Goal: Task Accomplishment & Management: Use online tool/utility

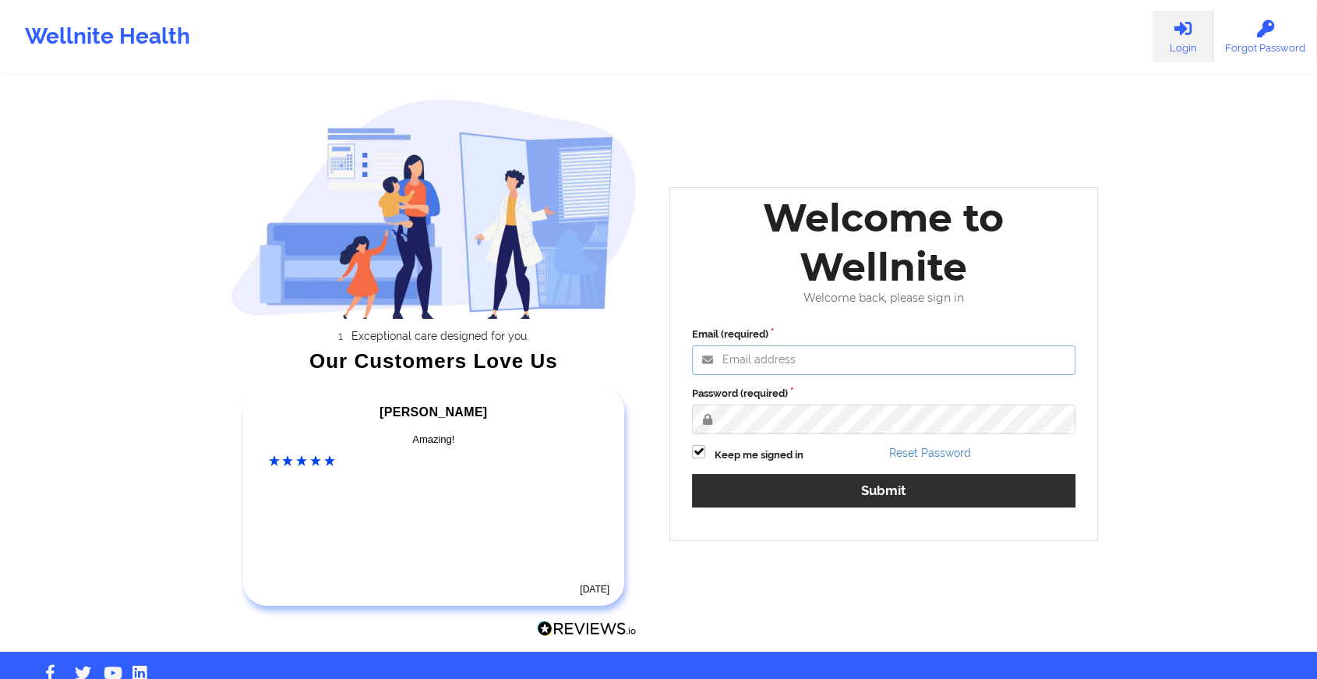
type input "[EMAIL_ADDRESS][DOMAIN_NAME]"
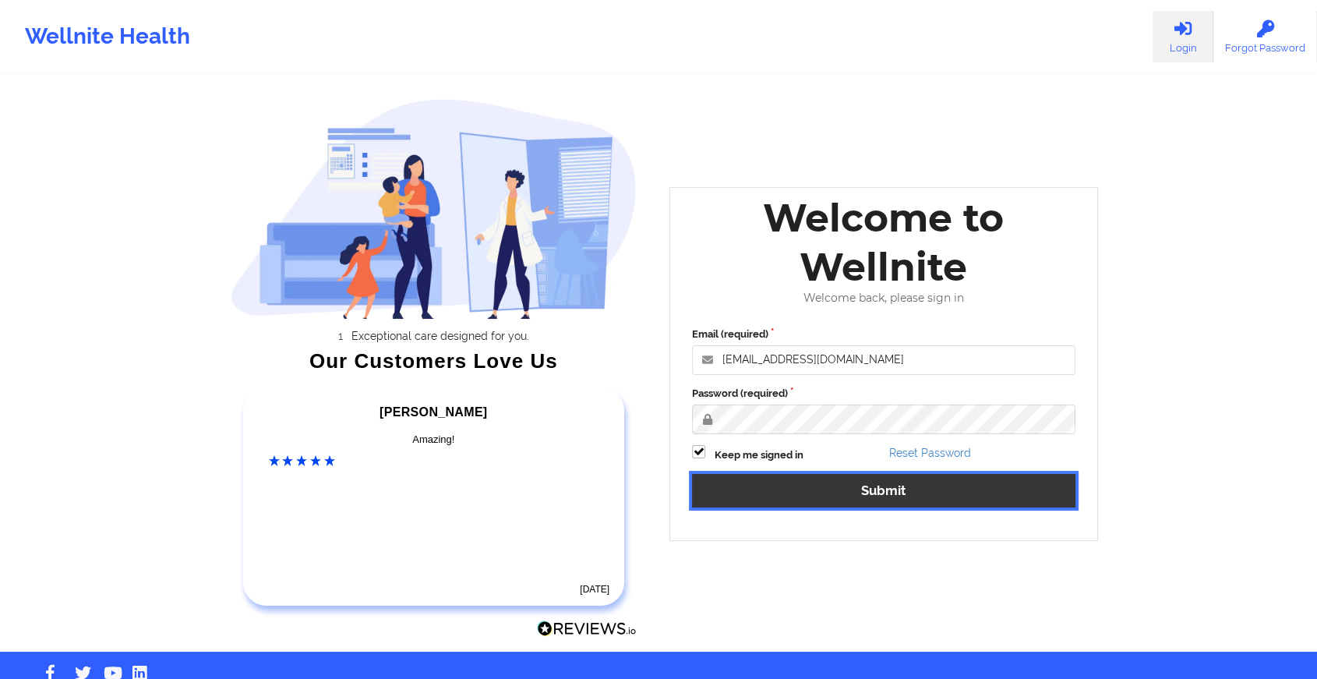
click at [750, 483] on button "Submit" at bounding box center [884, 491] width 384 height 34
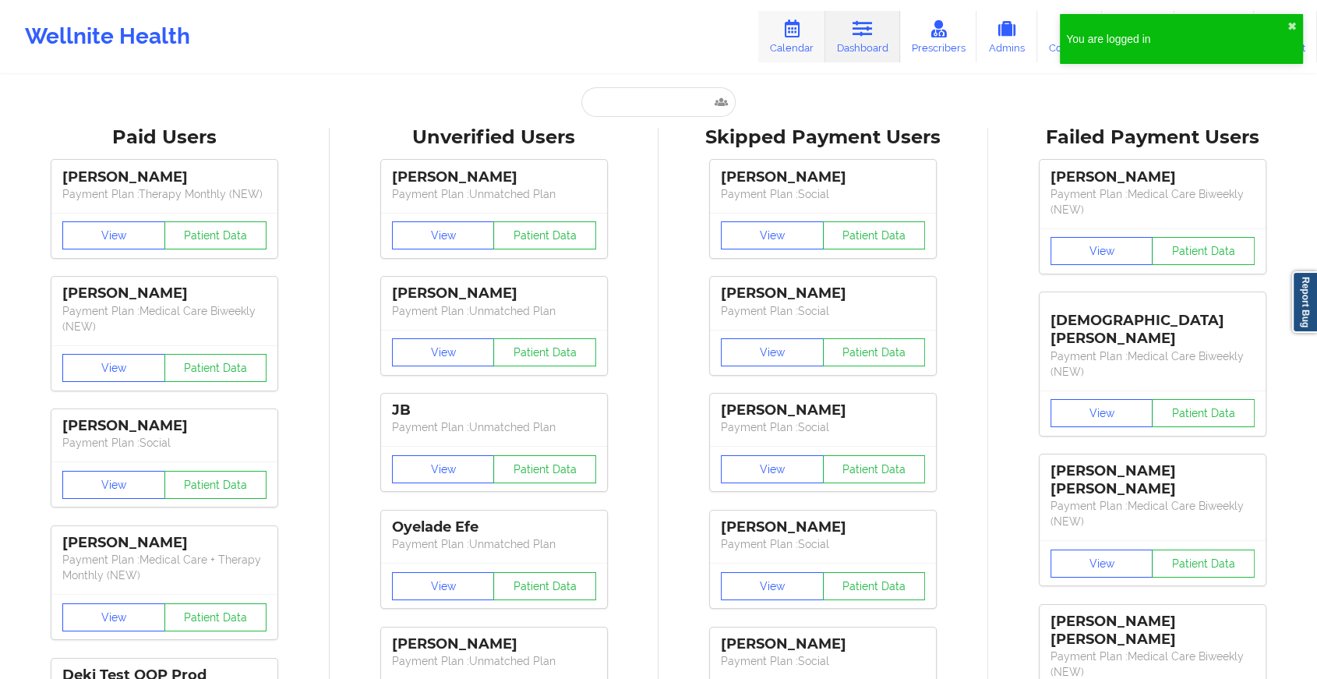
click at [798, 27] on icon at bounding box center [792, 28] width 20 height 17
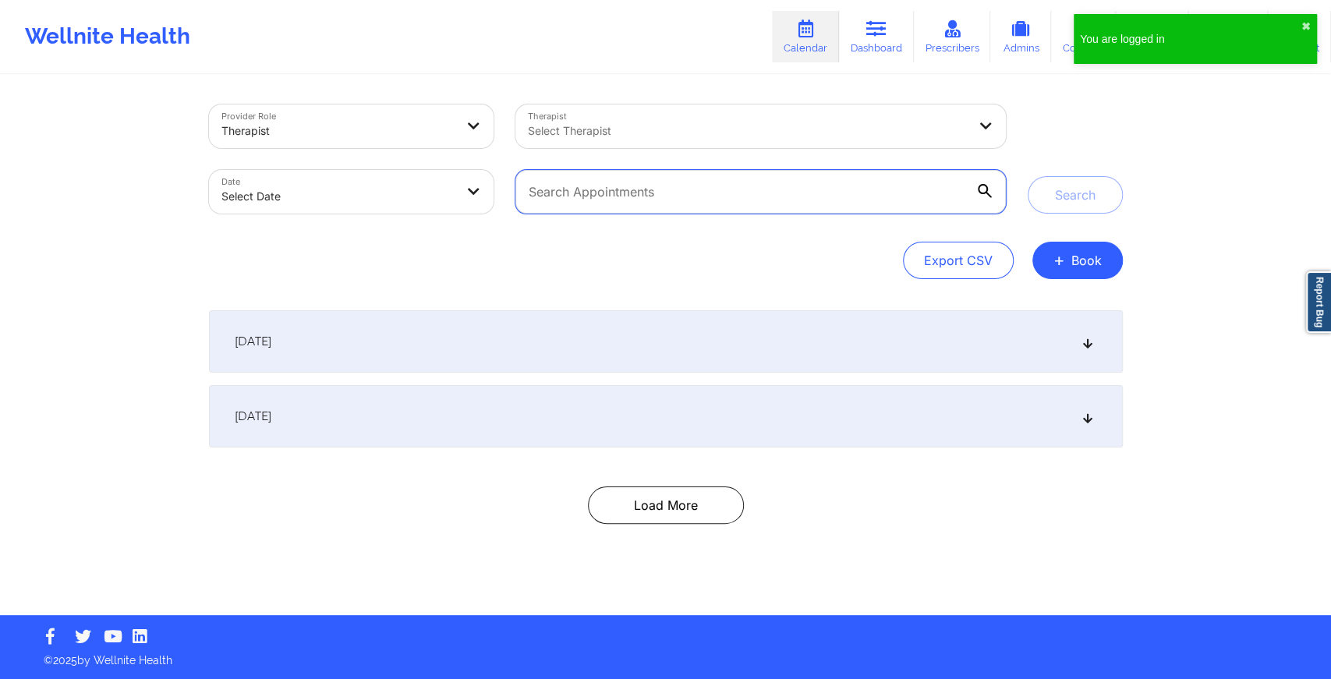
click at [632, 188] on input "text" at bounding box center [760, 192] width 490 height 44
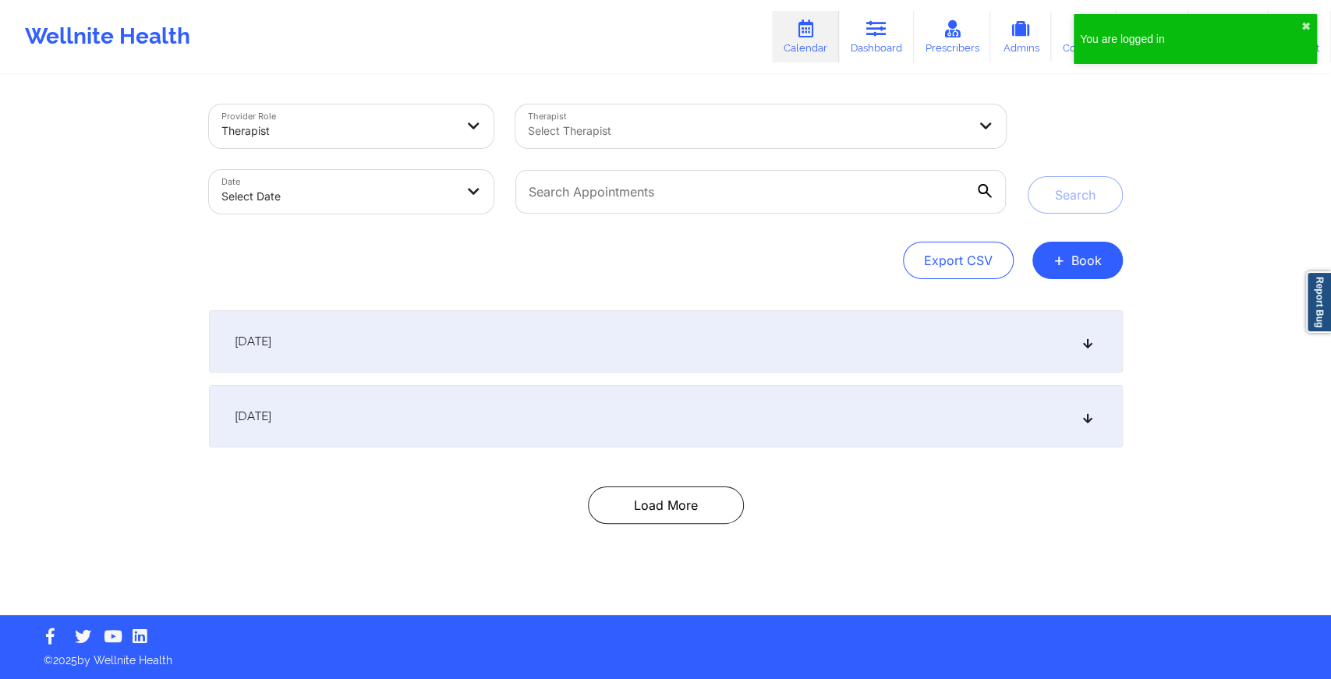
click at [921, 334] on div "September 17, 2025" at bounding box center [666, 341] width 914 height 62
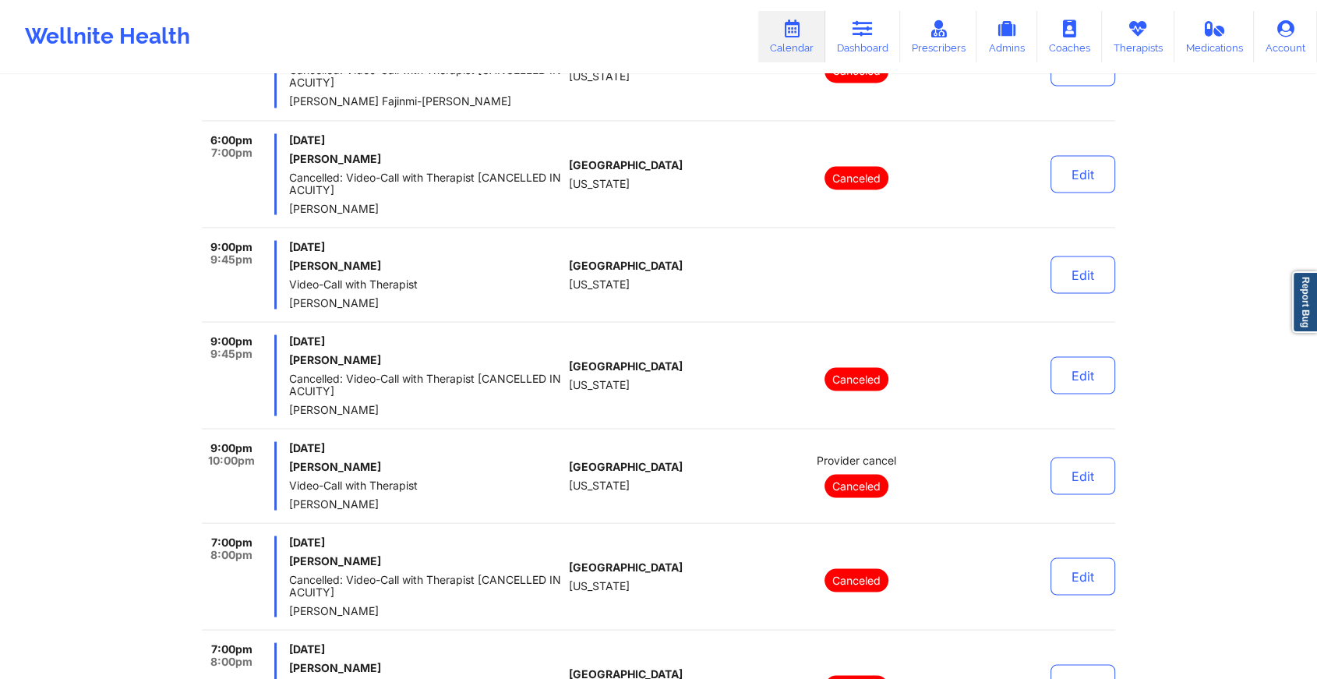
scroll to position [3526, 0]
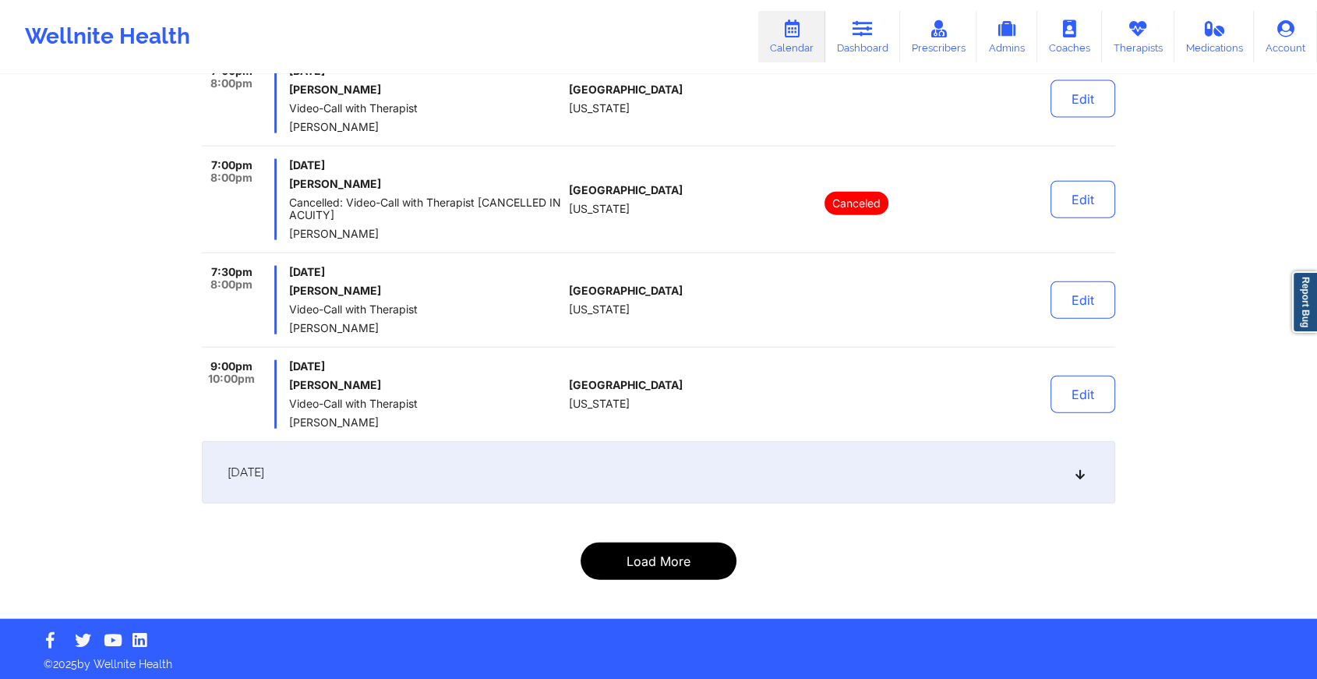
click at [655, 561] on button "Load More" at bounding box center [659, 561] width 156 height 37
click at [651, 561] on button "Load More" at bounding box center [659, 561] width 156 height 37
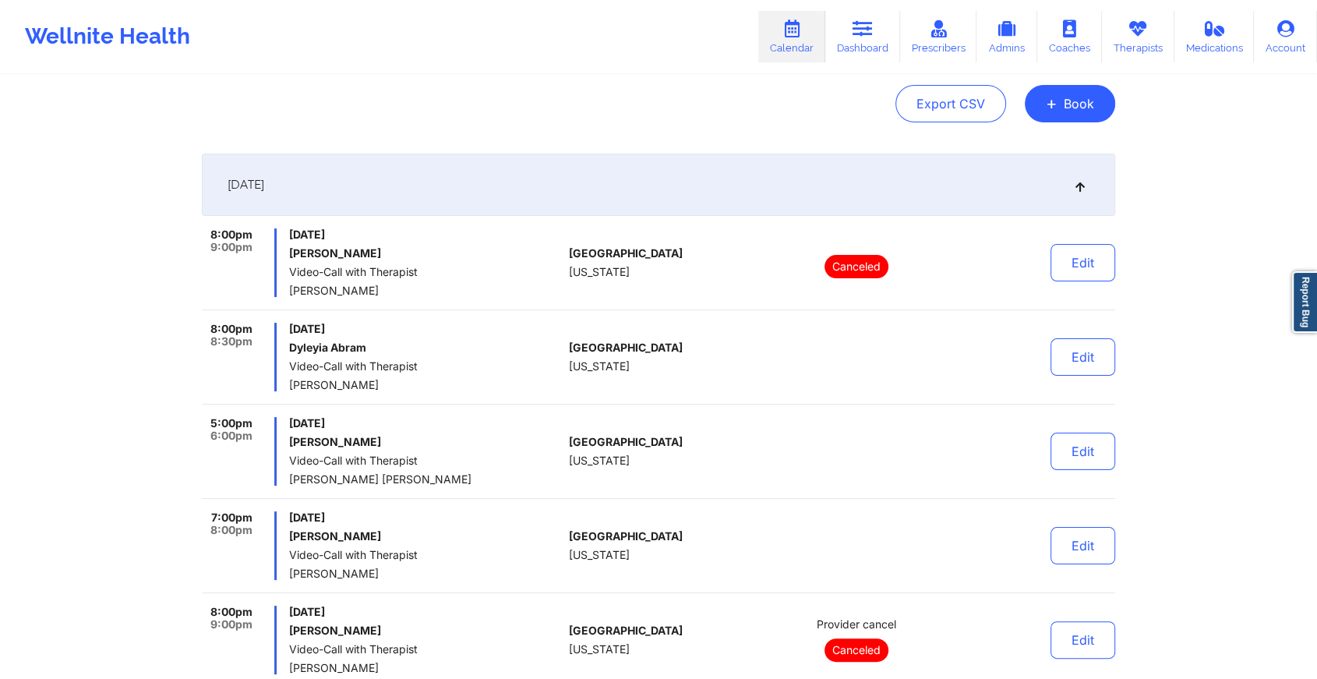
scroll to position [0, 0]
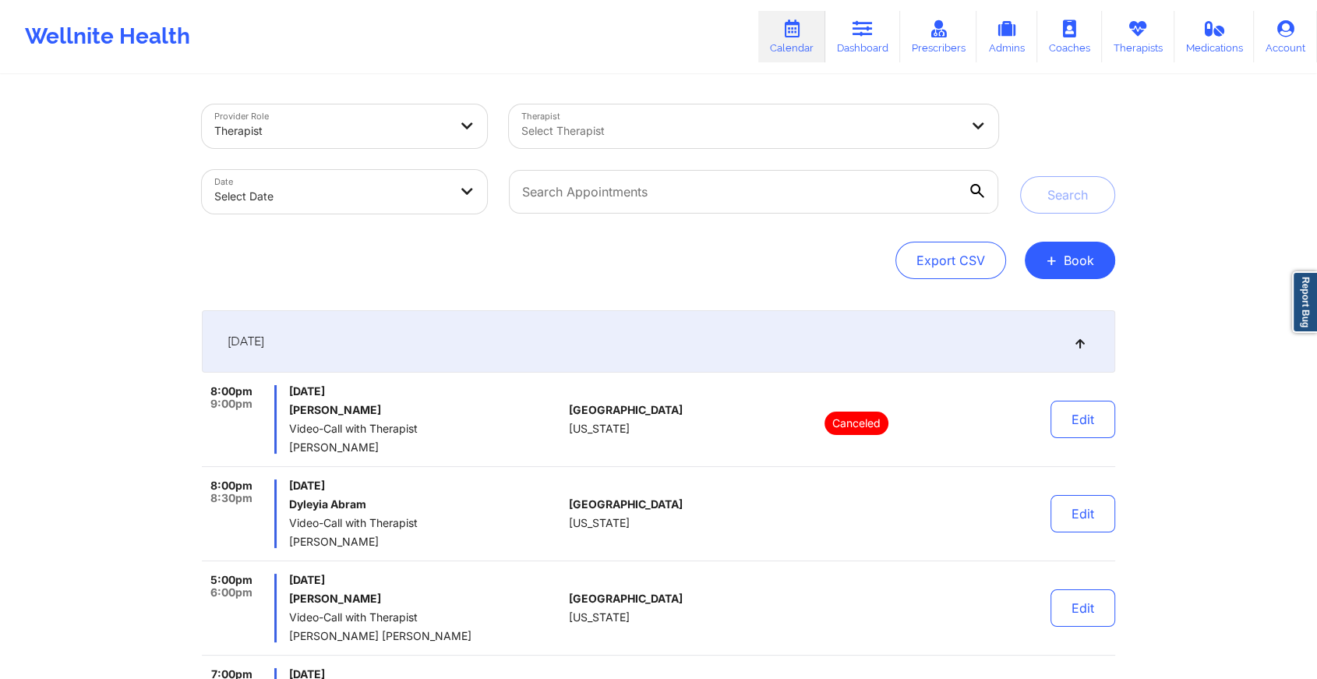
click at [1063, 338] on div "September 17, 2025" at bounding box center [659, 341] width 914 height 62
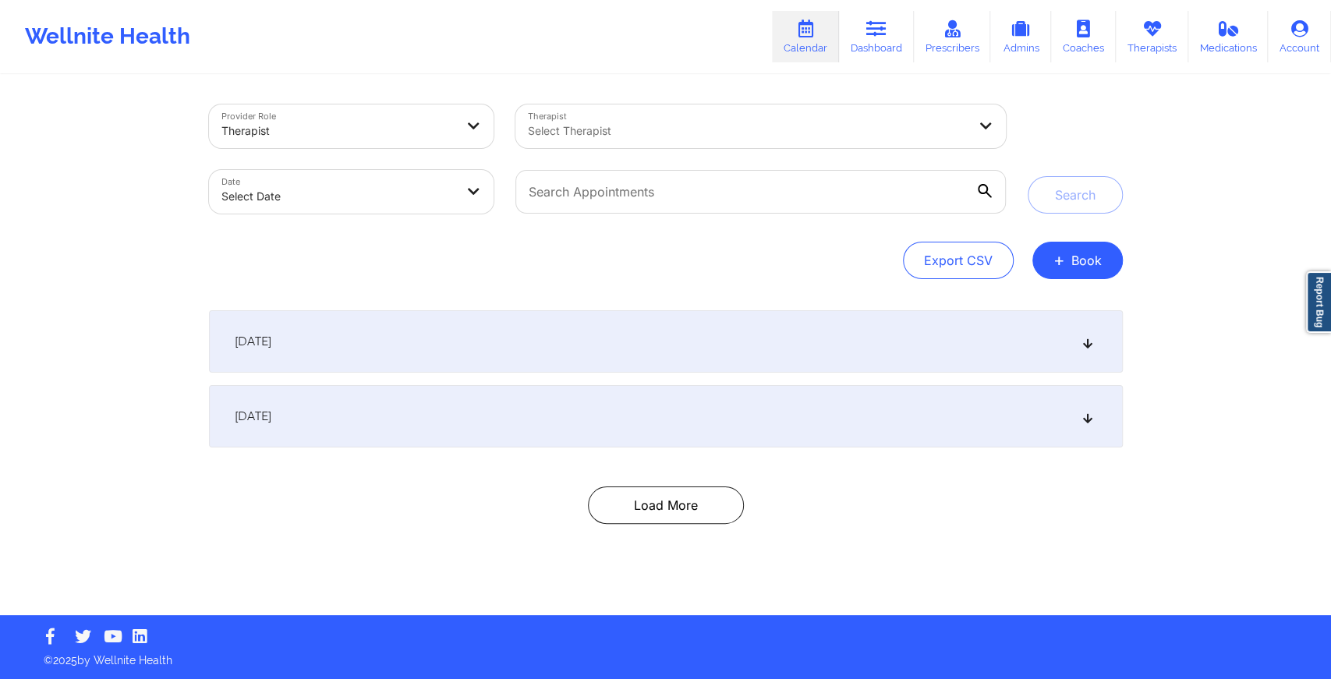
click at [1083, 334] on div "September 17, 2025" at bounding box center [666, 341] width 914 height 62
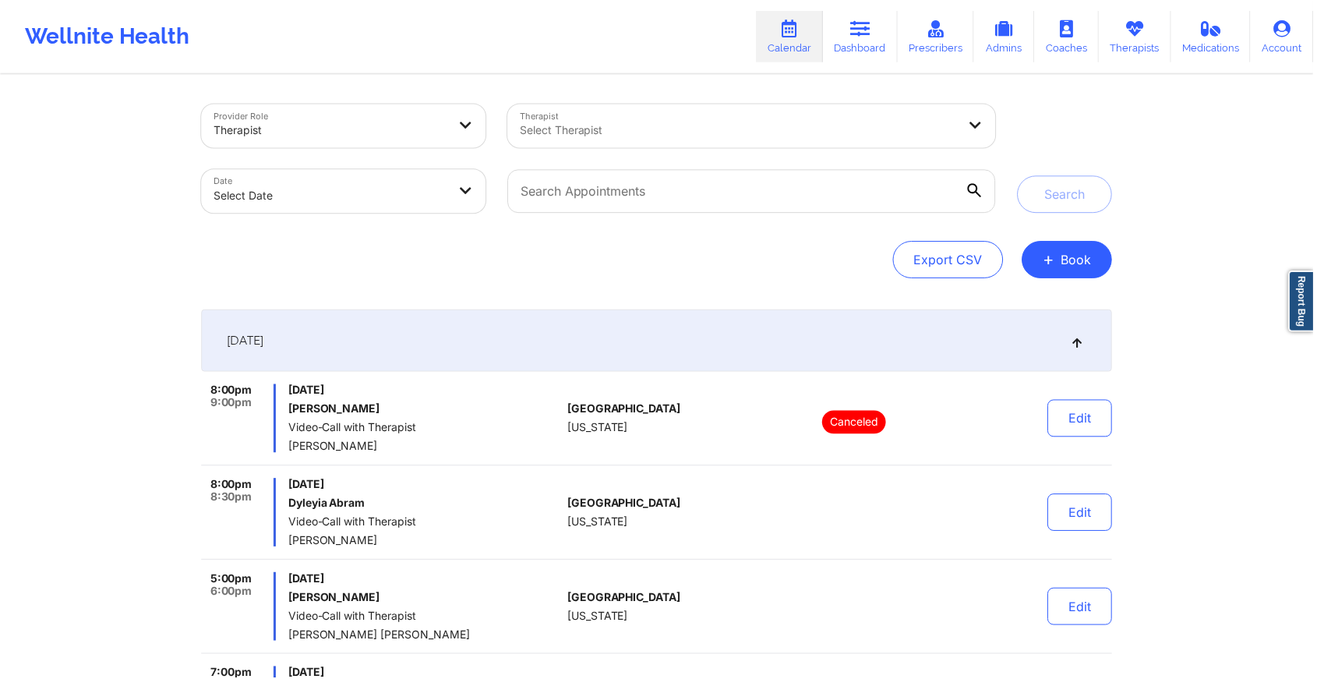
click at [1083, 334] on div "September 17, 2025" at bounding box center [659, 341] width 914 height 62
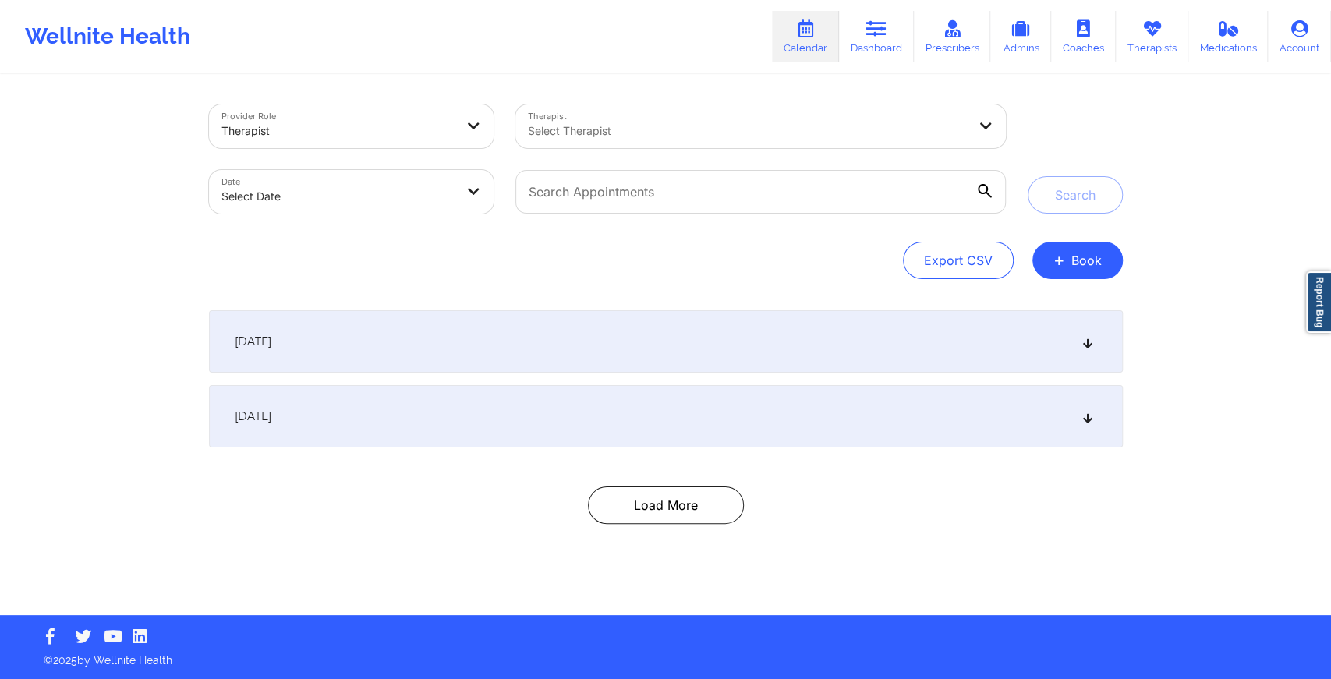
click at [1057, 351] on div "September 17, 2025" at bounding box center [666, 341] width 914 height 62
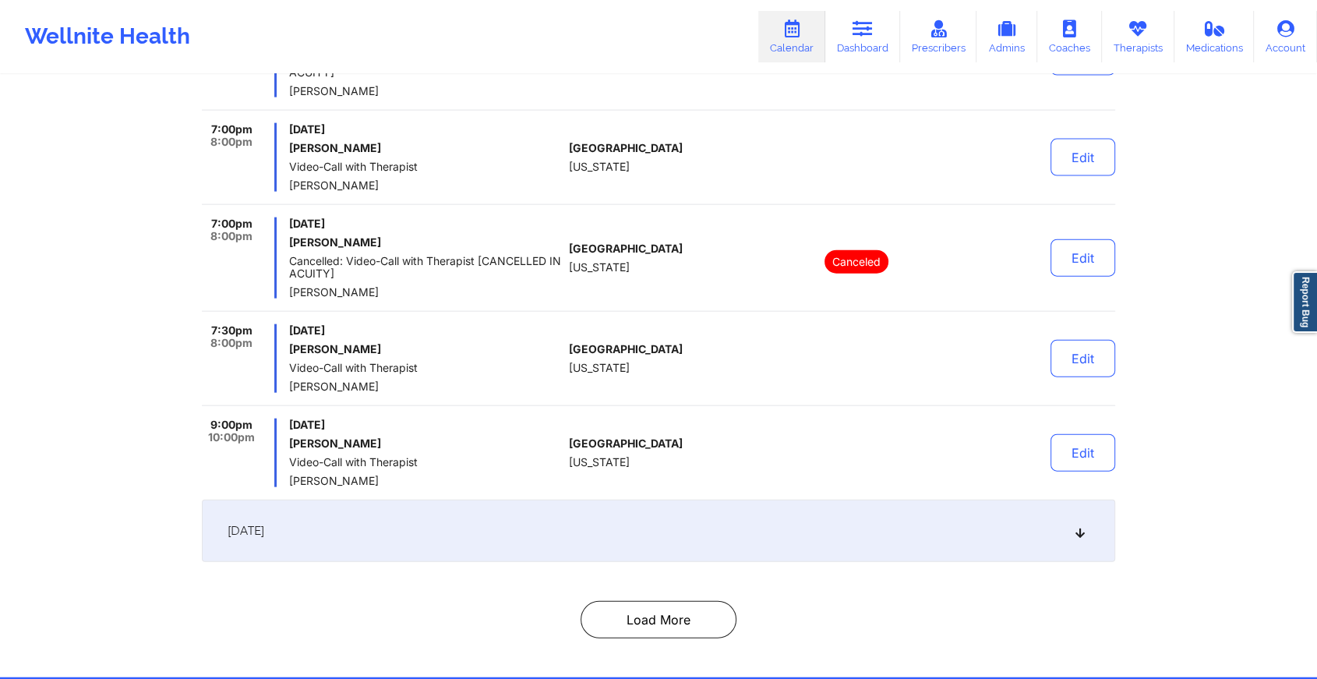
scroll to position [3526, 0]
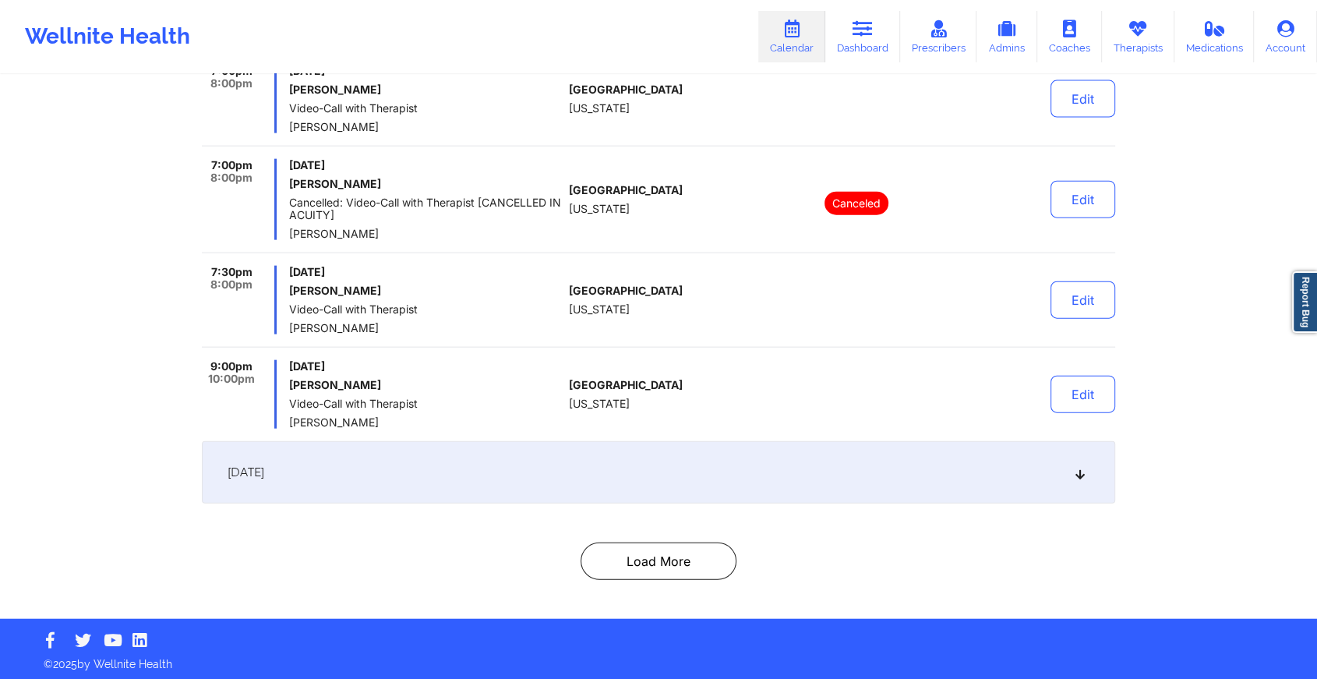
click at [915, 460] on div "September 18, 2025" at bounding box center [659, 472] width 914 height 62
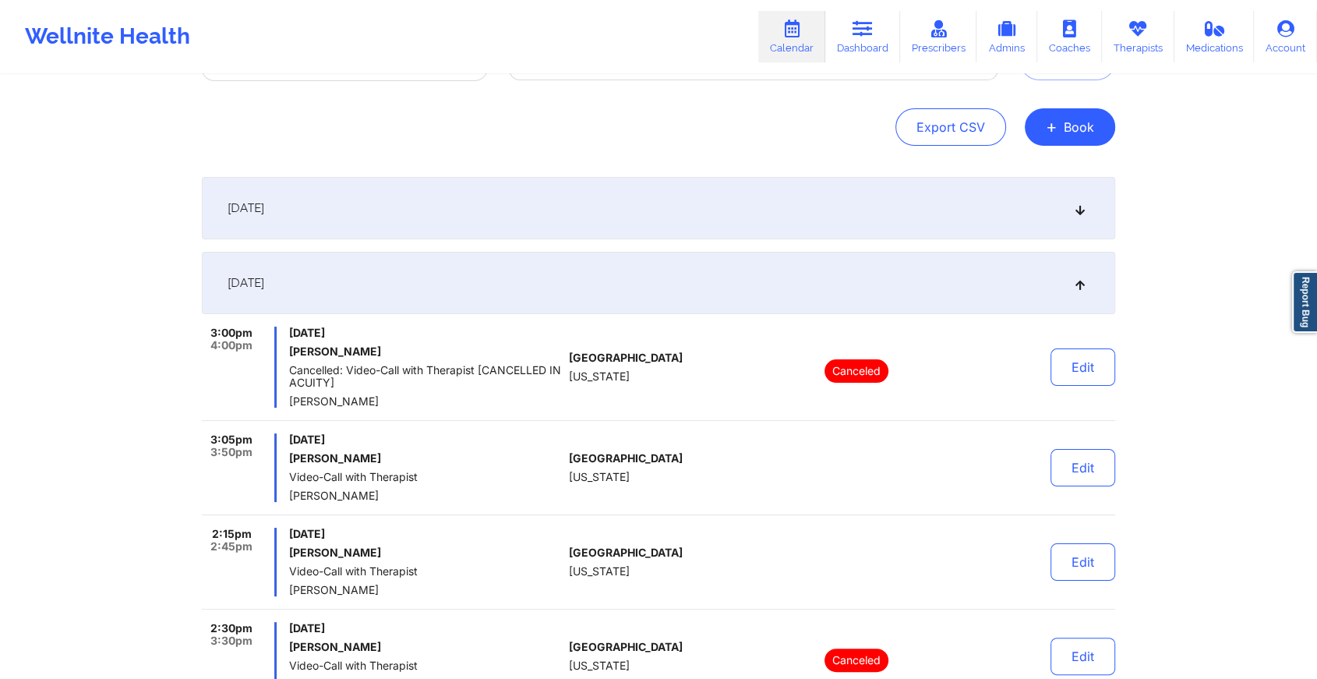
scroll to position [0, 0]
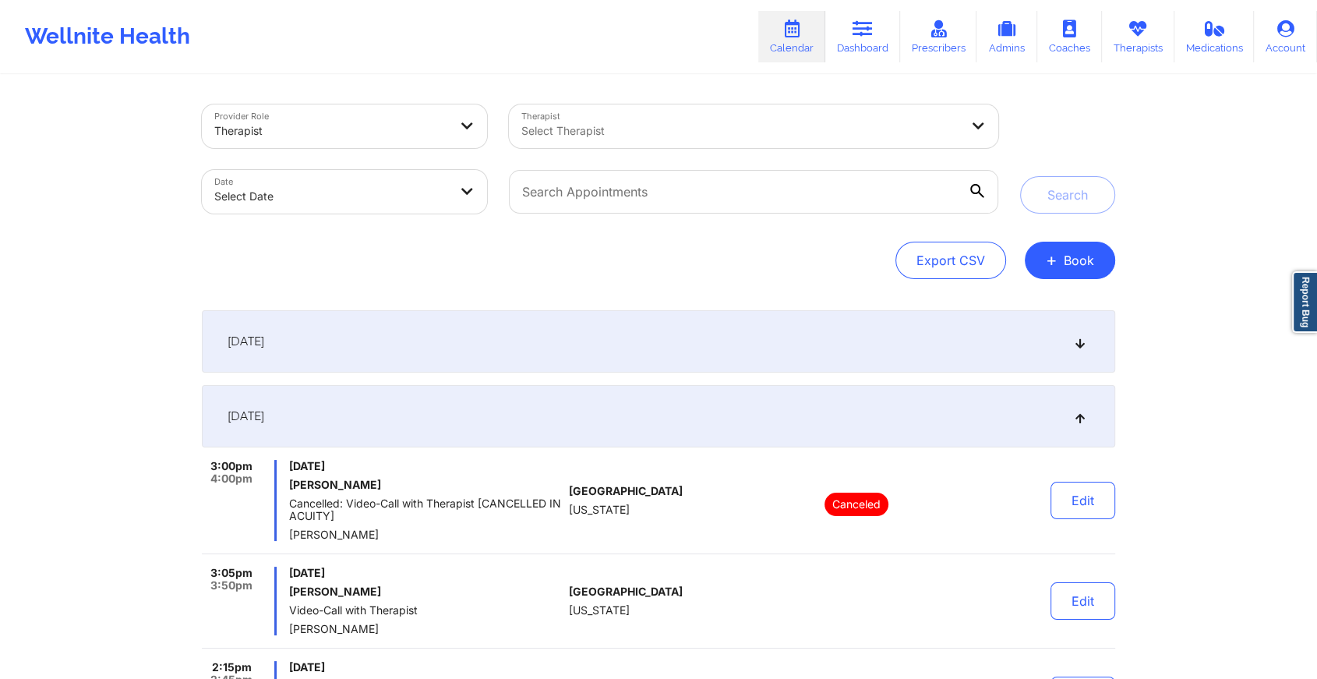
click at [997, 345] on div "September 17, 2025" at bounding box center [659, 341] width 914 height 62
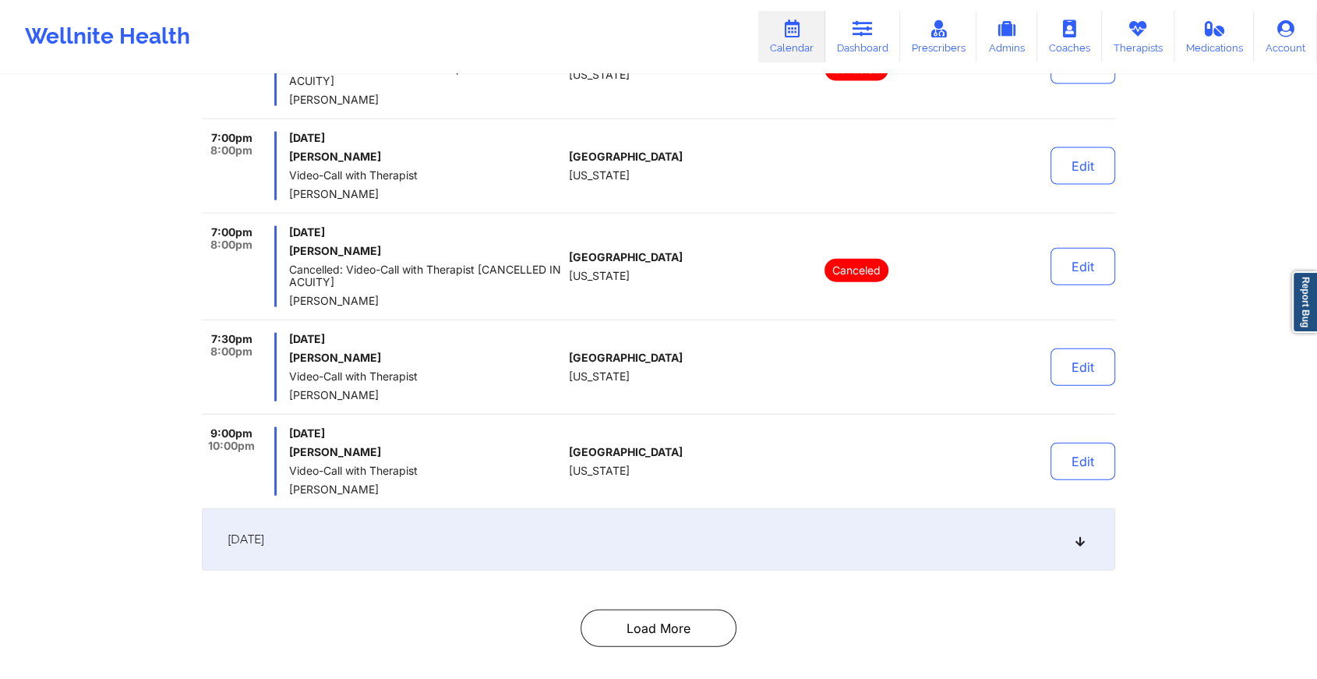
scroll to position [3526, 0]
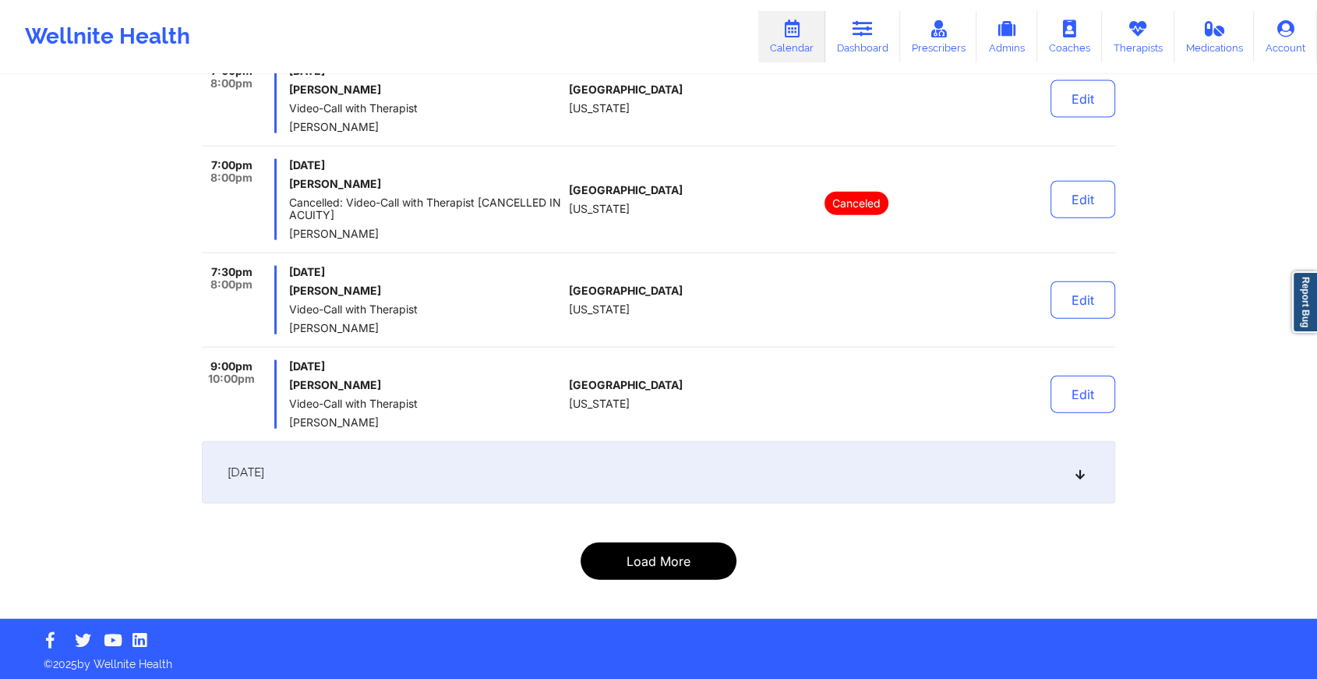
click at [690, 562] on button "Load More" at bounding box center [659, 561] width 156 height 37
click at [654, 568] on button "Load More" at bounding box center [659, 561] width 156 height 37
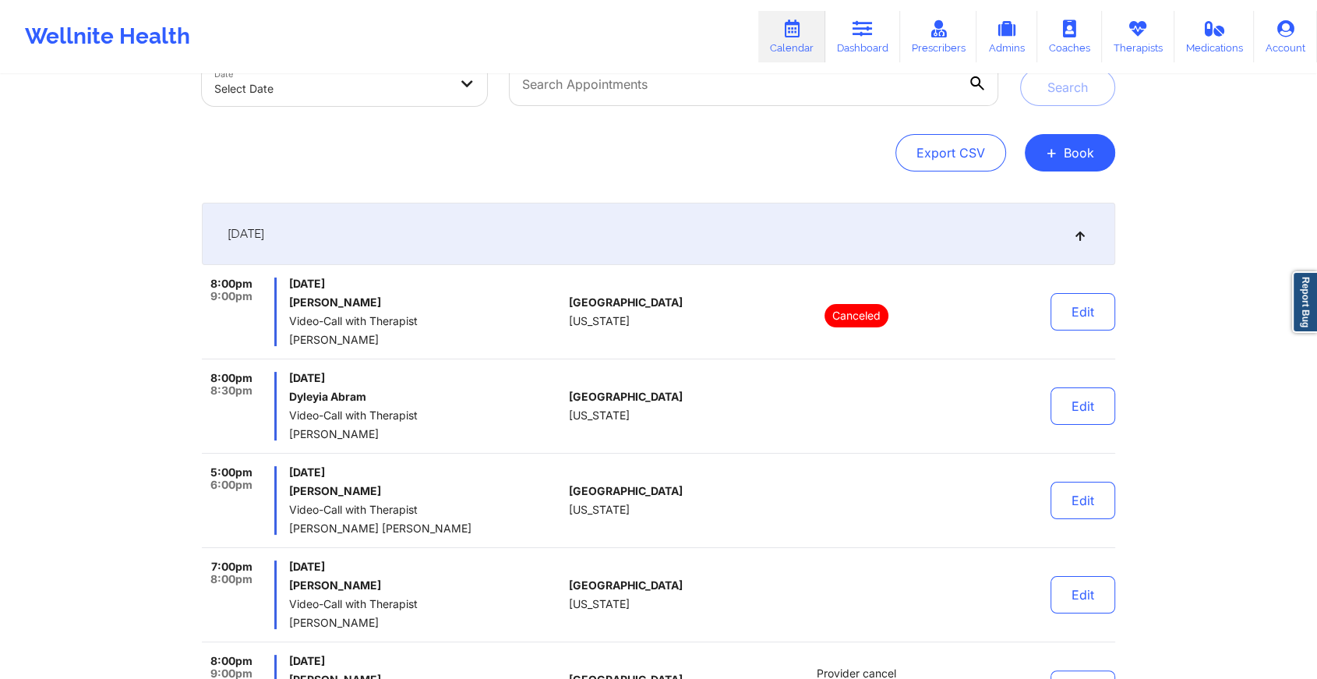
scroll to position [0, 0]
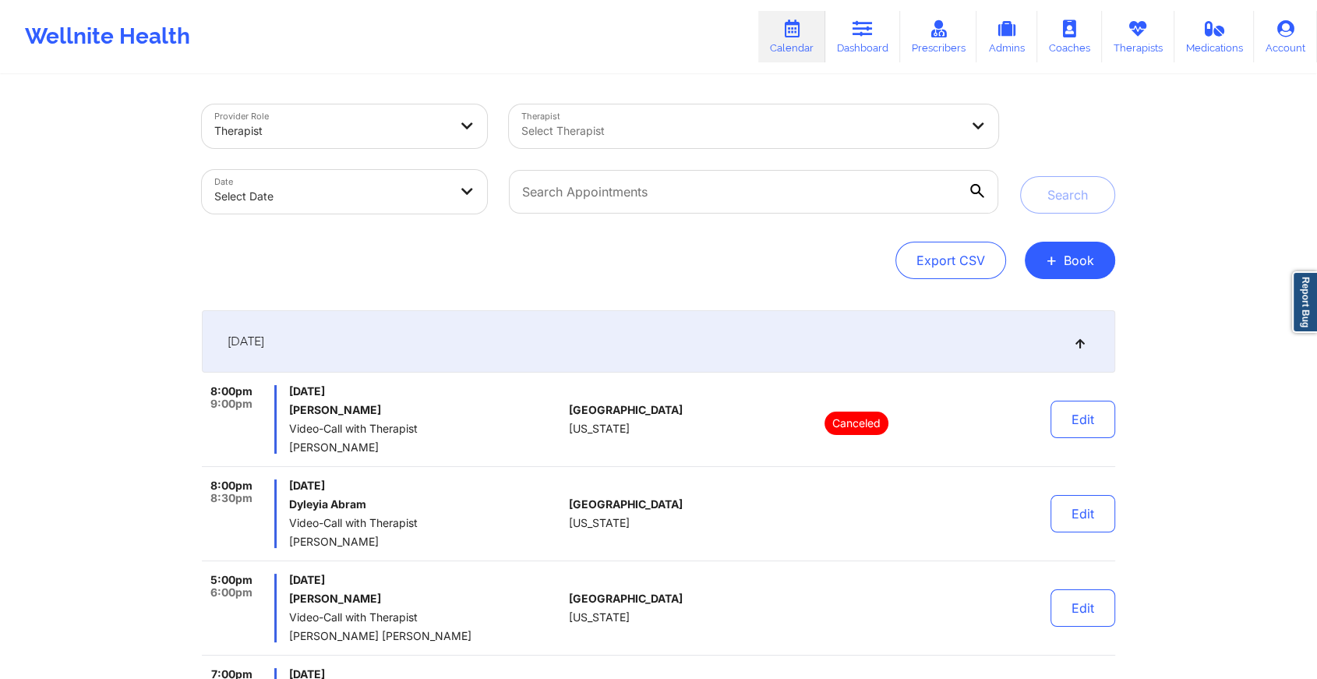
click at [1089, 338] on div "September 17, 2025" at bounding box center [659, 341] width 914 height 62
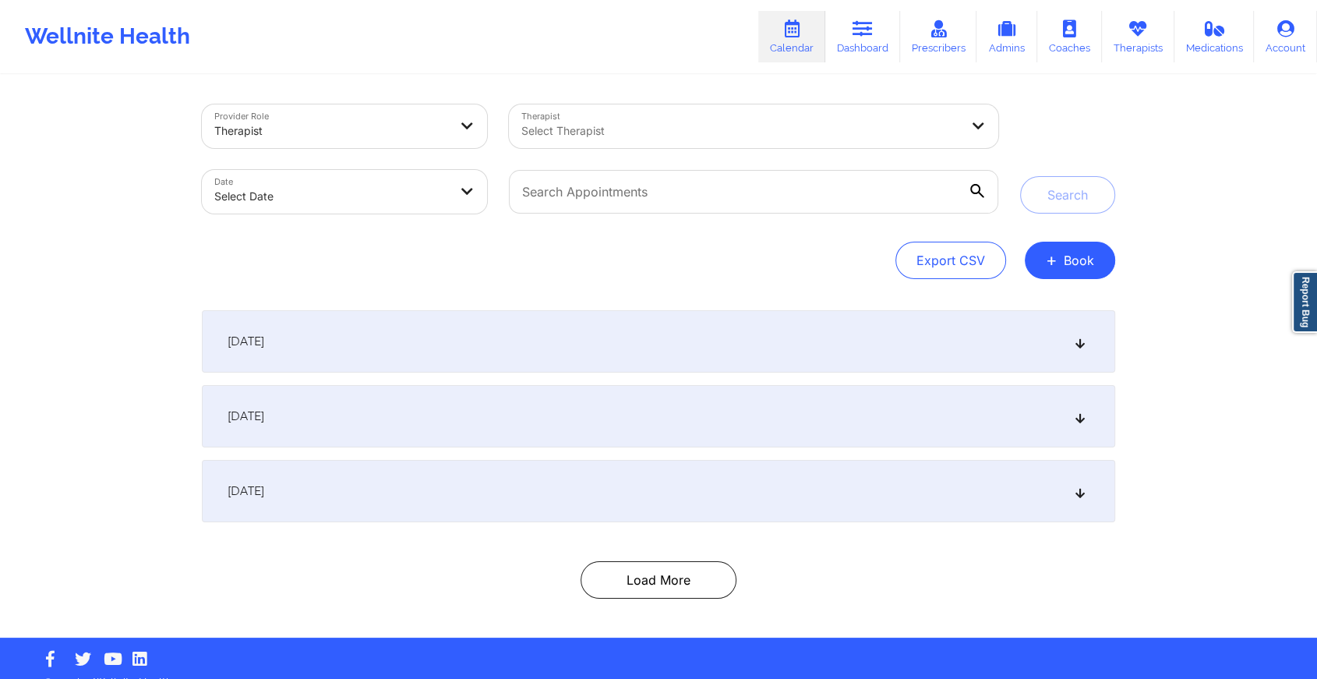
click at [1089, 338] on div "September 17, 2025" at bounding box center [659, 341] width 914 height 62
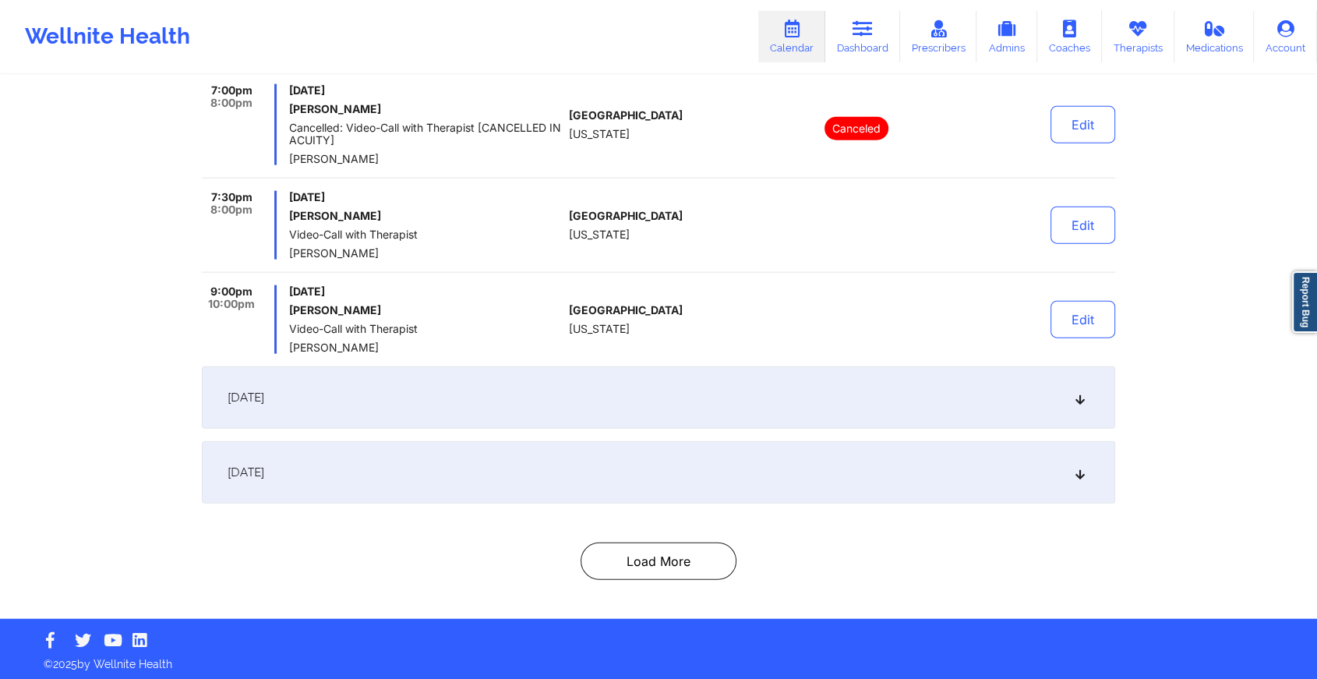
scroll to position [3583, 0]
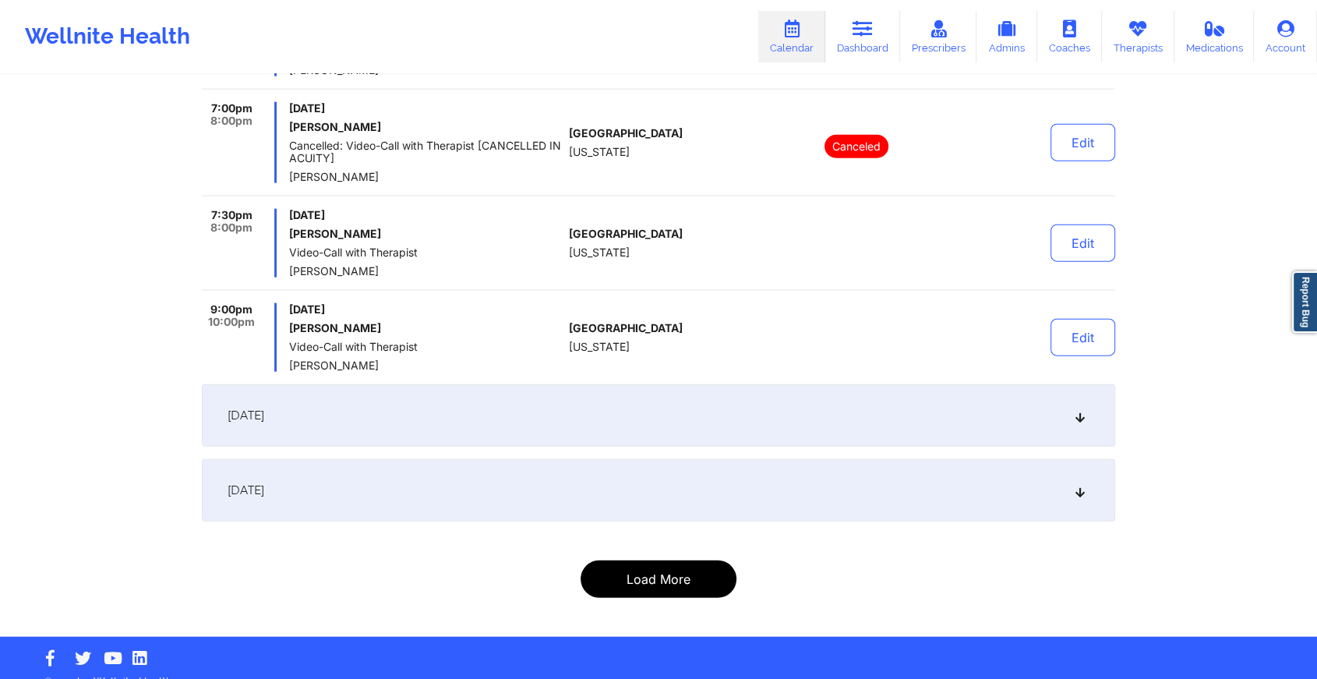
click at [706, 564] on button "Load More" at bounding box center [659, 578] width 156 height 37
click at [636, 582] on button "Load More" at bounding box center [659, 578] width 156 height 37
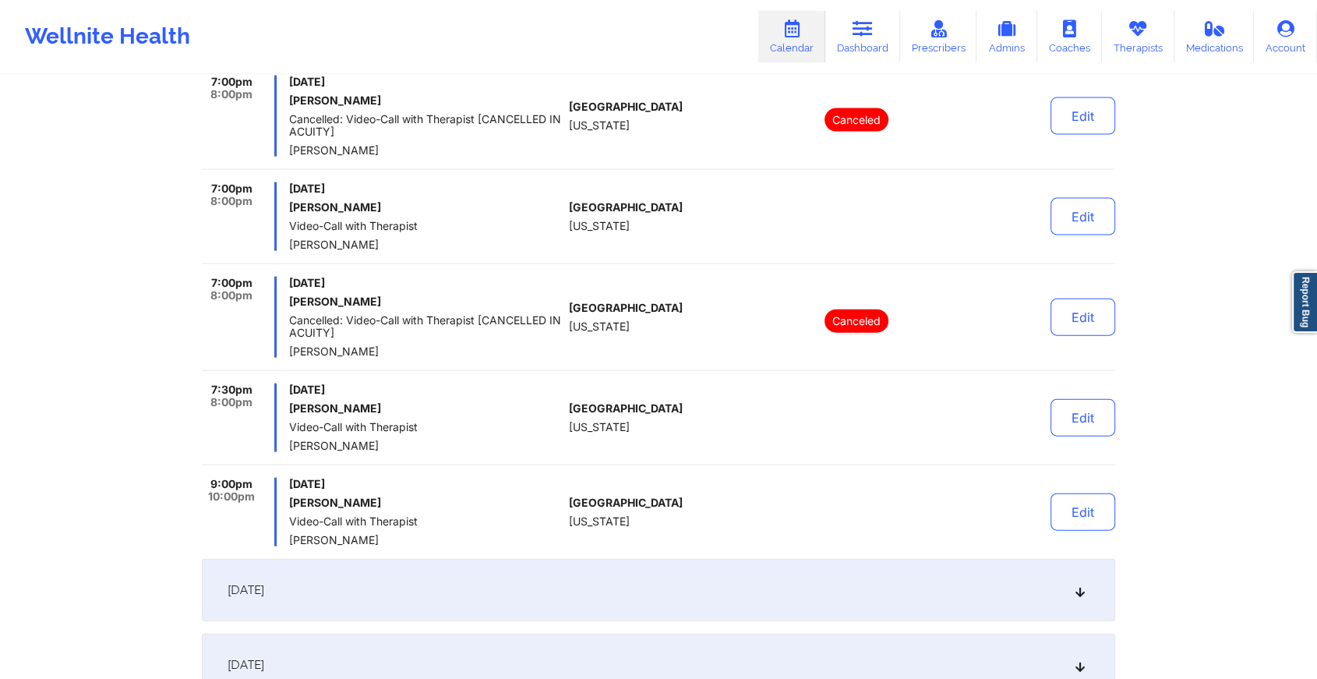
scroll to position [3550, 0]
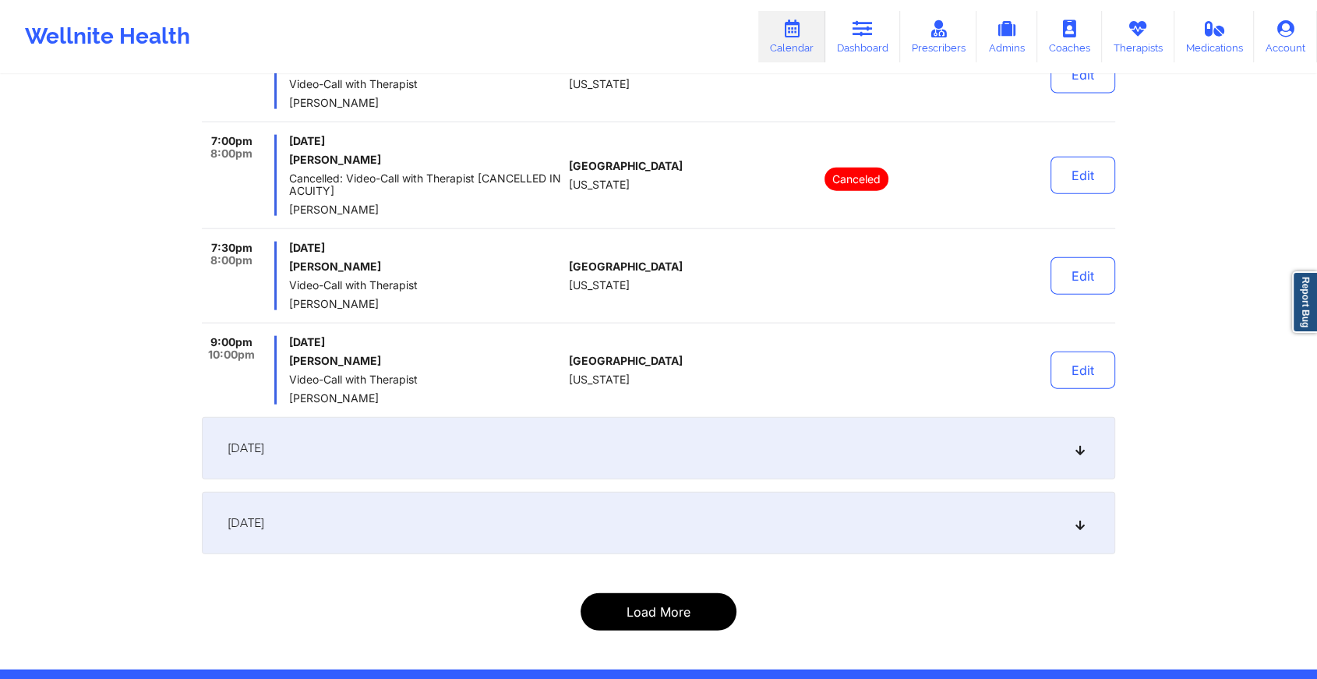
click at [699, 593] on button "Load More" at bounding box center [659, 611] width 156 height 37
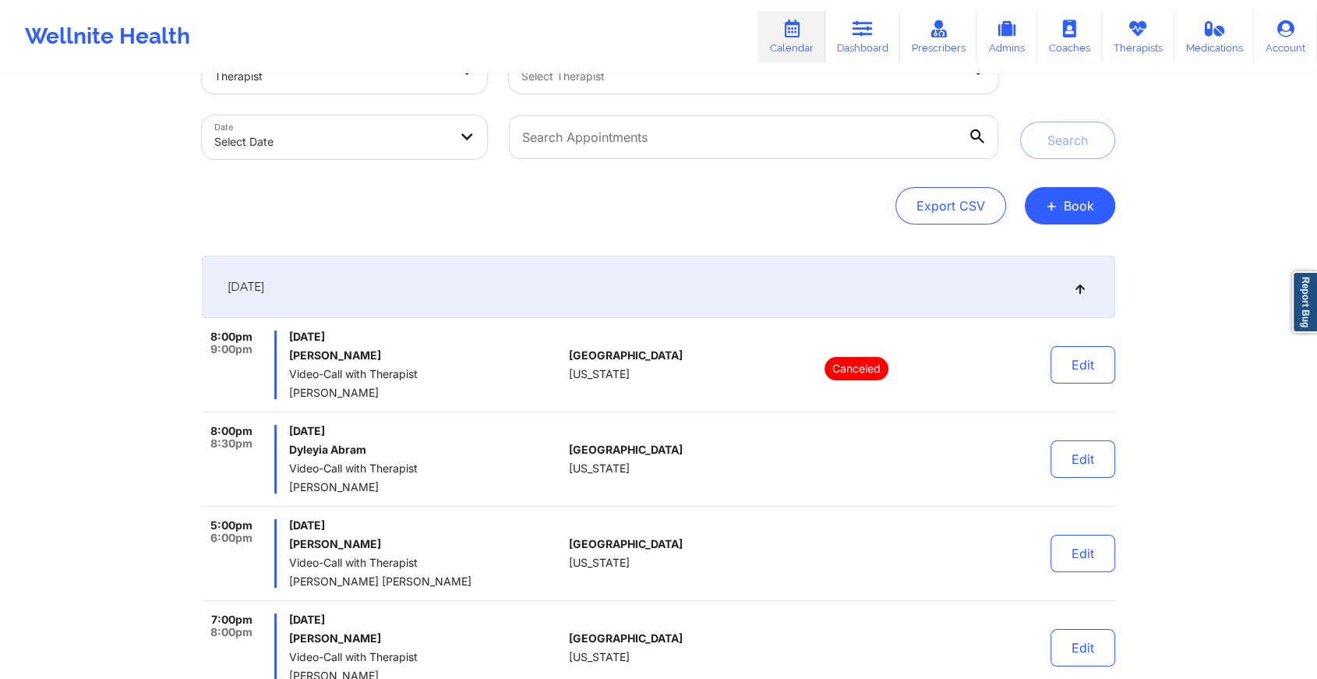
scroll to position [0, 0]
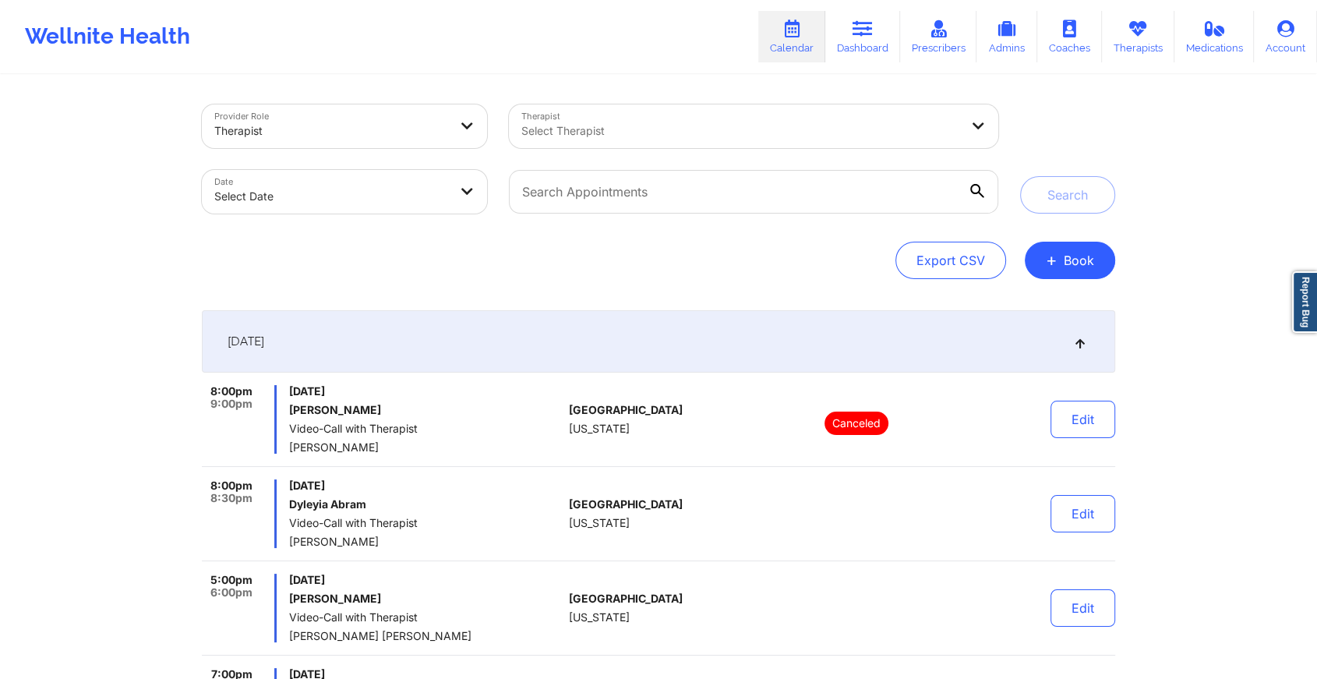
click at [278, 211] on body "Wellnite Health Calendar Dashboard Prescribers Admins Coaches Therapists Medica…" at bounding box center [658, 339] width 1317 height 679
select select "2025-8"
select select "2025-9"
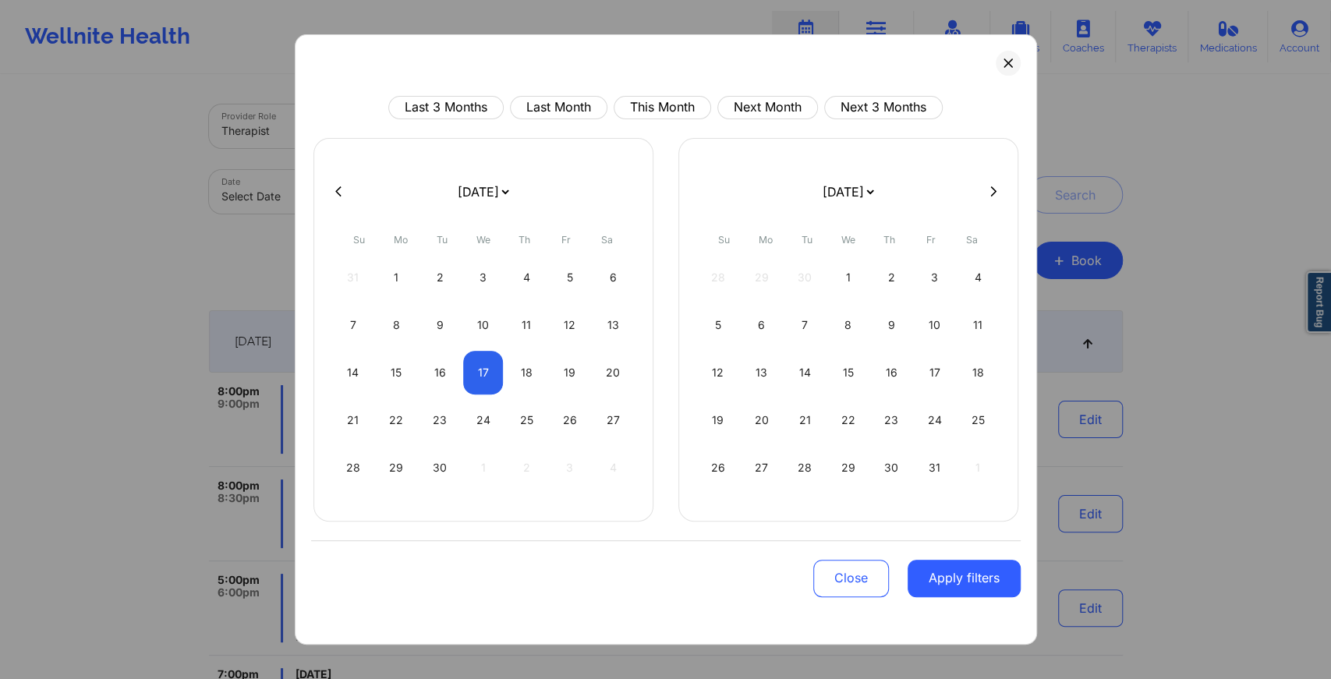
click at [319, 189] on div at bounding box center [665, 191] width 709 height 23
click at [493, 372] on div "17" at bounding box center [483, 373] width 40 height 44
select select "2025-8"
select select "2025-9"
select select "2025-8"
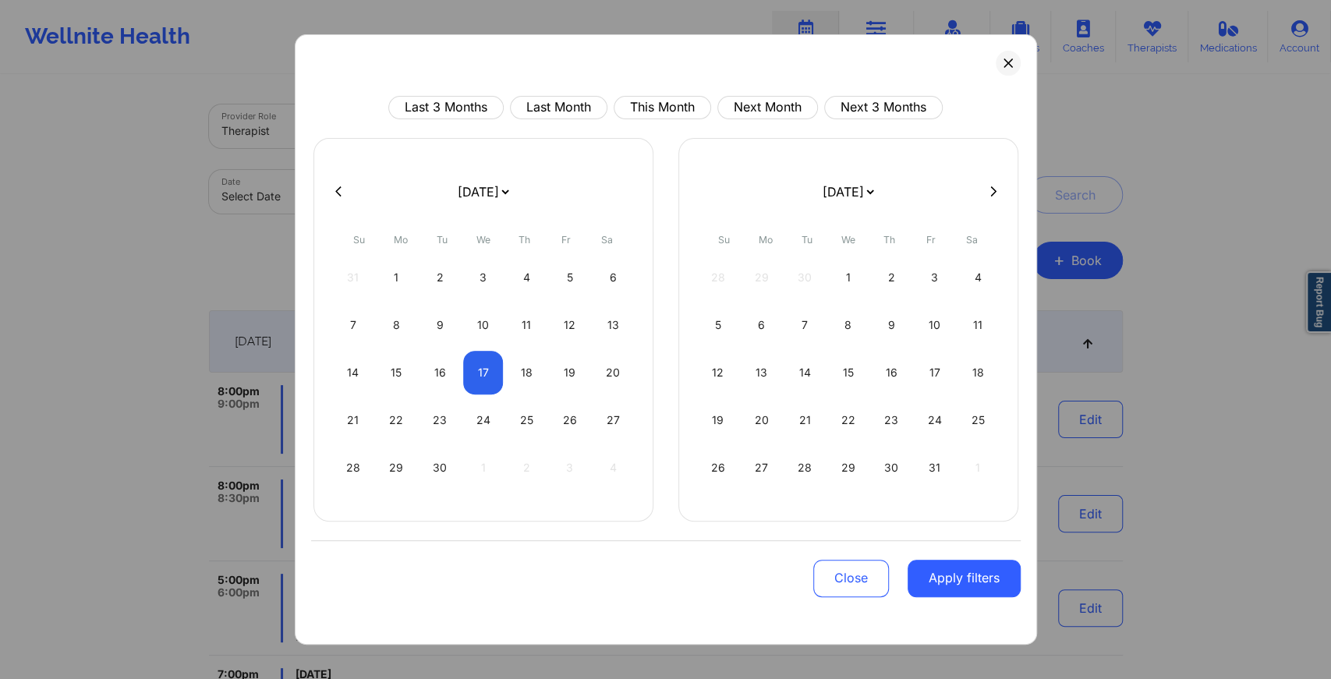
select select "2025-9"
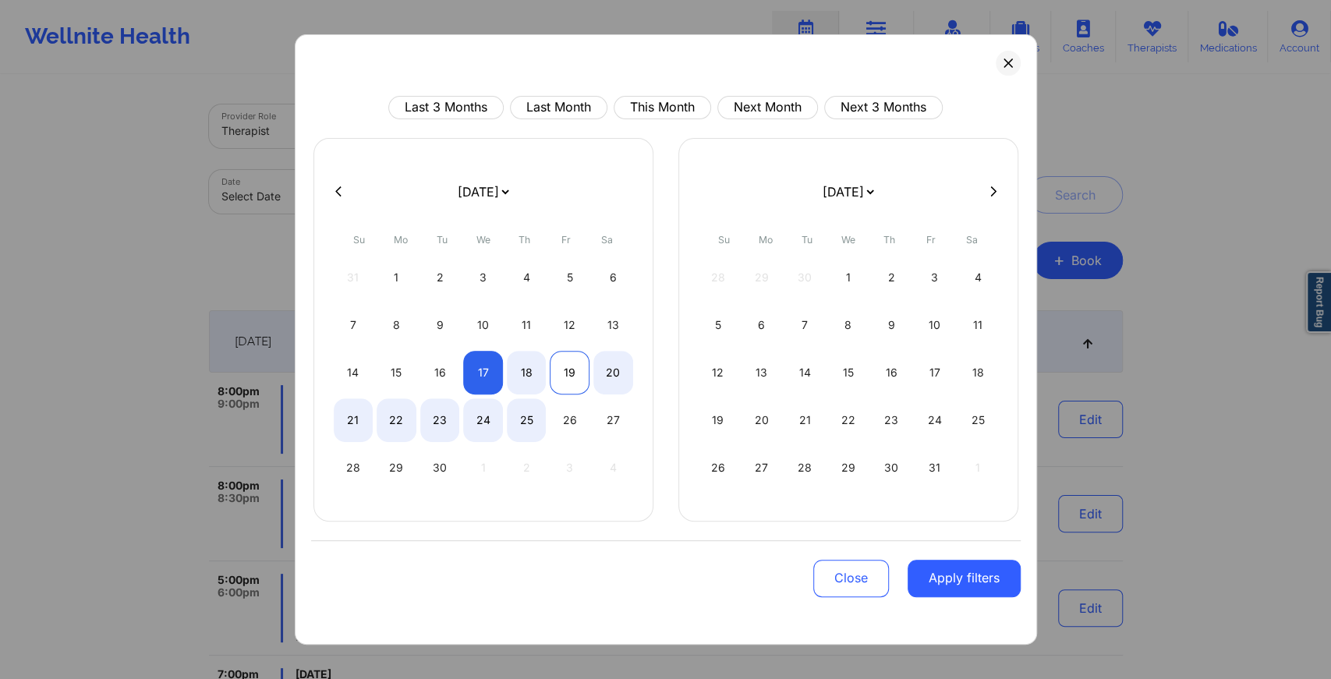
select select "2025-8"
select select "2025-9"
select select "2025-8"
select select "2025-9"
click at [527, 366] on div "18" at bounding box center [527, 373] width 40 height 44
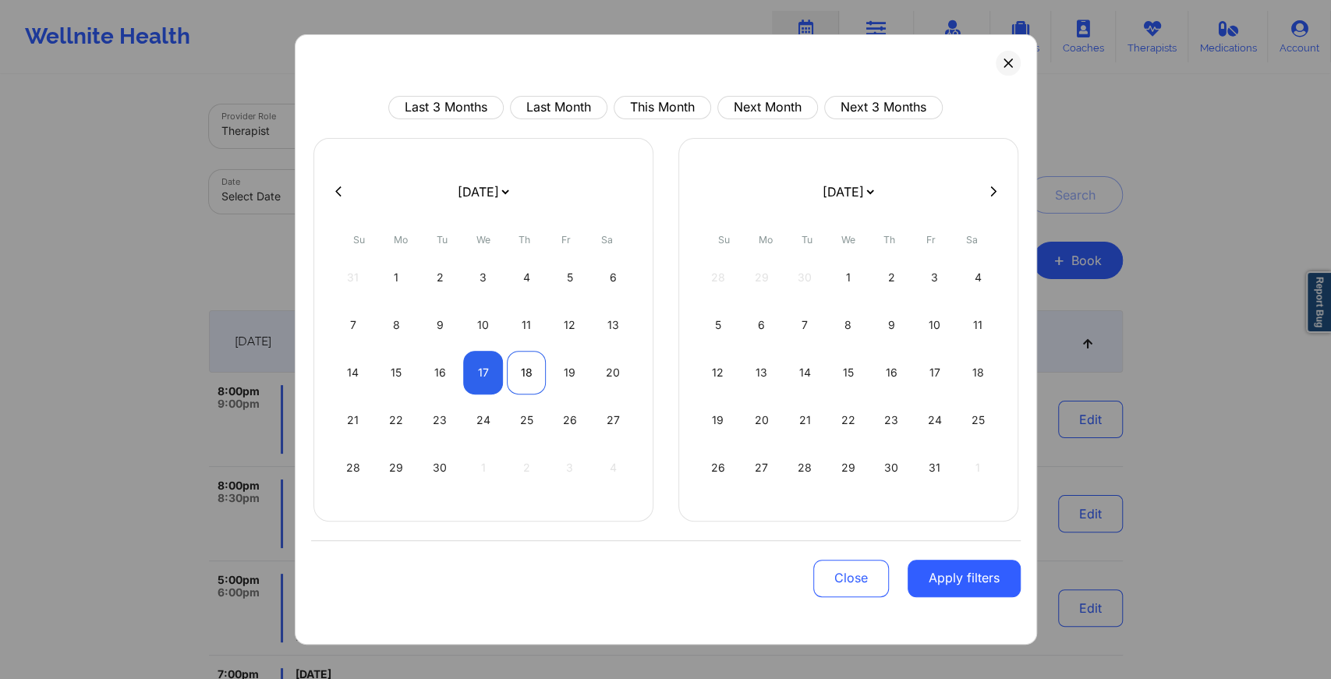
select select "2025-8"
select select "2025-9"
click at [938, 578] on button "Apply filters" at bounding box center [963, 578] width 113 height 37
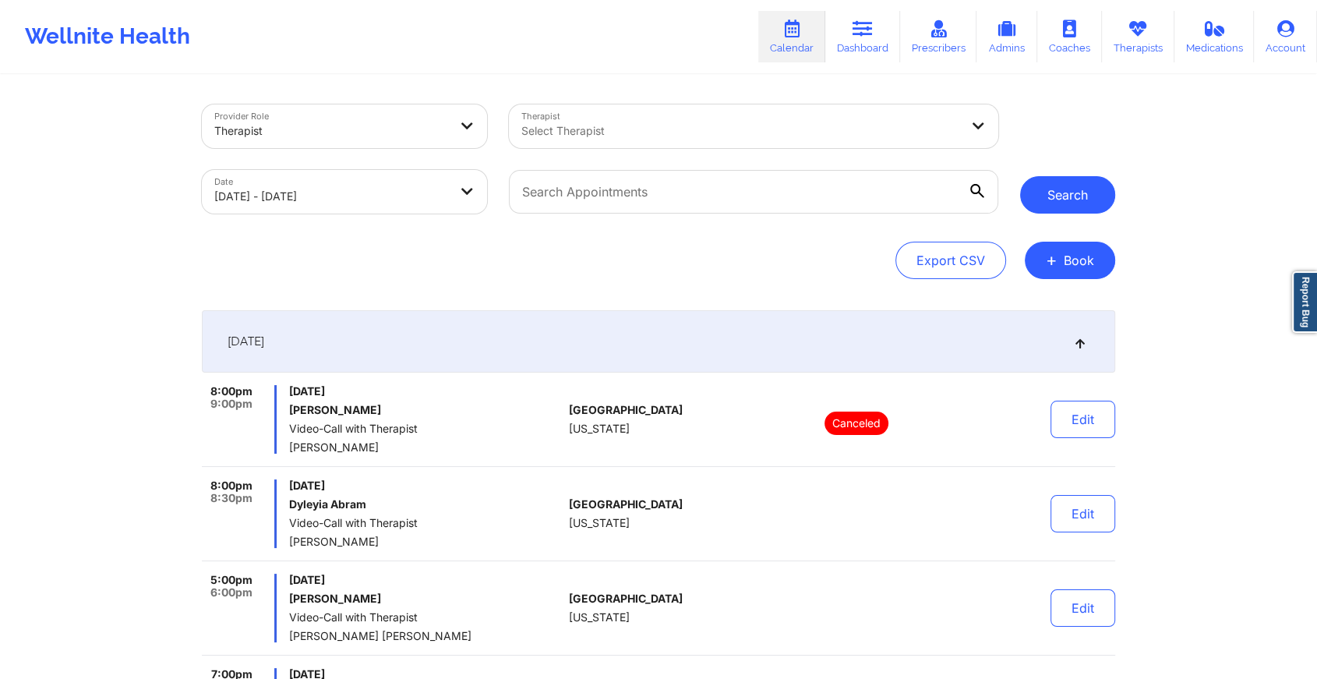
click at [1070, 188] on button "Search" at bounding box center [1067, 194] width 95 height 37
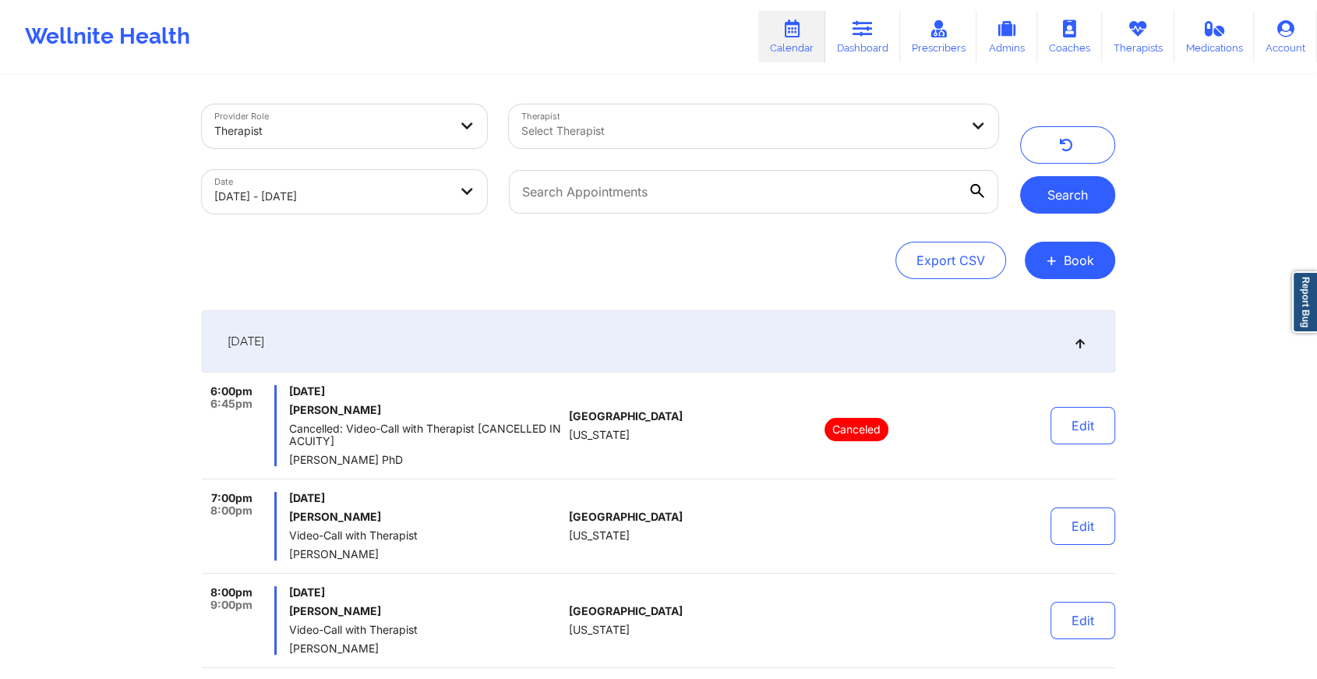
click at [1106, 210] on button "Search" at bounding box center [1067, 194] width 95 height 37
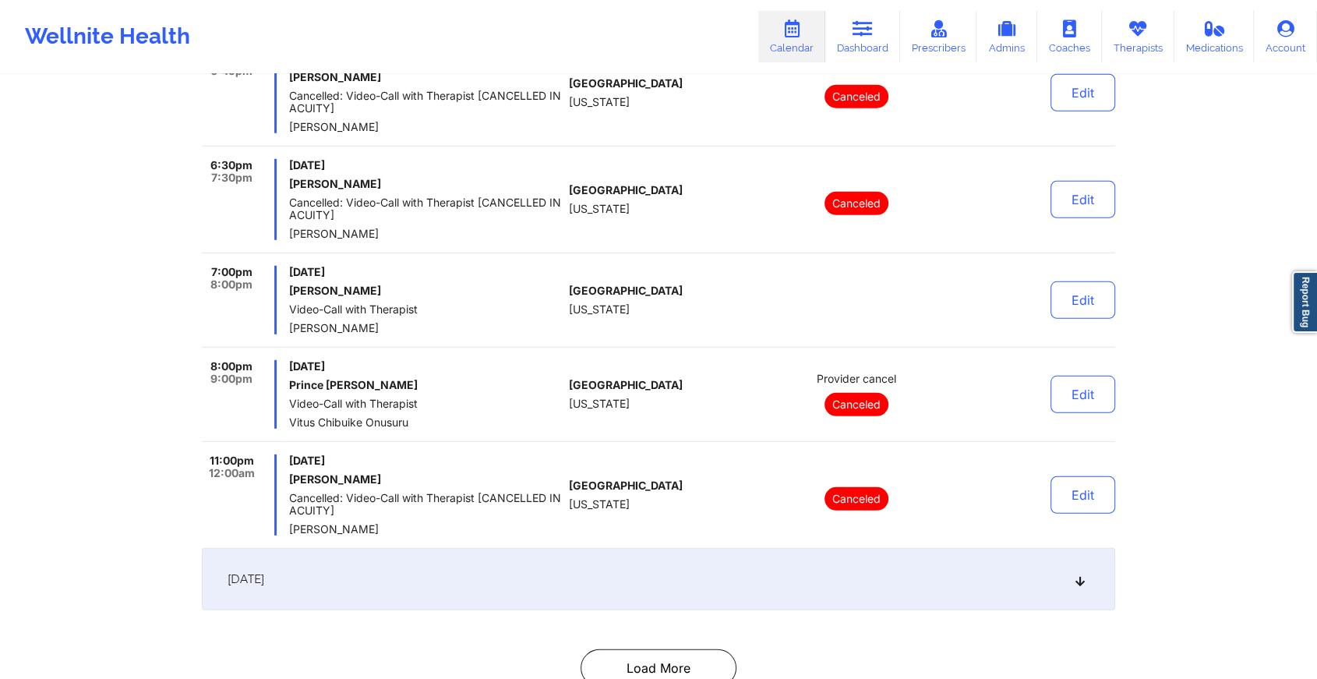
scroll to position [4531, 0]
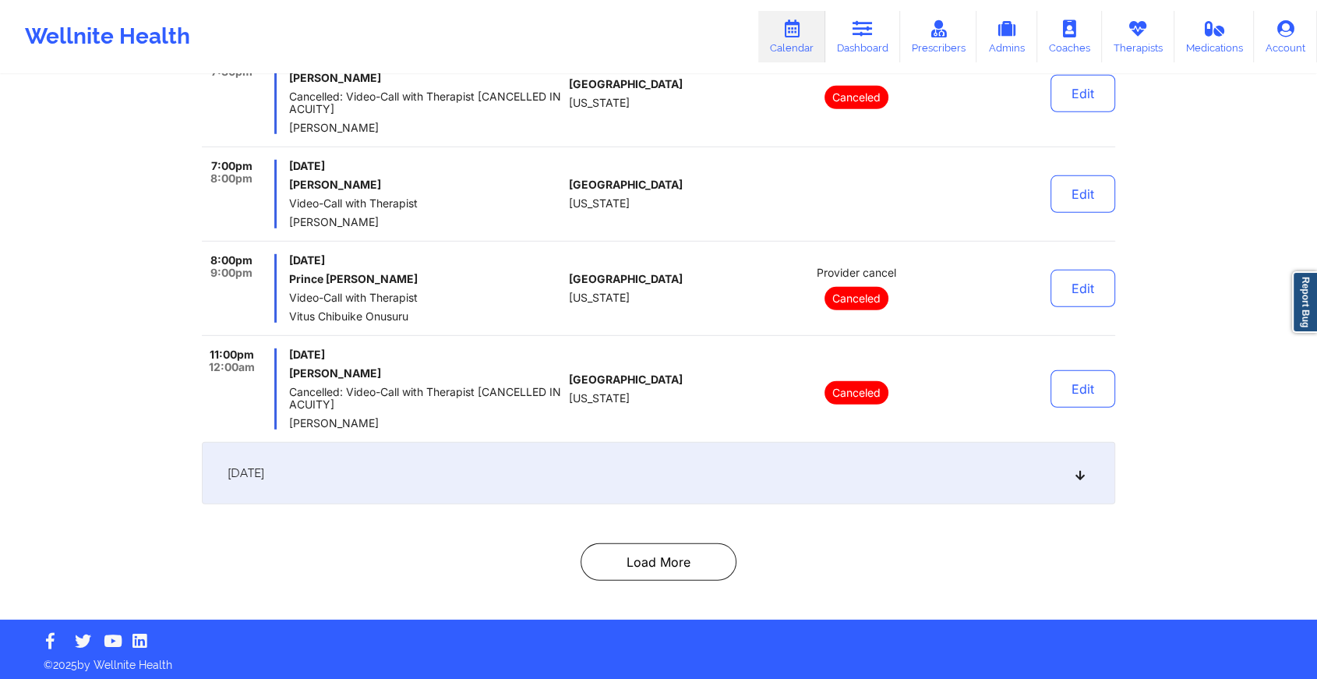
click at [1041, 479] on div "September 17, 2025" at bounding box center [659, 473] width 914 height 62
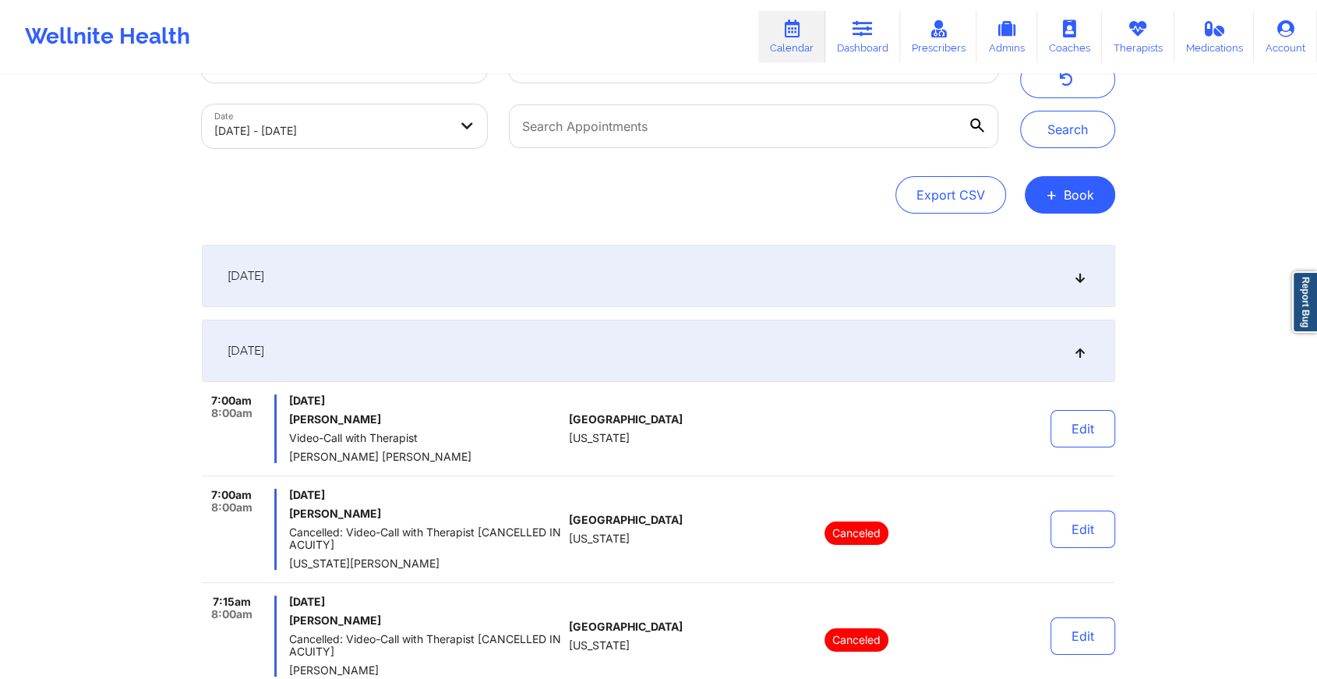
scroll to position [0, 0]
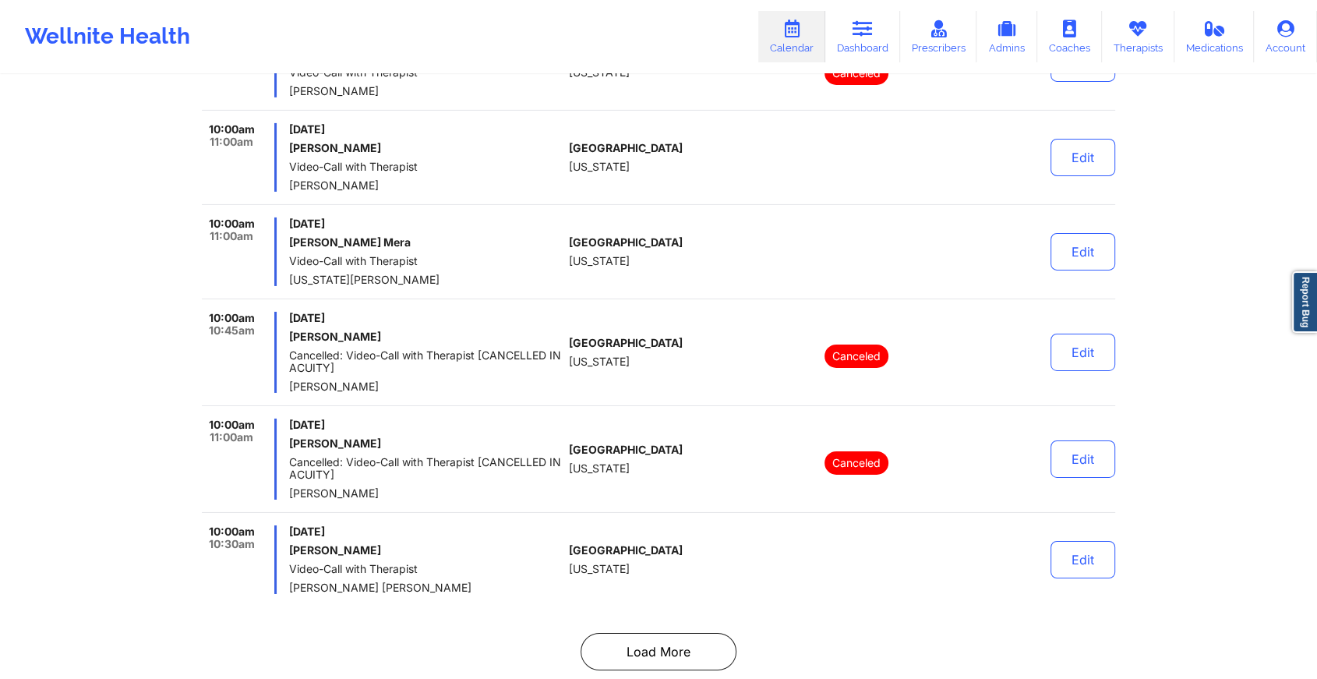
scroll to position [5260, 0]
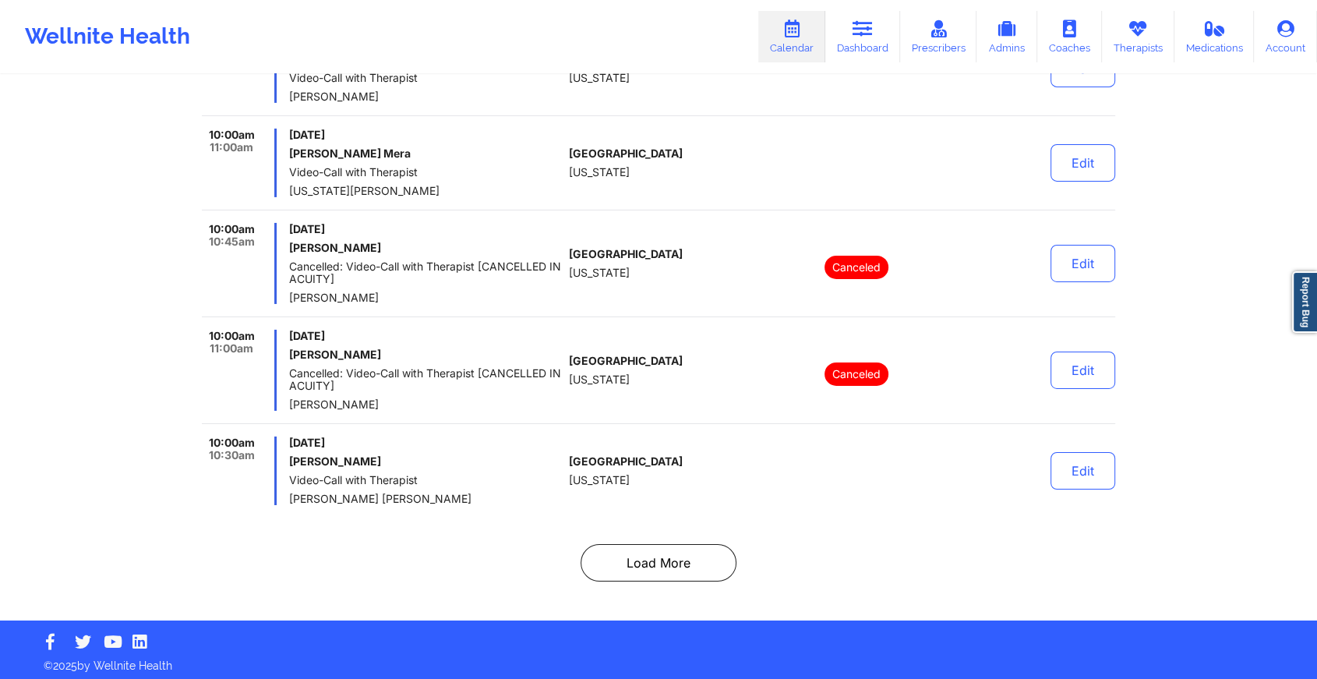
click at [638, 557] on button "Load More" at bounding box center [659, 562] width 156 height 37
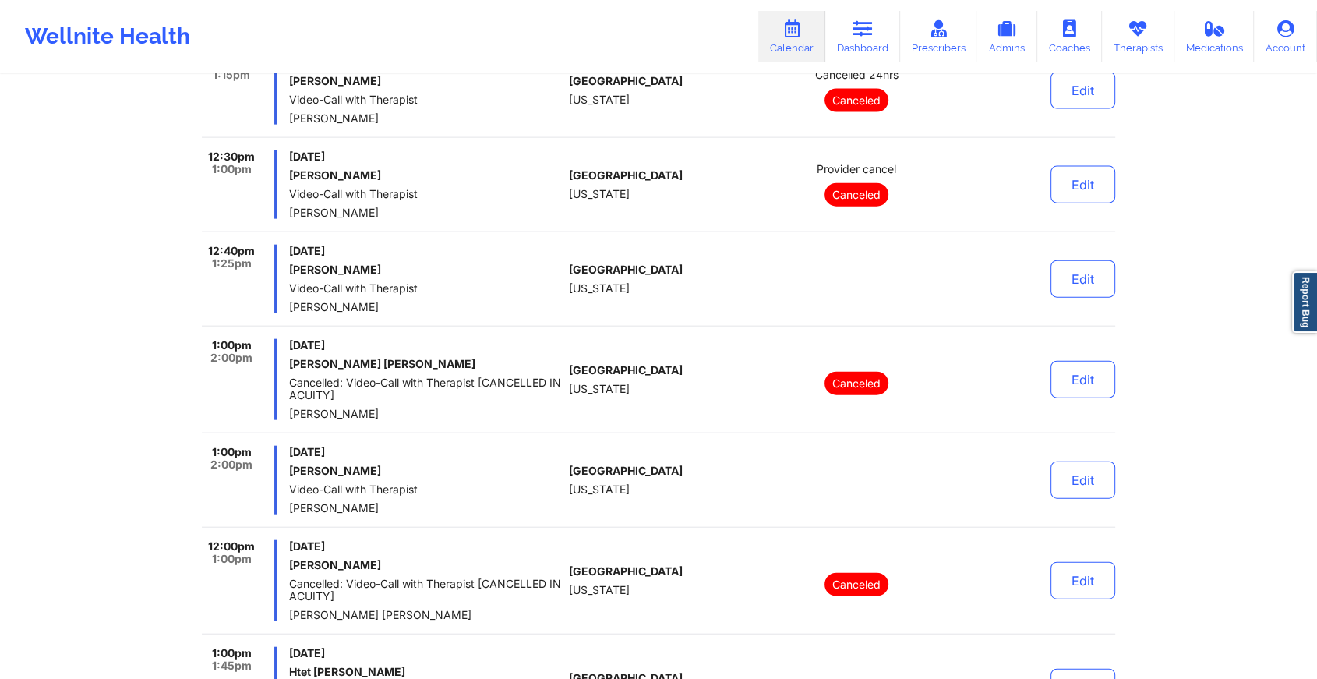
scroll to position [9769, 0]
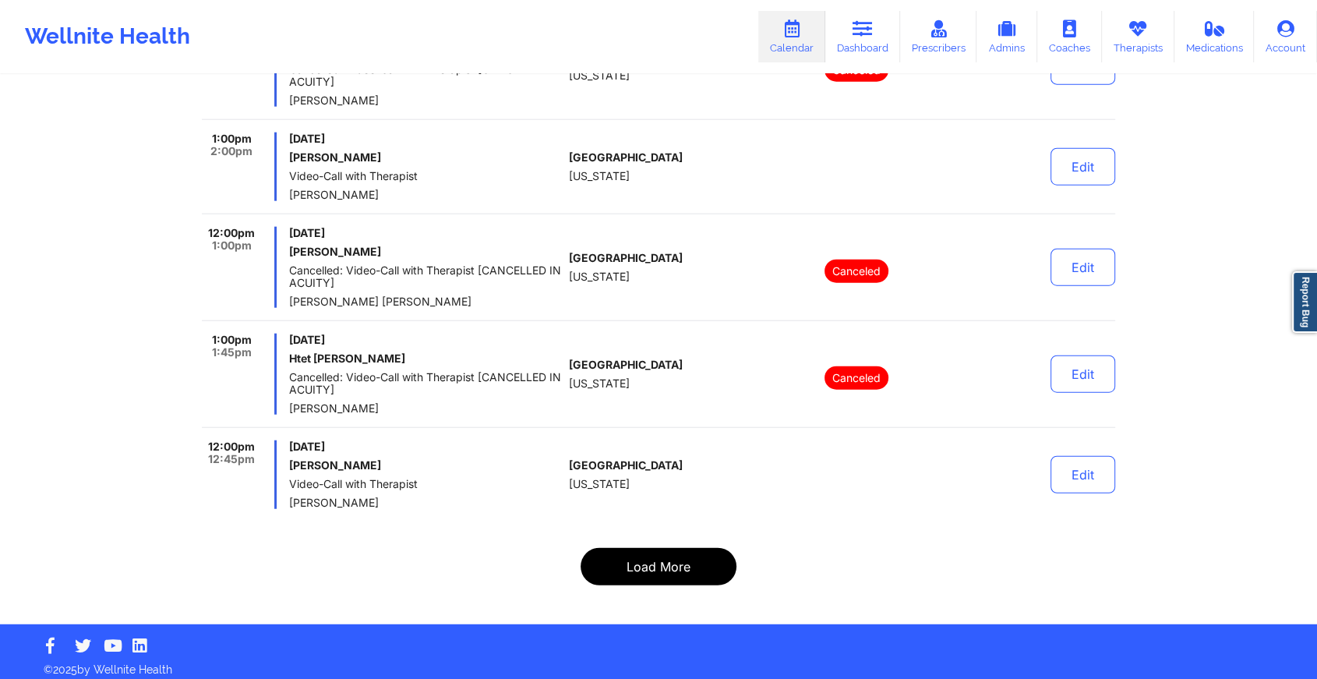
click at [652, 574] on button "Load More" at bounding box center [659, 566] width 156 height 37
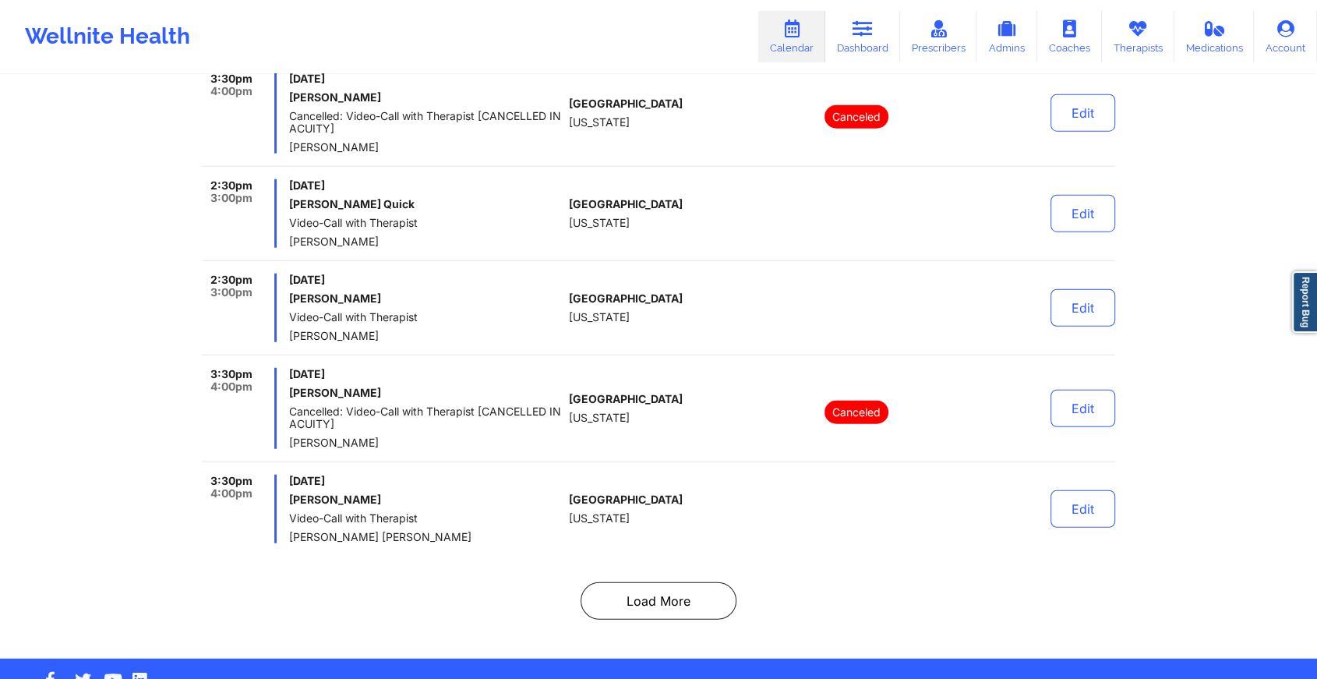
scroll to position [9919, 0]
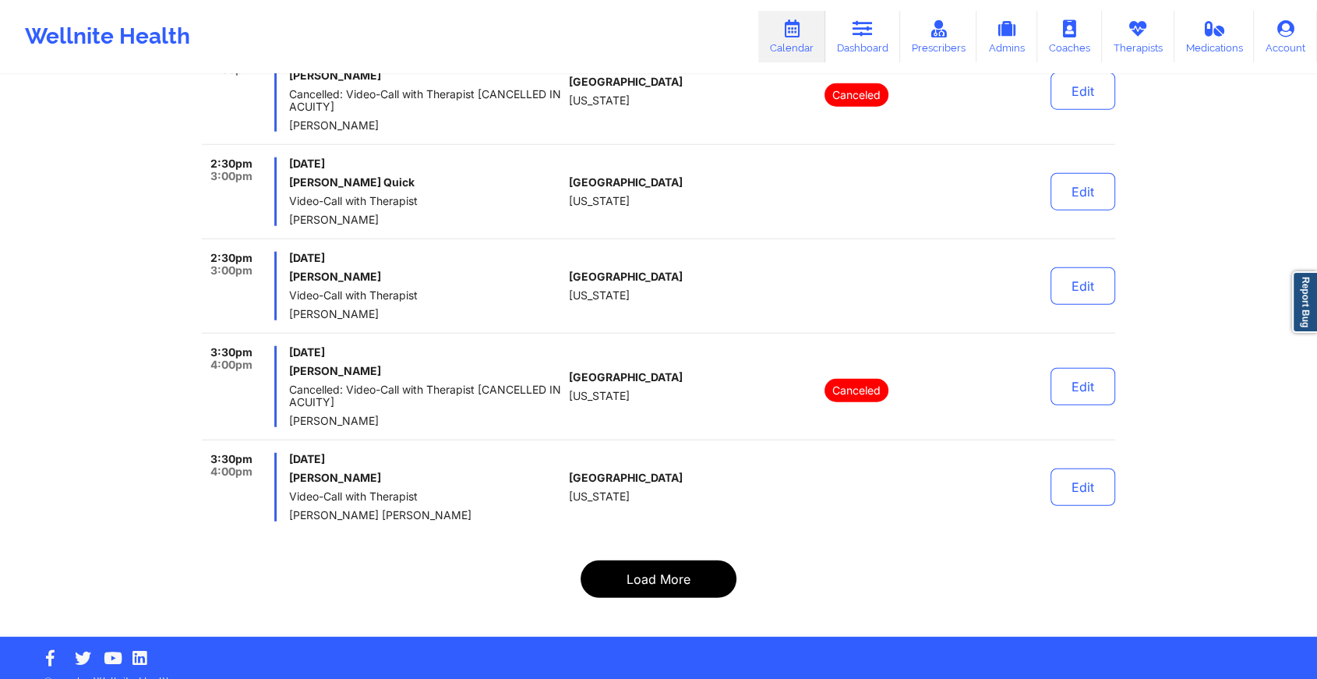
click at [684, 571] on button "Load More" at bounding box center [659, 578] width 156 height 37
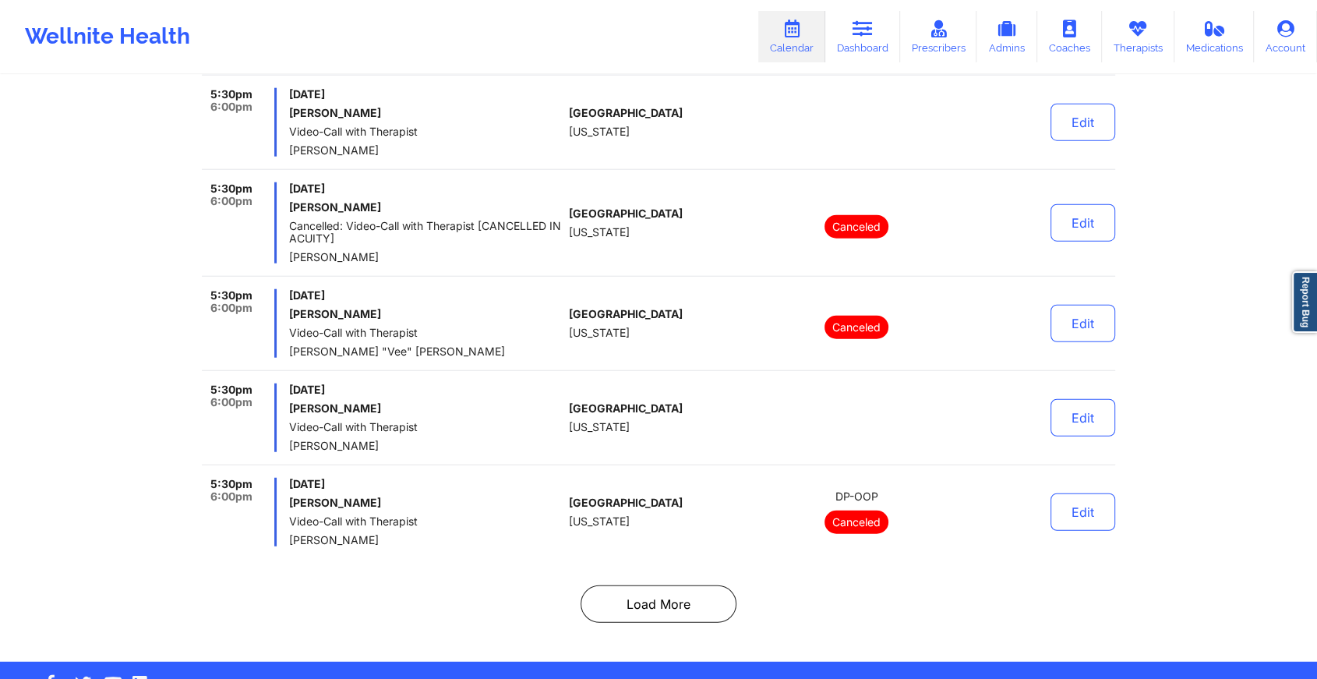
click at [661, 585] on button "Load More" at bounding box center [659, 603] width 156 height 37
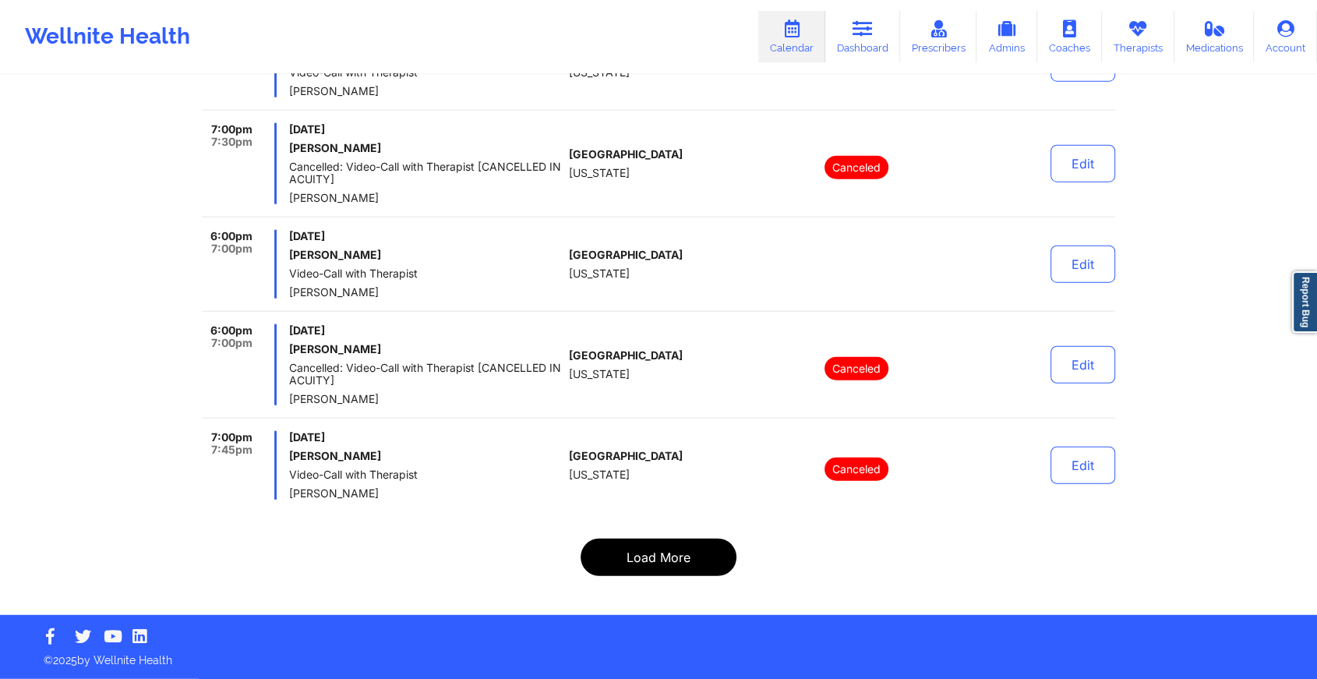
scroll to position [9844, 0]
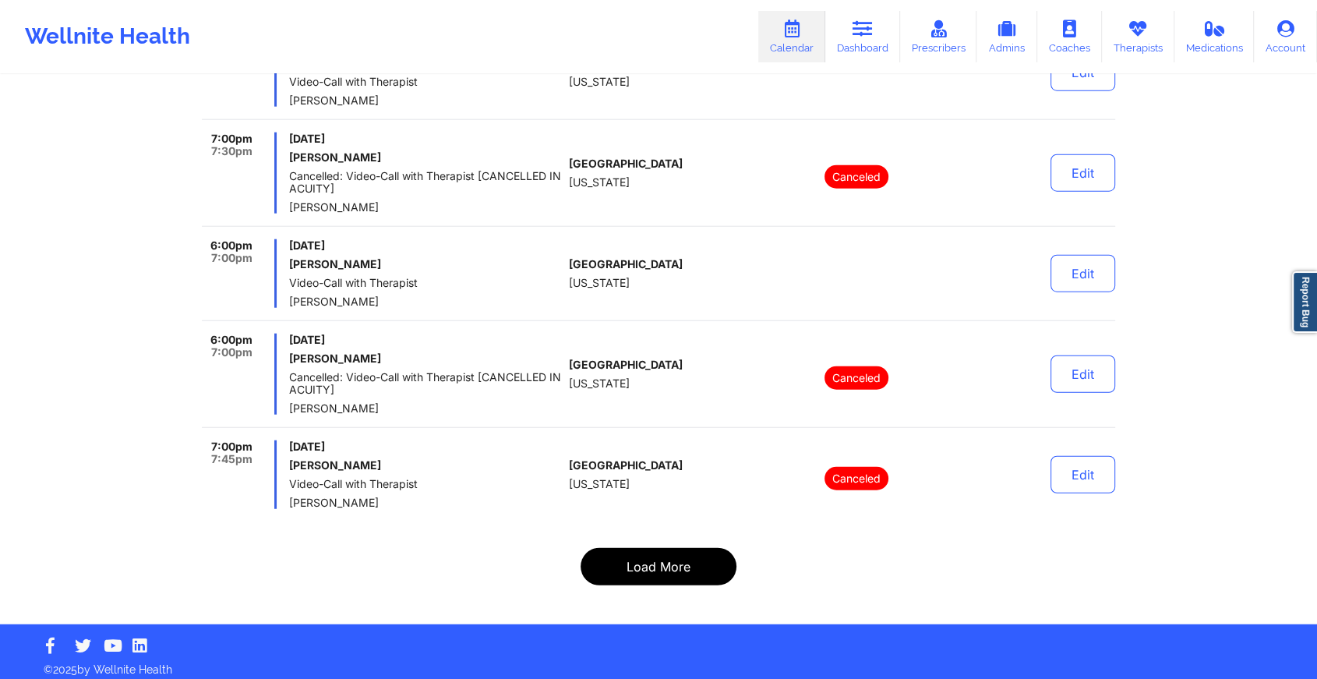
click at [660, 558] on button "Load More" at bounding box center [659, 566] width 156 height 37
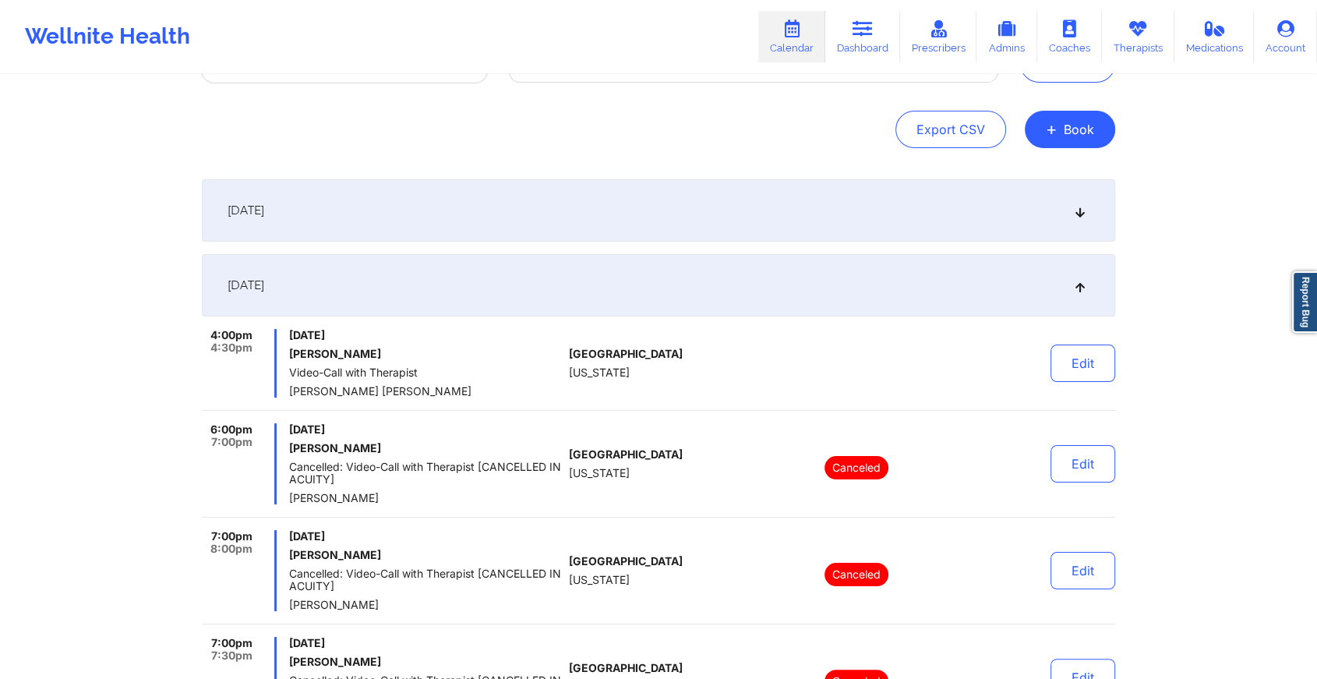
scroll to position [0, 0]
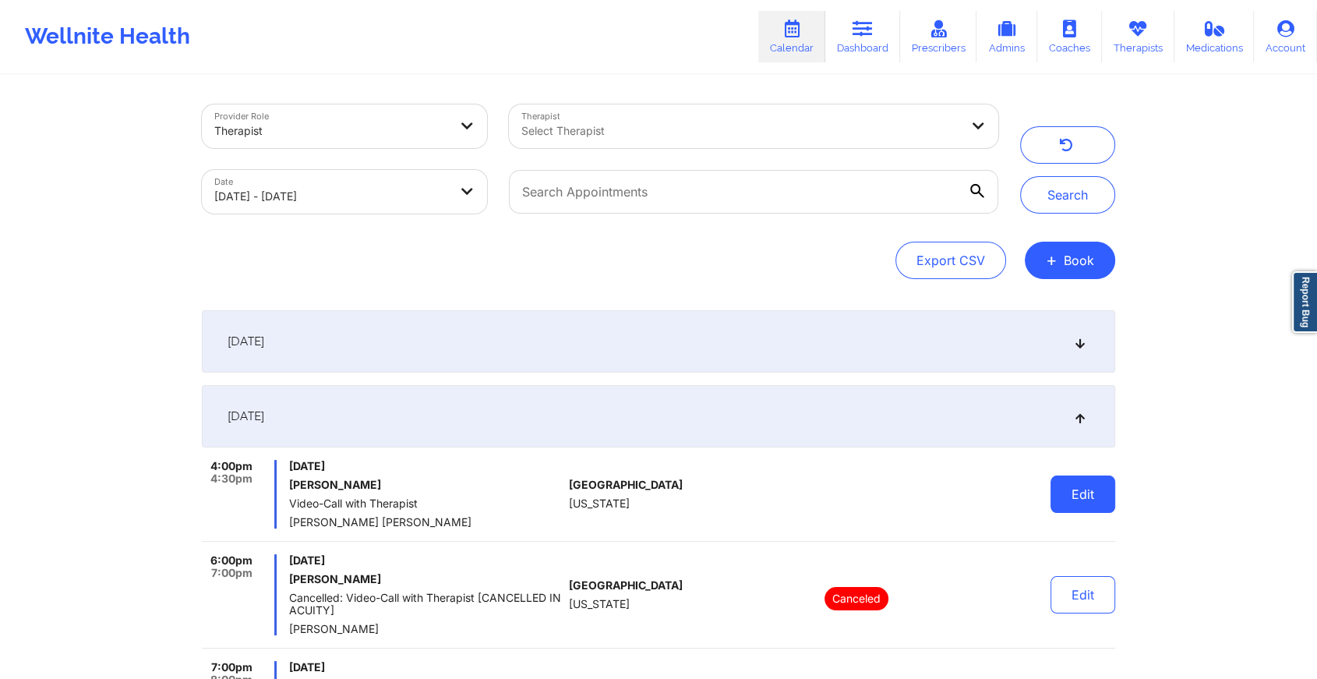
click at [1076, 507] on button "Edit" at bounding box center [1083, 494] width 65 height 37
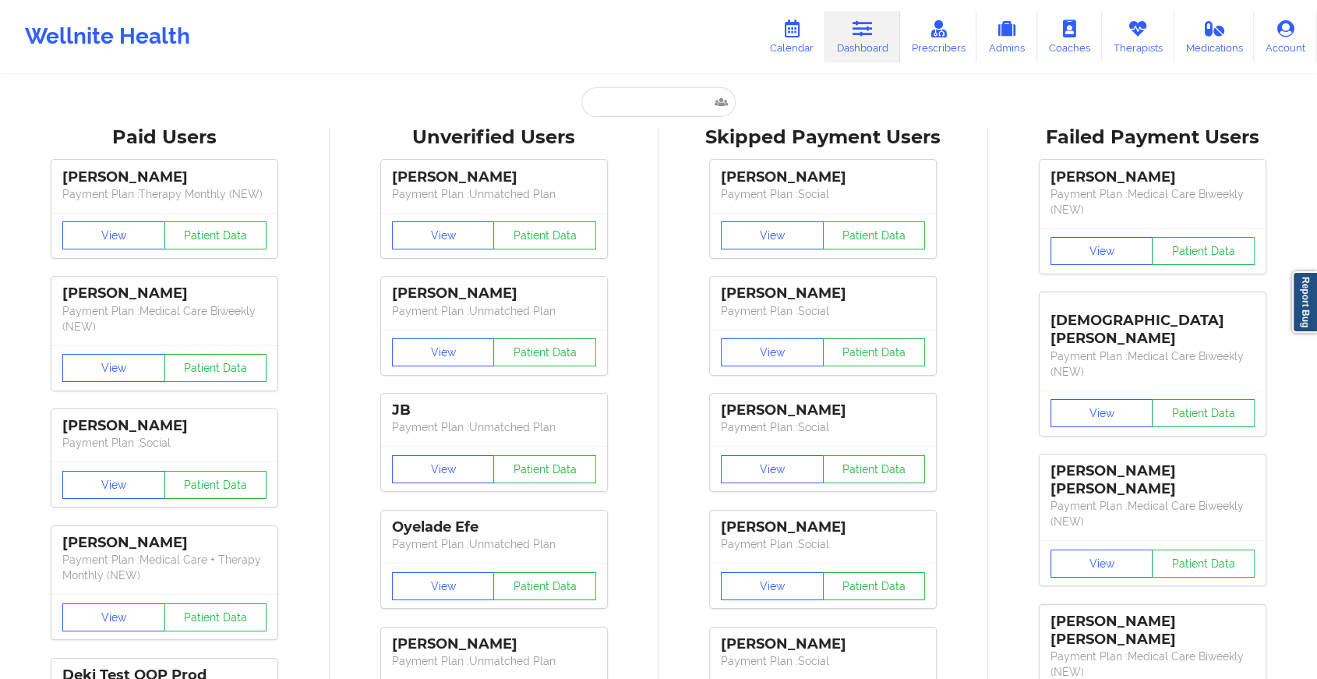
click at [621, 112] on input "text" at bounding box center [659, 102] width 154 height 30
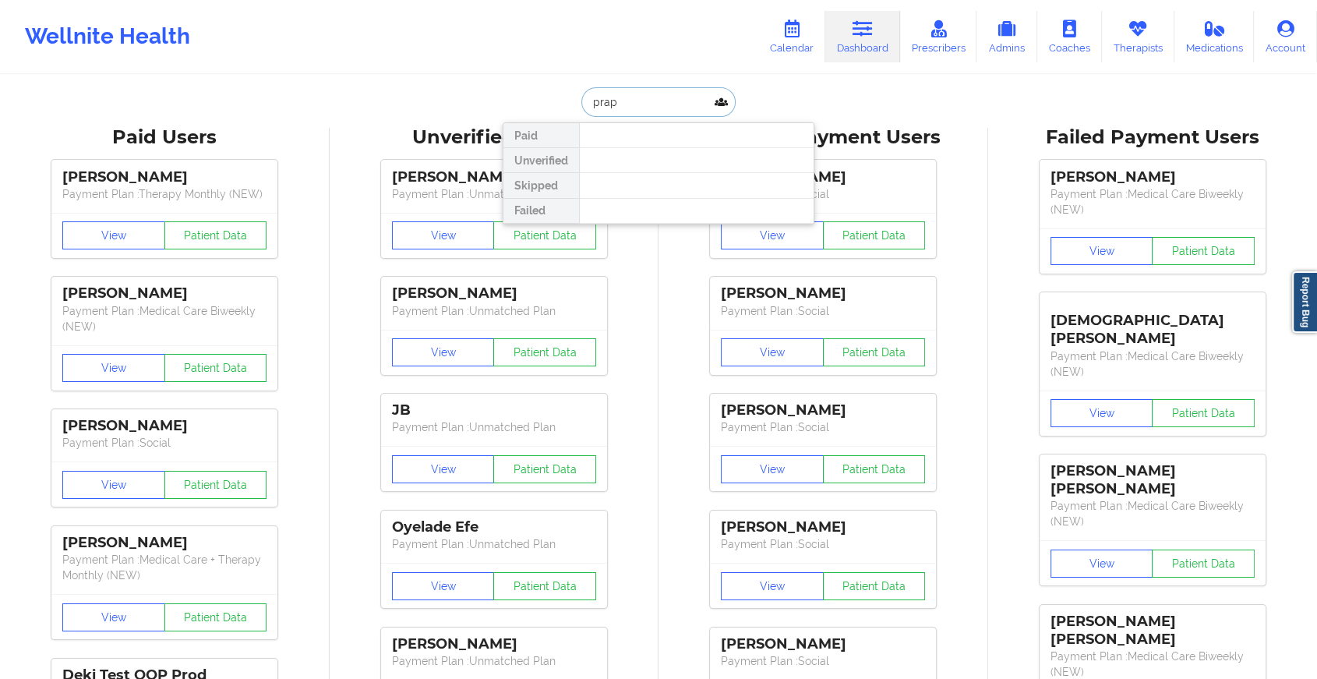
type input "prapa"
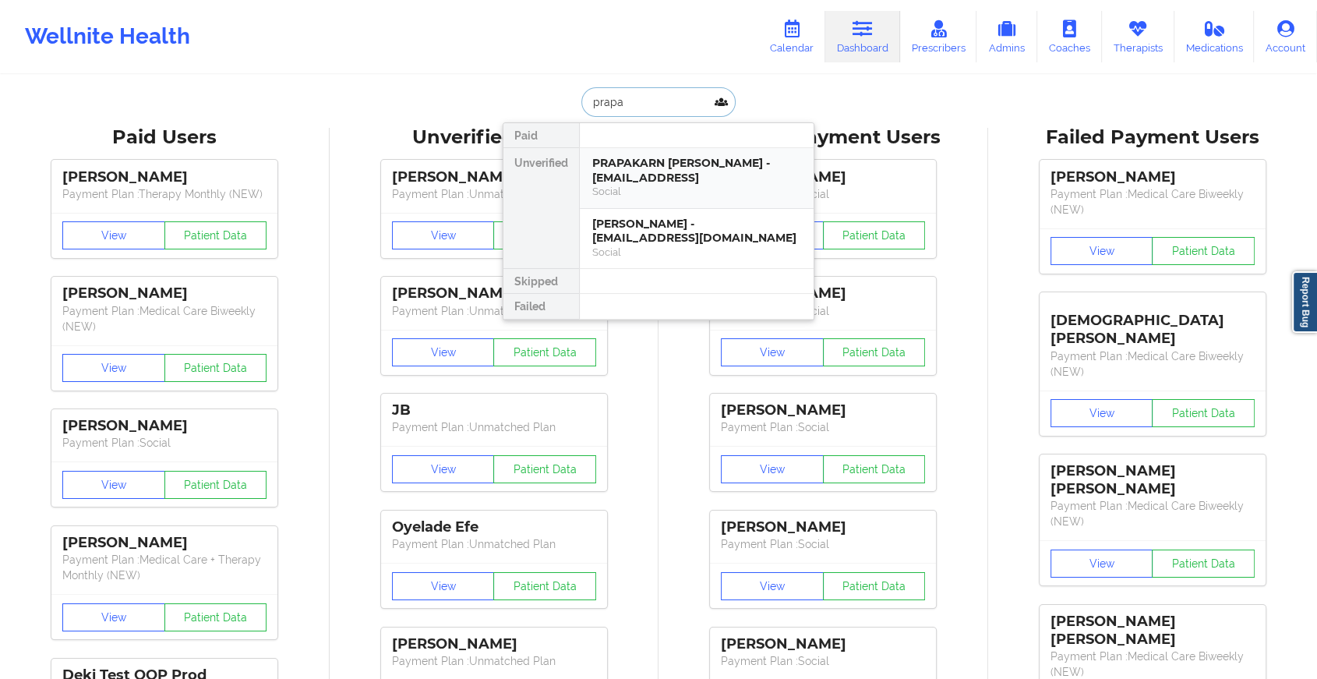
click at [663, 189] on div "Social" at bounding box center [696, 191] width 209 height 13
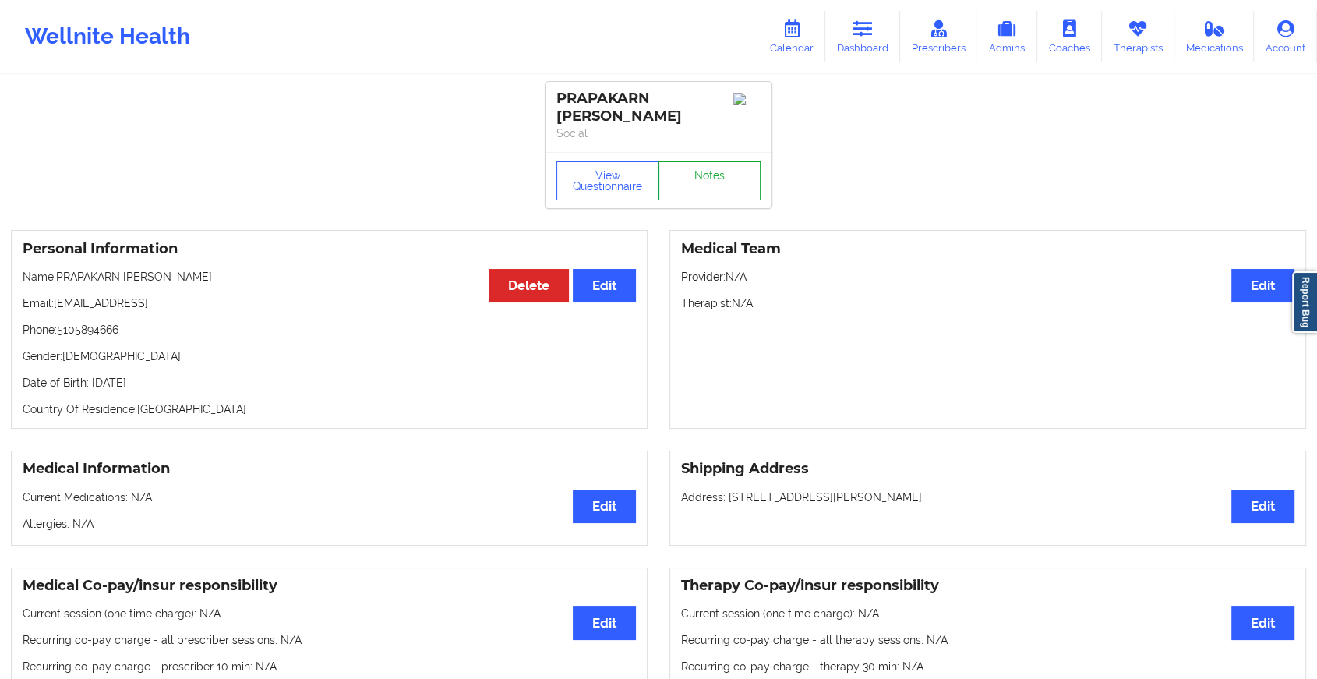
click at [711, 190] on link "Notes" at bounding box center [710, 180] width 103 height 39
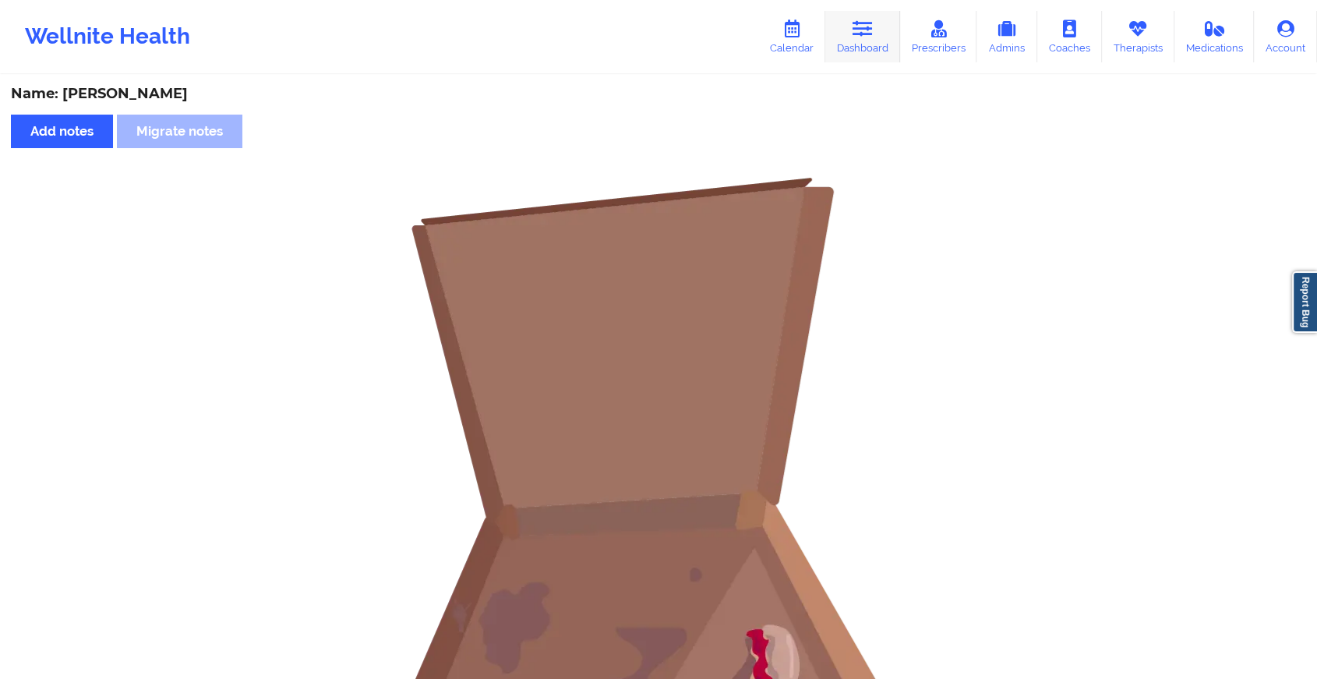
click at [864, 27] on icon at bounding box center [863, 28] width 20 height 17
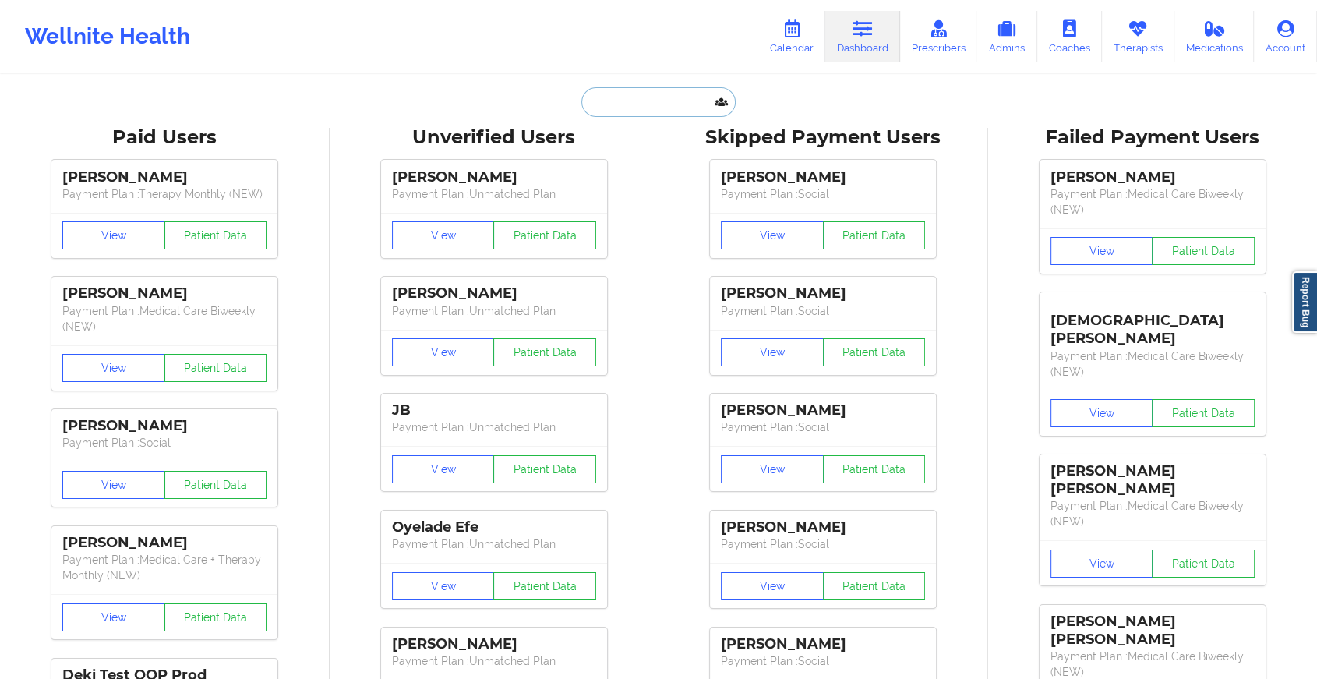
click at [681, 89] on input "text" at bounding box center [659, 102] width 154 height 30
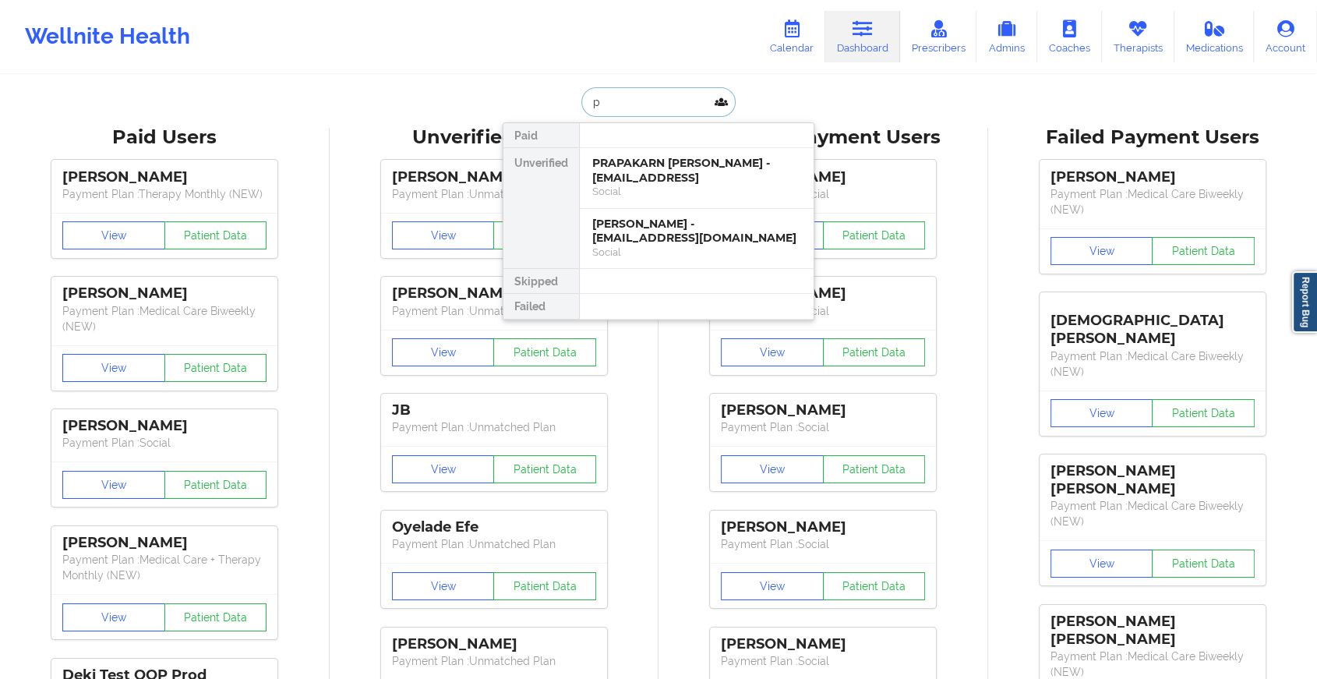
drag, startPoint x: 689, startPoint y: 201, endPoint x: 704, endPoint y: 239, distance: 40.2
click at [704, 239] on div "PRAPAKARN [PERSON_NAME] - [EMAIL_ADDRESS] Social Prapakarn [PERSON_NAME] - [EMA…" at bounding box center [696, 208] width 235 height 121
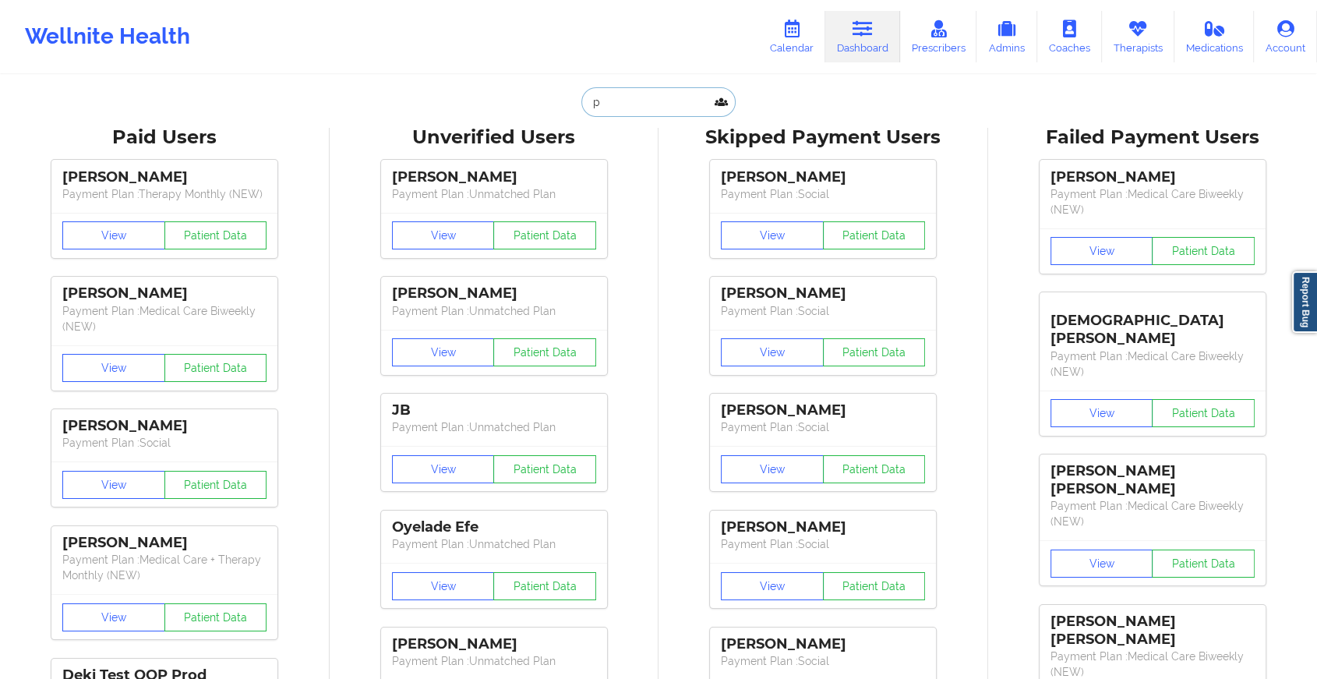
type input "p"
click at [704, 239] on div "[PERSON_NAME] Payment Plan : Social View Patient Data [PERSON_NAME] Payment Pla…" at bounding box center [823, 500] width 319 height 701
drag, startPoint x: 630, startPoint y: 101, endPoint x: 709, endPoint y: 270, distance: 187.6
drag, startPoint x: 617, startPoint y: 126, endPoint x: 633, endPoint y: 111, distance: 21.6
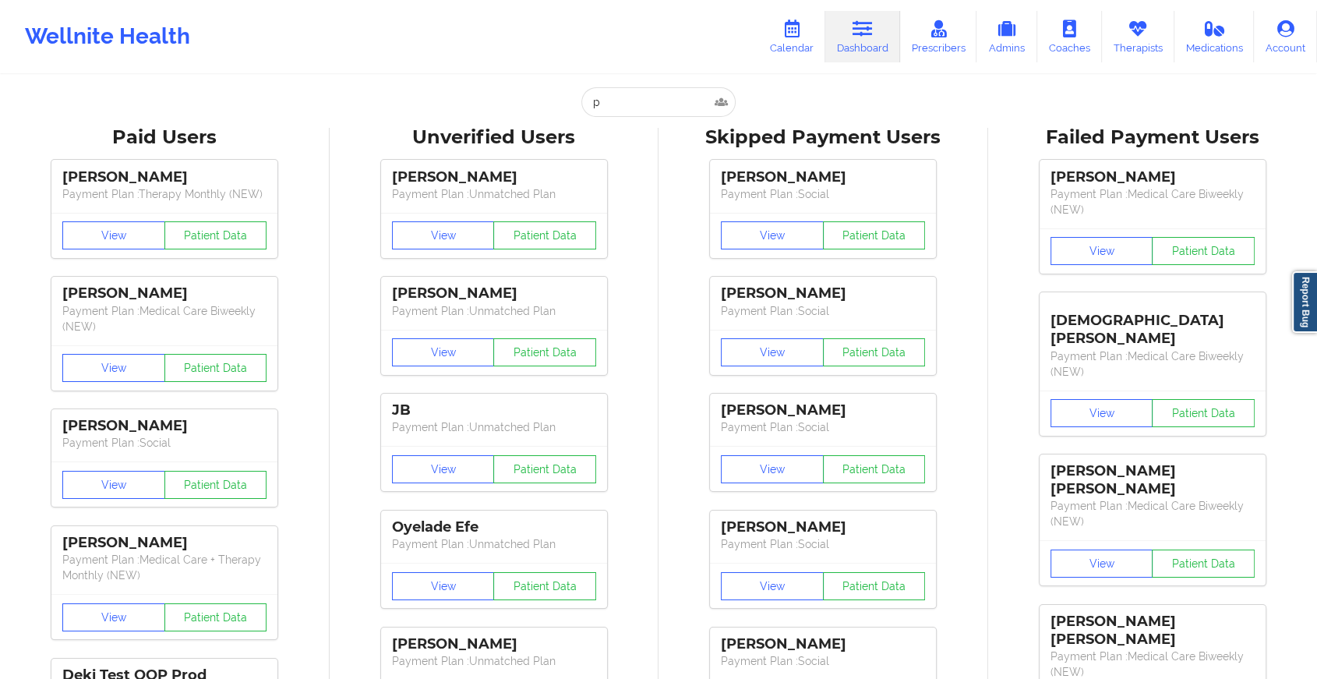
click at [633, 111] on input "p" at bounding box center [659, 102] width 154 height 30
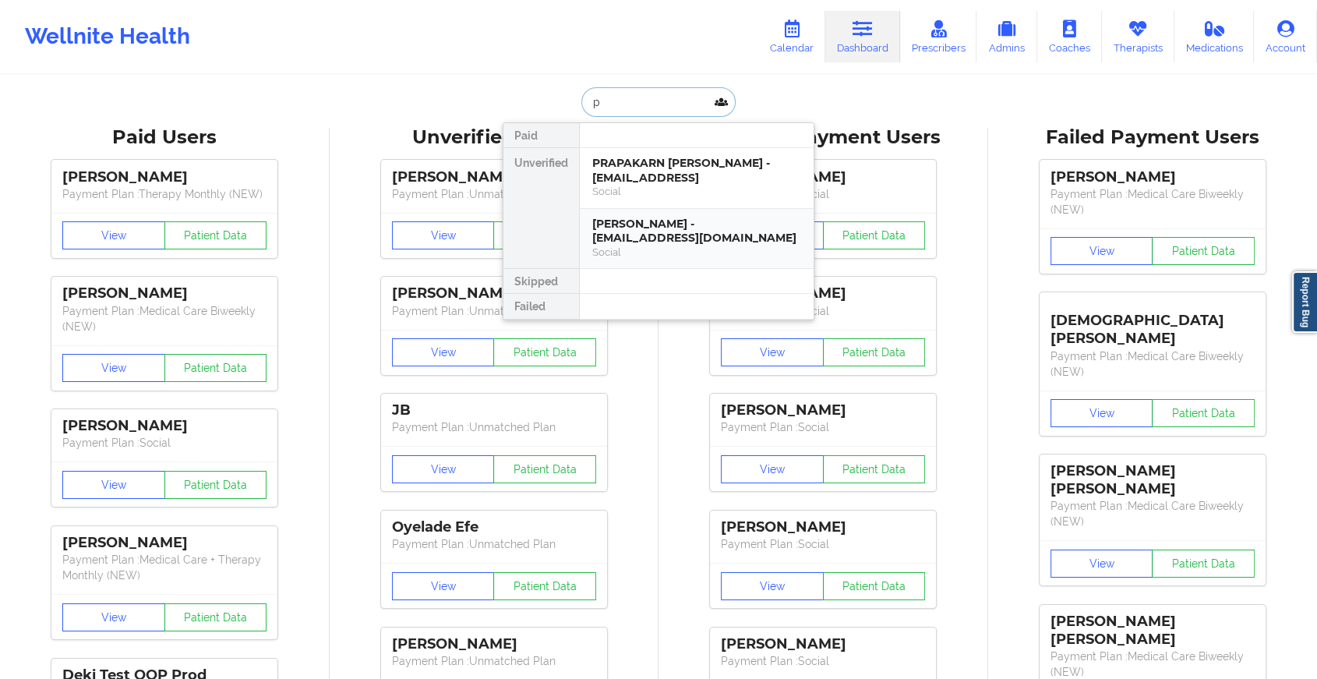
click at [637, 242] on div "[PERSON_NAME] - [EMAIL_ADDRESS][DOMAIN_NAME]" at bounding box center [696, 231] width 209 height 29
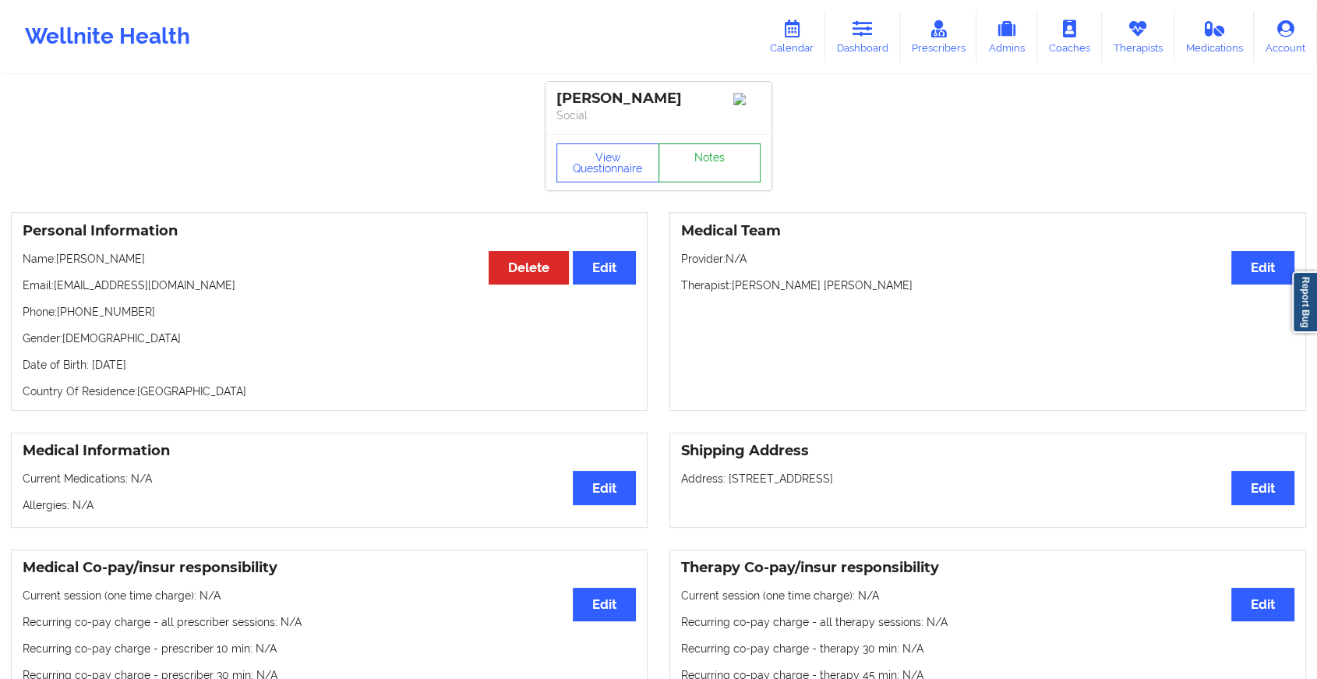
click at [727, 175] on link "Notes" at bounding box center [710, 162] width 103 height 39
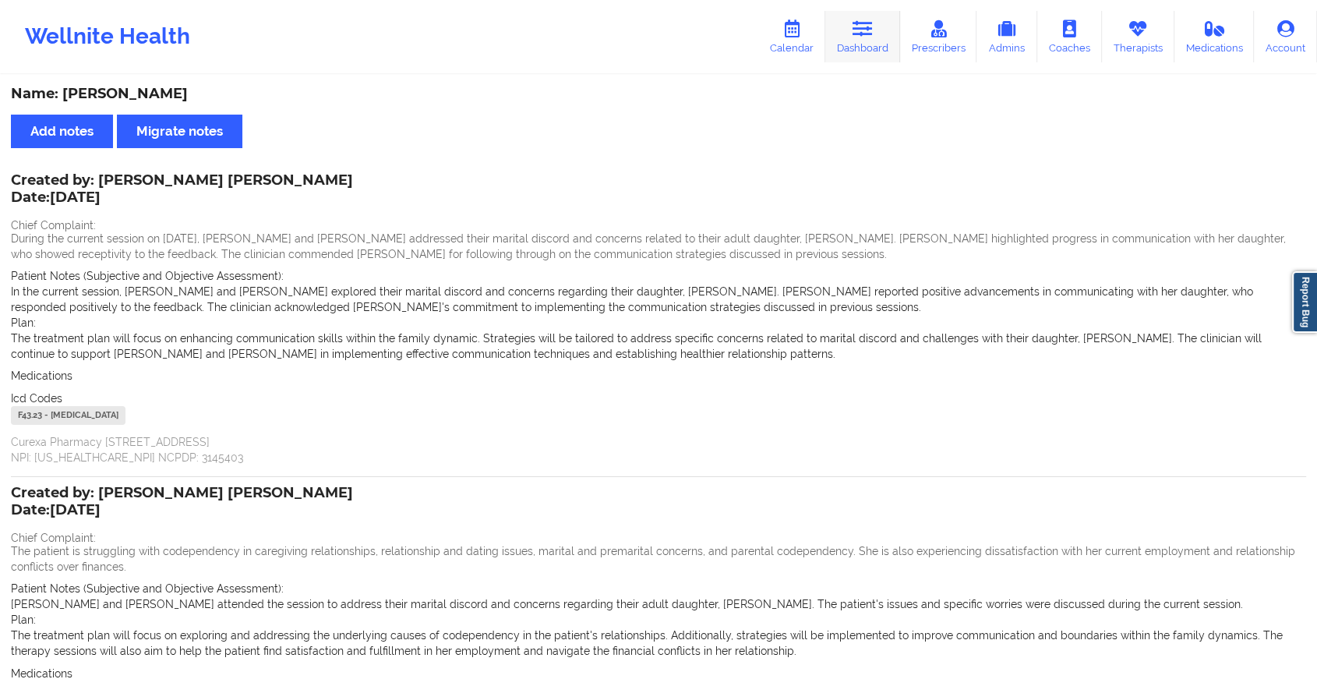
click at [870, 39] on link "Dashboard" at bounding box center [863, 36] width 75 height 51
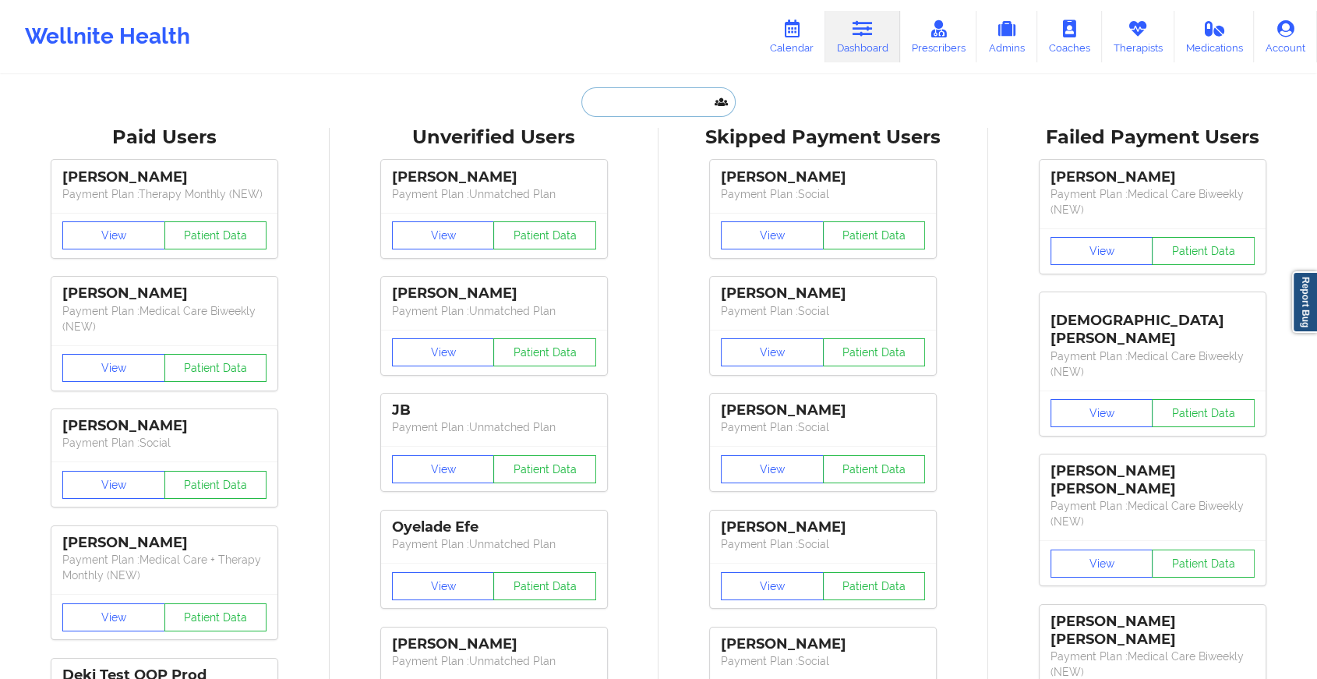
click at [646, 115] on input "text" at bounding box center [659, 102] width 154 height 30
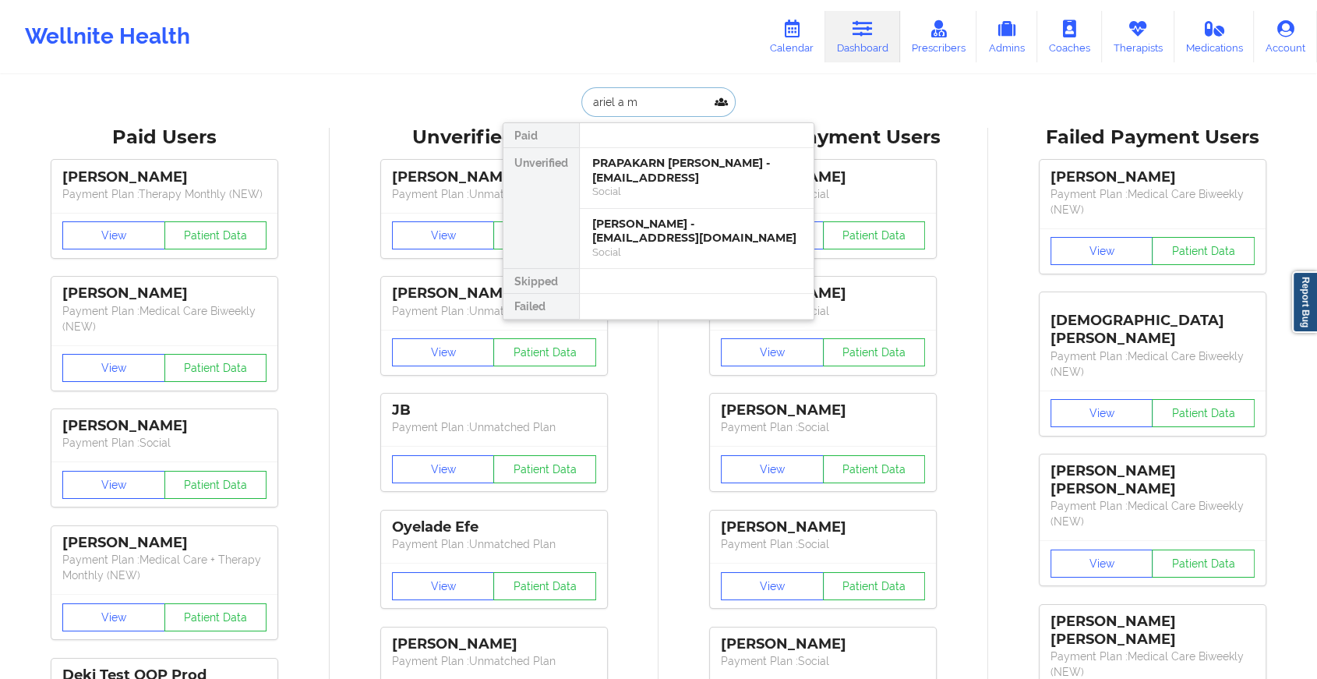
type input "ariel a mi"
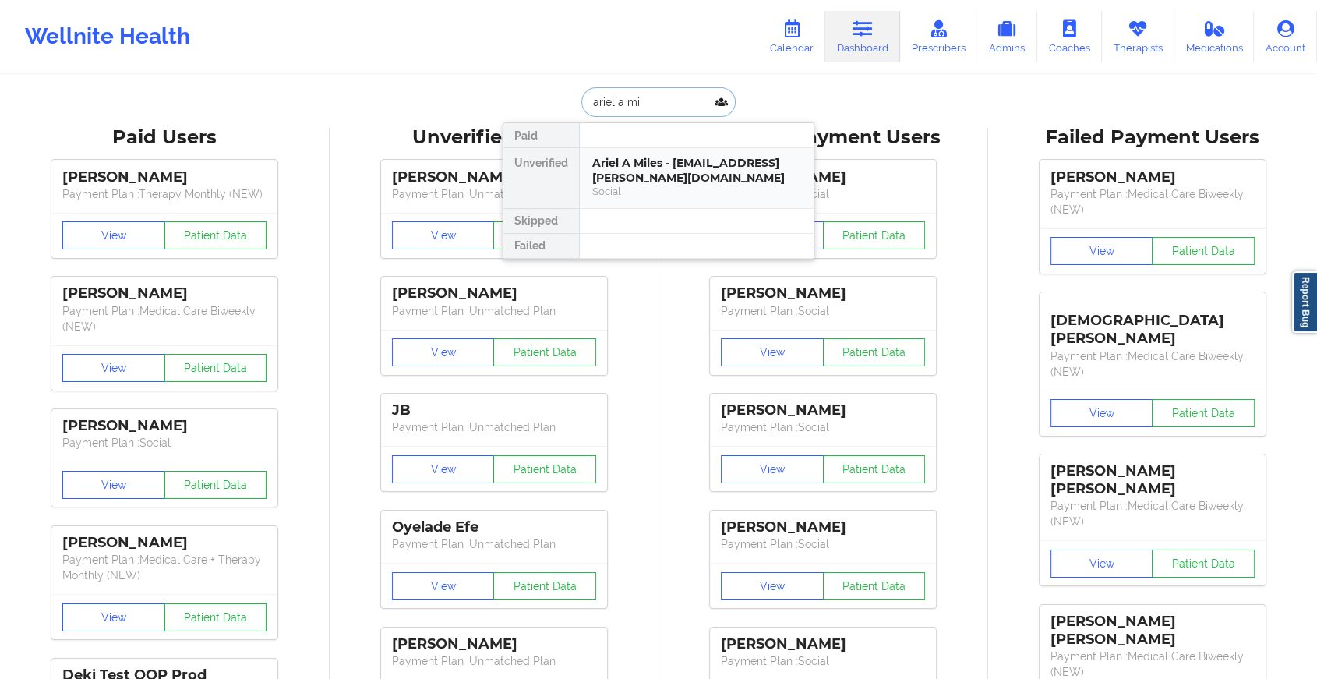
click at [654, 168] on div "Ariel A Miles - [EMAIL_ADDRESS][PERSON_NAME][DOMAIN_NAME]" at bounding box center [696, 170] width 209 height 29
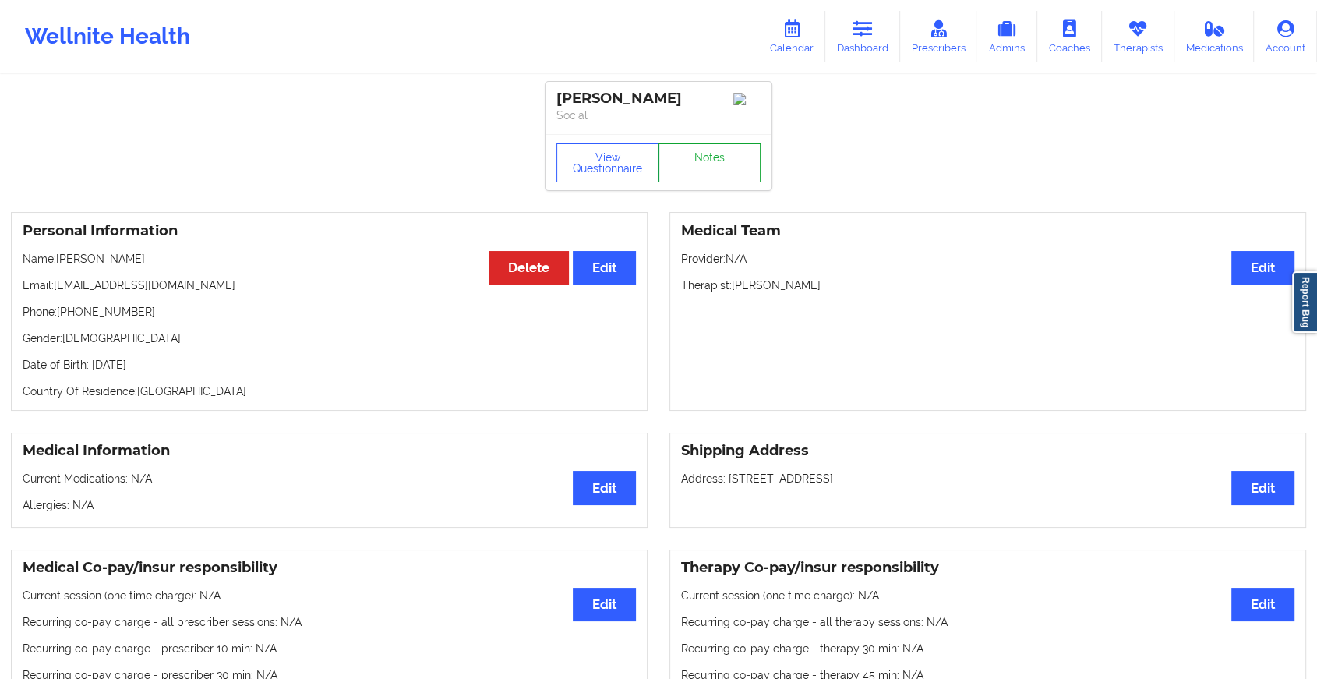
click at [676, 181] on link "Notes" at bounding box center [710, 162] width 103 height 39
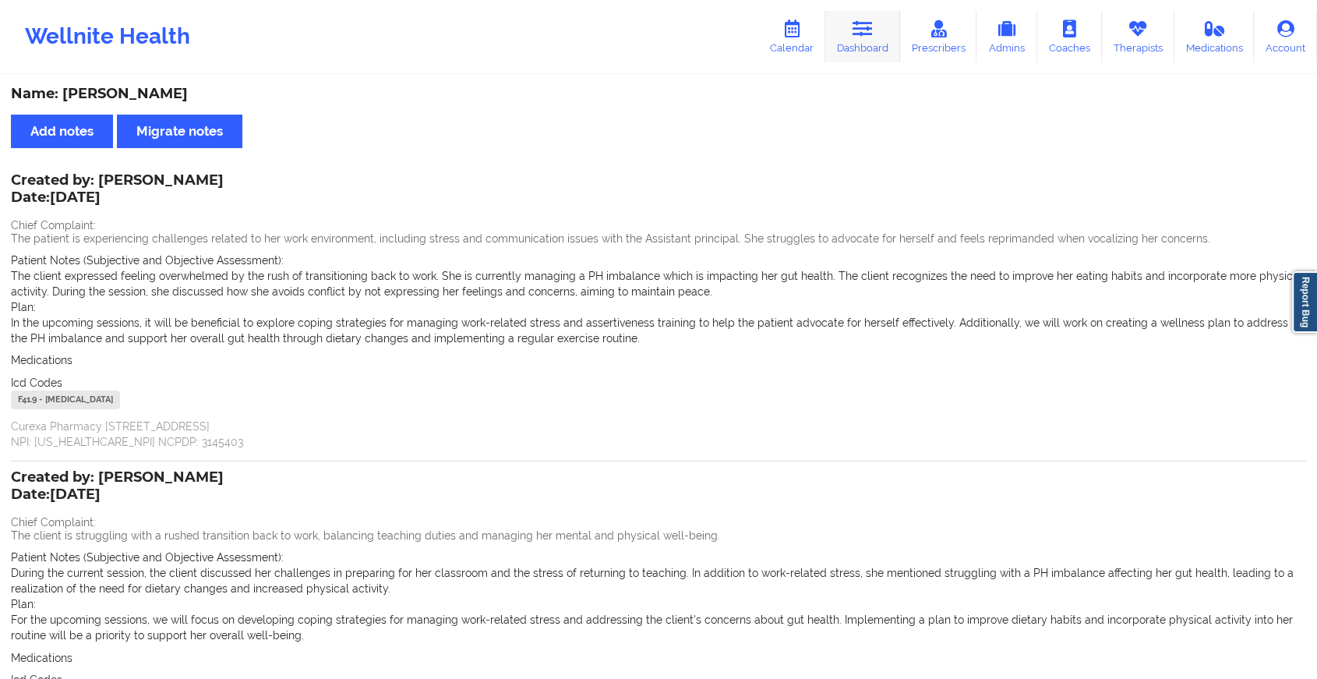
click at [882, 37] on link "Dashboard" at bounding box center [863, 36] width 75 height 51
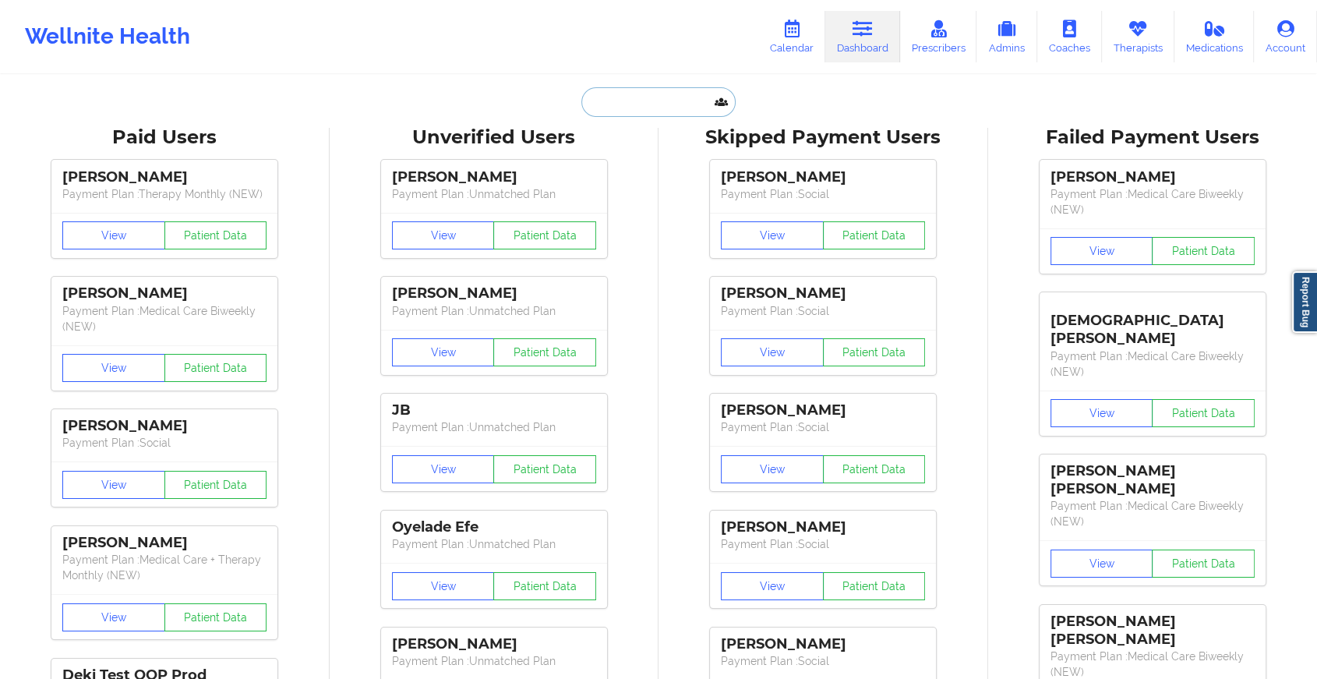
click at [607, 101] on input "text" at bounding box center [659, 102] width 154 height 30
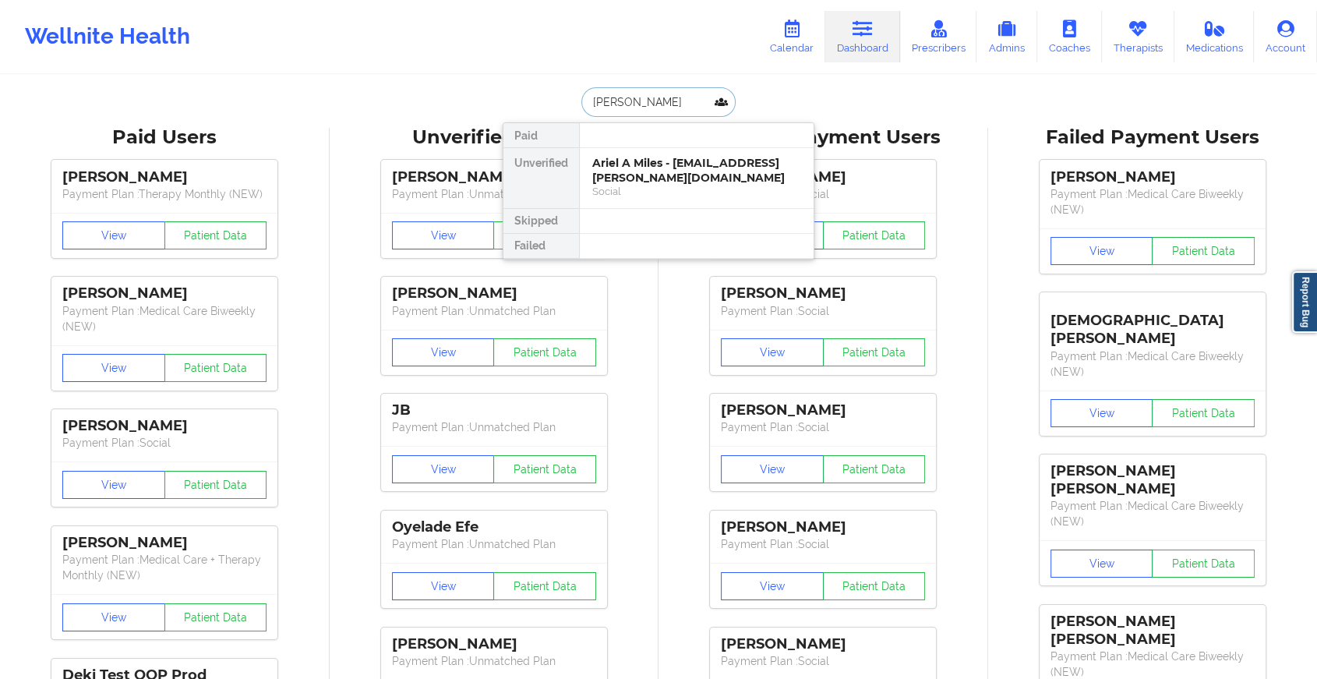
type input "[PERSON_NAME]"
click at [642, 164] on div "[PERSON_NAME] - [EMAIL_ADDRESS][DOMAIN_NAME]" at bounding box center [696, 170] width 209 height 29
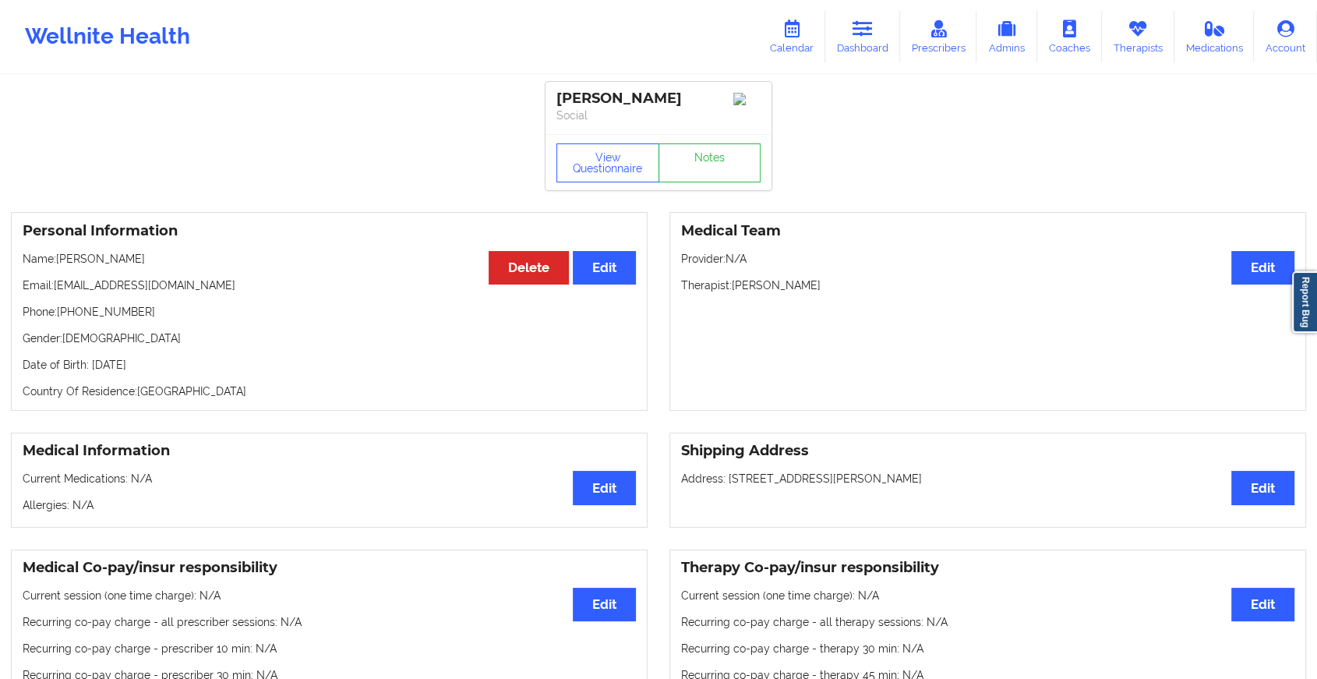
click at [723, 190] on div "View Questionnaire Notes" at bounding box center [659, 162] width 226 height 56
drag, startPoint x: 723, startPoint y: 190, endPoint x: 693, endPoint y: 177, distance: 33.2
click at [693, 177] on link "Notes" at bounding box center [710, 162] width 103 height 39
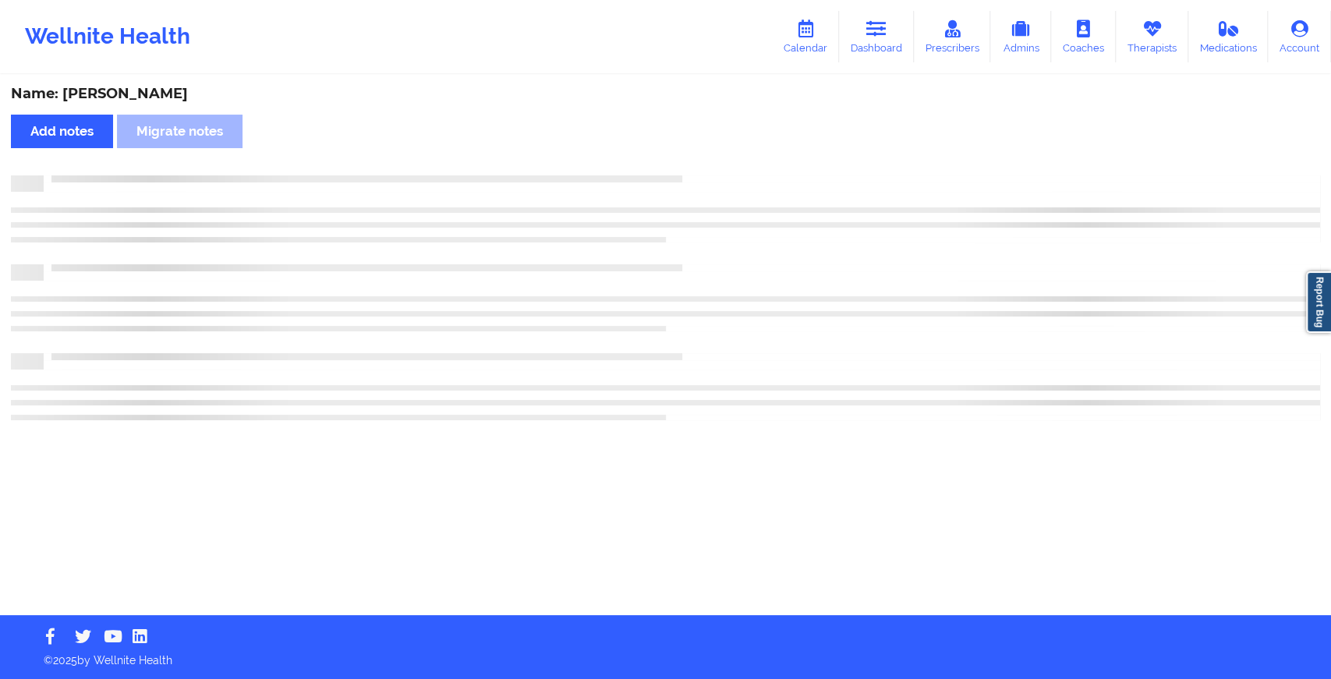
click at [693, 175] on div at bounding box center [682, 175] width 1276 height 0
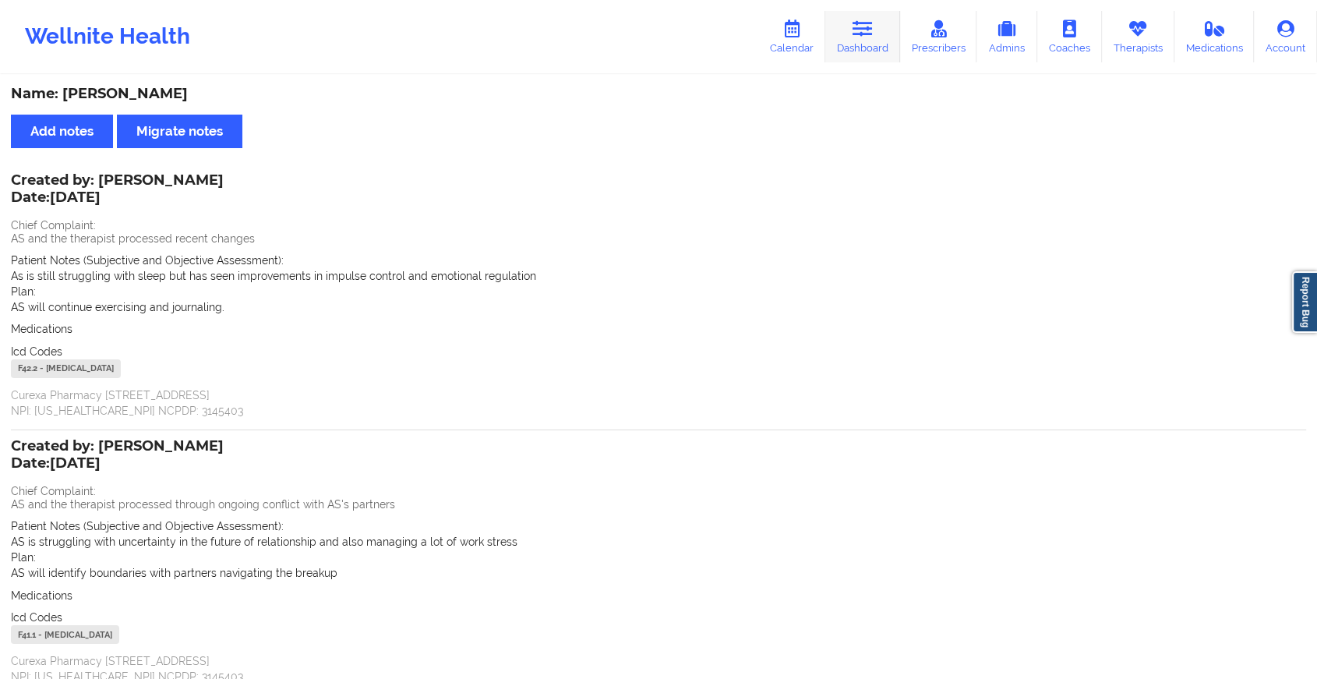
click at [863, 13] on link "Dashboard" at bounding box center [863, 36] width 75 height 51
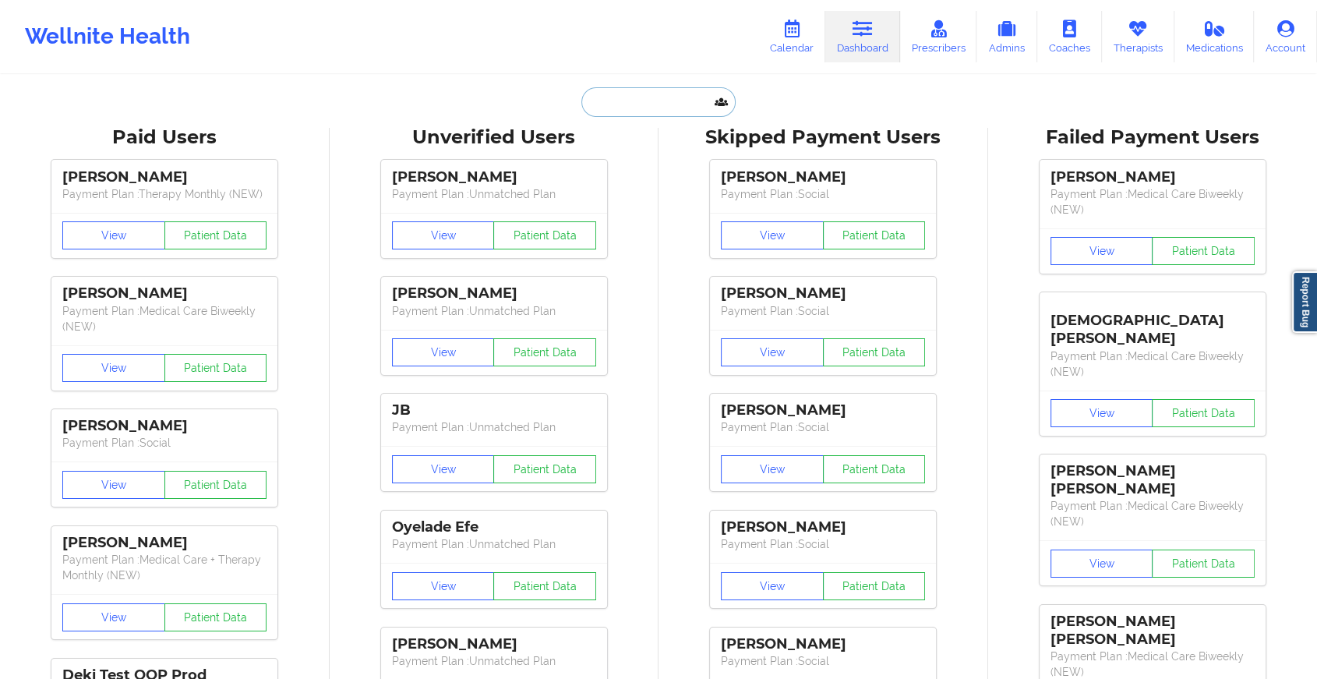
click at [641, 106] on input "text" at bounding box center [659, 102] width 154 height 30
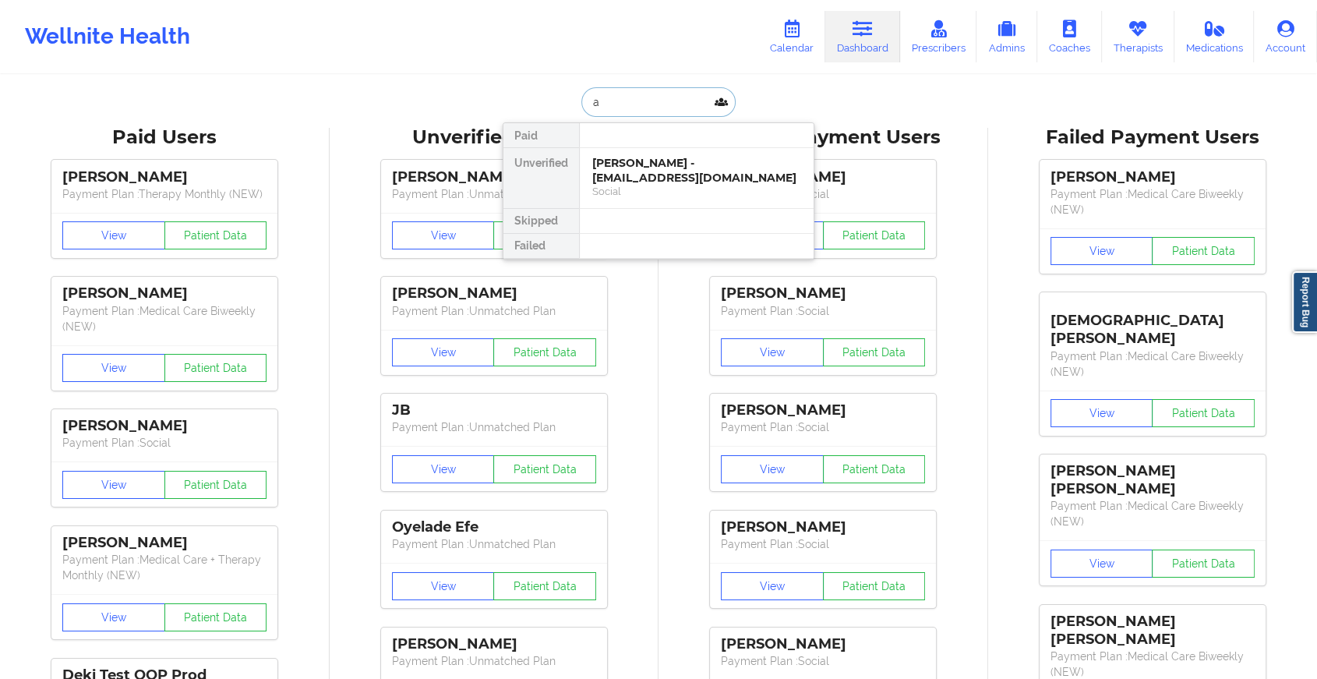
type input "a"
click at [667, 183] on div "[PERSON_NAME] - [EMAIL_ADDRESS][DOMAIN_NAME]" at bounding box center [696, 170] width 209 height 29
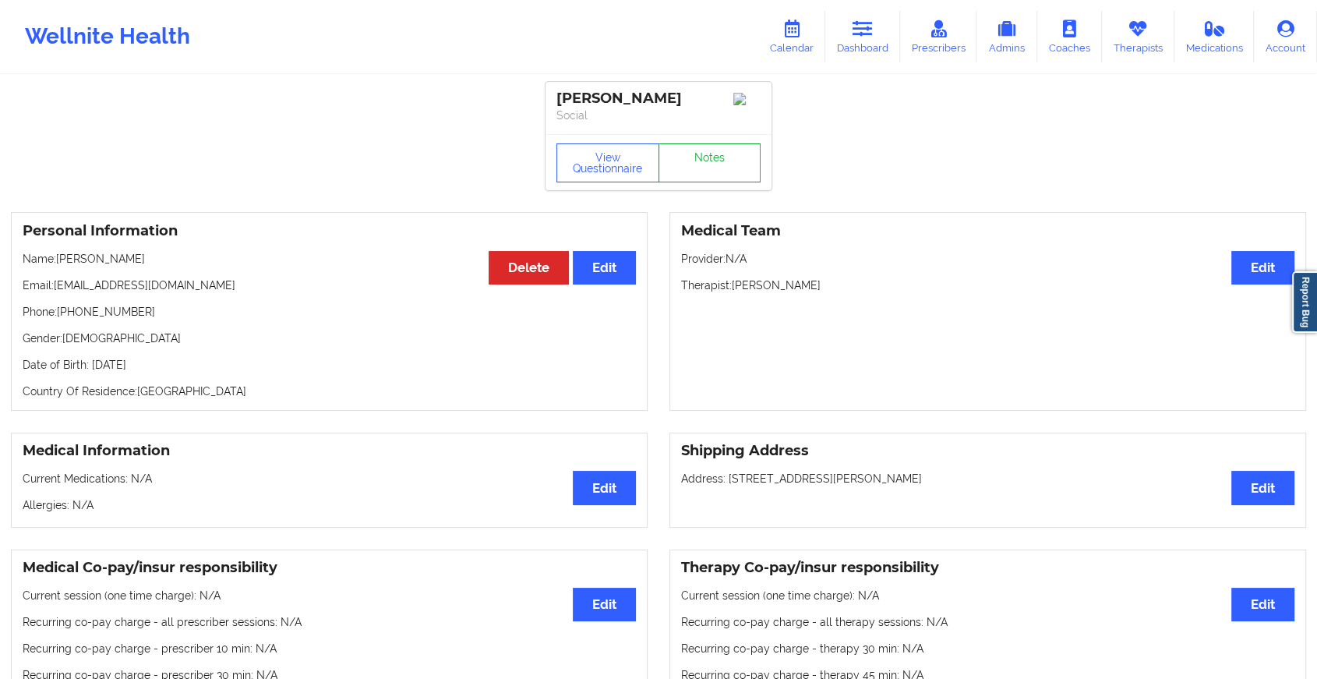
click at [695, 178] on link "Notes" at bounding box center [710, 162] width 103 height 39
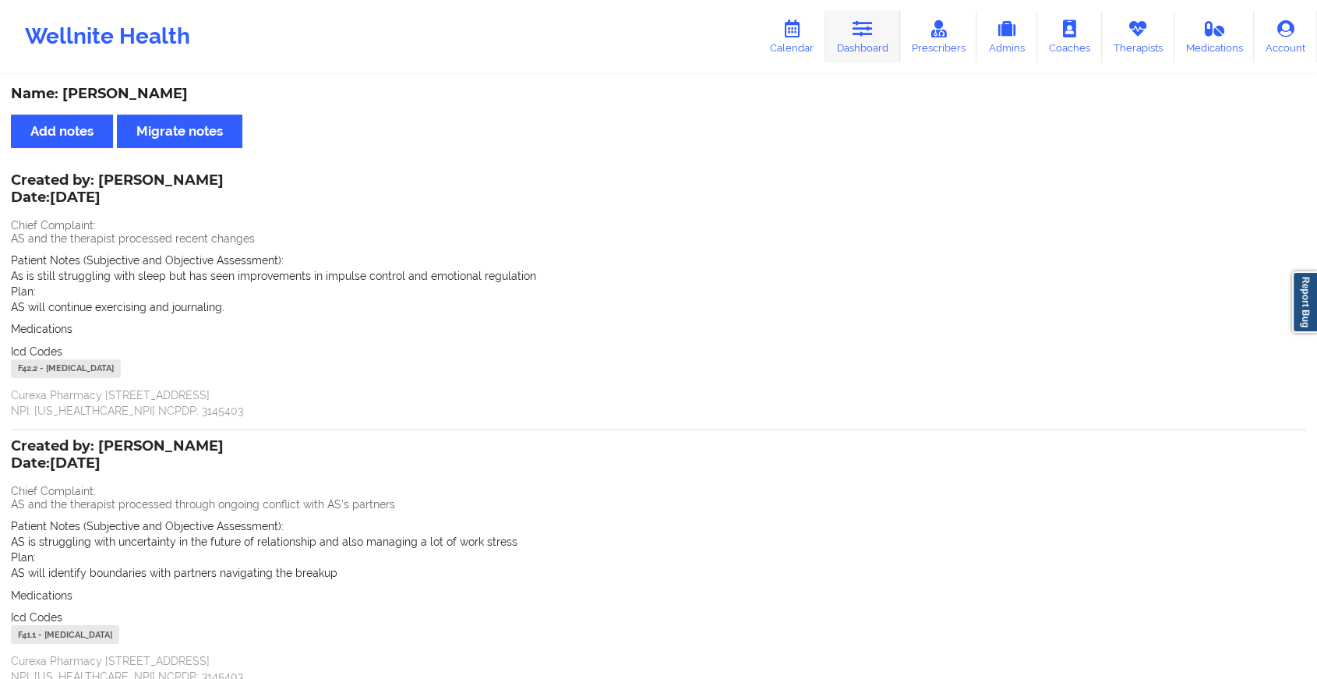
click at [864, 22] on icon at bounding box center [863, 28] width 20 height 17
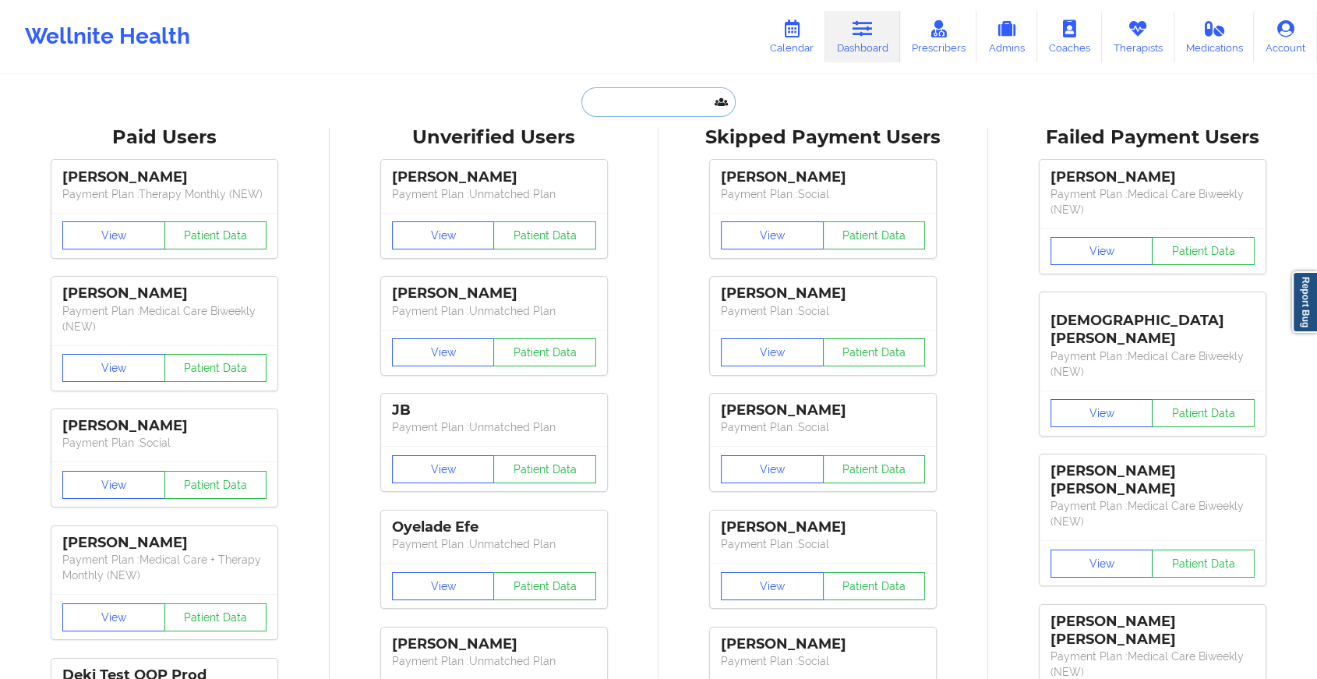
click at [590, 101] on input "text" at bounding box center [659, 102] width 154 height 30
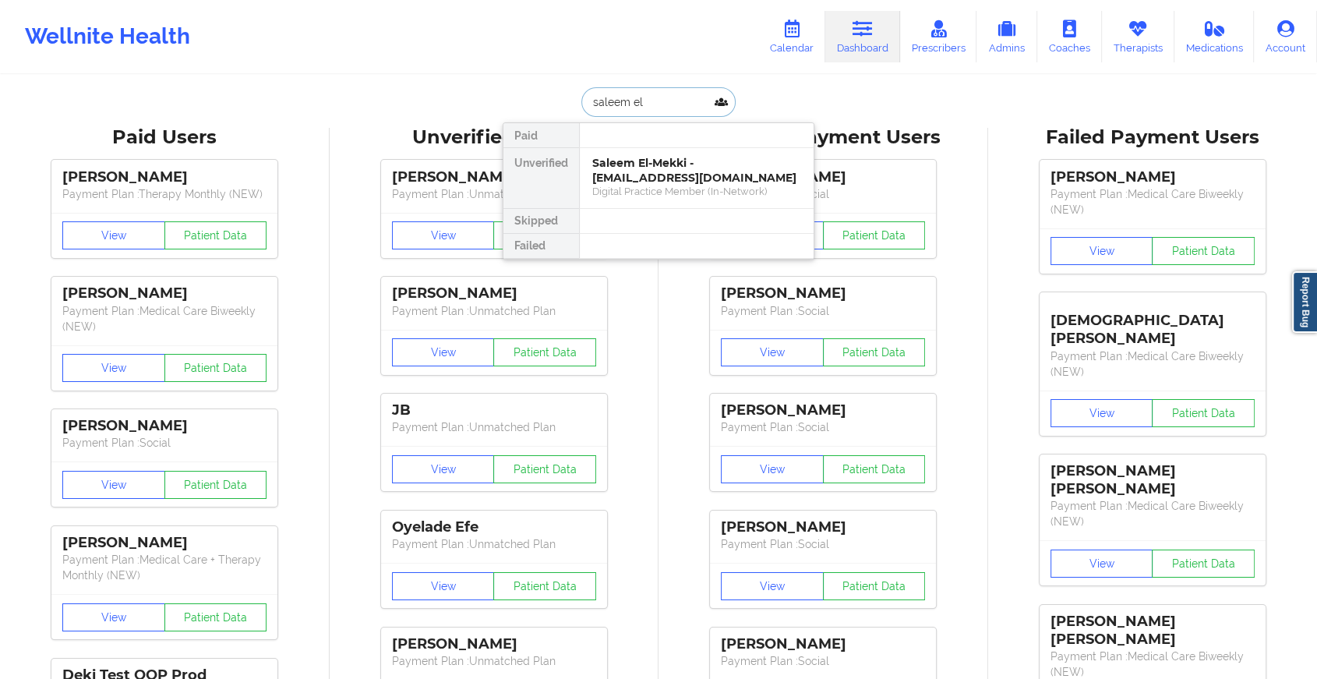
type input "saleem el-"
click at [674, 183] on div "Saleem El-Mekki - [EMAIL_ADDRESS][DOMAIN_NAME]" at bounding box center [696, 170] width 209 height 29
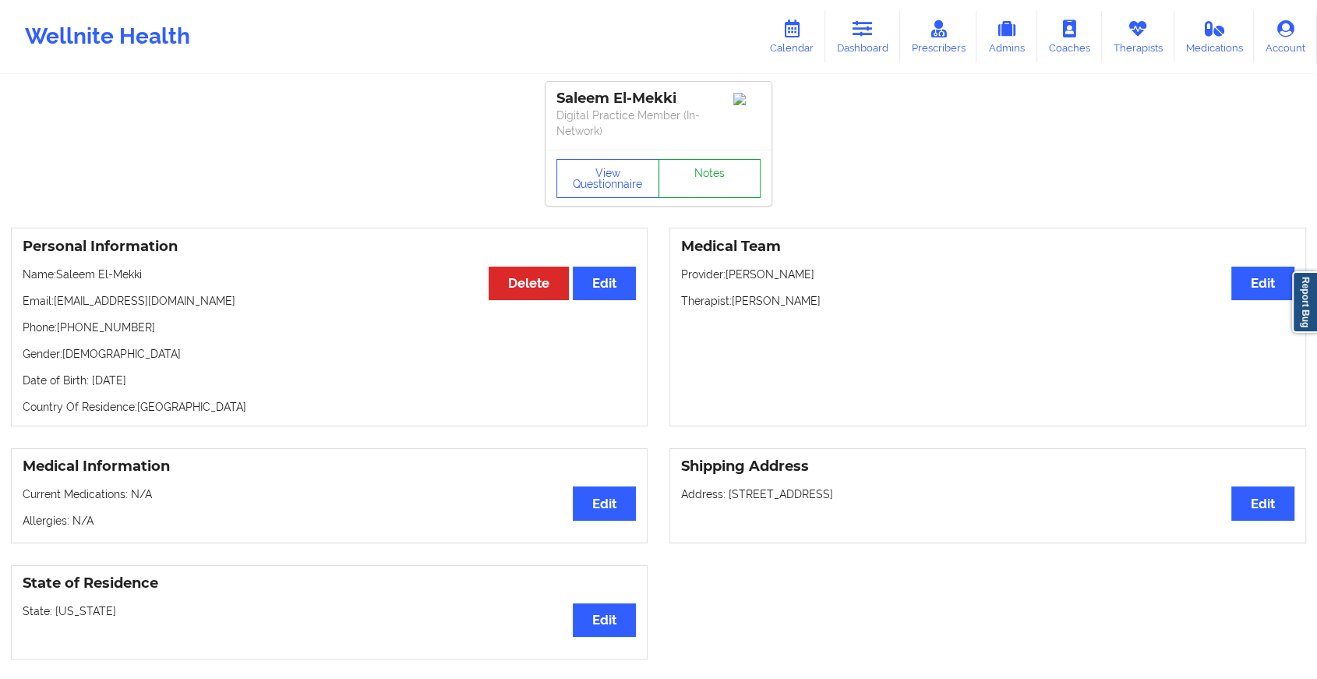
click at [730, 162] on link "Notes" at bounding box center [710, 178] width 103 height 39
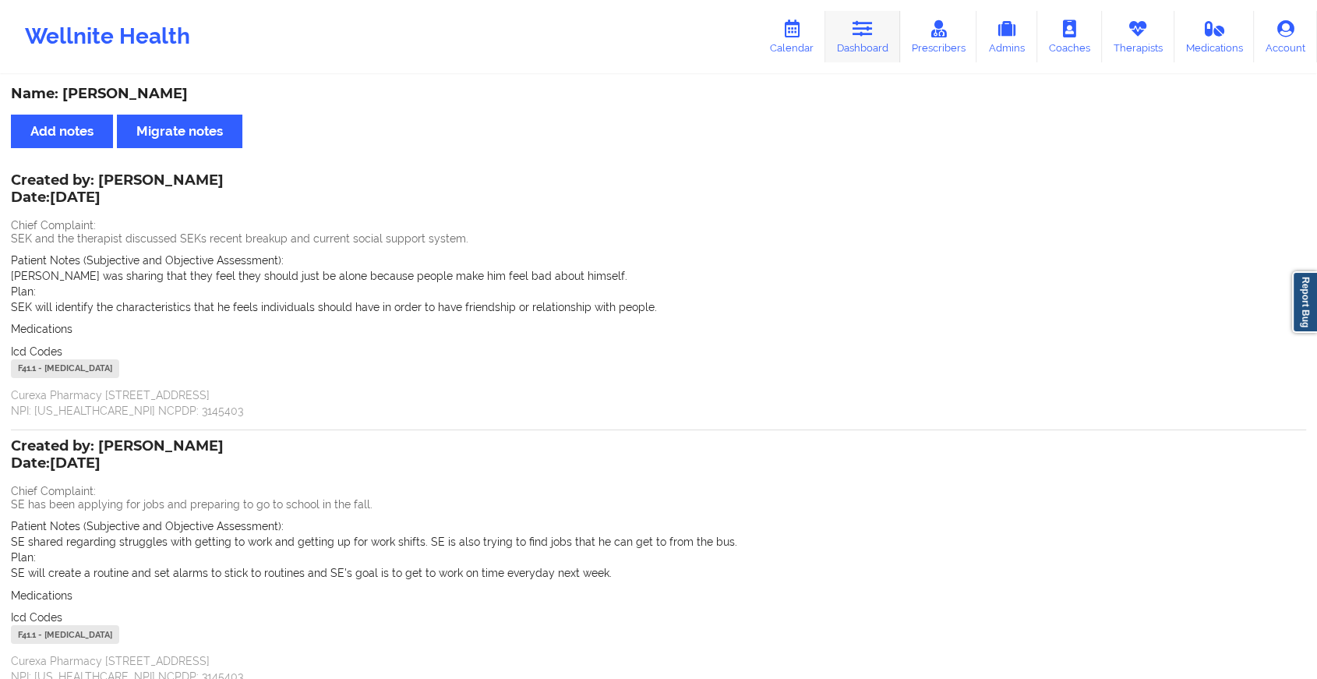
click at [852, 19] on link "Dashboard" at bounding box center [863, 36] width 75 height 51
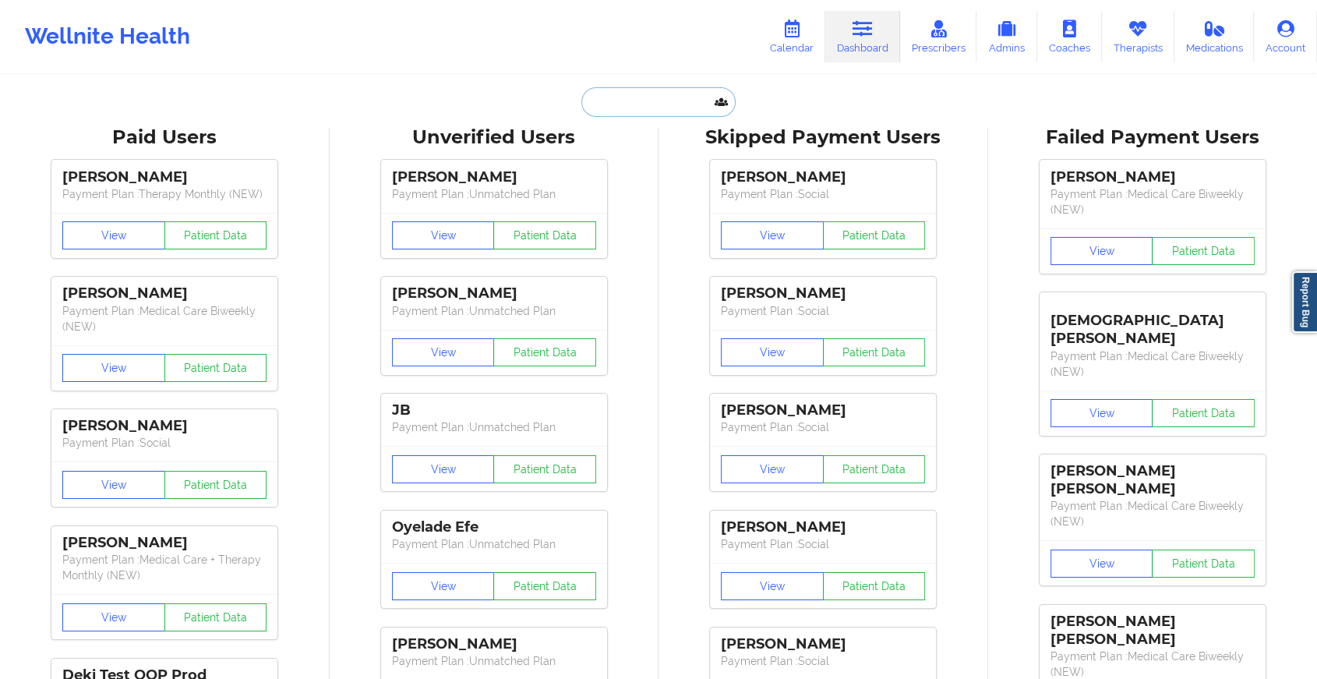
click at [619, 102] on input "text" at bounding box center [659, 102] width 154 height 30
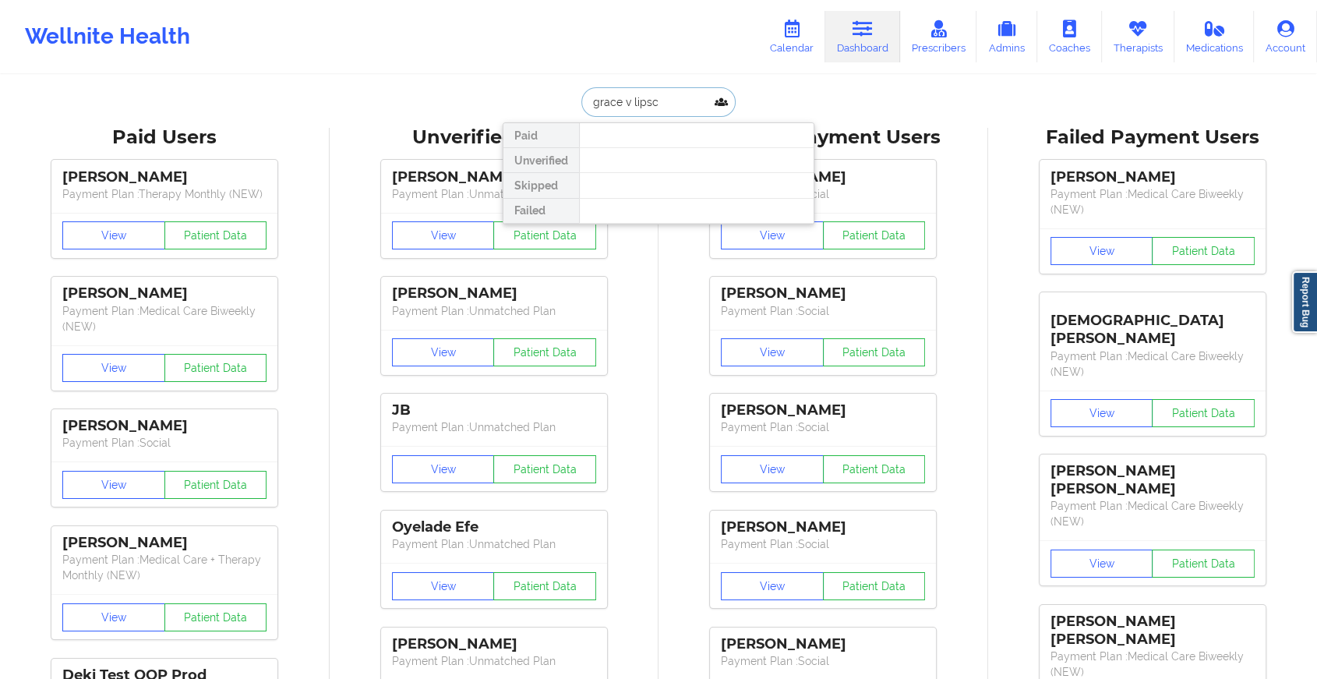
type input "[PERSON_NAME] lipsc"
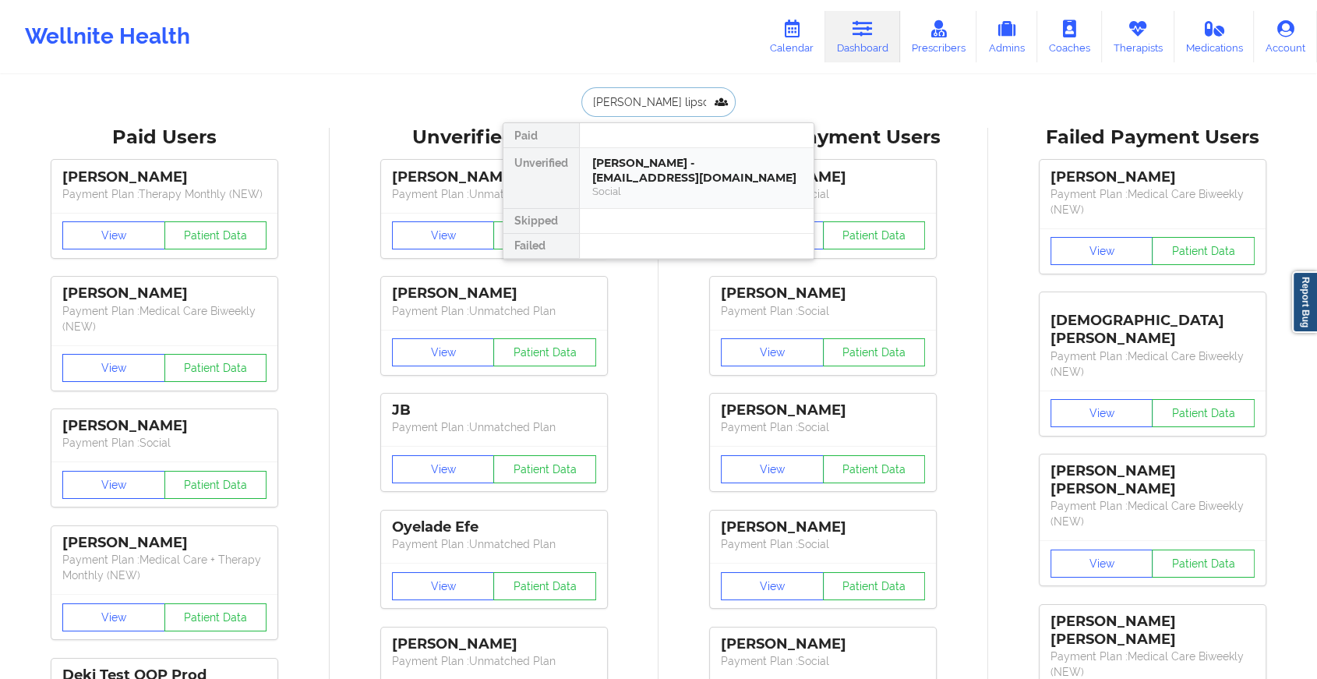
click at [668, 168] on div "[PERSON_NAME] - [EMAIL_ADDRESS][DOMAIN_NAME]" at bounding box center [696, 170] width 209 height 29
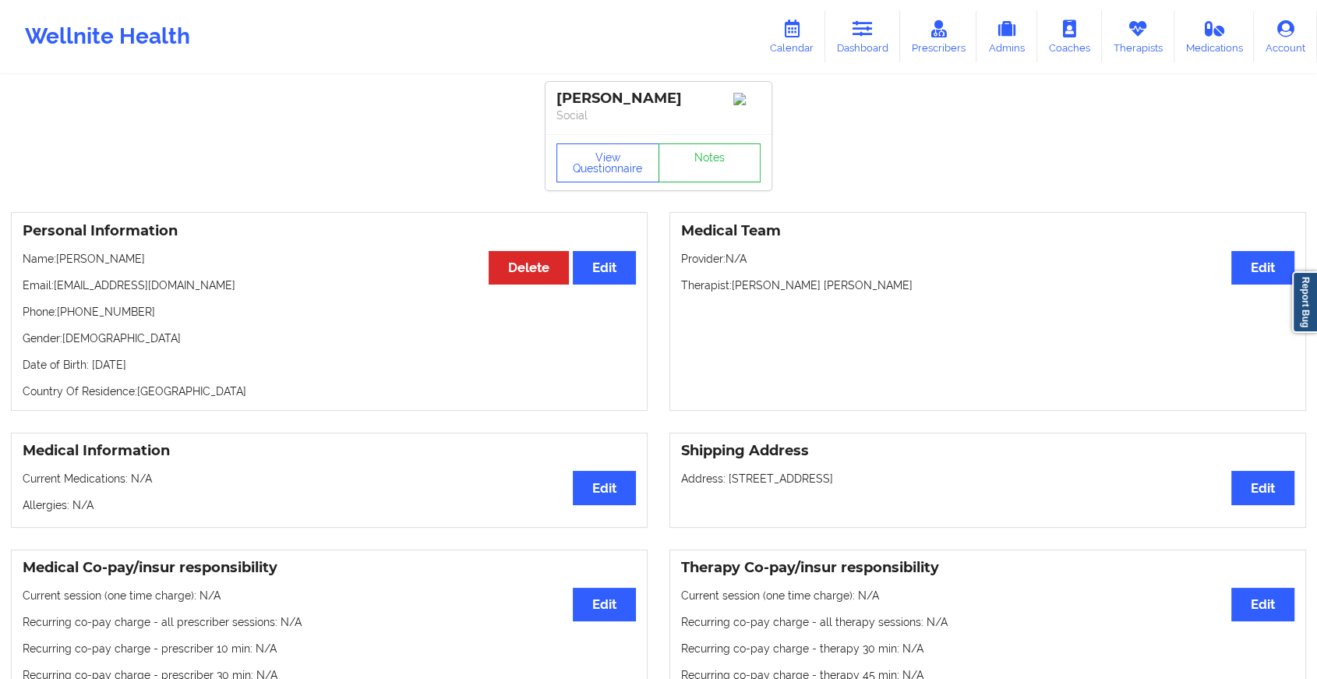
click at [703, 133] on div "[PERSON_NAME] Social" at bounding box center [659, 108] width 226 height 52
drag, startPoint x: 703, startPoint y: 133, endPoint x: 677, endPoint y: 160, distance: 37.5
click at [677, 160] on link "Notes" at bounding box center [710, 162] width 103 height 39
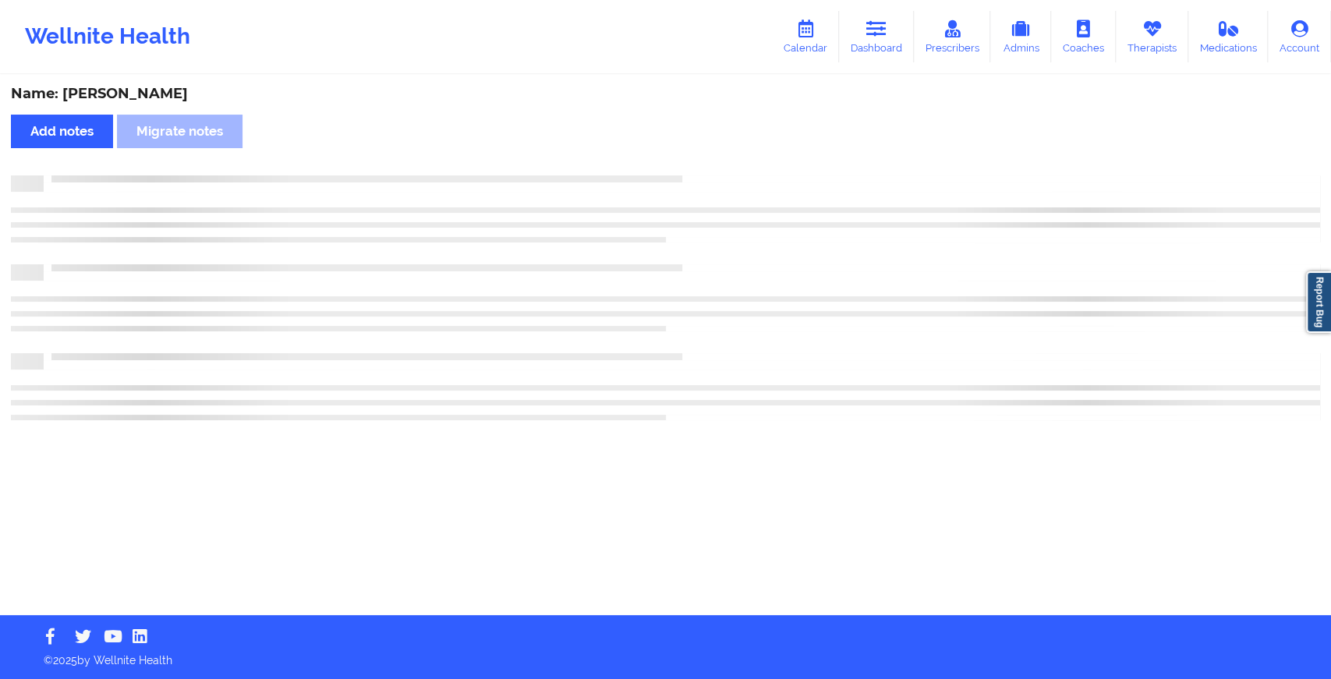
click at [677, 160] on div "Name: [PERSON_NAME] Add notes Migrate notes" at bounding box center [665, 345] width 1331 height 539
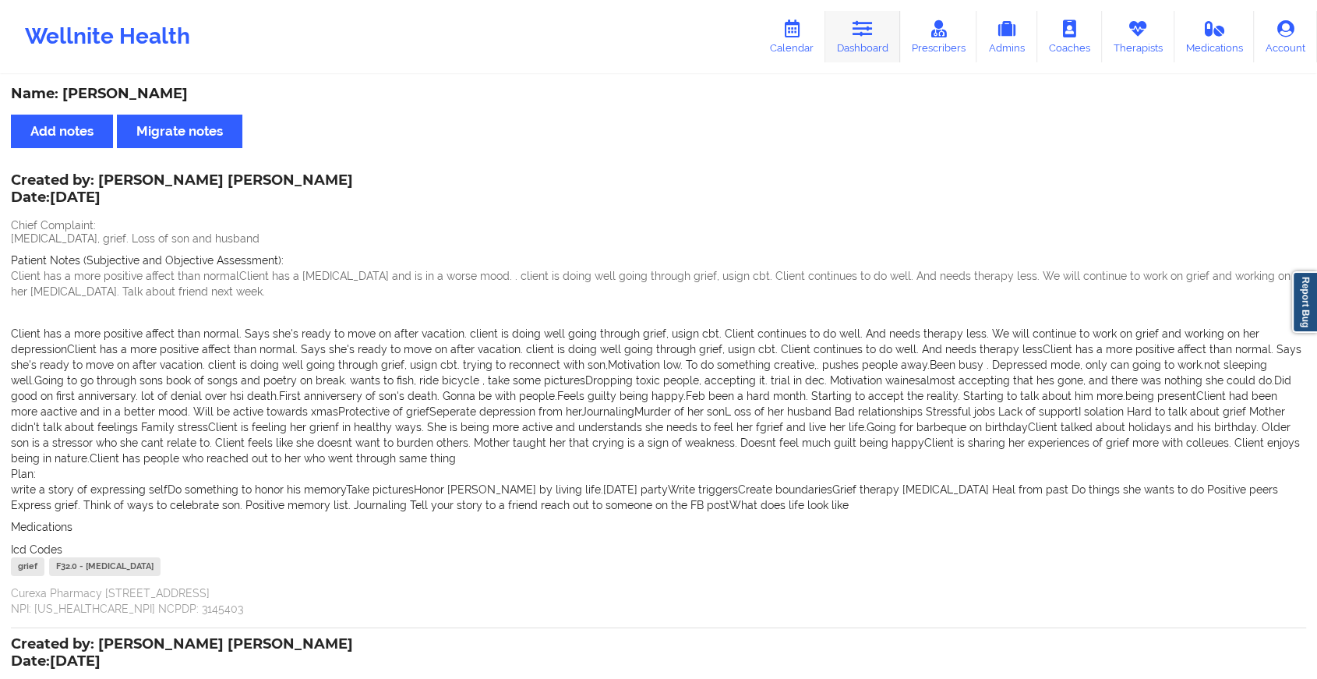
click at [877, 42] on link "Dashboard" at bounding box center [863, 36] width 75 height 51
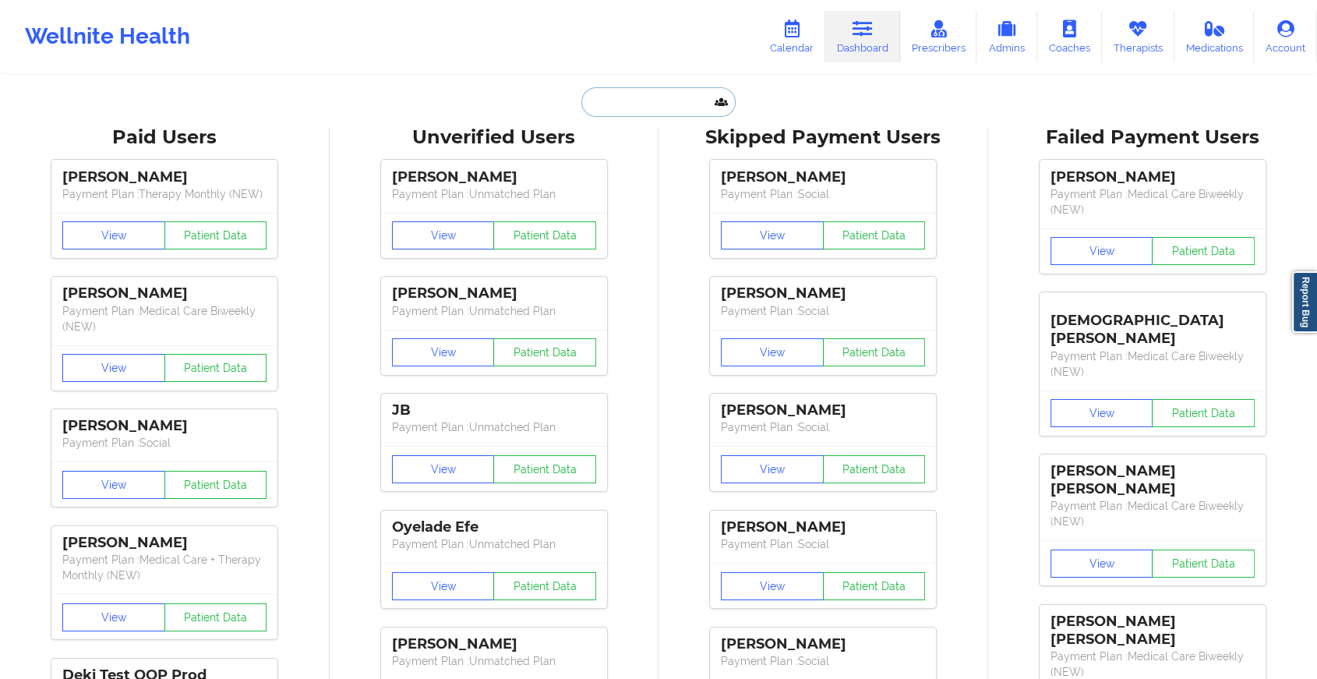
click at [645, 108] on input "text" at bounding box center [659, 102] width 154 height 30
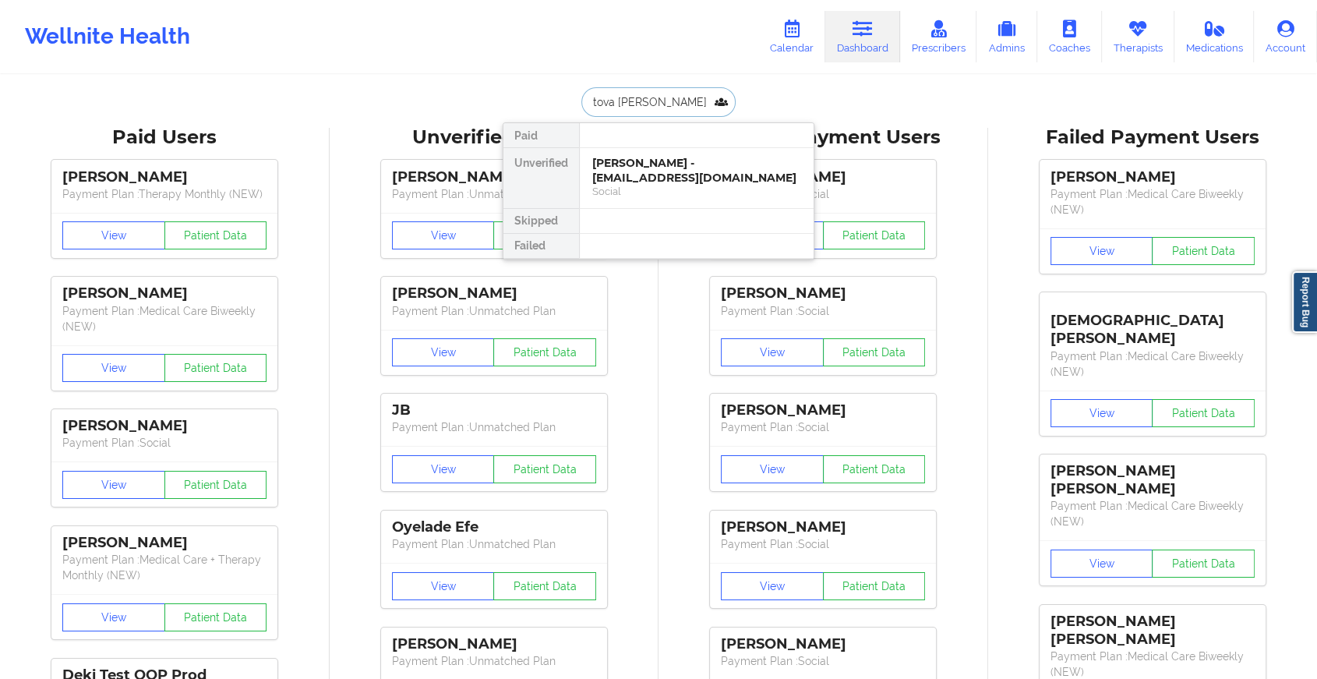
type input "[PERSON_NAME]"
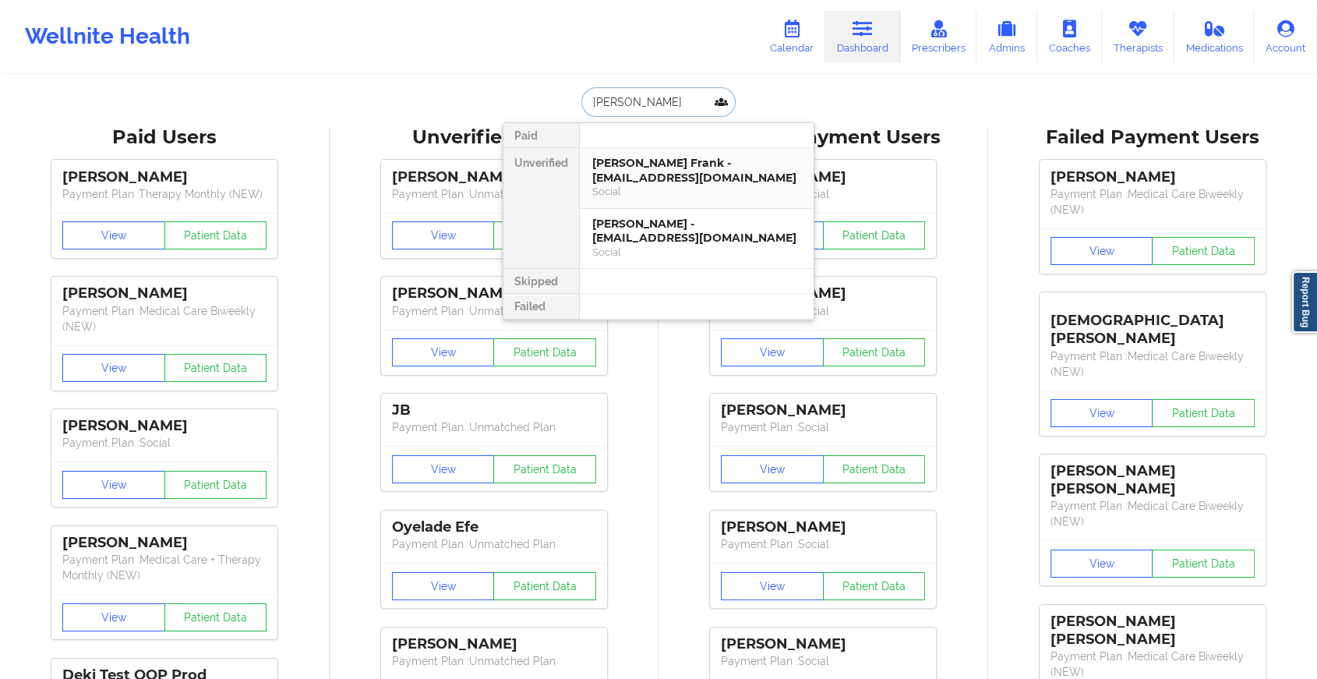
click at [635, 185] on div "Social" at bounding box center [696, 191] width 209 height 13
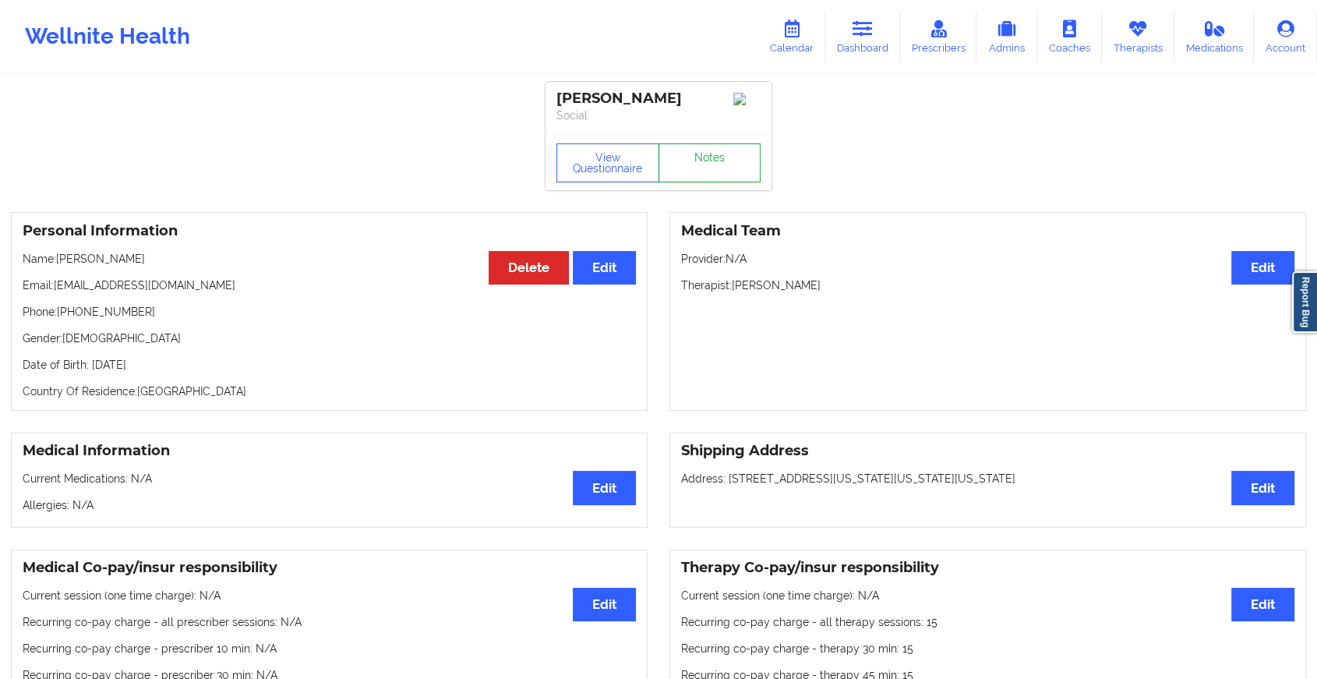
click at [693, 162] on link "Notes" at bounding box center [710, 162] width 103 height 39
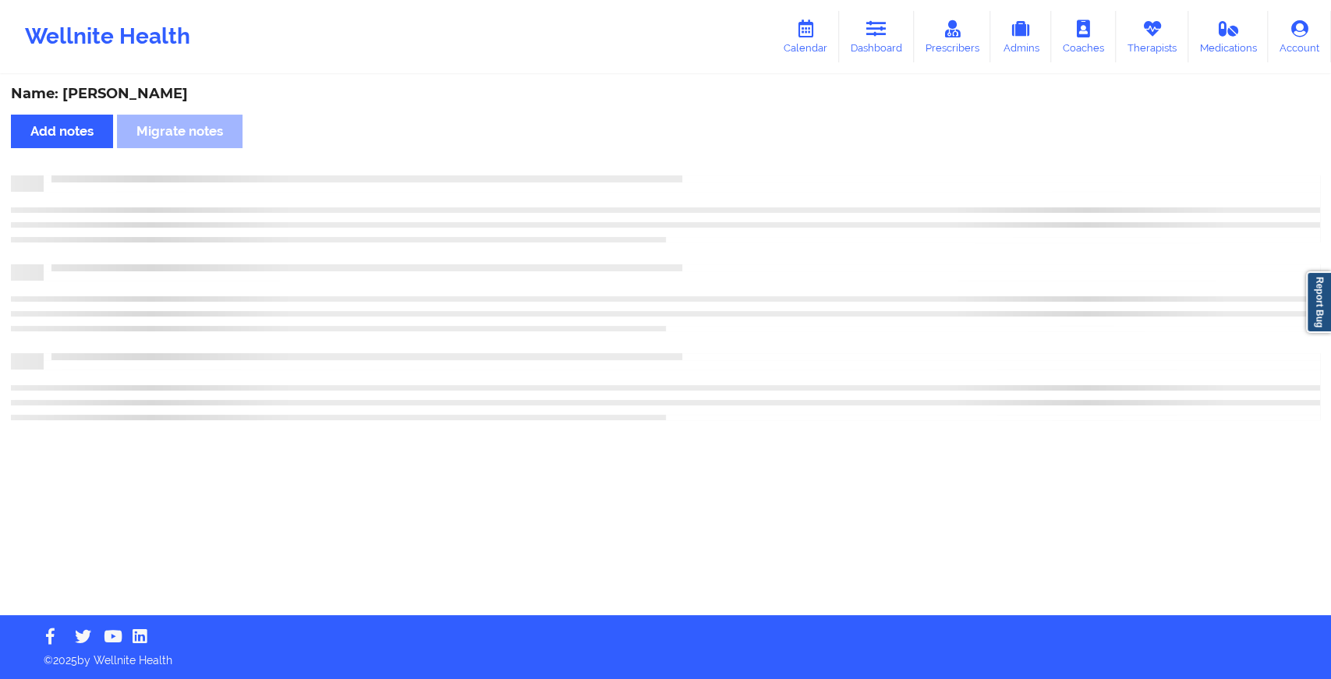
click at [693, 162] on div "Name: [PERSON_NAME] Add notes Migrate notes" at bounding box center [665, 345] width 1331 height 539
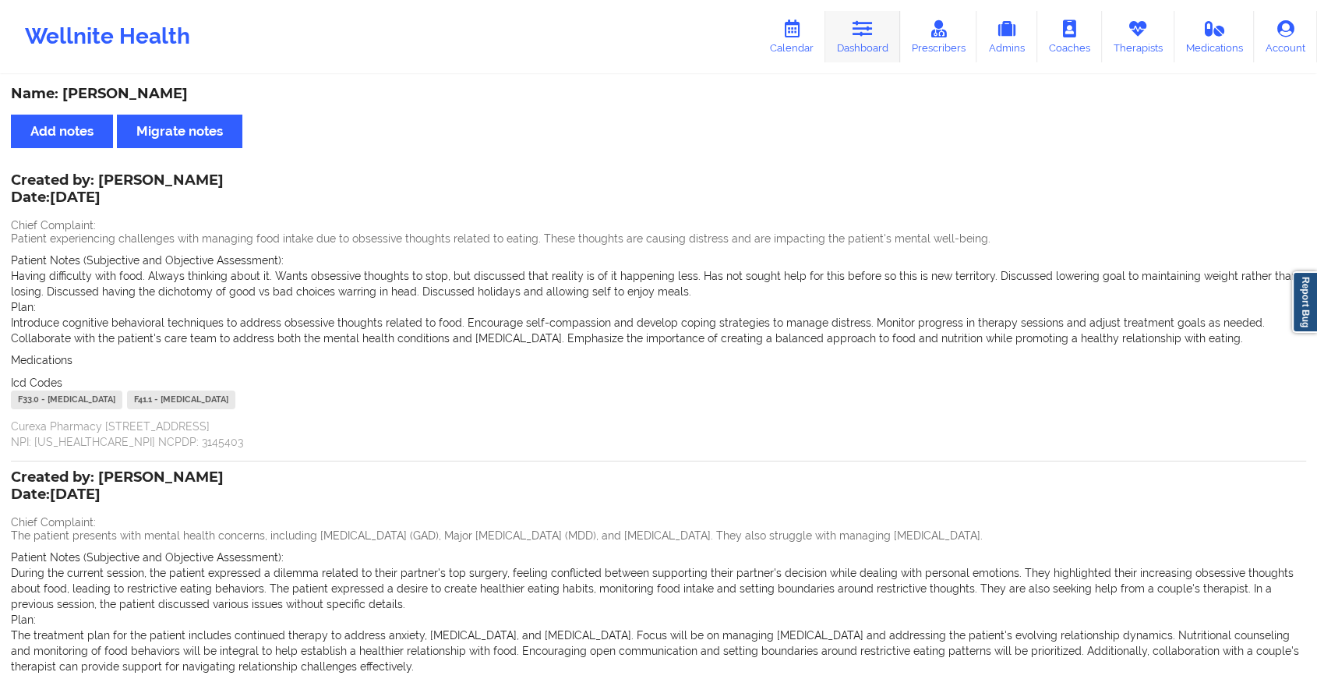
click at [873, 32] on icon at bounding box center [863, 28] width 20 height 17
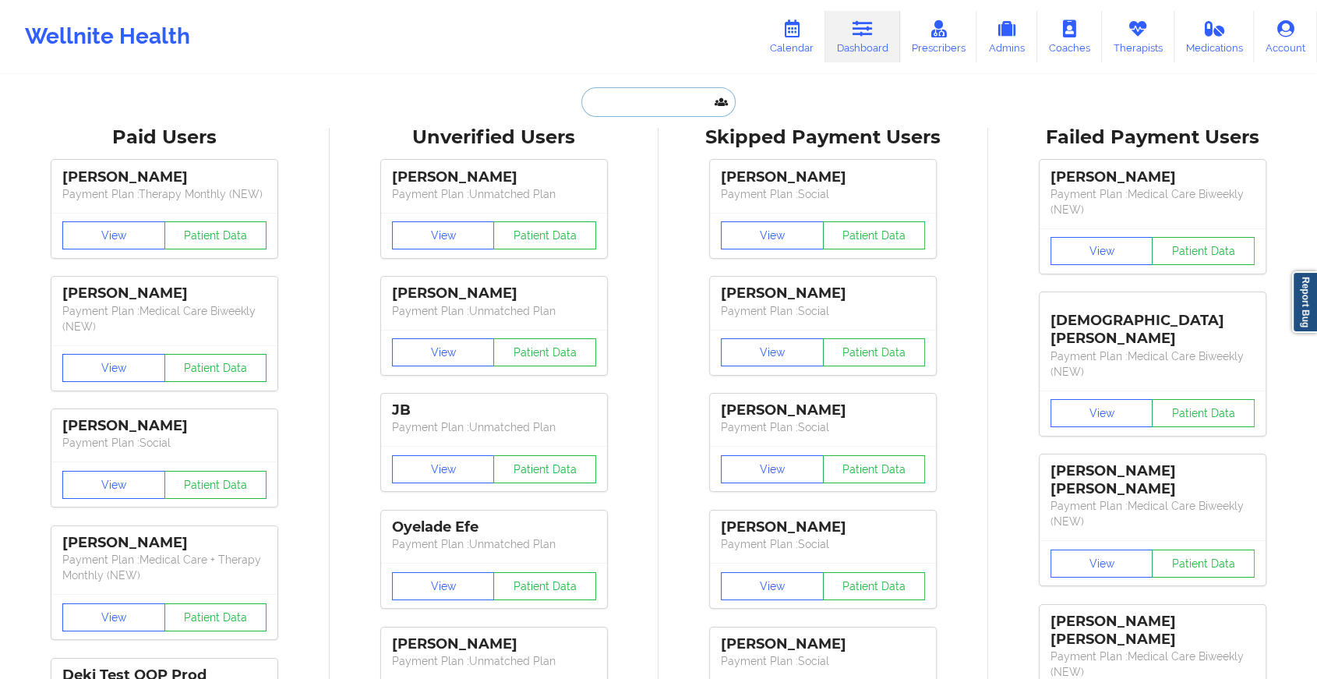
click at [661, 97] on input "text" at bounding box center [659, 102] width 154 height 30
type input "t"
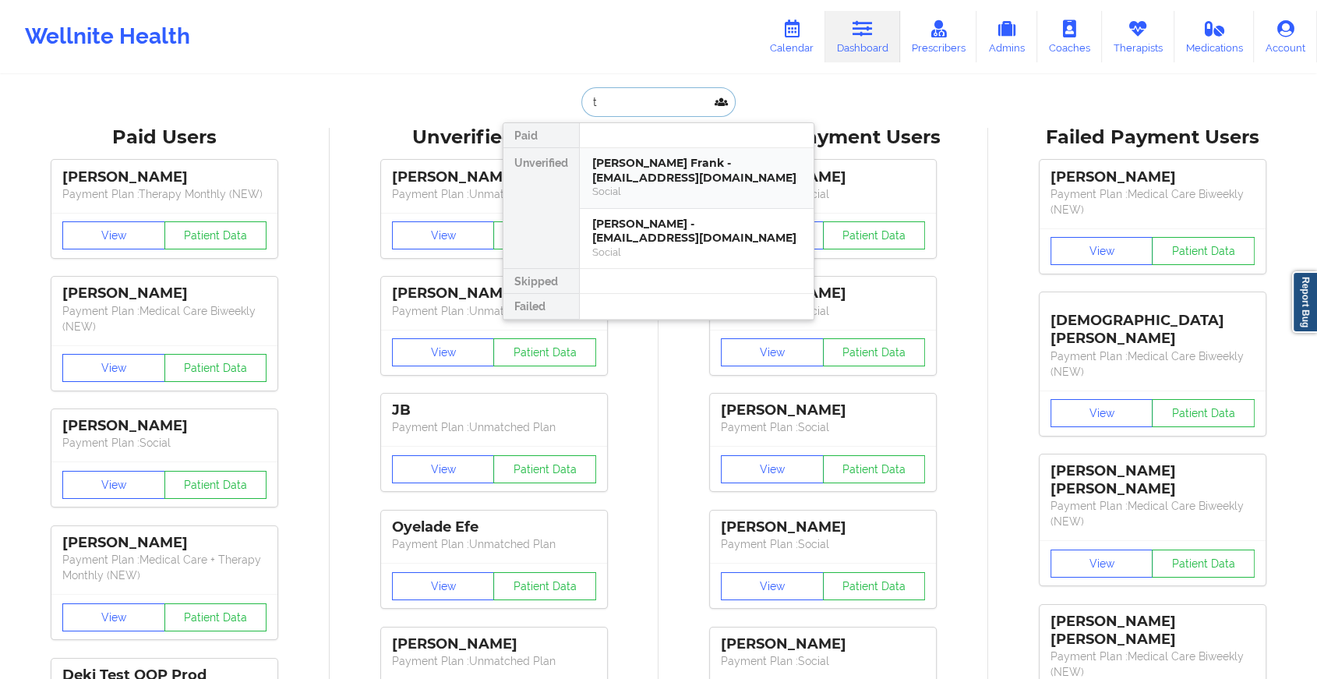
click at [625, 185] on div "Social" at bounding box center [696, 191] width 209 height 13
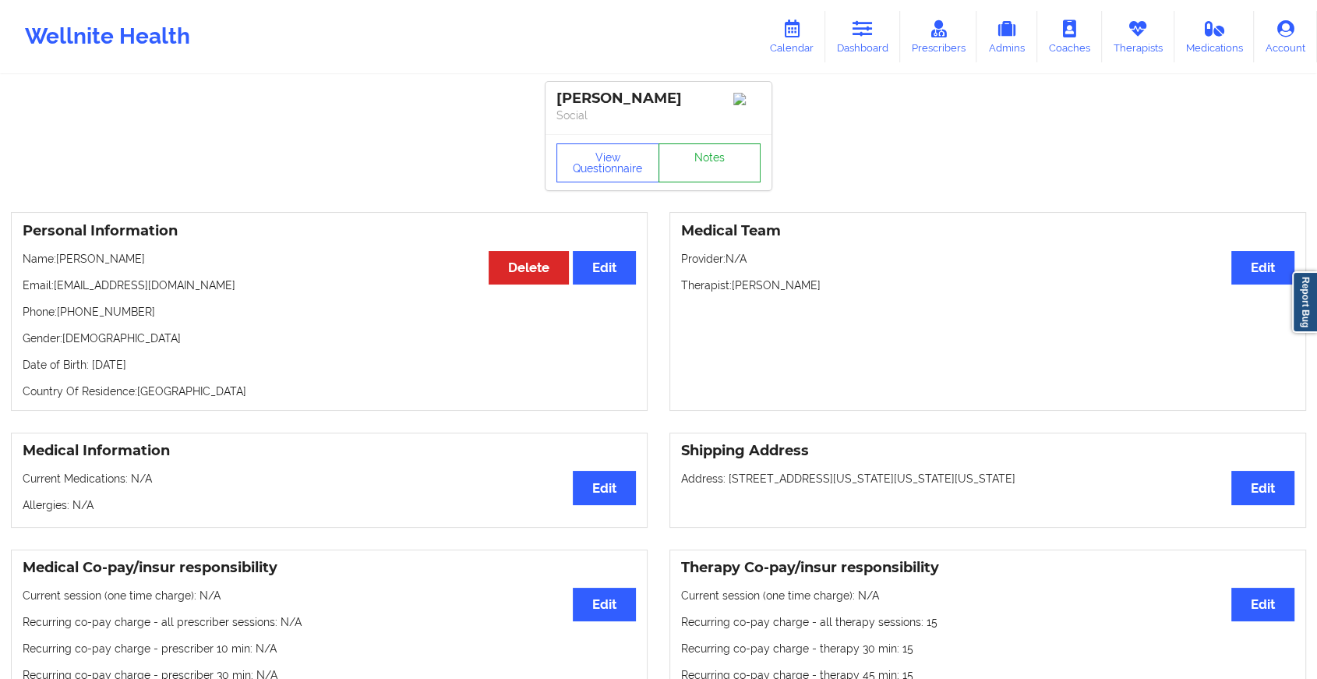
click at [684, 161] on link "Notes" at bounding box center [710, 162] width 103 height 39
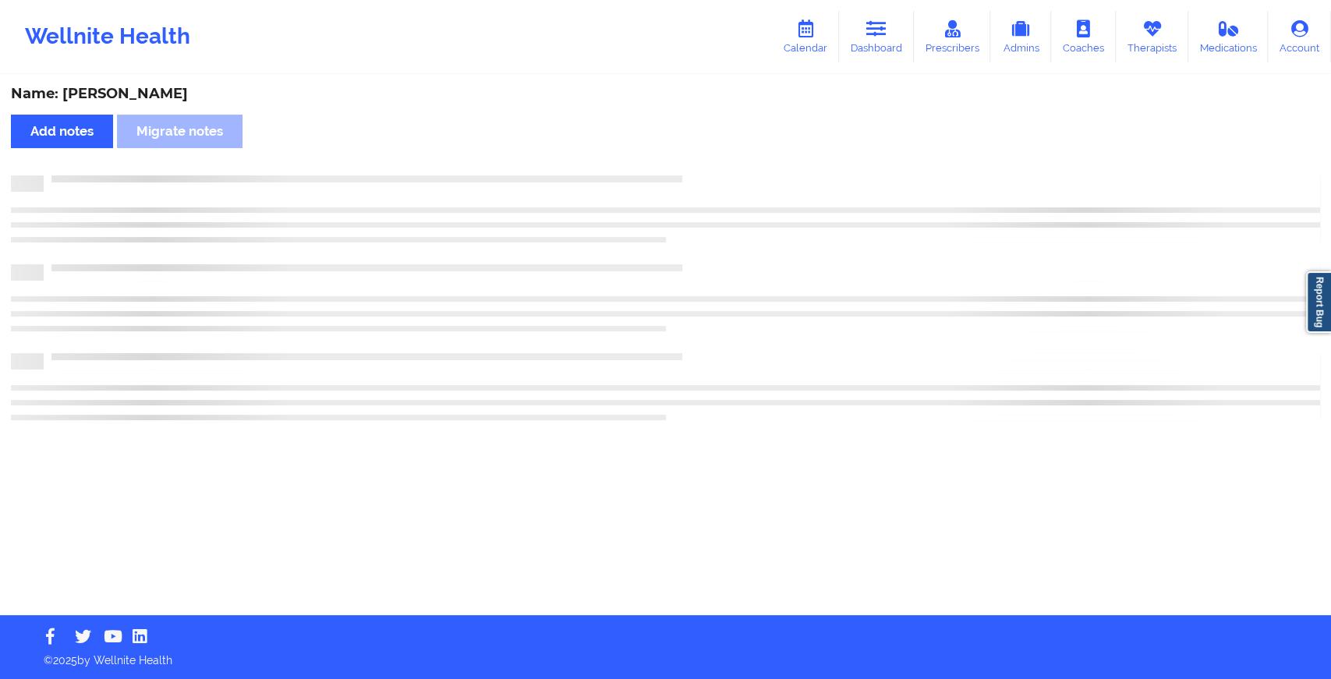
click at [684, 161] on div "Name: [PERSON_NAME] Add notes Migrate notes" at bounding box center [665, 345] width 1331 height 539
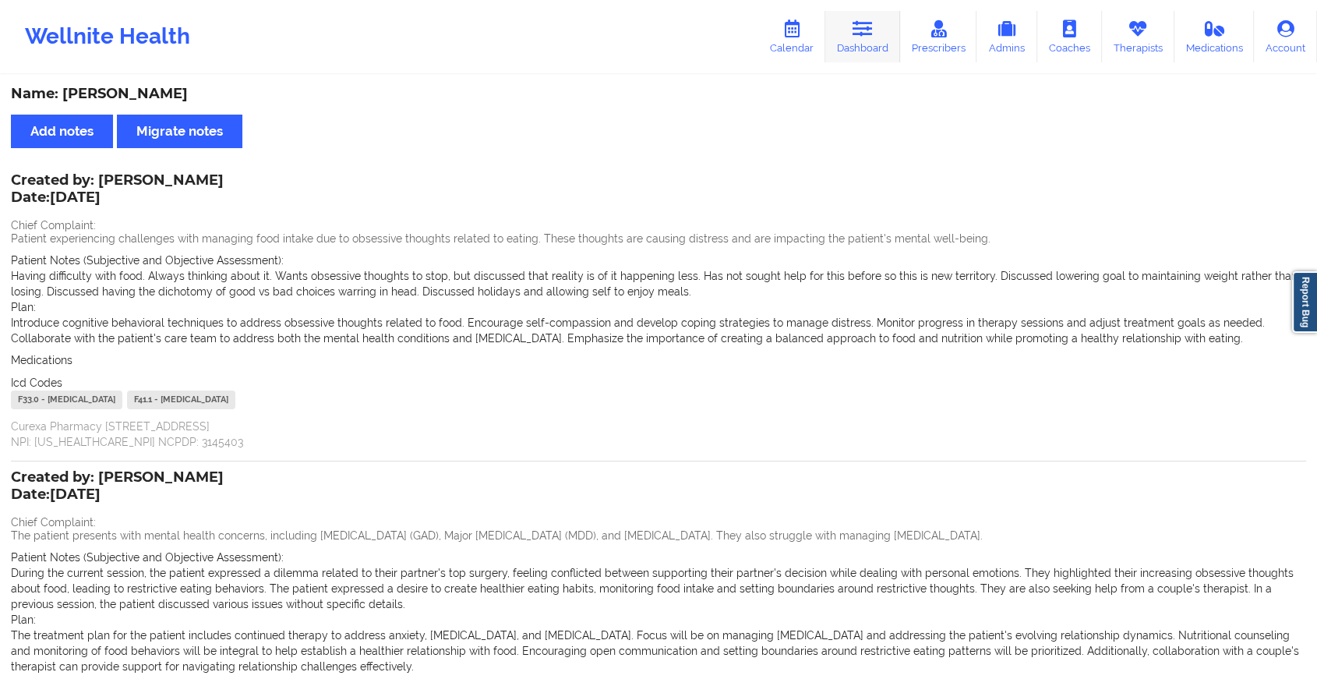
click at [843, 35] on link "Dashboard" at bounding box center [863, 36] width 75 height 51
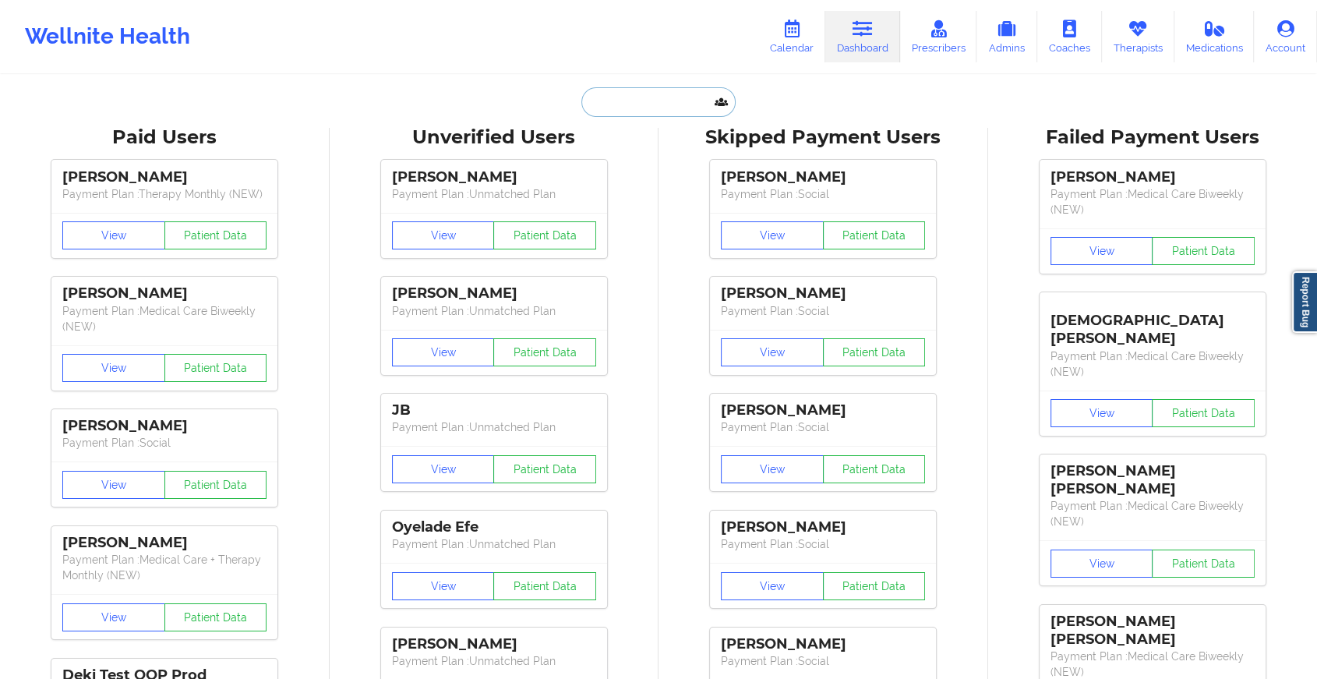
click at [616, 99] on input "text" at bounding box center [659, 102] width 154 height 30
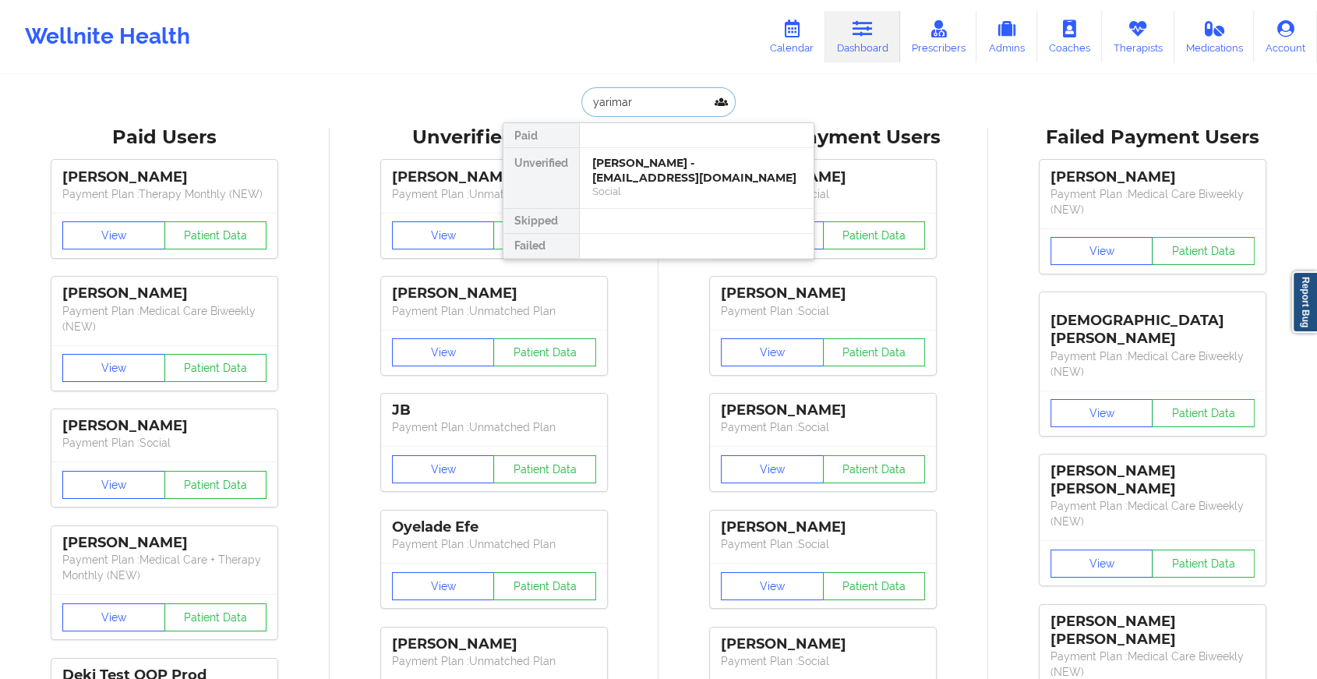
type input "yarimar g"
click at [639, 161] on div "[PERSON_NAME] - [EMAIL_ADDRESS][DOMAIN_NAME]" at bounding box center [696, 170] width 209 height 29
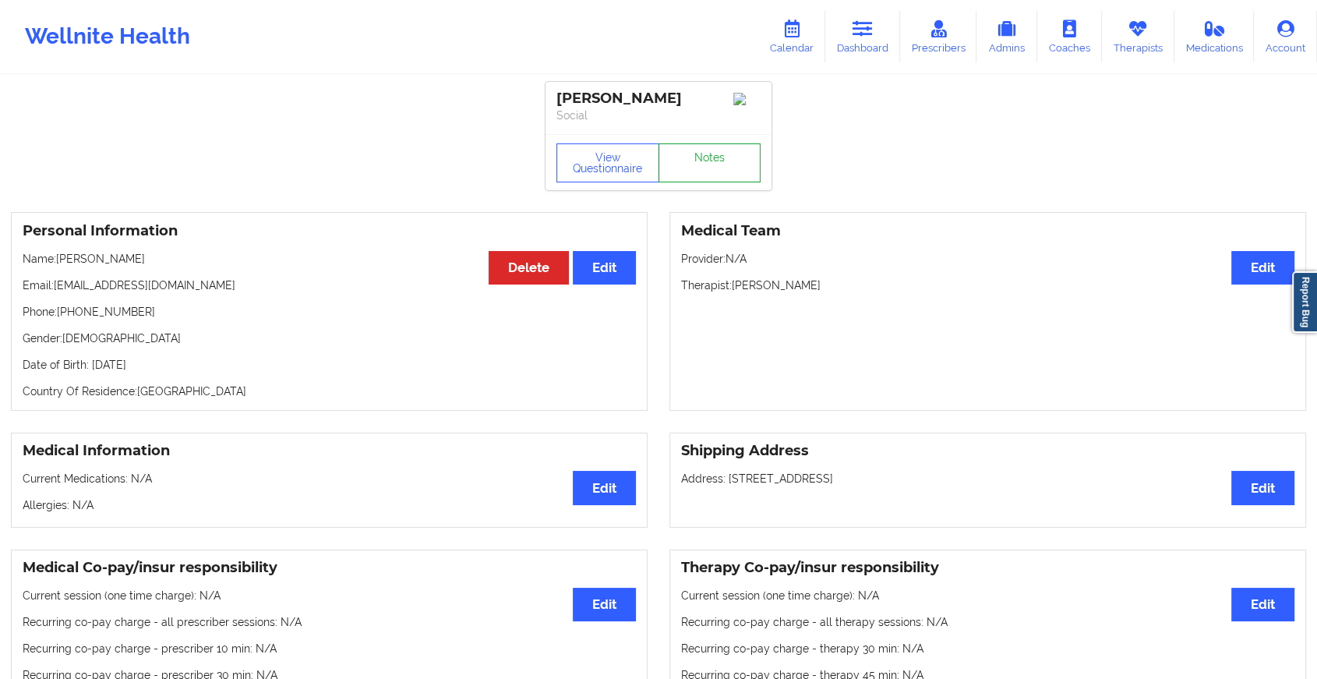
click at [711, 168] on link "Notes" at bounding box center [710, 162] width 103 height 39
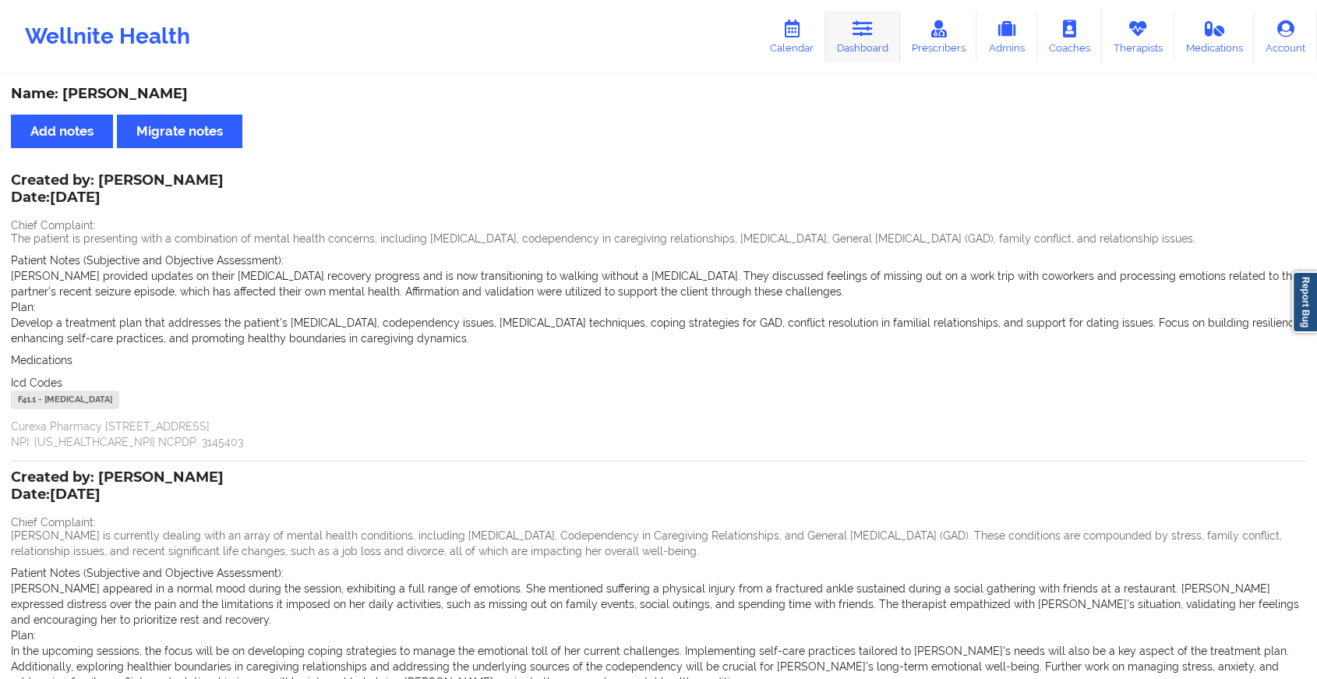
click at [858, 23] on icon at bounding box center [863, 28] width 20 height 17
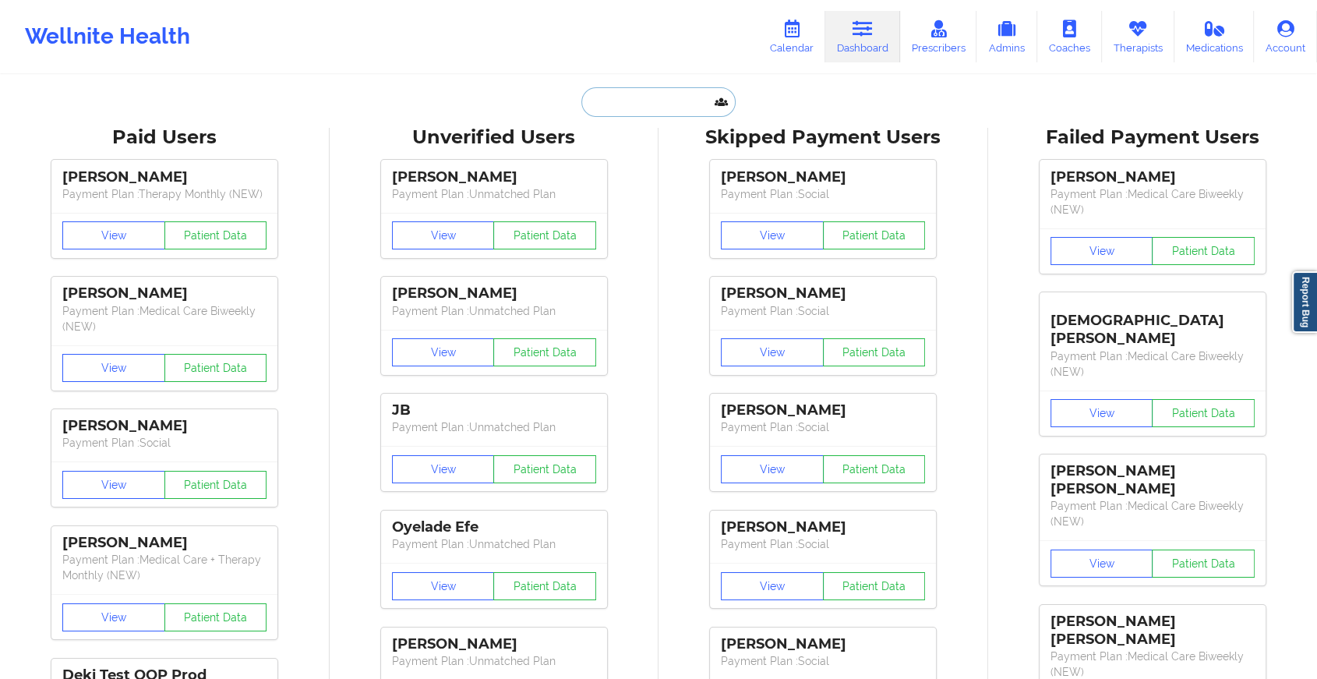
click at [604, 102] on input "text" at bounding box center [659, 102] width 154 height 30
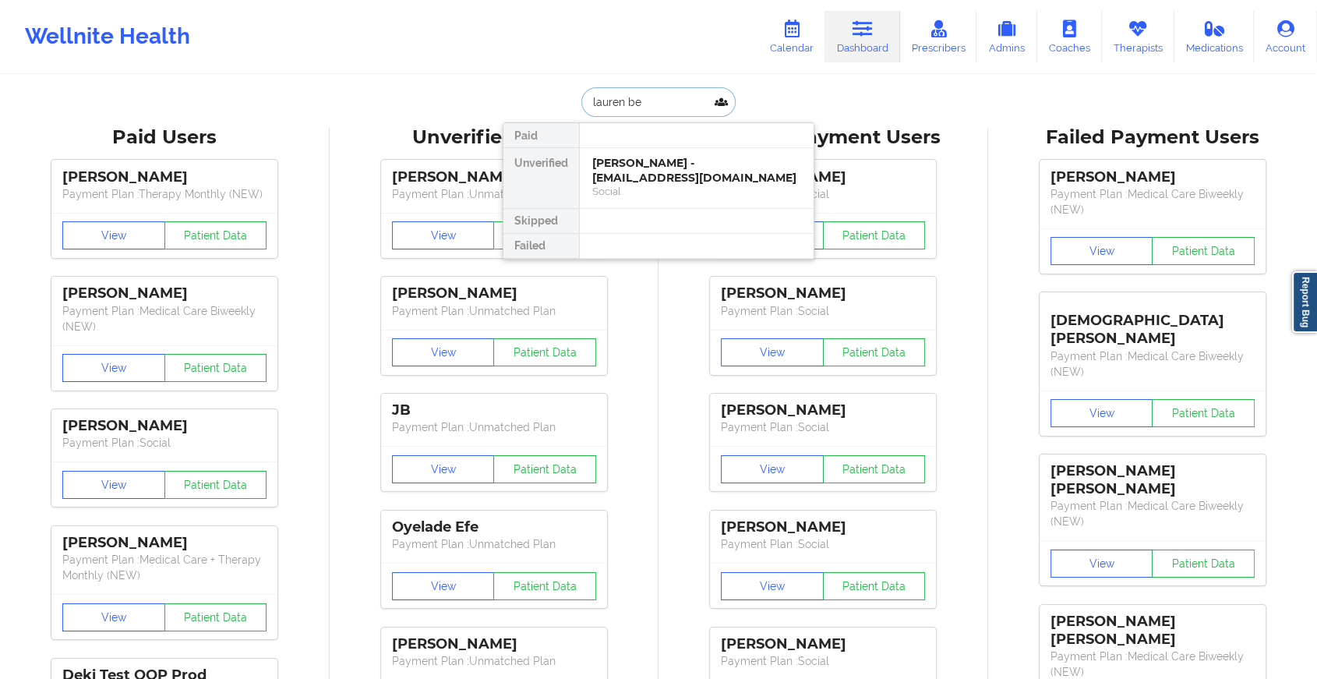
type input "[PERSON_NAME]"
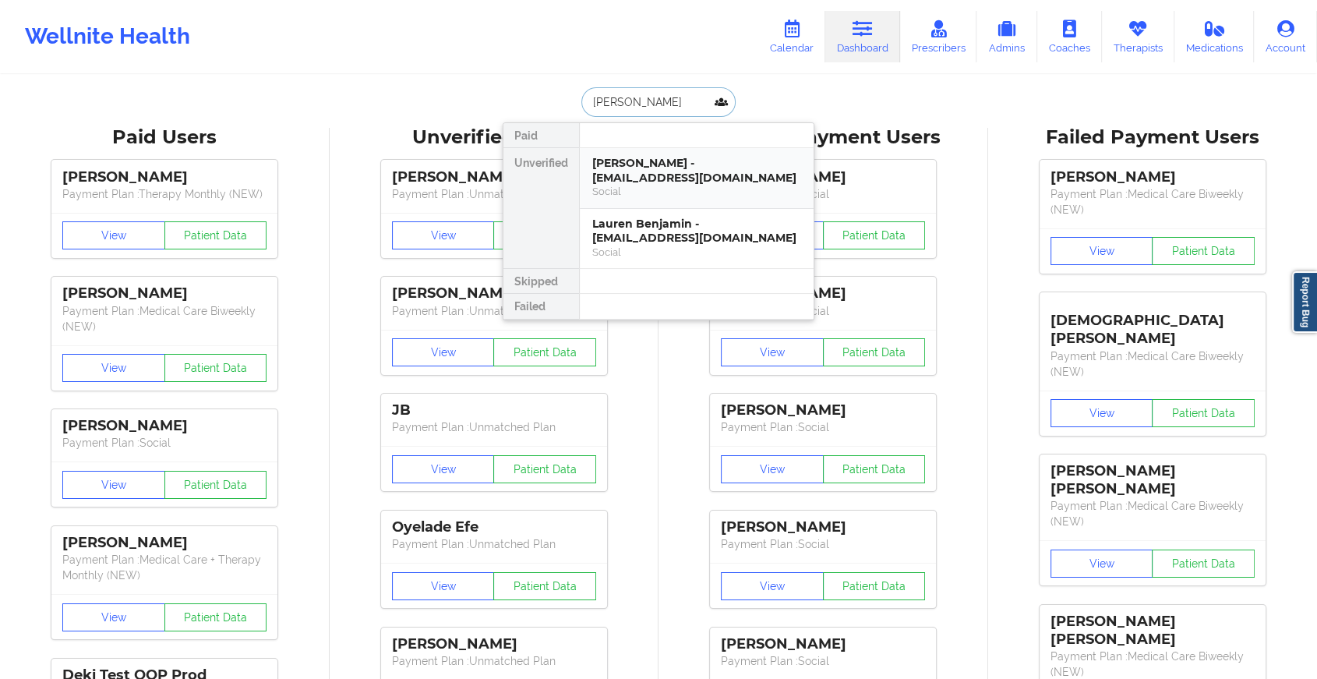
click at [651, 175] on div "[PERSON_NAME] - [EMAIL_ADDRESS][DOMAIN_NAME]" at bounding box center [696, 170] width 209 height 29
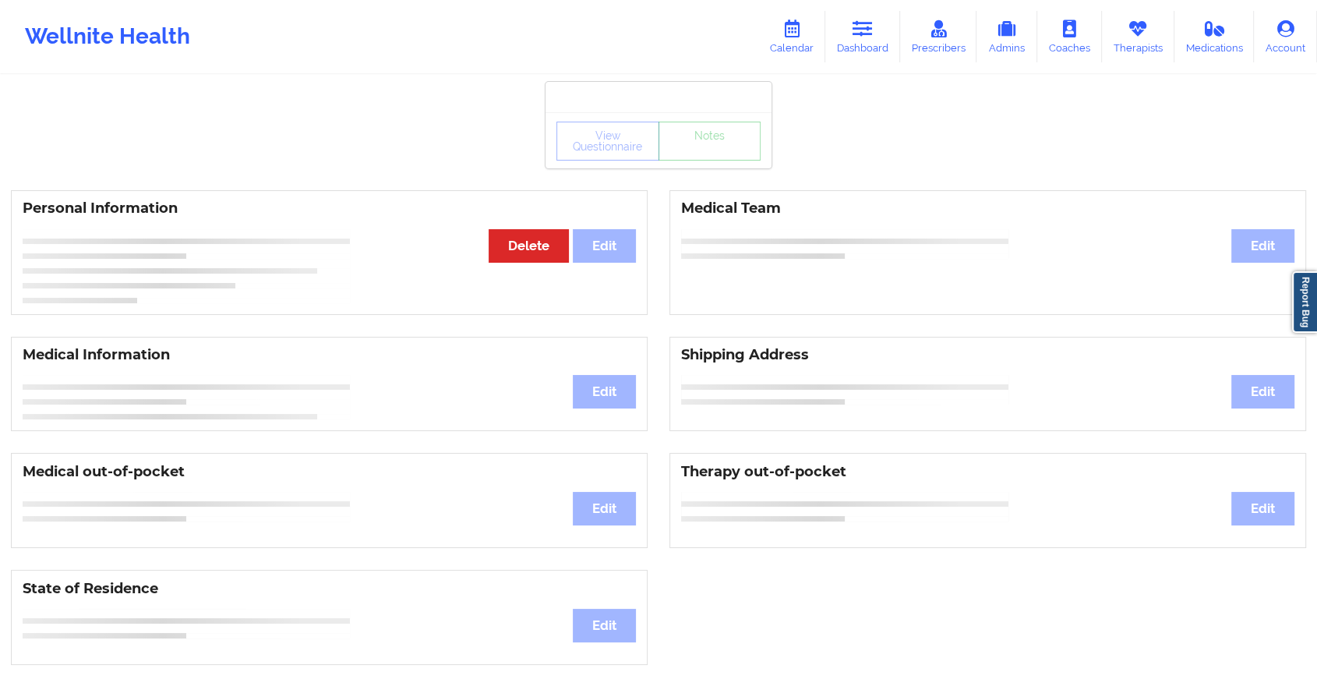
click at [680, 175] on div "View Questionnaire Notes Personal Information Edit Delete Medical Team Edit Med…" at bounding box center [658, 658] width 1317 height 1316
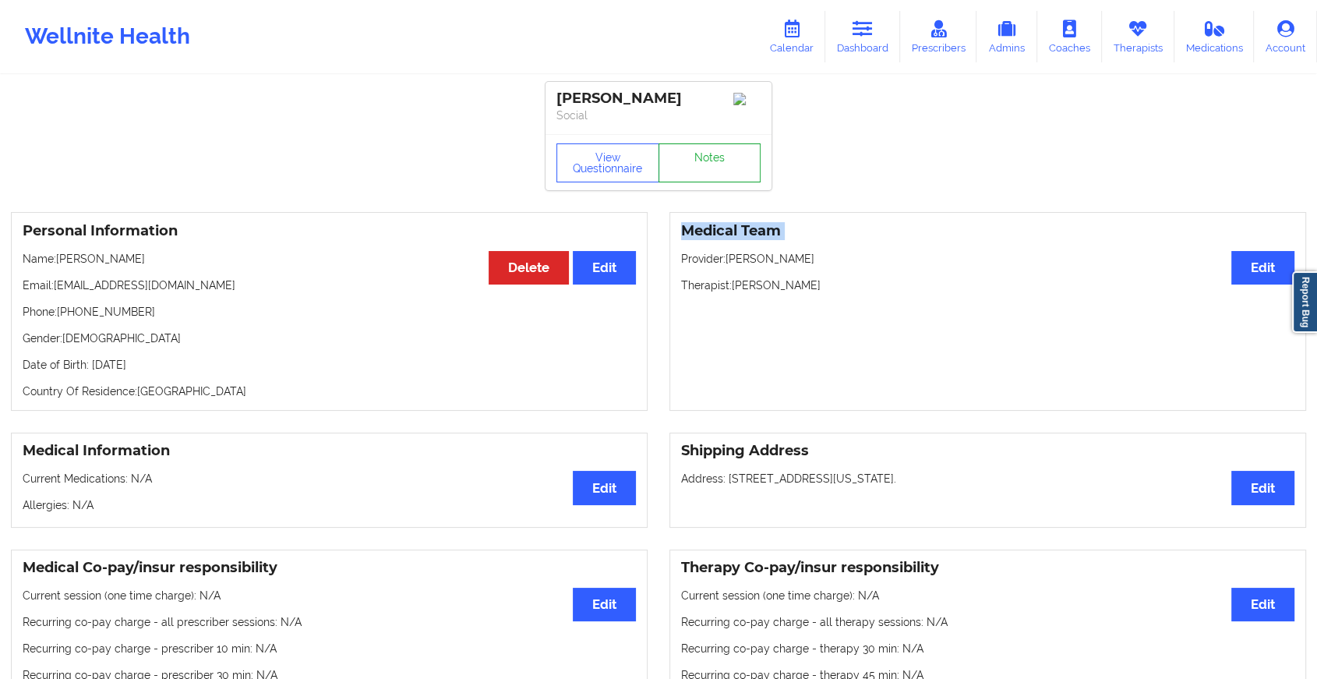
click at [698, 168] on link "Notes" at bounding box center [710, 162] width 103 height 39
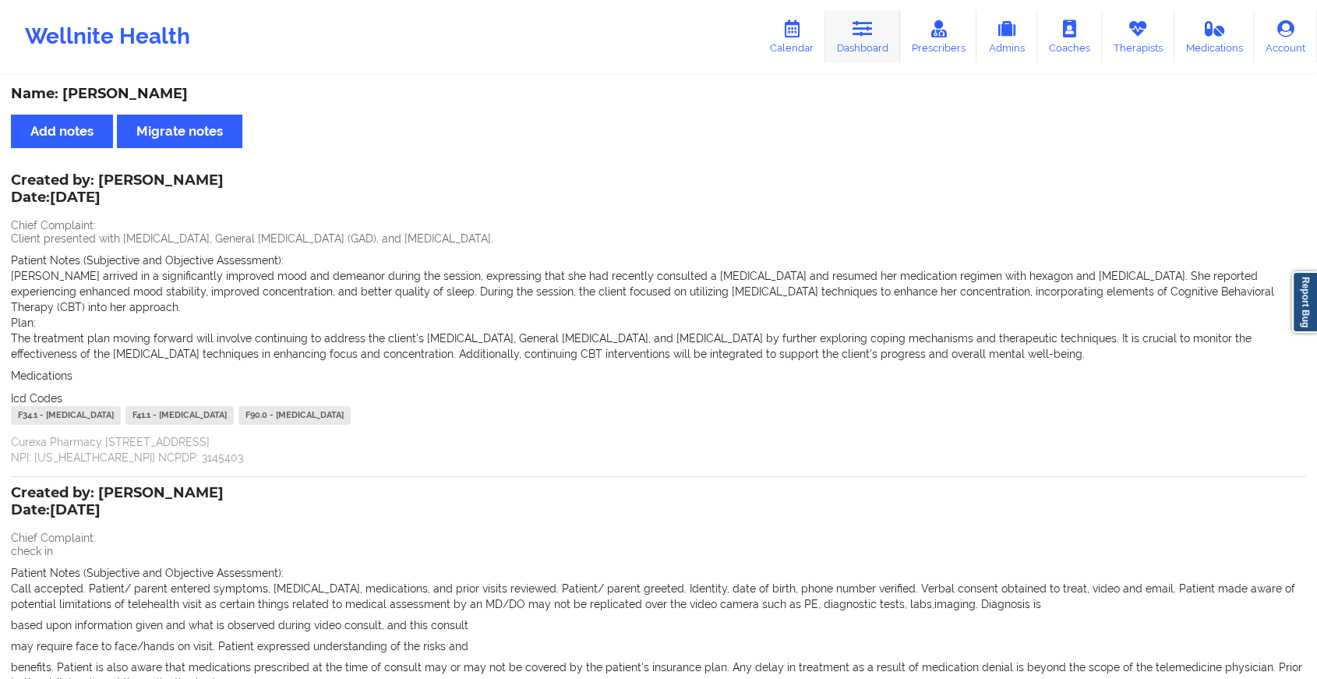
click at [873, 37] on icon at bounding box center [863, 28] width 20 height 17
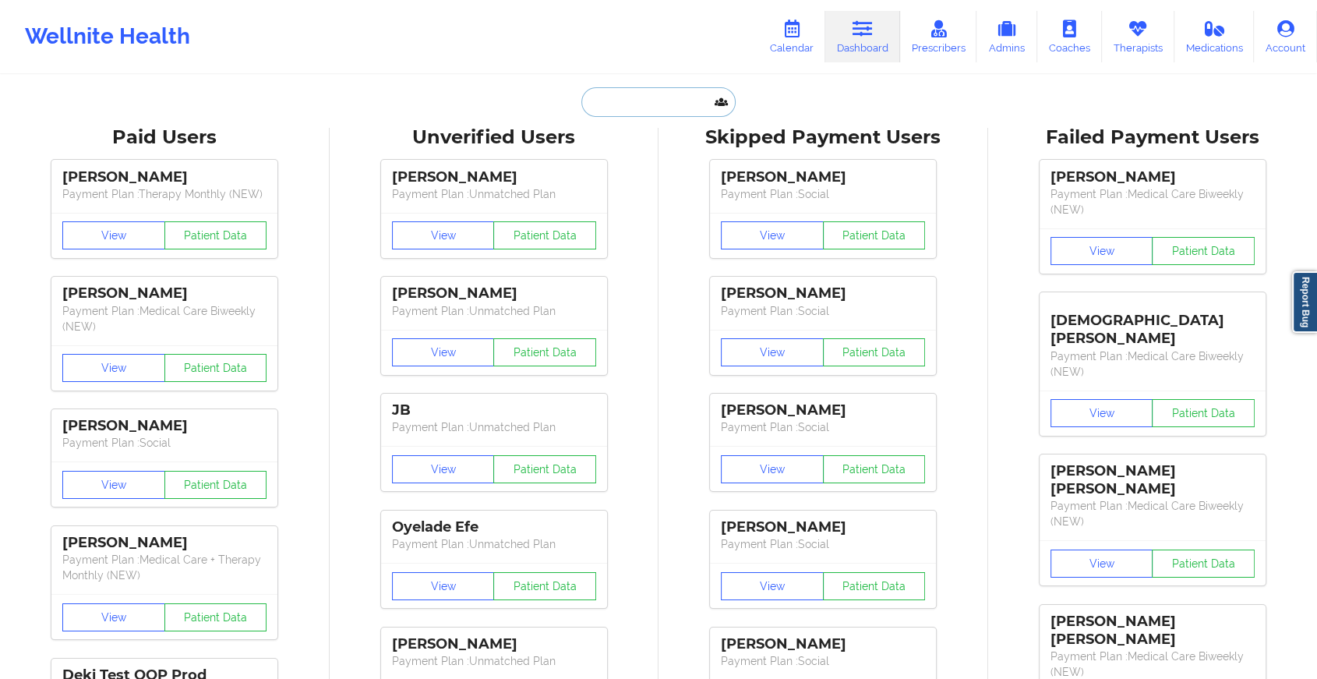
click at [668, 99] on input "text" at bounding box center [659, 102] width 154 height 30
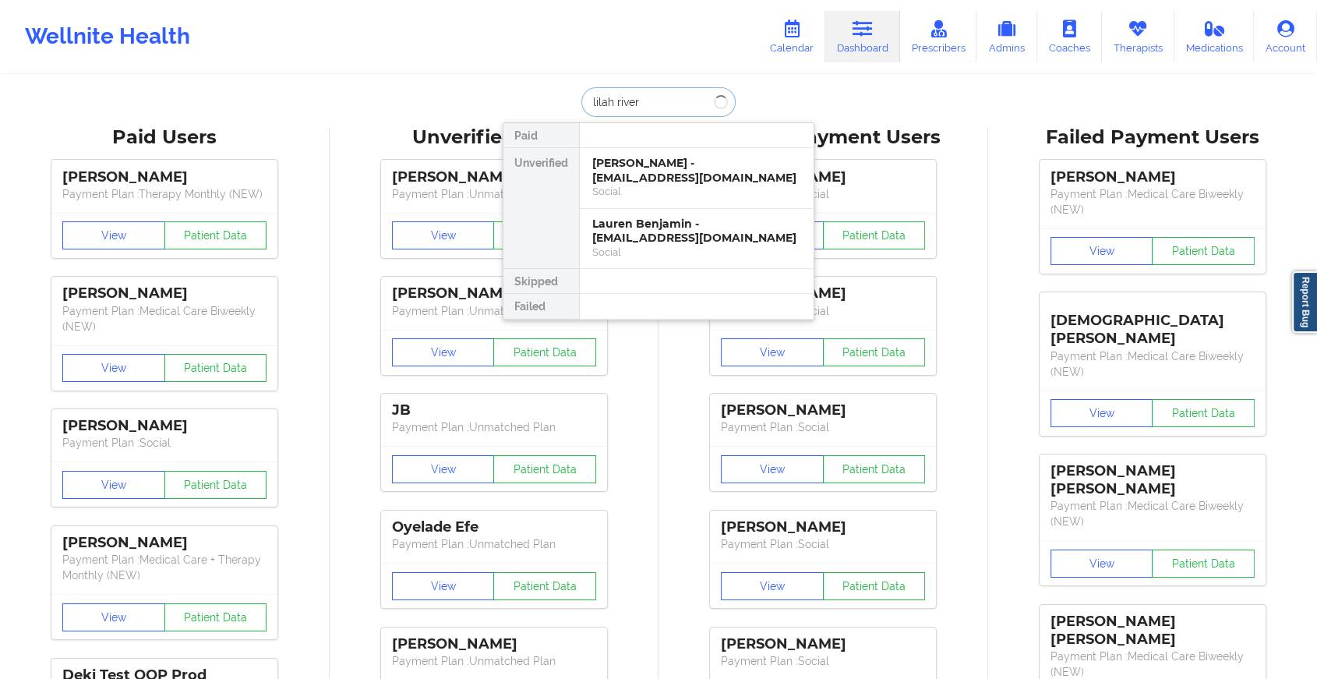
type input "[PERSON_NAME]"
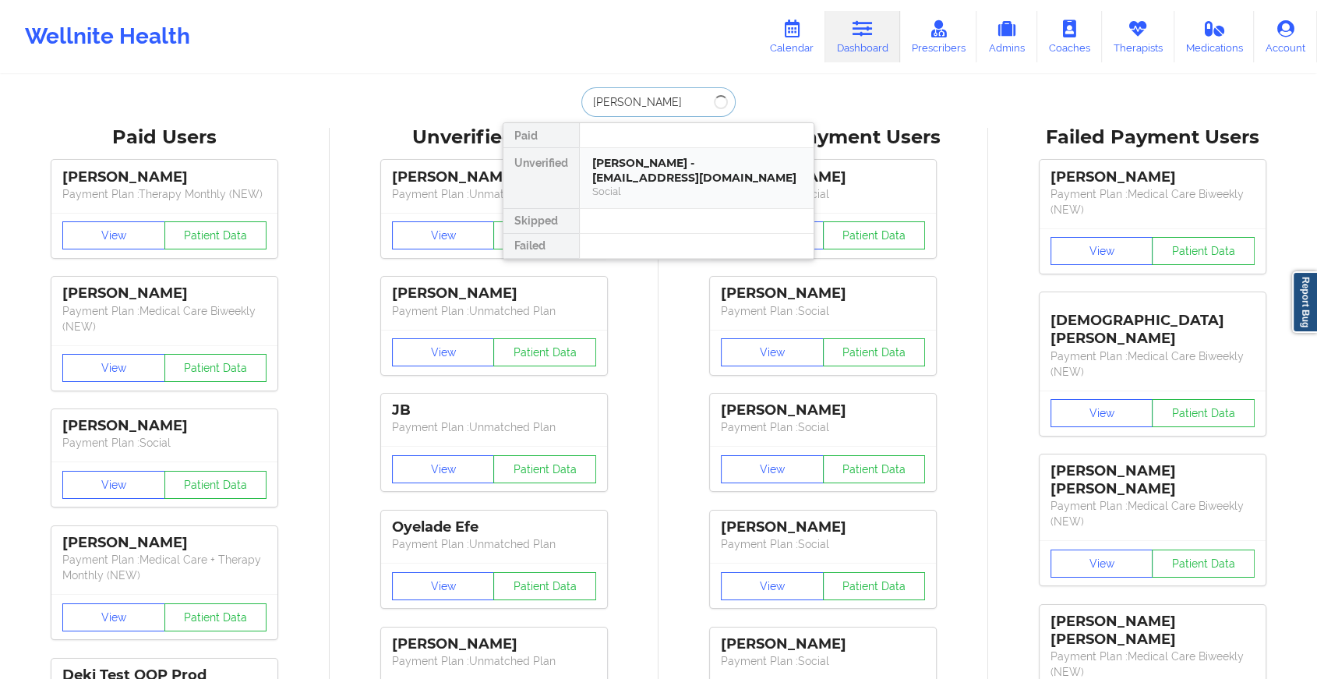
click at [632, 171] on div "[PERSON_NAME] - [EMAIL_ADDRESS][DOMAIN_NAME]" at bounding box center [696, 170] width 209 height 29
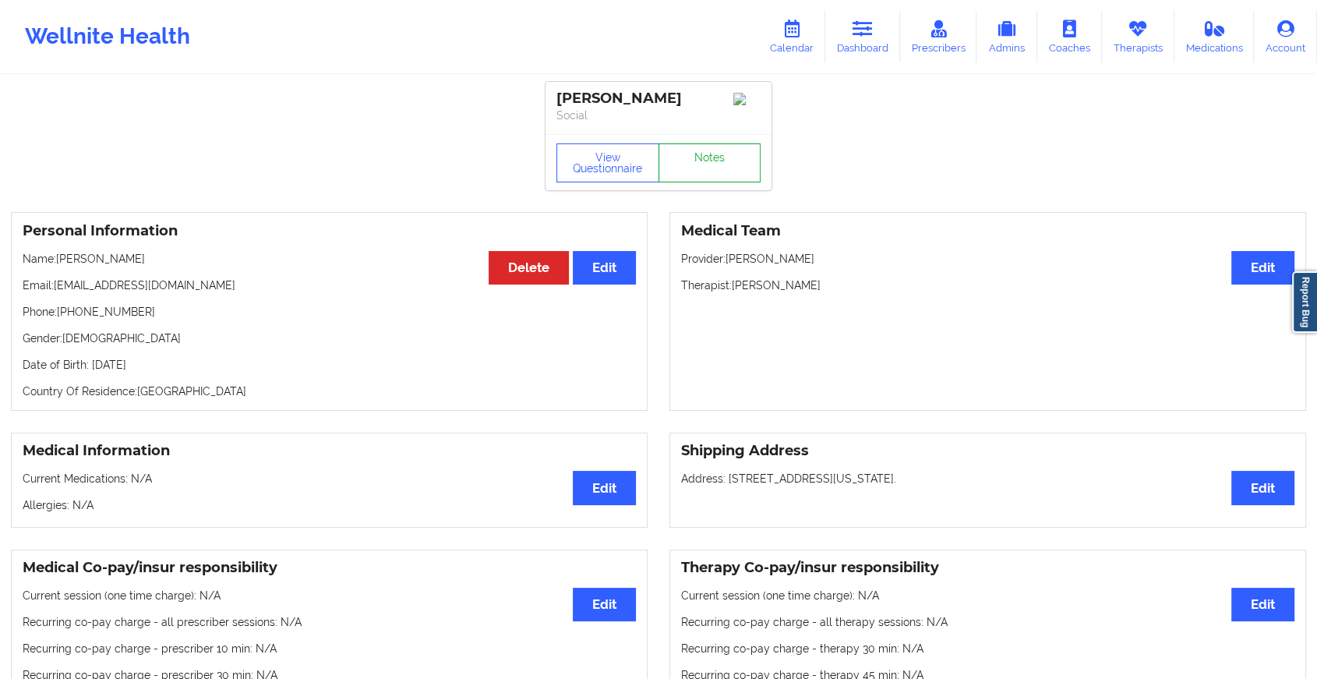
click at [723, 173] on link "Notes" at bounding box center [710, 162] width 103 height 39
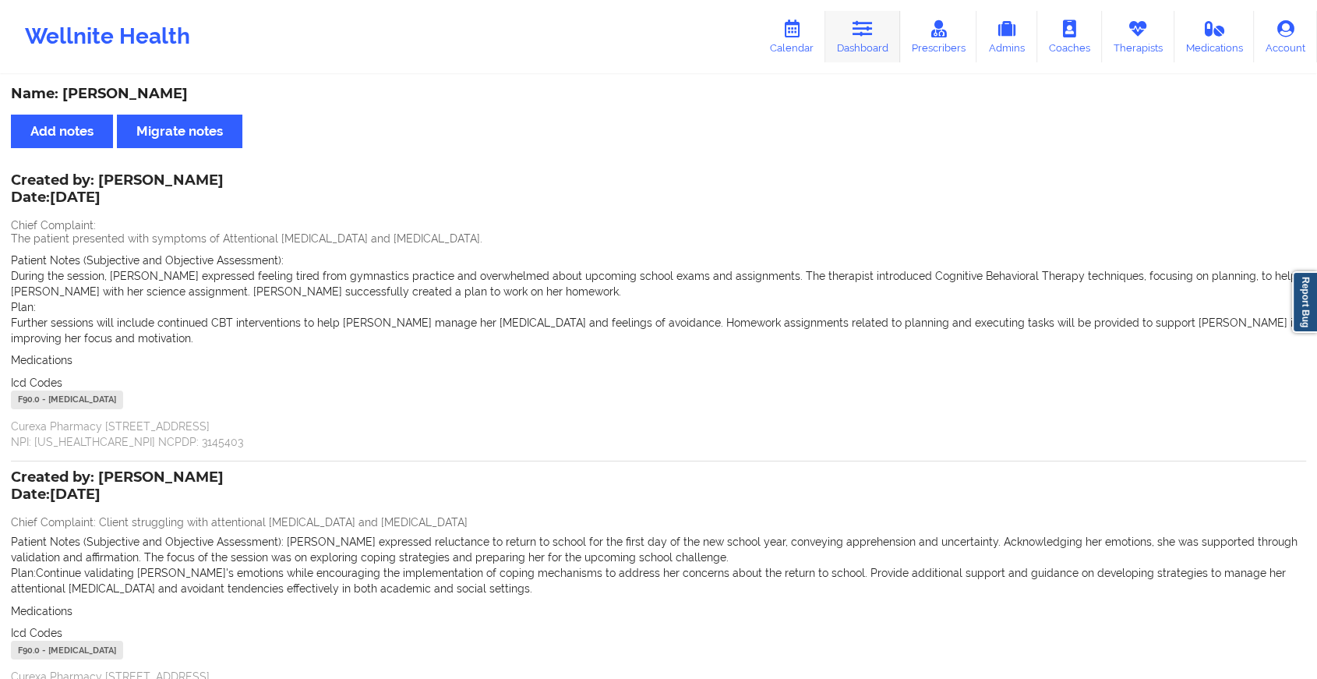
click at [856, 27] on icon at bounding box center [863, 28] width 20 height 17
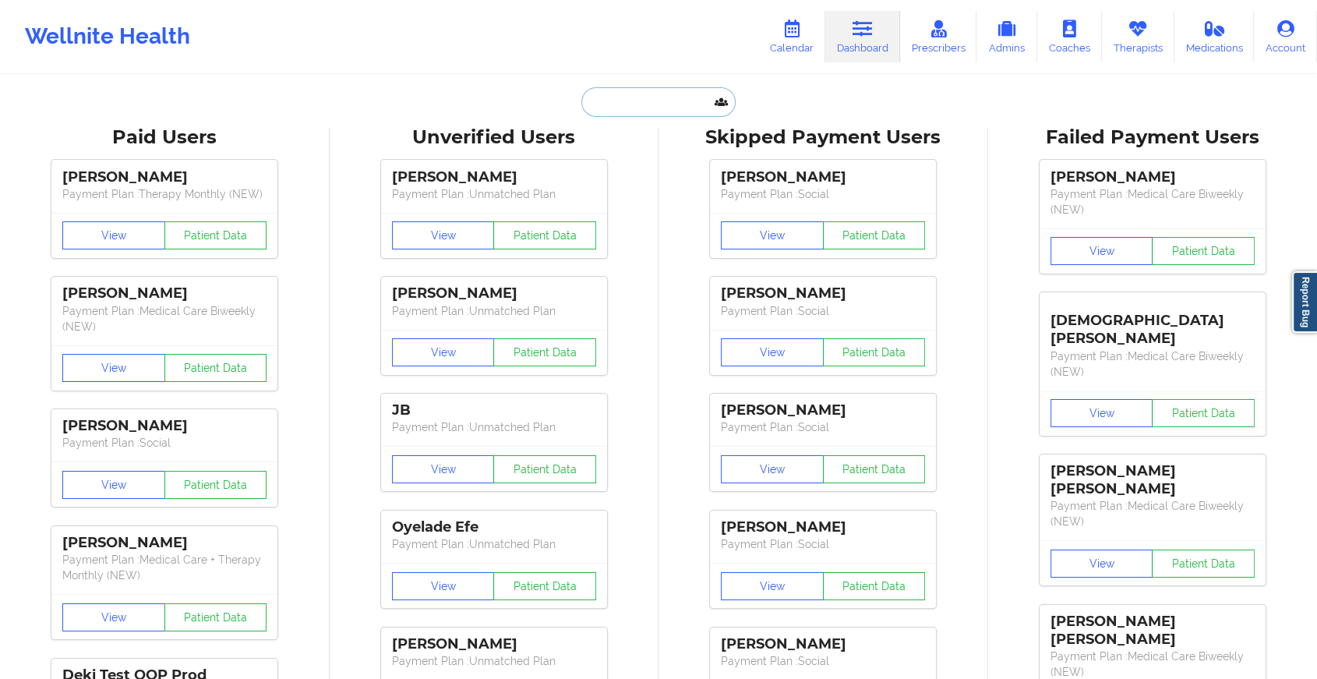
click at [630, 109] on input "text" at bounding box center [659, 102] width 154 height 30
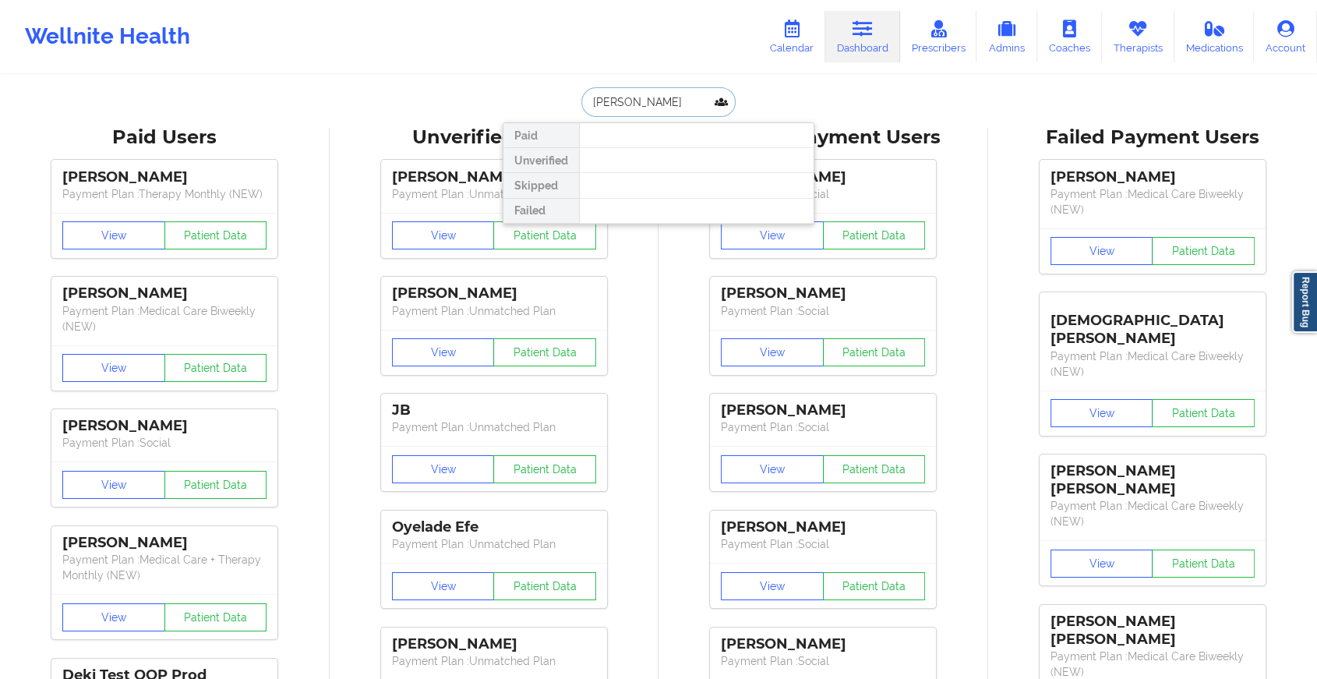
type input "[PERSON_NAME]"
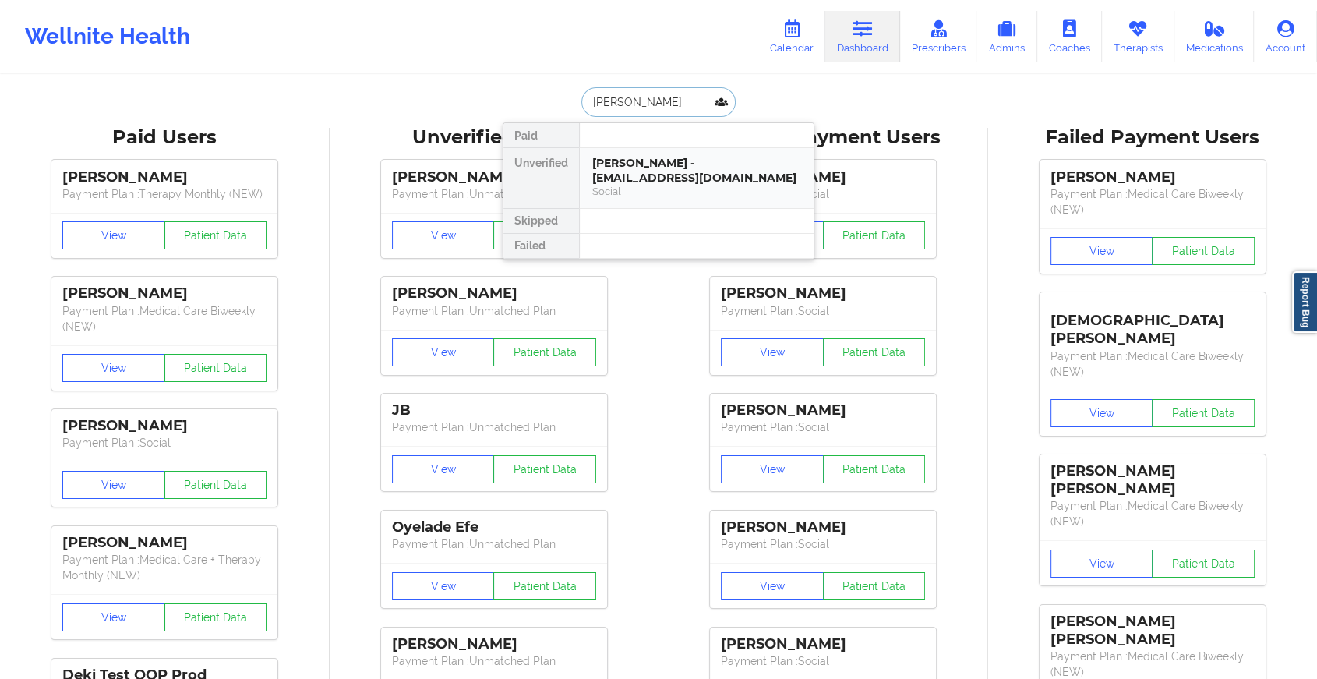
click at [639, 162] on div "[PERSON_NAME] - [EMAIL_ADDRESS][DOMAIN_NAME]" at bounding box center [696, 170] width 209 height 29
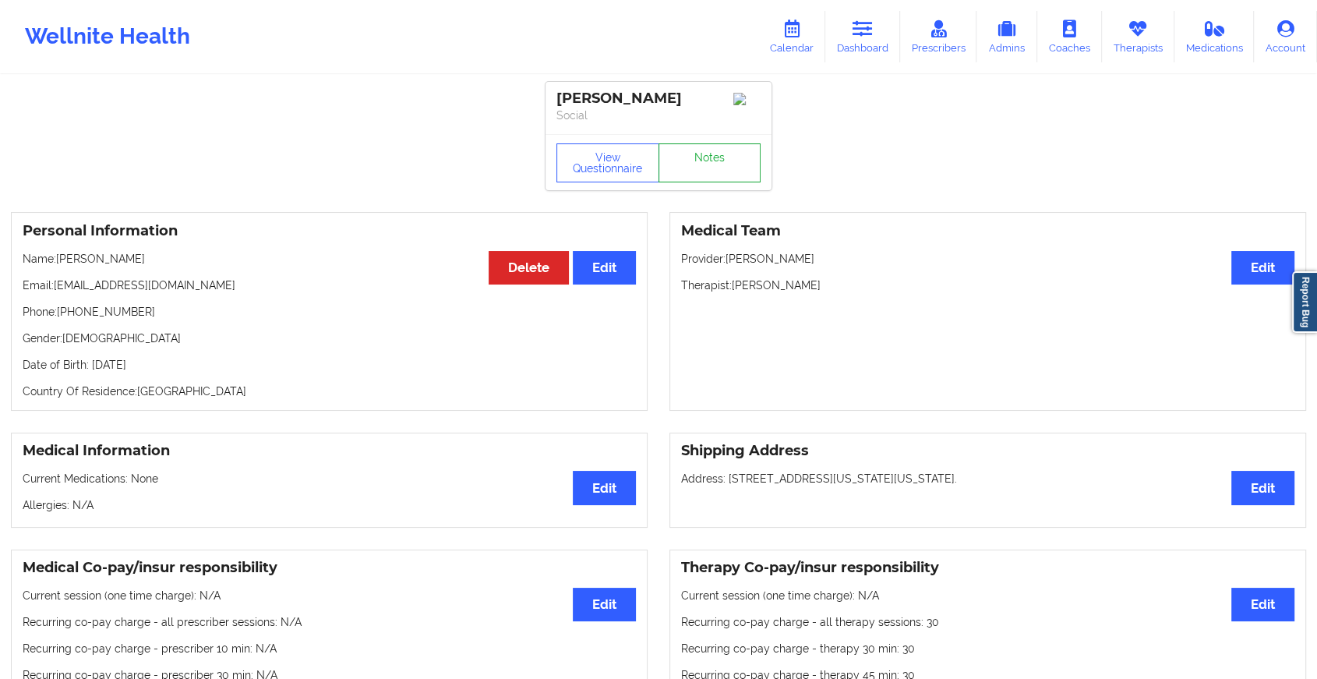
click at [685, 182] on link "Notes" at bounding box center [710, 162] width 103 height 39
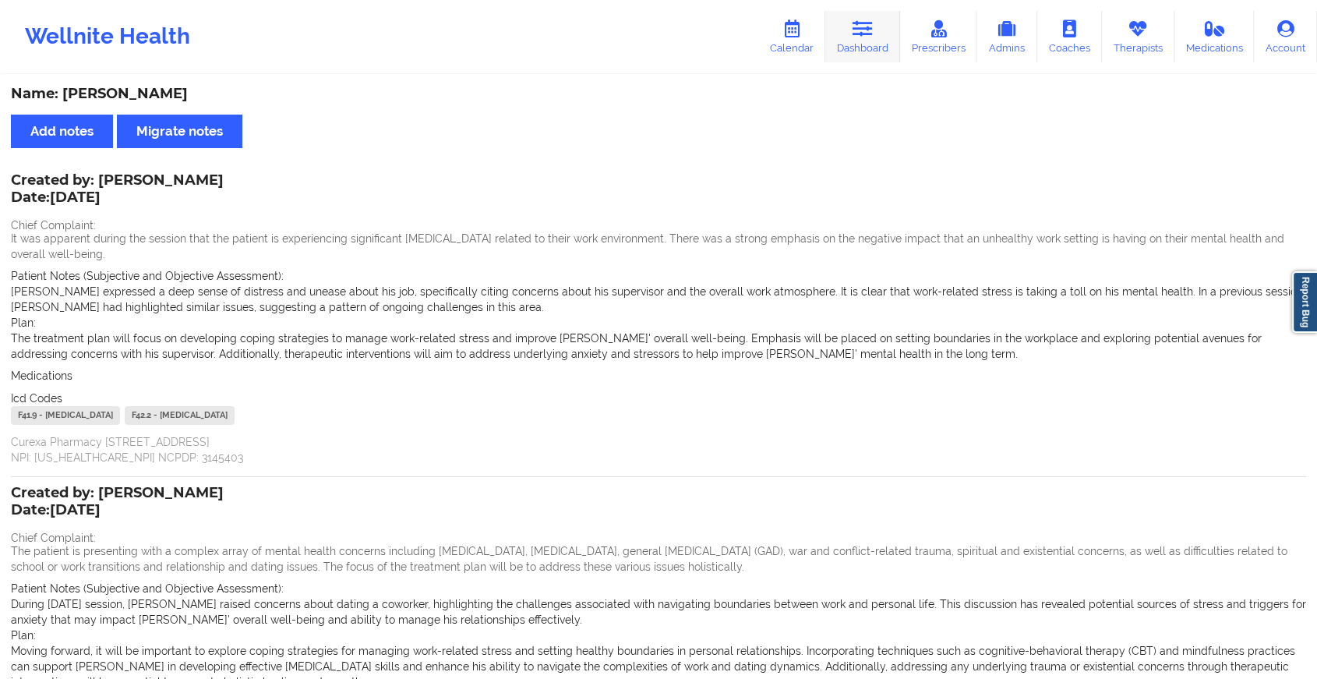
click at [861, 42] on link "Dashboard" at bounding box center [863, 36] width 75 height 51
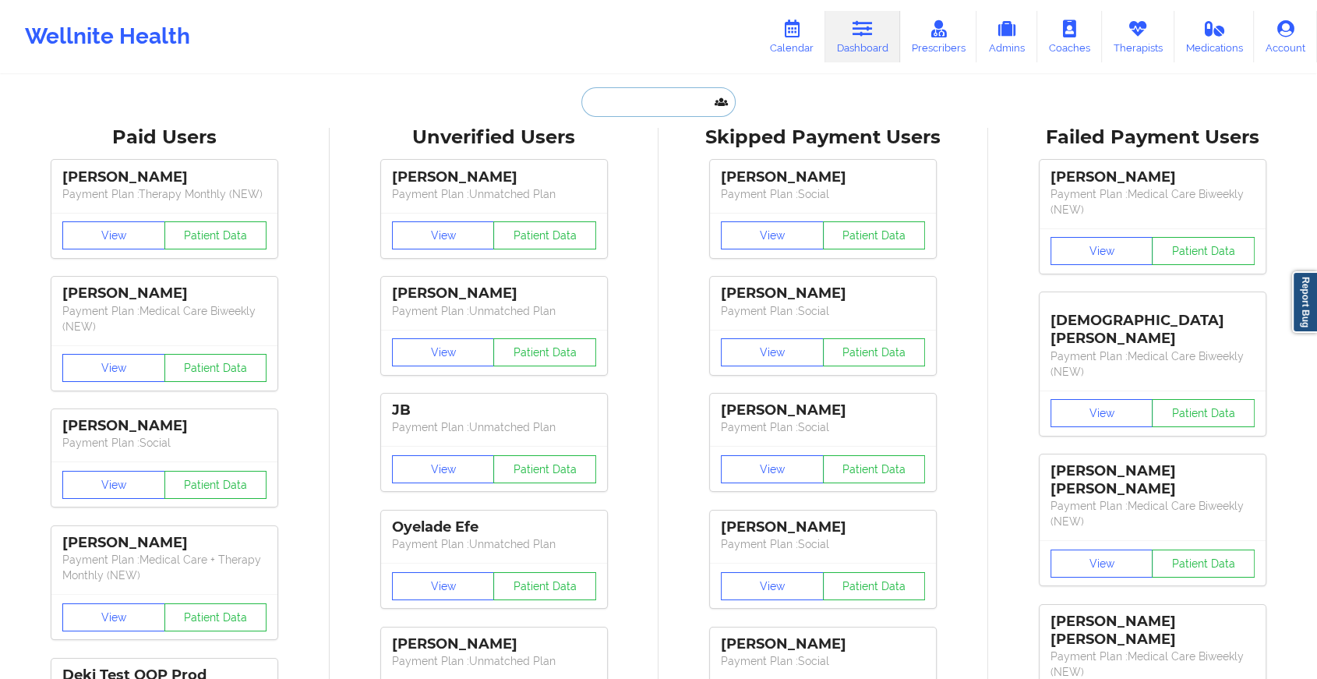
click at [621, 99] on input "text" at bounding box center [659, 102] width 154 height 30
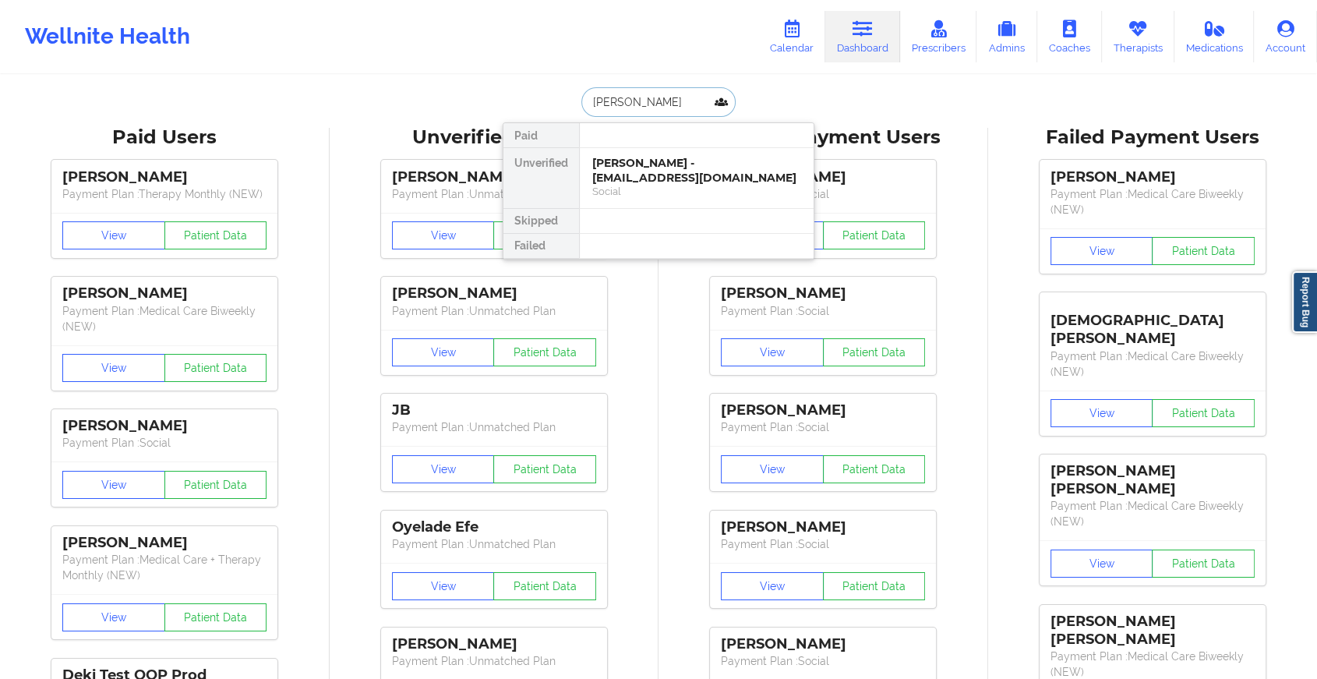
type input "[PERSON_NAME]"
click at [652, 163] on div "[PERSON_NAME] - [EMAIL_ADDRESS][DOMAIN_NAME]" at bounding box center [696, 170] width 209 height 29
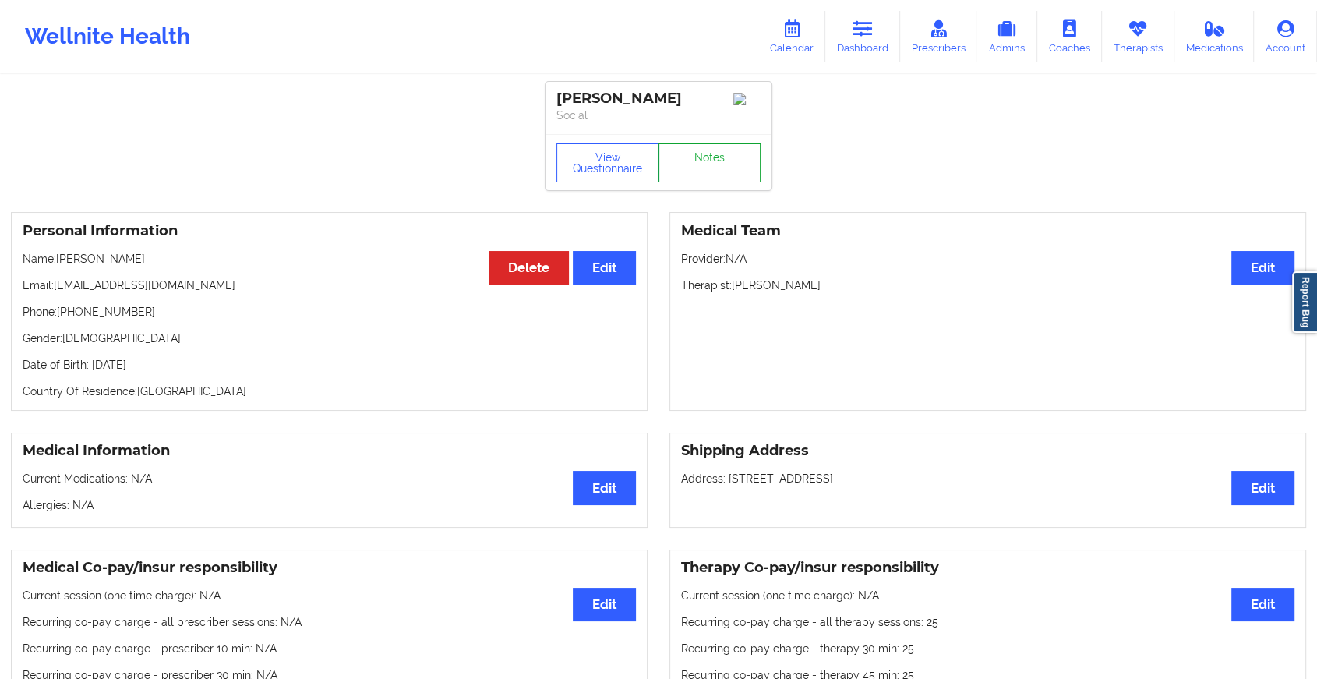
click at [703, 175] on link "Notes" at bounding box center [710, 162] width 103 height 39
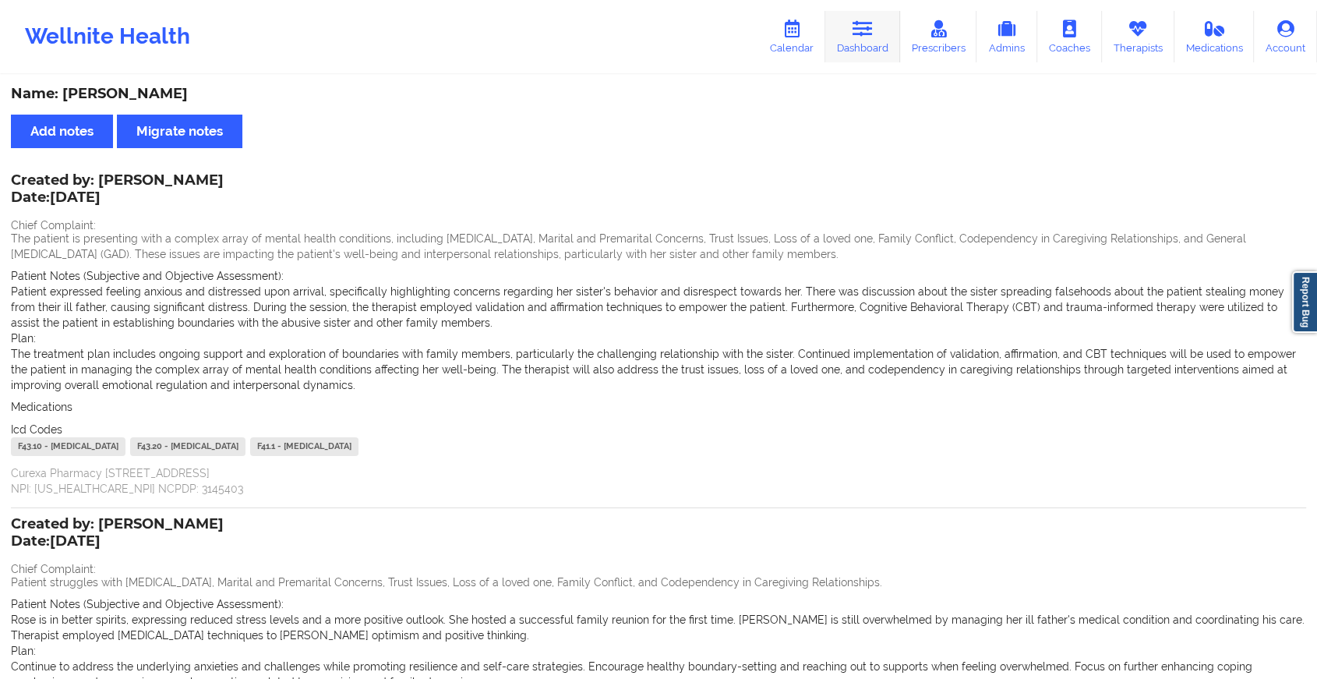
click at [858, 34] on icon at bounding box center [863, 28] width 20 height 17
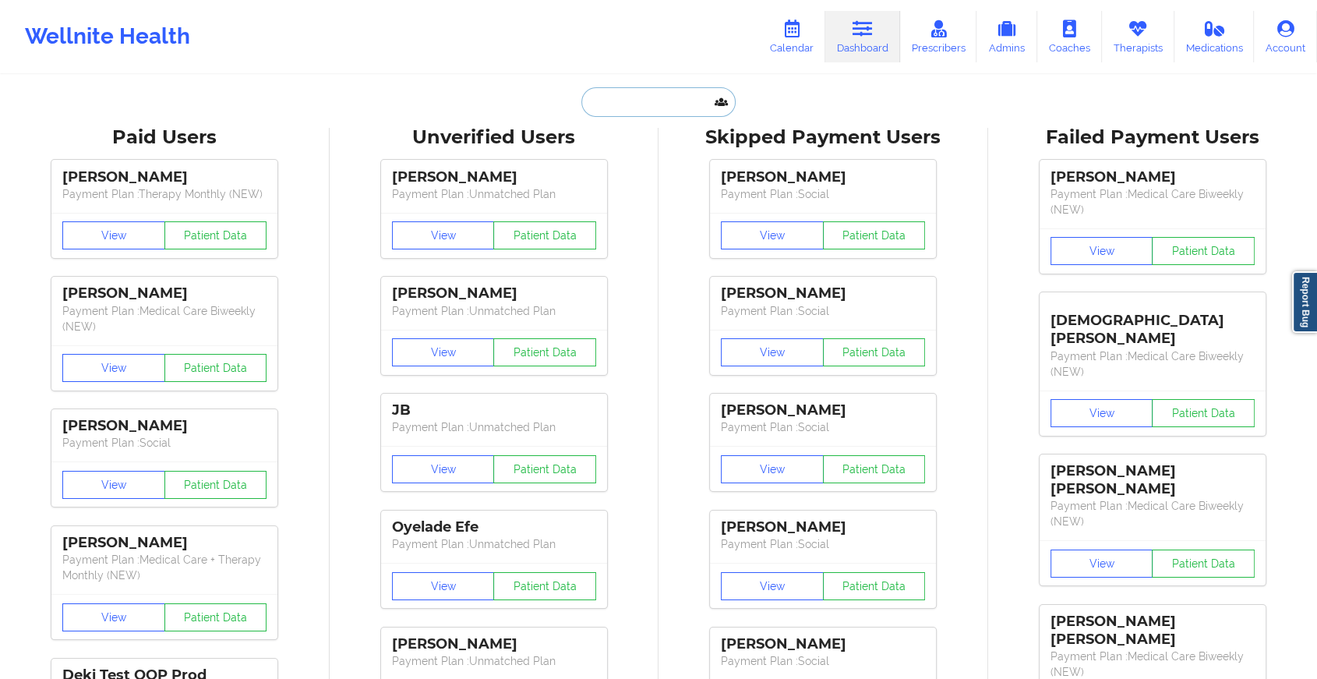
click at [654, 95] on input "text" at bounding box center [659, 102] width 154 height 30
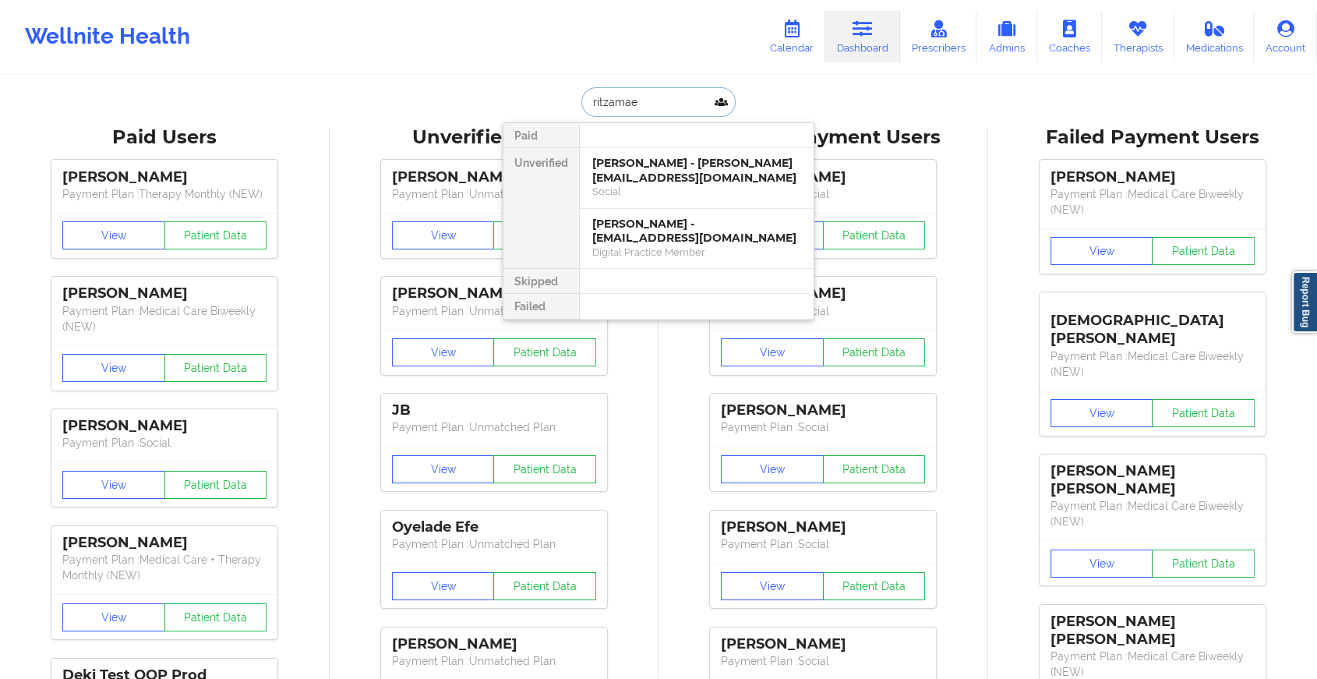
type input "ritzamael"
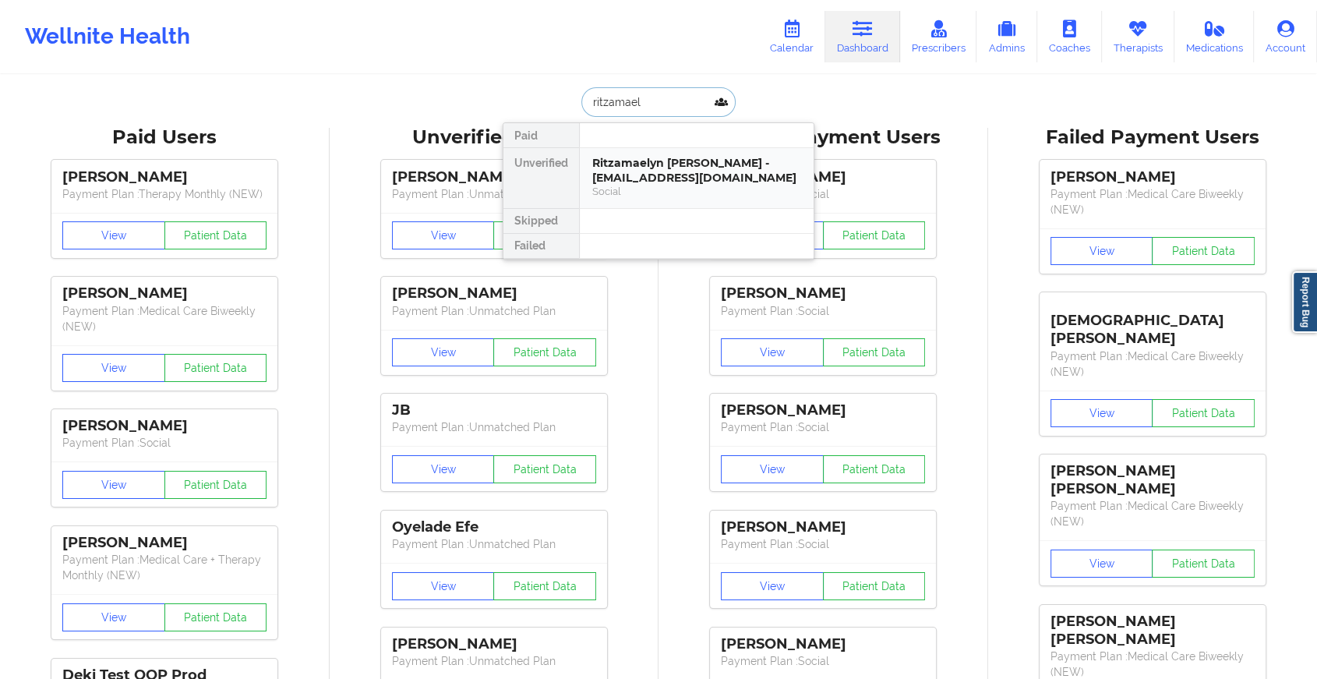
click at [680, 186] on div "Social" at bounding box center [696, 191] width 209 height 13
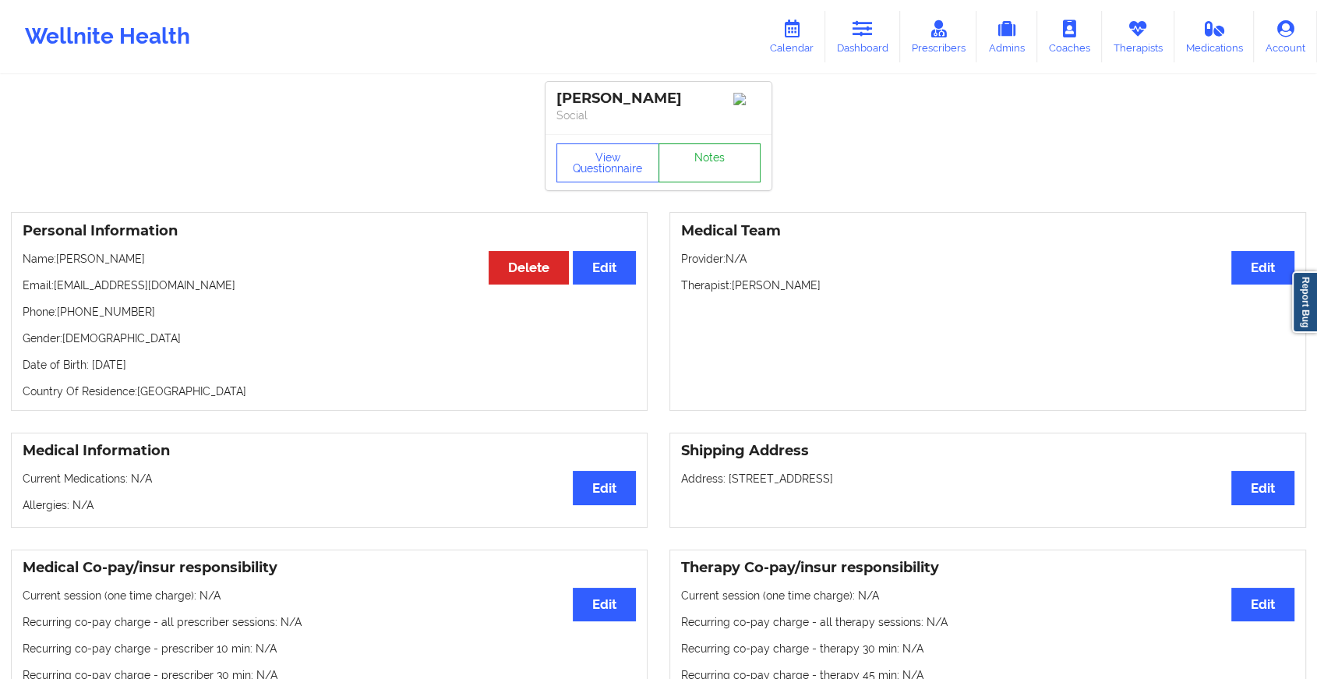
click at [709, 172] on link "Notes" at bounding box center [710, 162] width 103 height 39
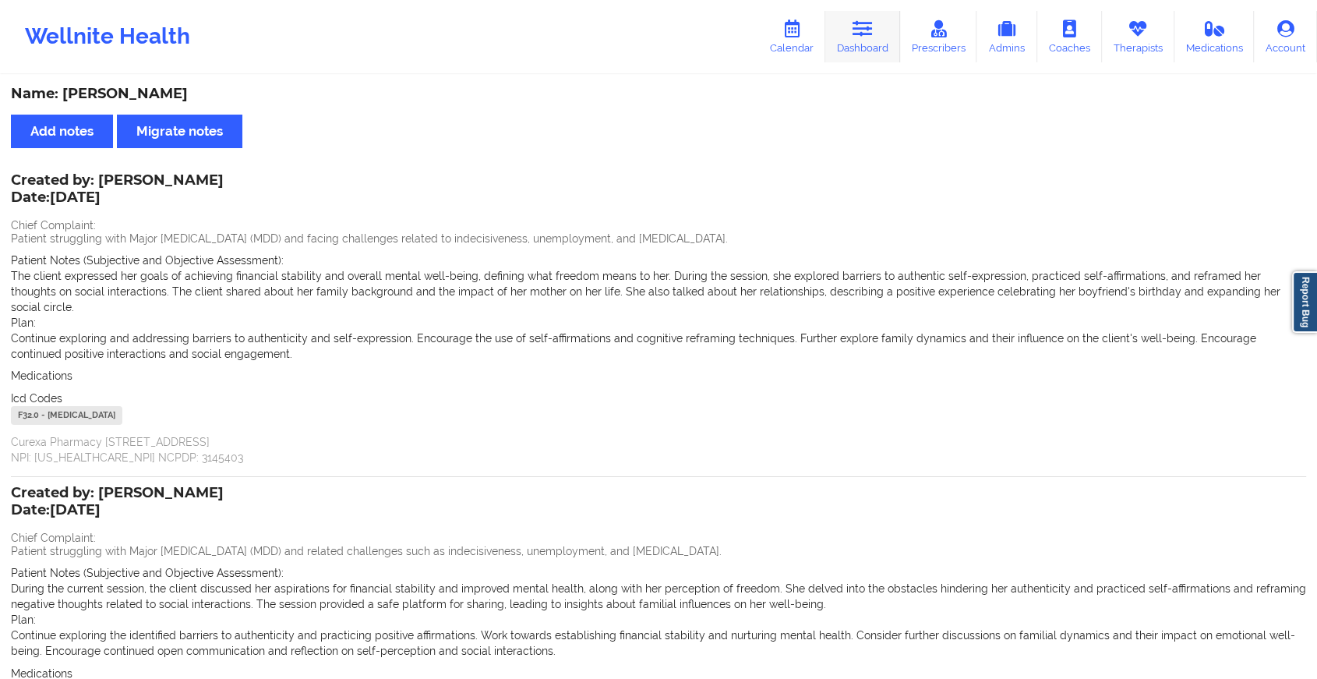
click at [864, 37] on link "Dashboard" at bounding box center [863, 36] width 75 height 51
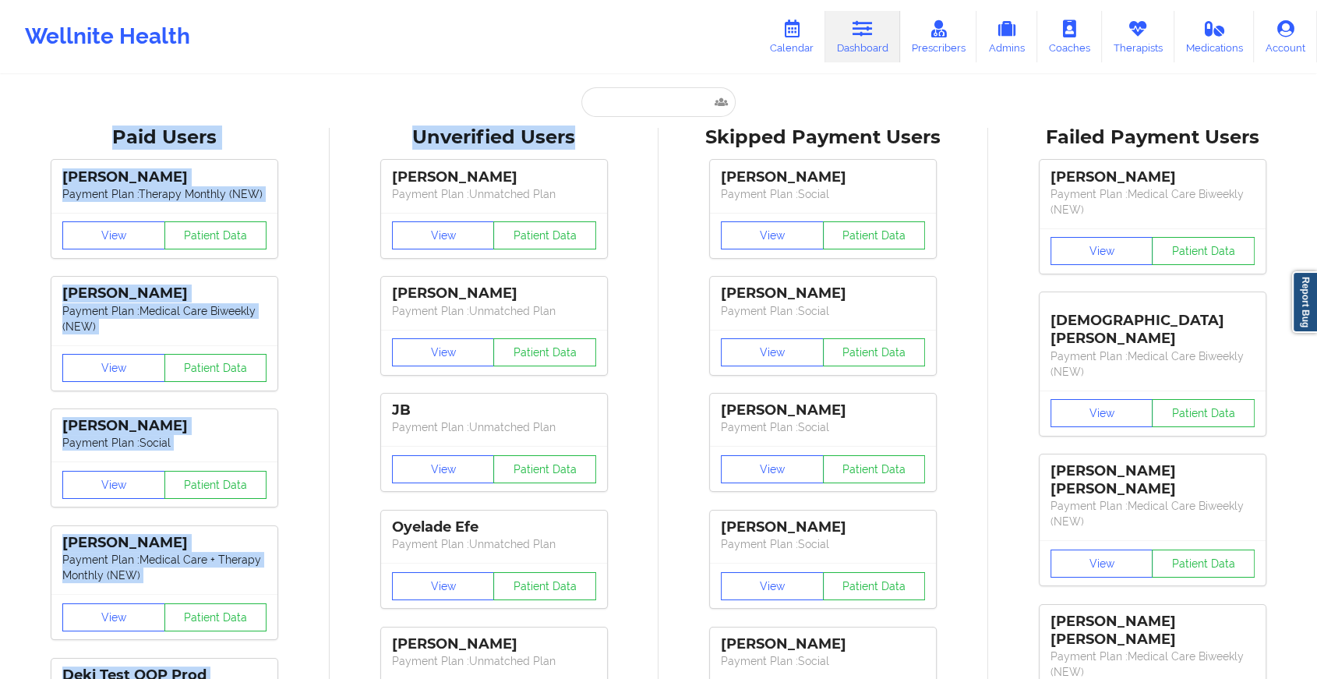
drag, startPoint x: 639, startPoint y: 118, endPoint x: 654, endPoint y: 101, distance: 22.7
click at [654, 101] on input "text" at bounding box center [659, 102] width 154 height 30
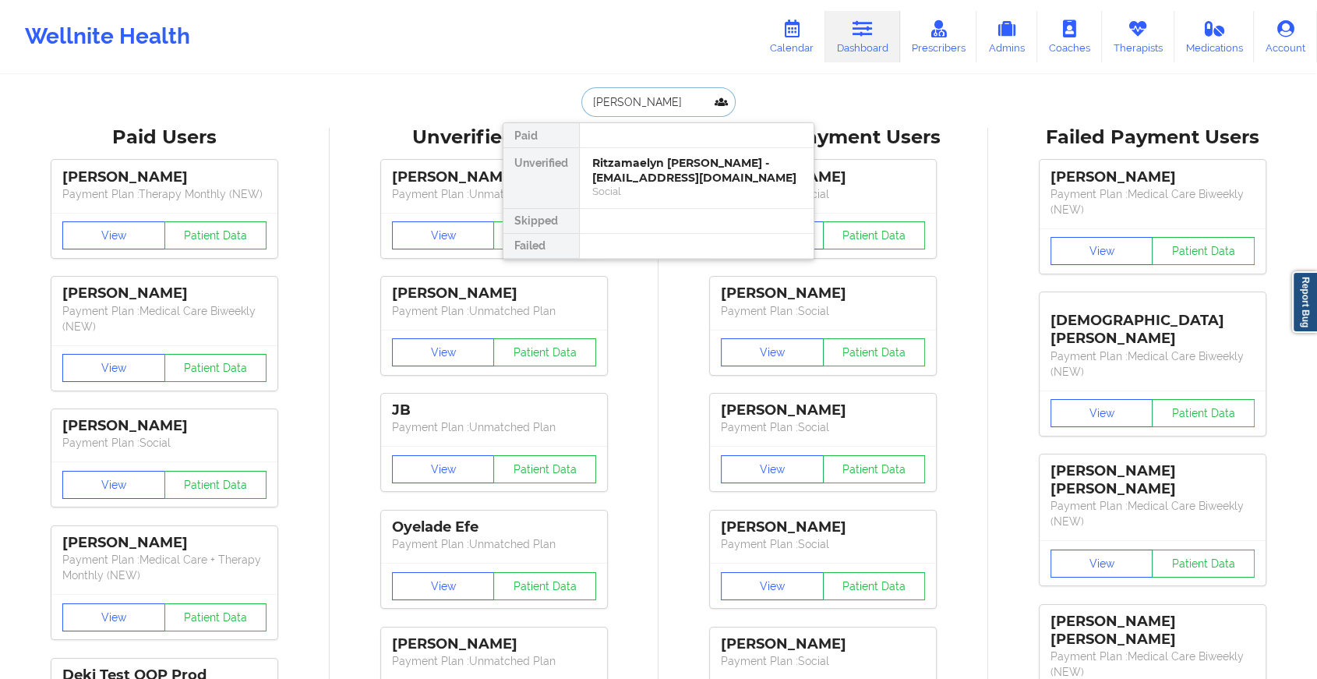
type input "[PERSON_NAME]"
click at [667, 168] on div "Dionne Jacobs - [EMAIL_ADDRESS][DOMAIN_NAME]" at bounding box center [696, 170] width 209 height 29
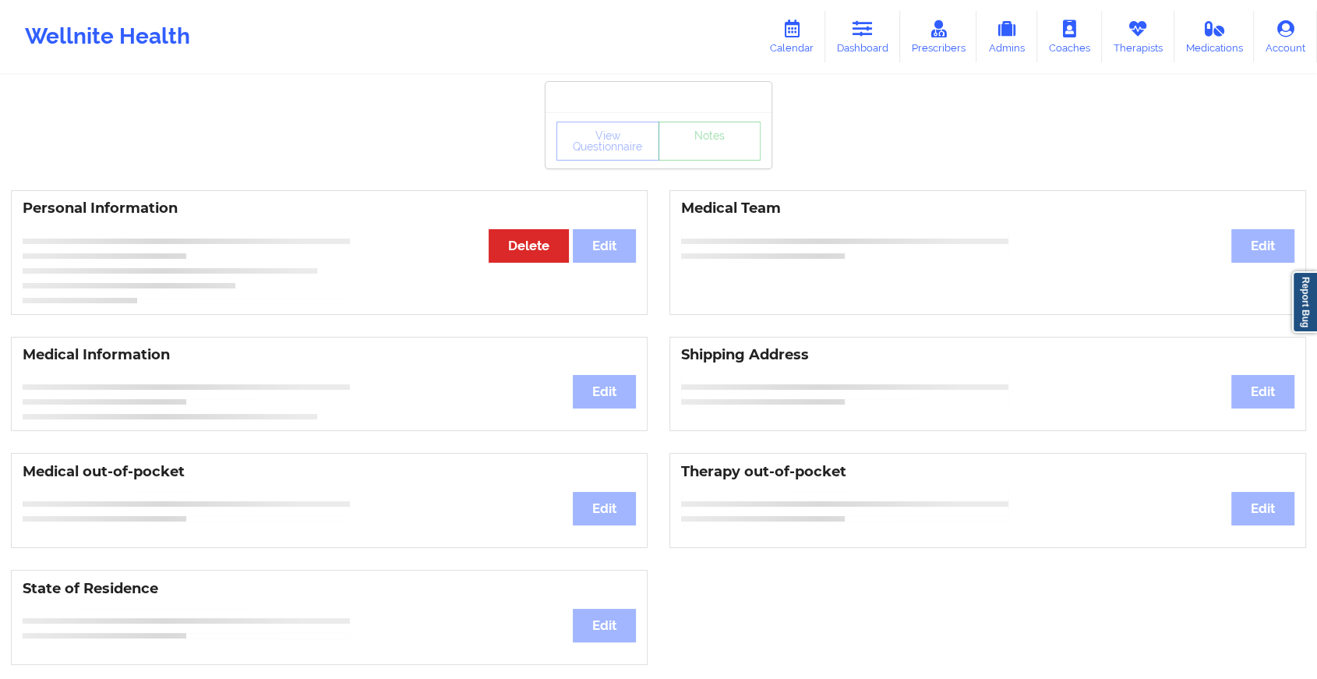
click at [698, 175] on div "View Questionnaire Notes Personal Information Edit Delete Medical Team Edit Med…" at bounding box center [658, 658] width 1317 height 1316
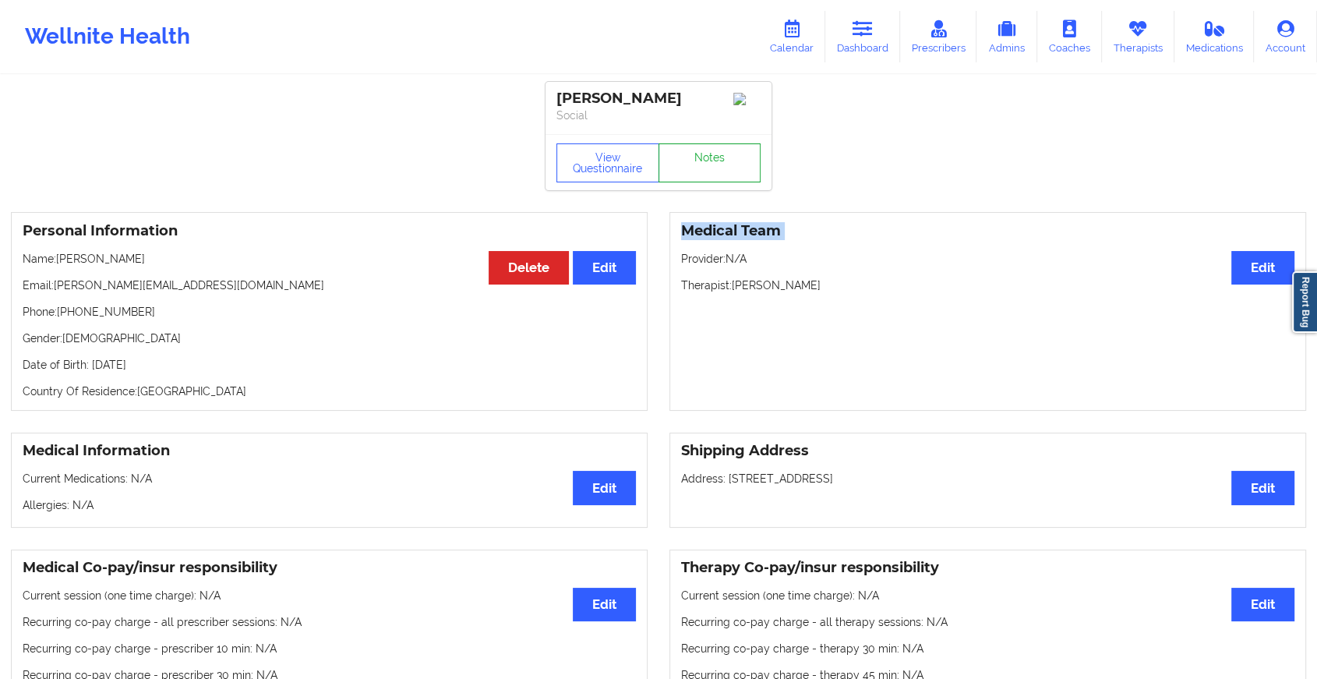
drag, startPoint x: 698, startPoint y: 175, endPoint x: 702, endPoint y: 162, distance: 13.1
click at [702, 162] on link "Notes" at bounding box center [710, 162] width 103 height 39
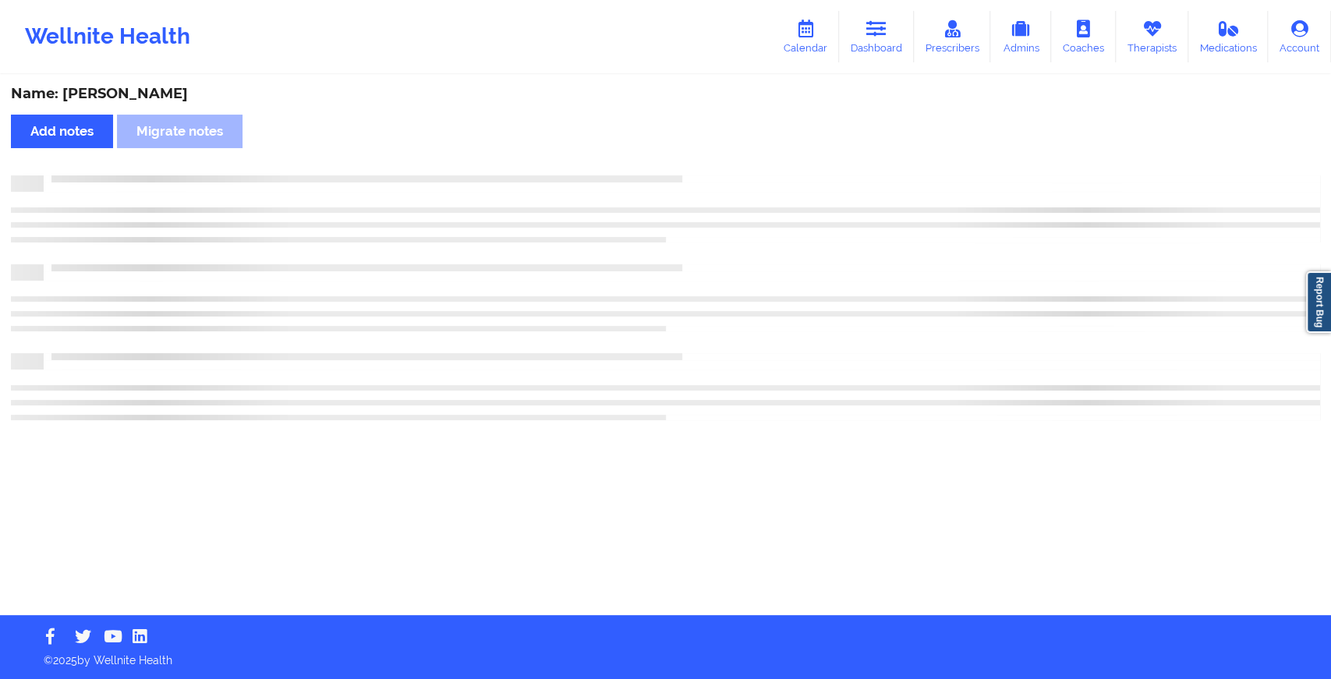
click at [702, 162] on div "Name: [PERSON_NAME] Add notes Migrate notes" at bounding box center [665, 345] width 1331 height 539
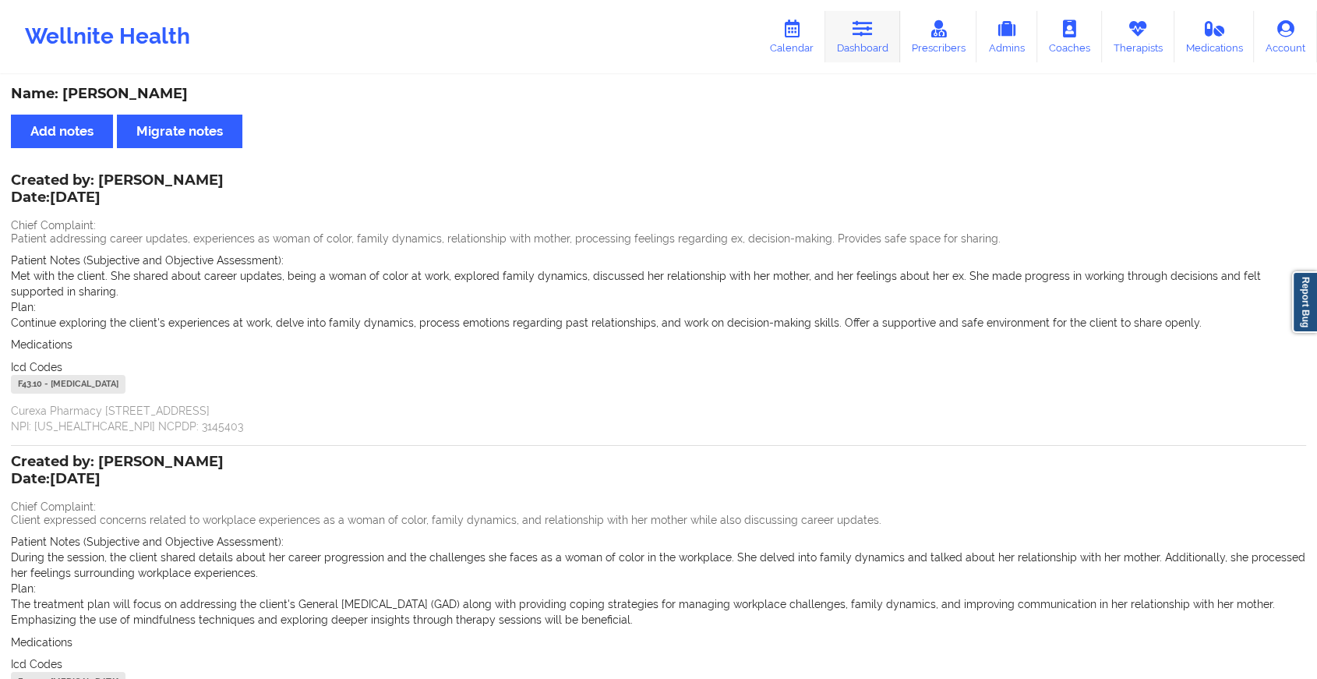
click at [852, 16] on link "Dashboard" at bounding box center [863, 36] width 75 height 51
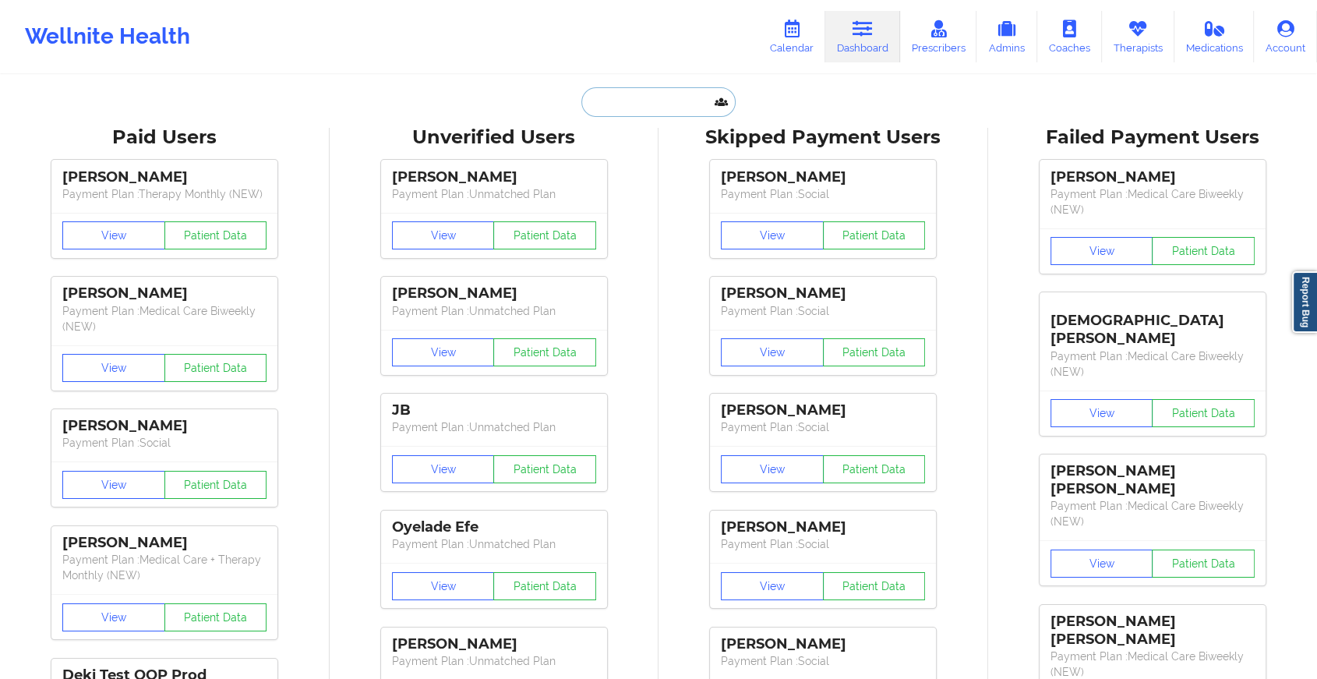
click at [614, 96] on input "text" at bounding box center [659, 102] width 154 height 30
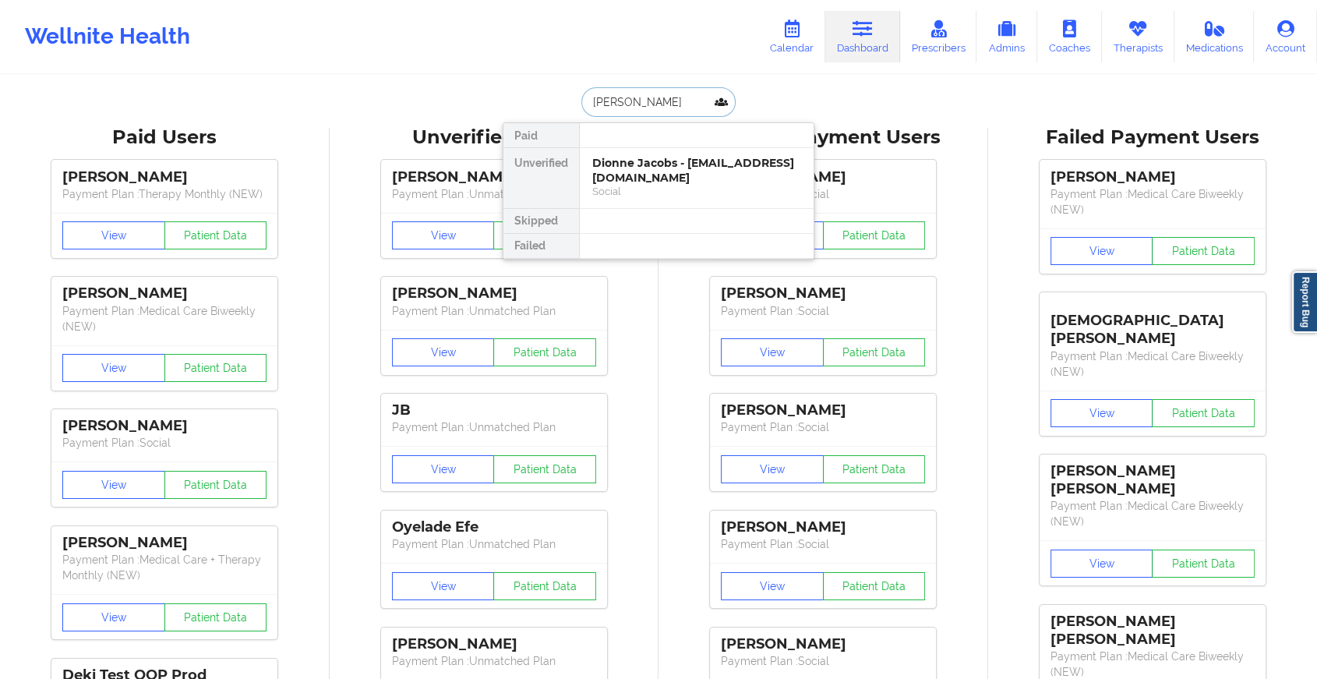
type input "[PERSON_NAME]"
click at [624, 171] on div "[PERSON_NAME] - [EMAIL_ADDRESS][DOMAIN_NAME]" at bounding box center [696, 170] width 209 height 29
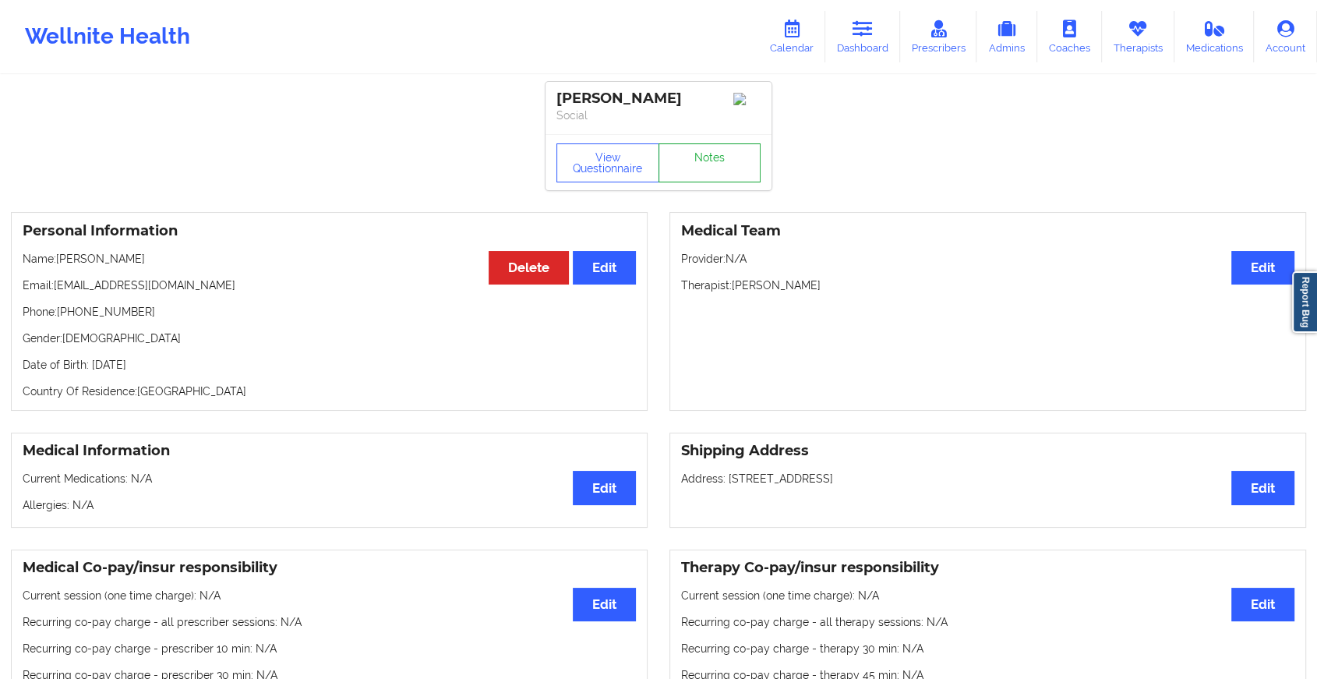
click at [711, 163] on link "Notes" at bounding box center [710, 162] width 103 height 39
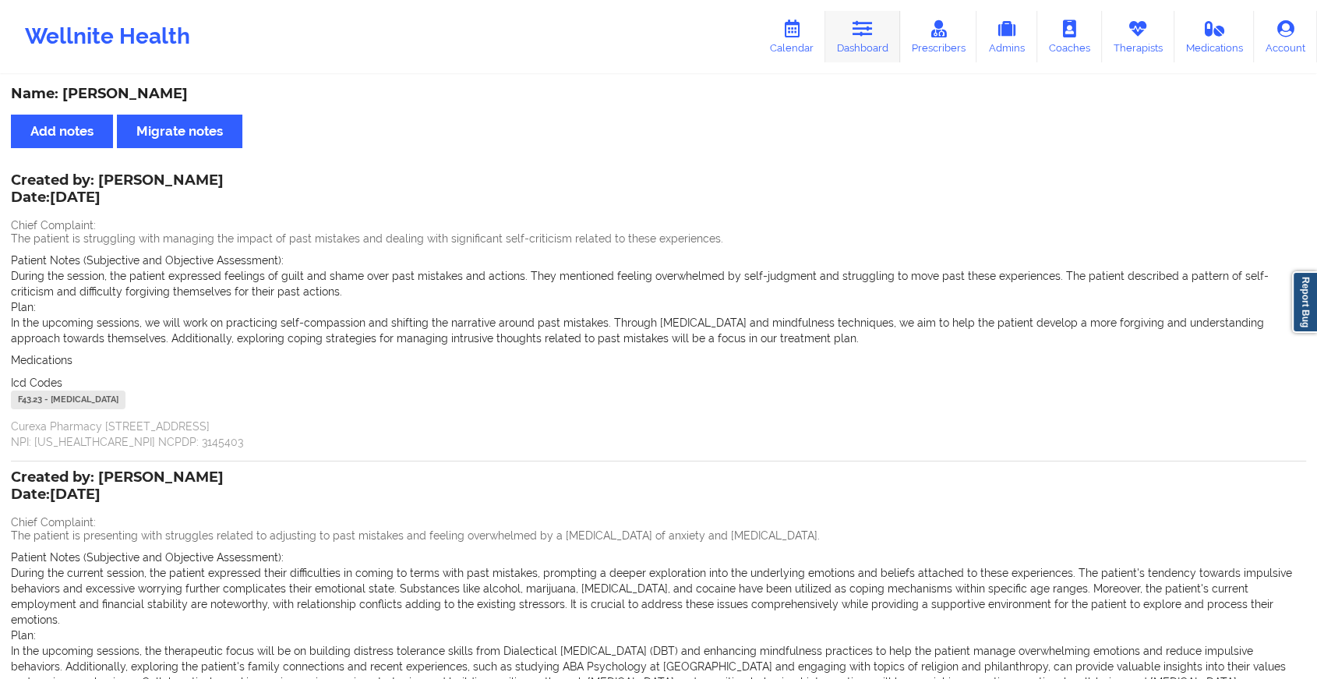
click at [865, 42] on link "Dashboard" at bounding box center [863, 36] width 75 height 51
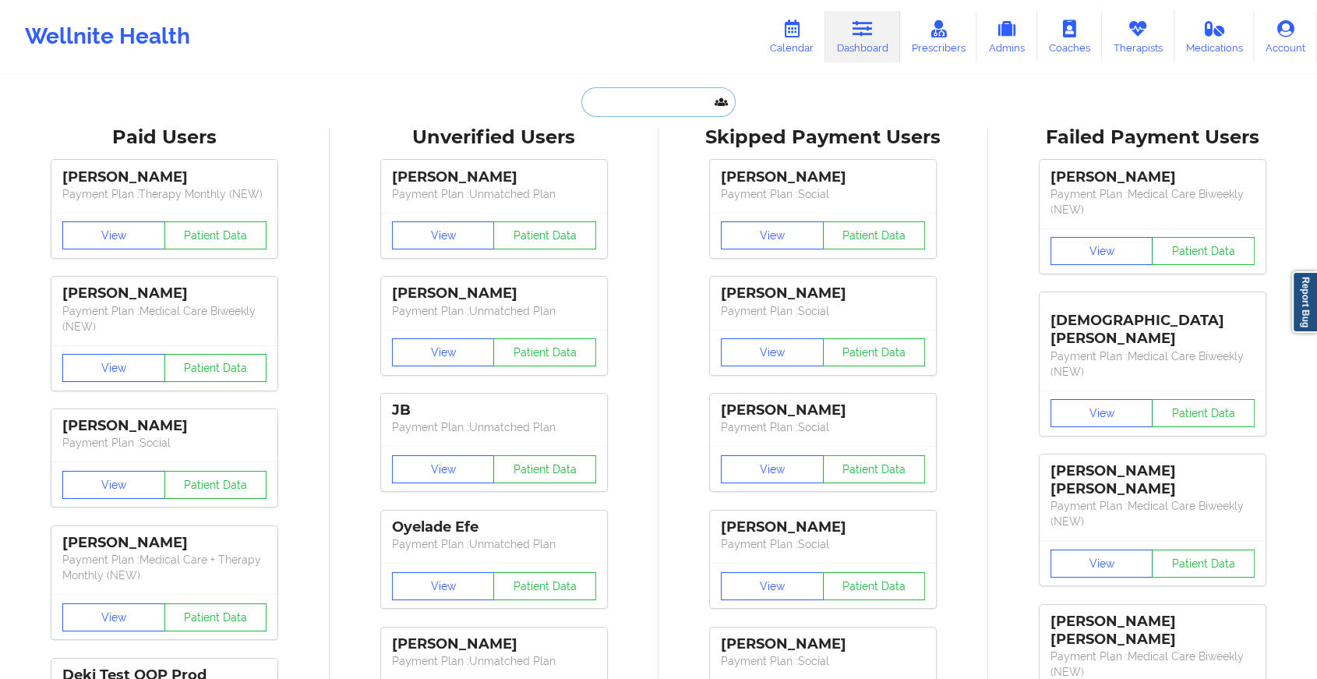
click at [656, 91] on input "text" at bounding box center [659, 102] width 154 height 30
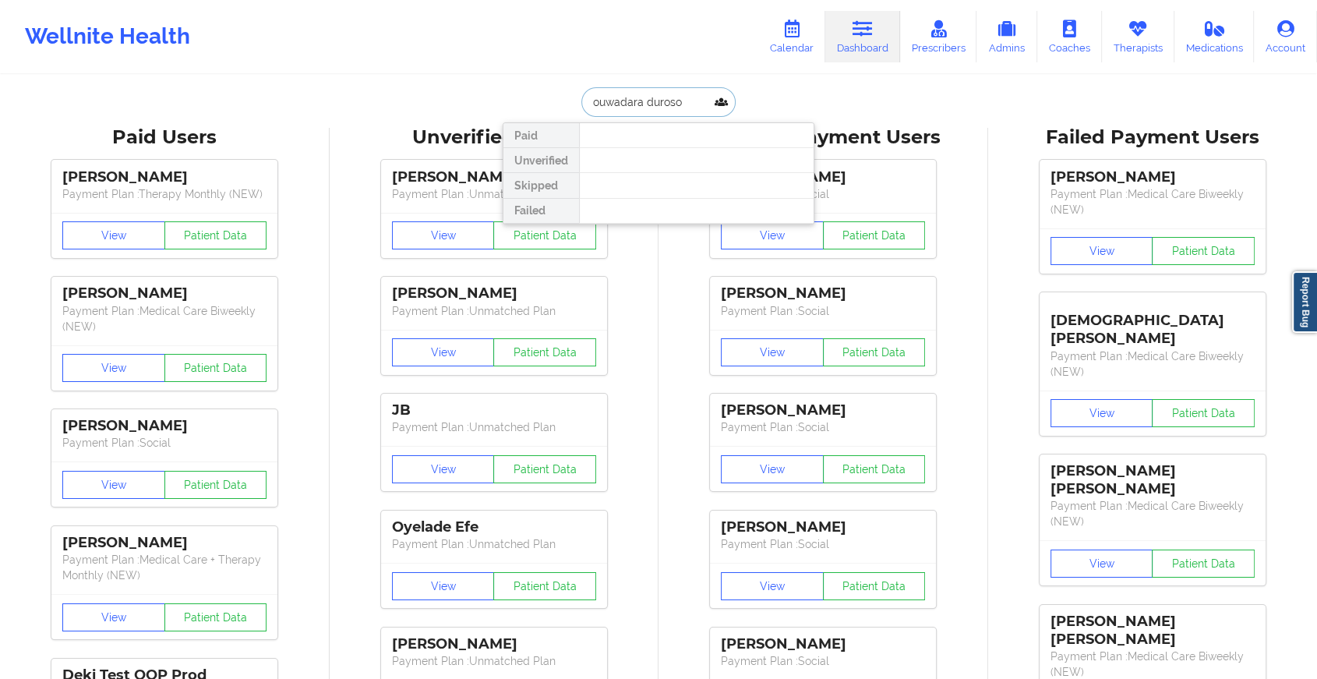
click at [593, 104] on input "ouwadara duroso" at bounding box center [659, 102] width 154 height 30
type input "oluwadara duroso"
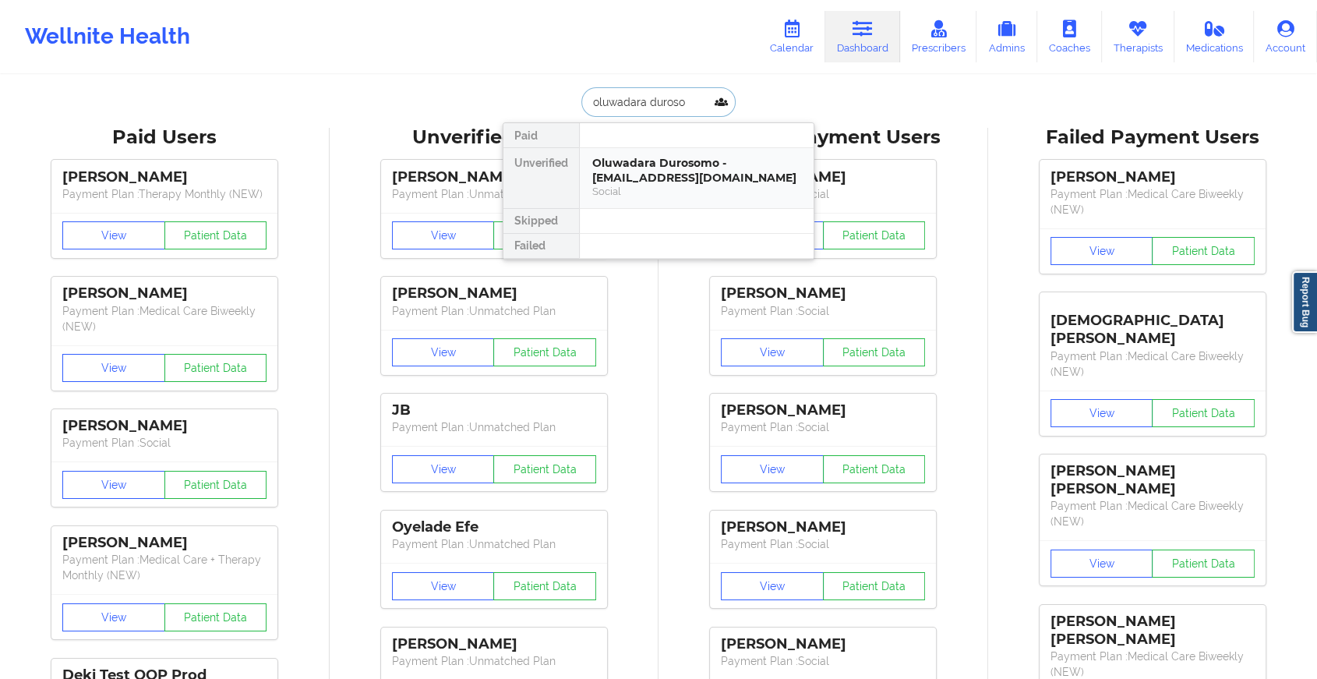
click at [691, 162] on div "Oluwadara Durosomo - [EMAIL_ADDRESS][DOMAIN_NAME]" at bounding box center [696, 170] width 209 height 29
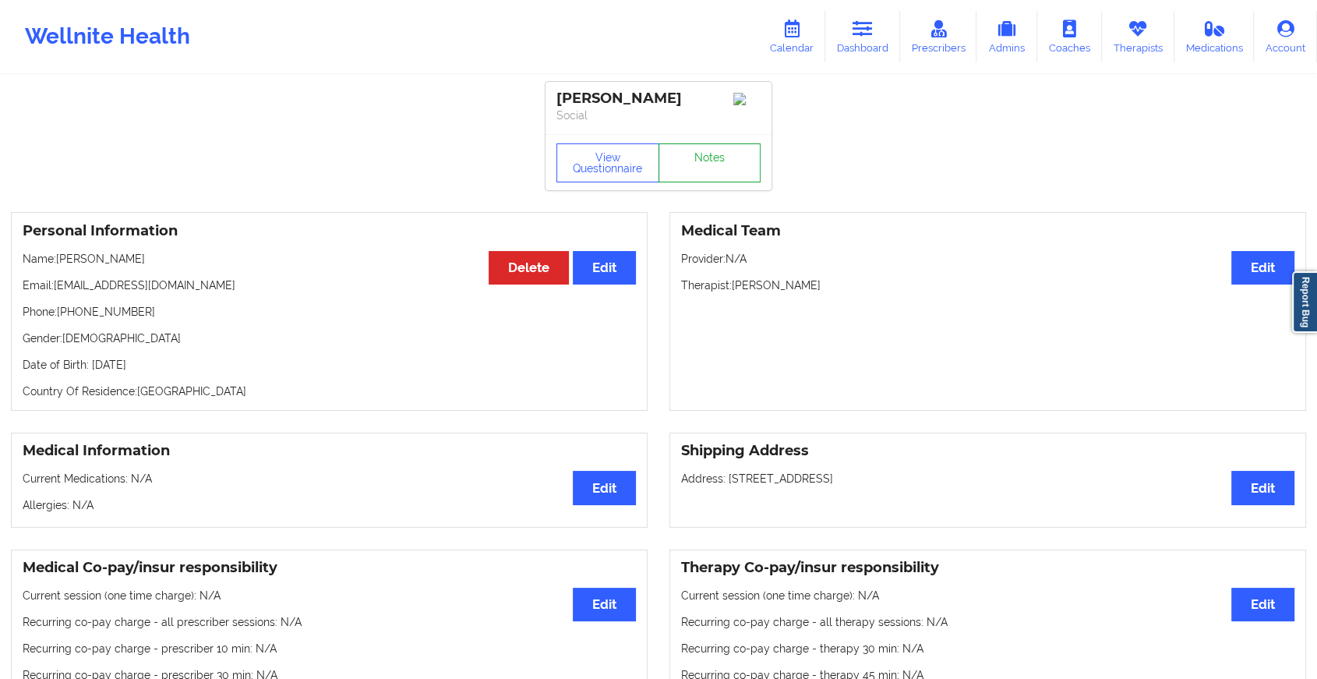
click at [728, 167] on link "Notes" at bounding box center [710, 162] width 103 height 39
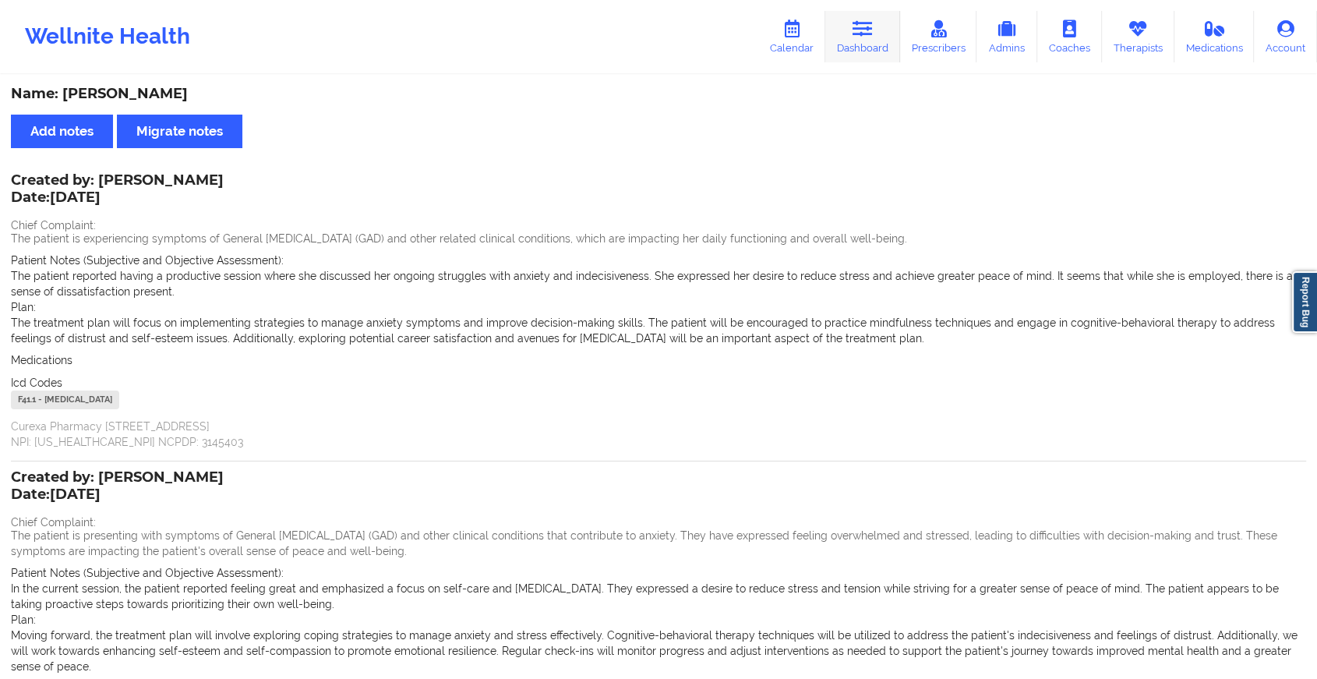
click at [836, 23] on link "Dashboard" at bounding box center [863, 36] width 75 height 51
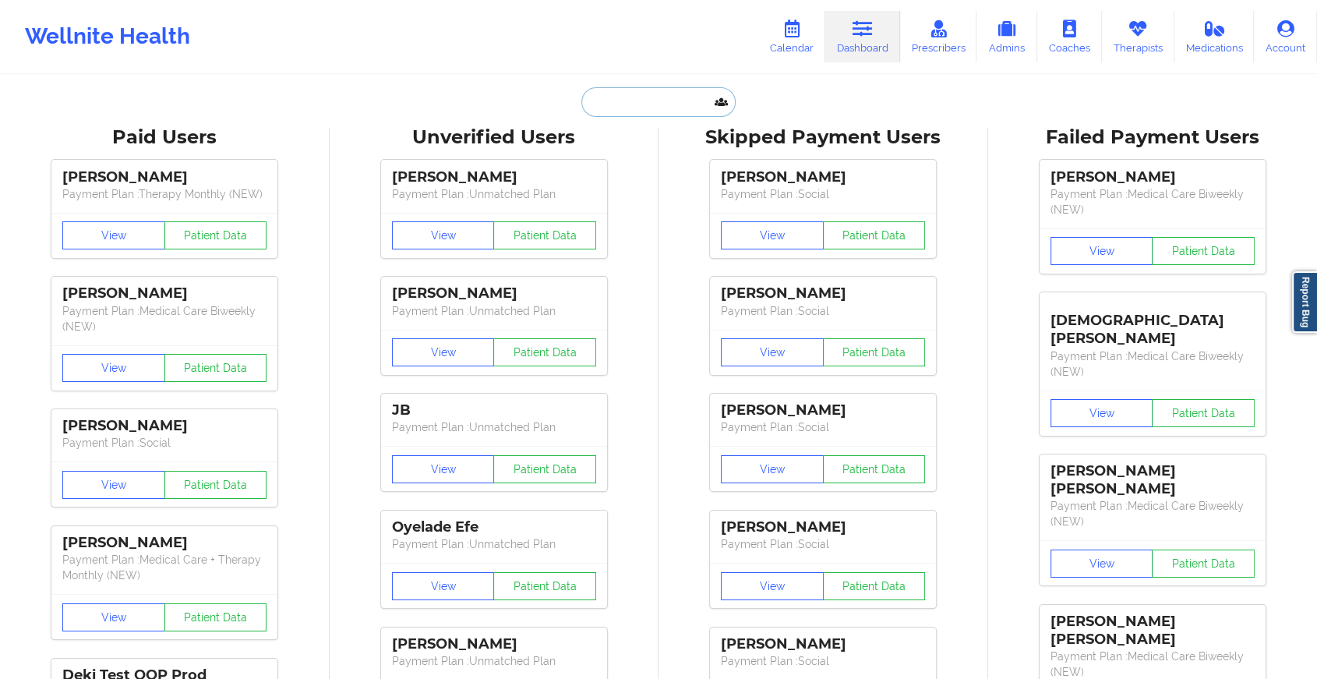
click at [649, 100] on input "text" at bounding box center [659, 102] width 154 height 30
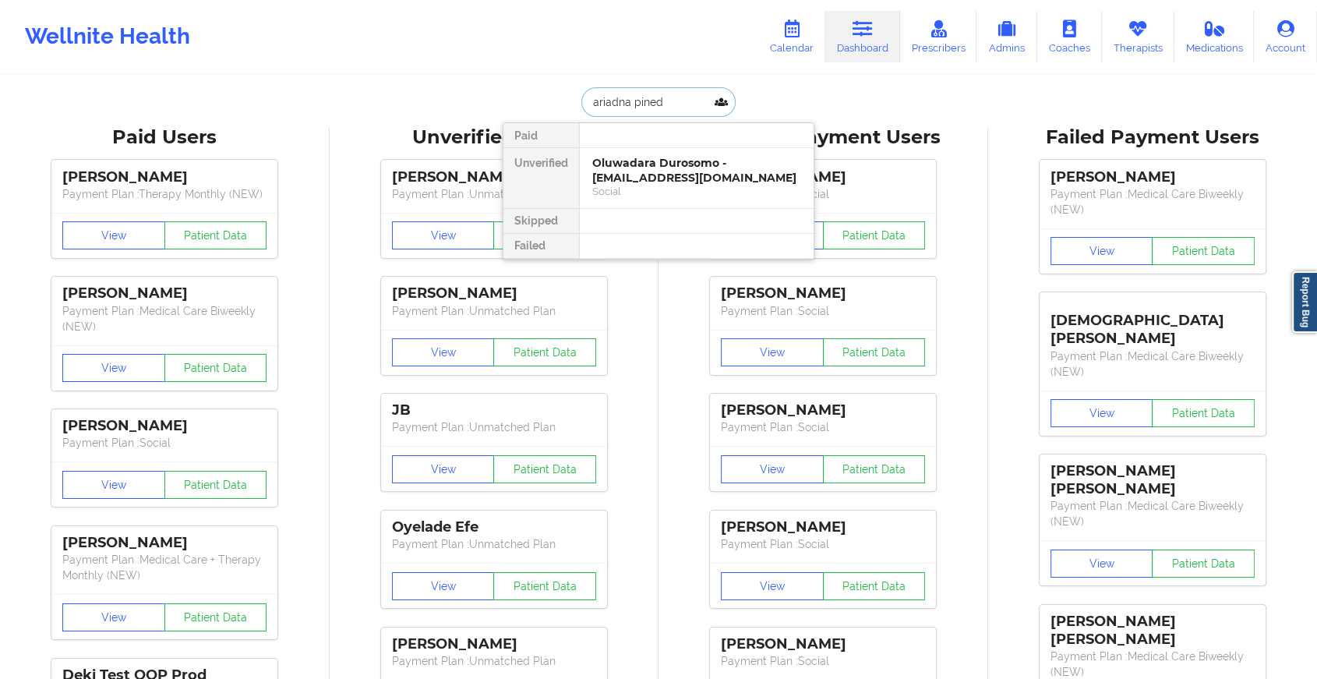
type input "[PERSON_NAME]"
click at [656, 175] on div "[PERSON_NAME] - [EMAIL_ADDRESS][DOMAIN_NAME]" at bounding box center [696, 170] width 209 height 29
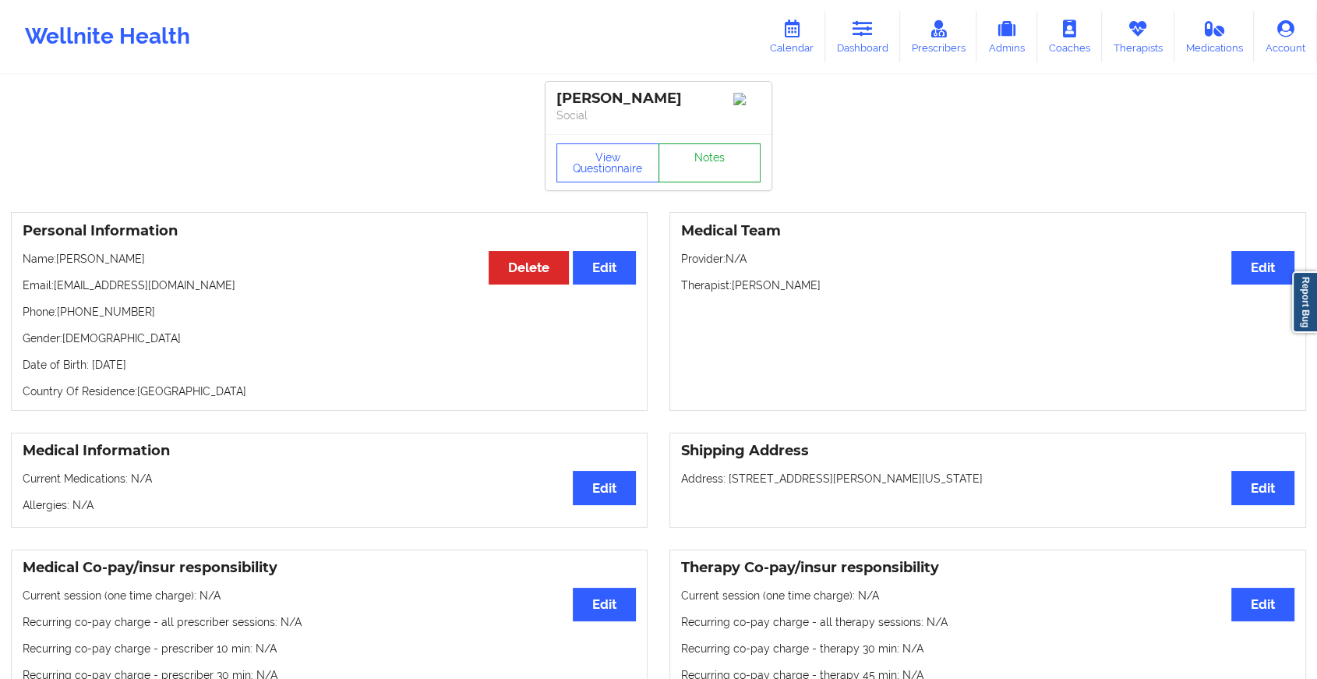
click at [705, 177] on link "Notes" at bounding box center [710, 162] width 103 height 39
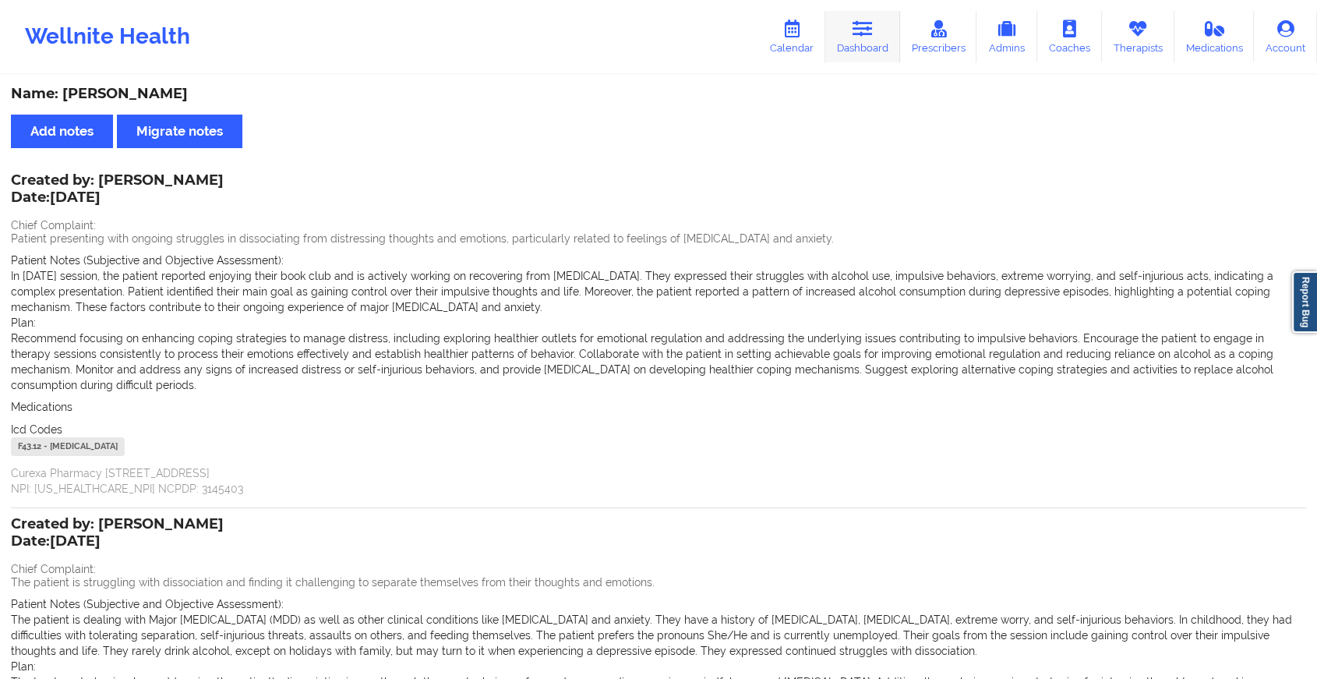
click at [854, 39] on link "Dashboard" at bounding box center [863, 36] width 75 height 51
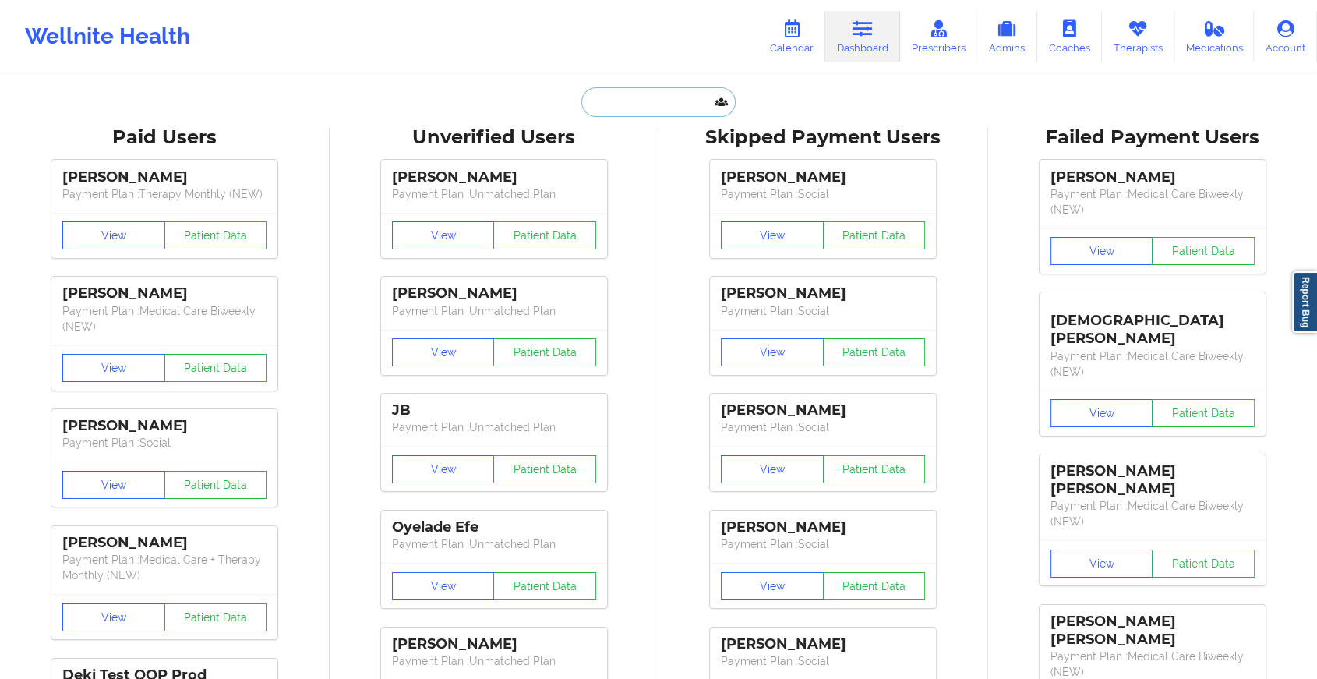
click at [649, 97] on input "text" at bounding box center [659, 102] width 154 height 30
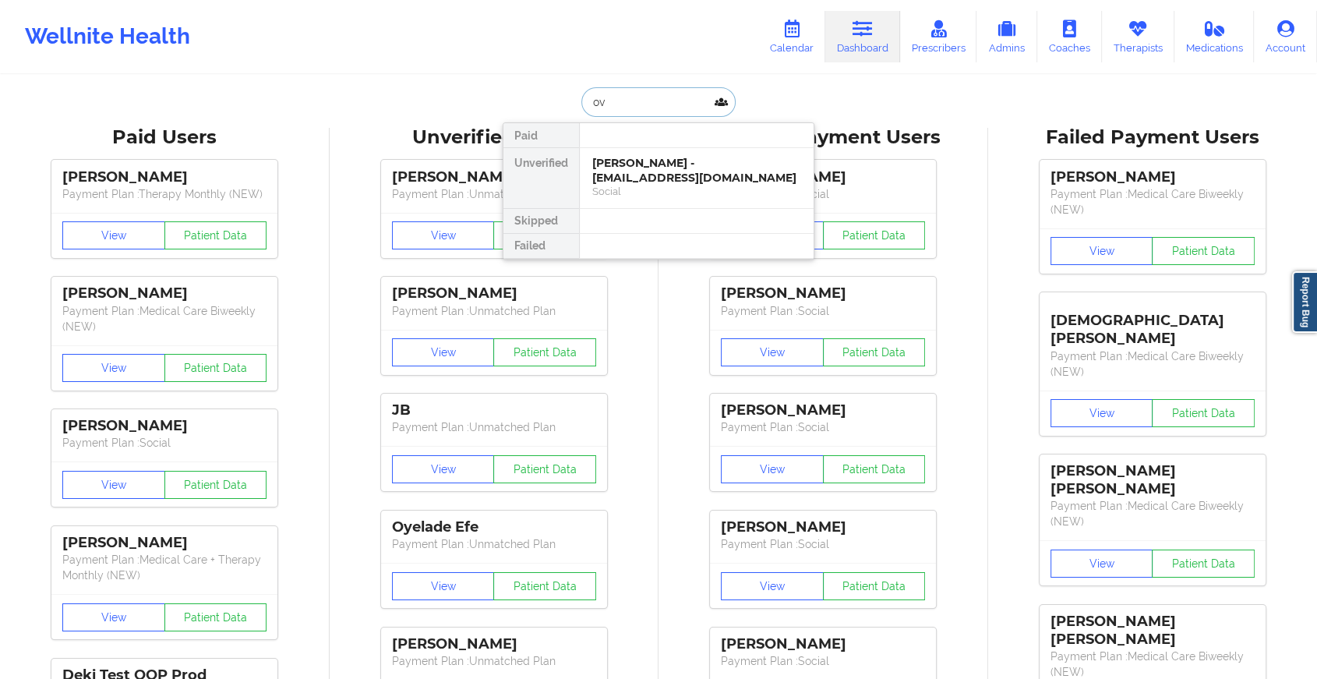
type input "o"
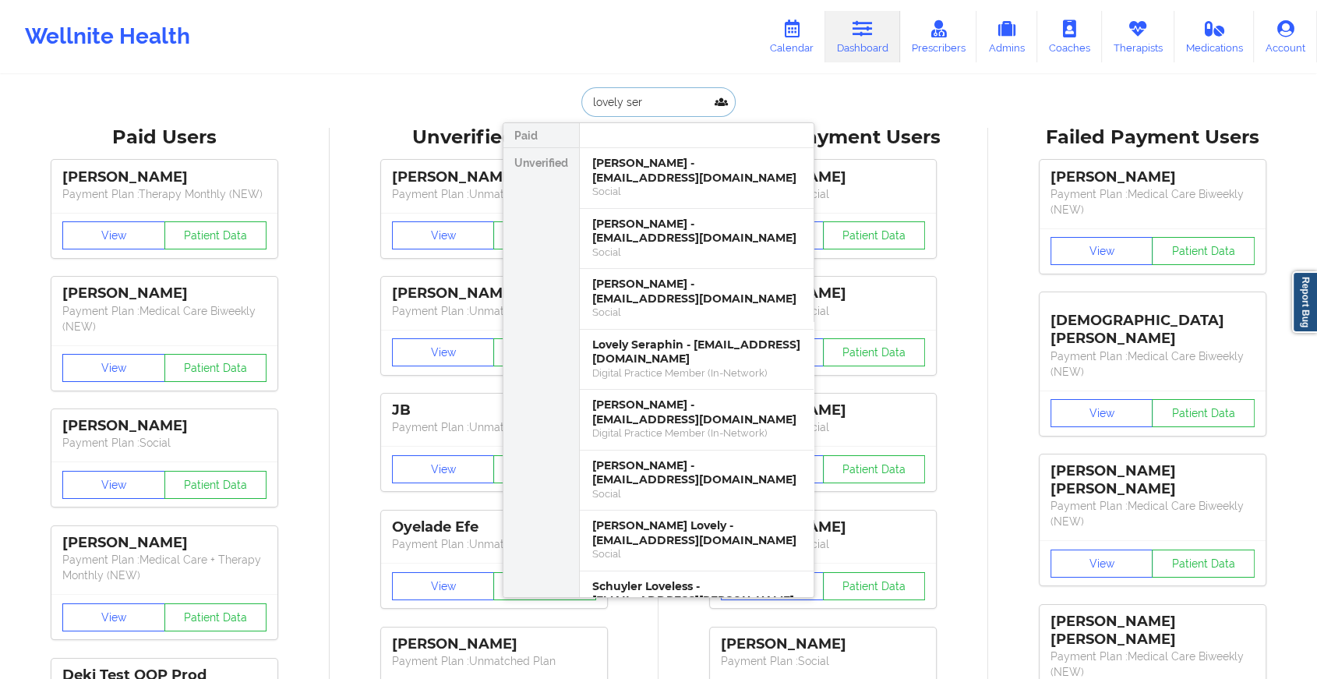
type input "lovely sera"
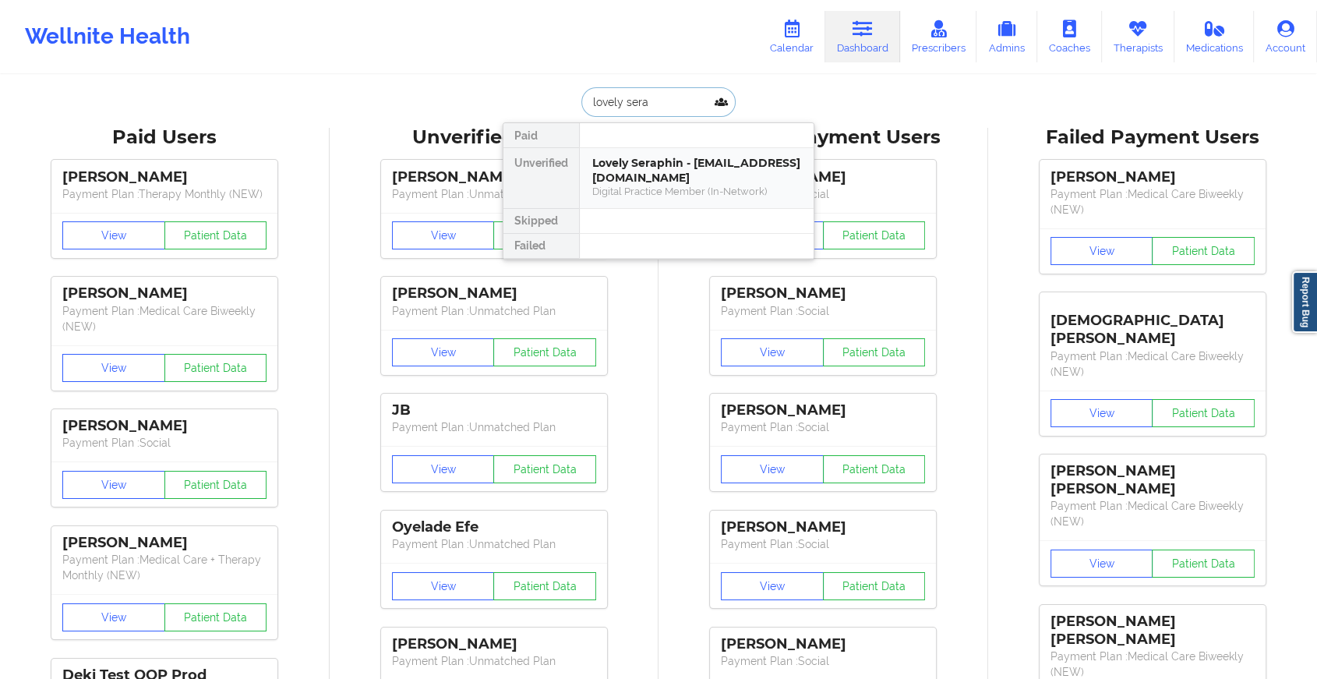
click at [624, 175] on div "Lovely Seraphin - [EMAIL_ADDRESS][DOMAIN_NAME]" at bounding box center [696, 170] width 209 height 29
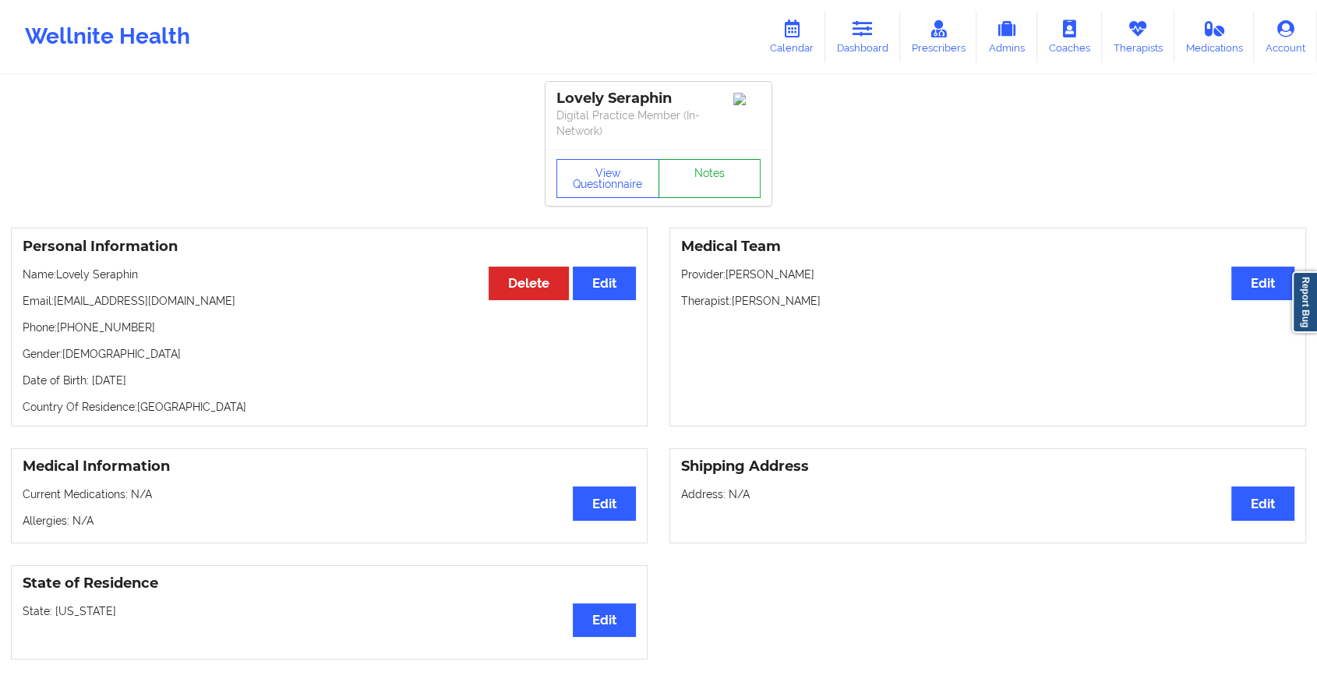
click at [706, 184] on link "Notes" at bounding box center [710, 178] width 103 height 39
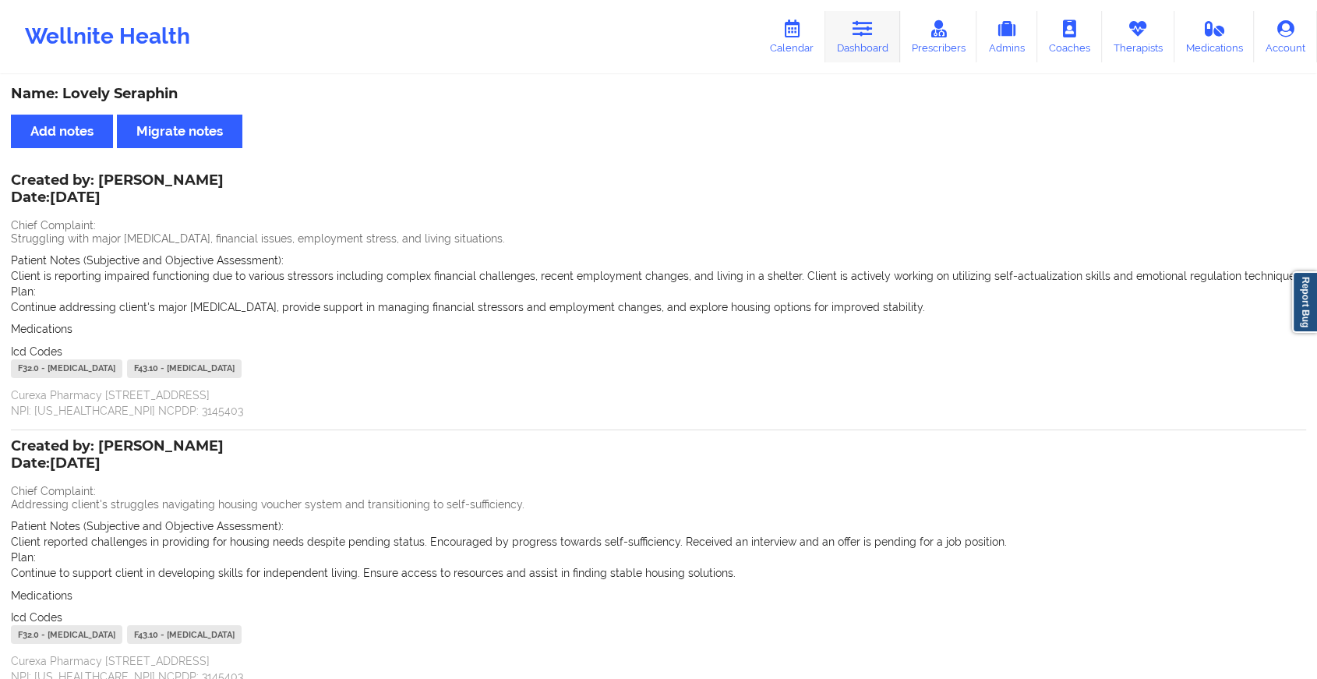
click at [857, 51] on link "Dashboard" at bounding box center [863, 36] width 75 height 51
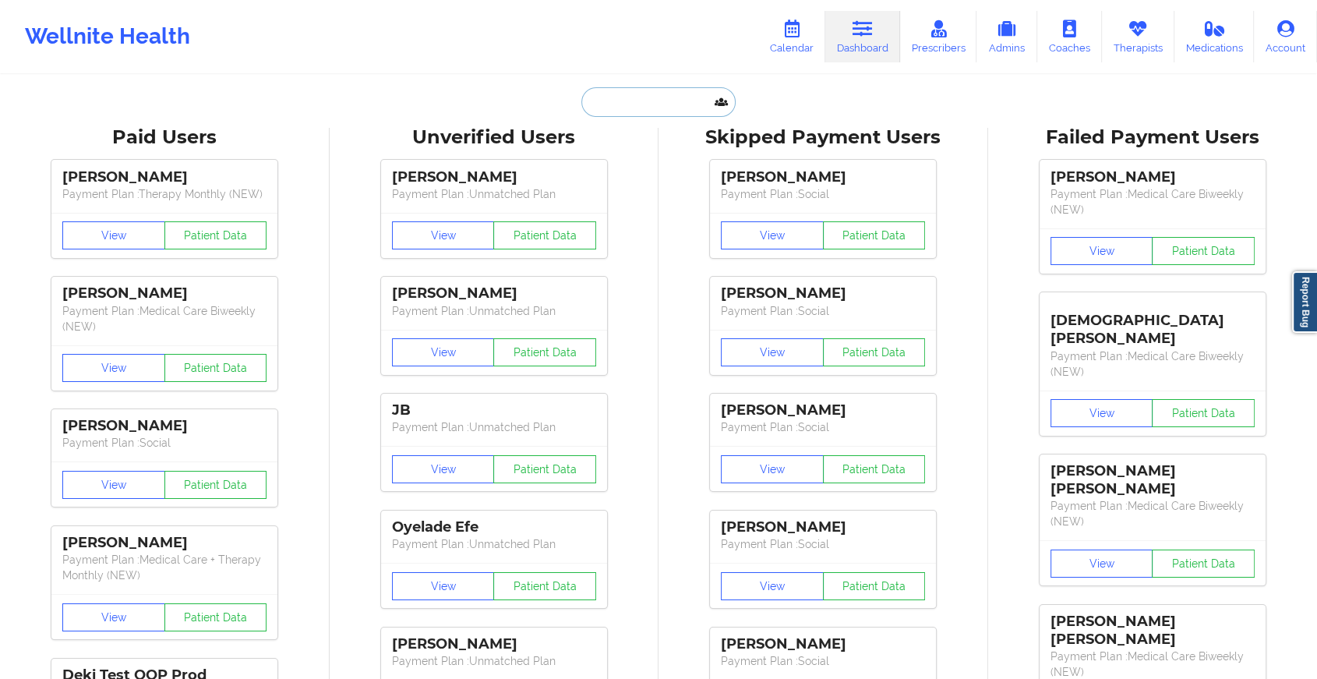
click at [608, 108] on input "text" at bounding box center [659, 102] width 154 height 30
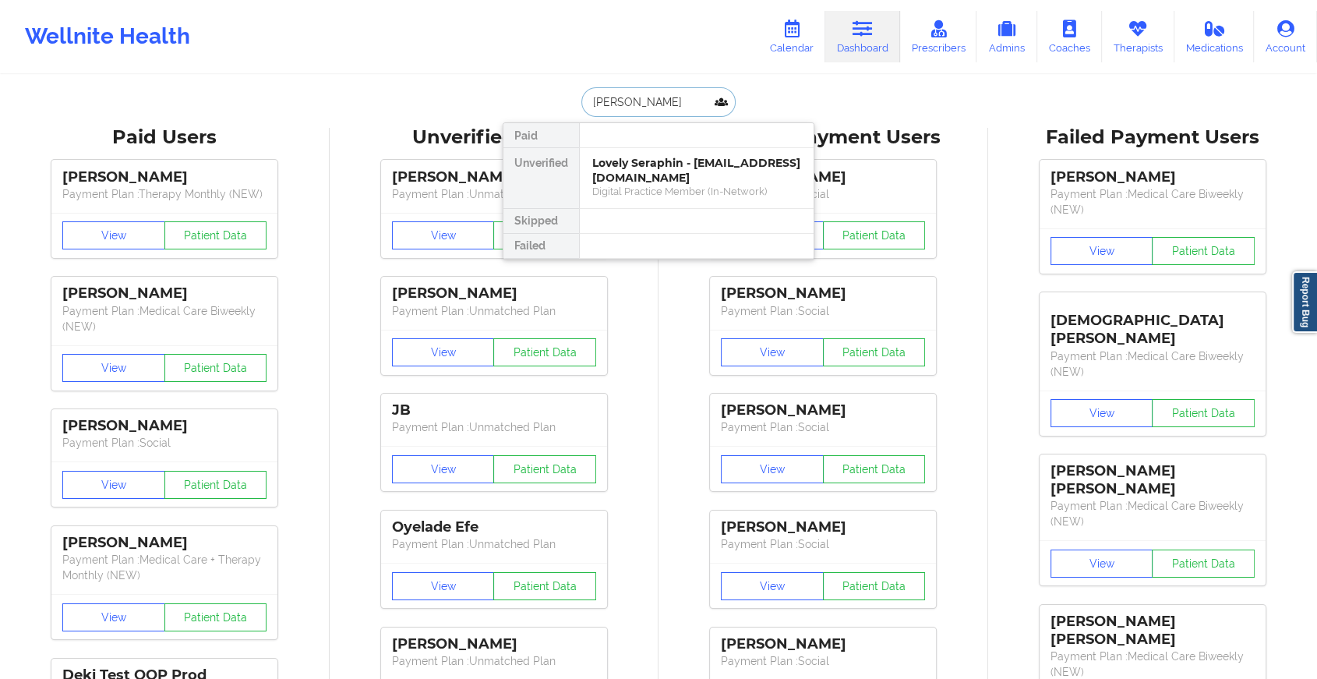
type input "[PERSON_NAME]"
click at [656, 158] on div "Bruce Gomez - [EMAIL_ADDRESS][PERSON_NAME][PERSON_NAME][DOMAIN_NAME]" at bounding box center [696, 178] width 209 height 44
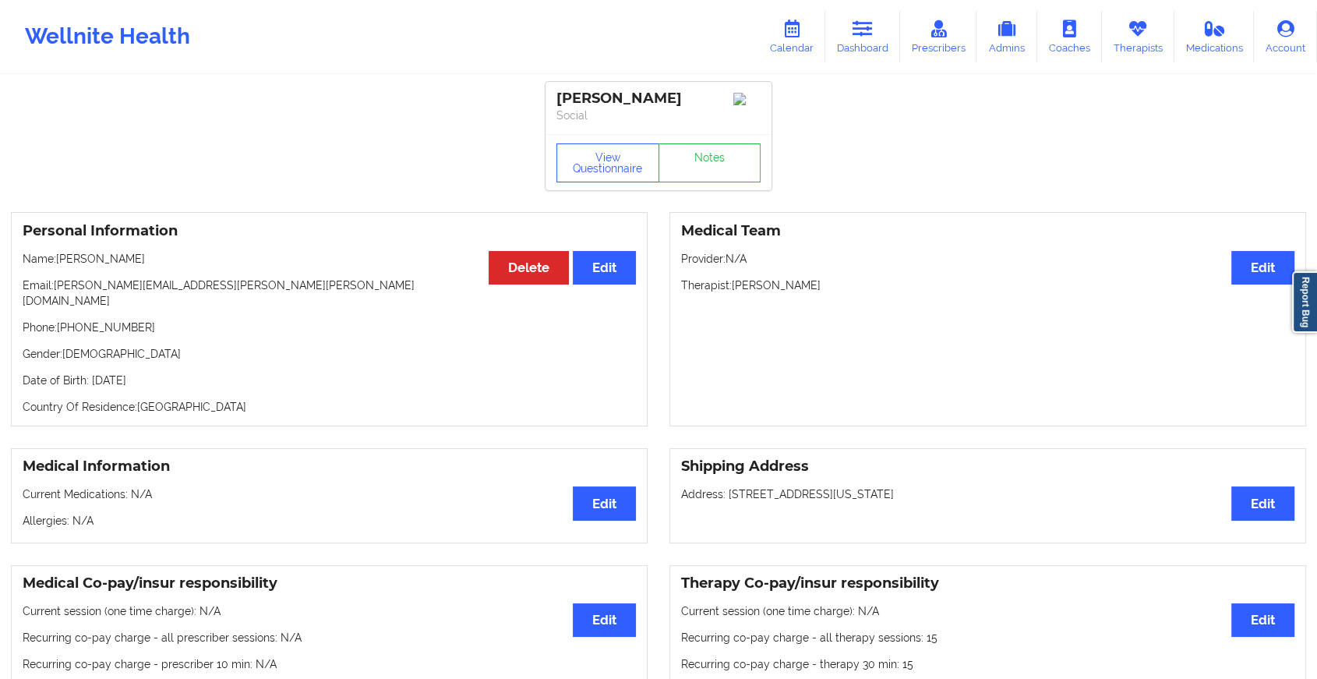
click at [684, 164] on div "View Questionnaire Notes" at bounding box center [659, 162] width 226 height 56
click at [684, 164] on link "Notes" at bounding box center [710, 162] width 103 height 39
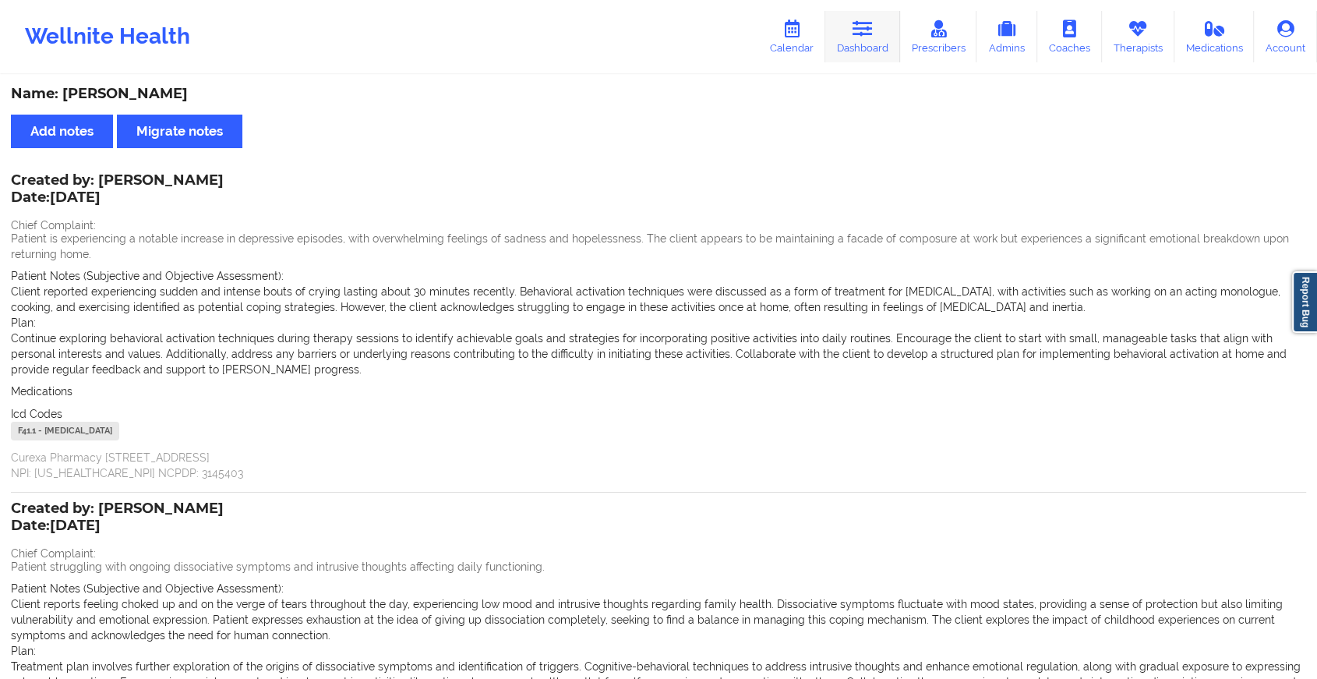
click at [836, 19] on link "Dashboard" at bounding box center [863, 36] width 75 height 51
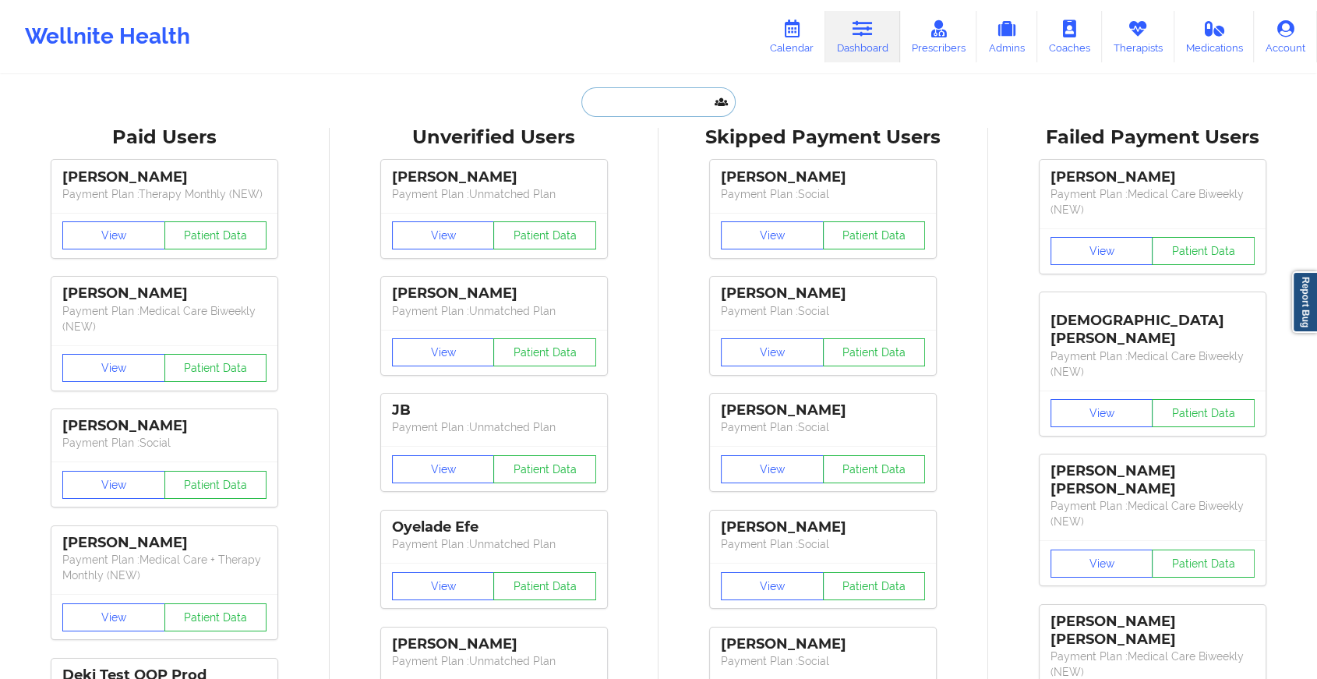
click at [646, 108] on input "text" at bounding box center [659, 102] width 154 height 30
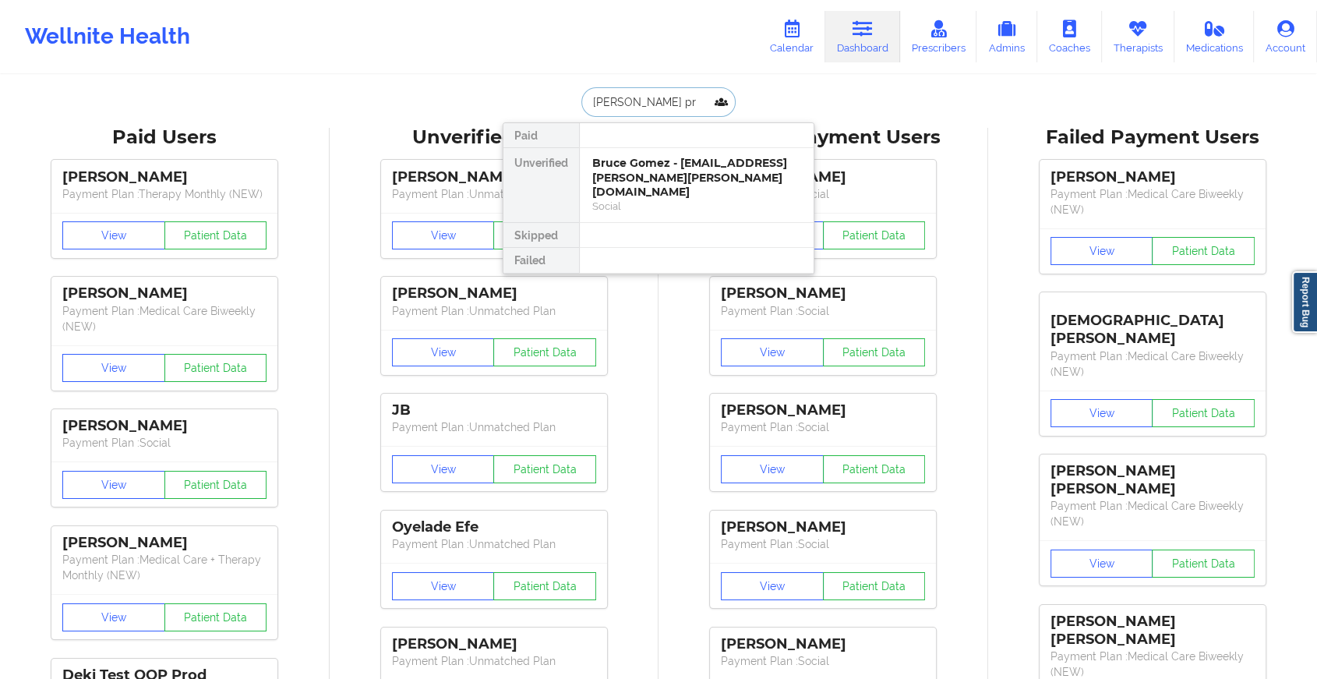
type input "[PERSON_NAME] pro"
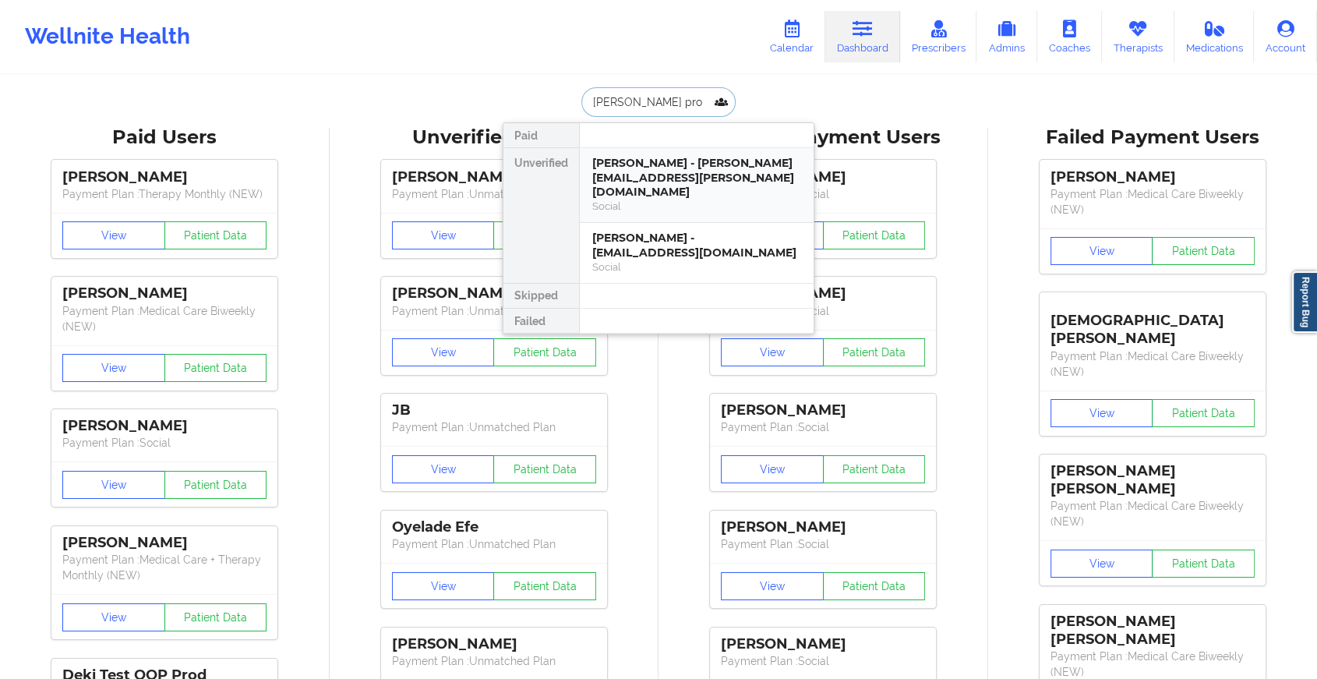
click at [686, 174] on div "[PERSON_NAME] - [PERSON_NAME][EMAIL_ADDRESS][PERSON_NAME][DOMAIN_NAME]" at bounding box center [696, 178] width 209 height 44
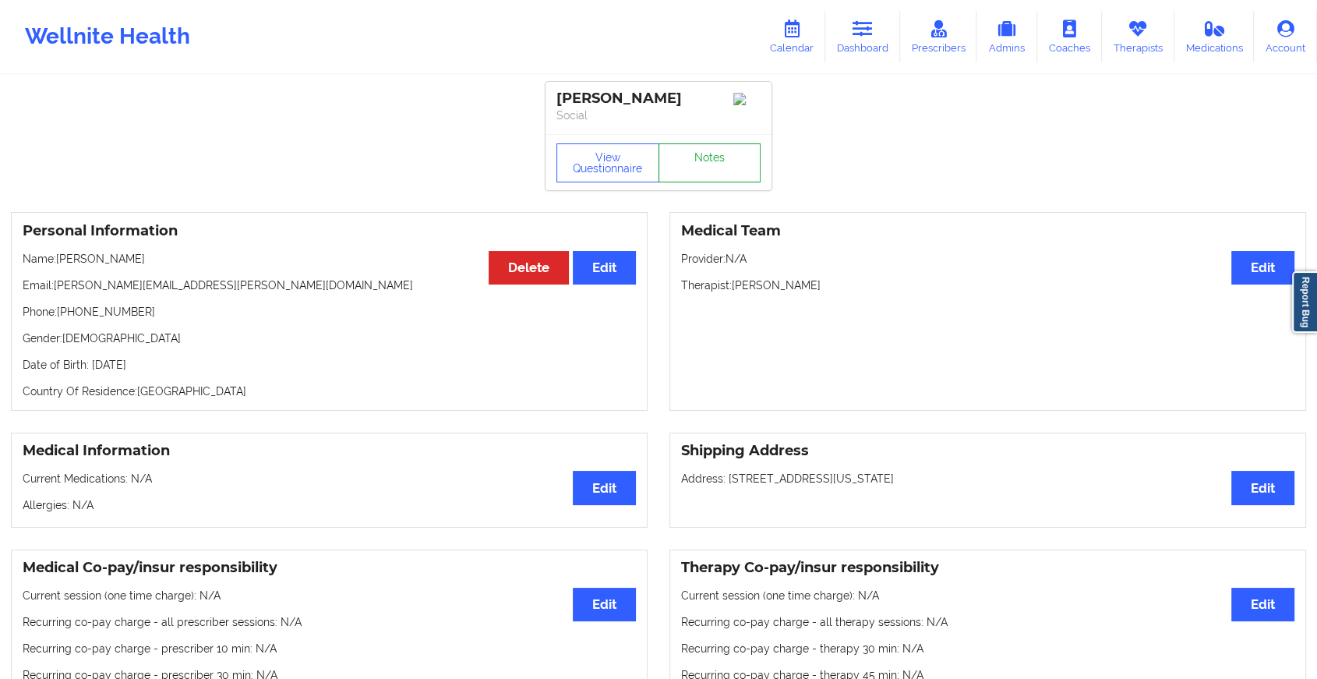
click at [718, 172] on link "Notes" at bounding box center [710, 162] width 103 height 39
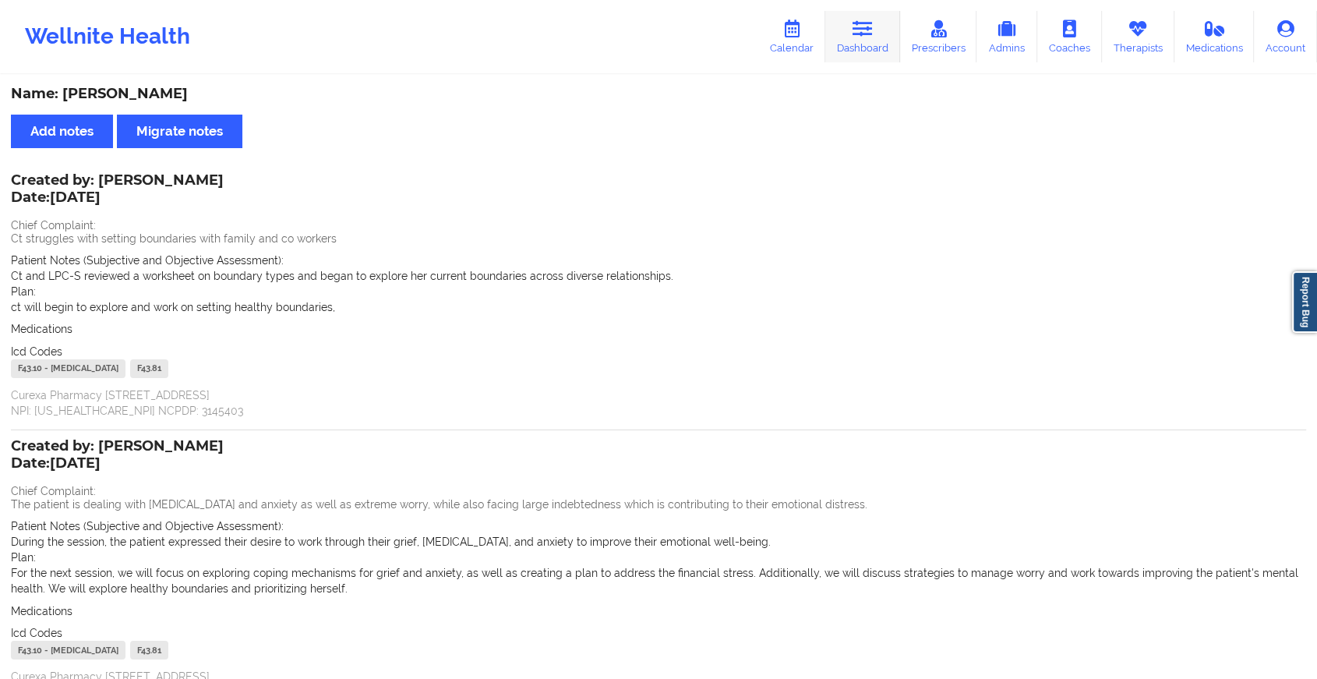
click at [873, 30] on icon at bounding box center [863, 28] width 20 height 17
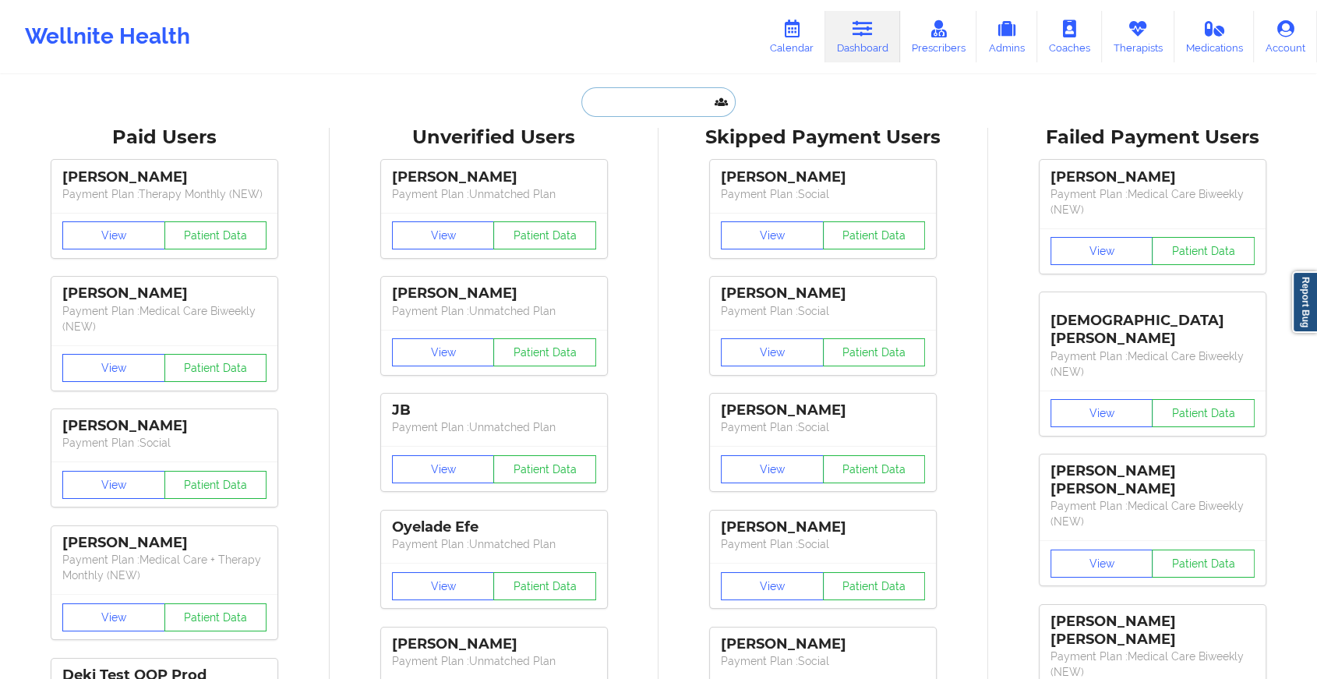
click at [642, 104] on input "text" at bounding box center [659, 102] width 154 height 30
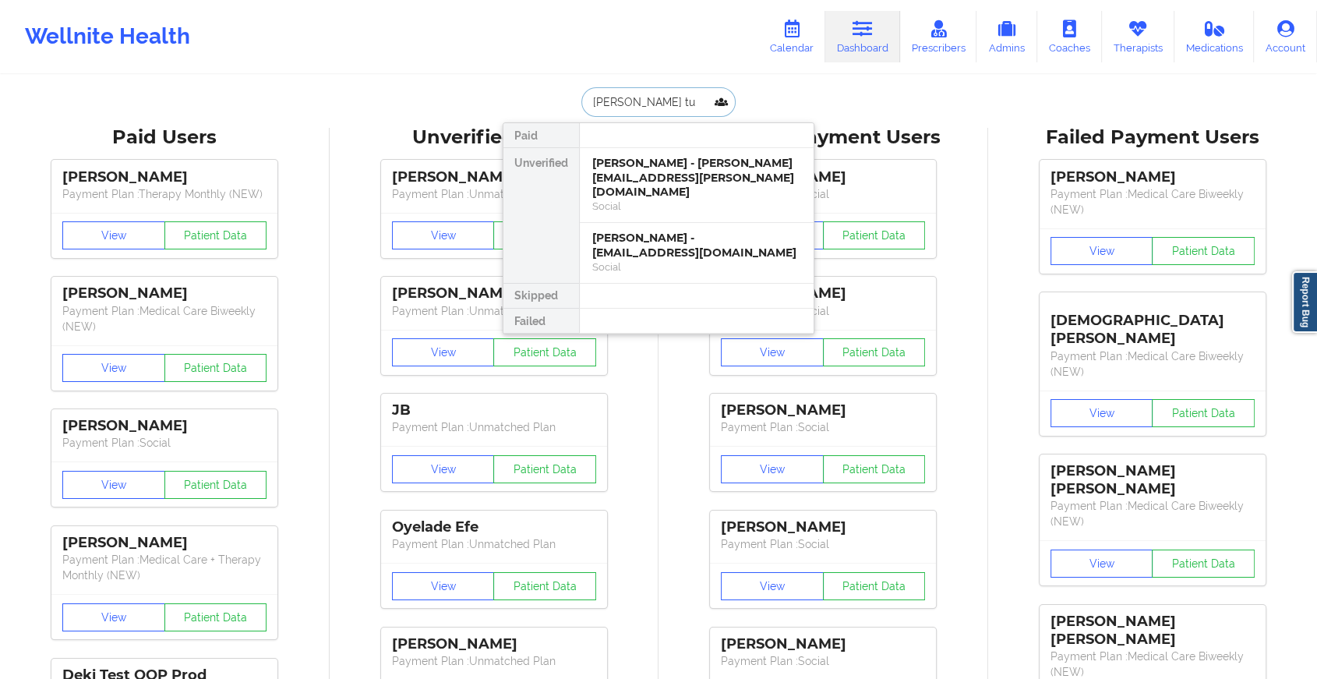
type input "[PERSON_NAME]"
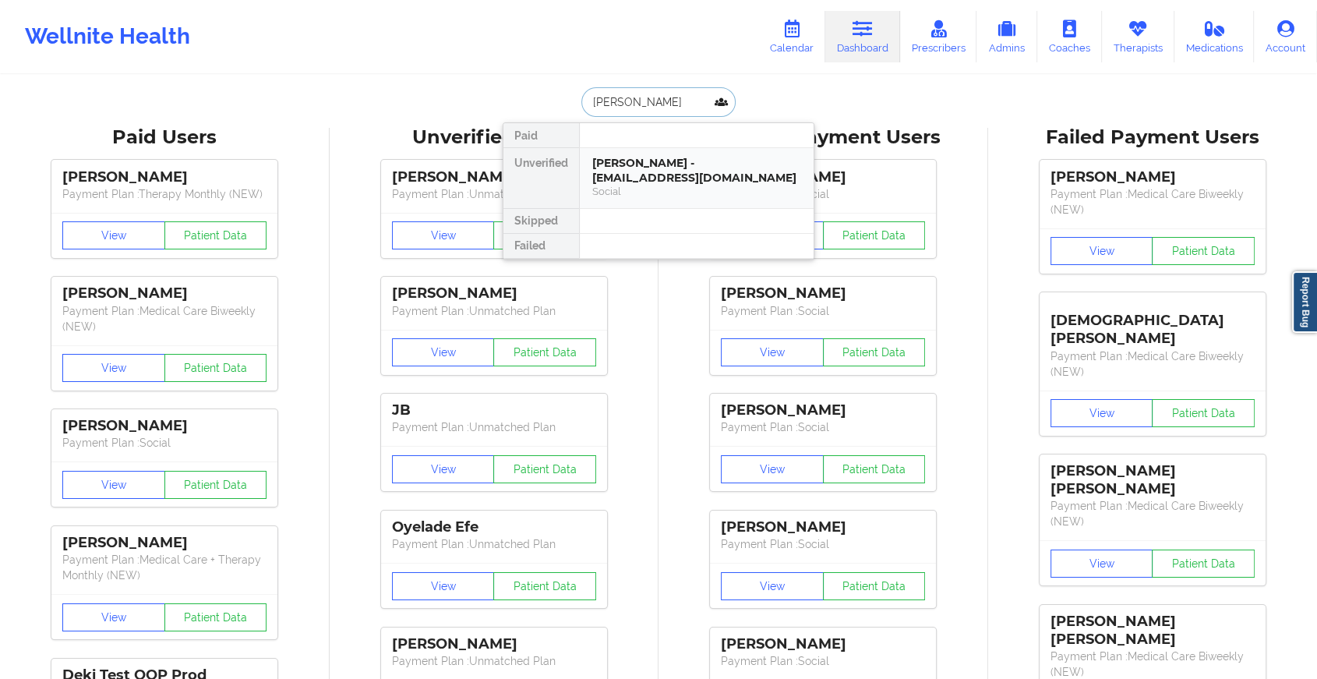
click at [653, 169] on div "[PERSON_NAME] - [EMAIL_ADDRESS][DOMAIN_NAME]" at bounding box center [696, 170] width 209 height 29
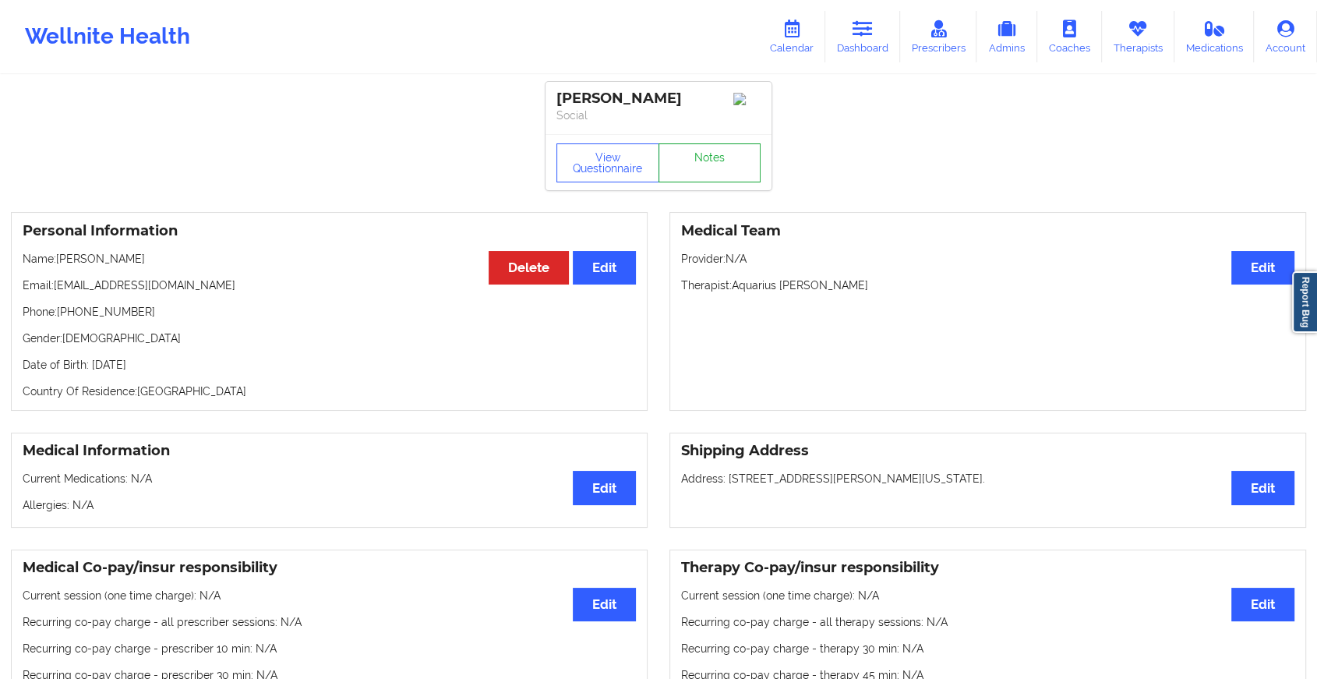
click at [712, 168] on link "Notes" at bounding box center [710, 162] width 103 height 39
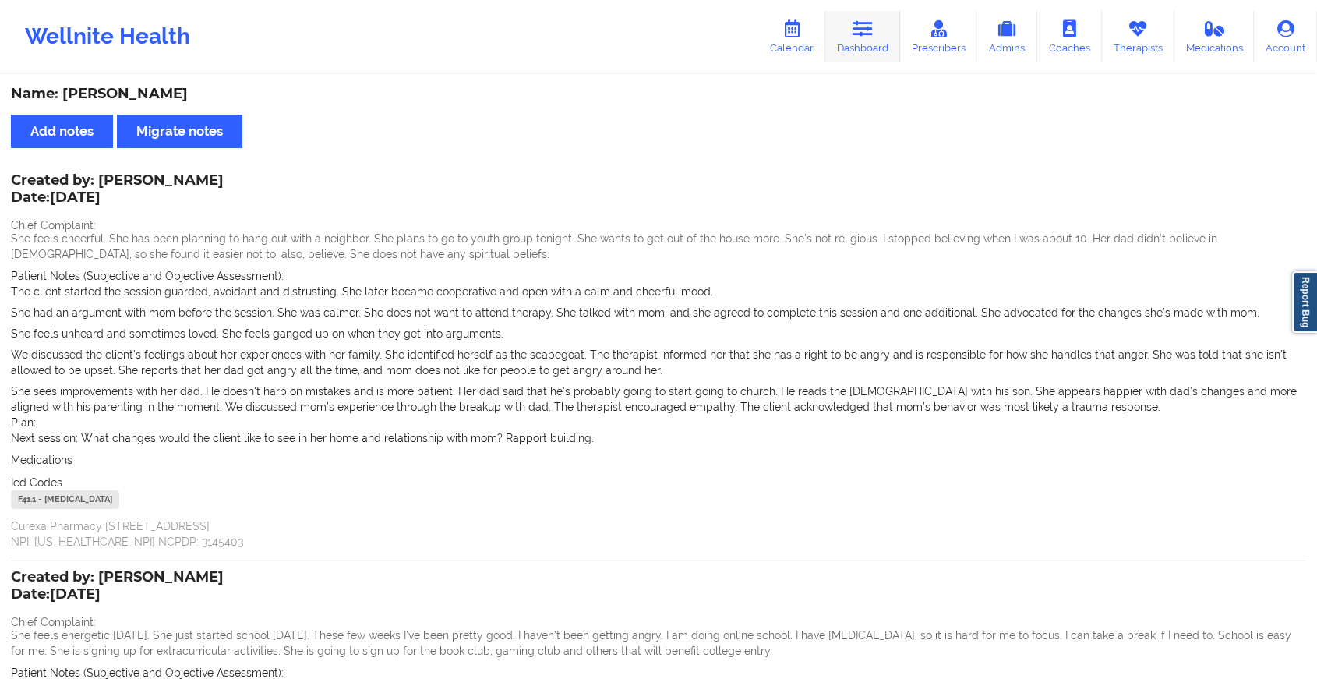
click at [867, 58] on link "Dashboard" at bounding box center [863, 36] width 75 height 51
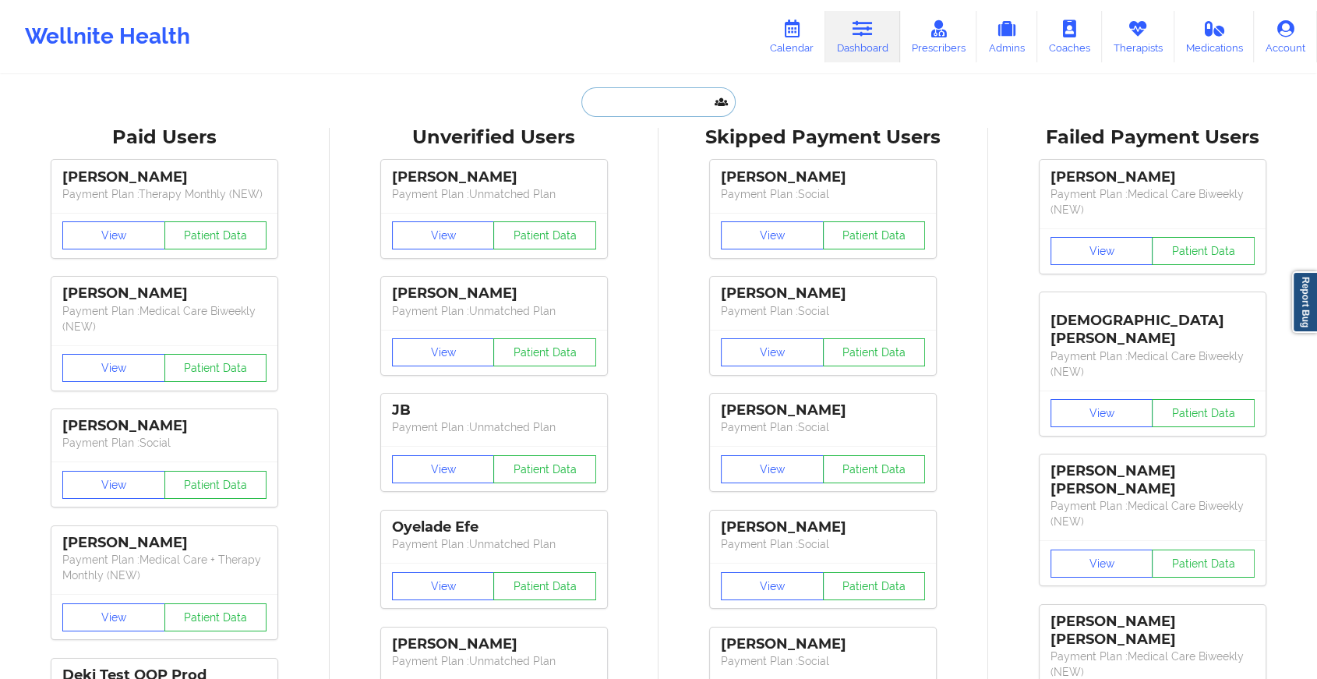
click at [651, 104] on input "text" at bounding box center [659, 102] width 154 height 30
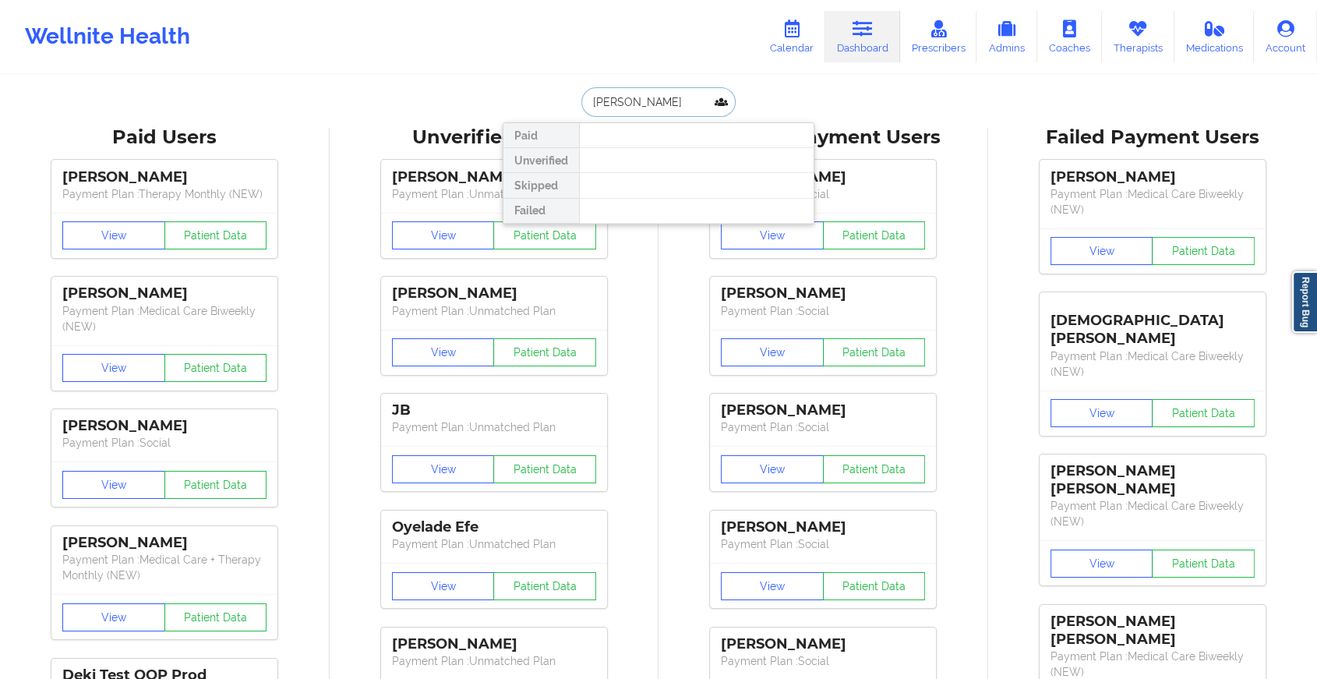
type input "[PERSON_NAME]"
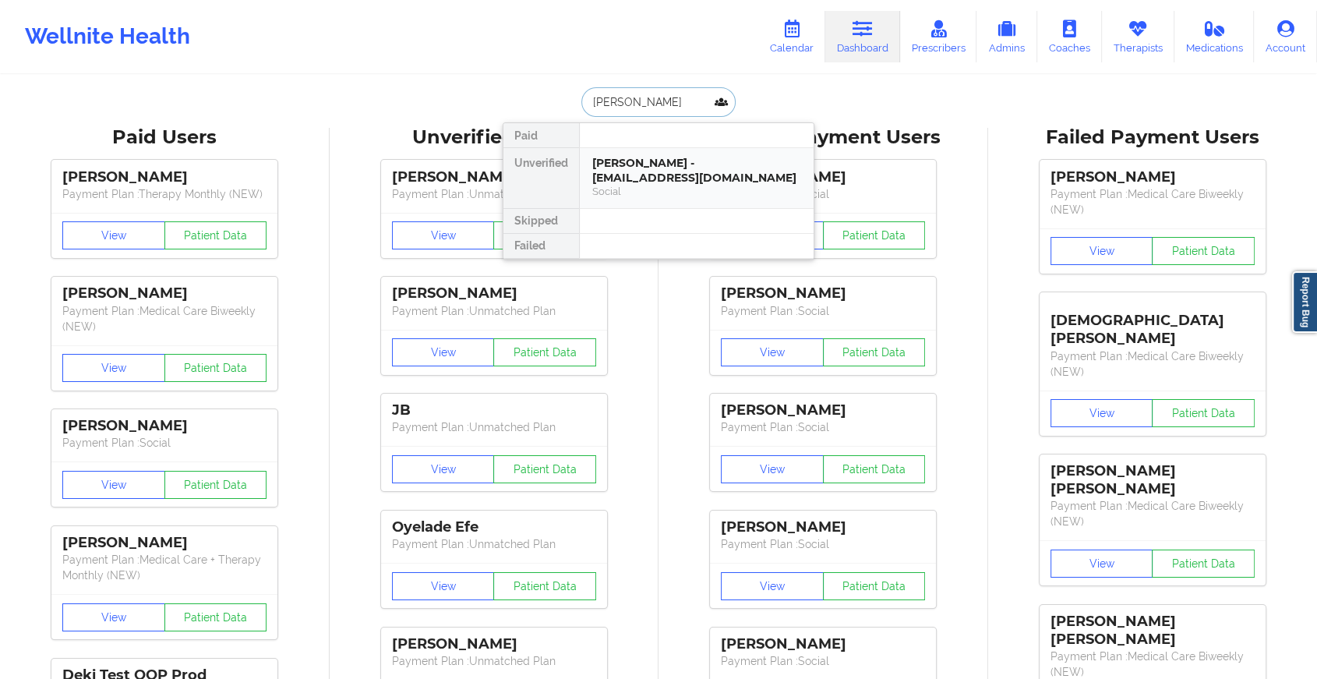
click at [696, 170] on div "[PERSON_NAME] - [EMAIL_ADDRESS][DOMAIN_NAME]" at bounding box center [696, 170] width 209 height 29
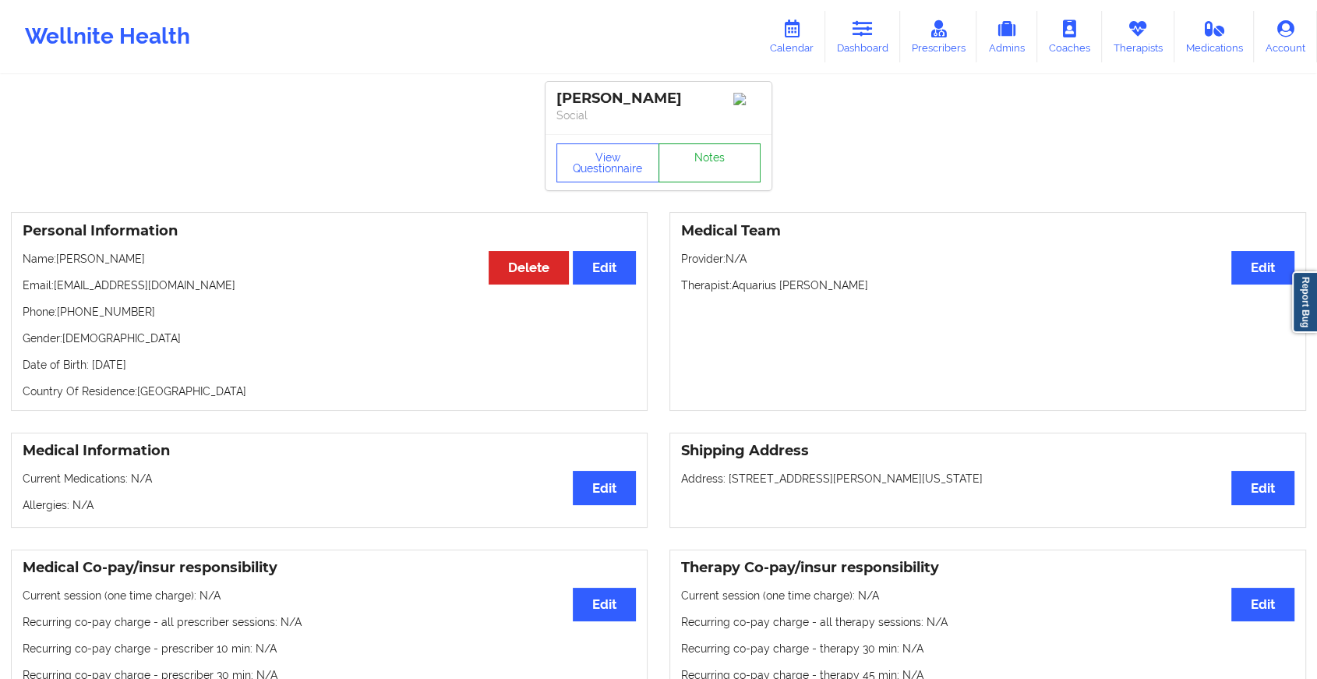
click at [710, 180] on link "Notes" at bounding box center [710, 162] width 103 height 39
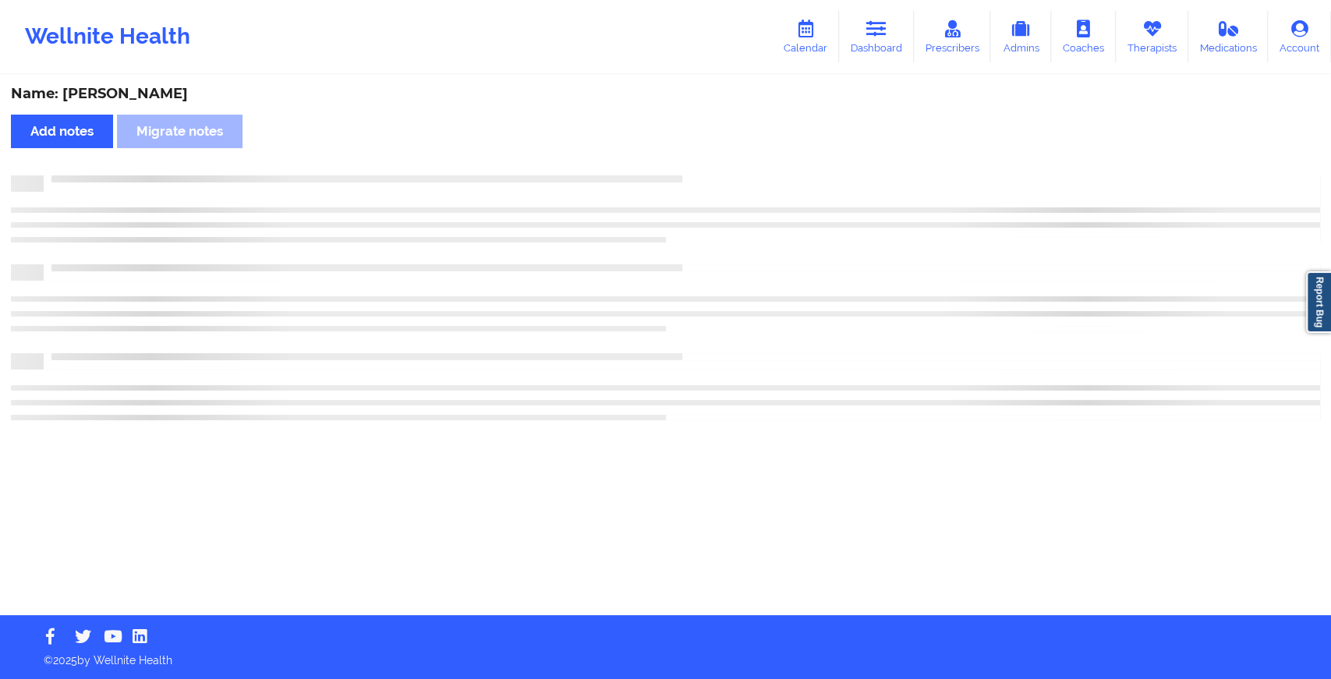
click at [710, 175] on div at bounding box center [682, 175] width 1276 height 0
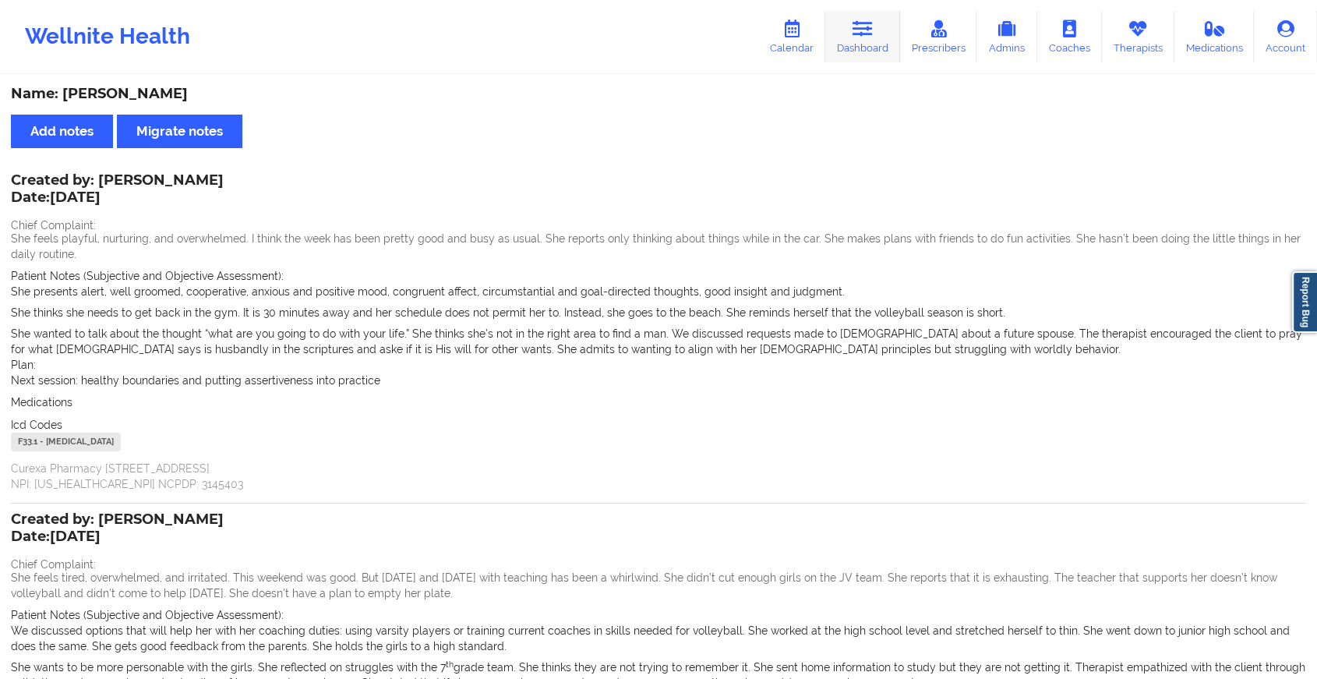
click at [873, 49] on link "Dashboard" at bounding box center [863, 36] width 75 height 51
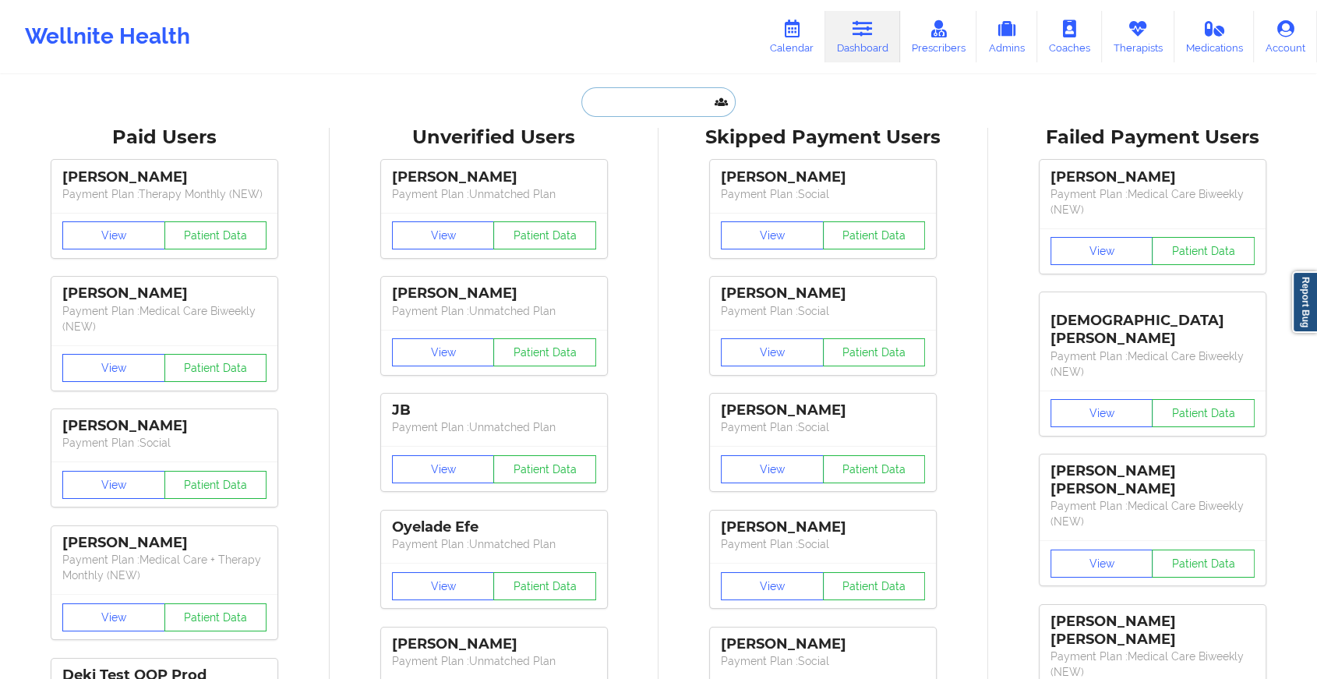
click at [653, 95] on input "text" at bounding box center [659, 102] width 154 height 30
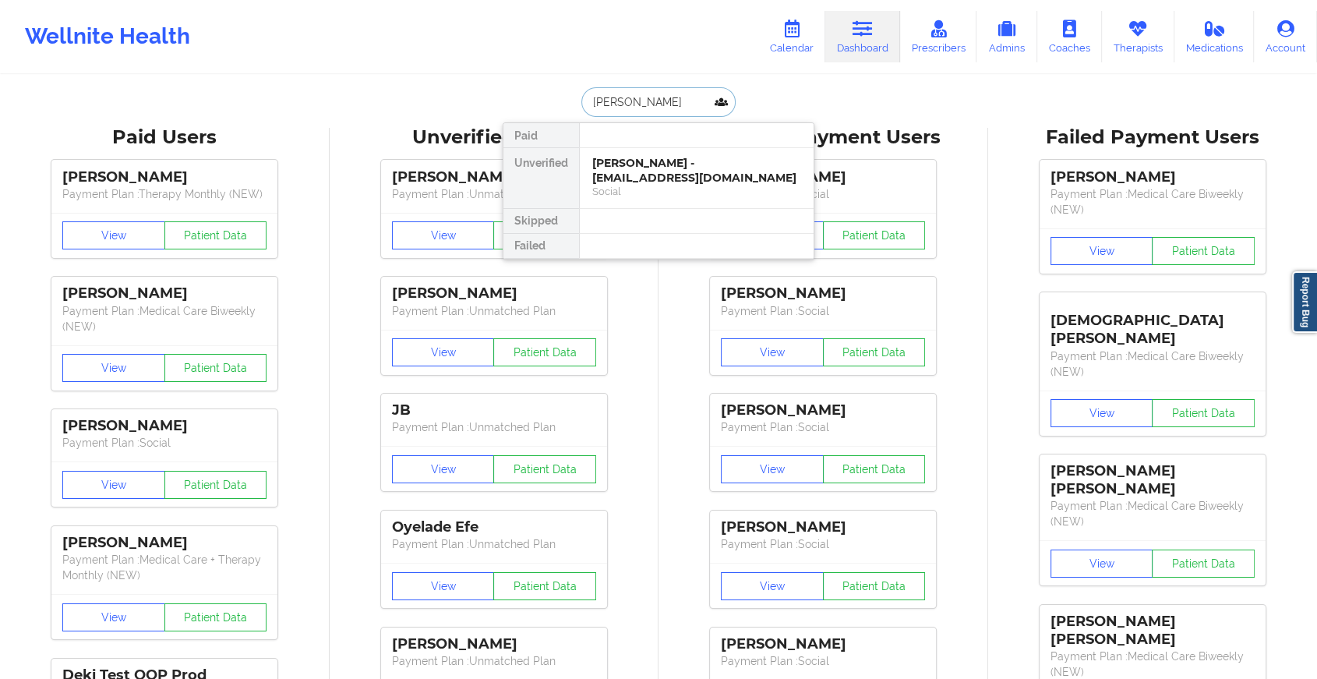
type input "[PERSON_NAME]"
click at [629, 168] on div "[PERSON_NAME] - [EMAIL_ADDRESS][DOMAIN_NAME]" at bounding box center [696, 170] width 209 height 29
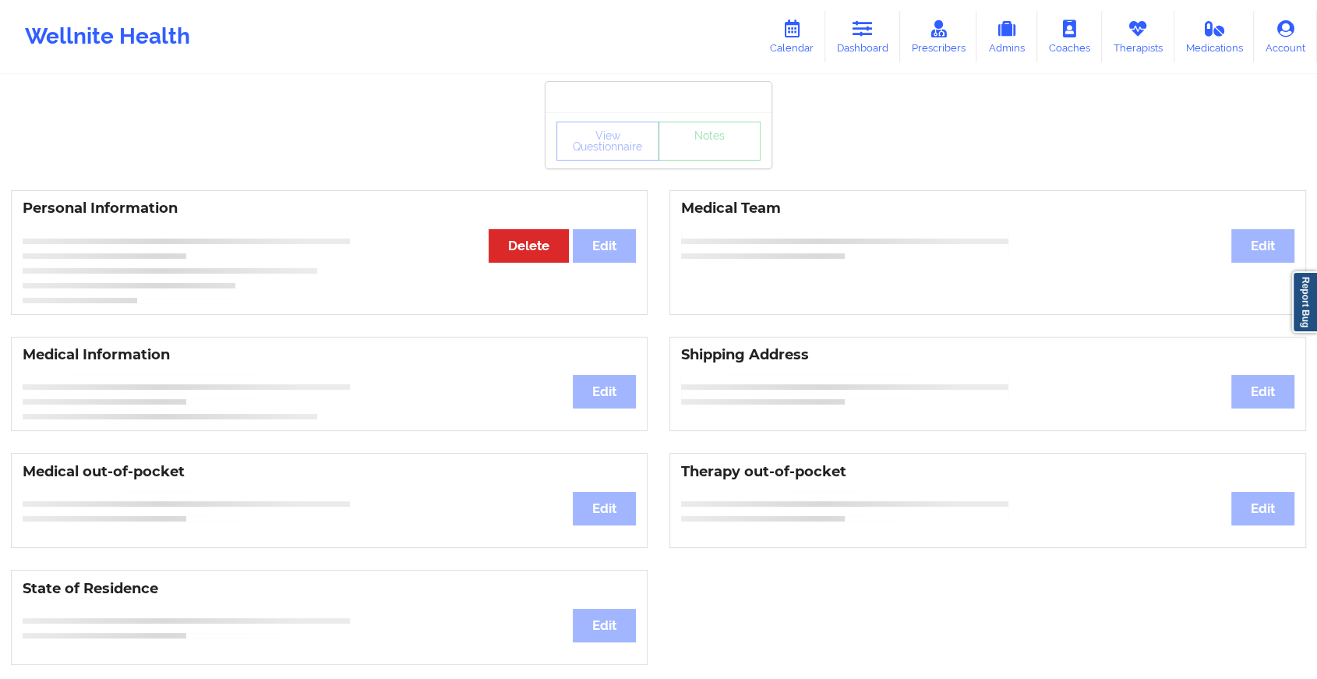
click at [705, 176] on div "View Questionnaire Notes Personal Information Edit Delete Medical Team Edit Med…" at bounding box center [658, 658] width 1317 height 1316
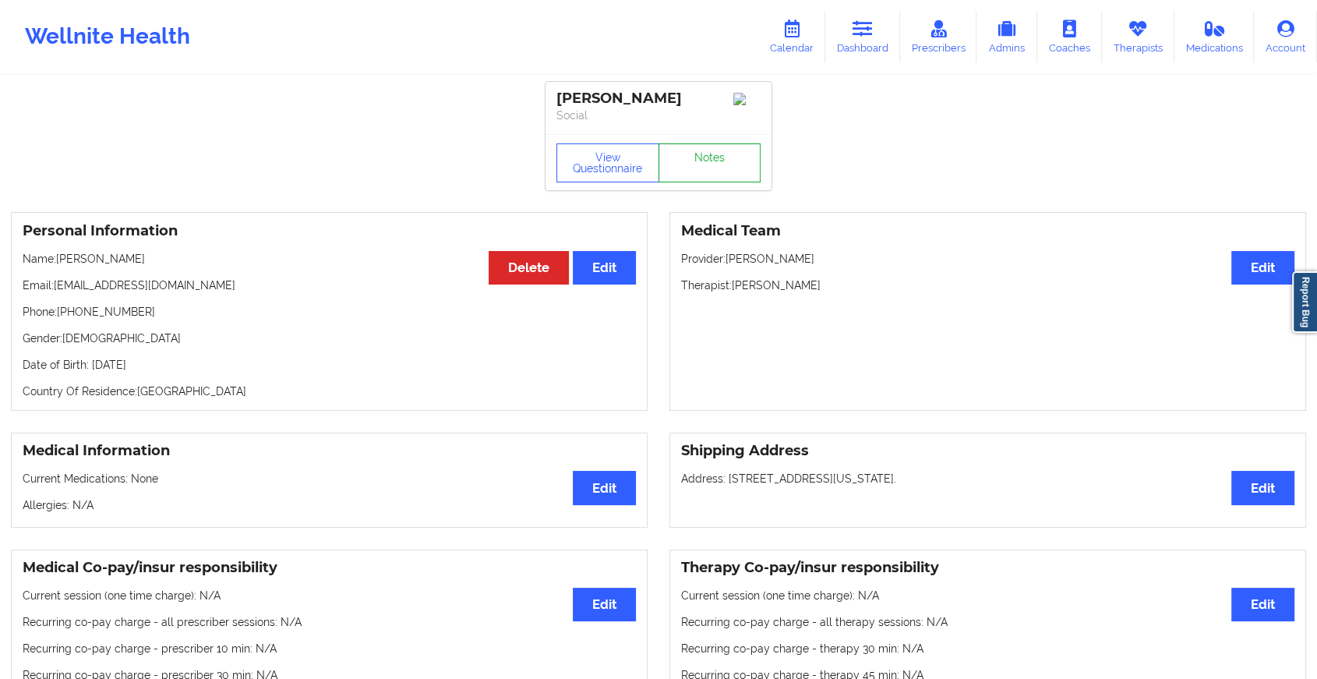
click at [705, 176] on link "Notes" at bounding box center [710, 162] width 103 height 39
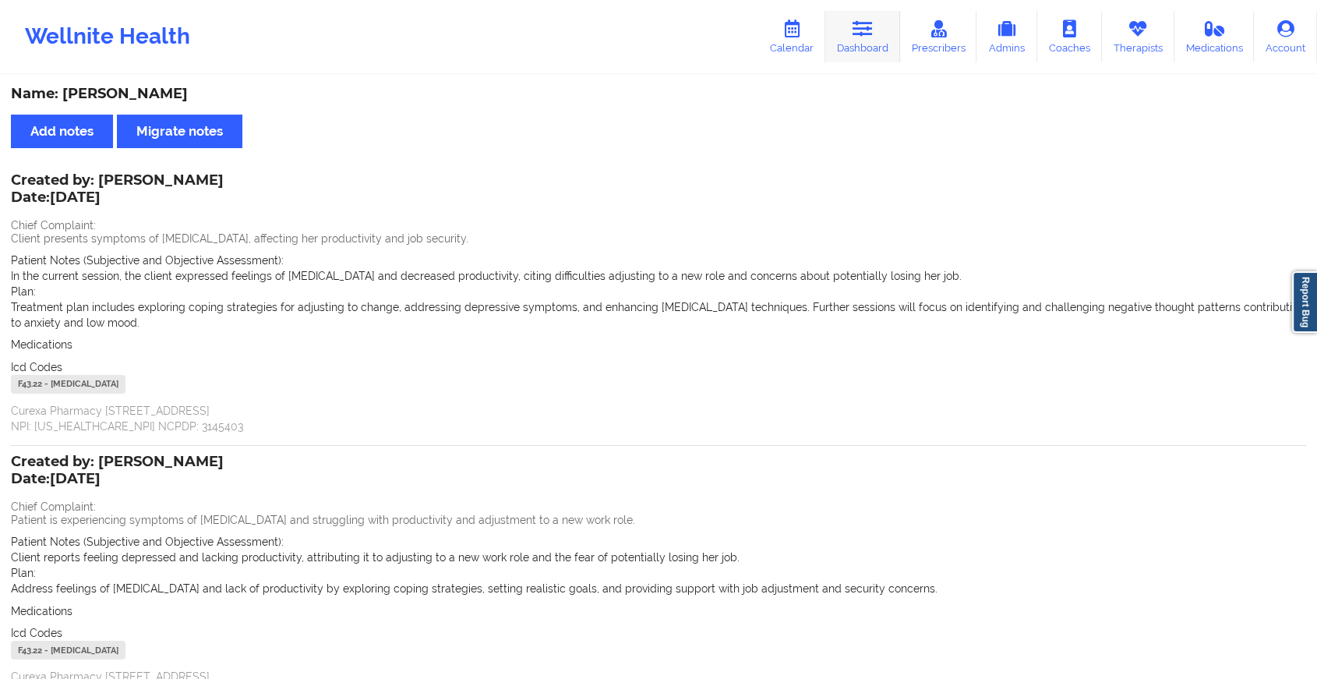
click at [857, 34] on icon at bounding box center [863, 28] width 20 height 17
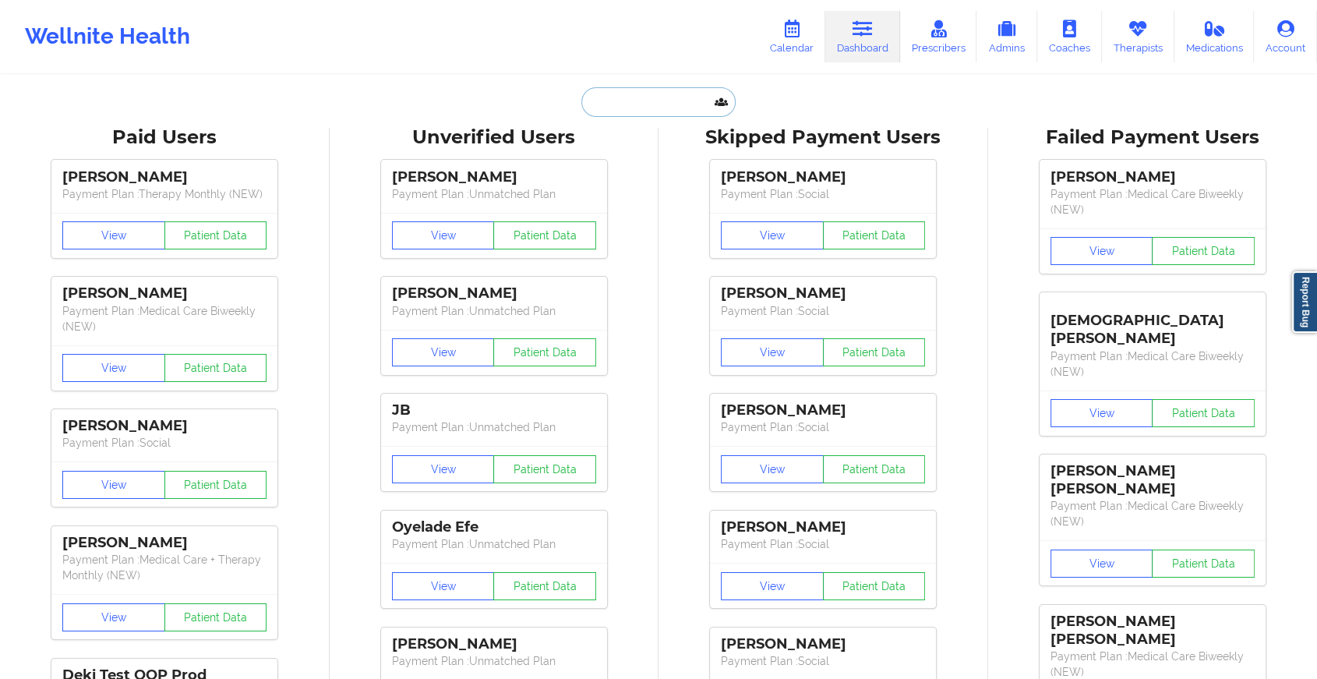
click at [614, 89] on input "text" at bounding box center [659, 102] width 154 height 30
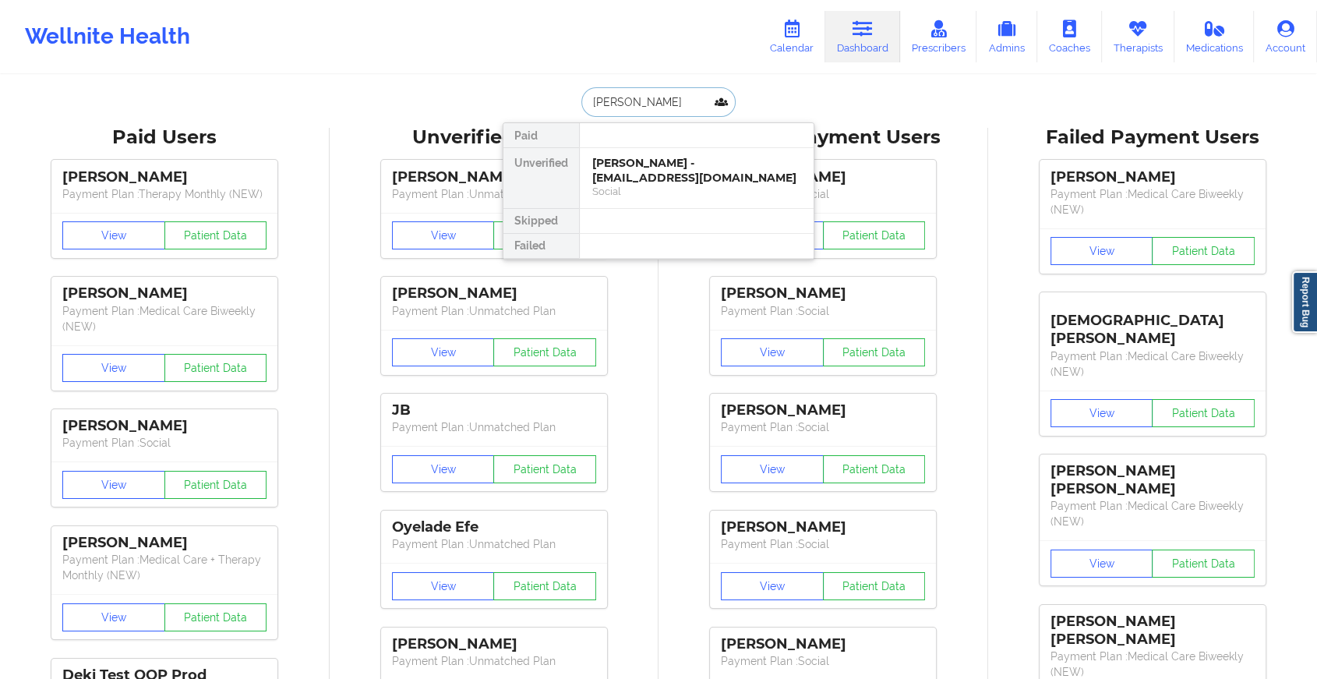
type input "[PERSON_NAME]"
click at [652, 199] on div "[PERSON_NAME] - [EMAIL_ADDRESS][DOMAIN_NAME] Social" at bounding box center [697, 178] width 234 height 60
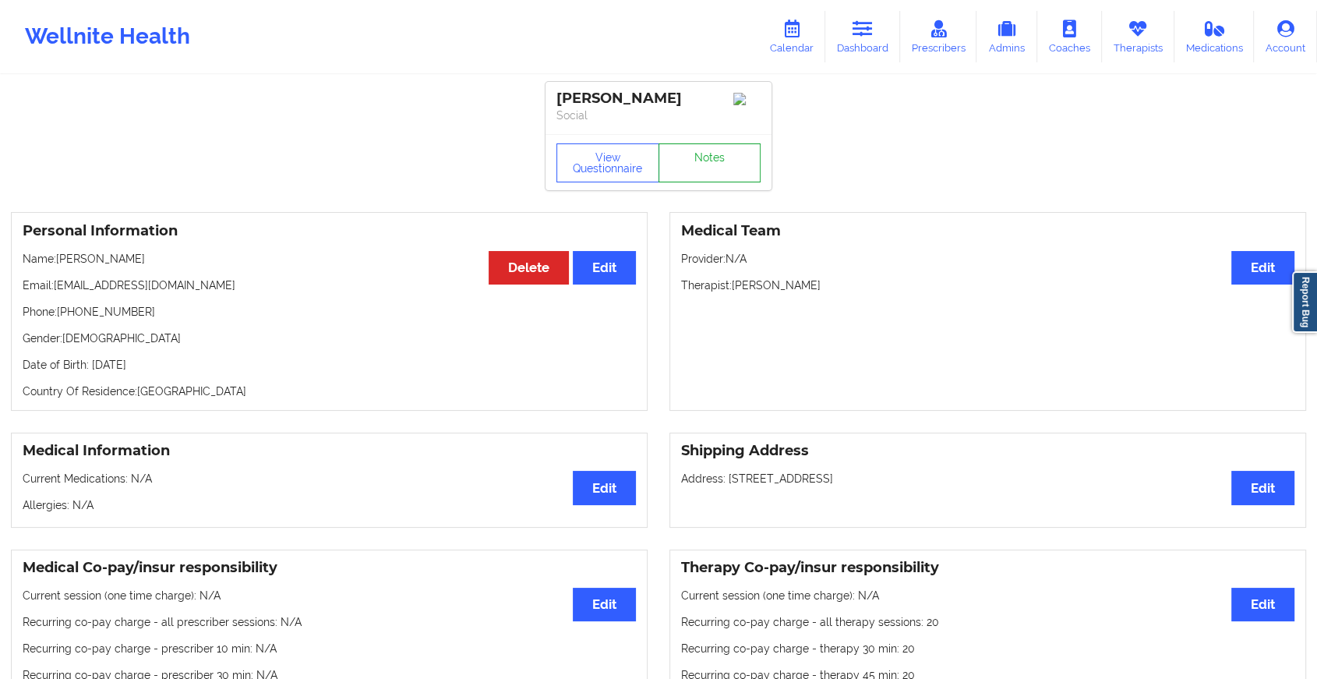
click at [716, 182] on link "Notes" at bounding box center [710, 162] width 103 height 39
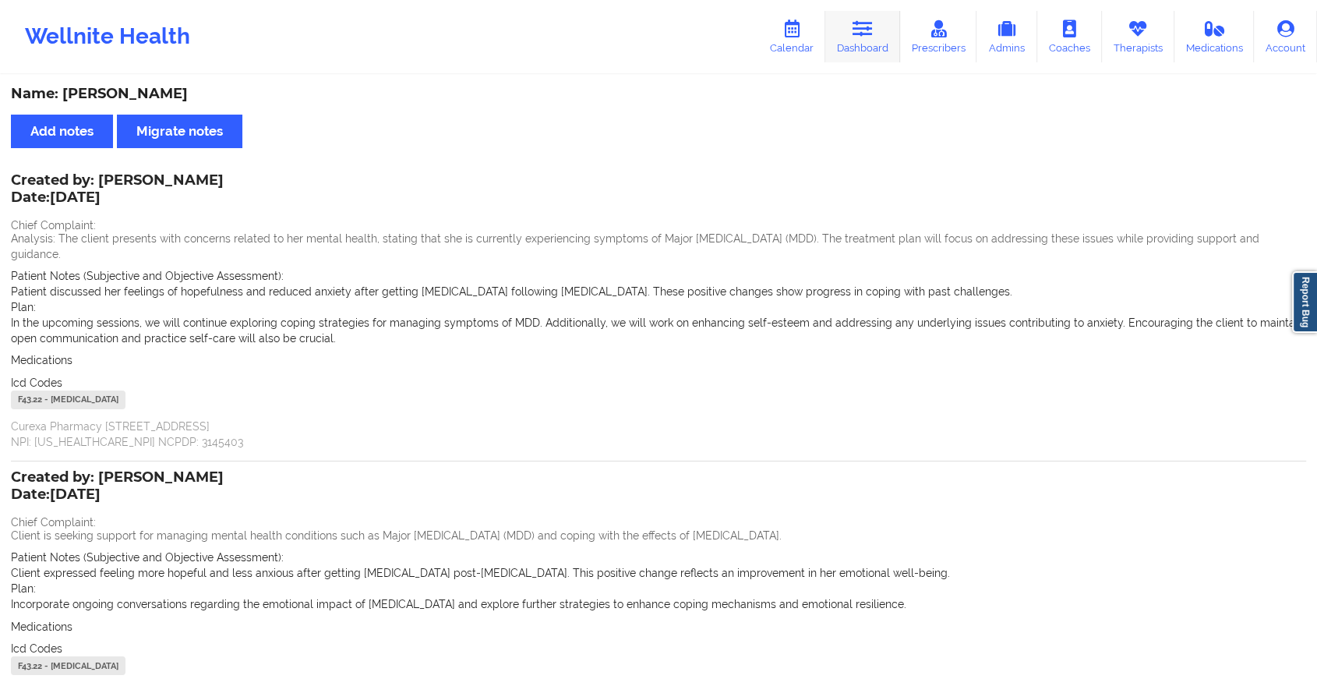
click at [856, 41] on link "Dashboard" at bounding box center [863, 36] width 75 height 51
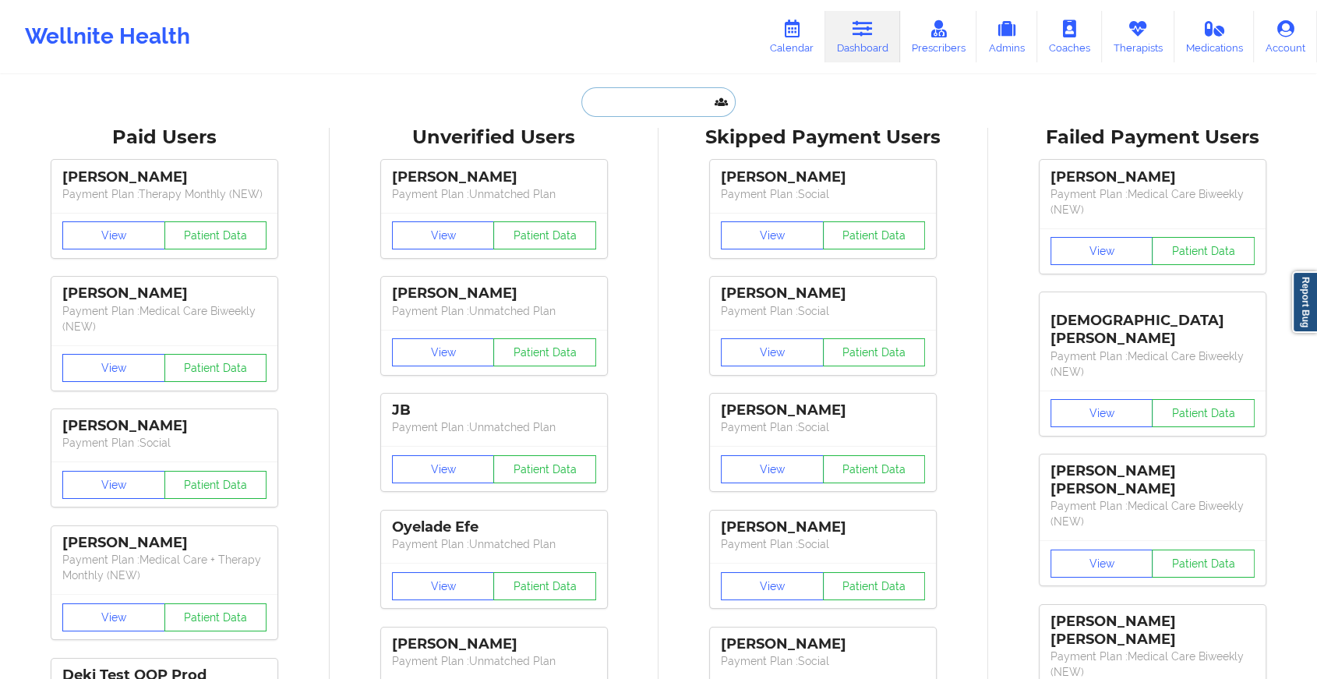
click at [641, 97] on input "text" at bounding box center [659, 102] width 154 height 30
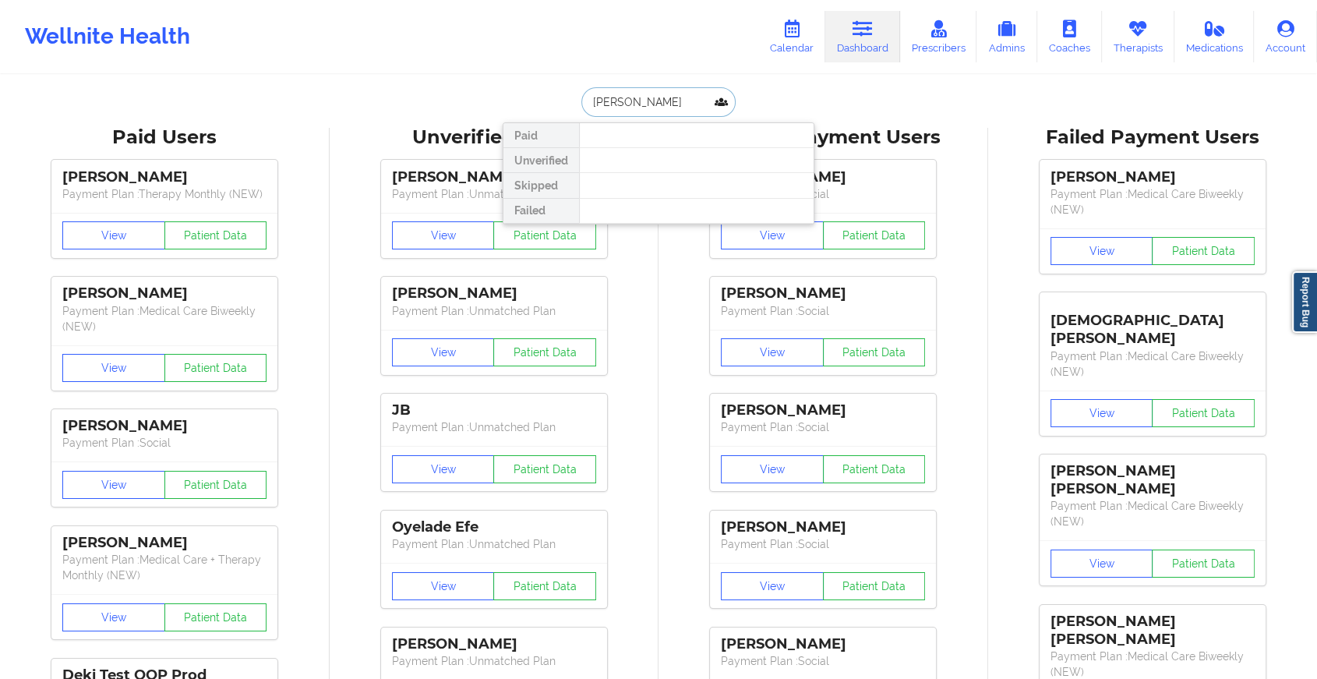
type input "[PERSON_NAME][MEDICAL_DATA]"
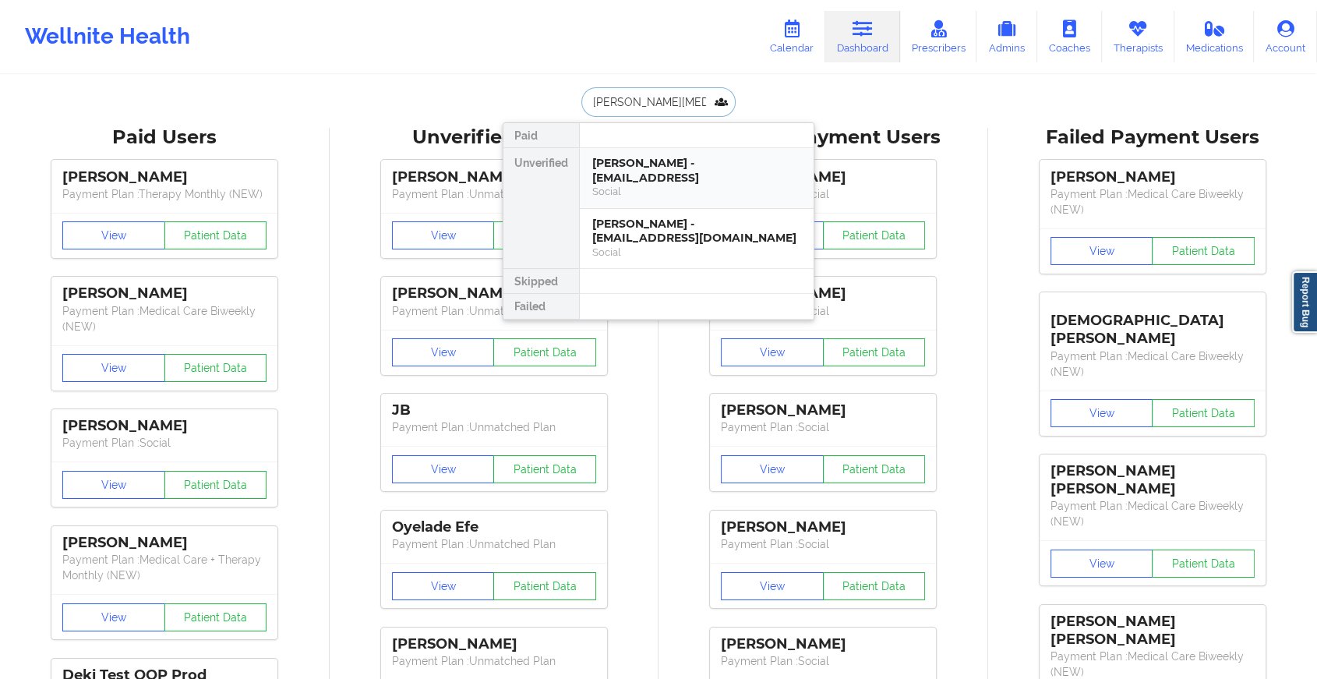
click at [649, 193] on div "Social" at bounding box center [696, 191] width 209 height 13
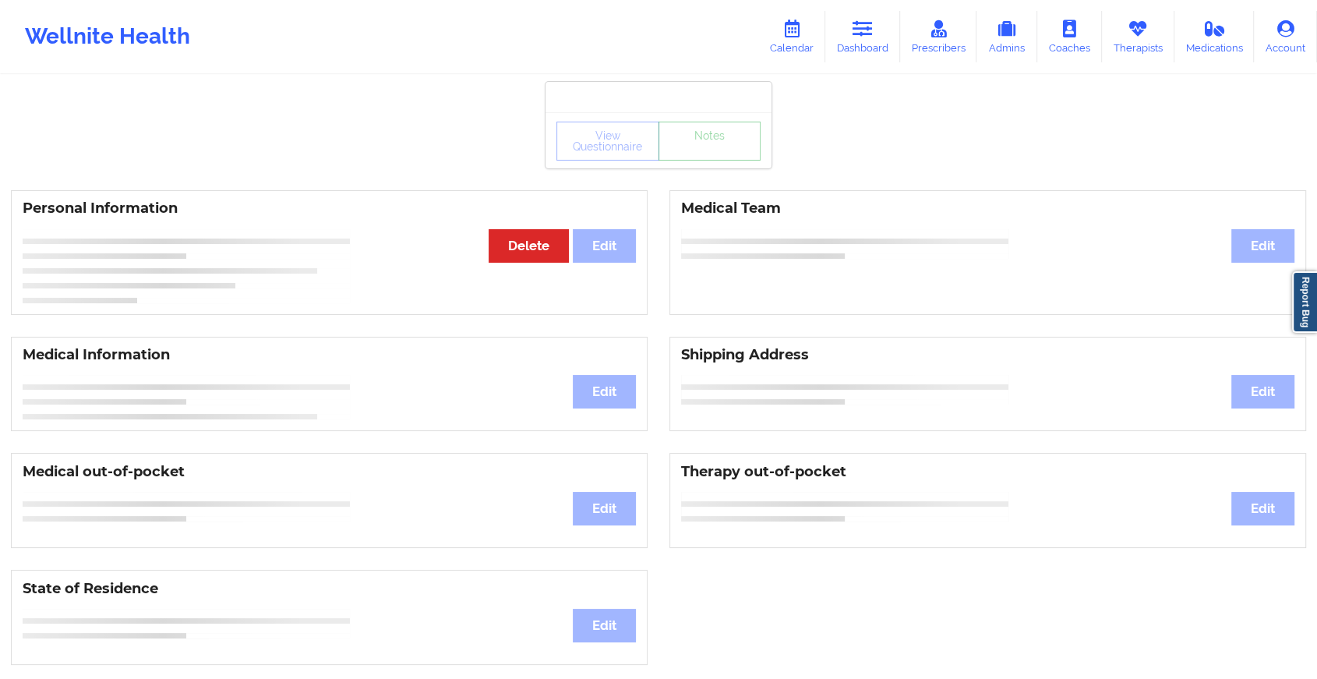
click at [721, 161] on link "Notes" at bounding box center [710, 141] width 103 height 39
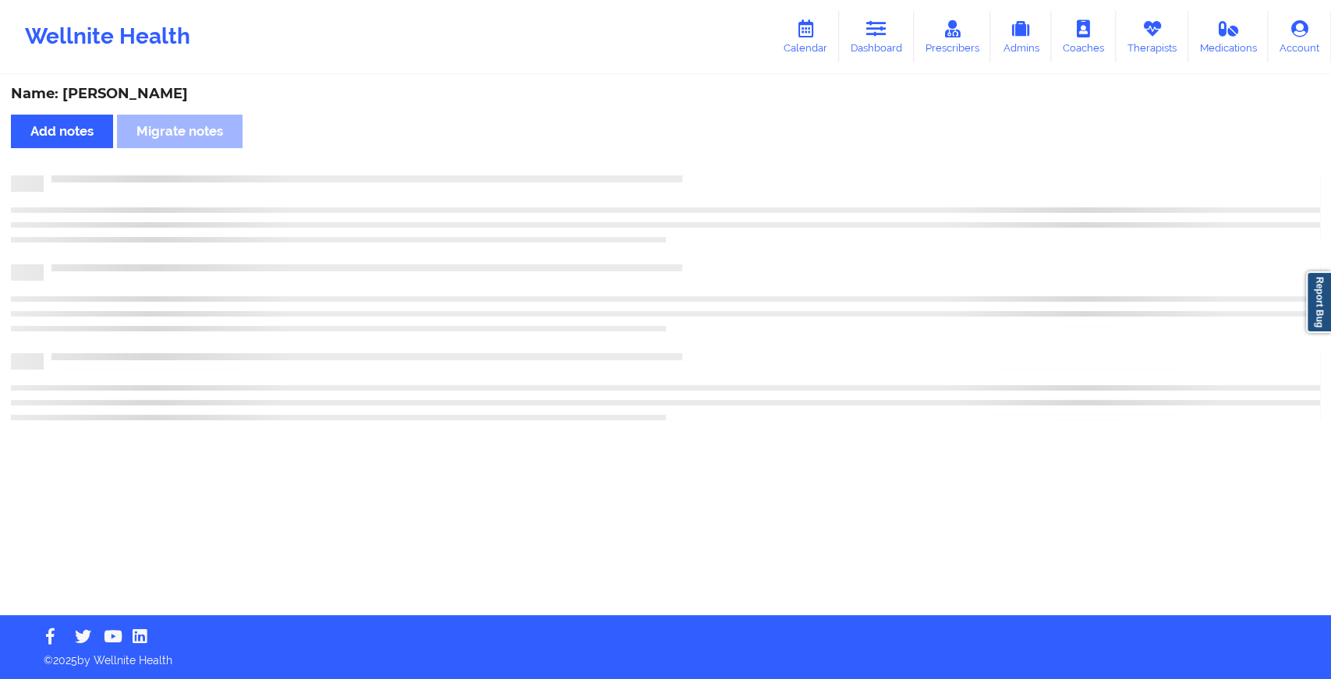
click at [721, 162] on div "Name: [PERSON_NAME] Add notes Migrate notes" at bounding box center [665, 345] width 1331 height 539
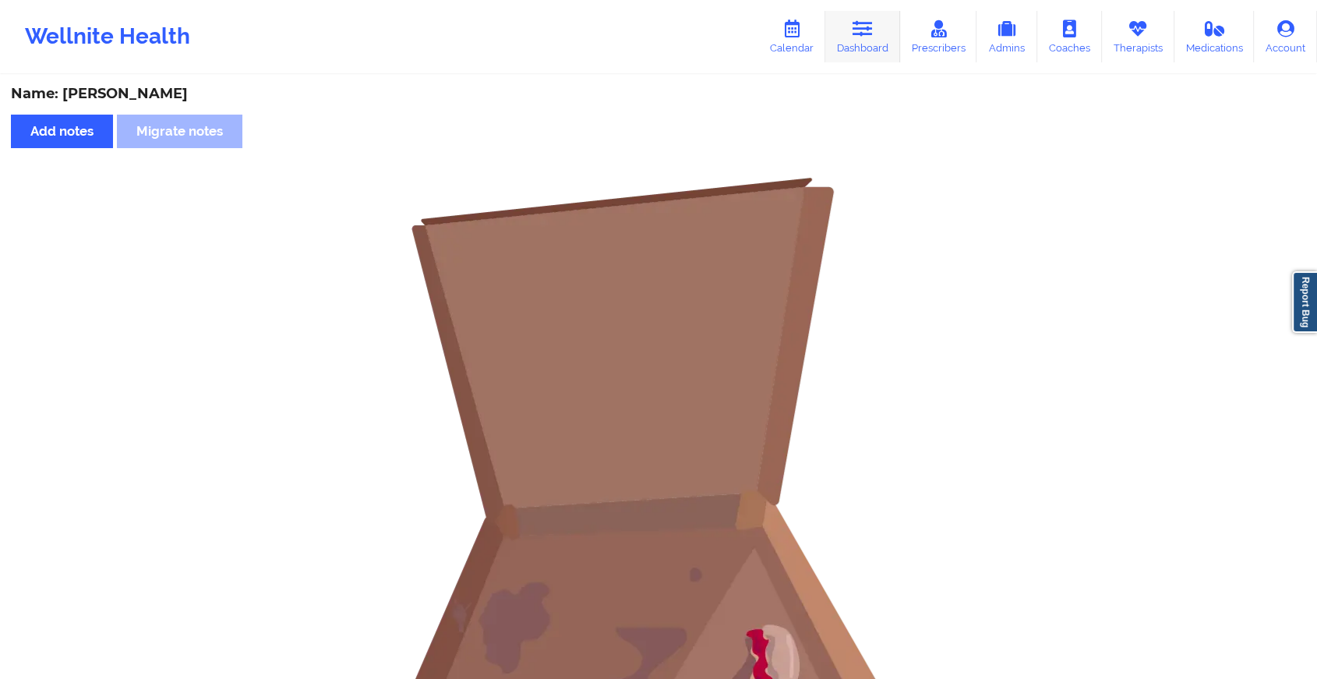
click at [881, 55] on link "Dashboard" at bounding box center [863, 36] width 75 height 51
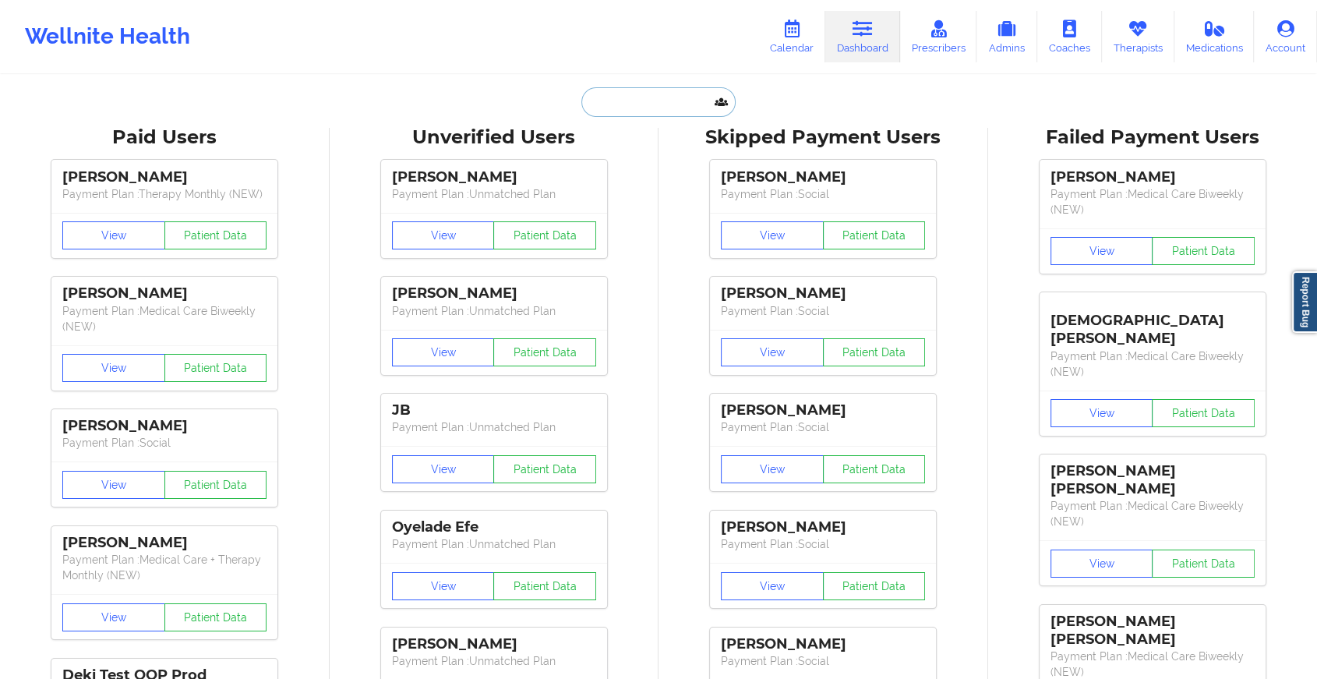
click at [630, 90] on input "text" at bounding box center [659, 102] width 154 height 30
type input "y"
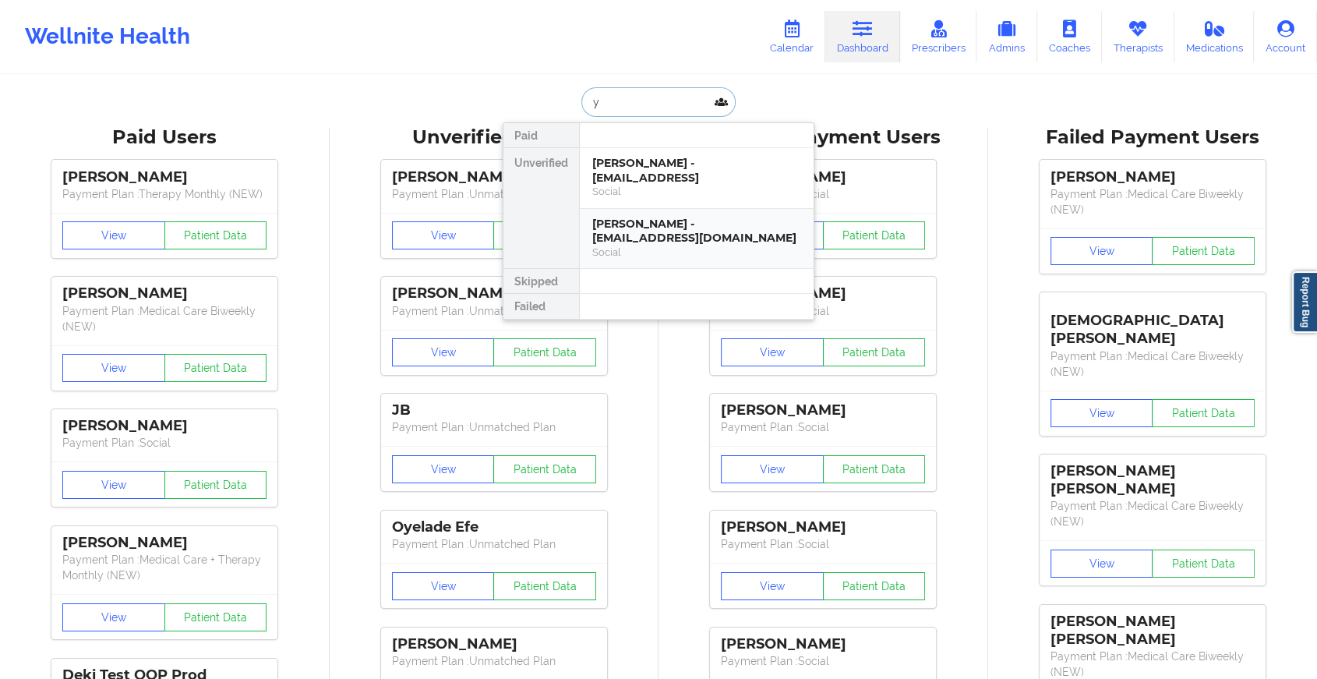
click at [664, 231] on div "[PERSON_NAME] - [EMAIL_ADDRESS][DOMAIN_NAME]" at bounding box center [696, 231] width 209 height 29
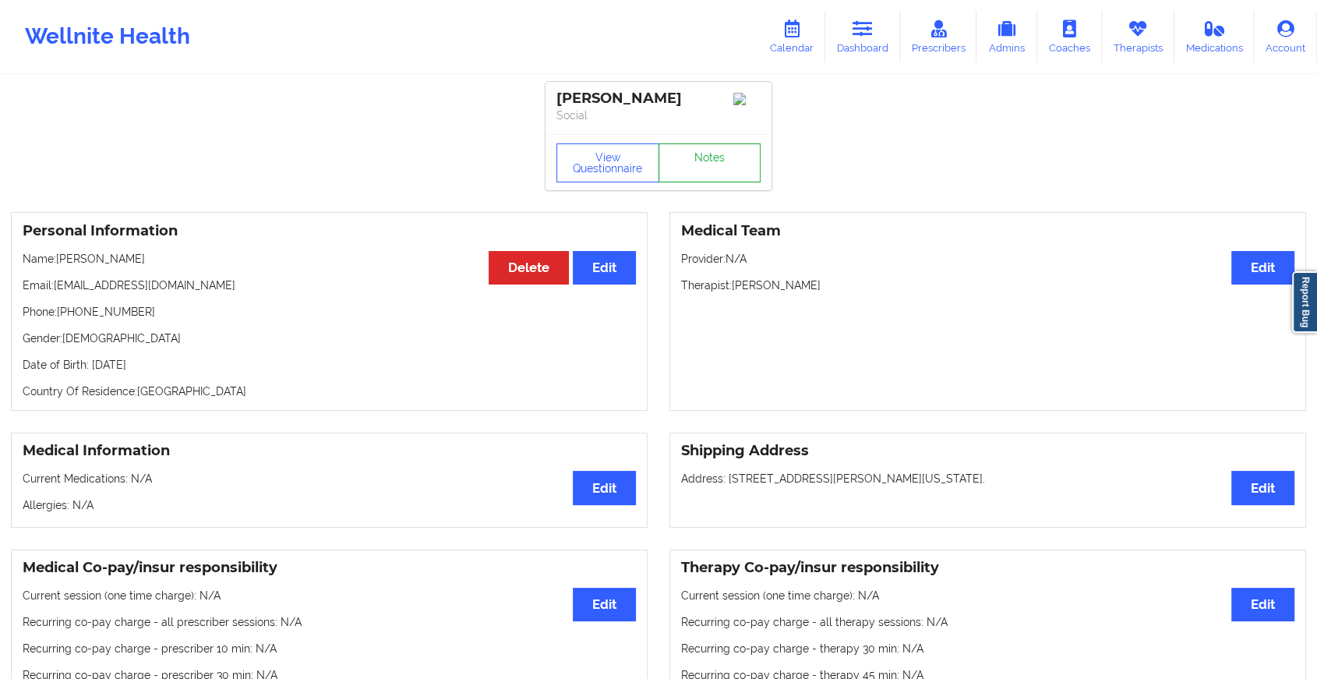
click at [702, 164] on link "Notes" at bounding box center [710, 162] width 103 height 39
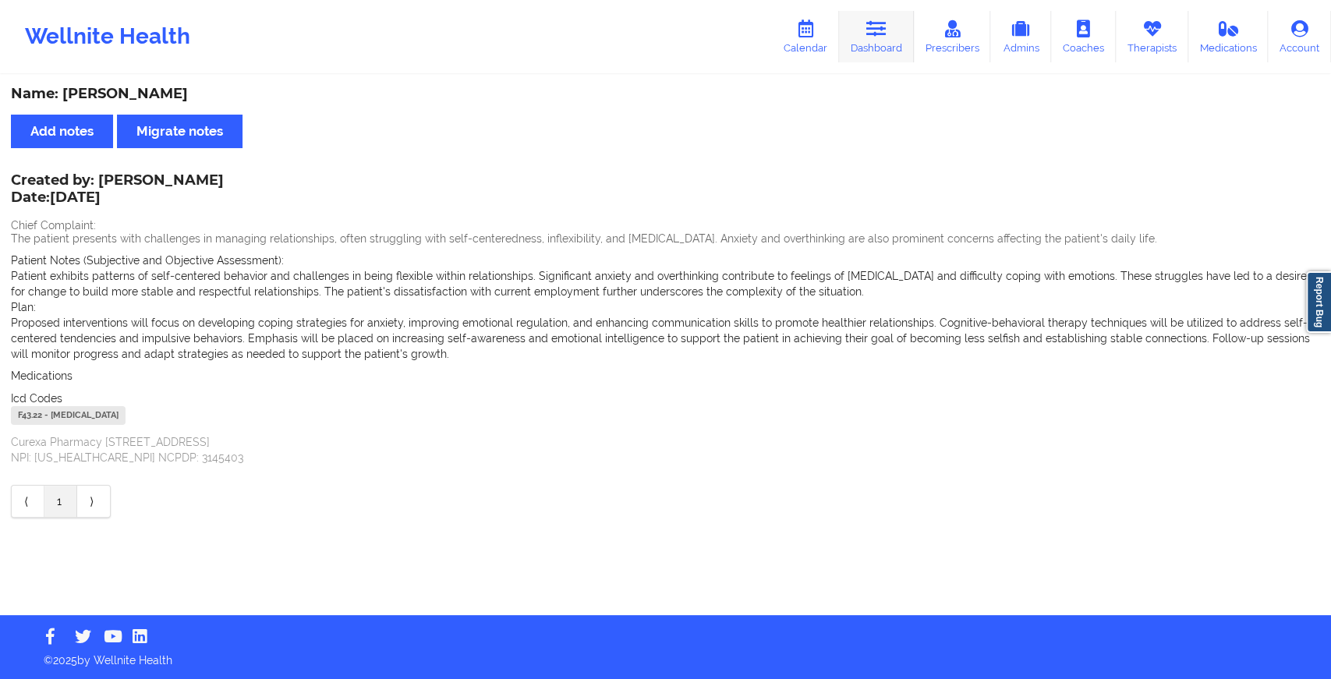
click at [874, 20] on icon at bounding box center [876, 28] width 20 height 17
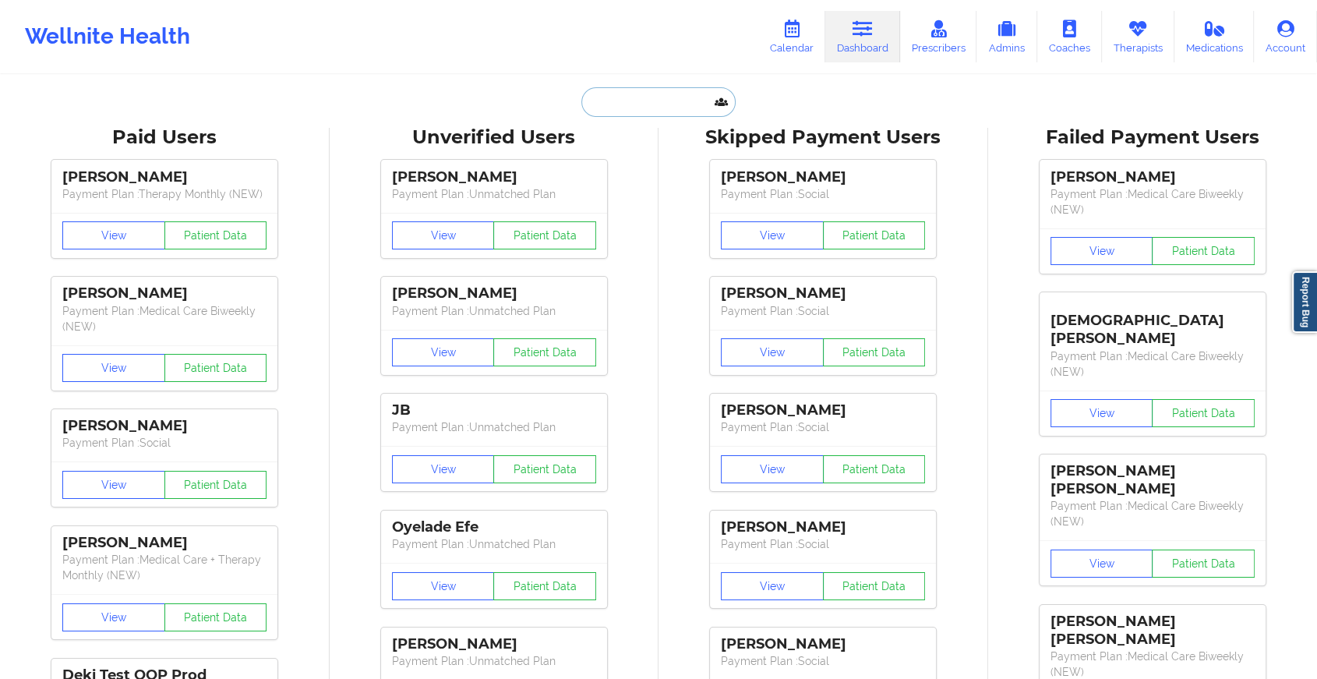
click at [681, 98] on input "text" at bounding box center [659, 102] width 154 height 30
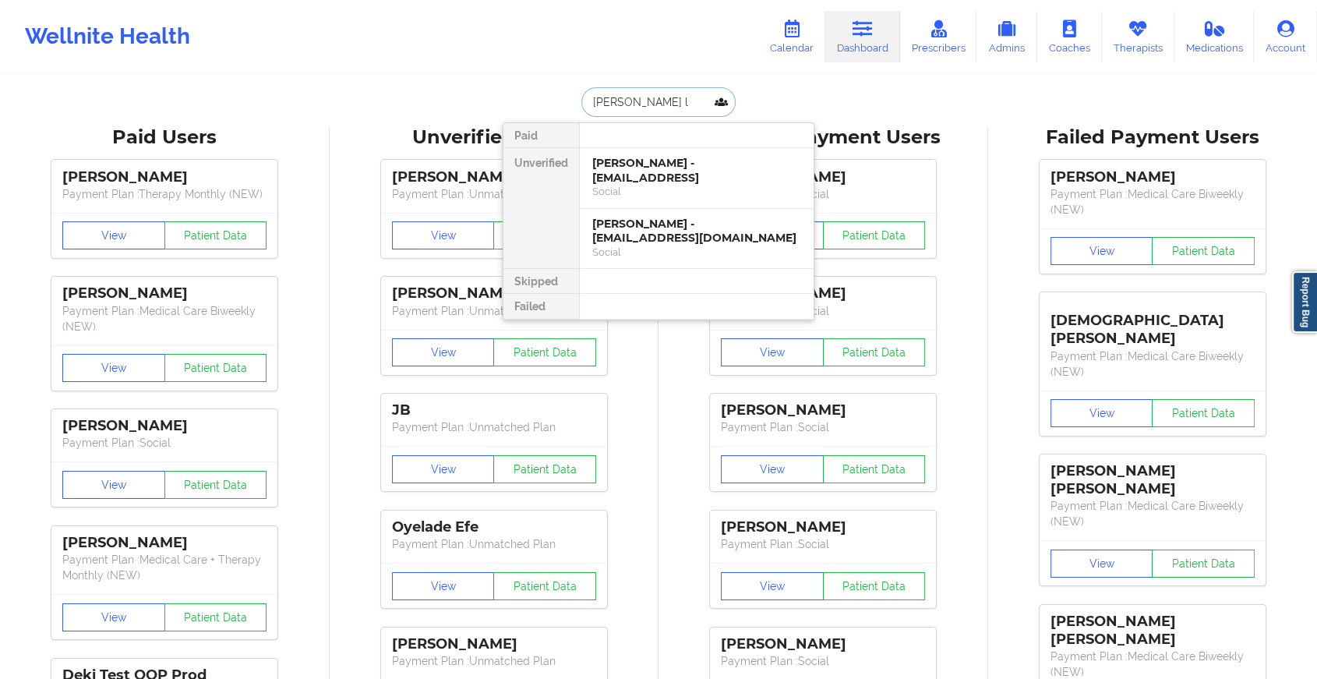
type input "[PERSON_NAME] la"
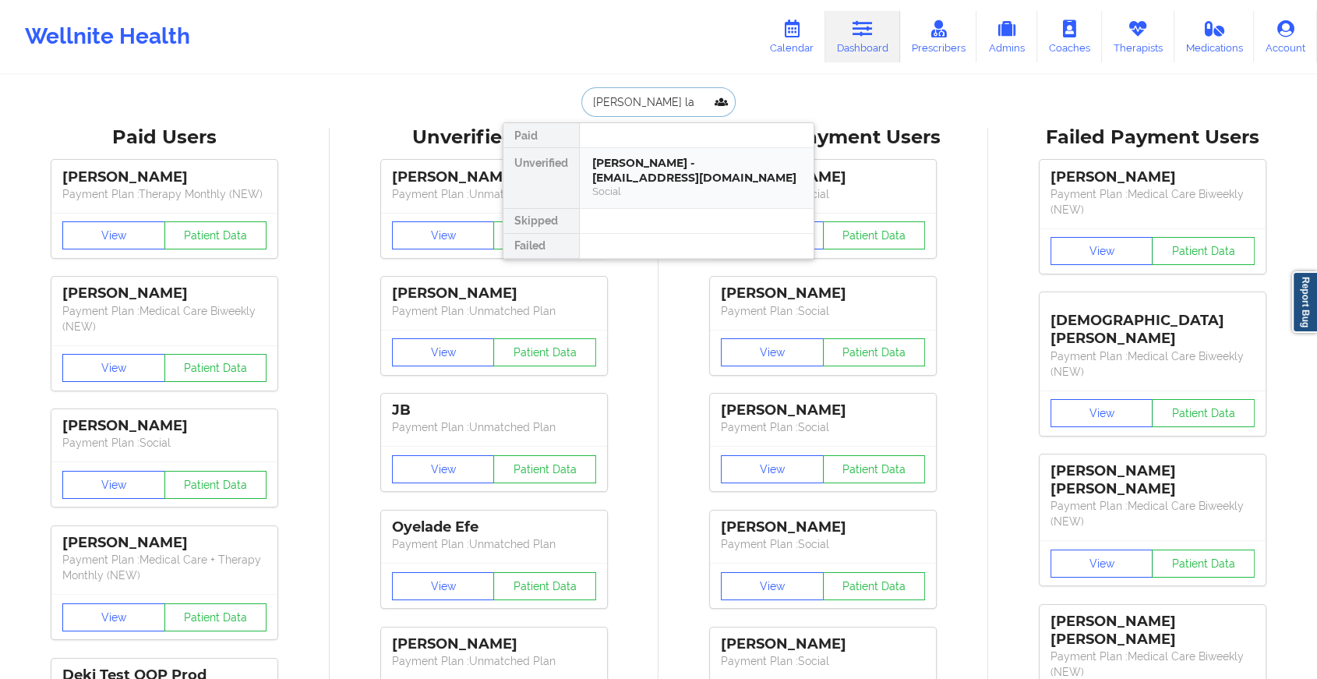
click at [677, 174] on div "[PERSON_NAME] - [EMAIL_ADDRESS][DOMAIN_NAME]" at bounding box center [696, 170] width 209 height 29
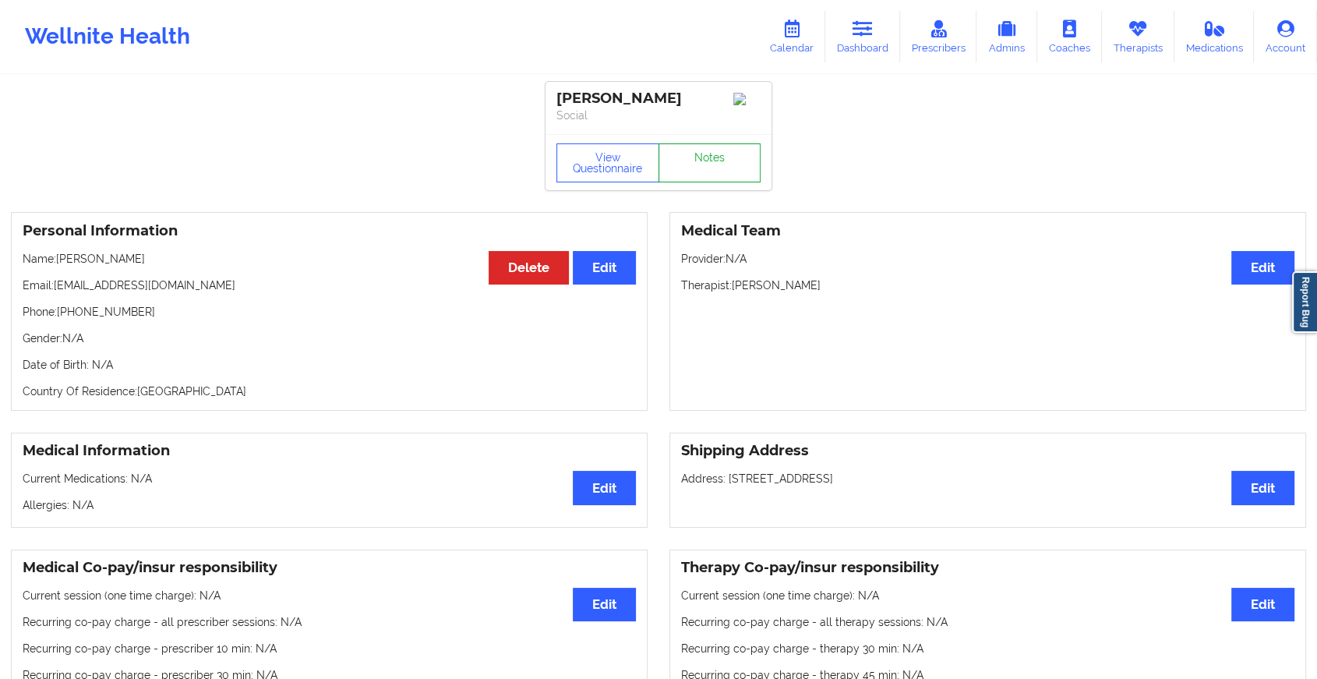
click at [717, 182] on link "Notes" at bounding box center [710, 162] width 103 height 39
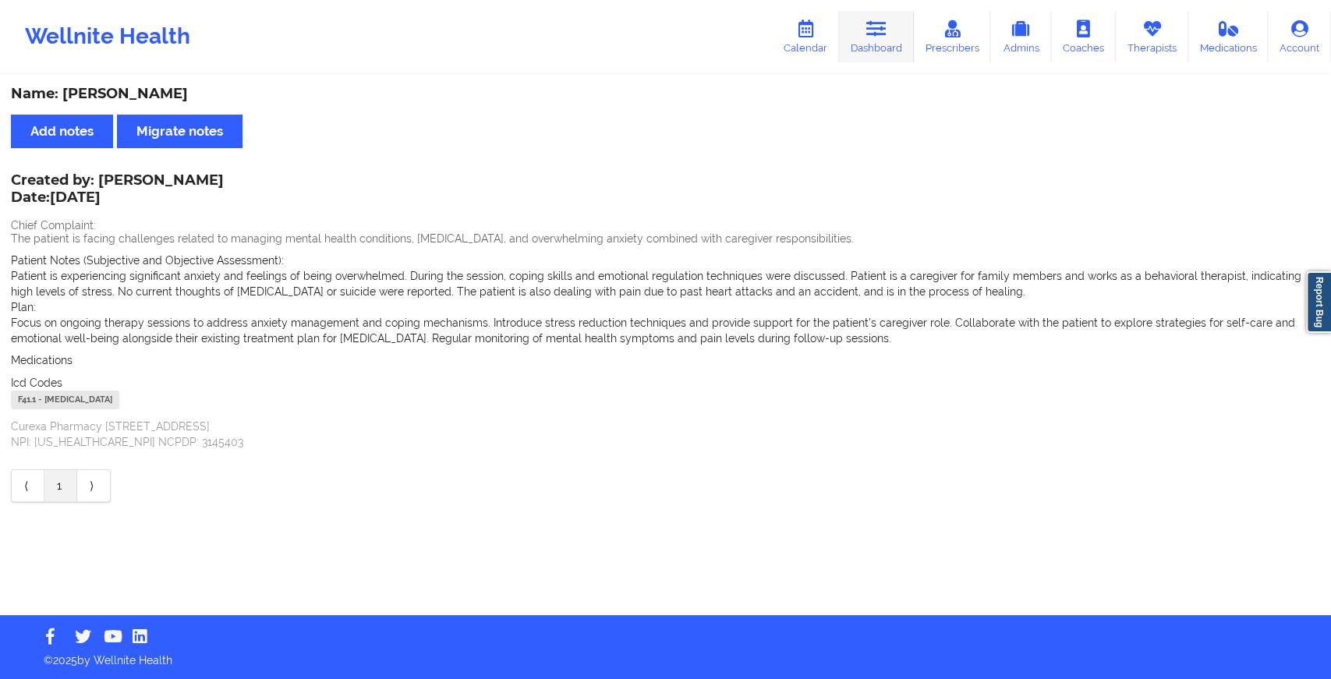
click at [891, 19] on link "Dashboard" at bounding box center [876, 36] width 75 height 51
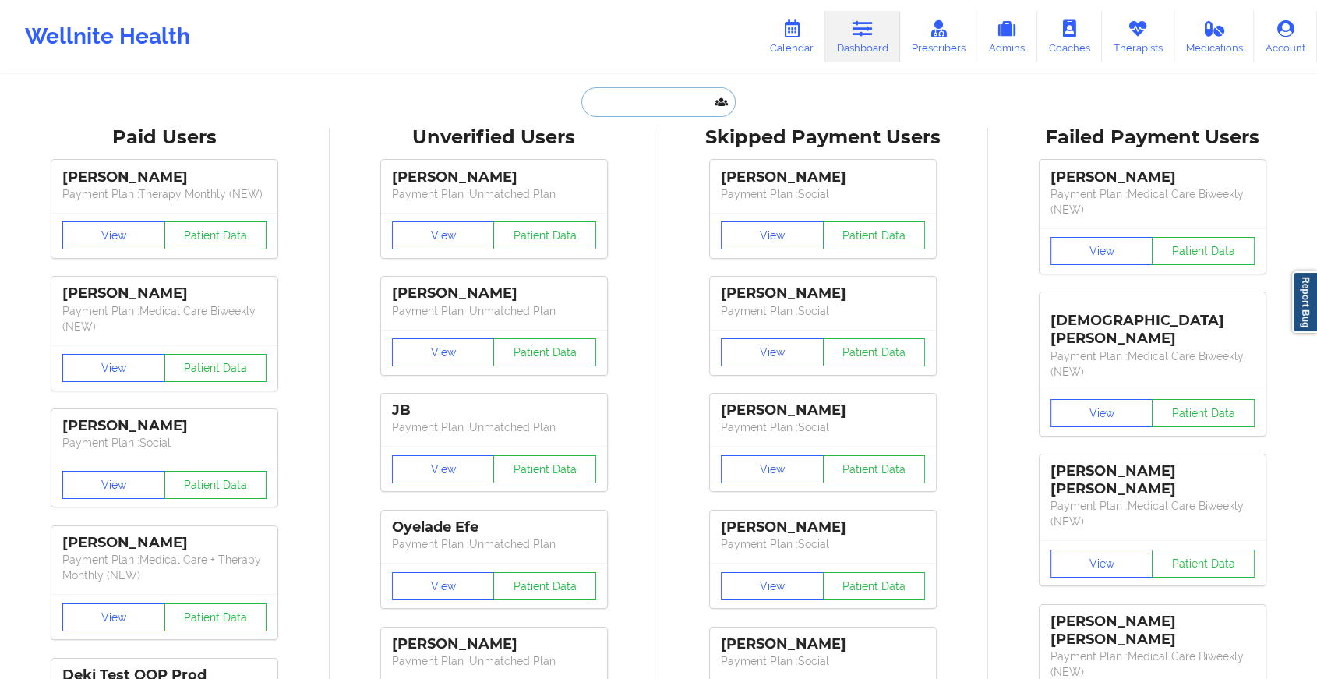
click at [651, 102] on input "text" at bounding box center [659, 102] width 154 height 30
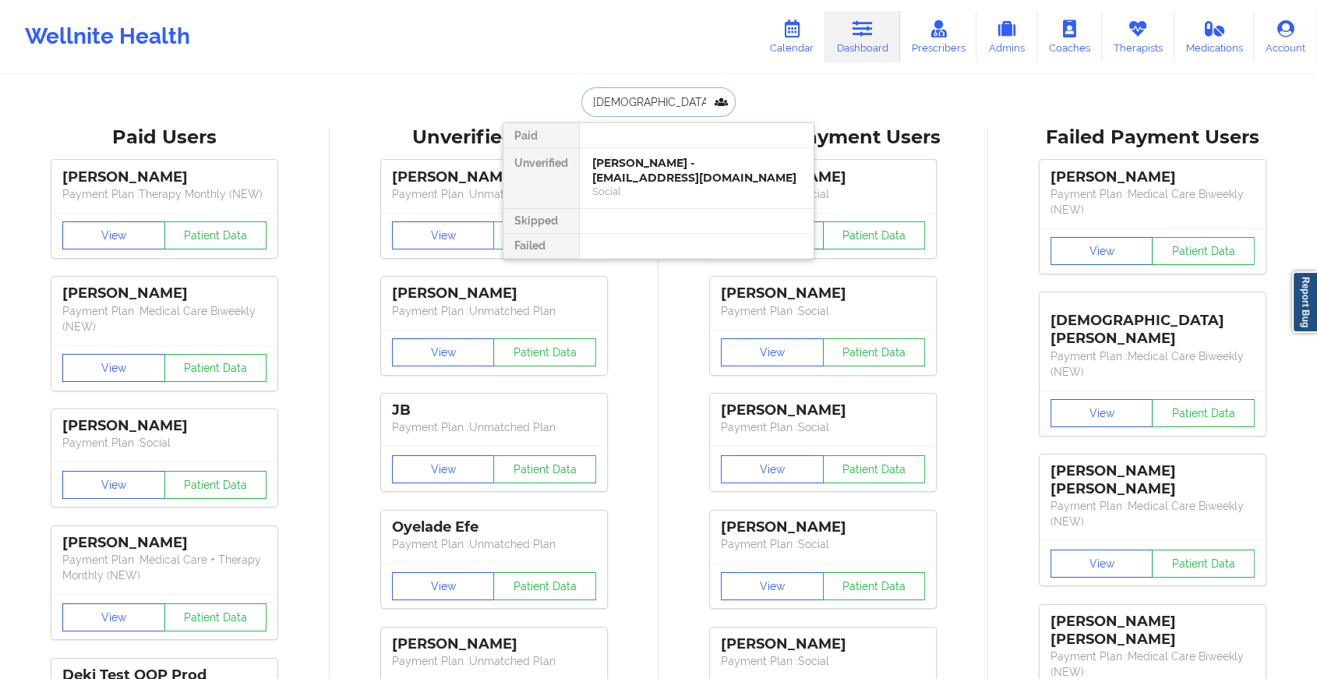
type input "[DEMOGRAPHIC_DATA] [PERSON_NAME]"
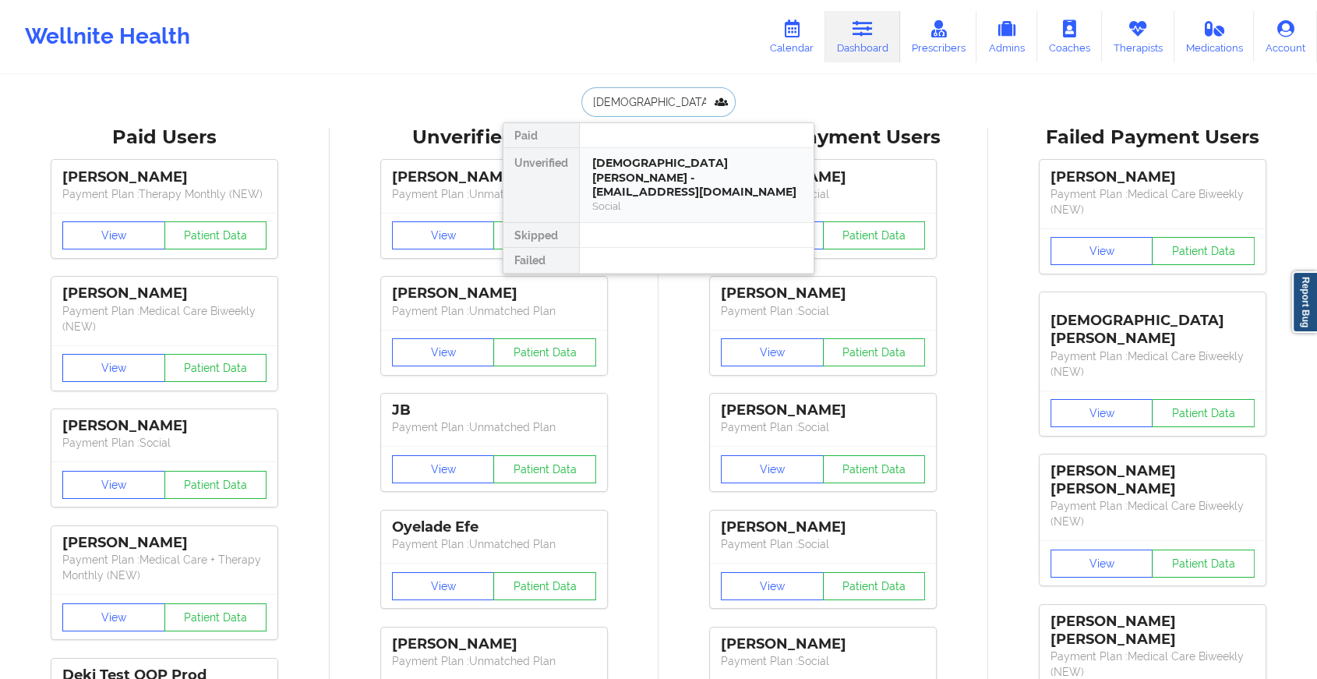
click at [655, 168] on div "[DEMOGRAPHIC_DATA] [PERSON_NAME] - [EMAIL_ADDRESS][DOMAIN_NAME]" at bounding box center [696, 178] width 209 height 44
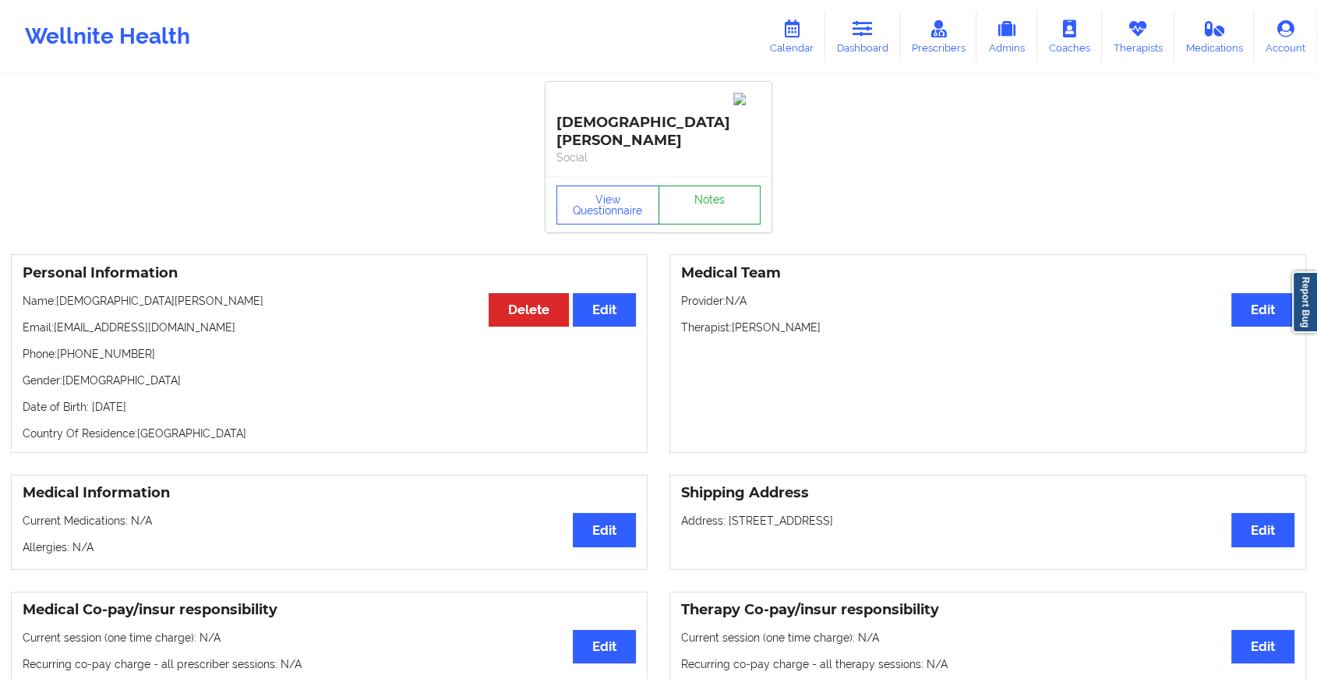
click at [705, 186] on link "Notes" at bounding box center [710, 205] width 103 height 39
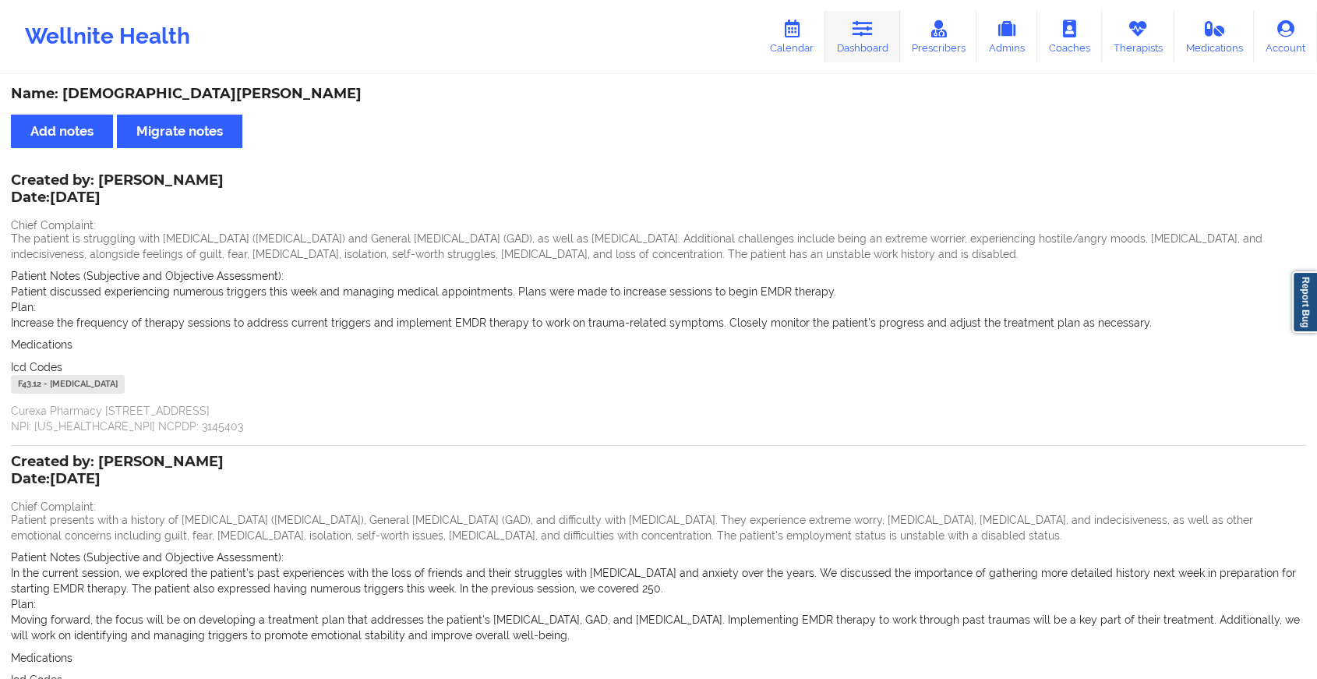
click at [857, 32] on icon at bounding box center [863, 28] width 20 height 17
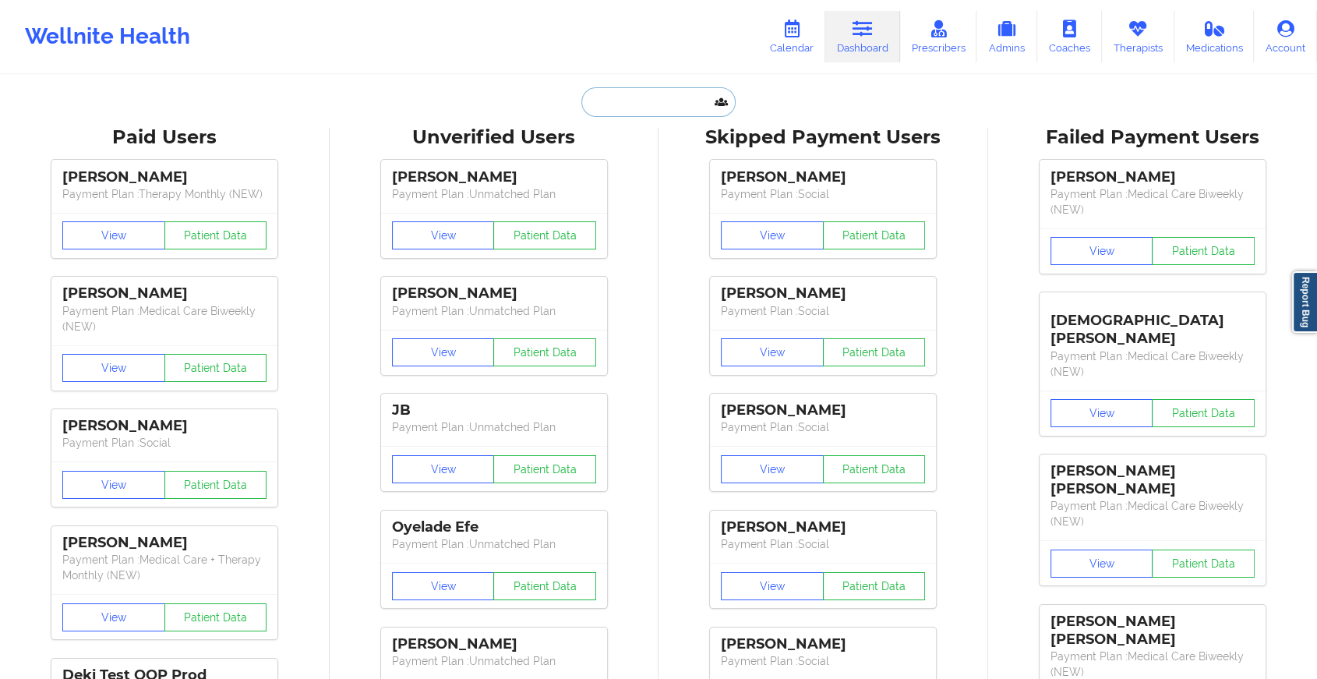
click at [662, 104] on input "text" at bounding box center [659, 102] width 154 height 30
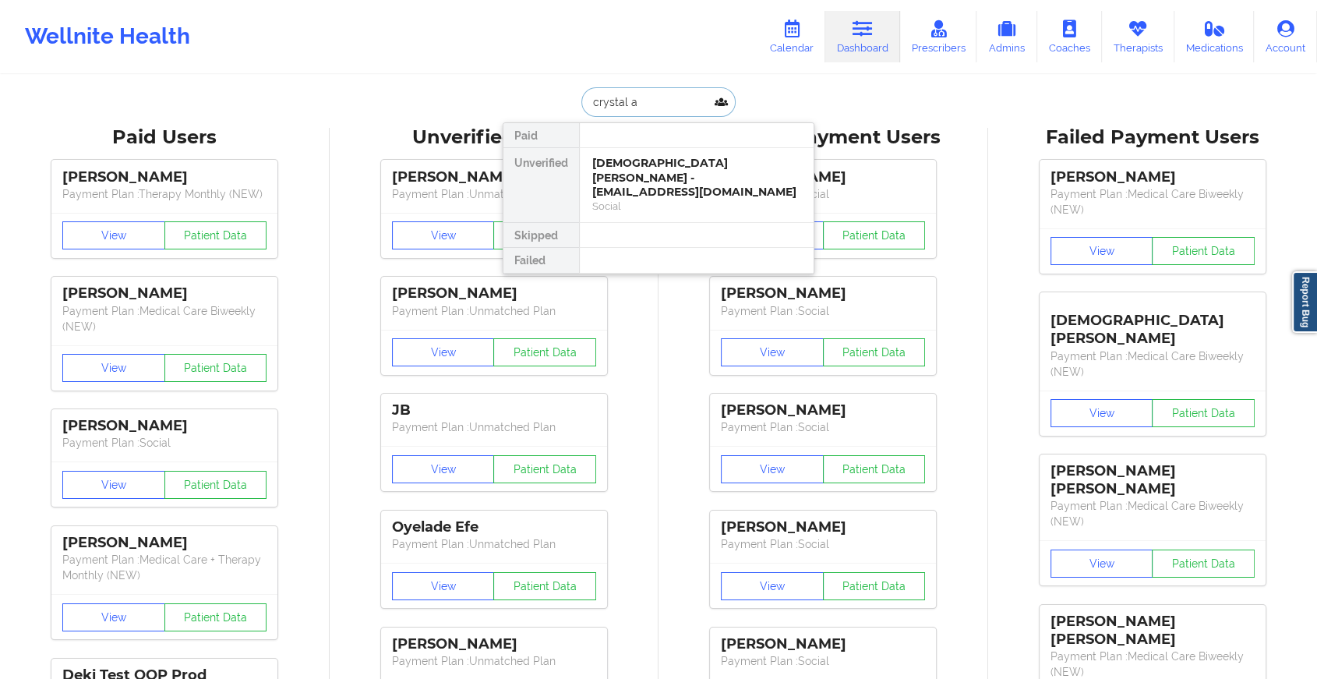
type input "crystal al"
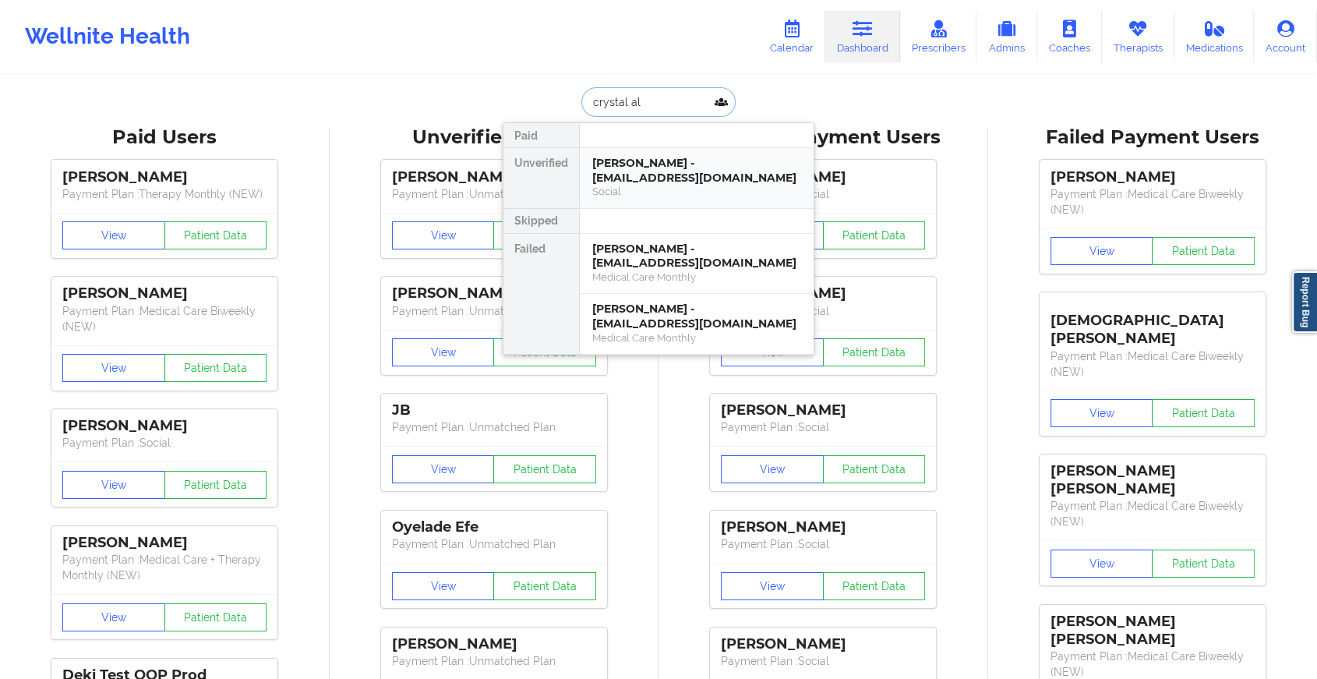
click at [603, 171] on div "[PERSON_NAME] - [EMAIL_ADDRESS][DOMAIN_NAME]" at bounding box center [696, 170] width 209 height 29
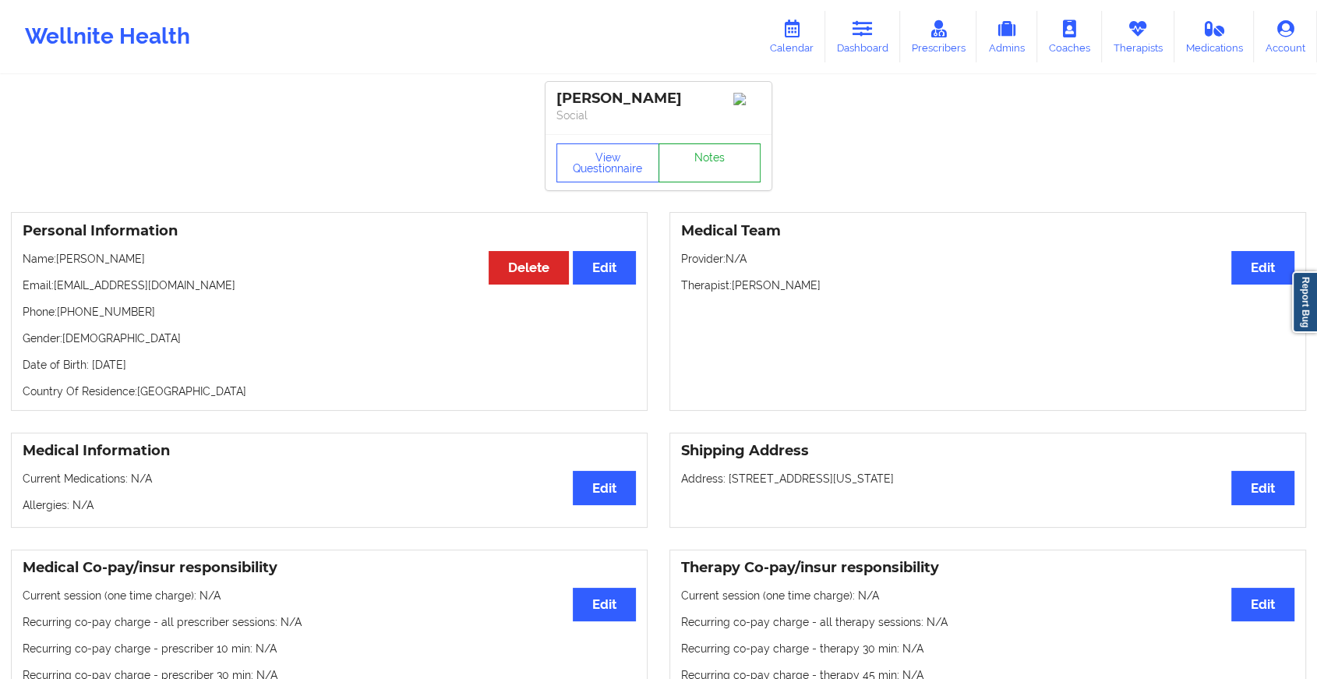
click at [711, 154] on link "Notes" at bounding box center [710, 162] width 103 height 39
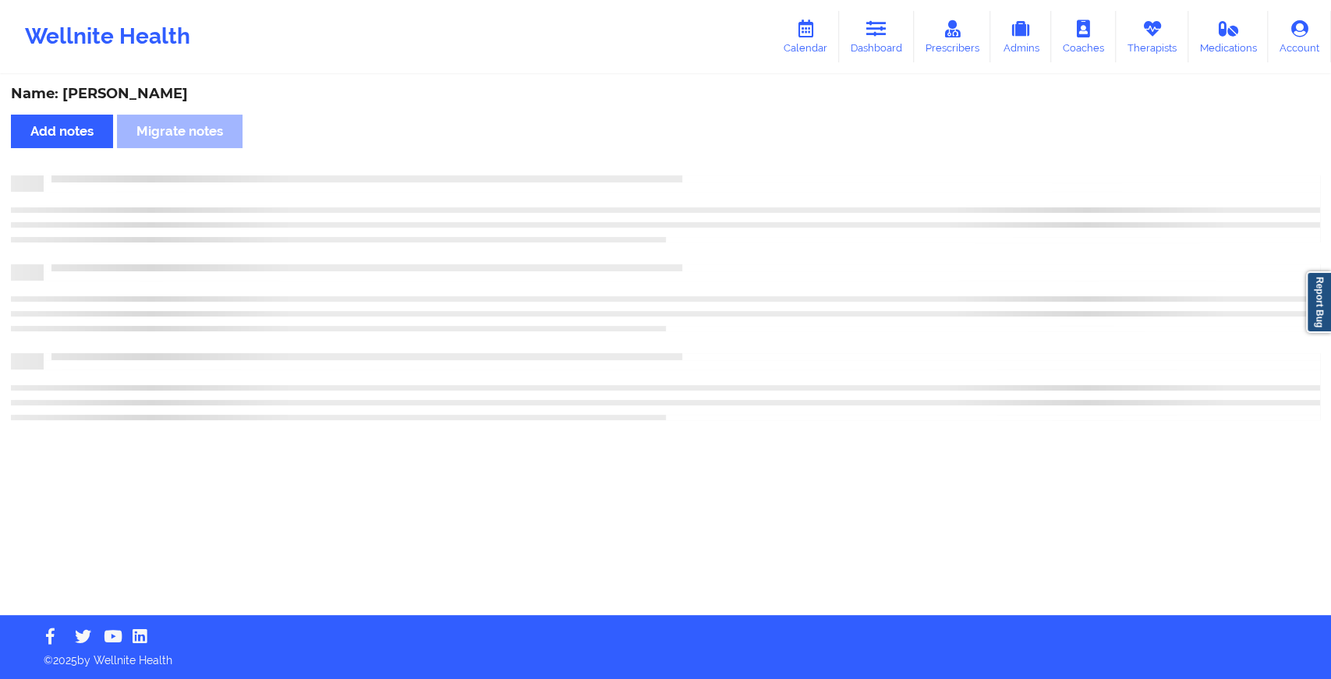
click at [711, 154] on div "Name: [PERSON_NAME] Add notes Migrate notes" at bounding box center [665, 345] width 1331 height 539
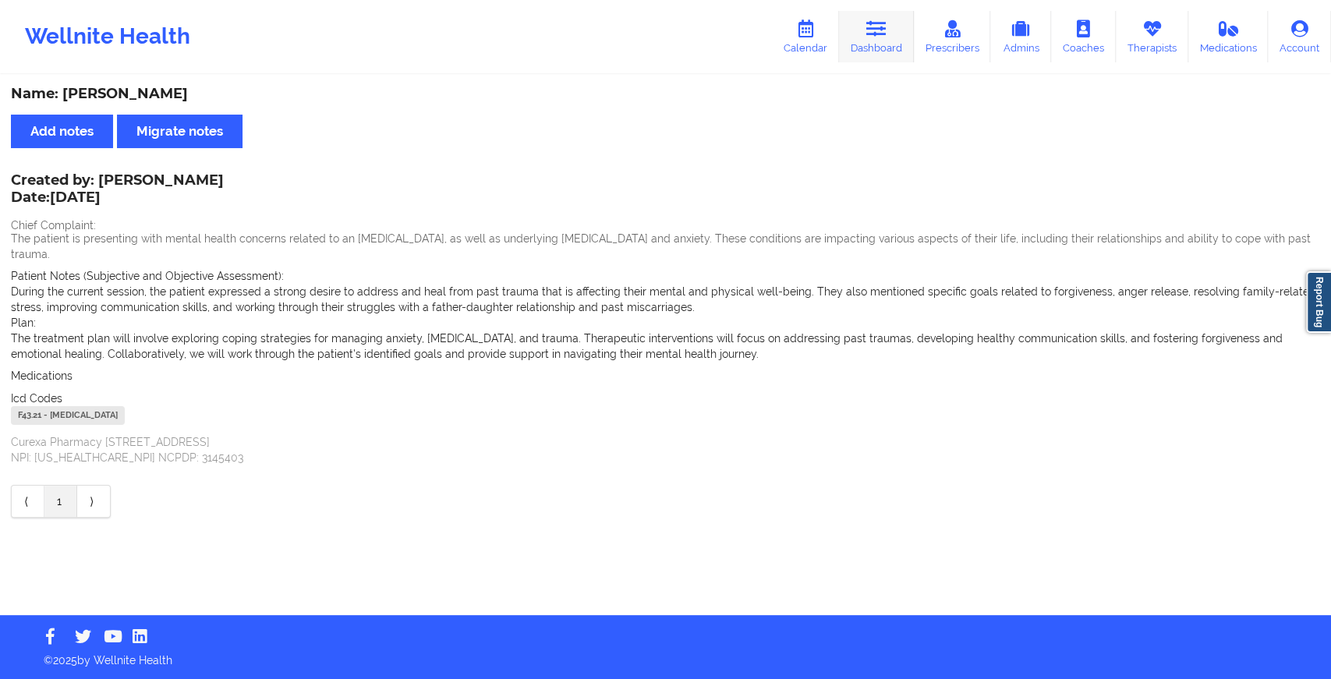
click at [896, 38] on link "Dashboard" at bounding box center [876, 36] width 75 height 51
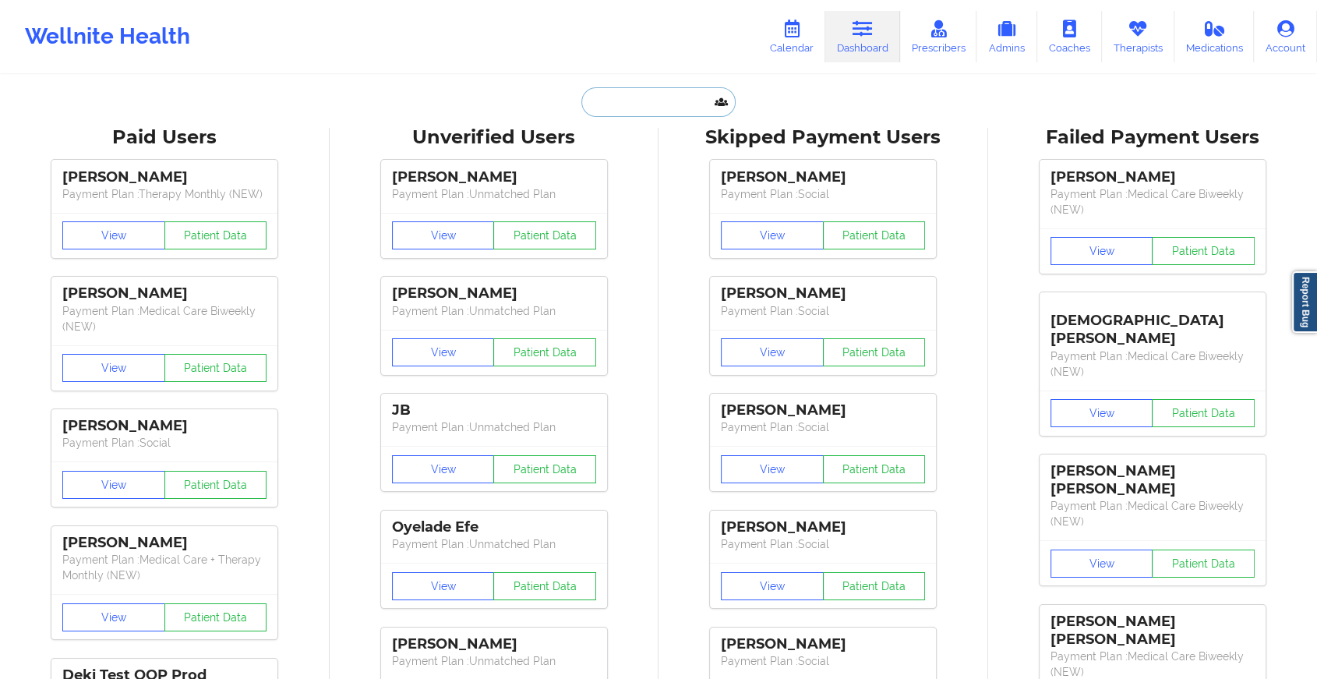
click at [693, 99] on input "text" at bounding box center [659, 102] width 154 height 30
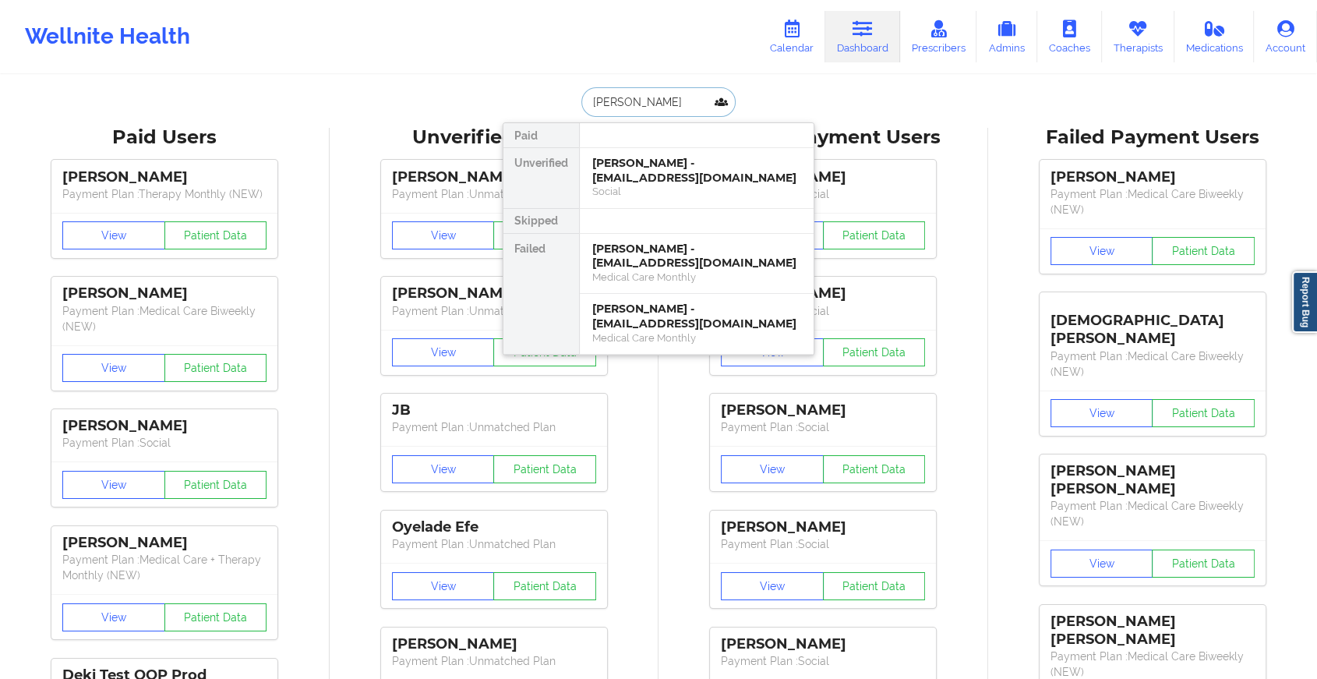
type input "[PERSON_NAME]"
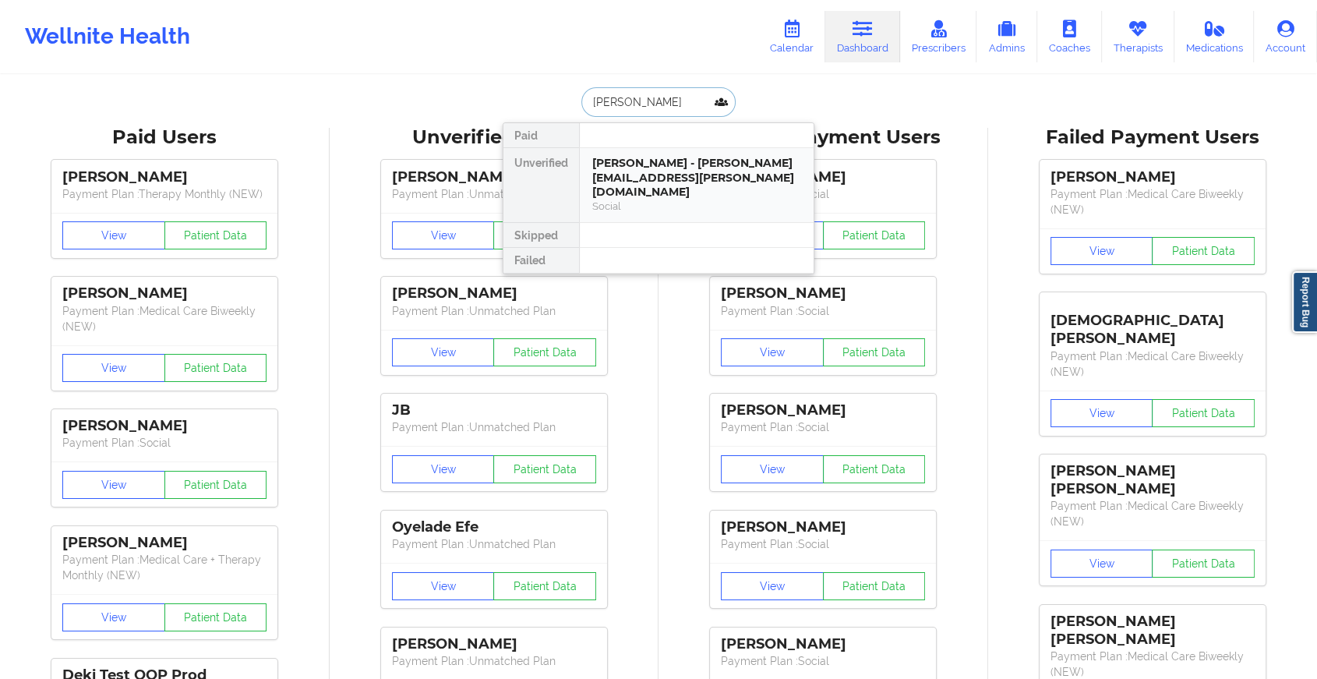
click at [652, 164] on div "[PERSON_NAME] - [PERSON_NAME][EMAIL_ADDRESS][PERSON_NAME][DOMAIN_NAME]" at bounding box center [696, 178] width 209 height 44
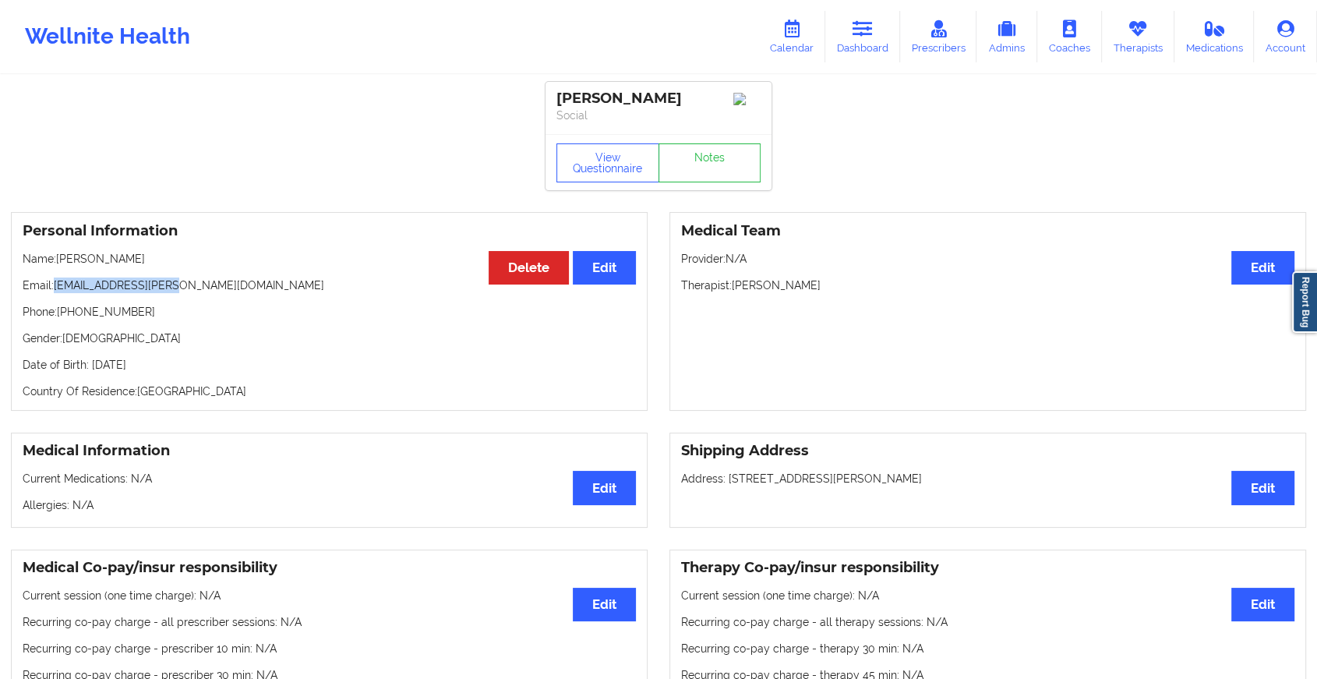
drag, startPoint x: 55, startPoint y: 289, endPoint x: 236, endPoint y: 285, distance: 181.7
click at [236, 285] on p "Email: [EMAIL_ADDRESS][PERSON_NAME][DOMAIN_NAME]" at bounding box center [329, 286] width 613 height 16
copy p "[EMAIL_ADDRESS][PERSON_NAME][DOMAIN_NAME]"
click at [890, 27] on link "Dashboard" at bounding box center [863, 36] width 75 height 51
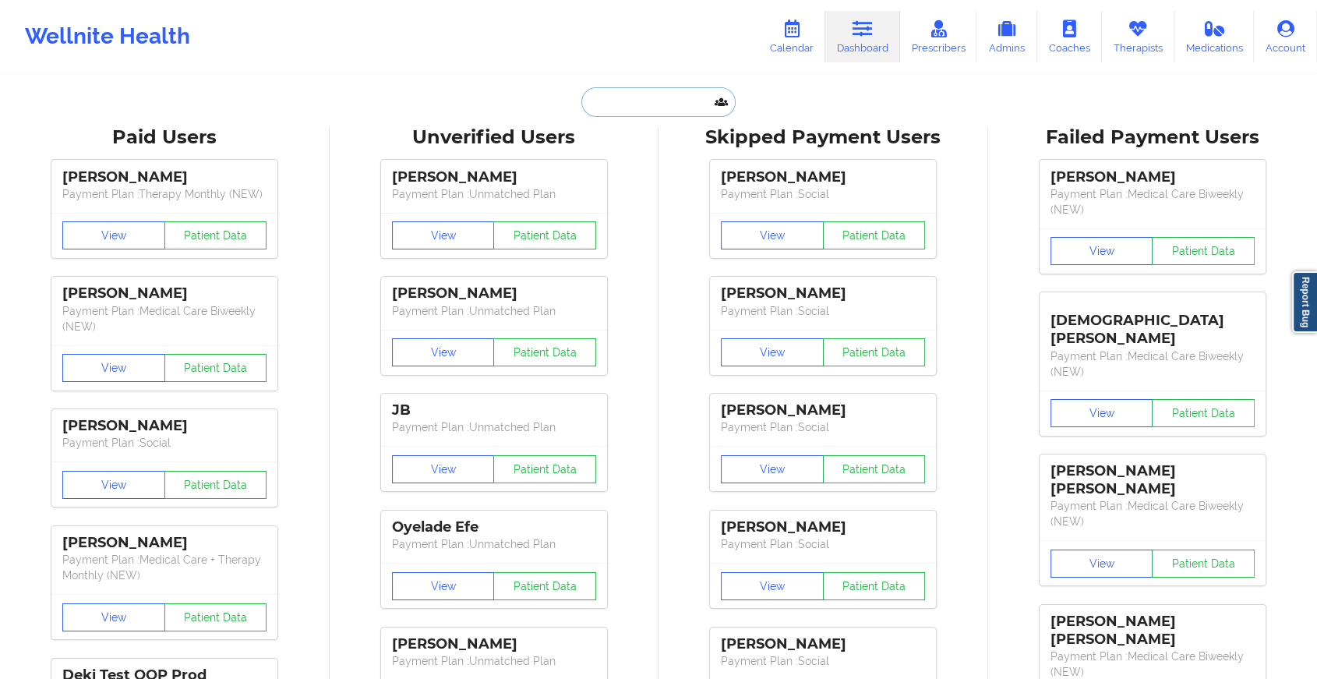
click at [625, 104] on input "text" at bounding box center [659, 102] width 154 height 30
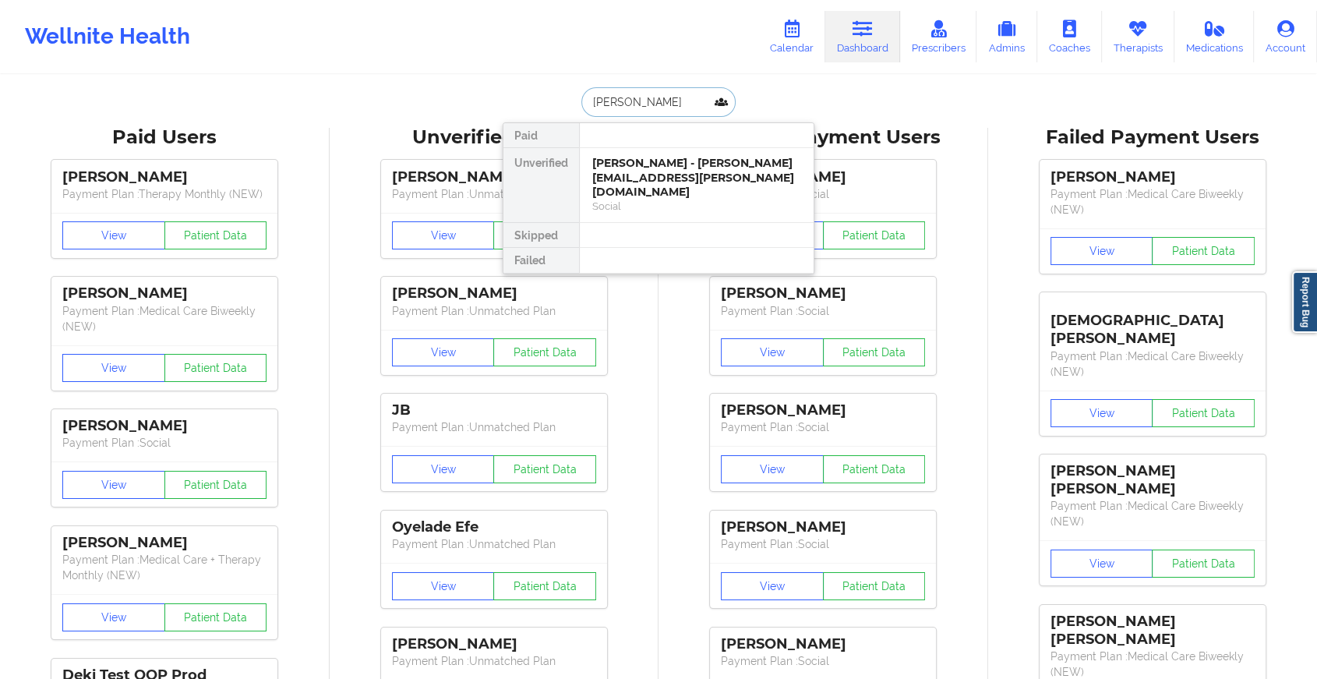
type input "[PERSON_NAME]"
click at [692, 164] on div "[PERSON_NAME] - [EMAIL_ADDRESS][DOMAIN_NAME]" at bounding box center [696, 170] width 209 height 29
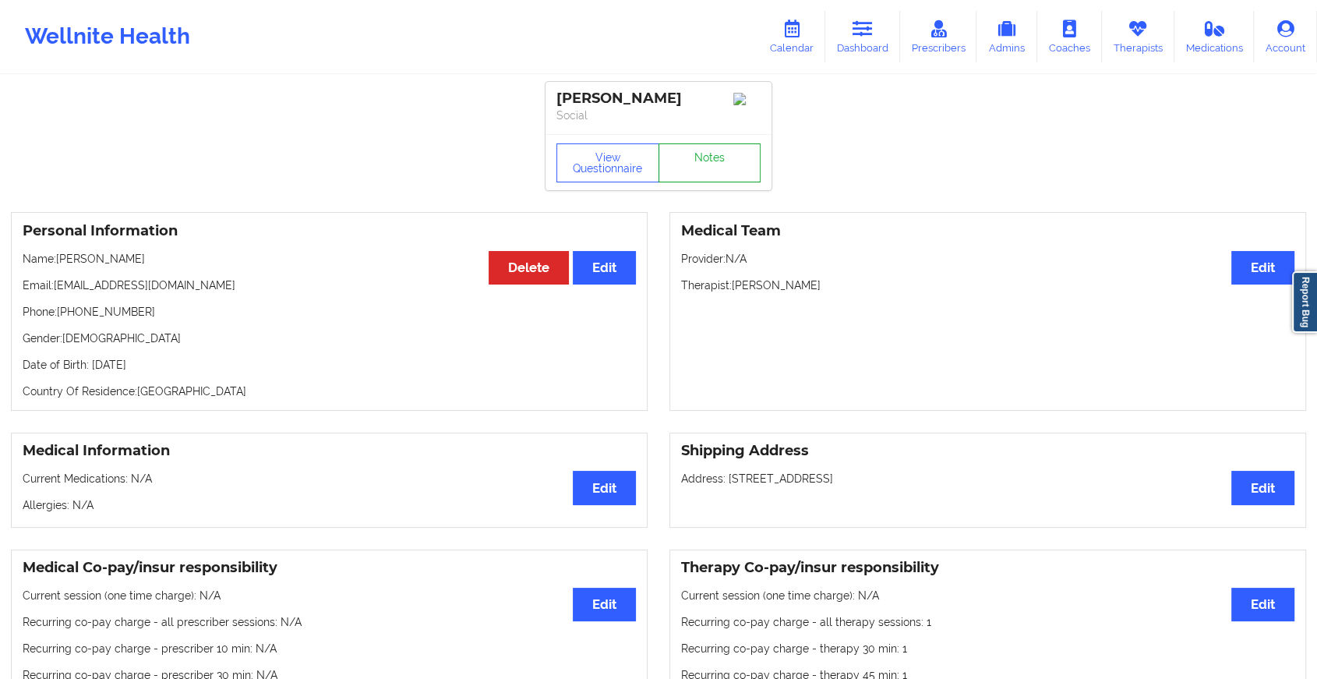
click at [713, 163] on link "Notes" at bounding box center [710, 162] width 103 height 39
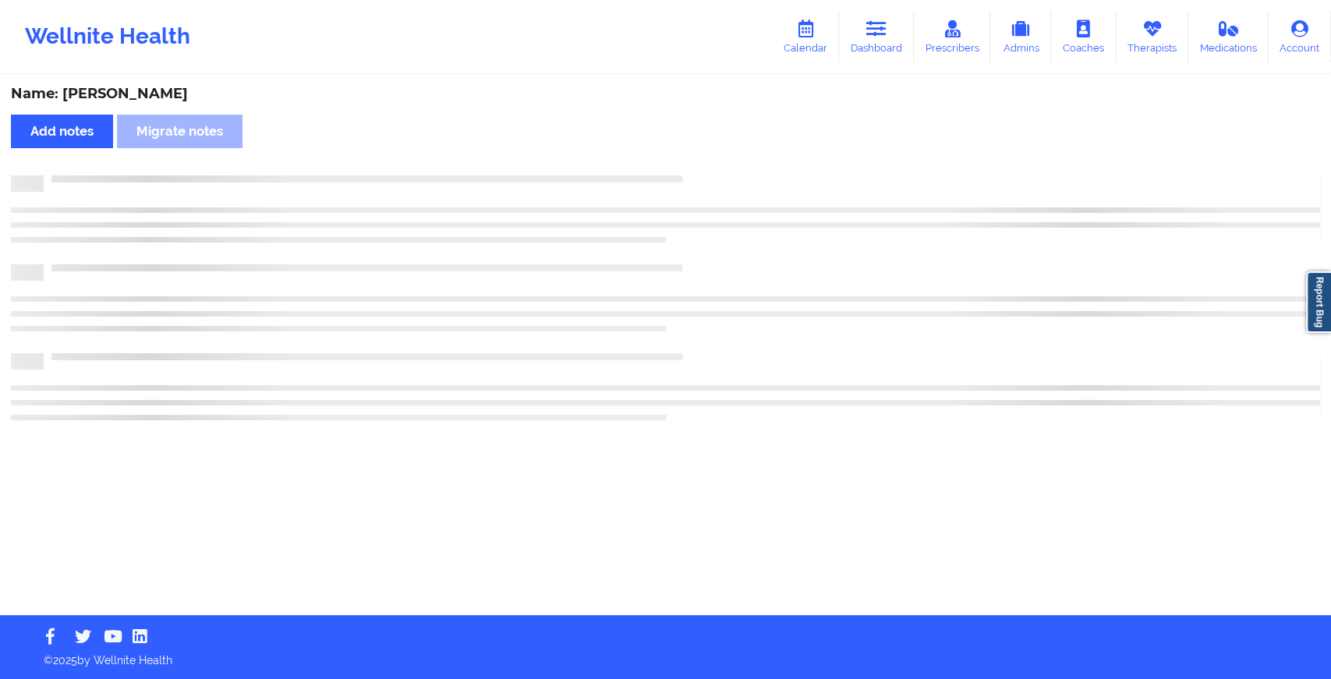
click at [713, 163] on div "Name: [PERSON_NAME] Add notes Migrate notes" at bounding box center [665, 345] width 1331 height 539
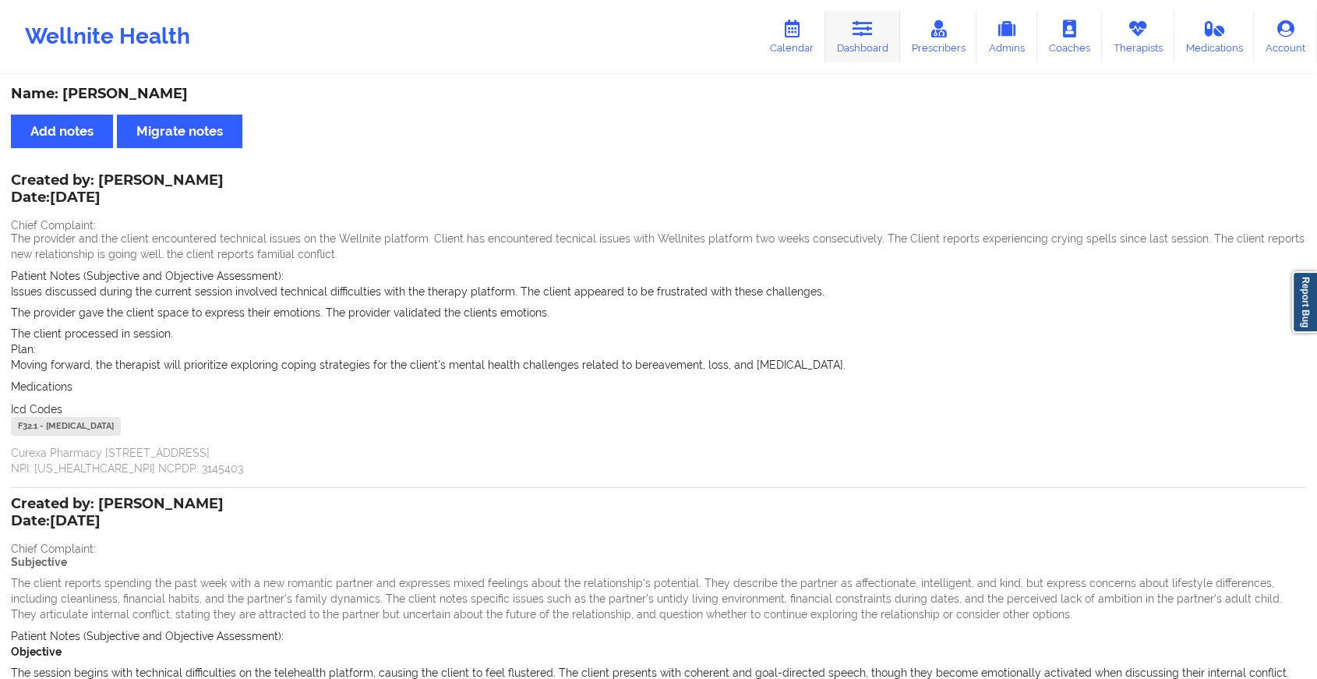
click at [865, 51] on link "Dashboard" at bounding box center [863, 36] width 75 height 51
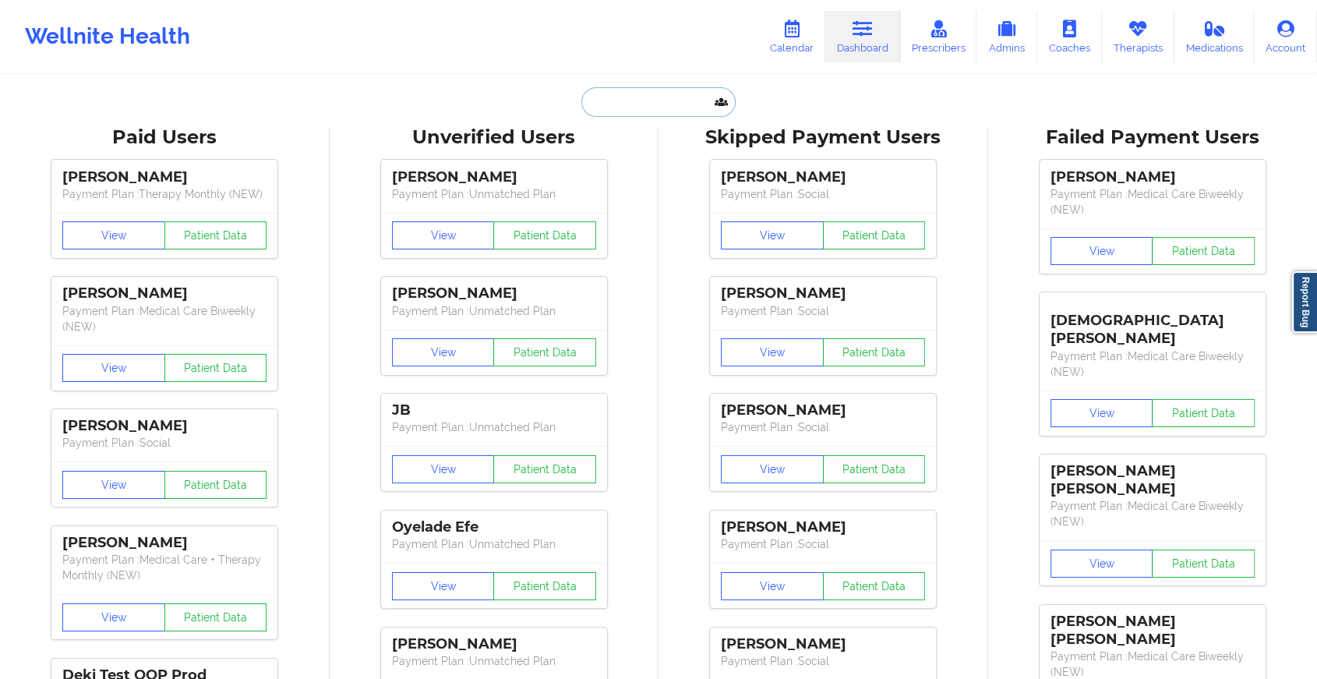
click at [695, 105] on input "text" at bounding box center [659, 102] width 154 height 30
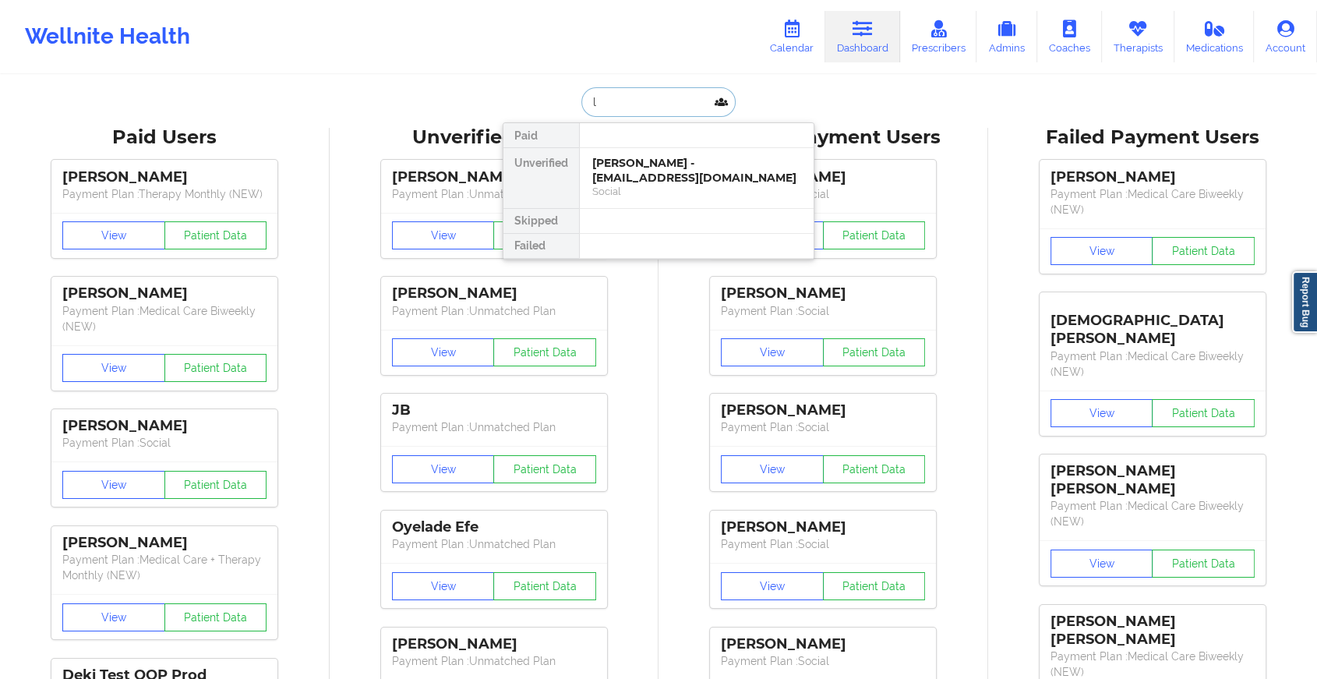
type input "l"
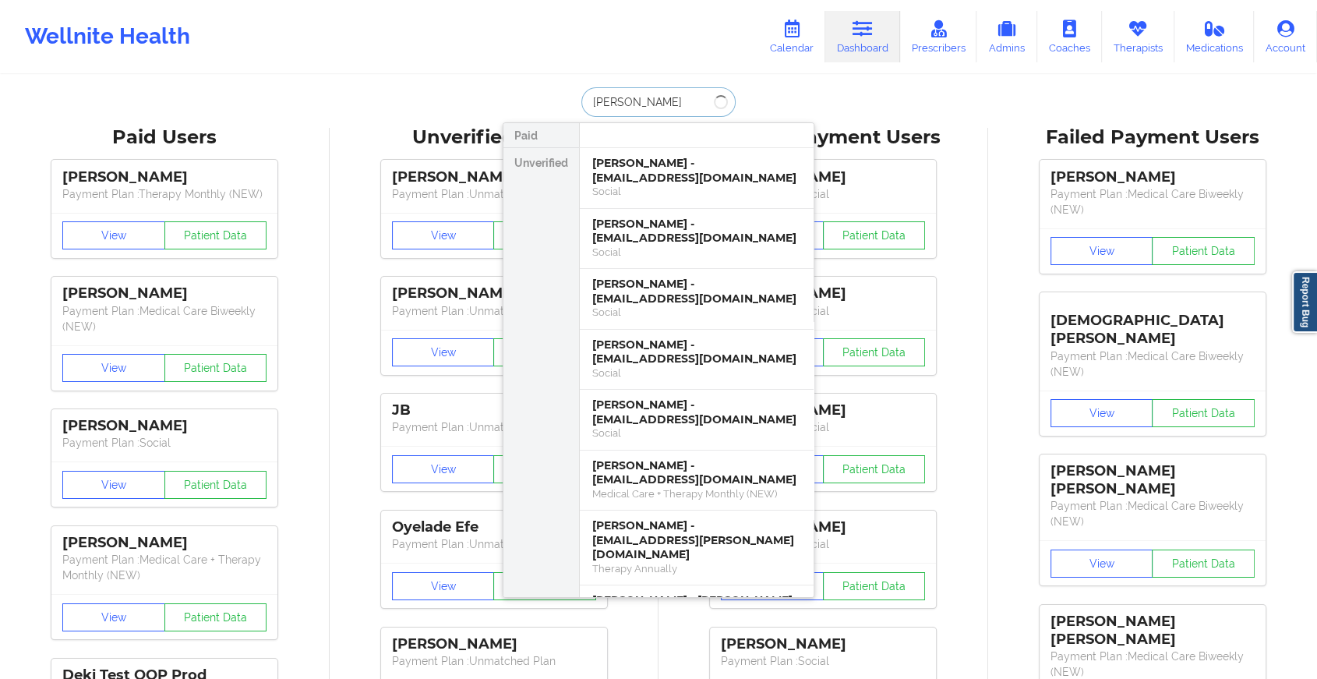
type input "[PERSON_NAME]"
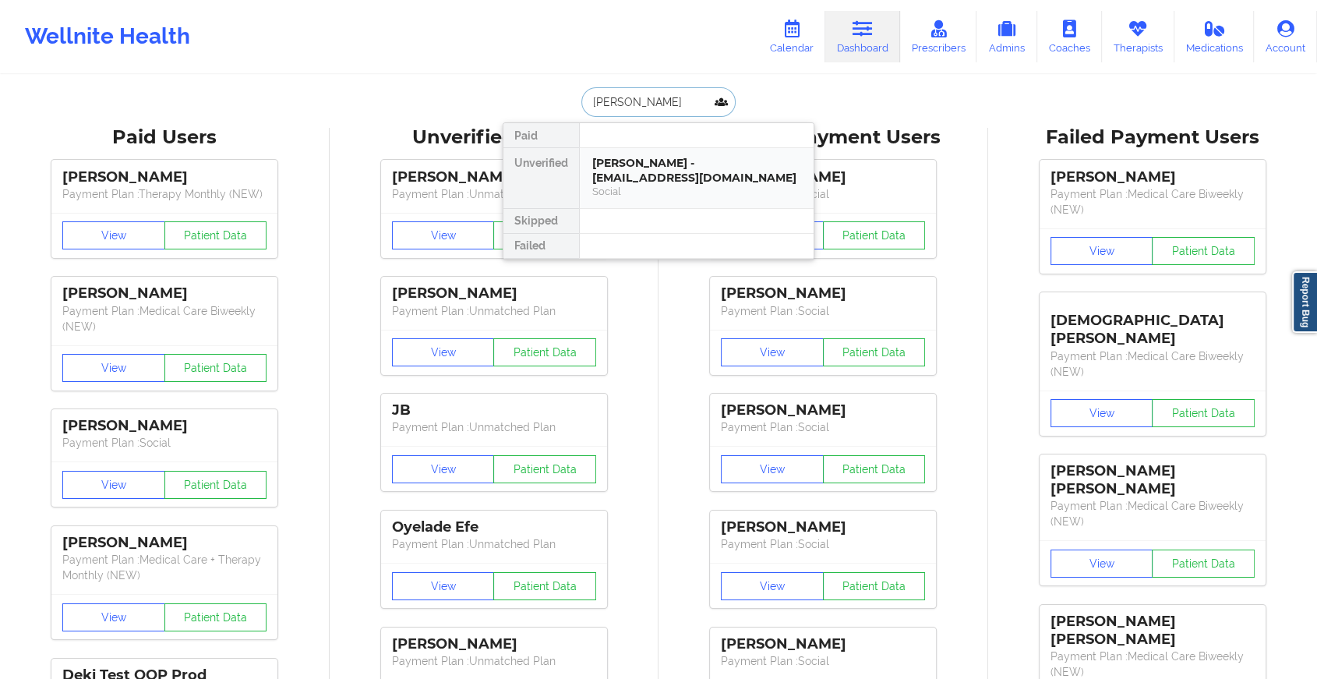
click at [670, 161] on div "[PERSON_NAME] - [EMAIL_ADDRESS][DOMAIN_NAME]" at bounding box center [696, 170] width 209 height 29
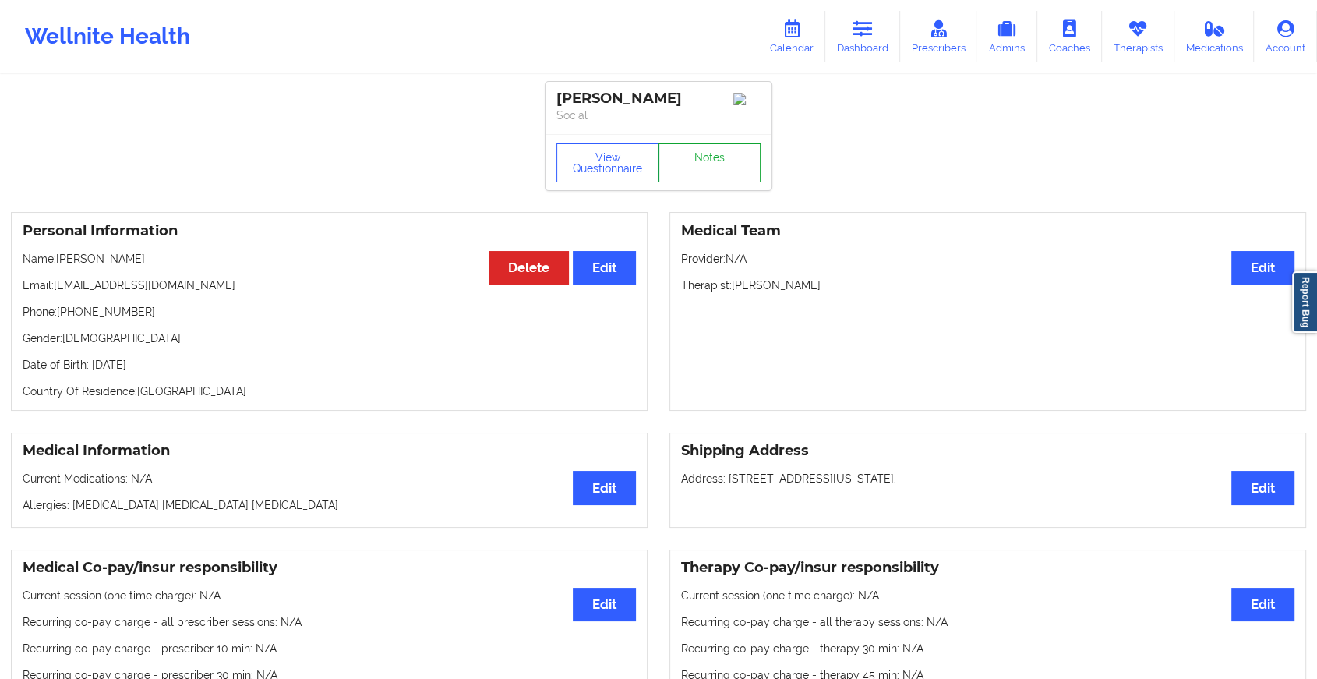
click at [712, 167] on link "Notes" at bounding box center [710, 162] width 103 height 39
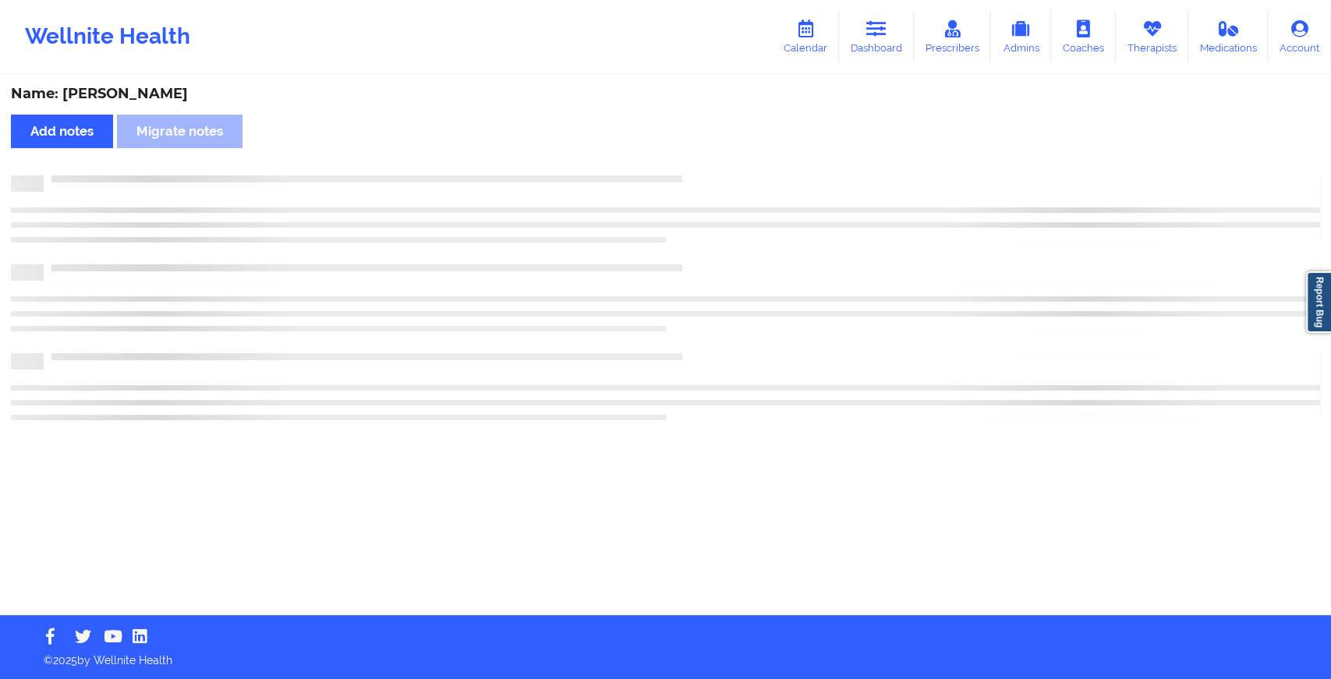
click at [712, 167] on div "Name: [PERSON_NAME] Add notes Migrate notes" at bounding box center [665, 345] width 1331 height 539
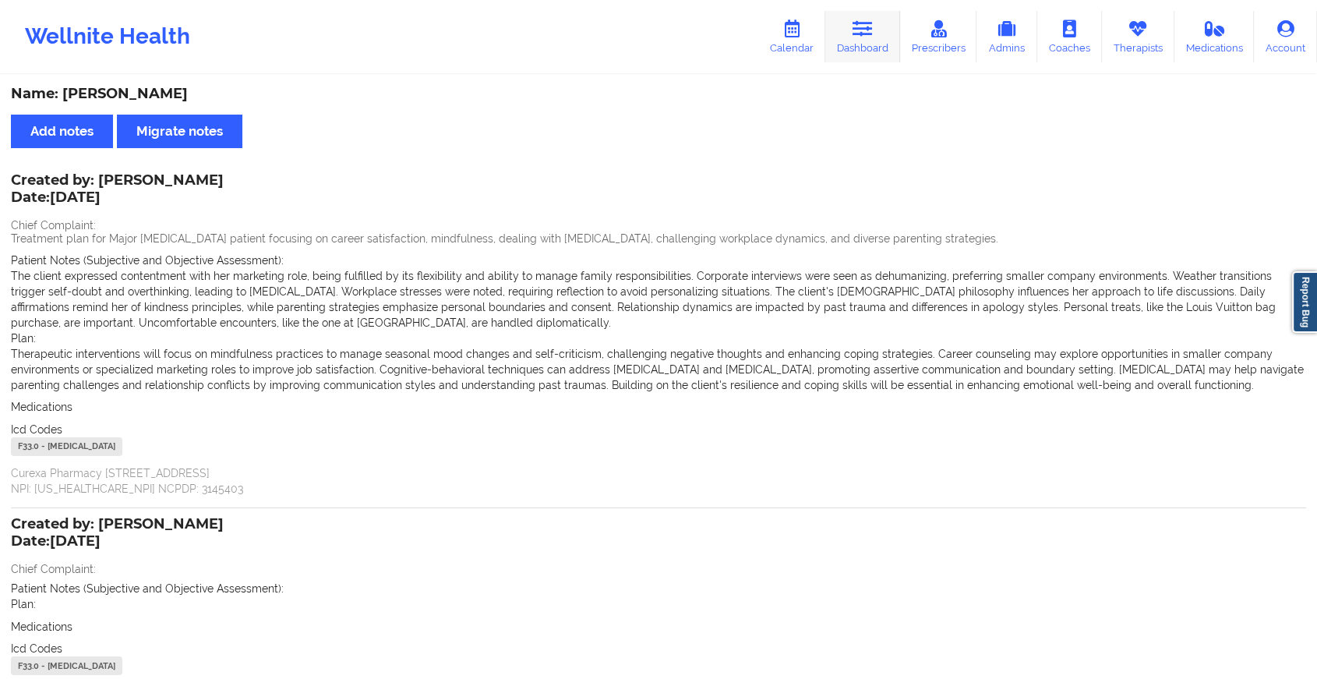
click at [891, 33] on link "Dashboard" at bounding box center [863, 36] width 75 height 51
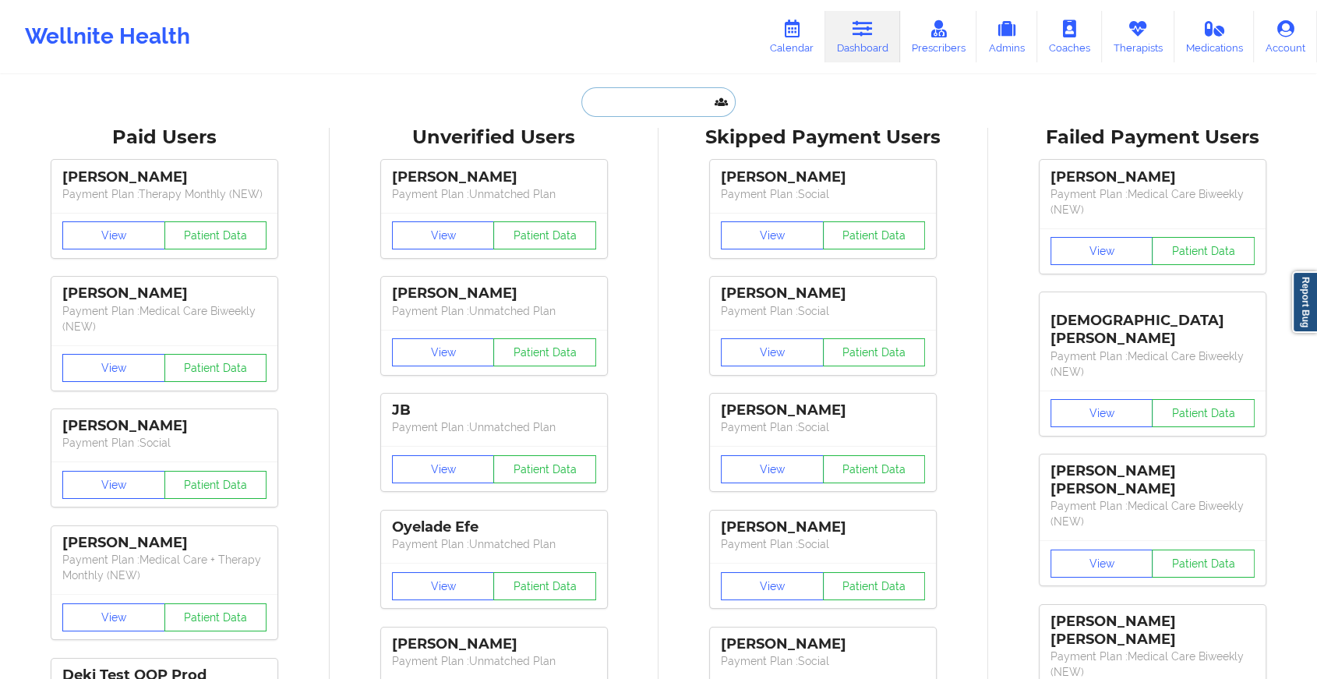
click at [630, 104] on input "text" at bounding box center [659, 102] width 154 height 30
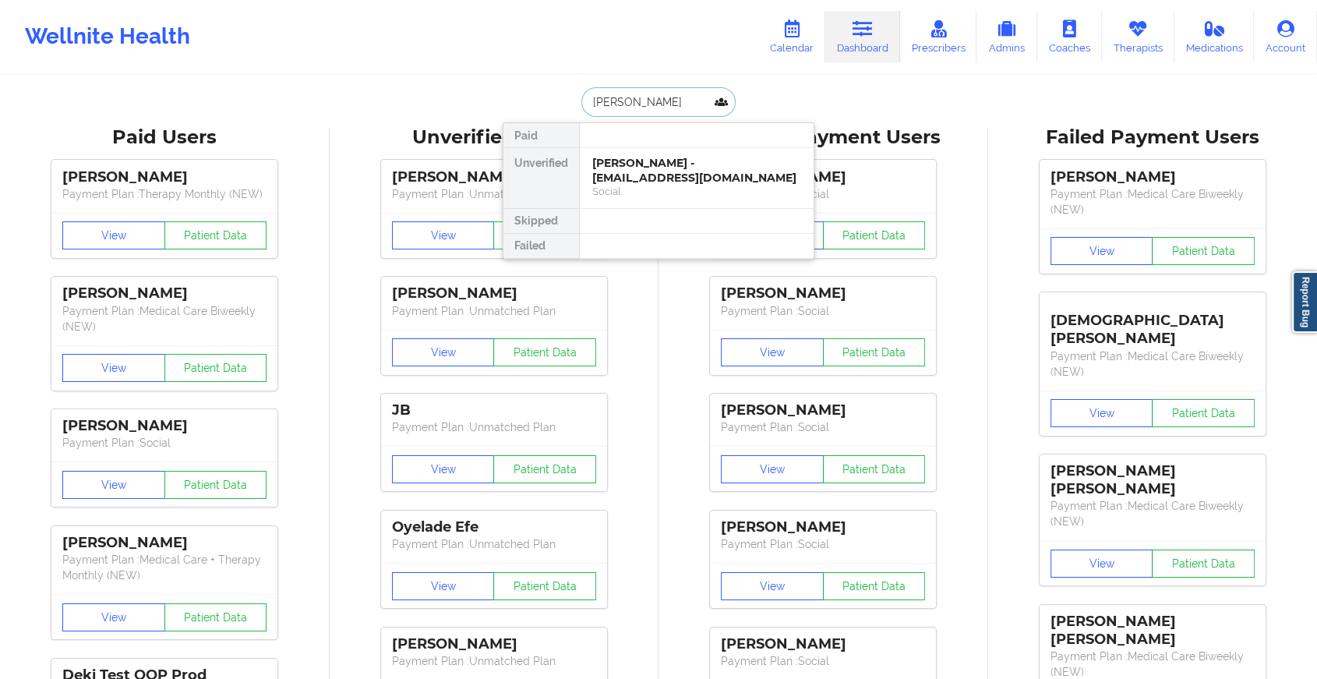
type input "[PERSON_NAME] m"
click at [674, 169] on div "[PERSON_NAME] - [EMAIL_ADDRESS][DOMAIN_NAME]" at bounding box center [696, 170] width 209 height 29
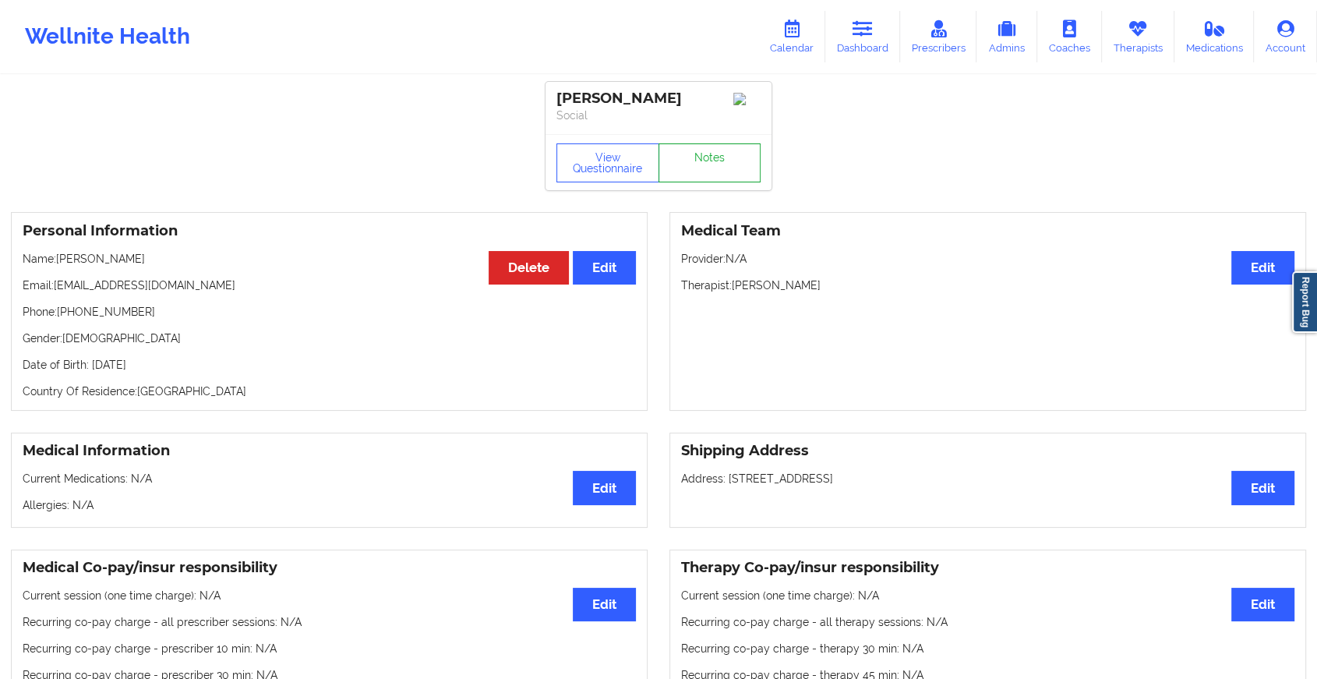
click at [721, 168] on link "Notes" at bounding box center [710, 162] width 103 height 39
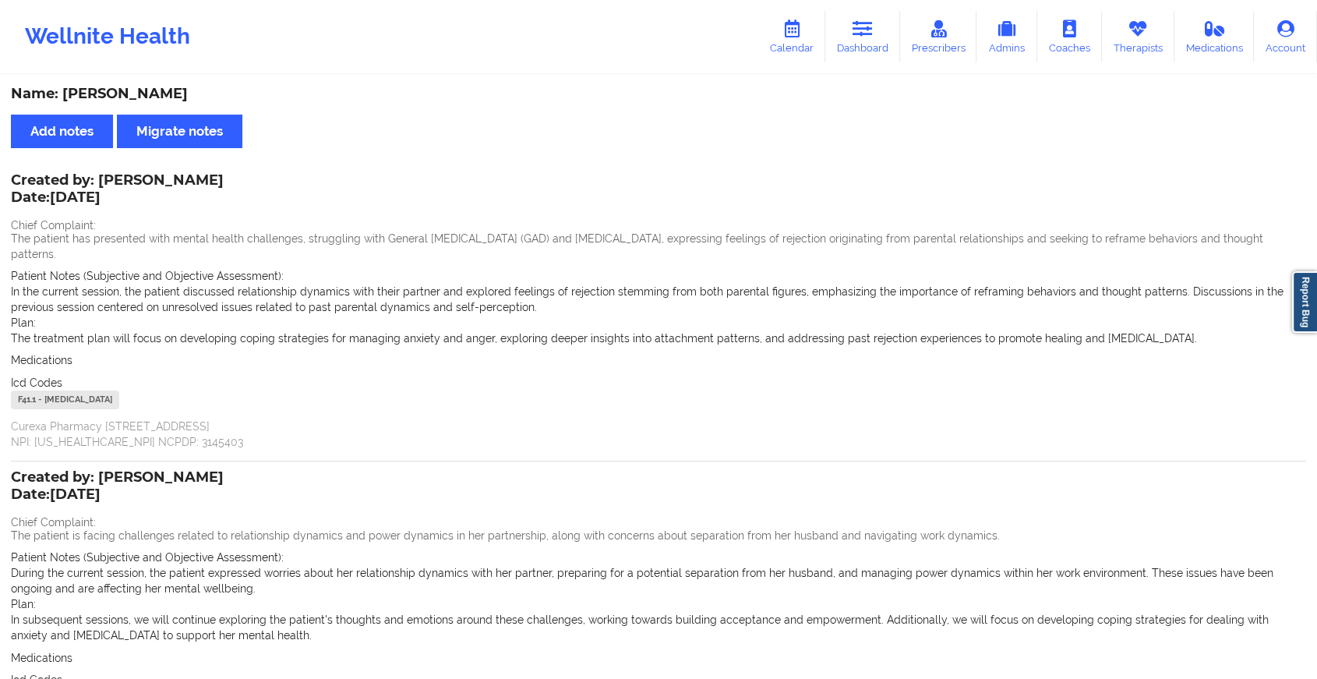
click at [605, 672] on div "Icd Codes [MEDICAL_DATA] - [MEDICAL_DATA]" at bounding box center [659, 691] width 1296 height 38
click at [879, 32] on link "Dashboard" at bounding box center [863, 36] width 75 height 51
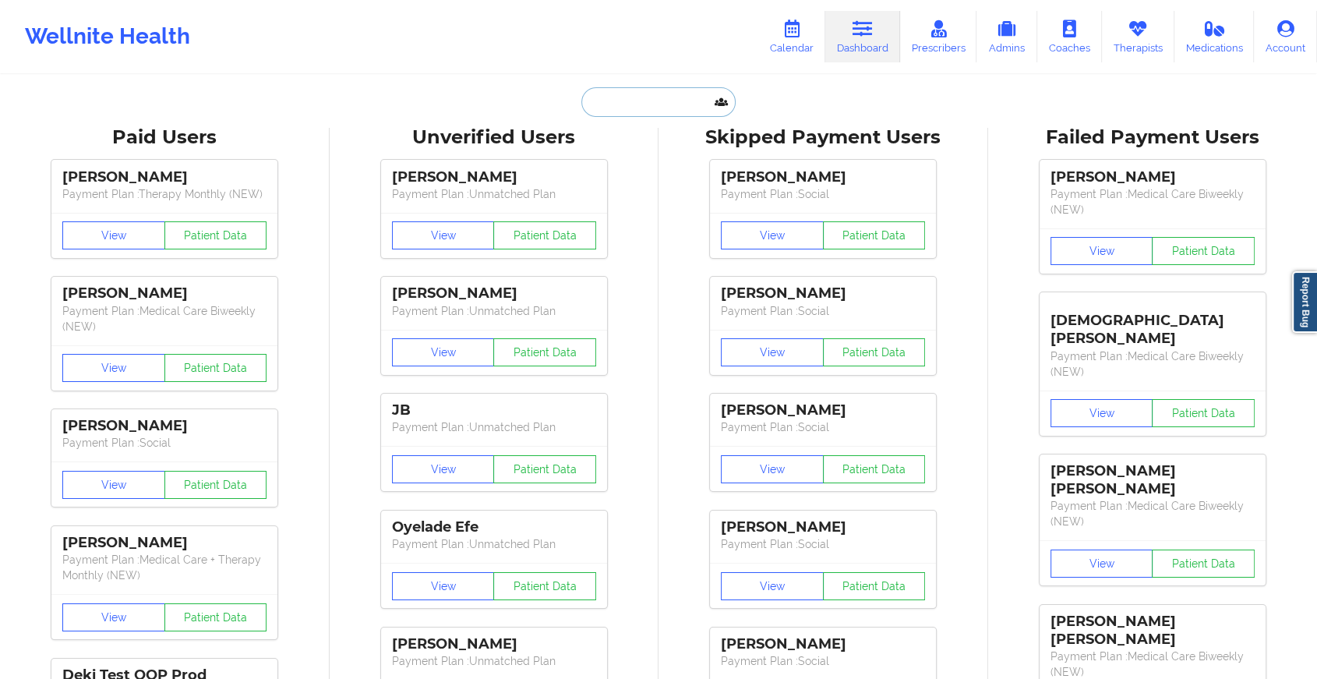
click at [666, 109] on input "text" at bounding box center [659, 102] width 154 height 30
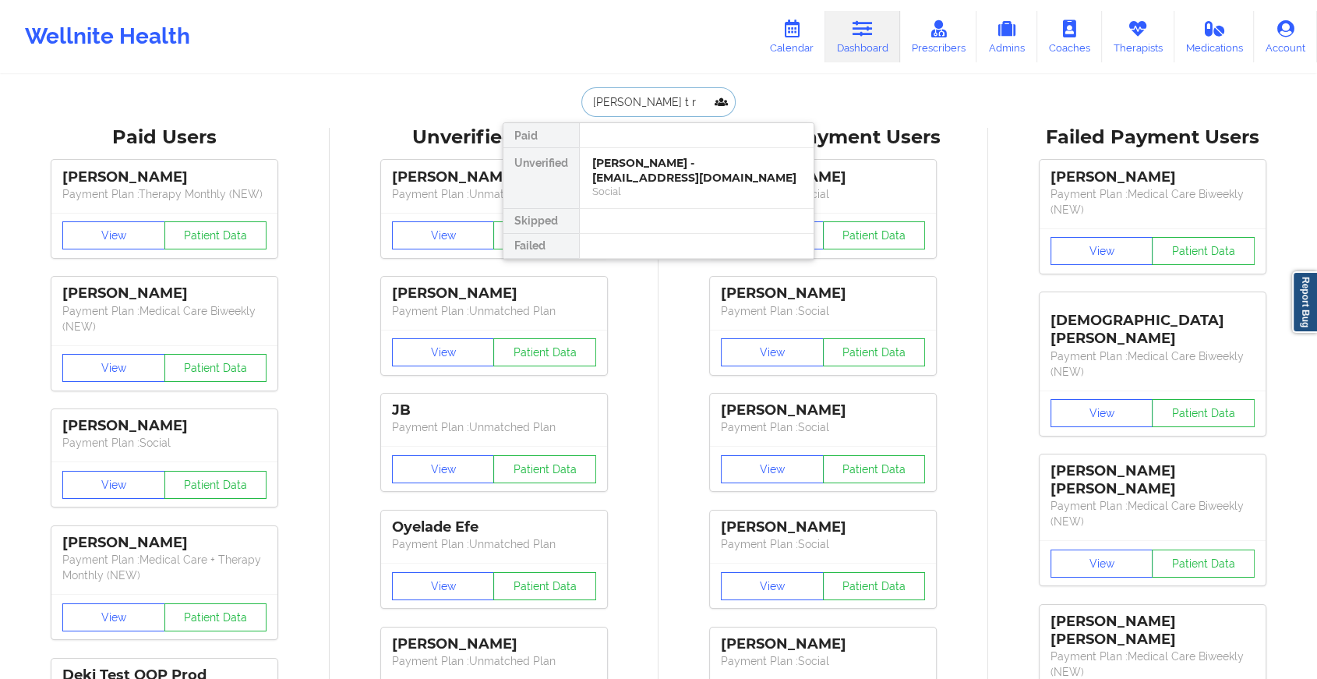
type input "[PERSON_NAME]"
click at [684, 181] on div "[PERSON_NAME] - [EMAIL_ADDRESS][DOMAIN_NAME]" at bounding box center [696, 170] width 209 height 29
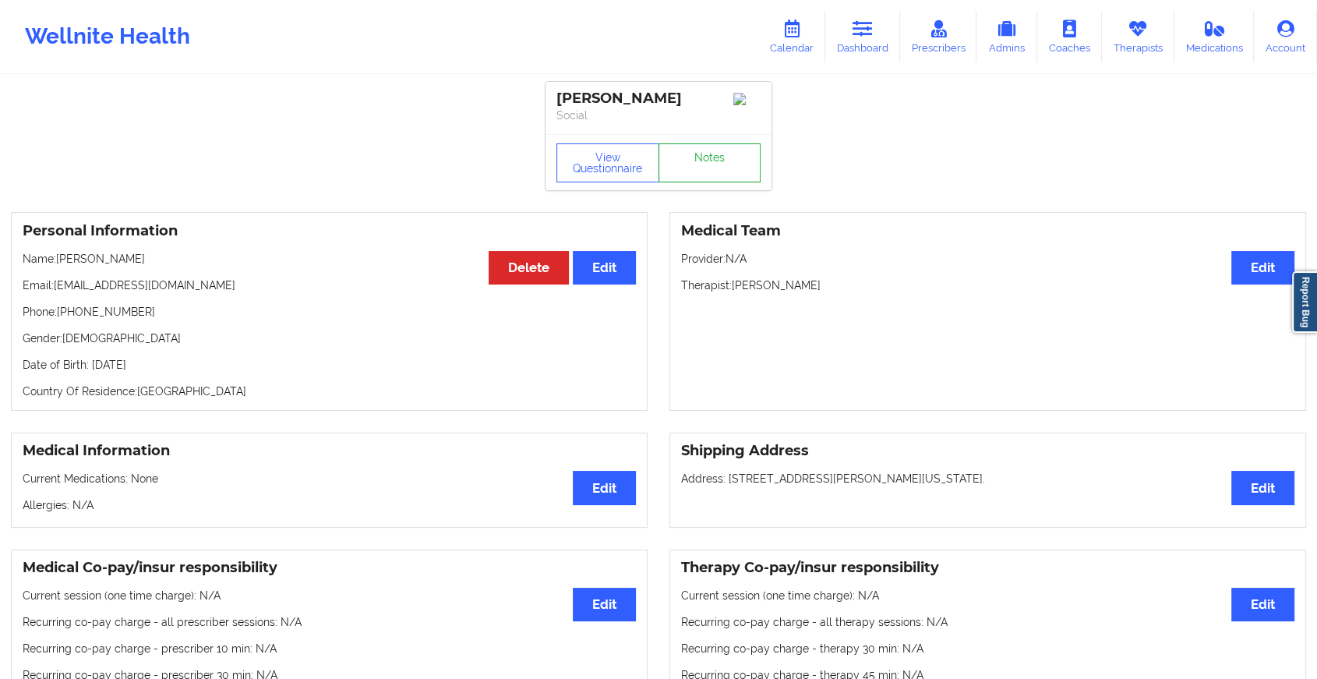
click at [702, 163] on link "Notes" at bounding box center [710, 162] width 103 height 39
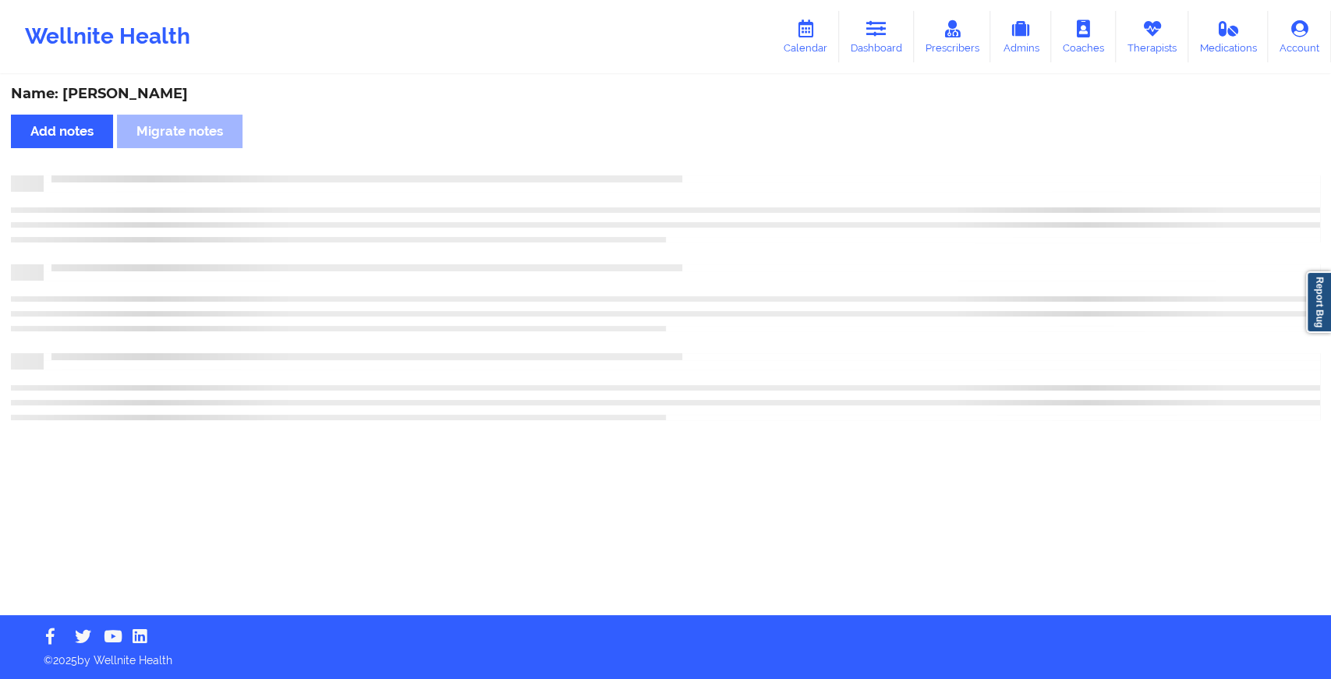
click at [702, 163] on div "Name: [PERSON_NAME] Add notes Migrate notes" at bounding box center [665, 345] width 1331 height 539
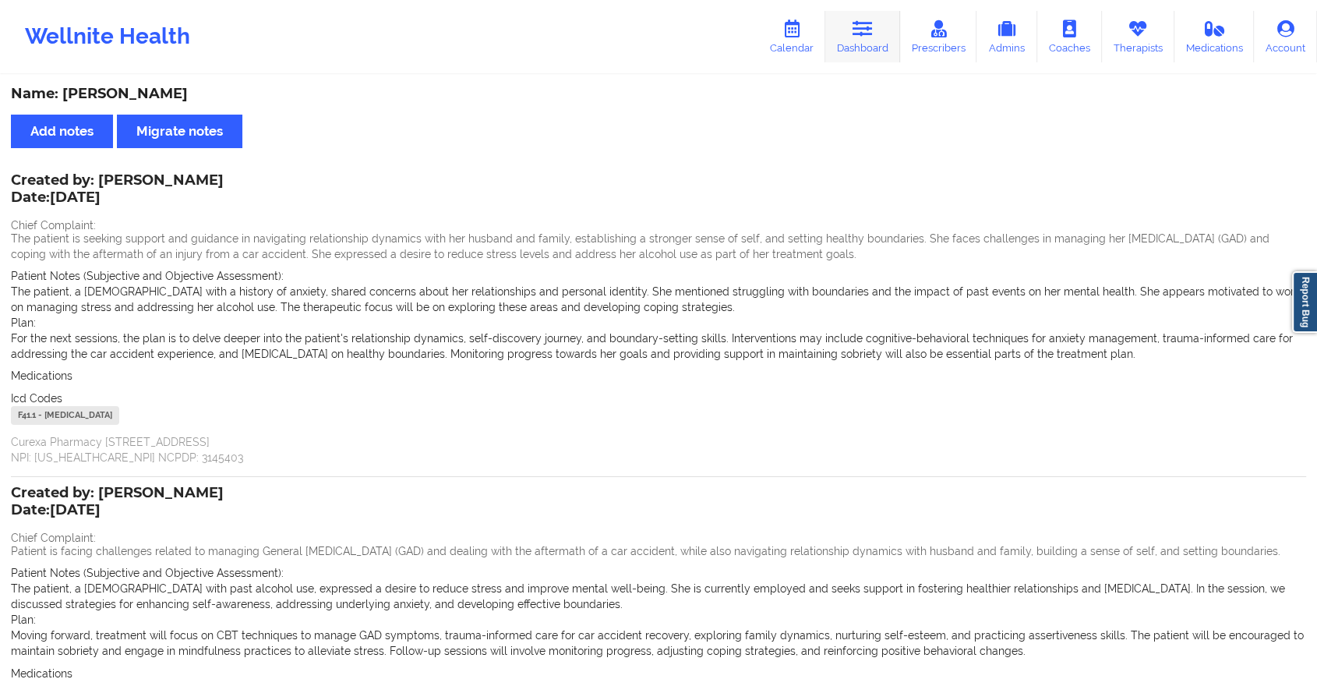
click at [869, 26] on icon at bounding box center [863, 28] width 20 height 17
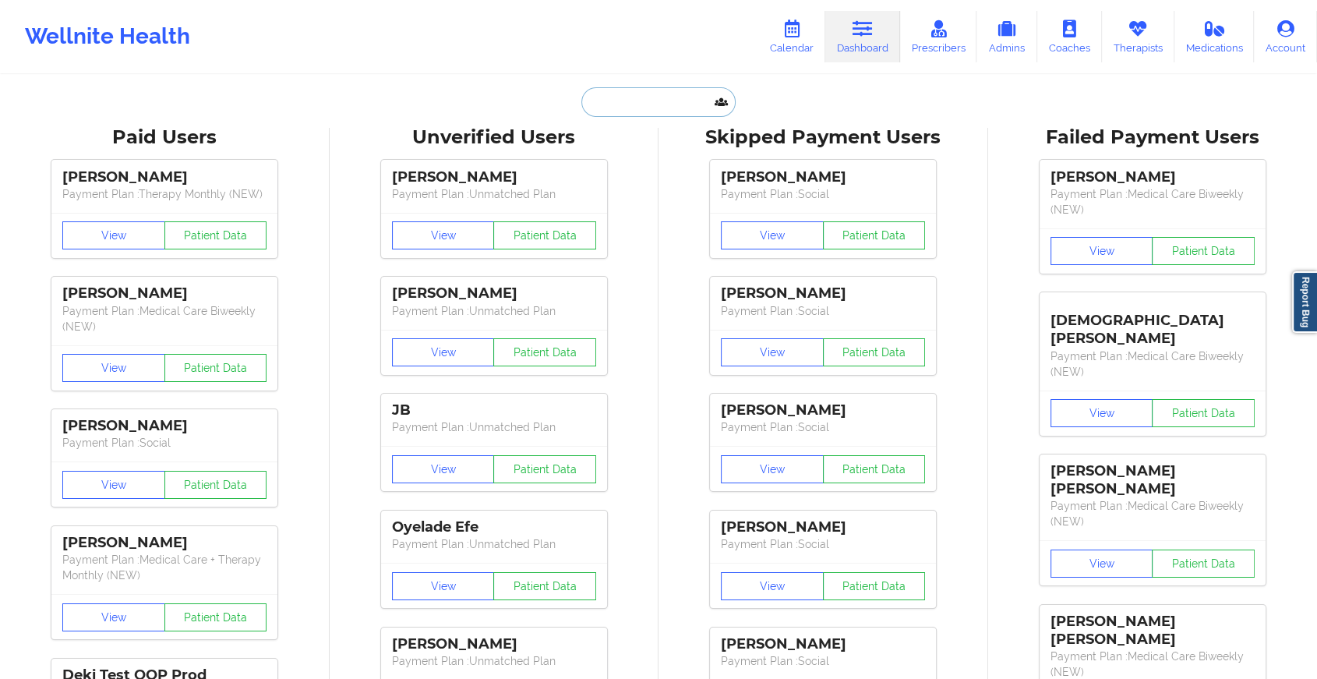
click at [623, 93] on input "text" at bounding box center [659, 102] width 154 height 30
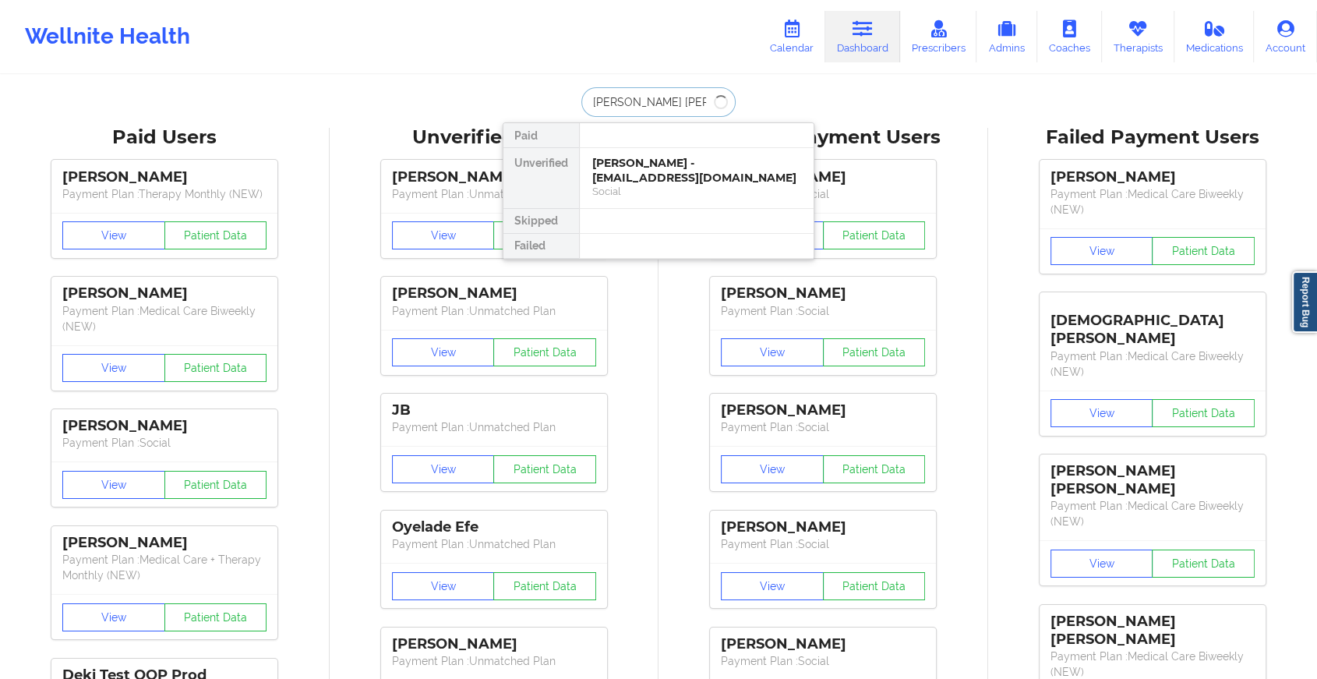
type input "[PERSON_NAME]"
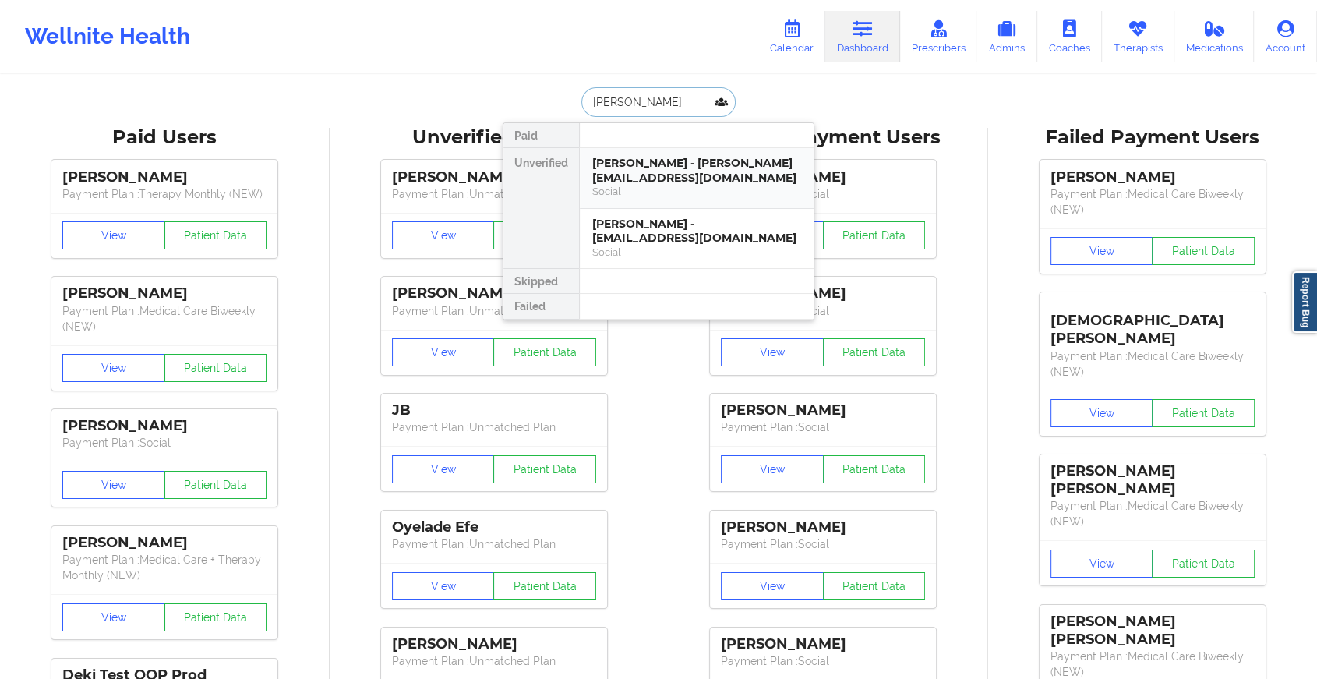
click at [663, 188] on div "Social" at bounding box center [696, 191] width 209 height 13
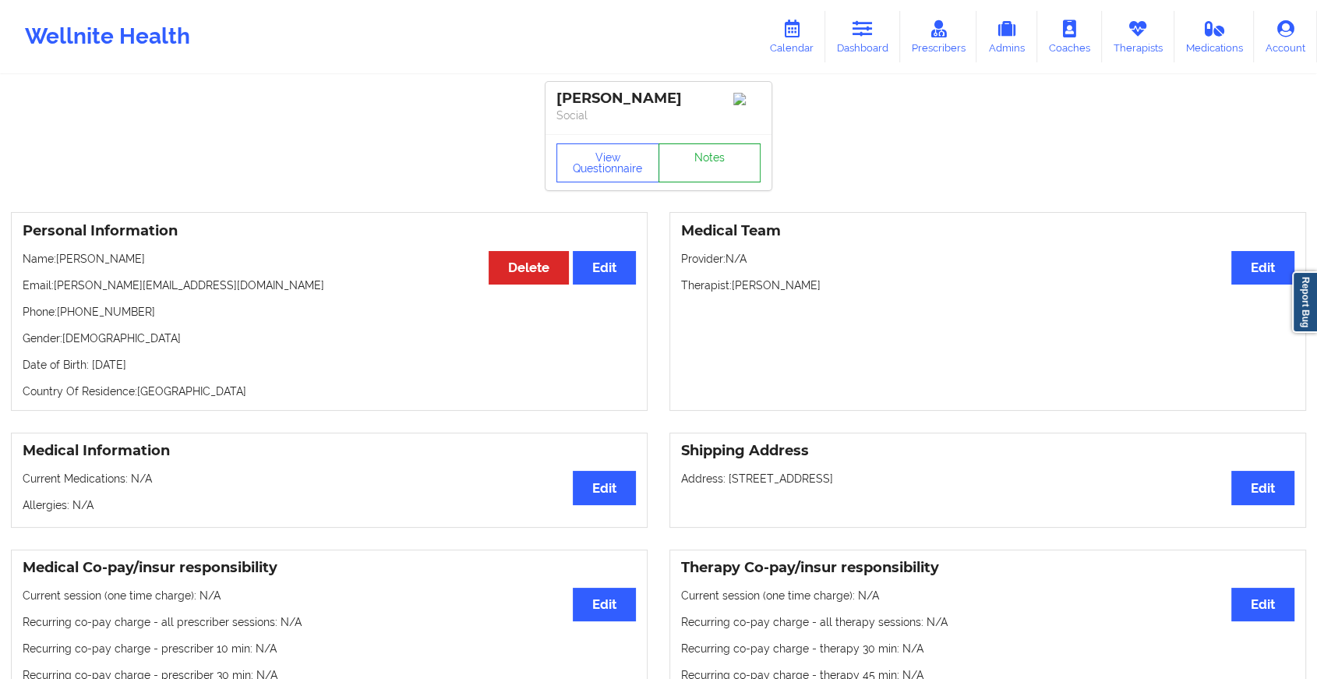
click at [701, 175] on link "Notes" at bounding box center [710, 162] width 103 height 39
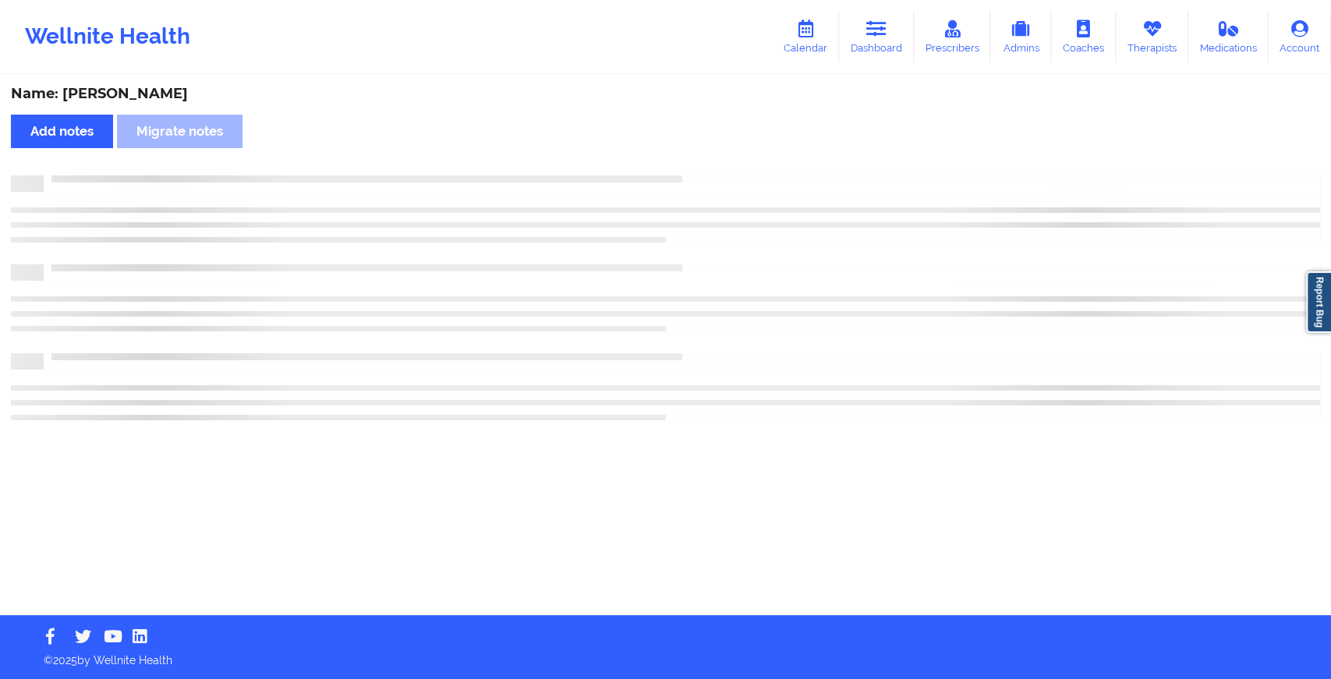
click at [766, 230] on div at bounding box center [665, 208] width 1309 height 67
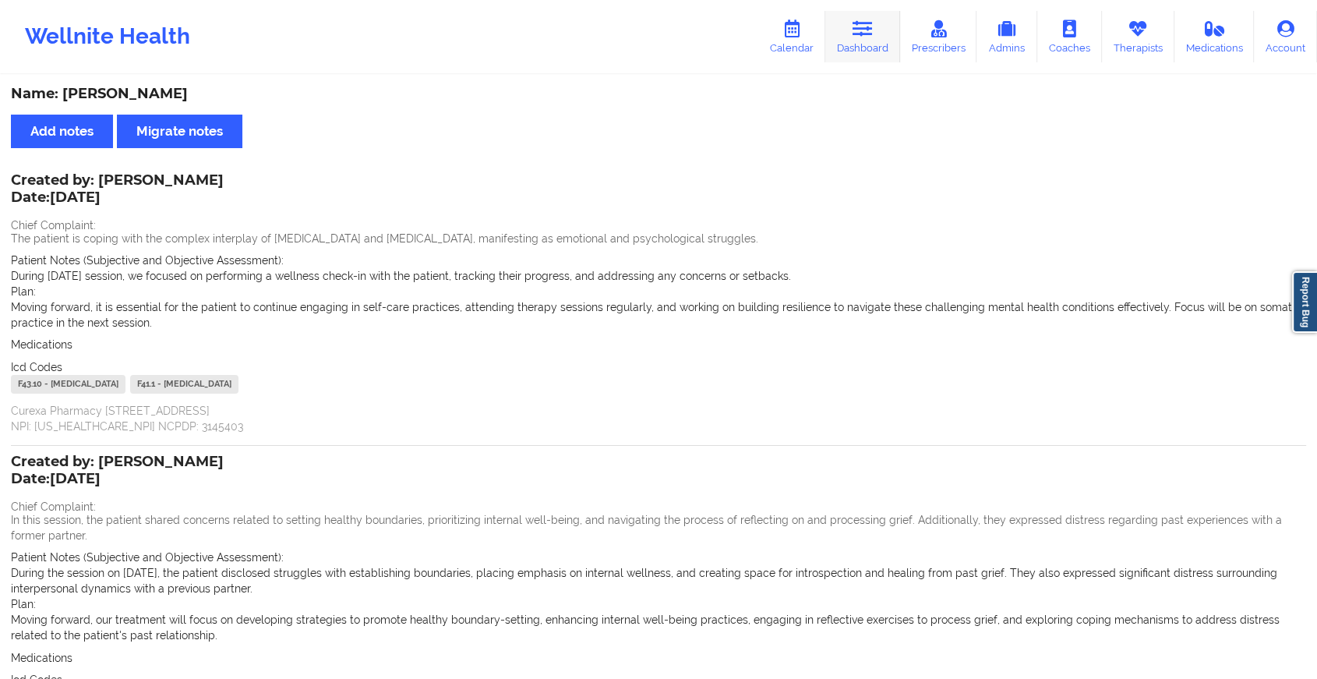
click at [873, 24] on icon at bounding box center [863, 28] width 20 height 17
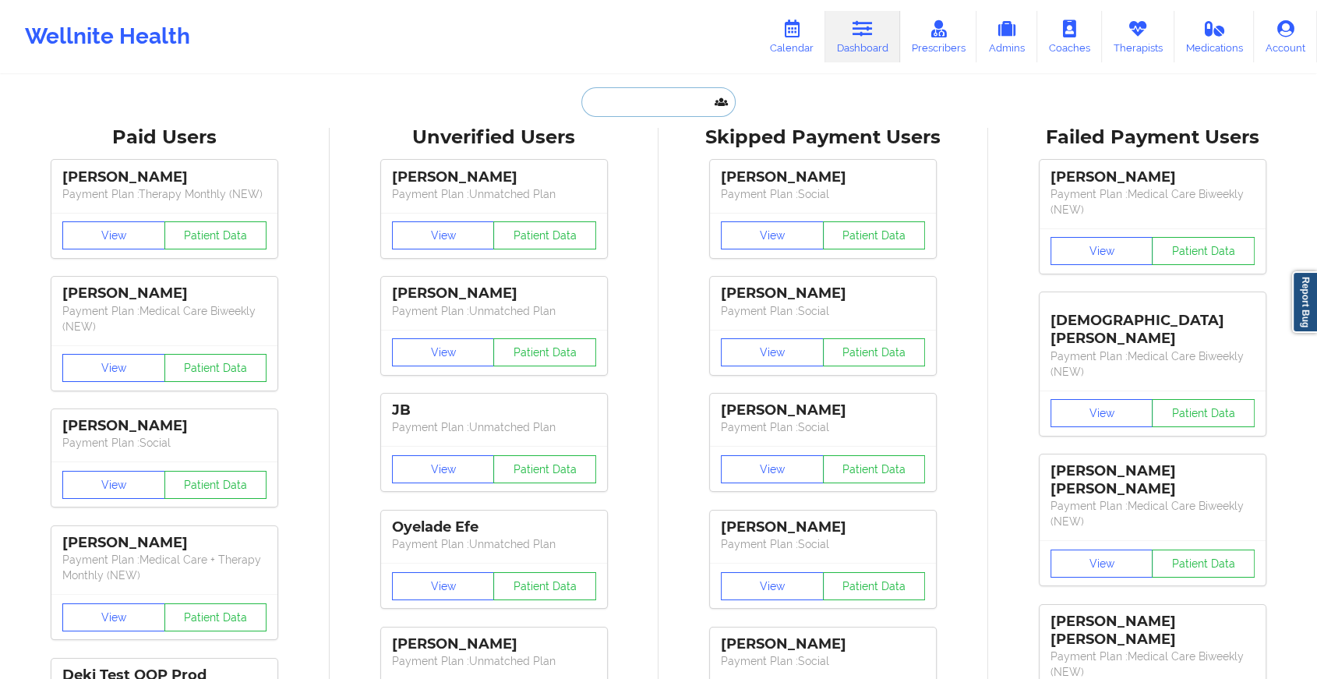
click at [638, 94] on input "text" at bounding box center [659, 102] width 154 height 30
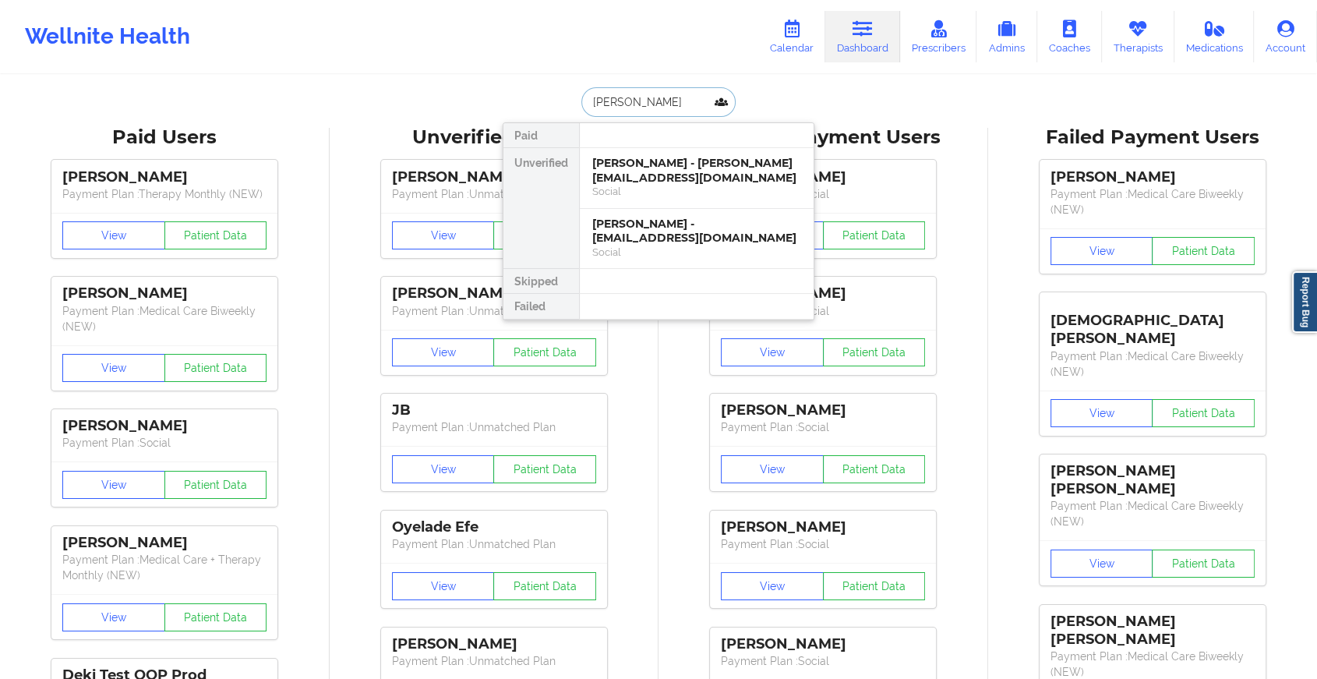
type input "[PERSON_NAME]"
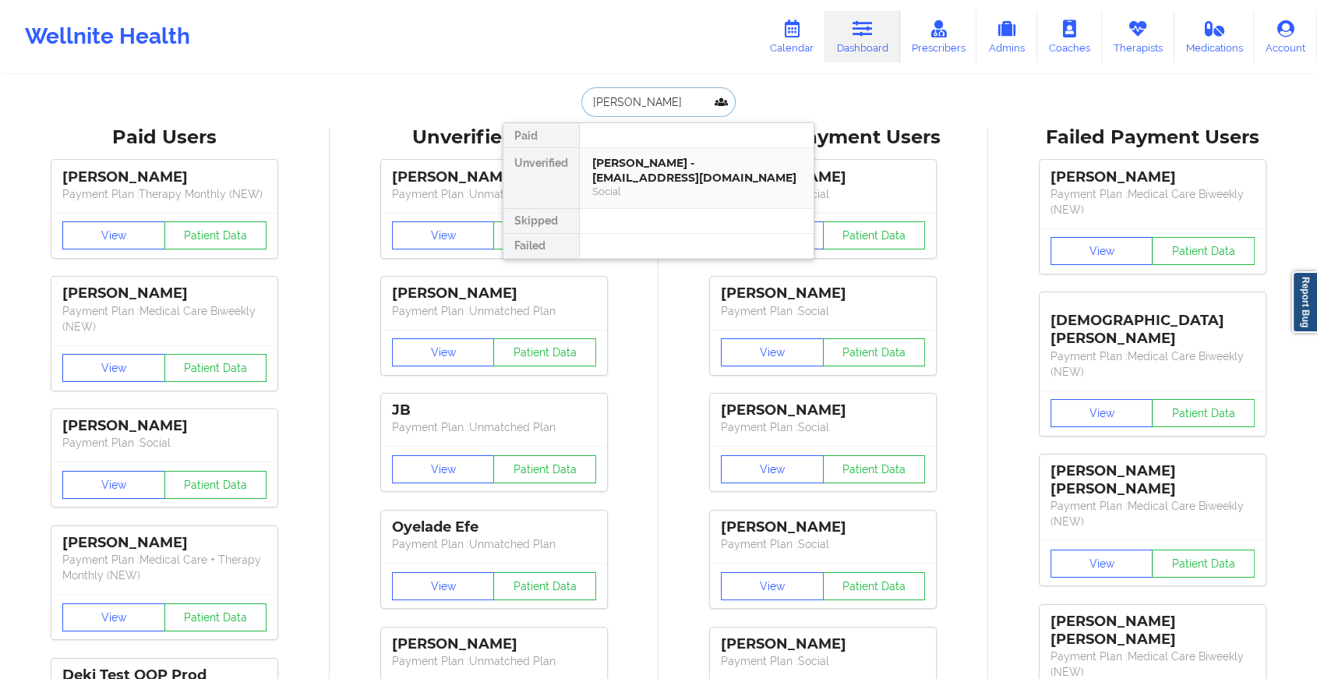
click at [684, 176] on div "[PERSON_NAME] - [EMAIL_ADDRESS][DOMAIN_NAME]" at bounding box center [696, 170] width 209 height 29
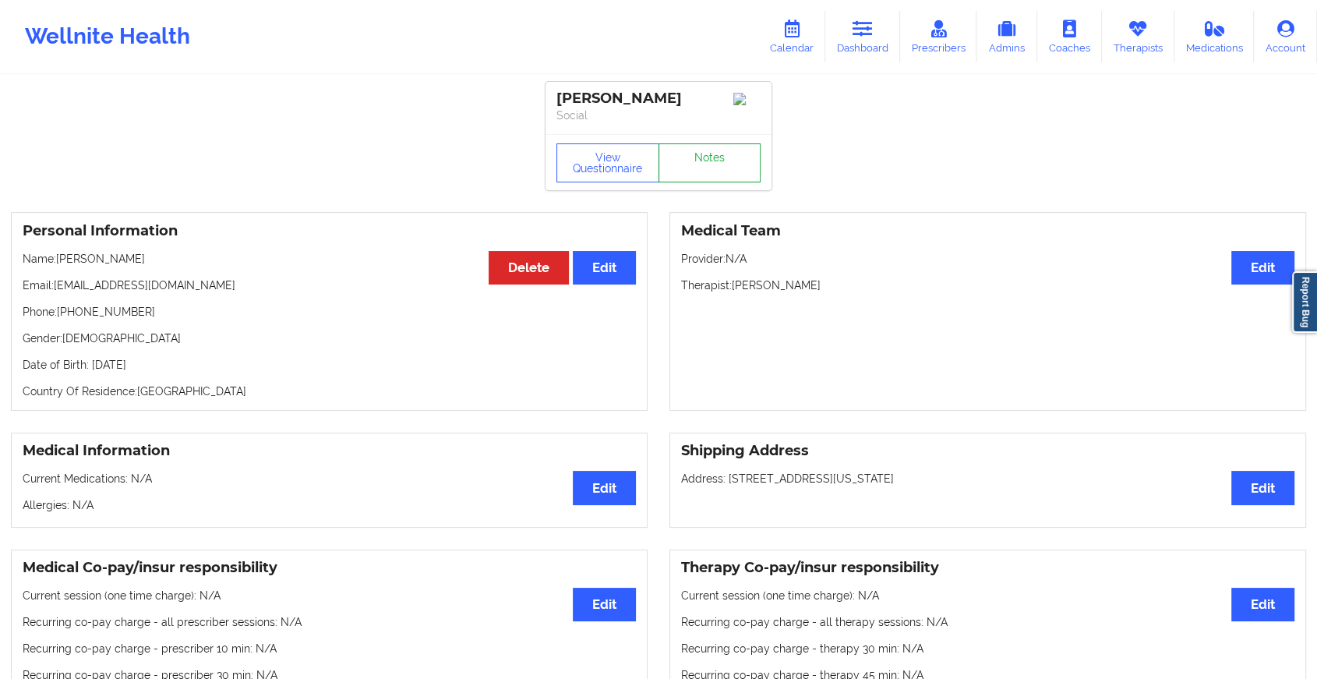
click at [714, 170] on link "Notes" at bounding box center [710, 162] width 103 height 39
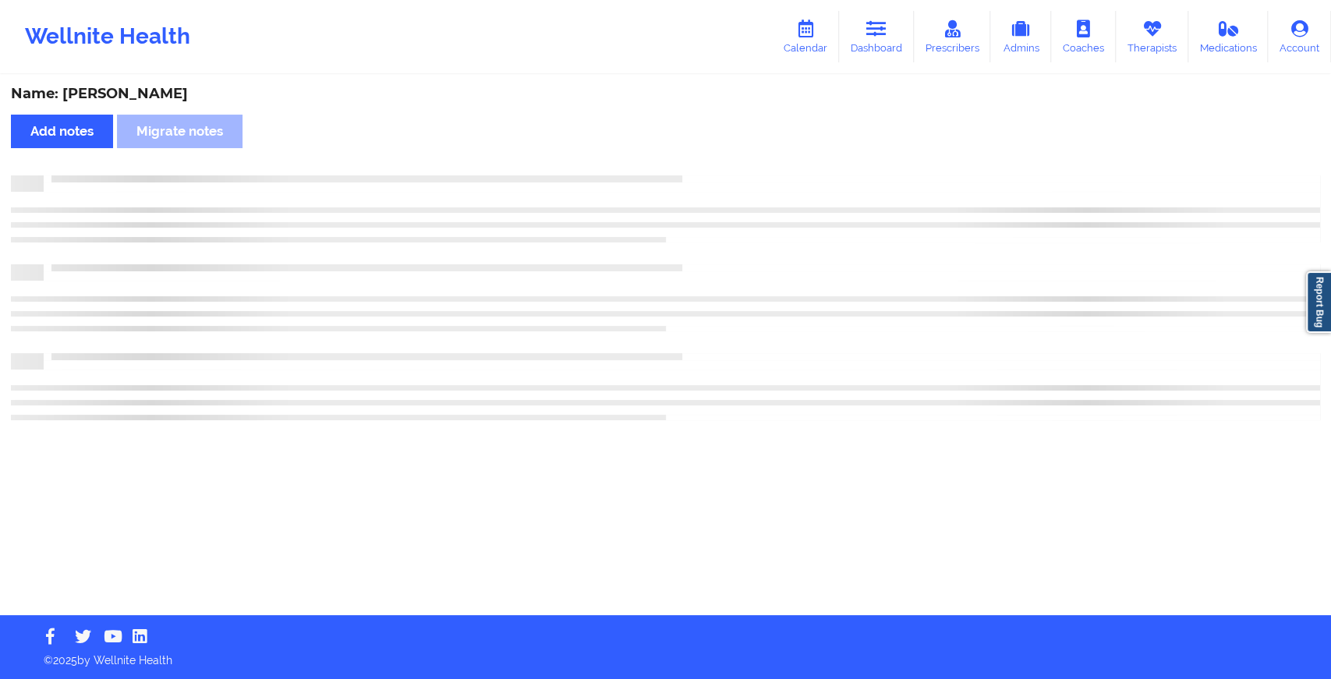
click at [850, 318] on div "Name: [PERSON_NAME] Add notes [PERSON_NAME] notes" at bounding box center [665, 345] width 1331 height 539
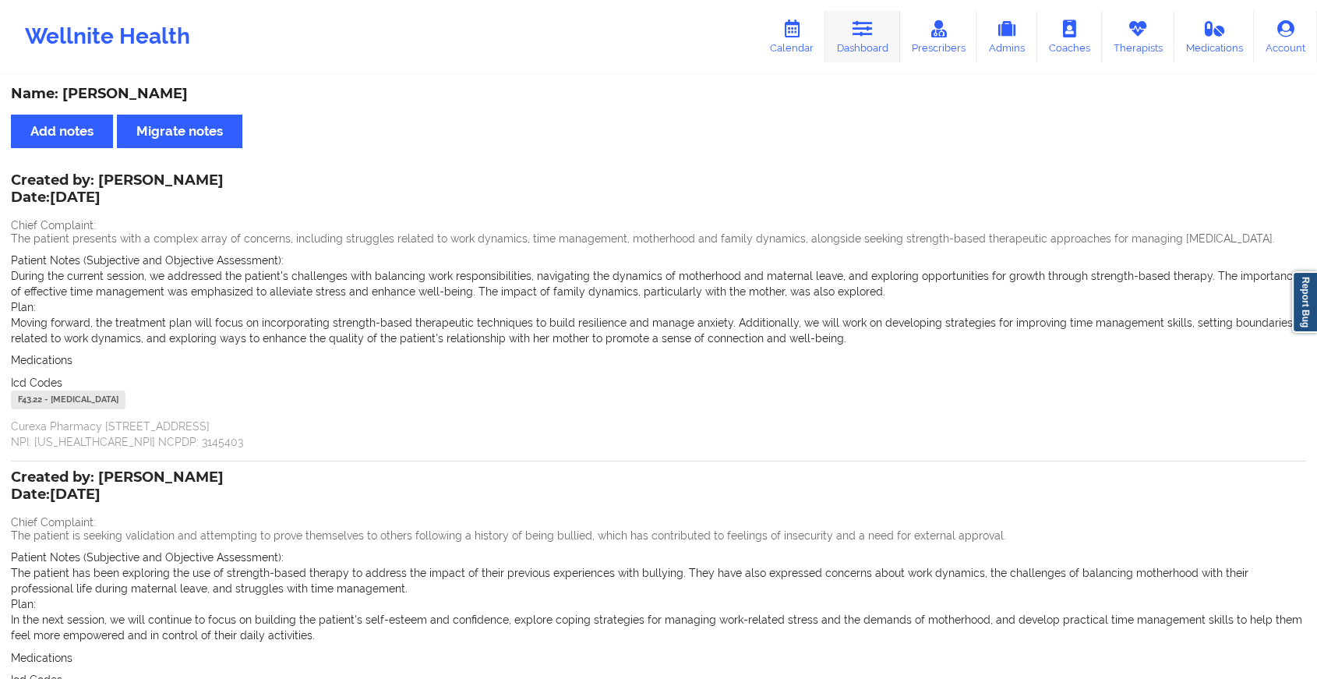
click at [832, 31] on link "Dashboard" at bounding box center [863, 36] width 75 height 51
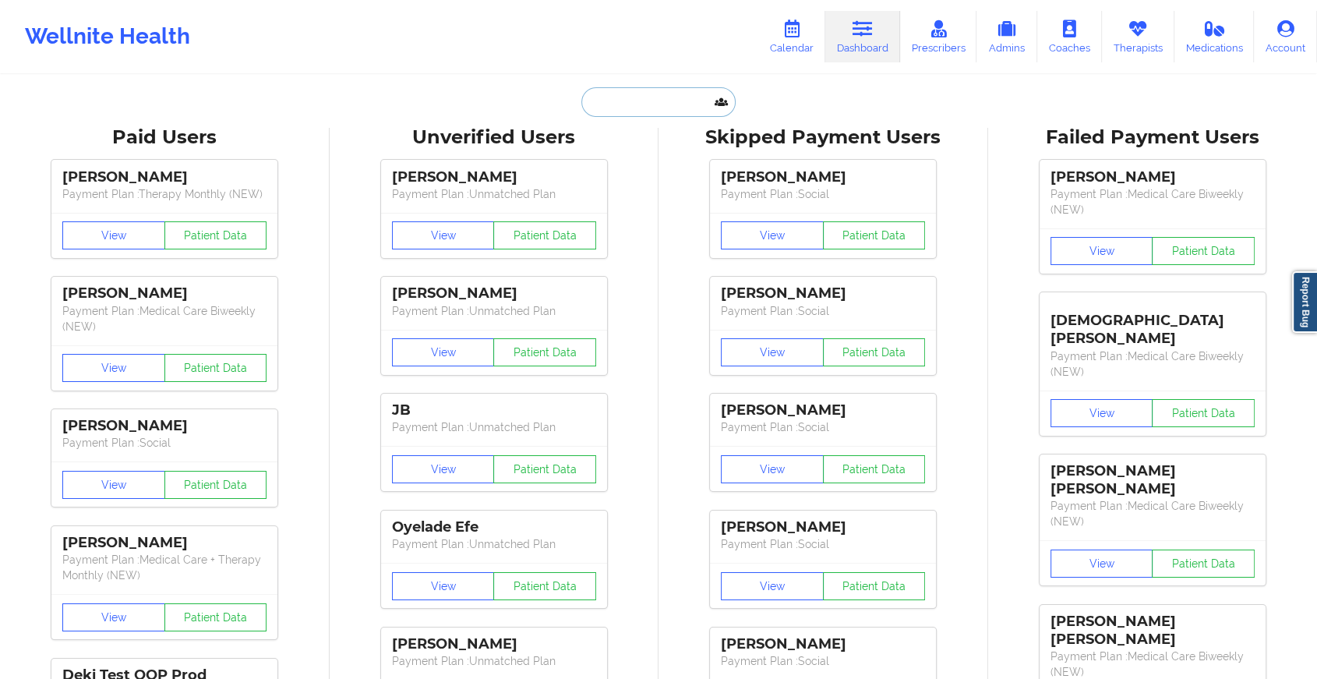
click at [598, 102] on input "text" at bounding box center [659, 102] width 154 height 30
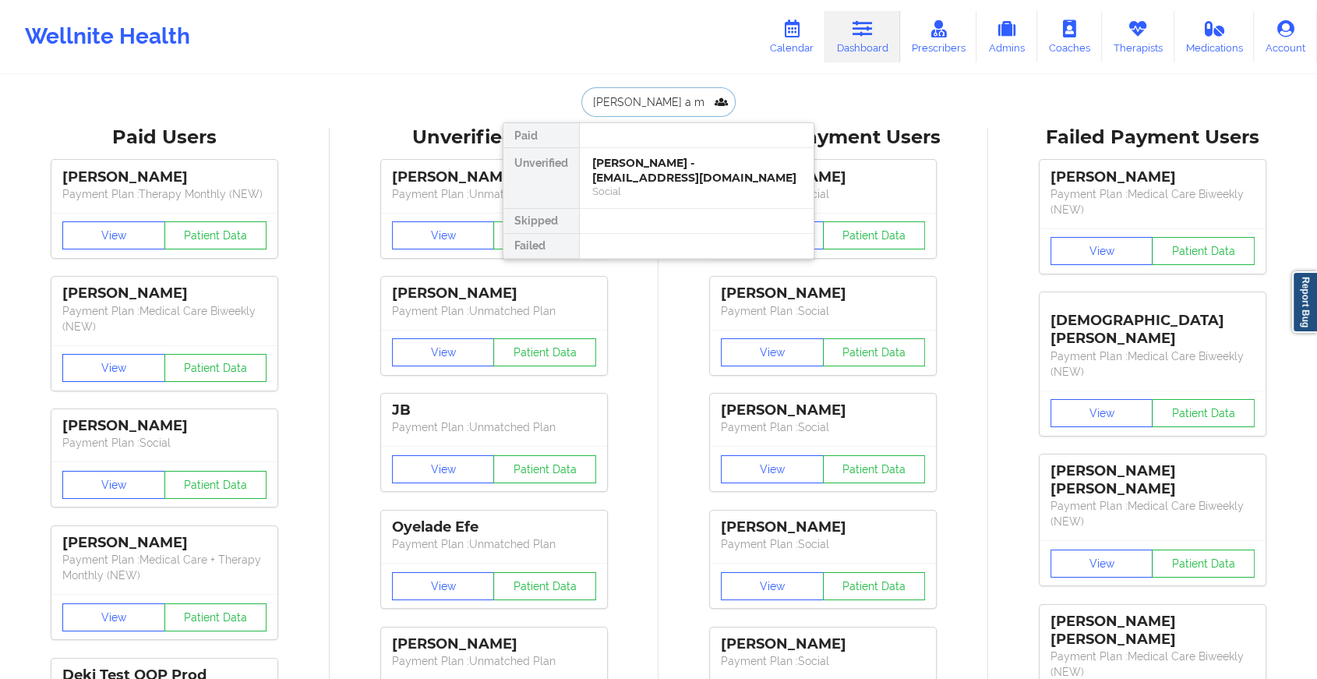
type input "[PERSON_NAME] a mi"
click at [672, 193] on div "Social" at bounding box center [696, 191] width 209 height 13
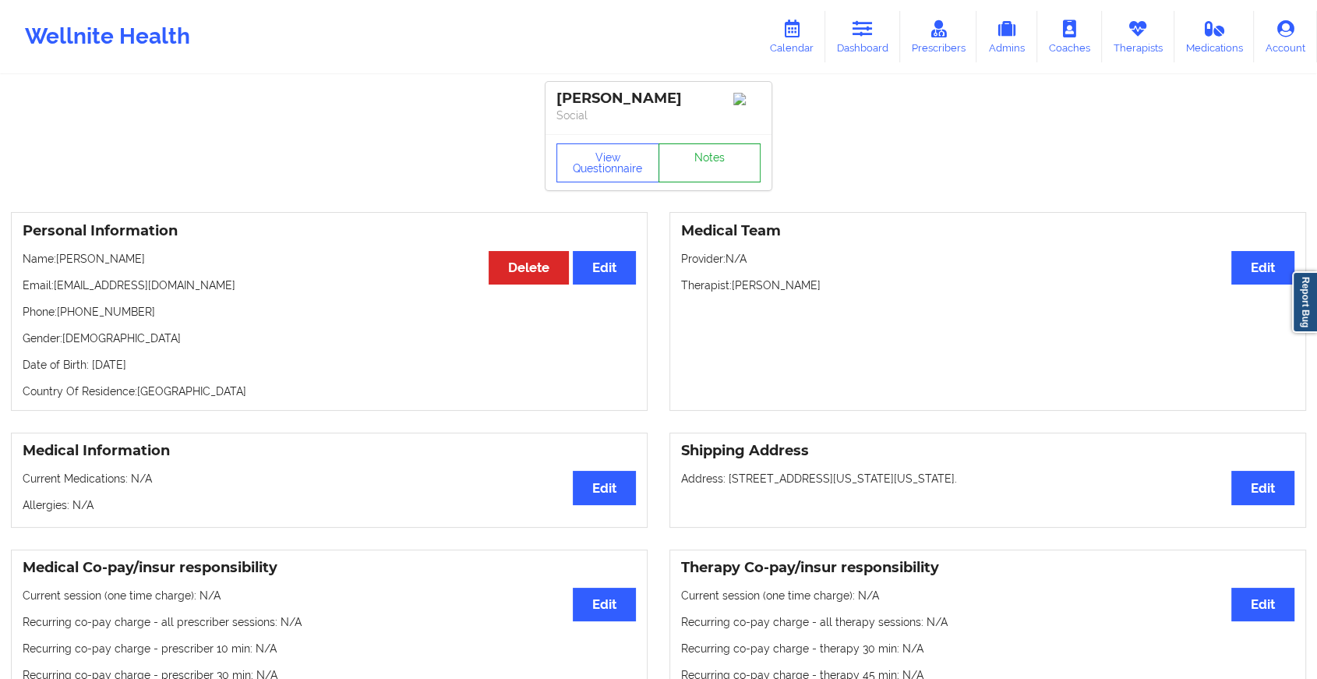
click at [702, 164] on link "Notes" at bounding box center [710, 162] width 103 height 39
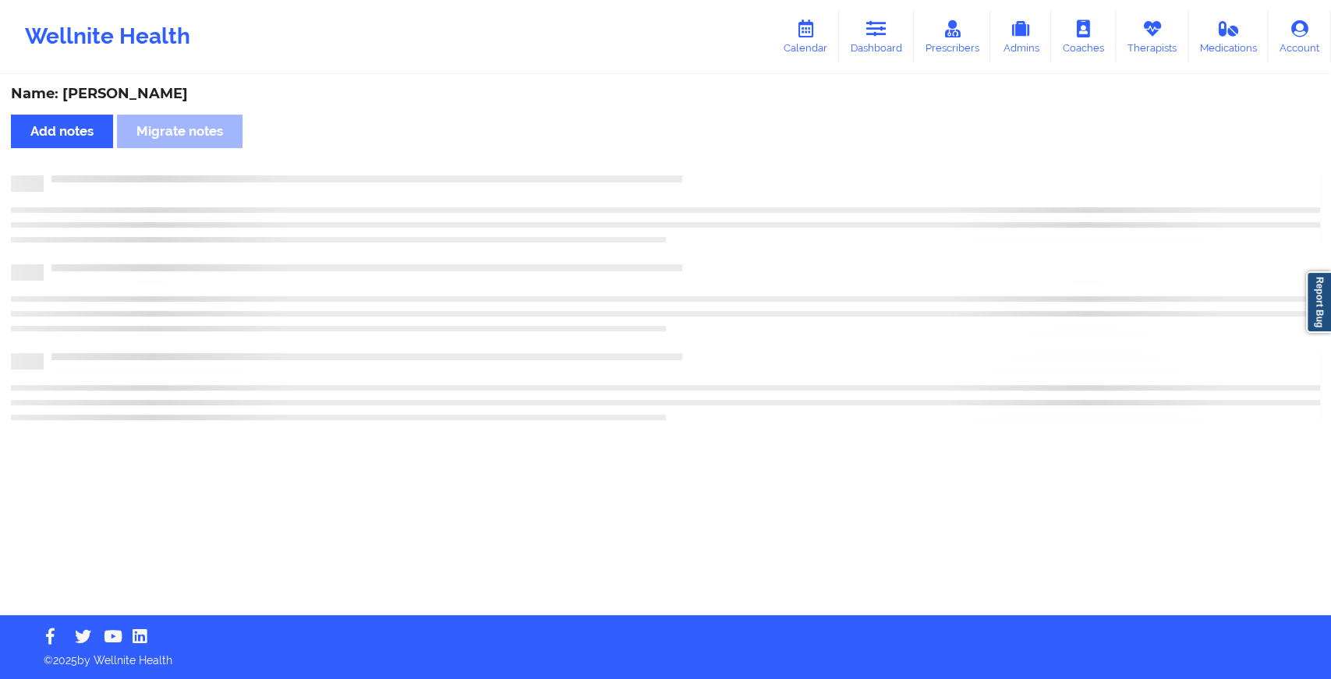
click at [702, 164] on div "Name: [PERSON_NAME] Add notes Migrate notes" at bounding box center [665, 345] width 1331 height 539
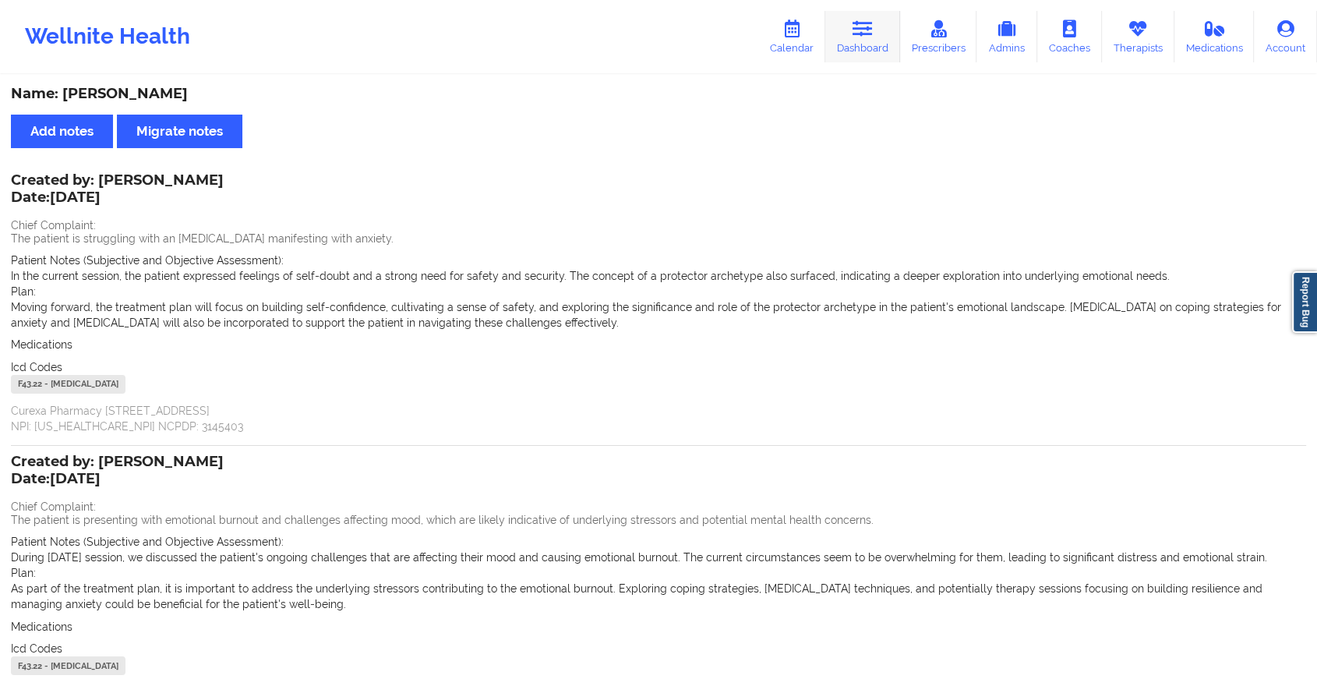
click at [861, 47] on link "Dashboard" at bounding box center [863, 36] width 75 height 51
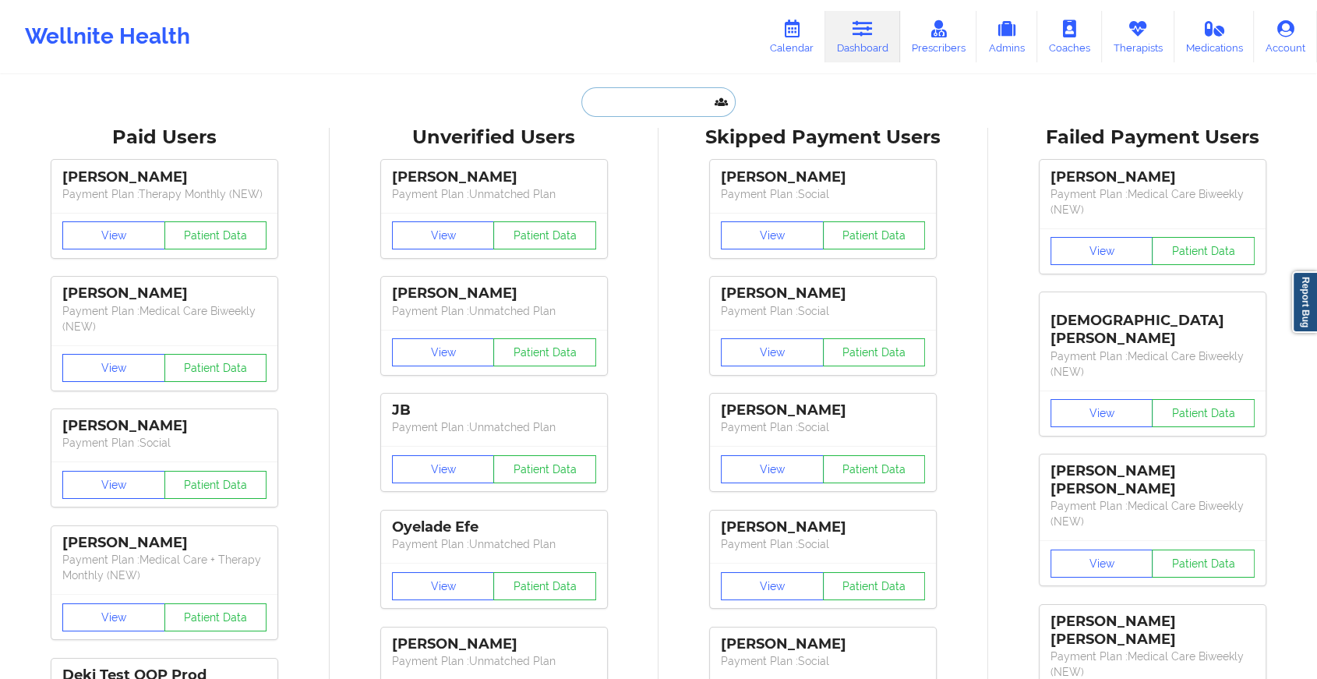
click at [621, 104] on input "text" at bounding box center [659, 102] width 154 height 30
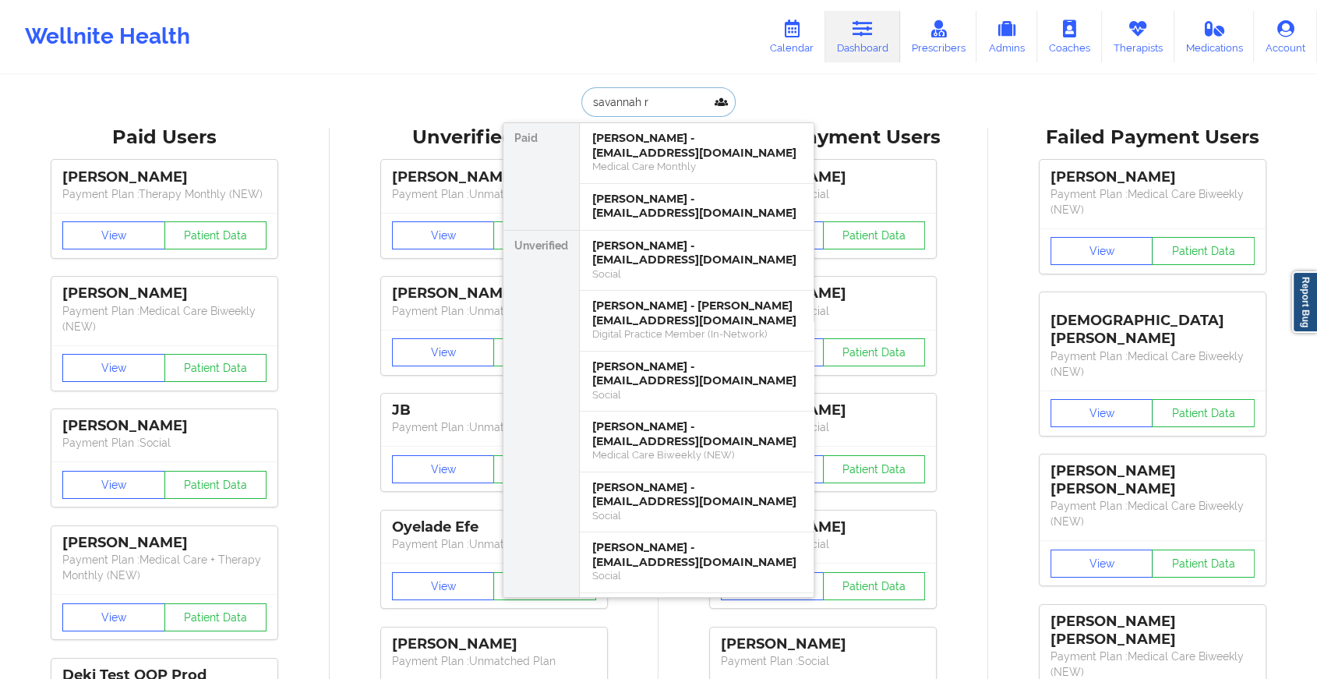
type input "[PERSON_NAME]"
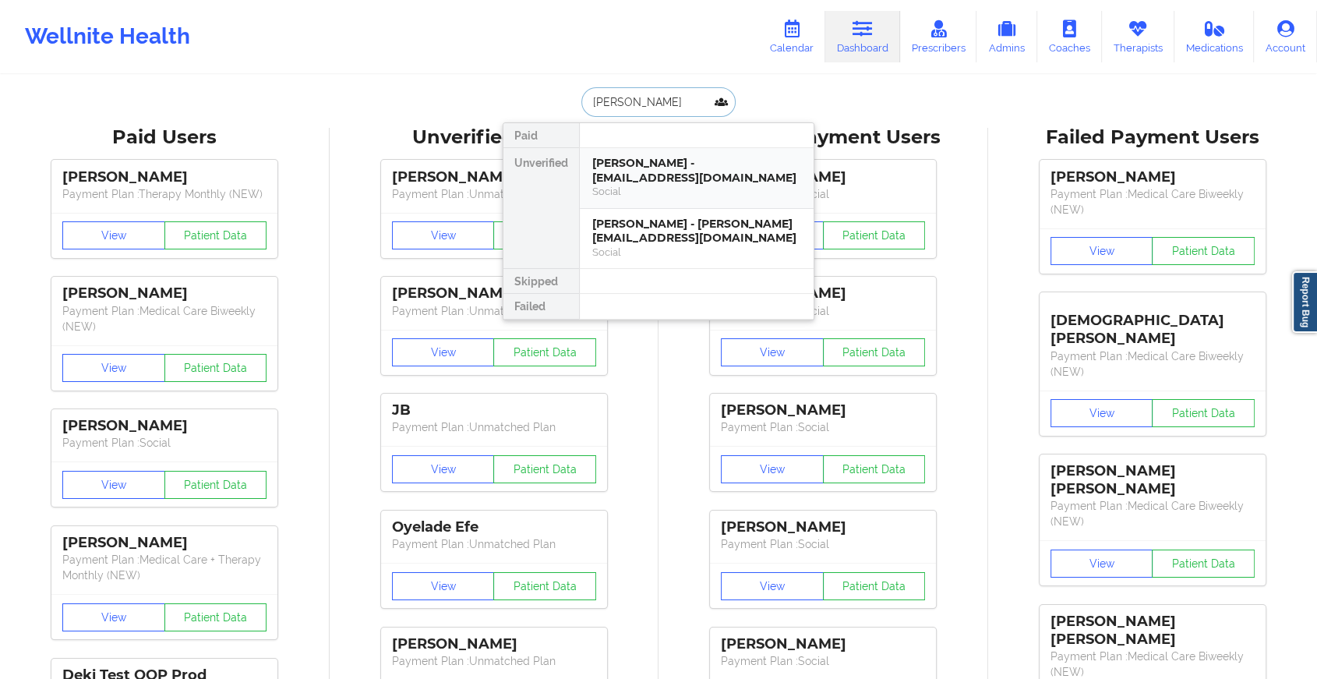
click at [676, 193] on div "Social" at bounding box center [696, 191] width 209 height 13
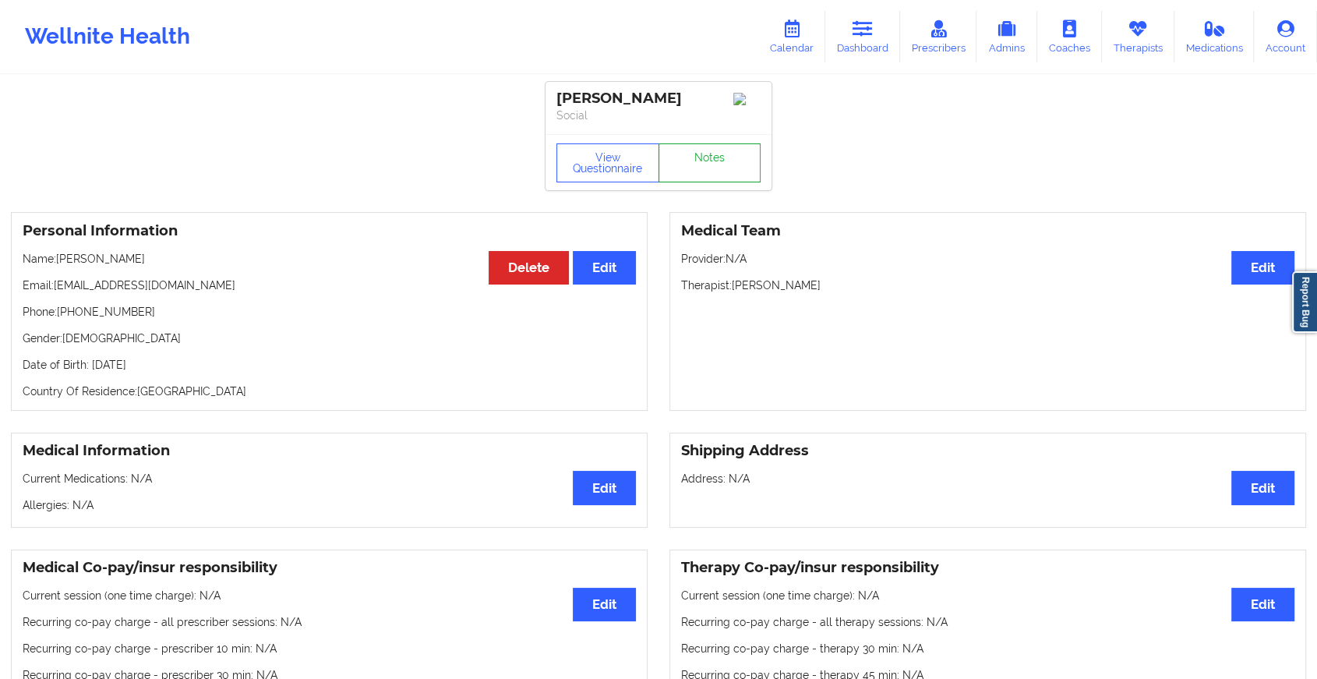
click at [712, 174] on link "Notes" at bounding box center [710, 162] width 103 height 39
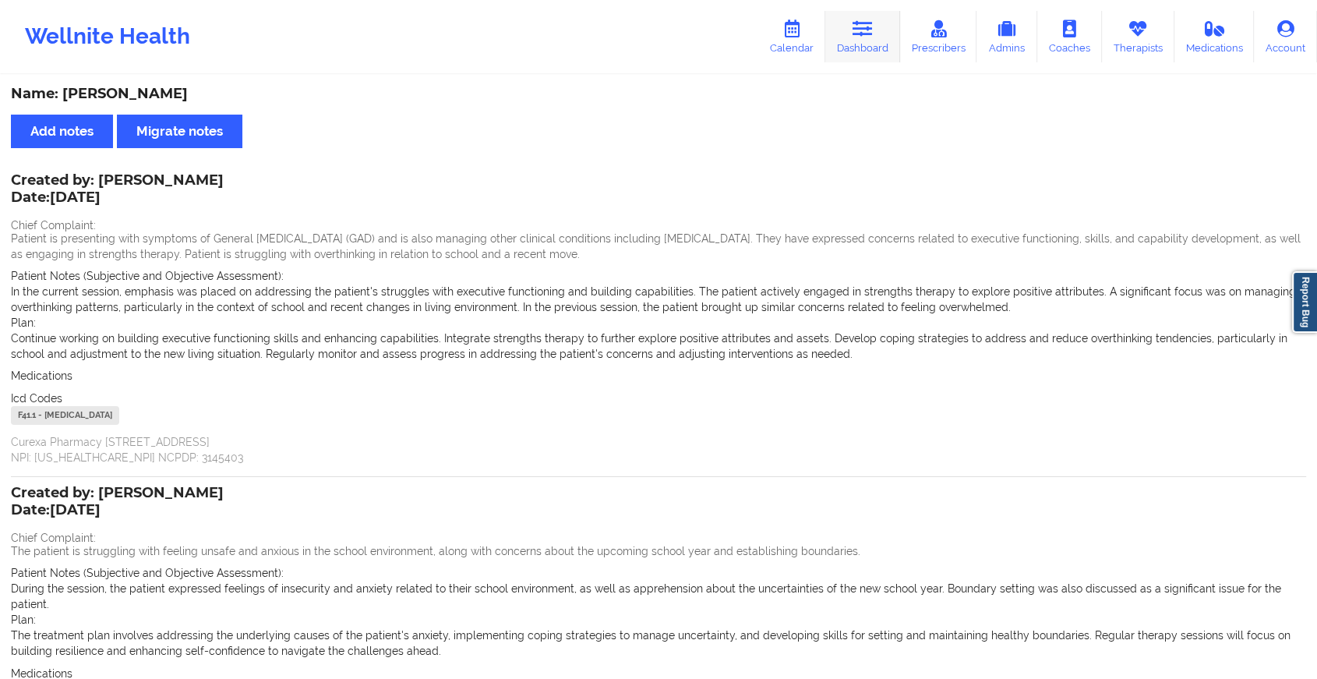
click at [840, 19] on link "Dashboard" at bounding box center [863, 36] width 75 height 51
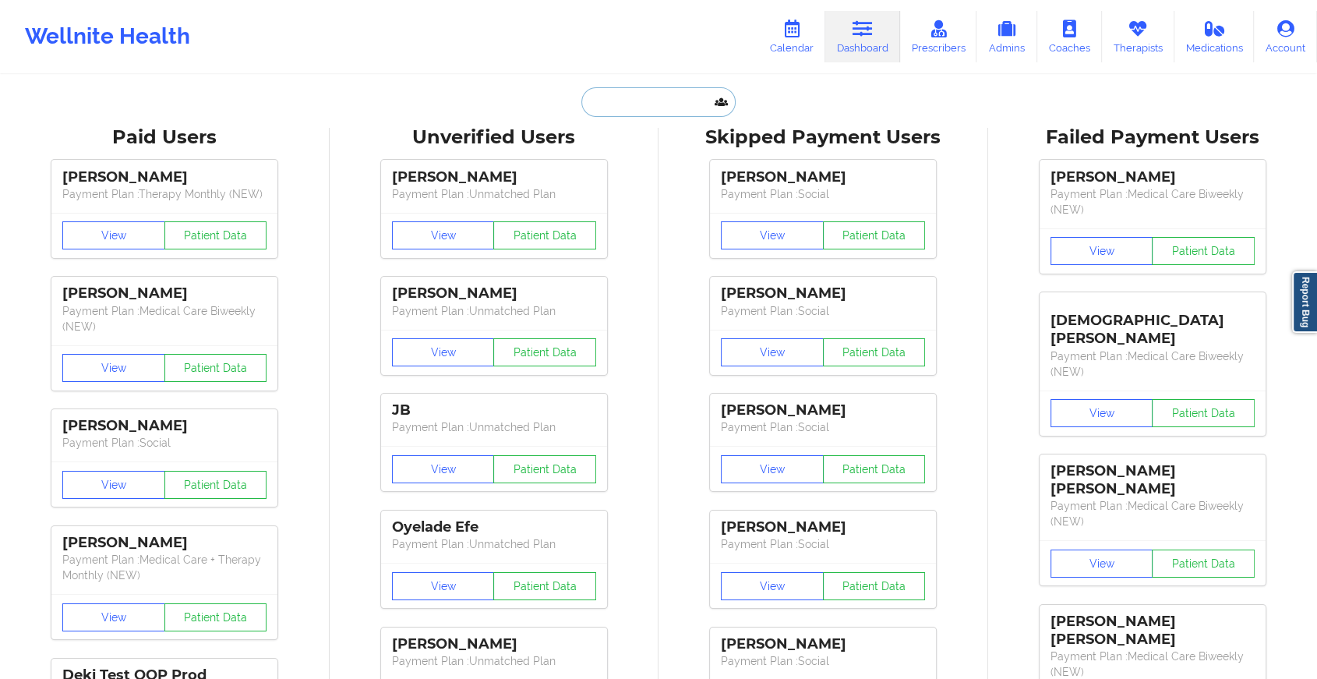
click at [631, 102] on input "text" at bounding box center [659, 102] width 154 height 30
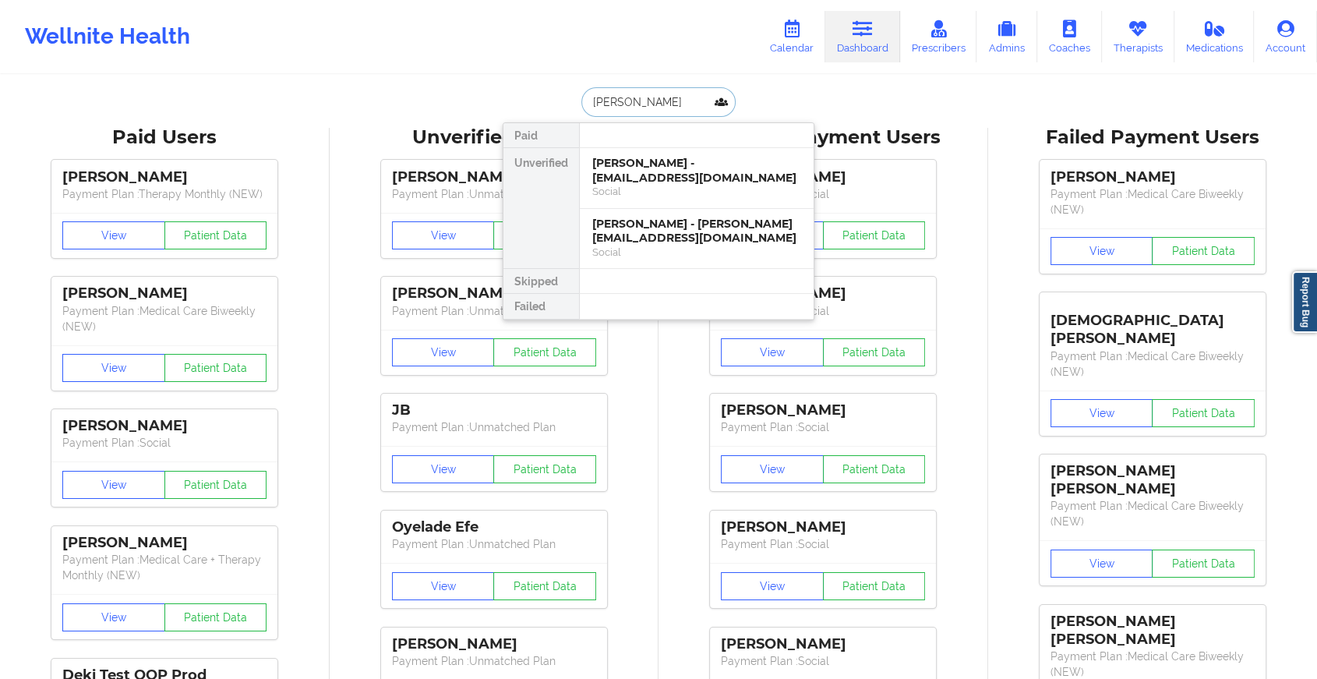
type input "[PERSON_NAME]"
click at [669, 163] on div "[PERSON_NAME] - [EMAIL_ADDRESS][DOMAIN_NAME]" at bounding box center [696, 170] width 209 height 29
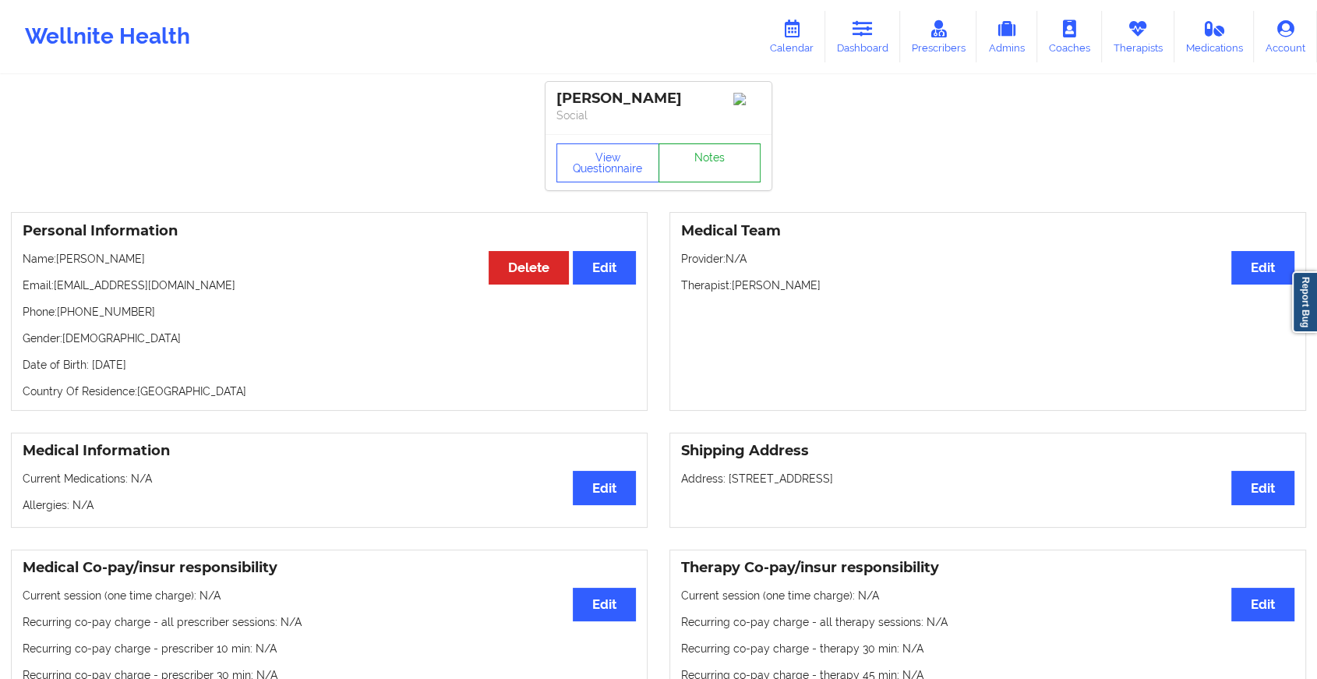
click at [698, 161] on link "Notes" at bounding box center [710, 162] width 103 height 39
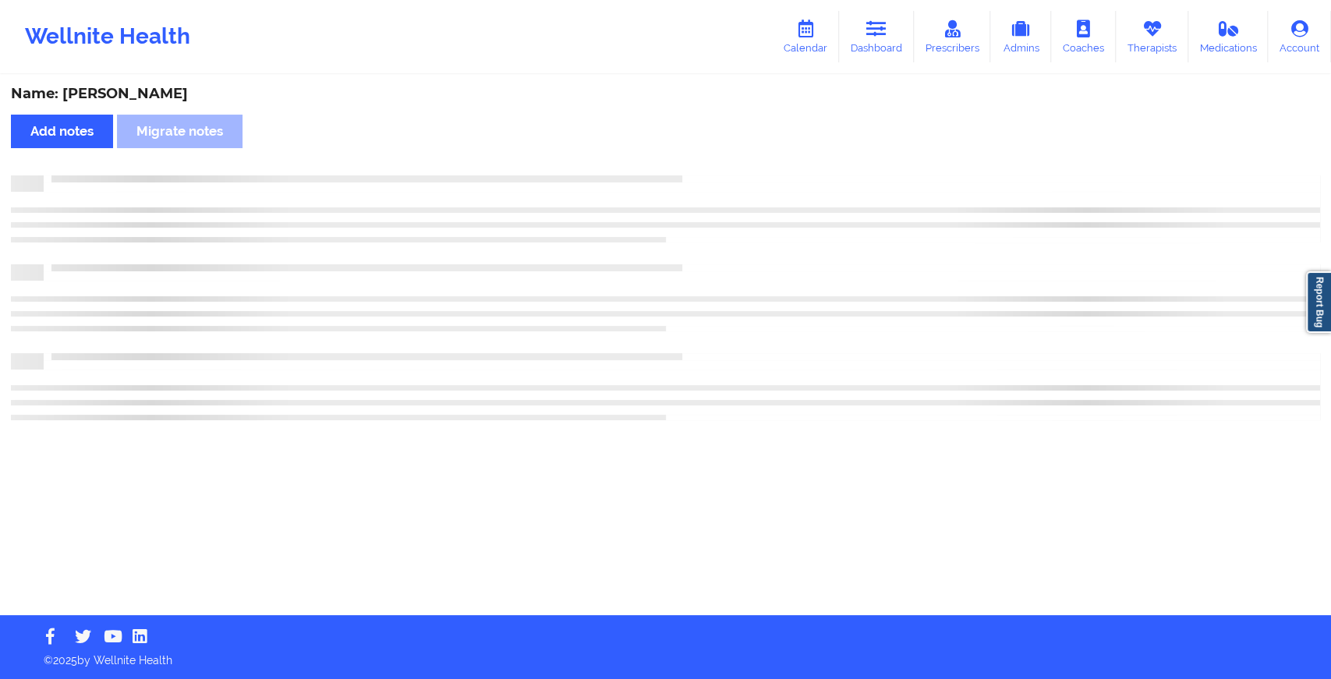
click at [698, 161] on div "Name: [PERSON_NAME] Add notes Migrate notes" at bounding box center [665, 345] width 1331 height 539
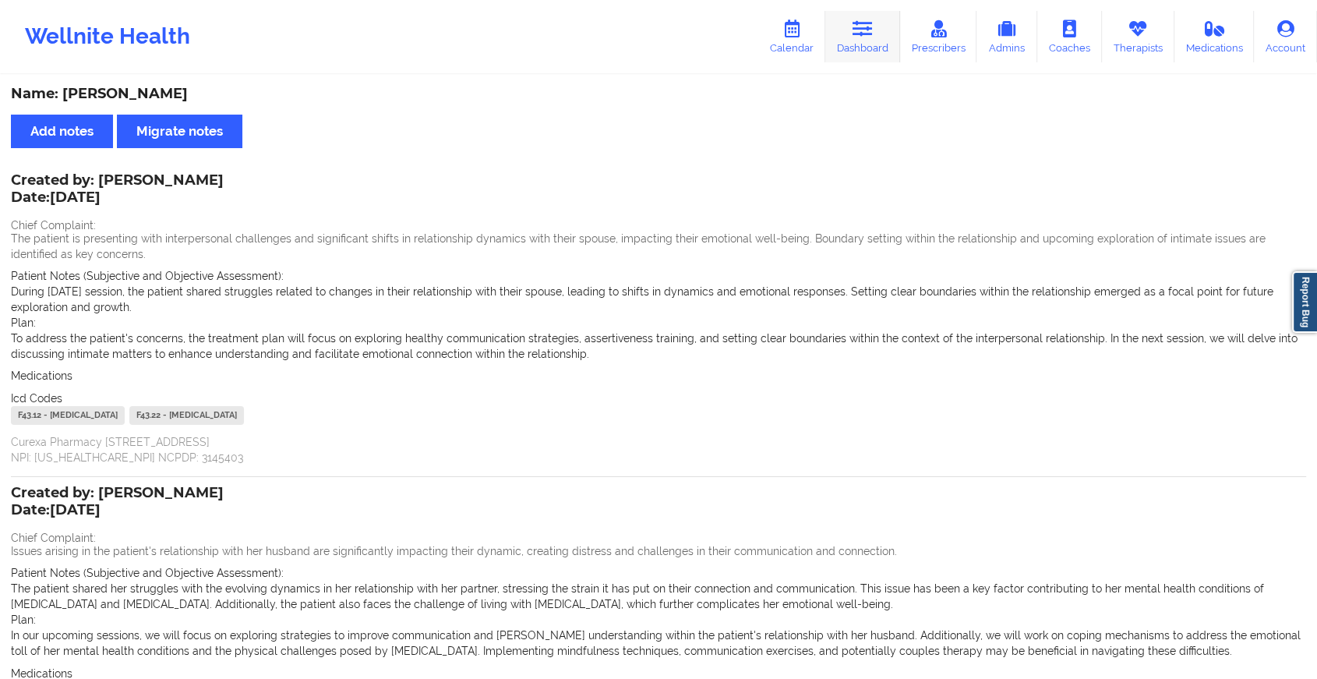
click at [850, 38] on link "Dashboard" at bounding box center [863, 36] width 75 height 51
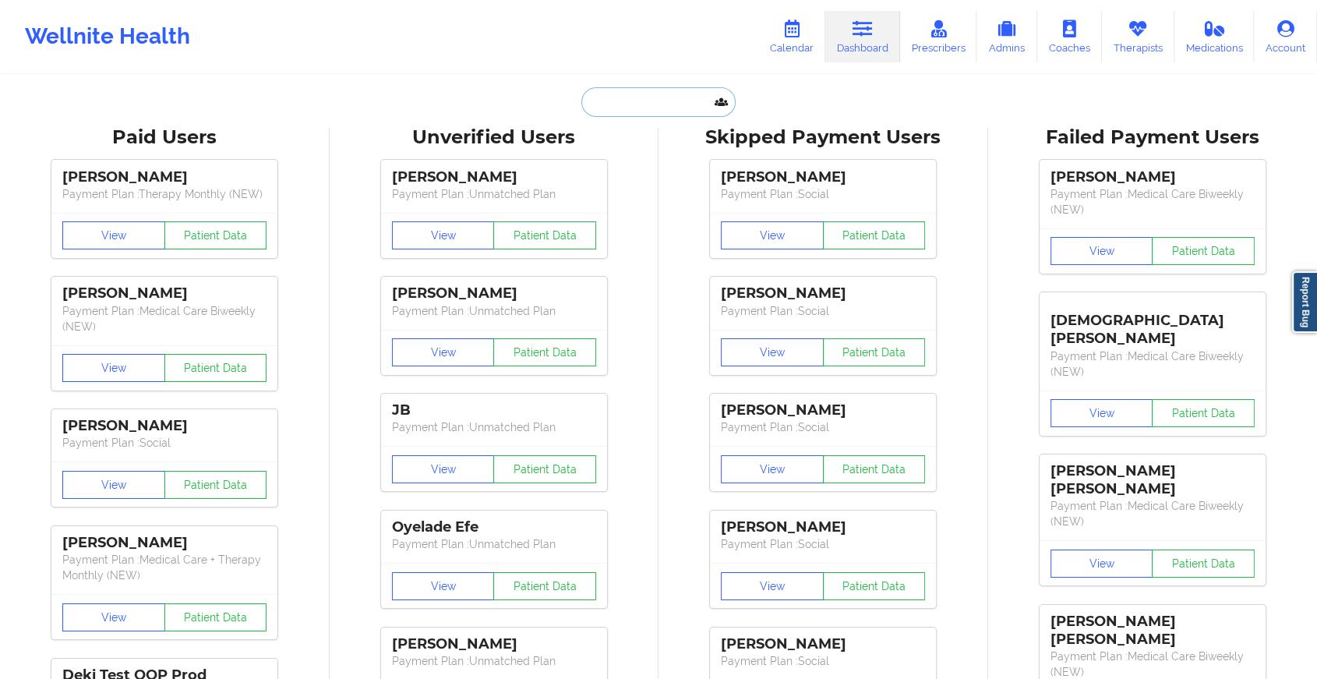
click at [641, 96] on input "text" at bounding box center [659, 102] width 154 height 30
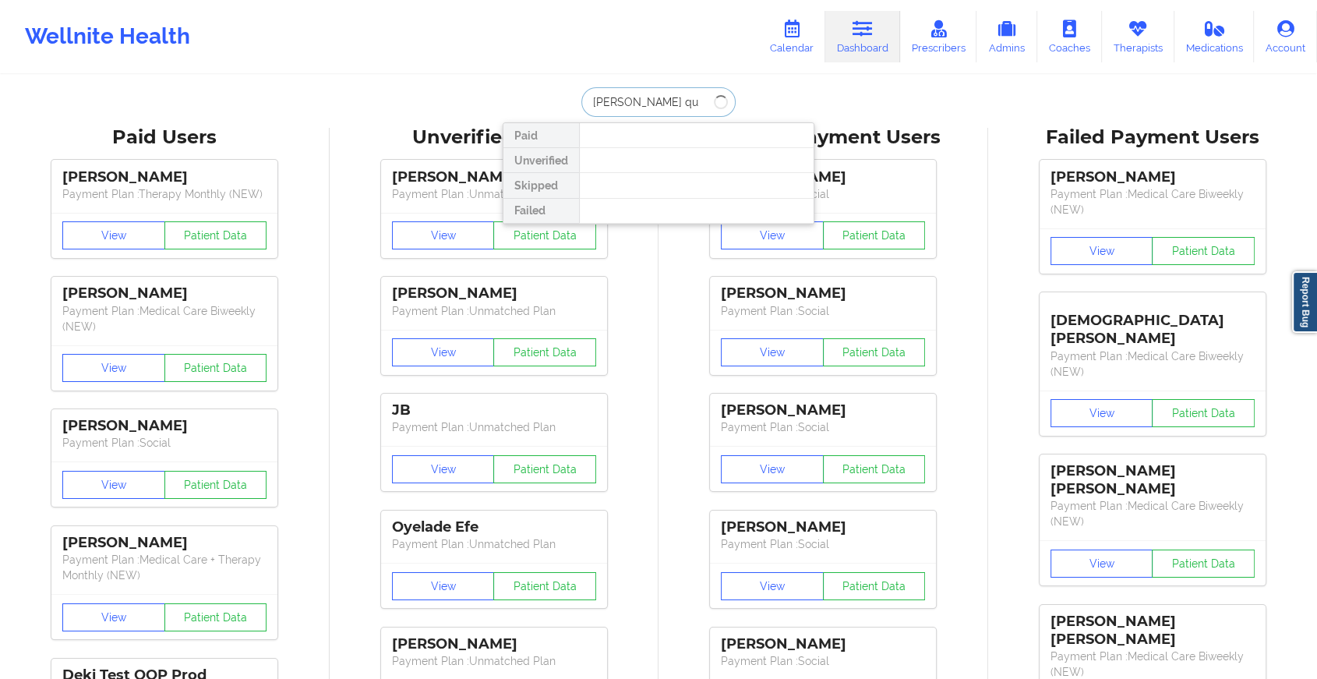
type input "[PERSON_NAME] qui"
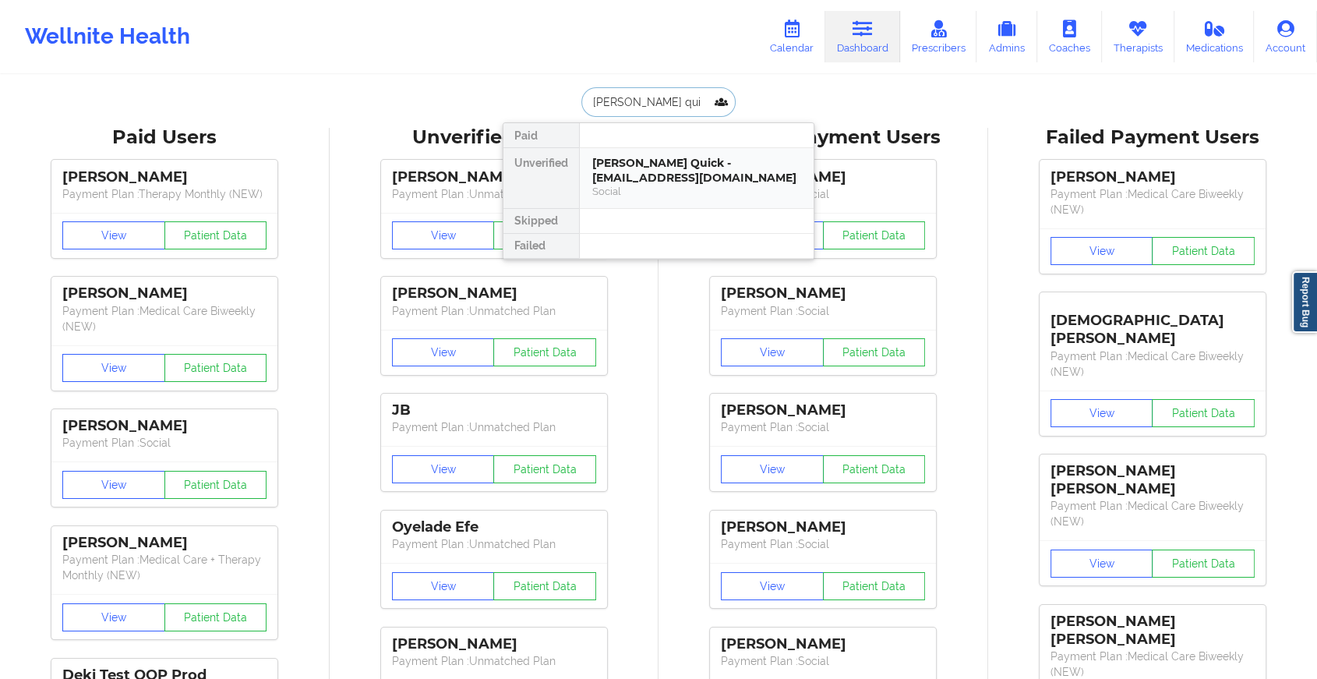
click at [644, 157] on div "[PERSON_NAME] Quick - [EMAIL_ADDRESS][DOMAIN_NAME]" at bounding box center [696, 170] width 209 height 29
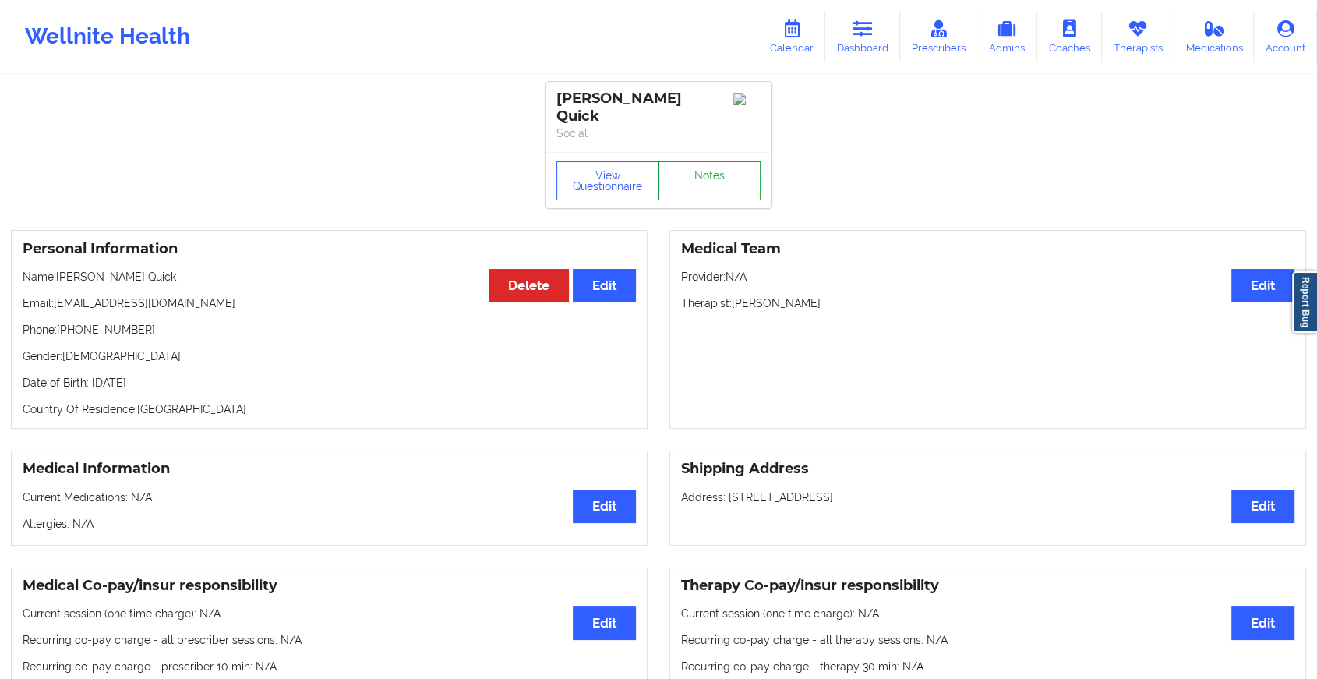
click at [699, 180] on link "Notes" at bounding box center [710, 180] width 103 height 39
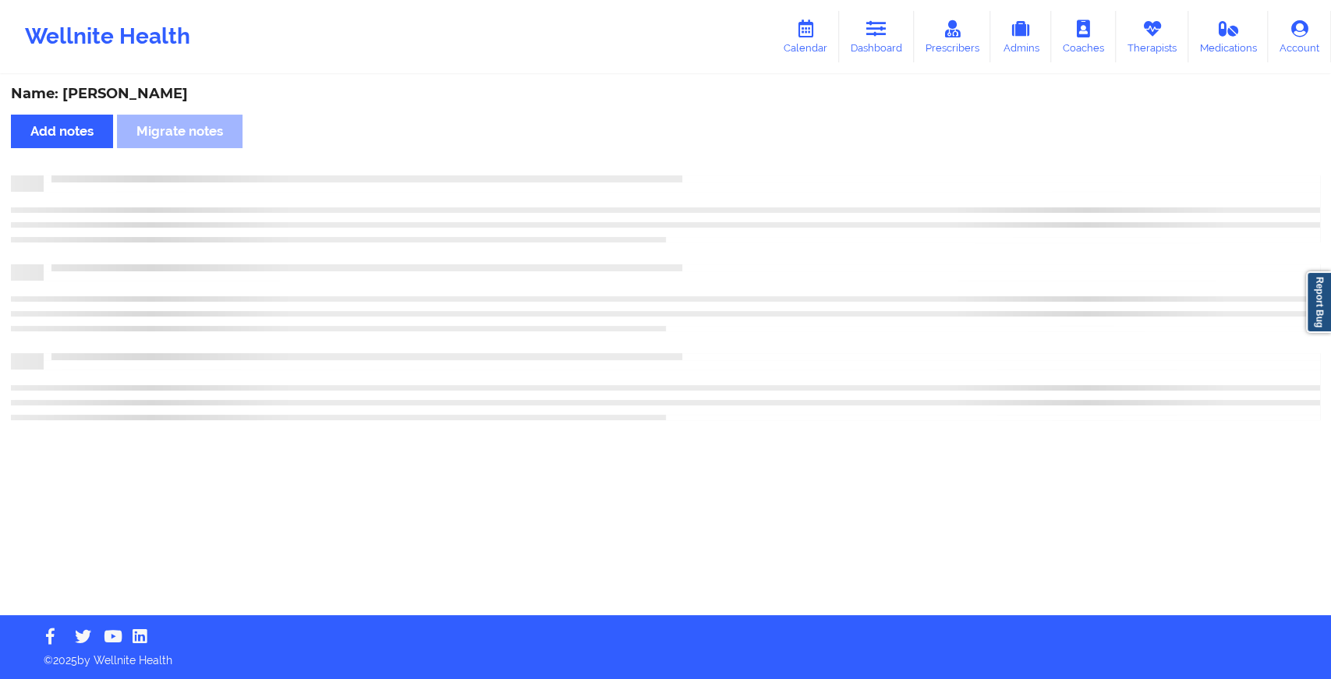
click at [699, 175] on div at bounding box center [682, 175] width 1276 height 0
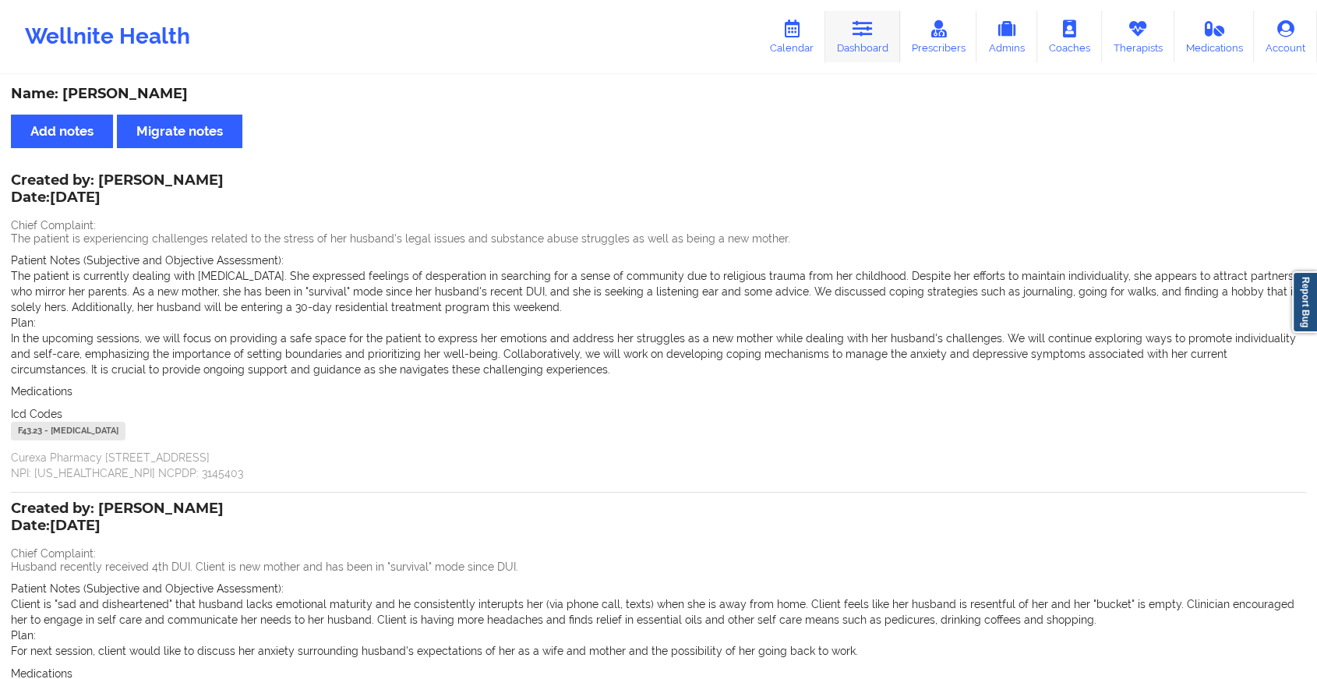
click at [872, 47] on link "Dashboard" at bounding box center [863, 36] width 75 height 51
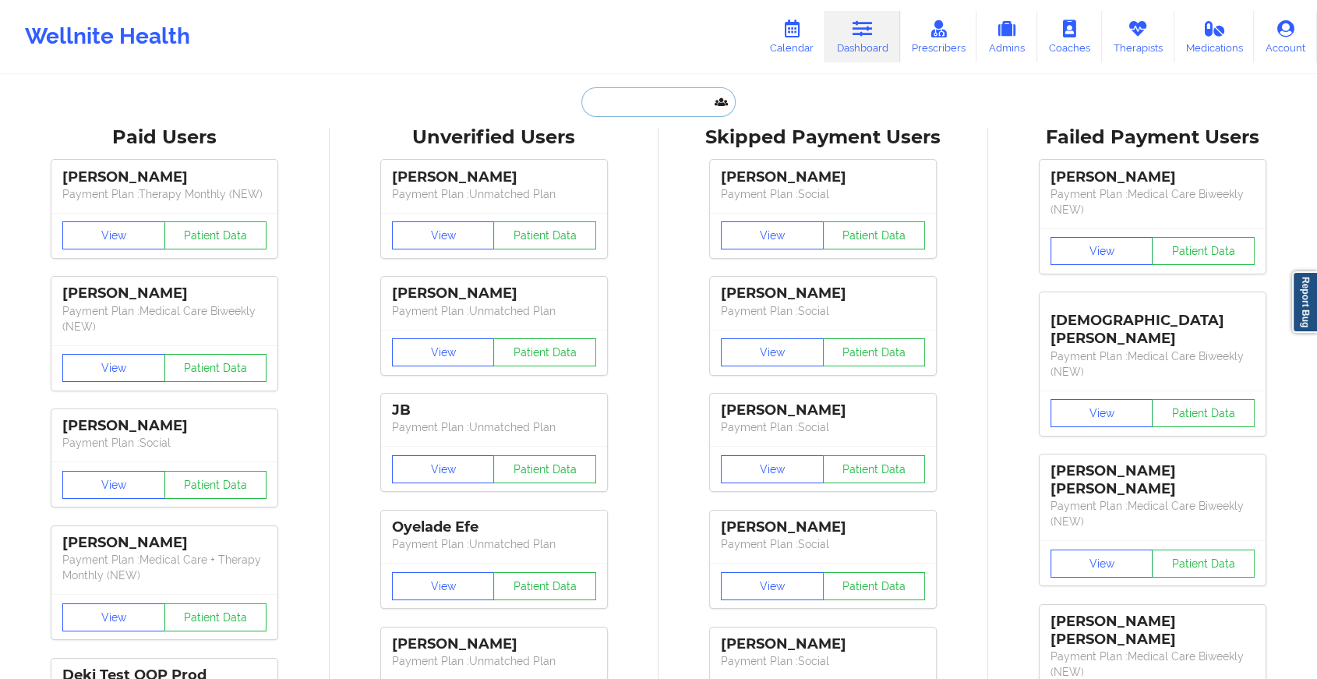
click at [691, 103] on input "text" at bounding box center [659, 102] width 154 height 30
paste input "[EMAIL_ADDRESS][DOMAIN_NAME]"
type input "[EMAIL_ADDRESS][DOMAIN_NAME]"
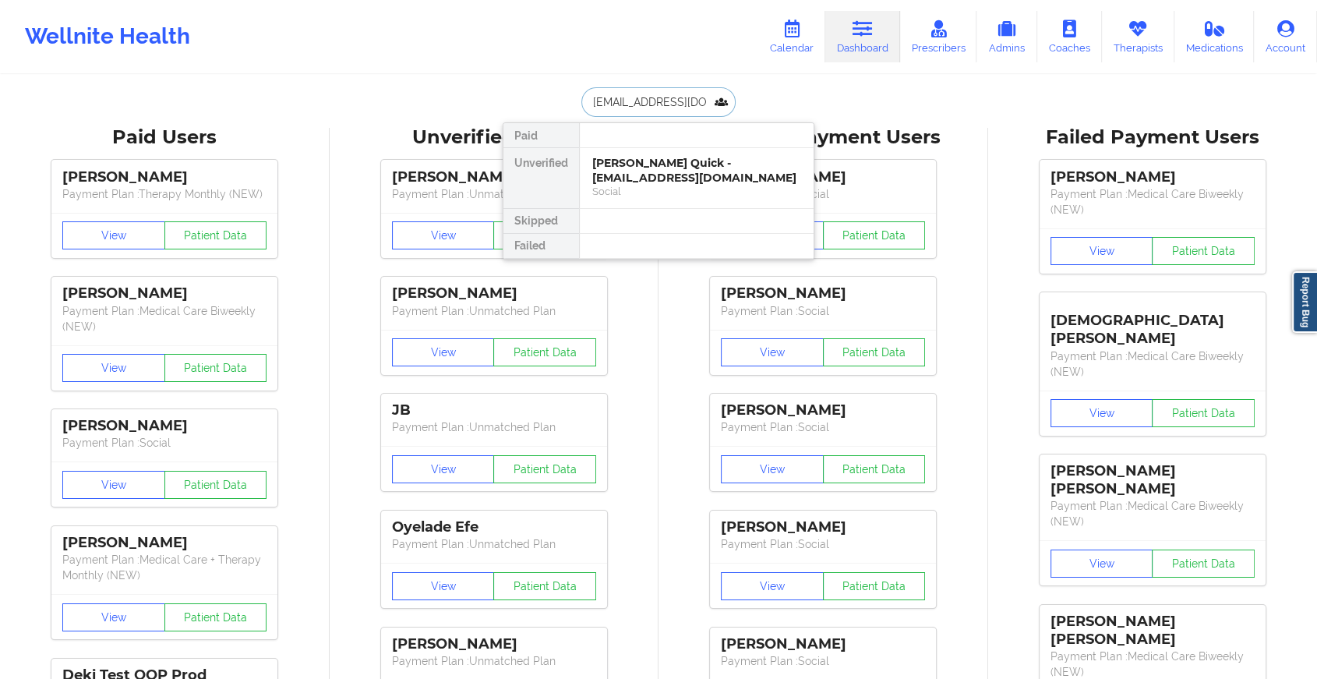
scroll to position [0, 5]
click at [705, 169] on div "[PERSON_NAME] - [EMAIL_ADDRESS][DOMAIN_NAME]" at bounding box center [696, 170] width 209 height 29
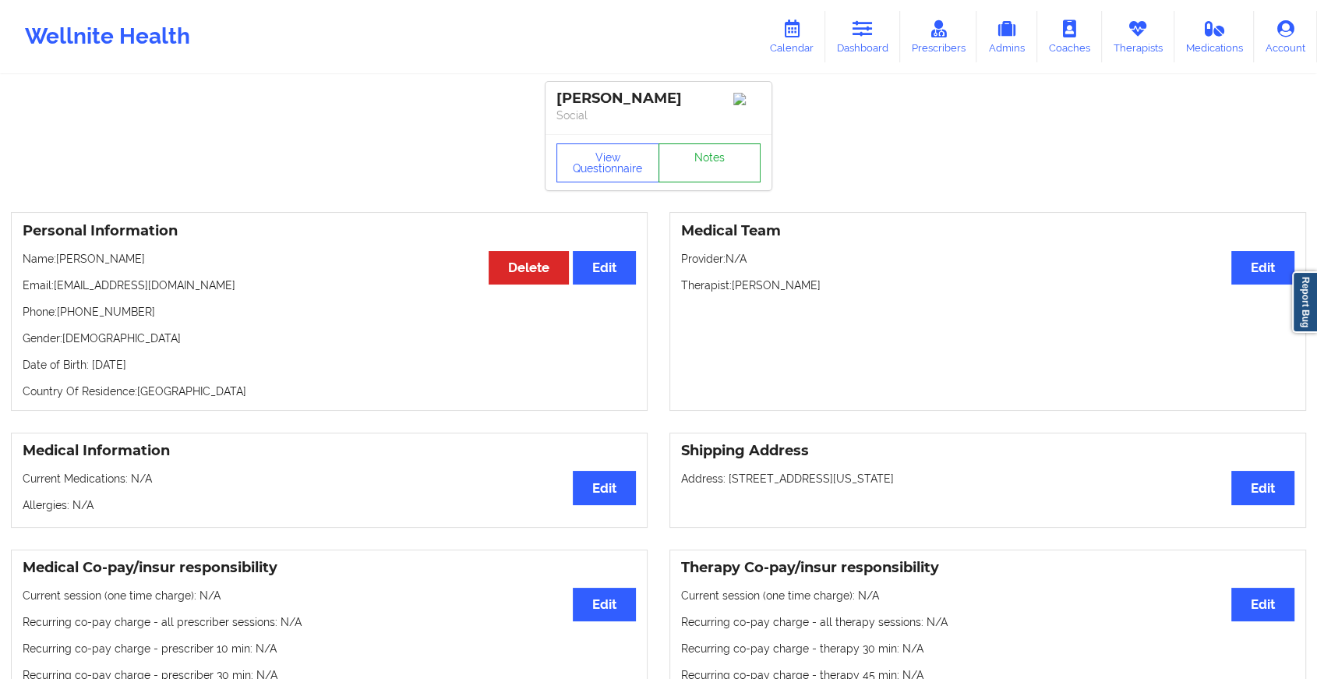
click at [728, 158] on link "Notes" at bounding box center [710, 162] width 103 height 39
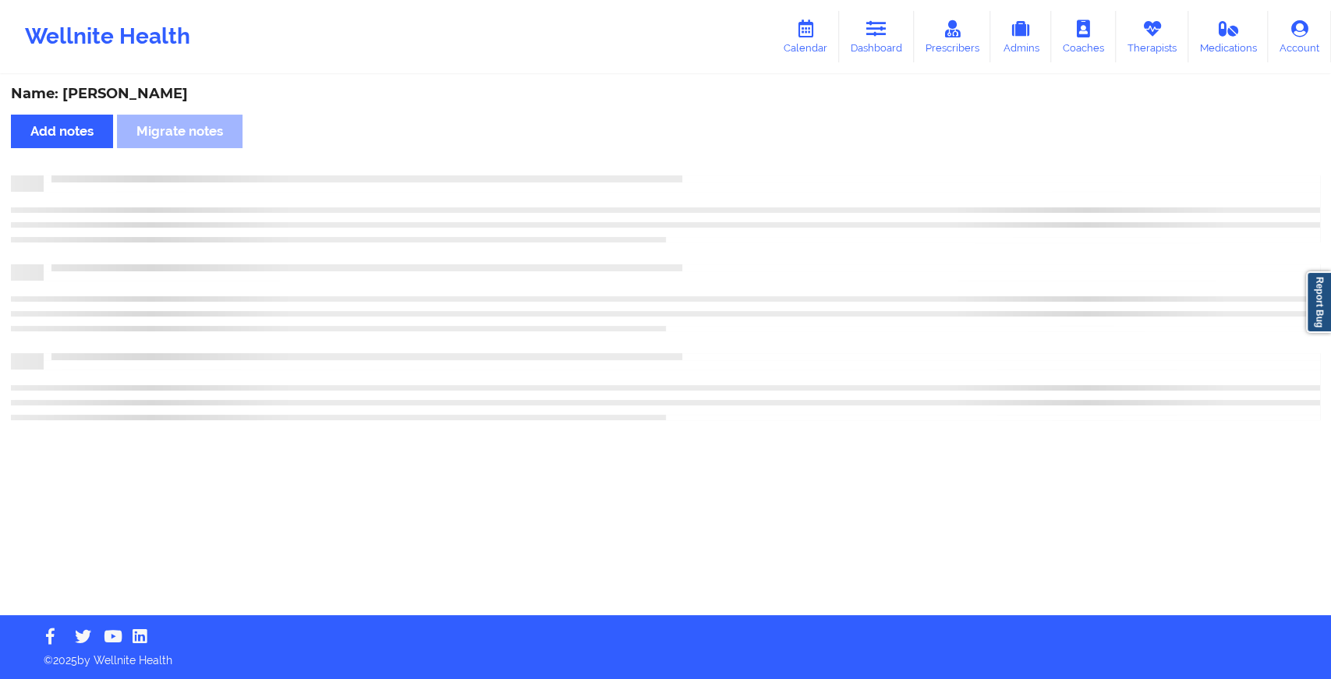
click at [746, 139] on div "Name: [PERSON_NAME] Add notes Migrate notes" at bounding box center [665, 345] width 1331 height 539
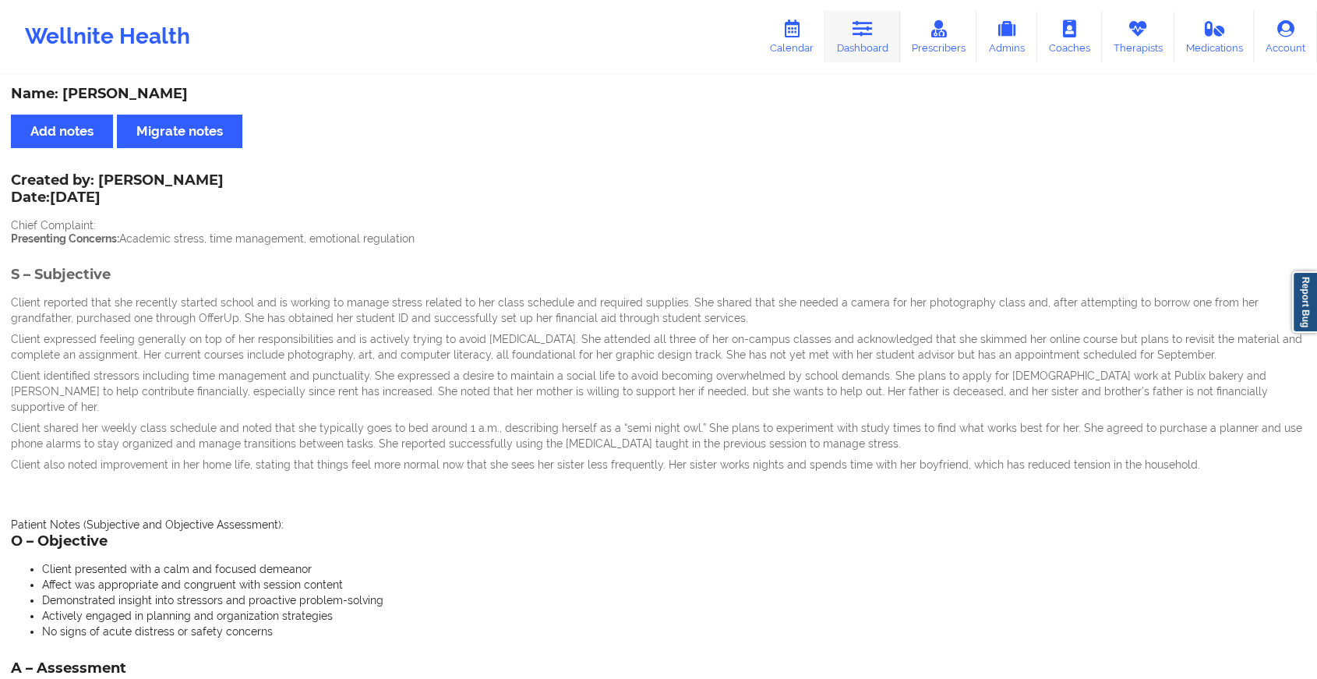
click at [880, 32] on link "Dashboard" at bounding box center [863, 36] width 75 height 51
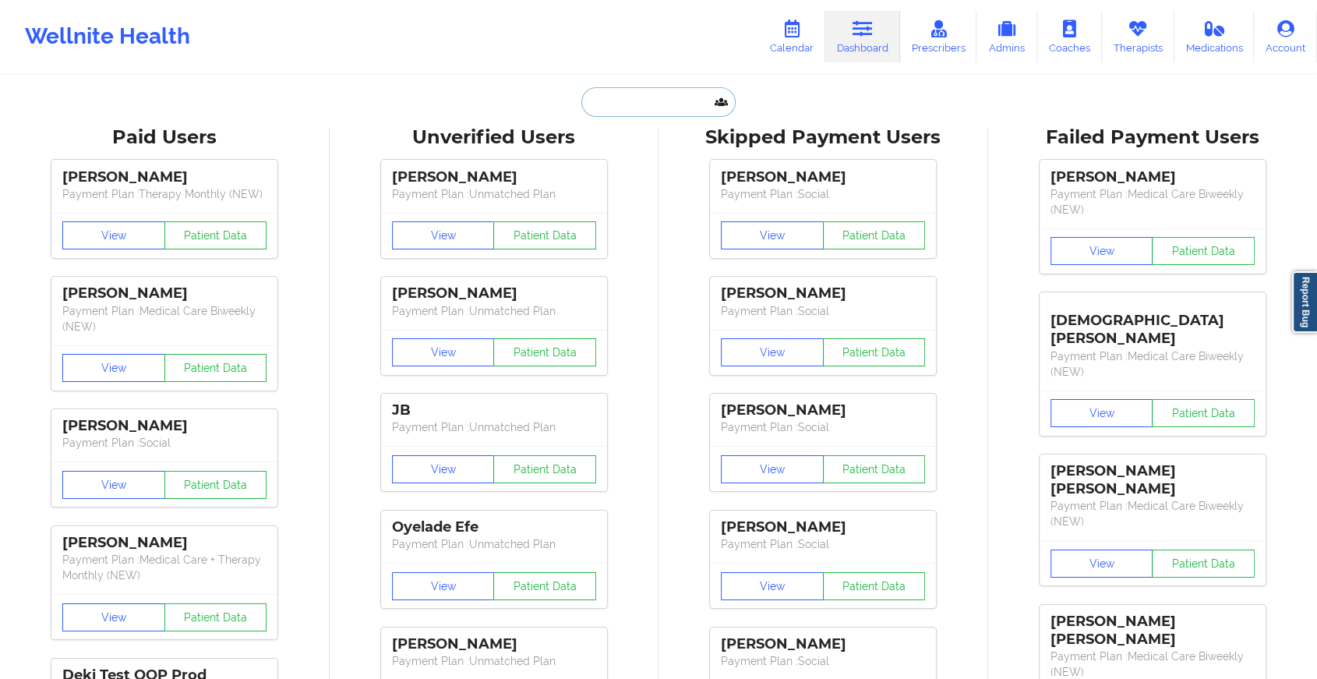
click at [641, 109] on input "text" at bounding box center [659, 102] width 154 height 30
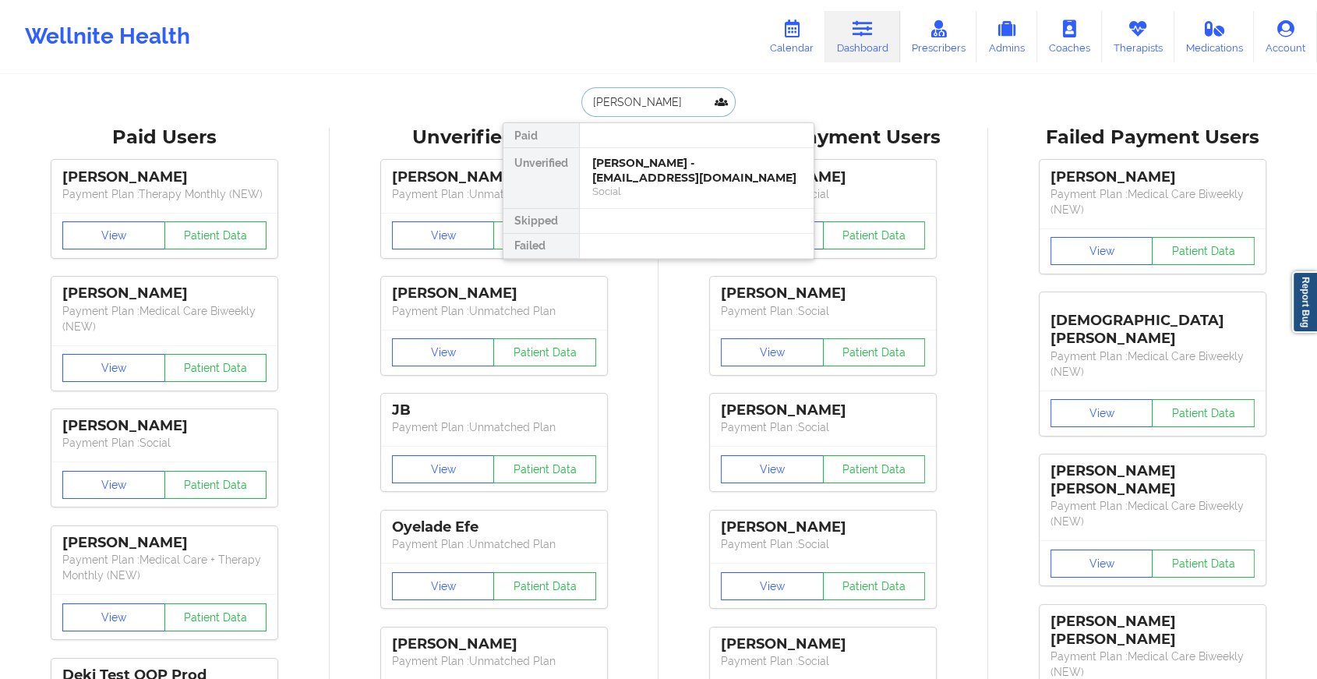
type input "[PERSON_NAME]"
click at [673, 166] on div "[PERSON_NAME] - [EMAIL_ADDRESS][DOMAIN_NAME]" at bounding box center [696, 170] width 209 height 29
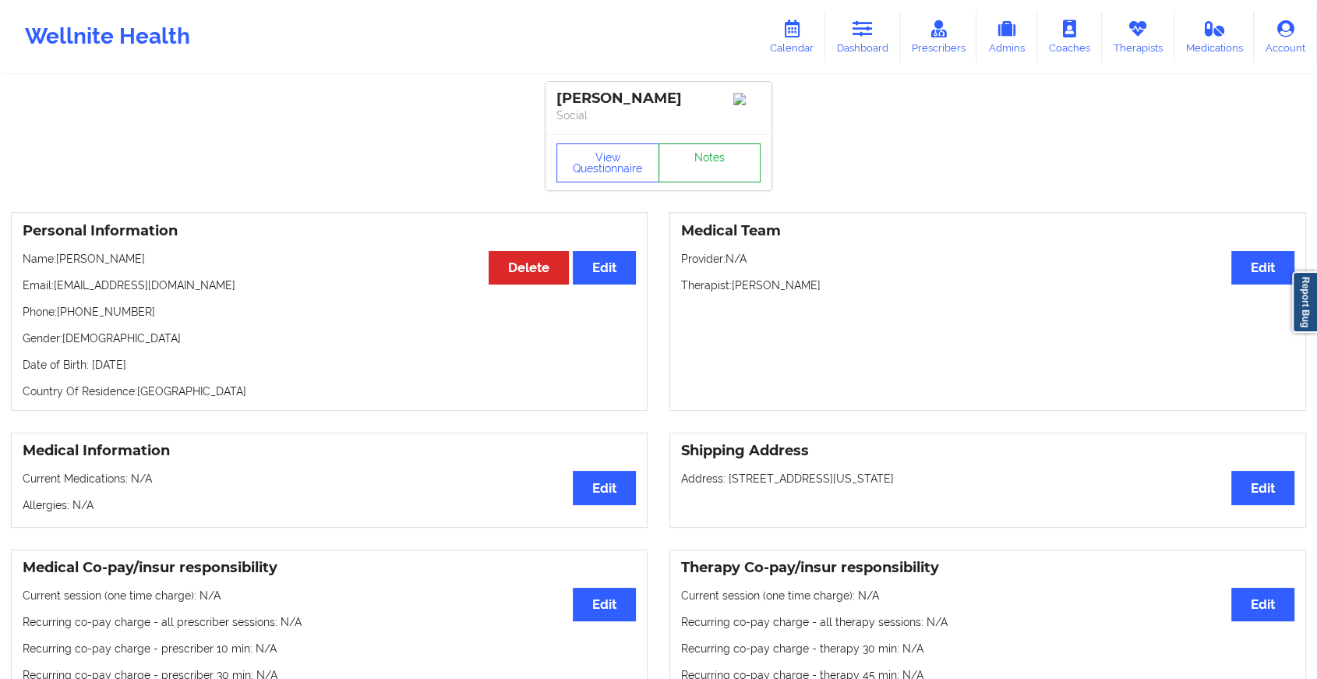
click at [706, 164] on link "Notes" at bounding box center [710, 162] width 103 height 39
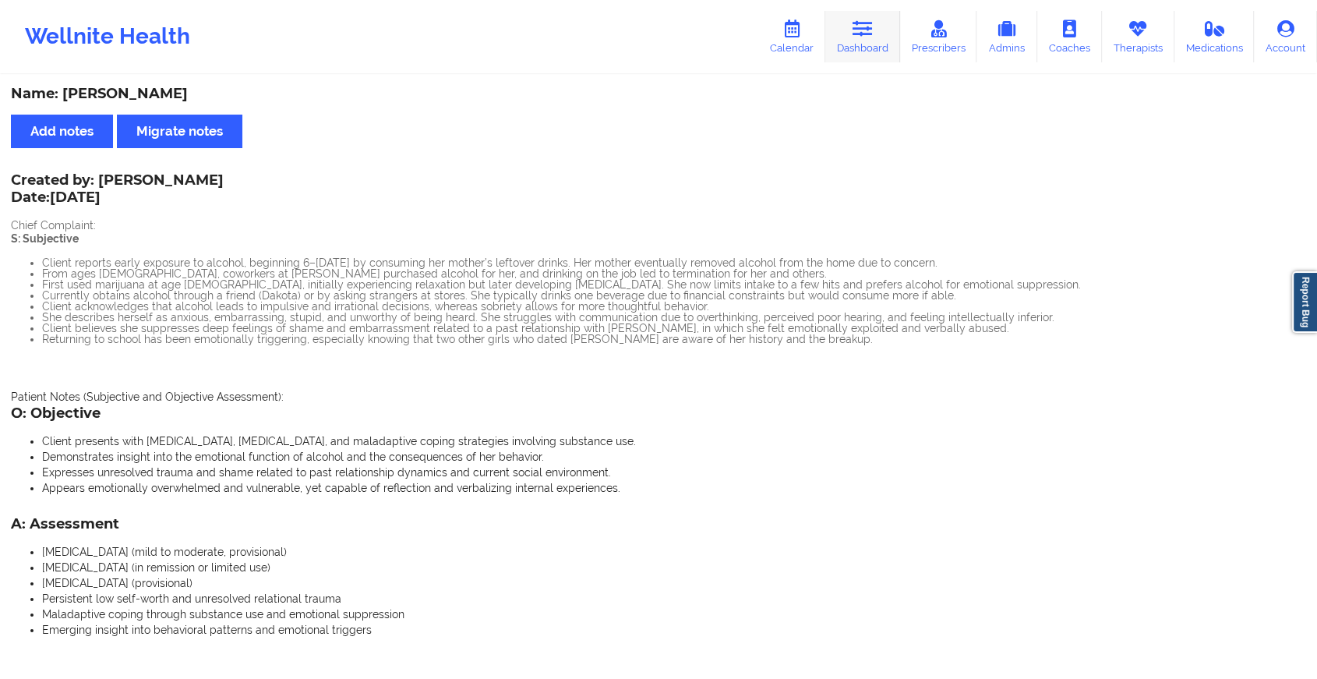
click at [879, 41] on link "Dashboard" at bounding box center [863, 36] width 75 height 51
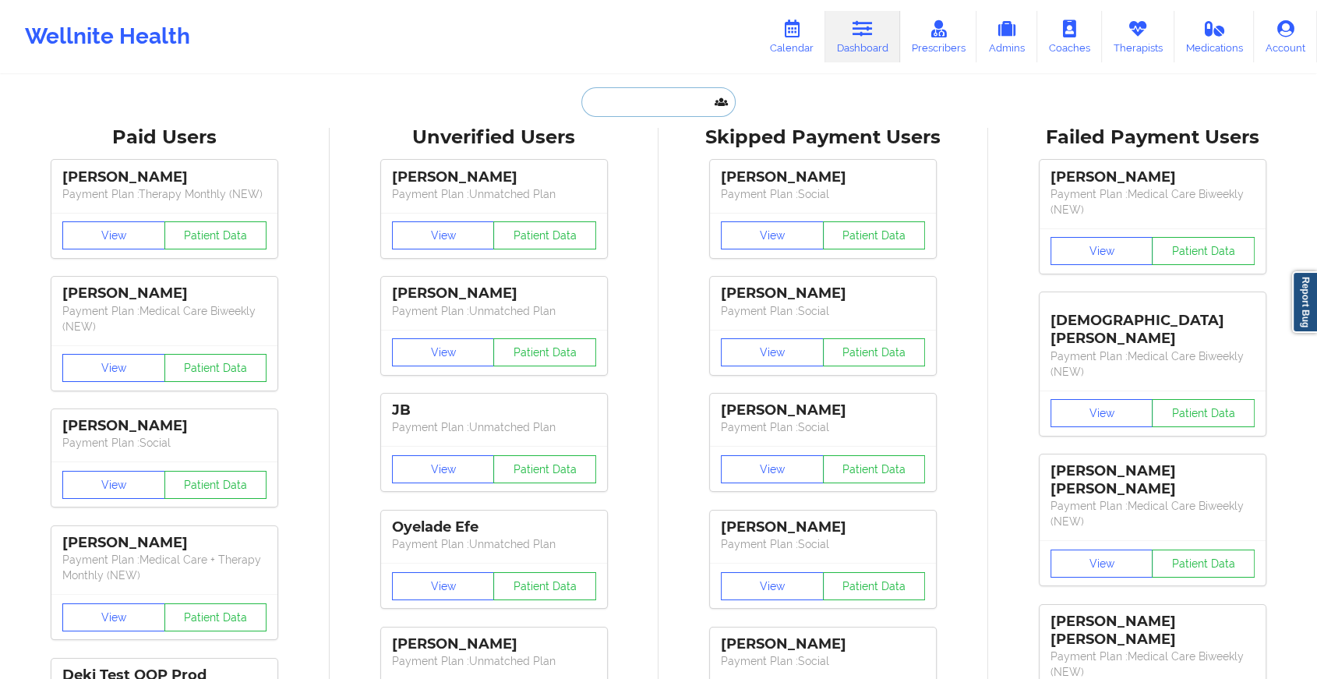
click at [617, 103] on input "text" at bounding box center [659, 102] width 154 height 30
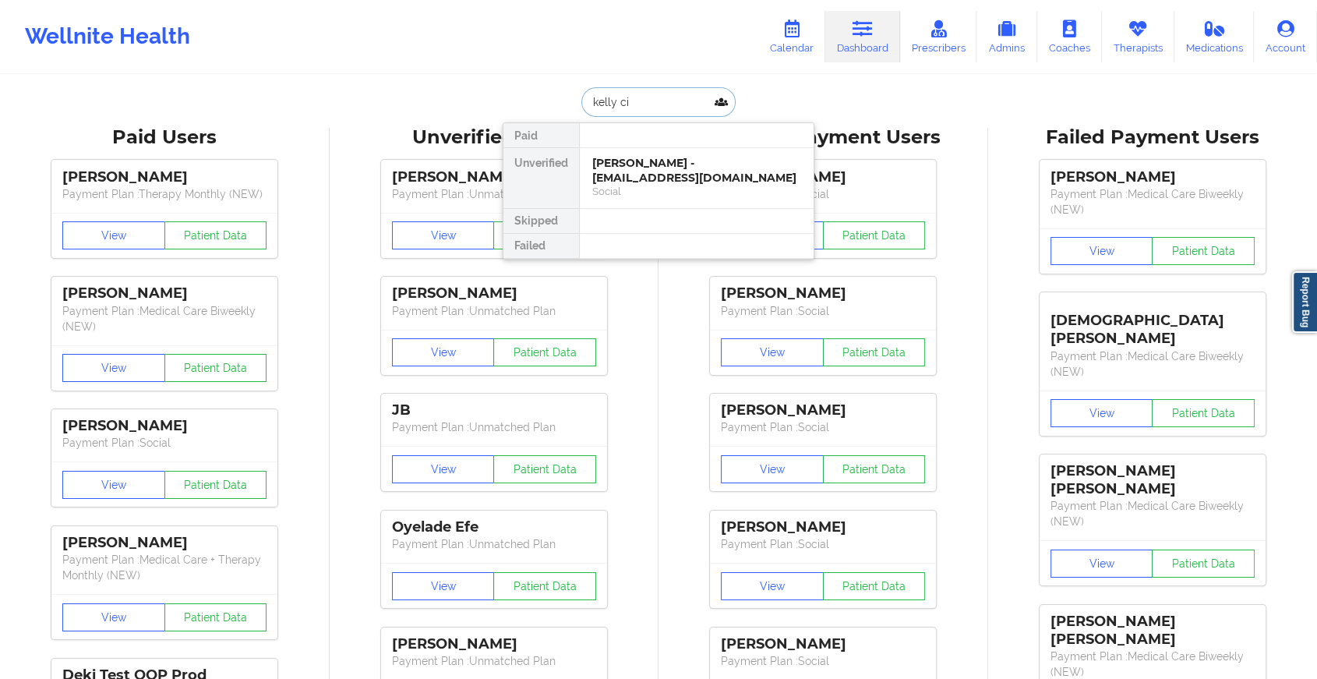
type input "[PERSON_NAME]"
click at [705, 183] on div "[PERSON_NAME] - [EMAIL_ADDRESS][DOMAIN_NAME]" at bounding box center [696, 170] width 209 height 29
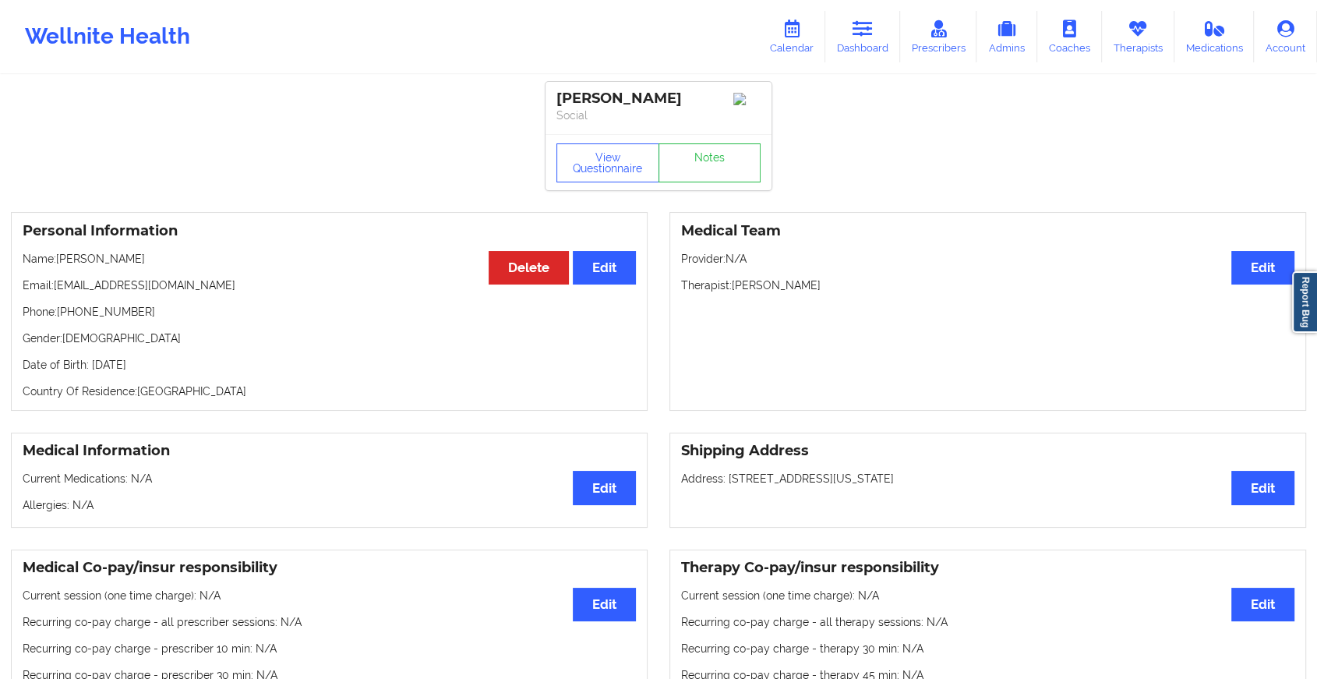
click at [702, 161] on div "View Questionnaire Notes" at bounding box center [659, 162] width 226 height 56
click at [702, 161] on link "Notes" at bounding box center [710, 162] width 103 height 39
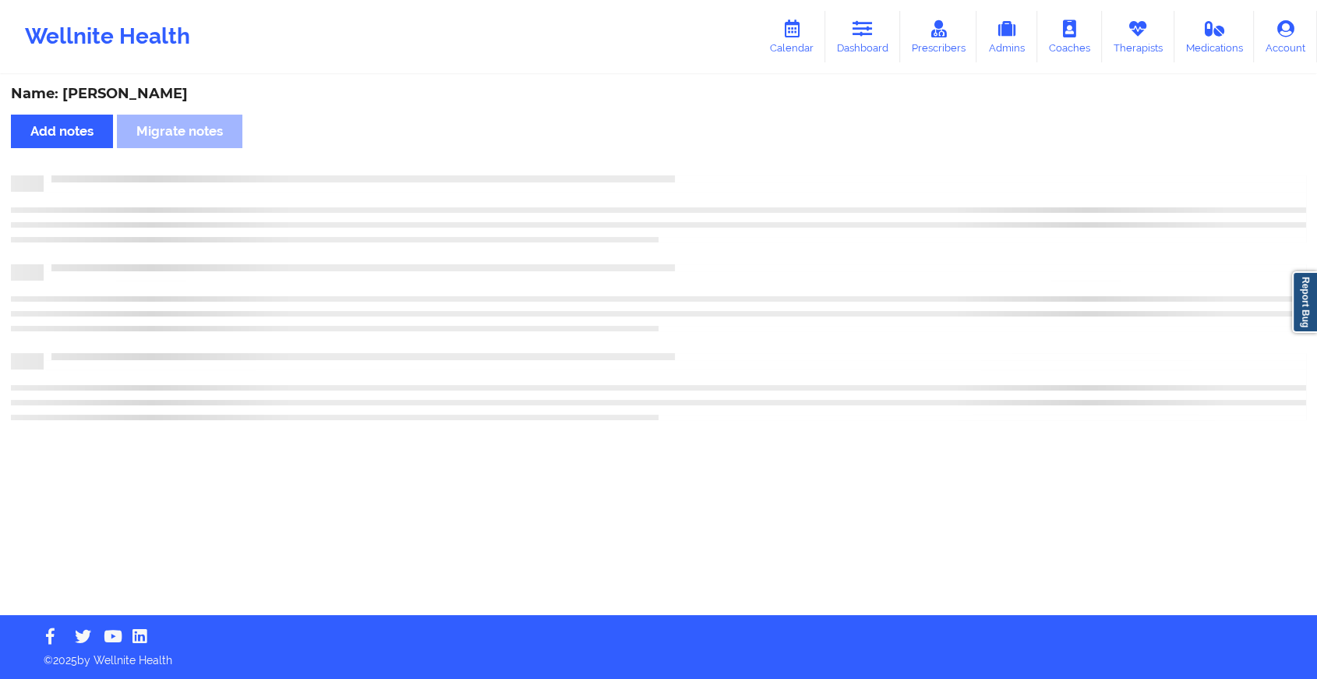
click at [702, 161] on div "Name: [PERSON_NAME] Add notes Migrate notes" at bounding box center [658, 345] width 1317 height 539
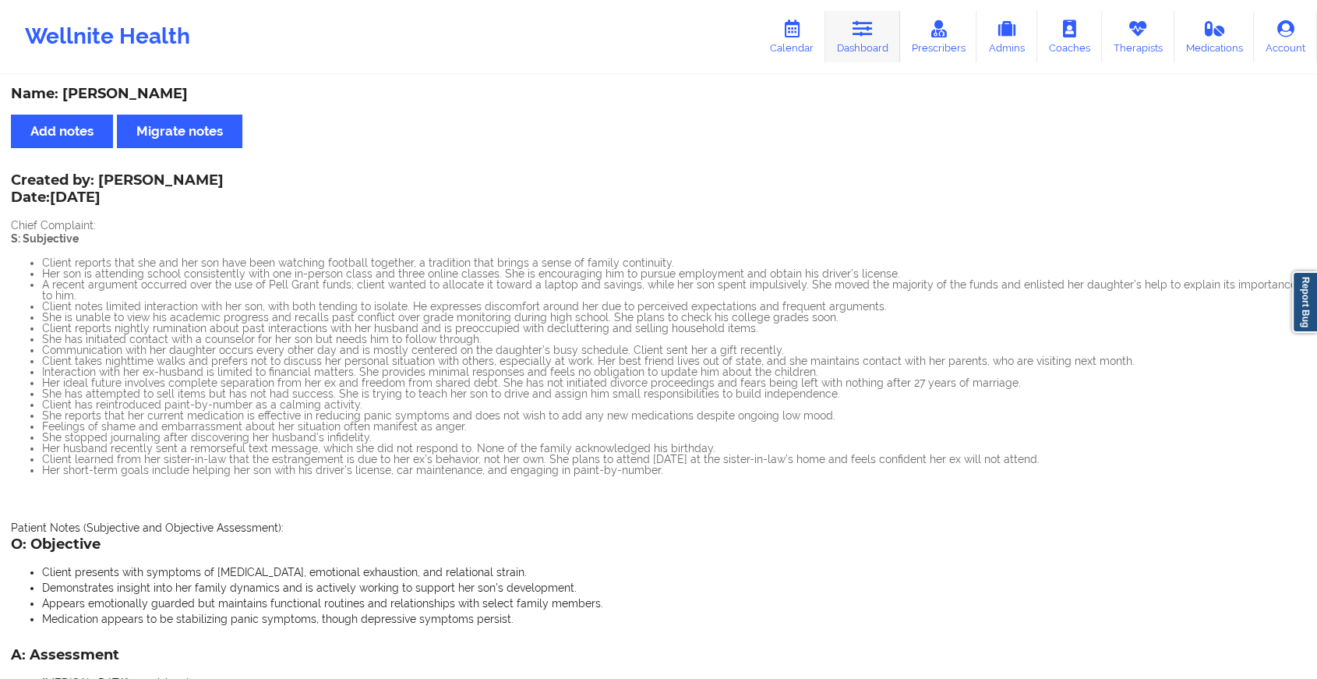
drag, startPoint x: 868, startPoint y: 64, endPoint x: 872, endPoint y: 33, distance: 31.4
click at [872, 33] on div "Wellnite Health Calendar Dashboard Prescribers Admins Coaches Therapists Medica…" at bounding box center [658, 36] width 1317 height 62
click at [872, 33] on icon at bounding box center [863, 28] width 20 height 17
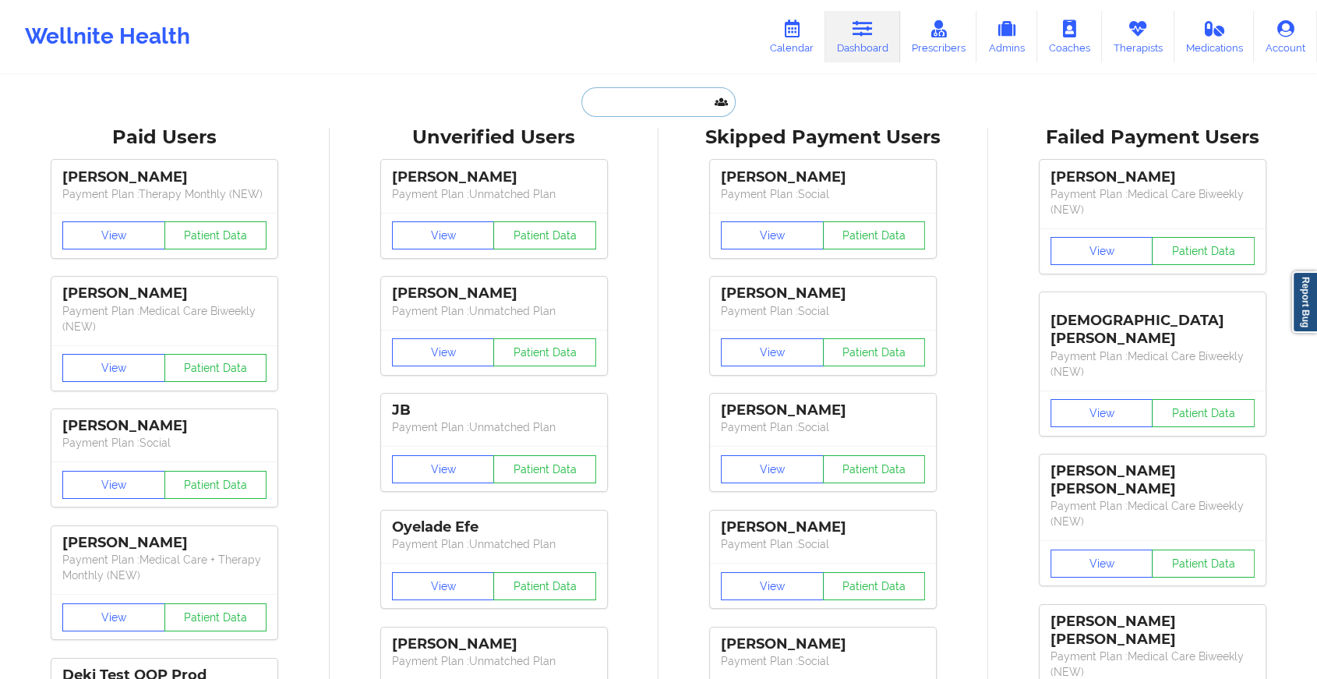
click at [674, 100] on input "text" at bounding box center [659, 102] width 154 height 30
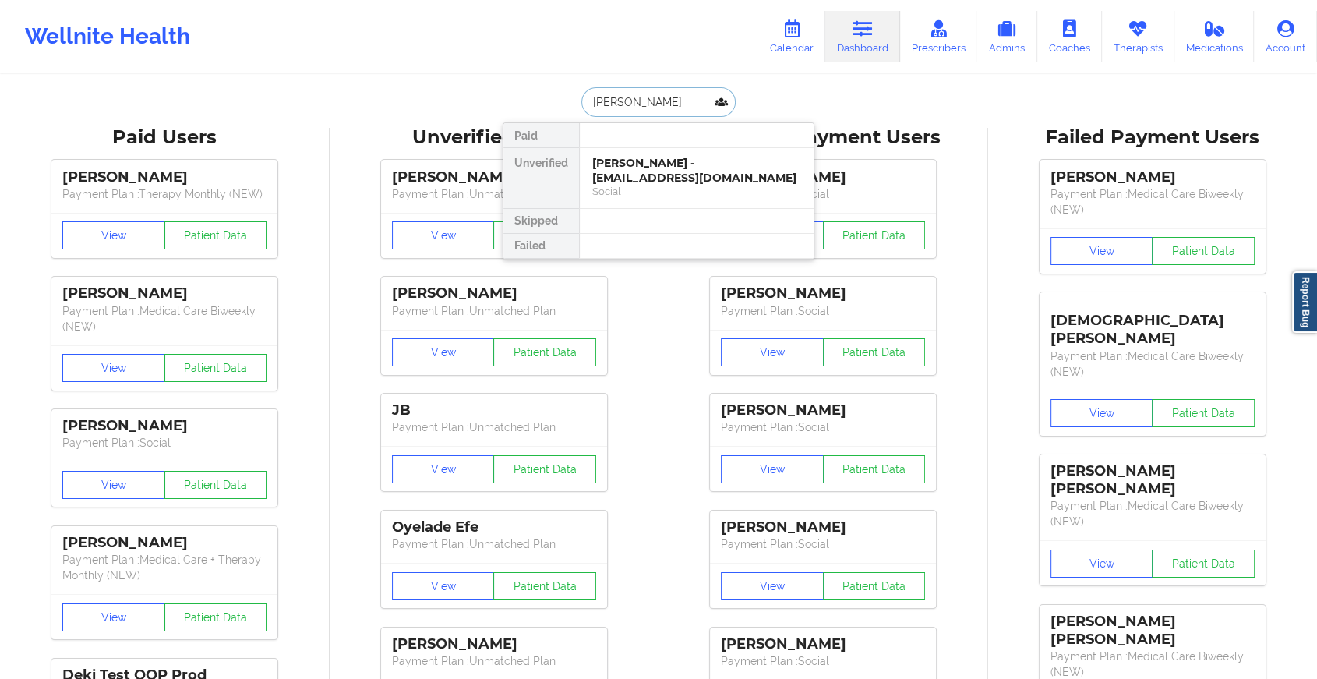
type input "[PERSON_NAME]"
click at [631, 162] on div "[PERSON_NAME] - [EMAIL_ADDRESS][DOMAIN_NAME]" at bounding box center [696, 170] width 209 height 29
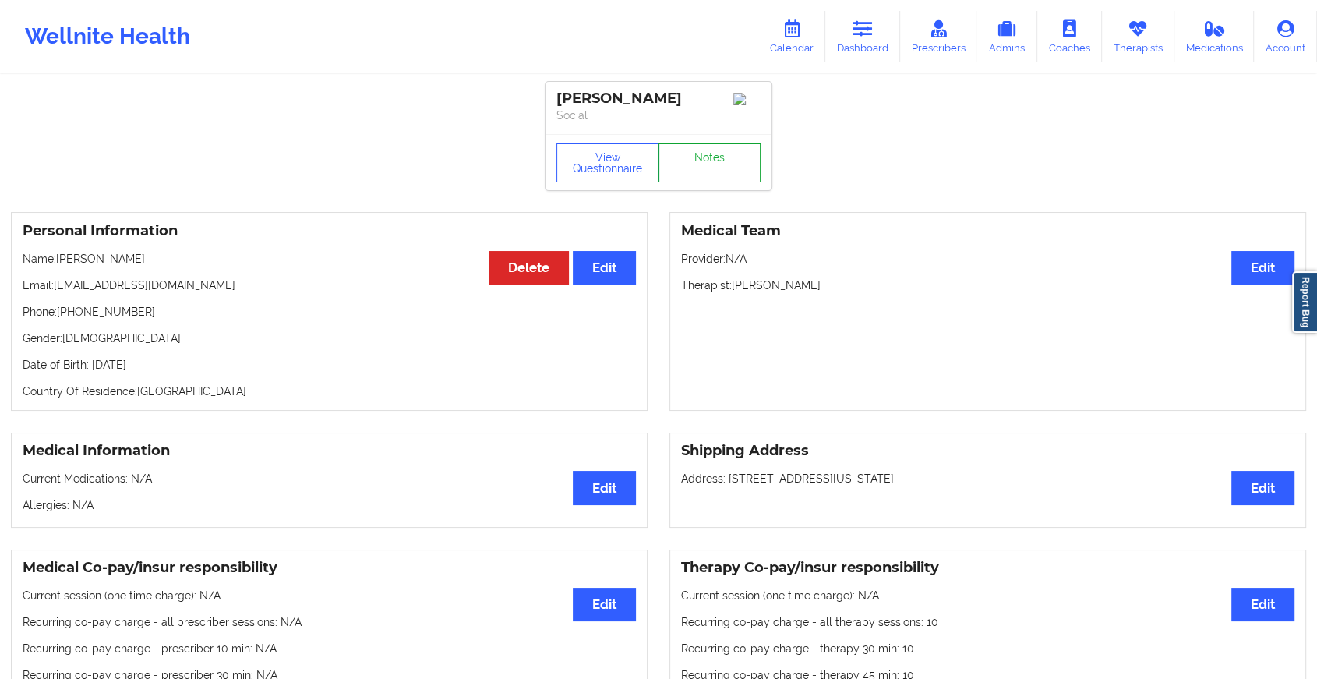
click at [691, 159] on link "Notes" at bounding box center [710, 162] width 103 height 39
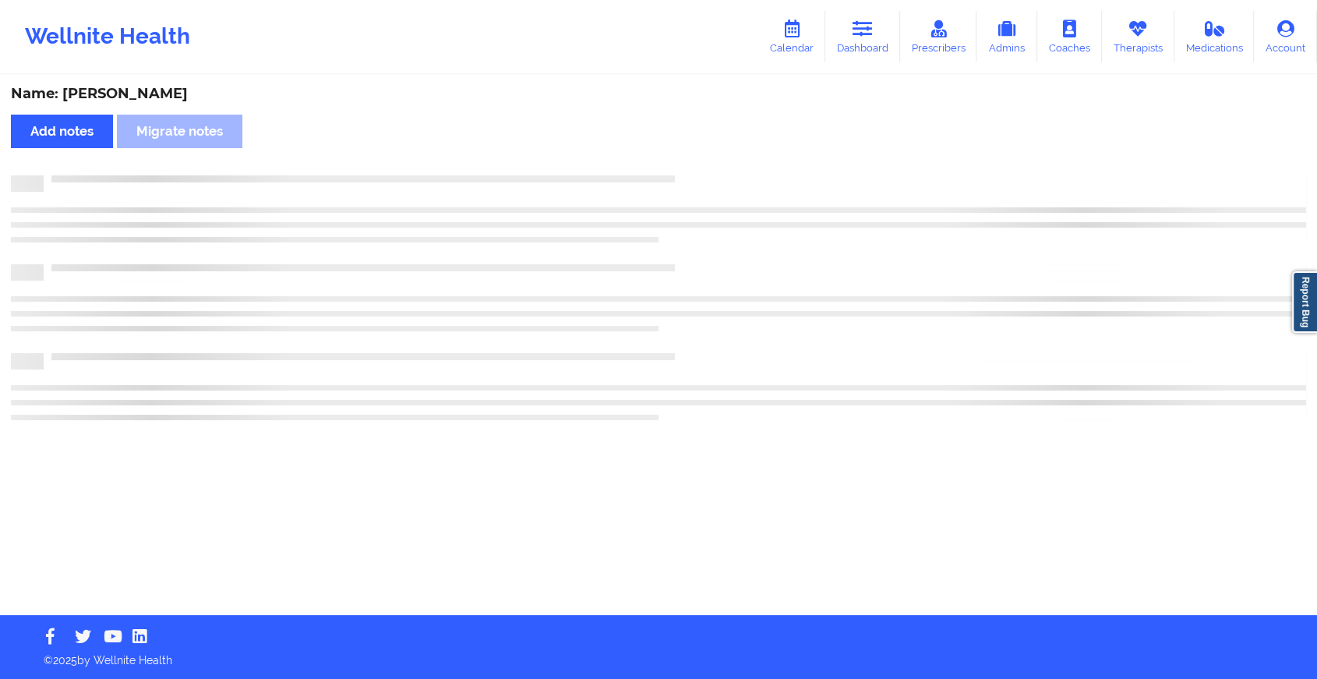
click at [691, 159] on div "Name: [PERSON_NAME] Add notes Migrate notes" at bounding box center [658, 345] width 1317 height 539
click at [691, 159] on div "Name: [PERSON_NAME] Add notes Migrate notes" at bounding box center [665, 345] width 1331 height 539
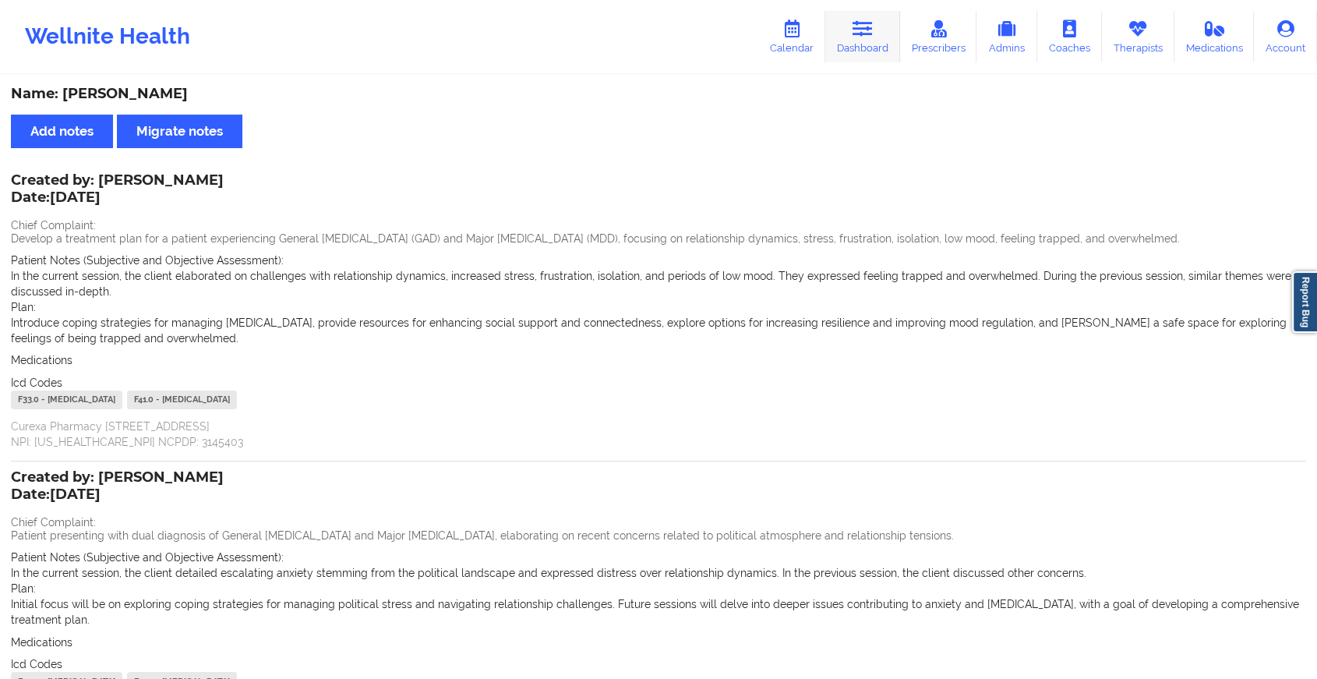
click at [870, 37] on icon at bounding box center [863, 28] width 20 height 17
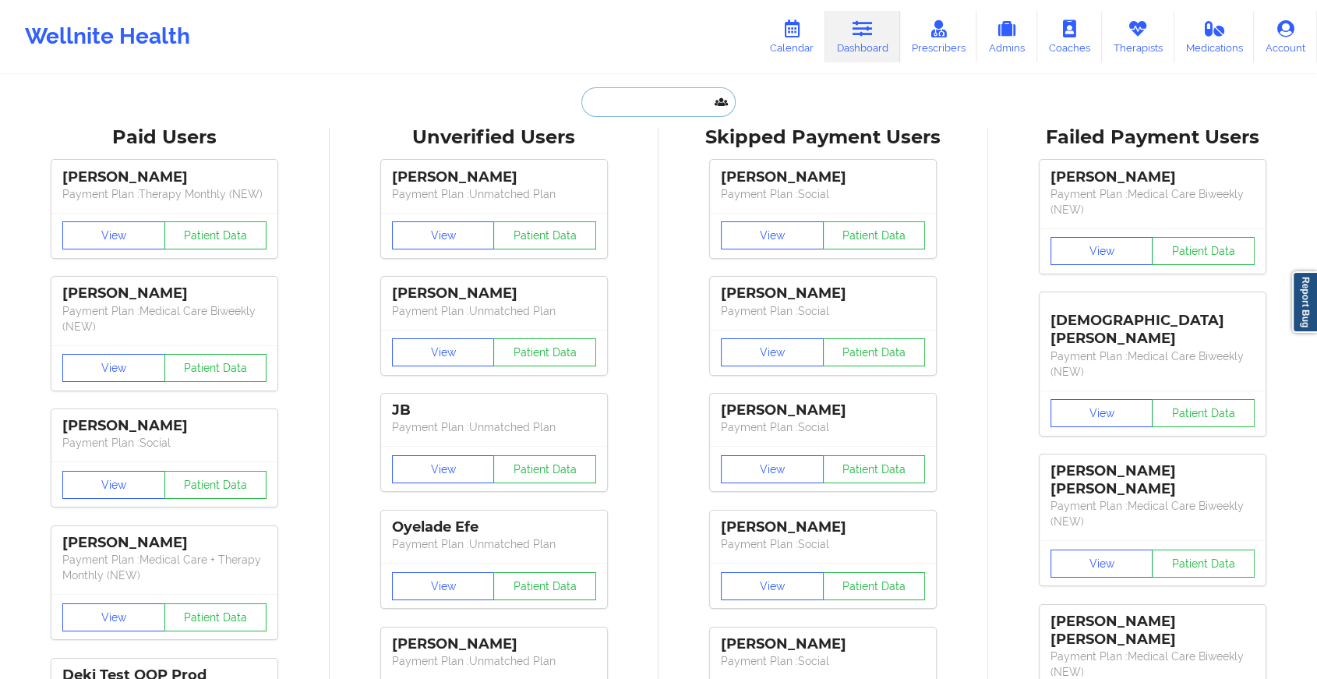
click at [627, 97] on input "text" at bounding box center [659, 102] width 154 height 30
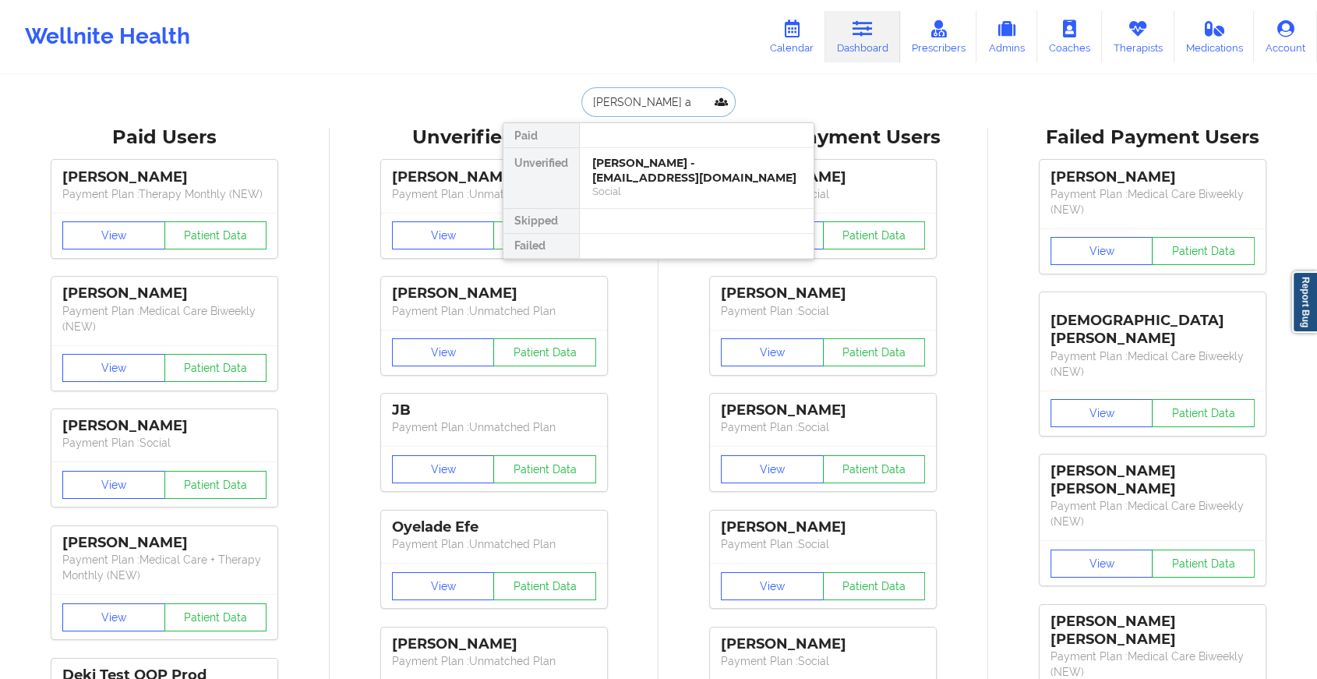
type input "[PERSON_NAME] an"
click at [632, 163] on div "[PERSON_NAME] - [EMAIL_ADDRESS][DOMAIN_NAME]" at bounding box center [696, 170] width 209 height 29
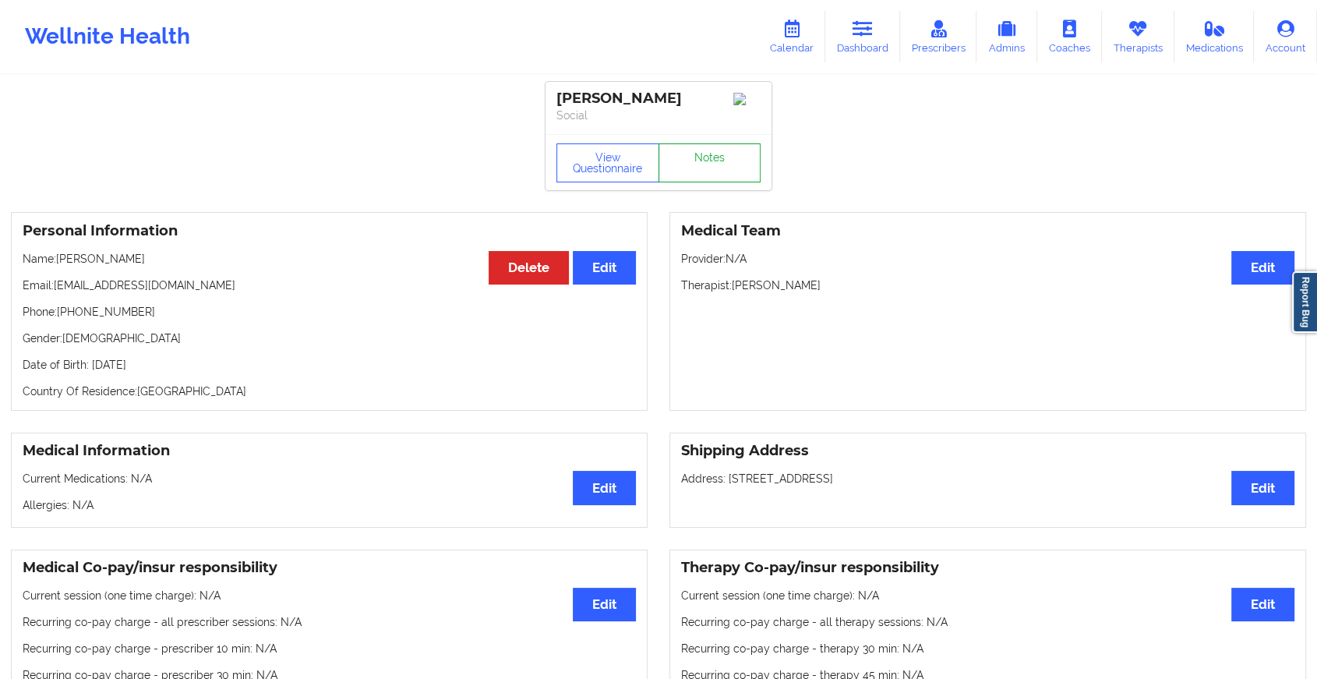
click at [695, 168] on link "Notes" at bounding box center [710, 162] width 103 height 39
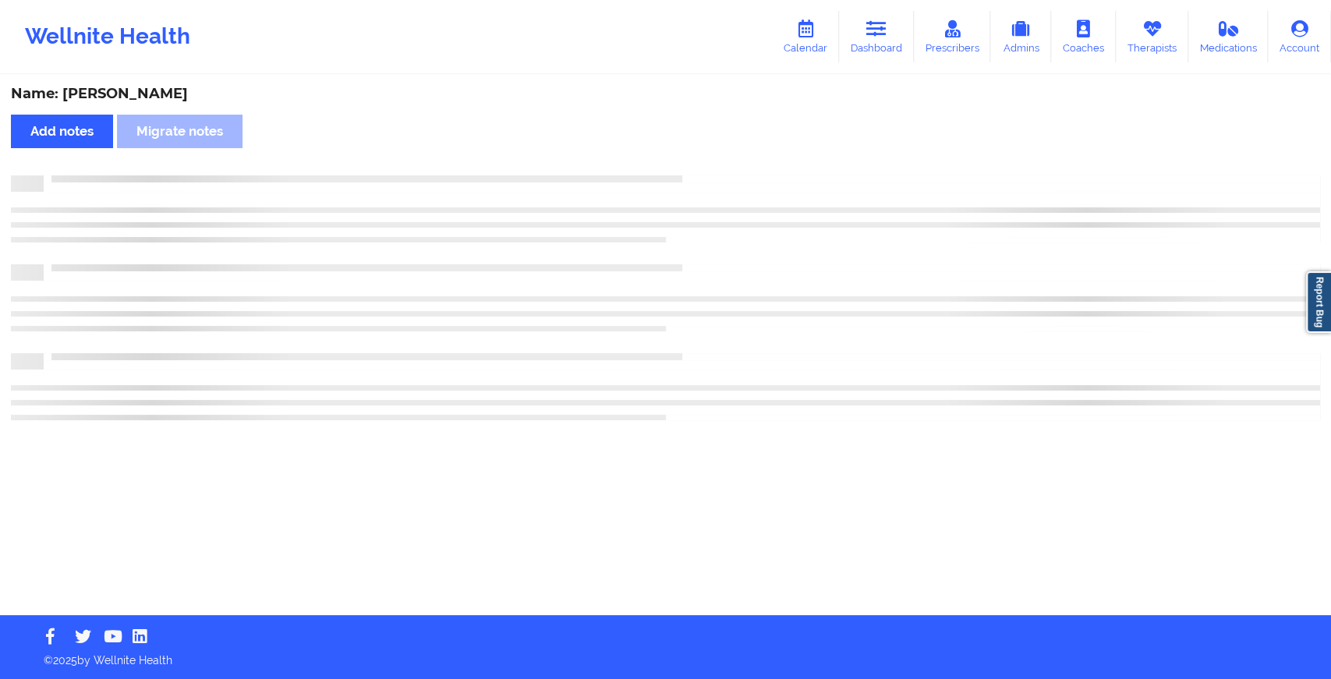
click at [695, 168] on div "Name: [PERSON_NAME] Add notes Migrate notes" at bounding box center [665, 345] width 1331 height 539
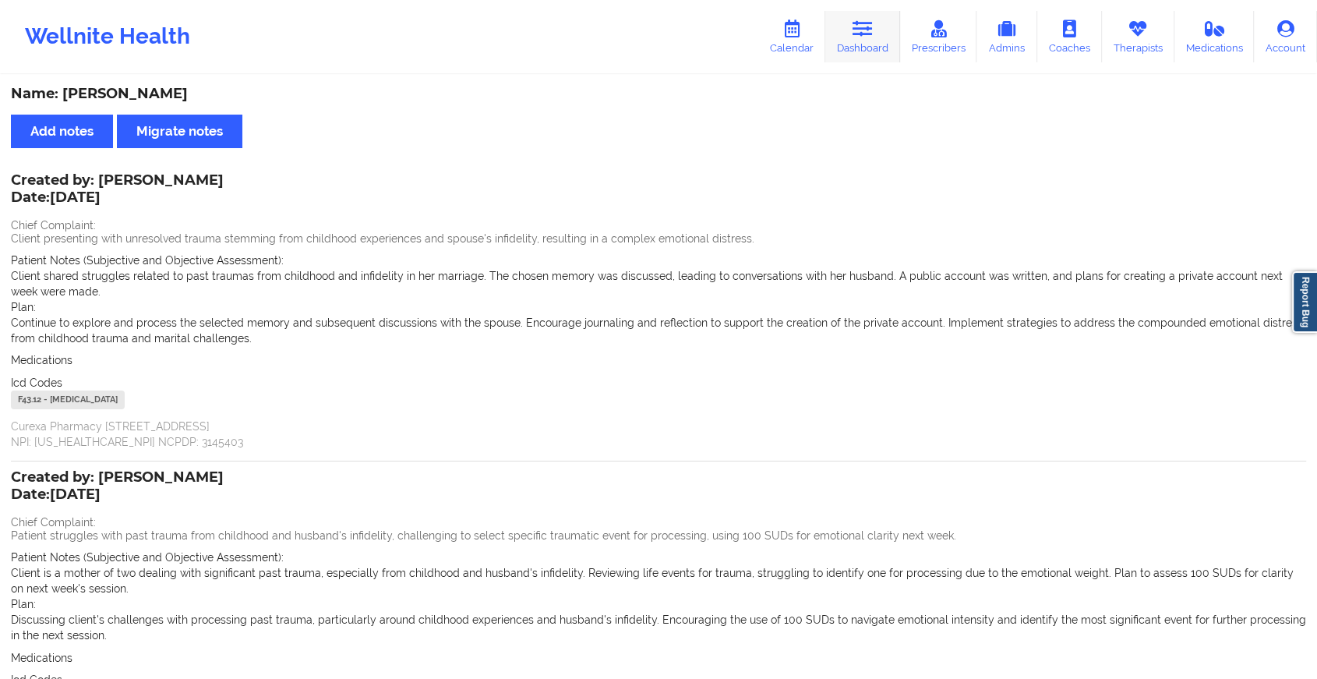
click at [853, 25] on link "Dashboard" at bounding box center [863, 36] width 75 height 51
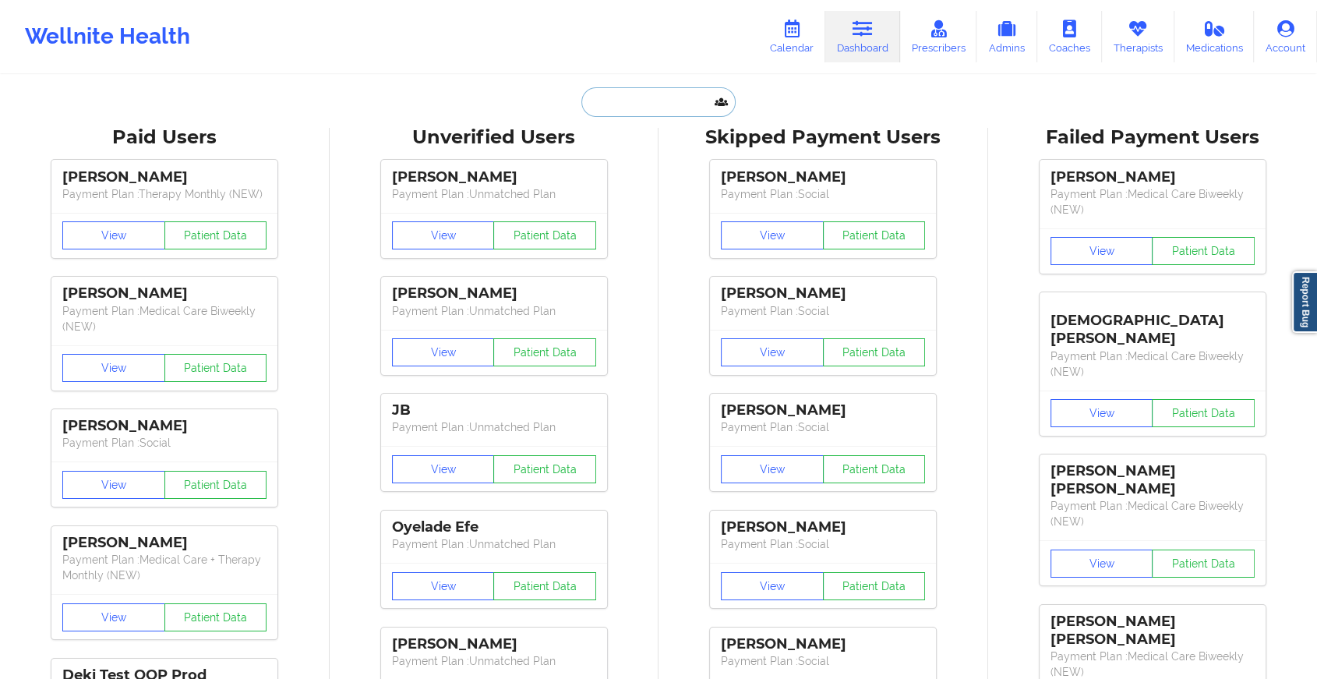
click at [651, 104] on input "text" at bounding box center [659, 102] width 154 height 30
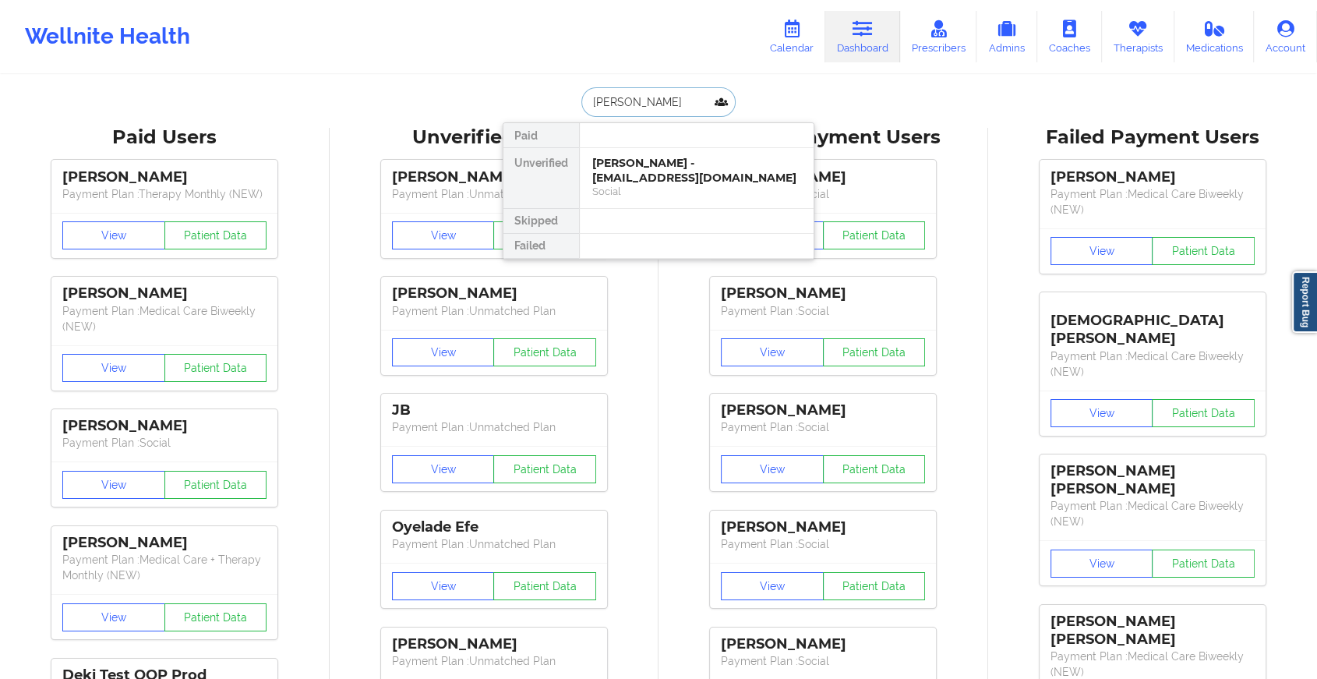
type input "[PERSON_NAME]"
click at [672, 174] on div "[PERSON_NAME] - [EMAIL_ADDRESS][DOMAIN_NAME]" at bounding box center [696, 170] width 209 height 29
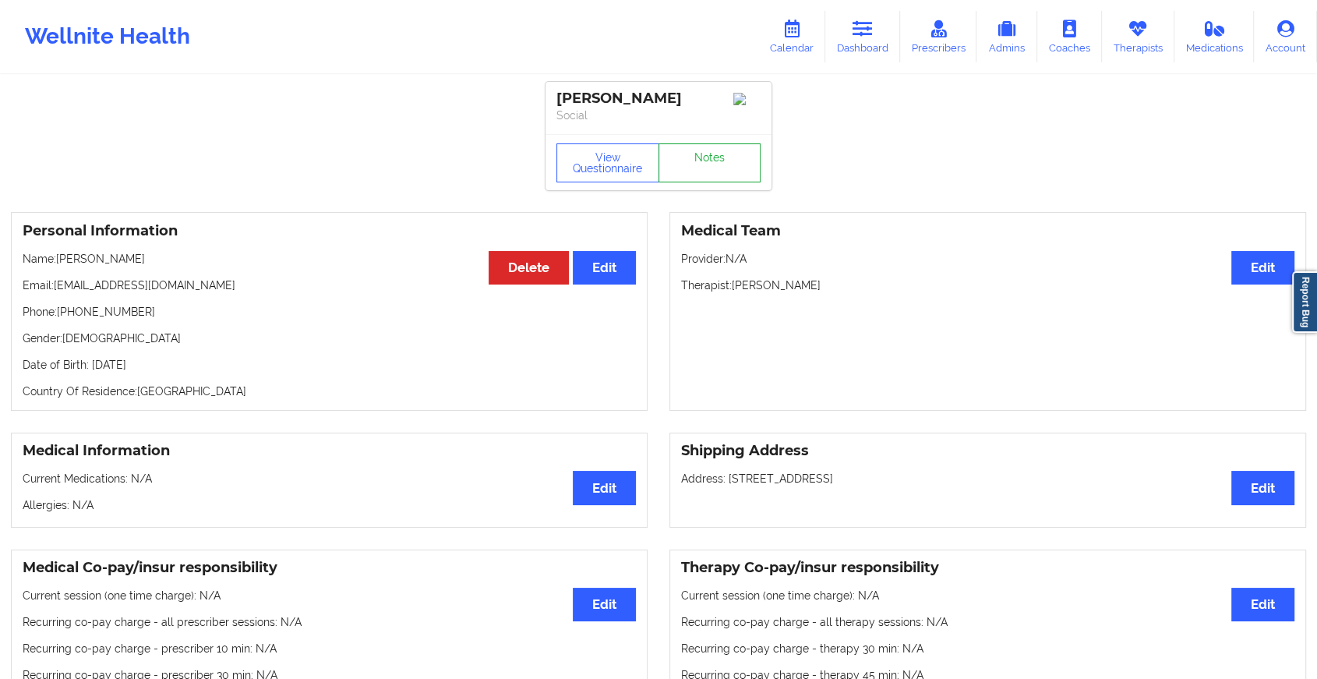
click at [705, 166] on link "Notes" at bounding box center [710, 162] width 103 height 39
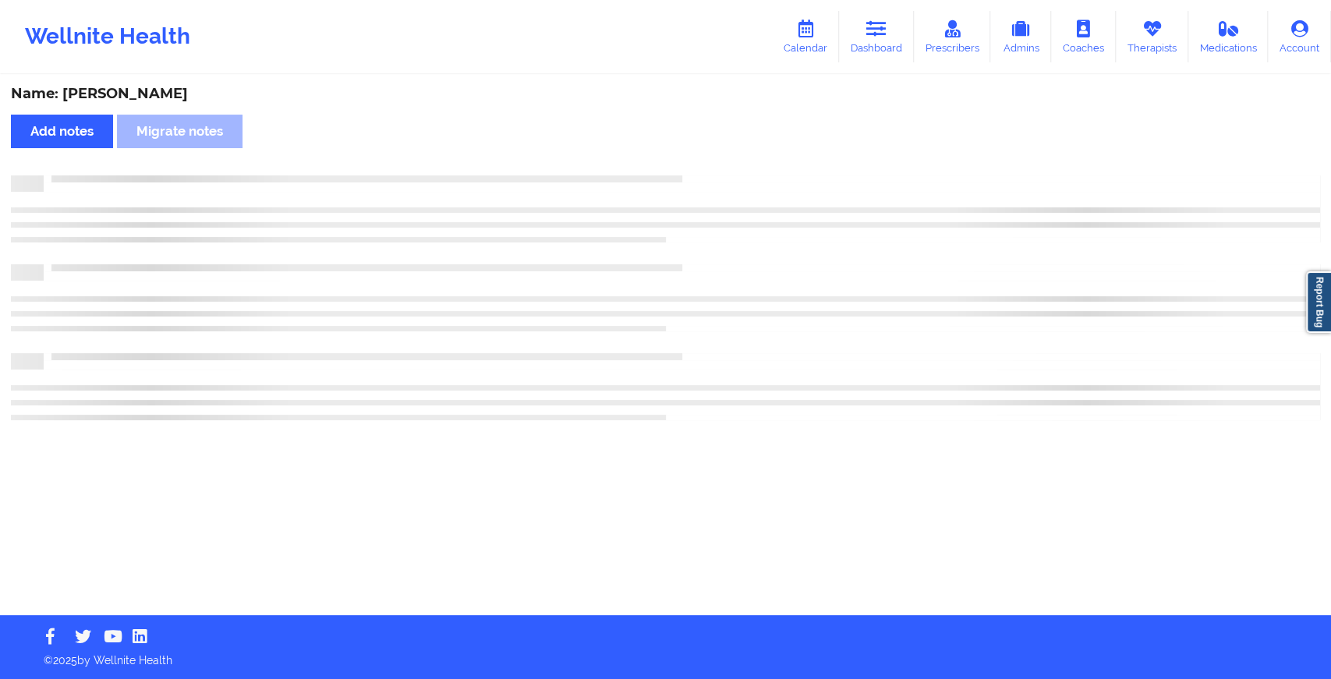
click at [705, 166] on div "Name: [PERSON_NAME] Add notes Migrate notes" at bounding box center [665, 345] width 1331 height 539
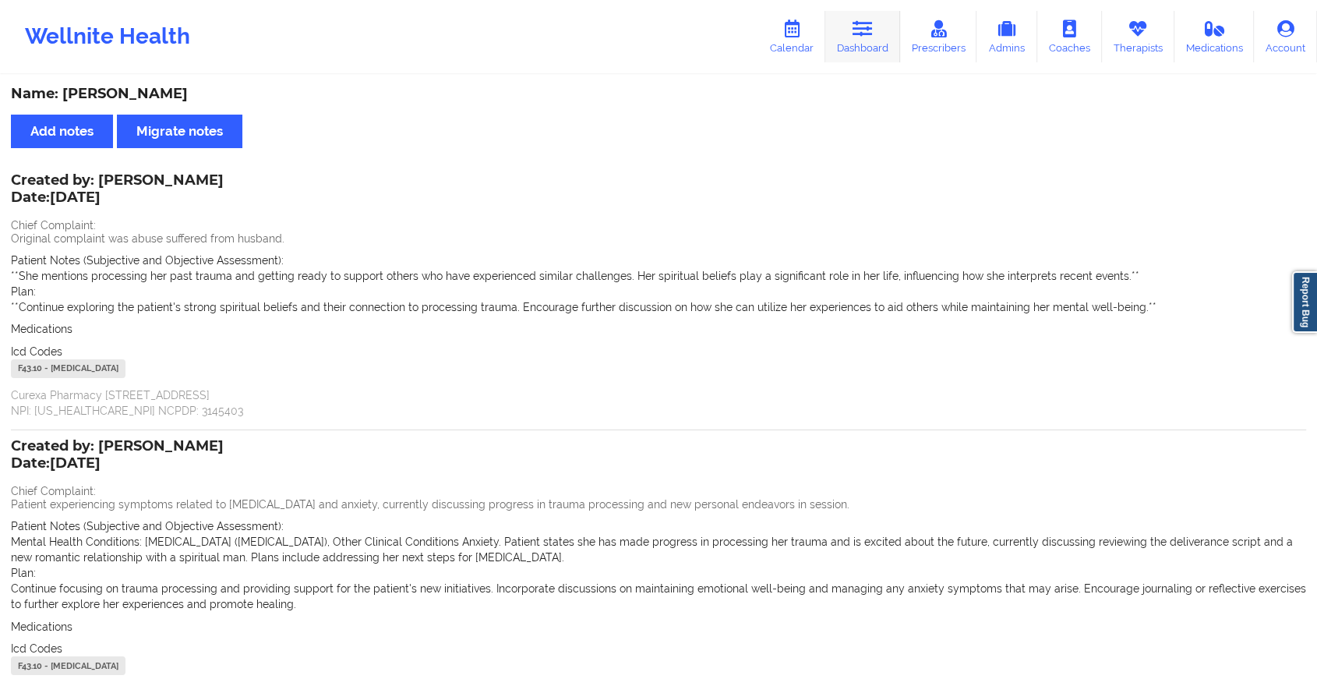
click at [876, 34] on link "Dashboard" at bounding box center [863, 36] width 75 height 51
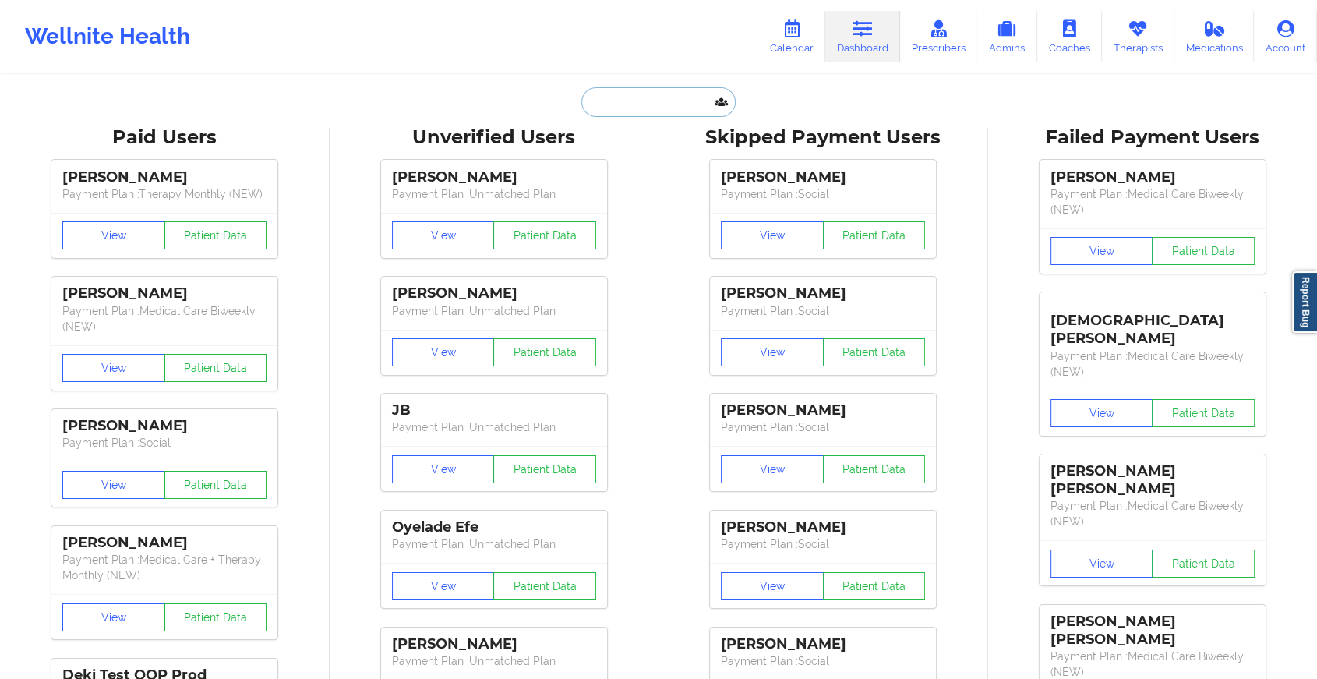
click at [644, 104] on input "text" at bounding box center [659, 102] width 154 height 30
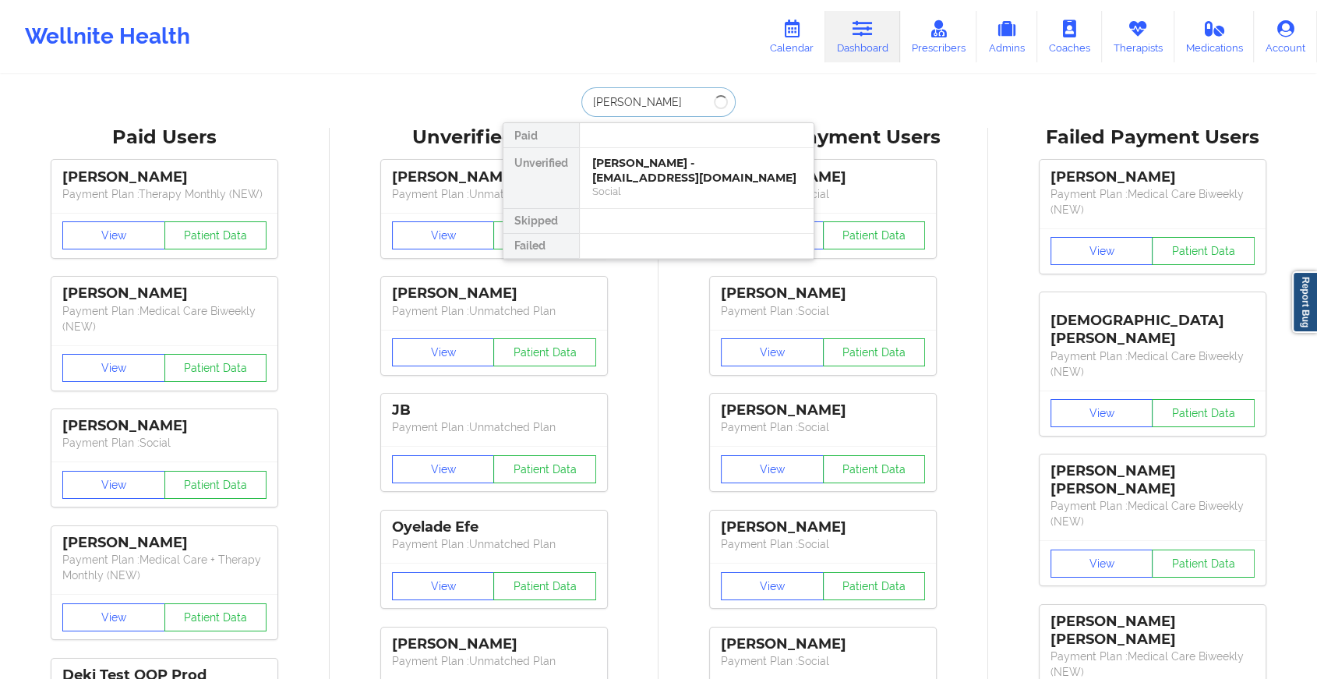
type input "[PERSON_NAME]"
click at [674, 160] on div "[PERSON_NAME] - [EMAIL_ADDRESS][DOMAIN_NAME]" at bounding box center [696, 170] width 209 height 29
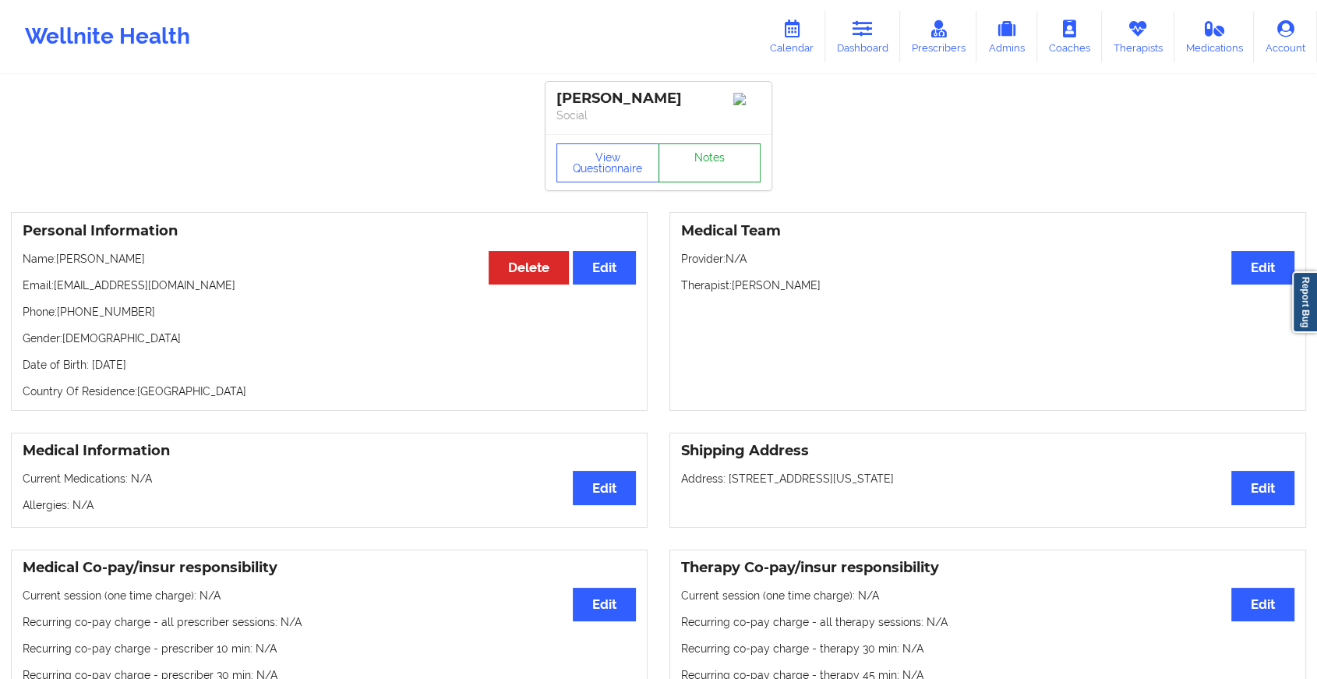
click at [699, 156] on link "Notes" at bounding box center [710, 162] width 103 height 39
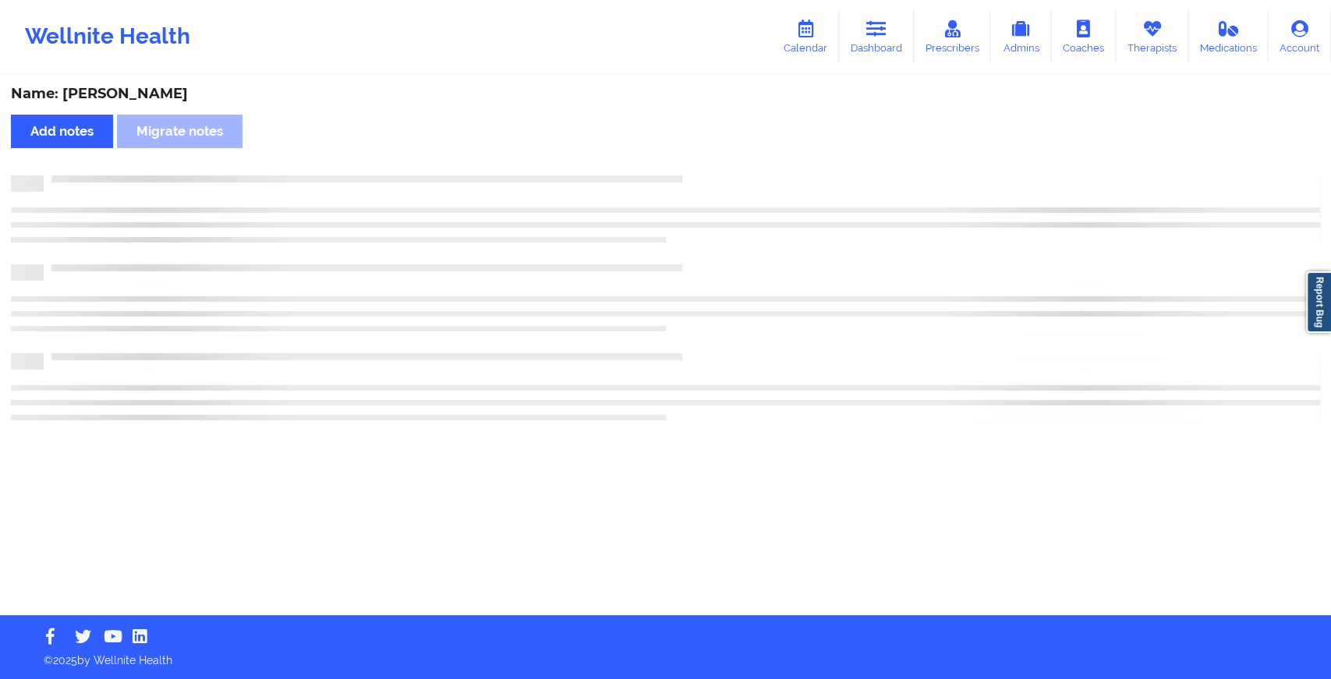
click at [699, 156] on div "Name: [PERSON_NAME] Add notes Migrate notes" at bounding box center [665, 345] width 1331 height 539
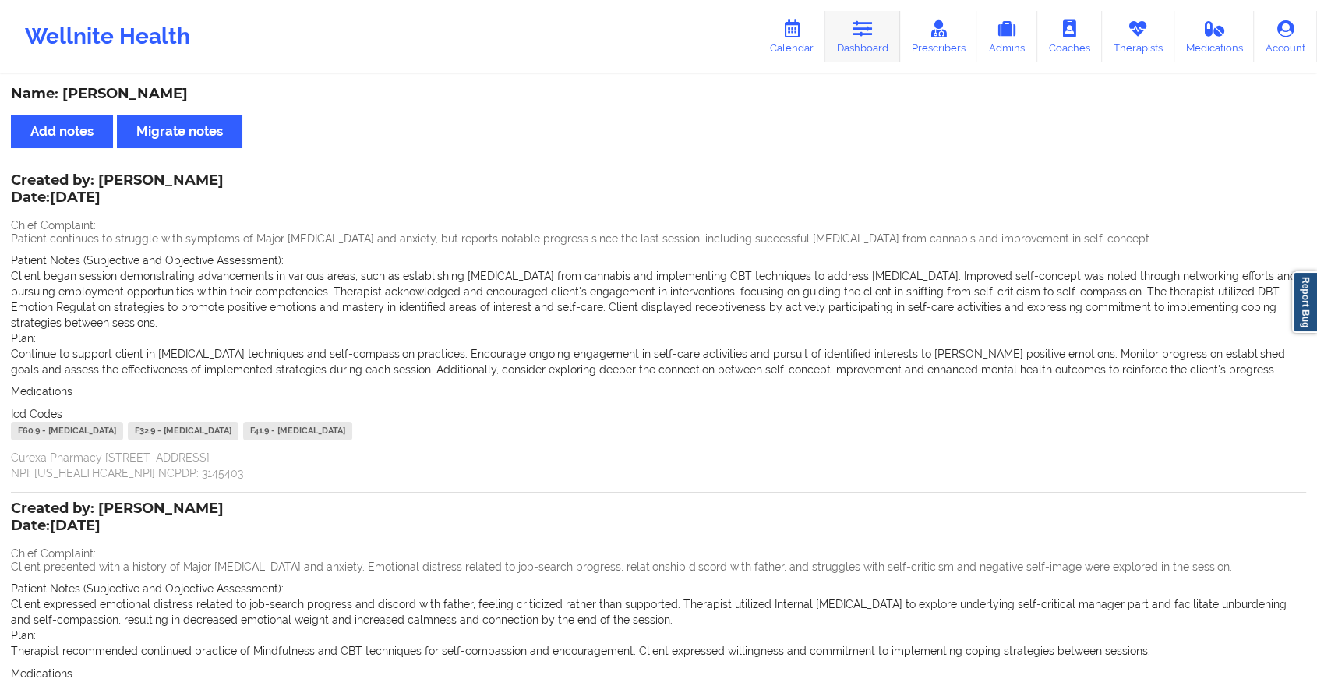
click at [858, 39] on link "Dashboard" at bounding box center [863, 36] width 75 height 51
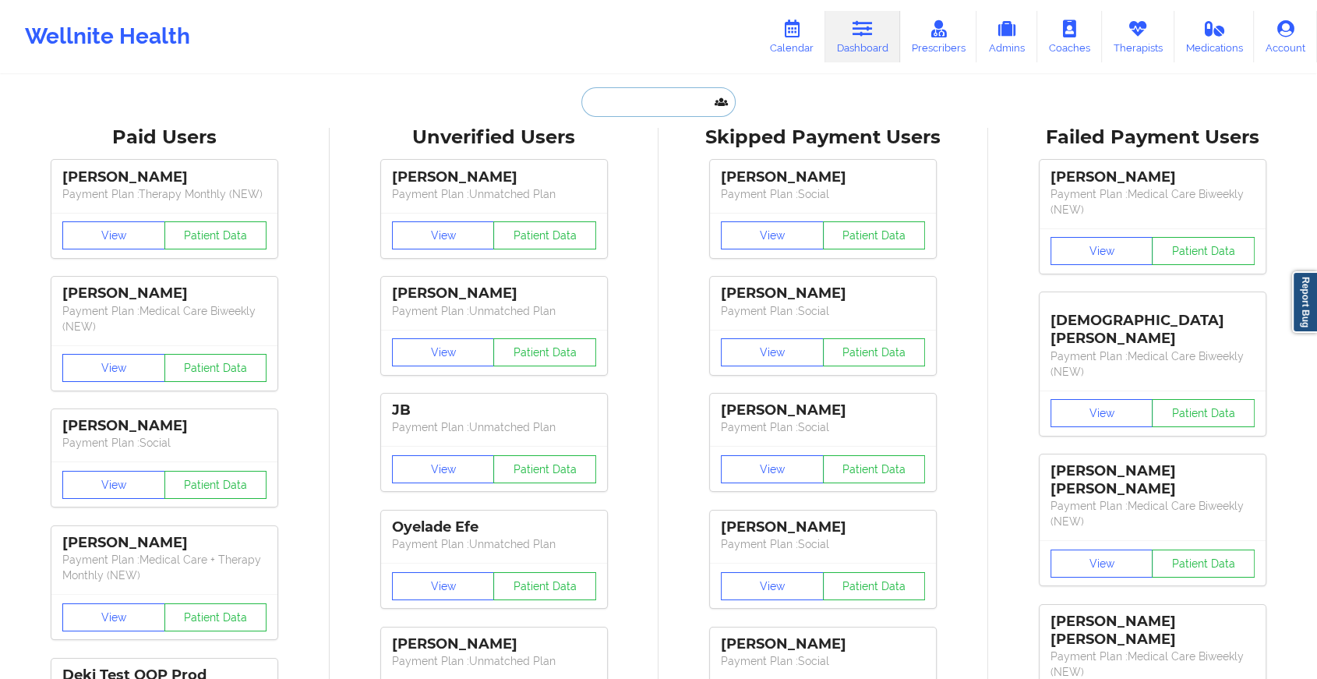
click at [657, 101] on input "text" at bounding box center [659, 102] width 154 height 30
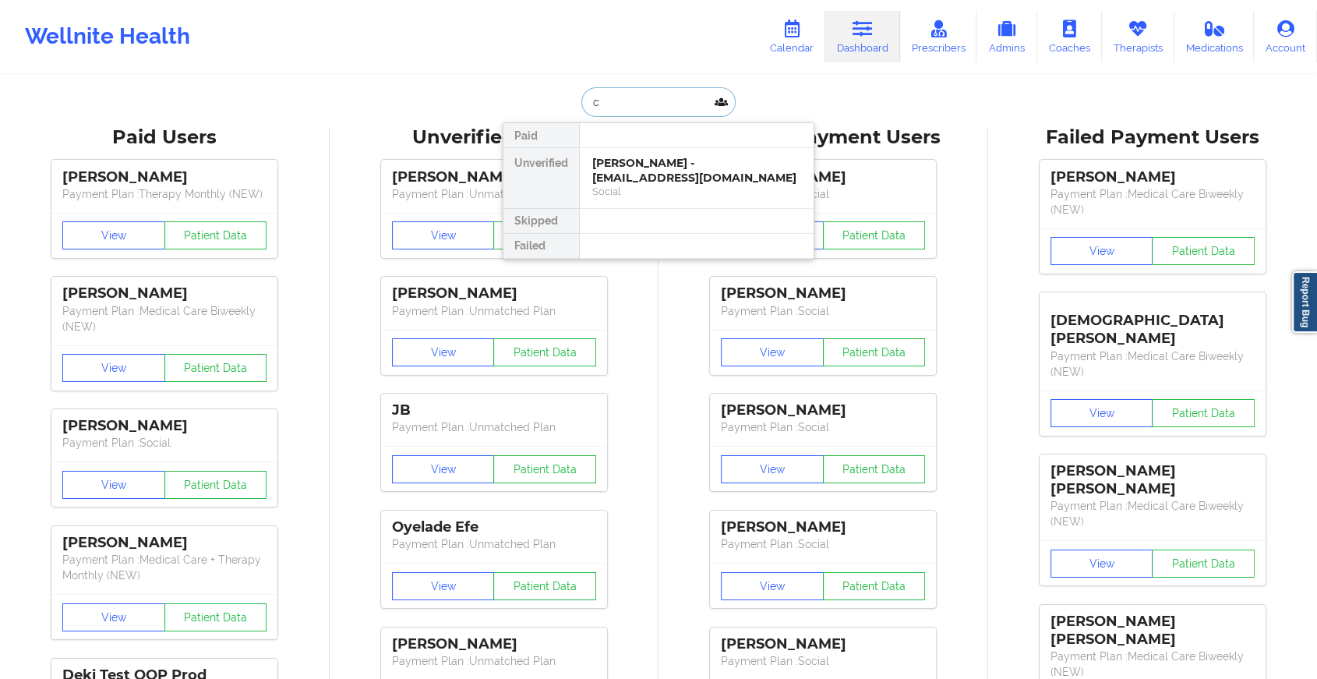
type input "c"
type input "r"
type input "[PERSON_NAME]"
click at [680, 162] on div "[PERSON_NAME] - [EMAIL_ADDRESS][DOMAIN_NAME]" at bounding box center [696, 170] width 209 height 29
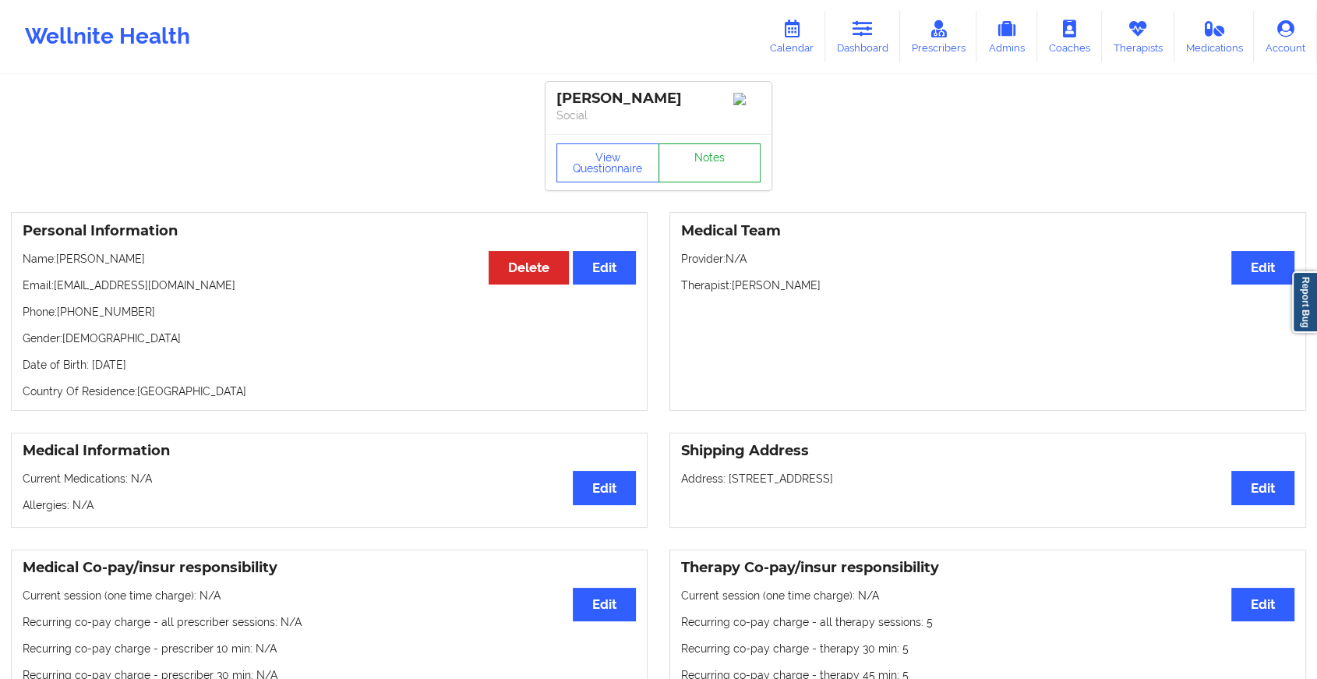
click at [707, 157] on link "Notes" at bounding box center [710, 162] width 103 height 39
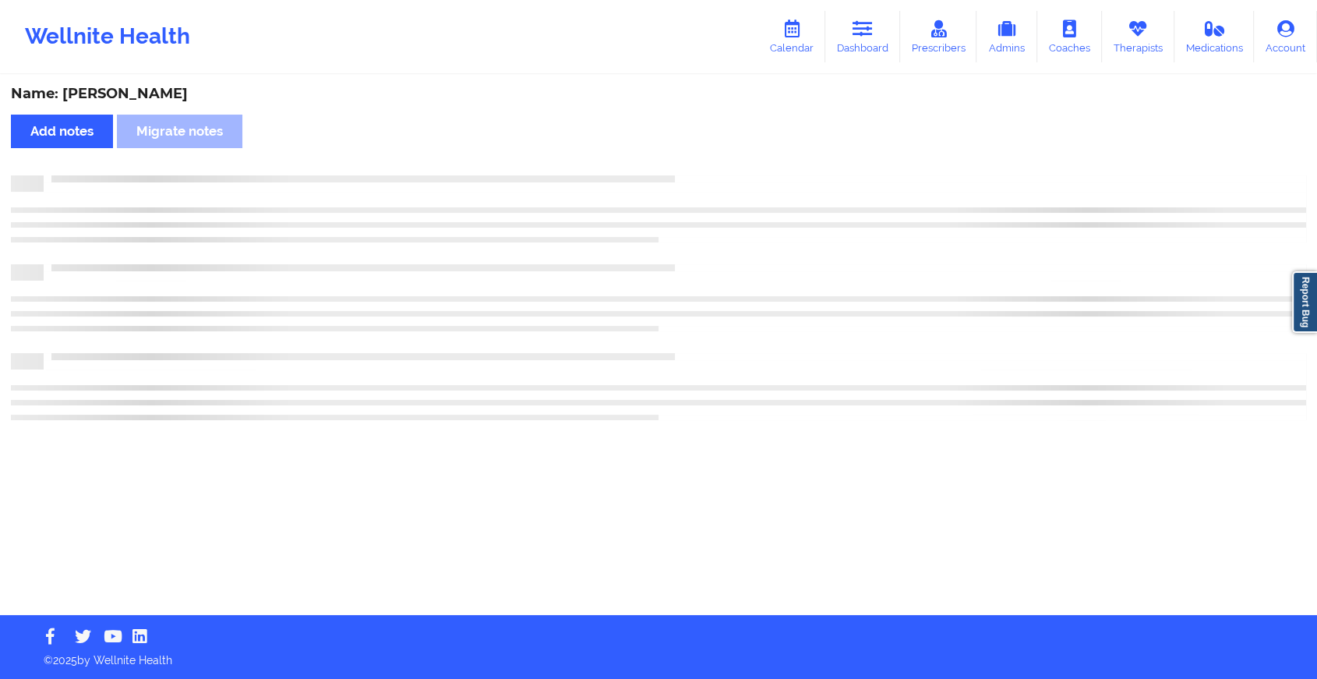
click at [707, 157] on div "Name: [PERSON_NAME] Add notes Migrate notes" at bounding box center [658, 345] width 1317 height 539
click at [707, 157] on div "Name: [PERSON_NAME] Add notes Migrate notes" at bounding box center [665, 345] width 1331 height 539
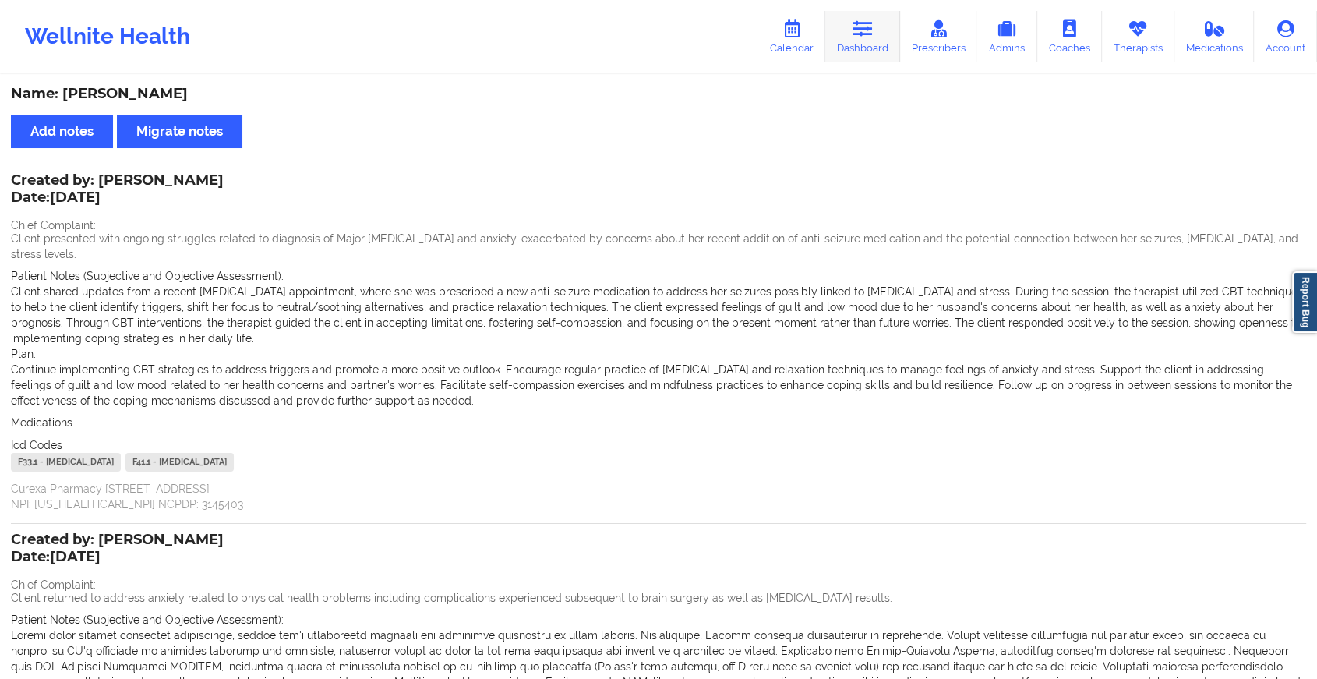
click at [878, 25] on link "Dashboard" at bounding box center [863, 36] width 75 height 51
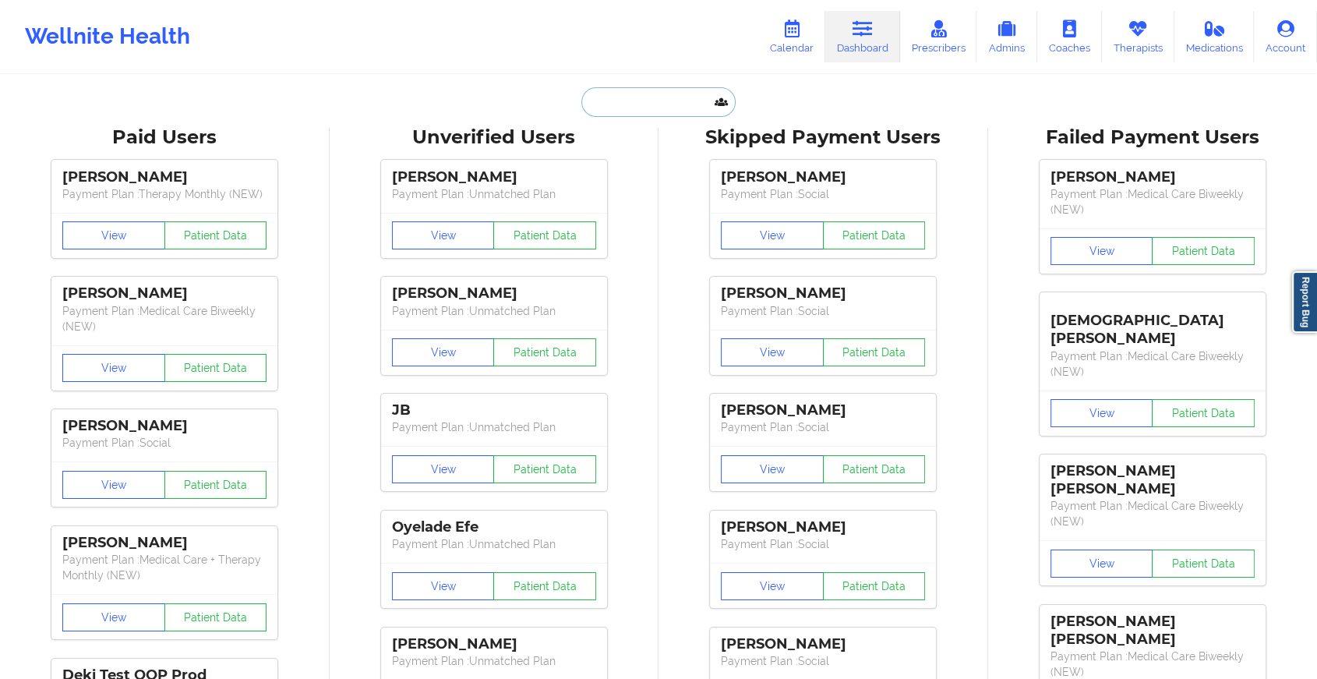
click at [662, 109] on input "text" at bounding box center [659, 102] width 154 height 30
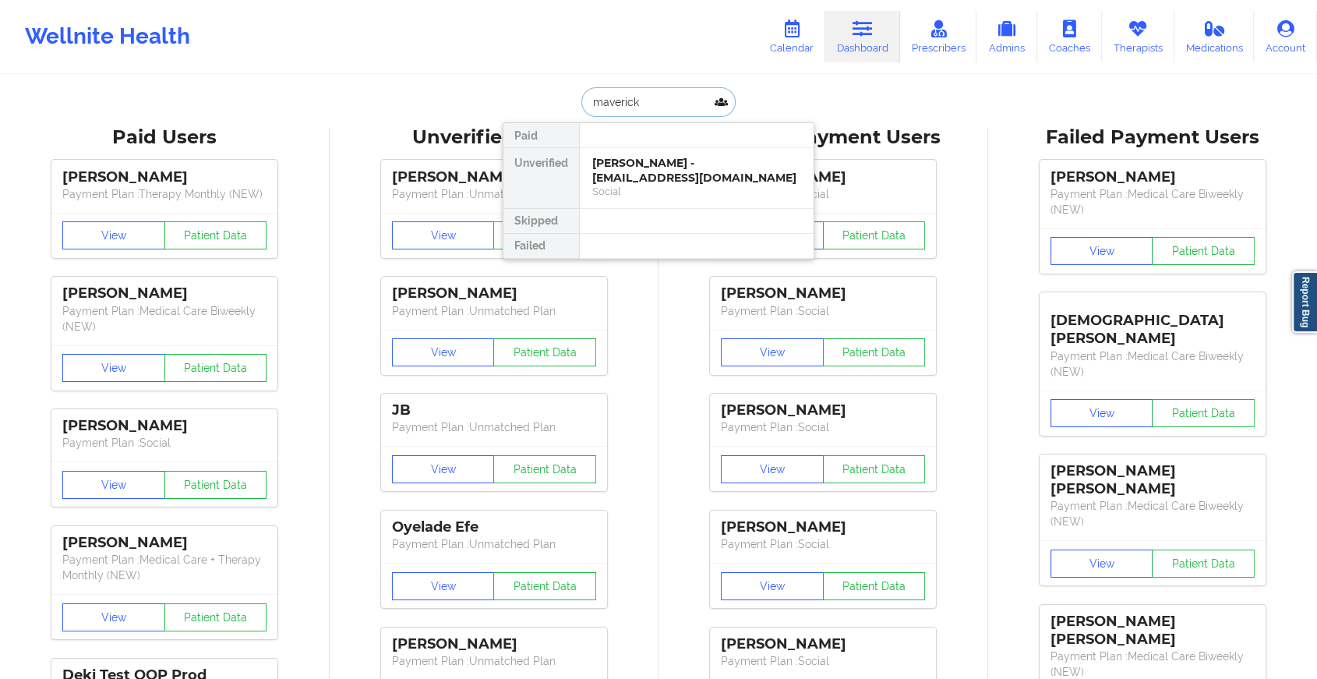
type input "maverick"
click at [665, 175] on div "[PERSON_NAME] - [EMAIL_ADDRESS][DOMAIN_NAME]" at bounding box center [696, 170] width 209 height 29
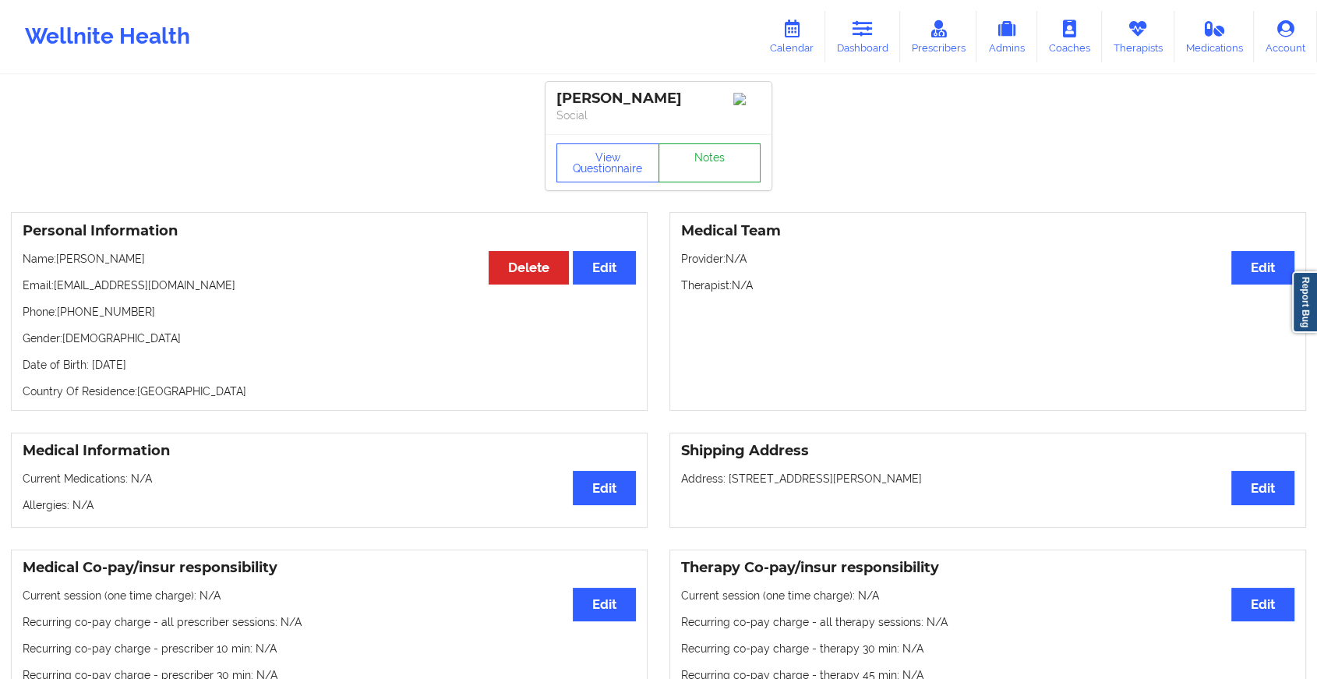
click at [704, 162] on link "Notes" at bounding box center [710, 162] width 103 height 39
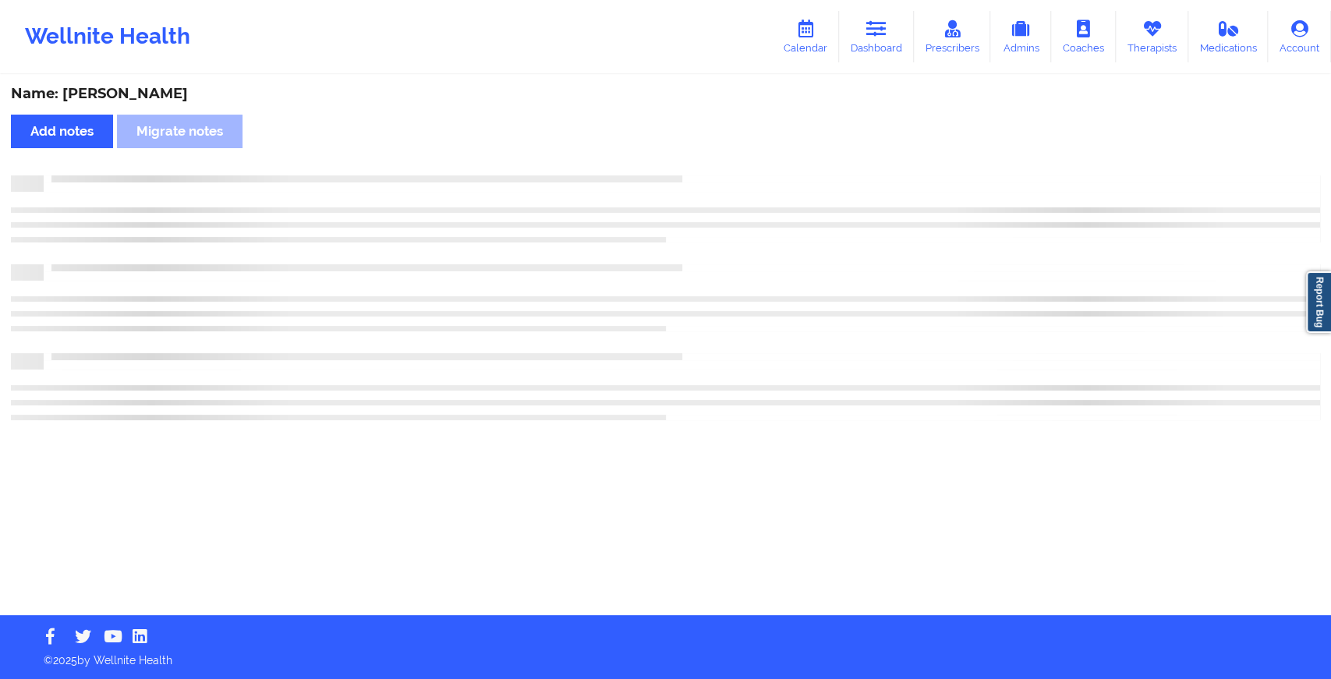
click at [801, 299] on div "Name: [PERSON_NAME] Add notes Migrate notes" at bounding box center [665, 345] width 1331 height 539
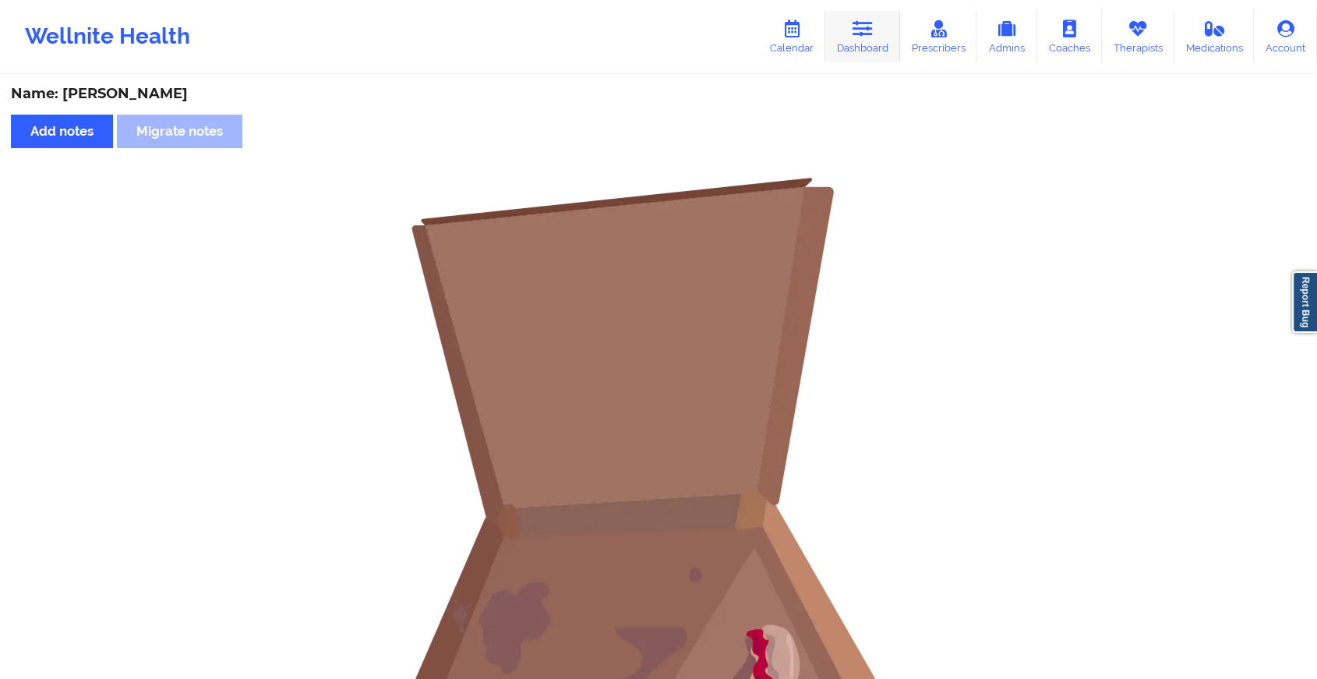
click at [869, 31] on icon at bounding box center [863, 28] width 20 height 17
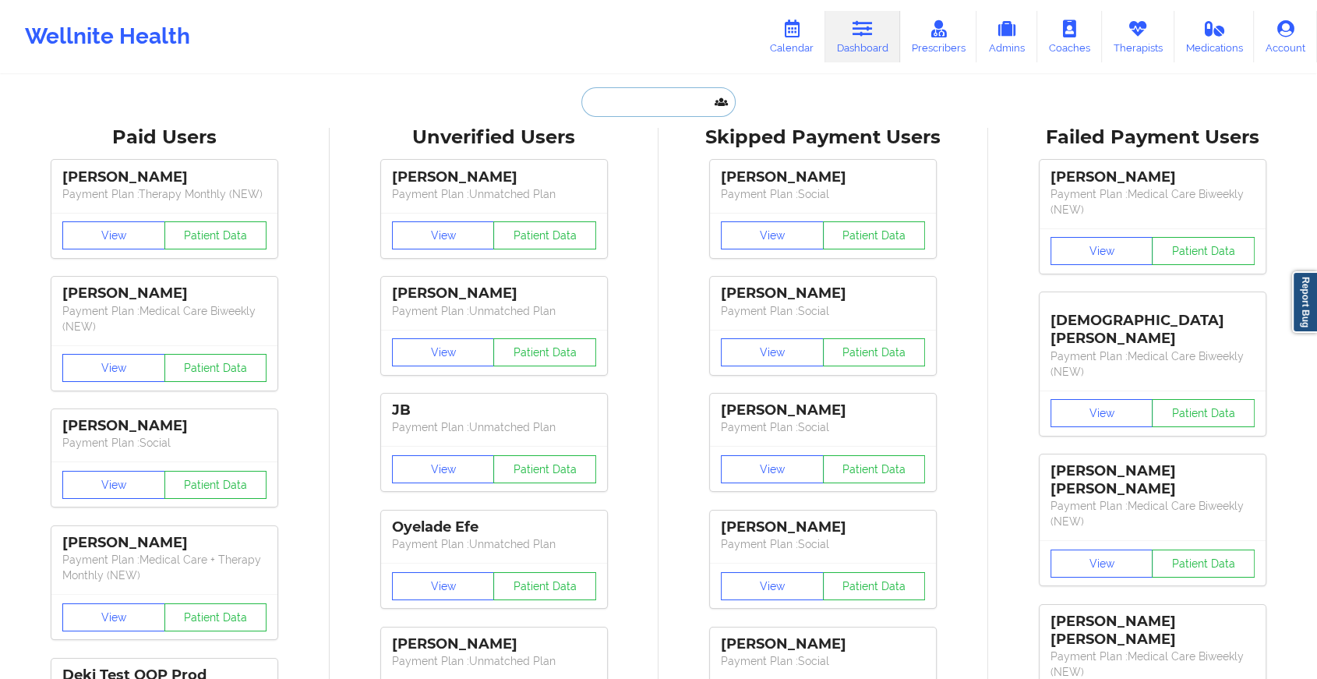
click at [680, 90] on input "text" at bounding box center [659, 102] width 154 height 30
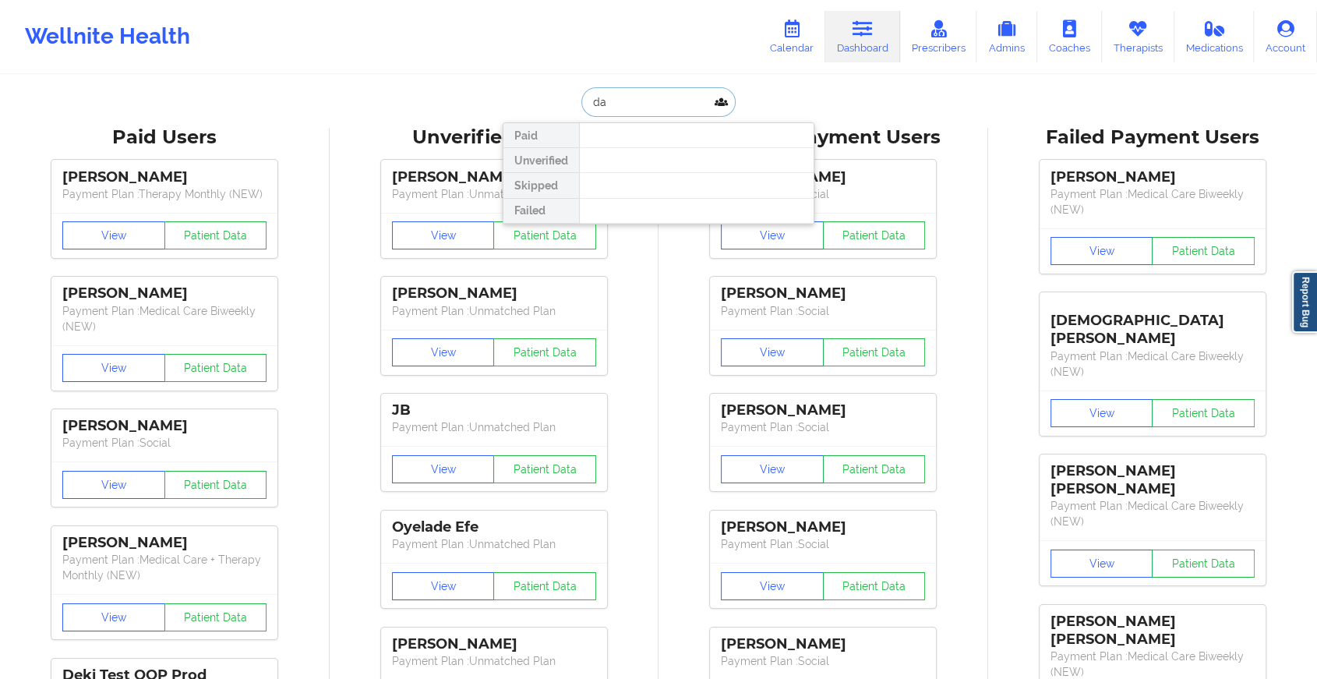
type input "d"
type input "maverick sco"
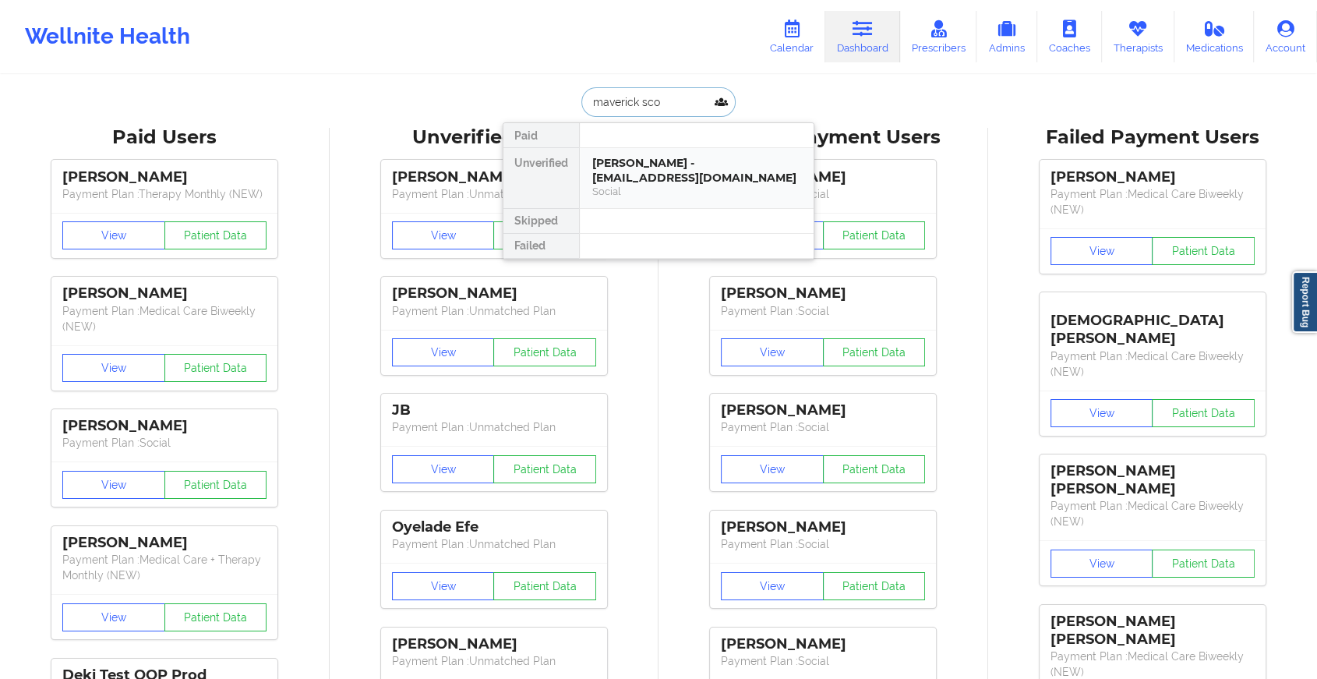
click at [630, 170] on div "[PERSON_NAME] - [EMAIL_ADDRESS][DOMAIN_NAME]" at bounding box center [696, 170] width 209 height 29
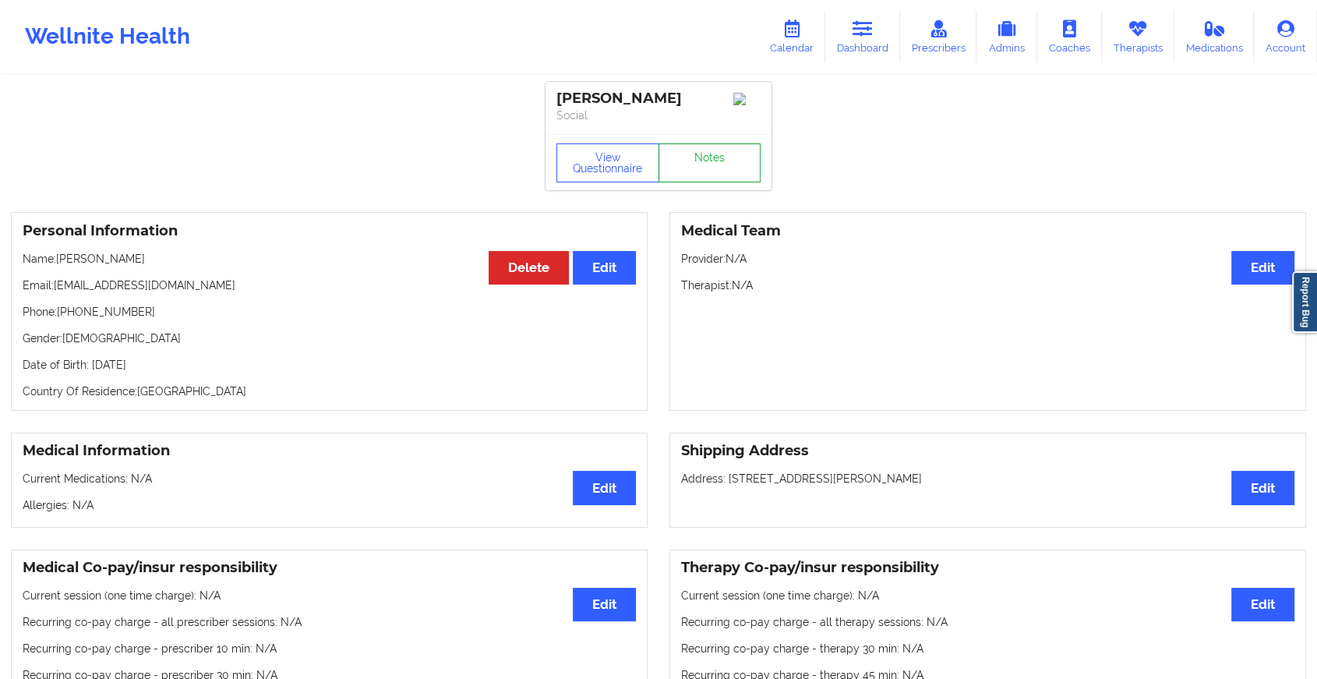
click at [683, 162] on link "Notes" at bounding box center [710, 162] width 103 height 39
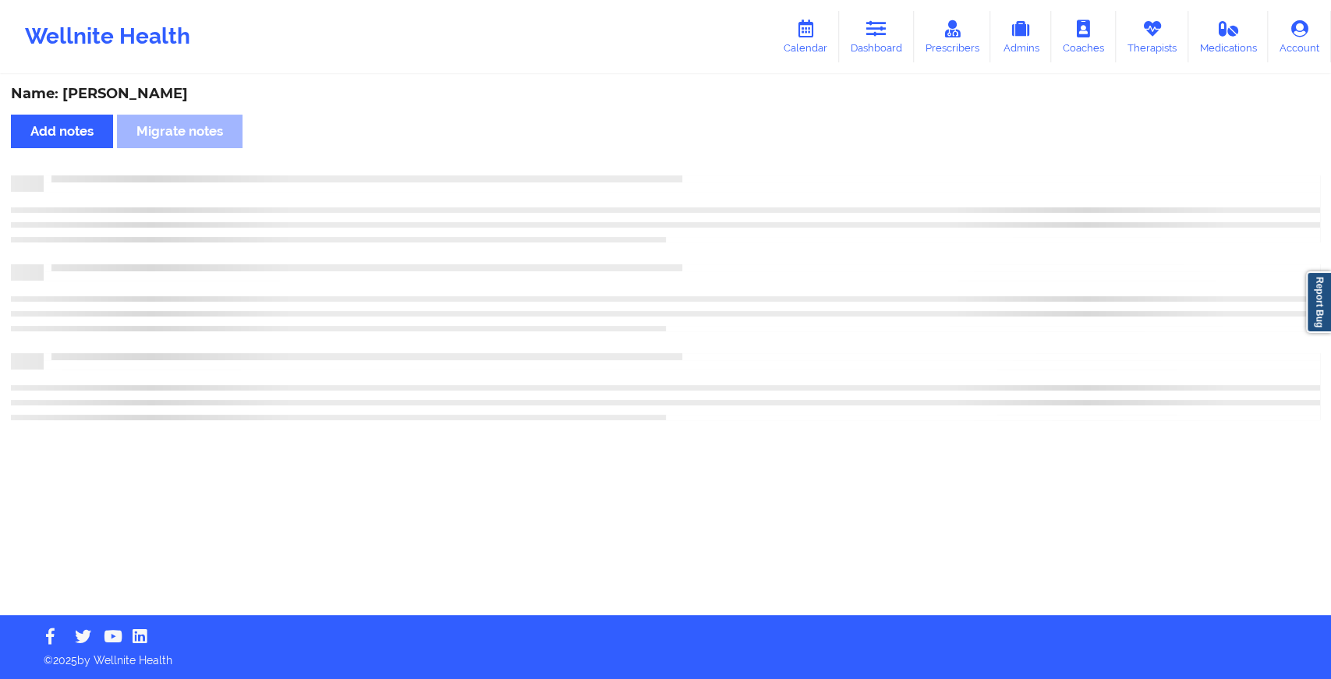
click at [683, 162] on div "Name: [PERSON_NAME] Add notes Migrate notes" at bounding box center [665, 345] width 1331 height 539
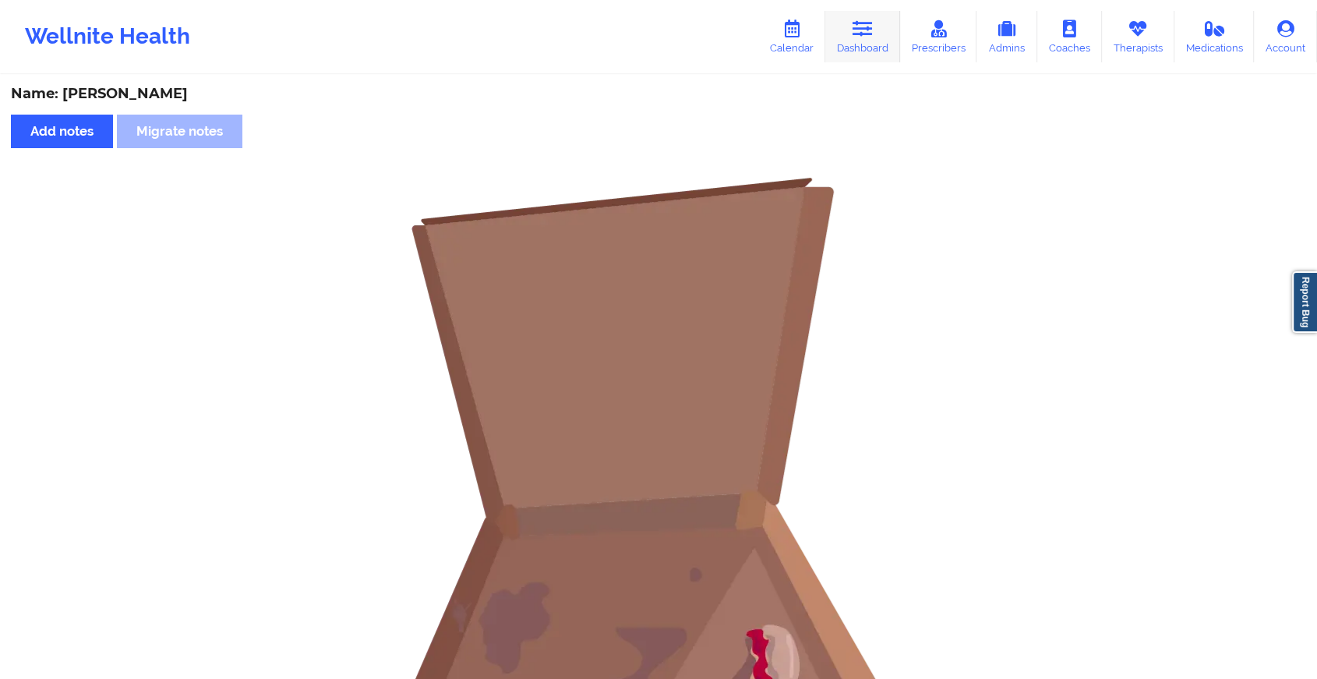
click at [873, 36] on icon at bounding box center [863, 28] width 20 height 17
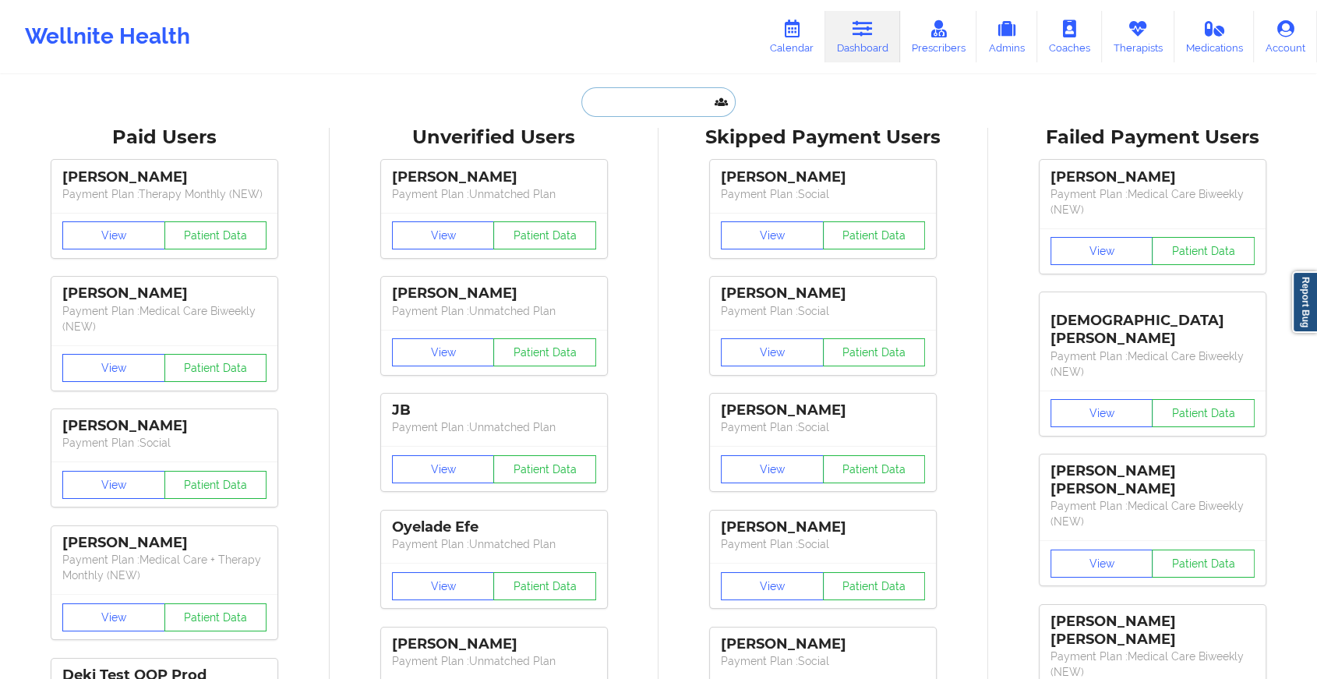
click at [655, 93] on input "text" at bounding box center [659, 102] width 154 height 30
paste input "[EMAIL_ADDRESS][DOMAIN_NAME]"
type input "[EMAIL_ADDRESS][DOMAIN_NAME]"
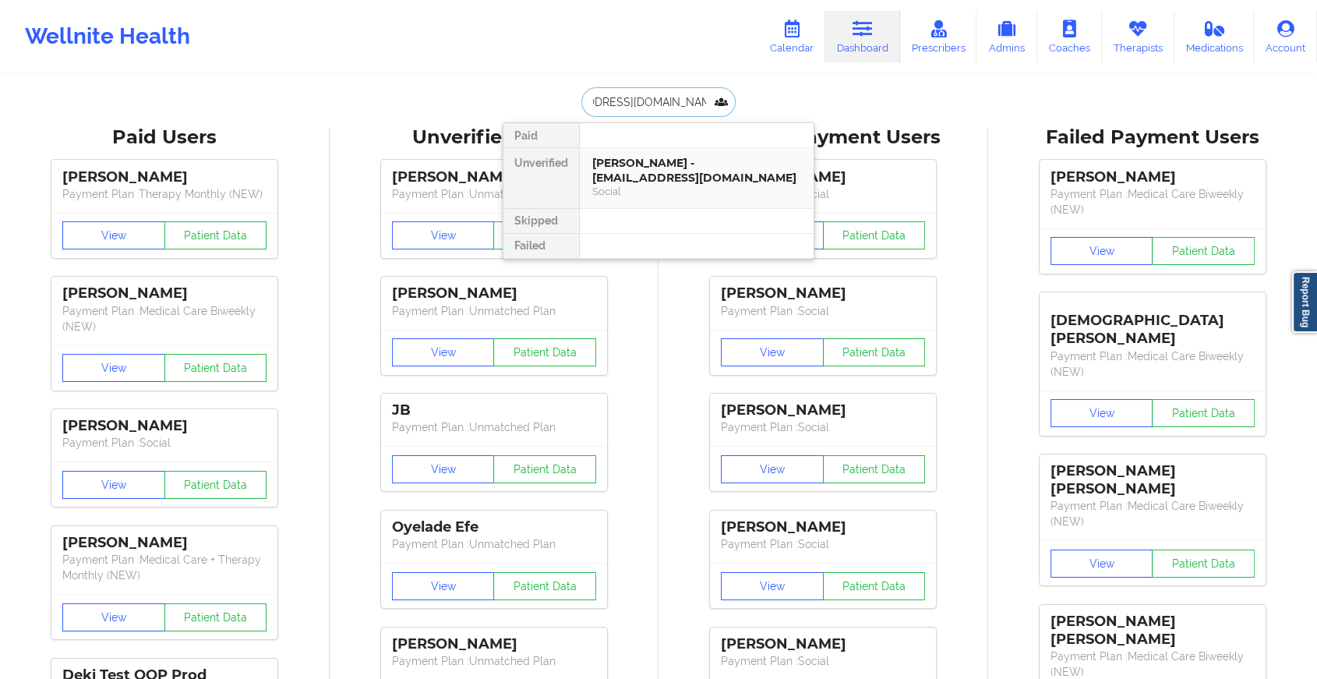
click at [670, 182] on div "[PERSON_NAME] - [EMAIL_ADDRESS][DOMAIN_NAME]" at bounding box center [696, 170] width 209 height 29
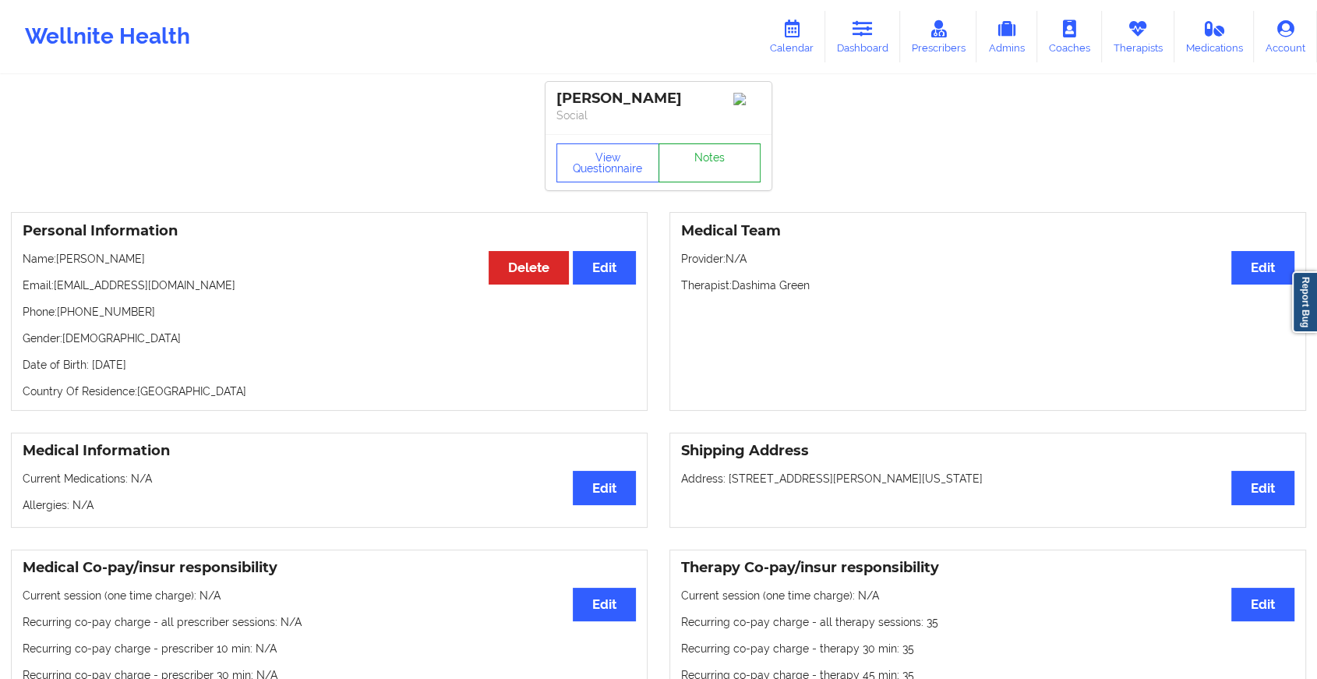
click at [712, 170] on link "Notes" at bounding box center [710, 162] width 103 height 39
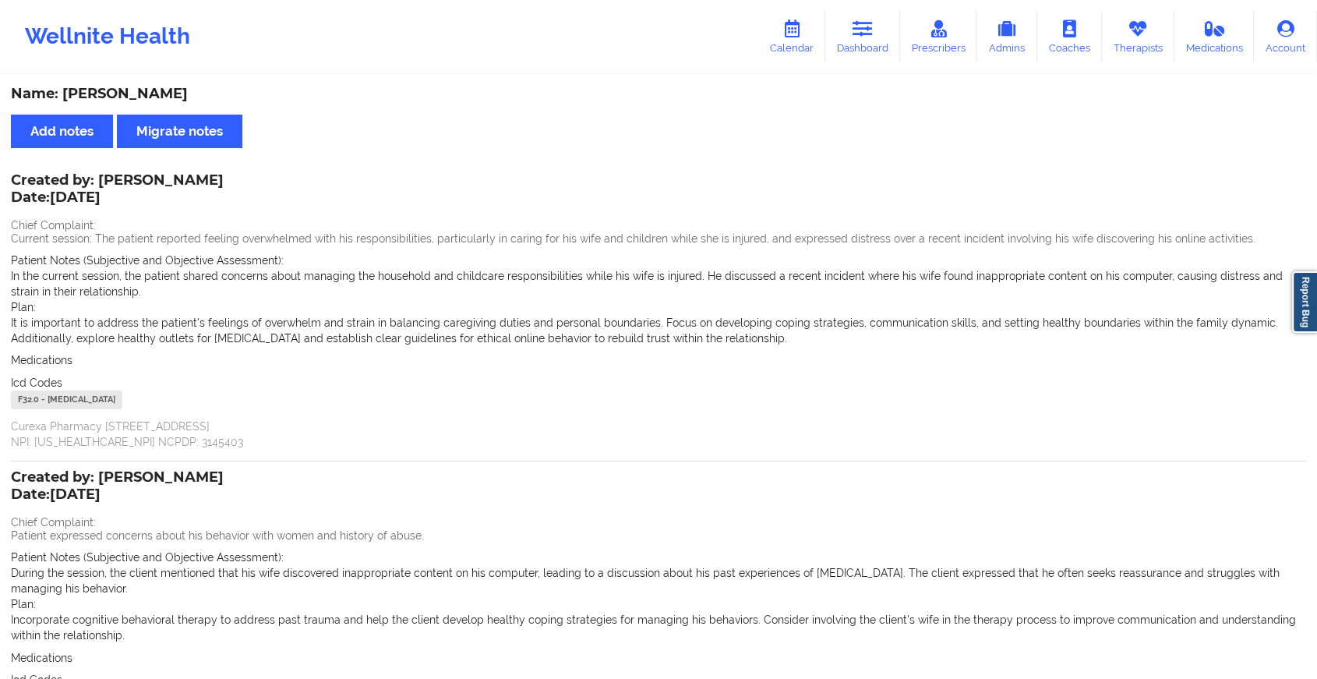
click at [862, 64] on div "Wellnite Health Calendar Dashboard Prescribers Admins Coaches Therapists Medica…" at bounding box center [658, 36] width 1317 height 62
click at [867, 50] on link "Dashboard" at bounding box center [863, 36] width 75 height 51
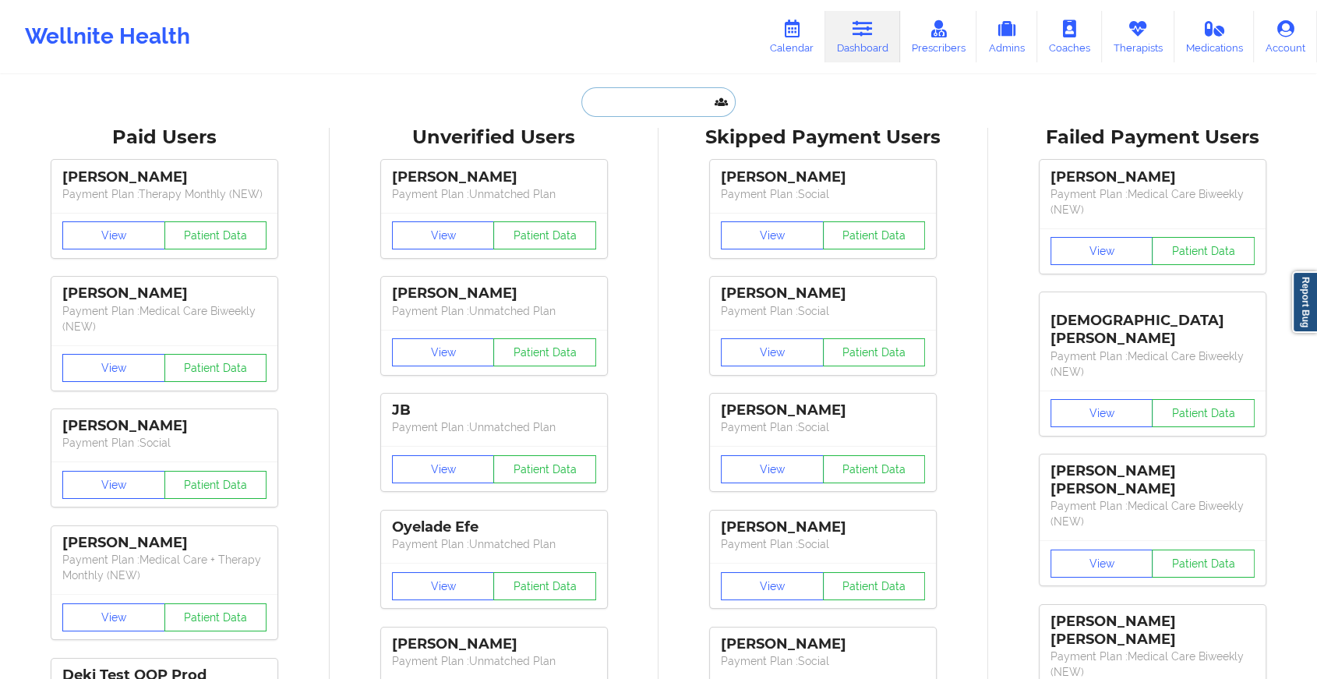
click at [676, 97] on input "text" at bounding box center [659, 102] width 154 height 30
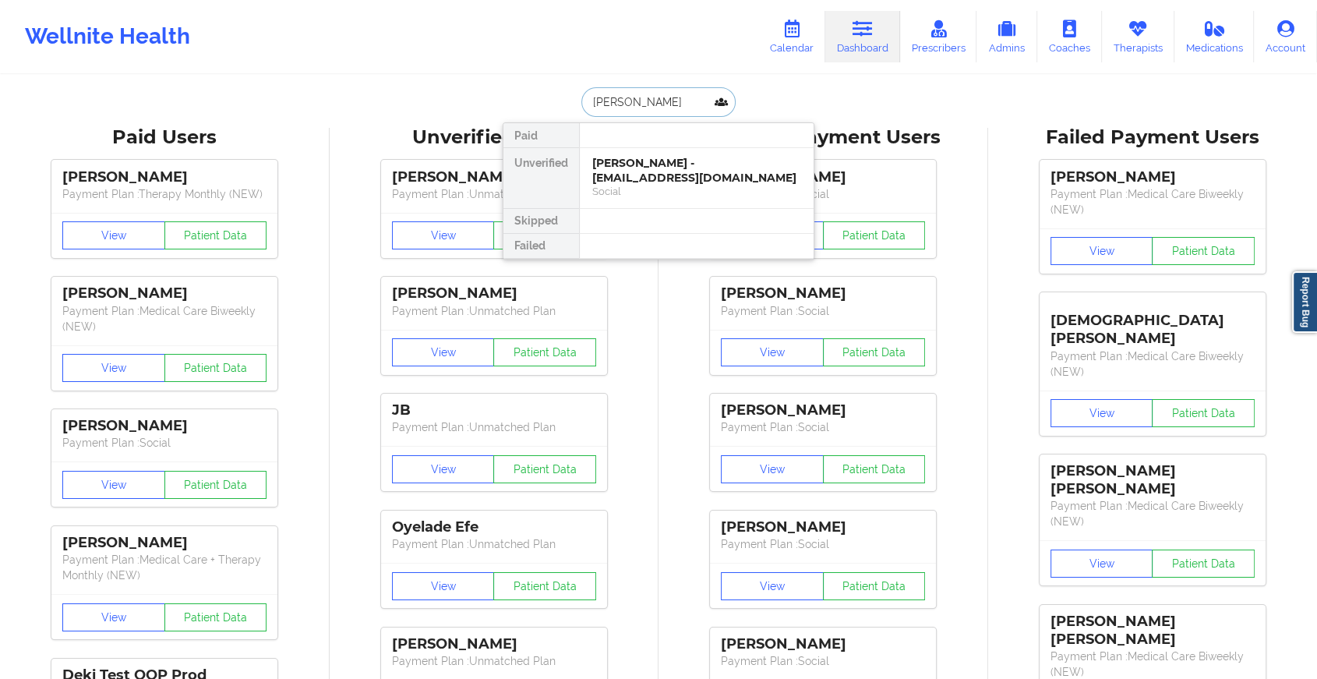
type input "[PERSON_NAME]"
click at [615, 164] on div "[PERSON_NAME] - [EMAIL_ADDRESS][DOMAIN_NAME]" at bounding box center [696, 170] width 209 height 29
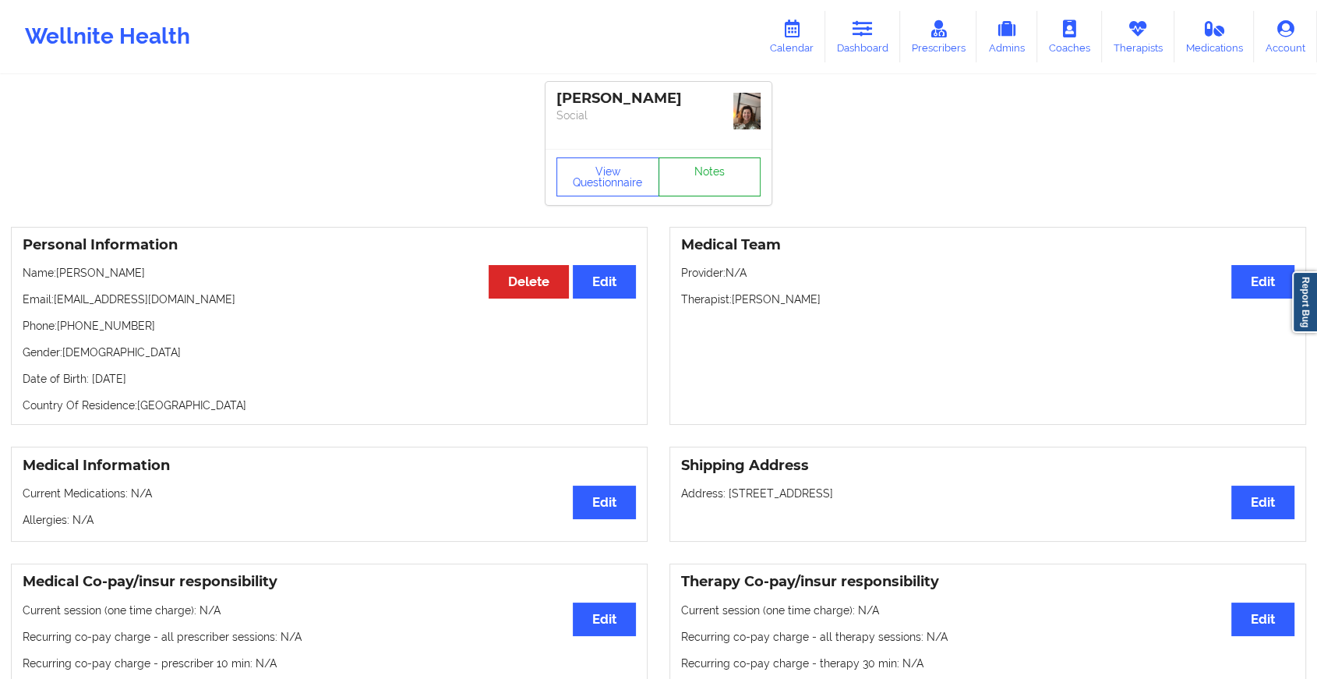
click at [683, 176] on link "Notes" at bounding box center [710, 176] width 103 height 39
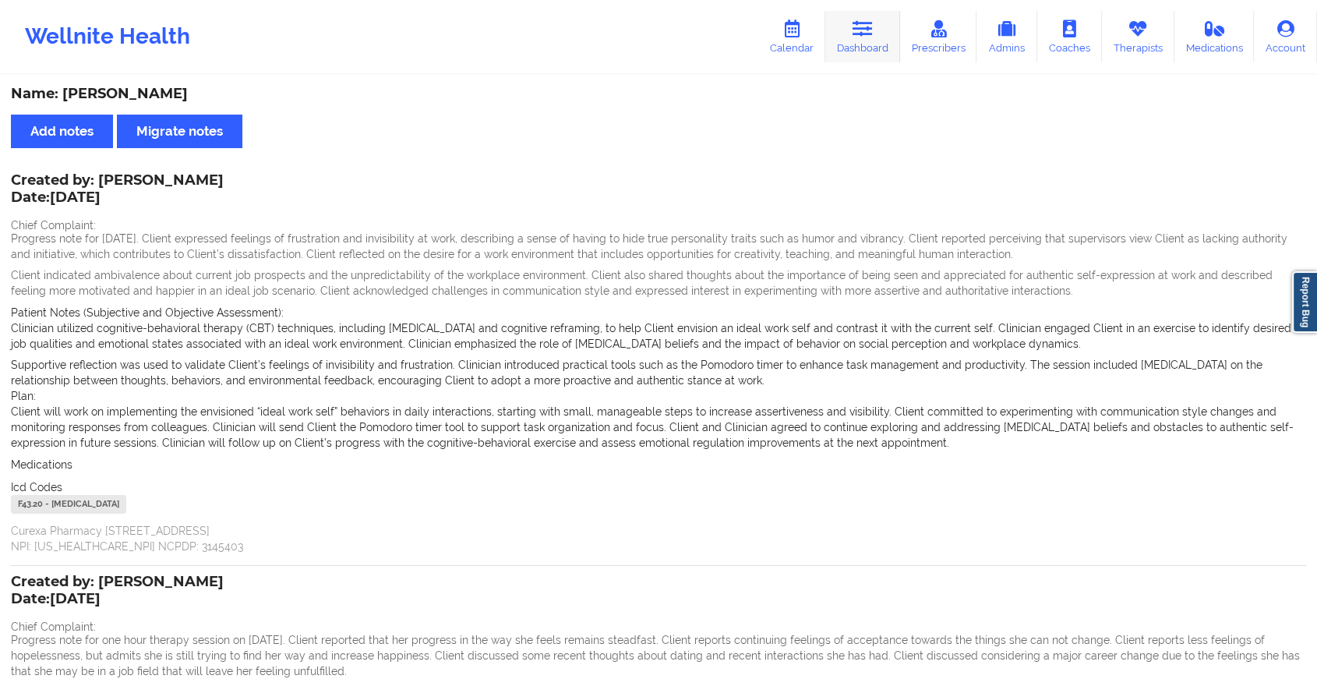
click at [844, 34] on link "Dashboard" at bounding box center [863, 36] width 75 height 51
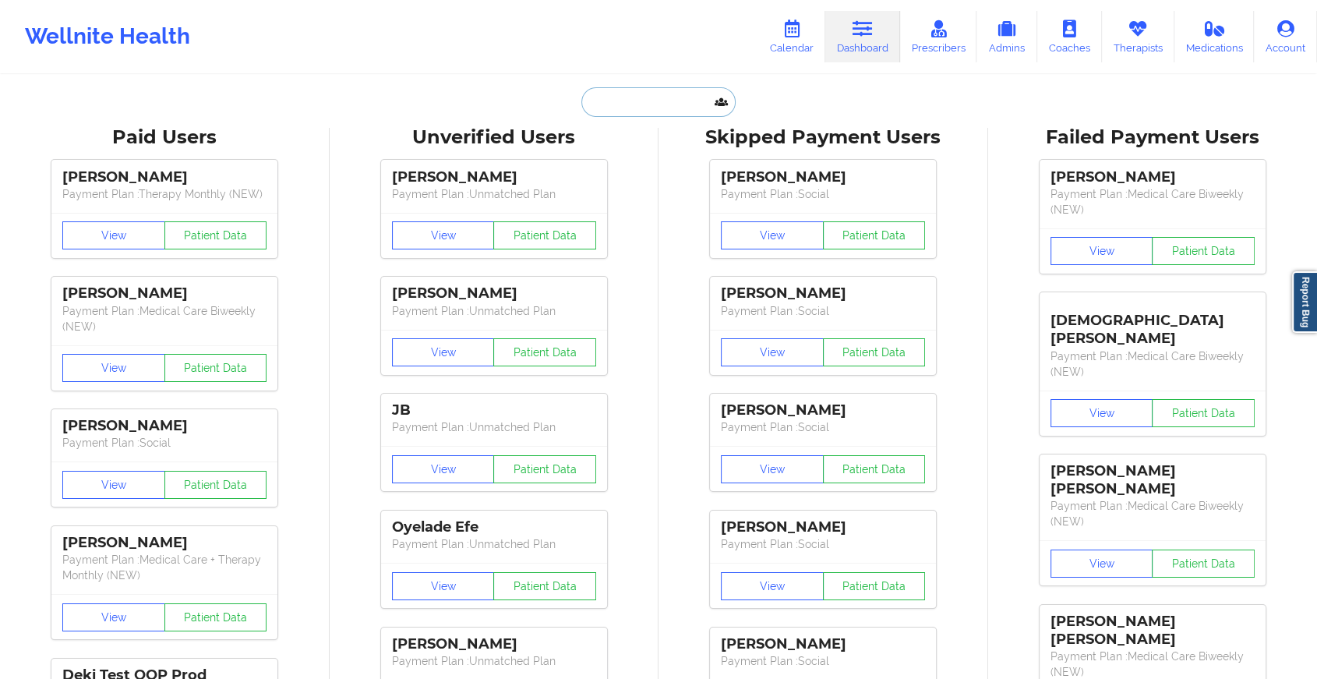
click at [642, 106] on input "text" at bounding box center [659, 102] width 154 height 30
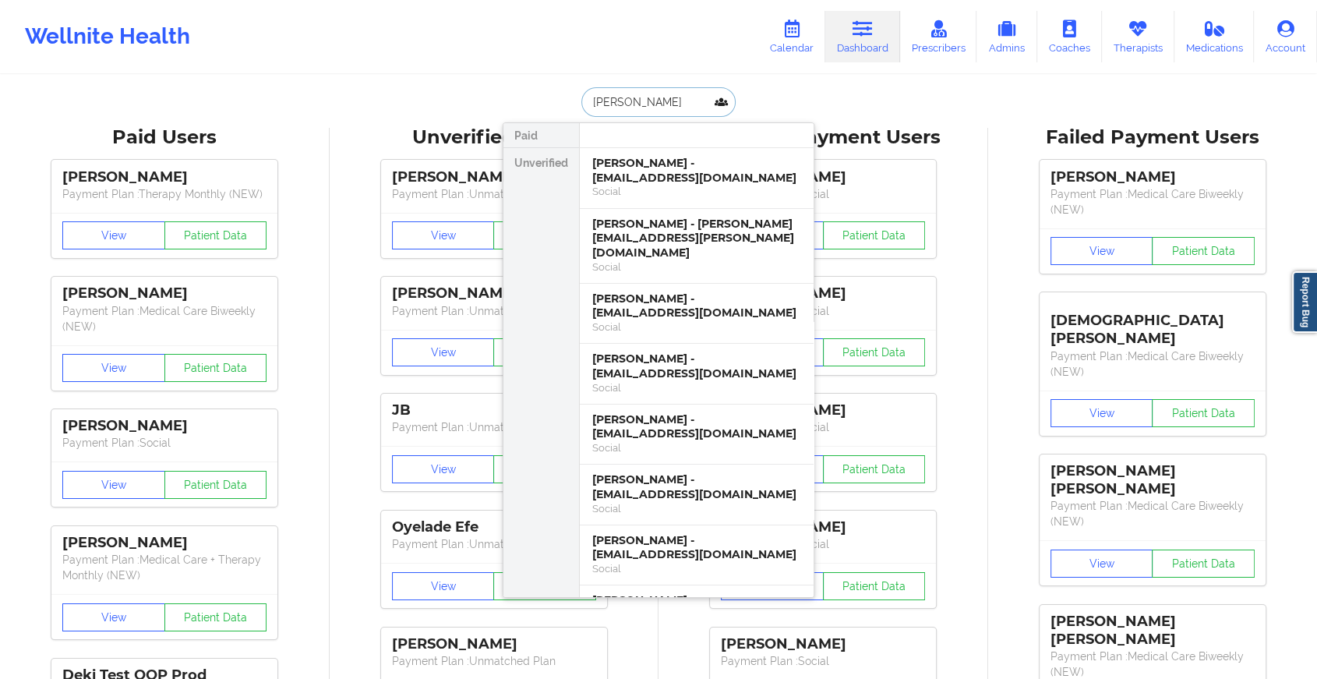
type input "[PERSON_NAME]"
click at [642, 171] on div "[PERSON_NAME] - [EMAIL_ADDRESS][DOMAIN_NAME]" at bounding box center [696, 170] width 209 height 29
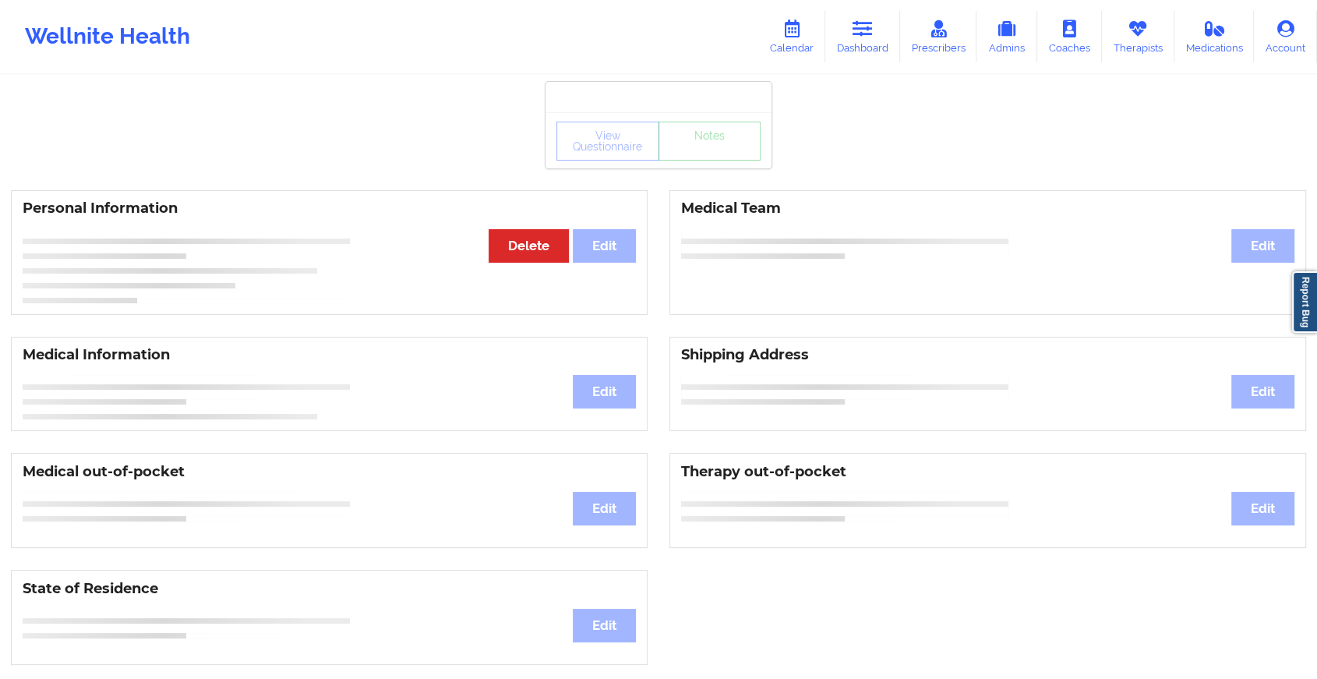
click at [695, 162] on div "View Questionnaire Notes" at bounding box center [659, 140] width 226 height 56
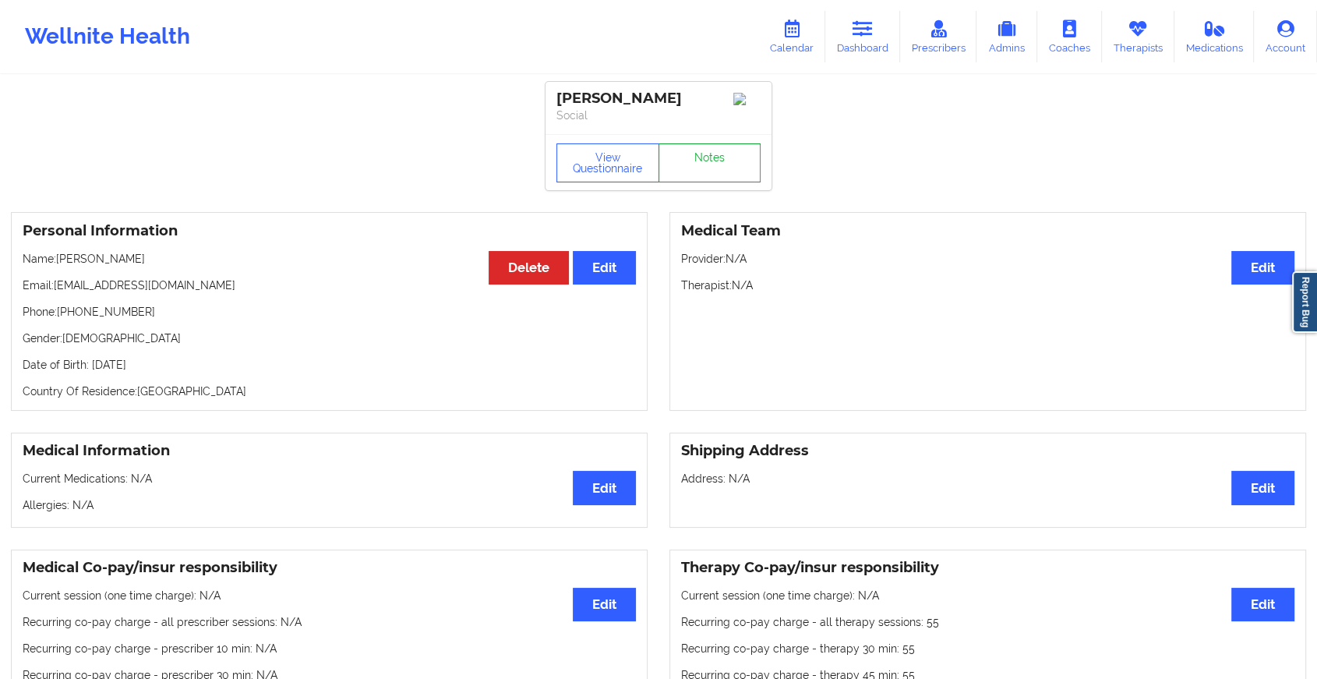
click at [695, 162] on link "Notes" at bounding box center [710, 162] width 103 height 39
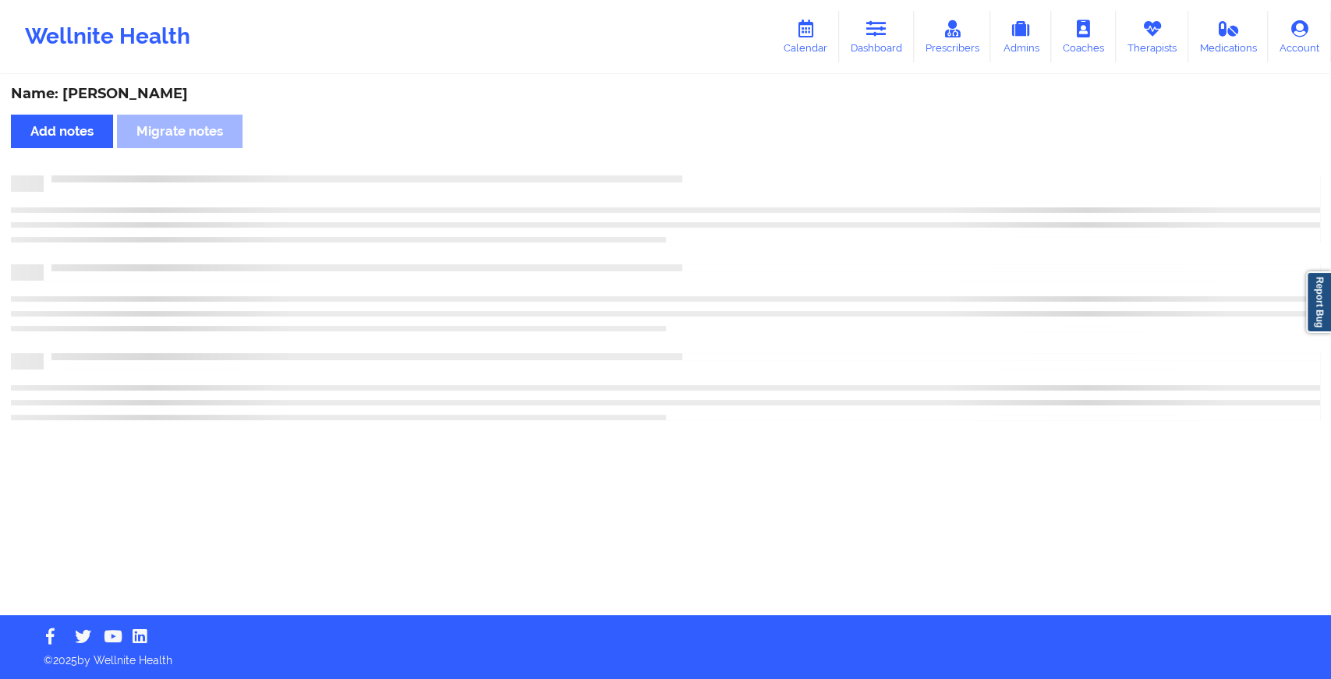
click at [695, 162] on div "Name: [PERSON_NAME] Add notes Migrate notes" at bounding box center [665, 345] width 1331 height 539
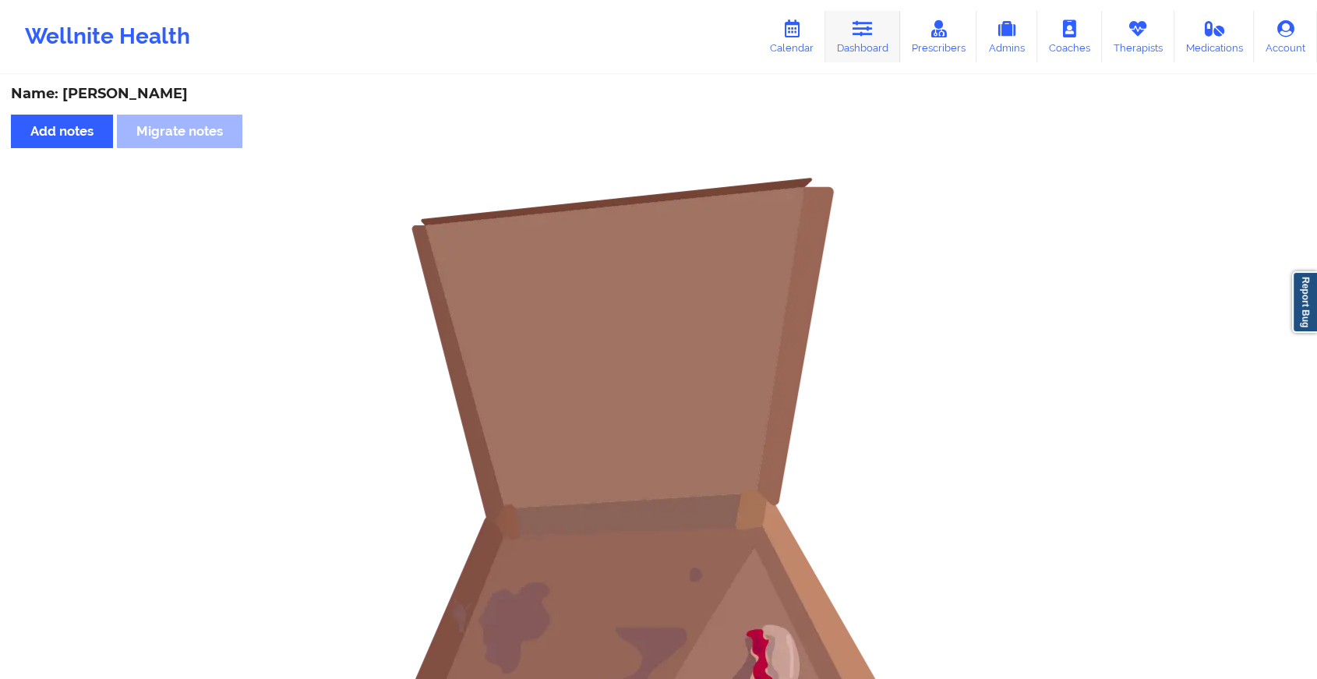
click at [865, 36] on icon at bounding box center [863, 28] width 20 height 17
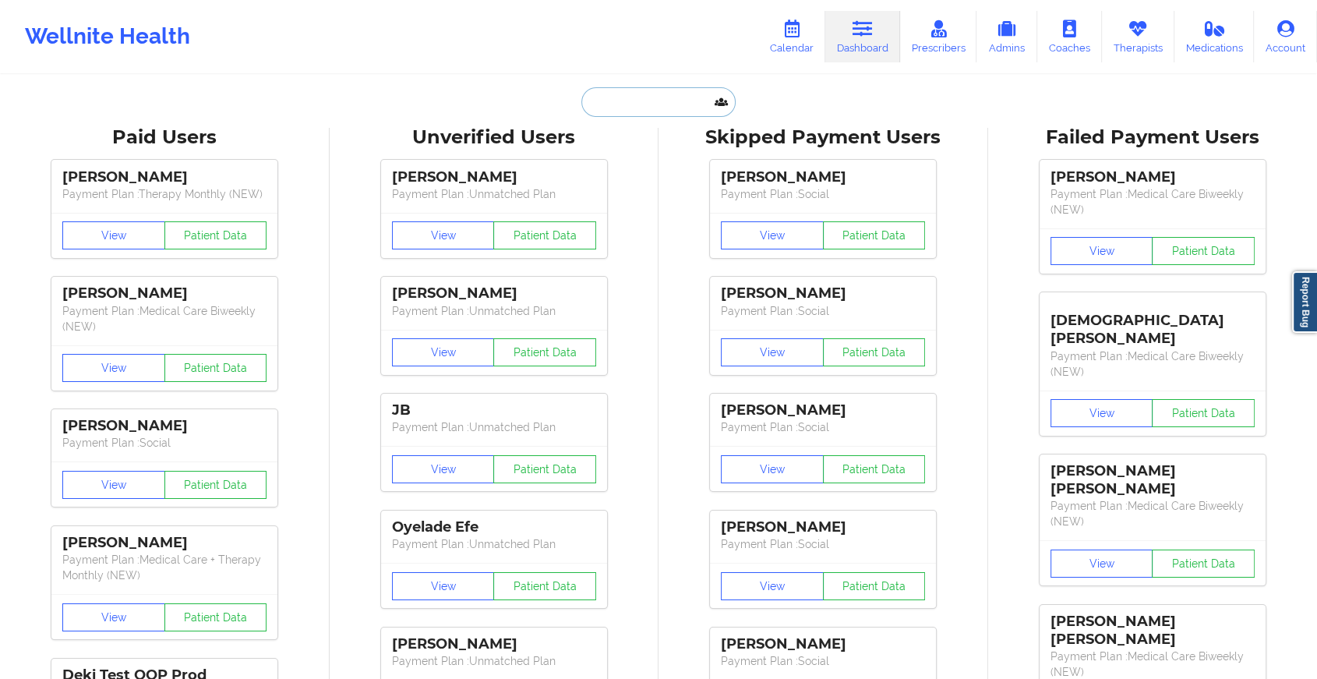
click at [663, 101] on input "text" at bounding box center [659, 102] width 154 height 30
paste input "[EMAIL_ADDRESS][DOMAIN_NAME]"
type input "[EMAIL_ADDRESS][DOMAIN_NAME]"
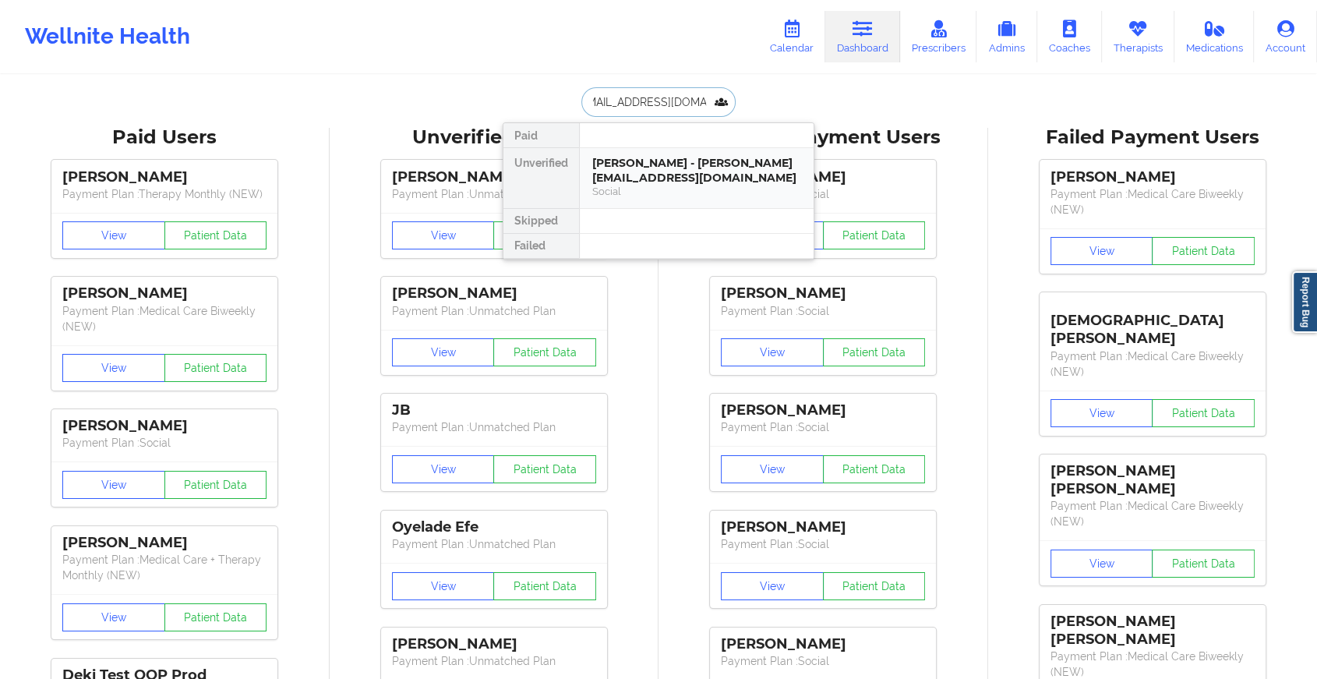
click at [670, 168] on div "[PERSON_NAME] - [PERSON_NAME][EMAIL_ADDRESS][DOMAIN_NAME]" at bounding box center [696, 170] width 209 height 29
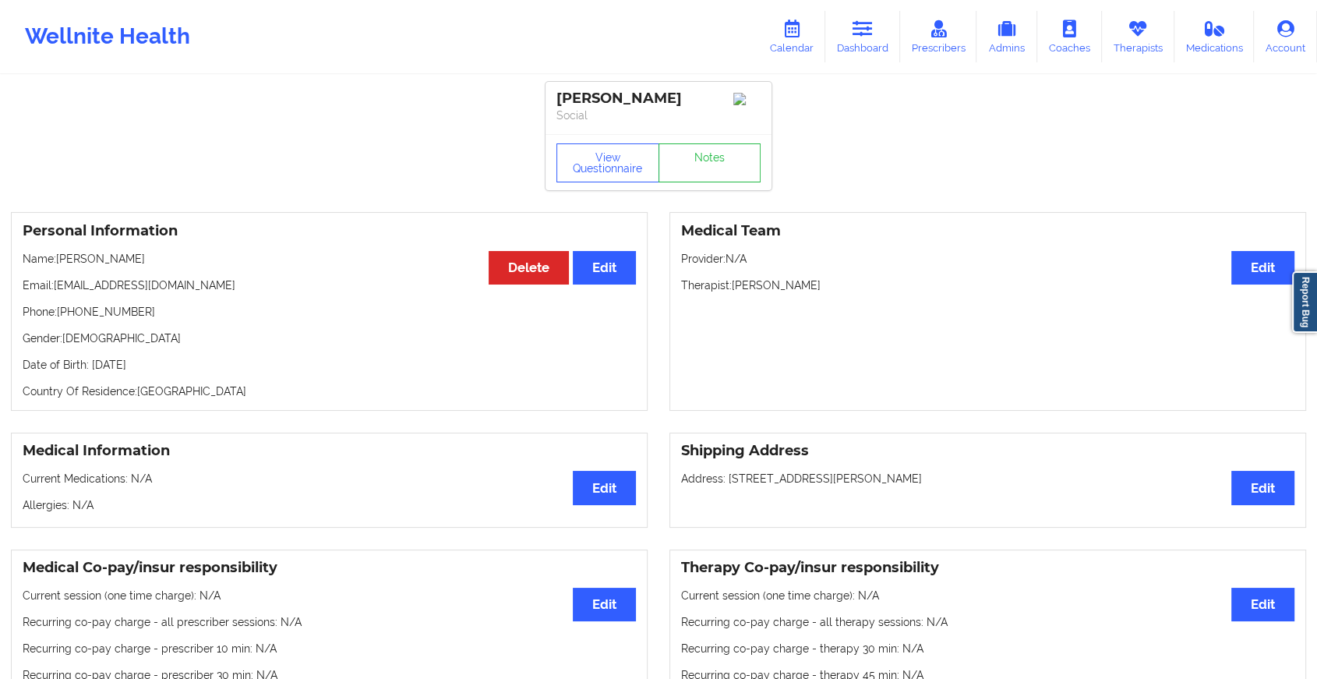
click at [693, 147] on div "View Questionnaire Notes" at bounding box center [659, 162] width 226 height 56
drag, startPoint x: 693, startPoint y: 147, endPoint x: 702, endPoint y: 155, distance: 11.6
click at [702, 155] on link "Notes" at bounding box center [710, 162] width 103 height 39
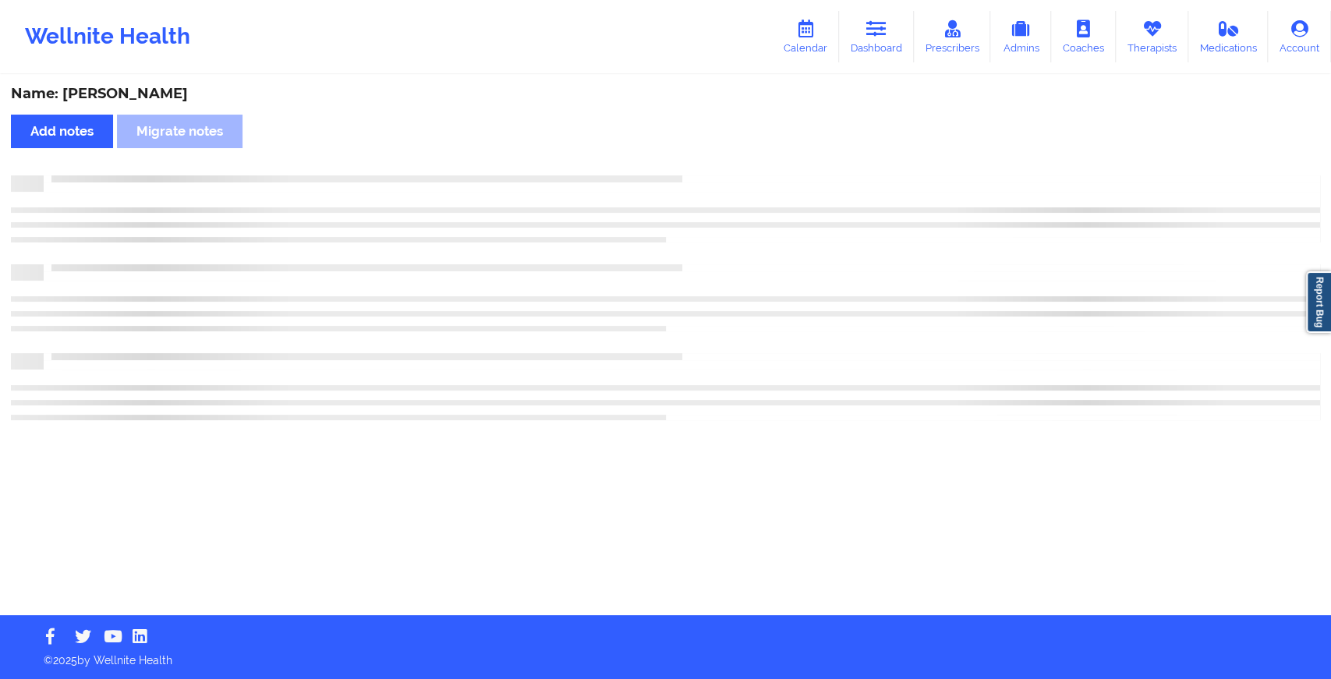
click at [702, 155] on div "Name: [PERSON_NAME] Add notes [PERSON_NAME] notes" at bounding box center [665, 345] width 1331 height 539
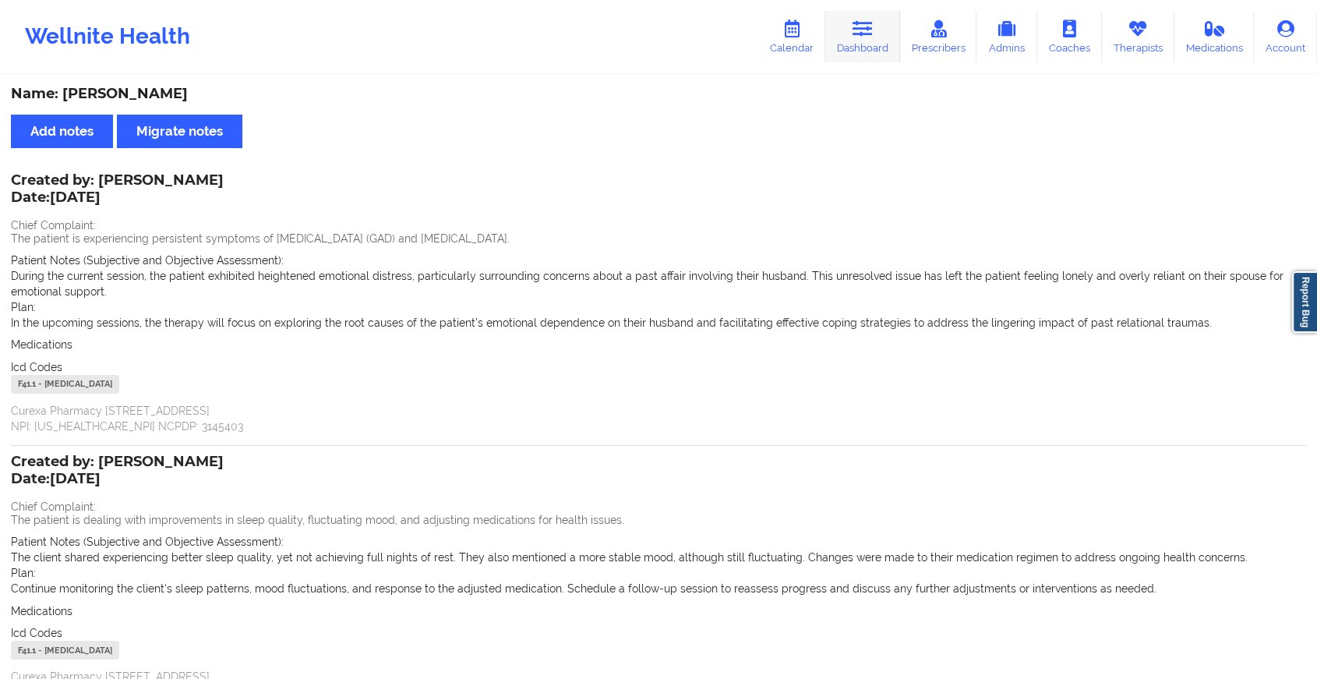
click at [863, 44] on link "Dashboard" at bounding box center [863, 36] width 75 height 51
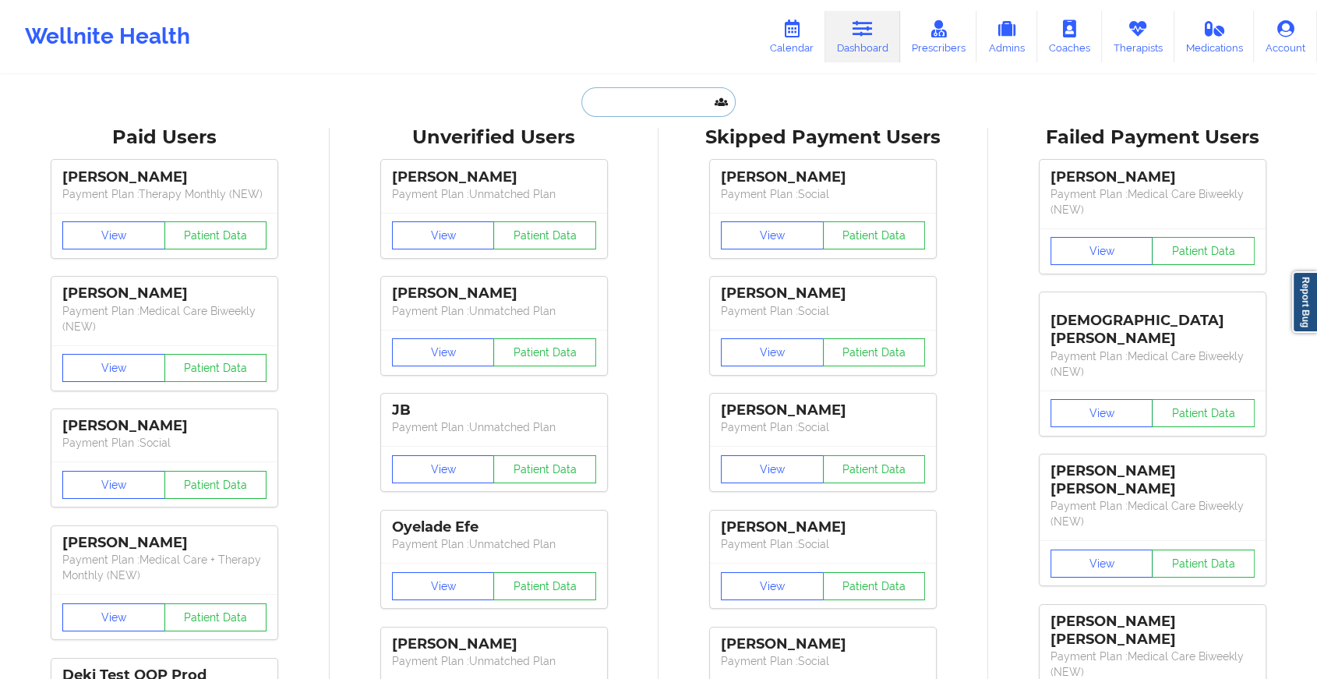
click at [662, 102] on input "text" at bounding box center [659, 102] width 154 height 30
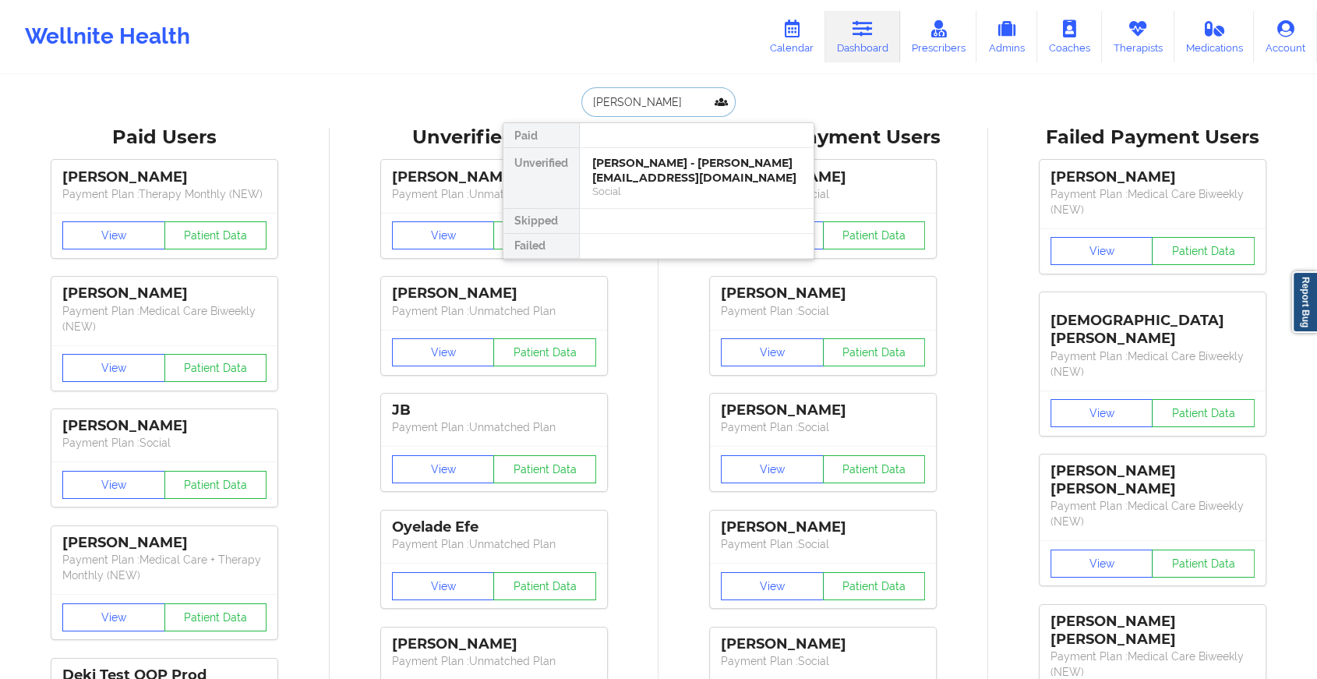
type input "[PERSON_NAME] be"
click at [641, 185] on div "Social" at bounding box center [696, 191] width 209 height 13
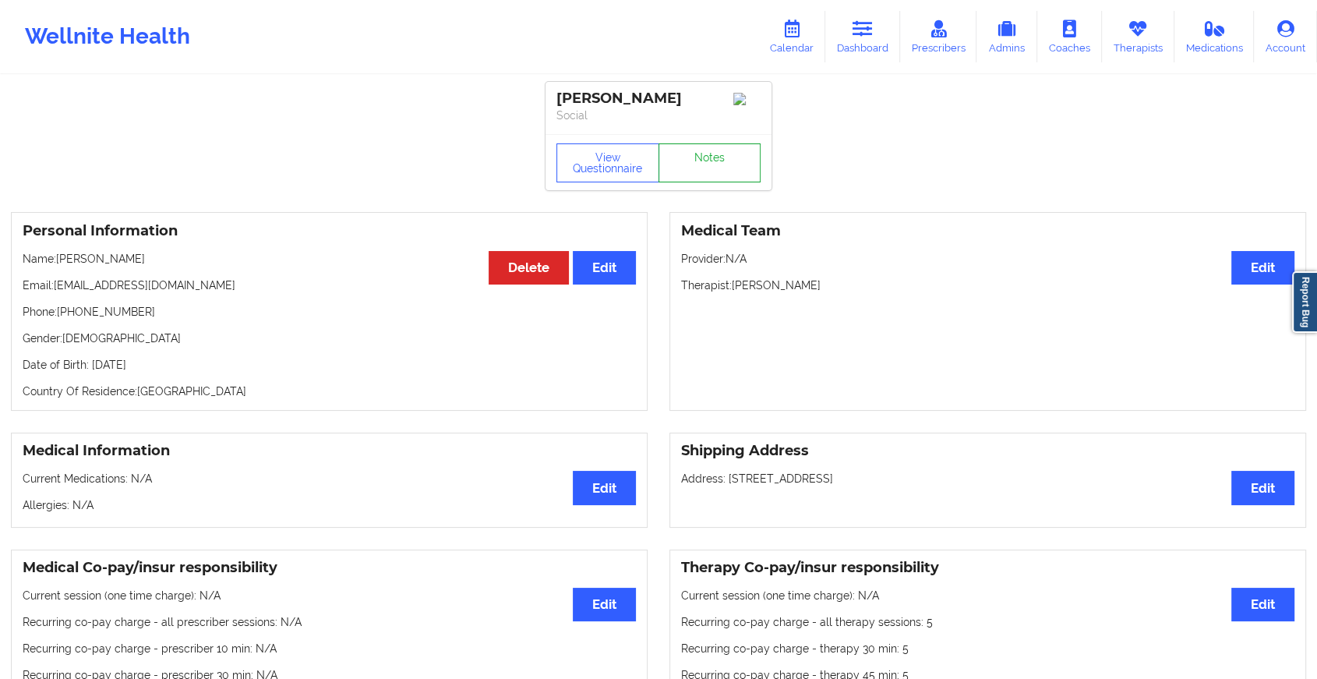
click at [707, 157] on link "Notes" at bounding box center [710, 162] width 103 height 39
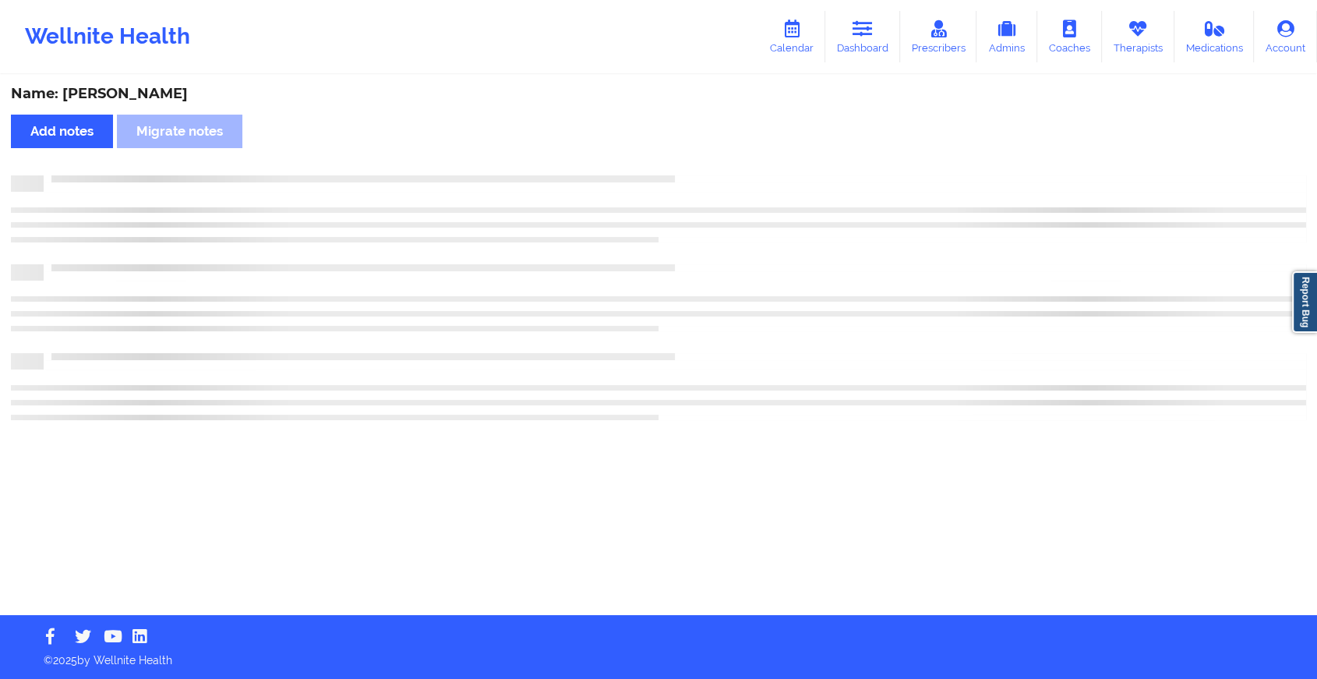
click at [707, 157] on div "Name: [PERSON_NAME] Add notes Migrate notes" at bounding box center [658, 345] width 1317 height 539
click at [707, 157] on div "Name: [PERSON_NAME] Add notes Migrate notes" at bounding box center [665, 345] width 1331 height 539
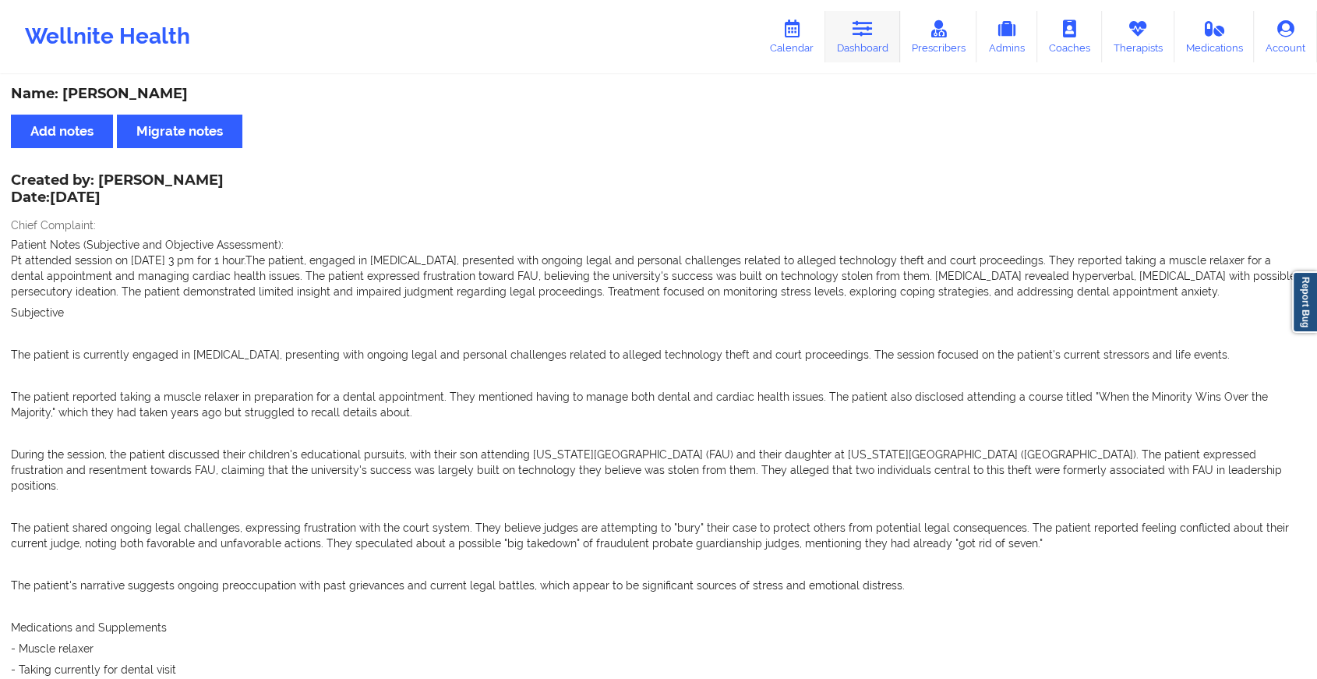
click at [863, 50] on link "Dashboard" at bounding box center [863, 36] width 75 height 51
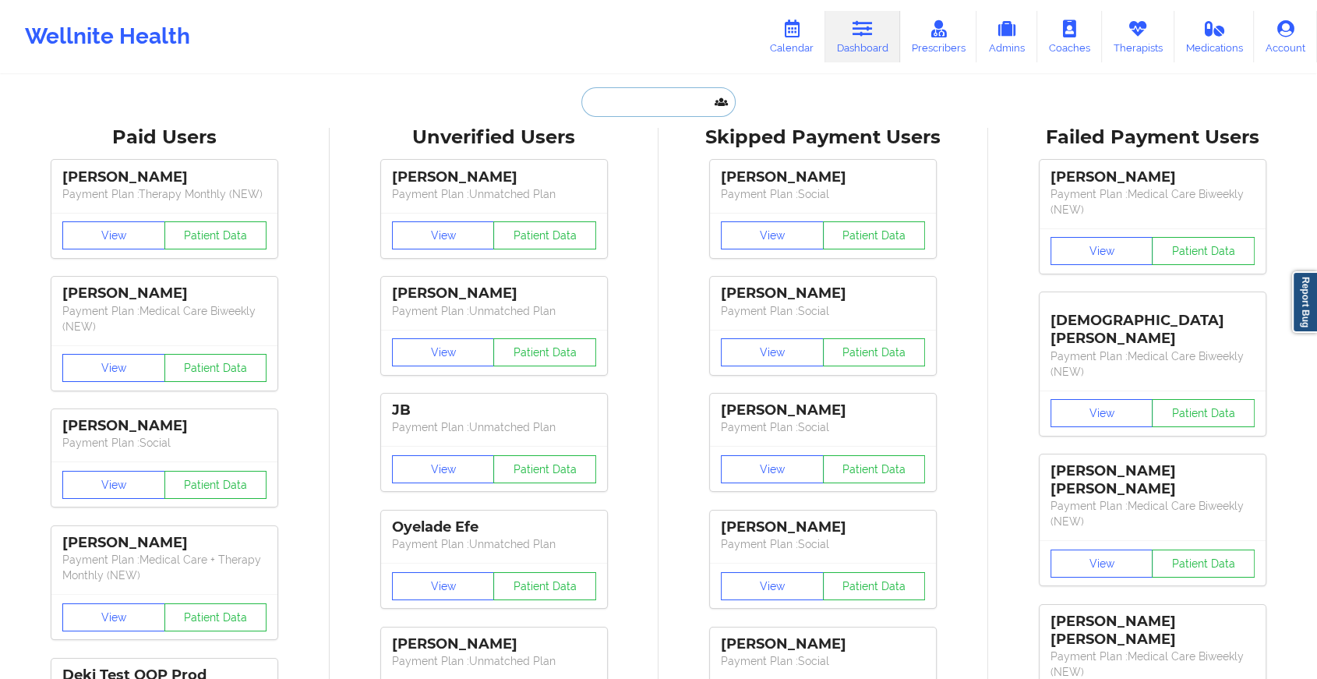
click at [677, 100] on input "text" at bounding box center [659, 102] width 154 height 30
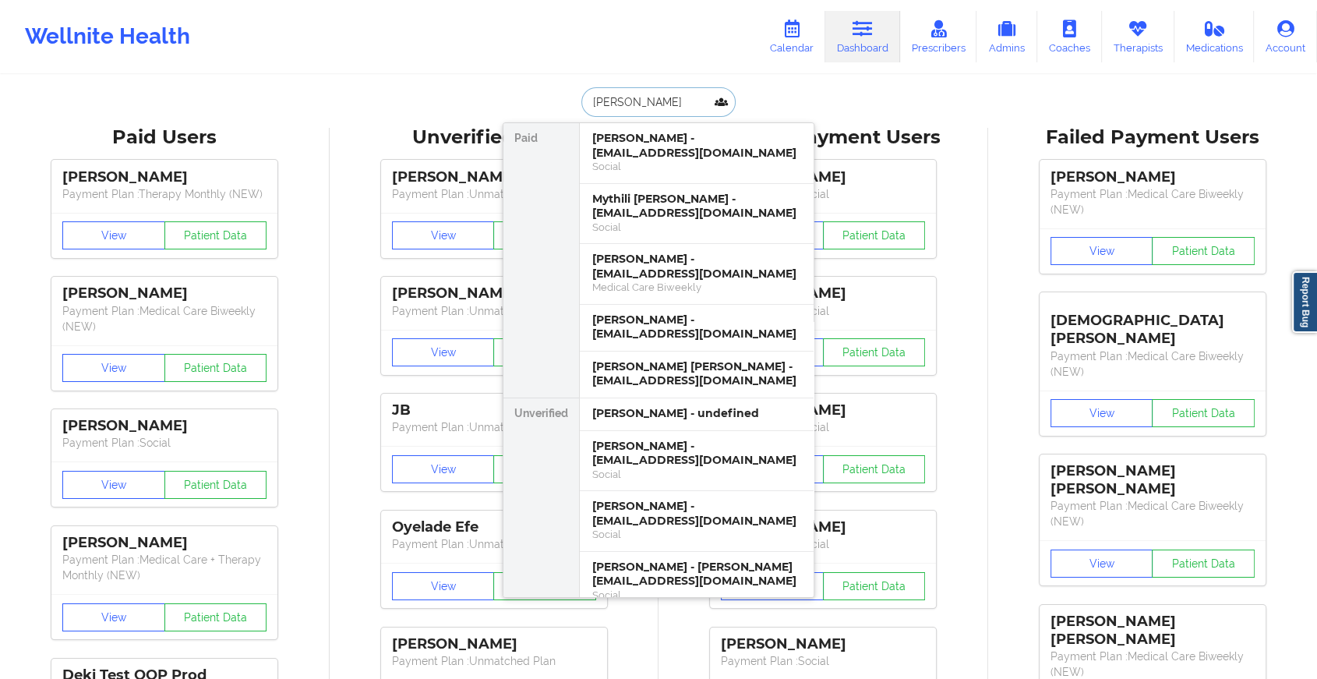
type input "[PERSON_NAME]"
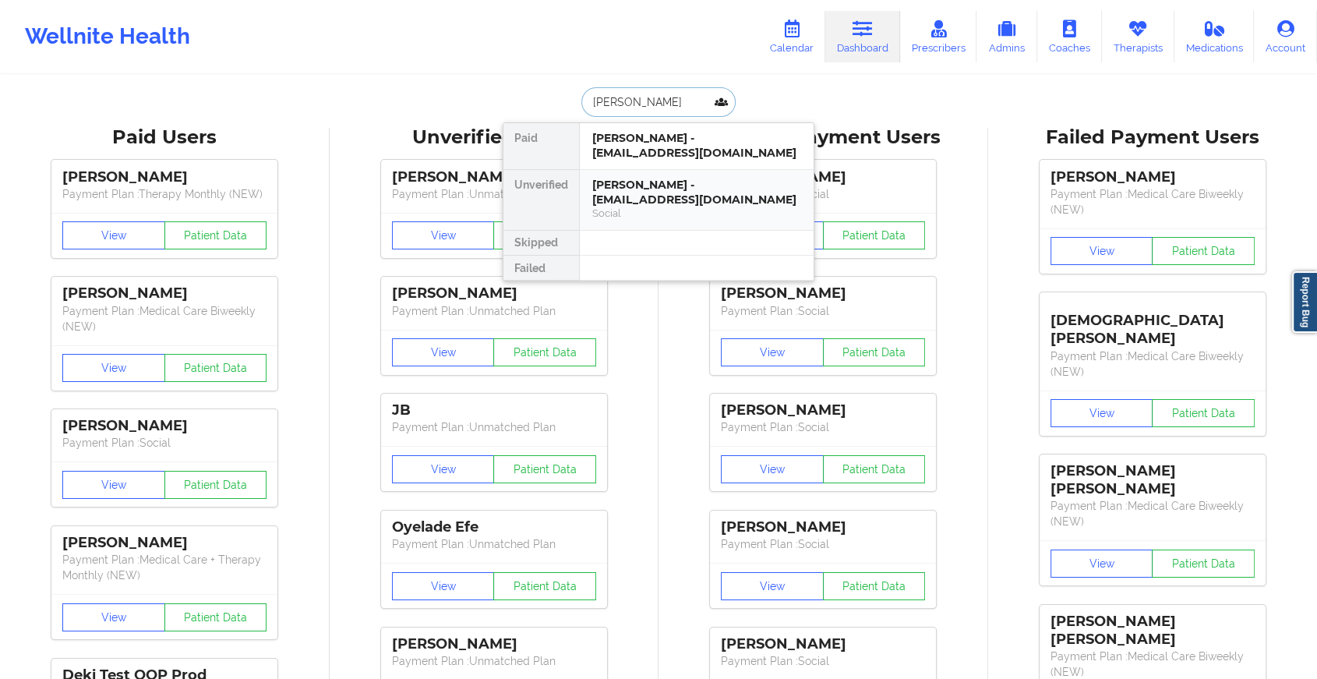
click at [658, 187] on div "[PERSON_NAME] - [EMAIL_ADDRESS][DOMAIN_NAME]" at bounding box center [696, 192] width 209 height 29
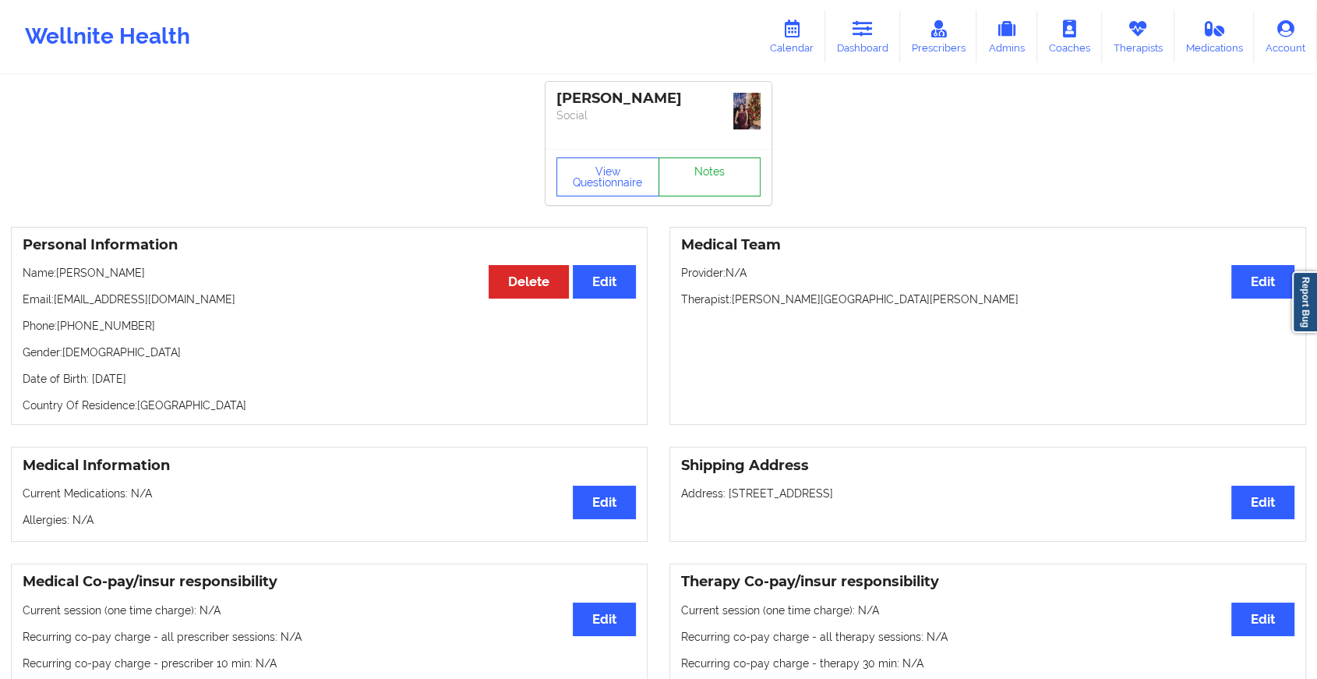
click at [698, 169] on link "Notes" at bounding box center [710, 176] width 103 height 39
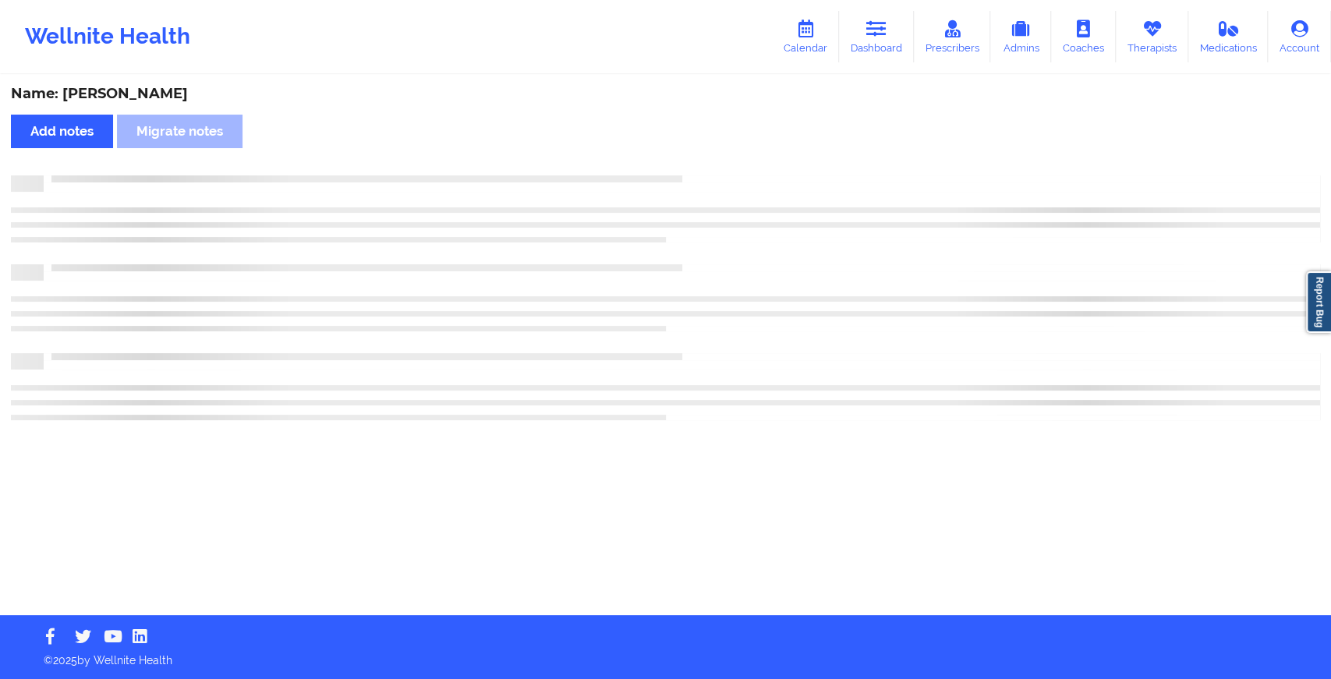
click at [698, 169] on div "Name: [PERSON_NAME] notes Migrate notes" at bounding box center [665, 345] width 1331 height 539
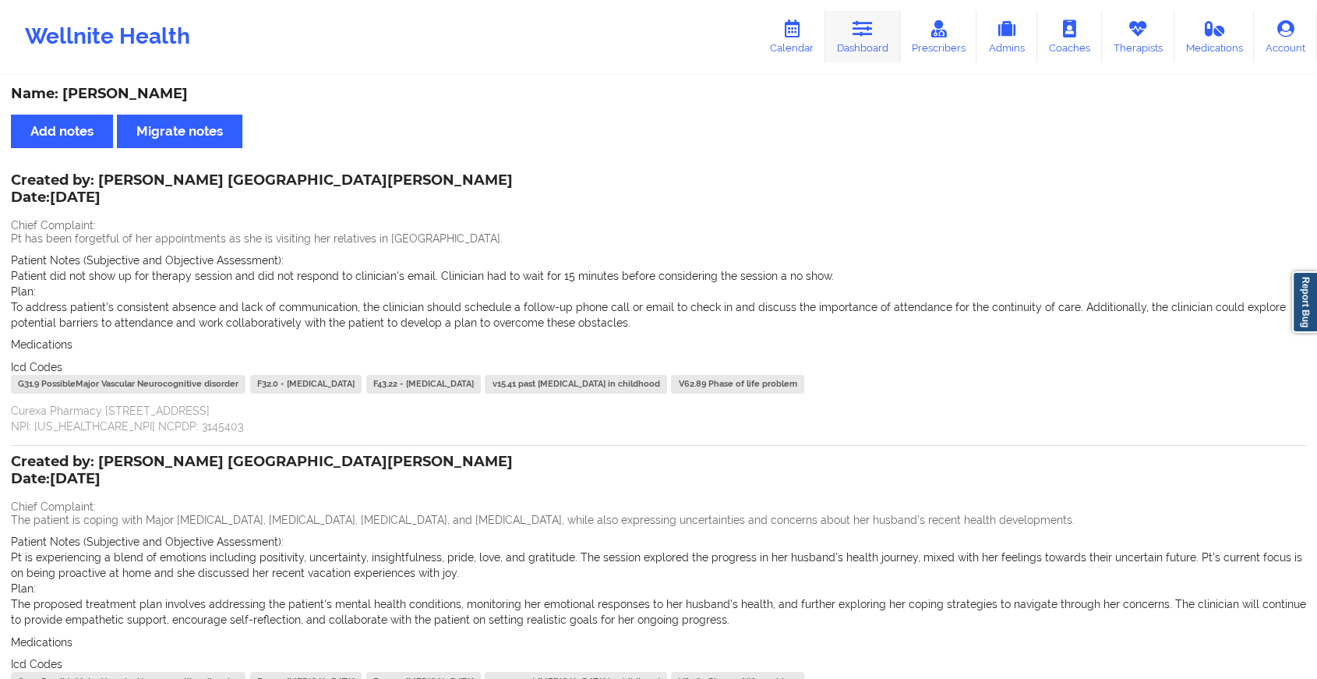
click at [850, 38] on link "Dashboard" at bounding box center [863, 36] width 75 height 51
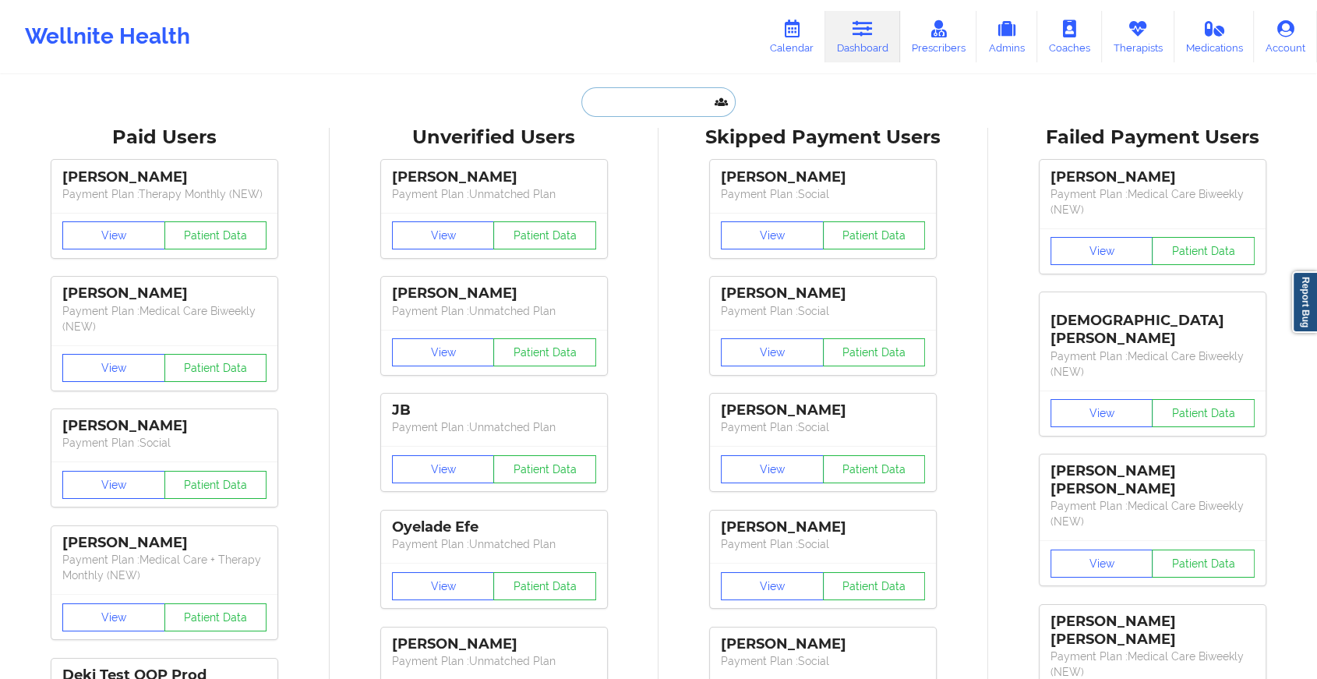
click at [635, 94] on input "text" at bounding box center [659, 102] width 154 height 30
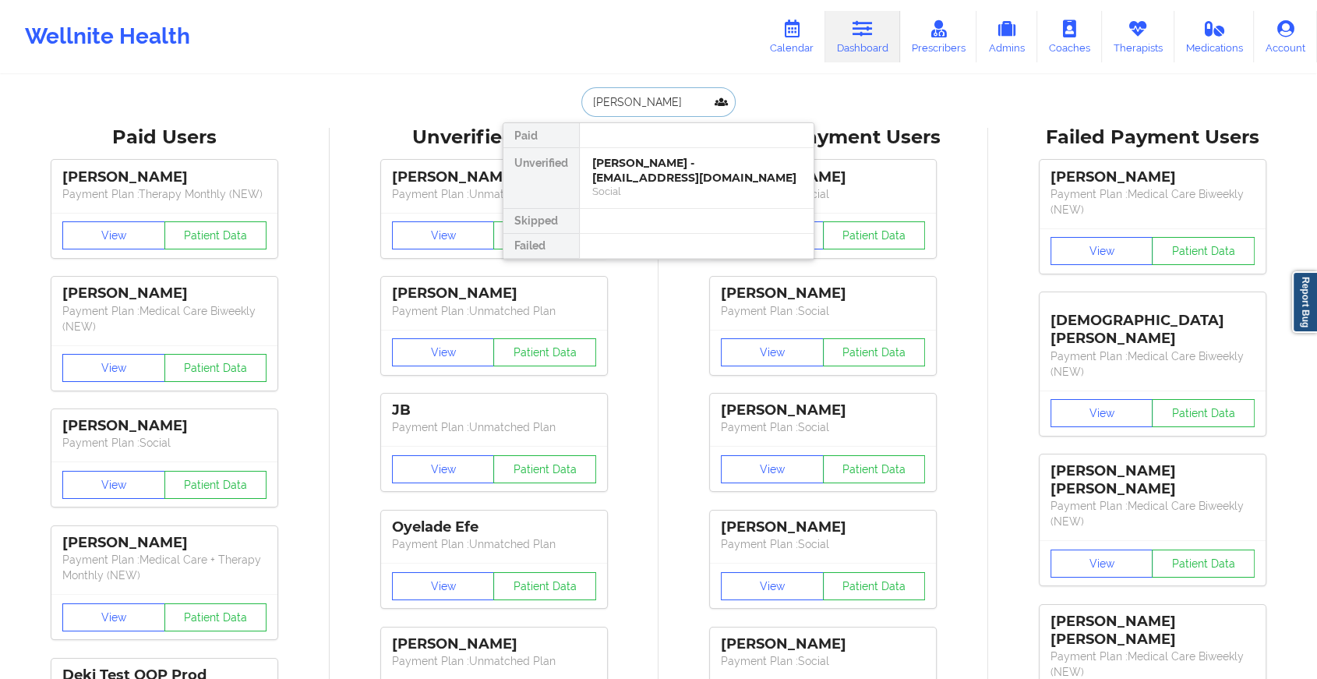
type input "[PERSON_NAME]"
click at [668, 163] on div "[PERSON_NAME] - [EMAIL_ADDRESS][DOMAIN_NAME]" at bounding box center [696, 170] width 209 height 29
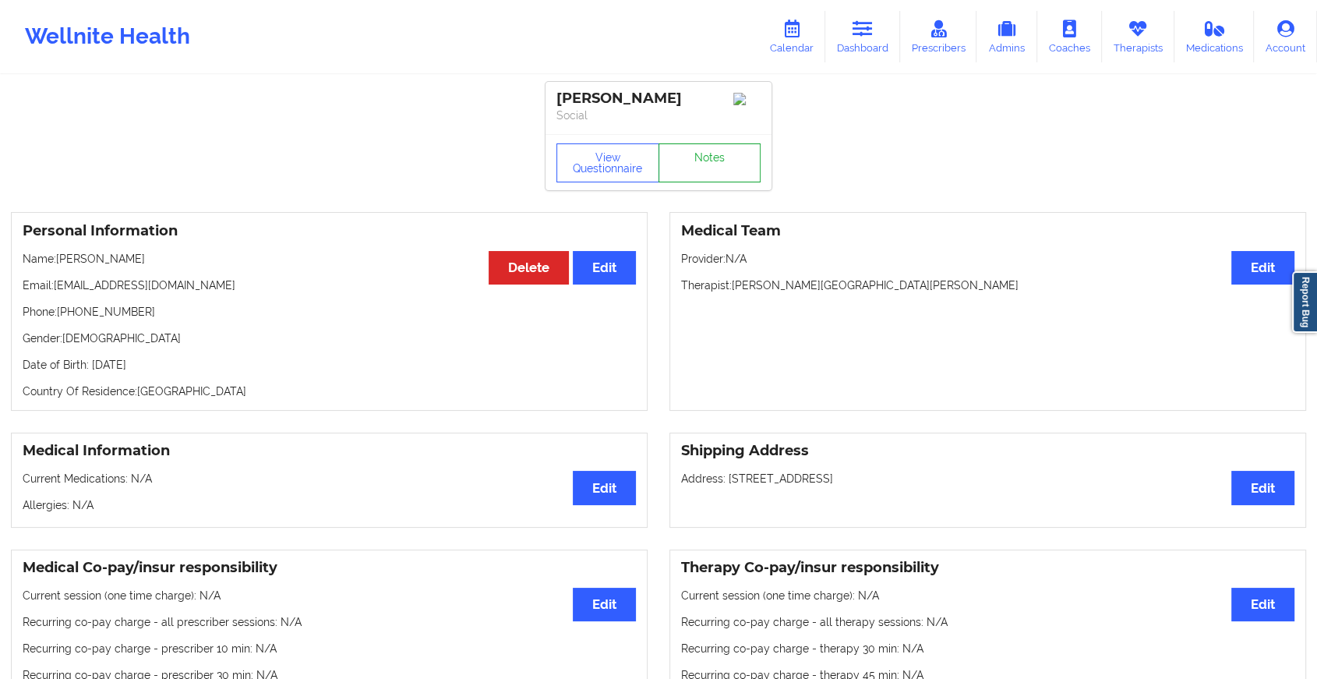
click at [728, 157] on link "Notes" at bounding box center [710, 162] width 103 height 39
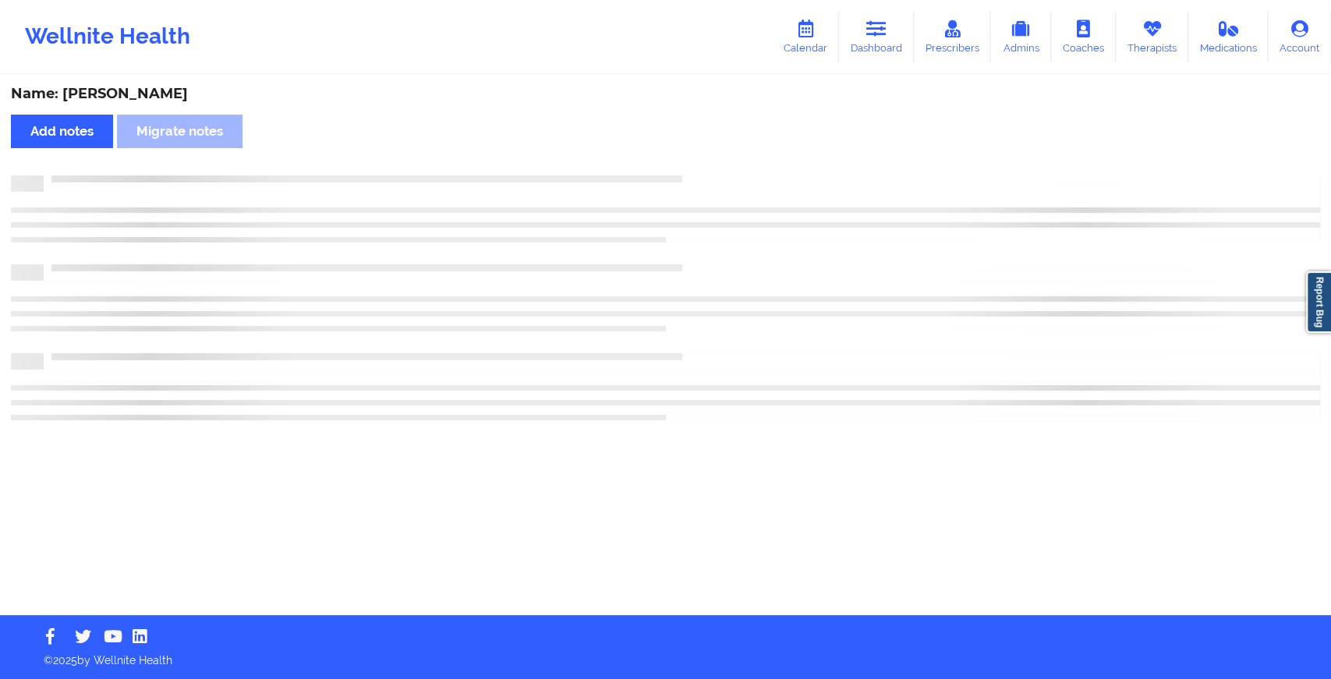
click at [728, 157] on div "Name: [PERSON_NAME] Add notes Migrate notes" at bounding box center [665, 345] width 1331 height 539
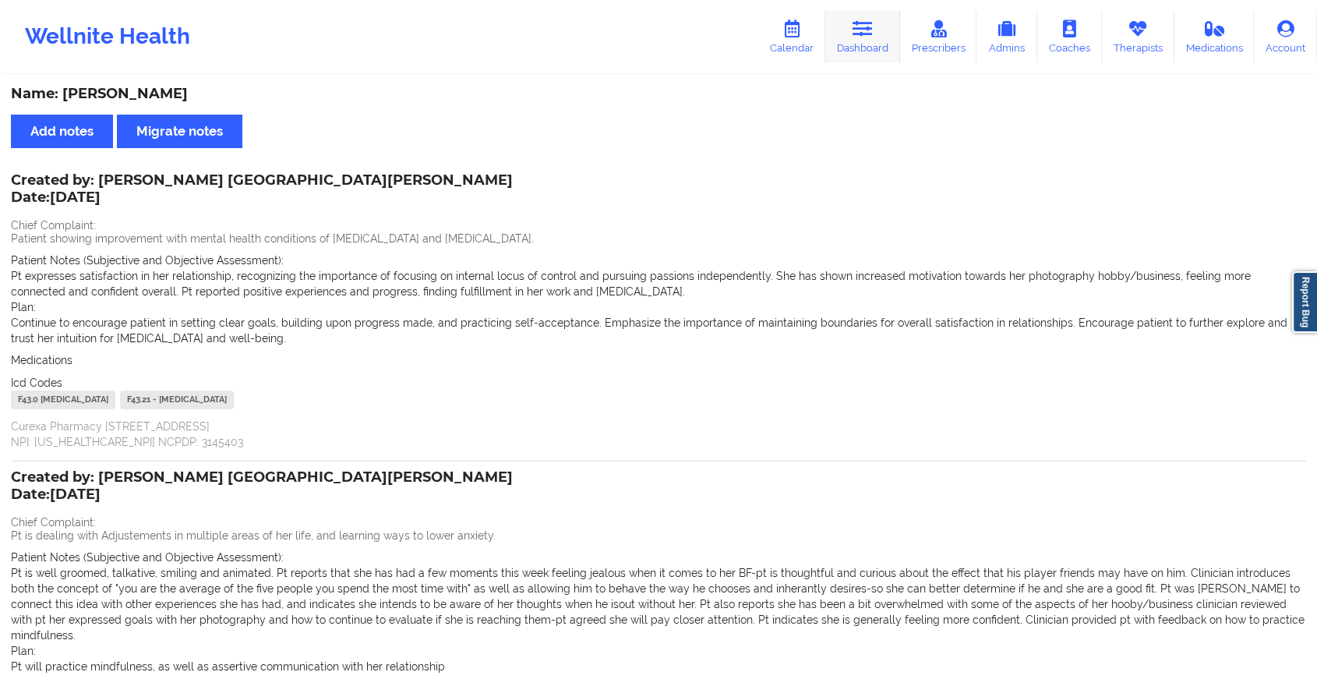
click at [873, 30] on icon at bounding box center [863, 28] width 20 height 17
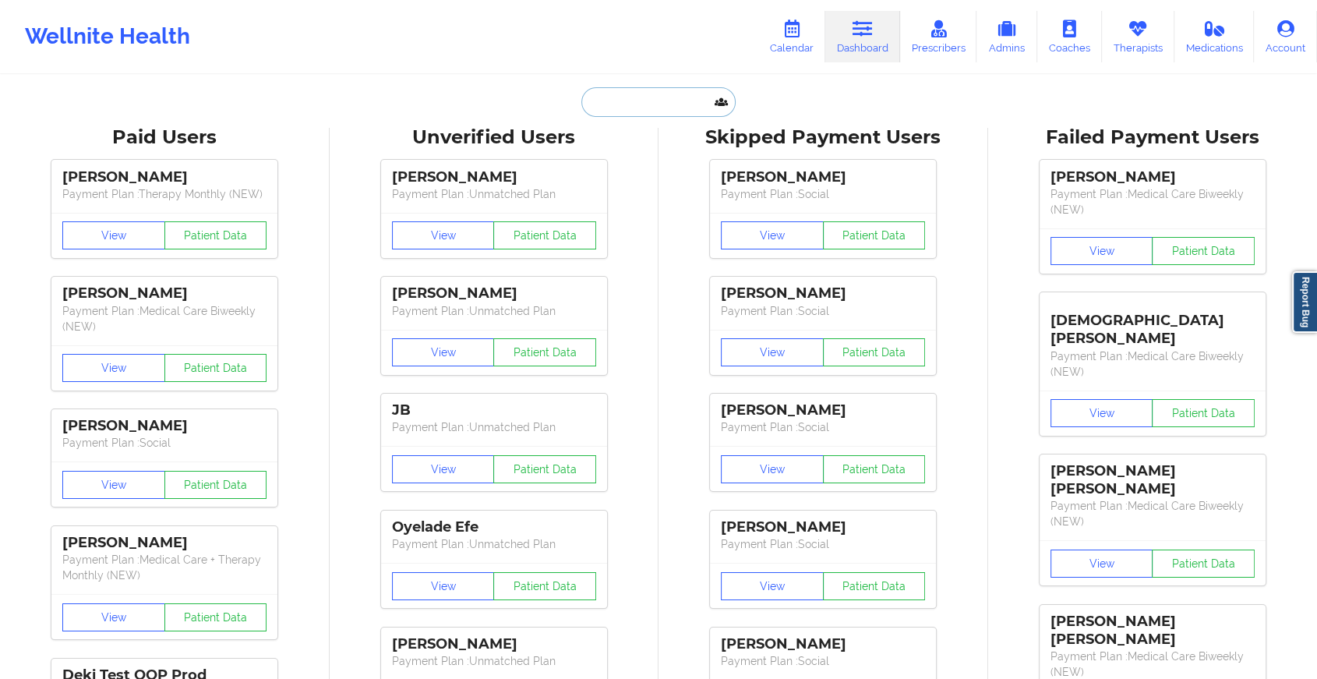
click at [604, 100] on input "text" at bounding box center [659, 102] width 154 height 30
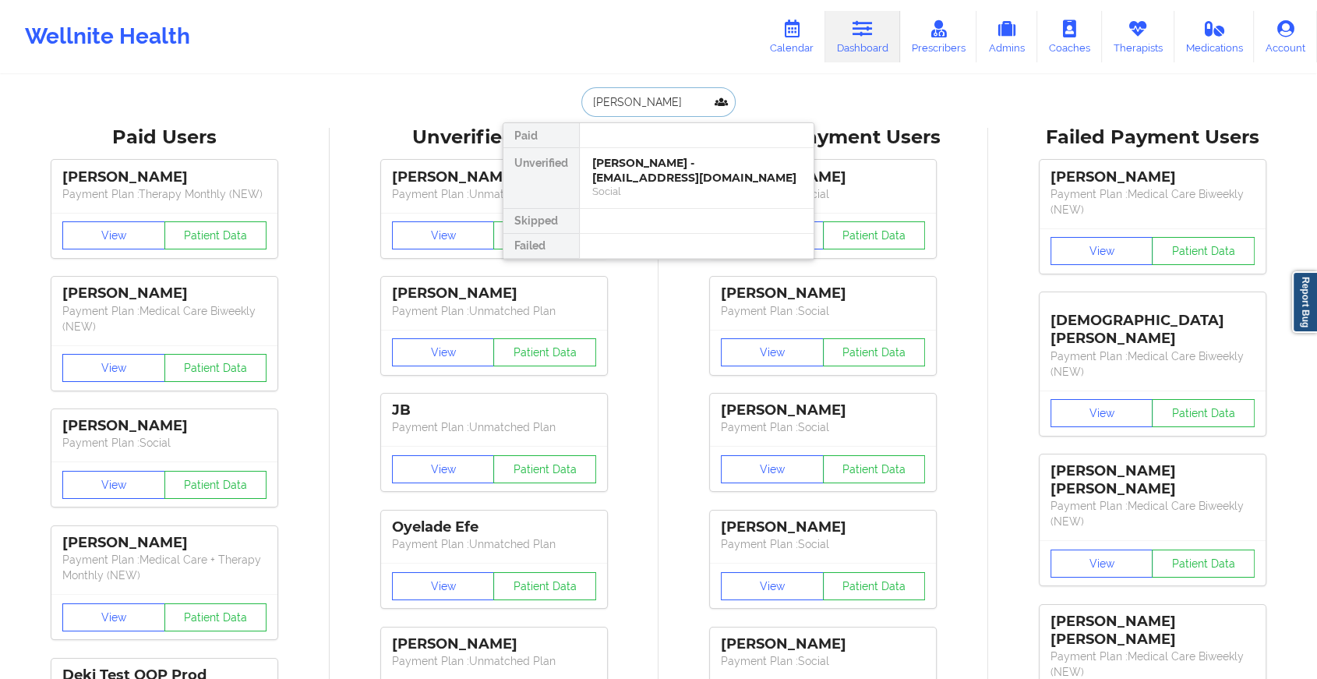
type input "[PERSON_NAME]"
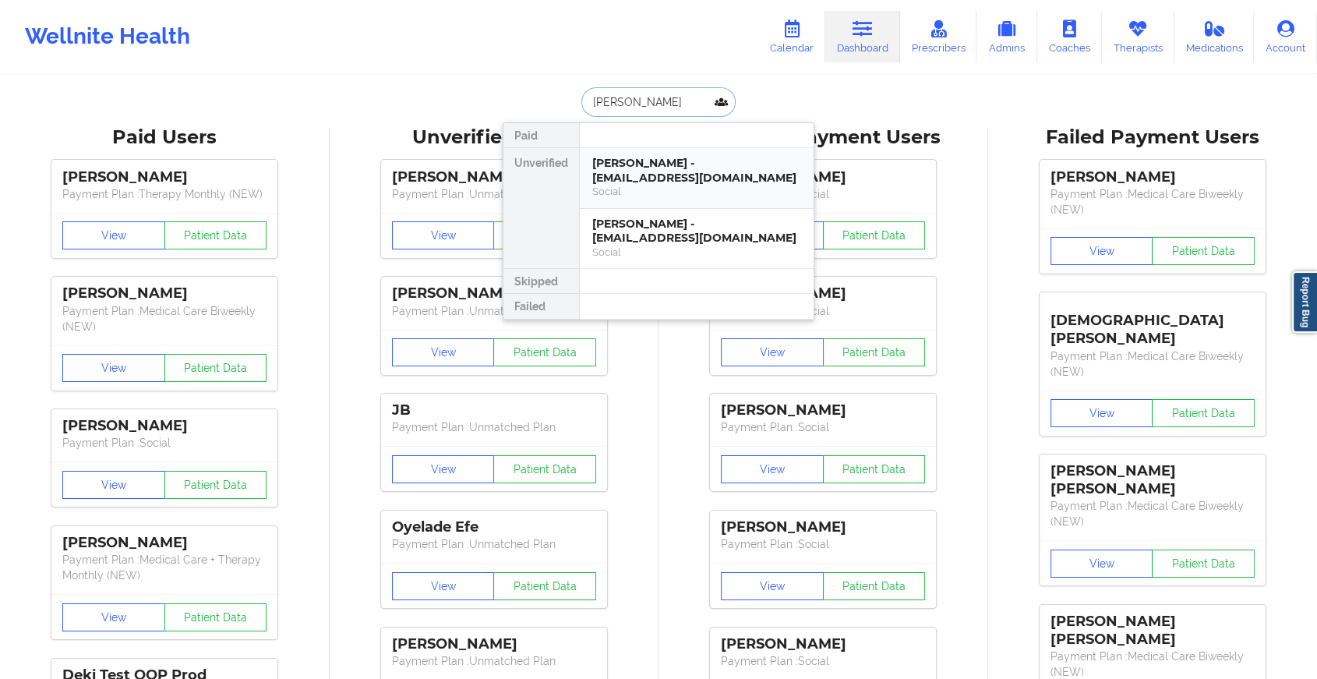
click at [642, 179] on div "[PERSON_NAME] - [EMAIL_ADDRESS][DOMAIN_NAME]" at bounding box center [696, 170] width 209 height 29
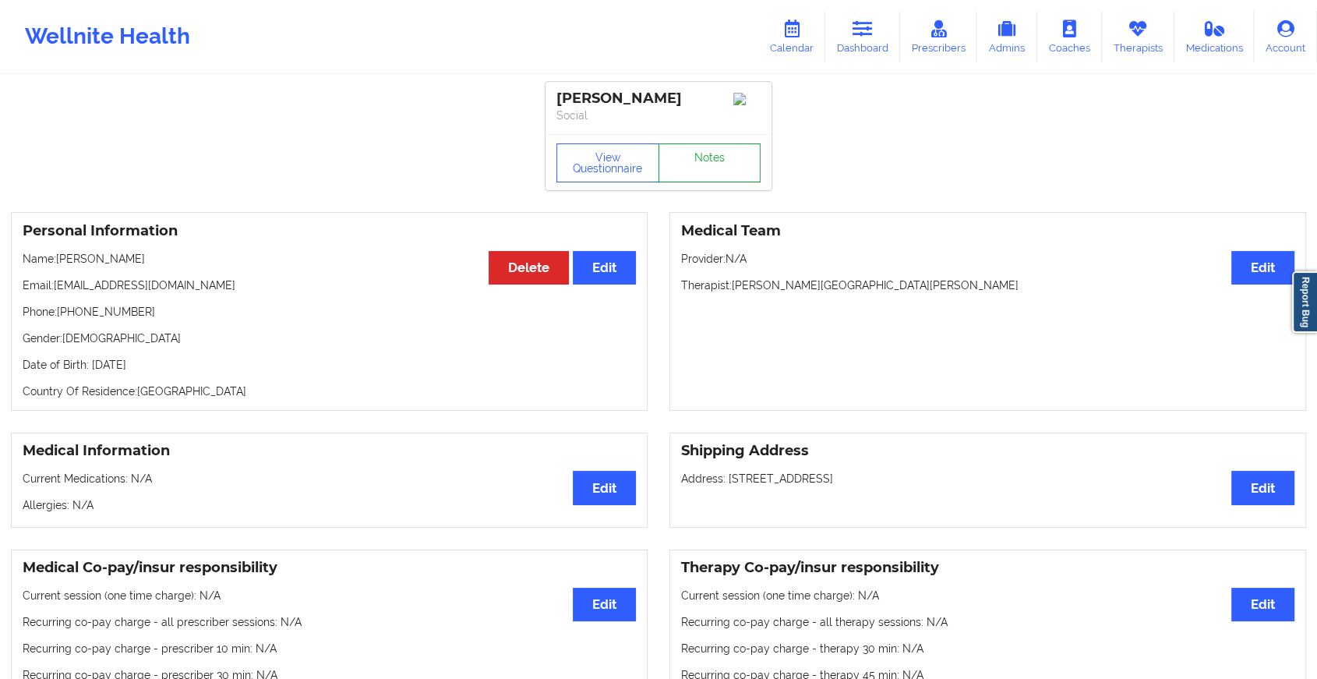
click at [702, 168] on link "Notes" at bounding box center [710, 162] width 103 height 39
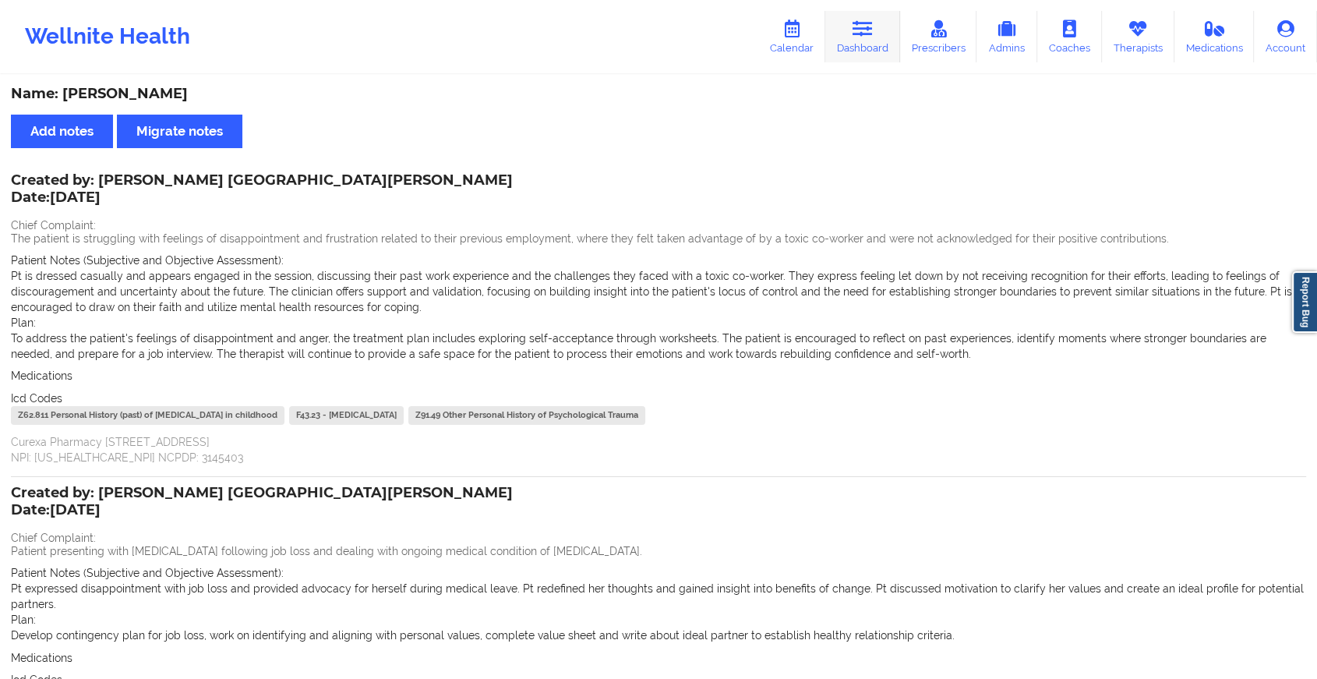
click at [865, 37] on link "Dashboard" at bounding box center [863, 36] width 75 height 51
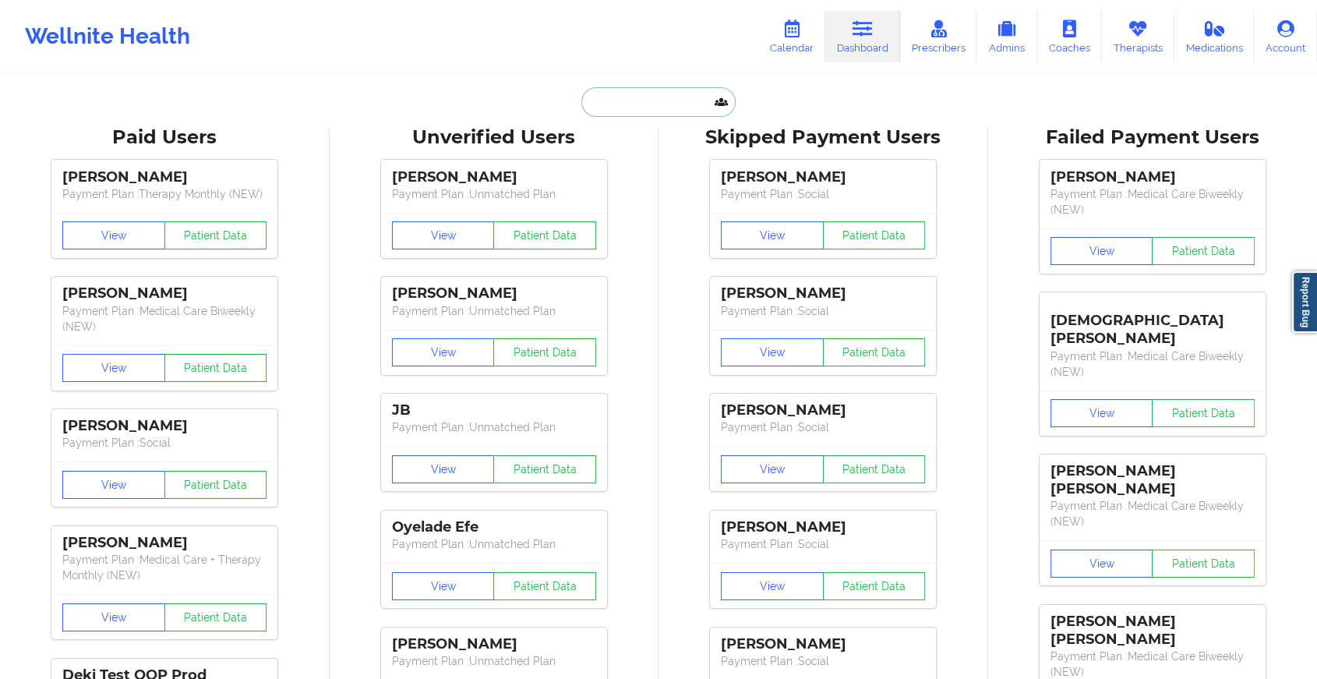
click at [662, 100] on input "text" at bounding box center [659, 102] width 154 height 30
paste input "[EMAIL_ADDRESS][DOMAIN_NAME]"
type input "[EMAIL_ADDRESS][DOMAIN_NAME]"
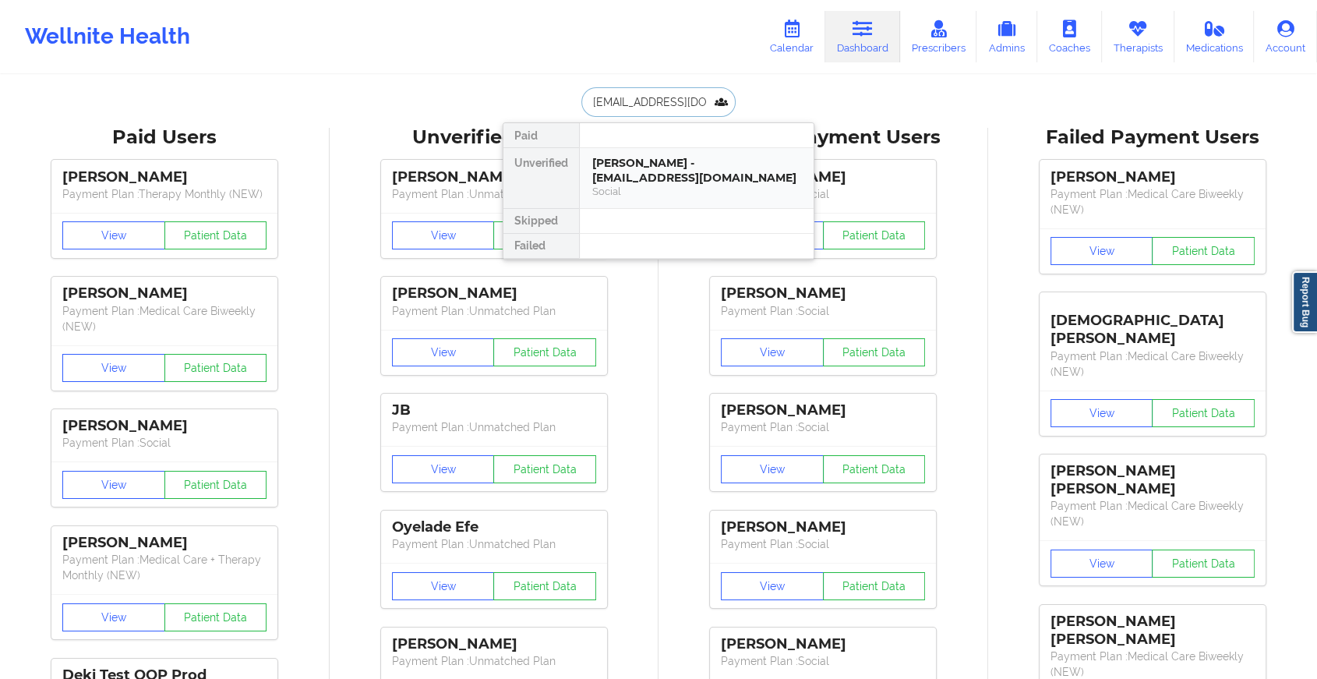
click at [646, 157] on div "[PERSON_NAME] - [EMAIL_ADDRESS][DOMAIN_NAME]" at bounding box center [696, 170] width 209 height 29
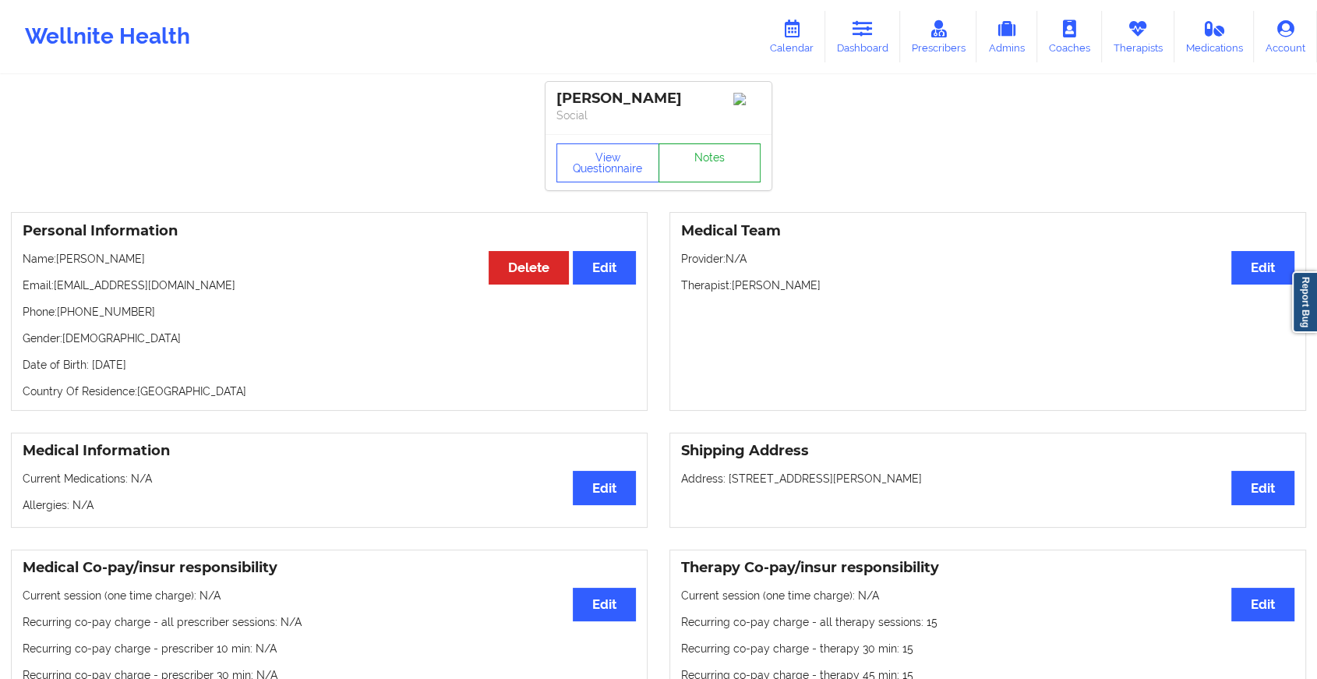
click at [705, 153] on link "Notes" at bounding box center [710, 162] width 103 height 39
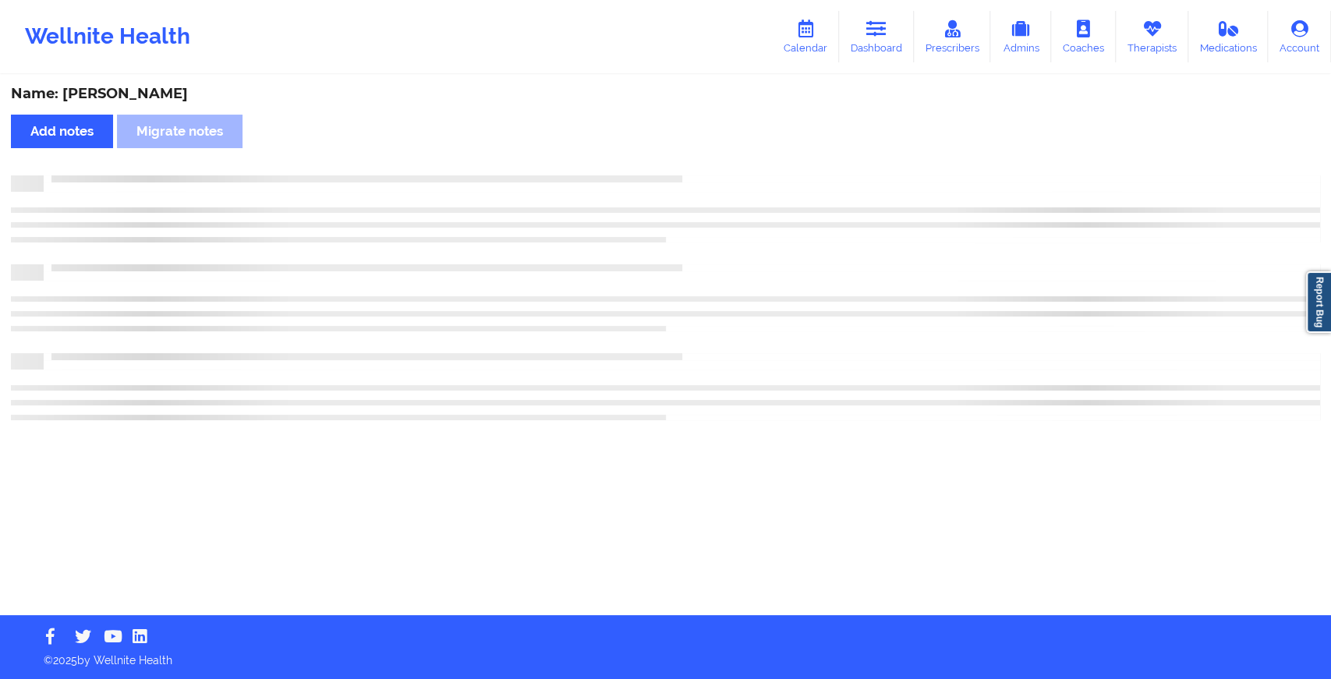
click at [854, 251] on div "Name: [PERSON_NAME] Add notes Migrate notes" at bounding box center [665, 345] width 1331 height 539
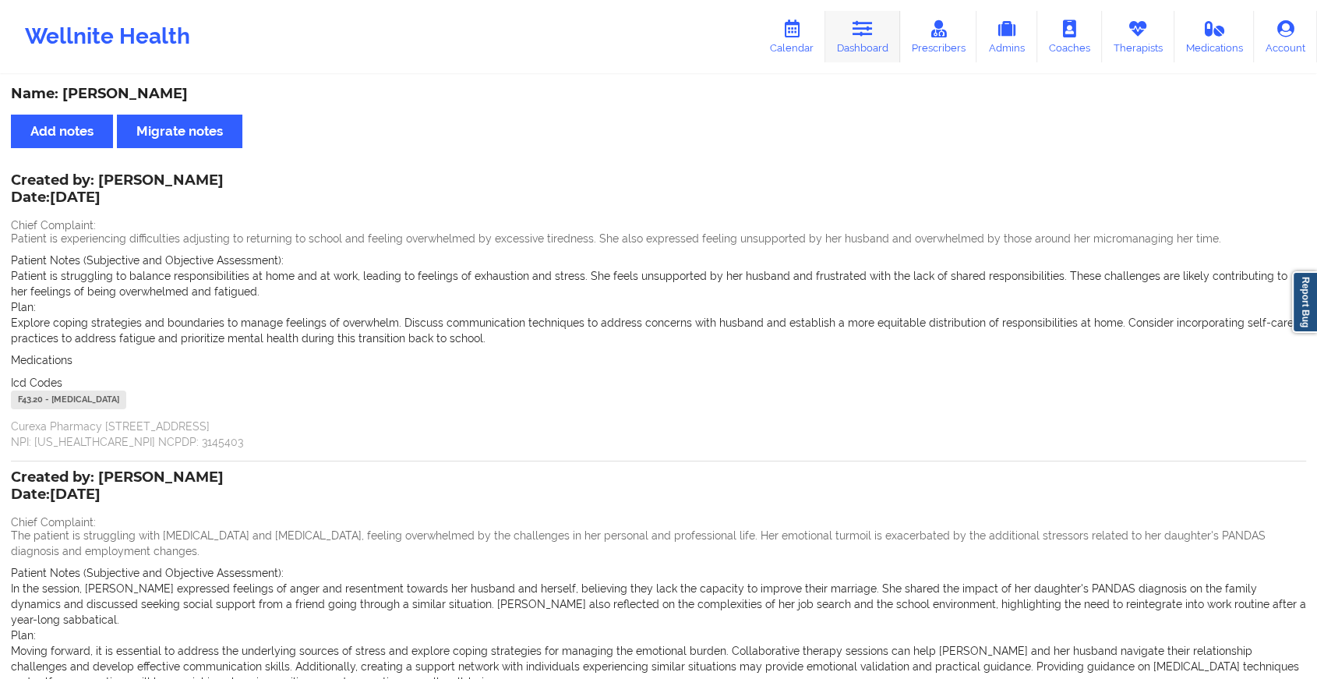
click at [843, 47] on link "Dashboard" at bounding box center [863, 36] width 75 height 51
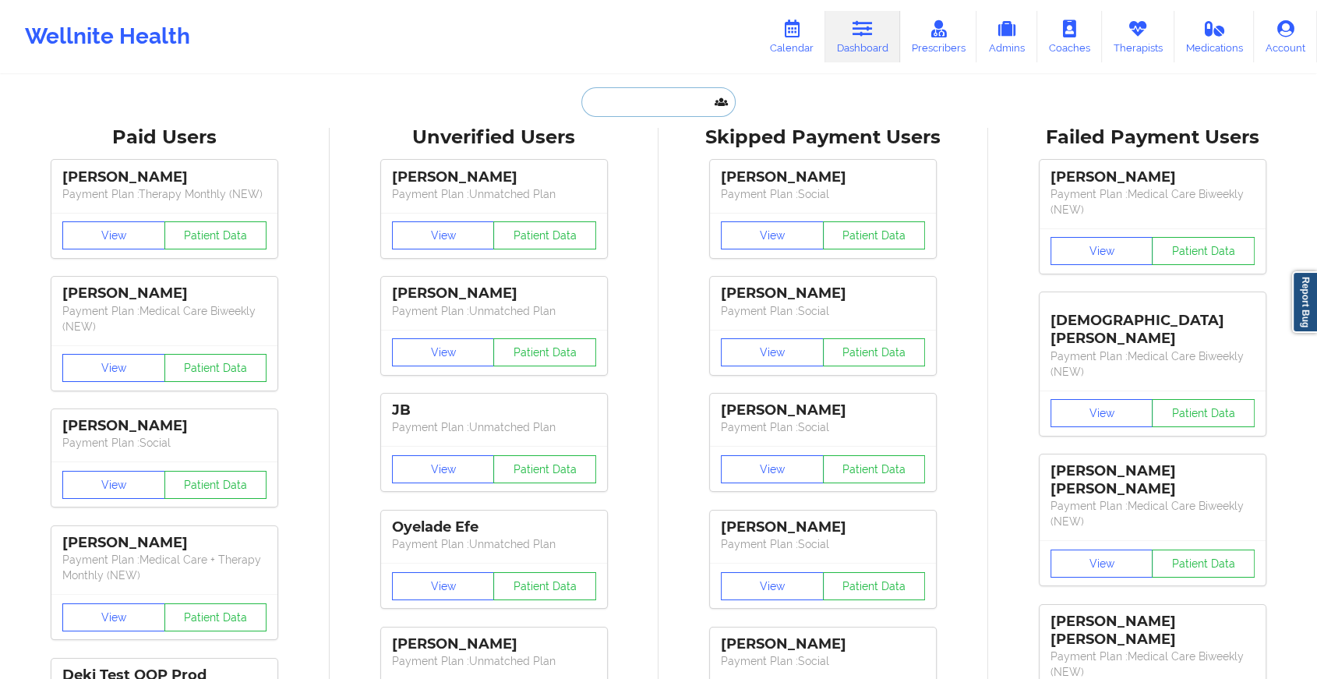
click at [656, 100] on input "text" at bounding box center [659, 102] width 154 height 30
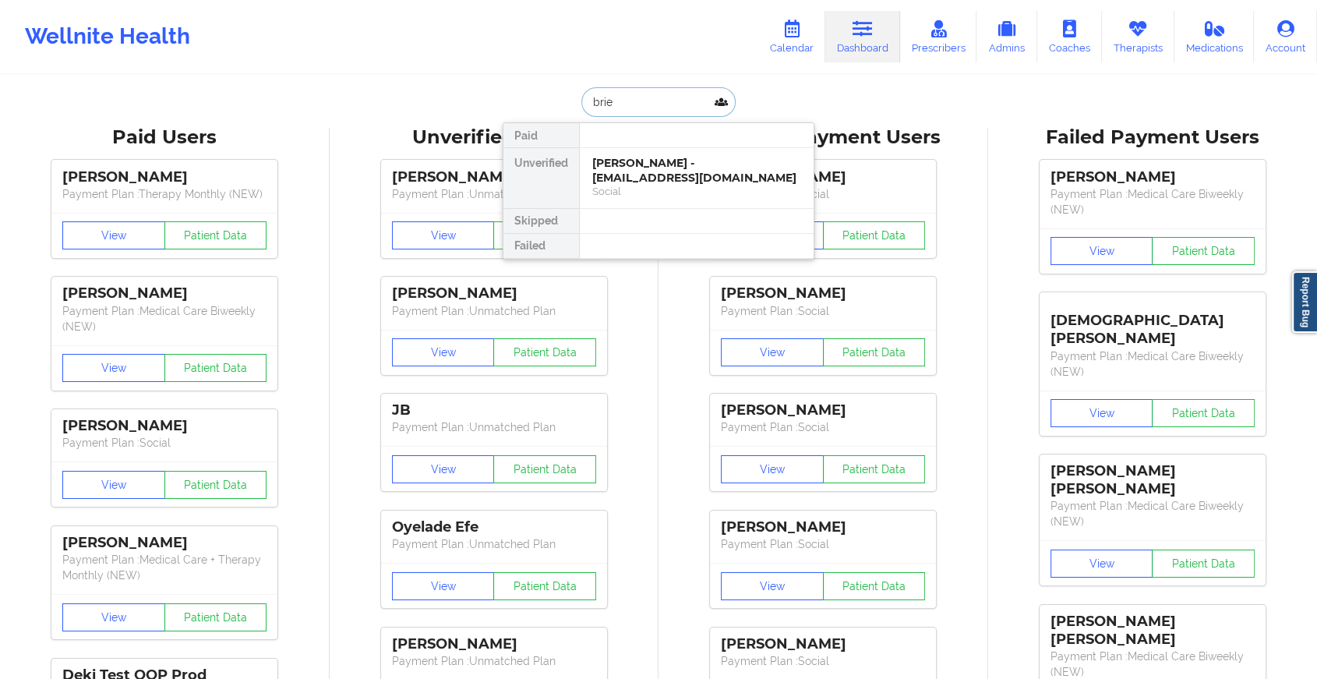
type input "[PERSON_NAME]"
click at [655, 167] on div "[PERSON_NAME] - [EMAIL_ADDRESS][PERSON_NAME][PERSON_NAME][DOMAIN_NAME]" at bounding box center [696, 178] width 209 height 44
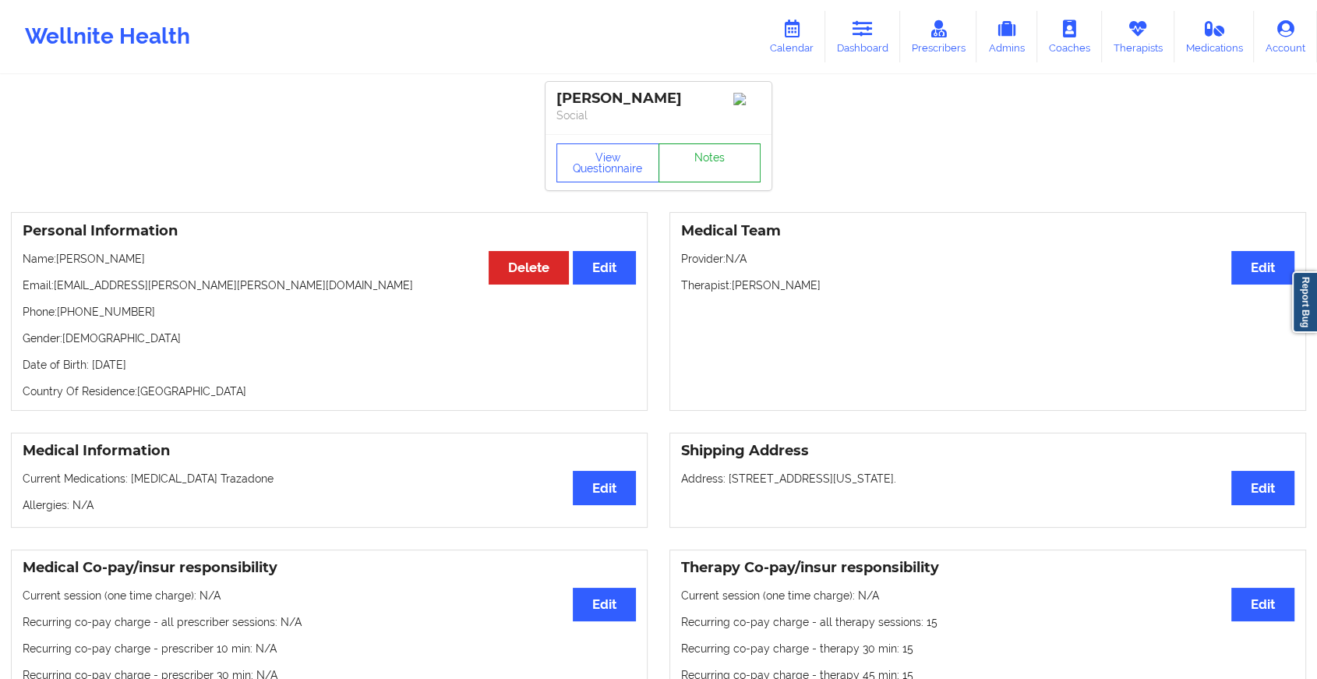
click at [712, 168] on link "Notes" at bounding box center [710, 162] width 103 height 39
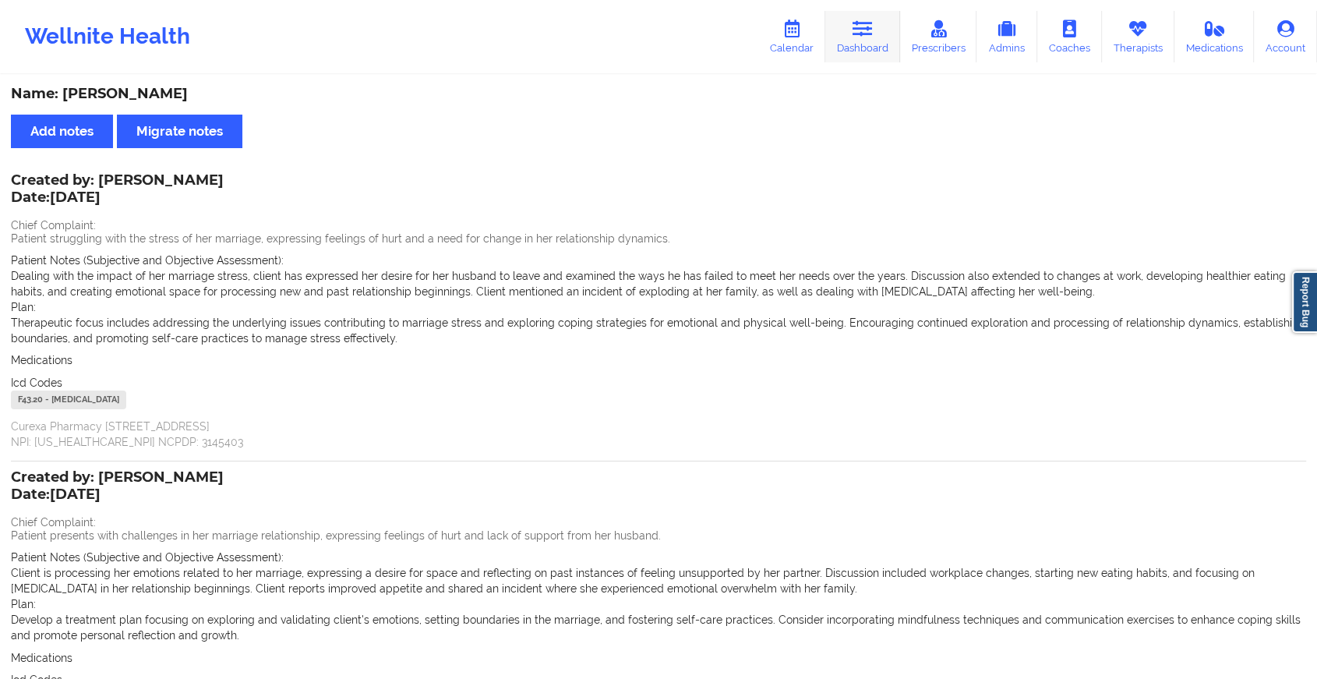
click at [854, 51] on link "Dashboard" at bounding box center [863, 36] width 75 height 51
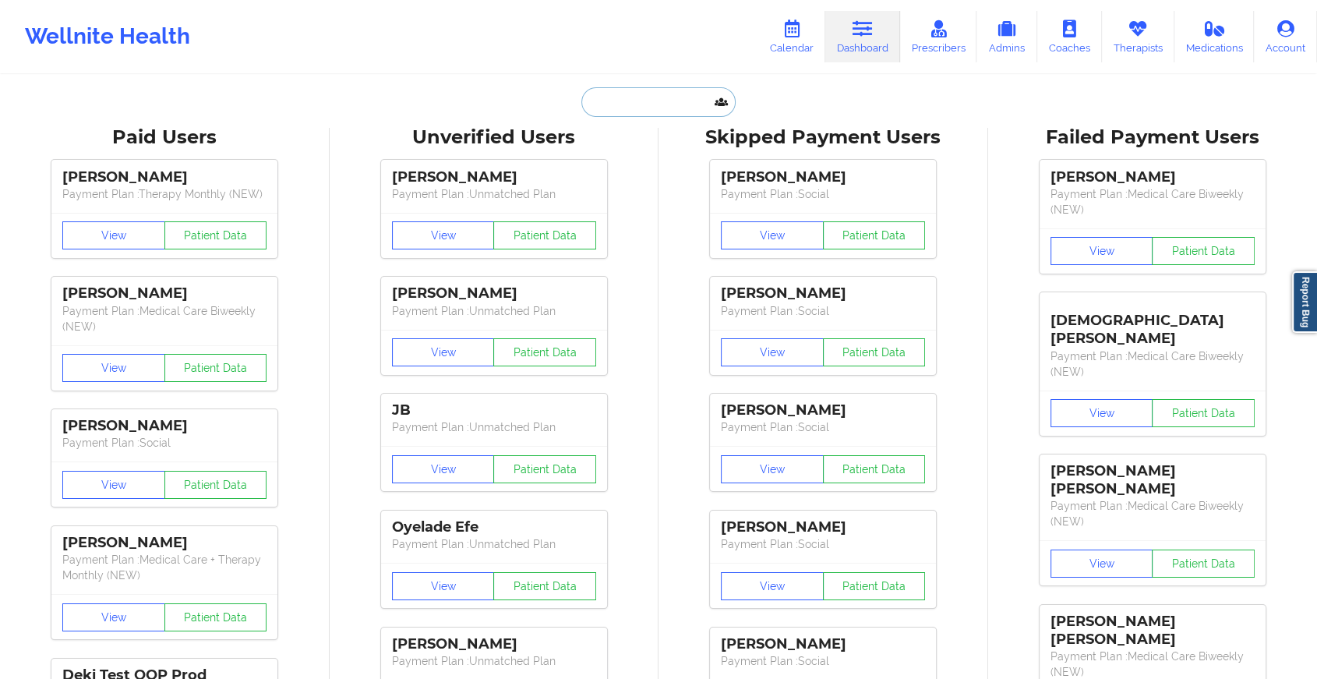
click at [593, 108] on input "text" at bounding box center [659, 102] width 154 height 30
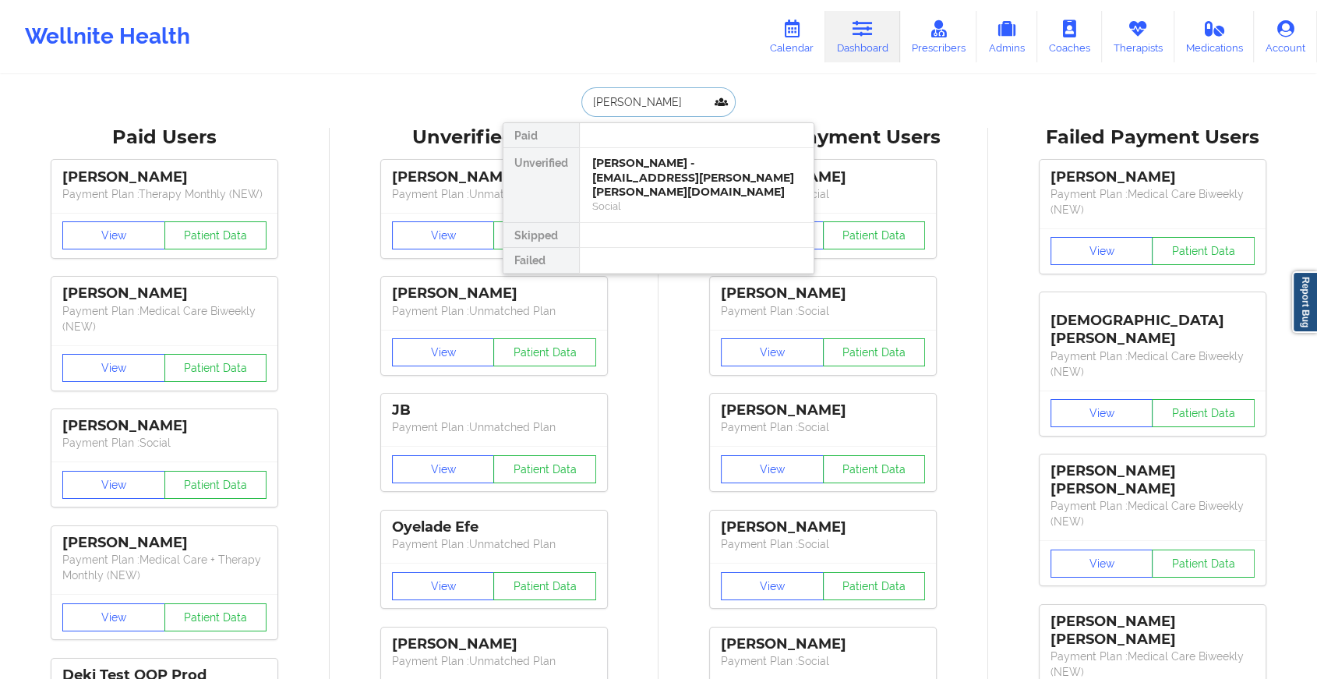
type input "maya ga"
click at [656, 175] on div "[PERSON_NAME] - [PERSON_NAME][EMAIL_ADDRESS][PERSON_NAME][DOMAIN_NAME]" at bounding box center [696, 178] width 209 height 44
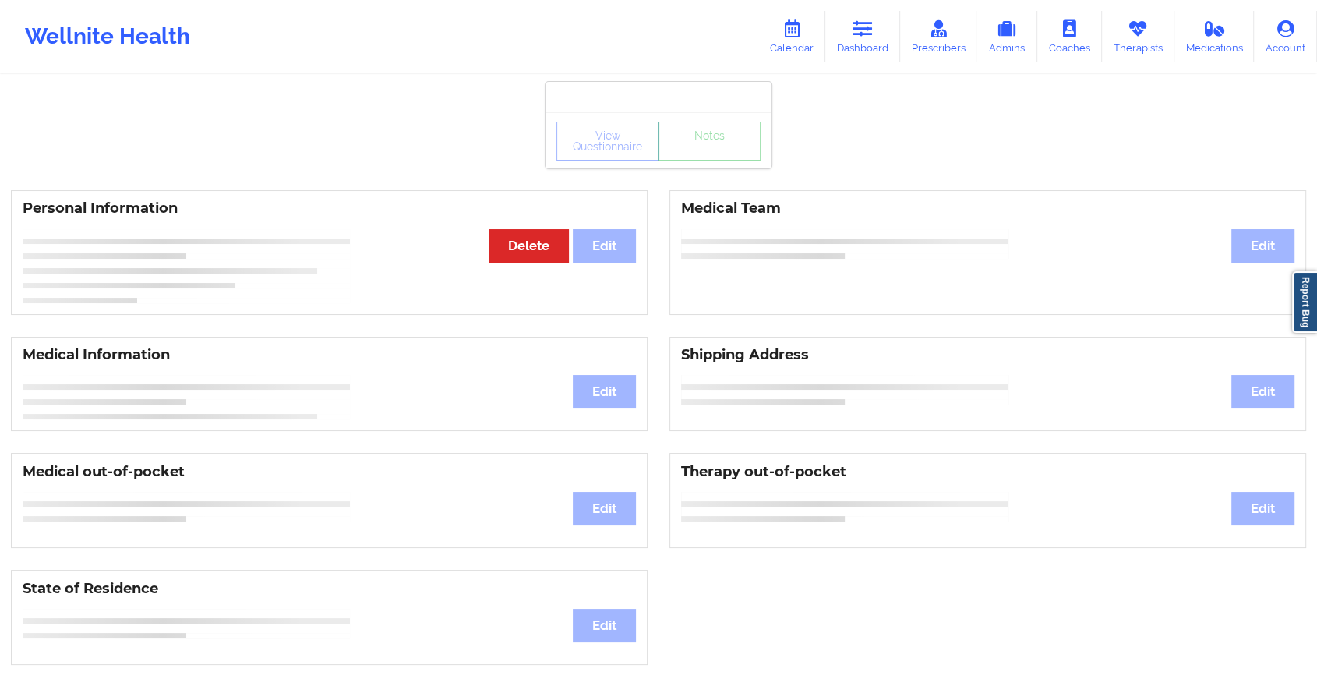
click at [694, 165] on div "View Questionnaire Notes" at bounding box center [659, 140] width 226 height 56
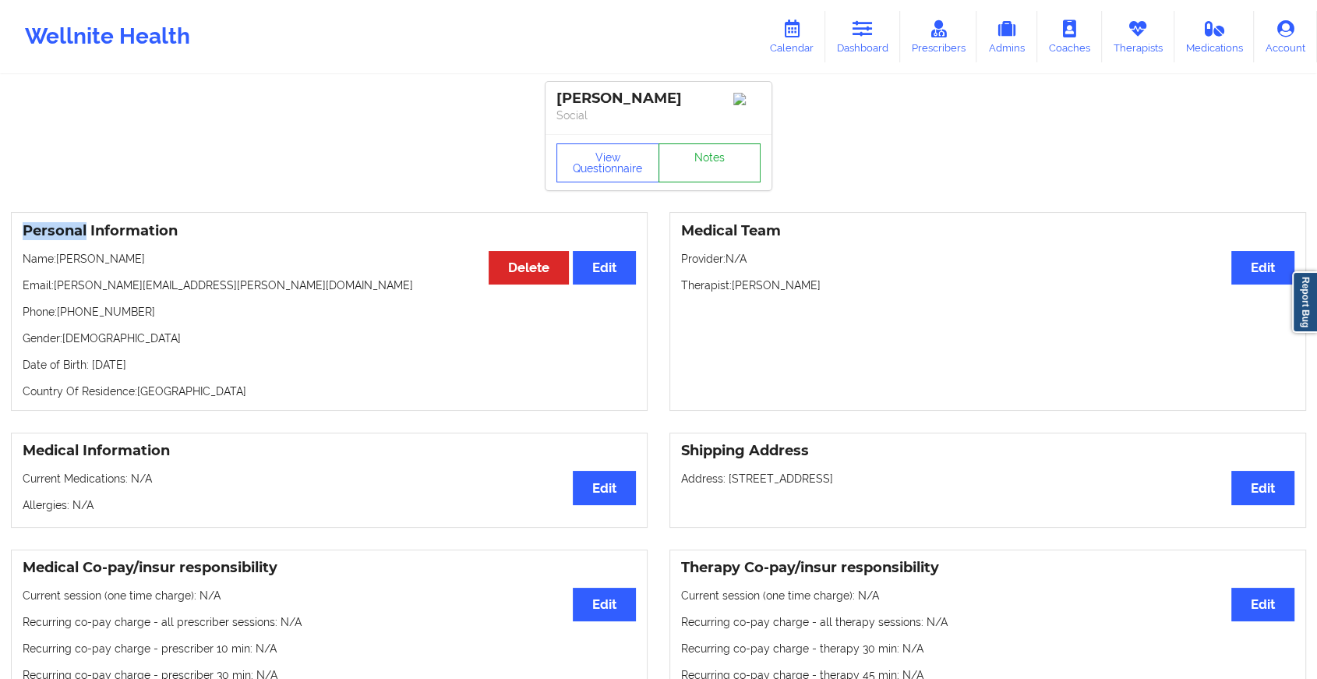
click at [694, 165] on link "Notes" at bounding box center [710, 162] width 103 height 39
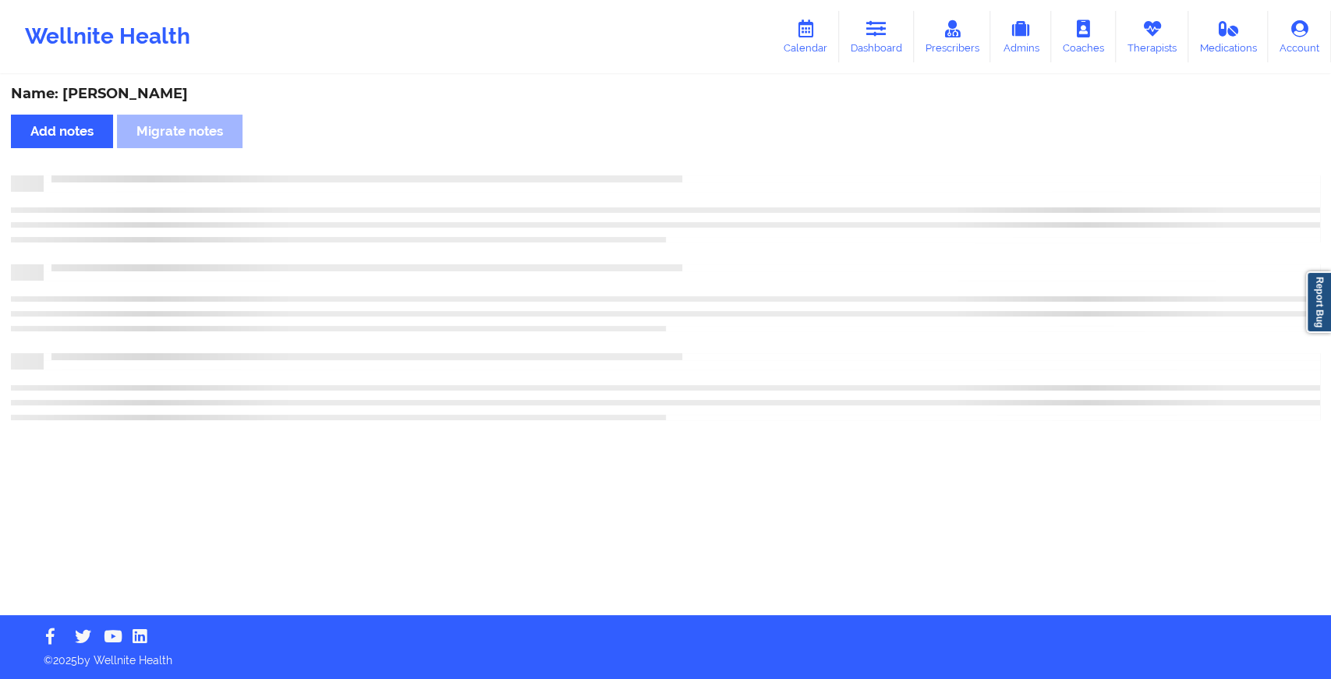
click at [694, 165] on div "Name: [PERSON_NAME] Add notes Migrate notes" at bounding box center [665, 345] width 1331 height 539
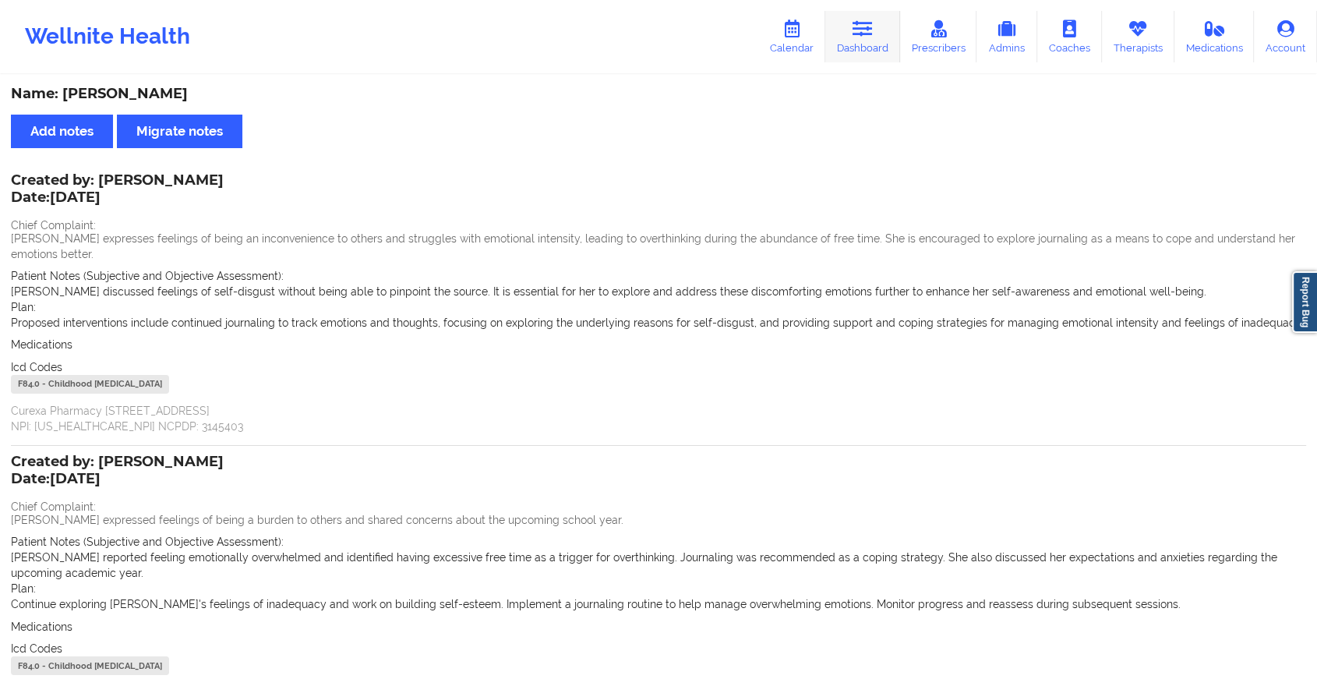
click at [864, 44] on link "Dashboard" at bounding box center [863, 36] width 75 height 51
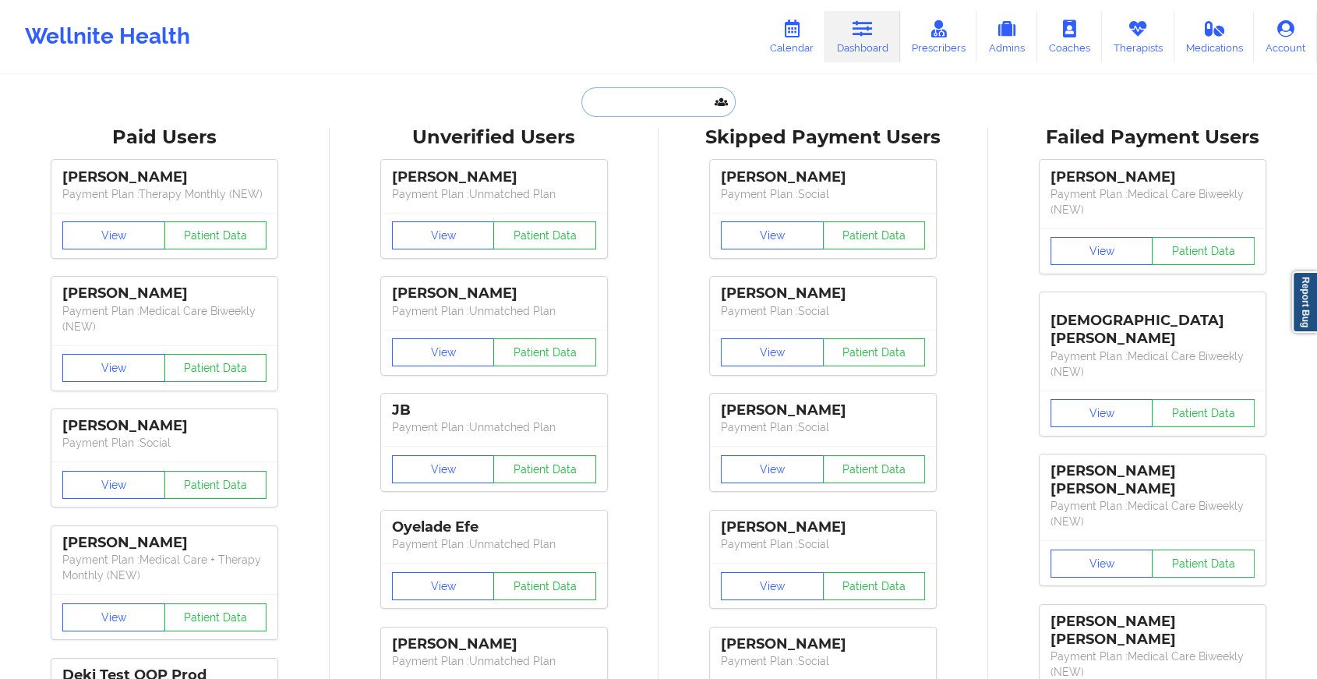
click at [612, 100] on input "text" at bounding box center [659, 102] width 154 height 30
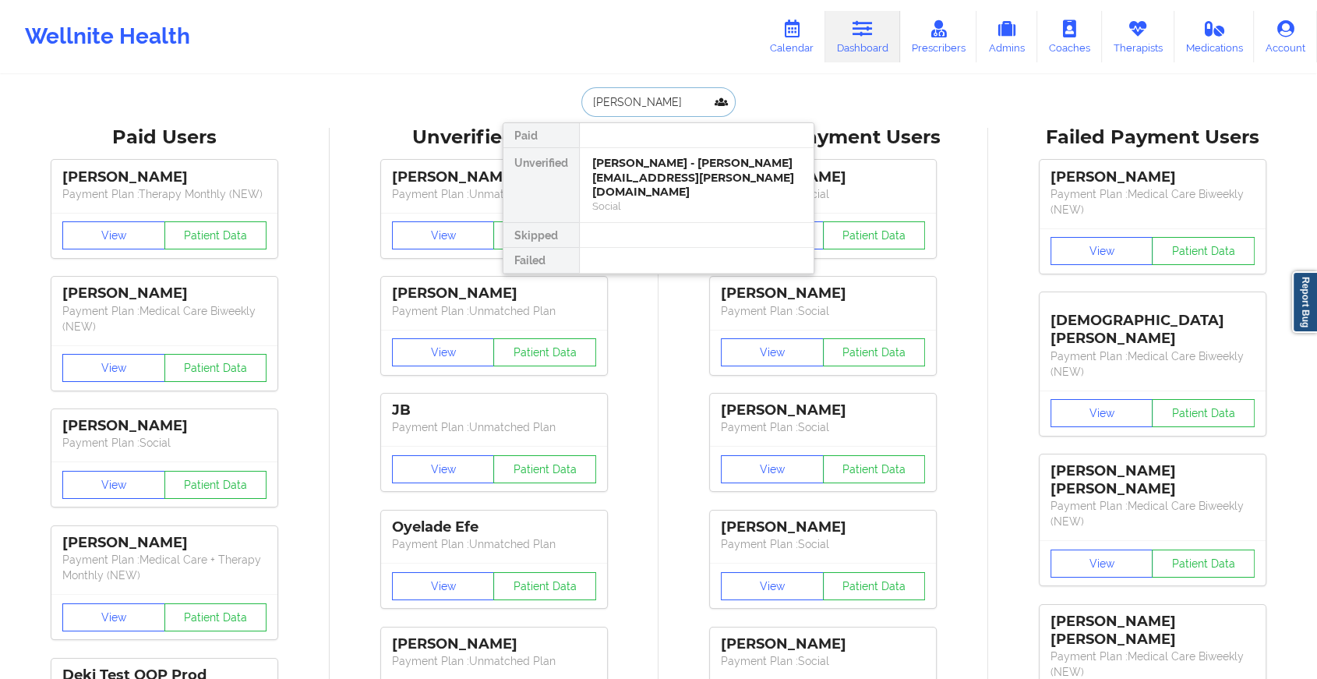
type input "[PERSON_NAME]"
click at [649, 200] on div "Social" at bounding box center [696, 206] width 209 height 13
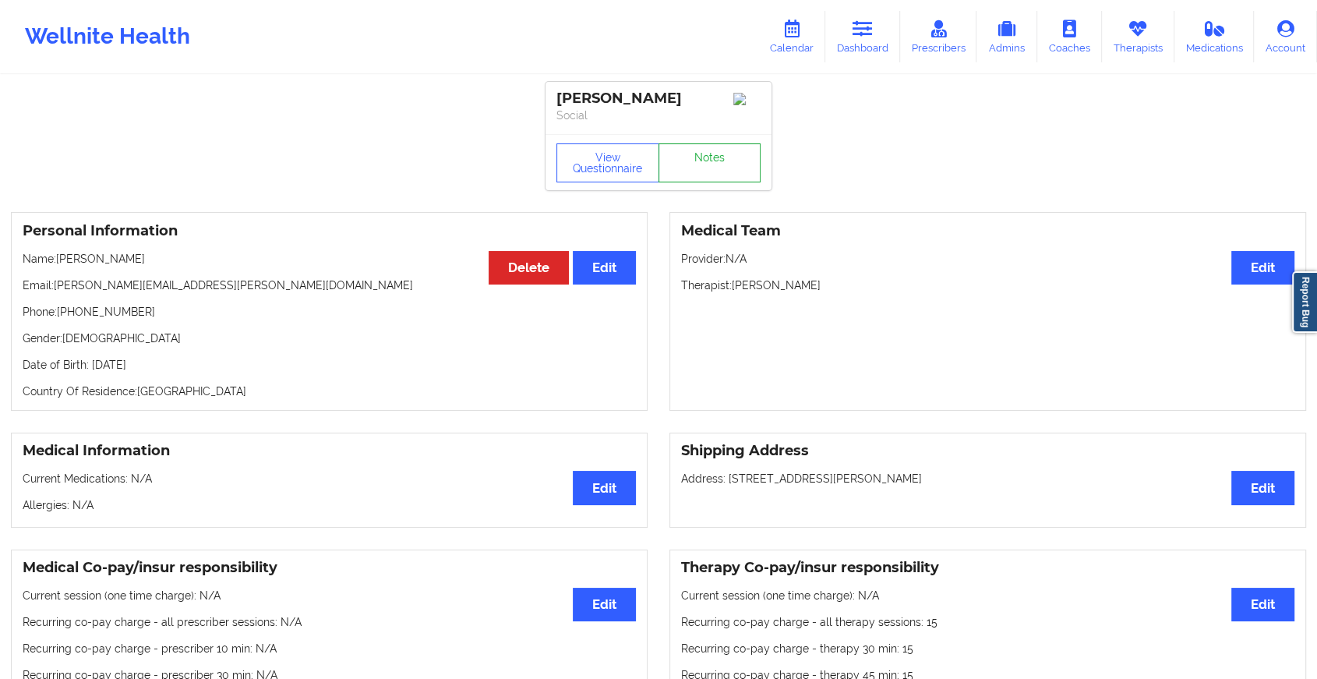
click at [702, 170] on link "Notes" at bounding box center [710, 162] width 103 height 39
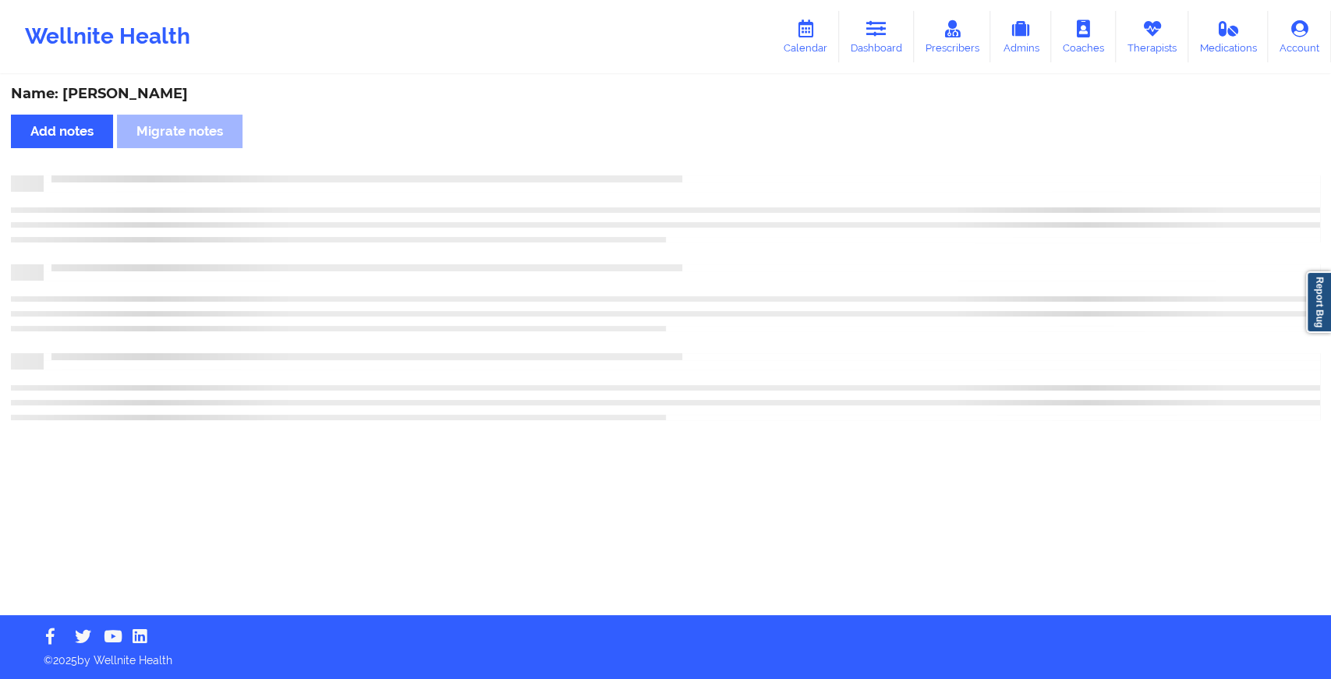
click at [702, 170] on div "Name: [PERSON_NAME] Add notes Migrate notes" at bounding box center [665, 345] width 1331 height 539
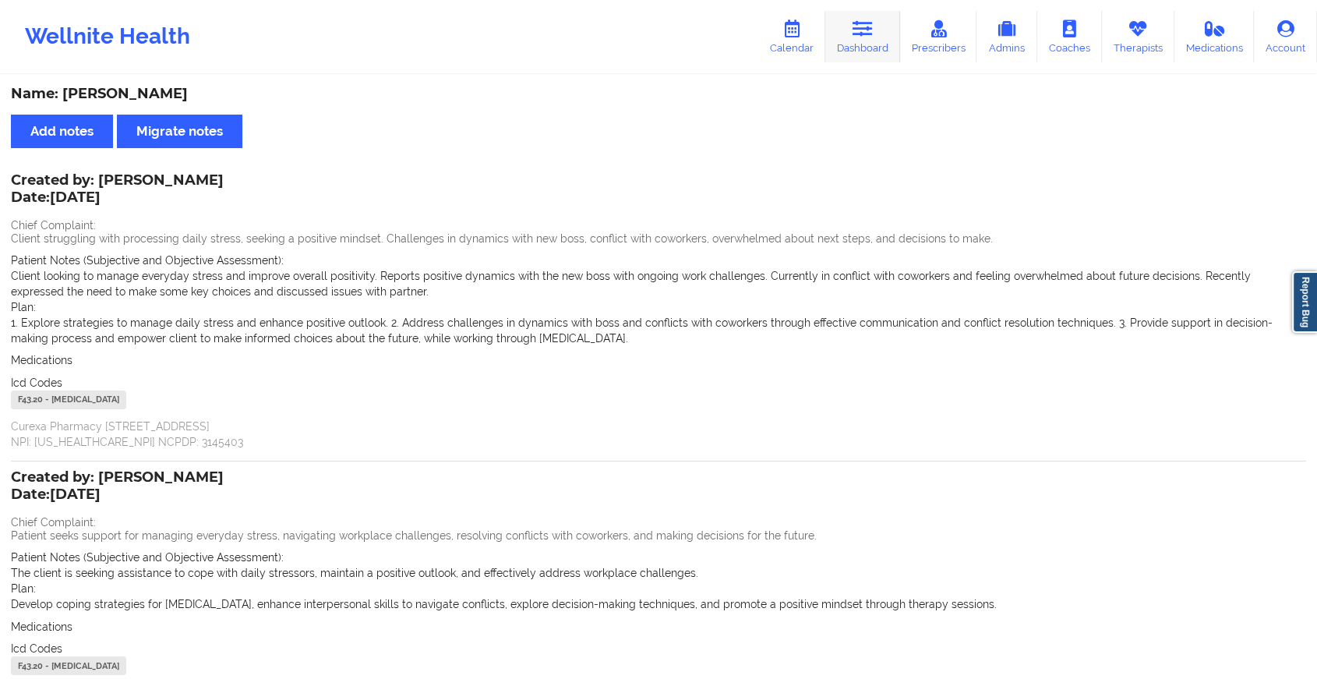
click at [867, 37] on icon at bounding box center [863, 28] width 20 height 17
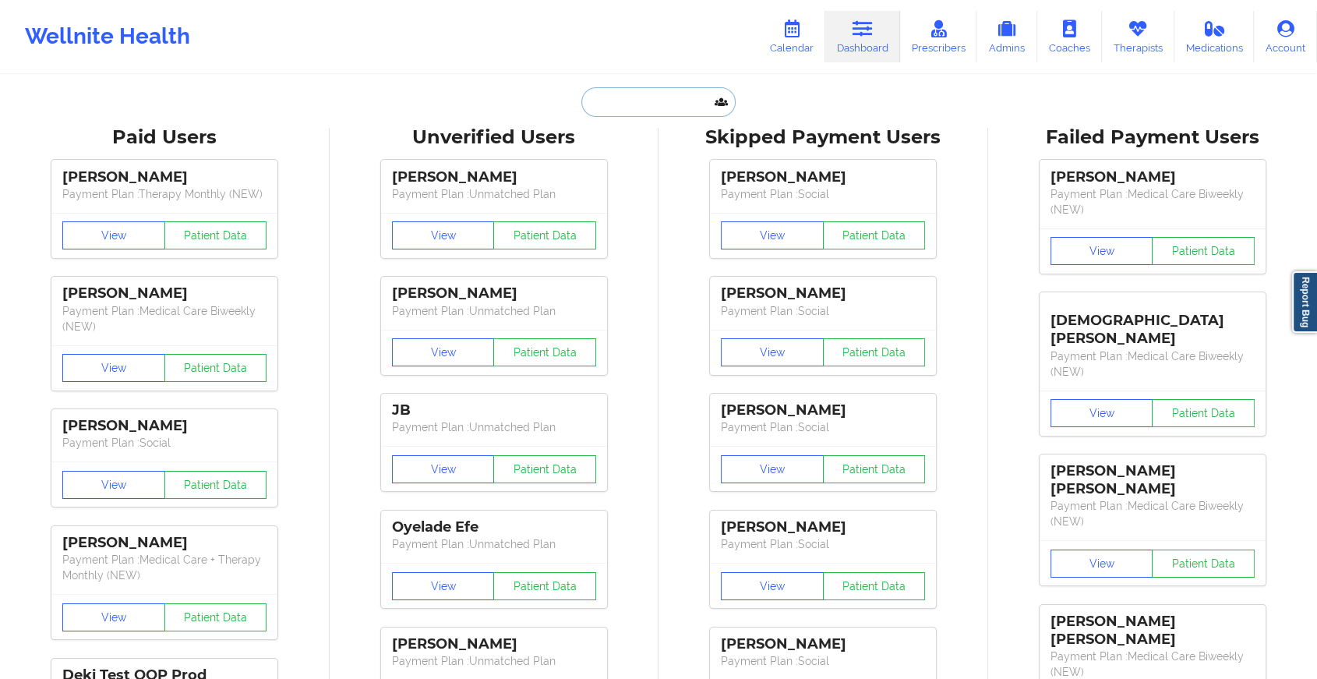
click at [645, 96] on input "text" at bounding box center [659, 102] width 154 height 30
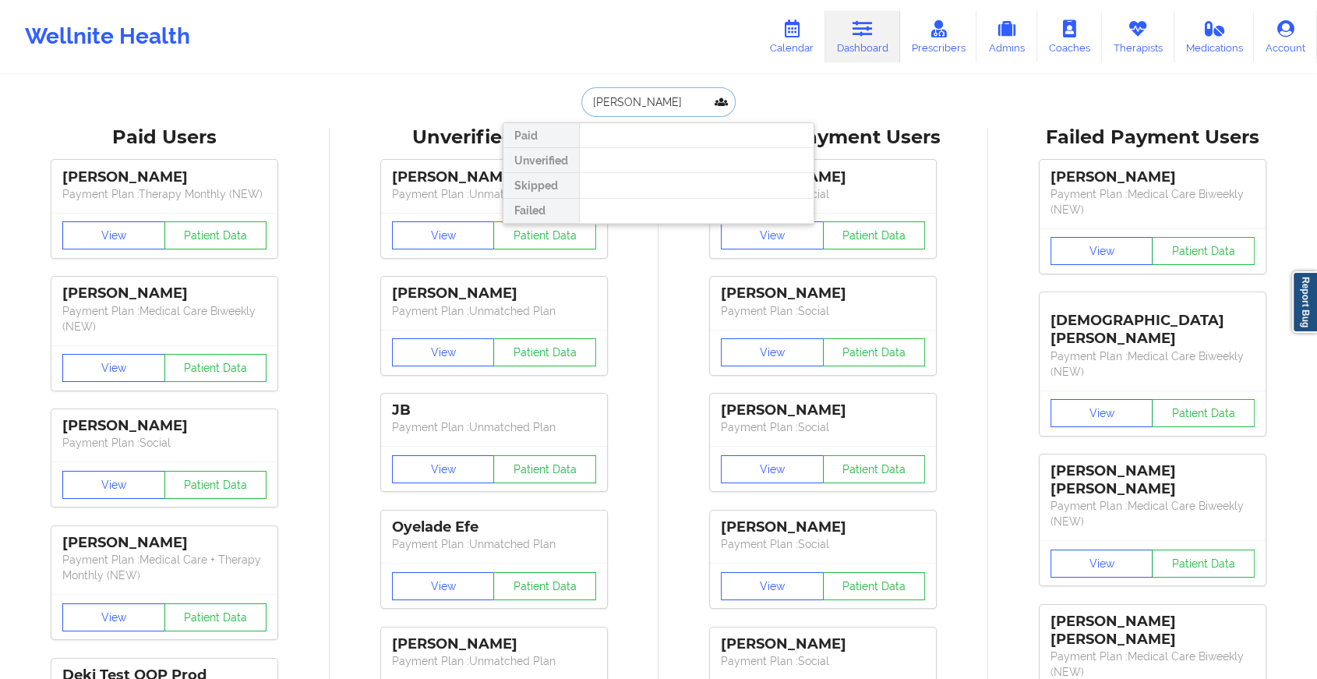
type input "[PERSON_NAME]"
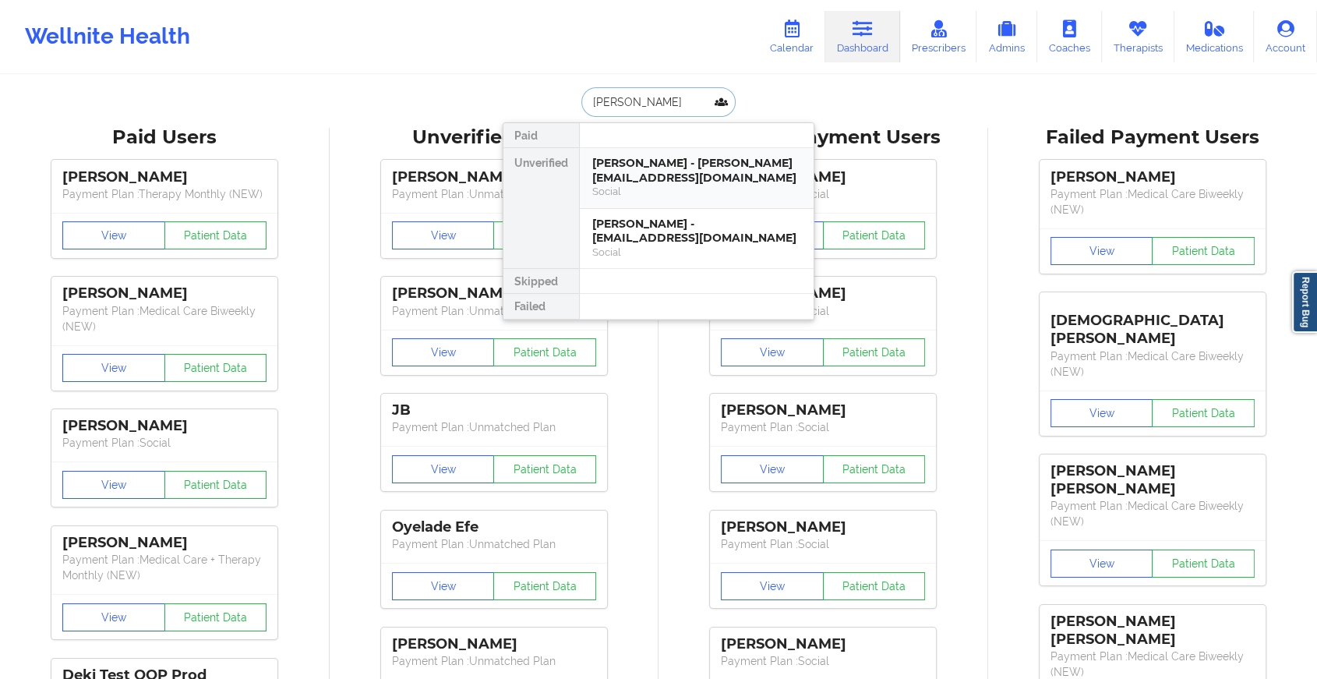
click at [615, 180] on div "[PERSON_NAME] - [PERSON_NAME][EMAIL_ADDRESS][DOMAIN_NAME]" at bounding box center [696, 170] width 209 height 29
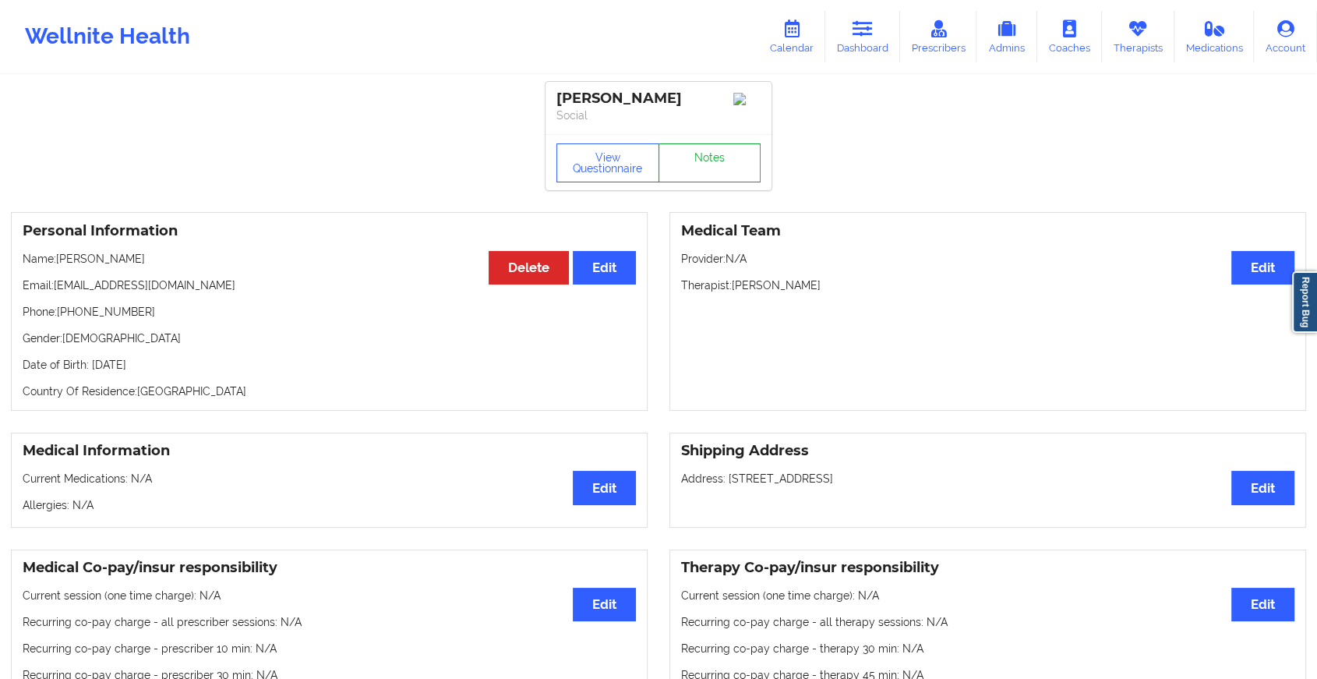
click at [661, 176] on link "Notes" at bounding box center [710, 162] width 103 height 39
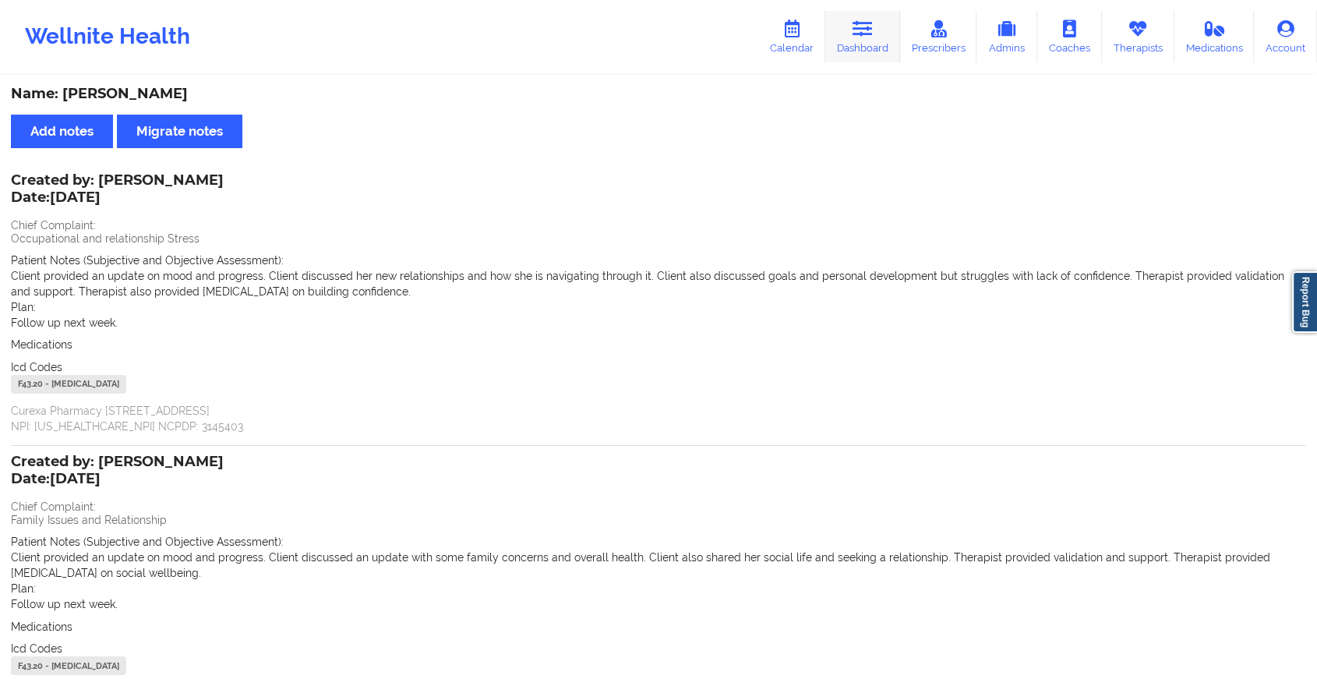
click at [859, 50] on link "Dashboard" at bounding box center [863, 36] width 75 height 51
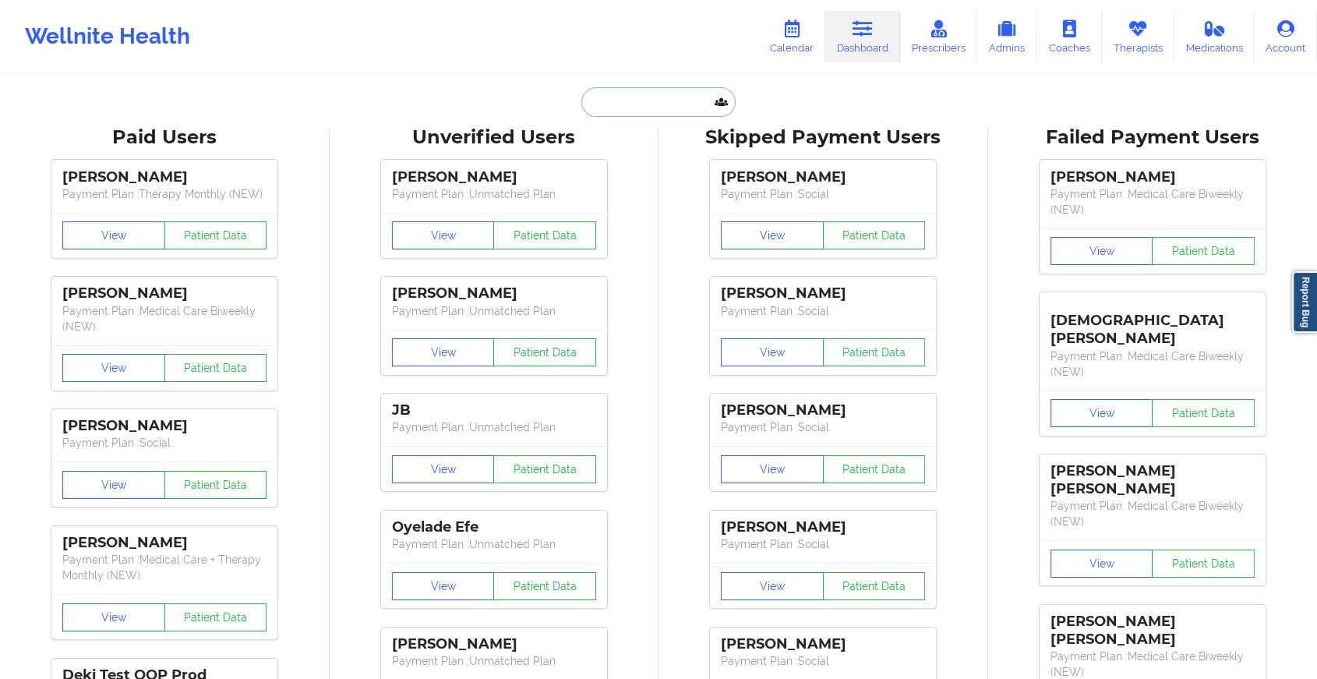
click at [658, 109] on input "text" at bounding box center [659, 102] width 154 height 30
paste input "[EMAIL_ADDRESS][DOMAIN_NAME]"
type input "[EMAIL_ADDRESS][DOMAIN_NAME]"
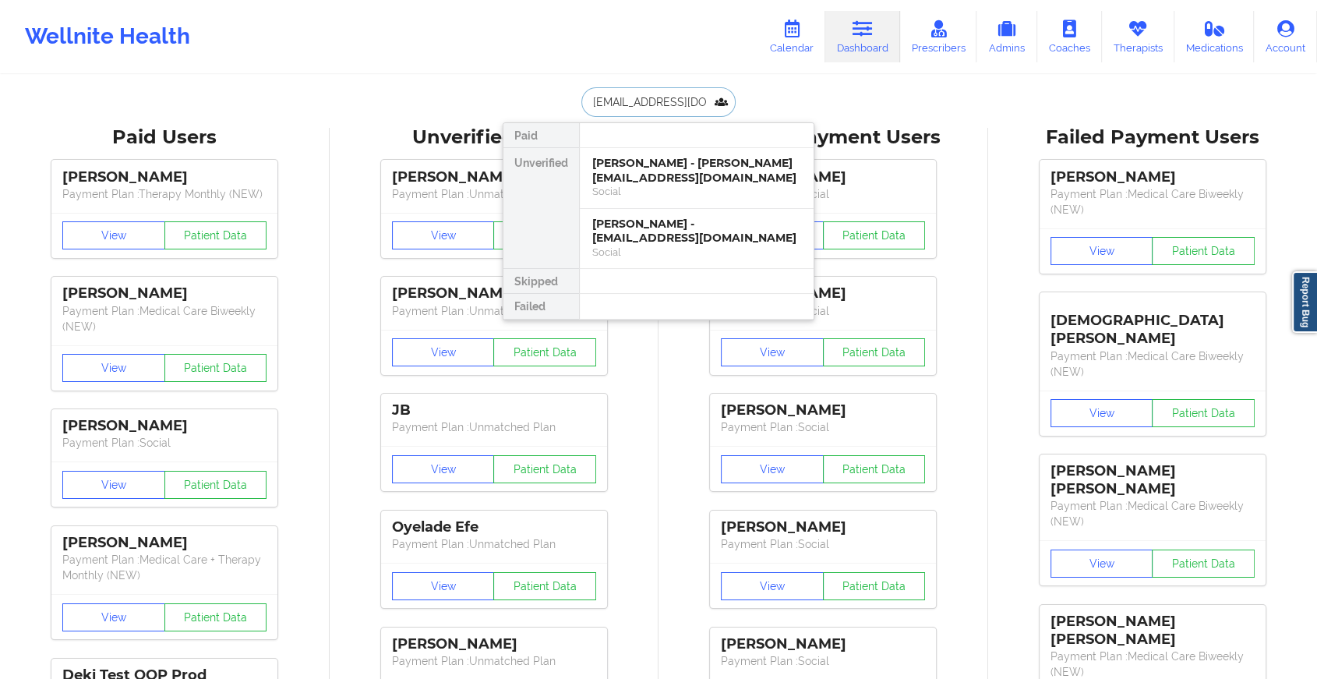
scroll to position [0, 48]
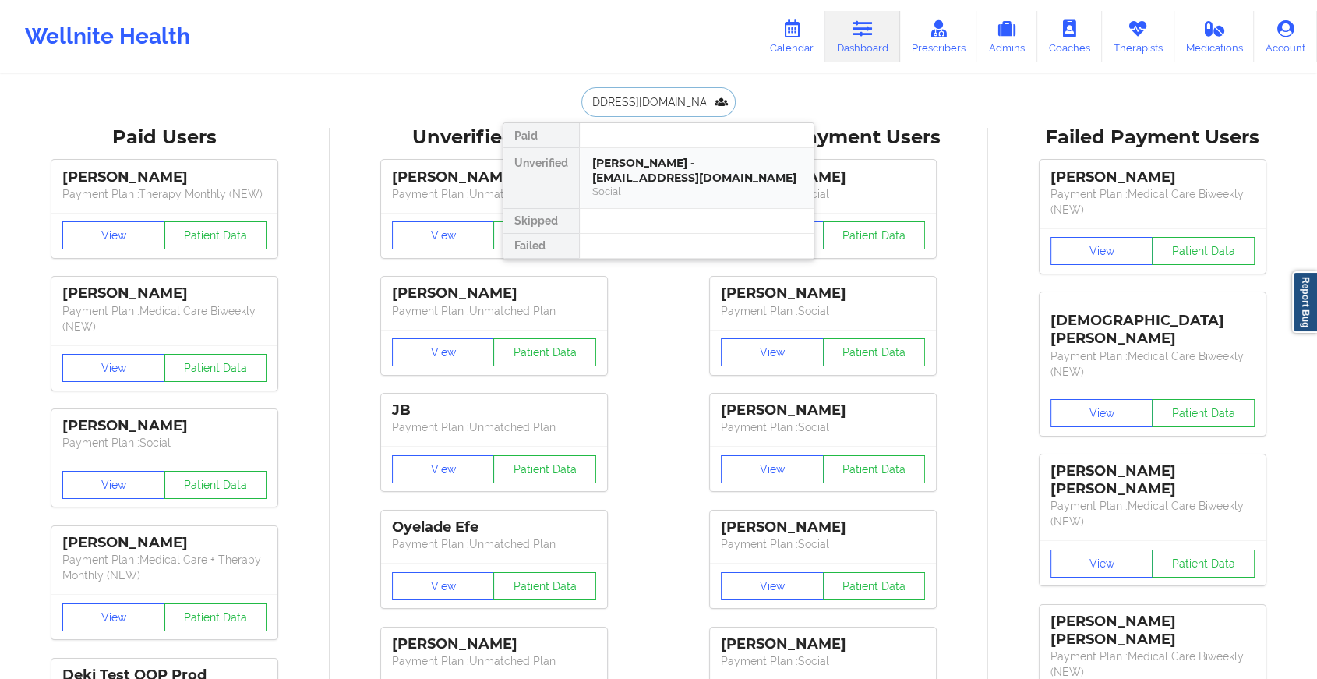
click at [648, 193] on div "Social" at bounding box center [696, 191] width 209 height 13
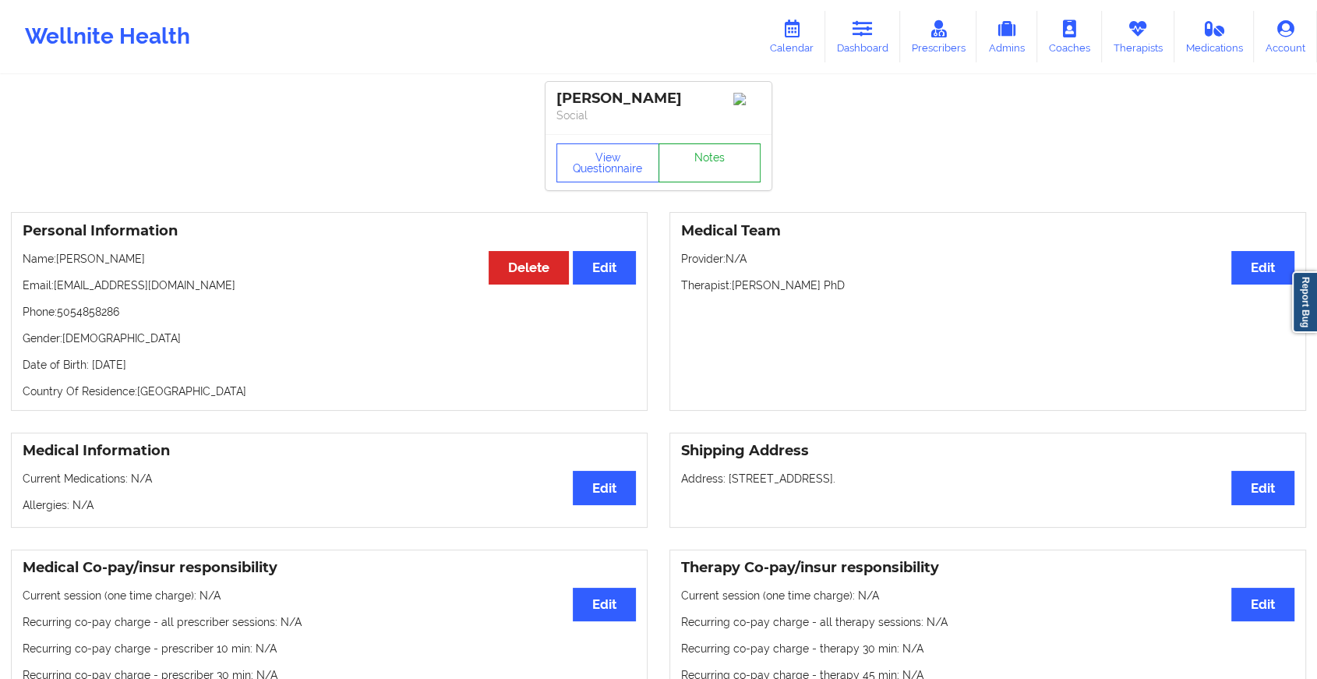
click at [692, 155] on link "Notes" at bounding box center [710, 162] width 103 height 39
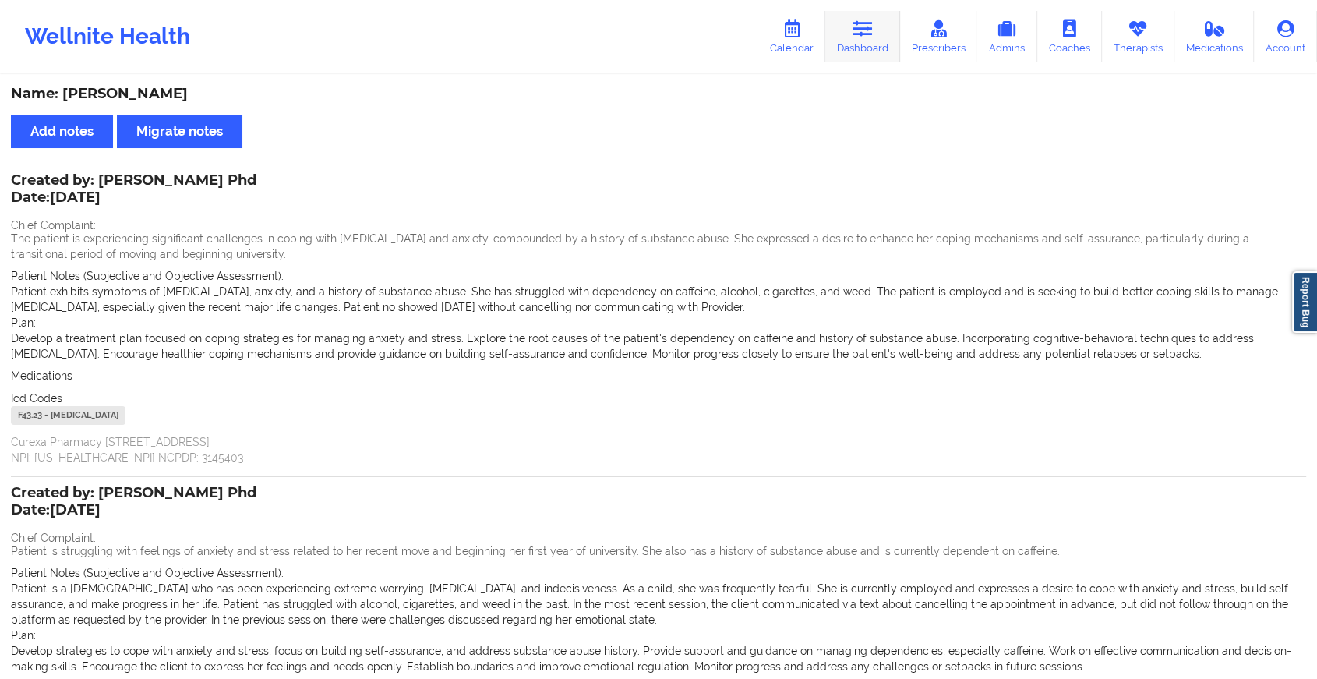
click at [847, 23] on link "Dashboard" at bounding box center [863, 36] width 75 height 51
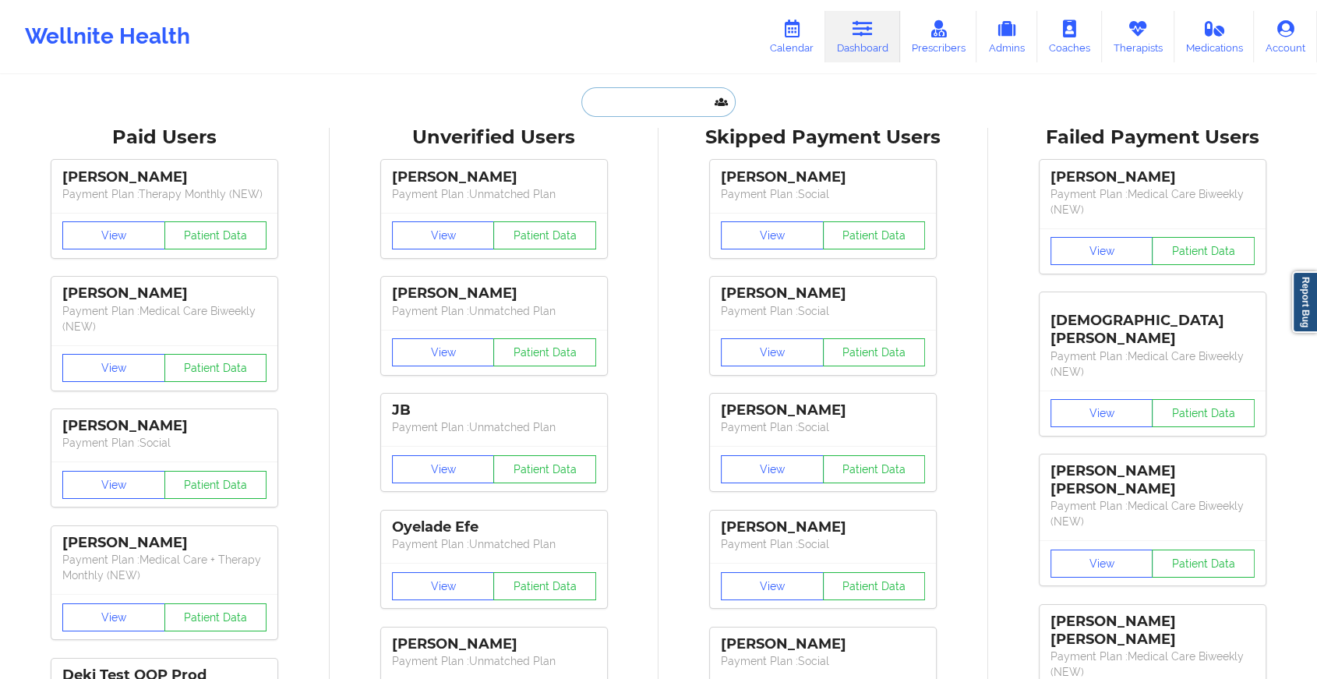
click at [607, 115] on input "text" at bounding box center [659, 102] width 154 height 30
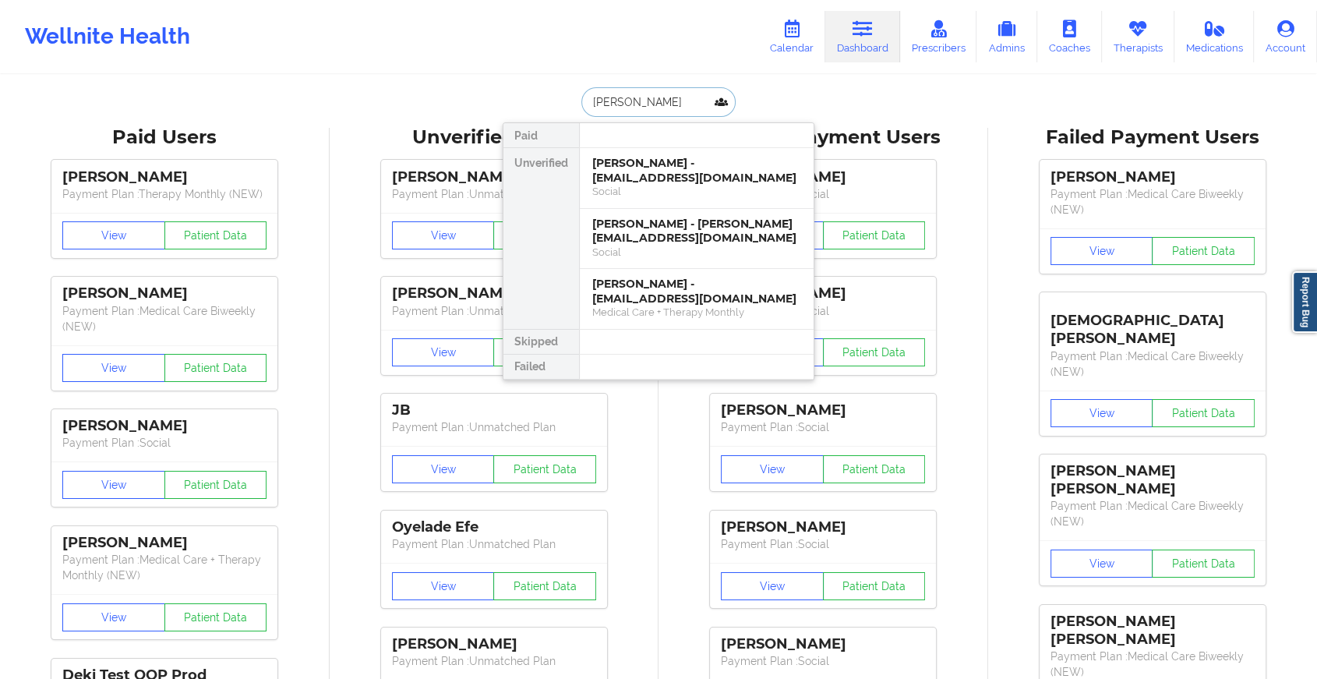
type input "[PERSON_NAME]"
click at [656, 179] on div "[PERSON_NAME] - [EMAIL_ADDRESS][DOMAIN_NAME]" at bounding box center [696, 170] width 209 height 29
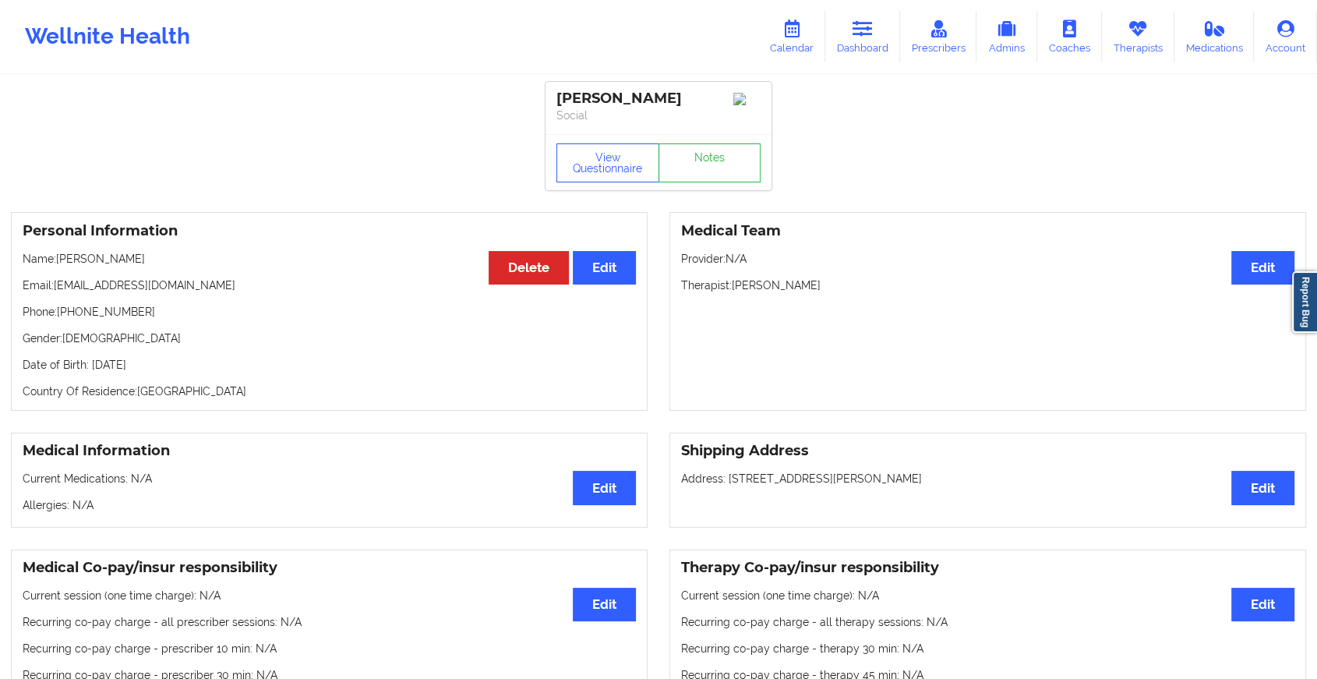
click at [689, 140] on div "View Questionnaire Notes" at bounding box center [659, 162] width 226 height 56
click at [689, 154] on link "Notes" at bounding box center [710, 162] width 103 height 39
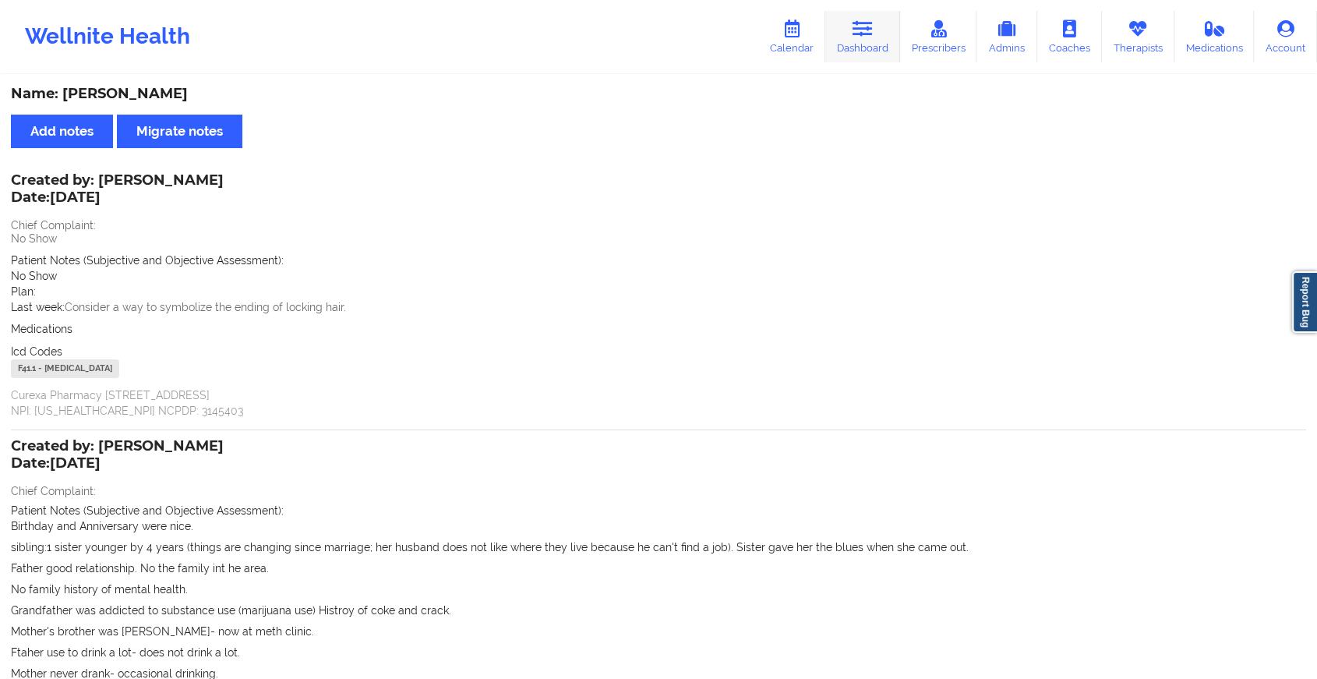
click at [872, 50] on link "Dashboard" at bounding box center [863, 36] width 75 height 51
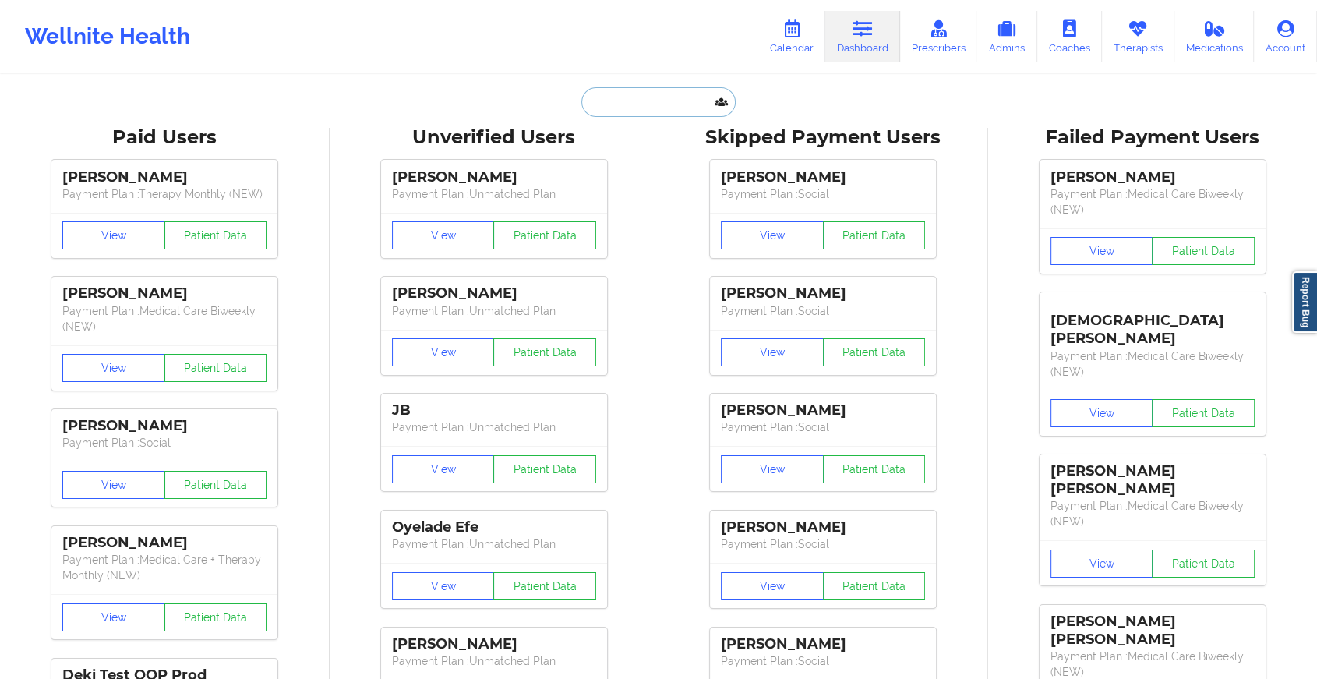
click at [627, 94] on input "text" at bounding box center [659, 102] width 154 height 30
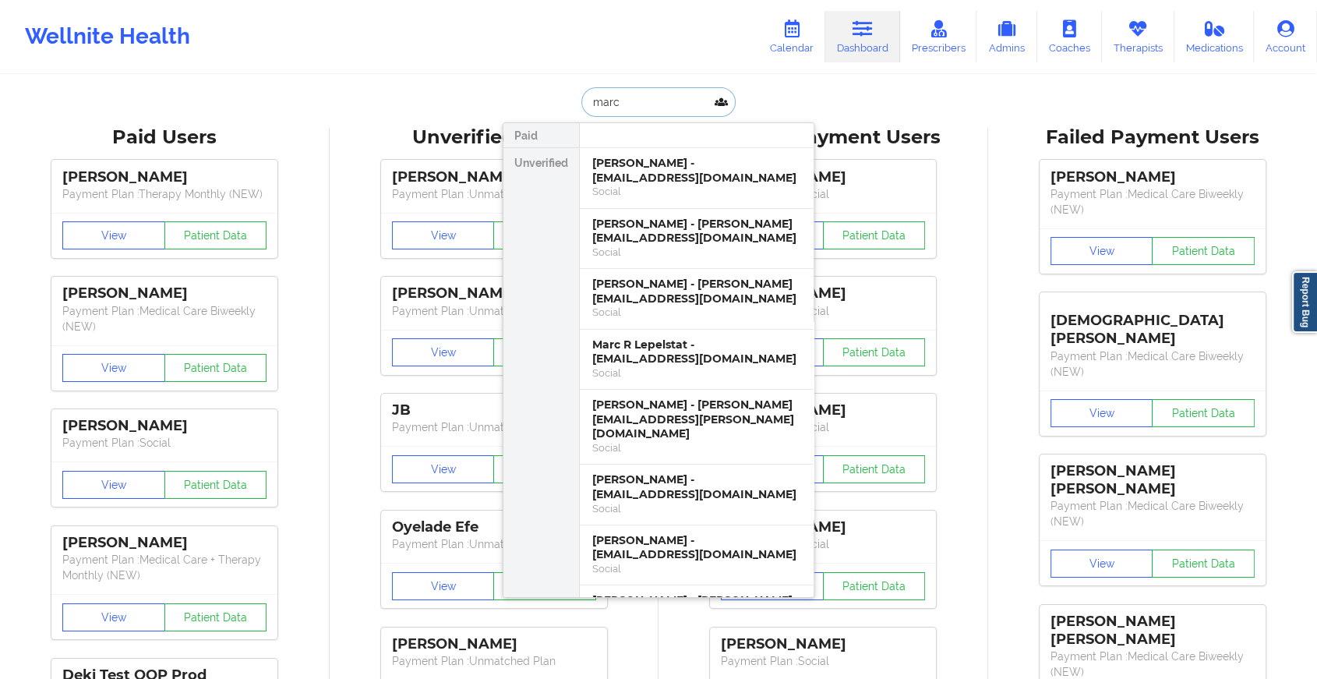
type input "[PERSON_NAME]"
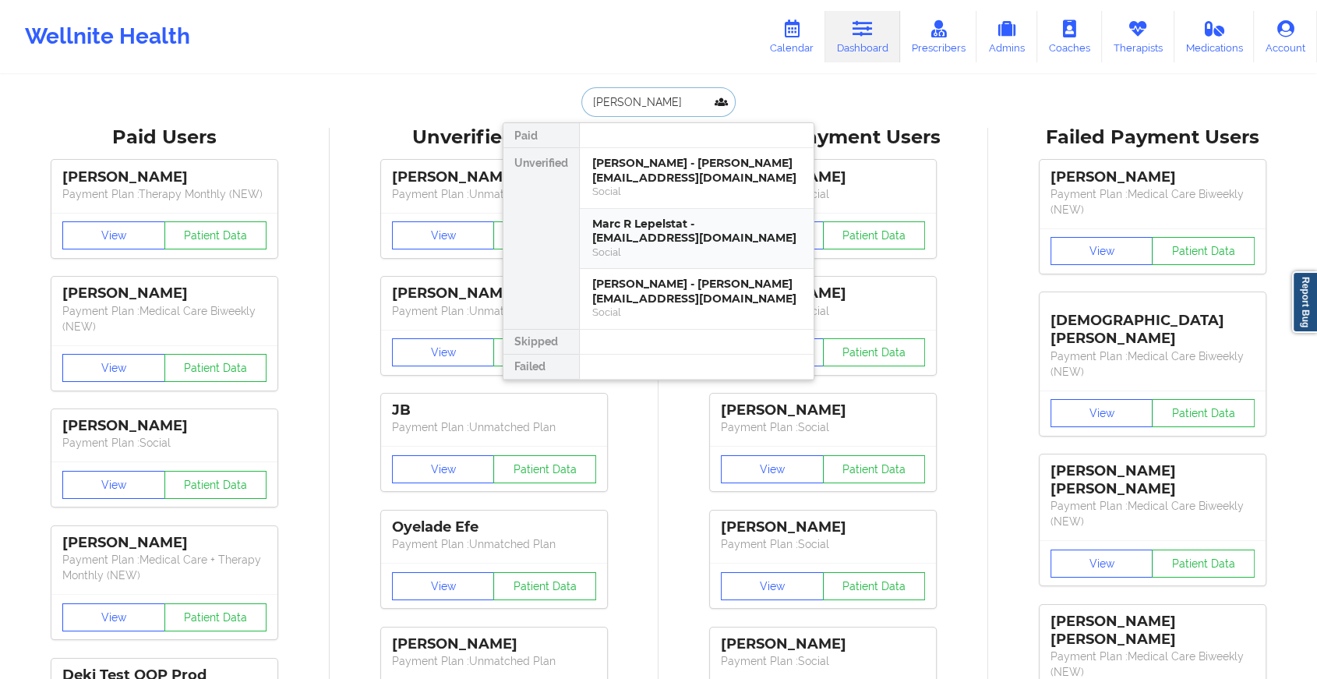
click at [681, 220] on div "Marc R Lepelstat - [EMAIL_ADDRESS][DOMAIN_NAME]" at bounding box center [696, 231] width 209 height 29
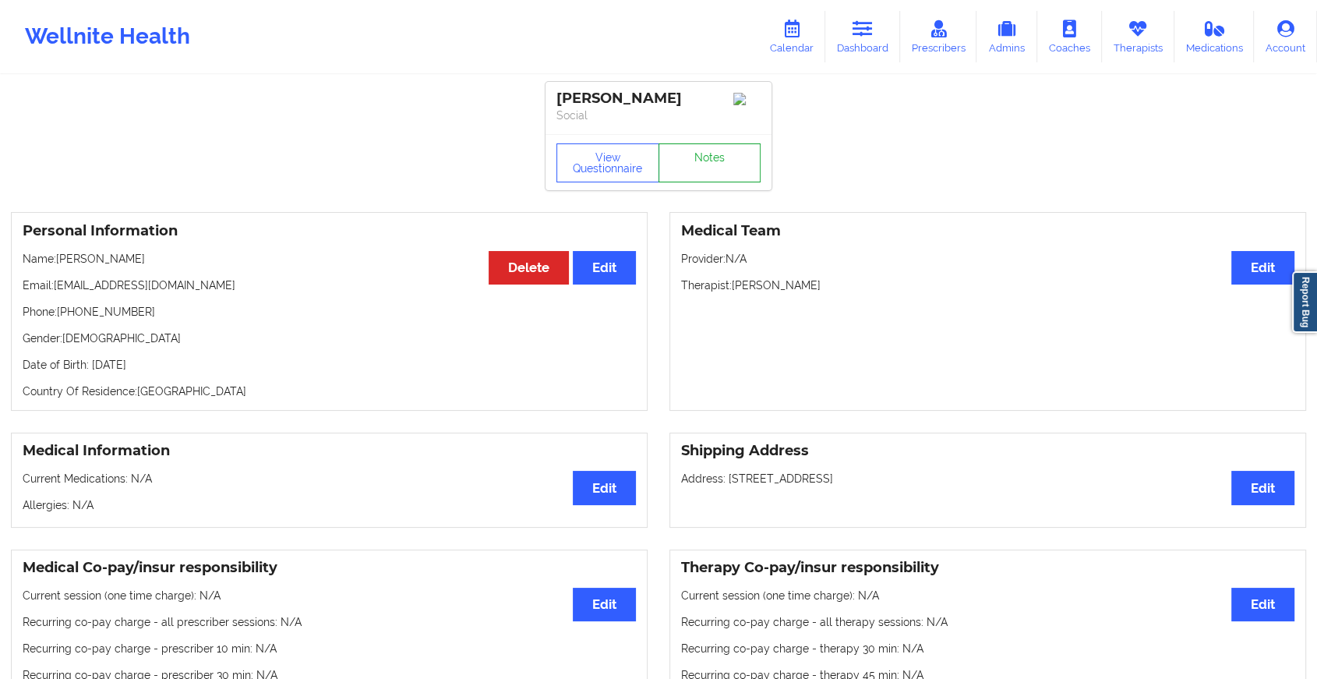
click at [722, 167] on link "Notes" at bounding box center [710, 162] width 103 height 39
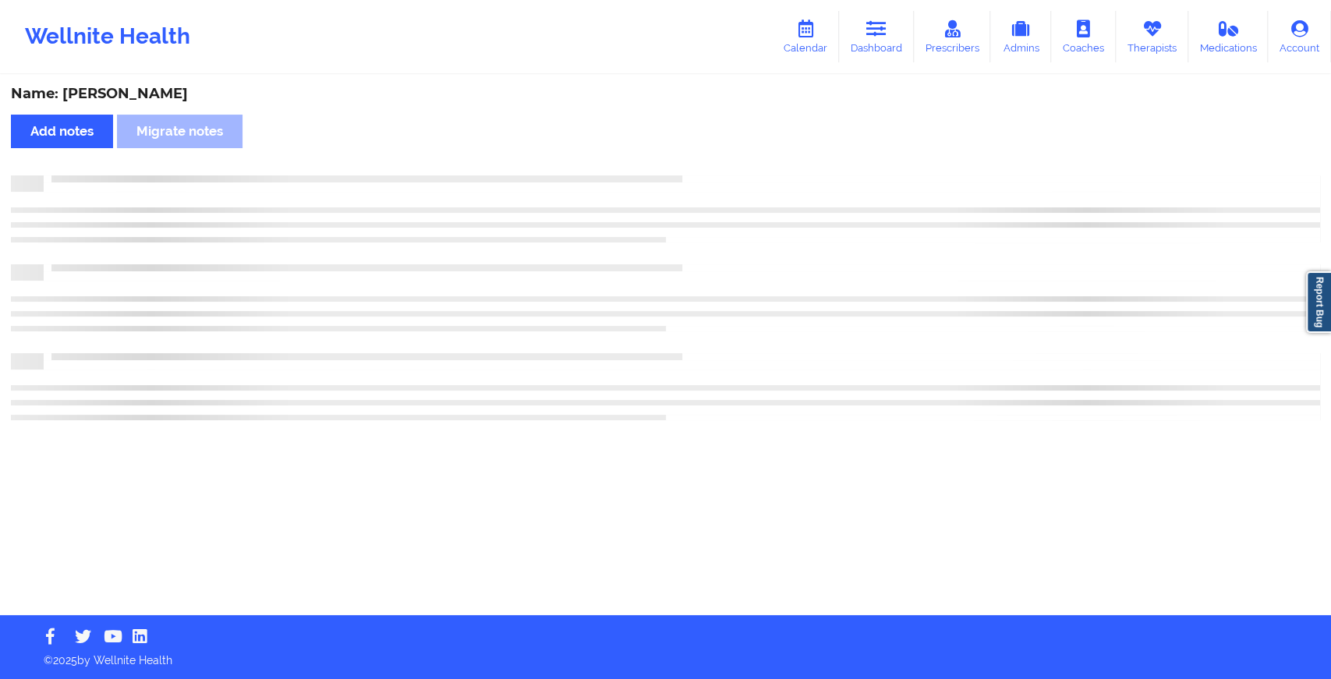
click at [722, 167] on div "Name: [PERSON_NAME] Add notes Migrate notes" at bounding box center [665, 345] width 1331 height 539
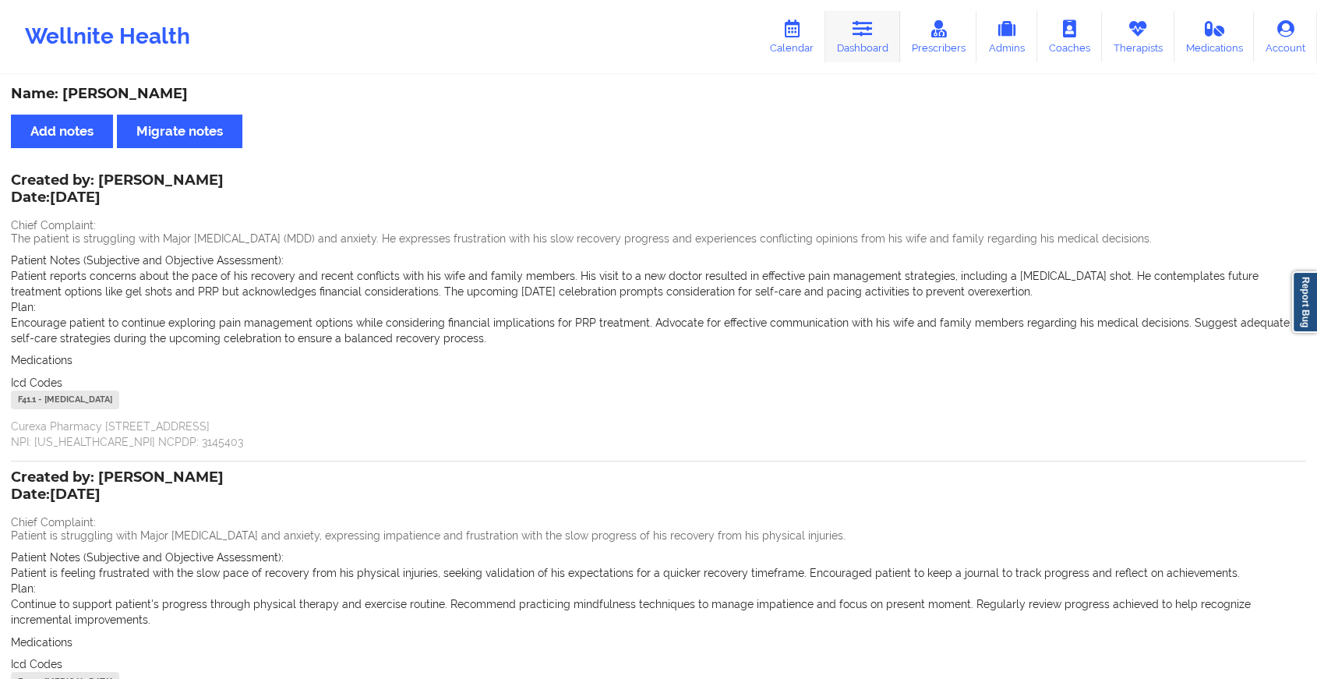
click at [857, 42] on link "Dashboard" at bounding box center [863, 36] width 75 height 51
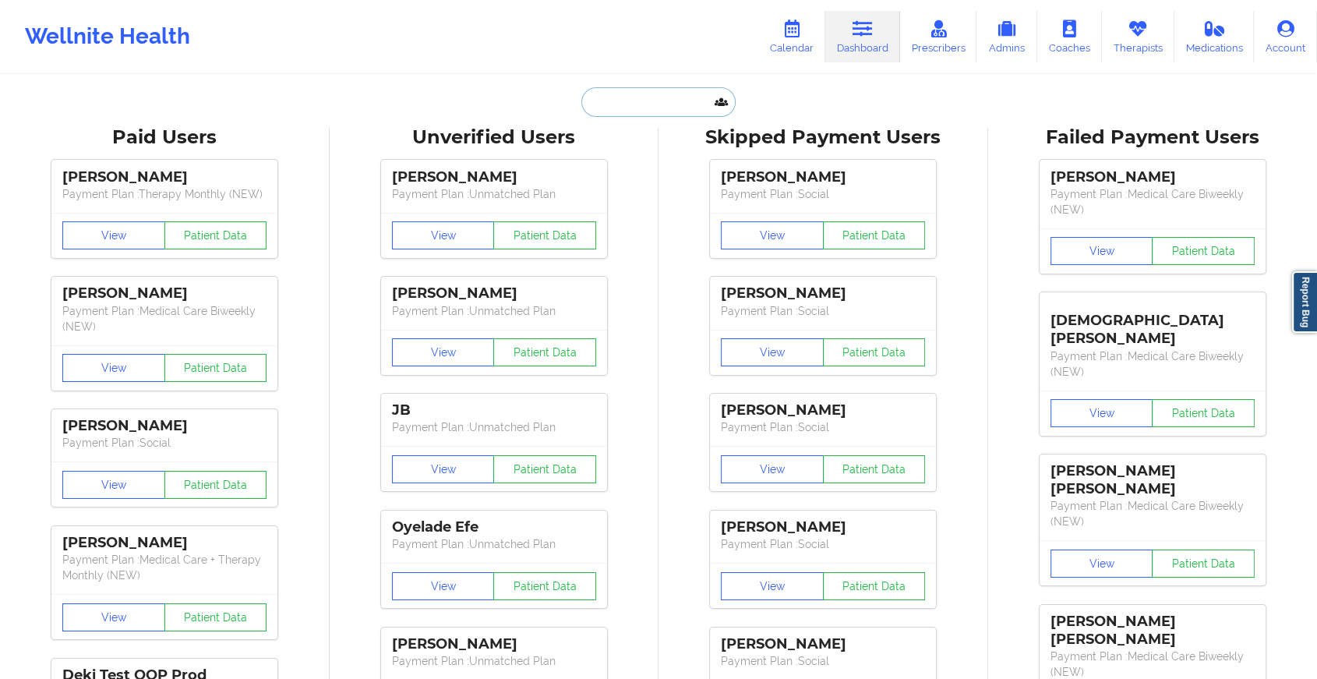
click at [637, 113] on input "text" at bounding box center [659, 102] width 154 height 30
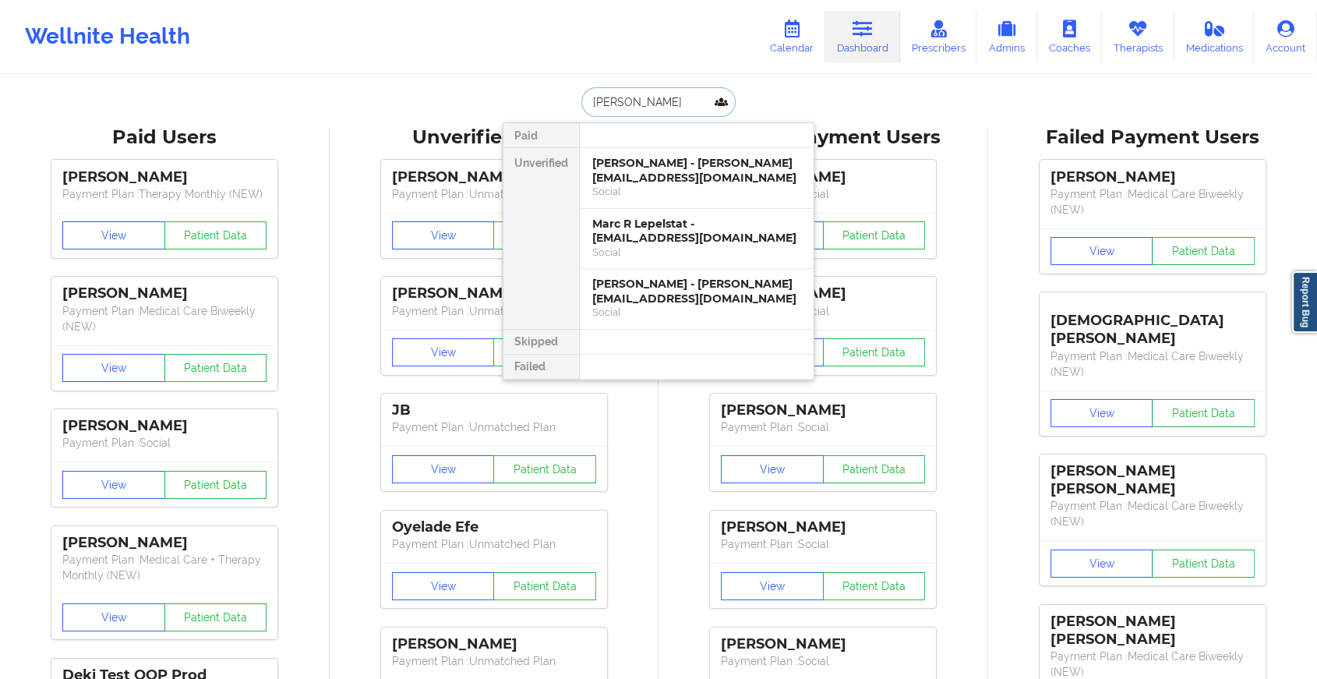
type input "[PERSON_NAME]"
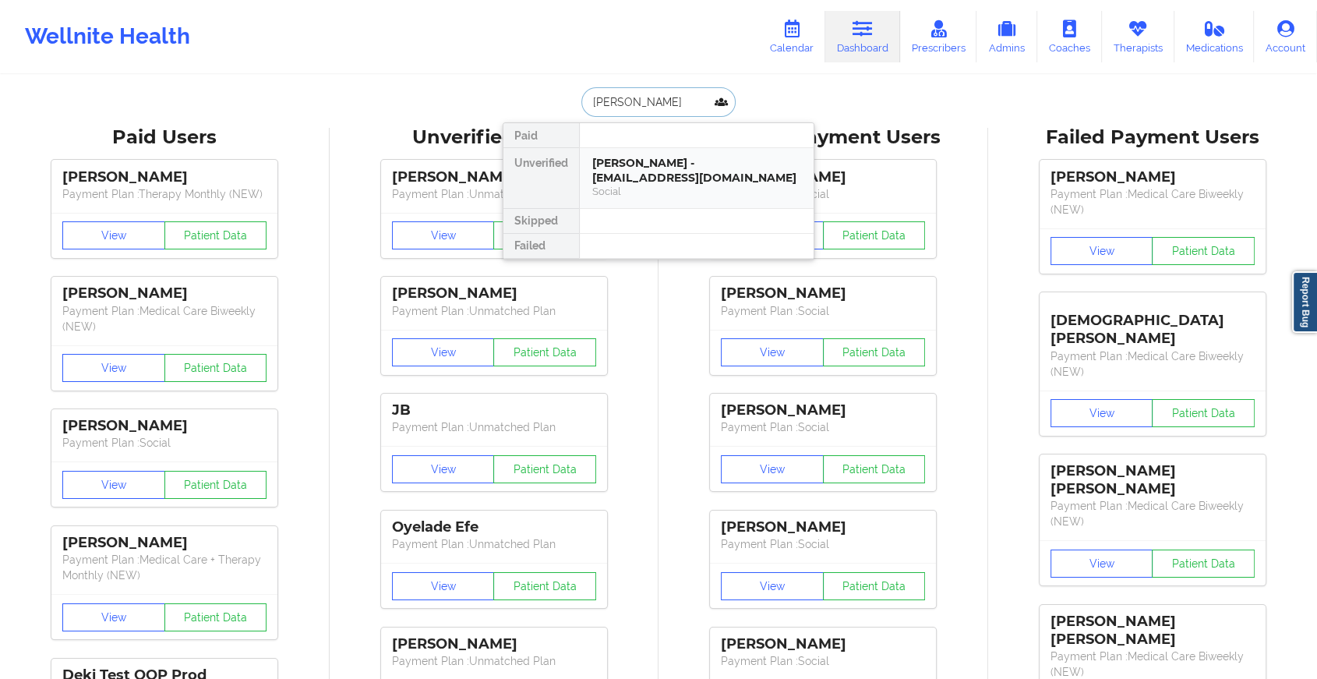
click at [638, 187] on div "Social" at bounding box center [696, 191] width 209 height 13
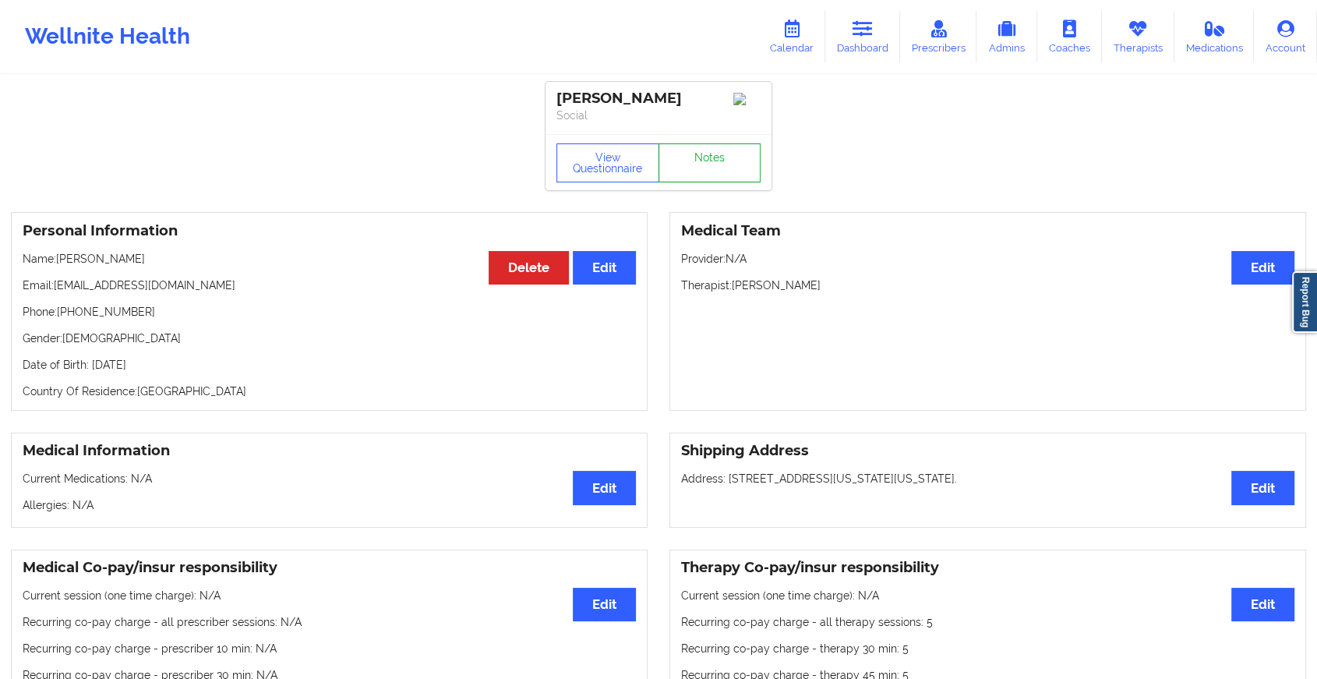
click at [694, 158] on link "Notes" at bounding box center [710, 162] width 103 height 39
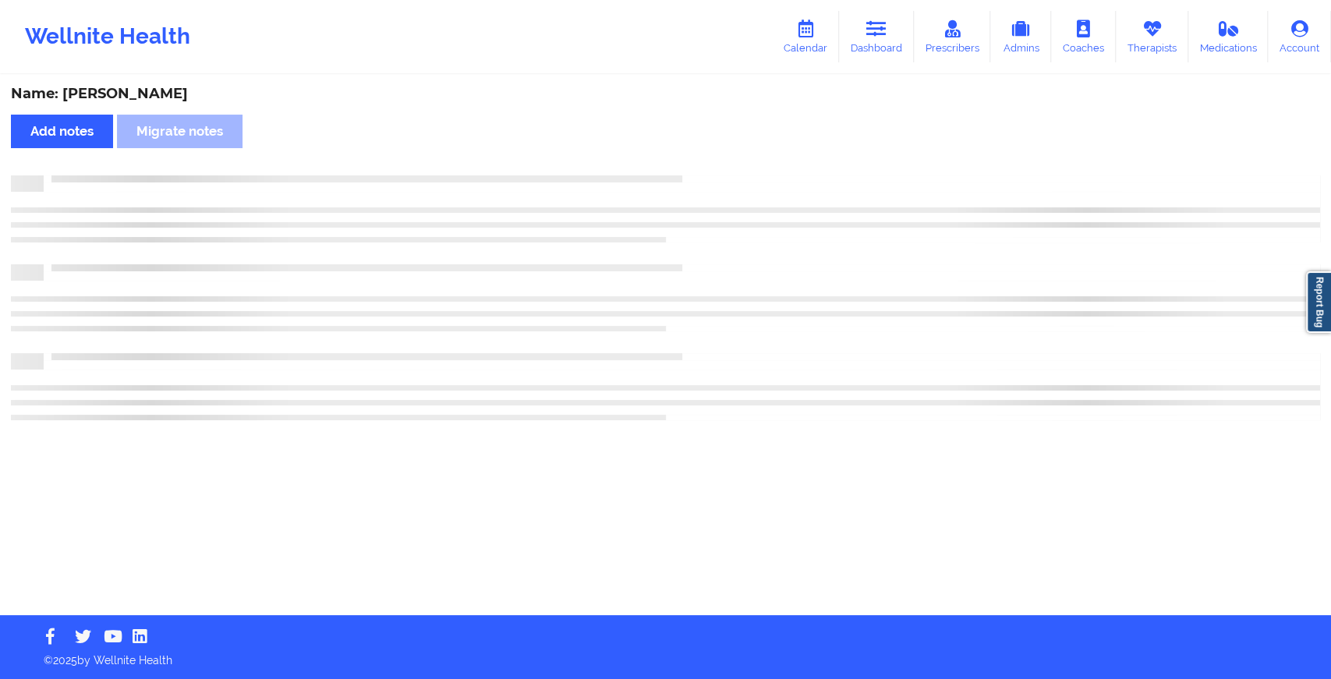
click at [823, 230] on div "Name: [PERSON_NAME] Add notes Migrate notes" at bounding box center [665, 345] width 1331 height 539
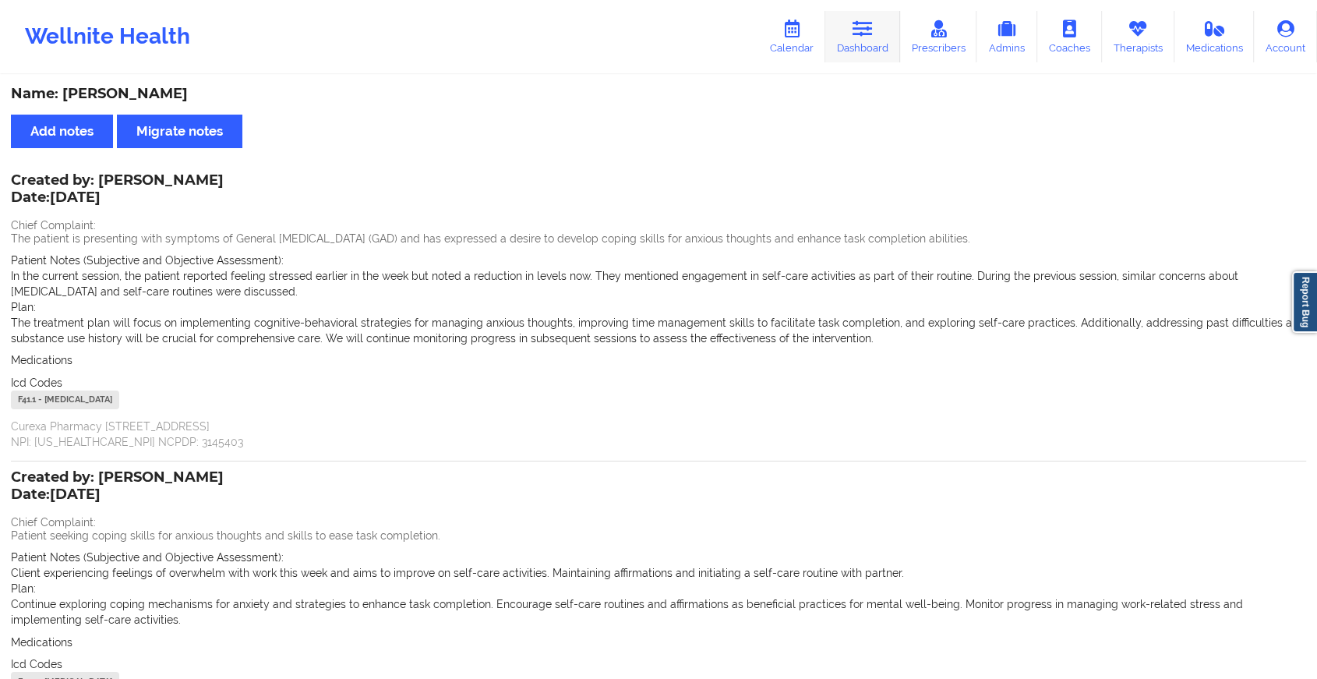
click at [884, 54] on link "Dashboard" at bounding box center [863, 36] width 75 height 51
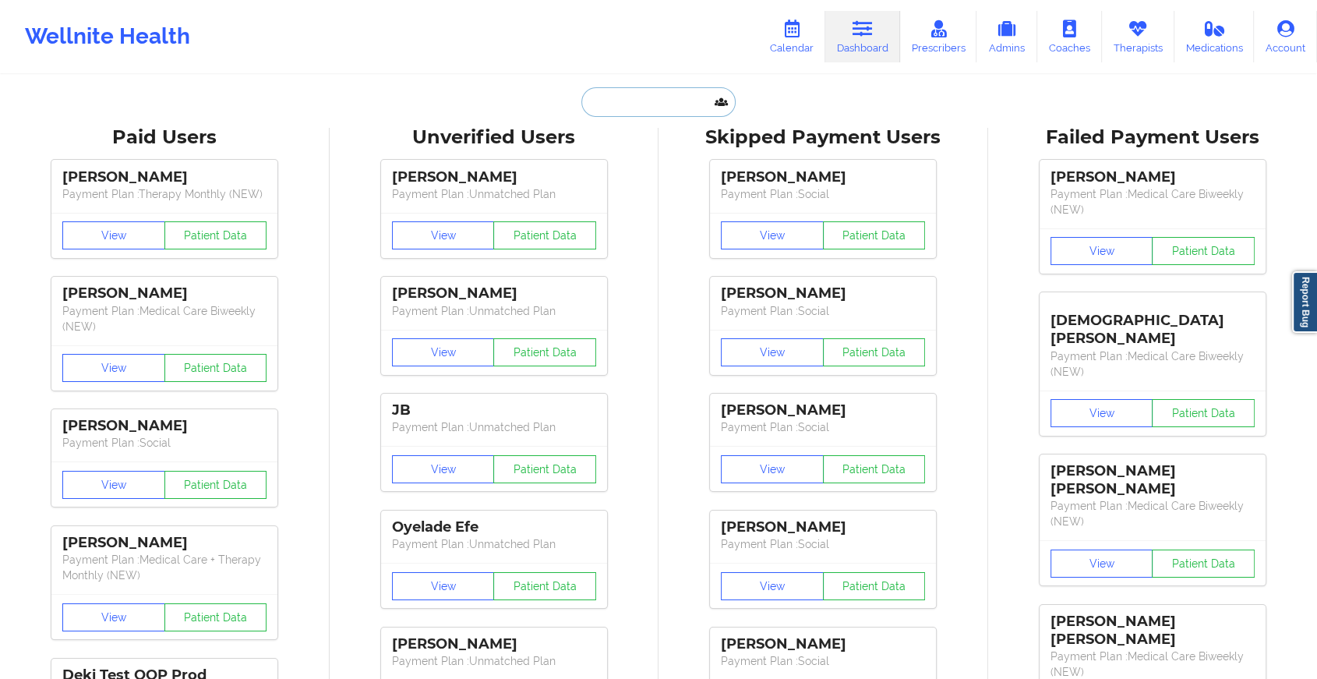
click at [617, 107] on input "text" at bounding box center [659, 102] width 154 height 30
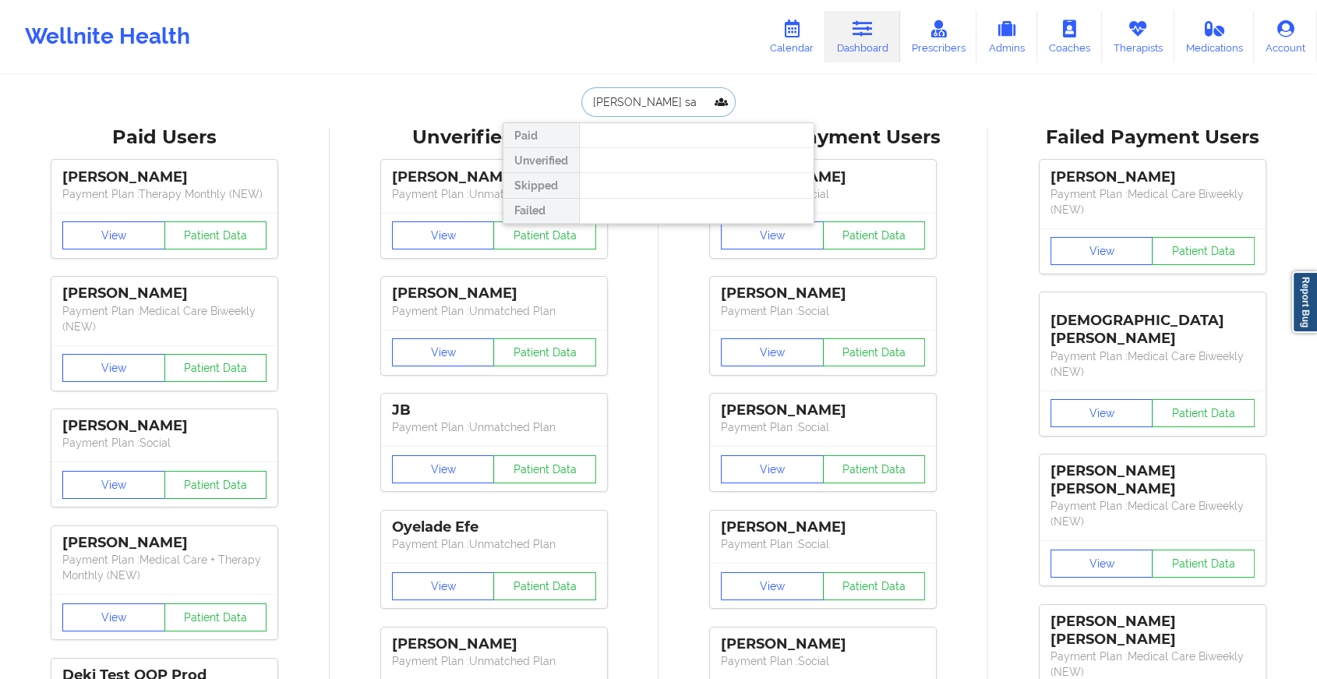
type input "[PERSON_NAME]"
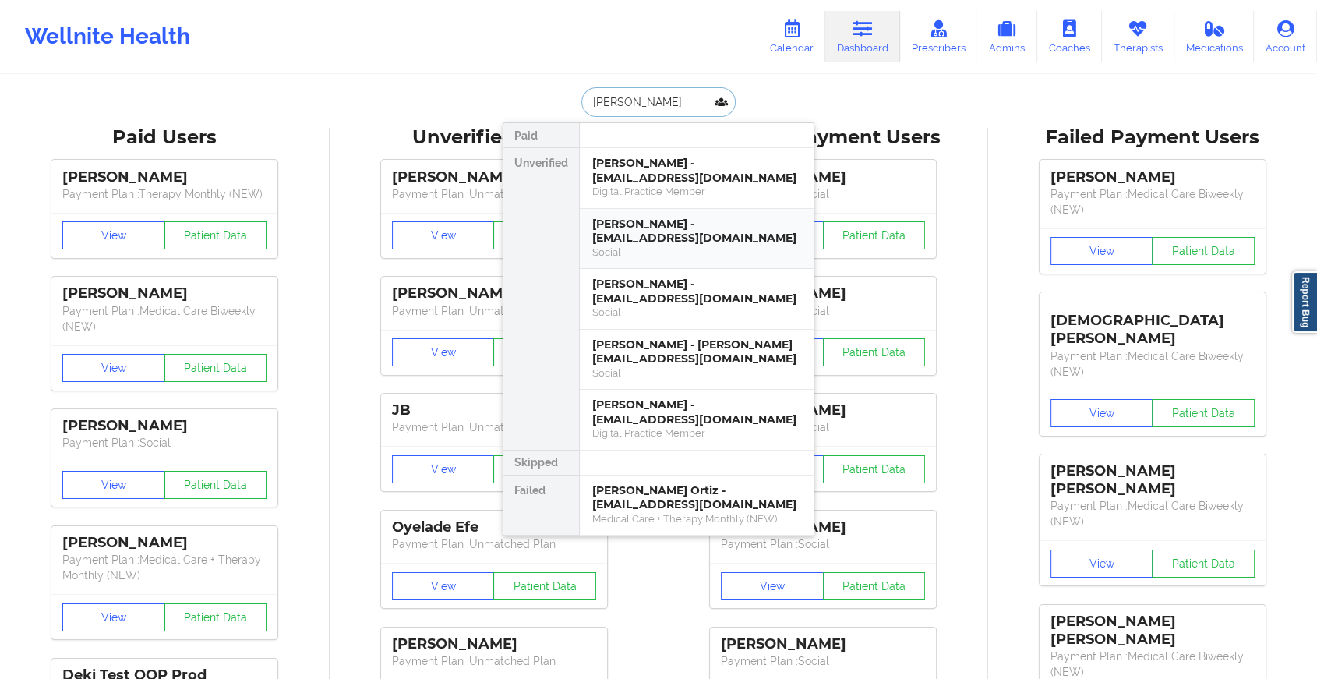
click at [661, 240] on div "[PERSON_NAME] - [EMAIL_ADDRESS][DOMAIN_NAME]" at bounding box center [696, 231] width 209 height 29
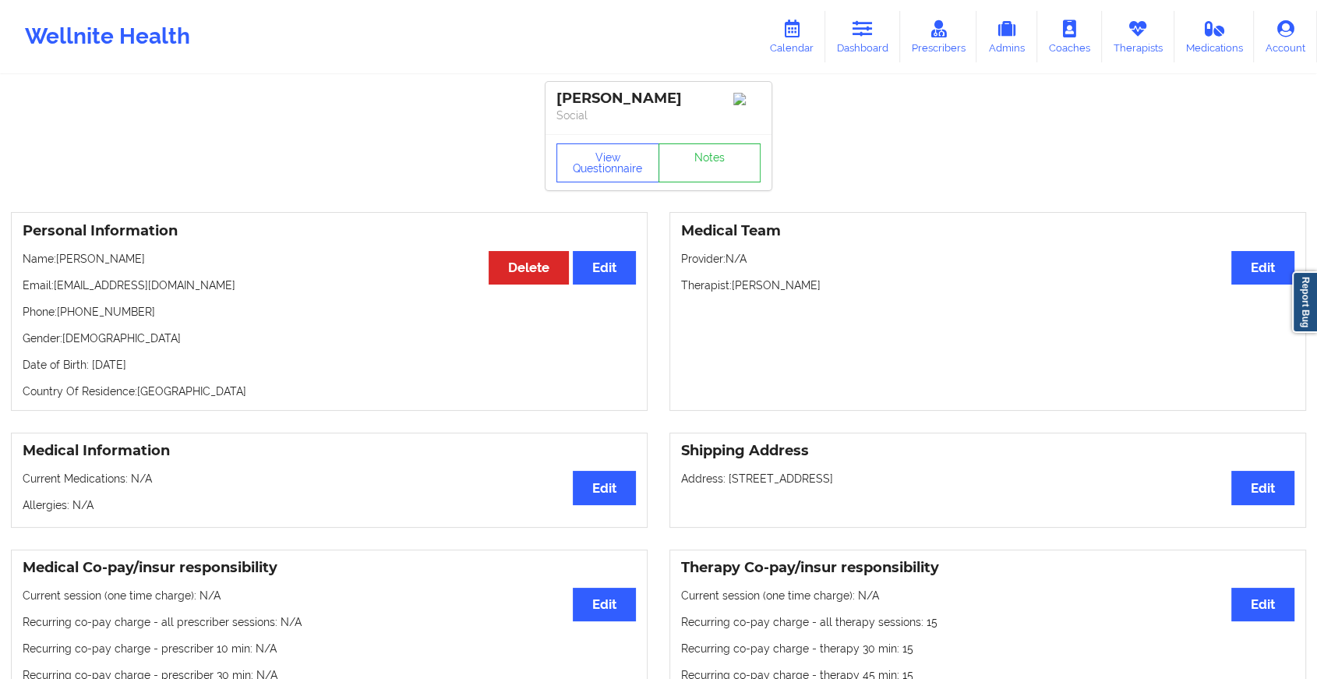
click at [704, 143] on div "View Questionnaire Notes" at bounding box center [659, 162] width 226 height 56
drag, startPoint x: 704, startPoint y: 142, endPoint x: 707, endPoint y: 182, distance: 40.7
click at [707, 182] on div "View Questionnaire Notes" at bounding box center [659, 162] width 226 height 56
click at [707, 182] on link "Notes" at bounding box center [710, 162] width 103 height 39
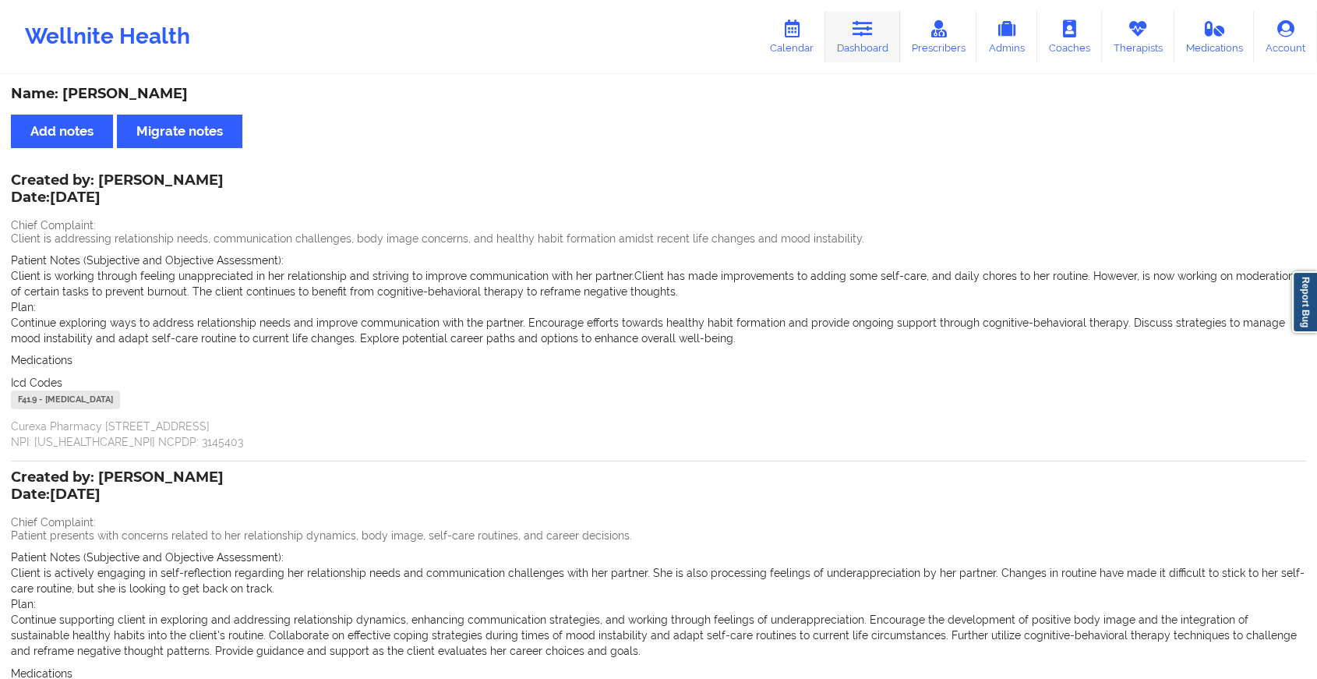
click at [856, 41] on link "Dashboard" at bounding box center [863, 36] width 75 height 51
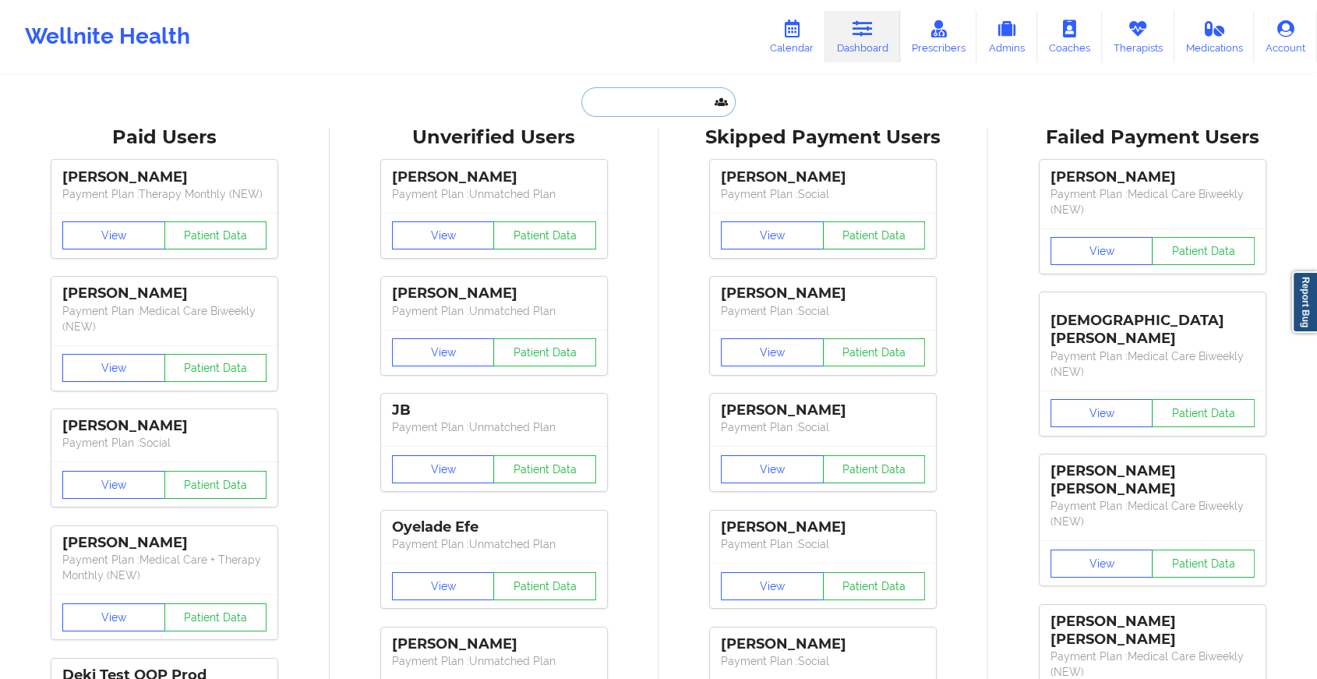
click at [613, 104] on input "text" at bounding box center [659, 102] width 154 height 30
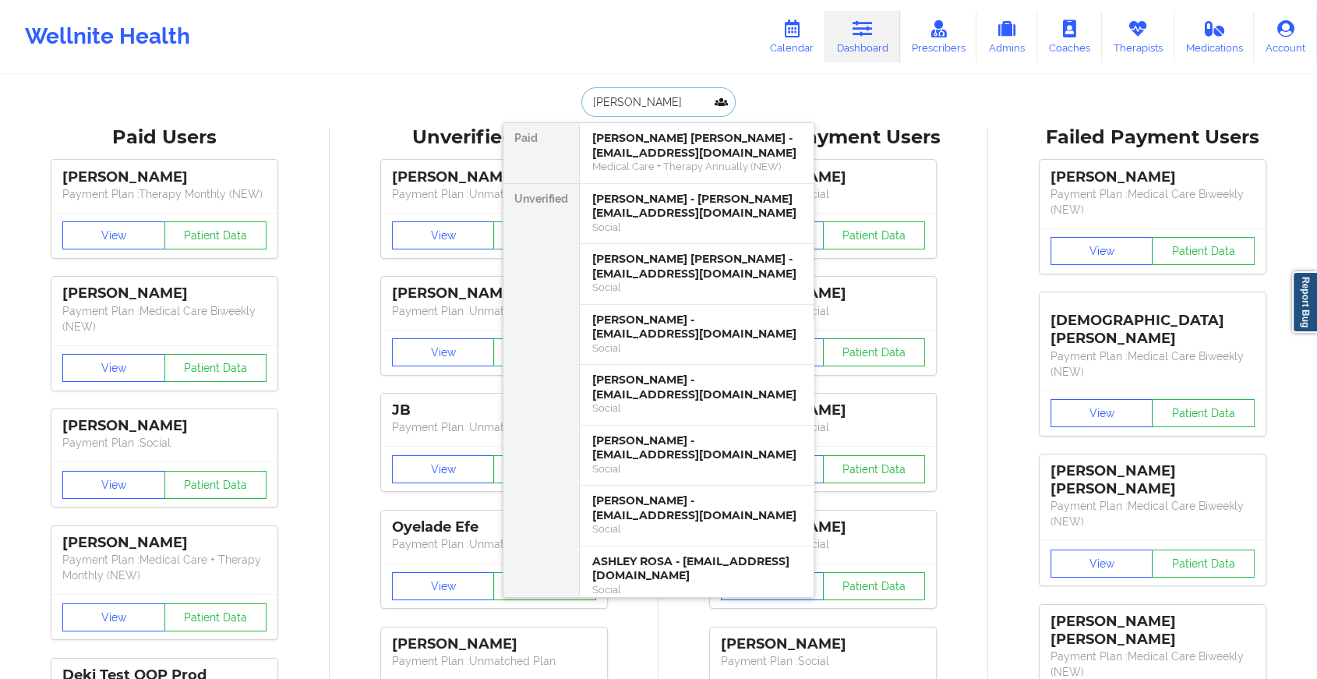
type input "[PERSON_NAME] ca"
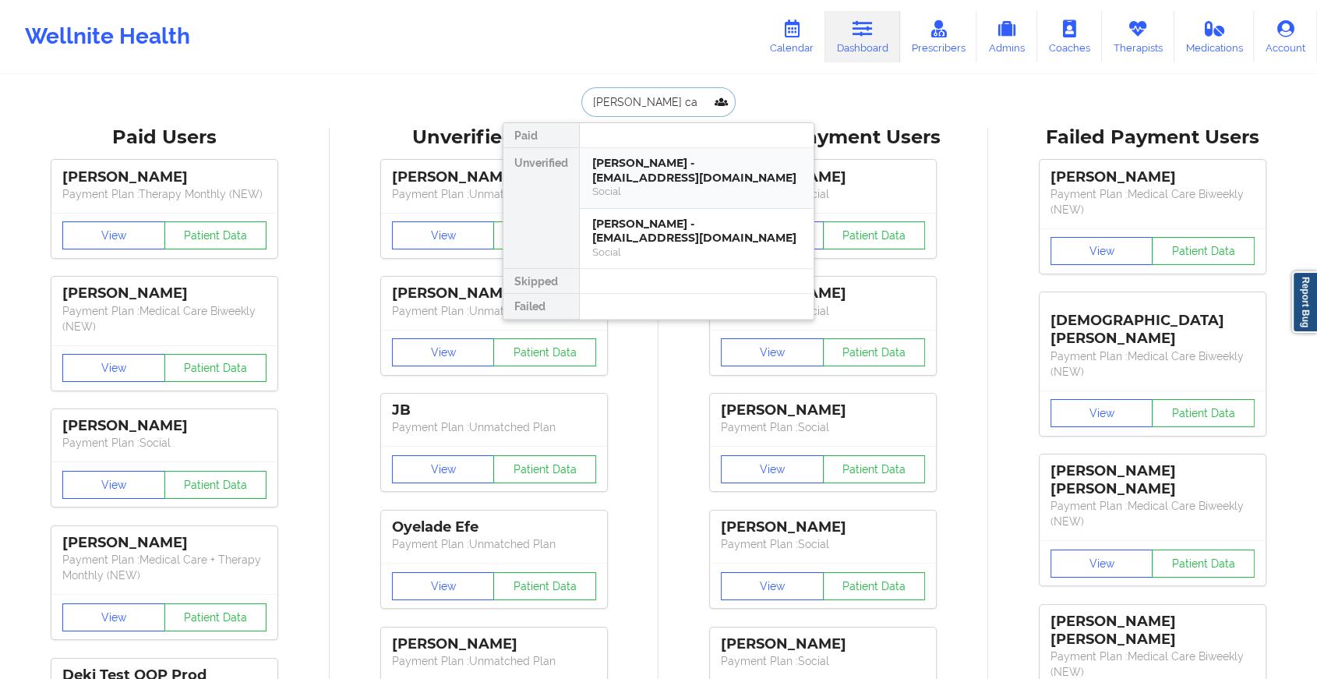
click at [656, 189] on div "Social" at bounding box center [696, 191] width 209 height 13
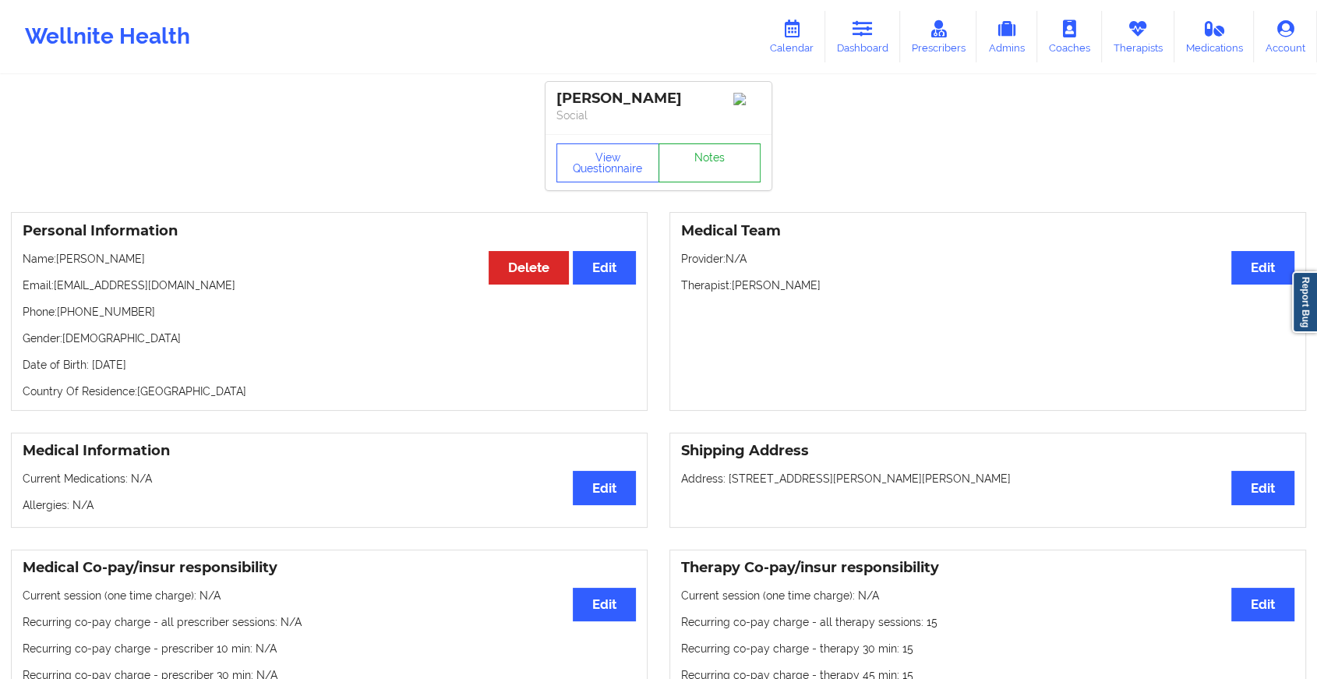
drag, startPoint x: 740, startPoint y: 145, endPoint x: 724, endPoint y: 172, distance: 31.4
click at [724, 172] on div "View Questionnaire Notes" at bounding box center [659, 162] width 226 height 56
click at [724, 172] on link "Notes" at bounding box center [710, 162] width 103 height 39
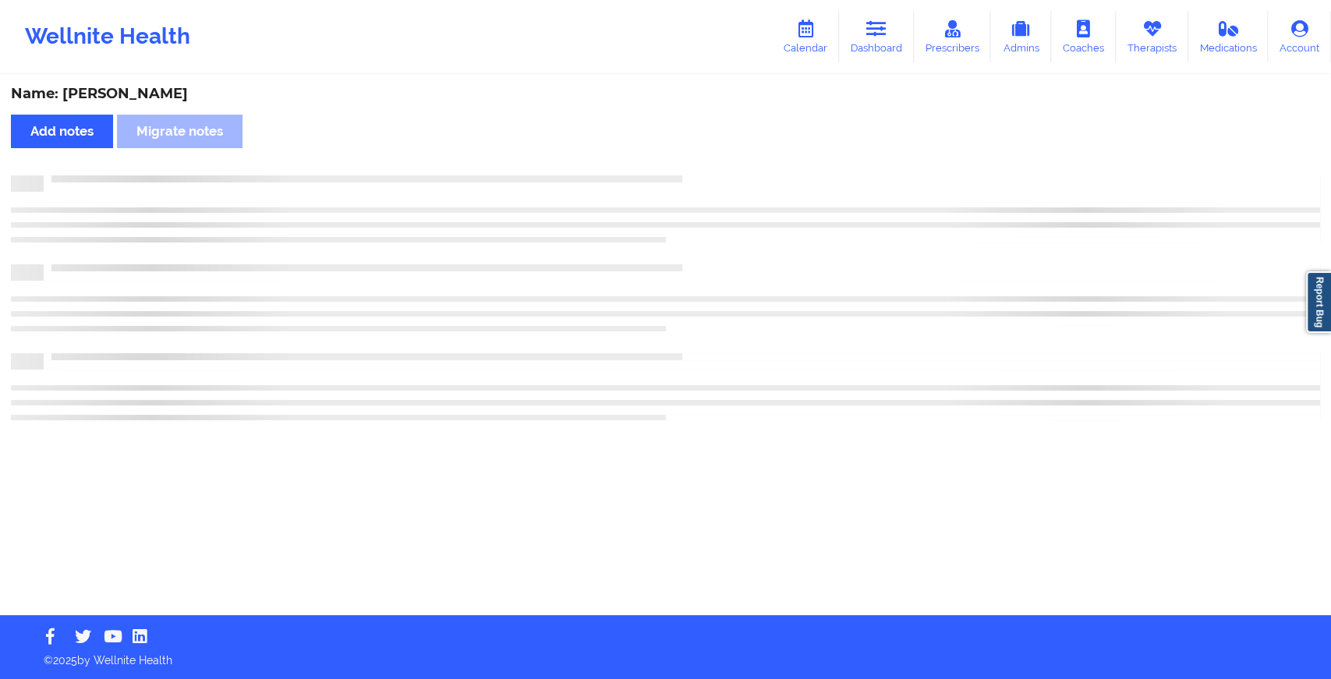
click at [724, 172] on div "Name: [PERSON_NAME] Add notes Migrate notes" at bounding box center [665, 345] width 1331 height 539
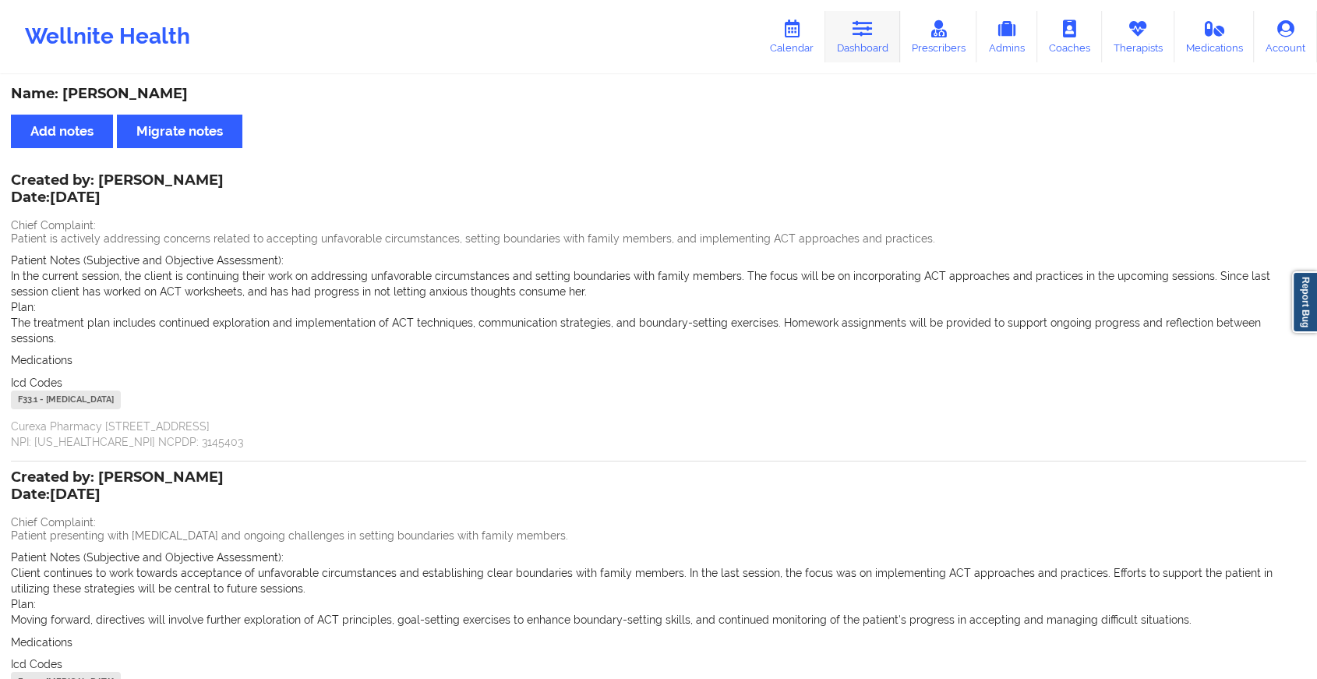
click at [868, 37] on icon at bounding box center [863, 28] width 20 height 17
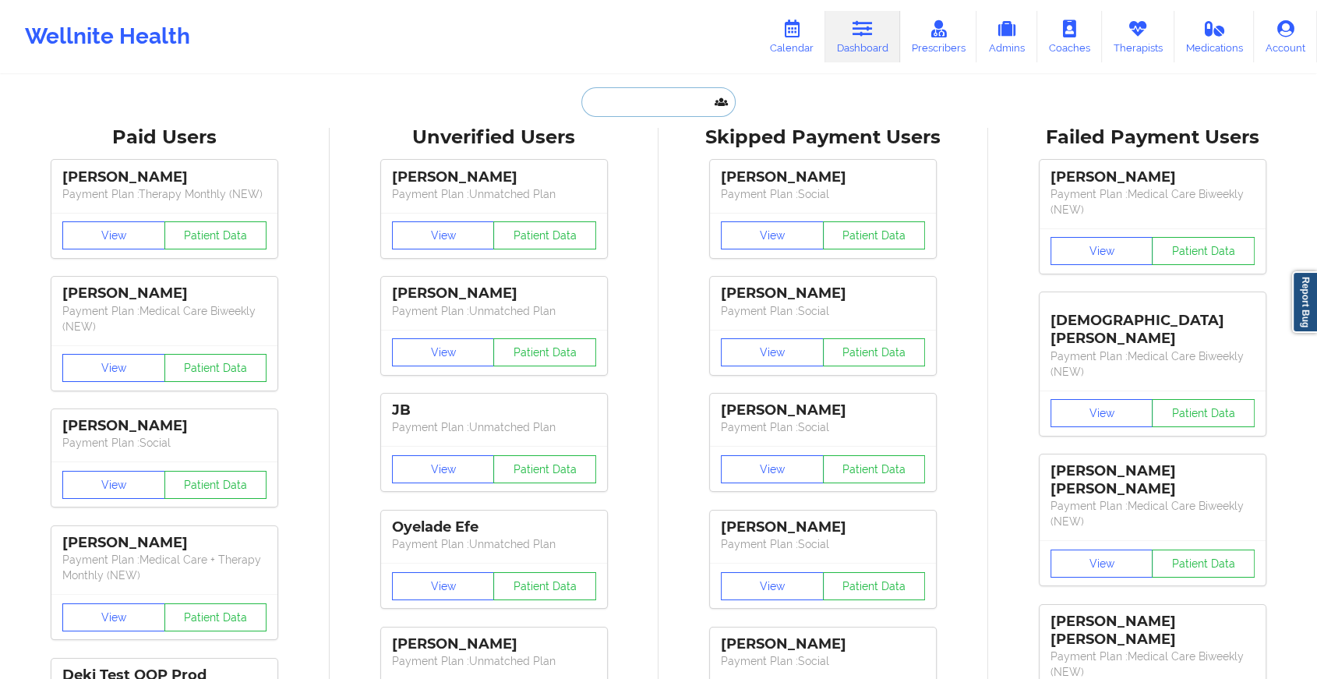
click at [650, 103] on input "text" at bounding box center [659, 102] width 154 height 30
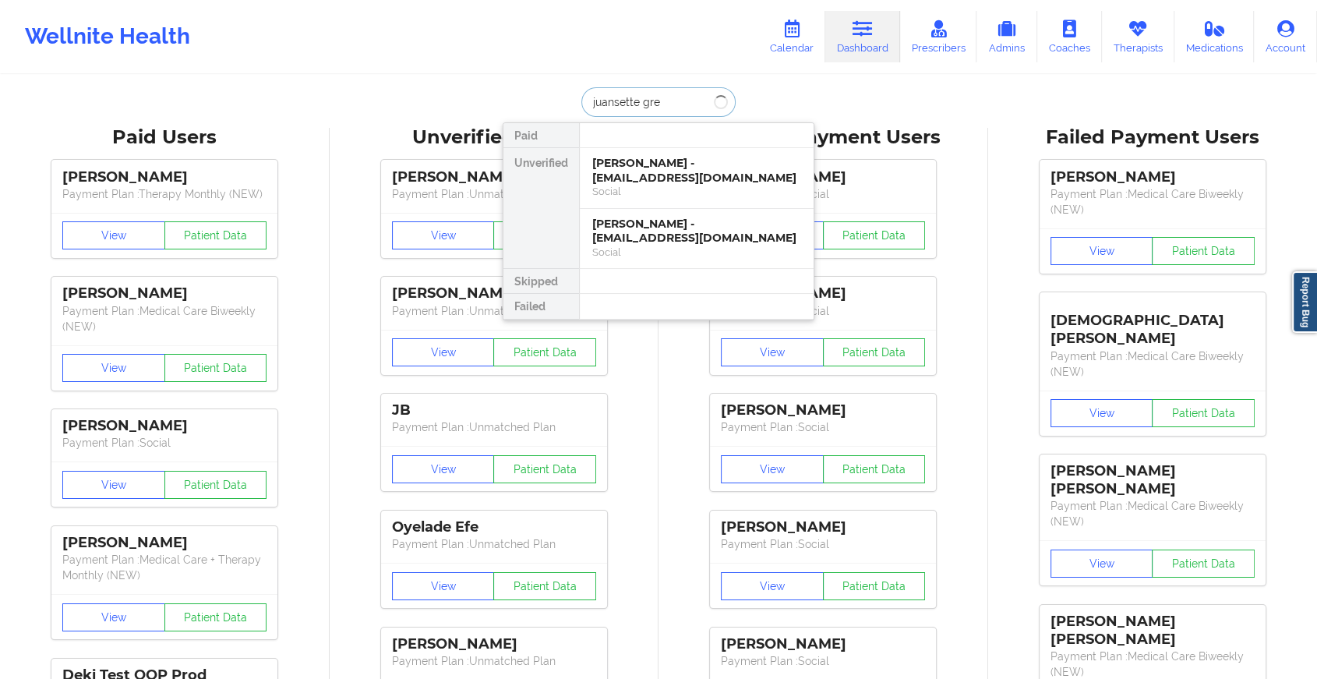
type input "[PERSON_NAME]"
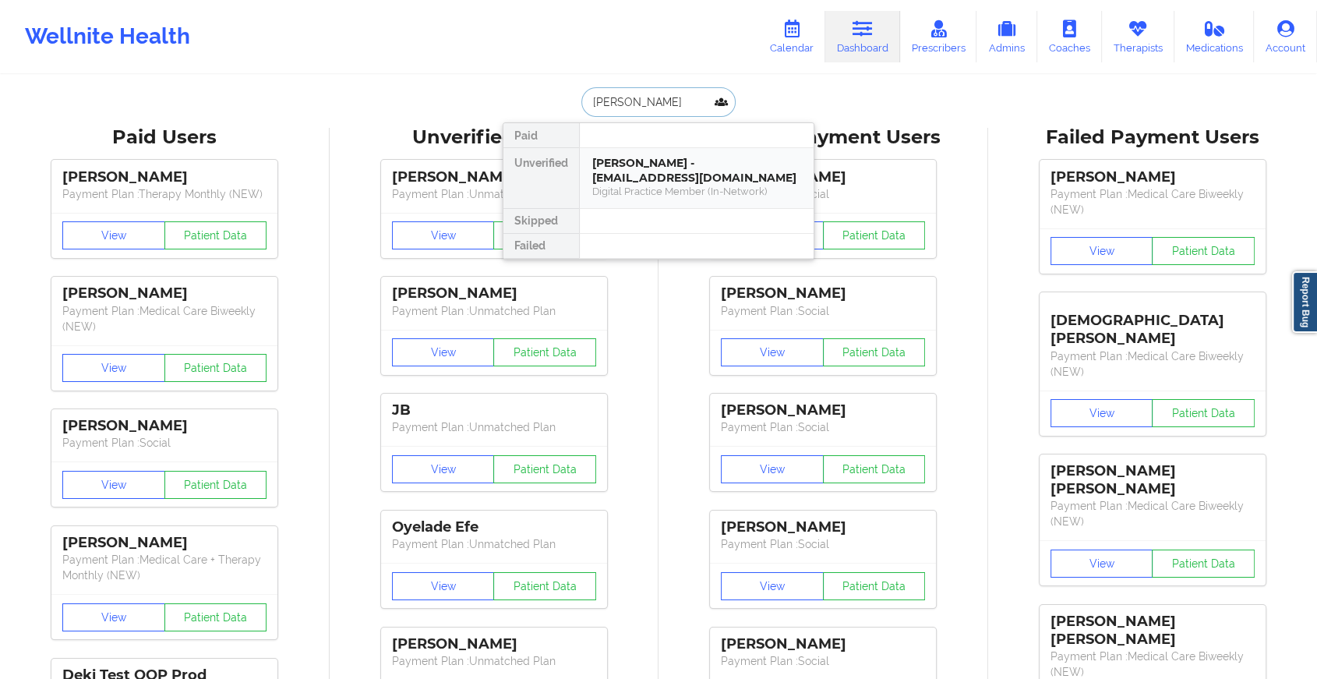
click at [660, 164] on div "[PERSON_NAME] - [EMAIL_ADDRESS][DOMAIN_NAME]" at bounding box center [696, 170] width 209 height 29
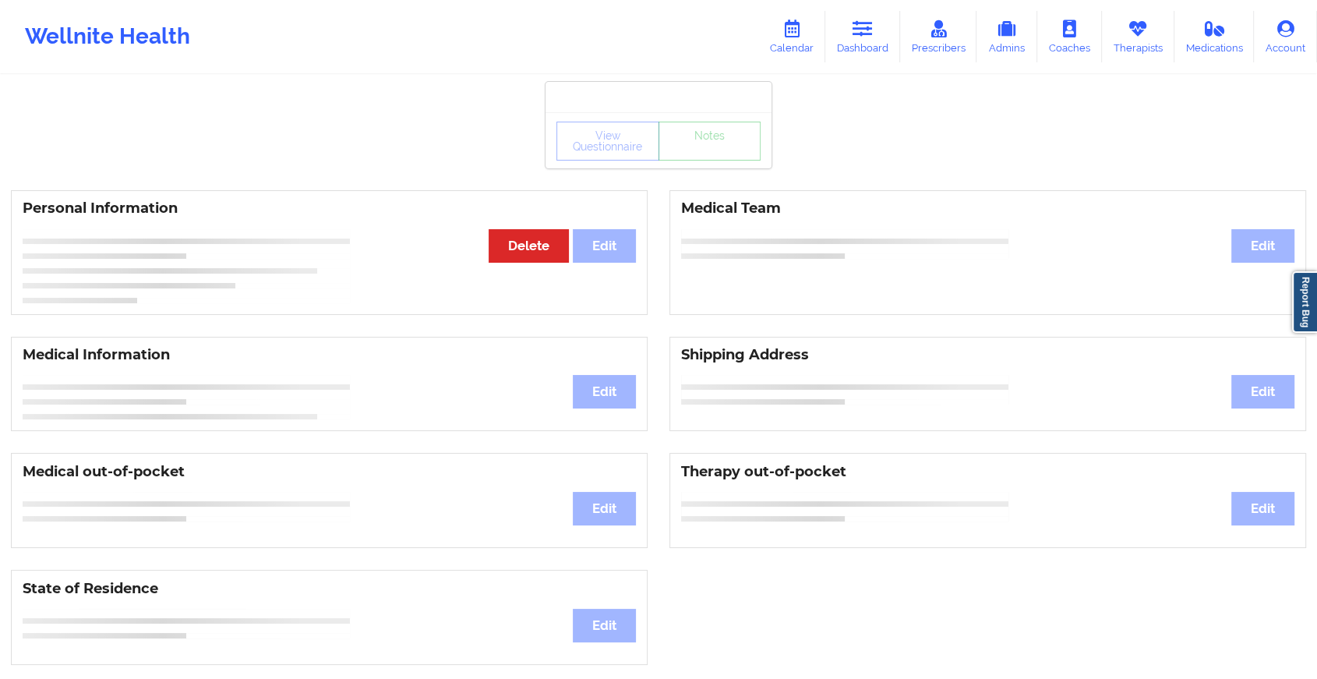
click at [691, 168] on div "View Questionnaire Notes" at bounding box center [659, 140] width 226 height 56
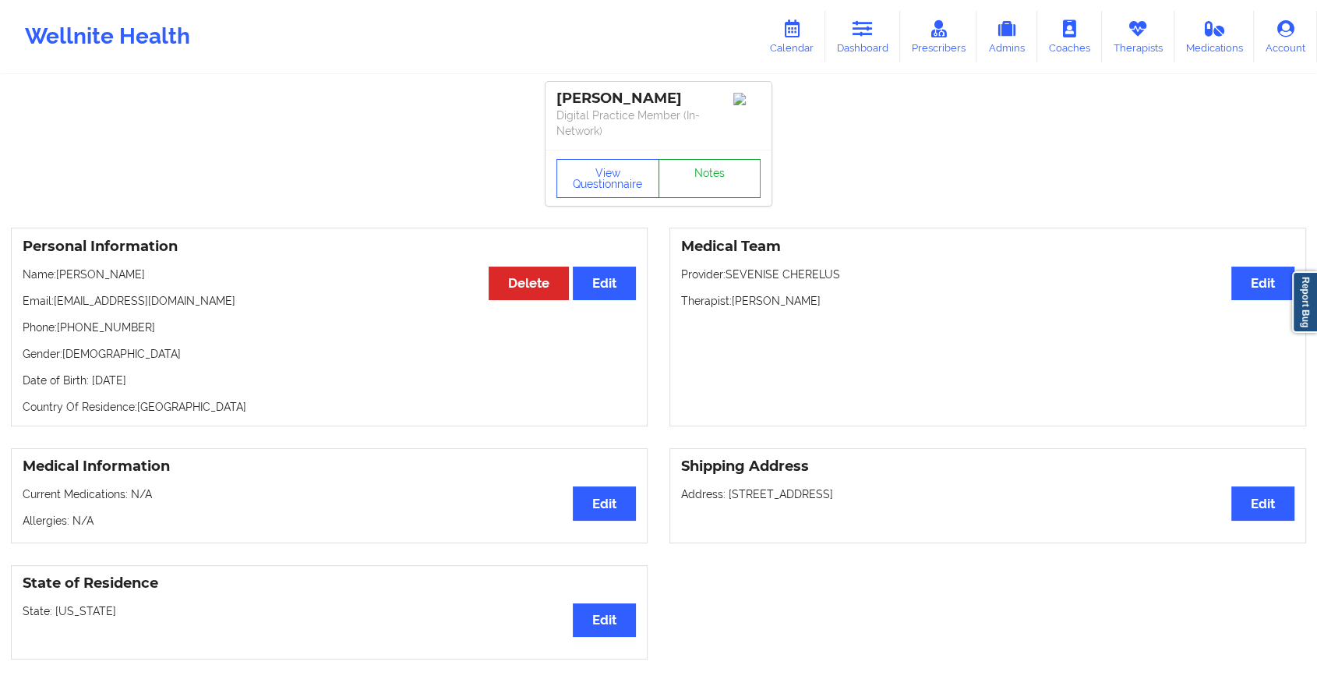
click at [691, 168] on link "Notes" at bounding box center [710, 178] width 103 height 39
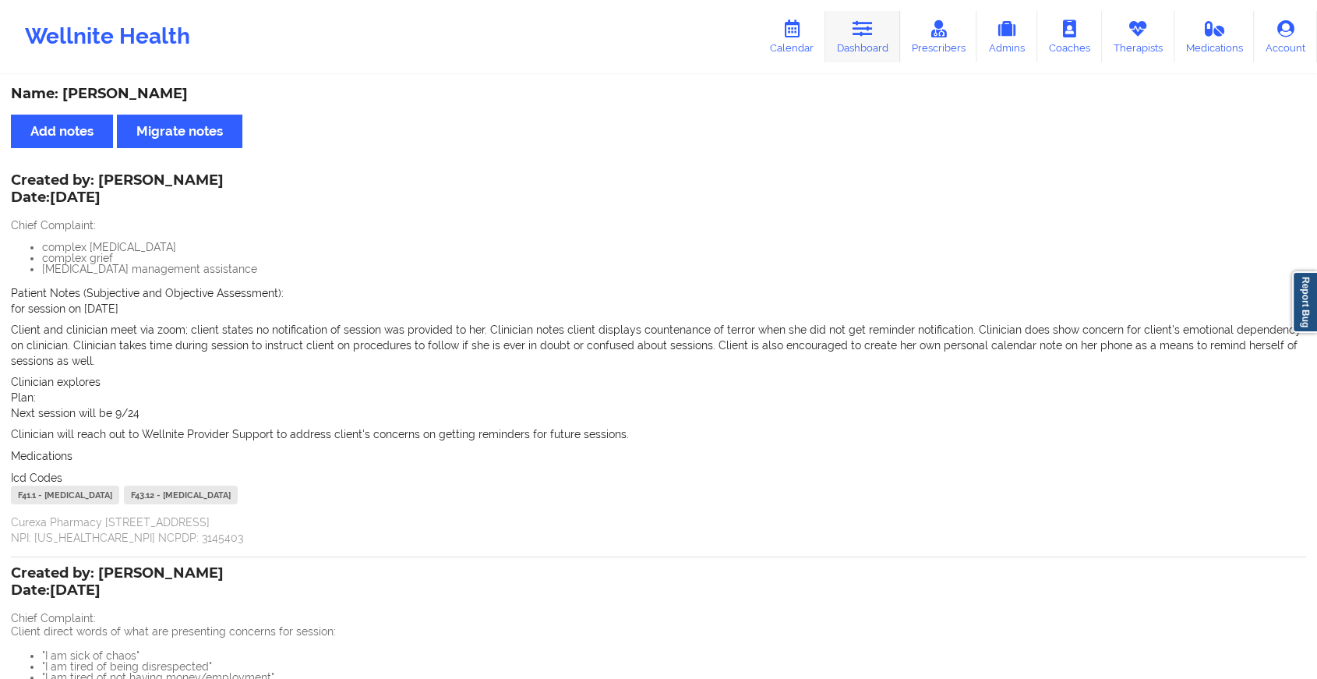
click at [879, 37] on link "Dashboard" at bounding box center [863, 36] width 75 height 51
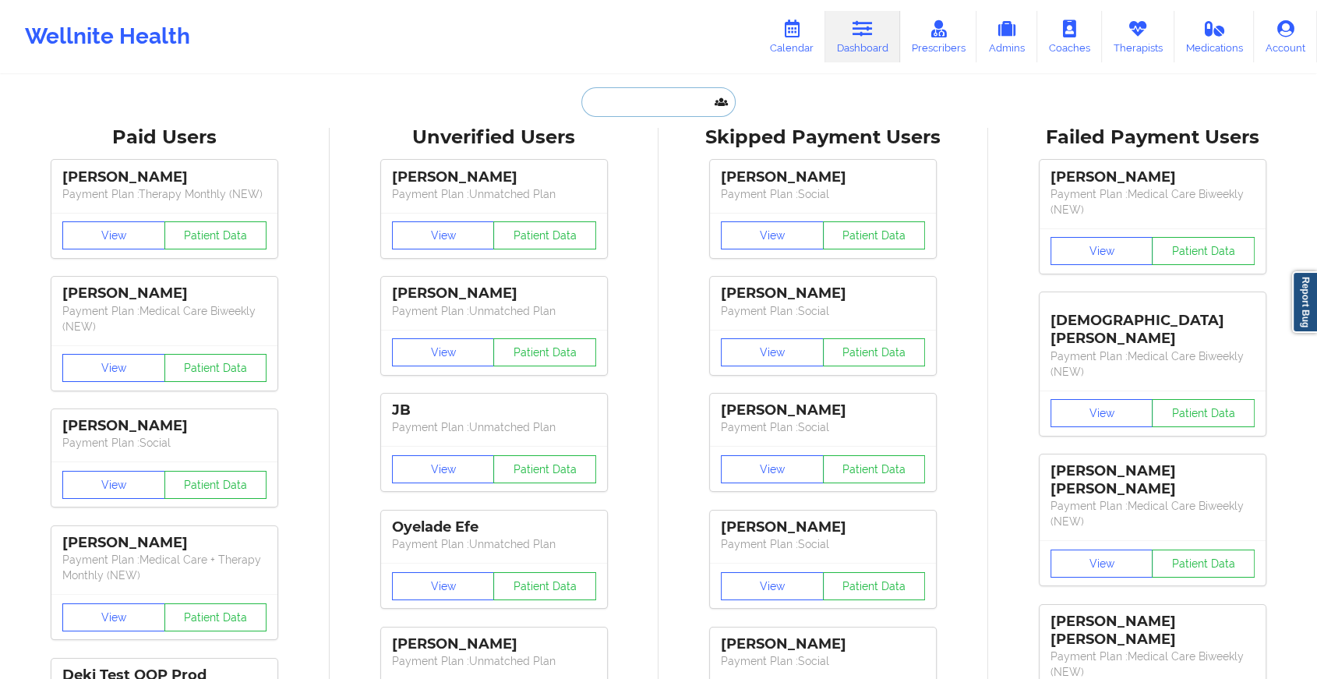
click at [663, 99] on input "text" at bounding box center [659, 102] width 154 height 30
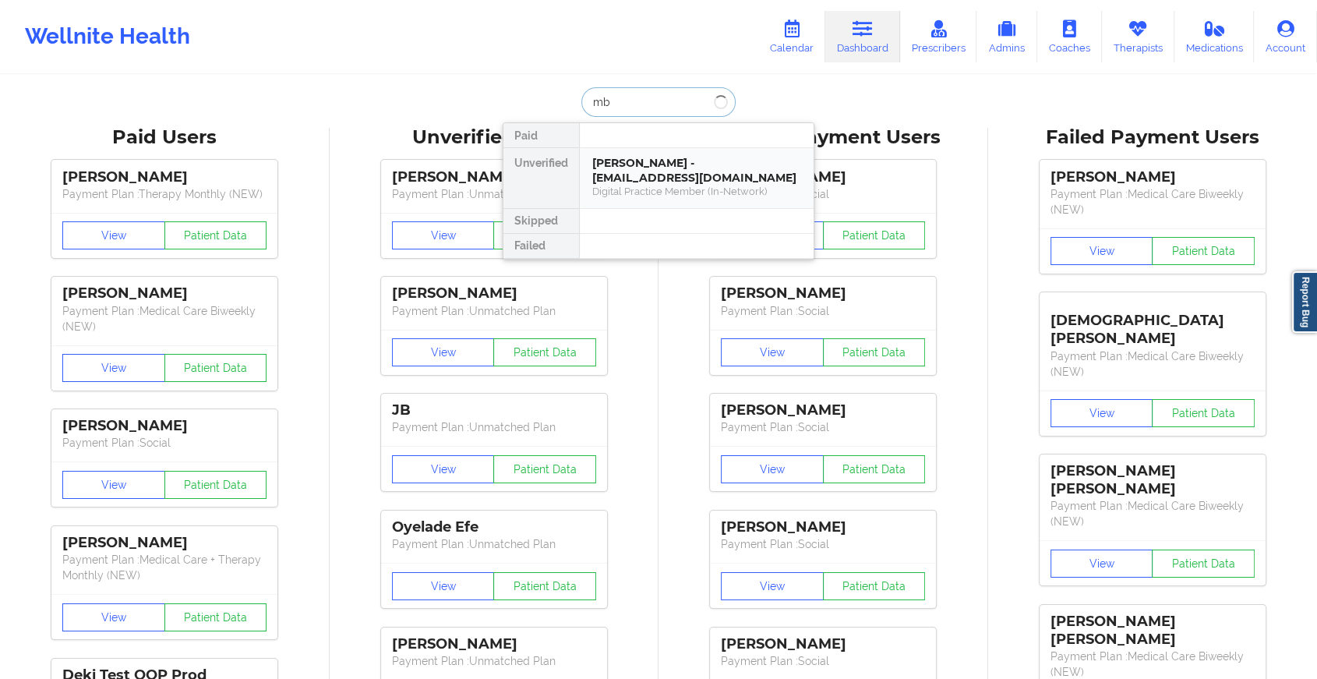
type input "m"
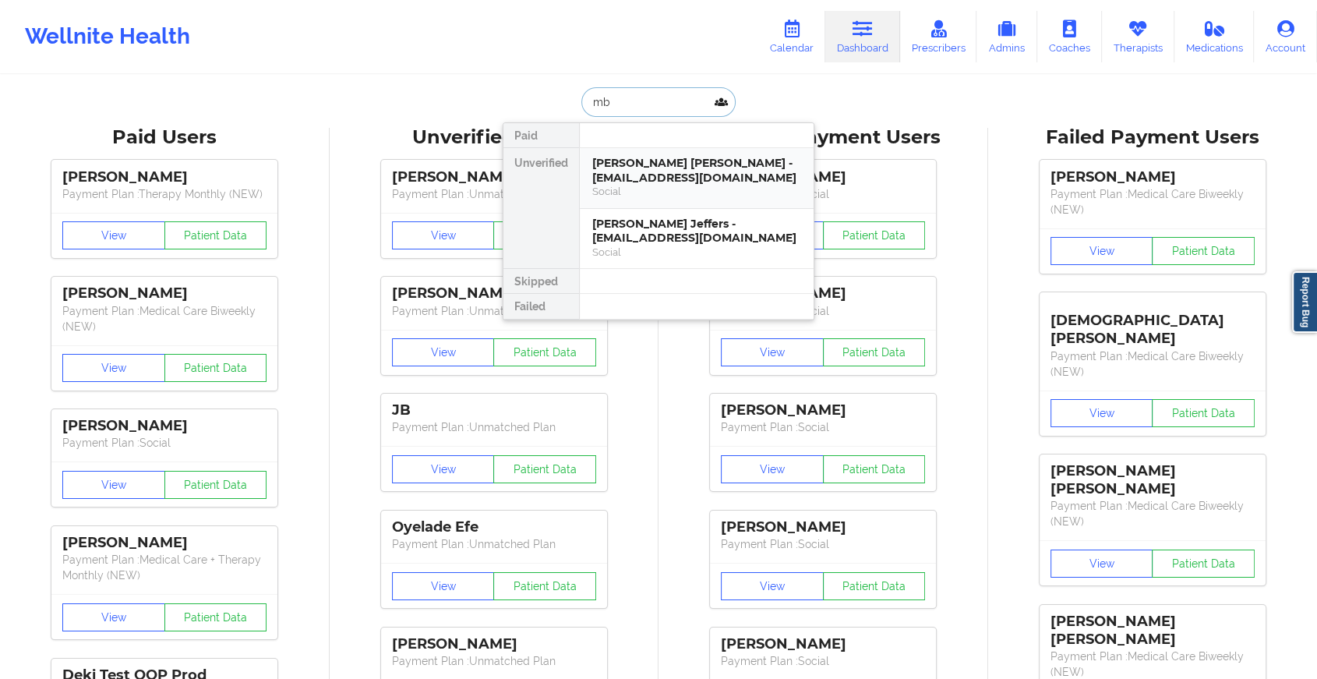
type input "mbo"
click at [654, 176] on div "[PERSON_NAME] [PERSON_NAME] - [EMAIL_ADDRESS][DOMAIN_NAME]" at bounding box center [696, 170] width 209 height 29
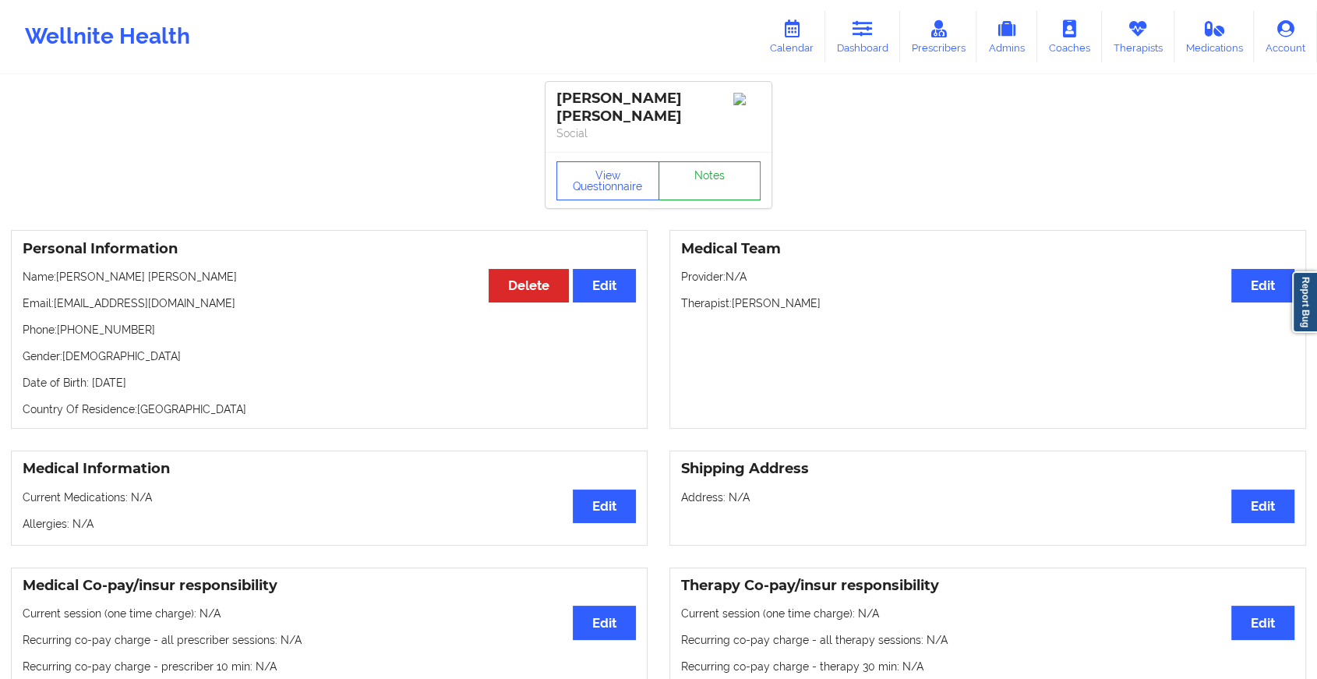
click at [700, 165] on link "Notes" at bounding box center [710, 180] width 103 height 39
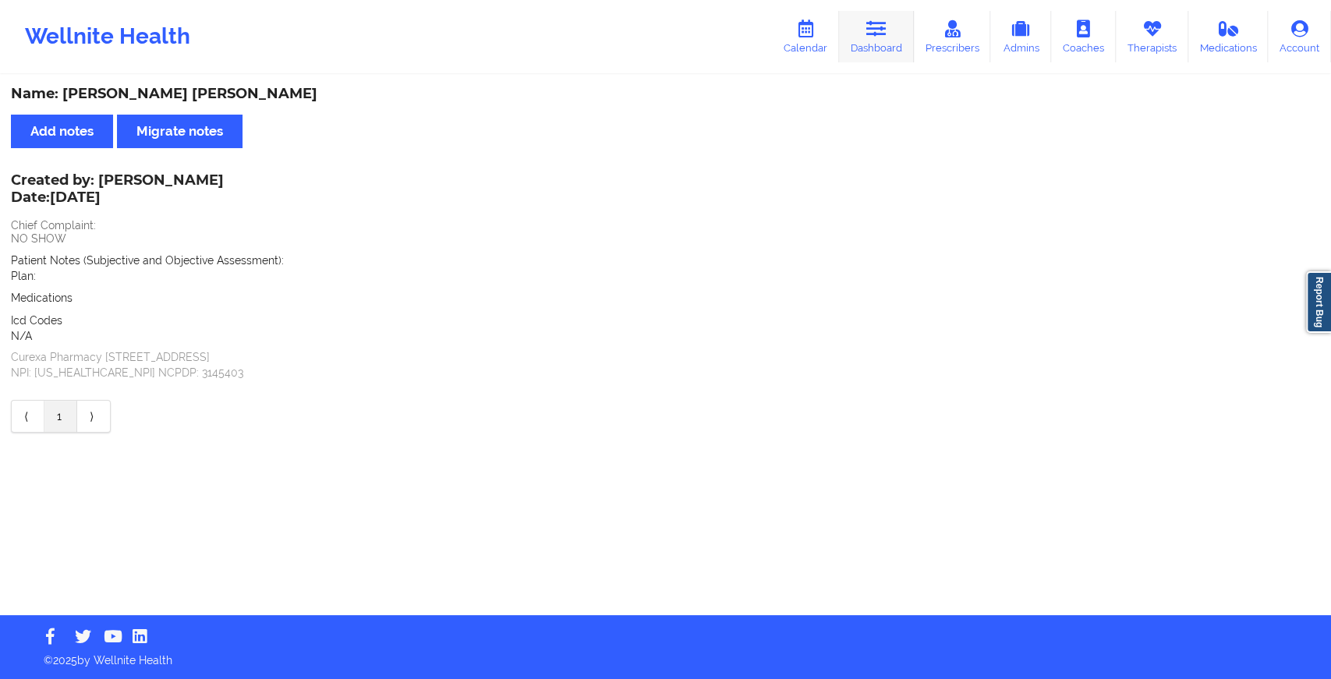
click at [878, 36] on icon at bounding box center [876, 28] width 20 height 17
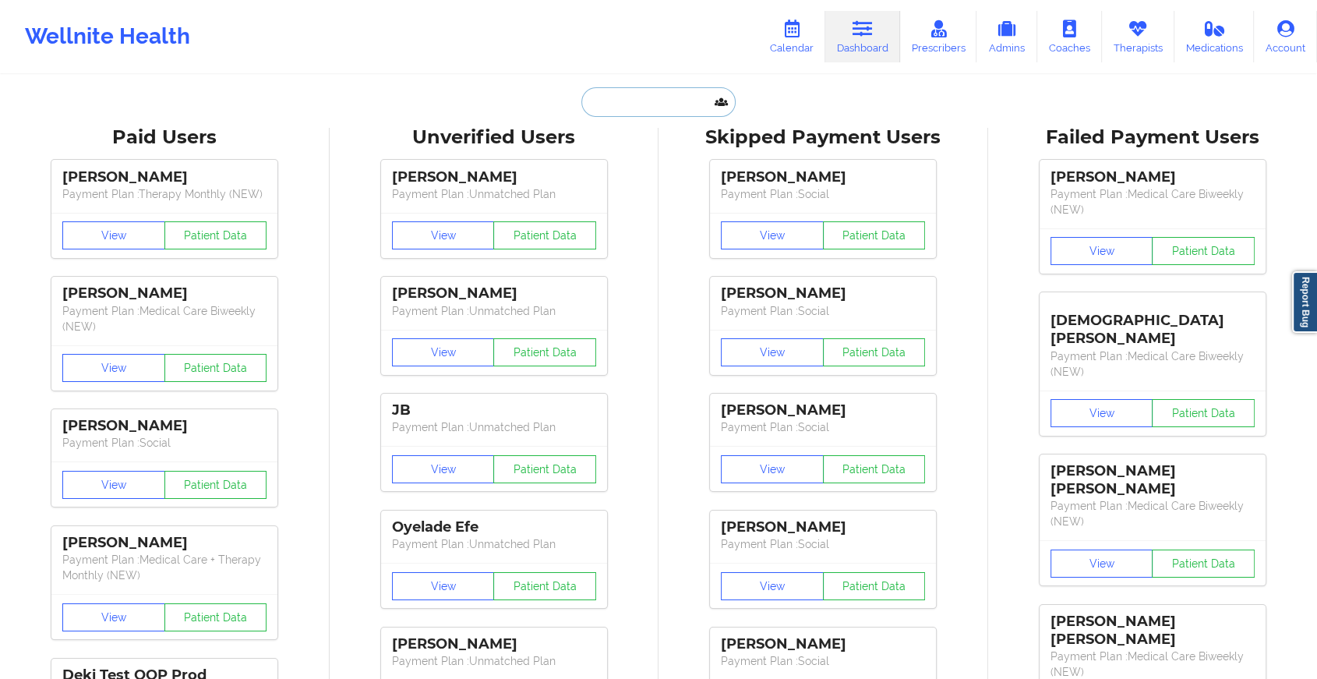
click at [630, 105] on input "text" at bounding box center [659, 102] width 154 height 30
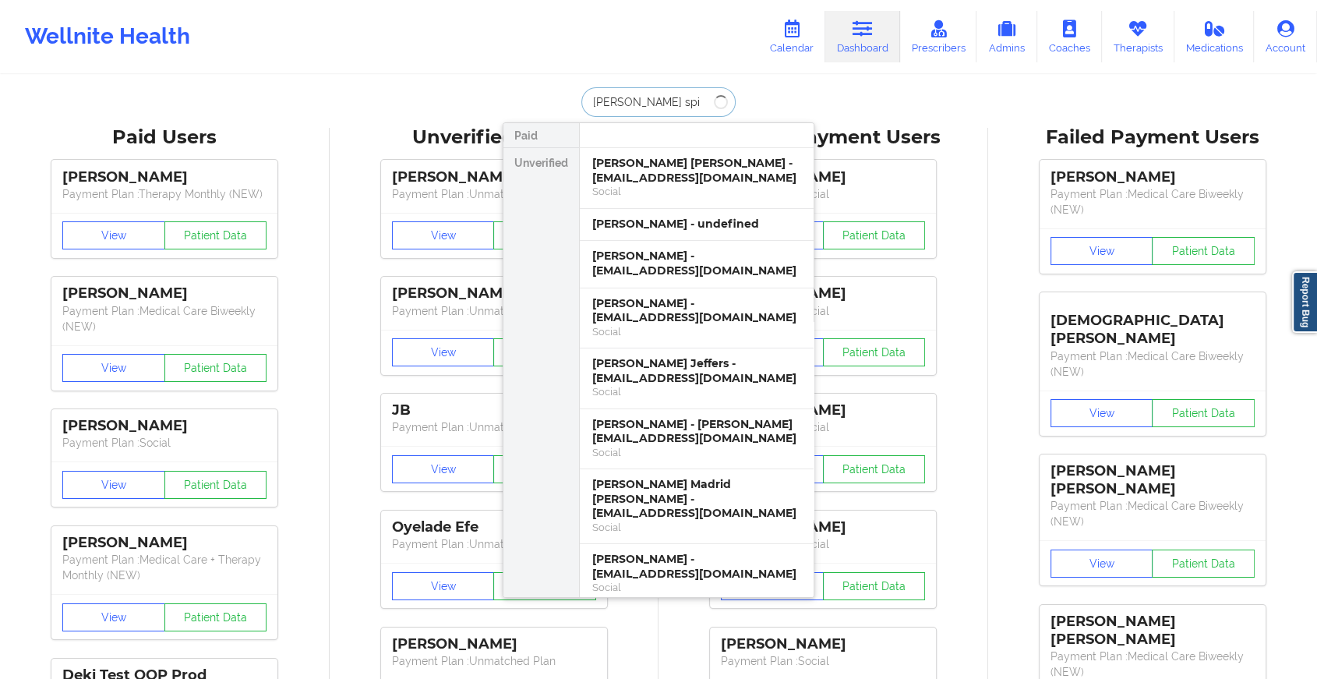
type input "[PERSON_NAME] spit"
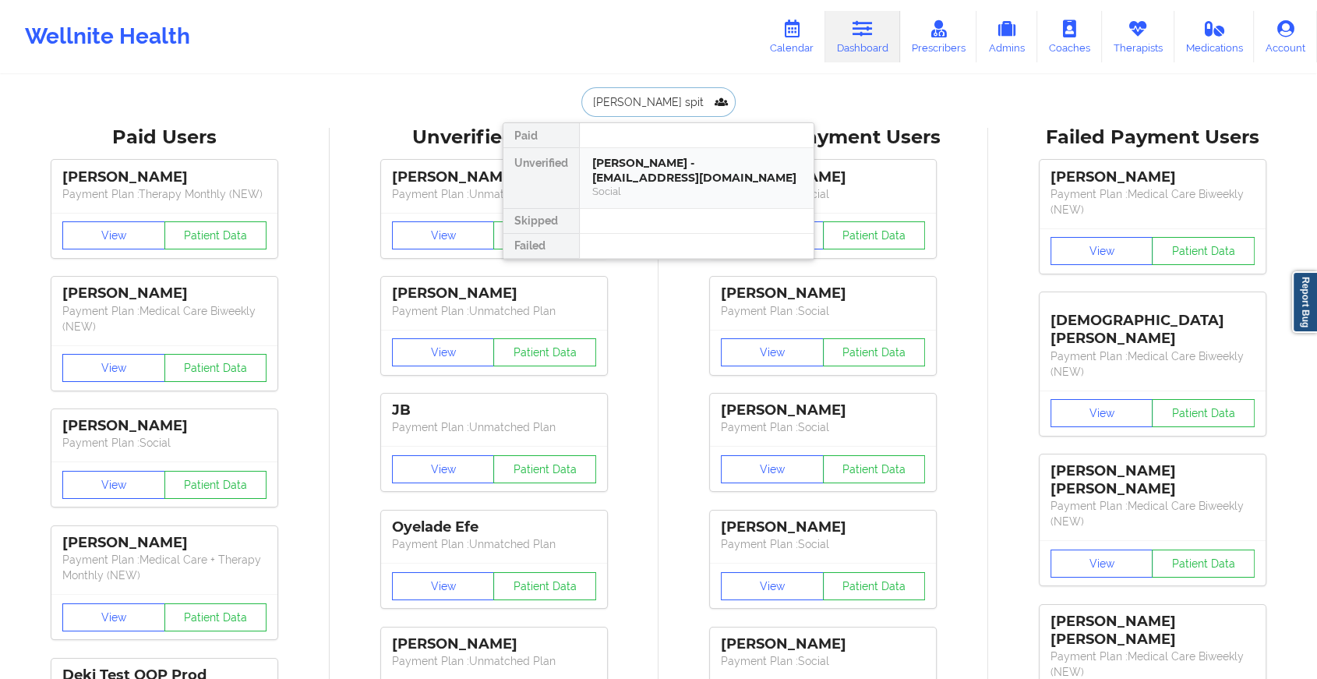
click at [635, 187] on div "Social" at bounding box center [696, 191] width 209 height 13
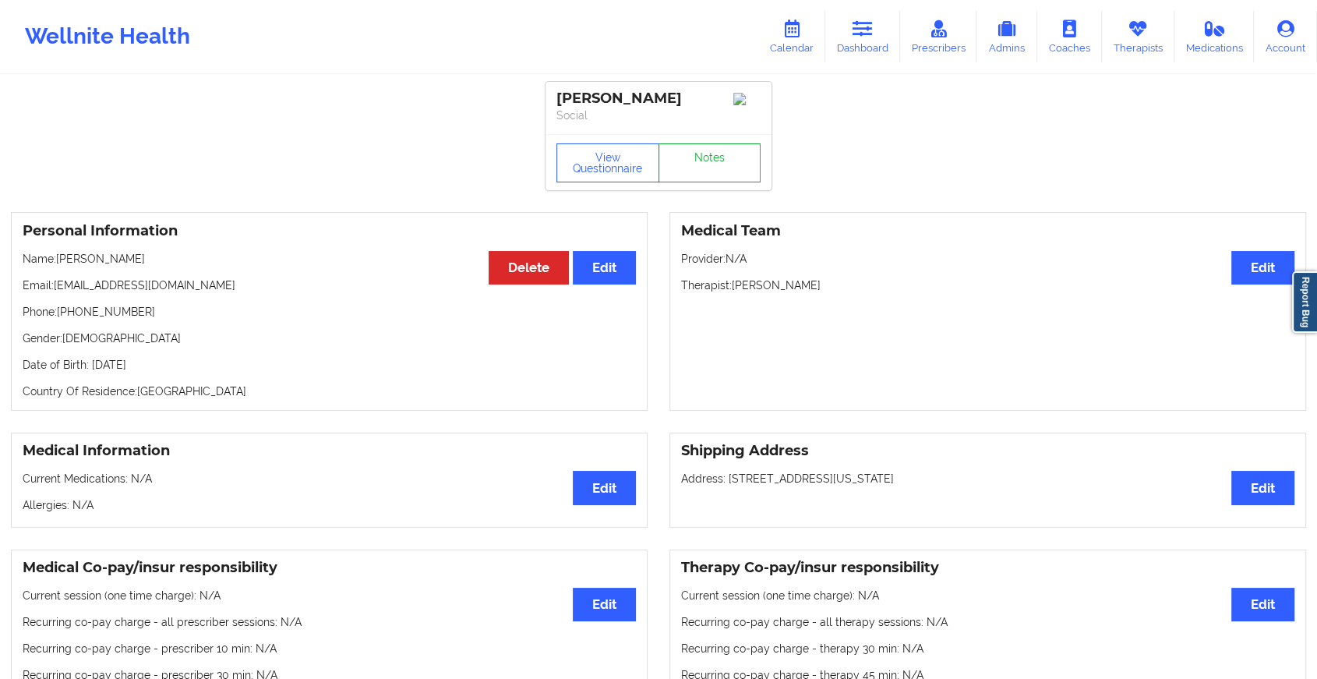
click at [698, 175] on link "Notes" at bounding box center [710, 162] width 103 height 39
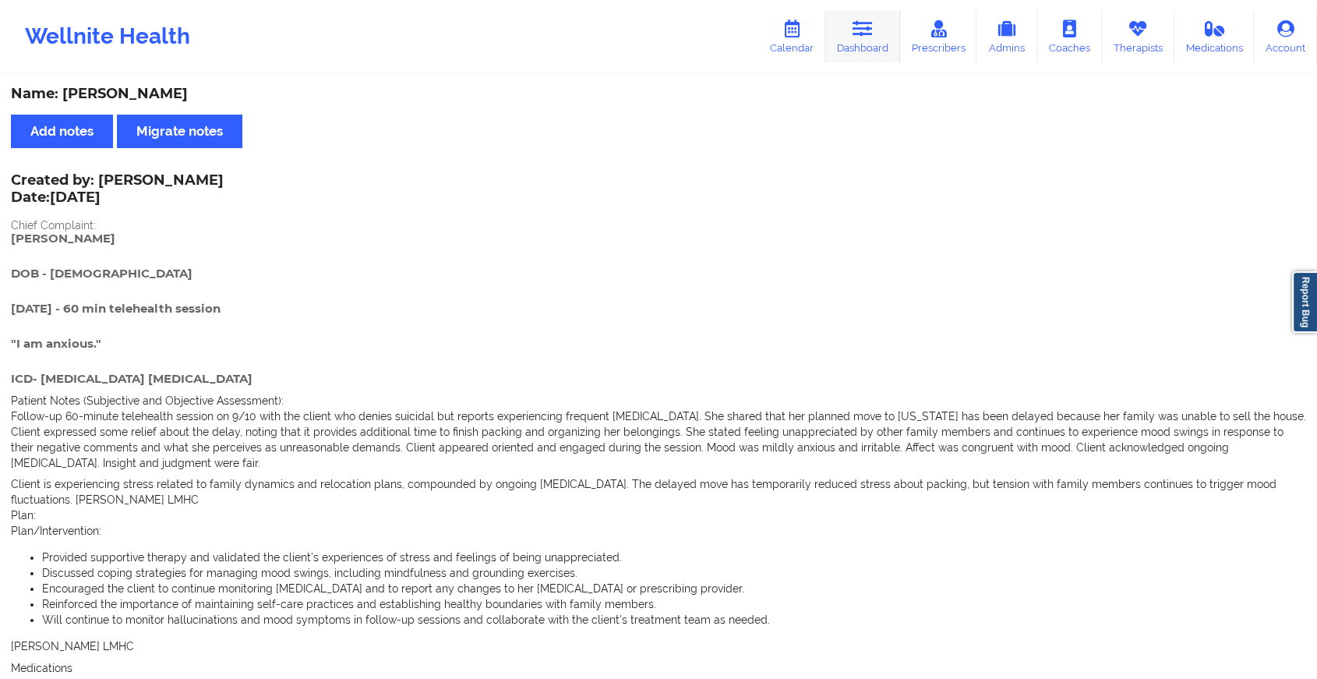
click at [872, 51] on link "Dashboard" at bounding box center [863, 36] width 75 height 51
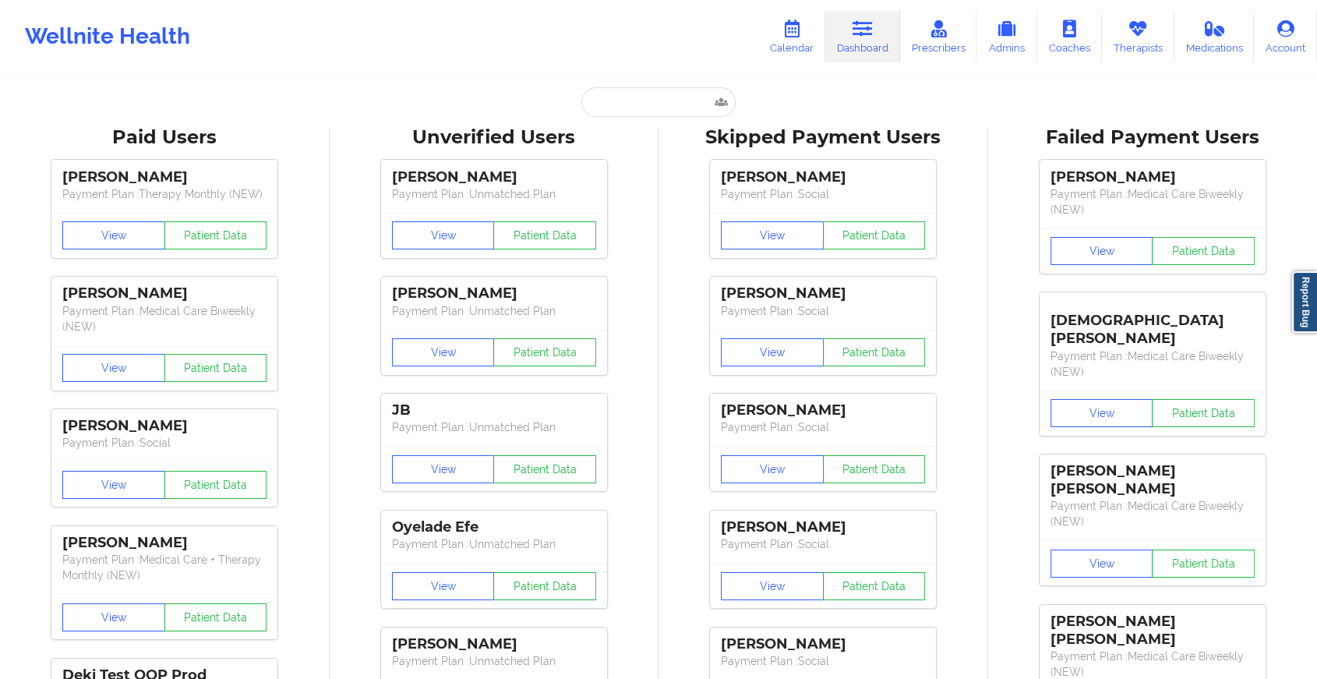
click at [872, 51] on link "Dashboard" at bounding box center [863, 36] width 75 height 51
click at [646, 114] on input "text" at bounding box center [659, 102] width 154 height 30
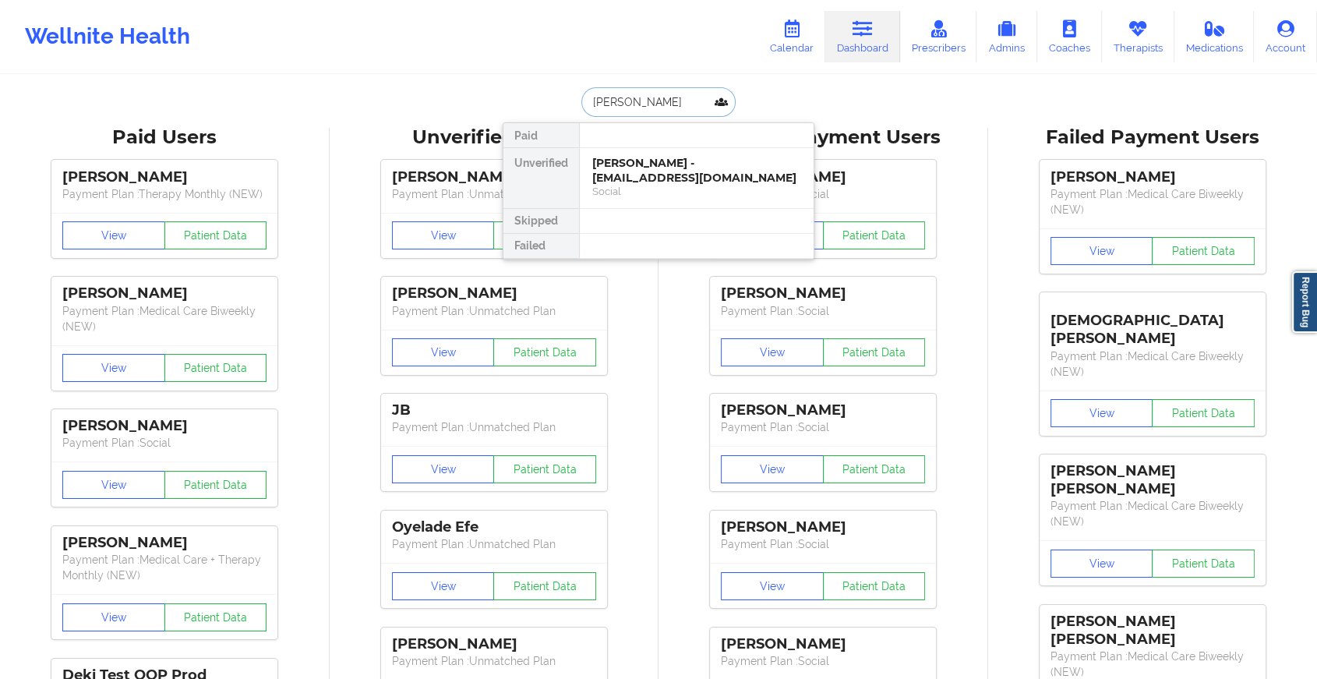
type input "[PERSON_NAME]"
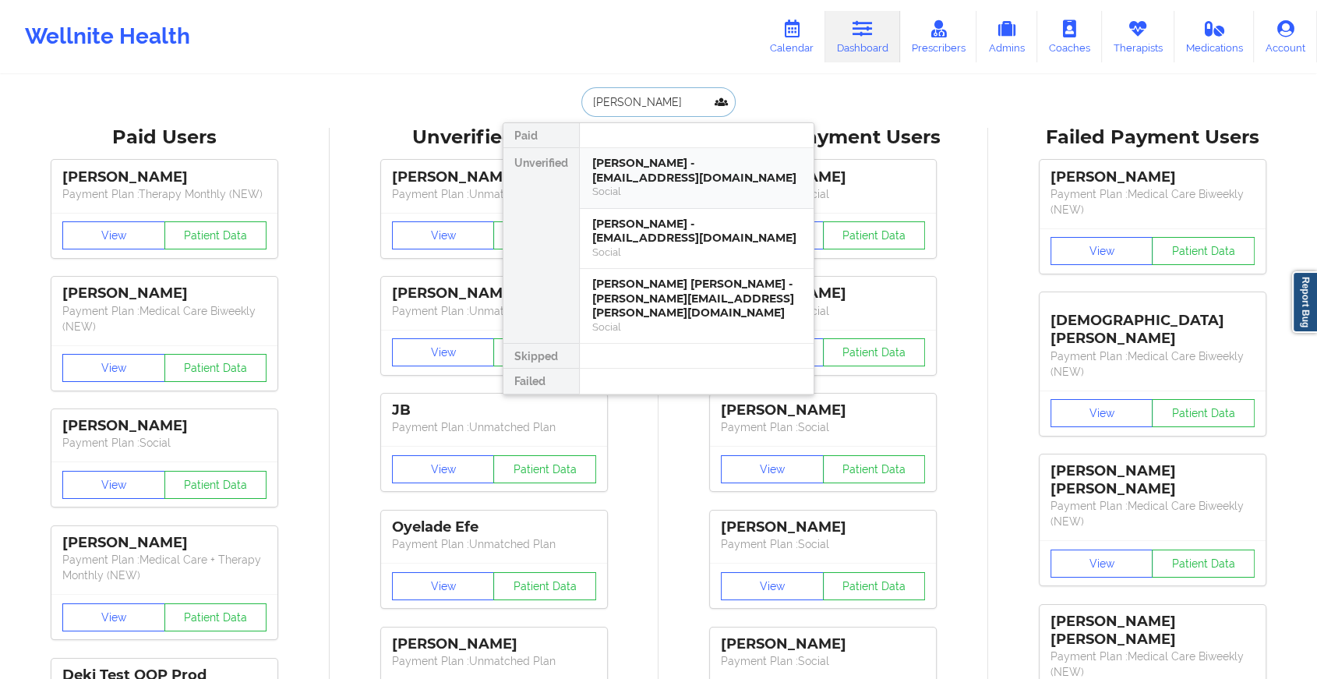
click at [655, 180] on div "[PERSON_NAME] - [EMAIL_ADDRESS][DOMAIN_NAME]" at bounding box center [696, 170] width 209 height 29
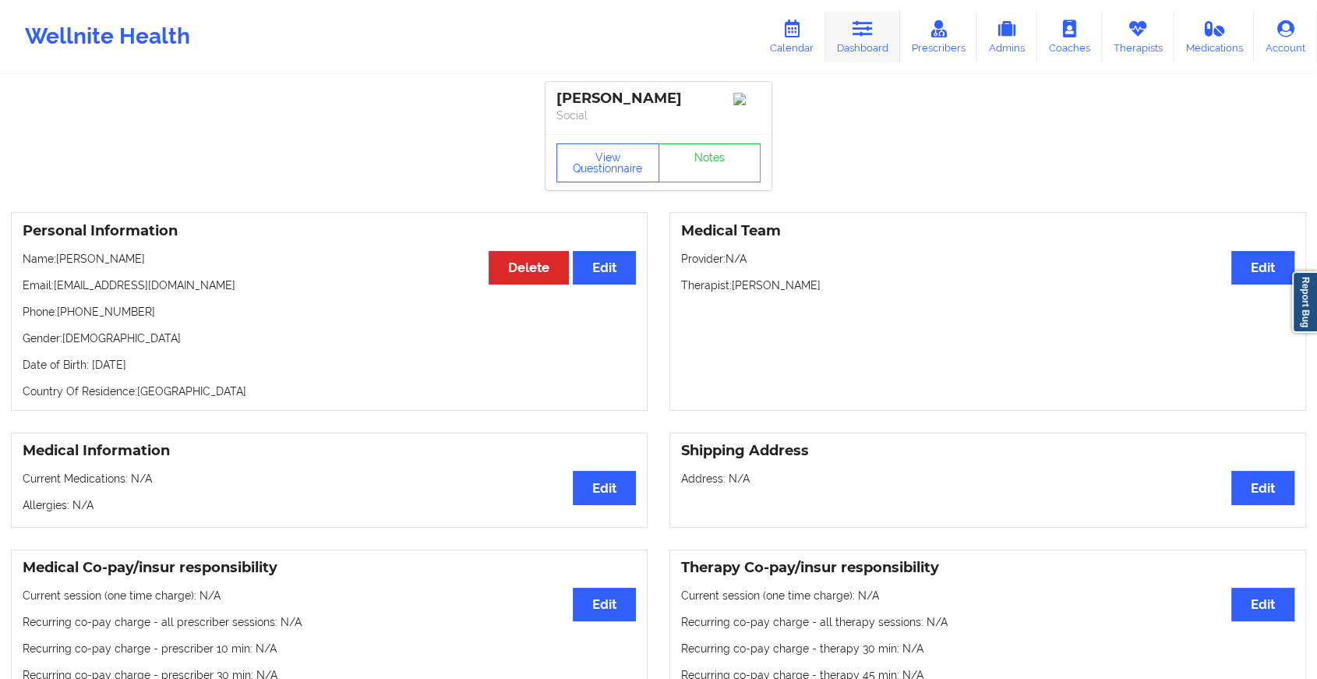
click at [839, 35] on link "Dashboard" at bounding box center [863, 36] width 75 height 51
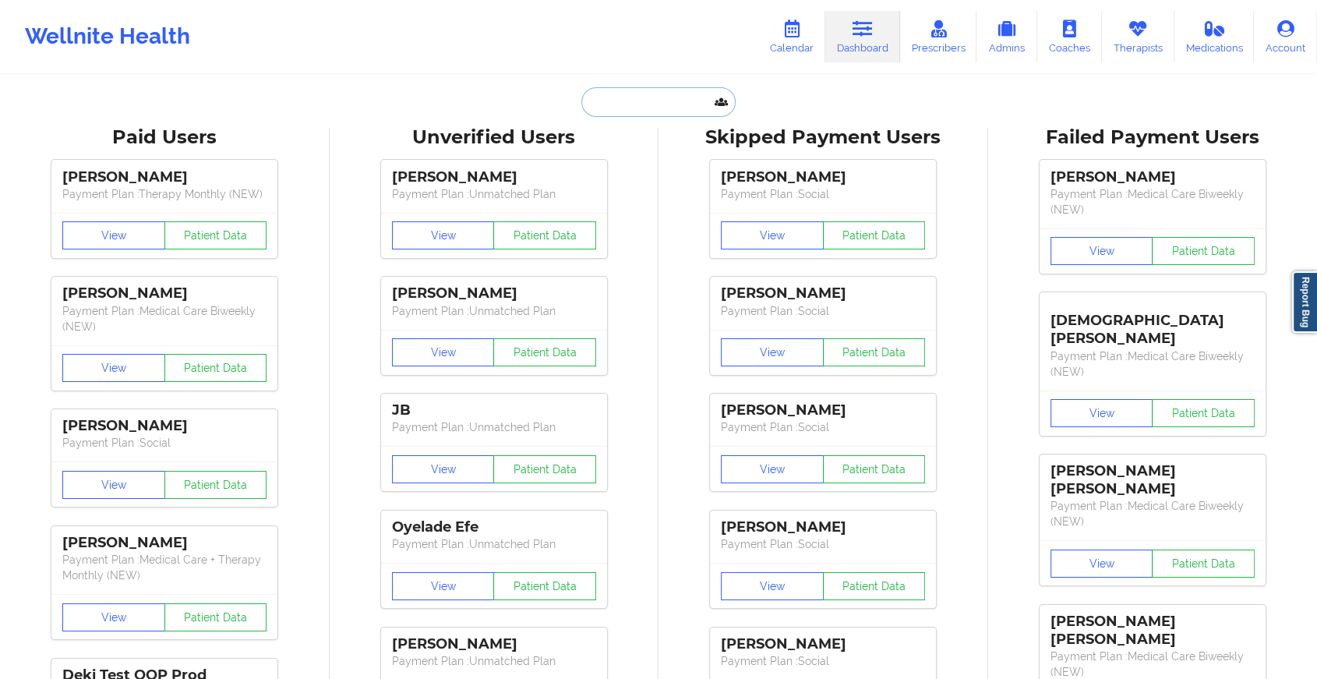
click at [690, 89] on input "text" at bounding box center [659, 102] width 154 height 30
type input "m"
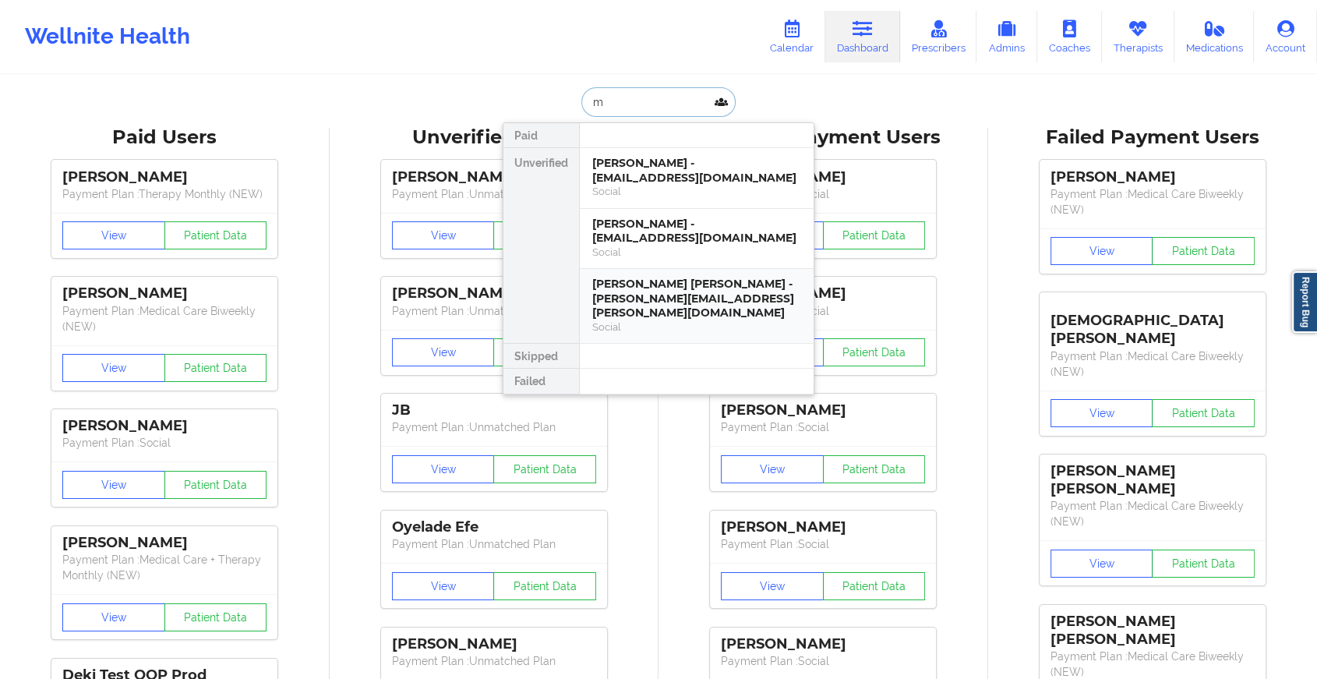
click at [655, 273] on div "[PERSON_NAME] [PERSON_NAME] - [PERSON_NAME][EMAIL_ADDRESS][PERSON_NAME][DOMAIN_…" at bounding box center [697, 306] width 234 height 74
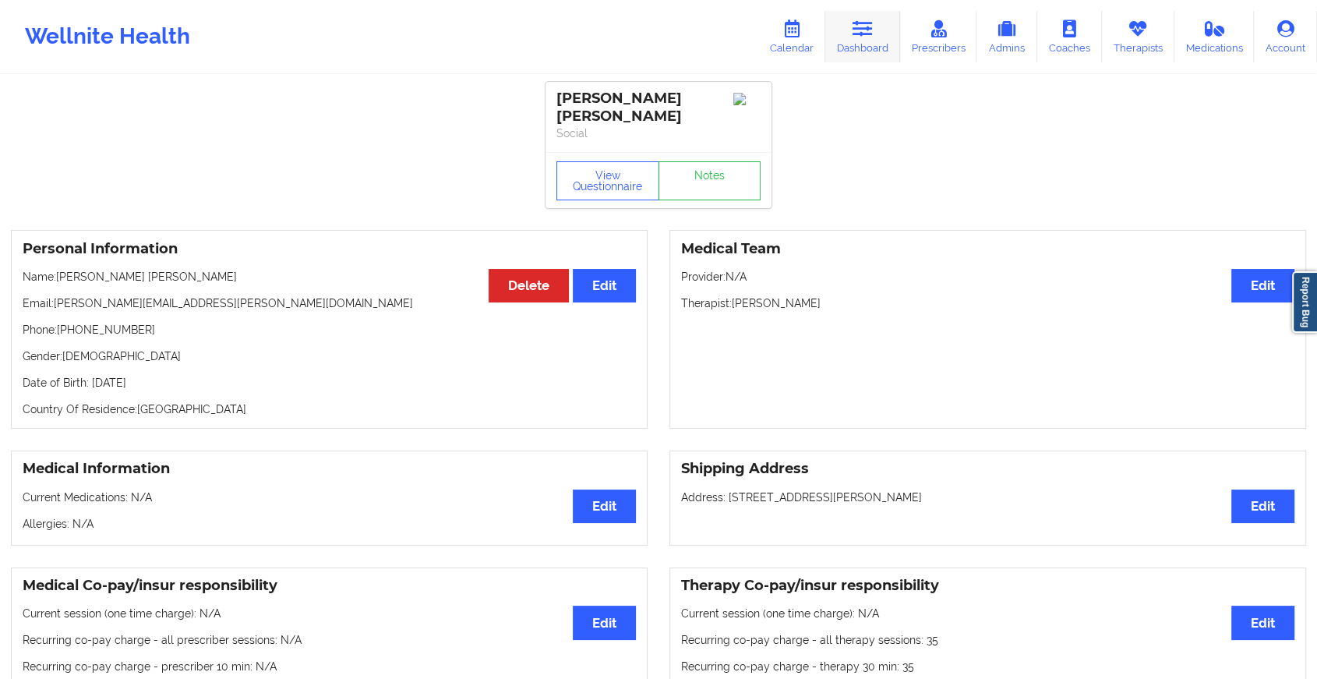
click at [886, 39] on link "Dashboard" at bounding box center [863, 36] width 75 height 51
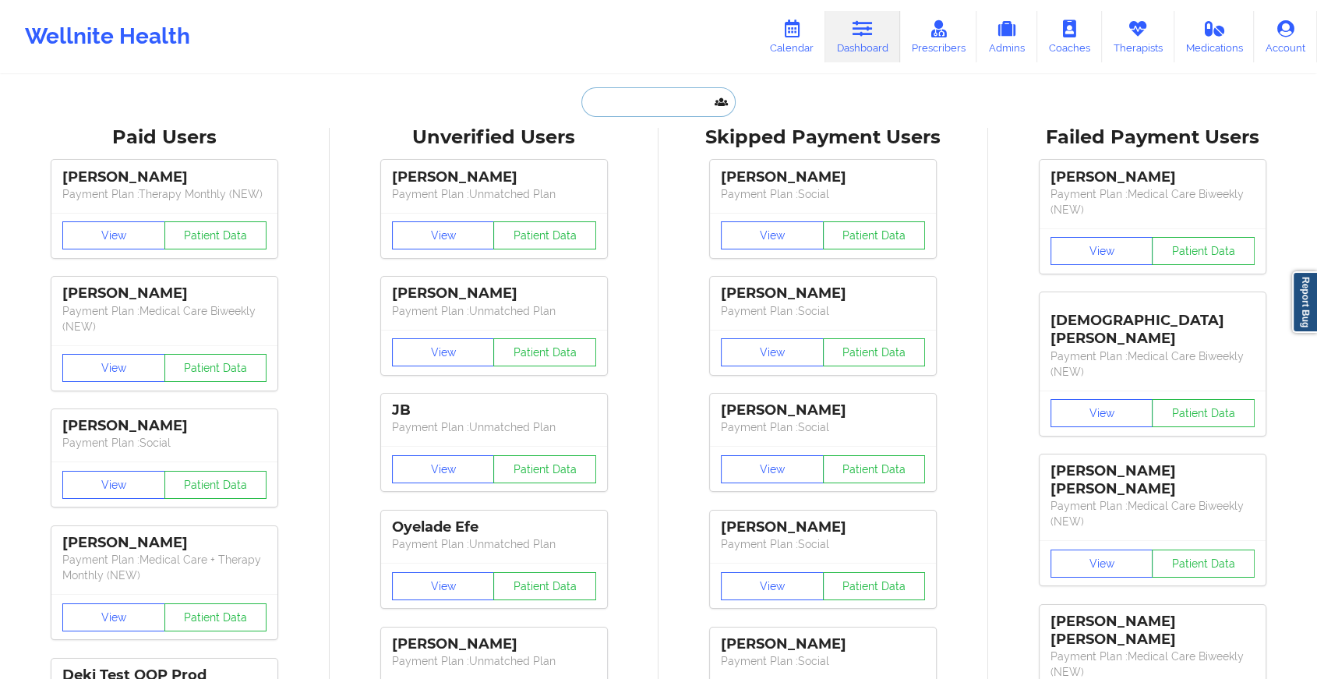
click at [691, 100] on input "text" at bounding box center [659, 102] width 154 height 30
type input "m"
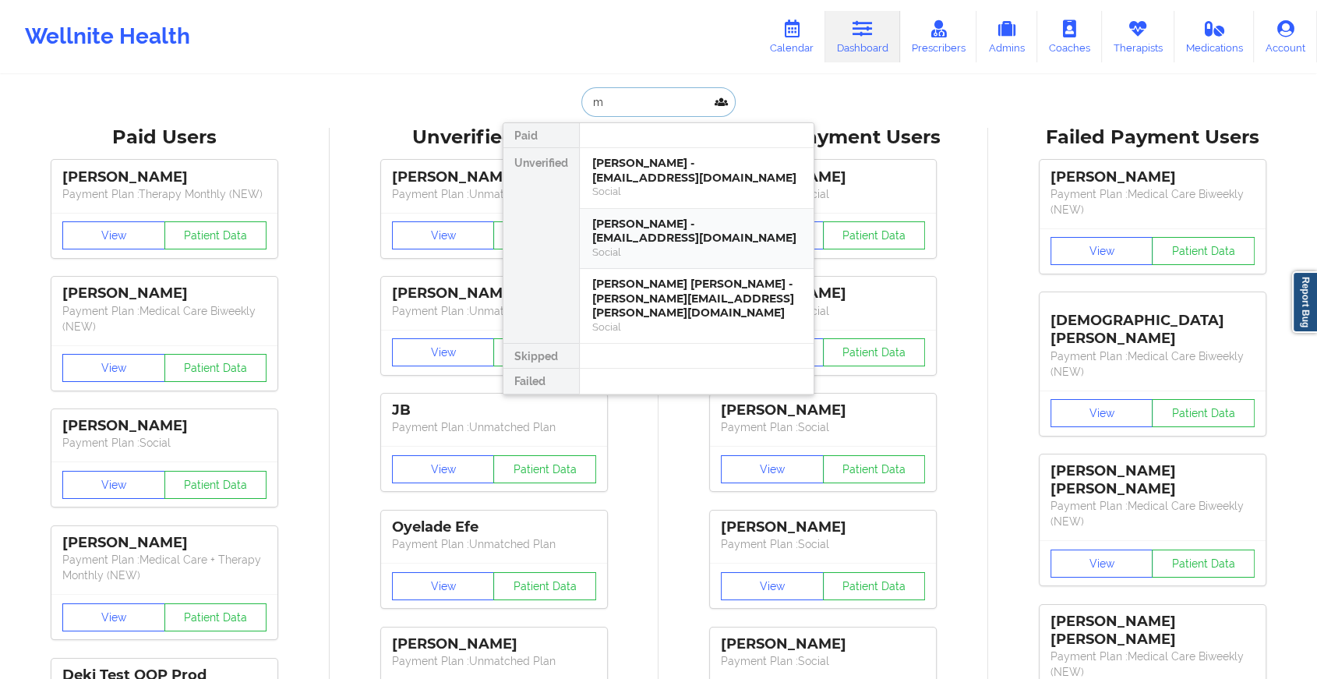
click at [619, 249] on div "Social" at bounding box center [696, 252] width 209 height 13
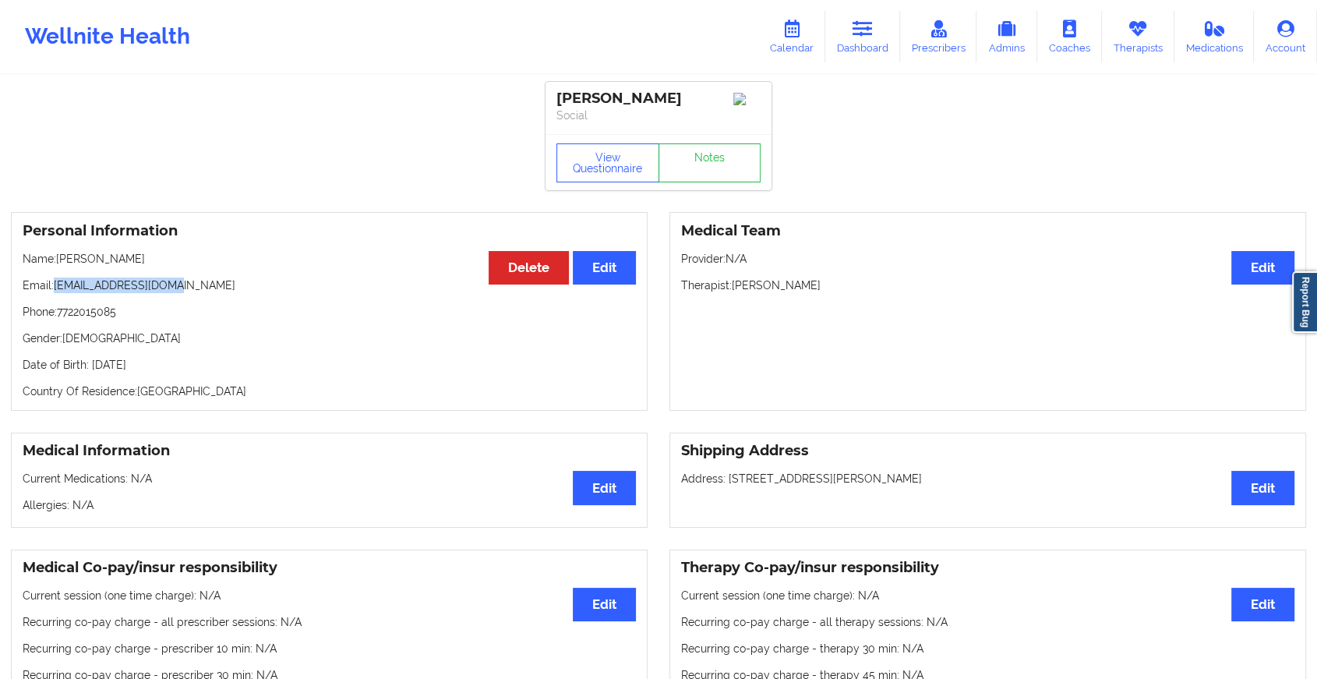
drag, startPoint x: 56, startPoint y: 290, endPoint x: 261, endPoint y: 287, distance: 205.0
click at [261, 287] on p "Email: [EMAIL_ADDRESS][DOMAIN_NAME]" at bounding box center [329, 286] width 613 height 16
copy p "[EMAIL_ADDRESS][DOMAIN_NAME]"
click at [880, 31] on link "Dashboard" at bounding box center [863, 36] width 75 height 51
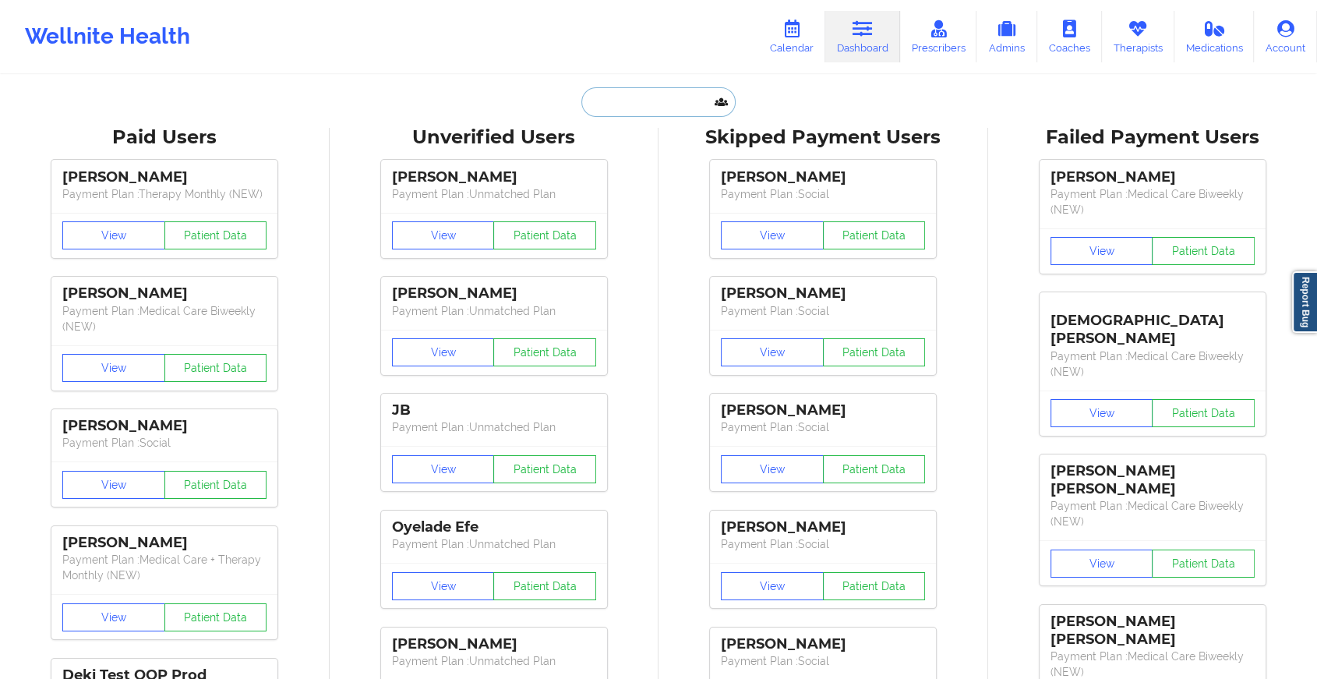
click at [684, 108] on input "text" at bounding box center [659, 102] width 154 height 30
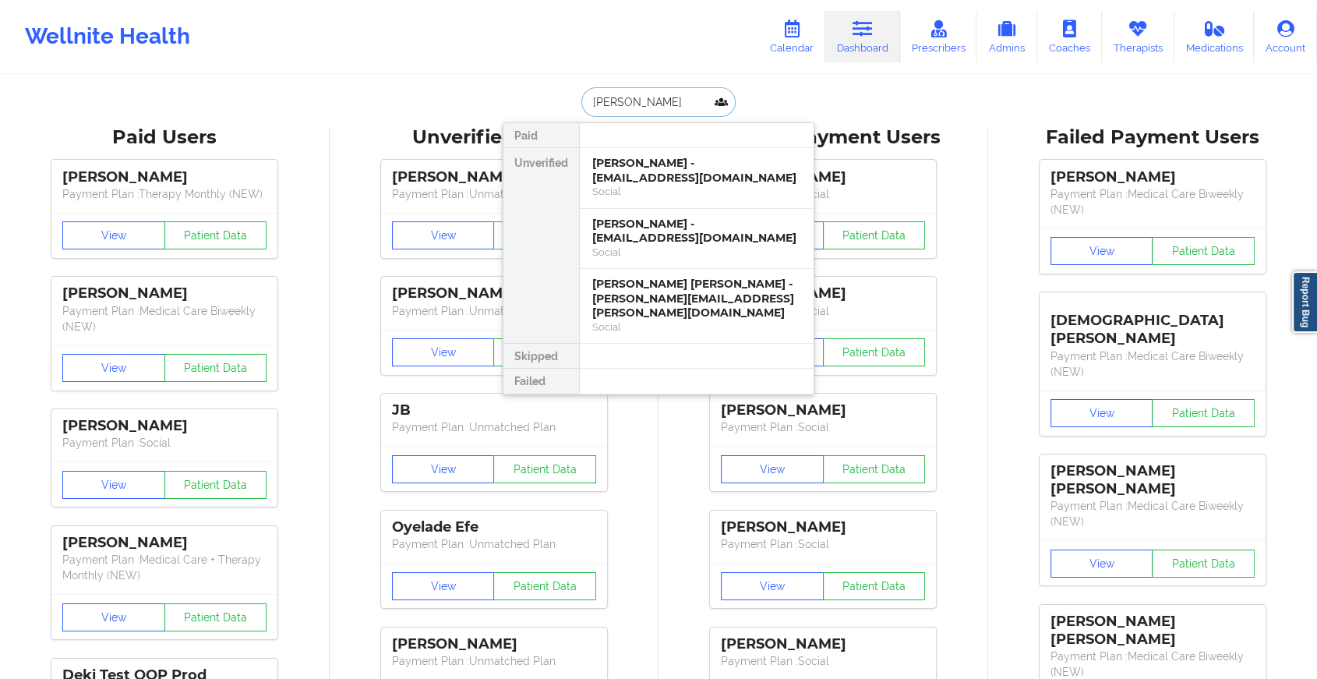
type input "[PERSON_NAME]"
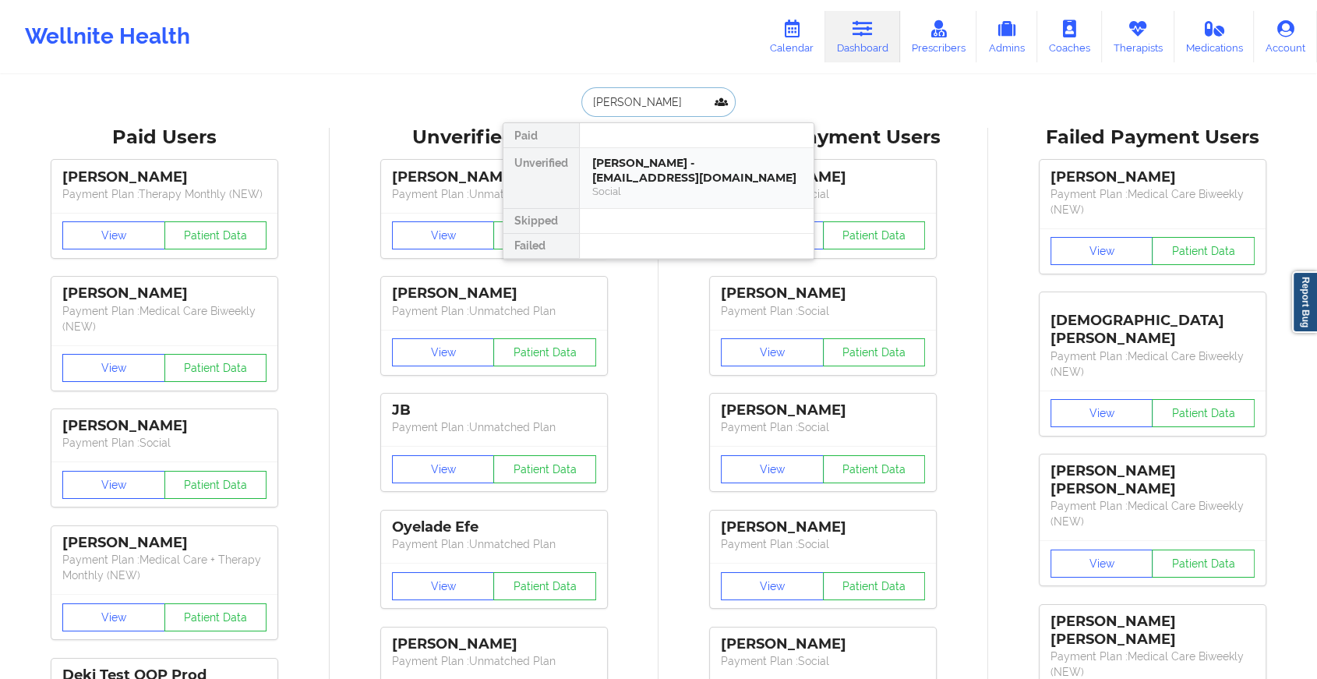
click at [681, 189] on div "Social" at bounding box center [696, 191] width 209 height 13
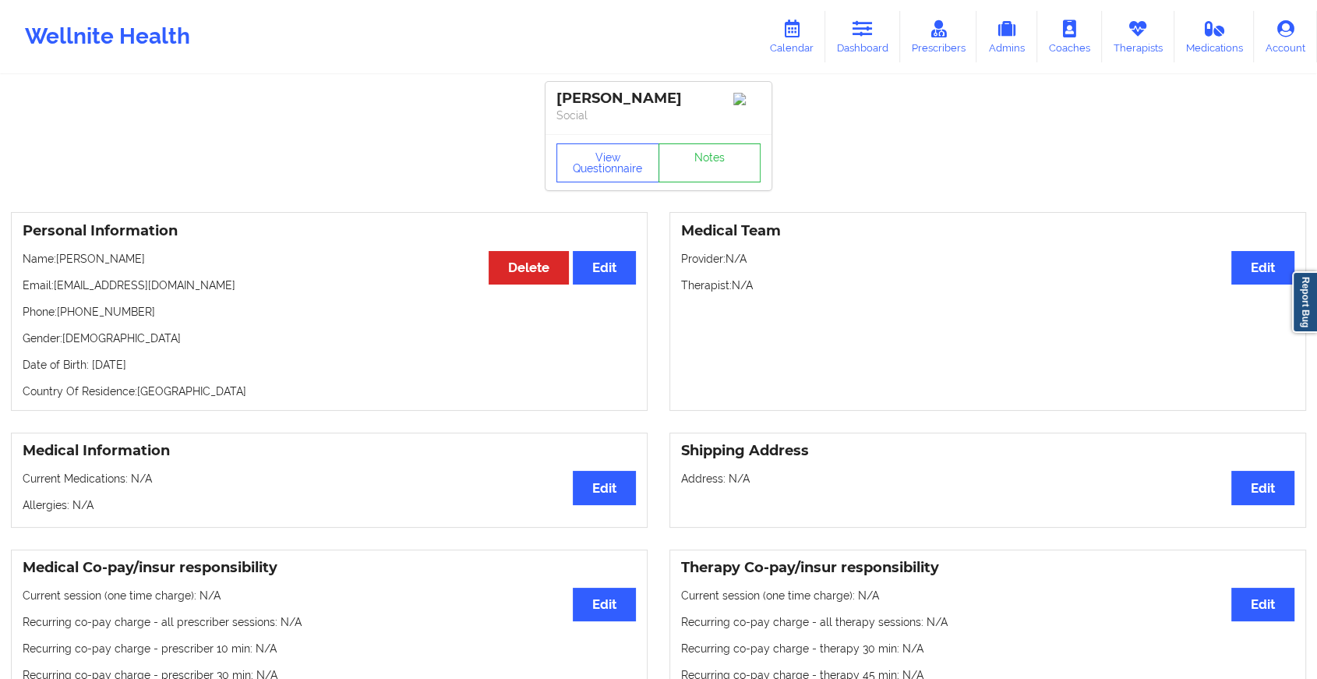
click at [727, 168] on div "View Questionnaire Notes" at bounding box center [659, 162] width 226 height 56
click at [727, 168] on link "Notes" at bounding box center [710, 162] width 103 height 39
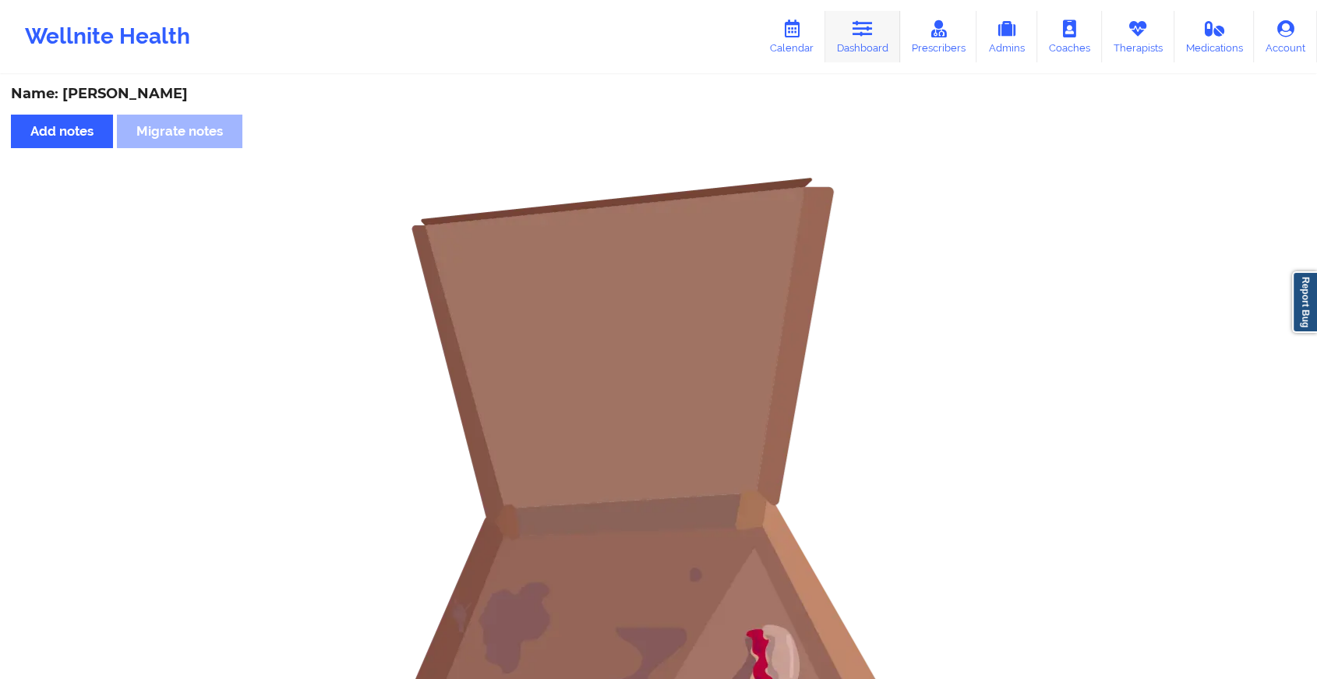
click at [869, 37] on icon at bounding box center [863, 28] width 20 height 17
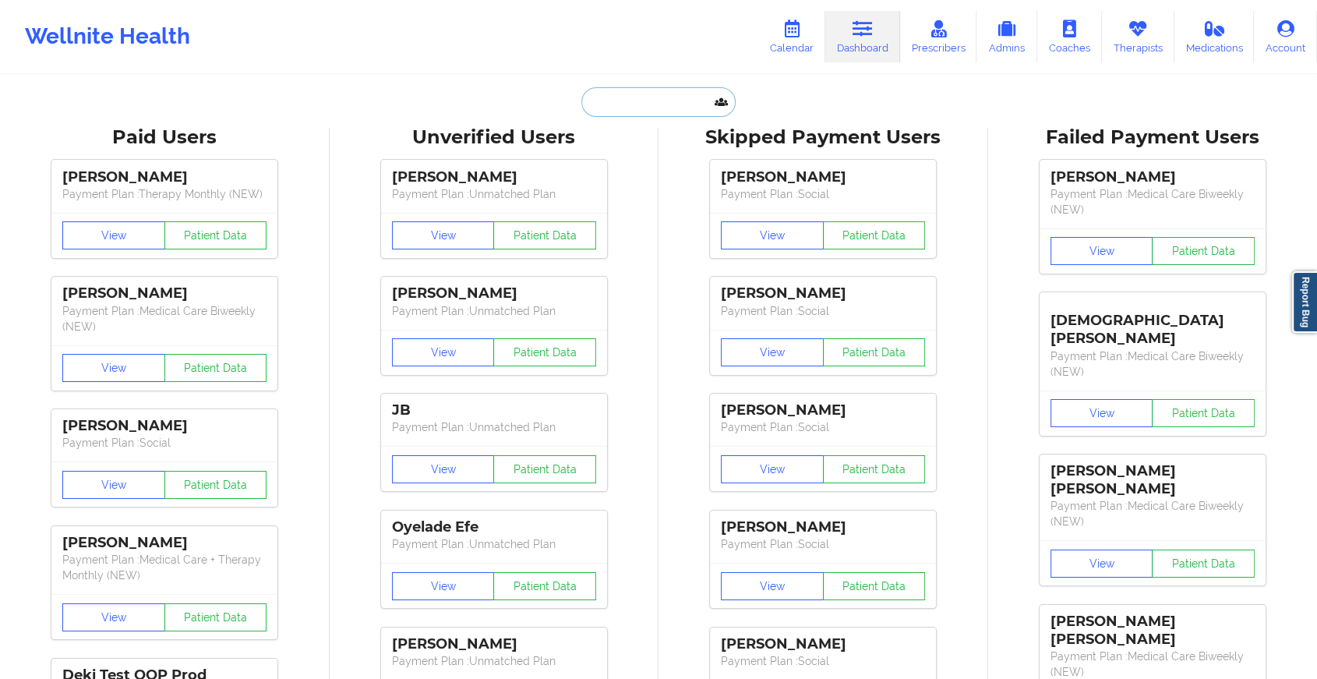
click at [595, 92] on input "text" at bounding box center [659, 102] width 154 height 30
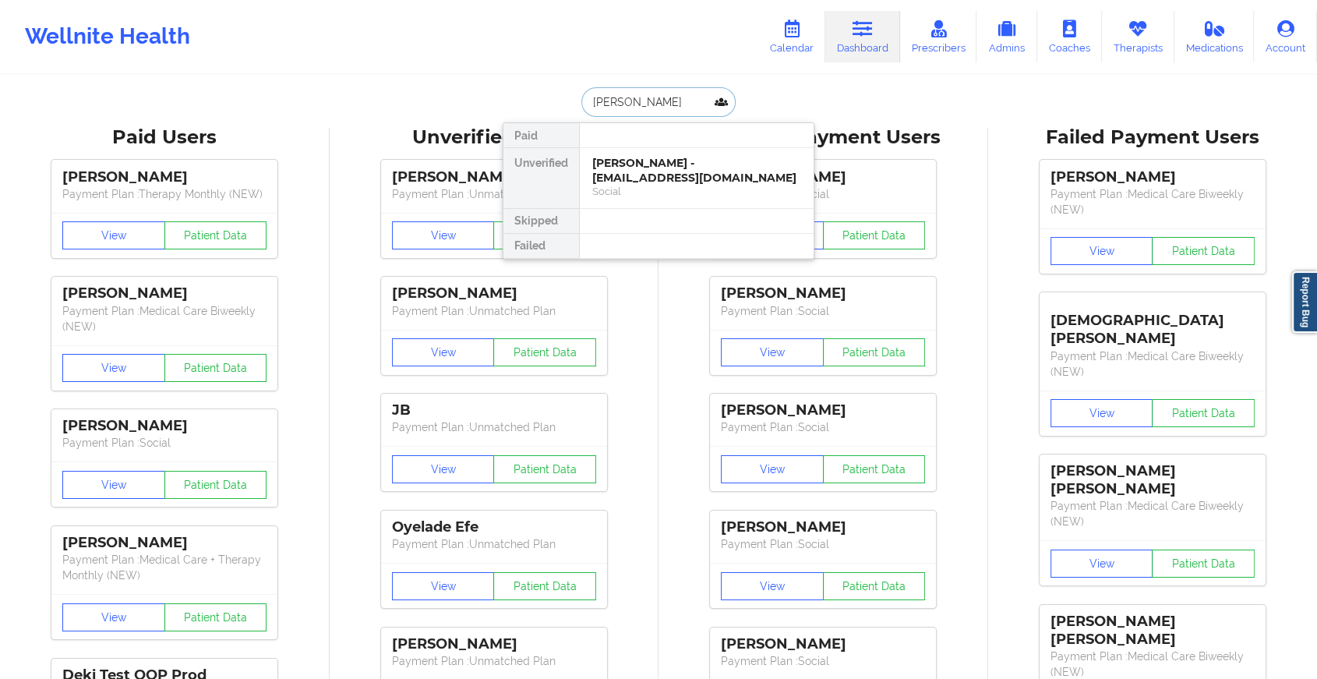
type input "[PERSON_NAME]"
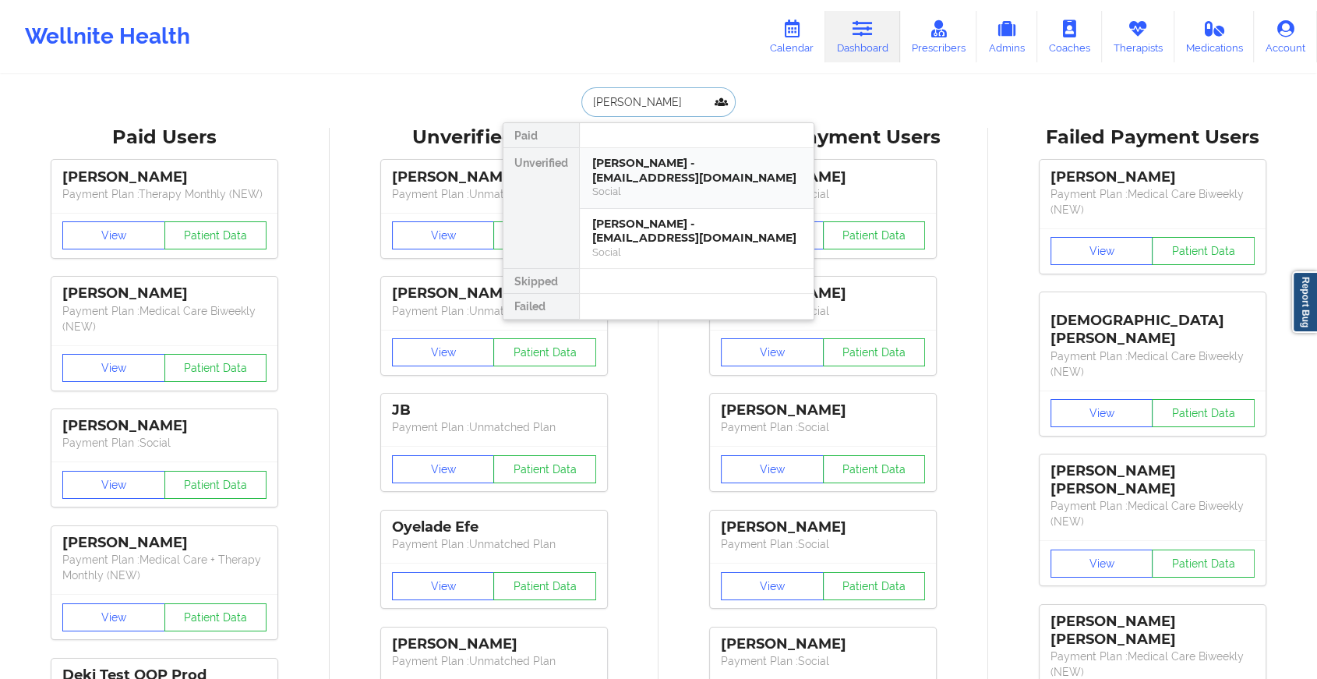
click at [624, 161] on div "[PERSON_NAME] - [EMAIL_ADDRESS][DOMAIN_NAME]" at bounding box center [696, 170] width 209 height 29
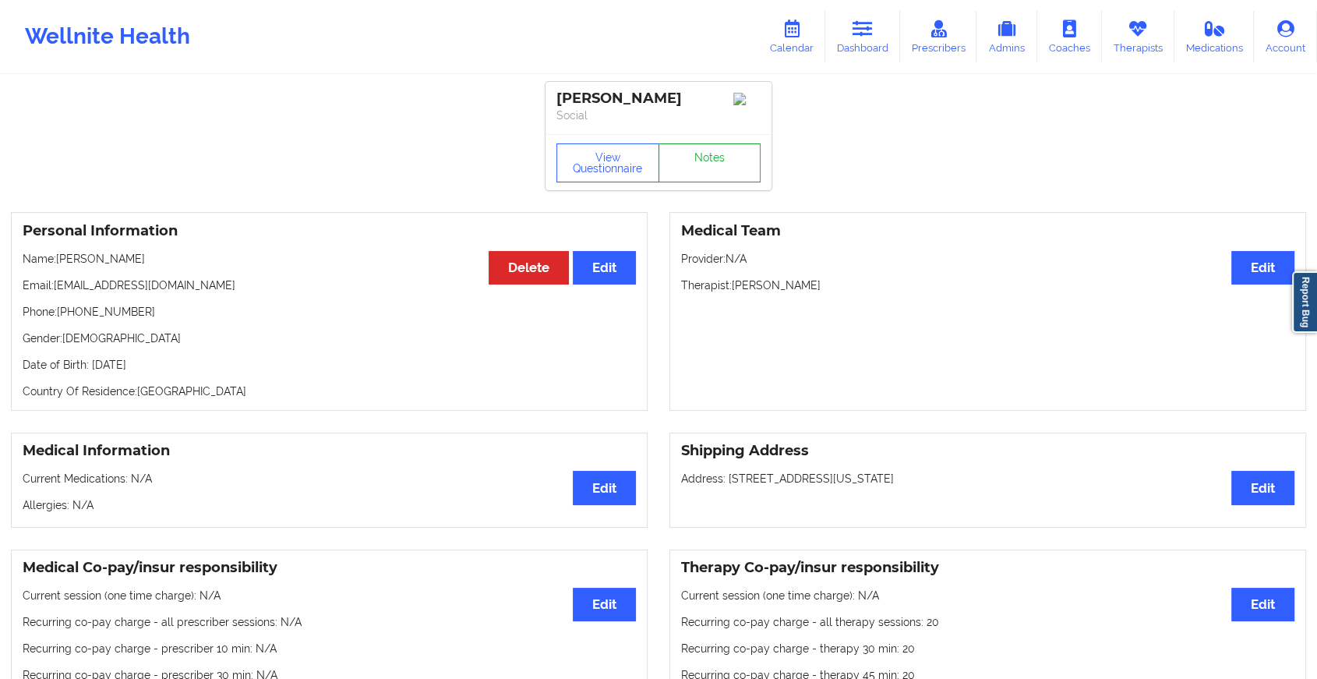
click at [702, 163] on link "Notes" at bounding box center [710, 162] width 103 height 39
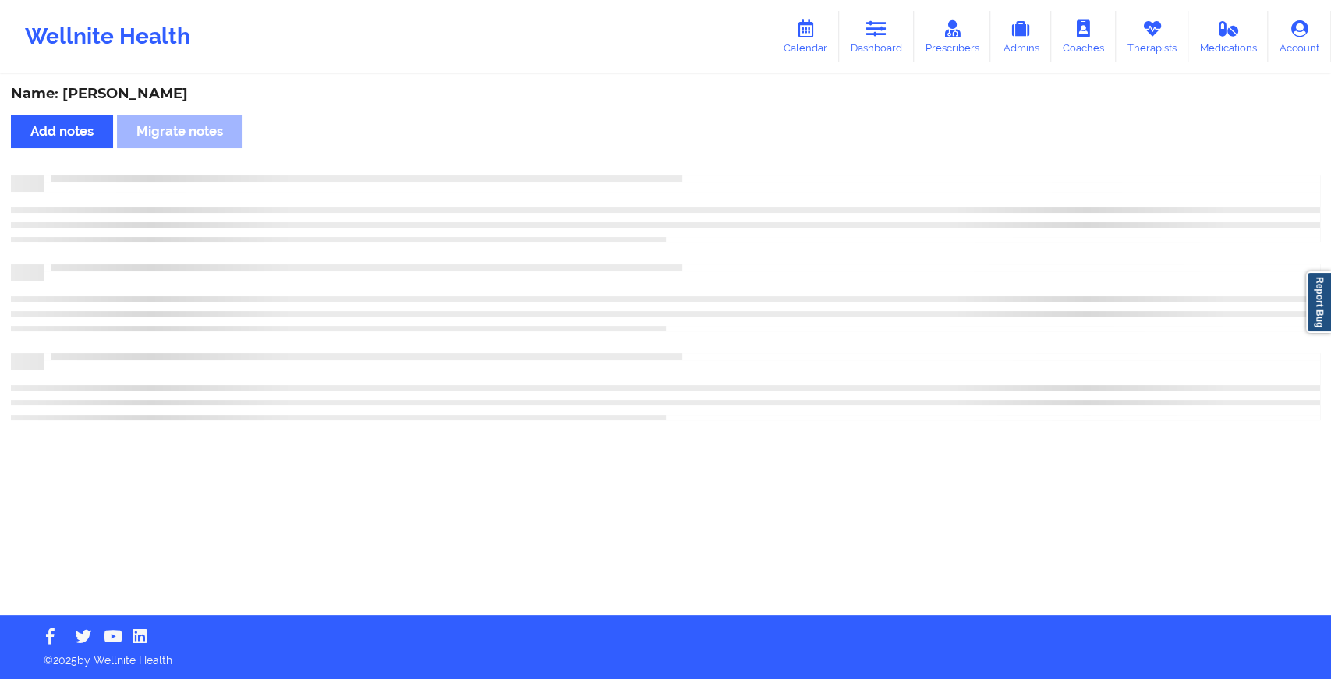
click at [702, 163] on div "Name: [PERSON_NAME] Add notes Migrate notes" at bounding box center [665, 345] width 1331 height 539
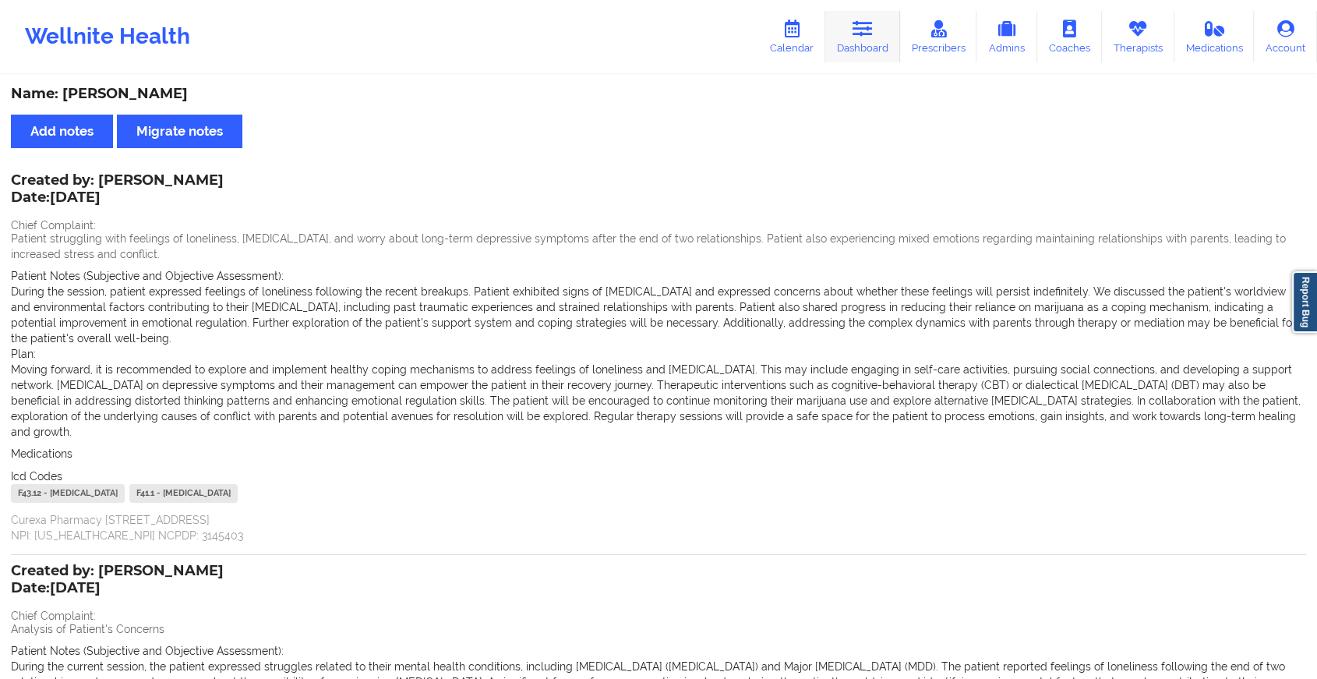
click at [861, 29] on icon at bounding box center [863, 28] width 20 height 17
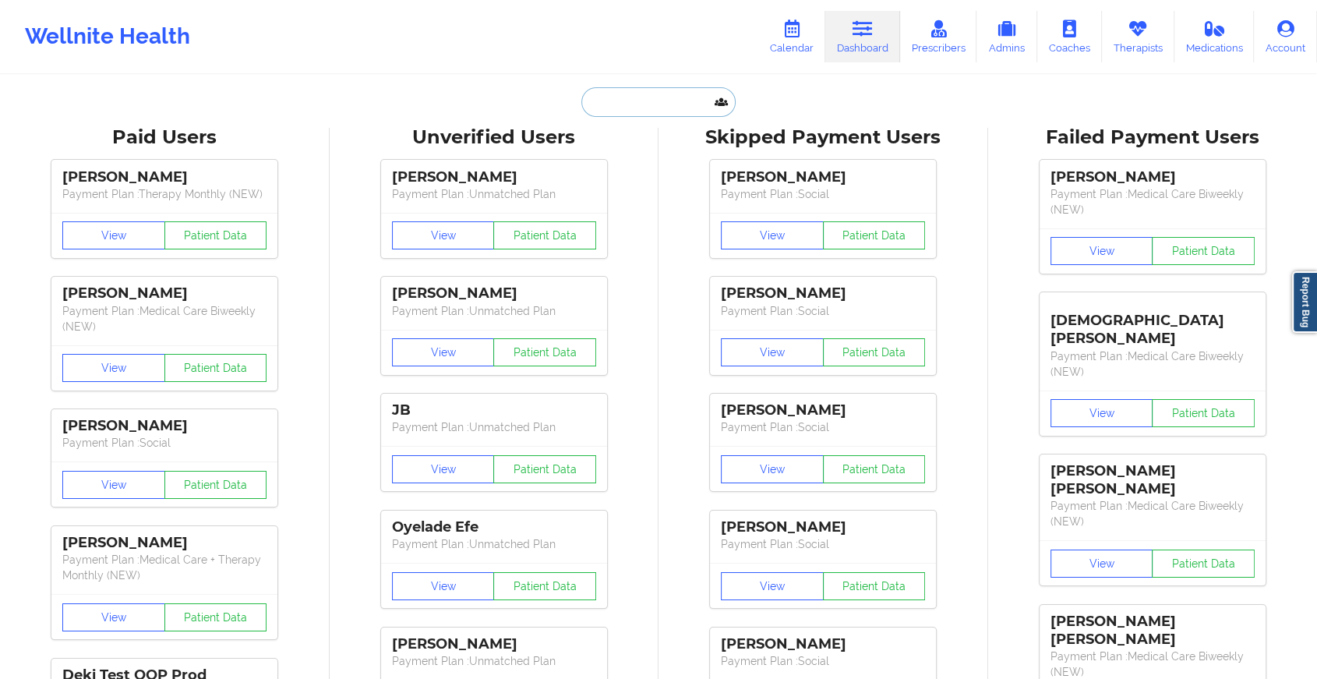
click at [599, 99] on input "text" at bounding box center [659, 102] width 154 height 30
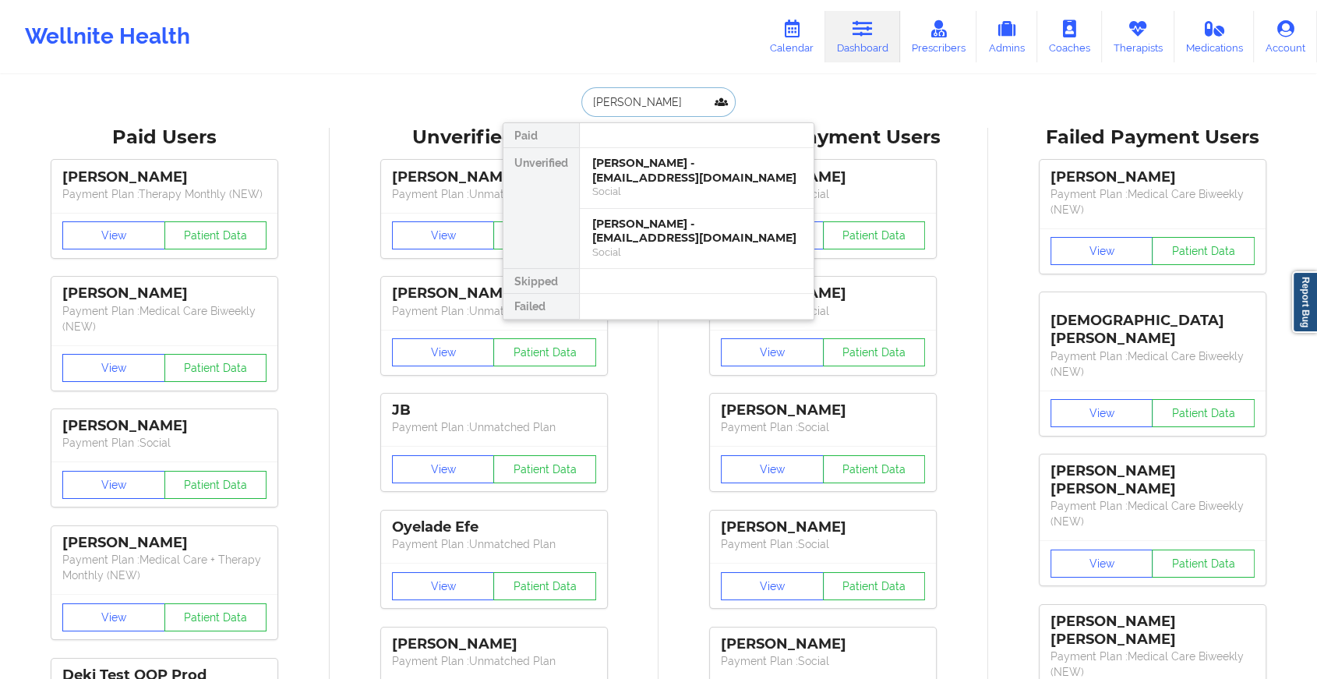
type input "[PERSON_NAME]"
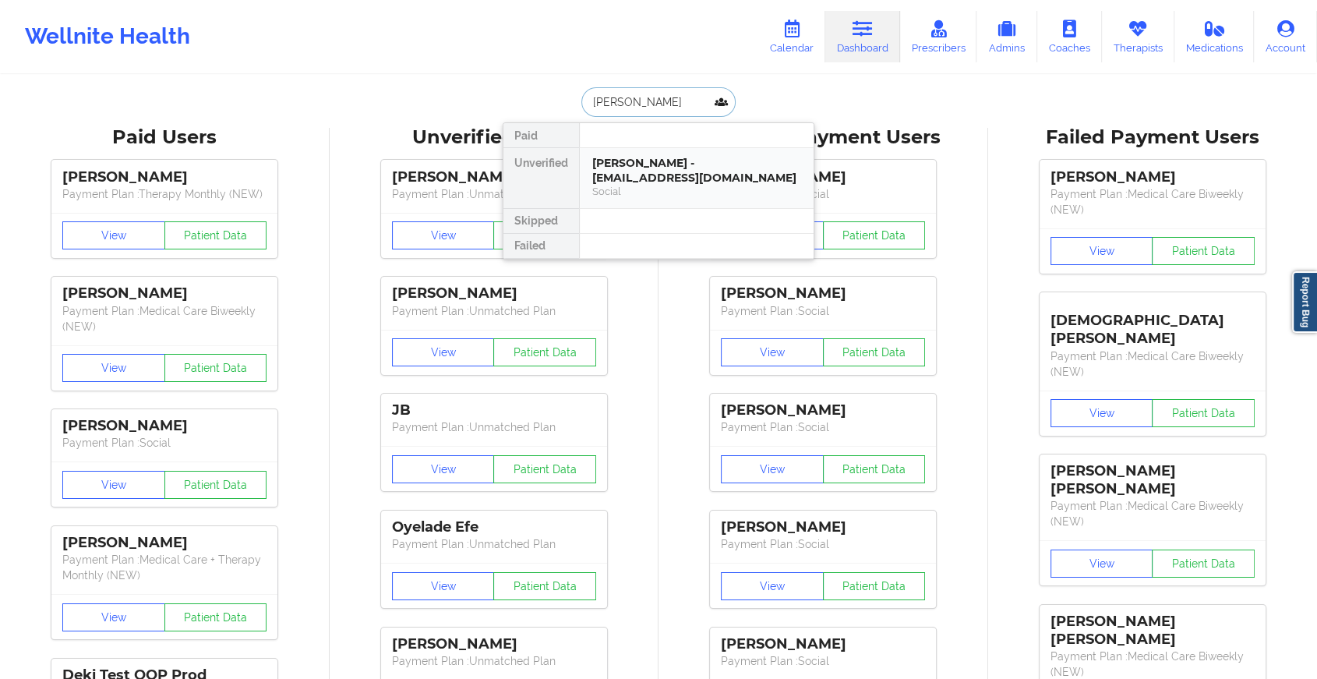
click at [646, 169] on div "[PERSON_NAME] - [EMAIL_ADDRESS][DOMAIN_NAME]" at bounding box center [696, 170] width 209 height 29
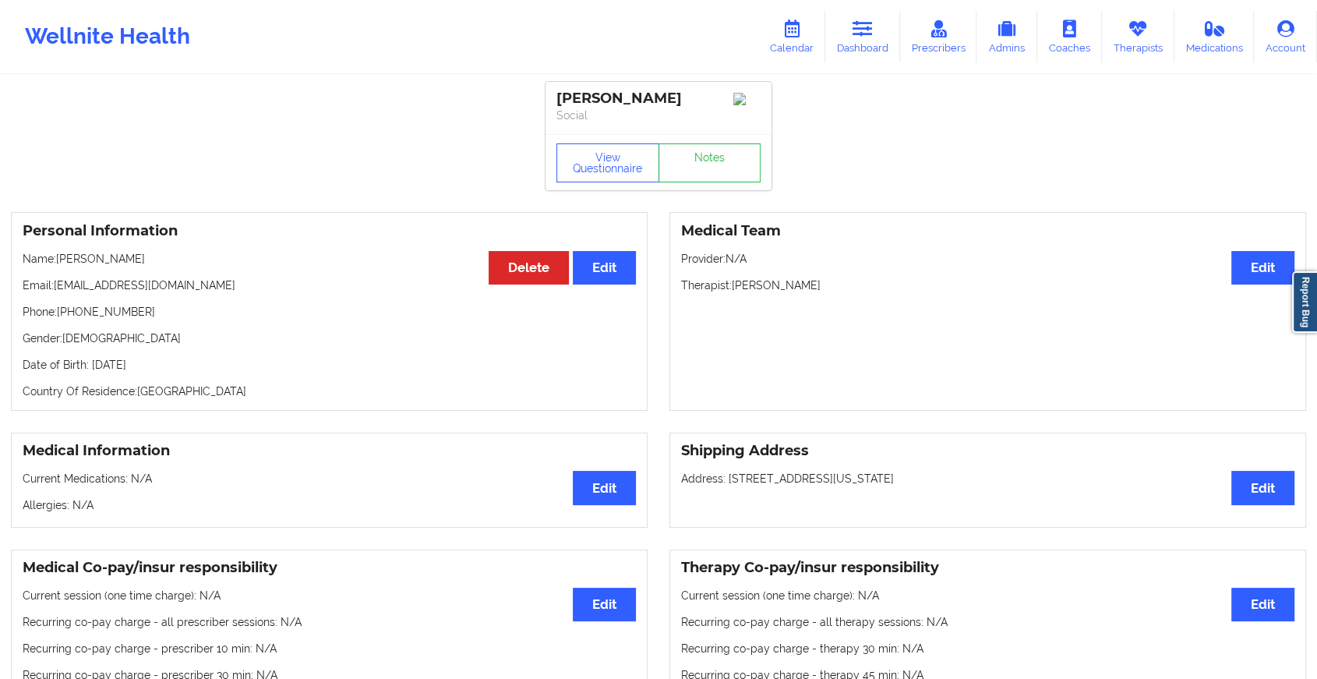
click at [696, 172] on link "Notes" at bounding box center [710, 162] width 103 height 39
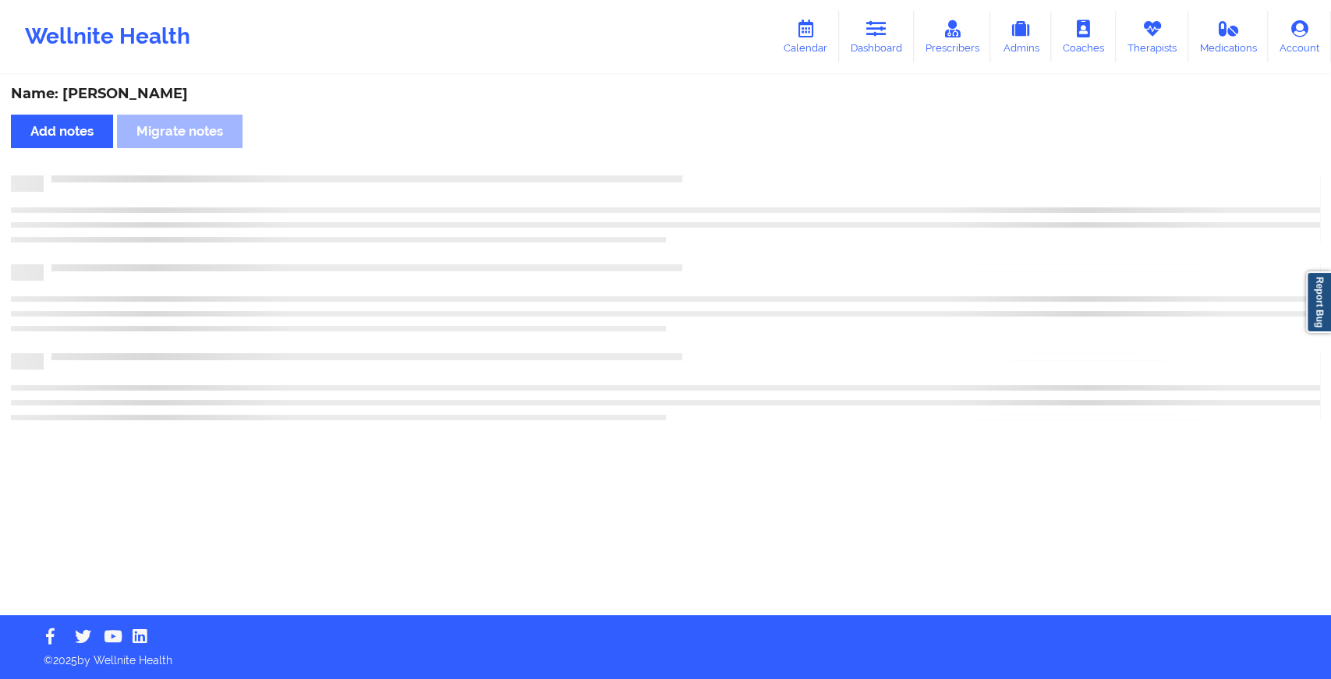
click at [696, 172] on div "Name: [PERSON_NAME] Add notes Migrate notes" at bounding box center [665, 345] width 1331 height 539
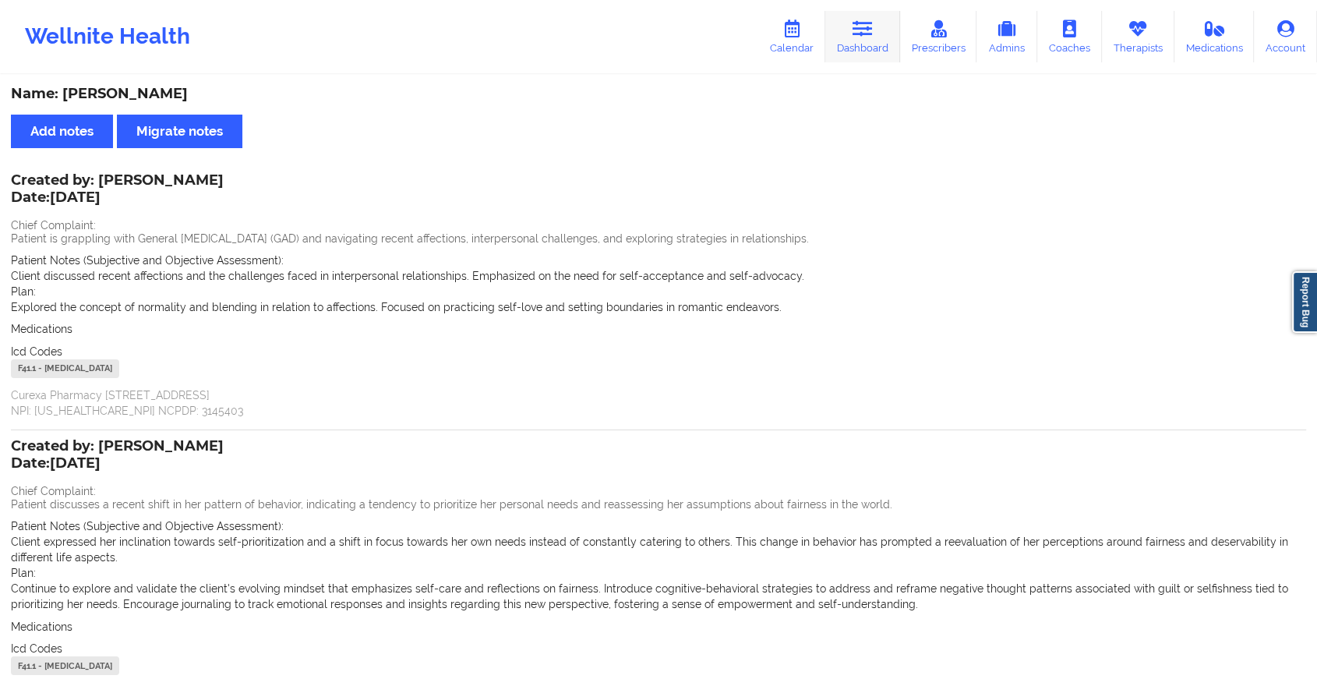
click at [882, 19] on link "Dashboard" at bounding box center [863, 36] width 75 height 51
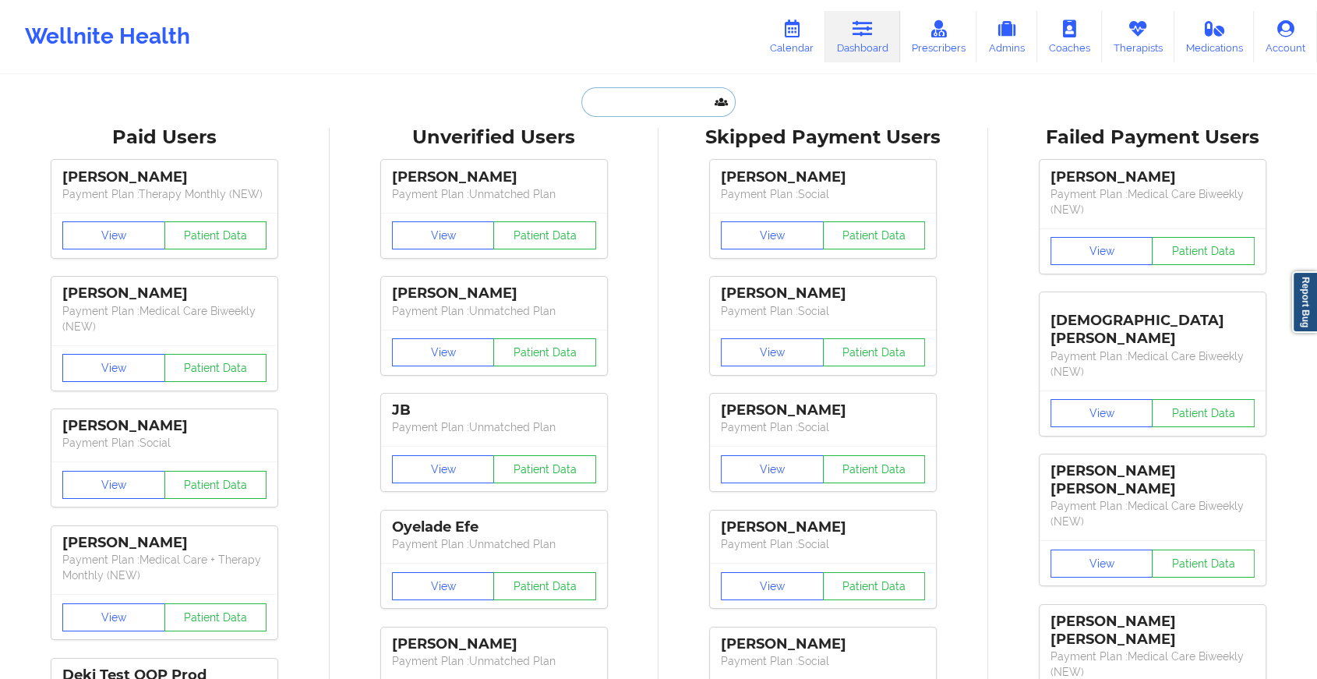
click at [631, 110] on input "text" at bounding box center [659, 102] width 154 height 30
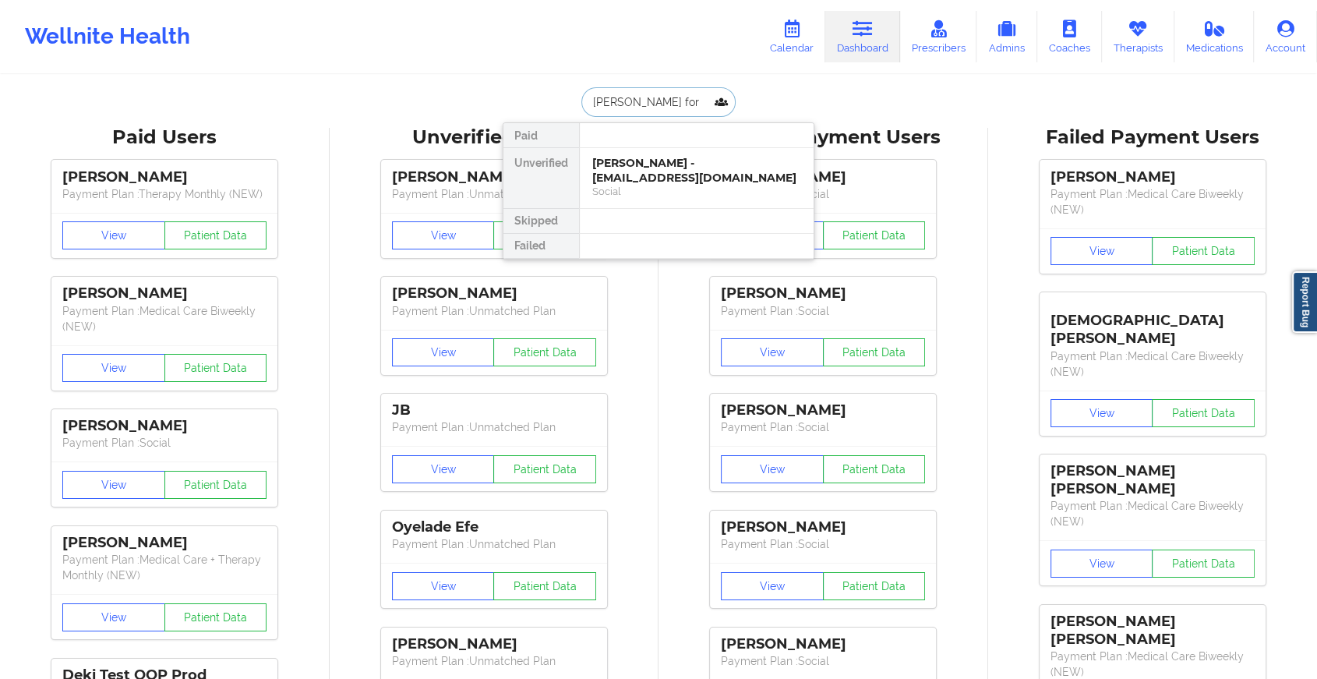
type input "[PERSON_NAME]"
click at [700, 161] on div "[PERSON_NAME] - [EMAIL_ADDRESS][DOMAIN_NAME]" at bounding box center [696, 170] width 209 height 29
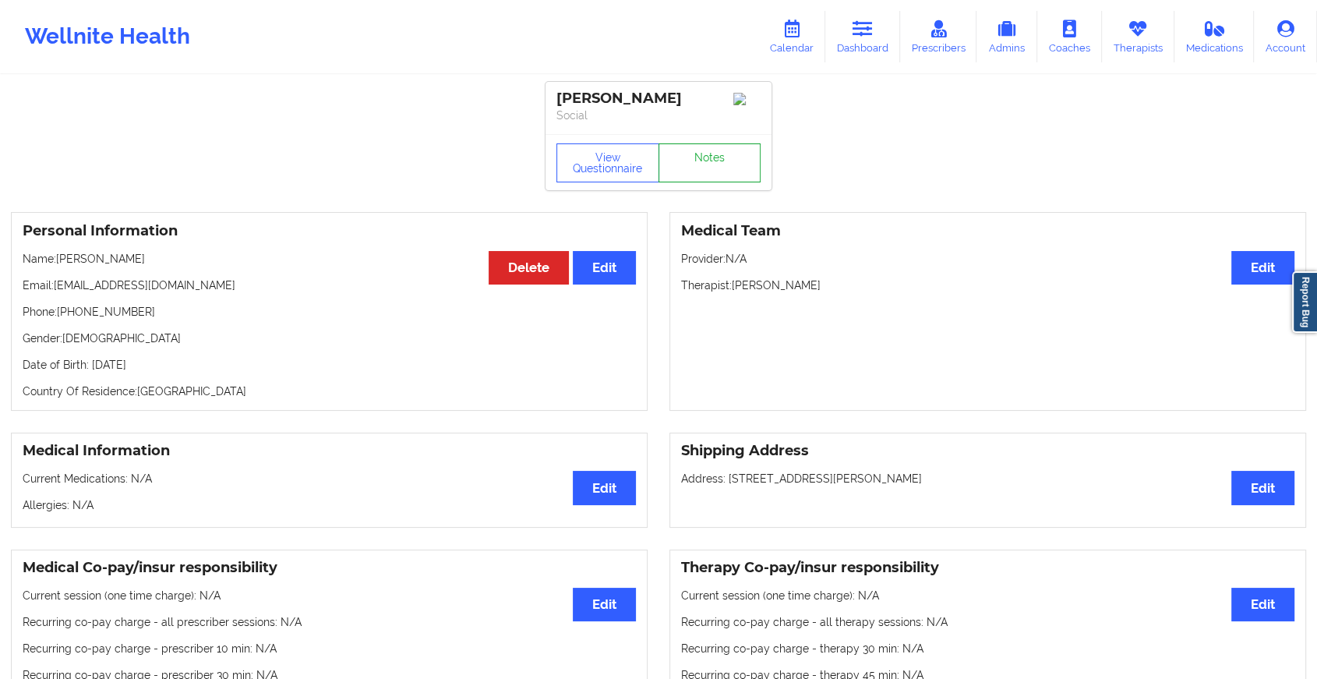
click at [707, 164] on link "Notes" at bounding box center [710, 162] width 103 height 39
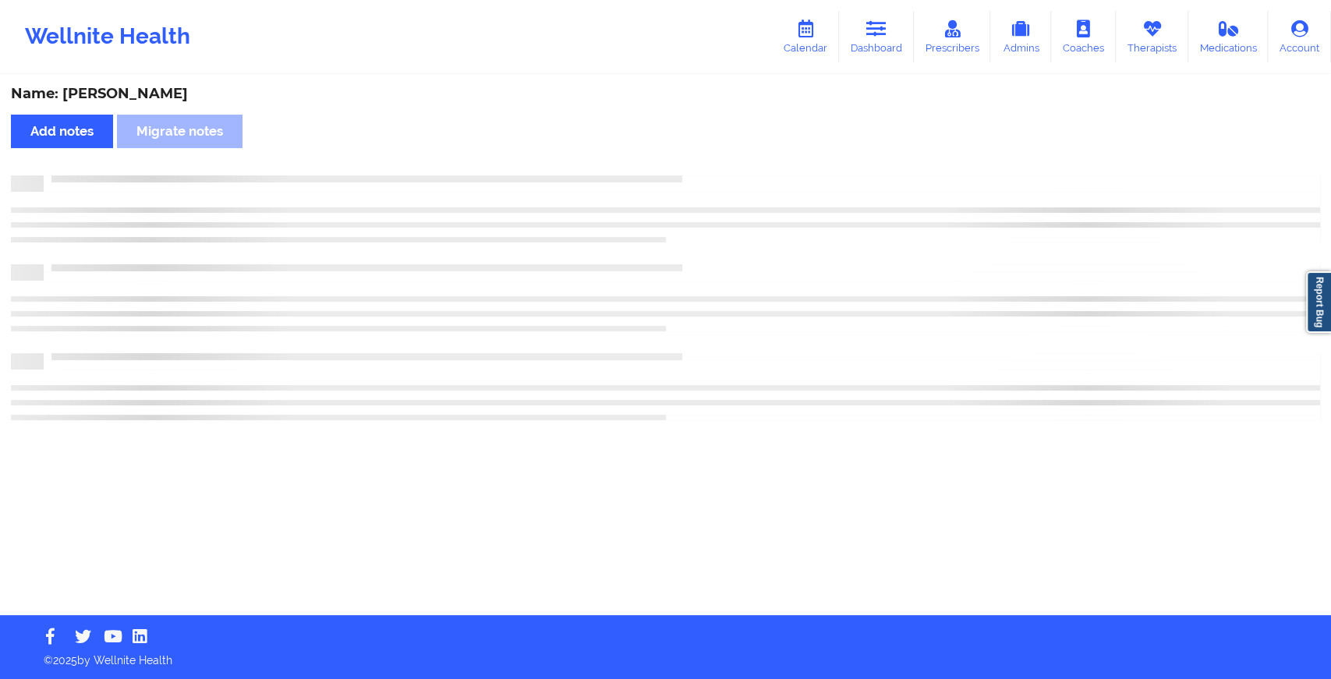
click at [750, 198] on div "Name: [PERSON_NAME] Add notes Migrate notes" at bounding box center [665, 345] width 1331 height 539
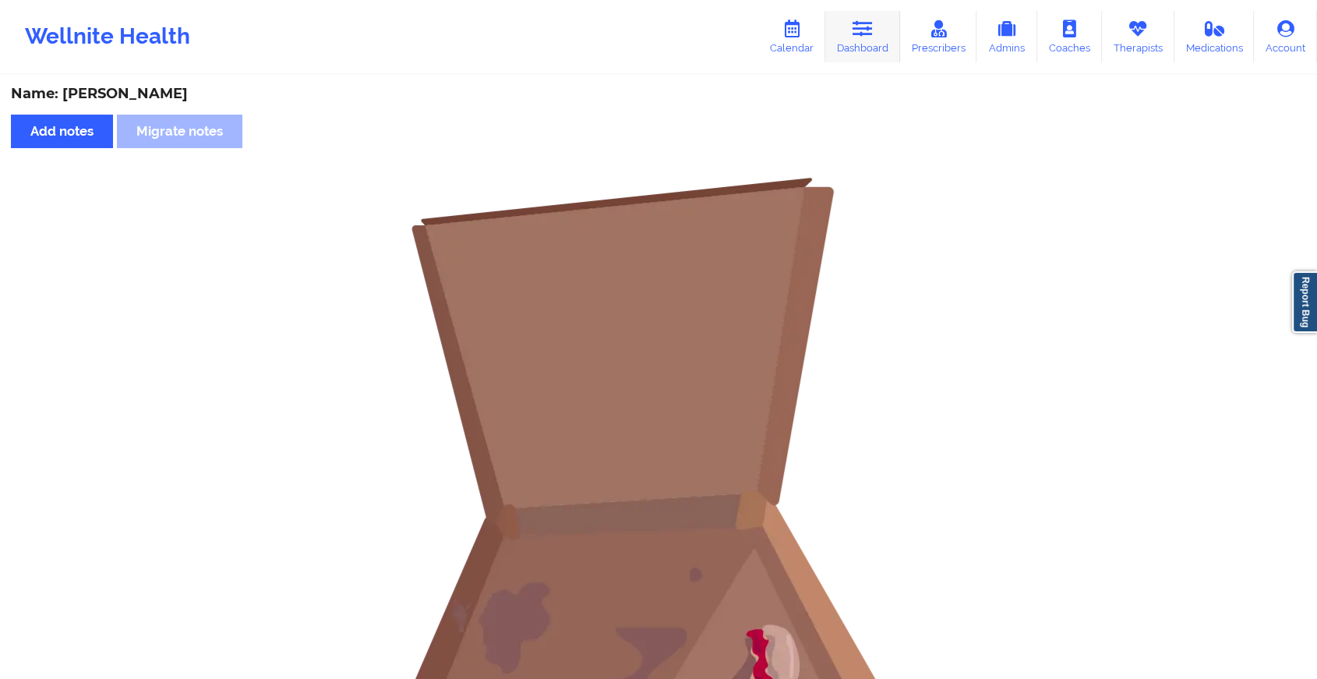
click at [872, 30] on icon at bounding box center [863, 28] width 20 height 17
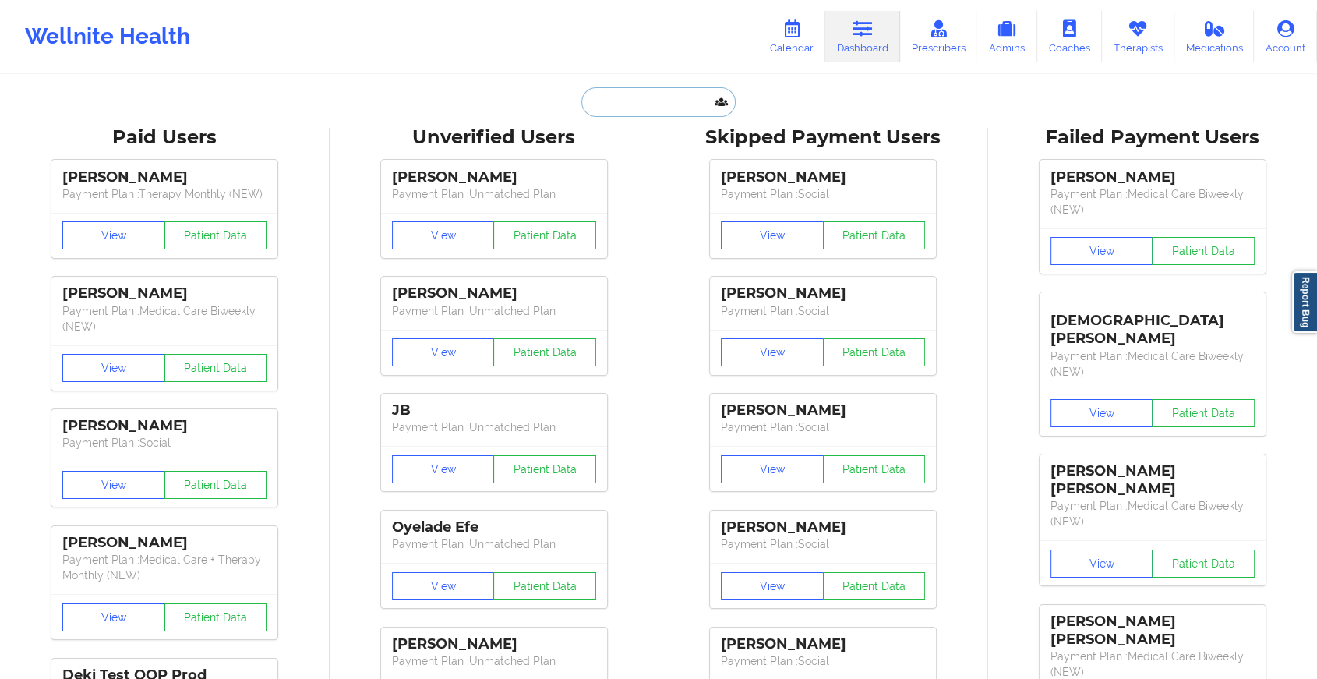
click at [665, 101] on input "text" at bounding box center [659, 102] width 154 height 30
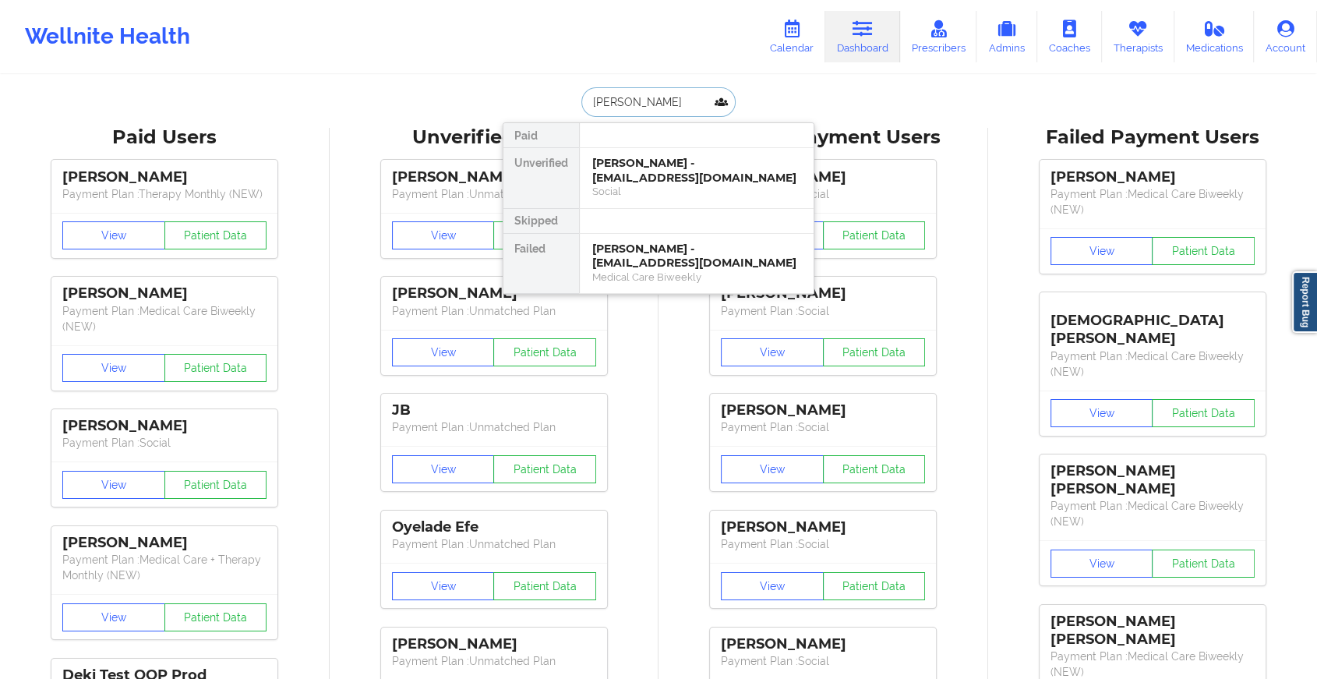
type input "[PERSON_NAME]"
click at [679, 167] on div "[PERSON_NAME] - [EMAIL_ADDRESS][DOMAIN_NAME]" at bounding box center [696, 170] width 209 height 29
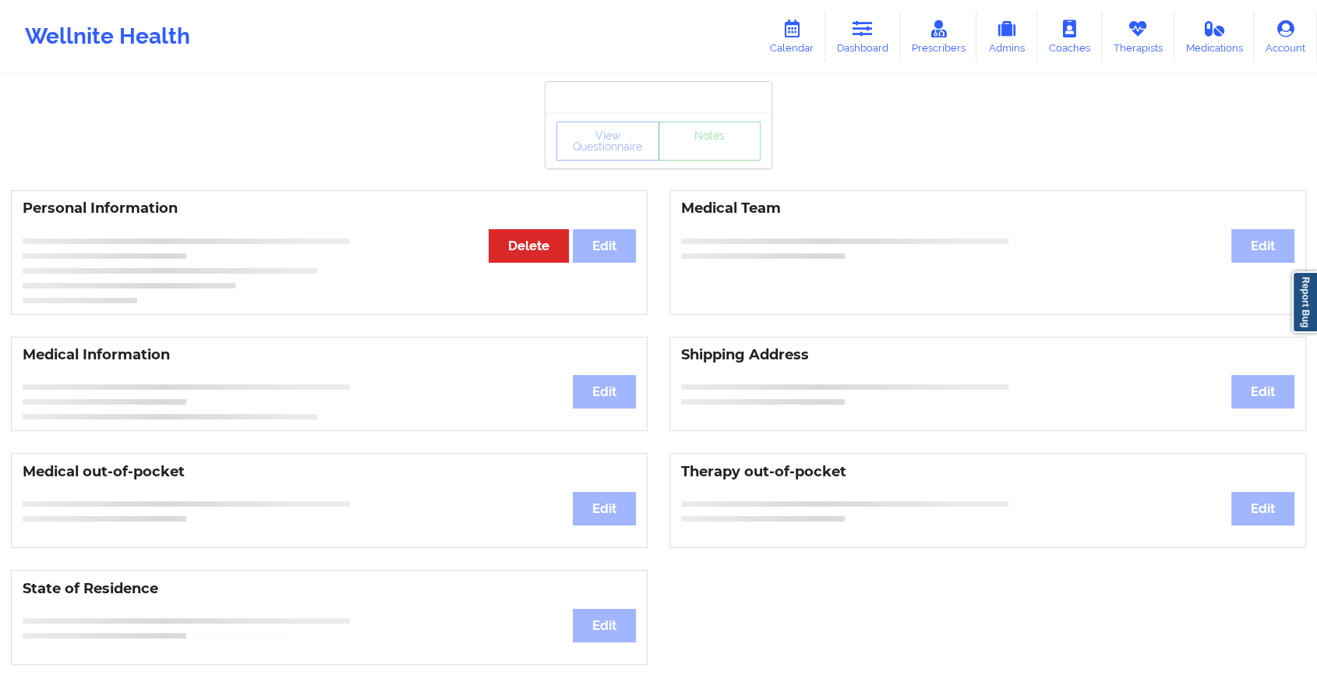
click at [702, 164] on div "View Questionnaire Notes" at bounding box center [659, 140] width 226 height 56
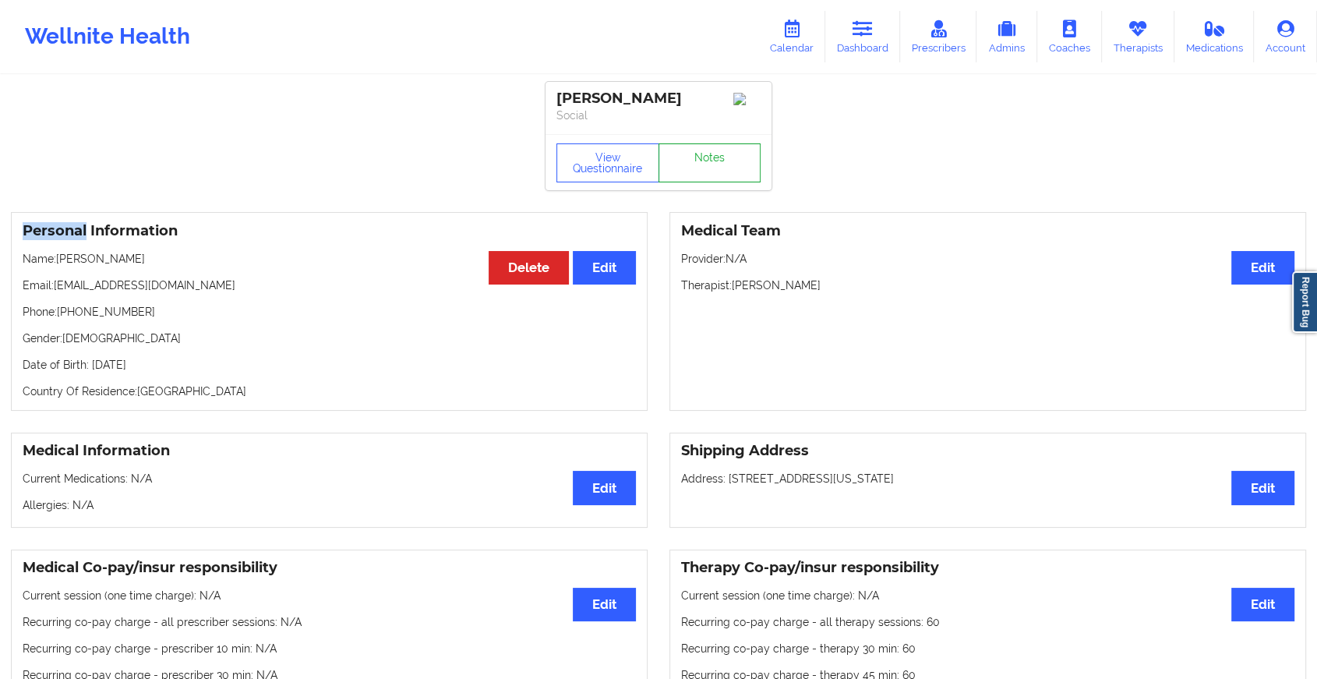
click at [702, 164] on link "Notes" at bounding box center [710, 162] width 103 height 39
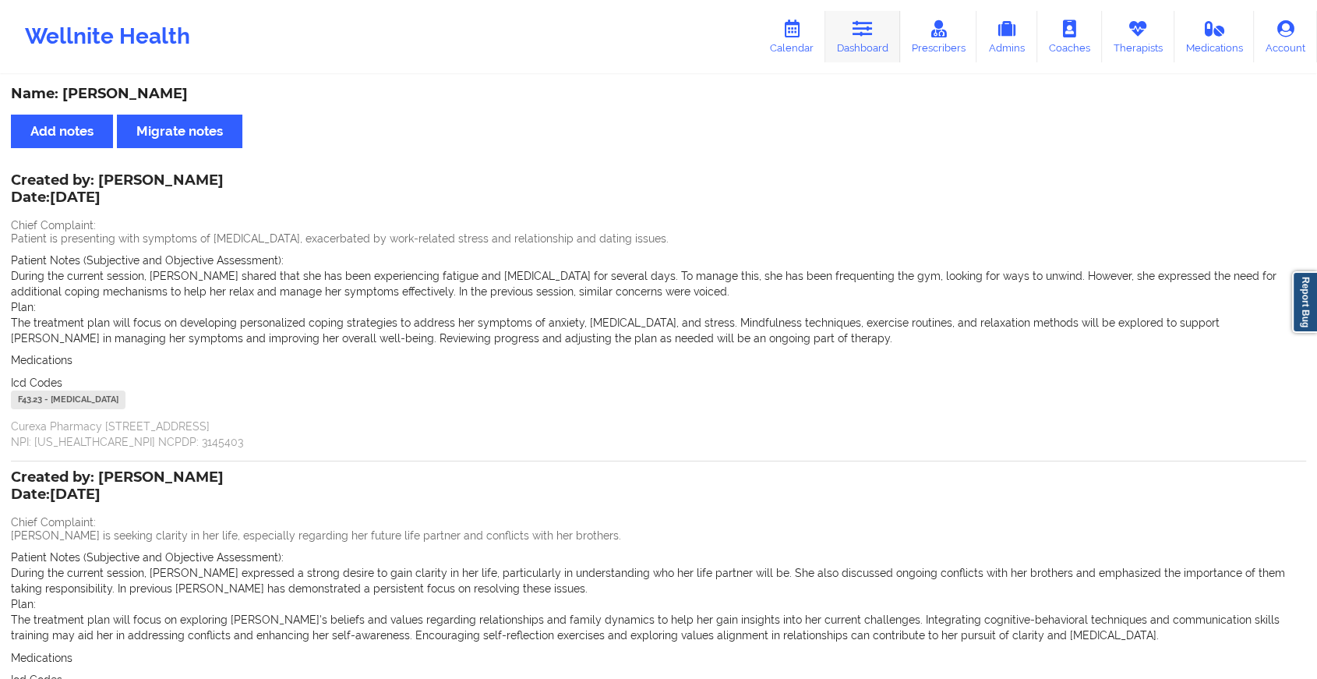
click at [866, 48] on link "Dashboard" at bounding box center [863, 36] width 75 height 51
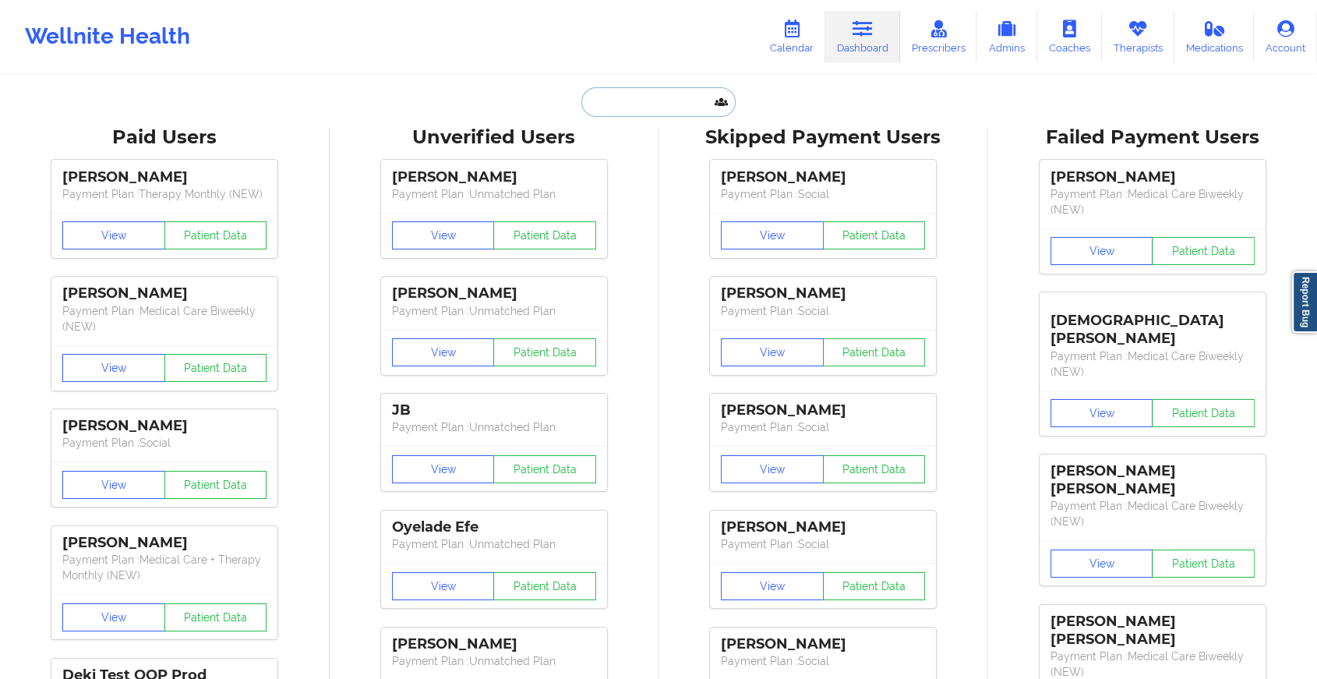
click at [652, 106] on input "text" at bounding box center [659, 102] width 154 height 30
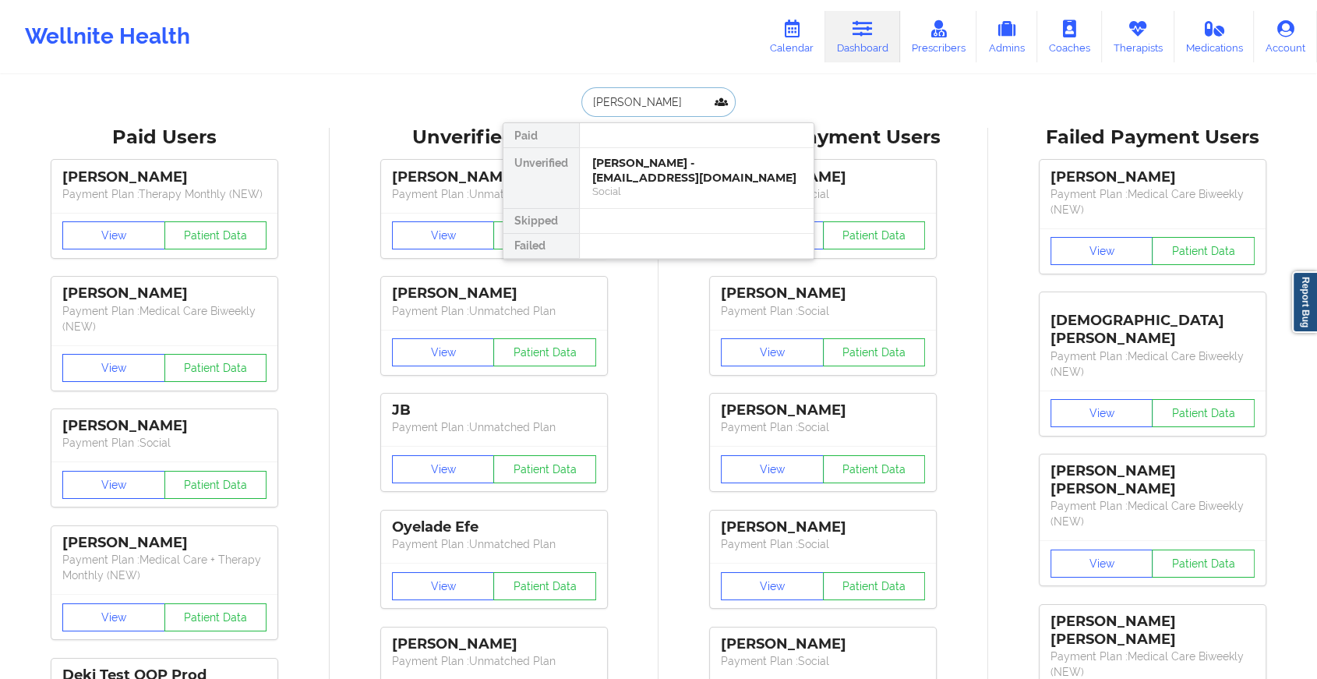
type input "[PERSON_NAME]"
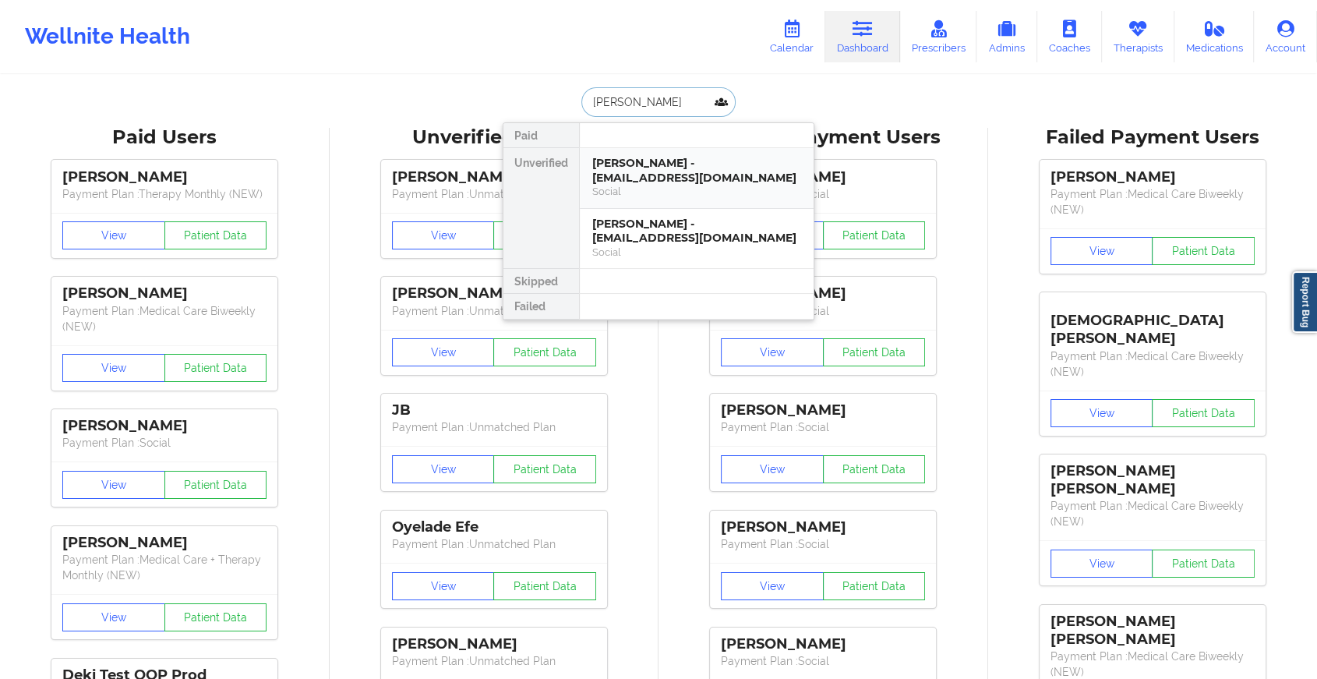
click at [681, 171] on div "[PERSON_NAME] - [EMAIL_ADDRESS][DOMAIN_NAME]" at bounding box center [696, 170] width 209 height 29
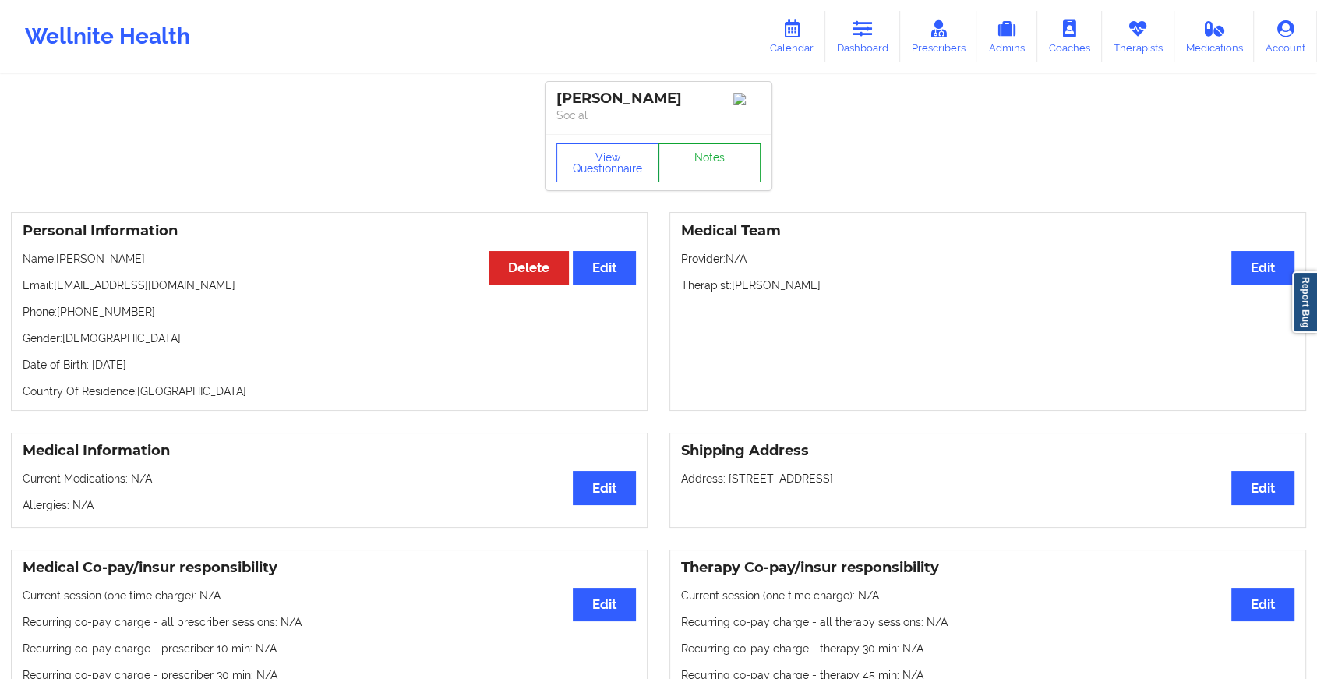
click at [720, 158] on link "Notes" at bounding box center [710, 162] width 103 height 39
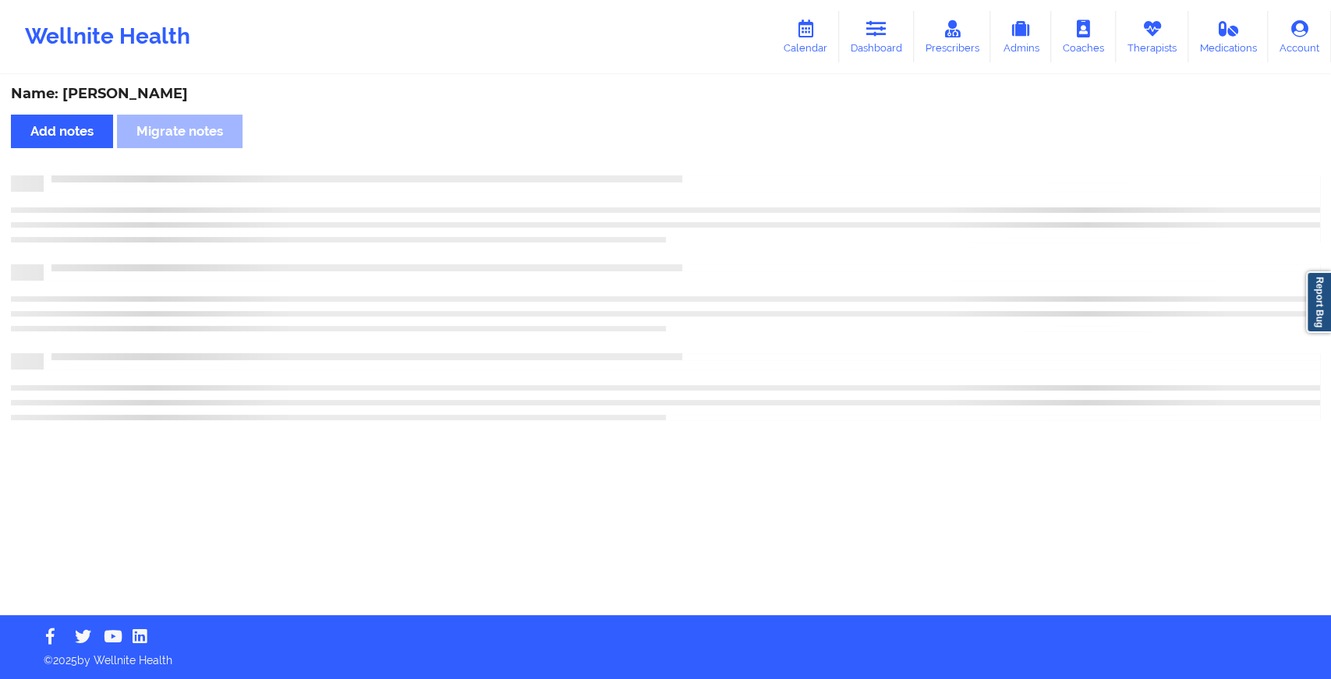
click at [762, 225] on div "Name: [PERSON_NAME] Add notes Migrate notes" at bounding box center [665, 345] width 1331 height 539
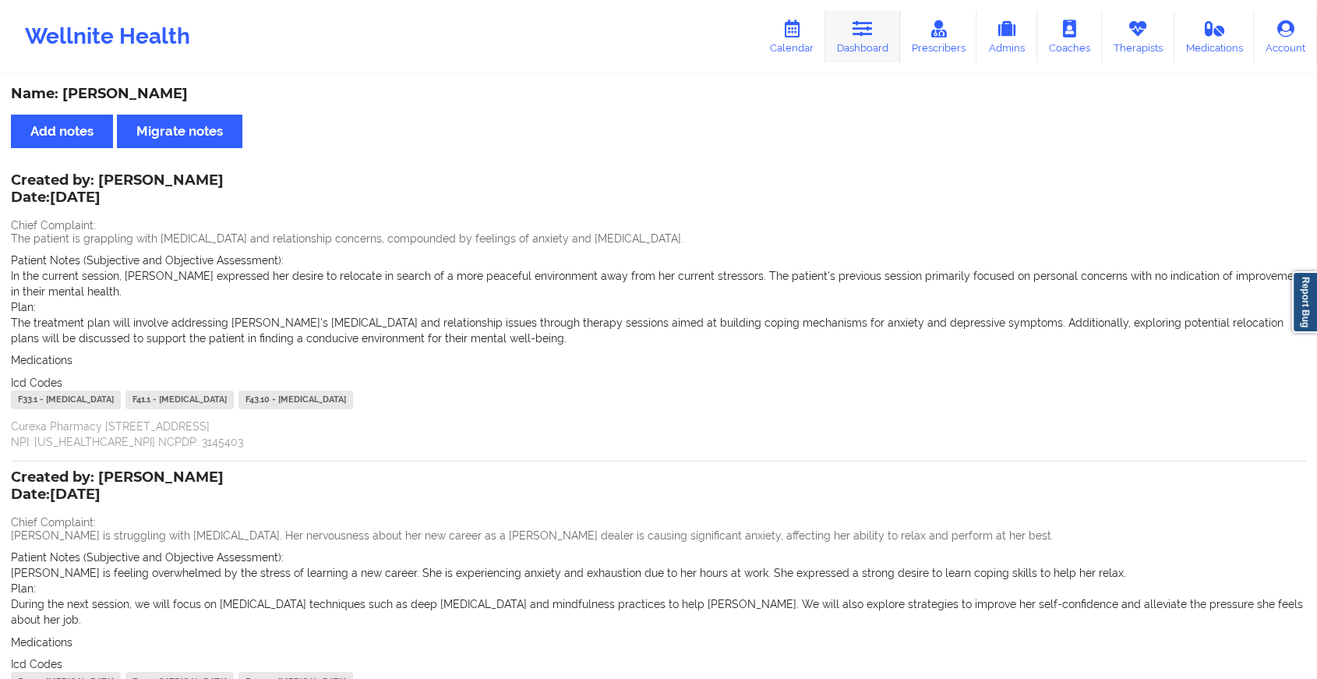
click at [874, 17] on link "Dashboard" at bounding box center [863, 36] width 75 height 51
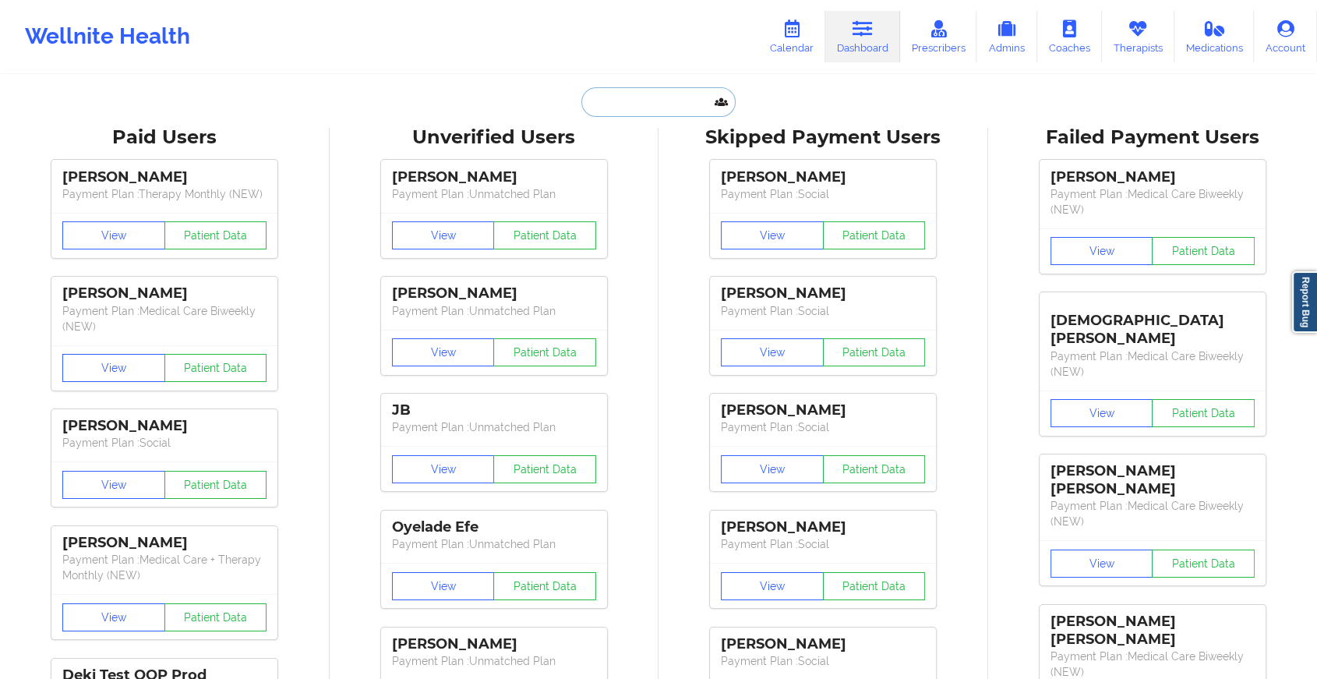
click at [608, 97] on input "text" at bounding box center [659, 102] width 154 height 30
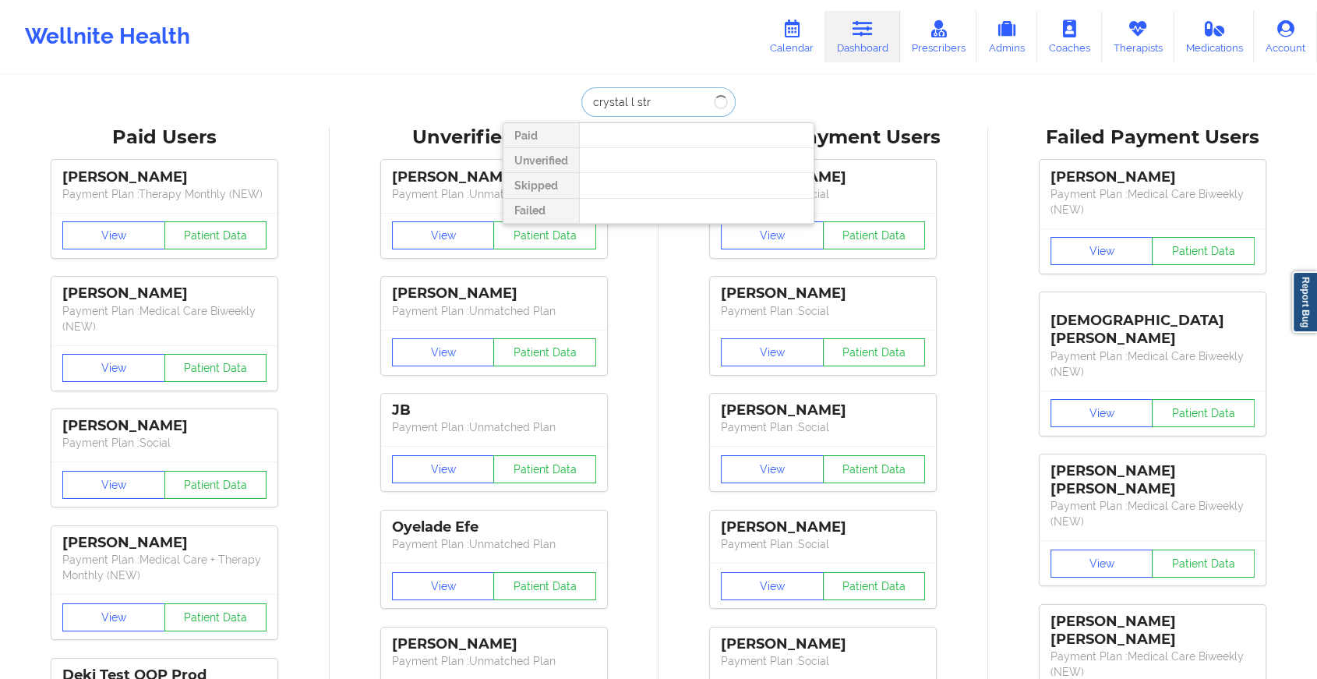
type input "crystal l stra"
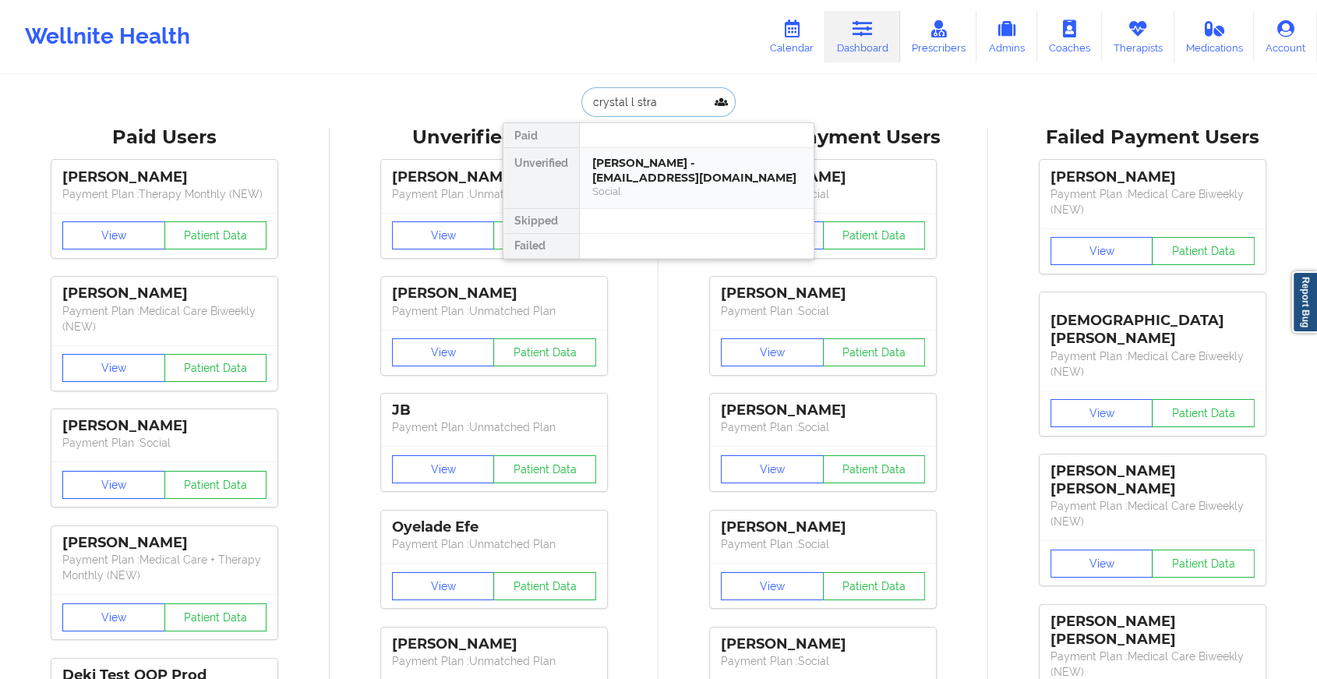
click at [704, 169] on div "[PERSON_NAME] - [EMAIL_ADDRESS][DOMAIN_NAME]" at bounding box center [696, 170] width 209 height 29
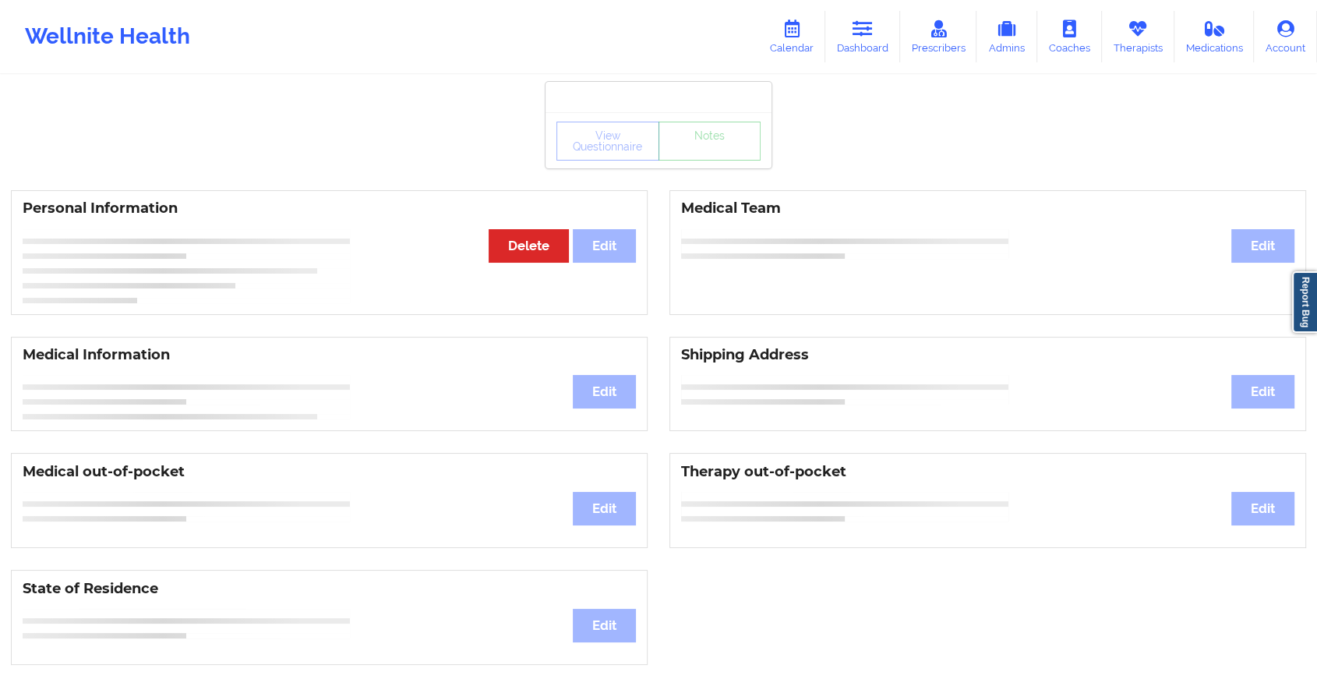
click at [718, 162] on div "View Questionnaire Notes" at bounding box center [659, 140] width 226 height 56
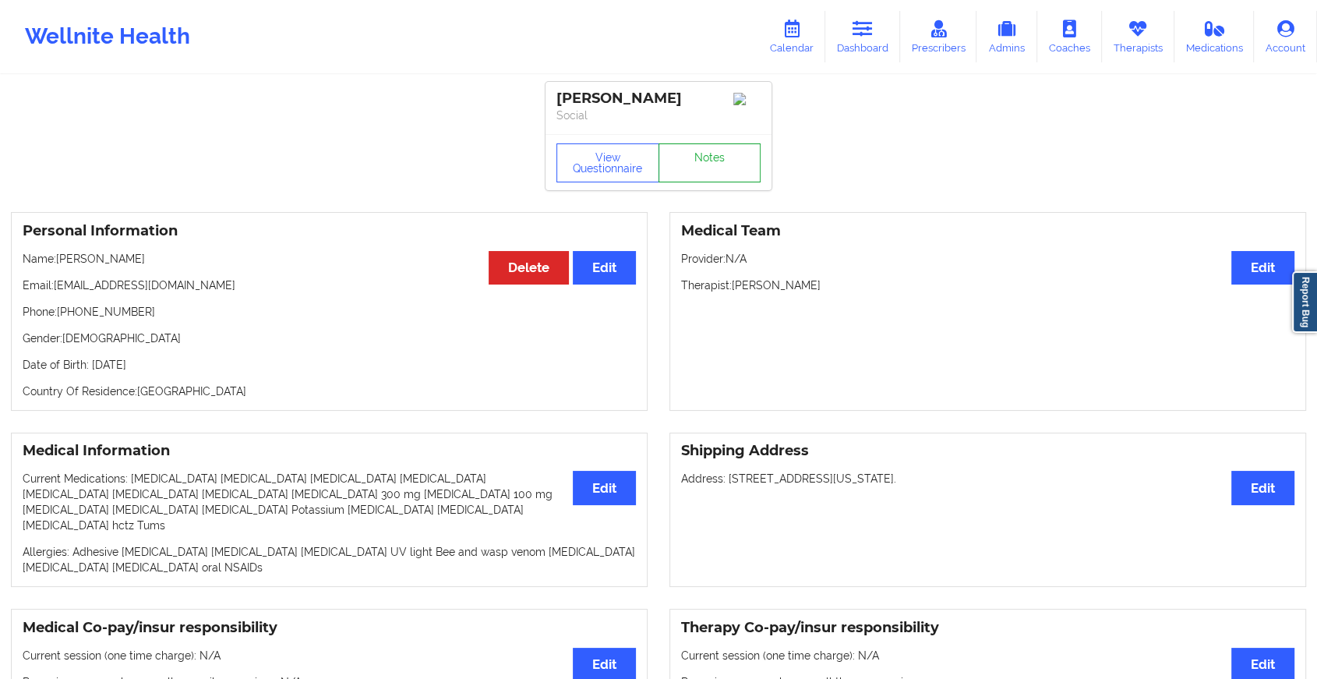
click at [718, 162] on link "Notes" at bounding box center [710, 162] width 103 height 39
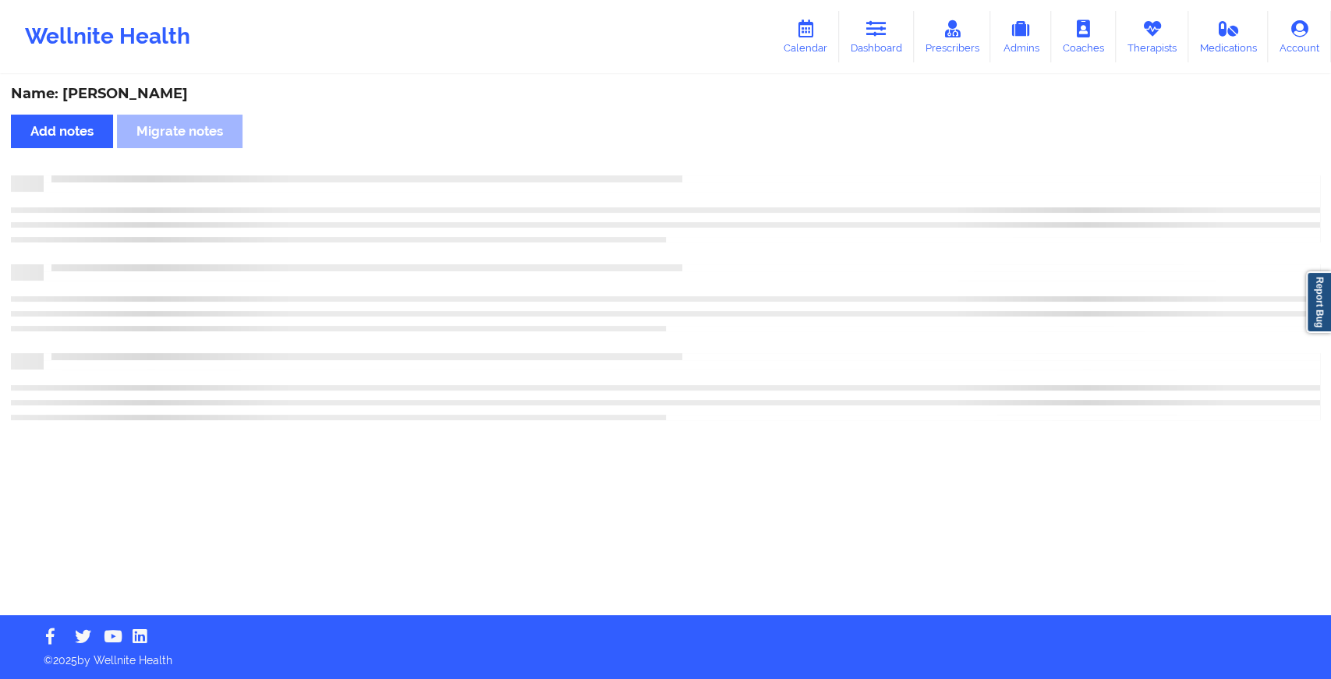
click at [718, 162] on div "Name: [PERSON_NAME] Add notes Migrate notes" at bounding box center [665, 345] width 1331 height 539
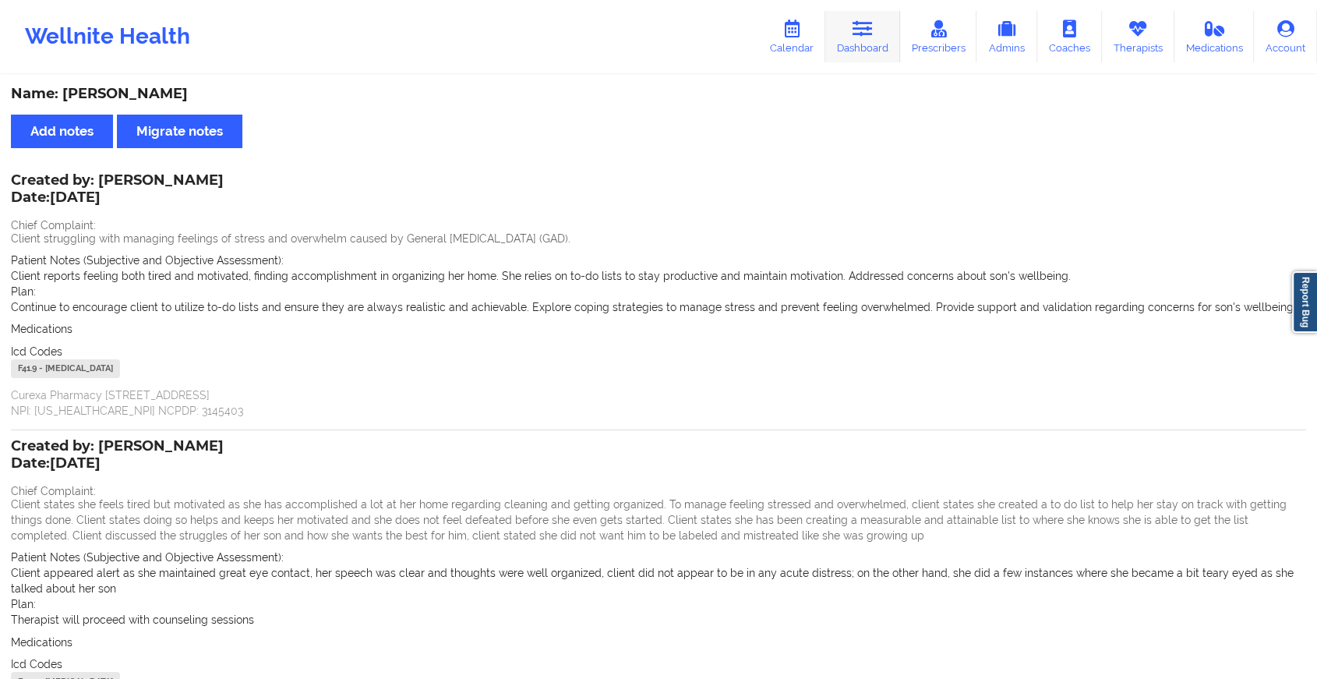
click at [878, 25] on link "Dashboard" at bounding box center [863, 36] width 75 height 51
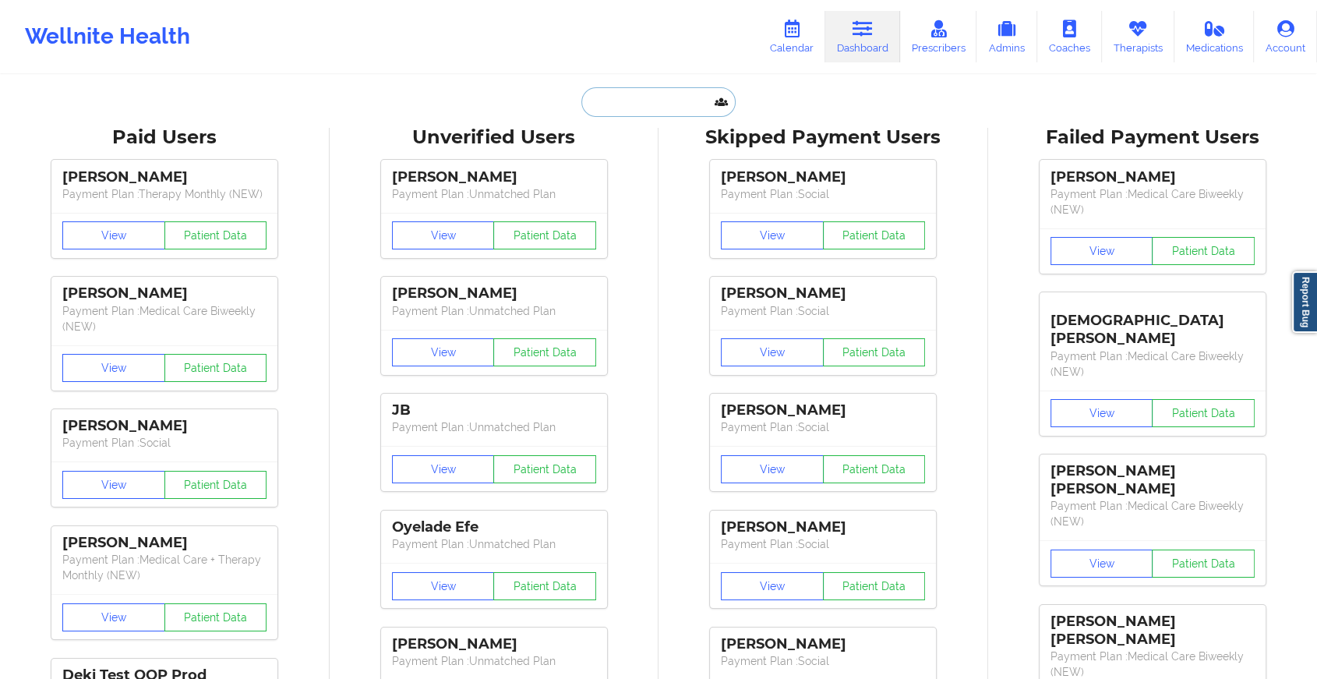
click at [667, 94] on input "text" at bounding box center [659, 102] width 154 height 30
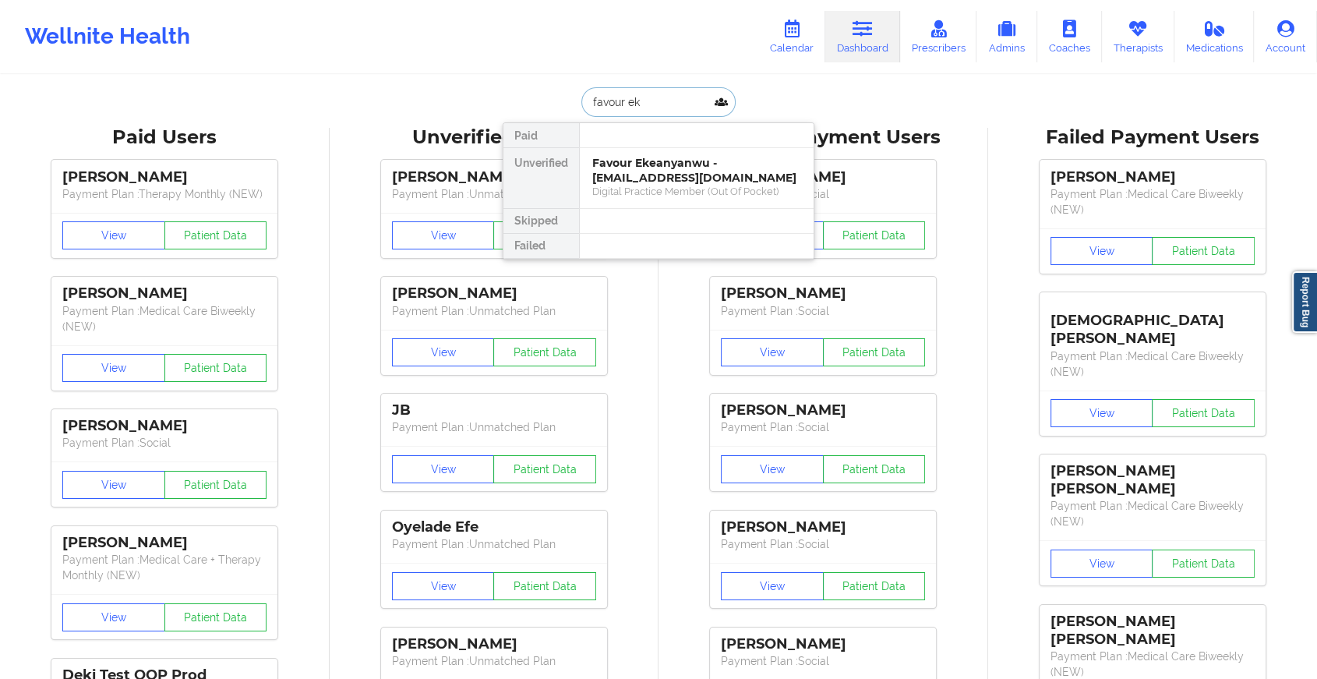
drag, startPoint x: 673, startPoint y: 100, endPoint x: 516, endPoint y: 83, distance: 157.5
type input "[PERSON_NAME]"
click at [681, 164] on div "[PERSON_NAME] - [EMAIL_ADDRESS][DOMAIN_NAME]" at bounding box center [696, 170] width 209 height 29
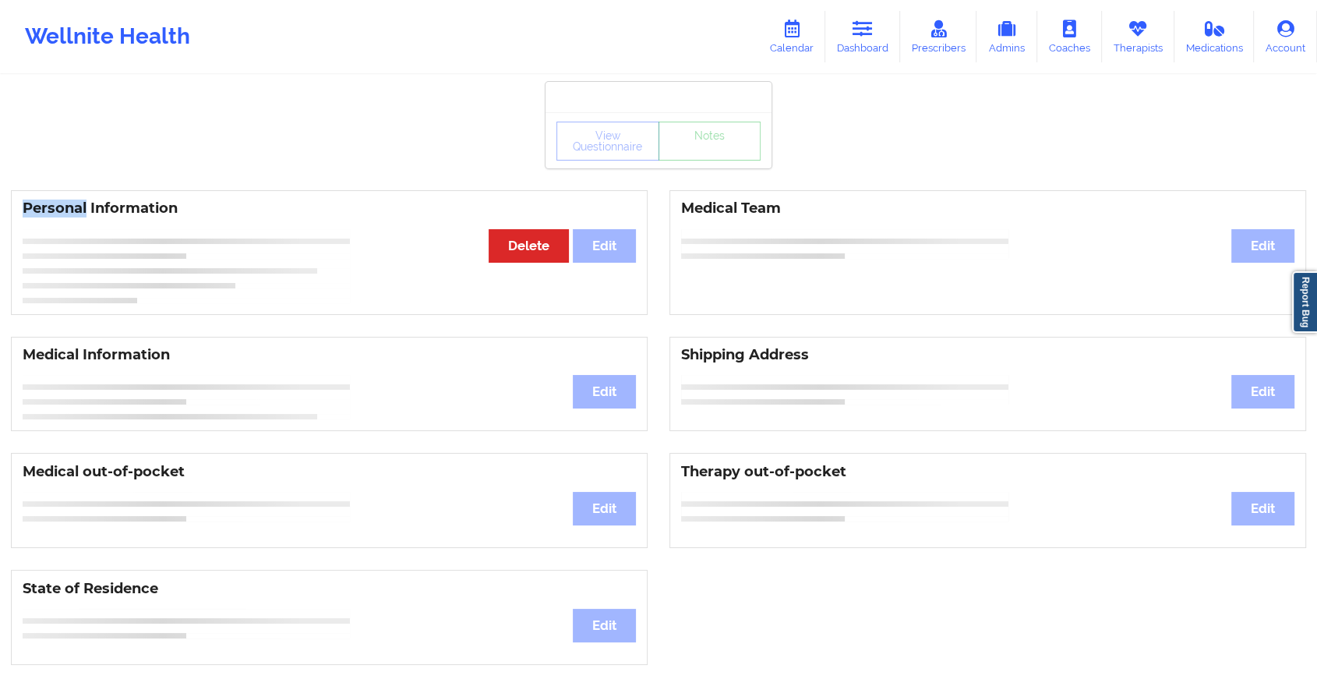
click at [681, 164] on div "View Questionnaire Notes" at bounding box center [659, 140] width 226 height 56
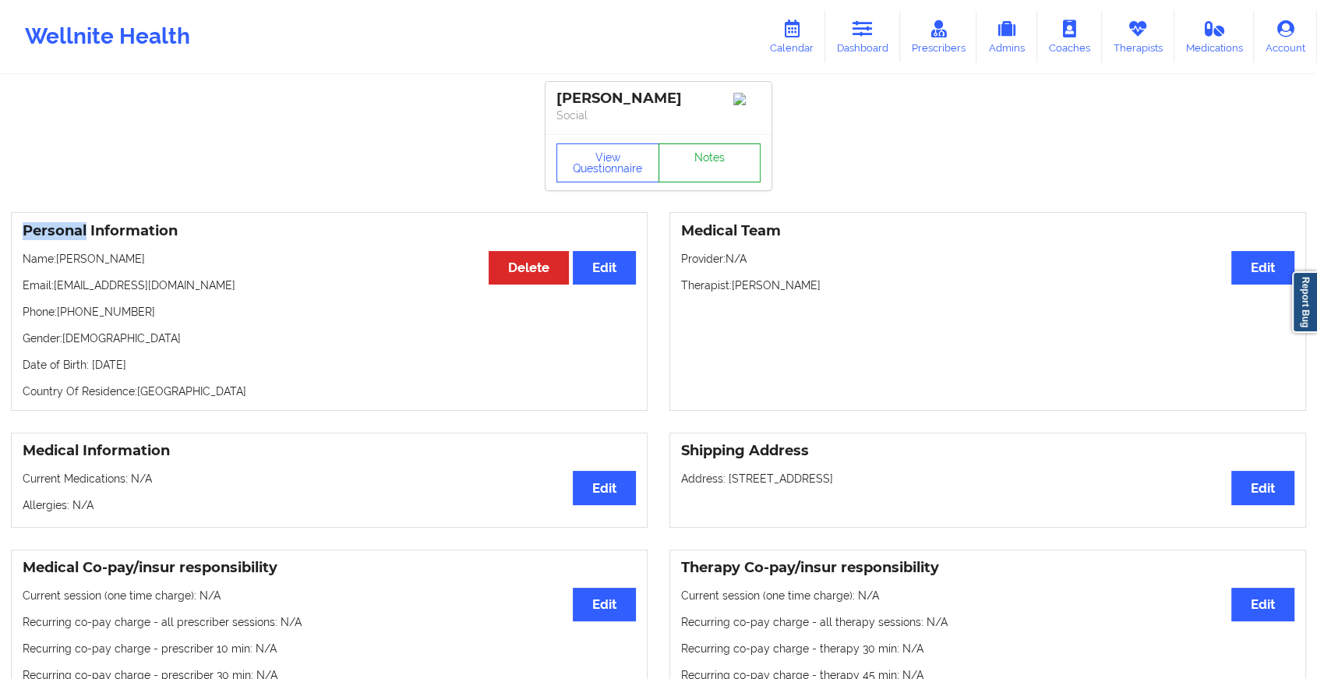
drag, startPoint x: 681, startPoint y: 164, endPoint x: 705, endPoint y: 172, distance: 25.6
click at [705, 172] on link "Notes" at bounding box center [710, 162] width 103 height 39
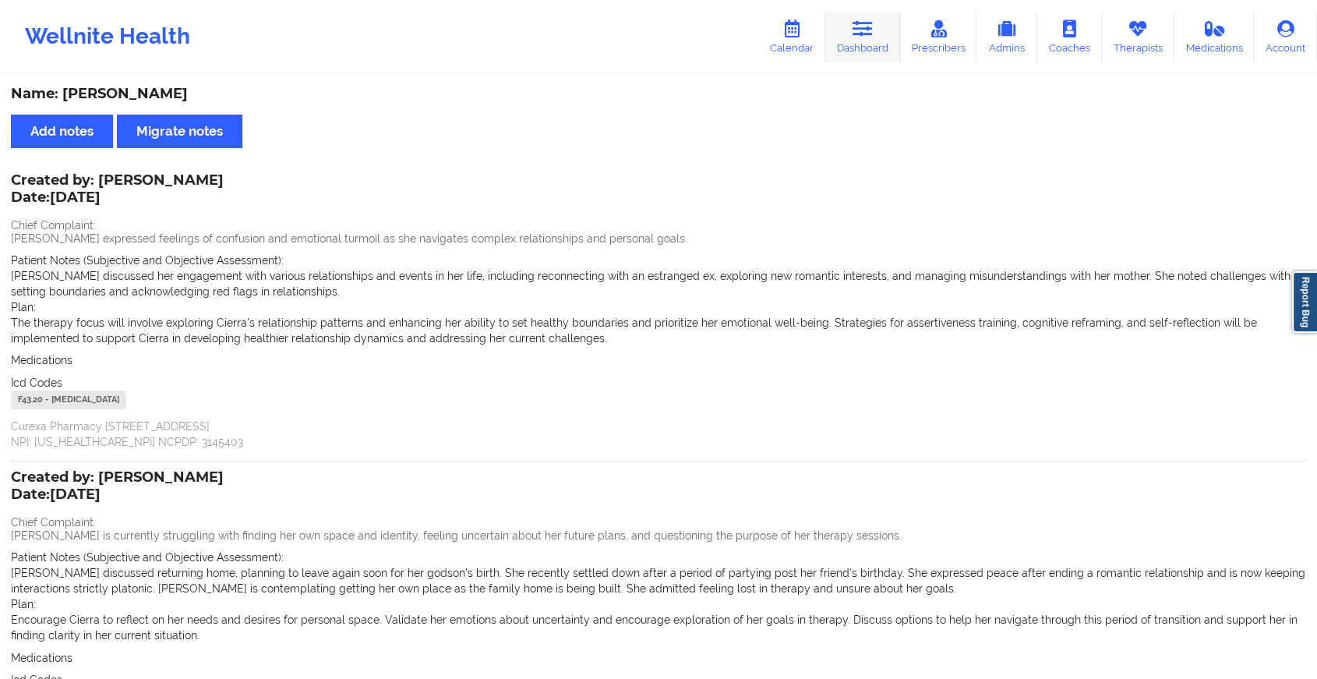
click at [839, 41] on link "Dashboard" at bounding box center [863, 36] width 75 height 51
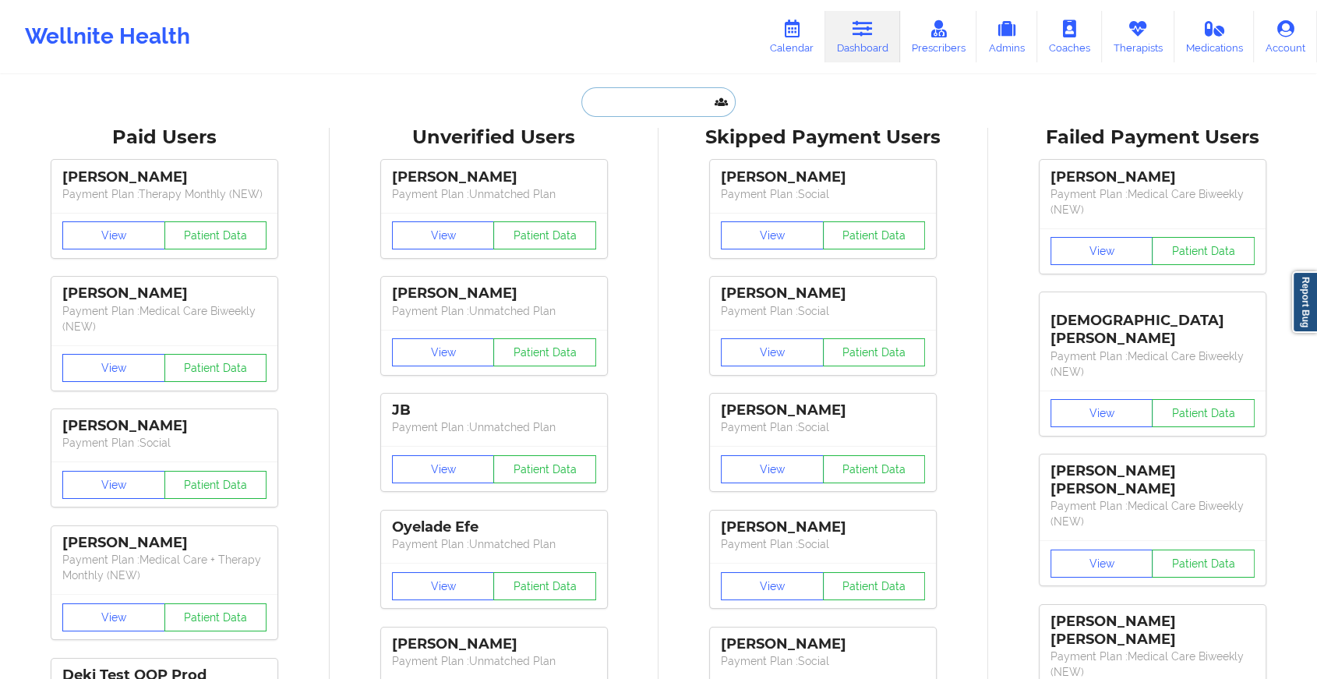
click at [674, 113] on input "text" at bounding box center [659, 102] width 154 height 30
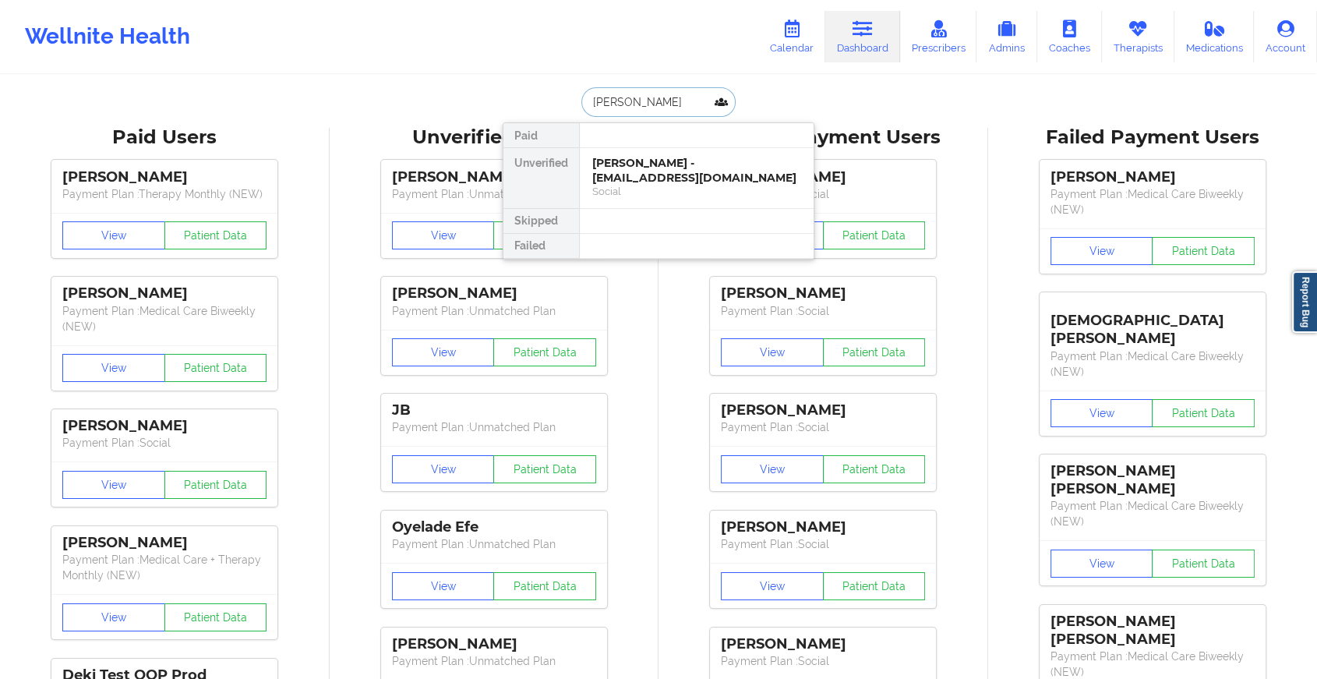
type input "[PERSON_NAME]"
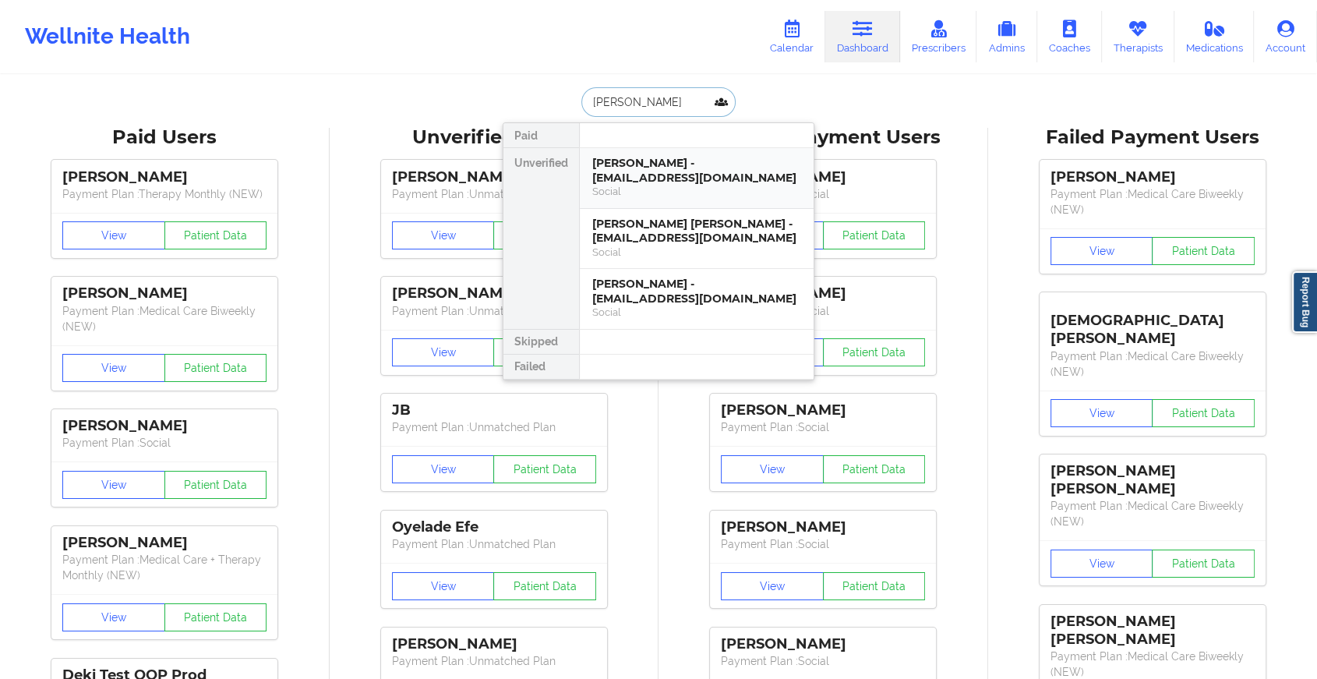
click at [718, 179] on div "[PERSON_NAME] - [EMAIL_ADDRESS][DOMAIN_NAME]" at bounding box center [696, 170] width 209 height 29
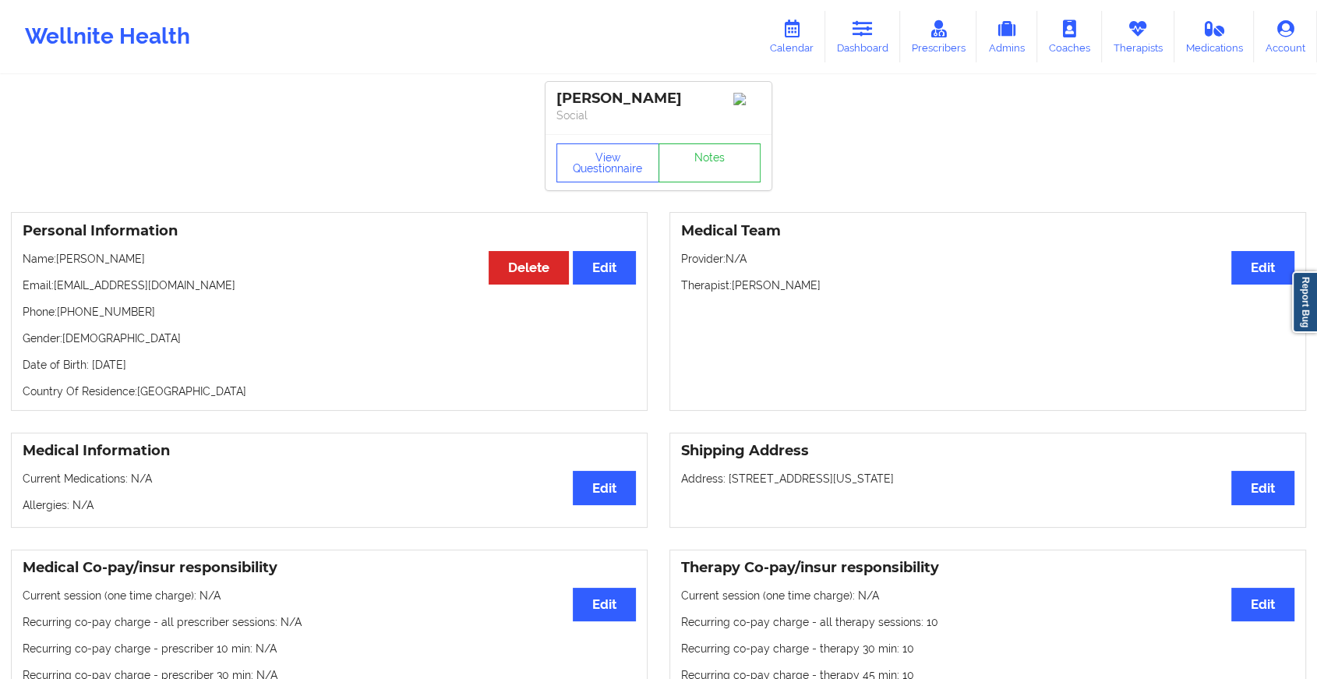
click at [709, 159] on div "View Questionnaire Notes" at bounding box center [659, 162] width 204 height 39
click at [709, 159] on link "Notes" at bounding box center [710, 162] width 103 height 39
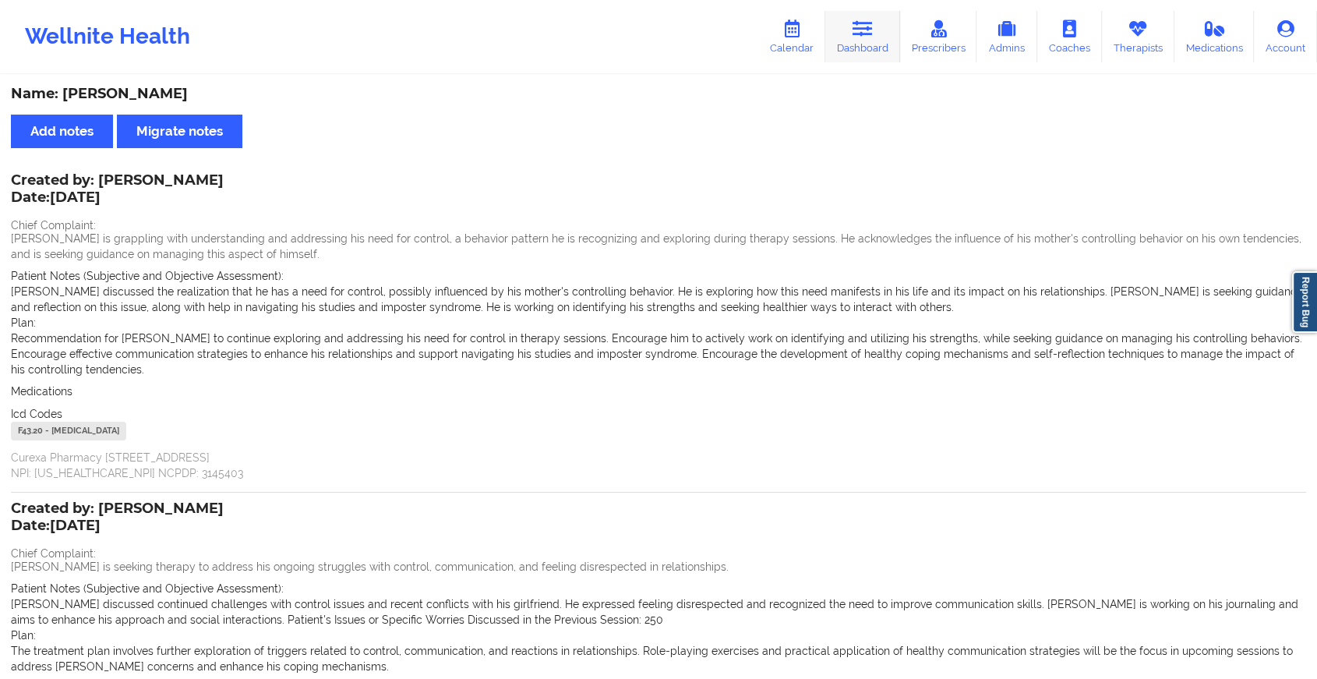
click at [847, 48] on link "Dashboard" at bounding box center [863, 36] width 75 height 51
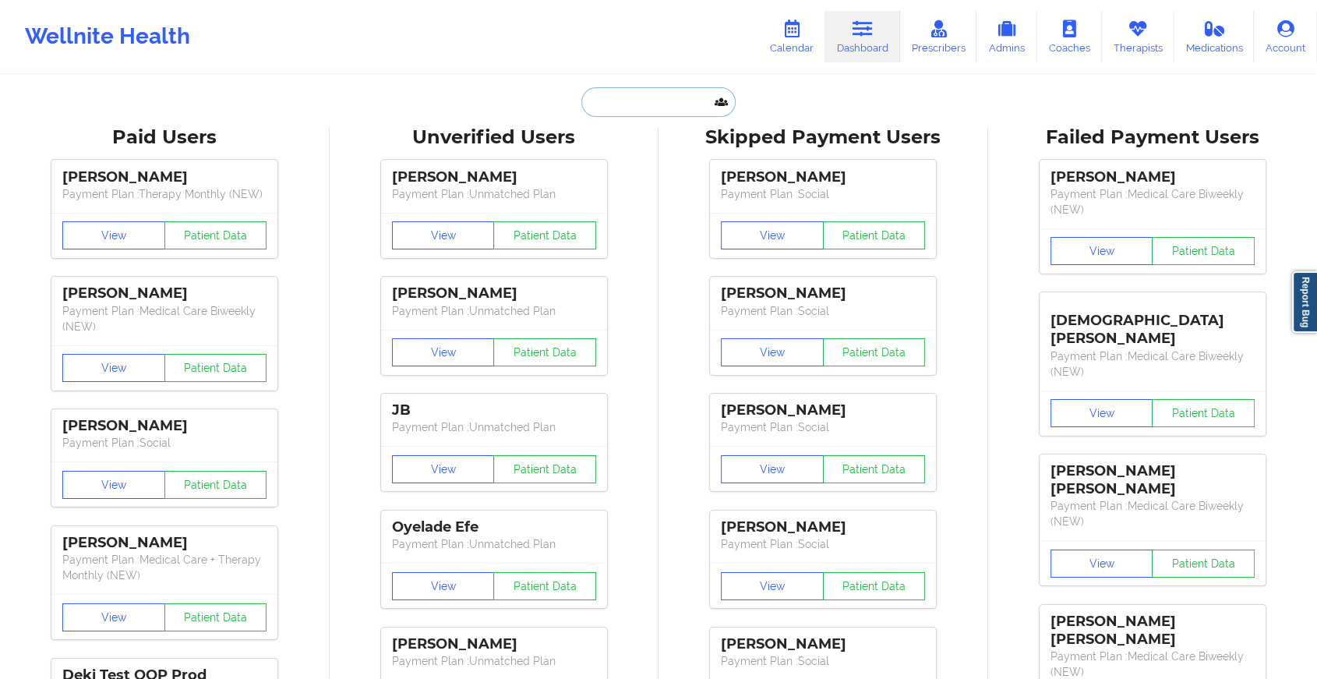
click at [667, 99] on input "text" at bounding box center [659, 102] width 154 height 30
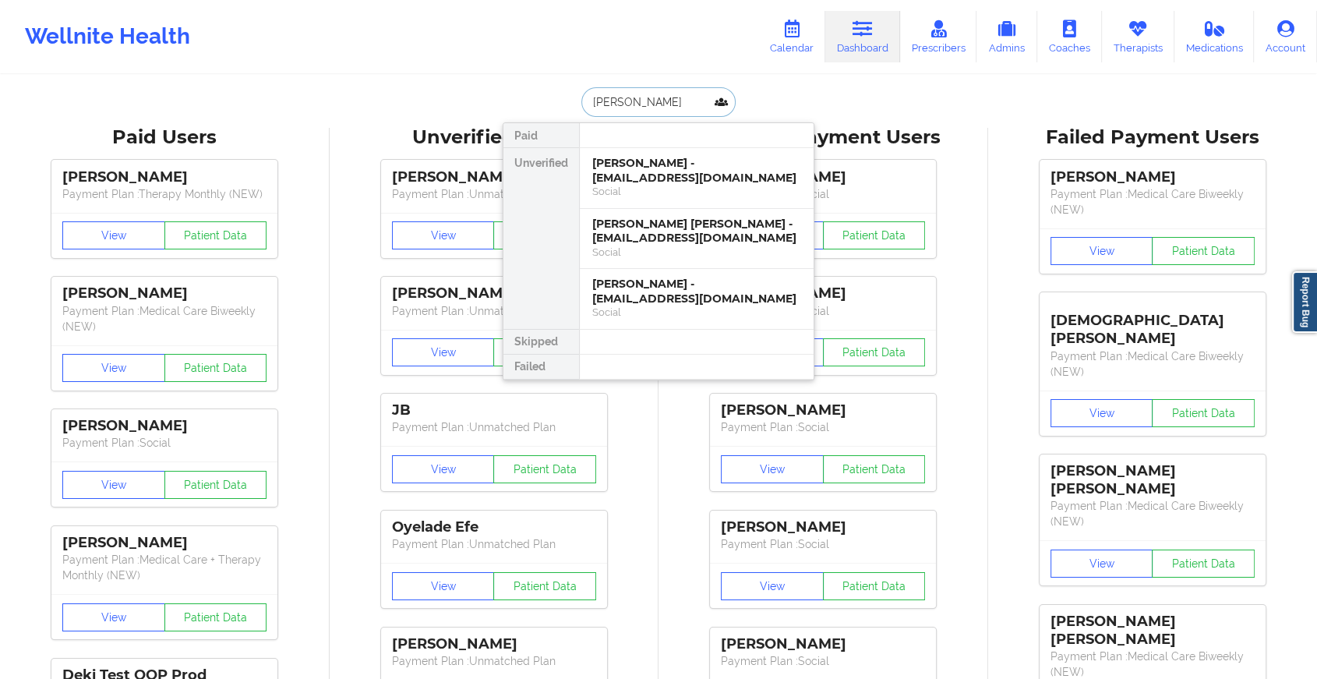
type input "[PERSON_NAME]"
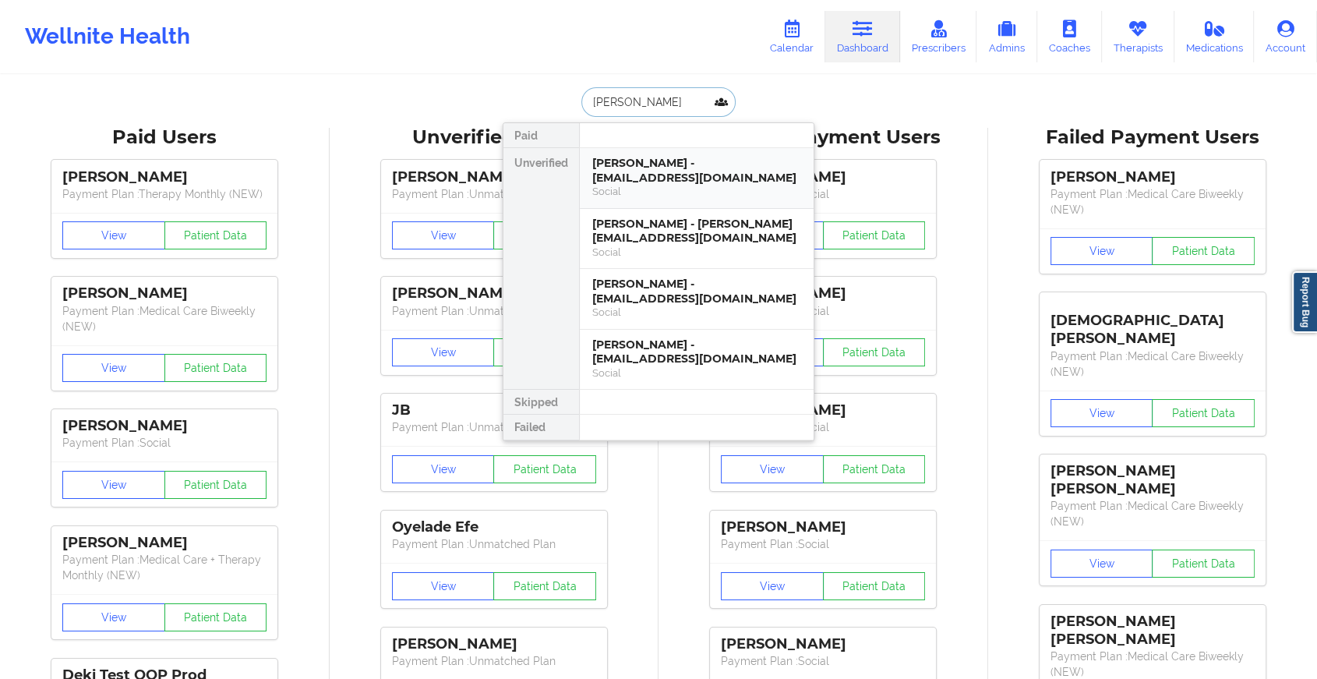
click at [698, 171] on div "[PERSON_NAME] - [EMAIL_ADDRESS][DOMAIN_NAME]" at bounding box center [696, 170] width 209 height 29
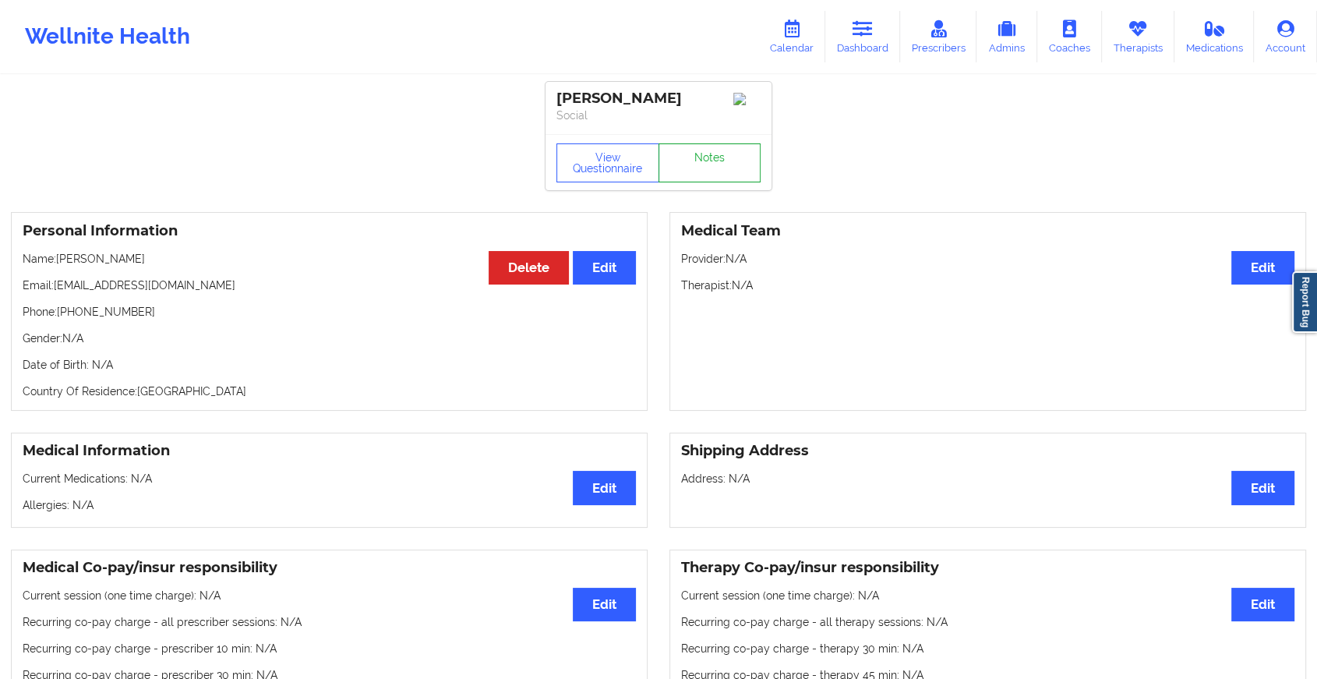
click at [713, 156] on link "Notes" at bounding box center [710, 162] width 103 height 39
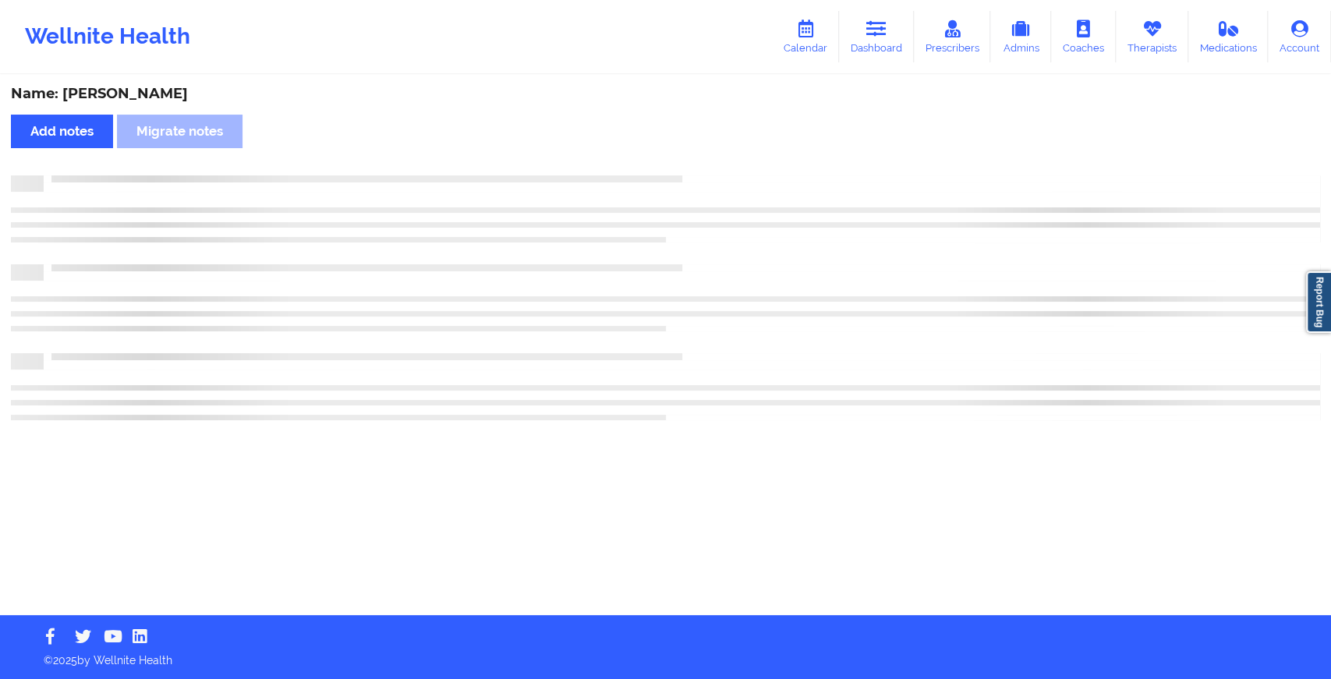
click at [797, 254] on div "Name: [PERSON_NAME] Add notes Migrate notes" at bounding box center [665, 345] width 1331 height 539
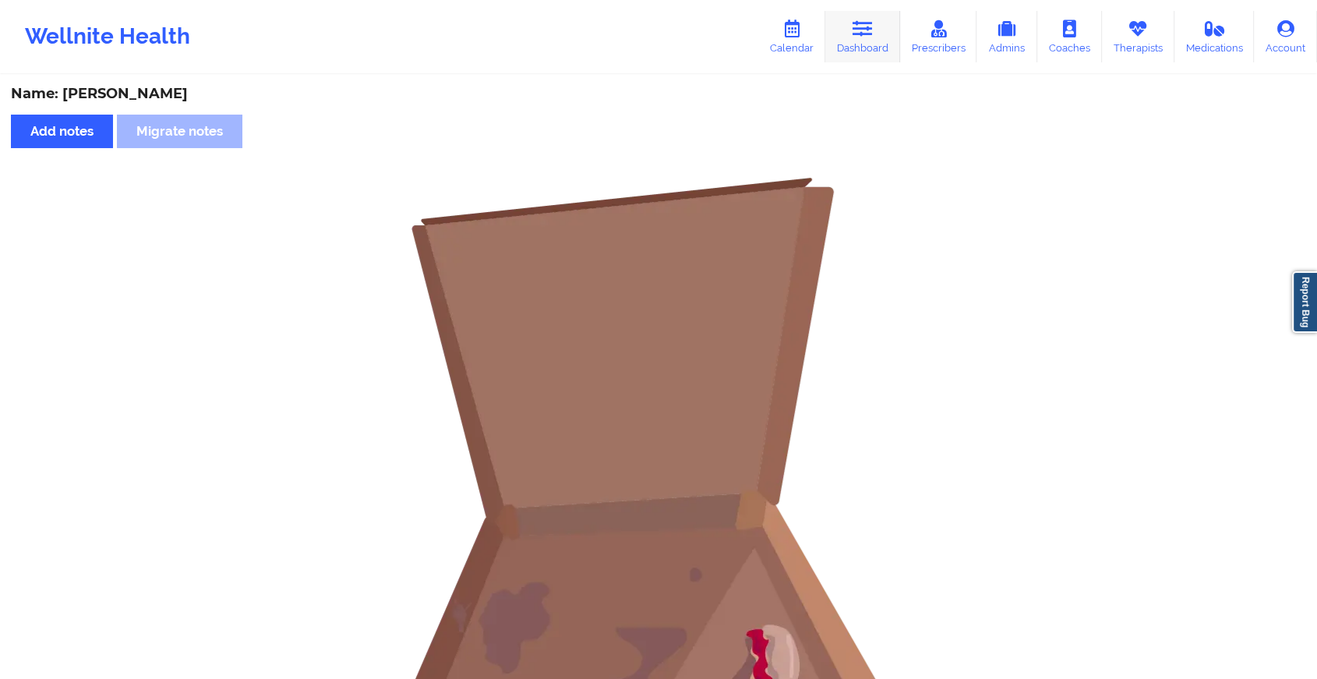
click at [840, 41] on link "Dashboard" at bounding box center [863, 36] width 75 height 51
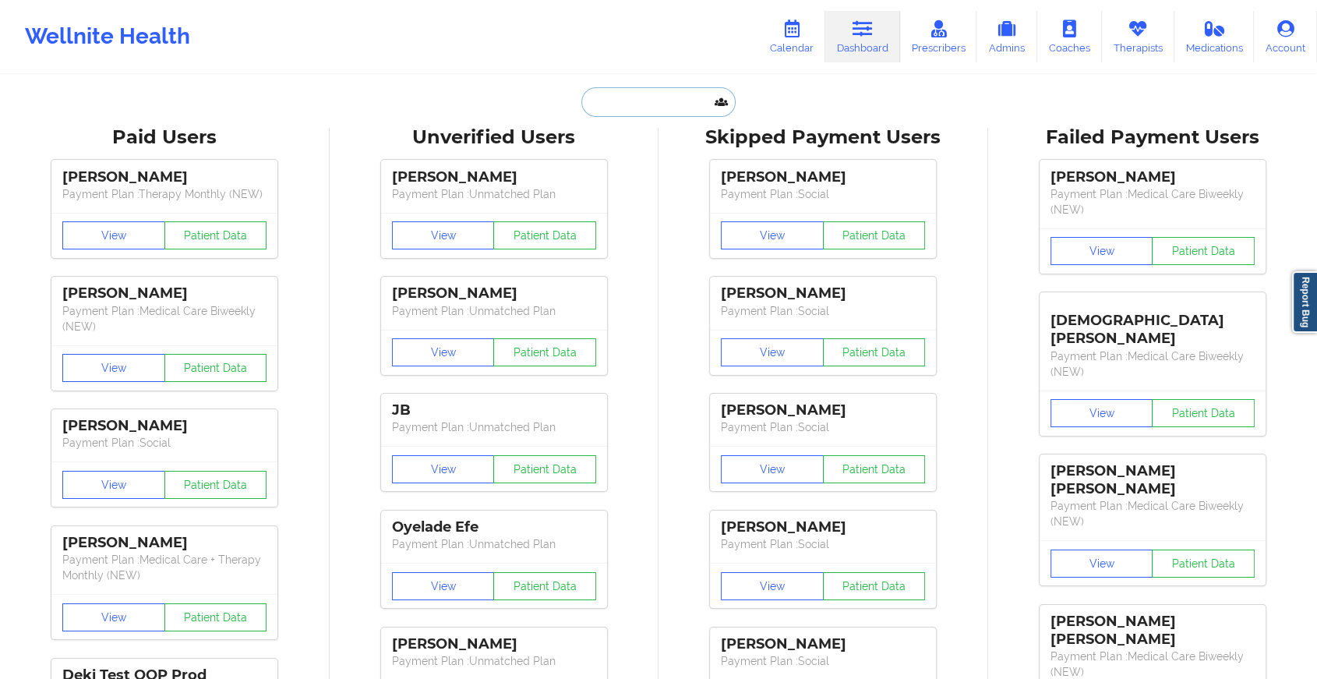
click at [643, 97] on input "text" at bounding box center [659, 102] width 154 height 30
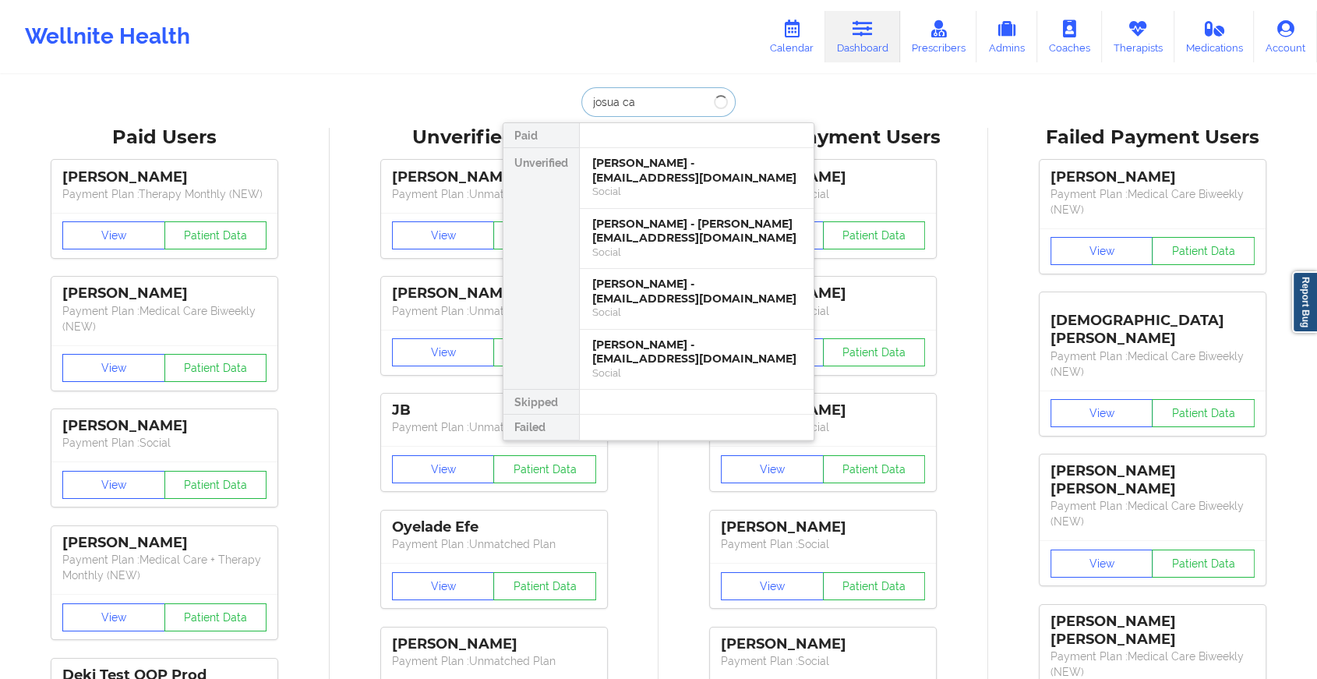
type input "josua can"
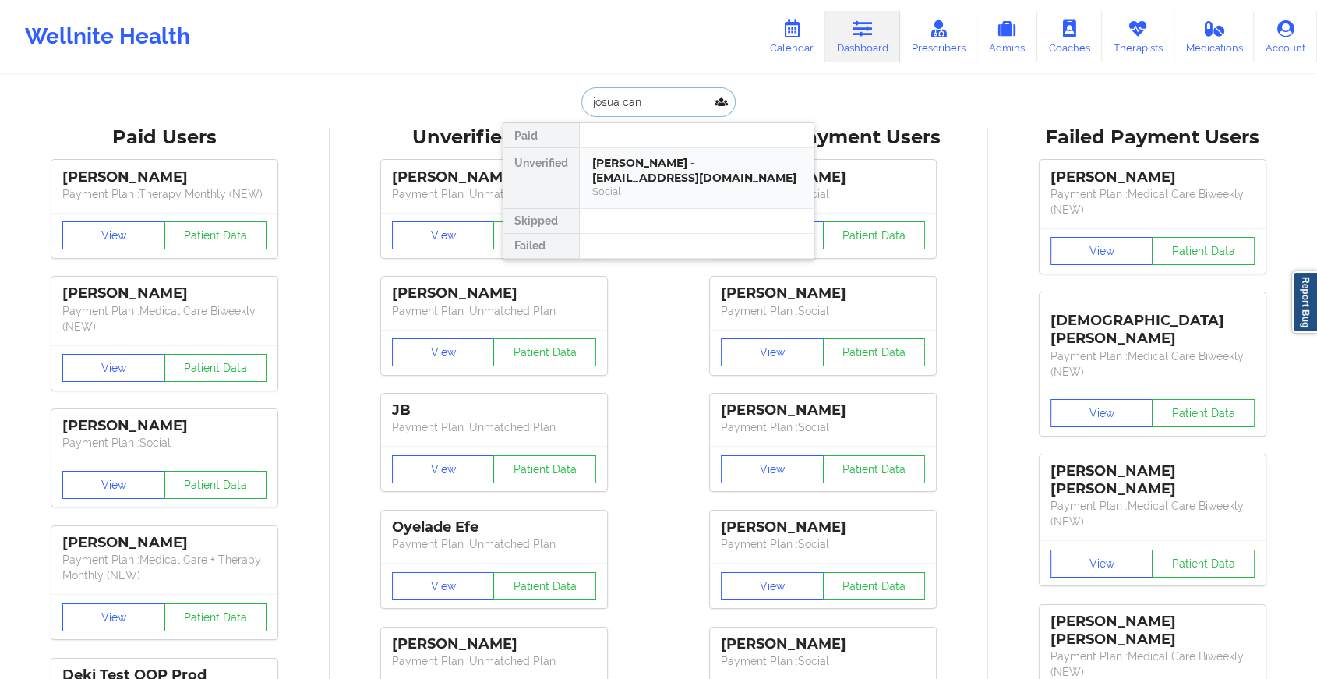
click at [676, 178] on div "[PERSON_NAME] - [EMAIL_ADDRESS][DOMAIN_NAME]" at bounding box center [696, 170] width 209 height 29
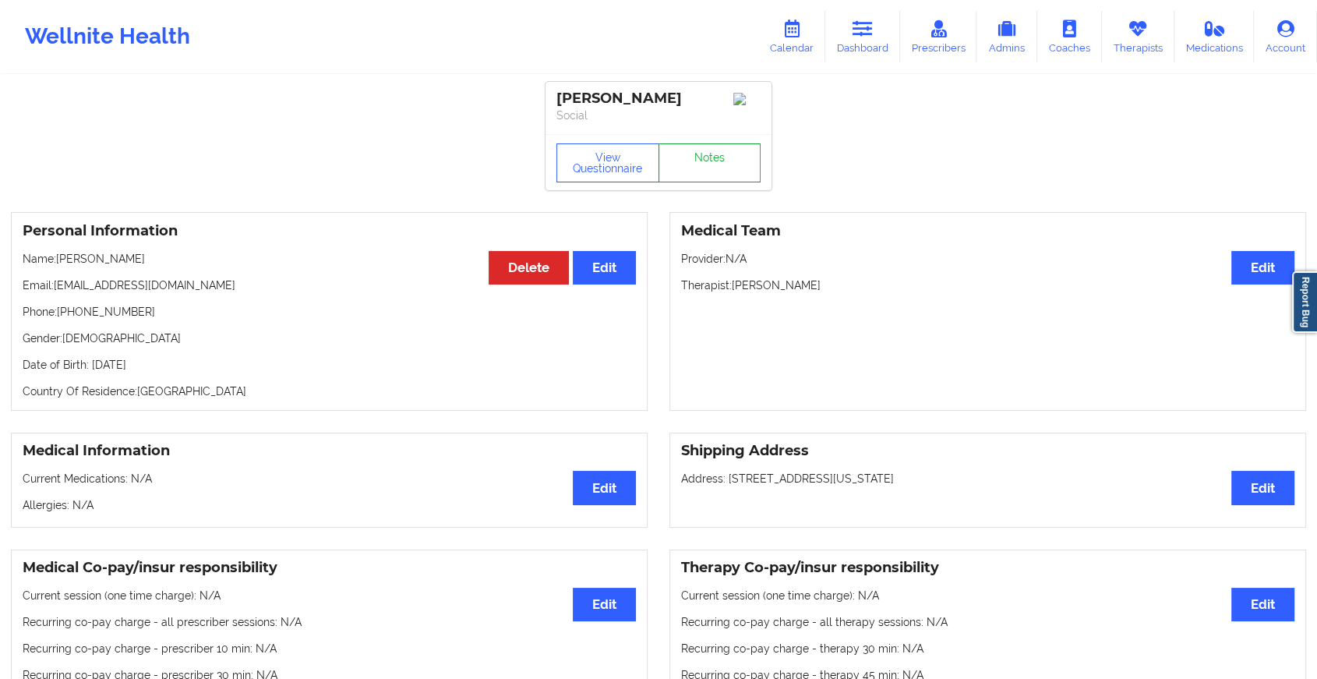
click at [712, 163] on link "Notes" at bounding box center [710, 162] width 103 height 39
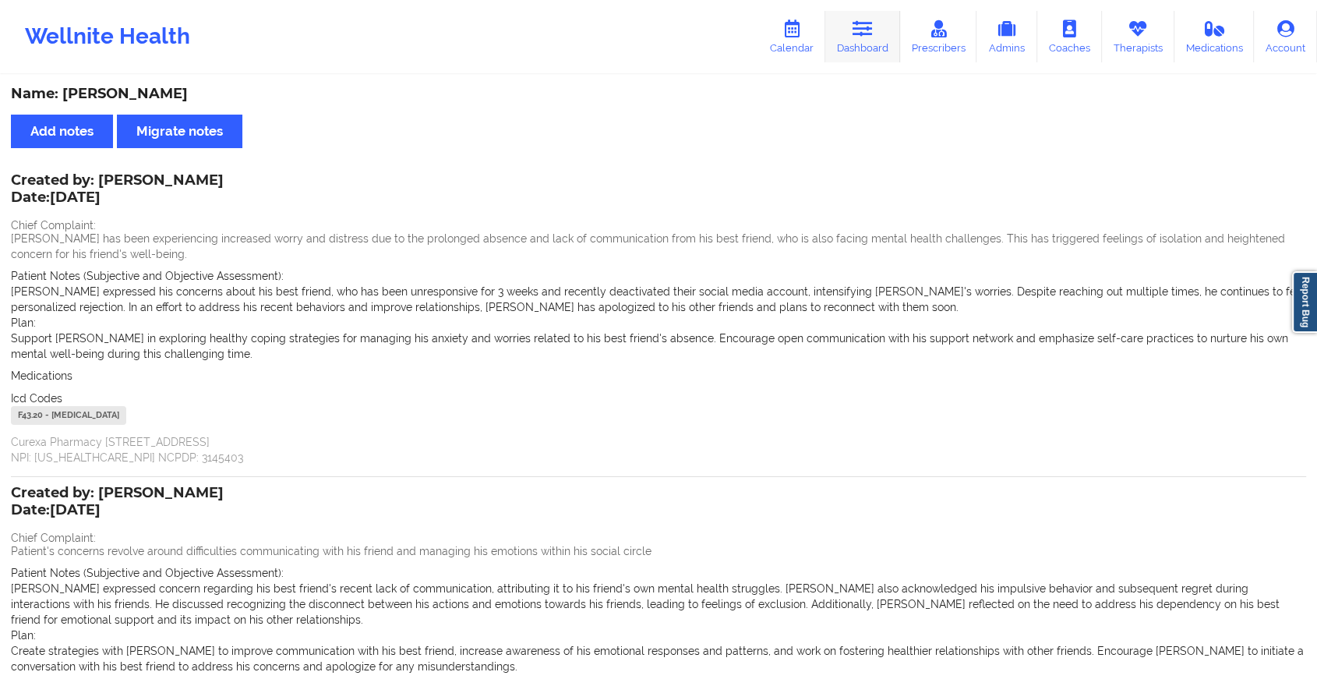
click at [868, 50] on link "Dashboard" at bounding box center [863, 36] width 75 height 51
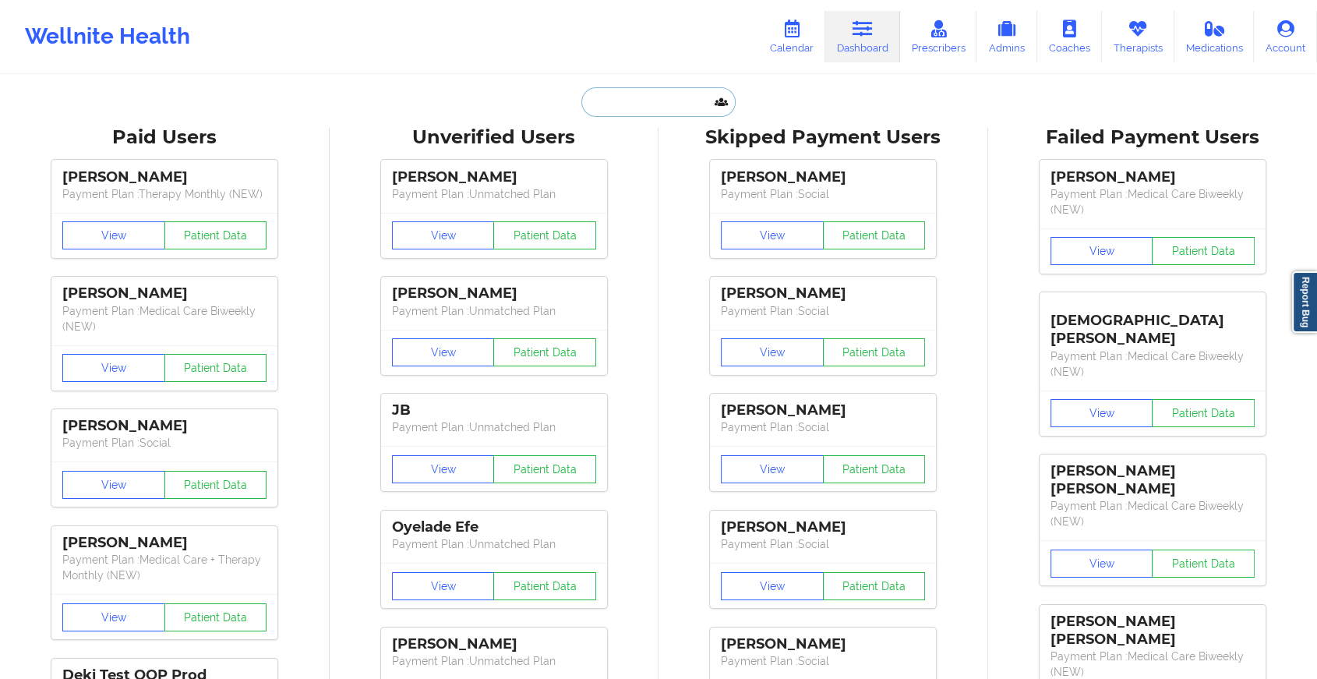
click at [648, 100] on input "text" at bounding box center [659, 102] width 154 height 30
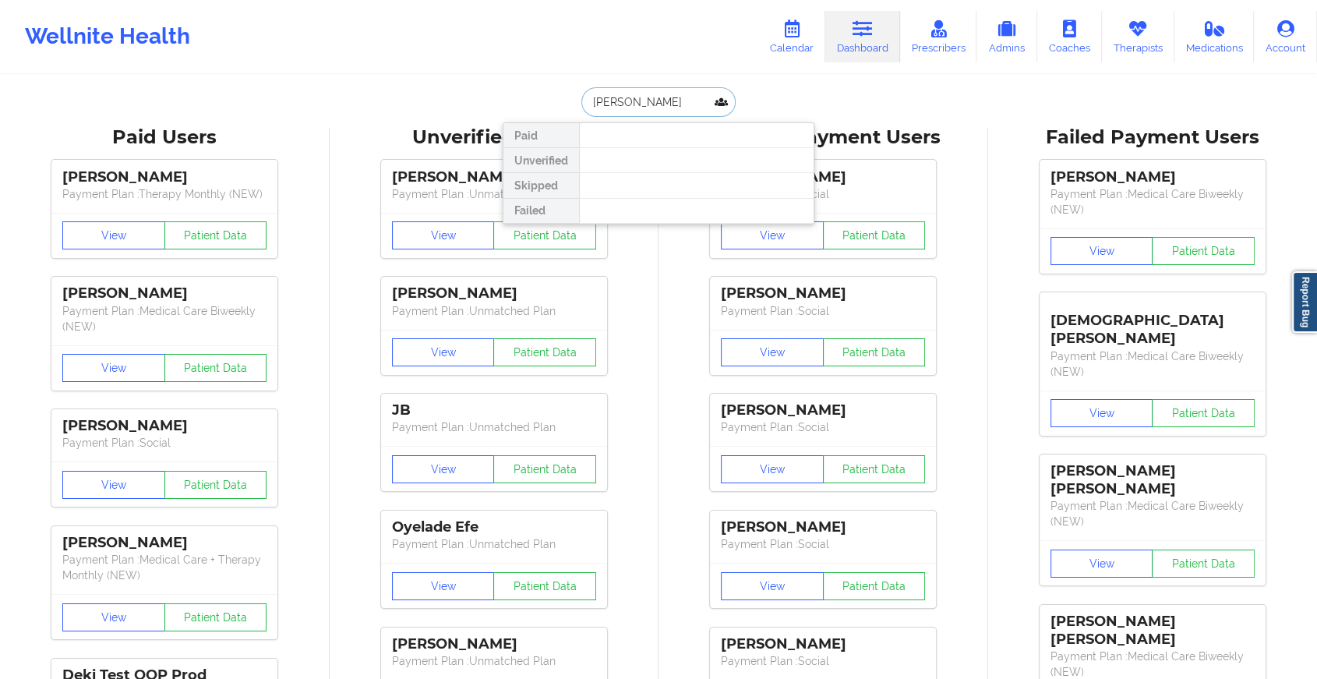
type input "[PERSON_NAME]"
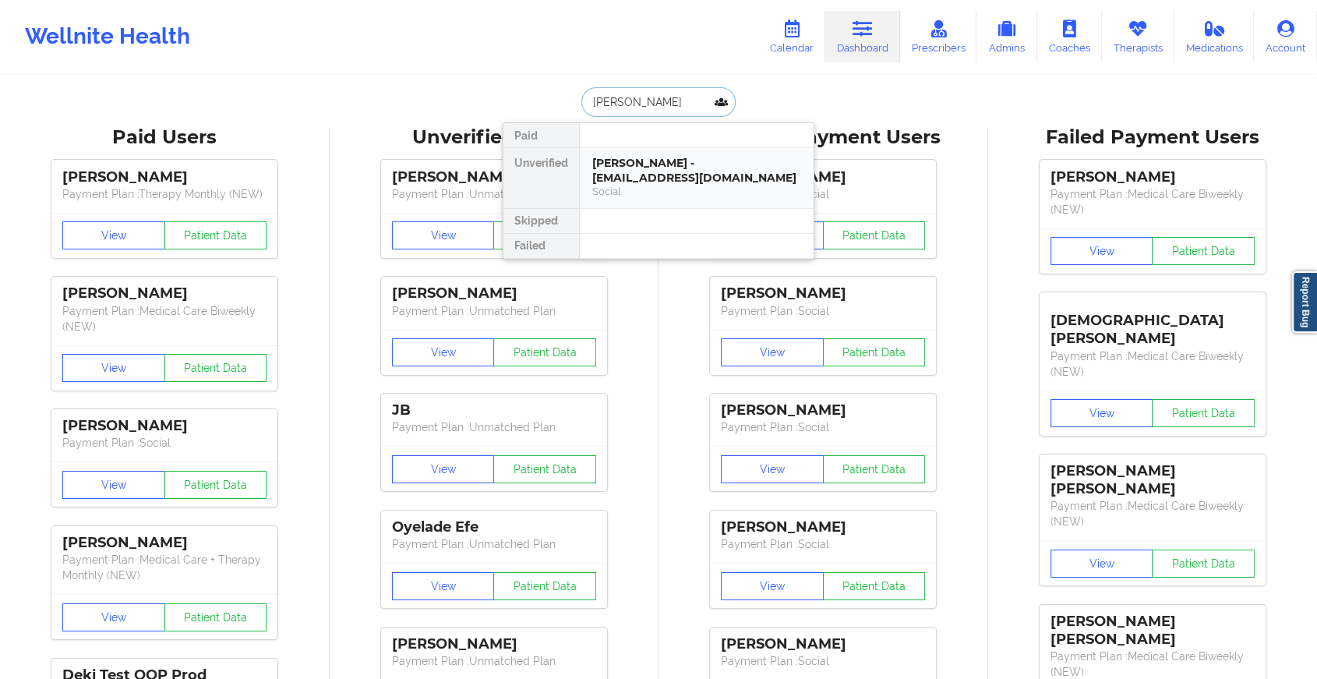
click at [717, 161] on div "[PERSON_NAME] - [EMAIL_ADDRESS][DOMAIN_NAME]" at bounding box center [696, 170] width 209 height 29
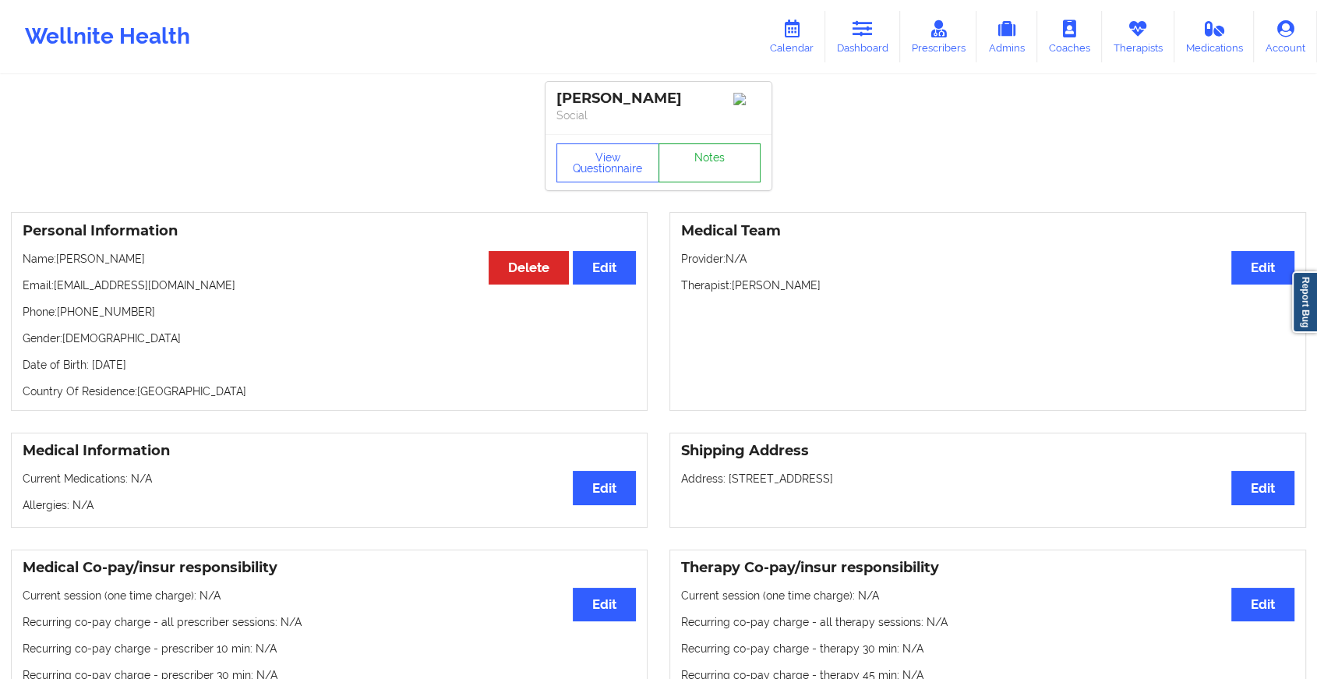
click at [717, 161] on link "Notes" at bounding box center [710, 162] width 103 height 39
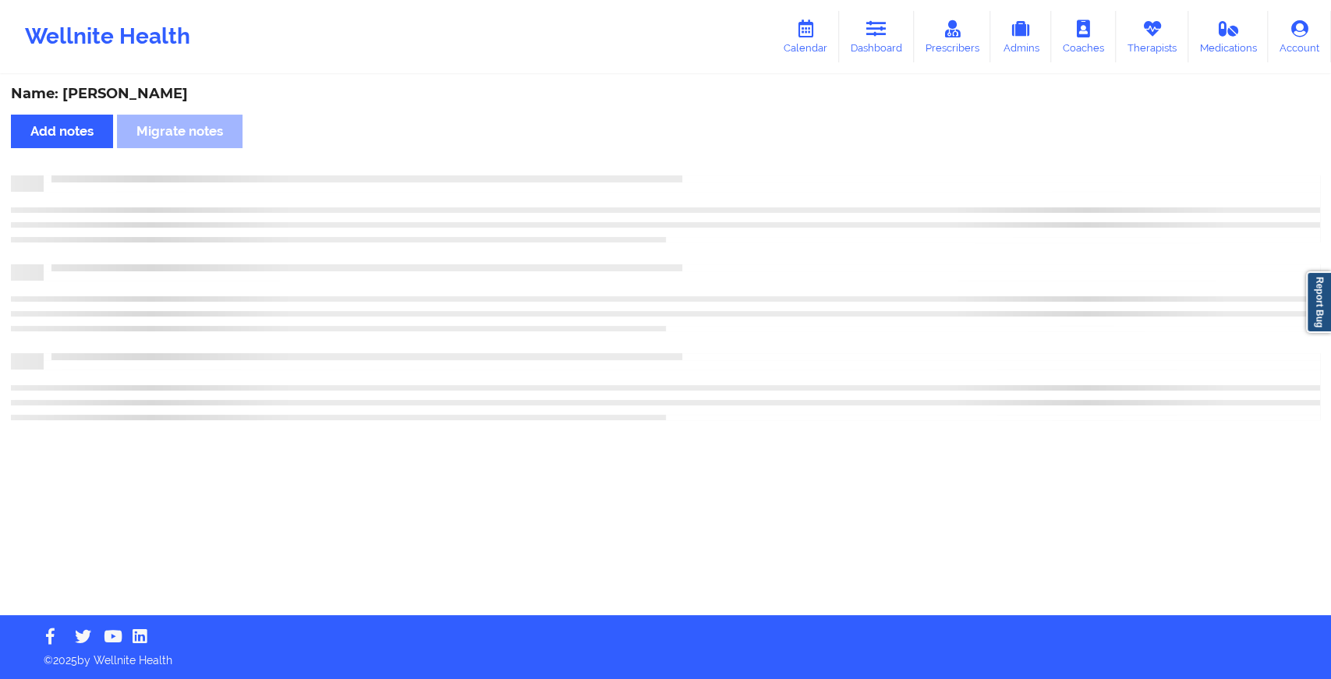
click at [717, 161] on div "Name: [PERSON_NAME] Add notes Migrate notes" at bounding box center [665, 345] width 1331 height 539
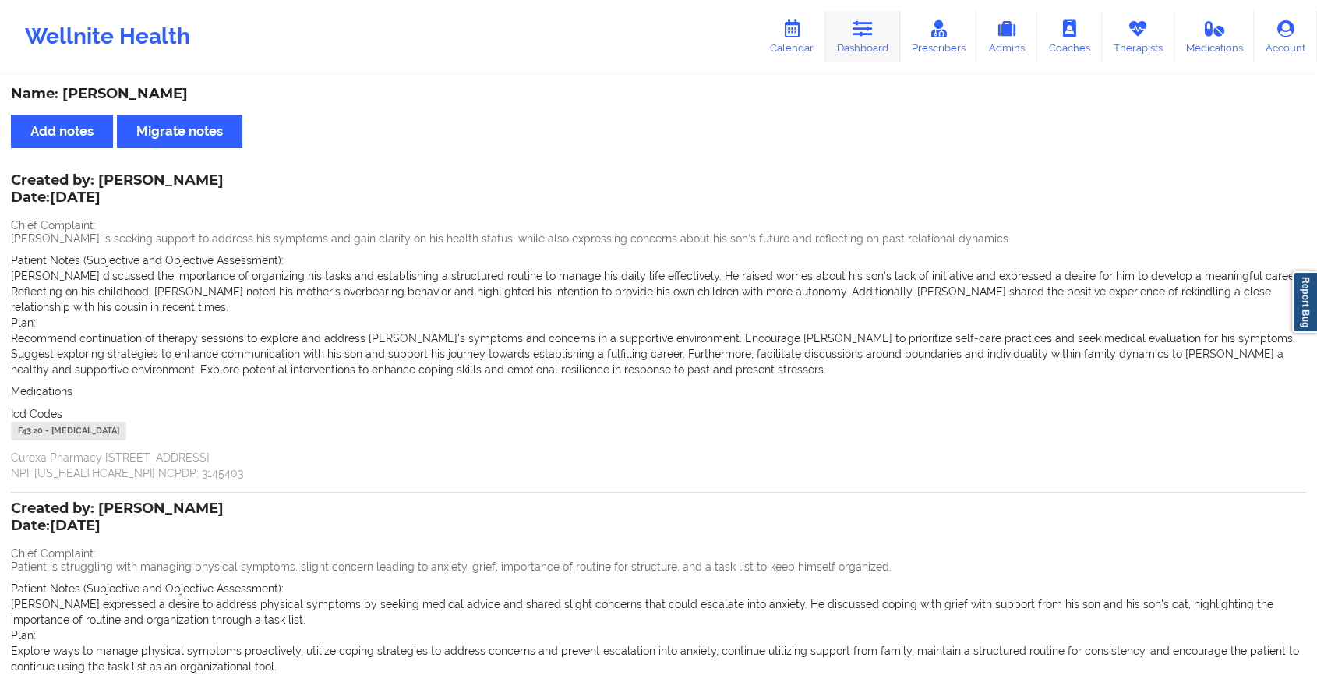
click at [864, 37] on icon at bounding box center [863, 28] width 20 height 17
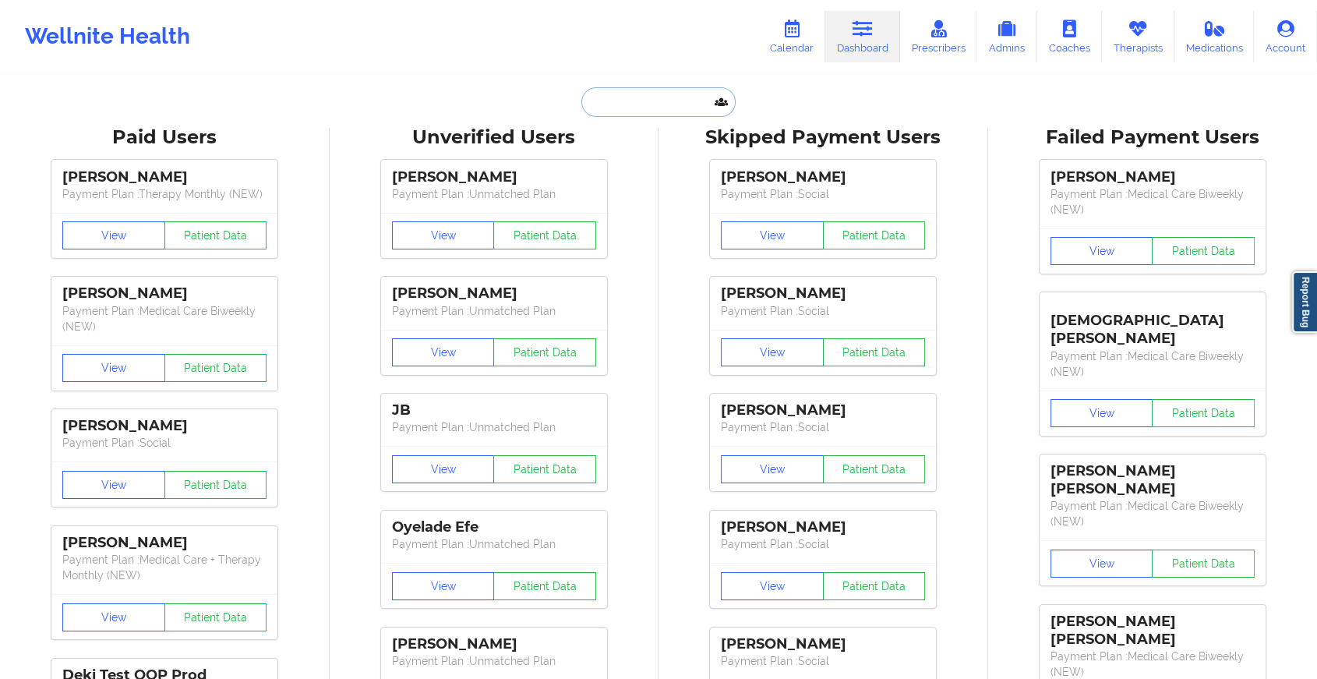
click at [630, 103] on input "text" at bounding box center [659, 102] width 154 height 30
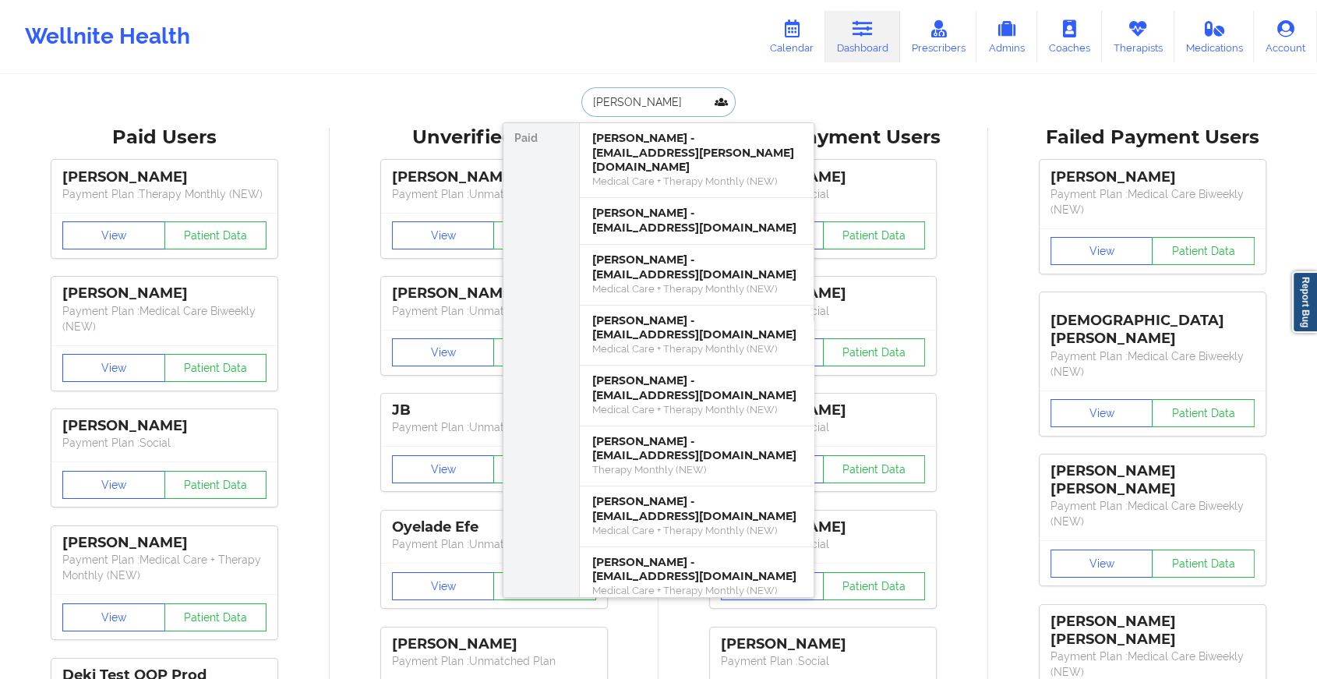
type input "[PERSON_NAME]"
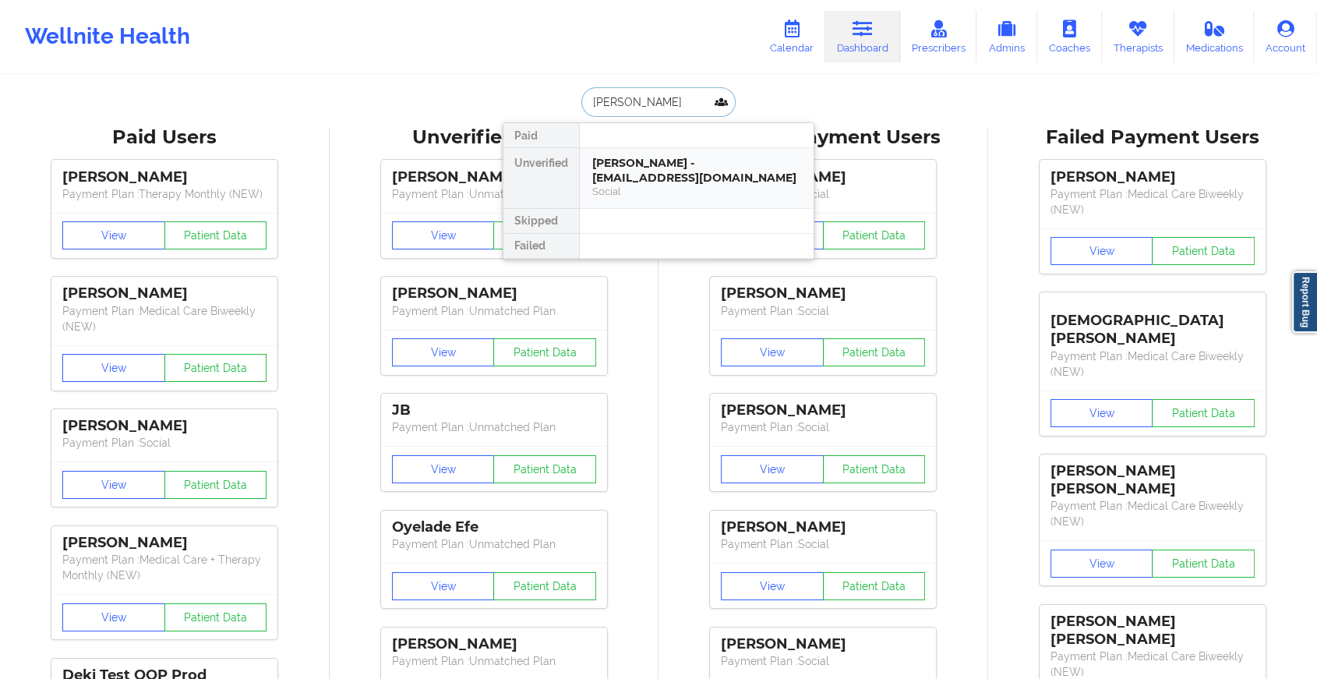
click at [660, 159] on div "[PERSON_NAME] - [EMAIL_ADDRESS][DOMAIN_NAME]" at bounding box center [696, 170] width 209 height 29
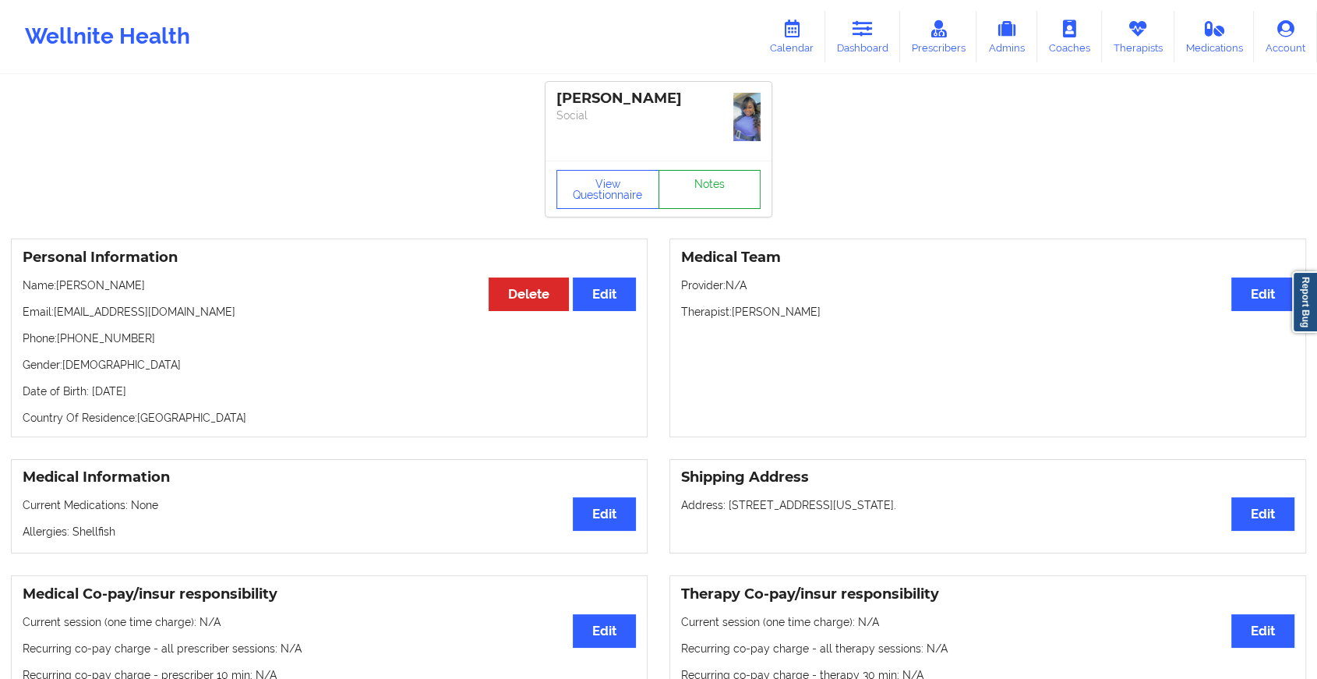
click at [717, 170] on link "Notes" at bounding box center [710, 189] width 103 height 39
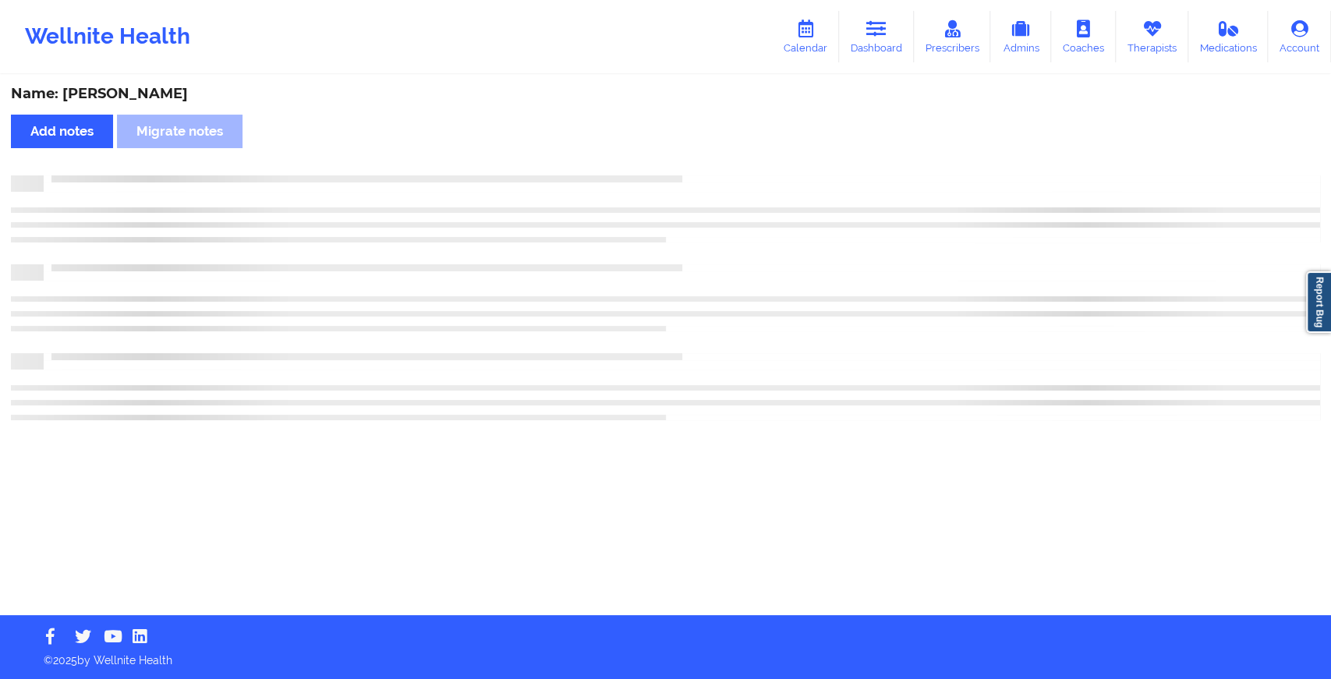
click at [717, 159] on div "Name: [PERSON_NAME] Add notes Migrate notes" at bounding box center [665, 345] width 1331 height 539
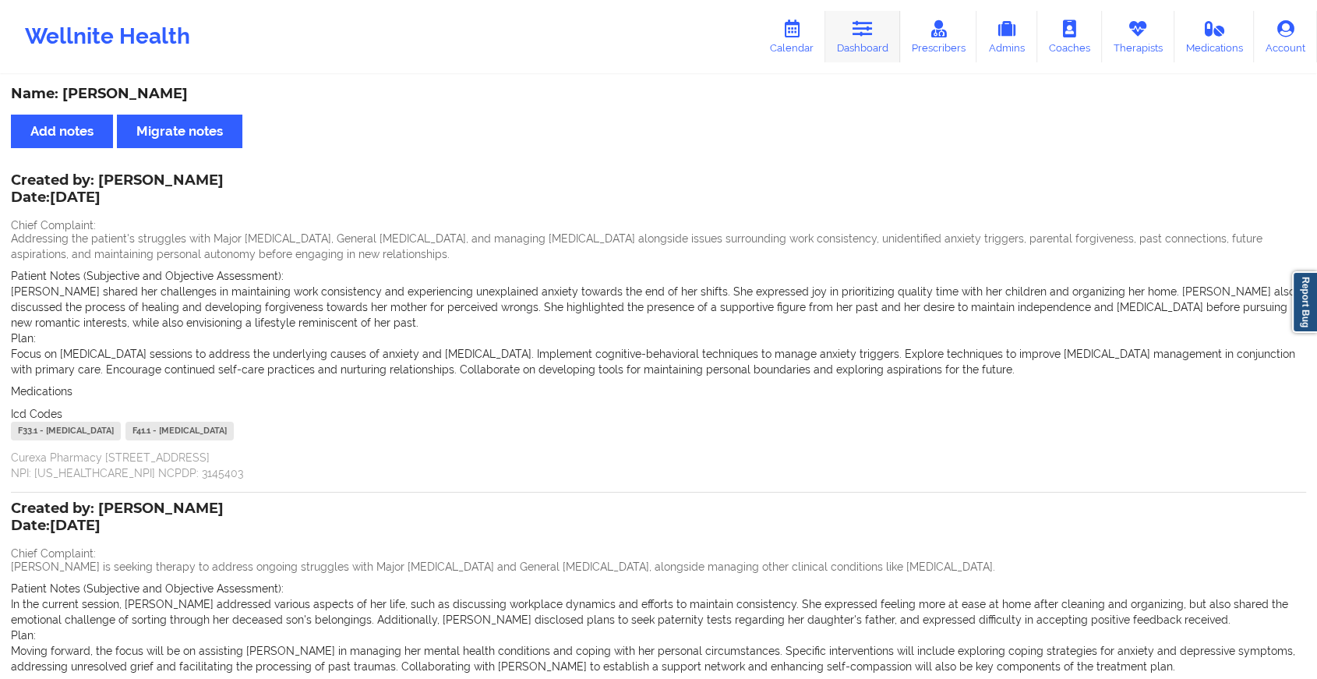
click at [873, 27] on icon at bounding box center [863, 28] width 20 height 17
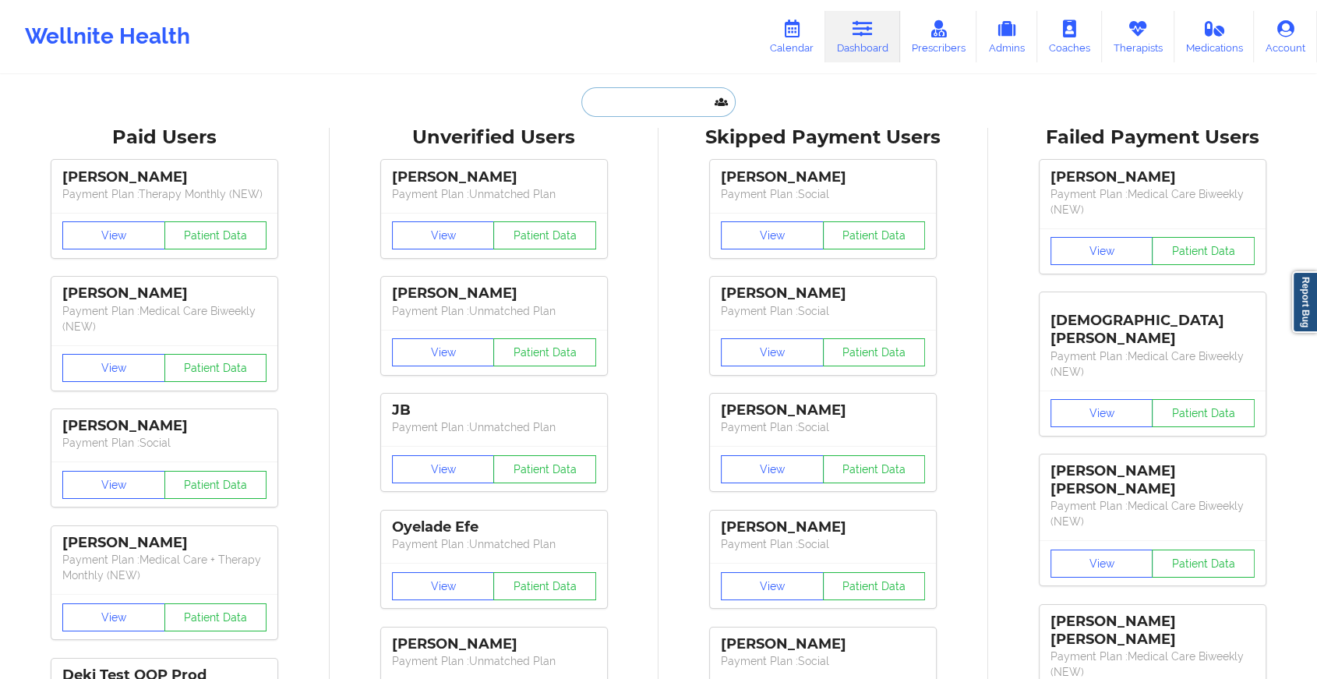
click at [645, 106] on input "text" at bounding box center [659, 102] width 154 height 30
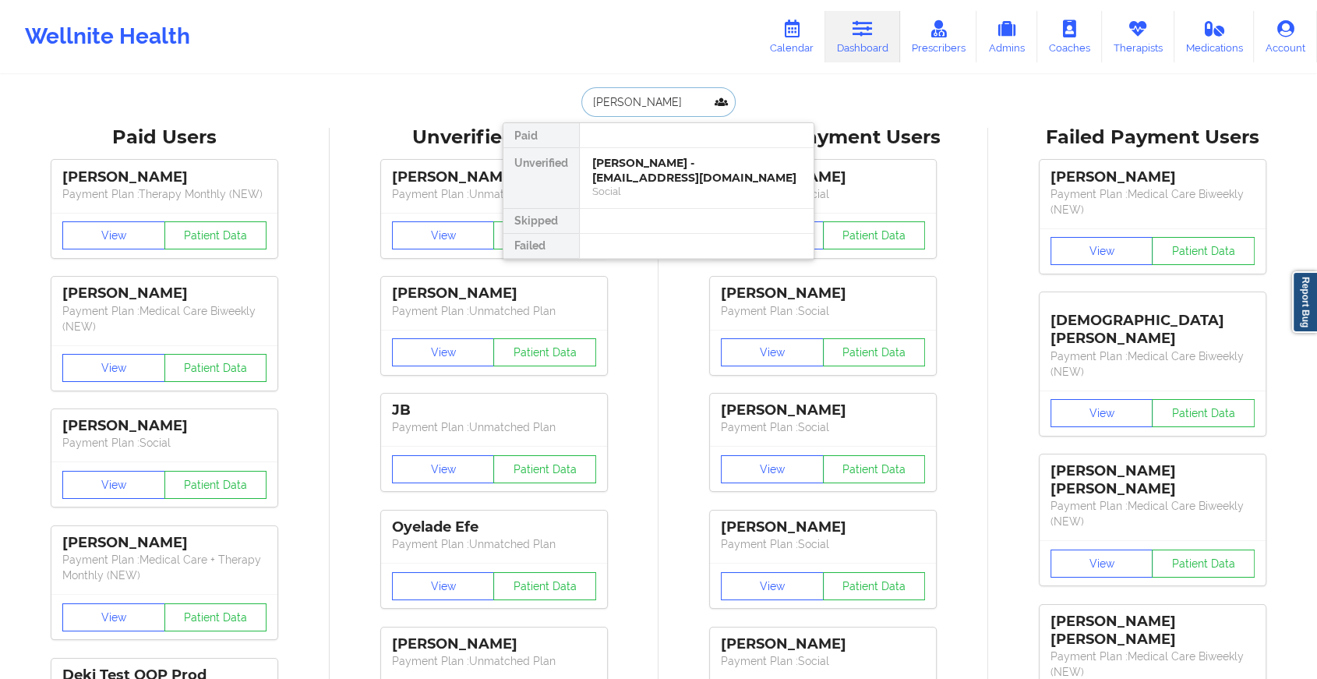
type input "[PERSON_NAME]"
click at [693, 169] on div "[PERSON_NAME] - [EMAIL_ADDRESS][DOMAIN_NAME]" at bounding box center [696, 170] width 209 height 29
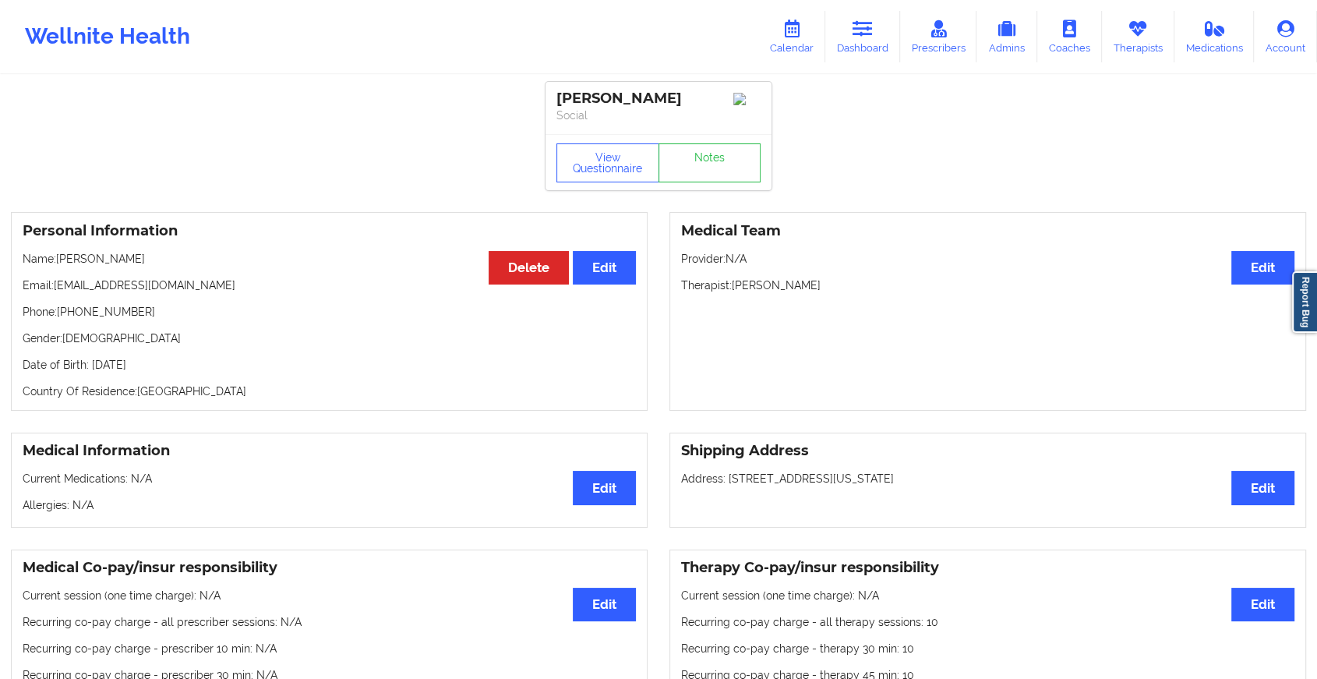
click at [717, 147] on div "View Questionnaire Notes" at bounding box center [659, 162] width 226 height 56
click at [720, 170] on link "Notes" at bounding box center [710, 162] width 103 height 39
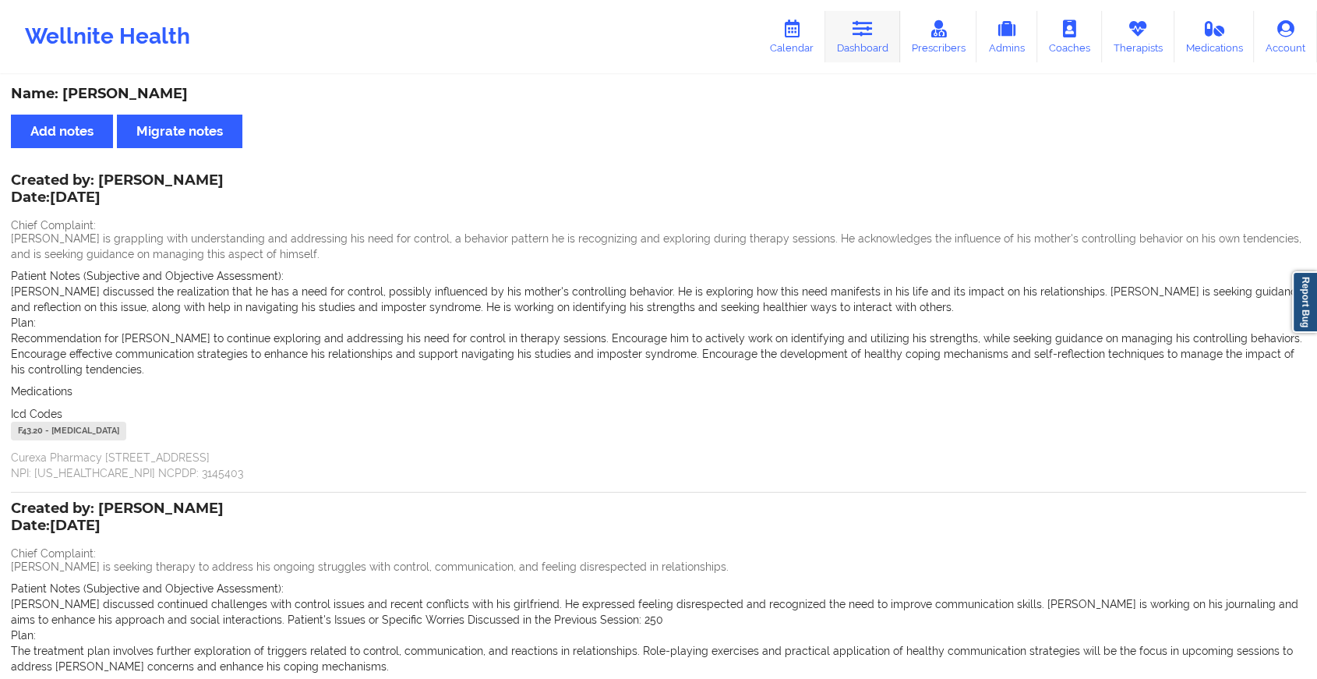
click at [872, 31] on icon at bounding box center [863, 28] width 20 height 17
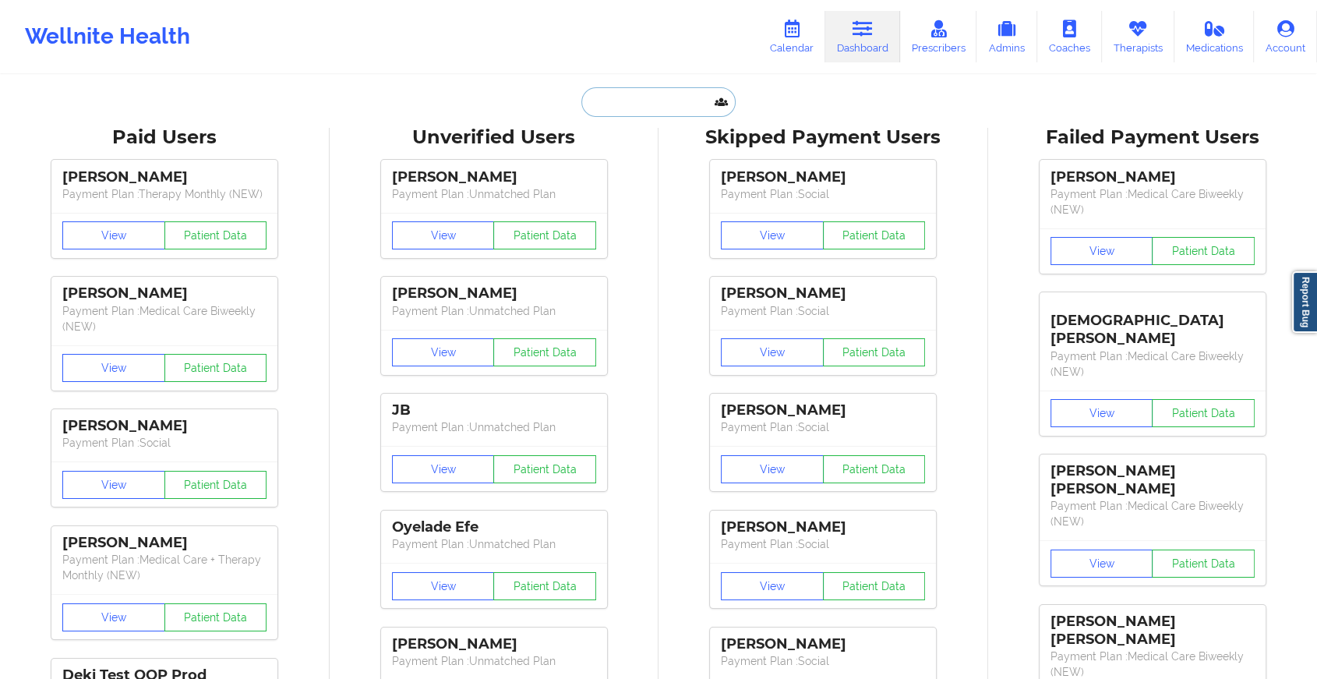
click at [671, 104] on input "text" at bounding box center [659, 102] width 154 height 30
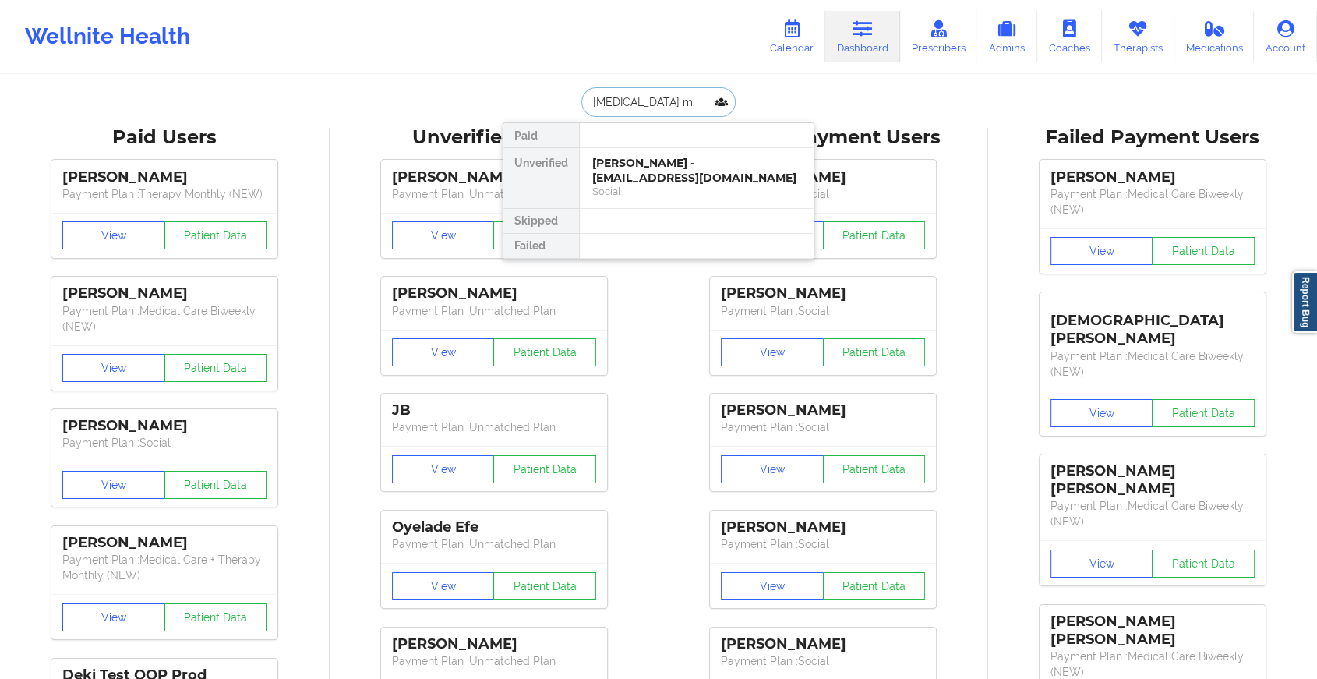
type input "[MEDICAL_DATA] mil"
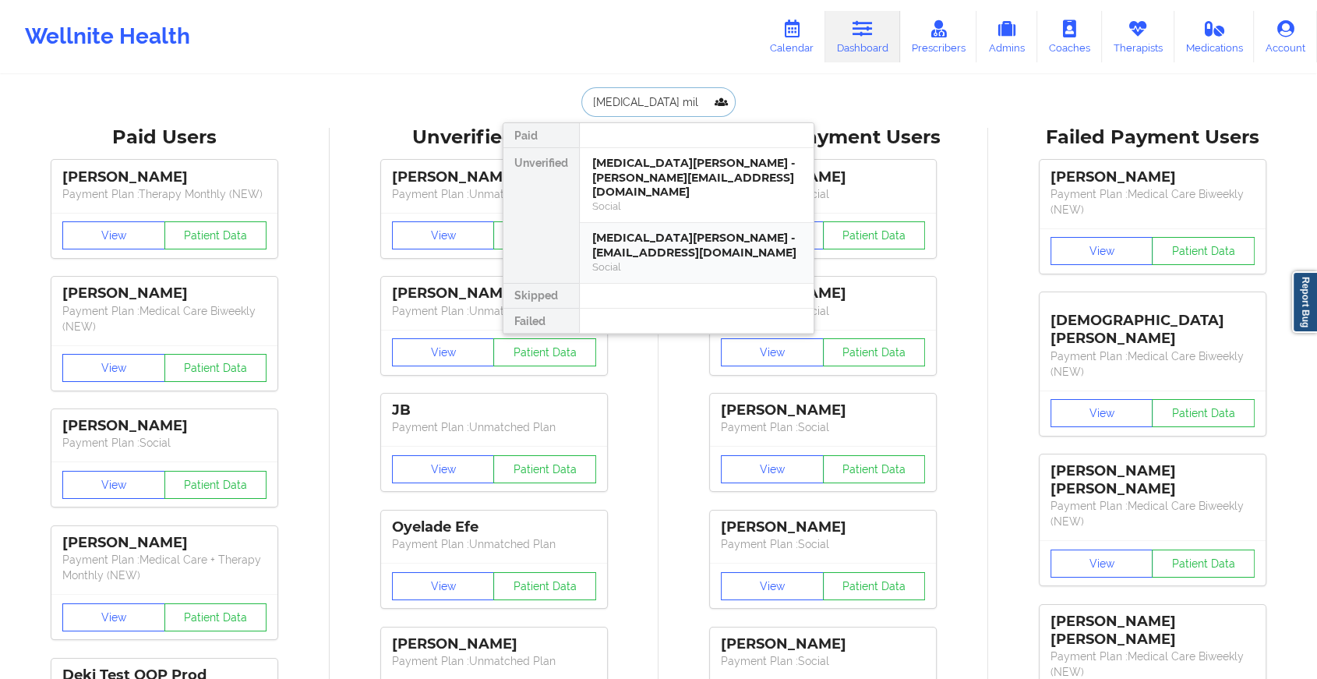
click at [677, 231] on div "[MEDICAL_DATA][PERSON_NAME] - [EMAIL_ADDRESS][DOMAIN_NAME]" at bounding box center [696, 245] width 209 height 29
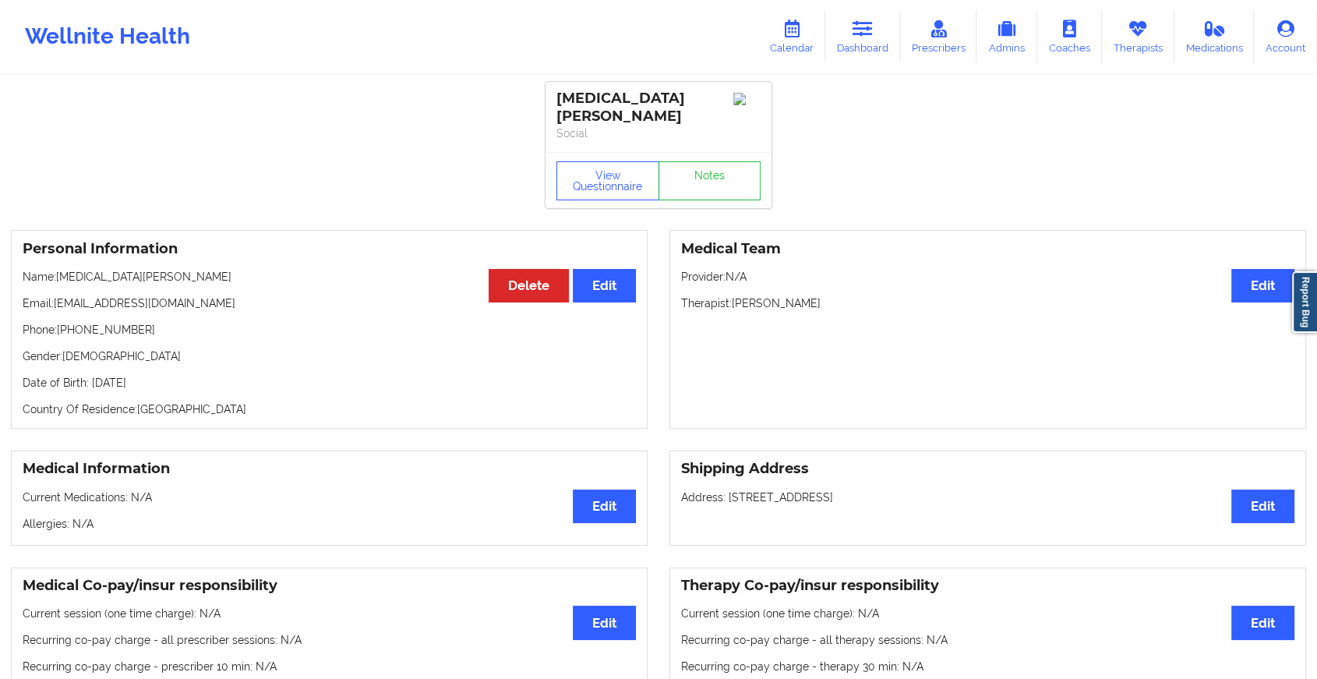
click at [705, 189] on div "View Questionnaire Notes" at bounding box center [659, 180] width 226 height 56
click at [707, 181] on link "Notes" at bounding box center [710, 180] width 103 height 39
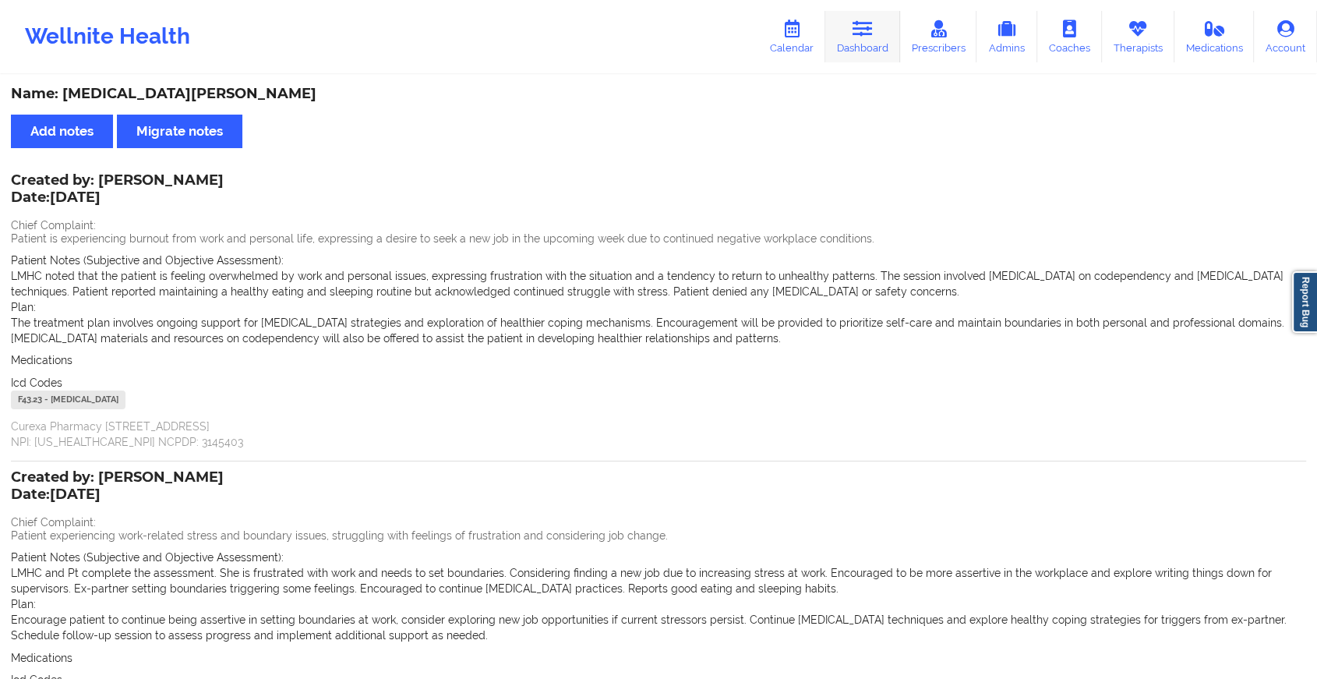
click at [847, 30] on link "Dashboard" at bounding box center [863, 36] width 75 height 51
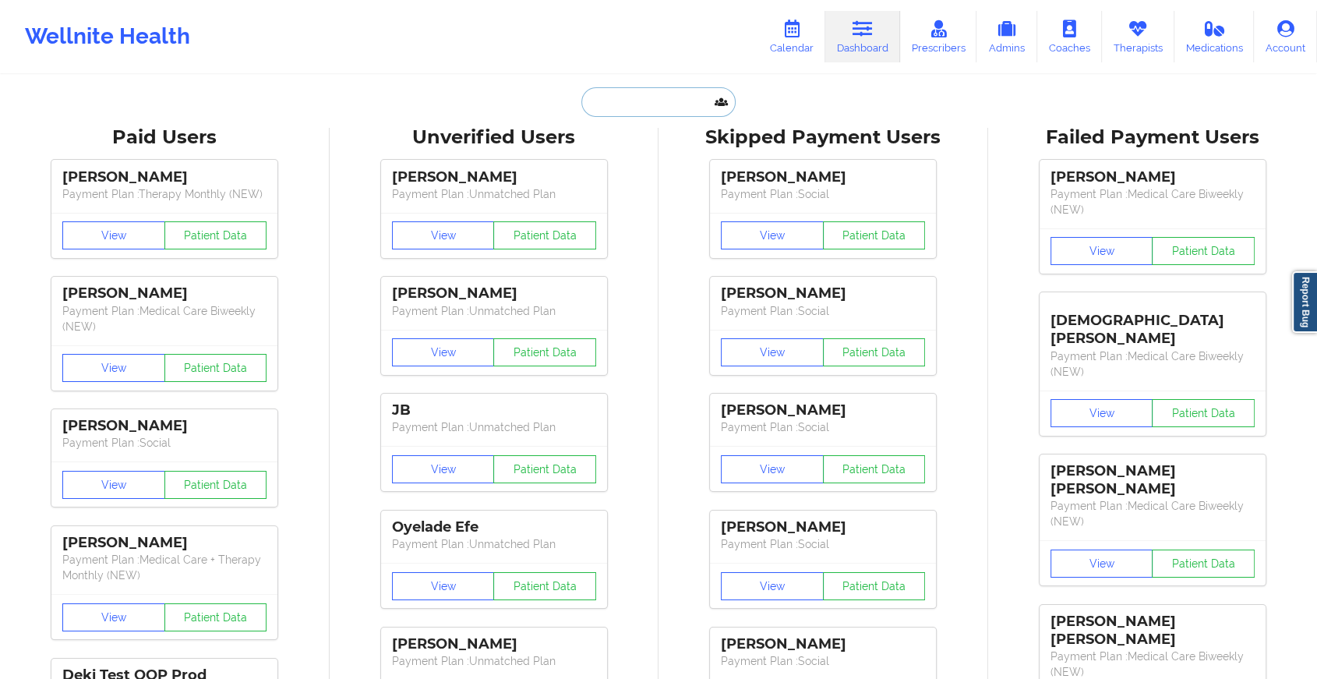
click at [667, 104] on input "text" at bounding box center [659, 102] width 154 height 30
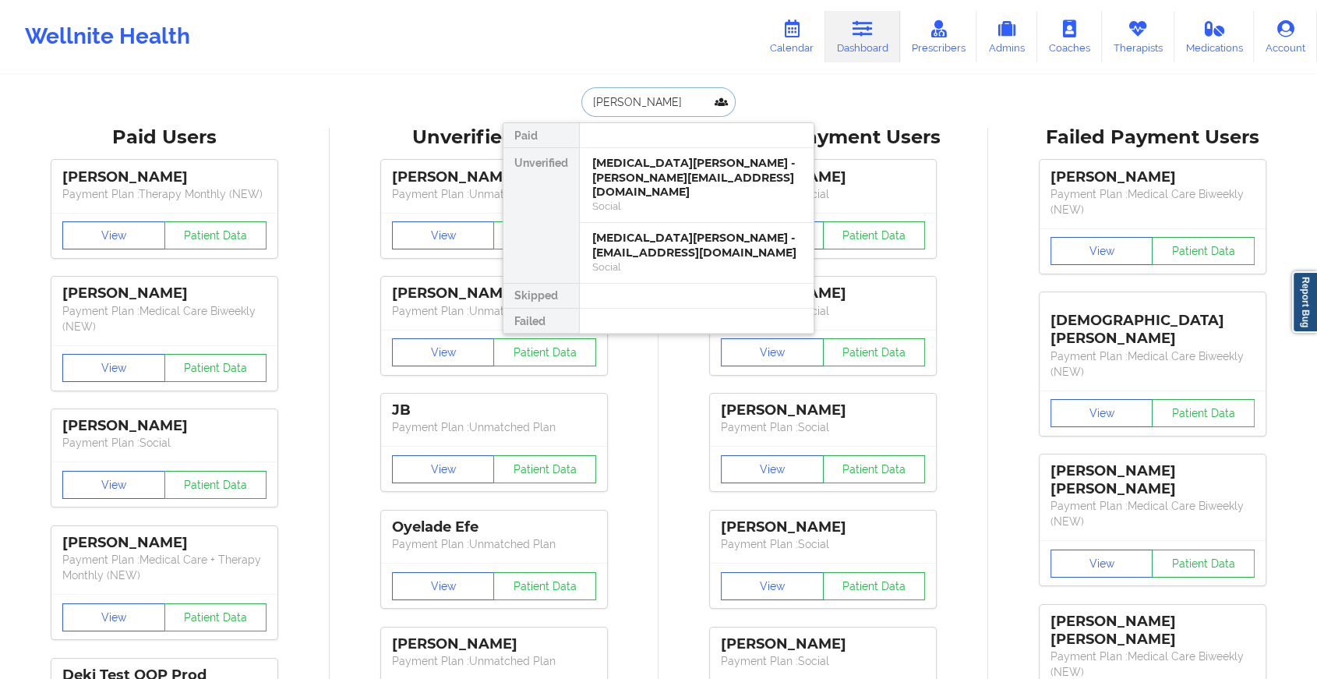
type input "[PERSON_NAME]"
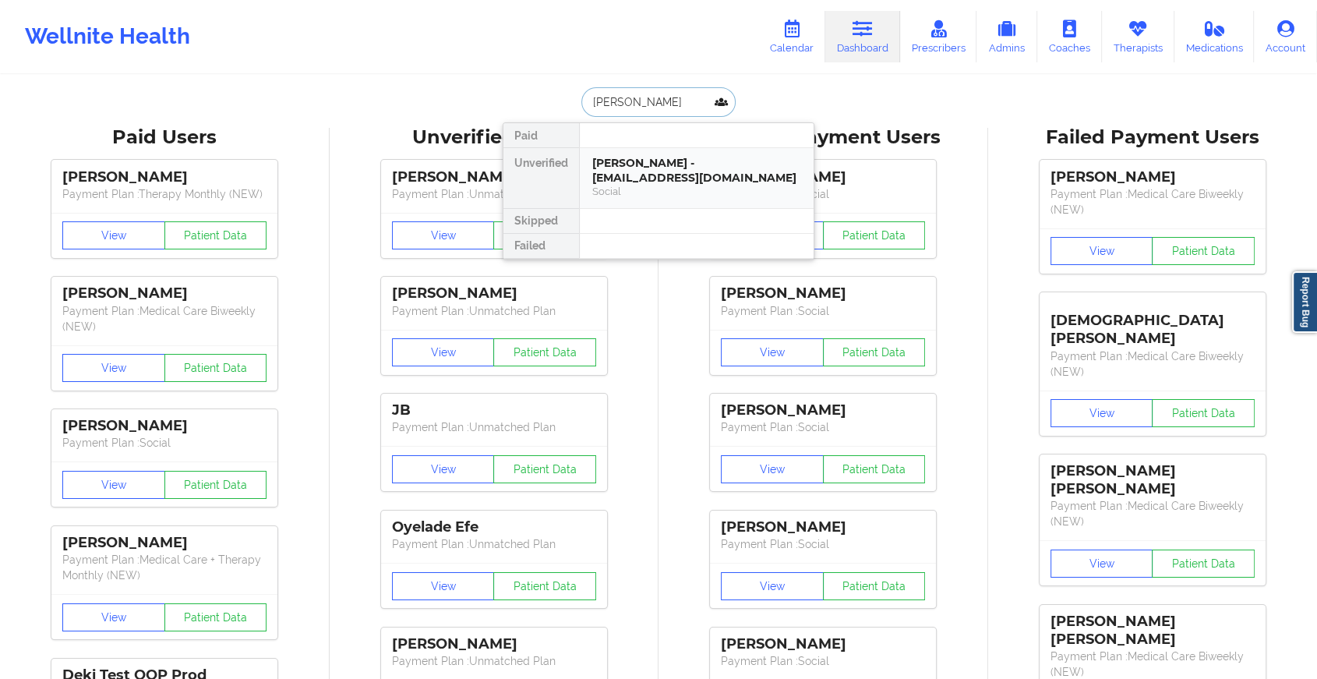
click at [692, 162] on div "[PERSON_NAME] - [EMAIL_ADDRESS][DOMAIN_NAME]" at bounding box center [696, 170] width 209 height 29
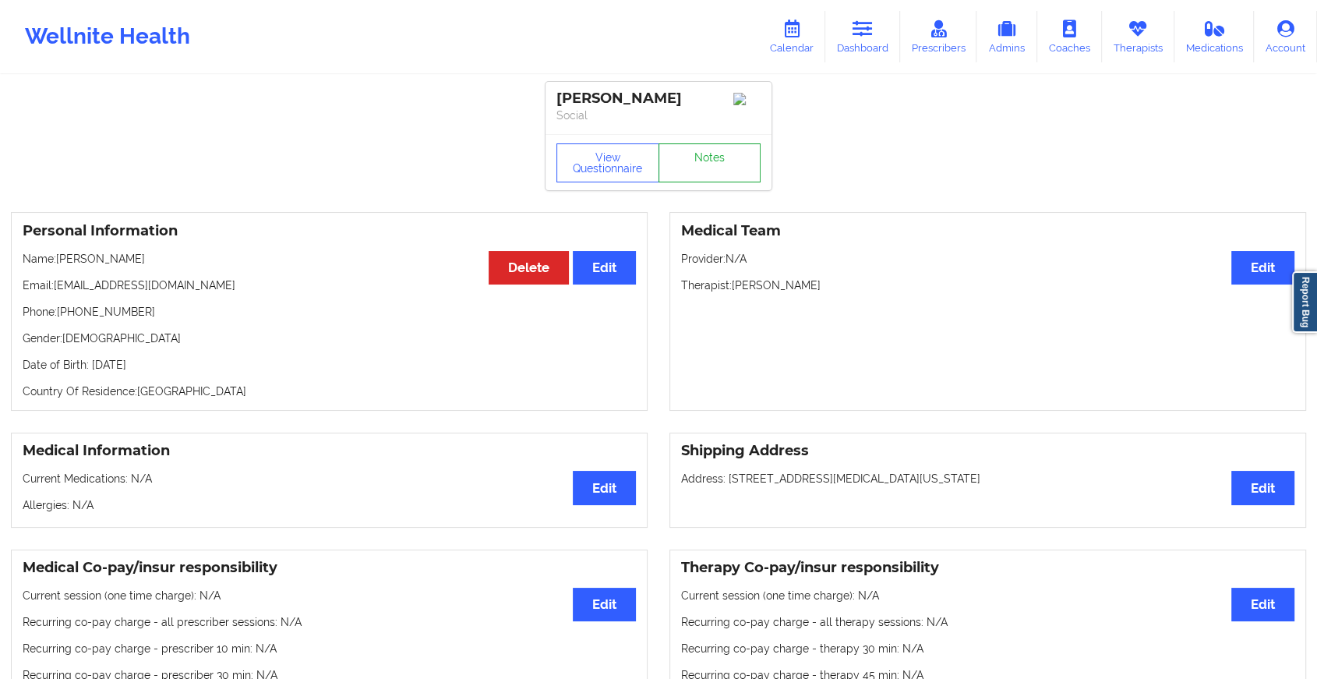
click at [717, 160] on link "Notes" at bounding box center [710, 162] width 103 height 39
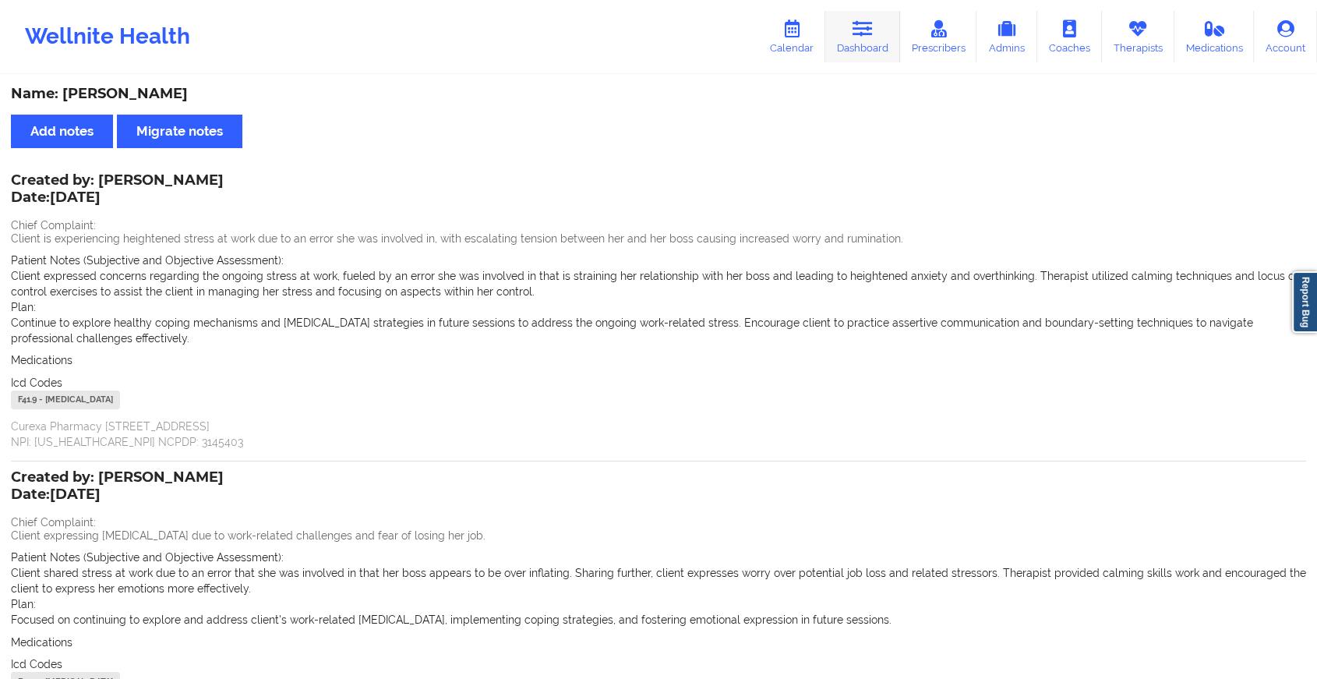
click at [883, 21] on link "Dashboard" at bounding box center [863, 36] width 75 height 51
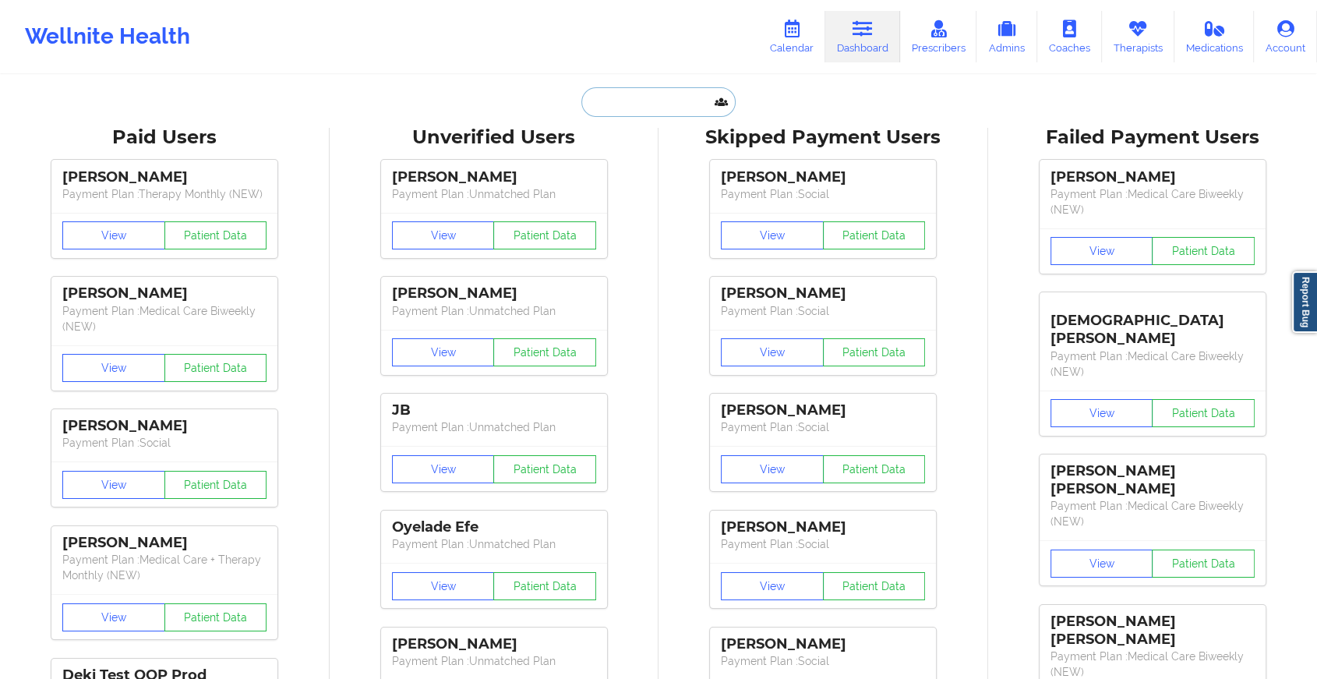
click at [680, 100] on input "text" at bounding box center [659, 102] width 154 height 30
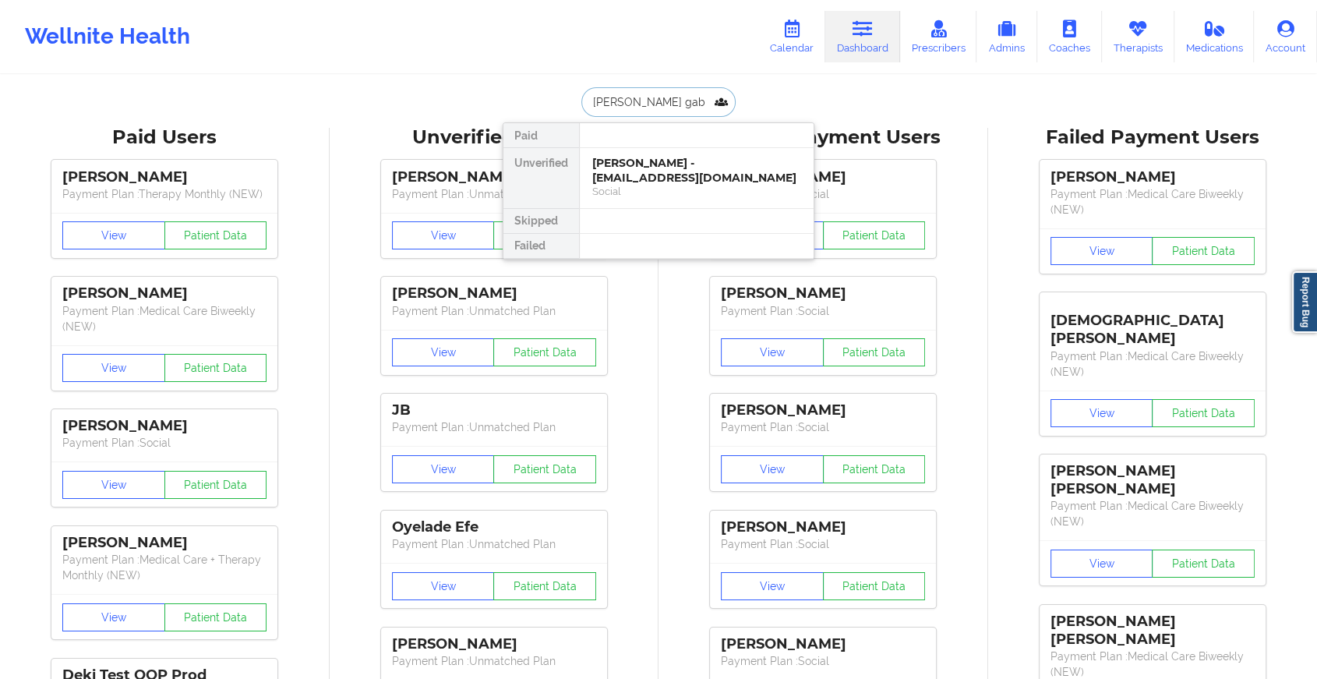
type input "[PERSON_NAME]"
click at [743, 174] on div "[PERSON_NAME] - [EMAIL_ADDRESS][DOMAIN_NAME]" at bounding box center [696, 170] width 209 height 29
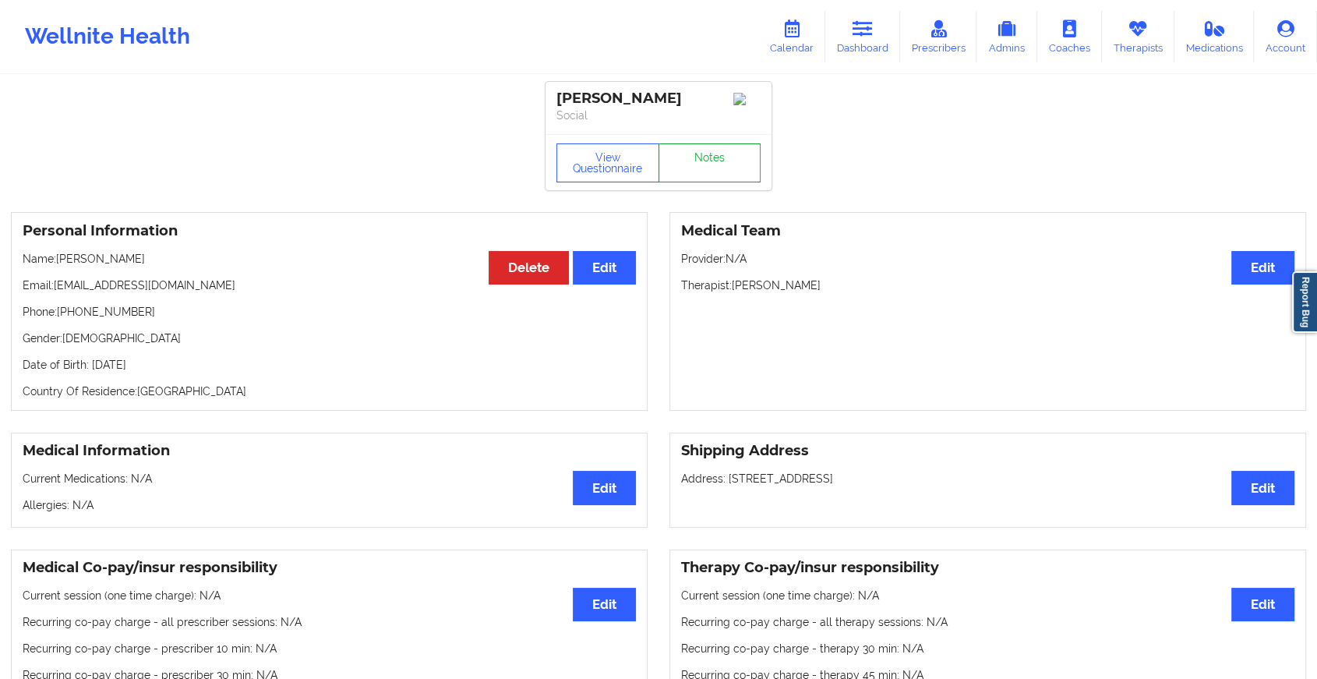
click at [743, 171] on link "Notes" at bounding box center [710, 162] width 103 height 39
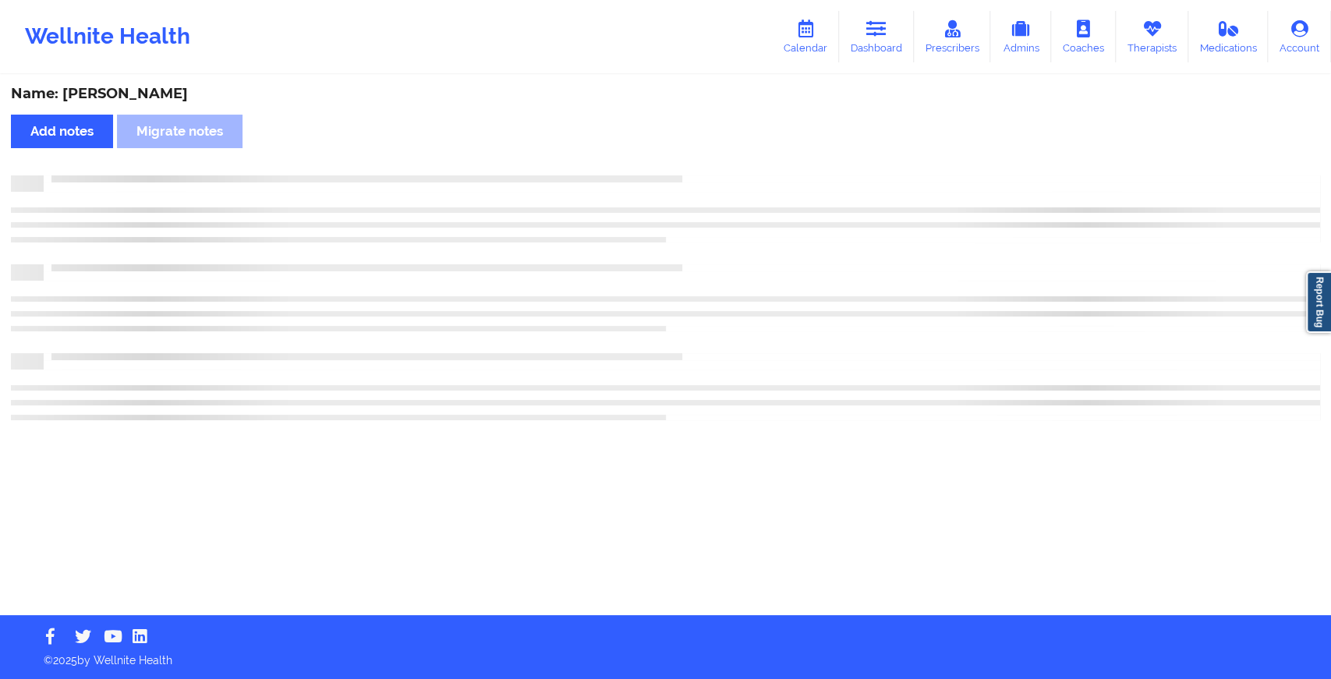
click at [743, 171] on div "Name: [PERSON_NAME] Add notes Migrate notes" at bounding box center [665, 345] width 1331 height 539
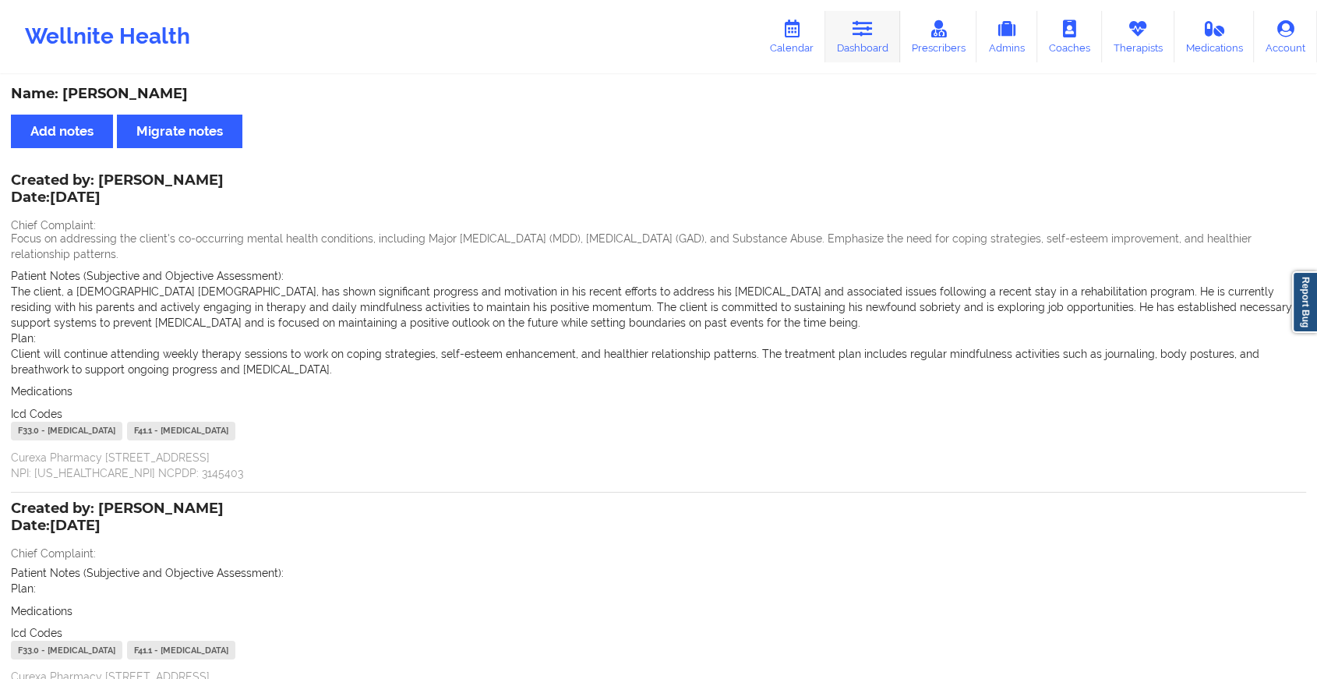
click at [879, 23] on link "Dashboard" at bounding box center [863, 36] width 75 height 51
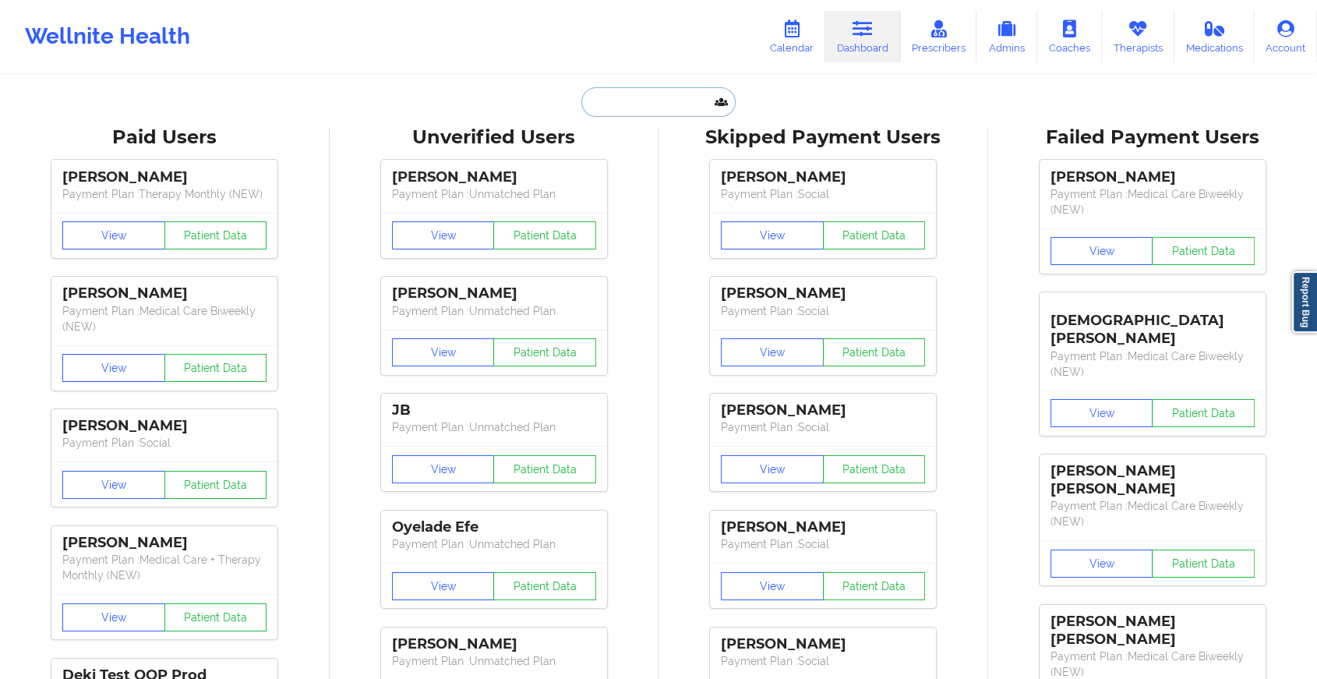
click at [611, 99] on input "text" at bounding box center [659, 102] width 154 height 30
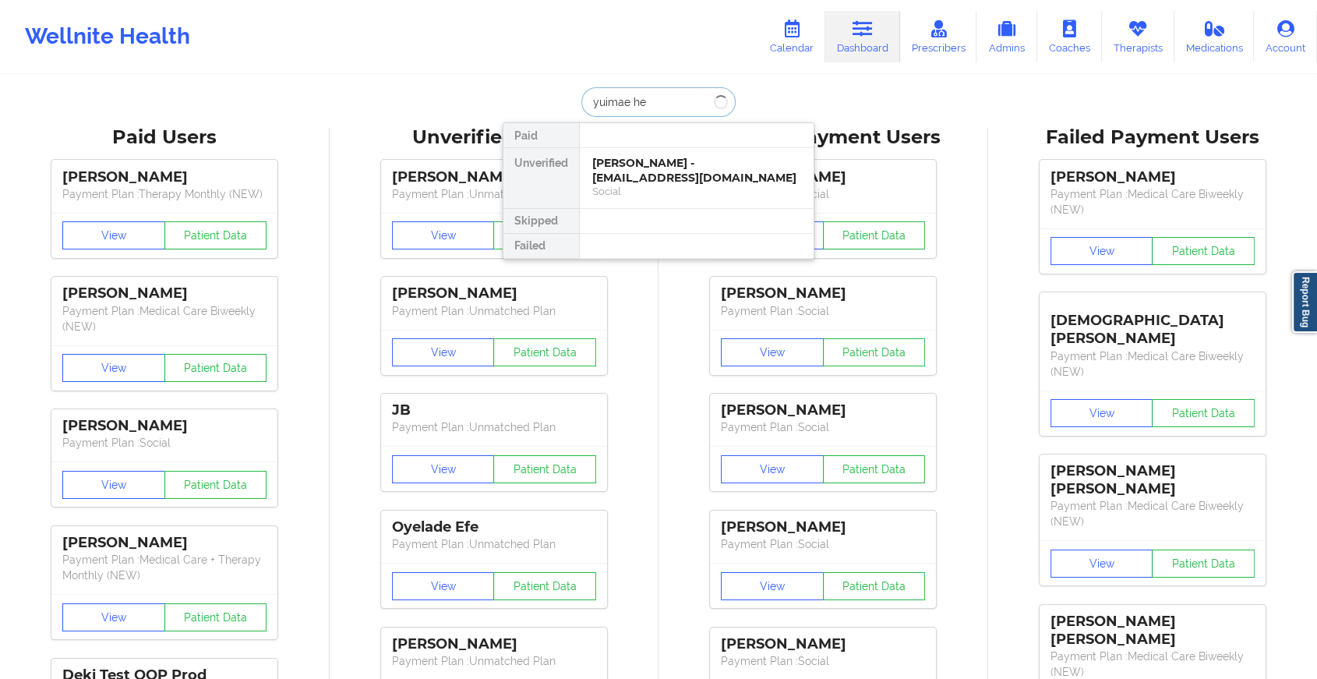
type input "yuimae hen"
click at [655, 193] on div "Social" at bounding box center [696, 191] width 209 height 13
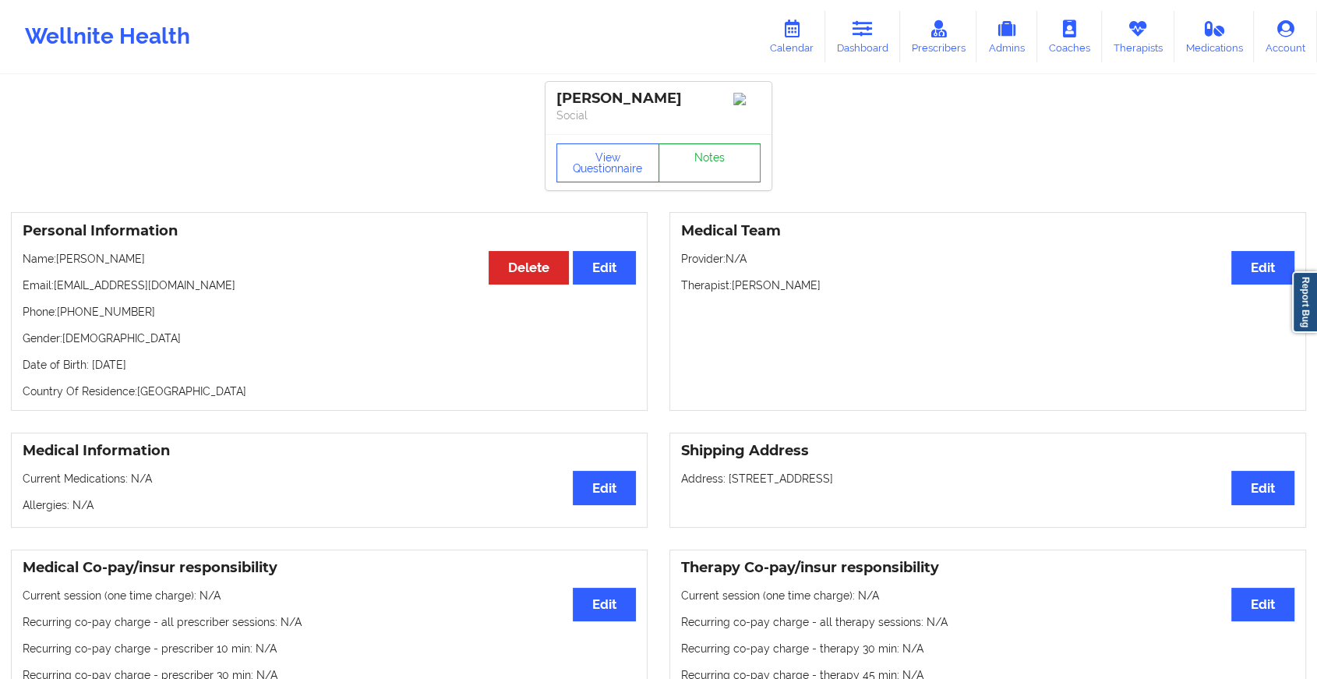
click at [711, 169] on link "Notes" at bounding box center [710, 162] width 103 height 39
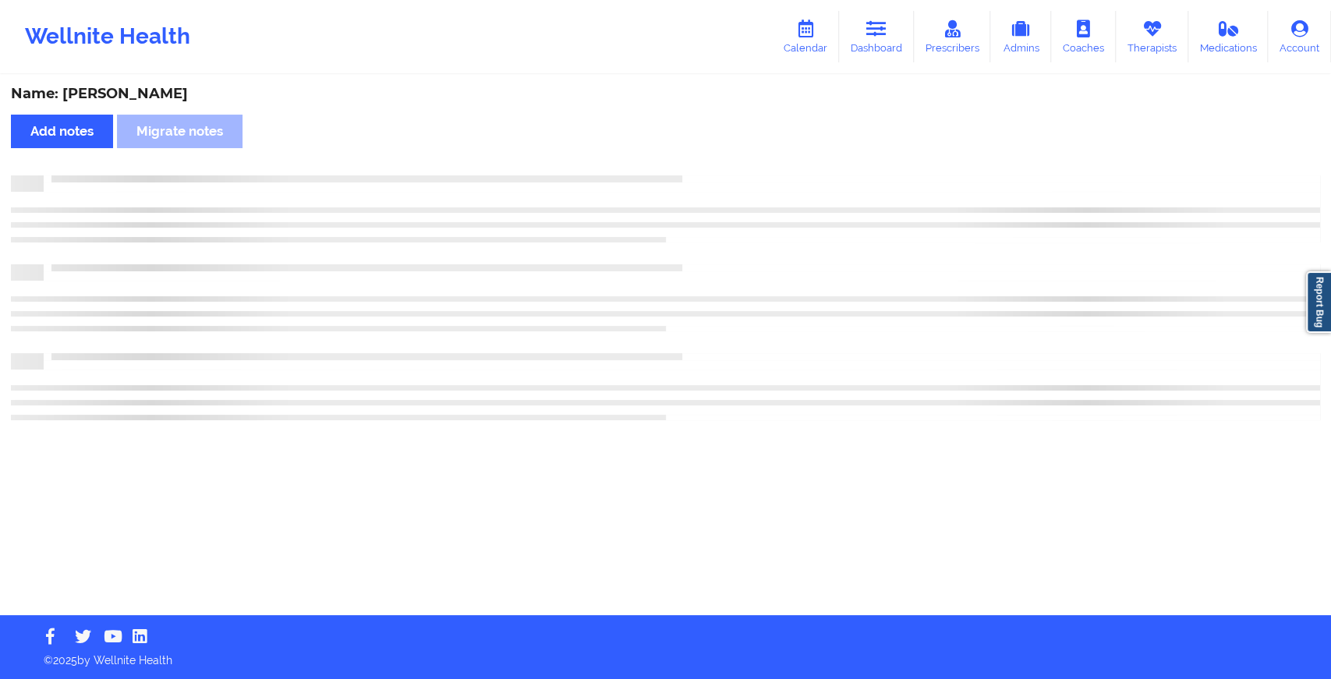
click at [711, 169] on div "Name: [PERSON_NAME] Add notes Migrate notes" at bounding box center [665, 345] width 1331 height 539
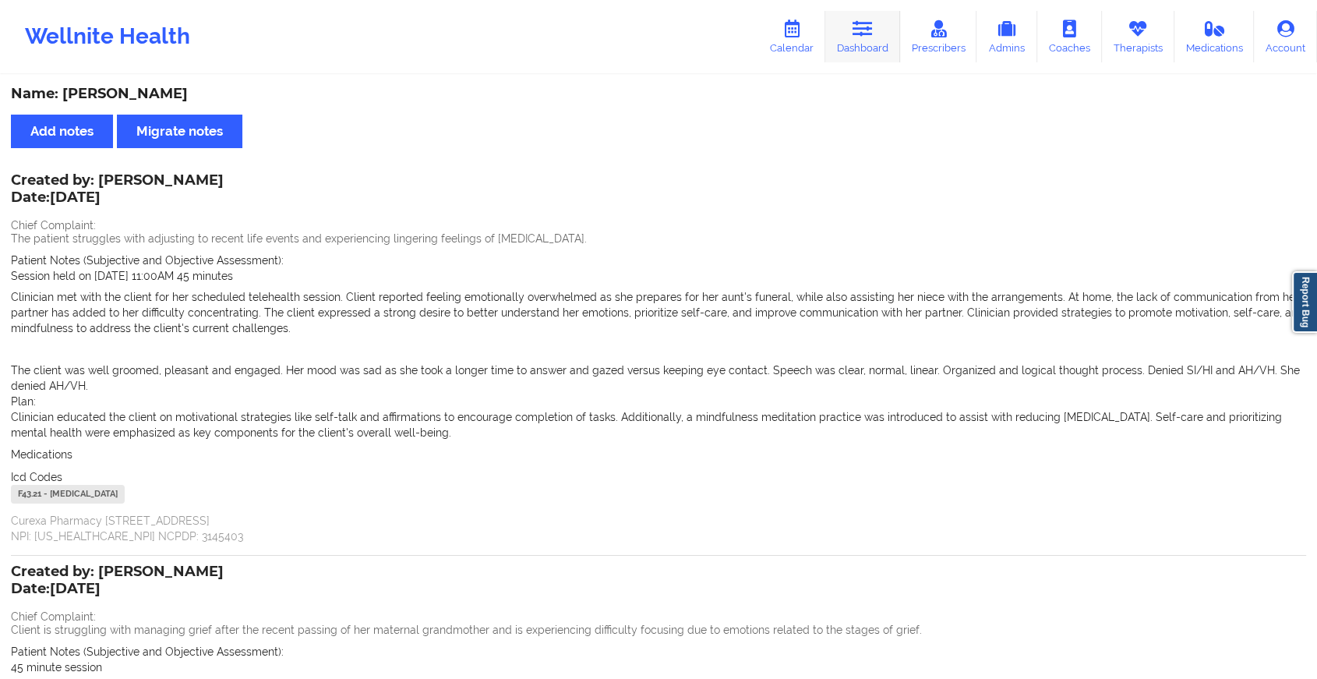
click at [868, 35] on icon at bounding box center [863, 28] width 20 height 17
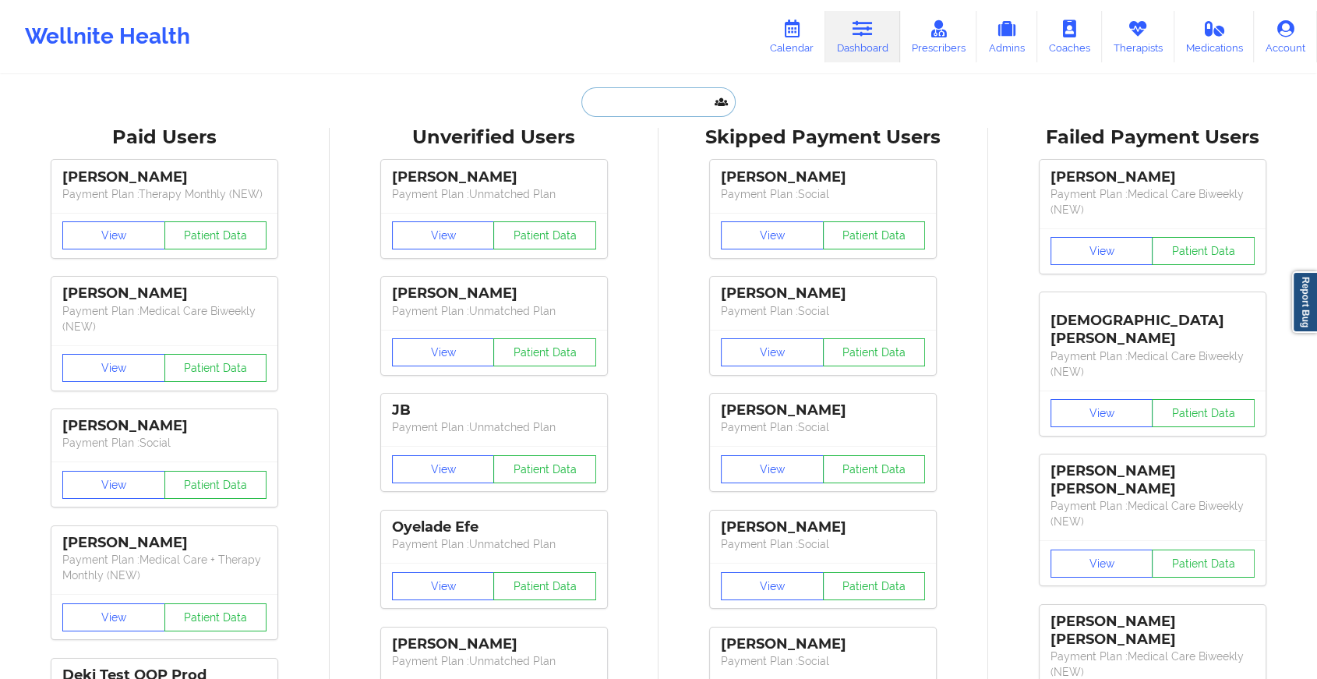
click at [638, 111] on input "text" at bounding box center [659, 102] width 154 height 30
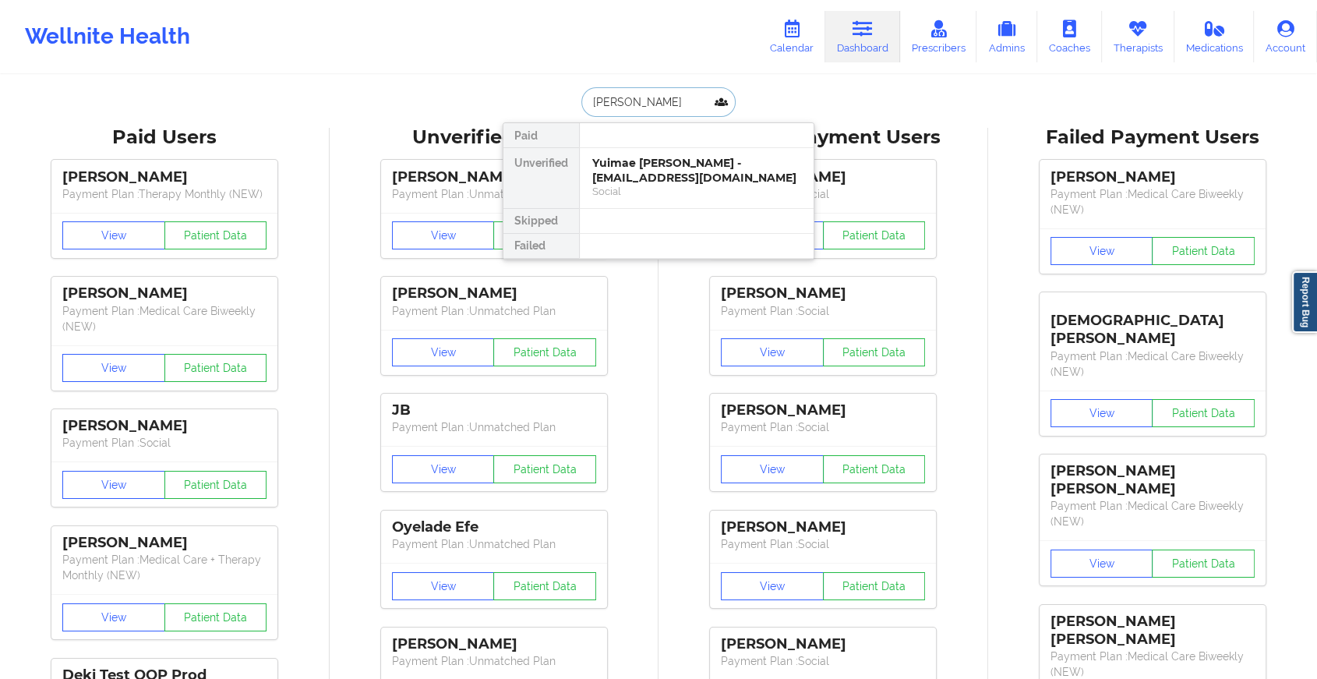
type input "[PERSON_NAME] ch"
click at [714, 163] on div "[PERSON_NAME] [PERSON_NAME] - [EMAIL_ADDRESS][DOMAIN_NAME]" at bounding box center [696, 170] width 209 height 29
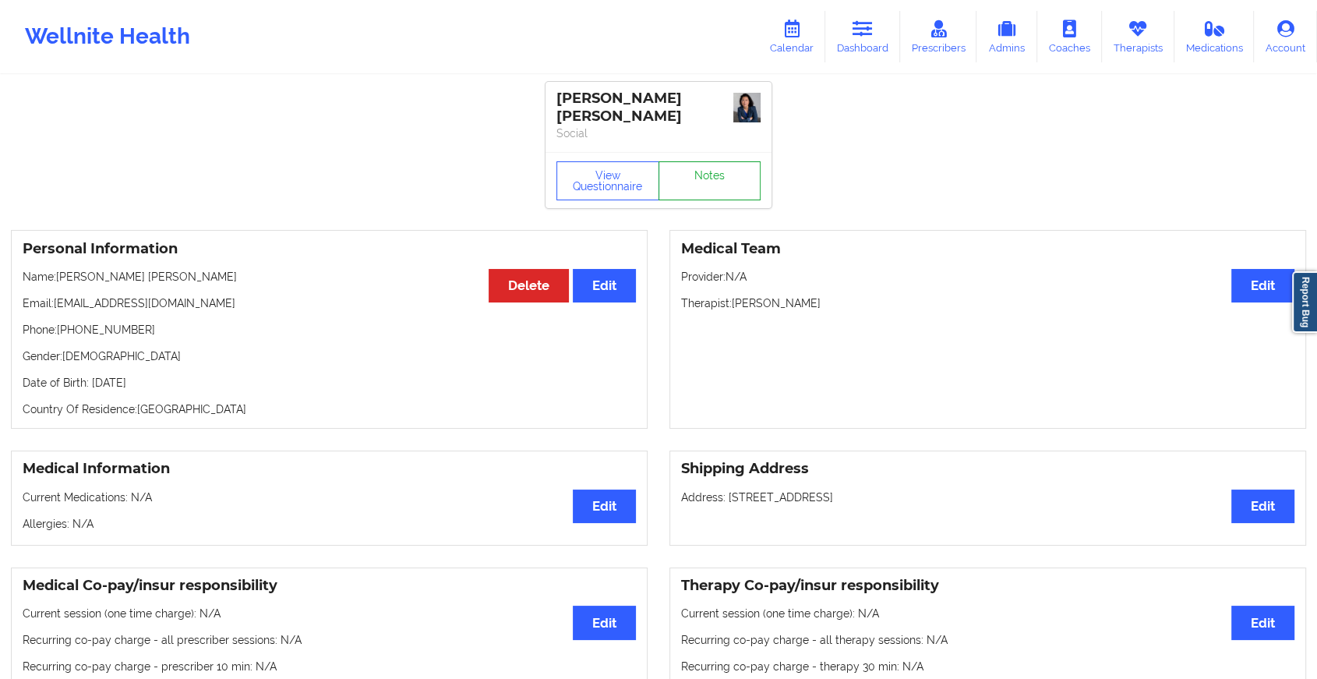
click at [727, 164] on link "Notes" at bounding box center [710, 180] width 103 height 39
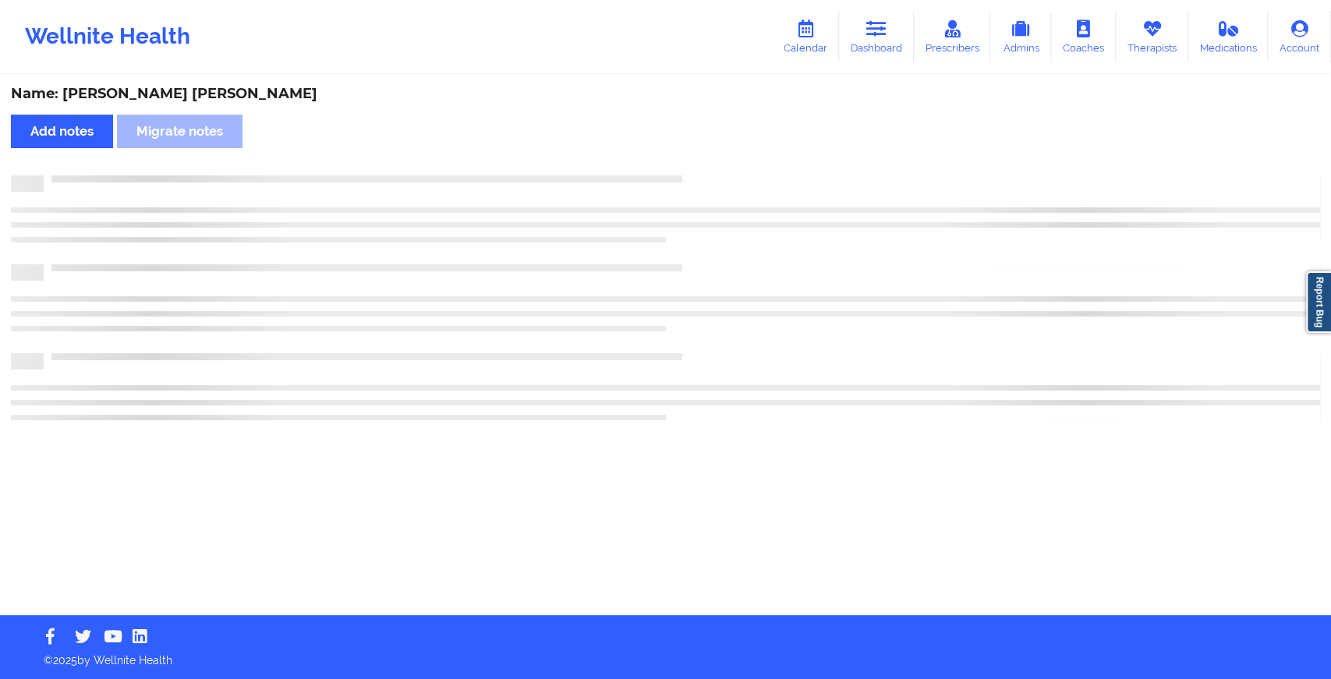
click at [727, 164] on div "Name: [PERSON_NAME] [PERSON_NAME] Add notes Migrate notes" at bounding box center [665, 345] width 1331 height 539
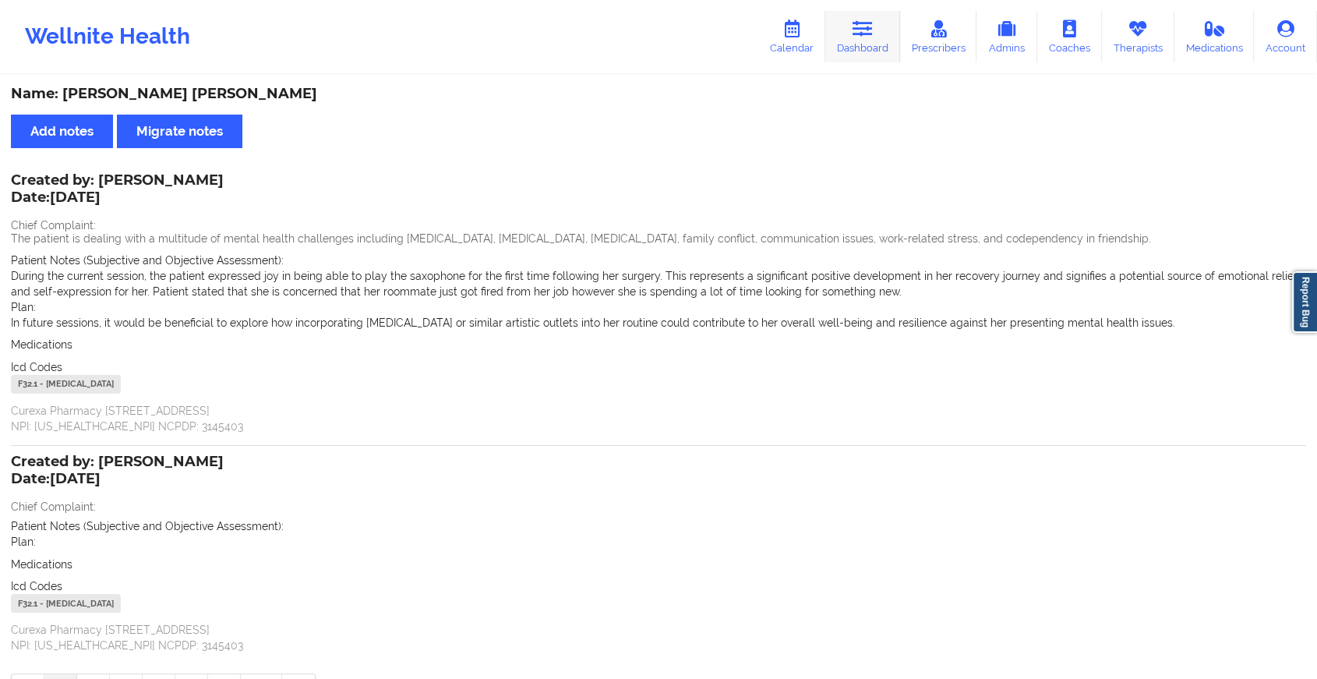
click at [861, 34] on icon at bounding box center [863, 28] width 20 height 17
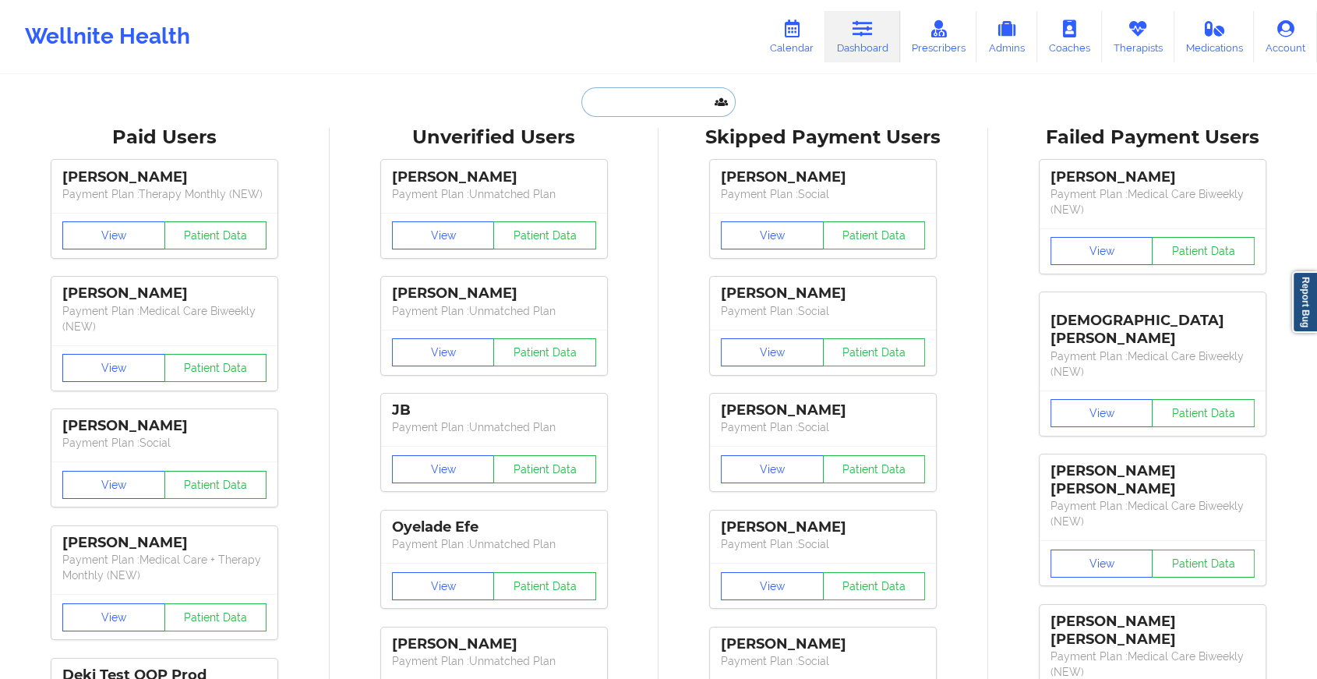
click at [667, 99] on input "text" at bounding box center [659, 102] width 154 height 30
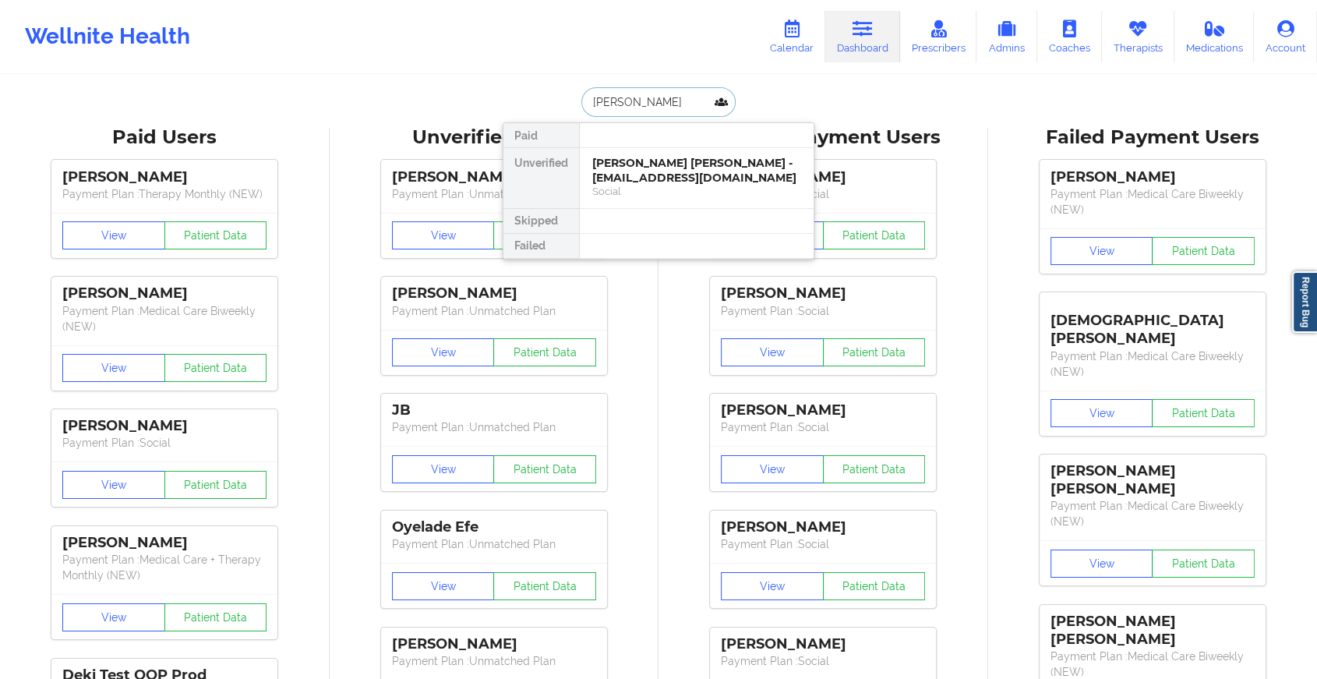
type input "[PERSON_NAME]"
click at [671, 162] on div "[PERSON_NAME] - [PERSON_NAME][EMAIL_ADDRESS][DOMAIN_NAME]" at bounding box center [696, 170] width 209 height 29
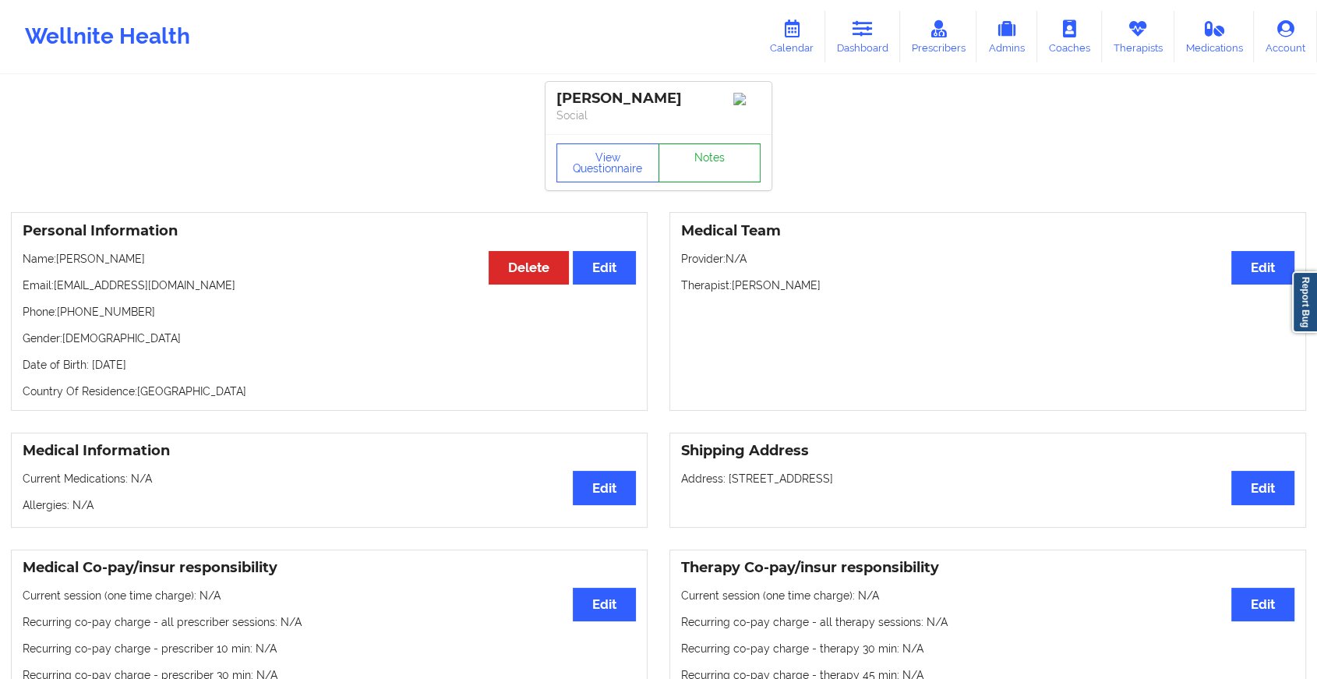
click at [706, 165] on link "Notes" at bounding box center [710, 162] width 103 height 39
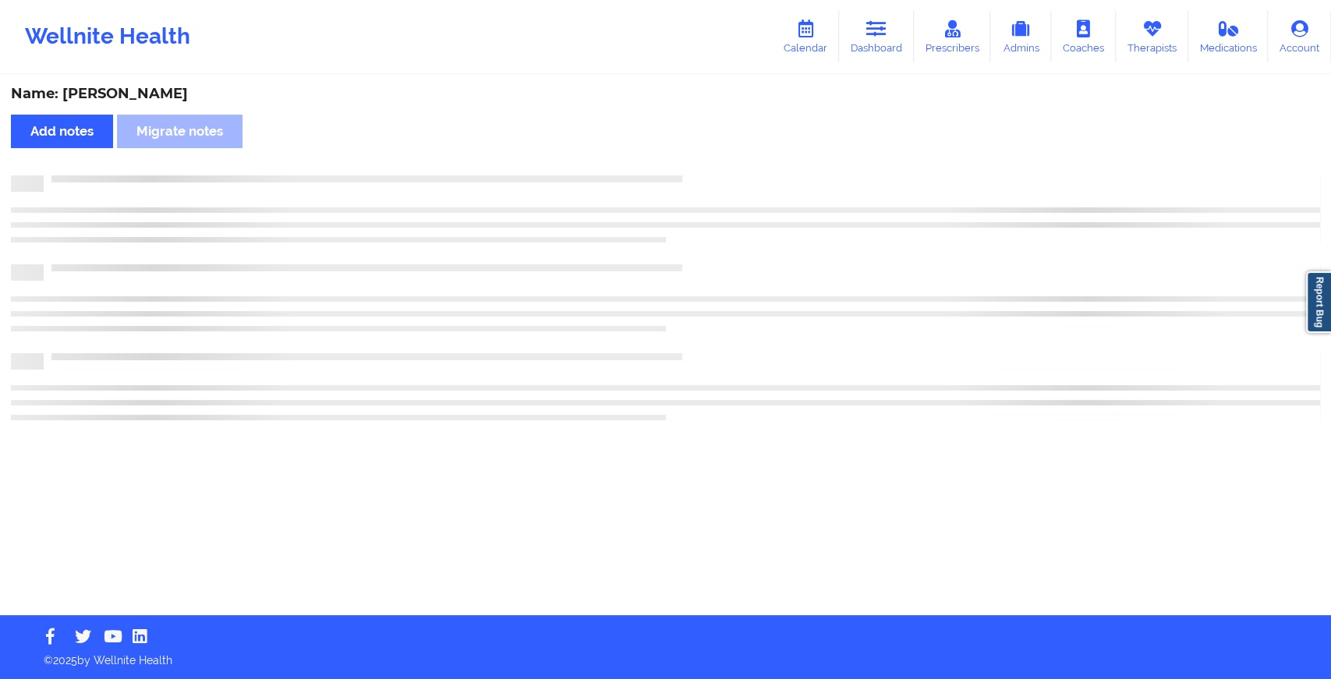
click at [706, 165] on div "Name: [PERSON_NAME] Add notes Migrate notes" at bounding box center [665, 345] width 1331 height 539
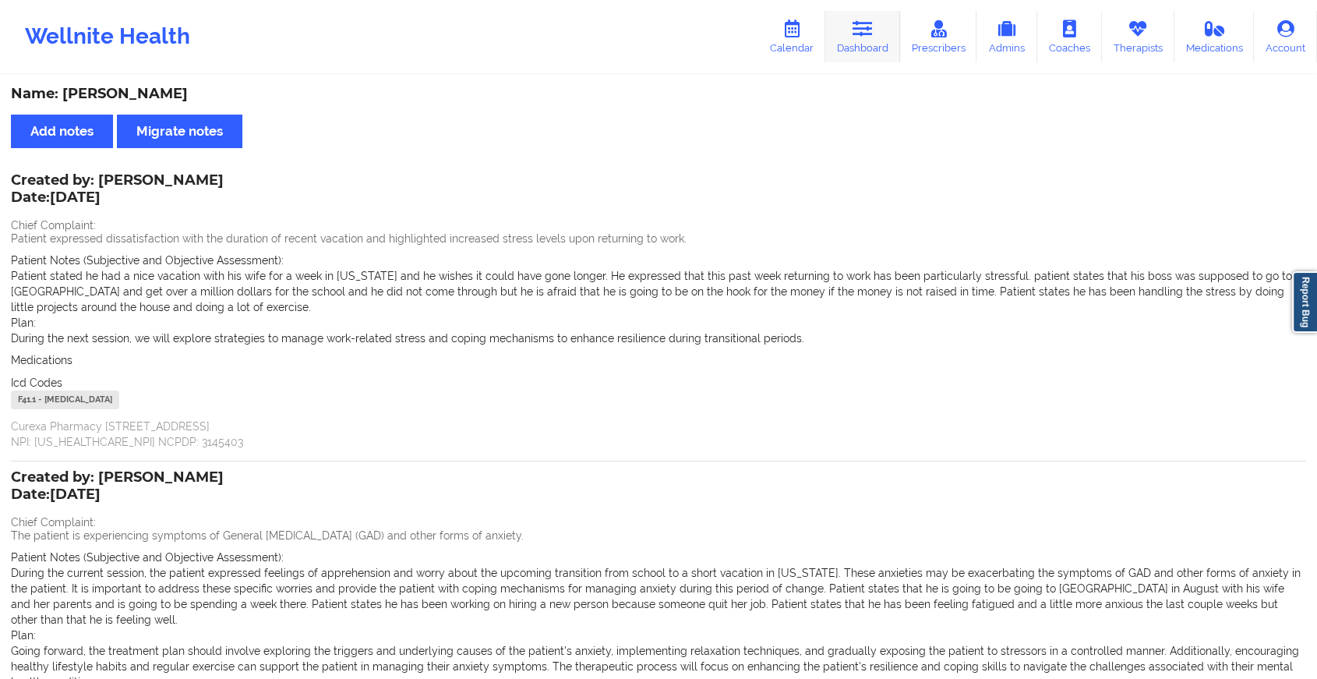
click at [872, 41] on link "Dashboard" at bounding box center [863, 36] width 75 height 51
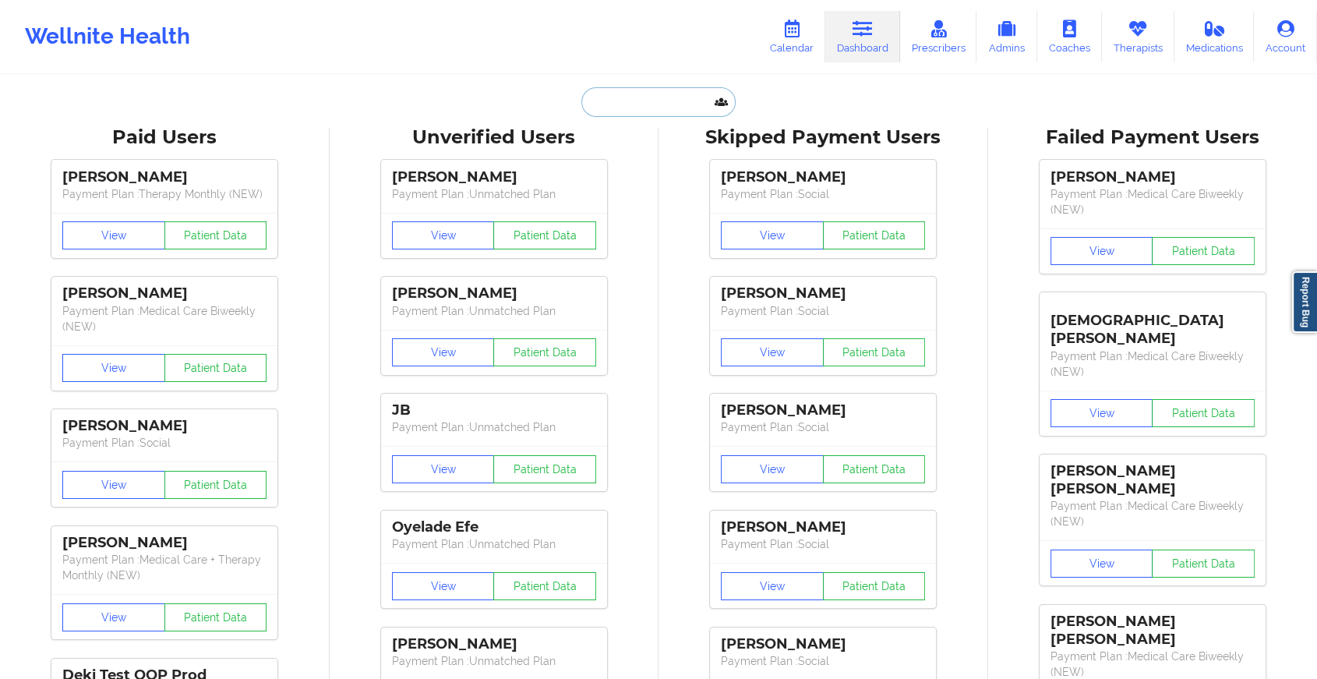
click at [624, 107] on input "text" at bounding box center [659, 102] width 154 height 30
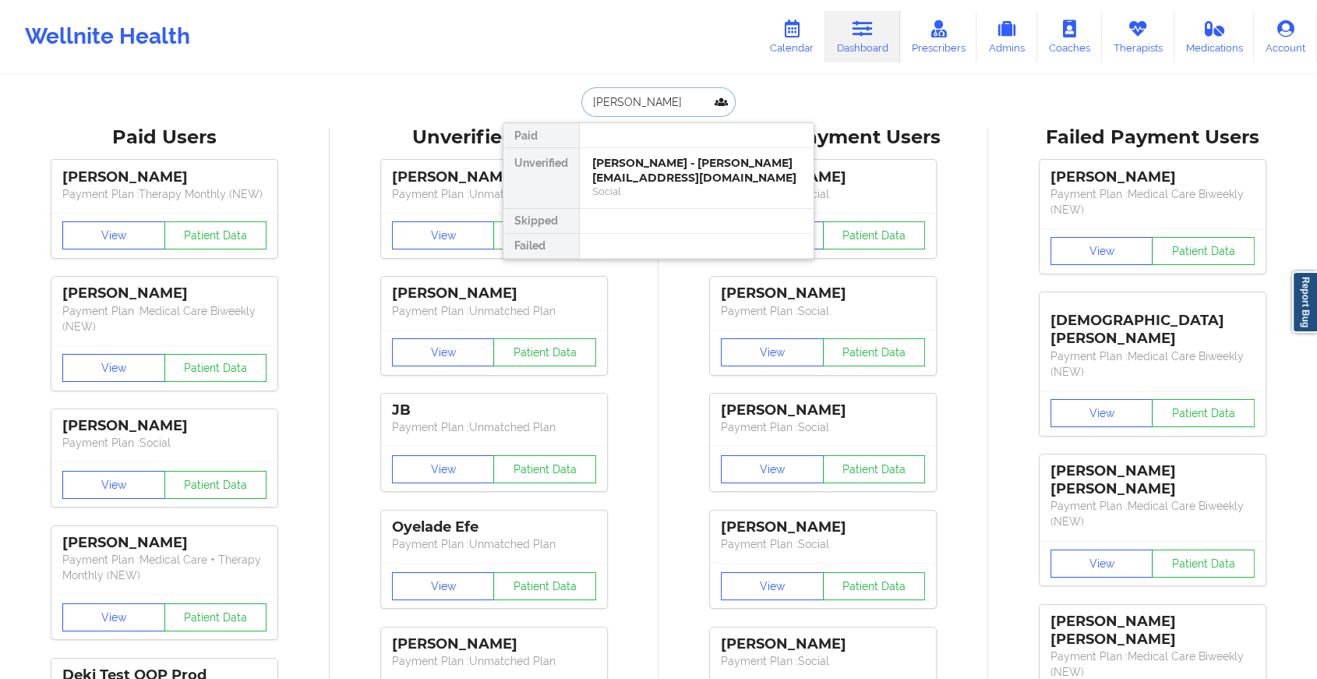
type input "[PERSON_NAME]"
click at [702, 168] on div "[PERSON_NAME] - [PERSON_NAME][EMAIL_ADDRESS][DOMAIN_NAME]" at bounding box center [696, 170] width 209 height 29
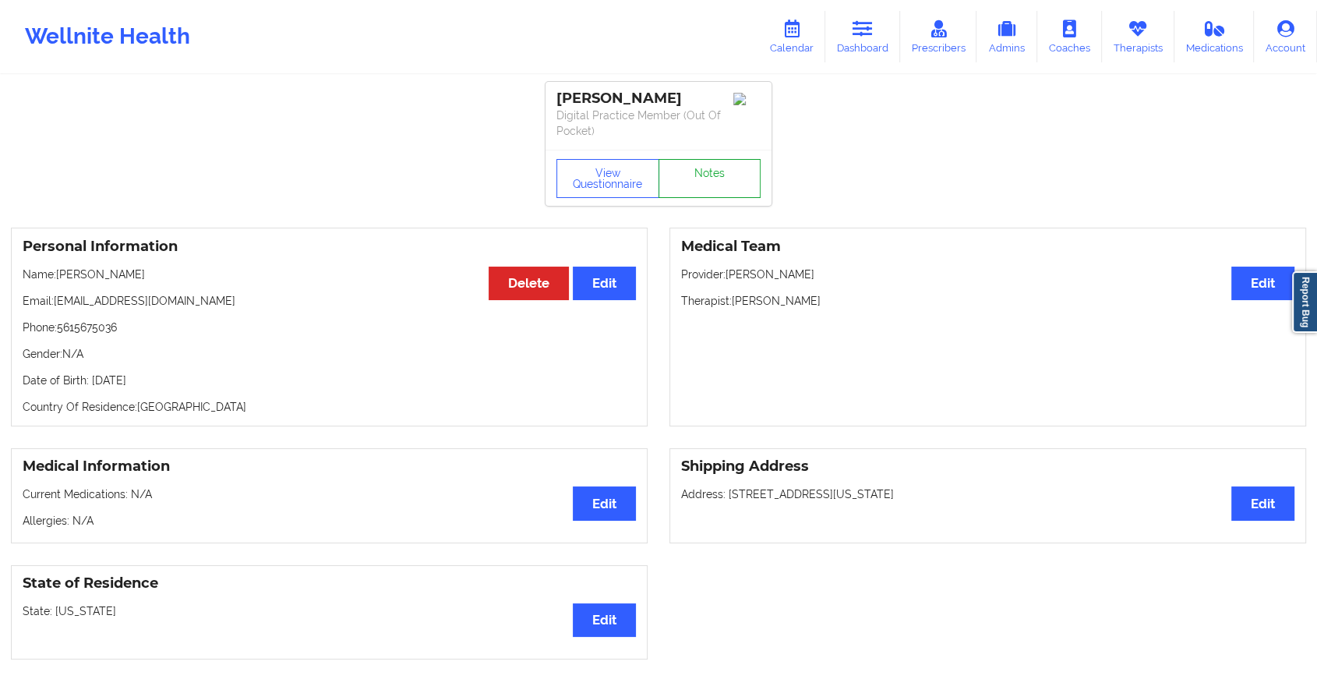
click at [710, 161] on link "Notes" at bounding box center [710, 178] width 103 height 39
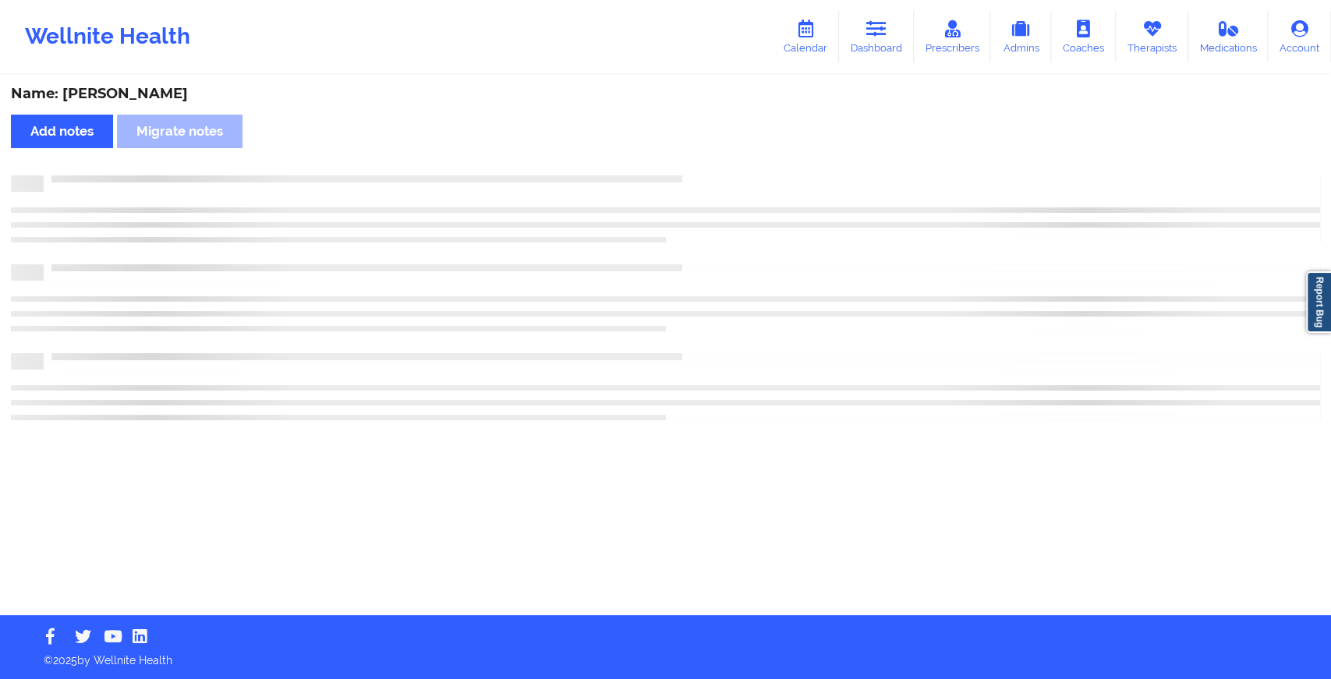
click at [710, 161] on div "Name: [PERSON_NAME] Add notes Migrate notes" at bounding box center [665, 345] width 1331 height 539
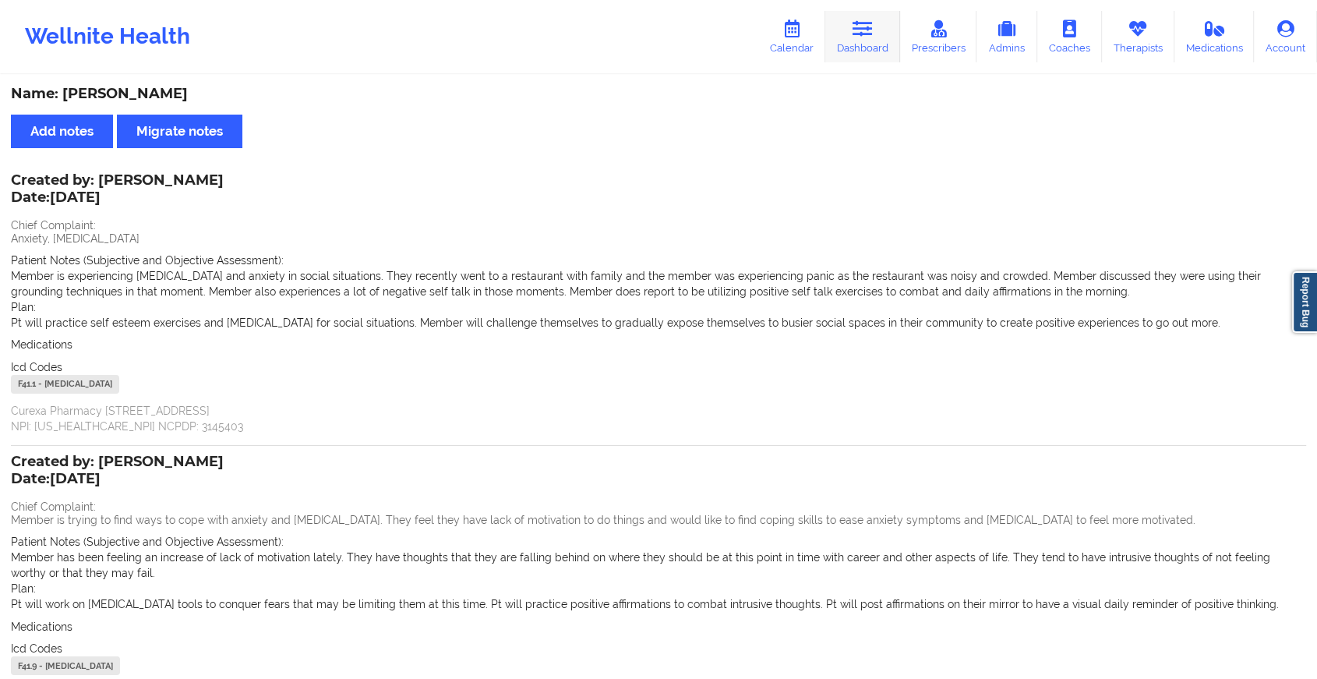
click at [861, 11] on link "Dashboard" at bounding box center [863, 36] width 75 height 51
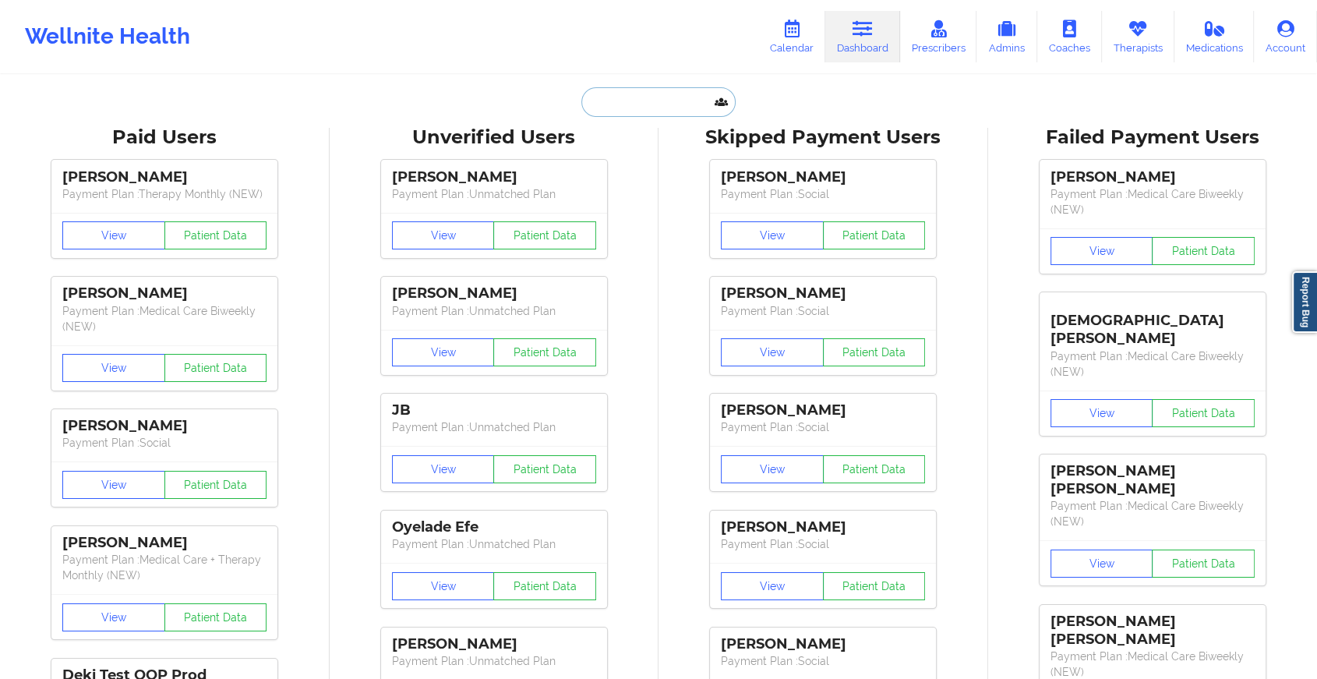
click at [685, 111] on input "text" at bounding box center [659, 102] width 154 height 30
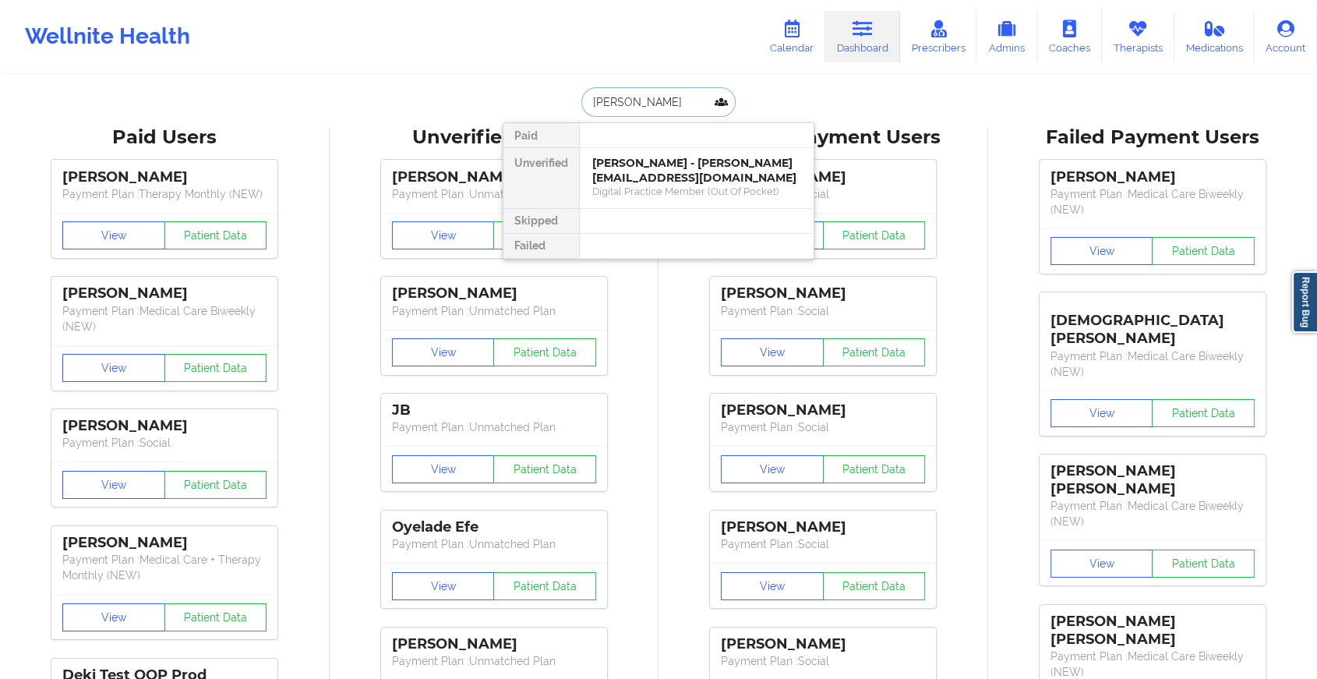
type input "[PERSON_NAME]"
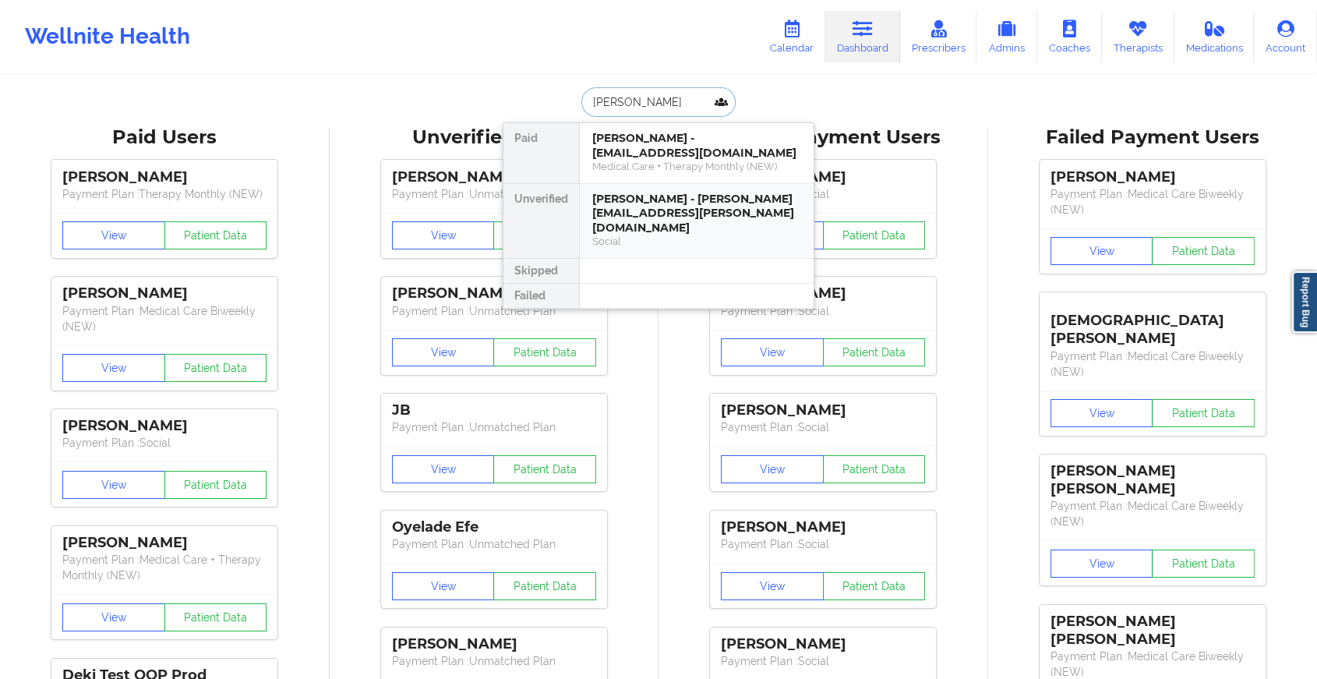
click at [686, 199] on div "[PERSON_NAME] - [PERSON_NAME][EMAIL_ADDRESS][PERSON_NAME][DOMAIN_NAME]" at bounding box center [696, 214] width 209 height 44
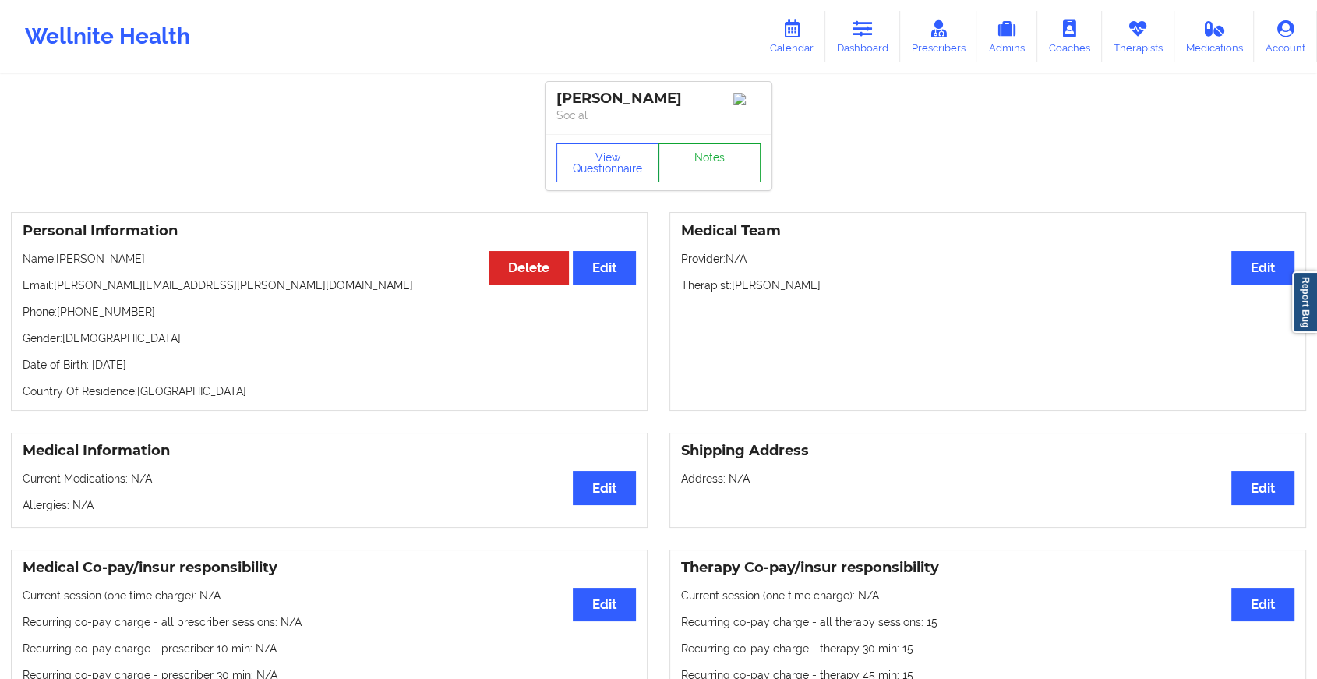
click at [710, 161] on link "Notes" at bounding box center [710, 162] width 103 height 39
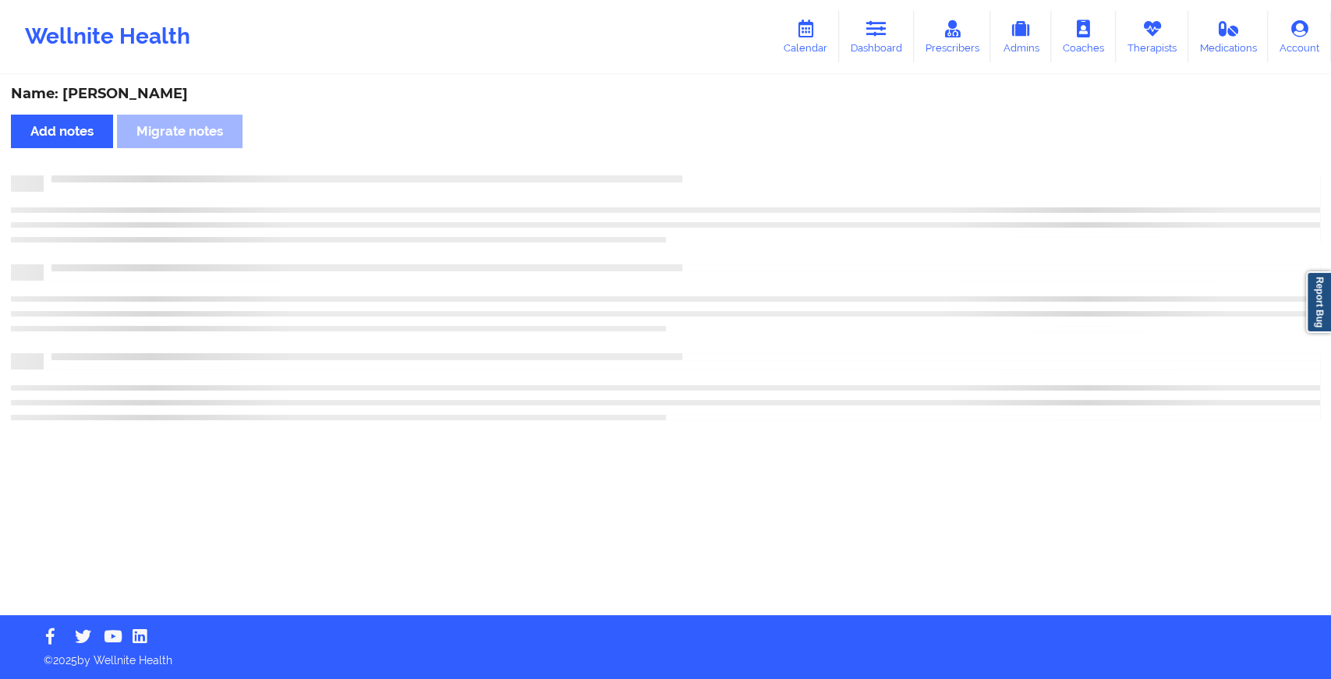
click at [710, 161] on div "Name: [PERSON_NAME] Add notes Migrate notes" at bounding box center [665, 345] width 1331 height 539
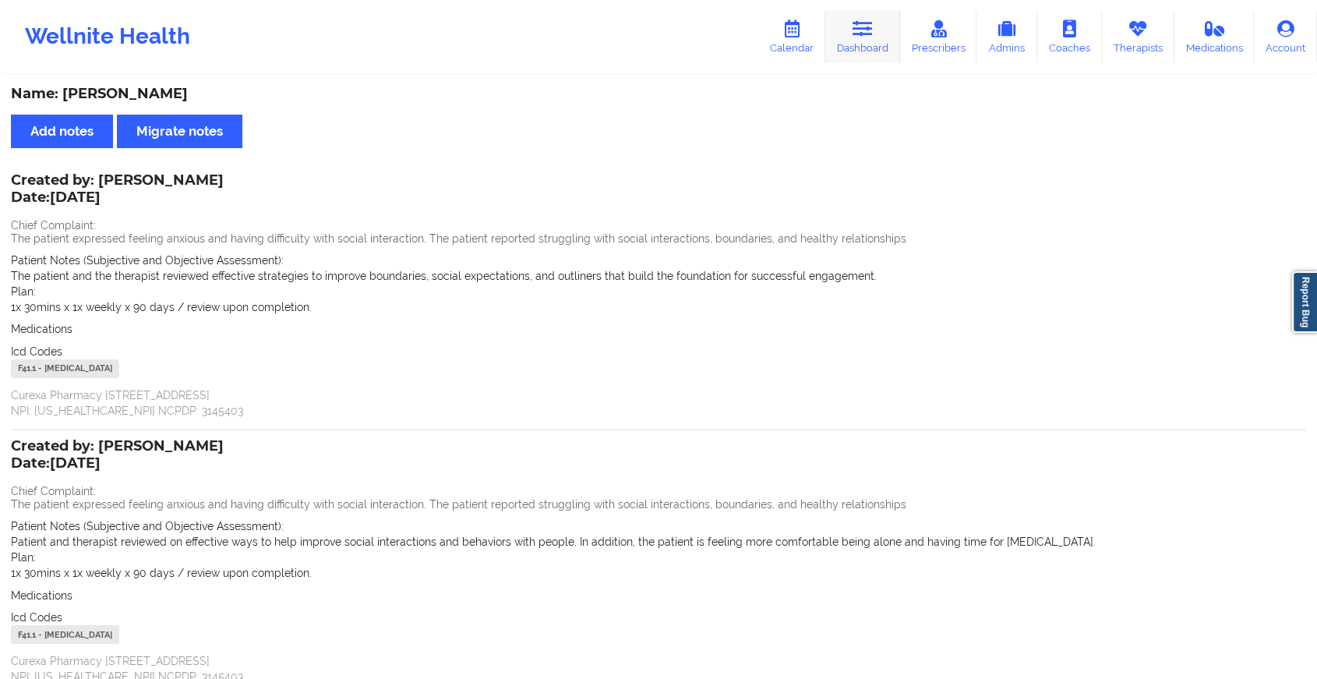
click at [840, 50] on link "Dashboard" at bounding box center [863, 36] width 75 height 51
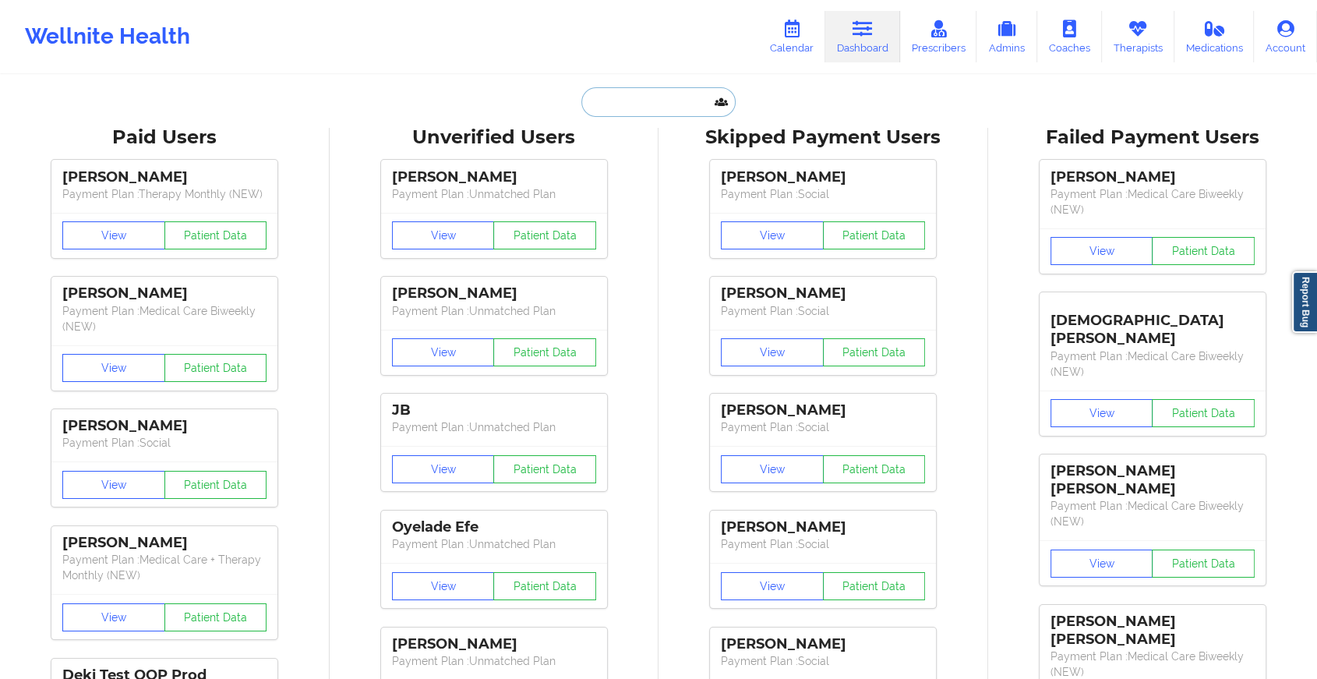
click at [690, 99] on input "text" at bounding box center [659, 102] width 154 height 30
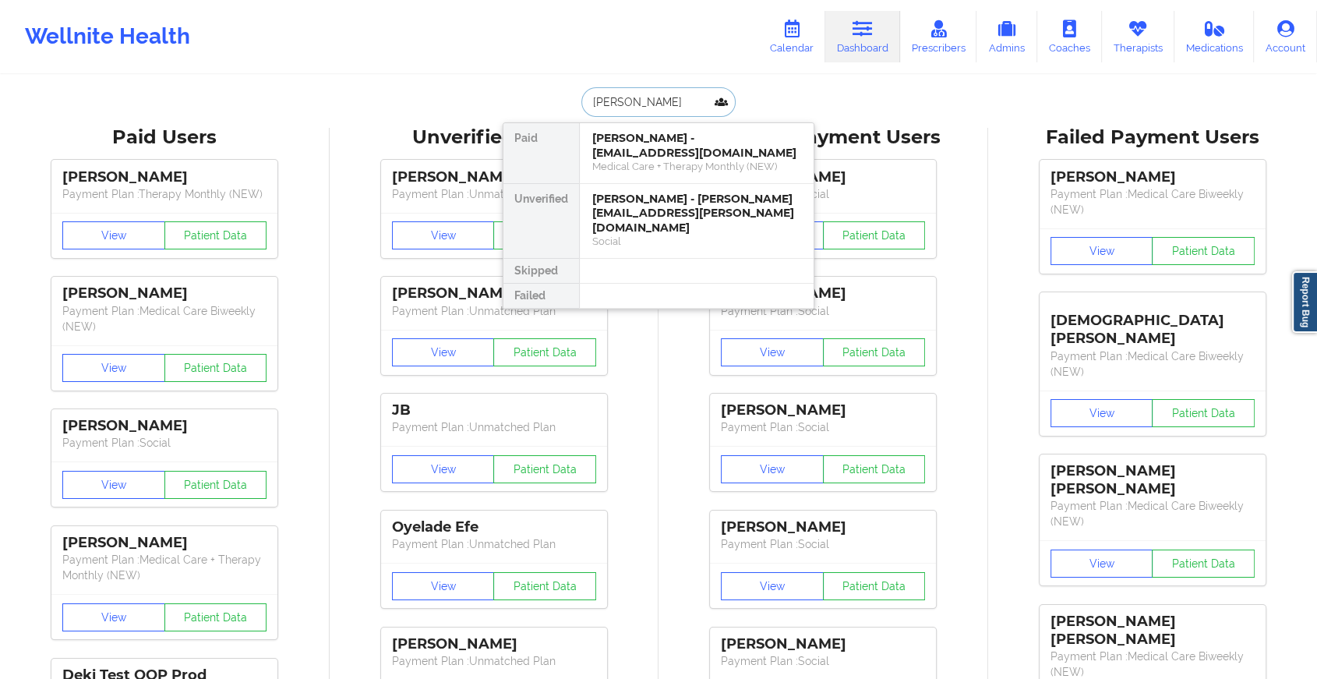
type input "[PERSON_NAME]"
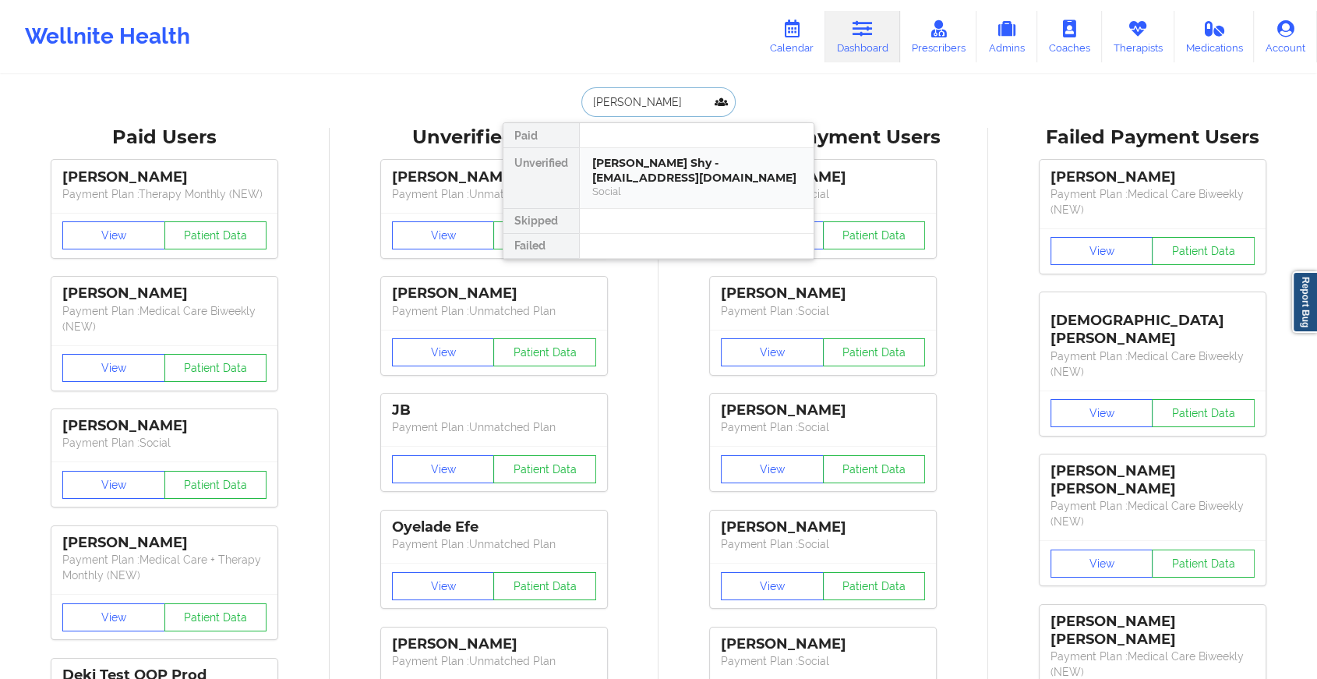
click at [728, 159] on div "[PERSON_NAME] Shy - [EMAIL_ADDRESS][DOMAIN_NAME]" at bounding box center [696, 170] width 209 height 29
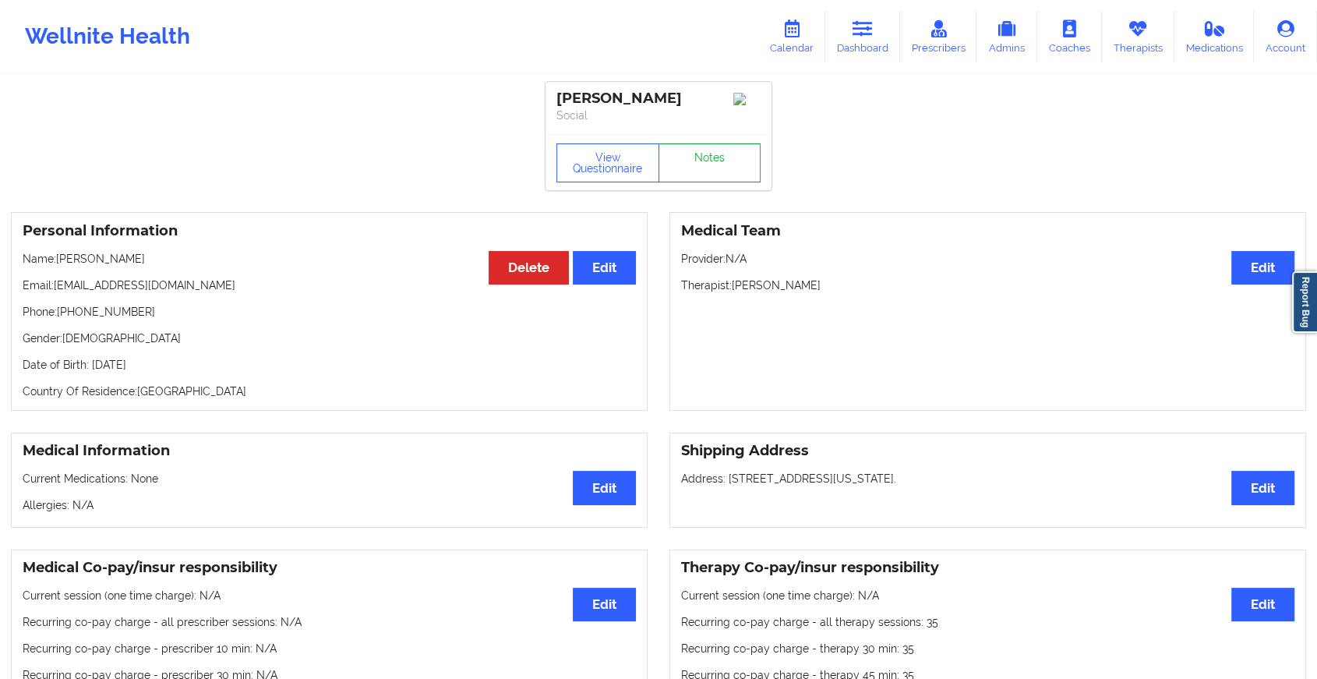
click at [702, 157] on link "Notes" at bounding box center [710, 162] width 103 height 39
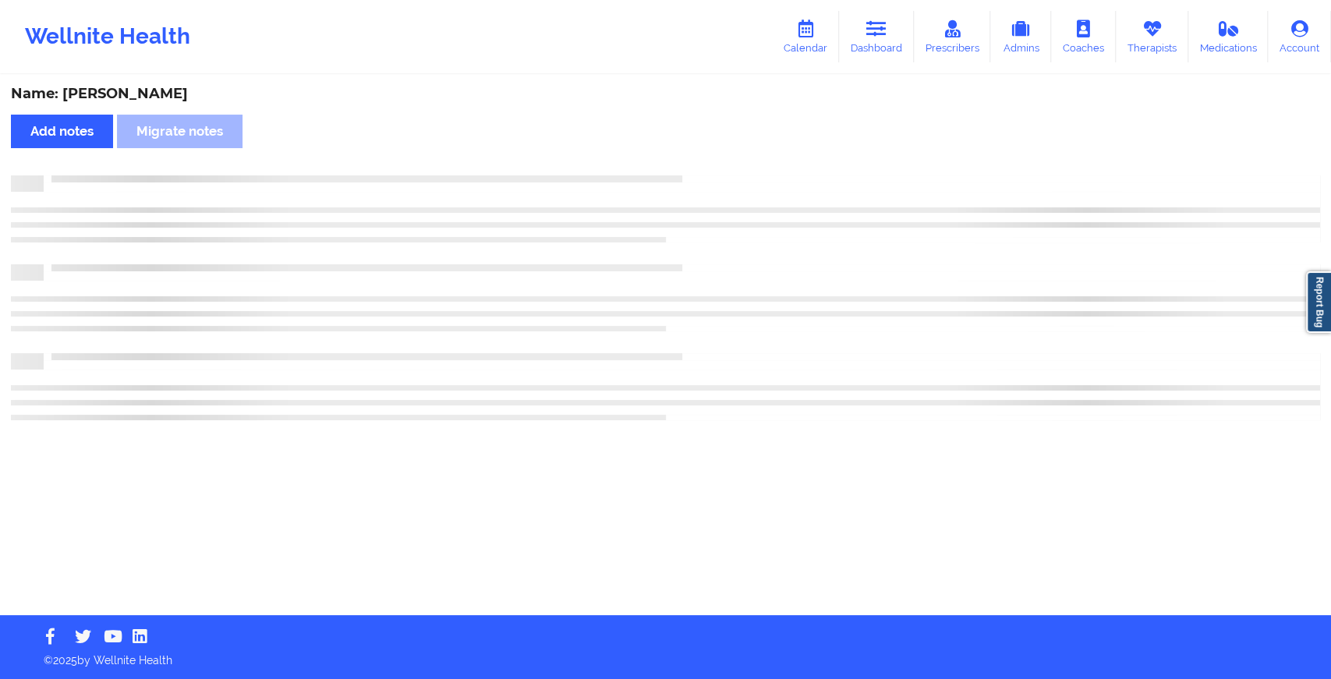
click at [702, 157] on div "Name: [PERSON_NAME] Add notes Migrate notes" at bounding box center [665, 345] width 1331 height 539
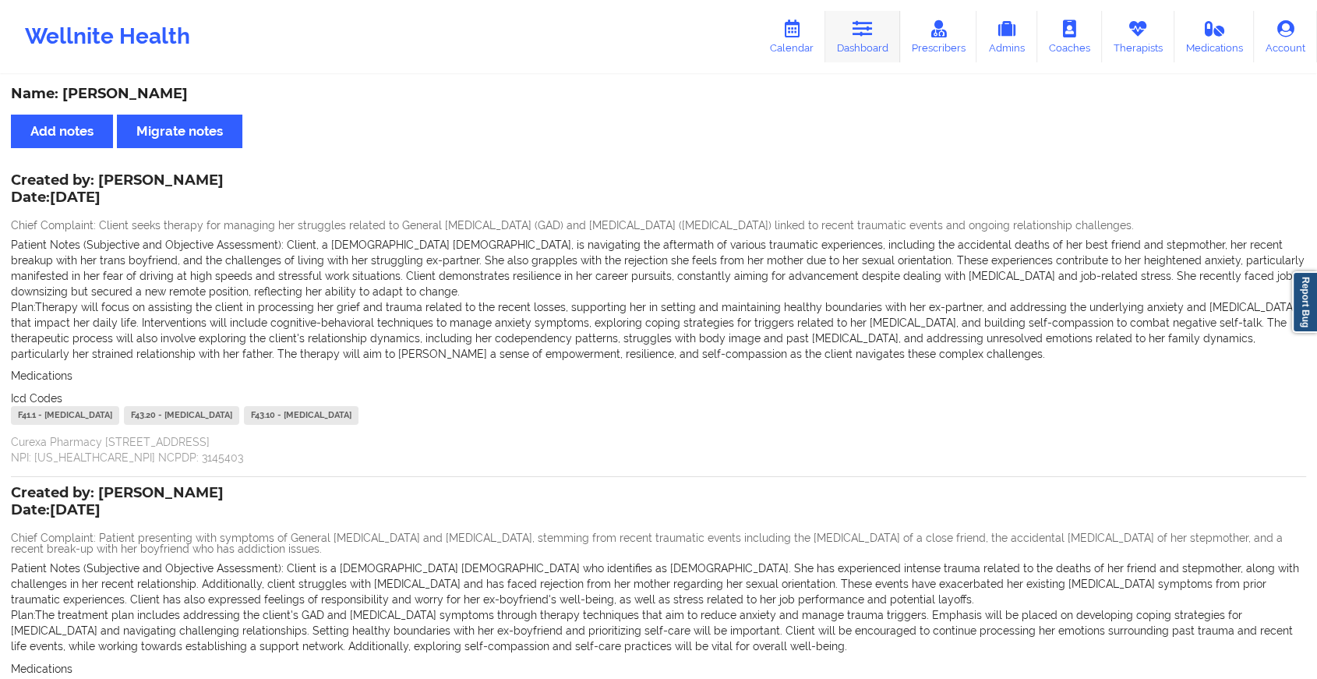
click at [865, 48] on link "Dashboard" at bounding box center [863, 36] width 75 height 51
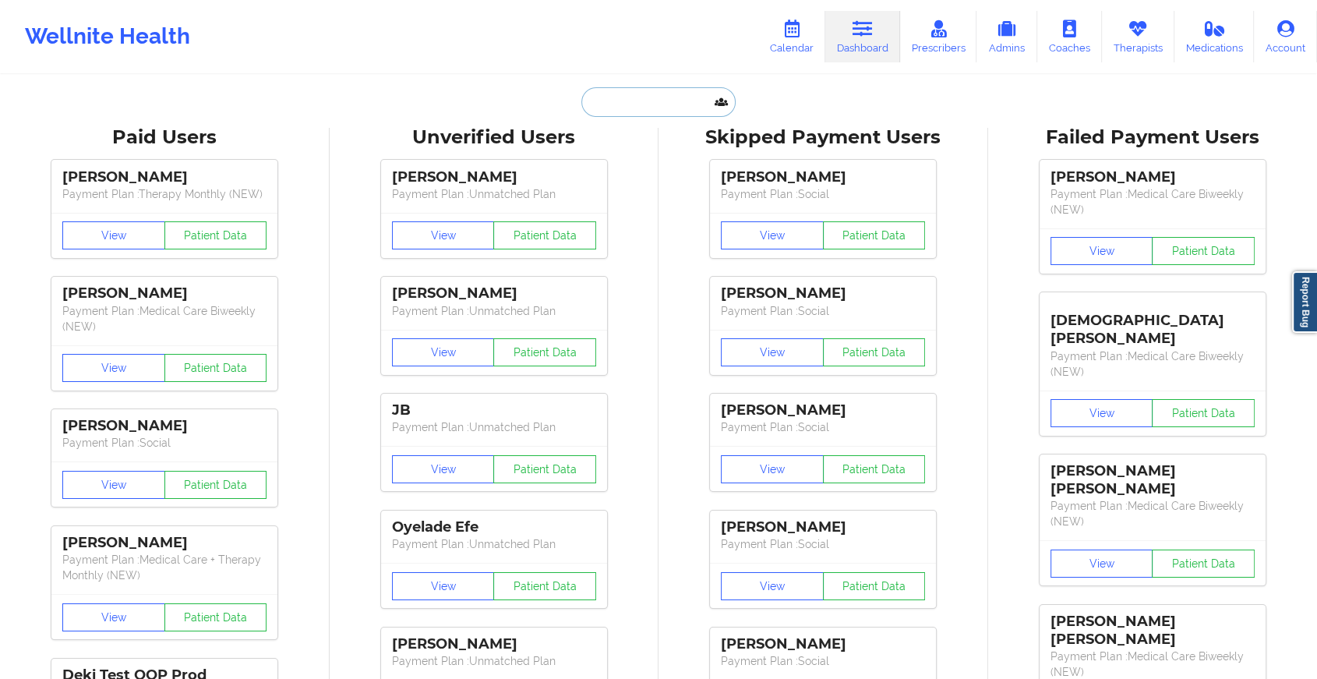
click at [641, 110] on input "text" at bounding box center [659, 102] width 154 height 30
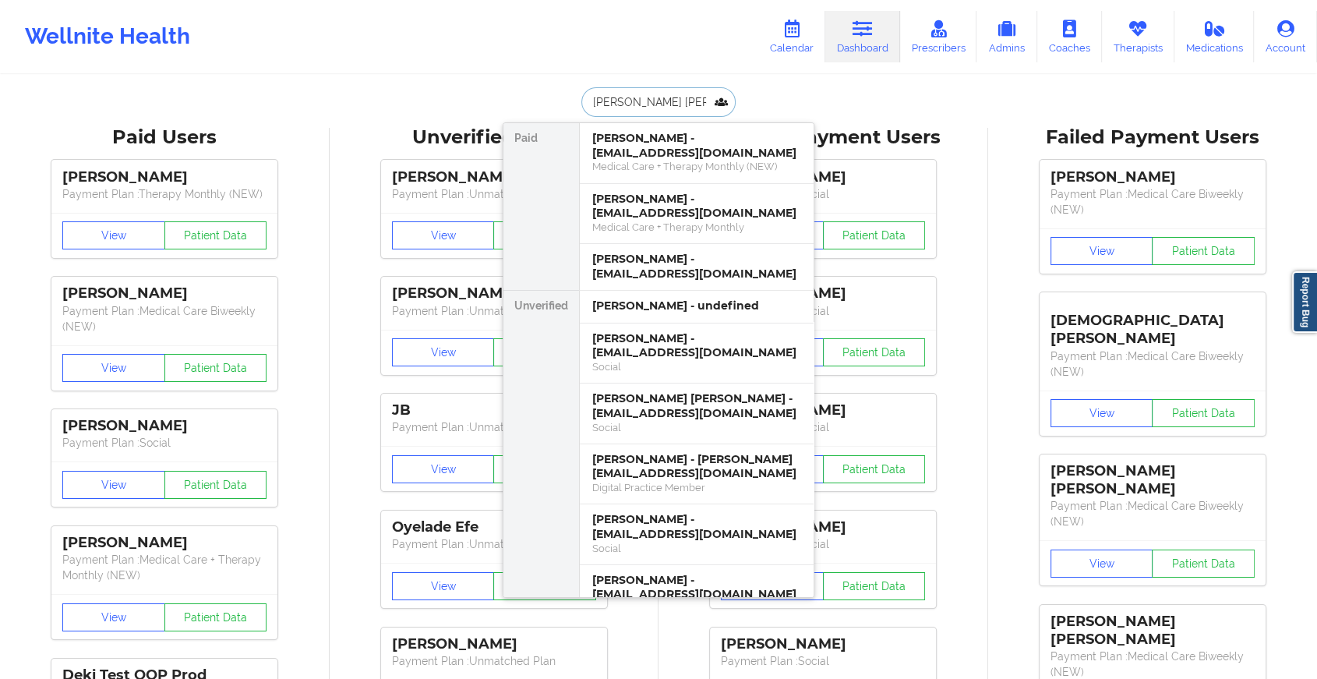
type input "[PERSON_NAME]"
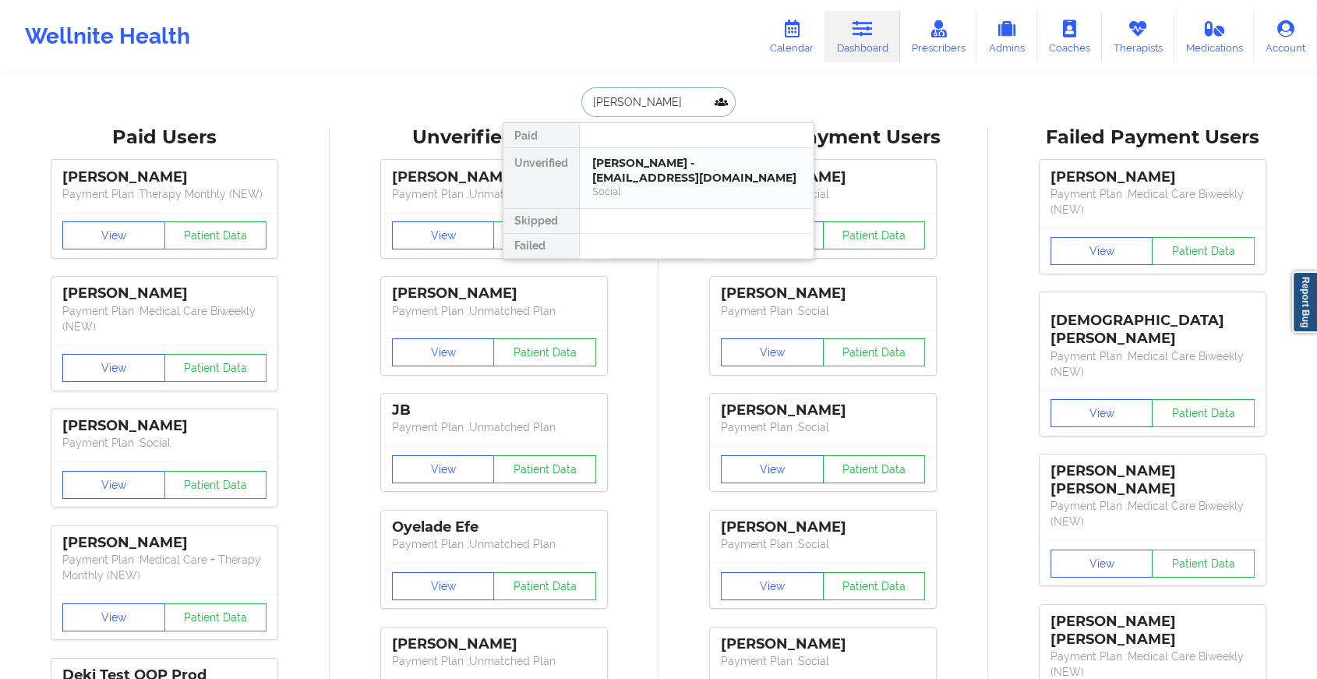
click at [709, 152] on div "[PERSON_NAME] - [EMAIL_ADDRESS][DOMAIN_NAME] Social" at bounding box center [697, 178] width 234 height 60
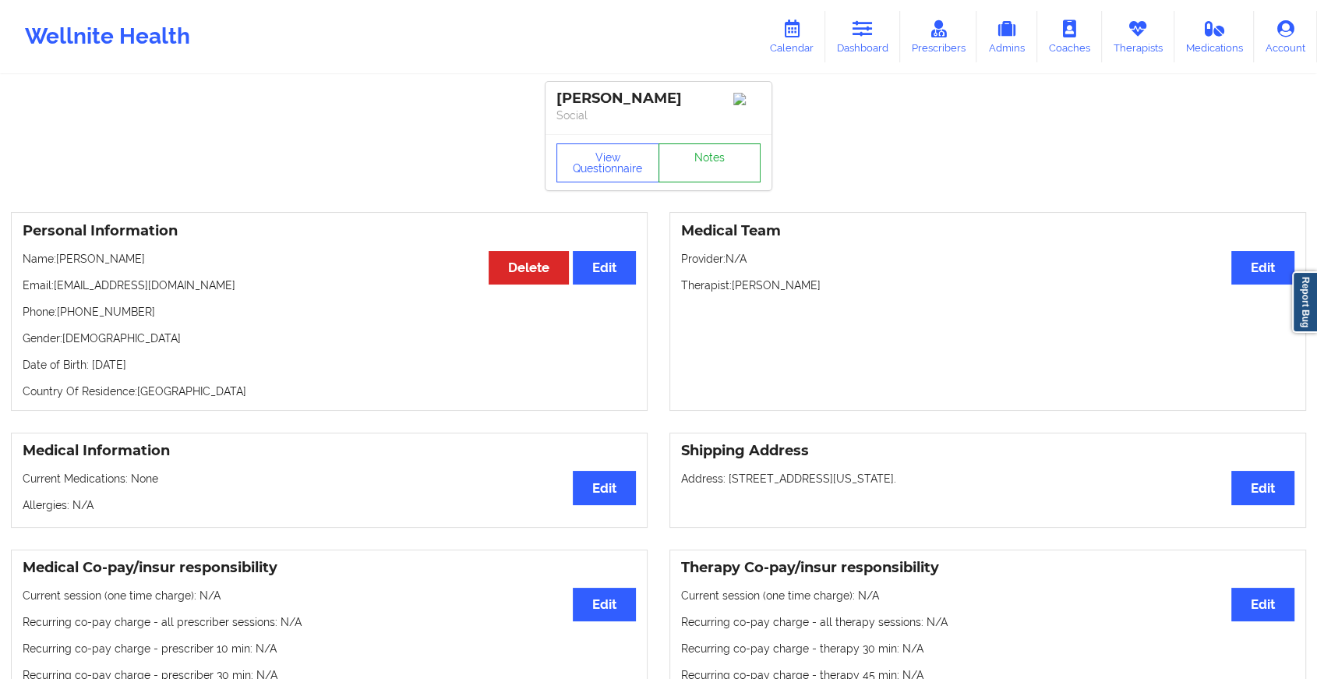
click at [719, 154] on link "Notes" at bounding box center [710, 162] width 103 height 39
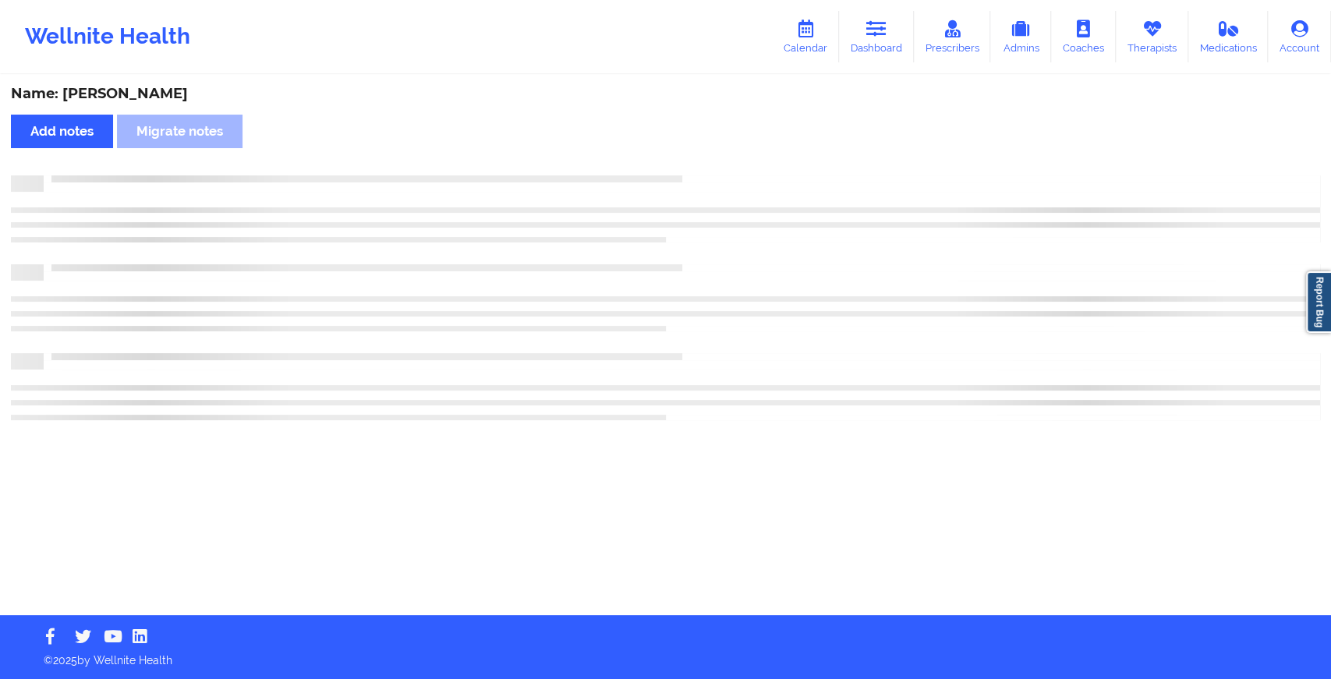
click at [719, 154] on div "Name: [PERSON_NAME] Add notes Migrate notes" at bounding box center [665, 345] width 1331 height 539
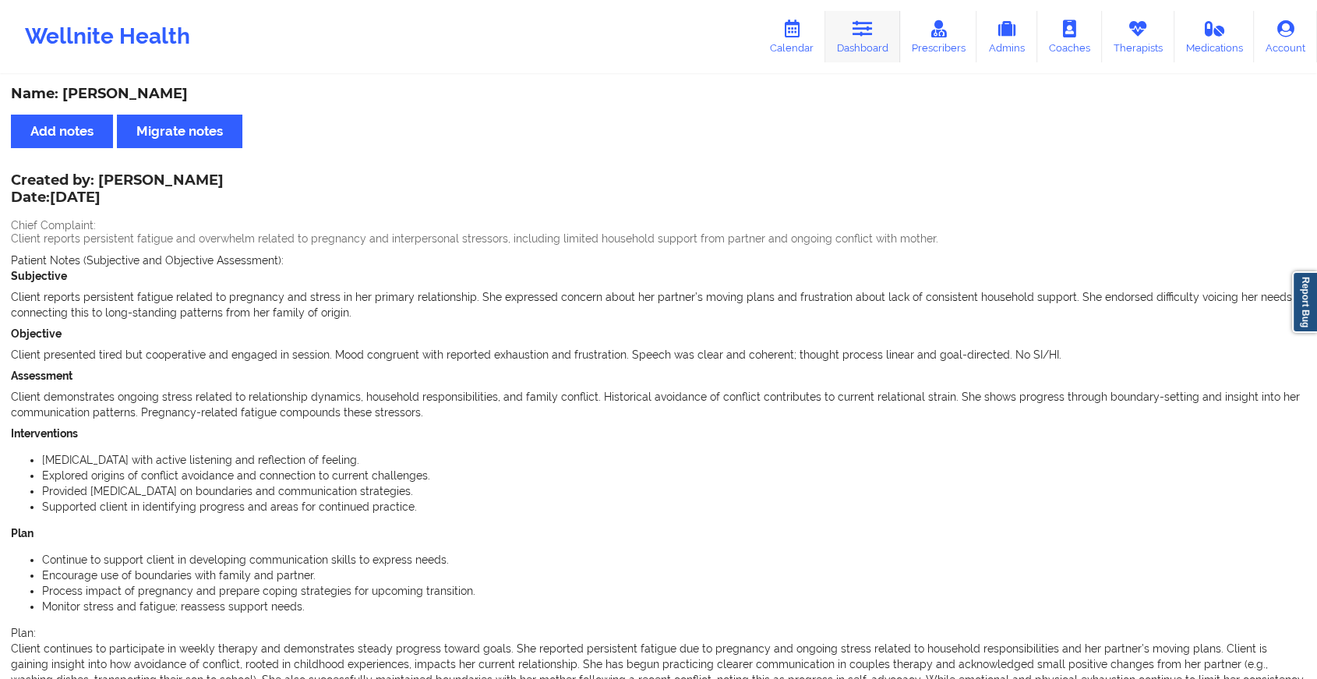
click at [892, 19] on link "Dashboard" at bounding box center [863, 36] width 75 height 51
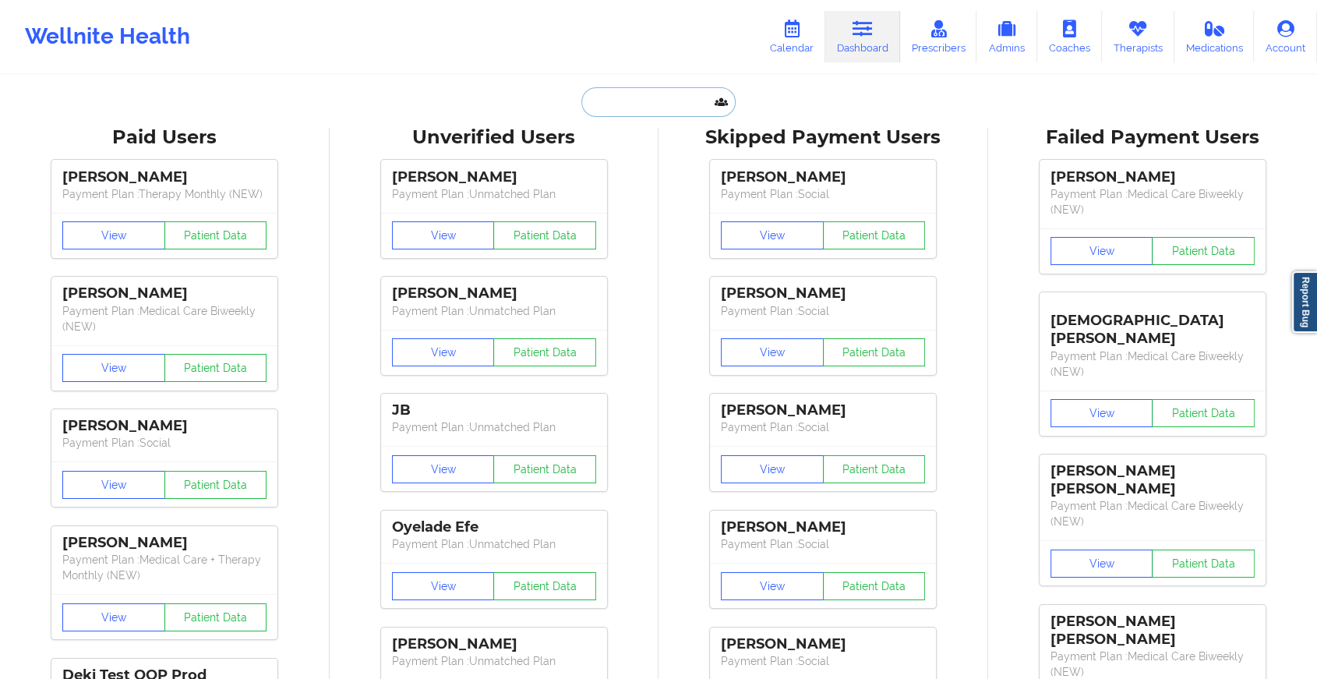
click at [656, 95] on input "text" at bounding box center [659, 102] width 154 height 30
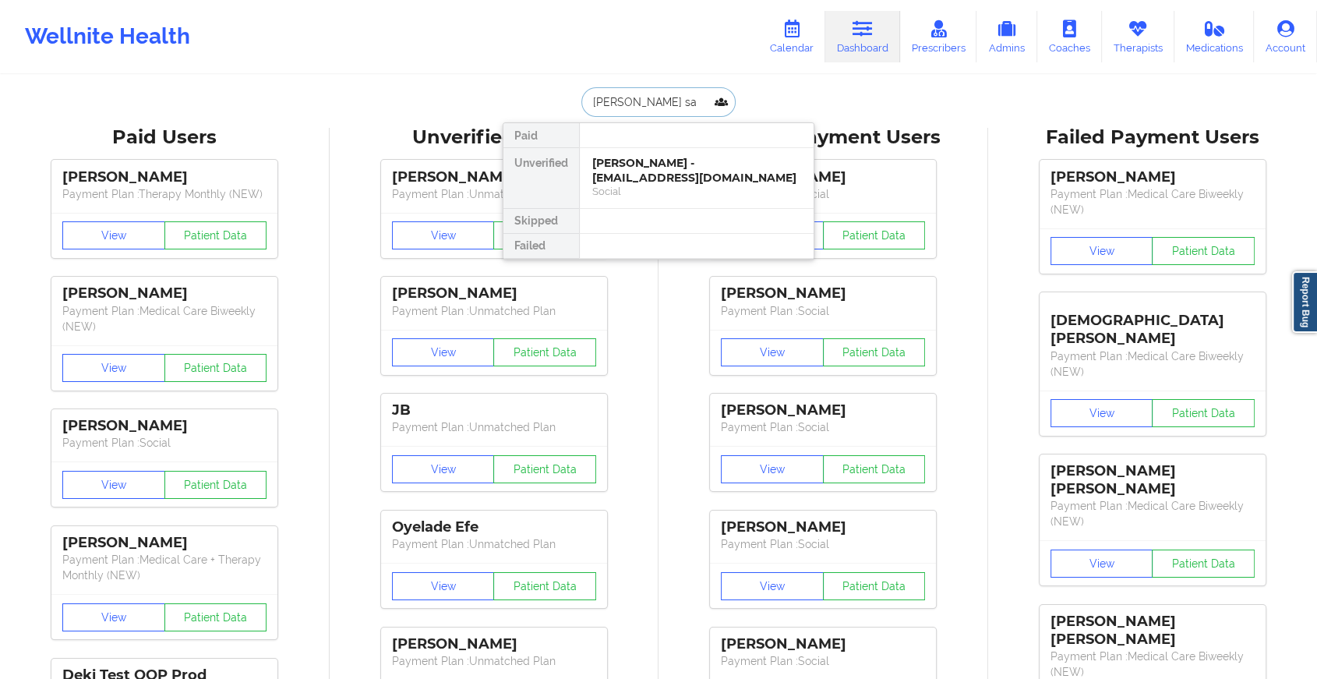
type input "[PERSON_NAME]"
click at [679, 166] on div "[PERSON_NAME] - [EMAIL_ADDRESS][DOMAIN_NAME]" at bounding box center [696, 170] width 209 height 29
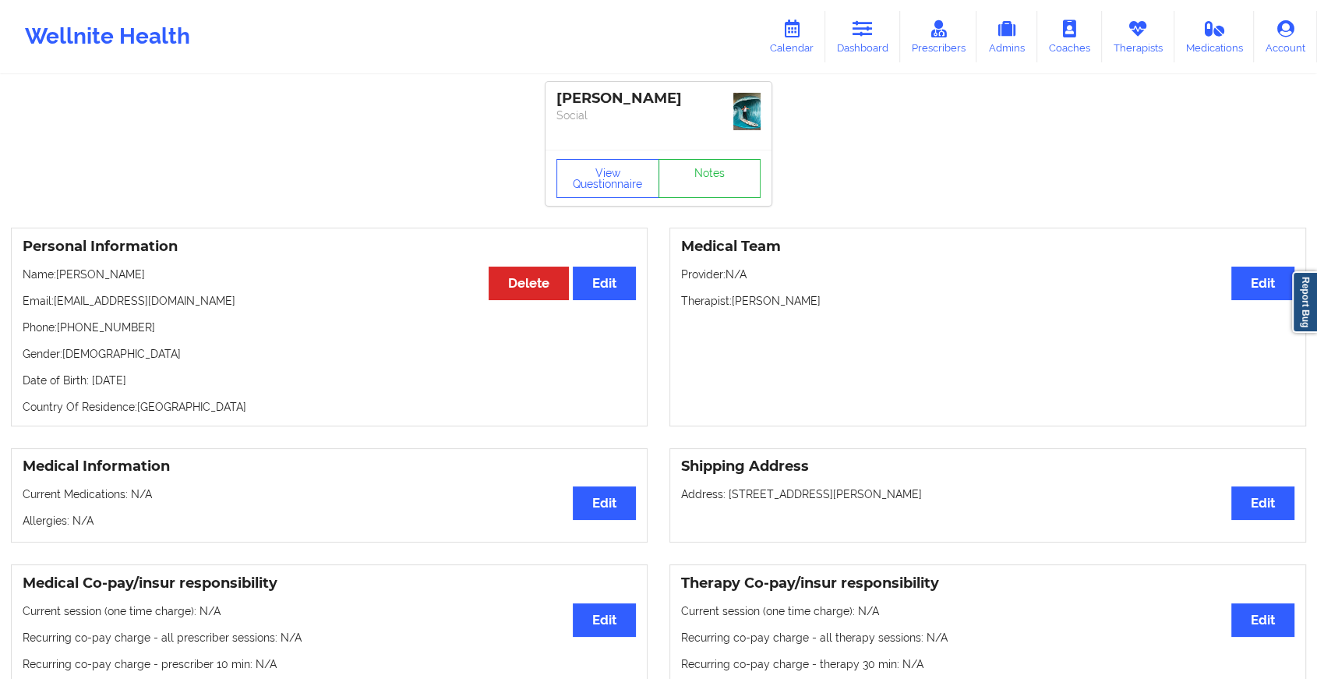
click at [705, 150] on div "[PERSON_NAME] Social" at bounding box center [659, 116] width 226 height 68
drag, startPoint x: 705, startPoint y: 150, endPoint x: 707, endPoint y: 171, distance: 21.2
click at [707, 171] on link "Notes" at bounding box center [710, 178] width 103 height 39
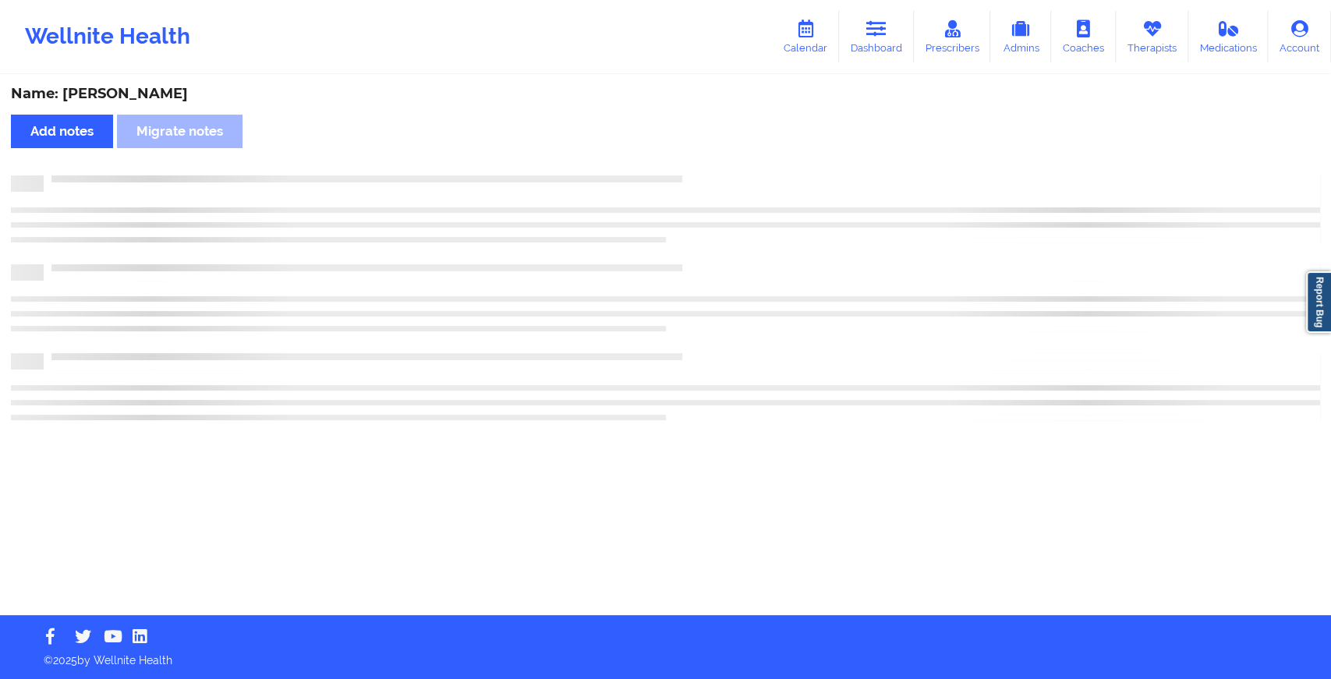
click at [707, 171] on div "Name: [PERSON_NAME] Add notes Migrate notes" at bounding box center [665, 345] width 1331 height 539
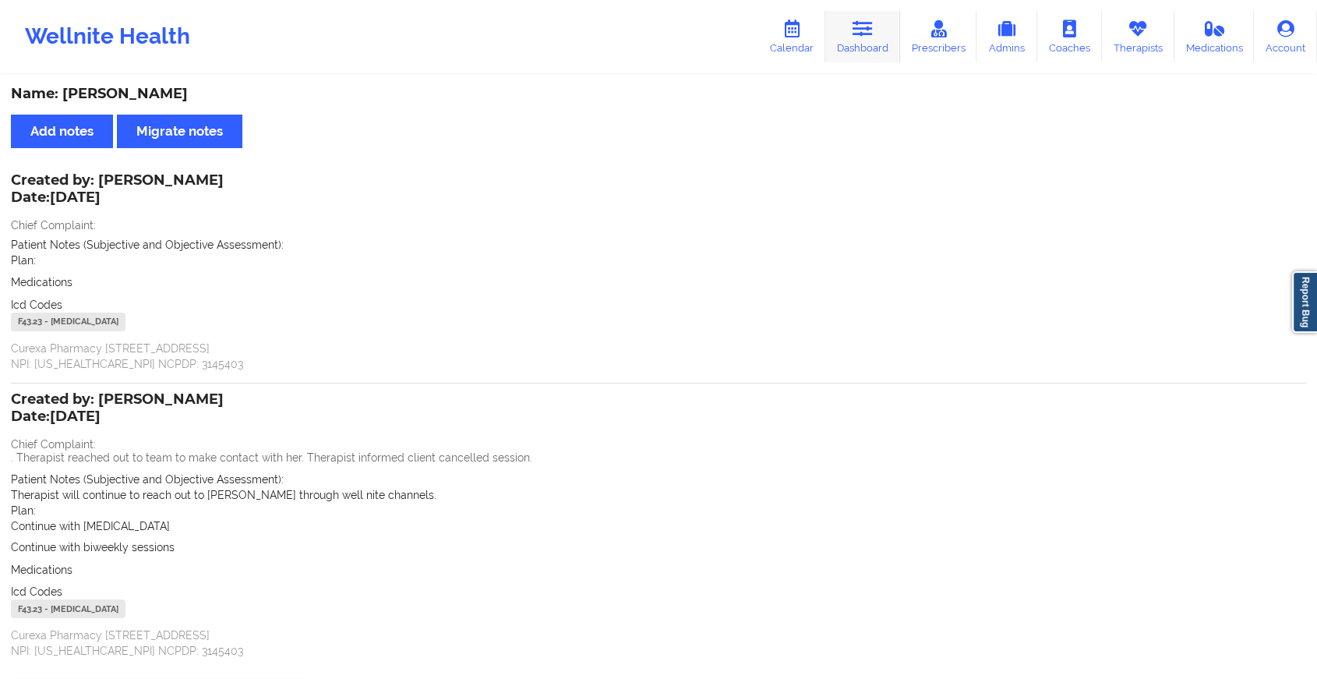
click at [842, 48] on link "Dashboard" at bounding box center [863, 36] width 75 height 51
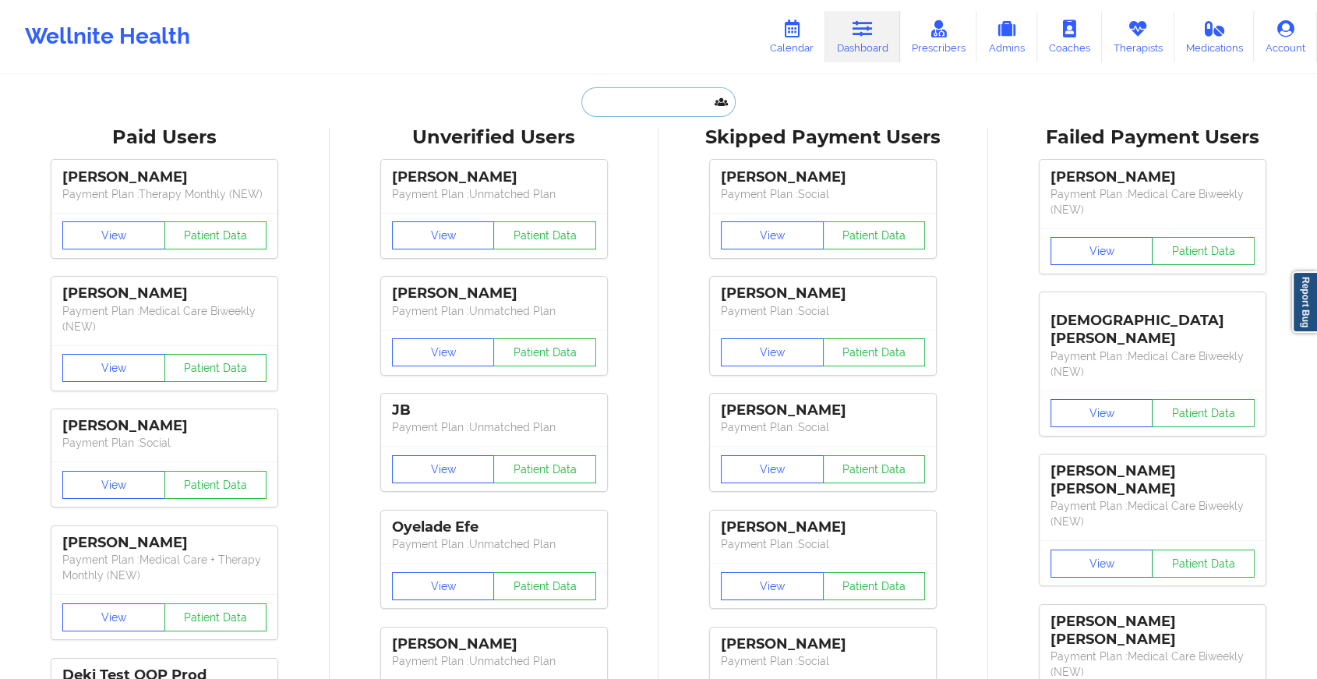
click at [620, 102] on input "text" at bounding box center [659, 102] width 154 height 30
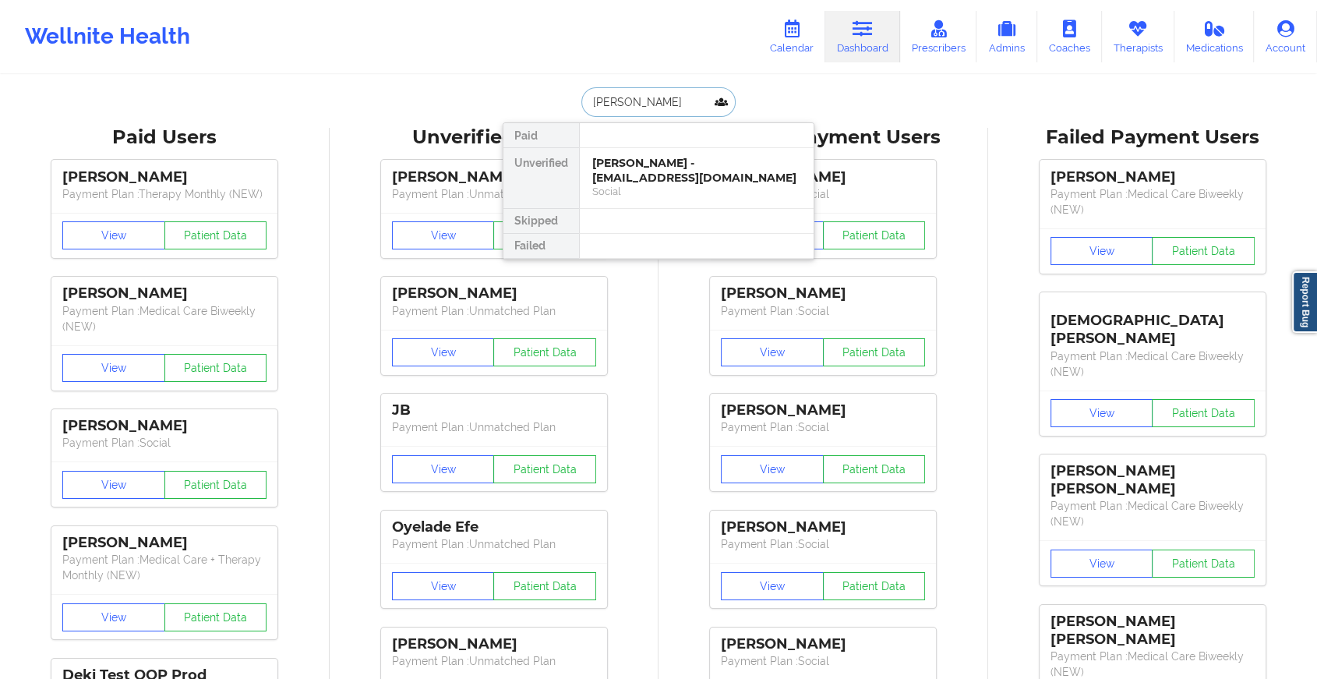
type input "[PERSON_NAME]"
click at [695, 156] on div "Stephen Ventura - [EMAIL_ADDRESS][PERSON_NAME][DOMAIN_NAME]" at bounding box center [696, 178] width 209 height 44
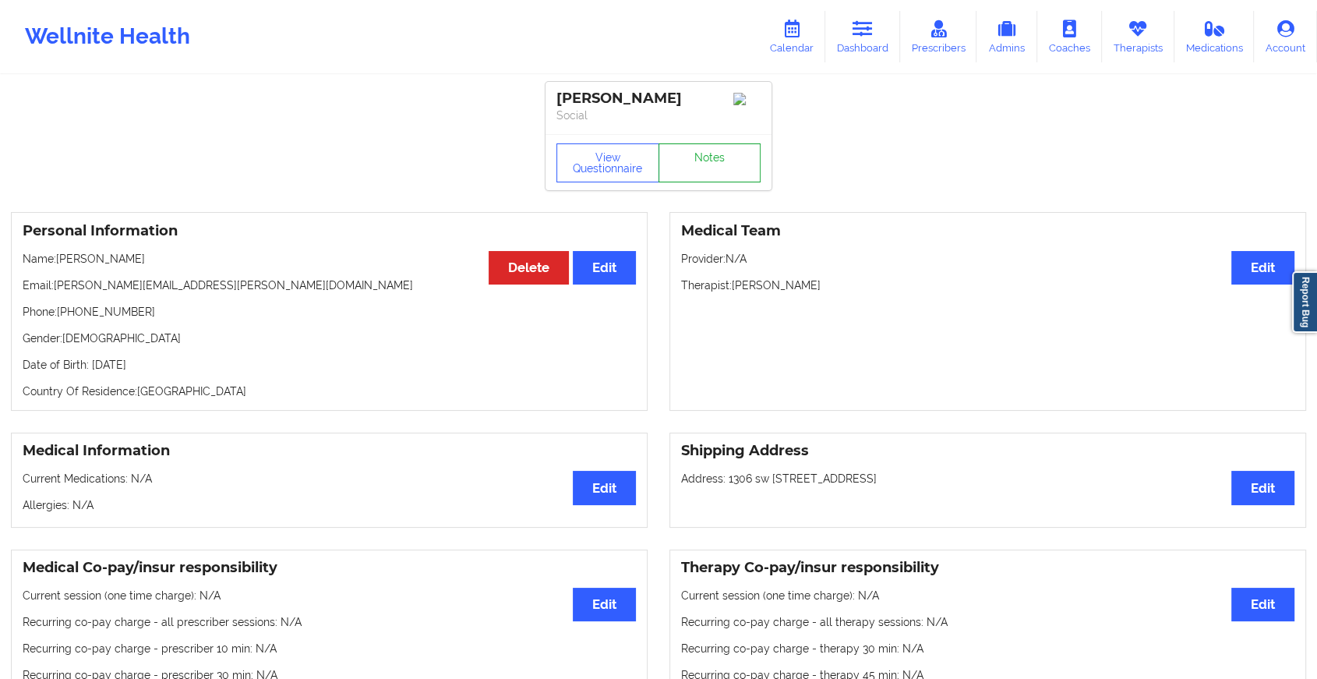
click at [723, 162] on link "Notes" at bounding box center [710, 162] width 103 height 39
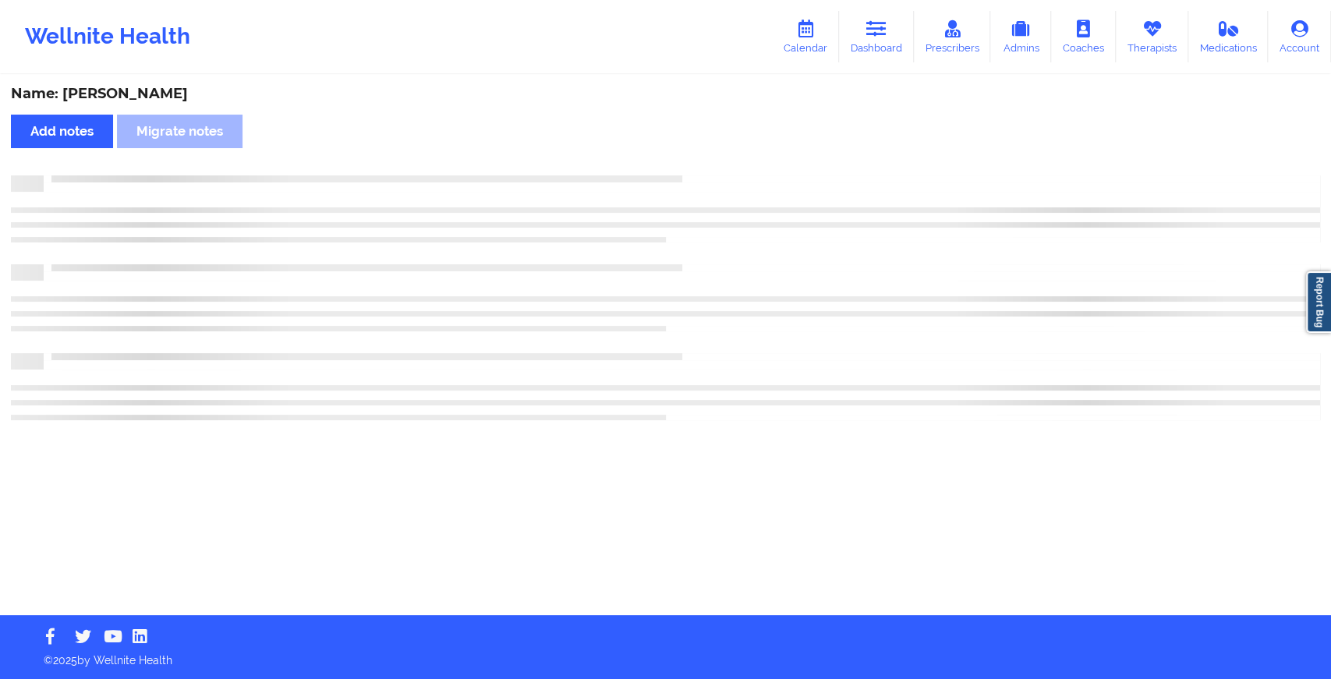
click at [827, 256] on div "Name: [PERSON_NAME] Add notes Migrate notes" at bounding box center [665, 345] width 1331 height 539
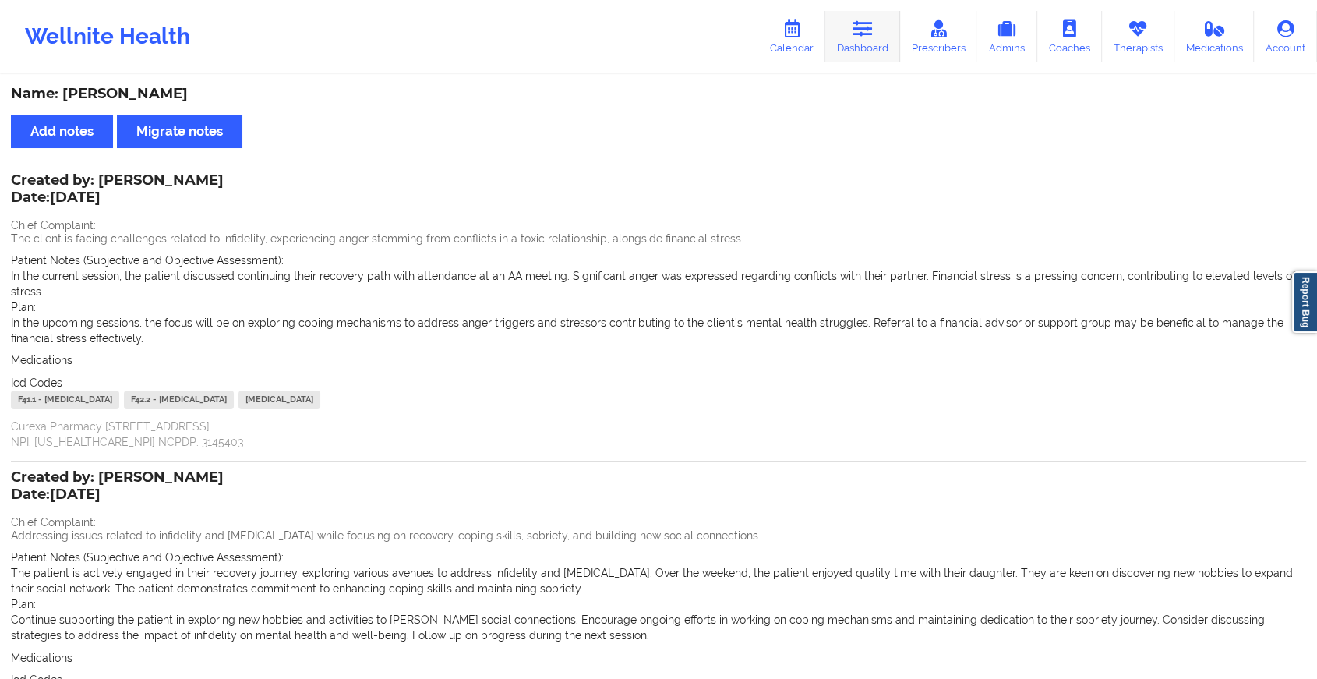
click at [878, 24] on link "Dashboard" at bounding box center [863, 36] width 75 height 51
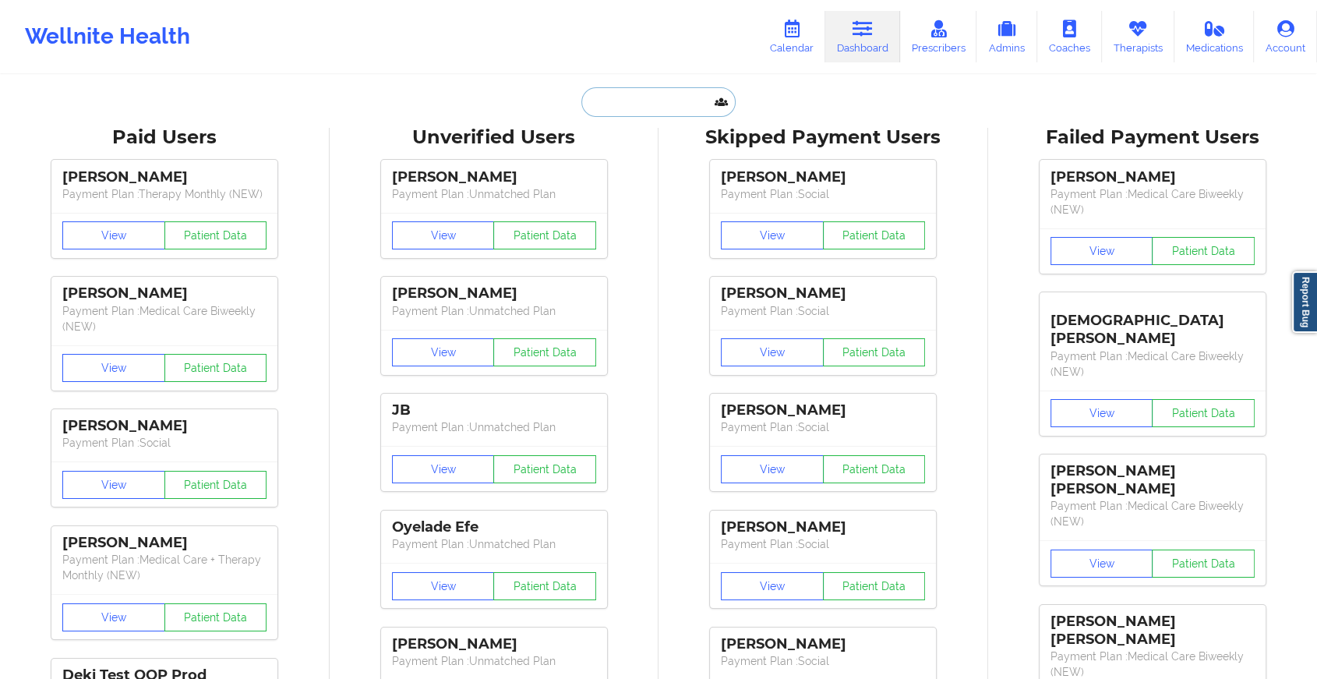
click at [630, 105] on input "text" at bounding box center [659, 102] width 154 height 30
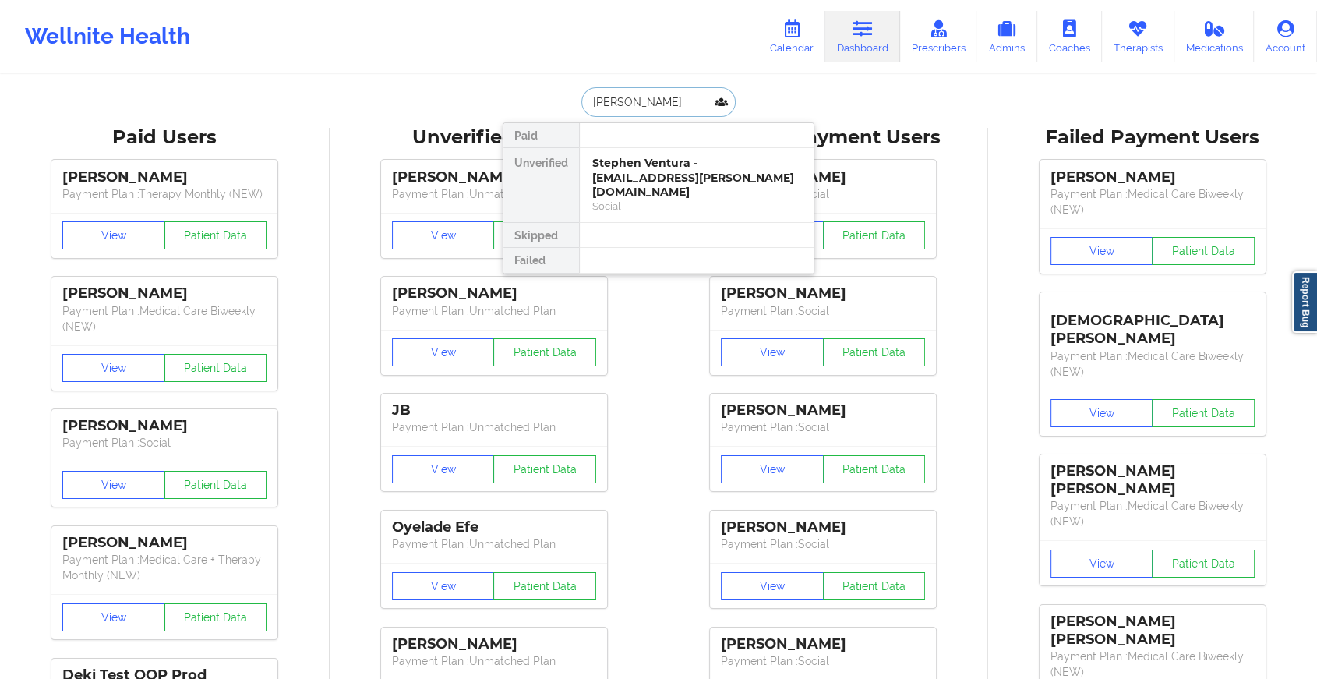
type input "[PERSON_NAME]"
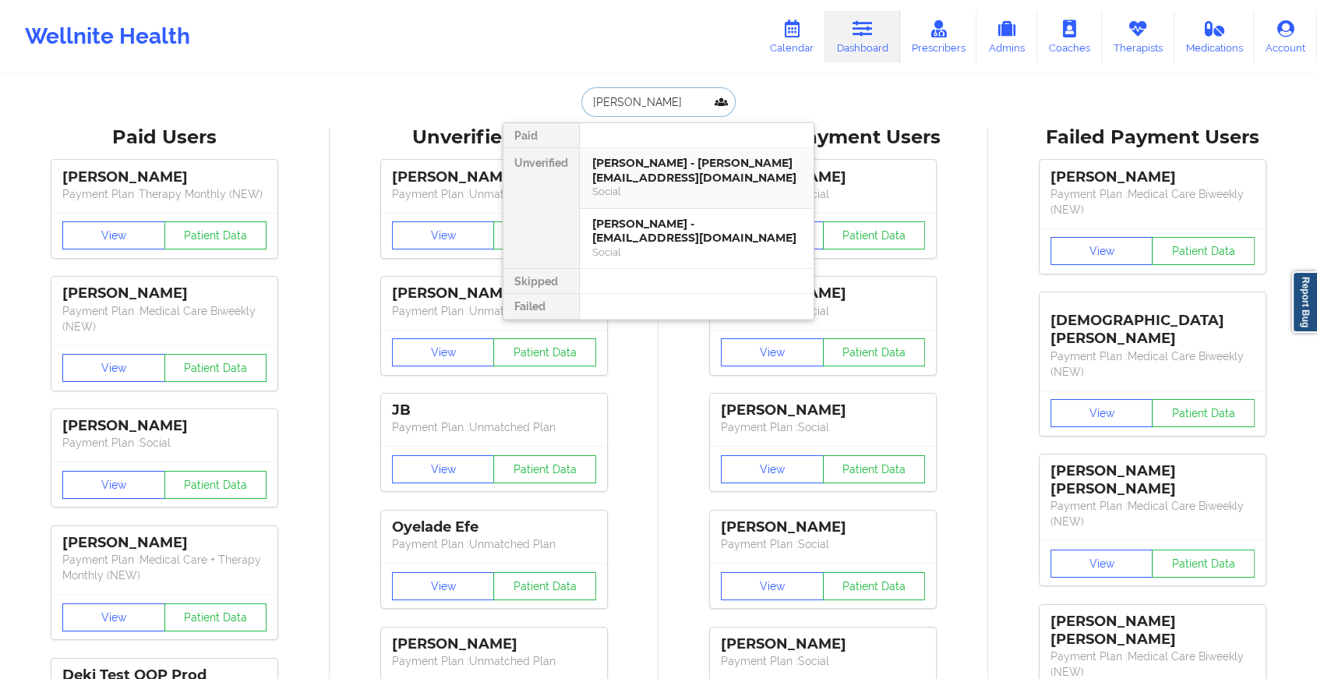
click at [678, 165] on div "[PERSON_NAME] - [PERSON_NAME][EMAIL_ADDRESS][DOMAIN_NAME]" at bounding box center [696, 170] width 209 height 29
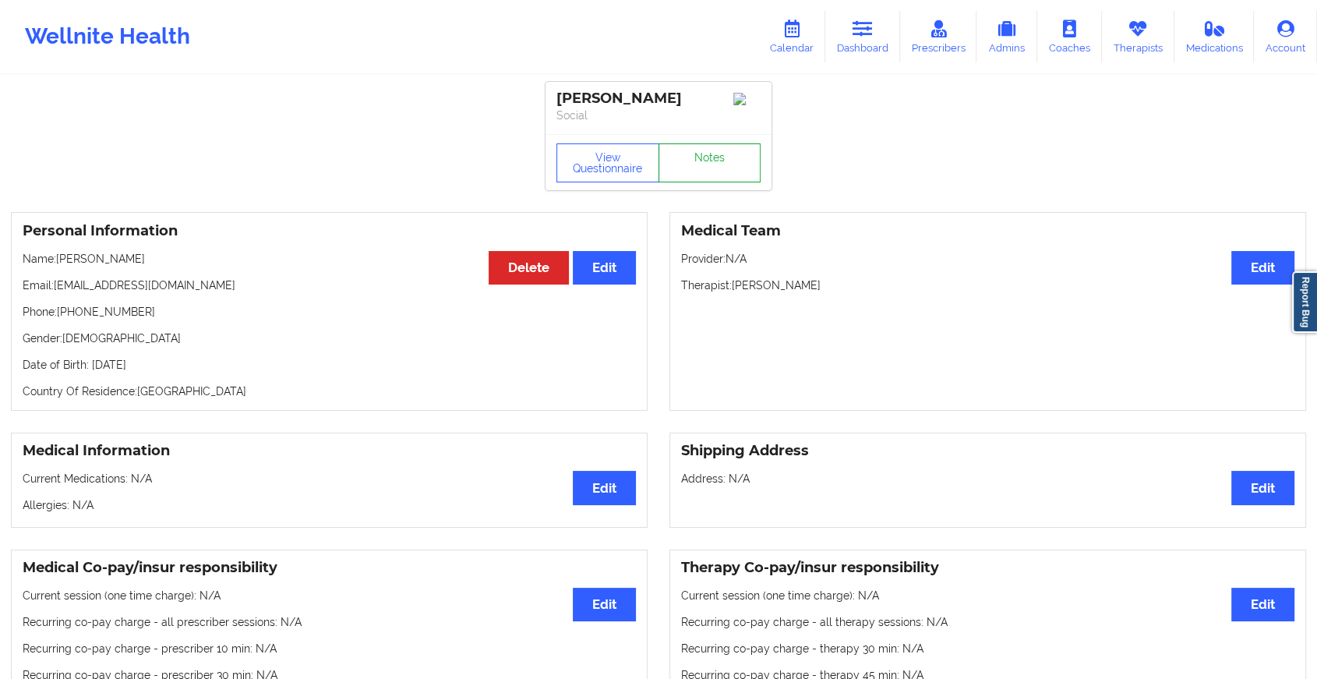
click at [699, 164] on link "Notes" at bounding box center [710, 162] width 103 height 39
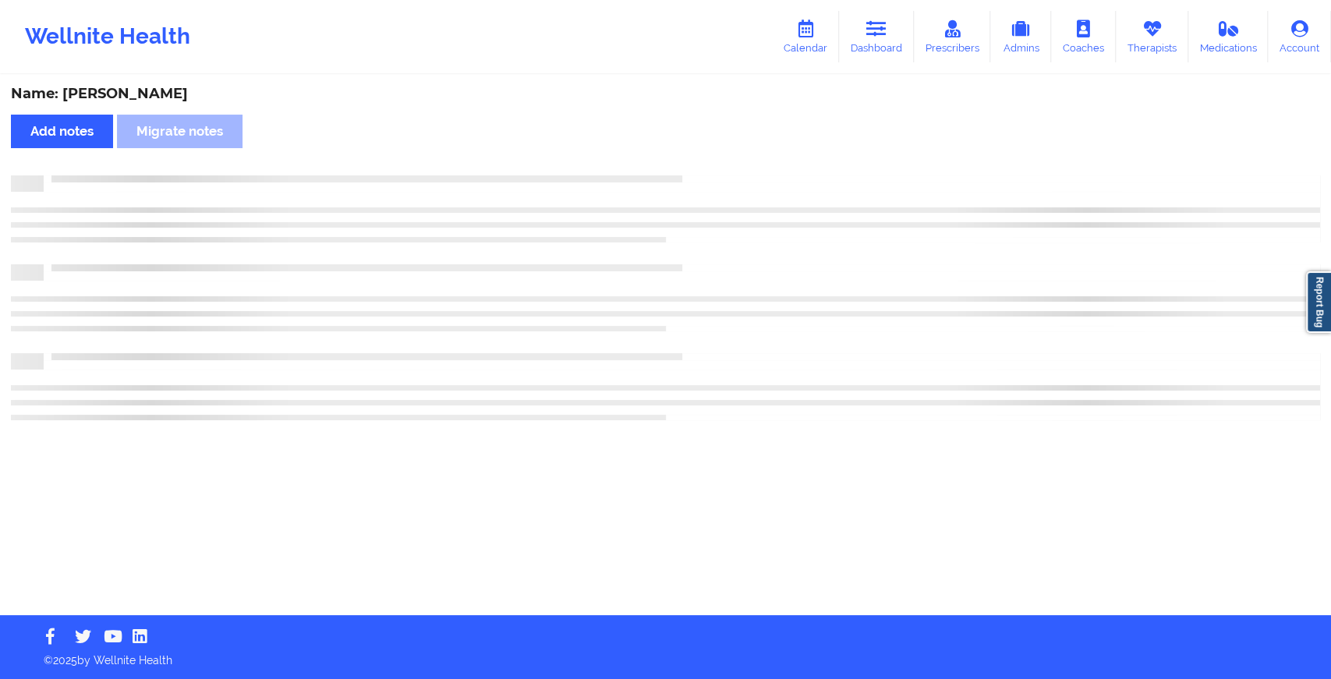
click at [819, 122] on div "Name: [PERSON_NAME] Add notes Migrate notes" at bounding box center [665, 345] width 1331 height 539
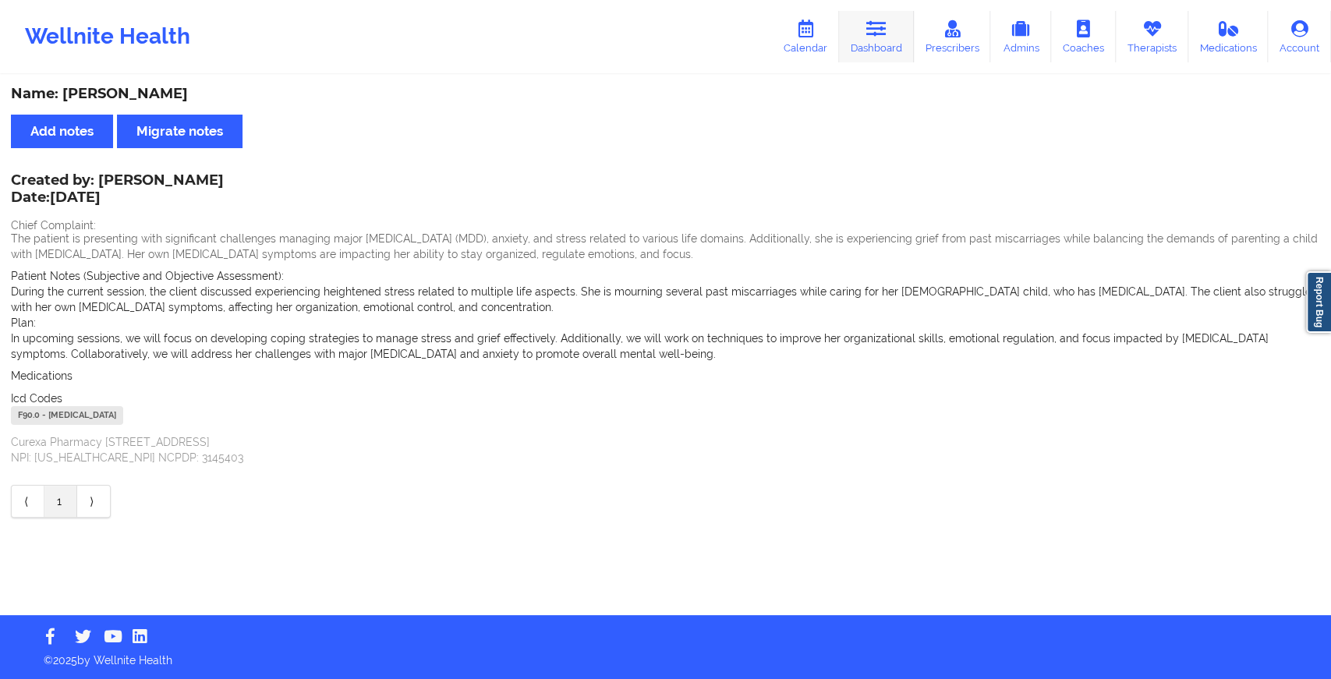
click at [886, 55] on link "Dashboard" at bounding box center [876, 36] width 75 height 51
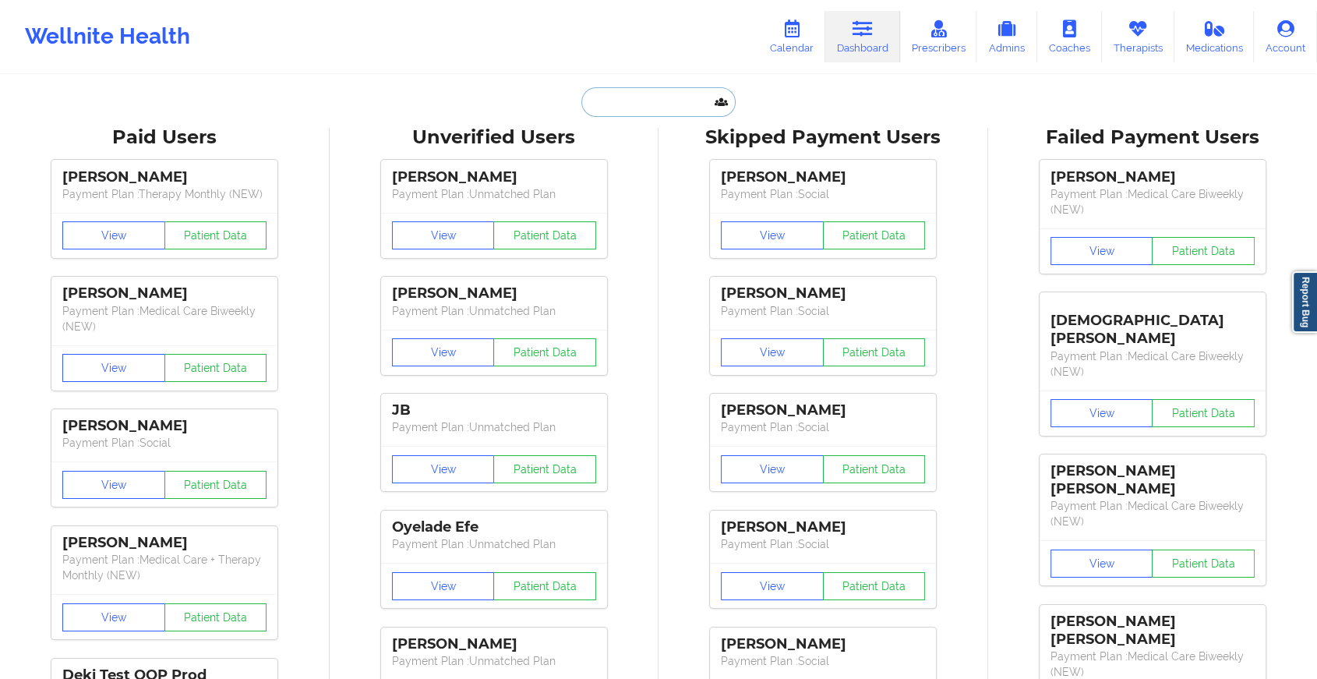
click at [655, 101] on input "text" at bounding box center [659, 102] width 154 height 30
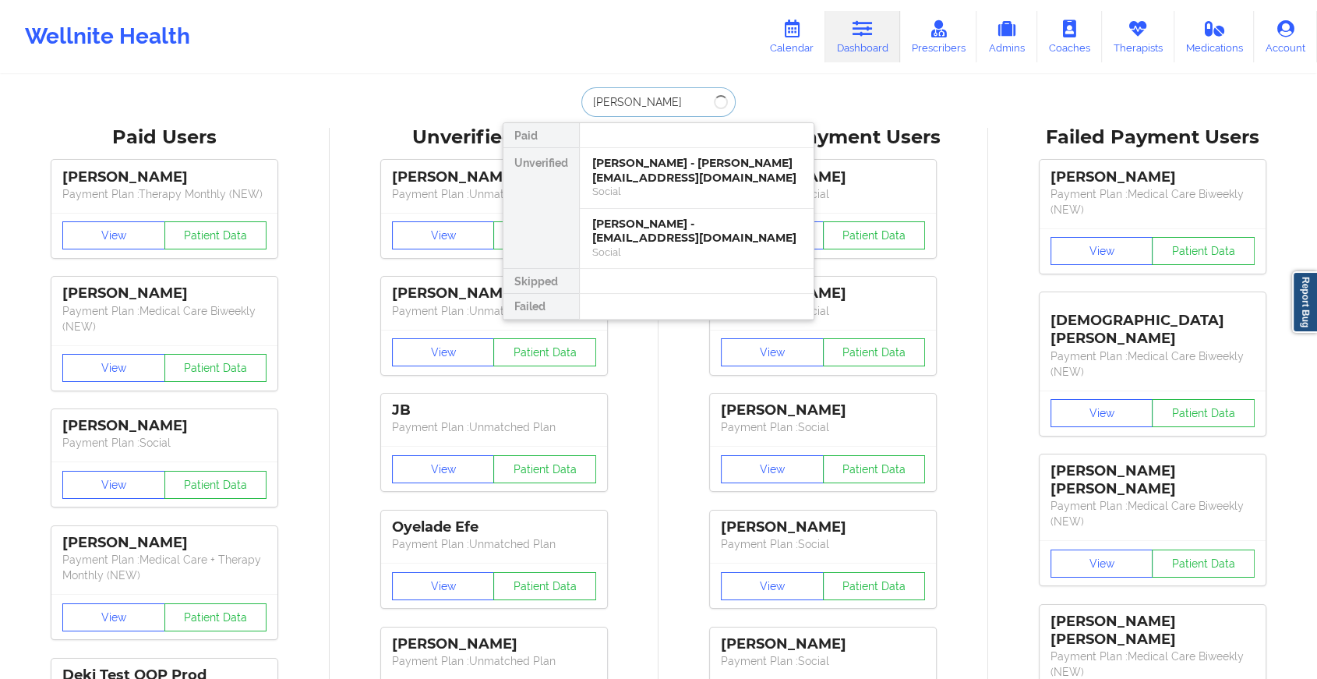
type input "[PERSON_NAME]"
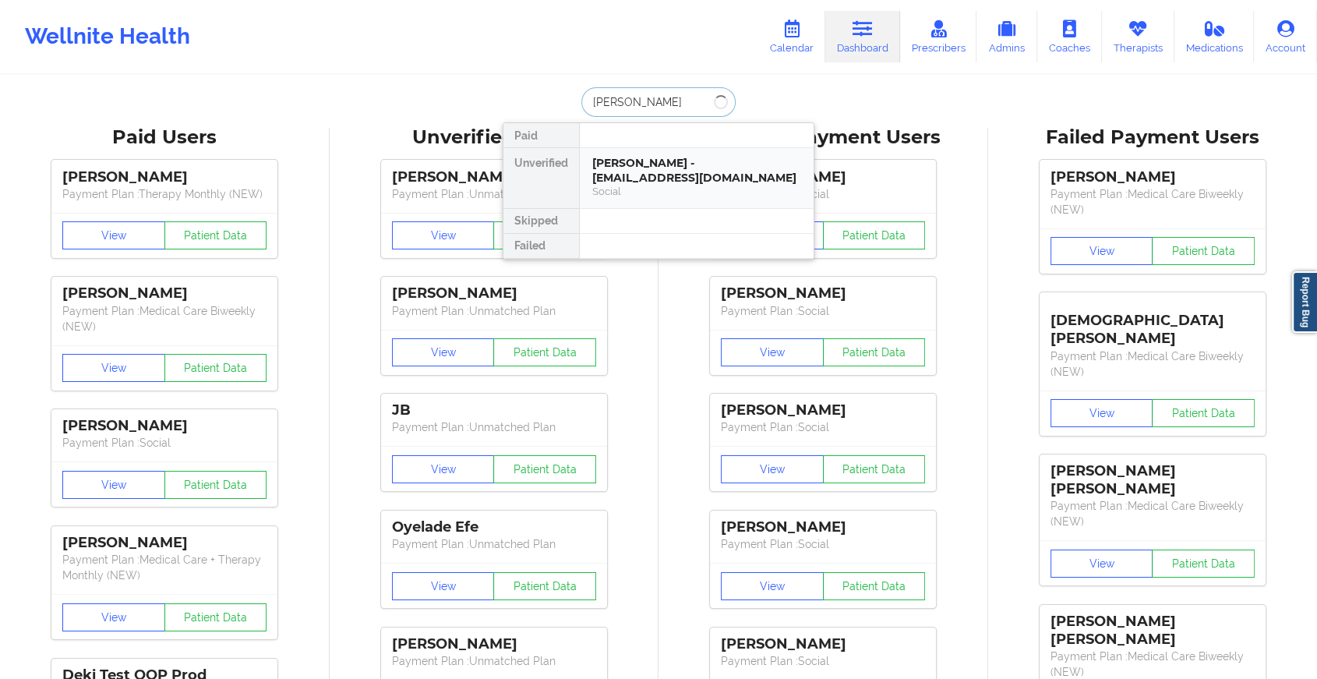
click at [656, 160] on div "[PERSON_NAME] - [EMAIL_ADDRESS][DOMAIN_NAME]" at bounding box center [696, 170] width 209 height 29
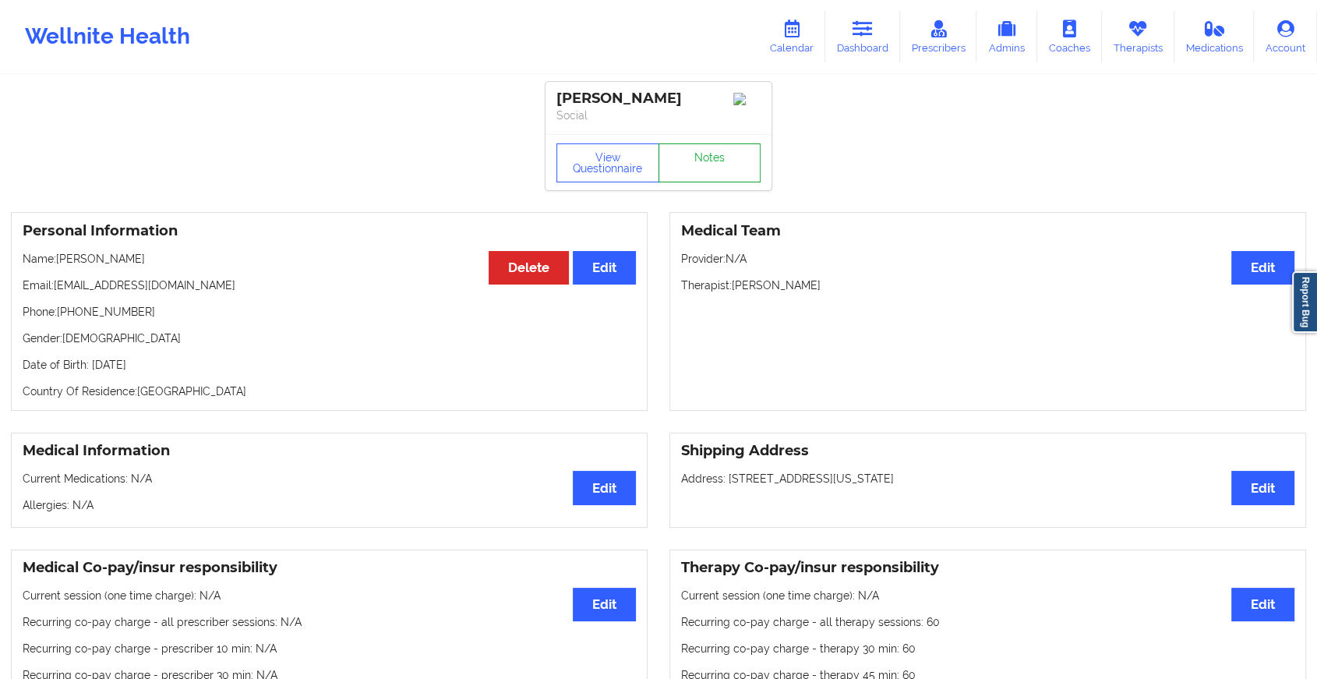
click at [714, 182] on link "Notes" at bounding box center [710, 162] width 103 height 39
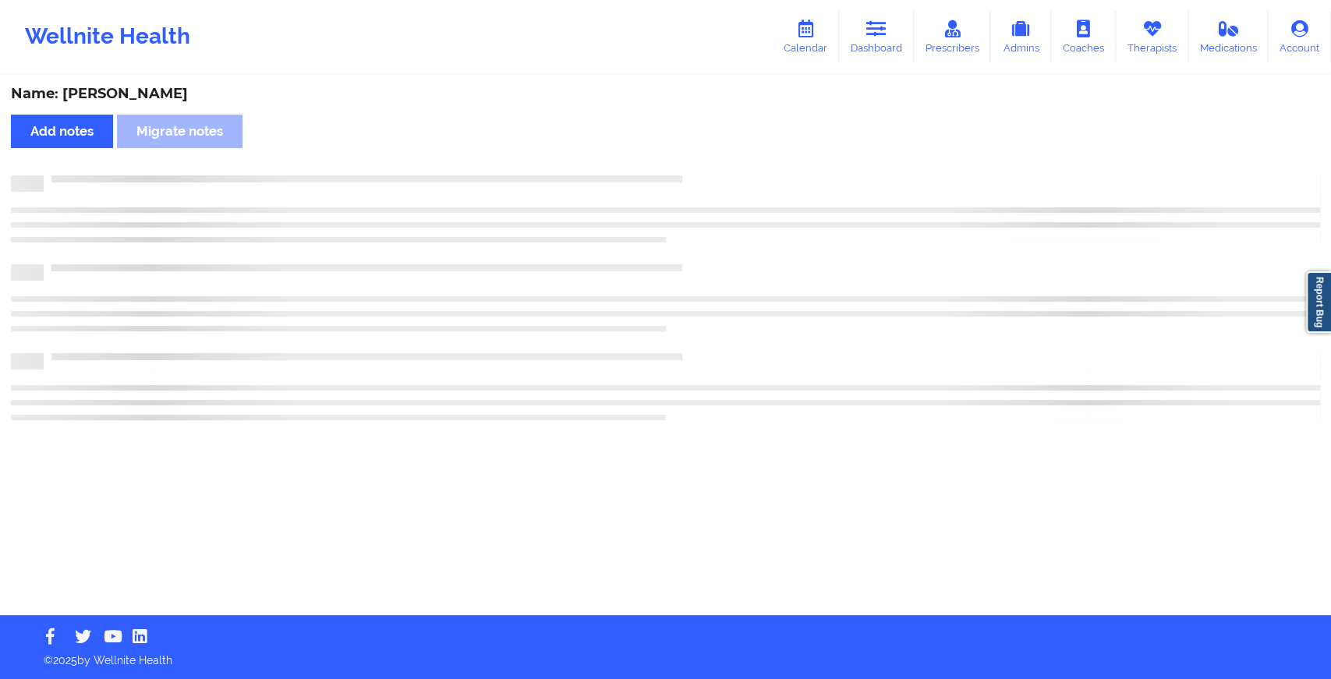
click at [714, 182] on div at bounding box center [665, 183] width 1309 height 16
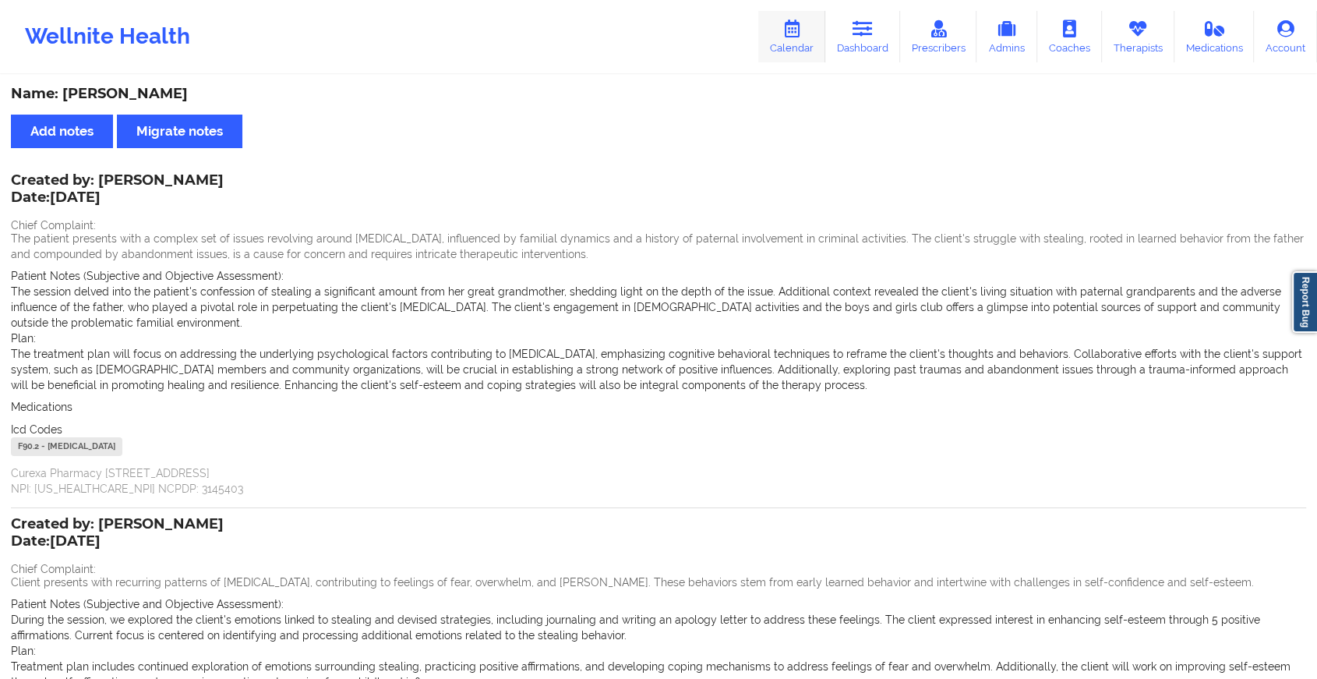
click at [822, 31] on link "Calendar" at bounding box center [791, 36] width 67 height 51
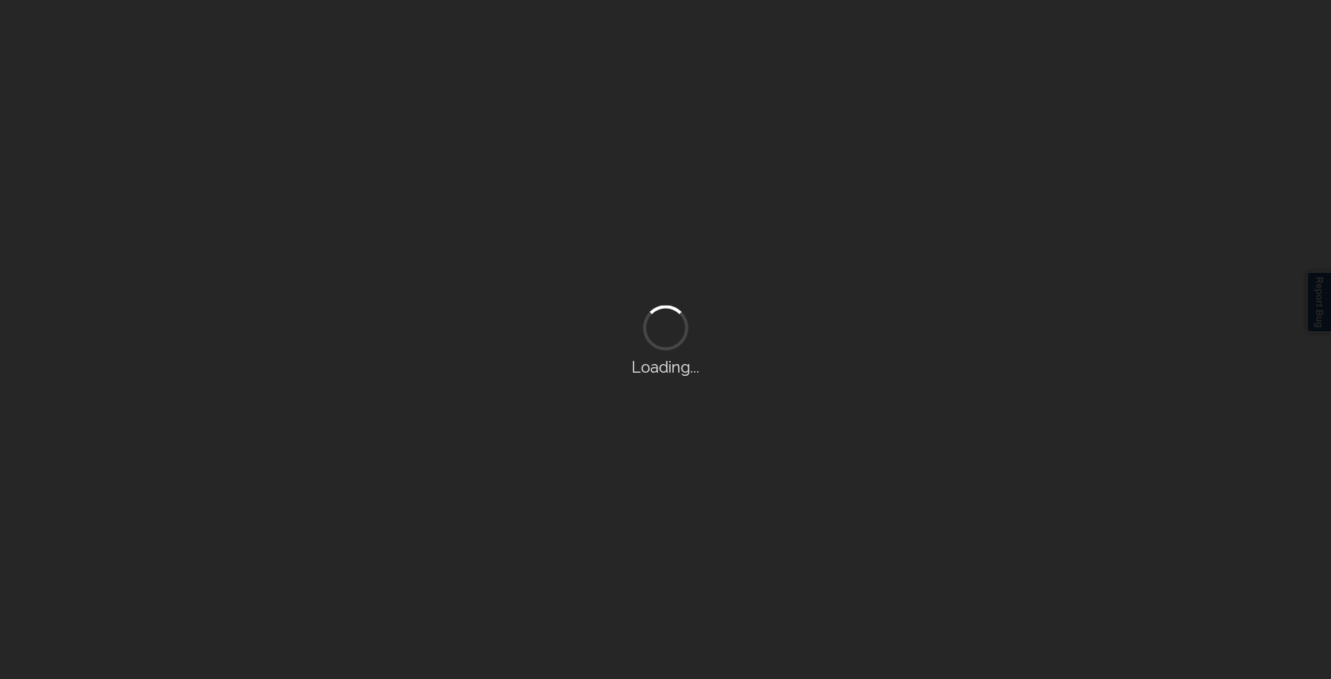
click at [865, 37] on div "Loading..." at bounding box center [665, 339] width 1331 height 679
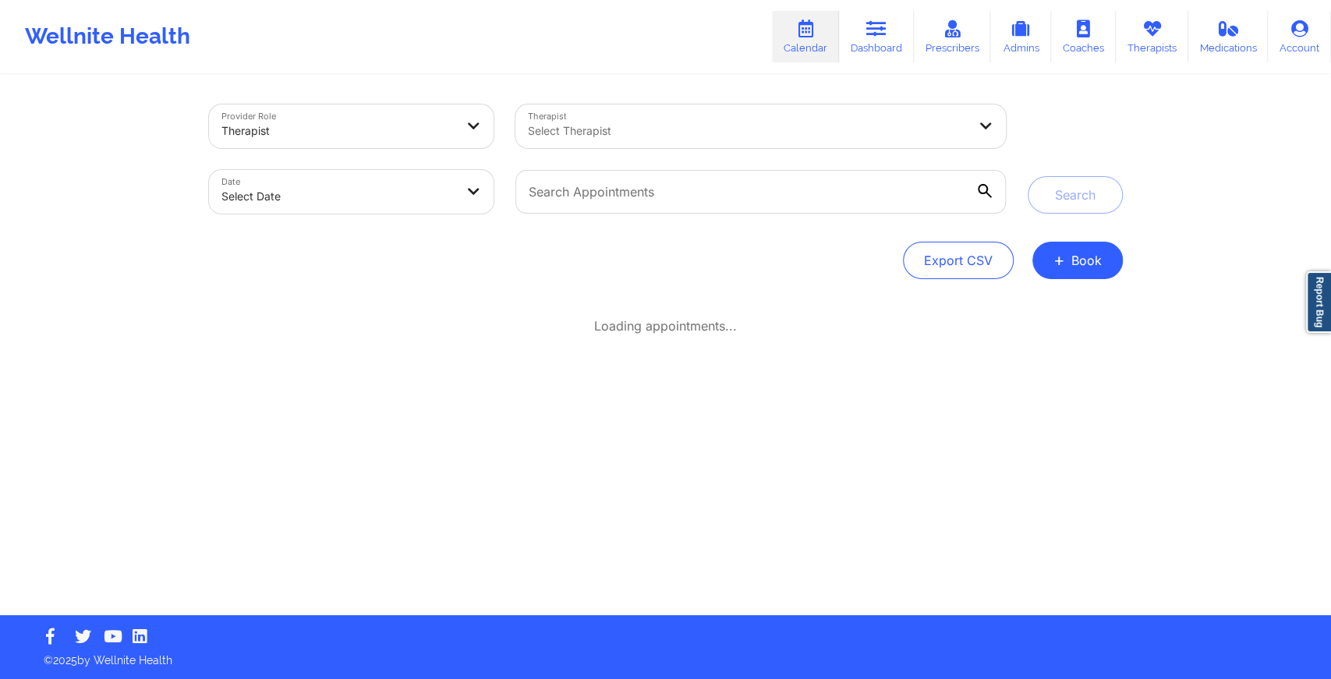
click at [865, 37] on link "Dashboard" at bounding box center [876, 36] width 75 height 51
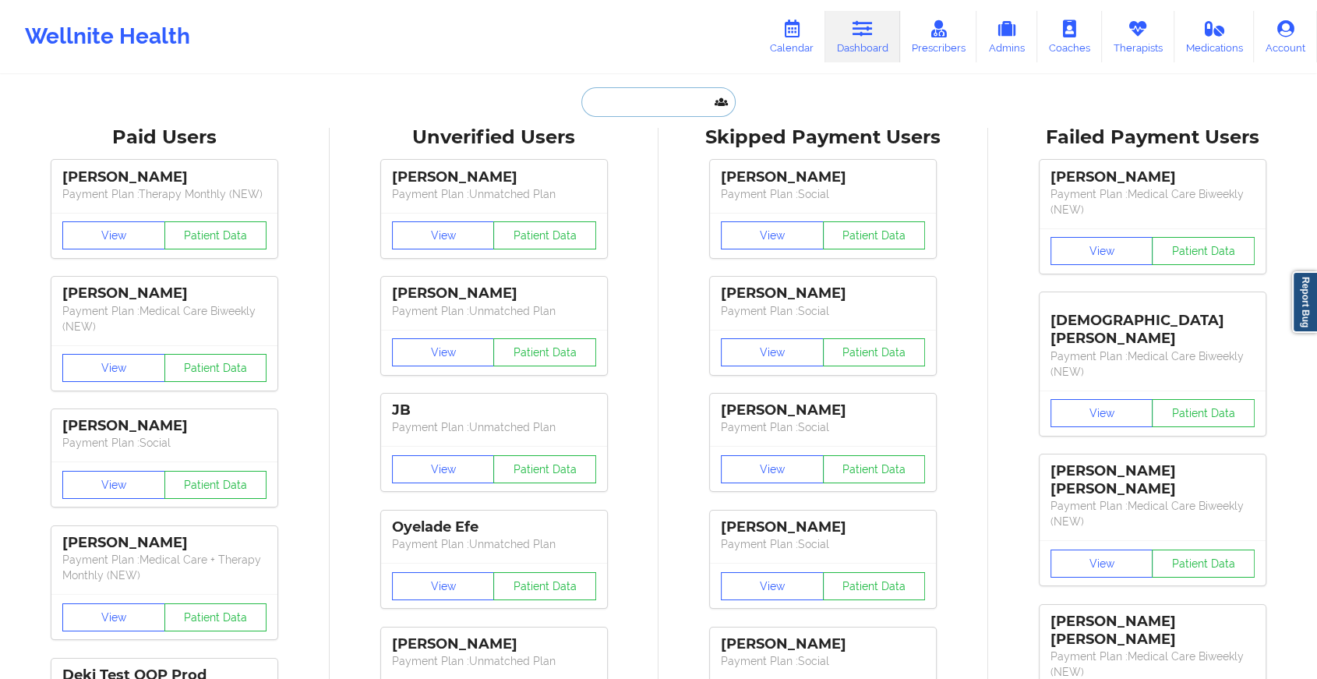
click at [638, 93] on input "text" at bounding box center [659, 102] width 154 height 30
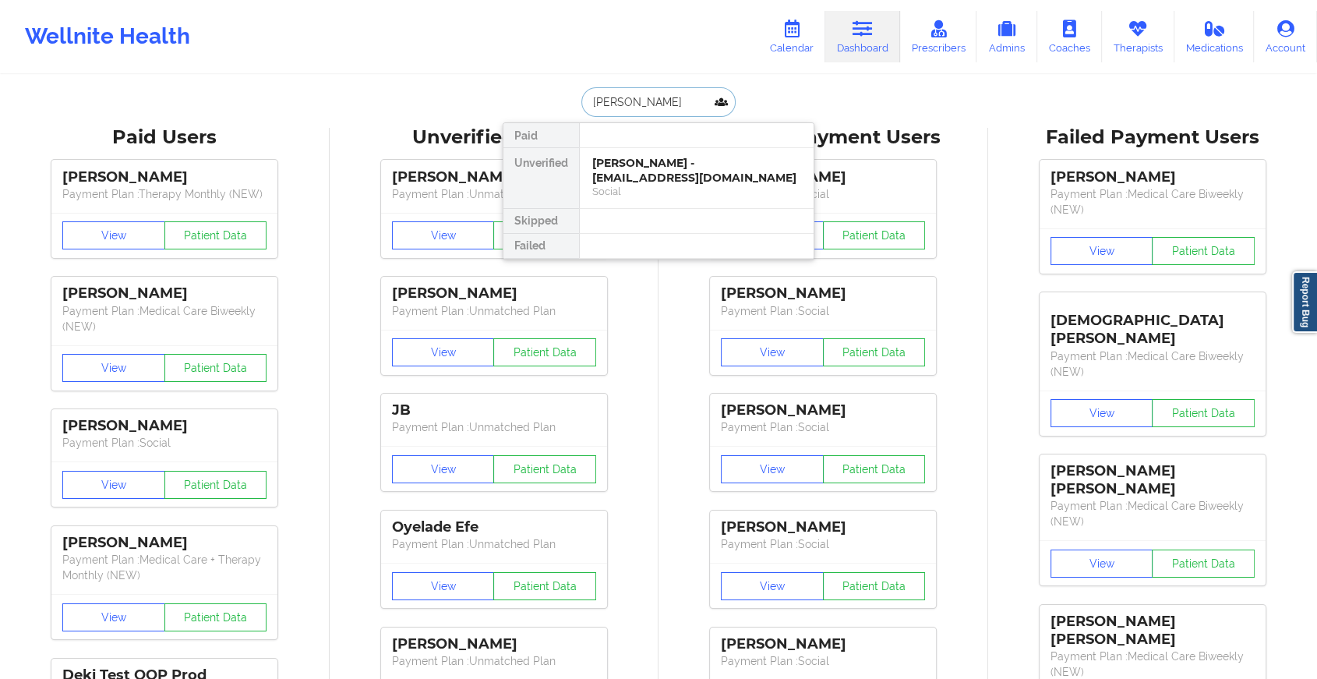
type input "[PERSON_NAME]"
click at [695, 164] on div "[PERSON_NAME] - [EMAIL_ADDRESS][DOMAIN_NAME]" at bounding box center [696, 170] width 209 height 29
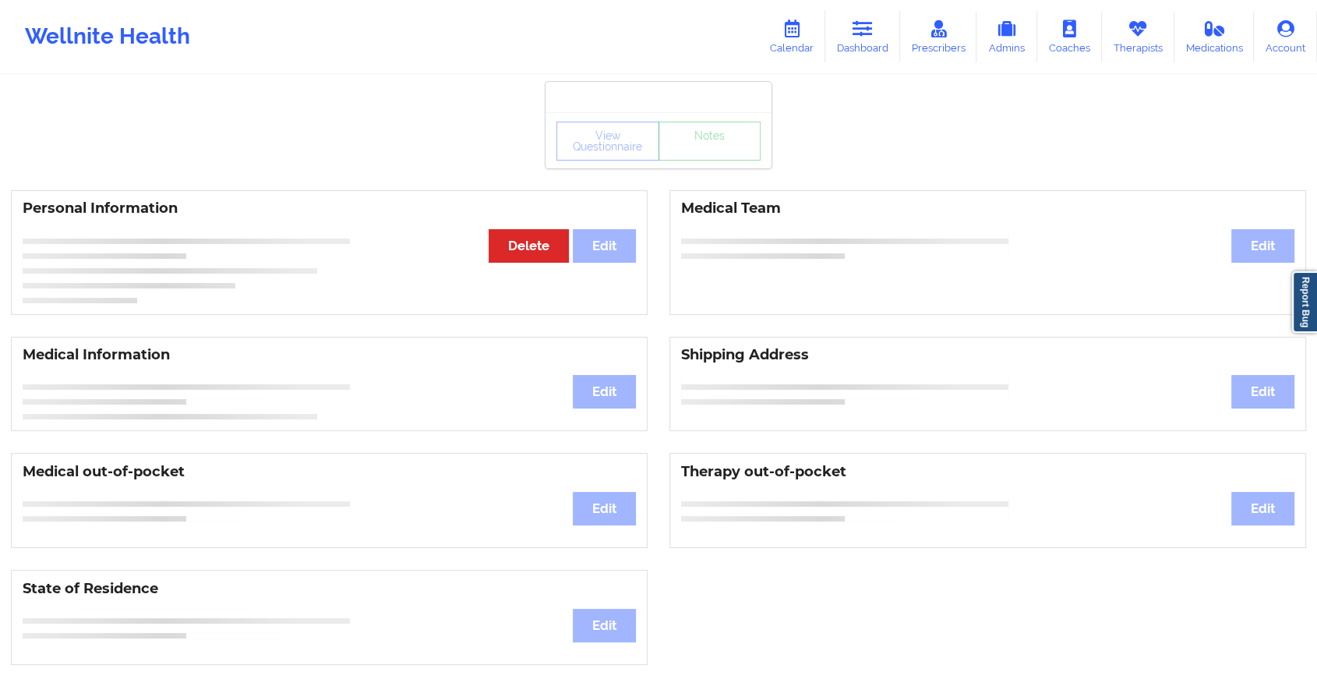
click at [709, 161] on div "View Questionnaire Notes" at bounding box center [659, 140] width 226 height 56
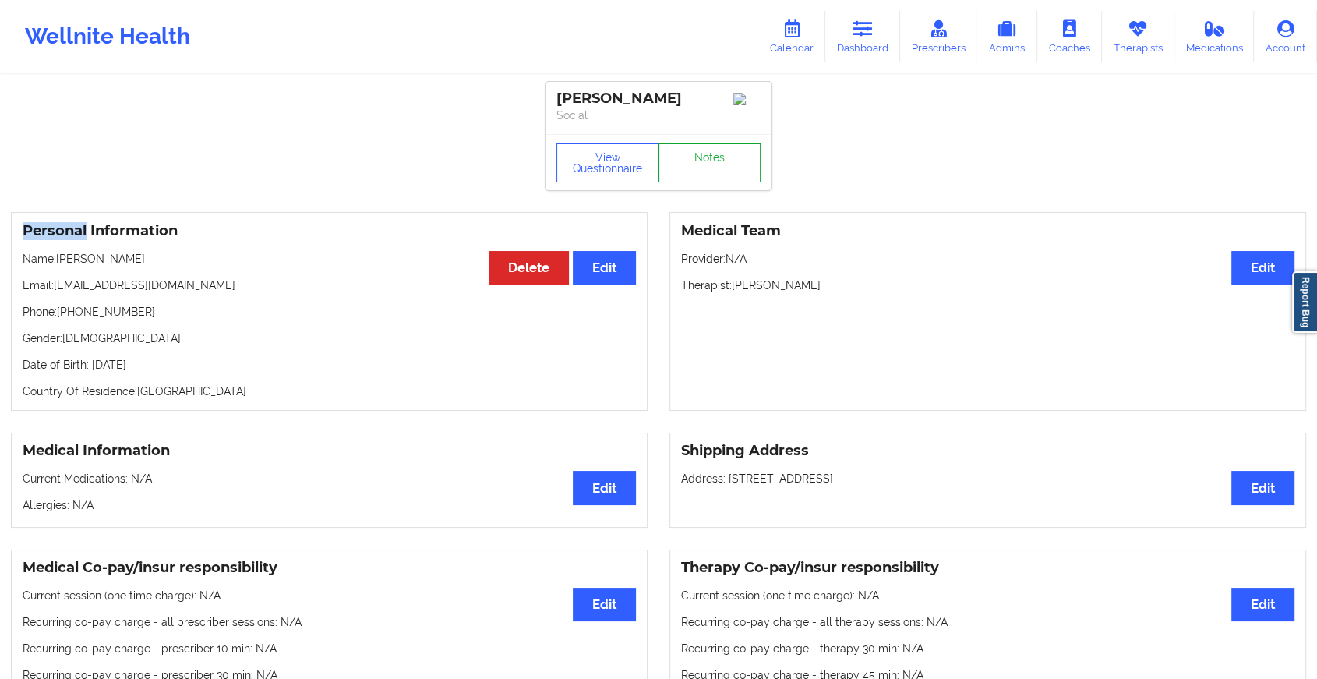
click at [709, 161] on link "Notes" at bounding box center [710, 162] width 103 height 39
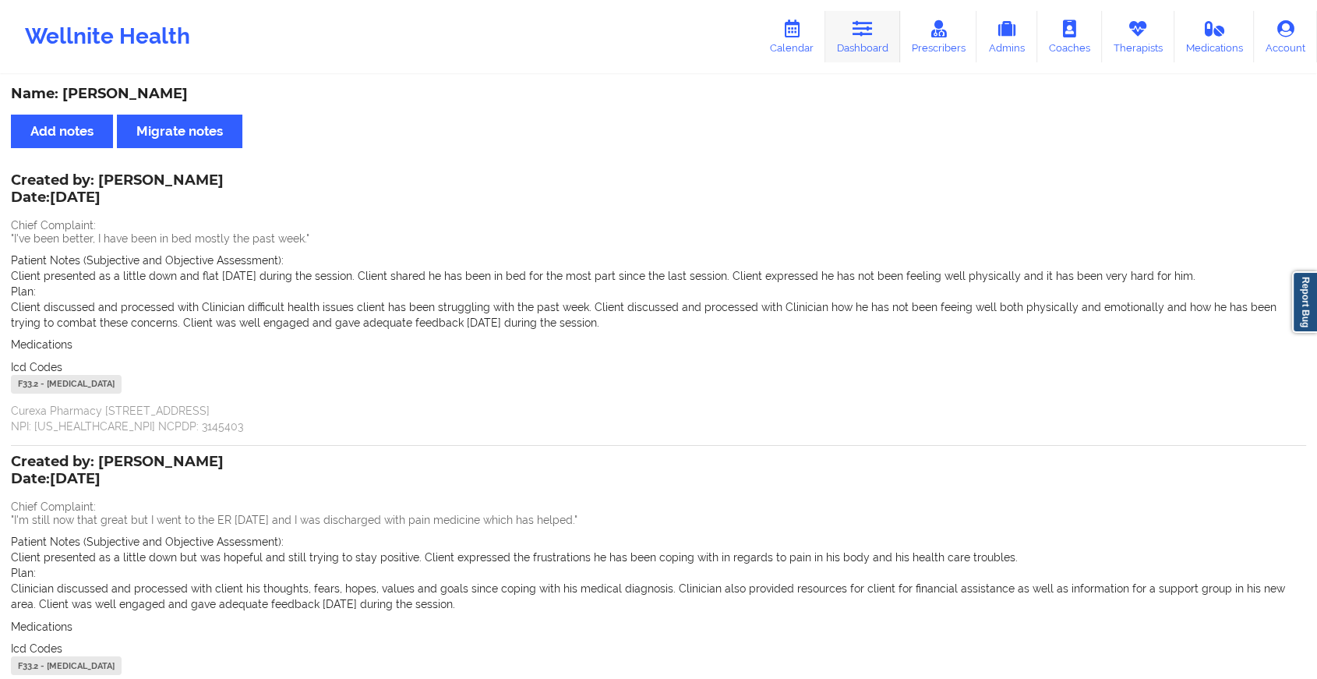
click at [864, 57] on link "Dashboard" at bounding box center [863, 36] width 75 height 51
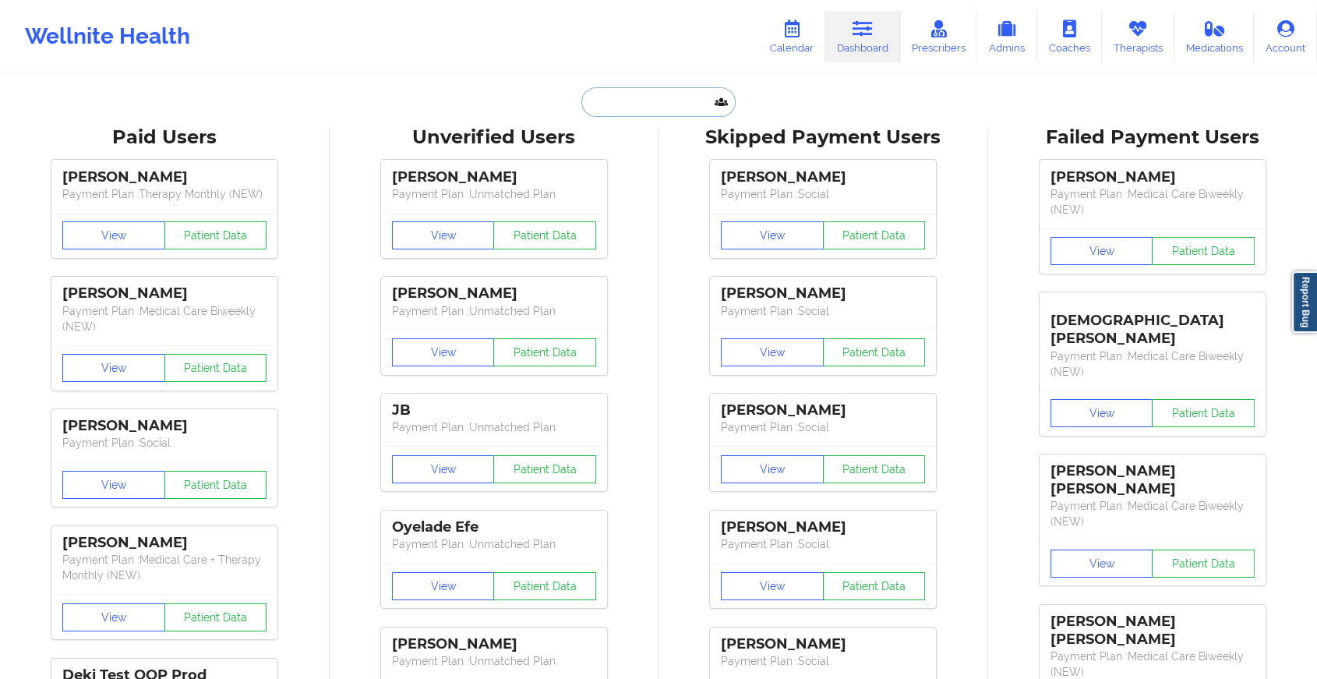
click at [656, 110] on input "text" at bounding box center [659, 102] width 154 height 30
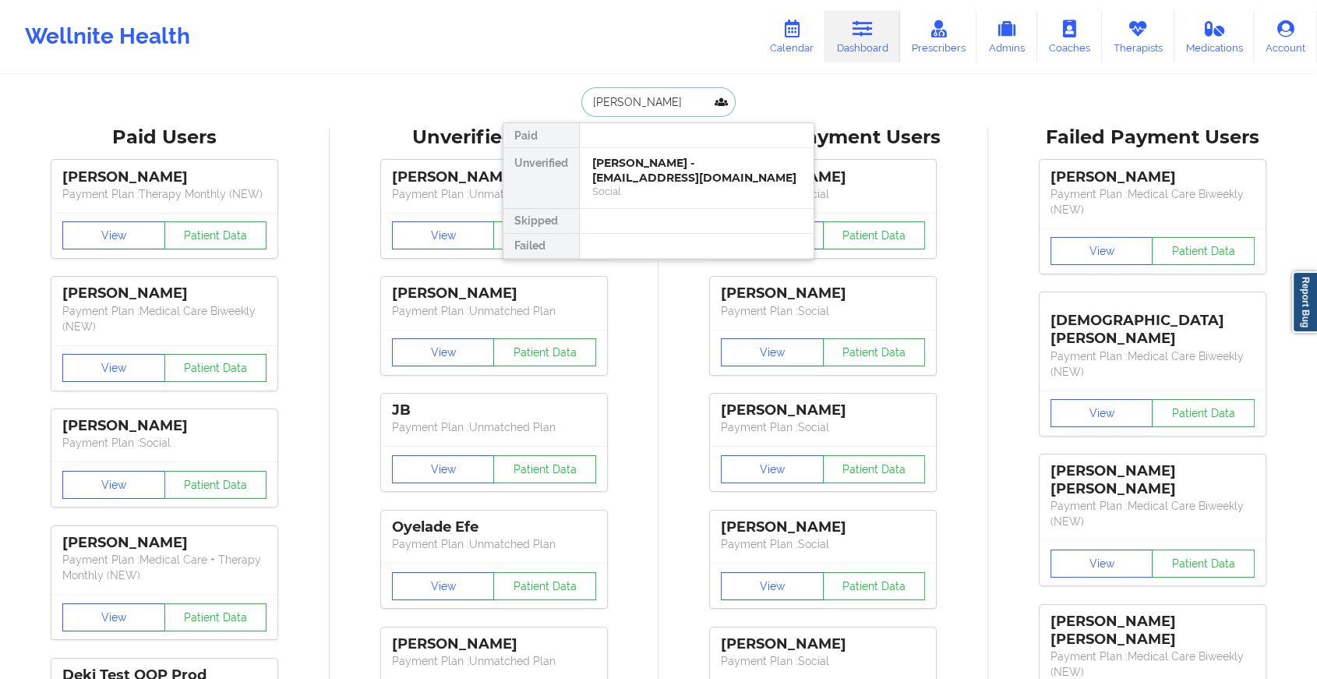
type input "[PERSON_NAME]"
click at [651, 166] on div "[PERSON_NAME] - [EMAIL_ADDRESS][DOMAIN_NAME]" at bounding box center [696, 170] width 209 height 29
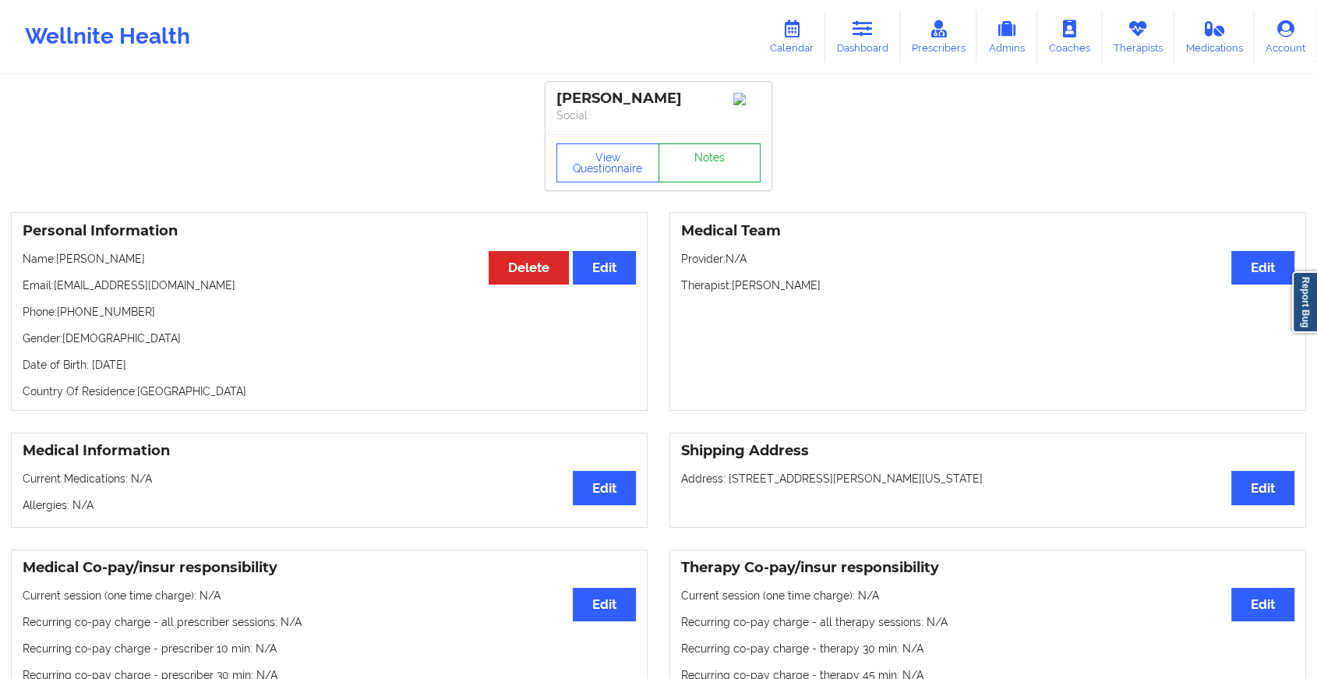
click at [684, 161] on link "Notes" at bounding box center [710, 162] width 103 height 39
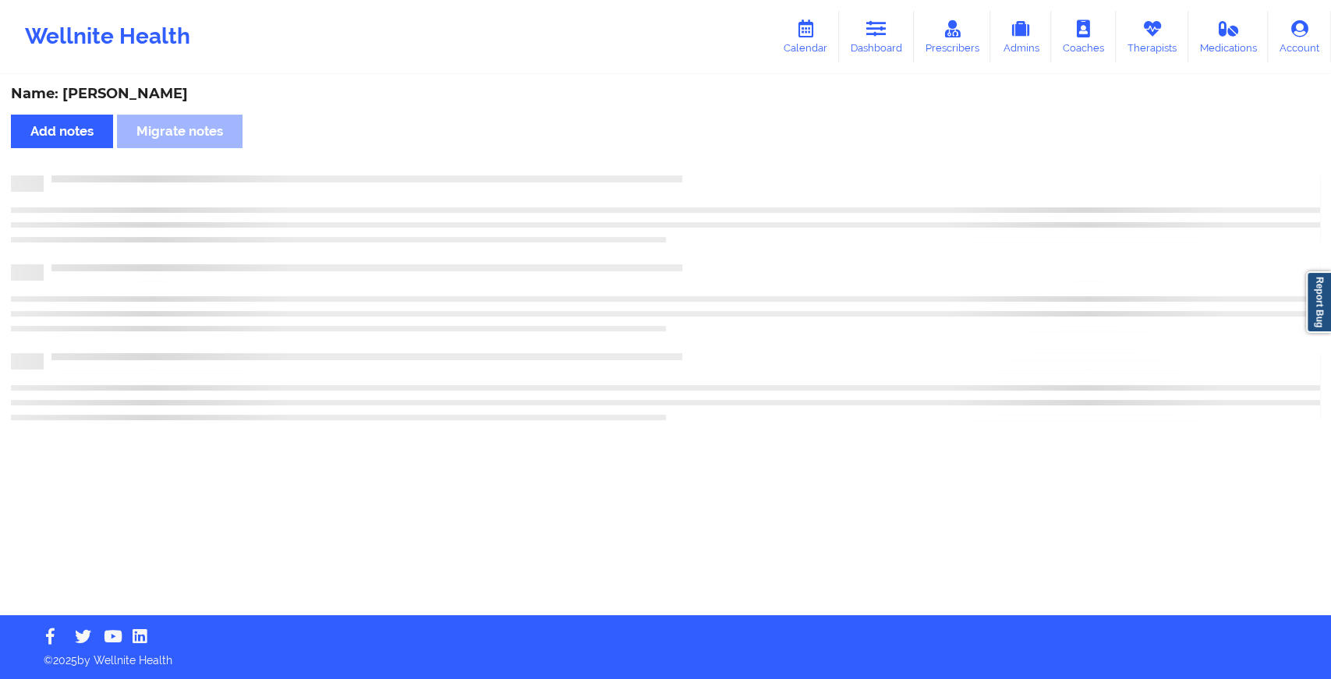
click at [684, 161] on div "Name: [PERSON_NAME] Add notes Migrate notes" at bounding box center [665, 345] width 1331 height 539
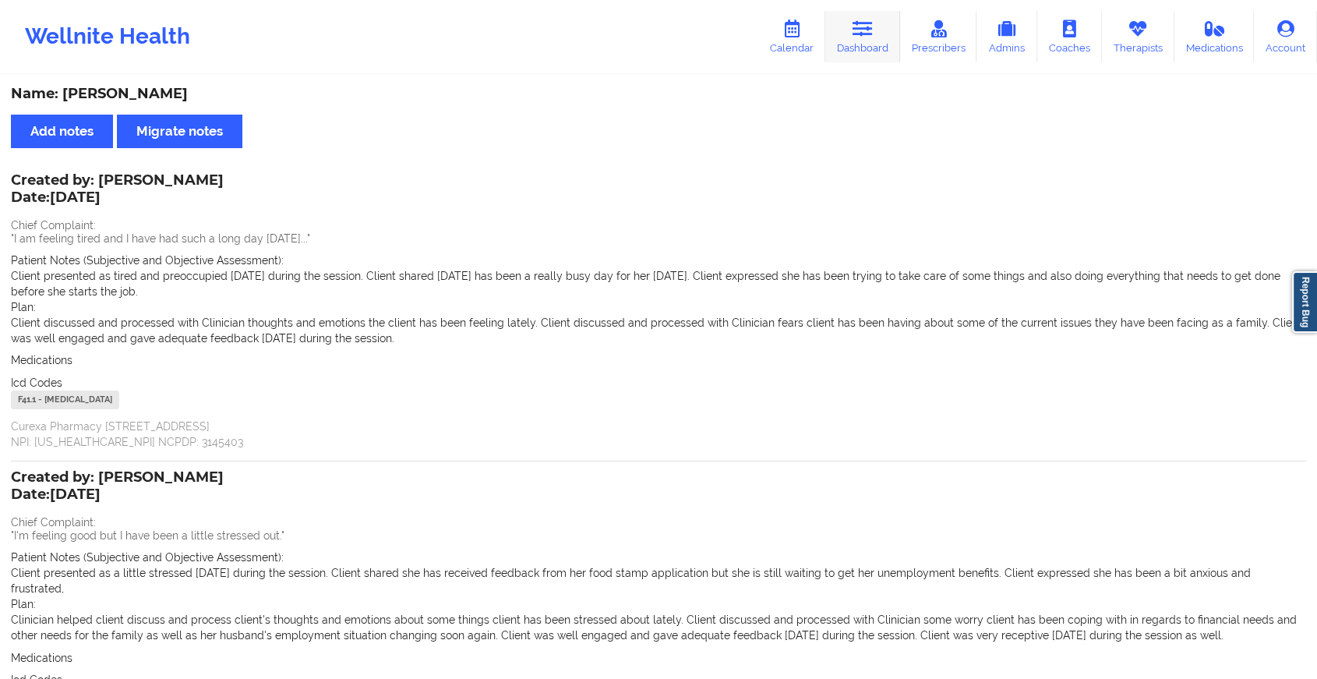
click at [879, 45] on link "Dashboard" at bounding box center [863, 36] width 75 height 51
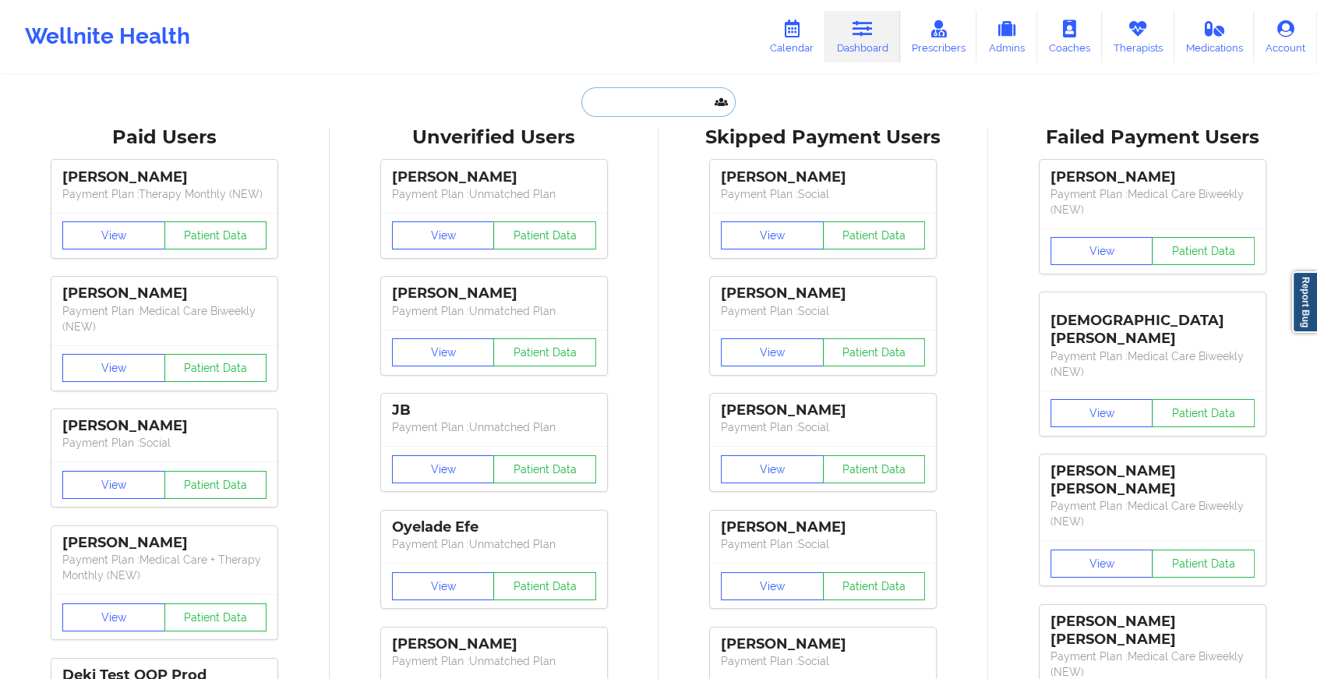
click at [653, 100] on input "text" at bounding box center [659, 102] width 154 height 30
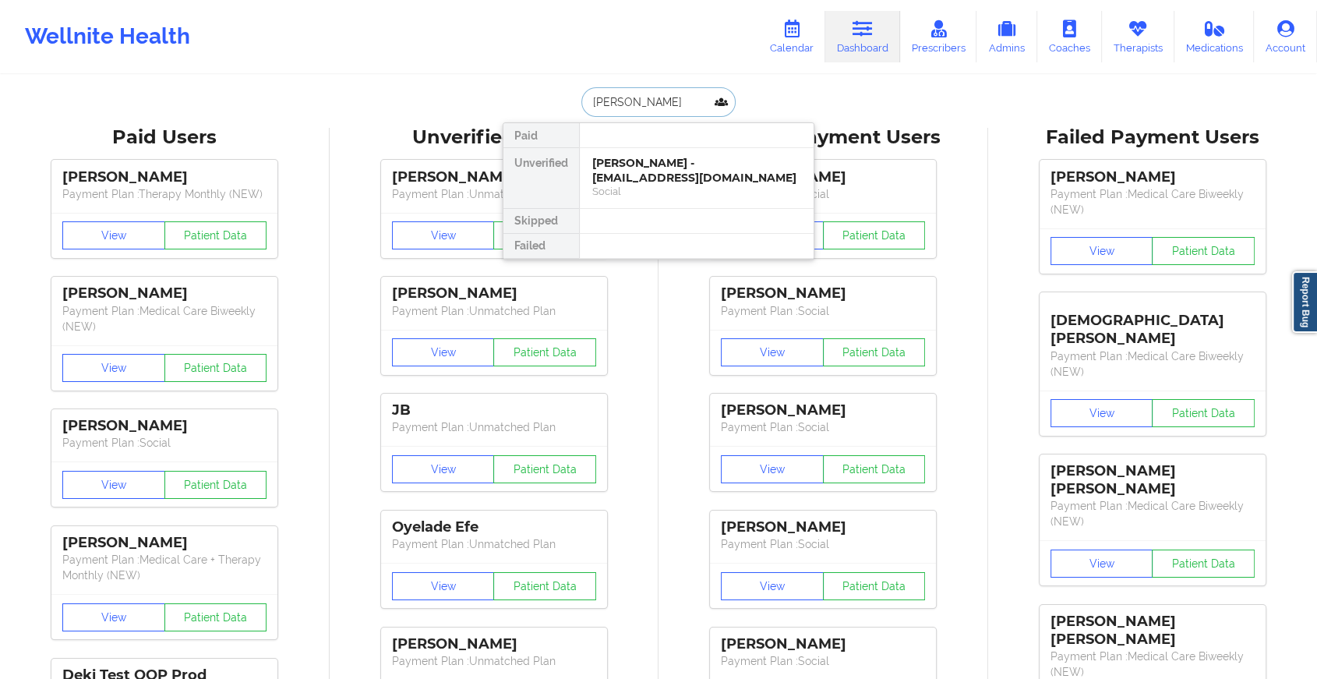
type input "[PERSON_NAME] co"
click at [659, 182] on div "[PERSON_NAME] [PERSON_NAME] - [EMAIL_ADDRESS][DOMAIN_NAME]" at bounding box center [696, 170] width 209 height 29
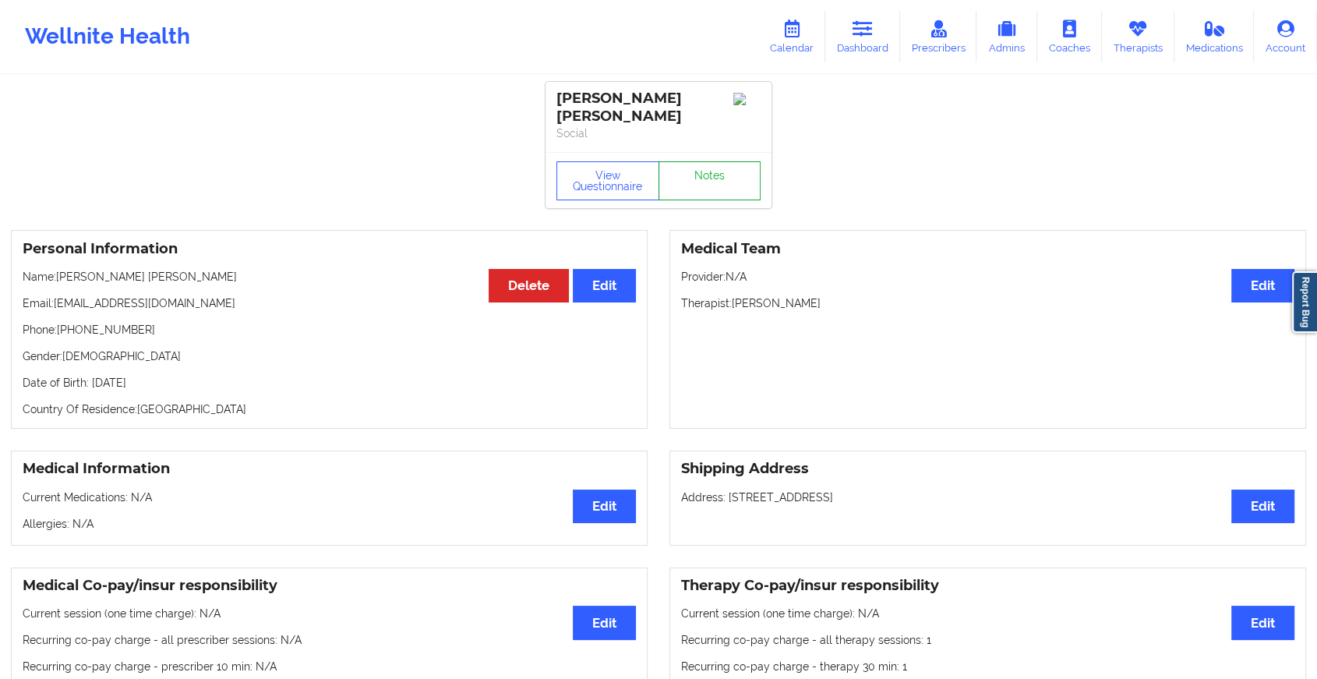
click at [697, 165] on link "Notes" at bounding box center [710, 180] width 103 height 39
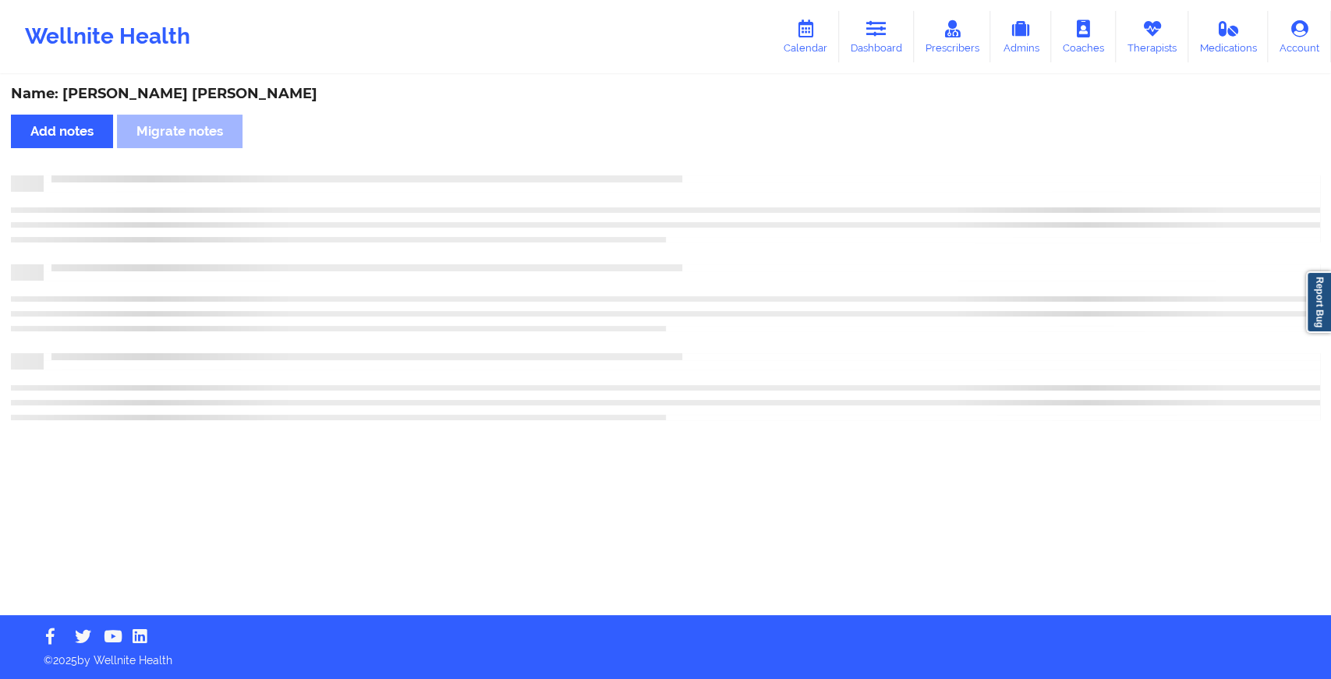
click at [697, 165] on div "Name: [PERSON_NAME] [PERSON_NAME] Add notes Migrate notes" at bounding box center [665, 345] width 1331 height 539
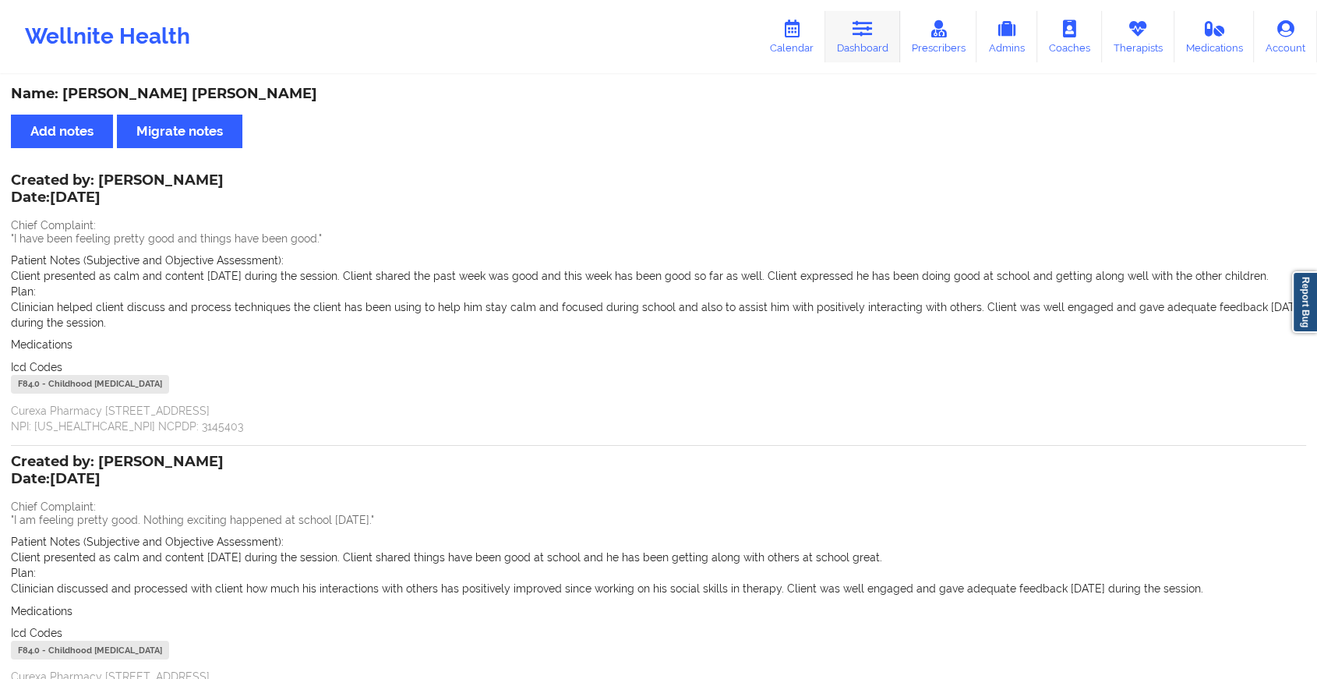
click at [841, 60] on link "Dashboard" at bounding box center [863, 36] width 75 height 51
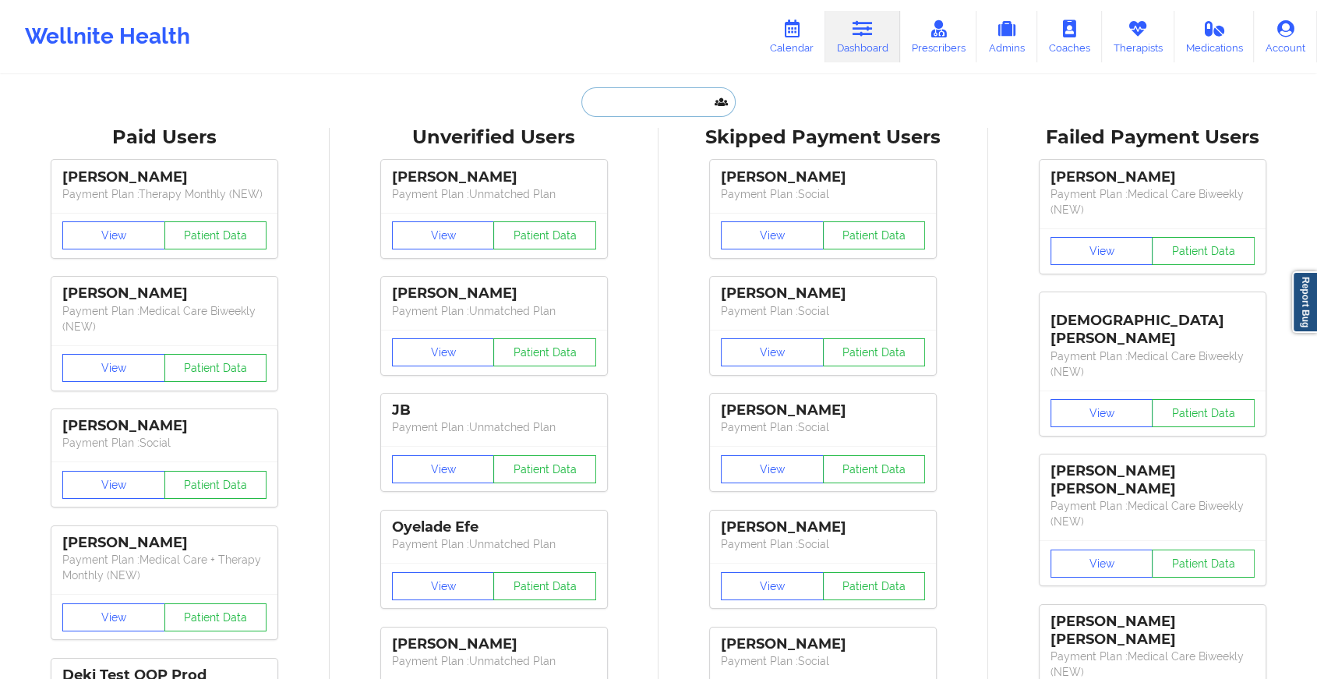
click at [646, 90] on input "text" at bounding box center [659, 102] width 154 height 30
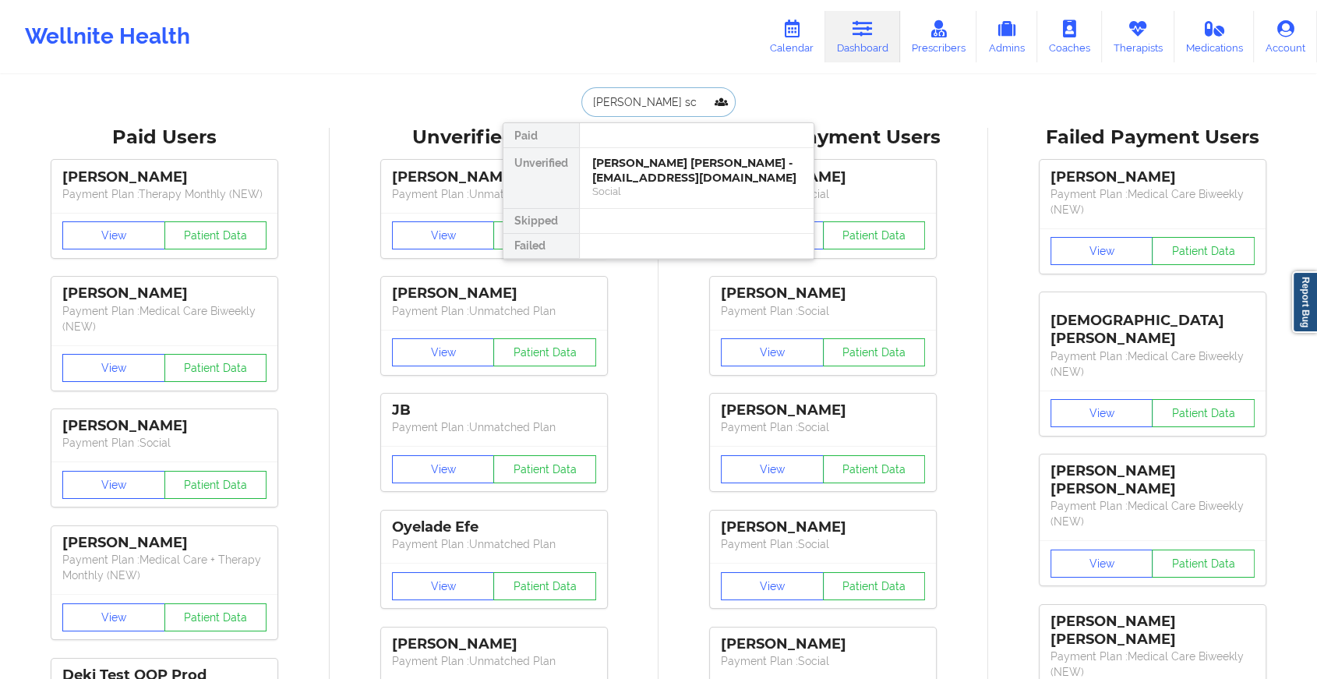
type input "[PERSON_NAME]"
click at [689, 185] on div "Social" at bounding box center [696, 191] width 209 height 13
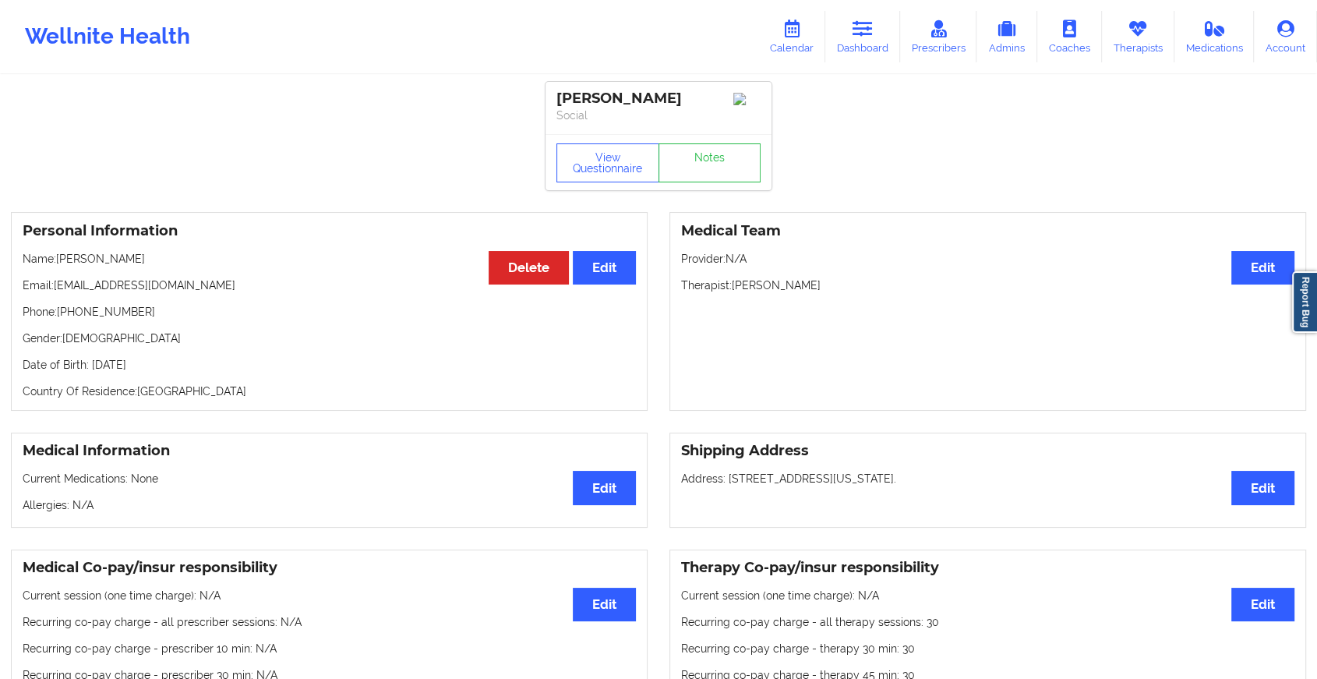
click at [689, 147] on div "View Questionnaire Notes" at bounding box center [659, 162] width 226 height 56
drag, startPoint x: 689, startPoint y: 147, endPoint x: 689, endPoint y: 157, distance: 9.4
click at [689, 157] on link "Notes" at bounding box center [710, 162] width 103 height 39
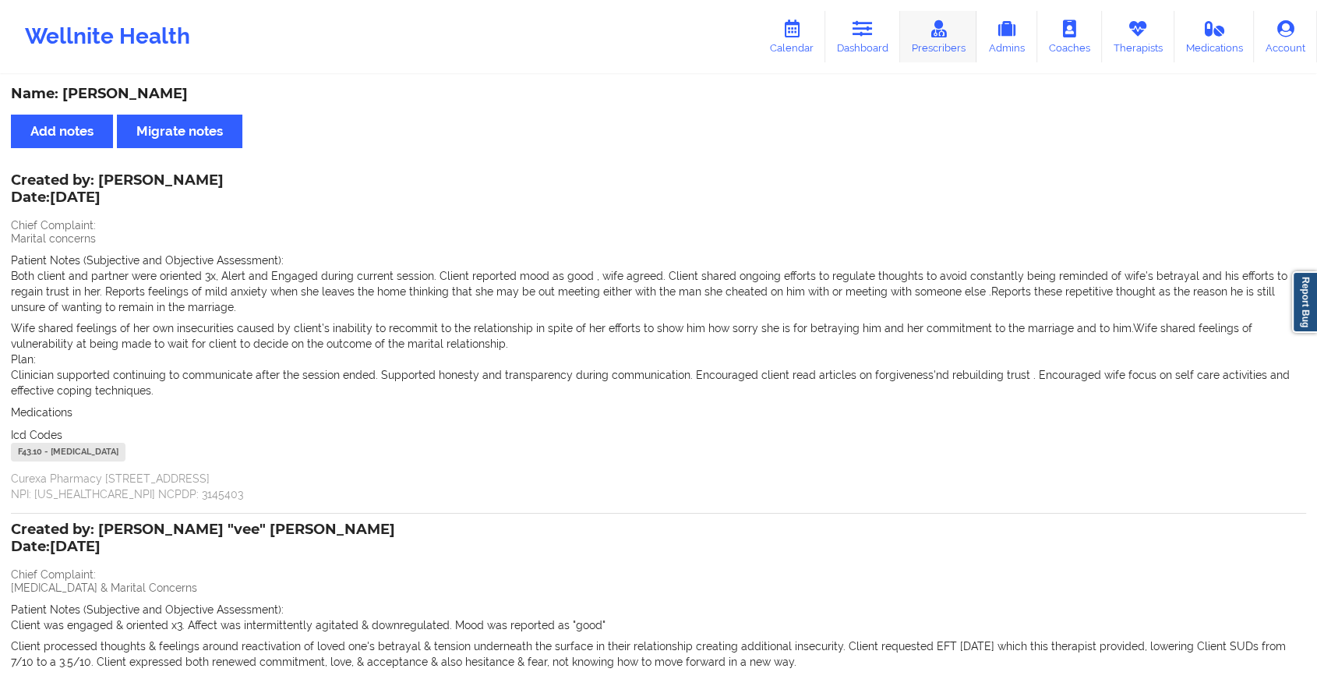
click at [903, 18] on link "Prescribers" at bounding box center [938, 36] width 77 height 51
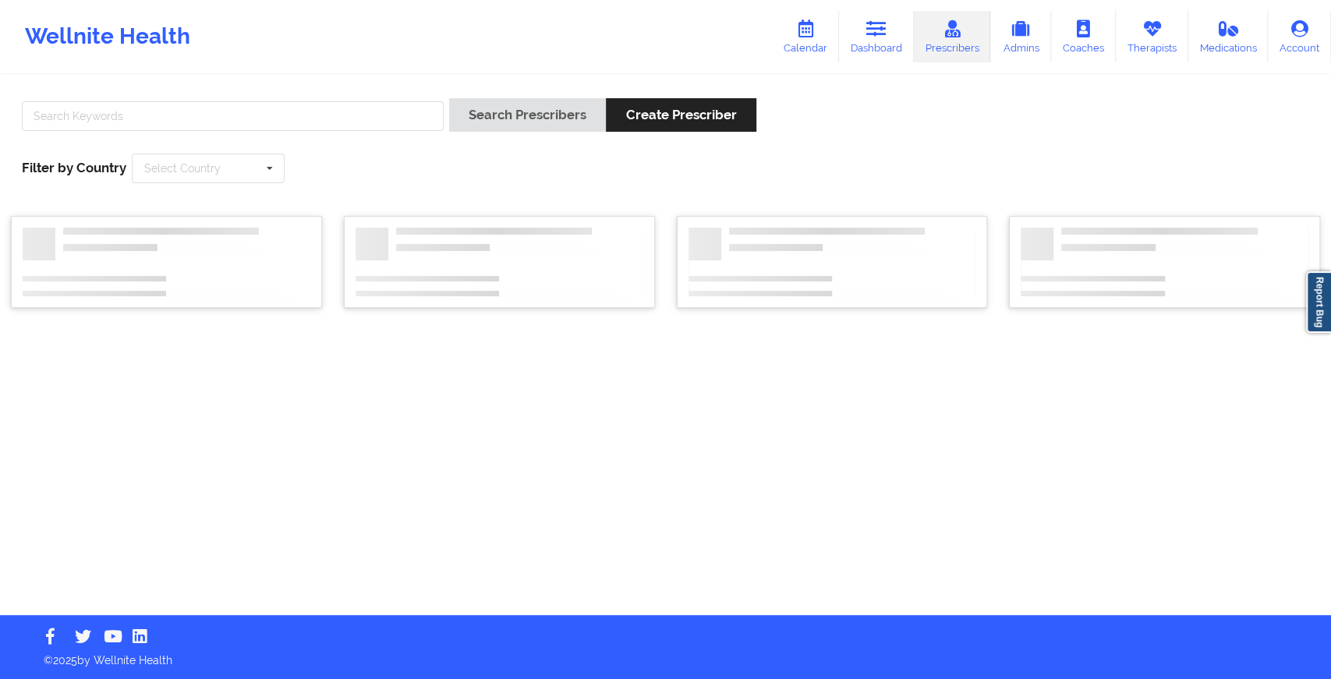
click at [867, 26] on link "Dashboard" at bounding box center [876, 36] width 75 height 51
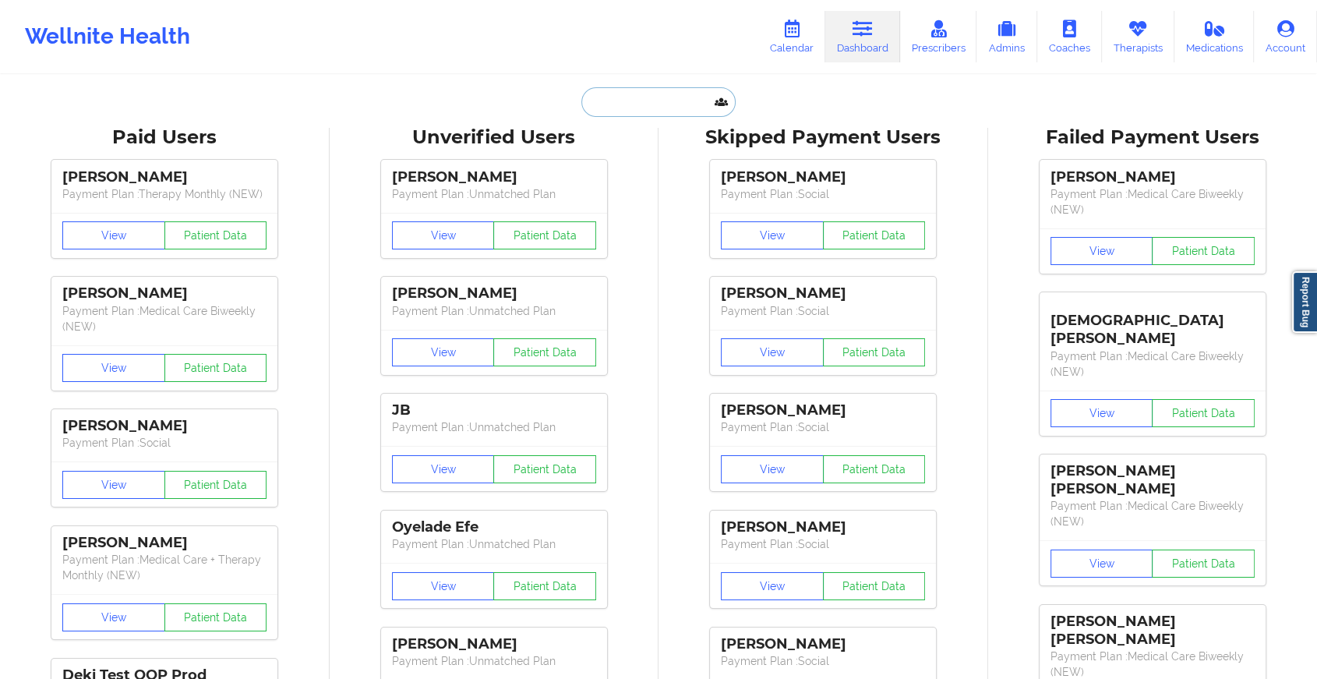
click at [628, 94] on input "text" at bounding box center [659, 102] width 154 height 30
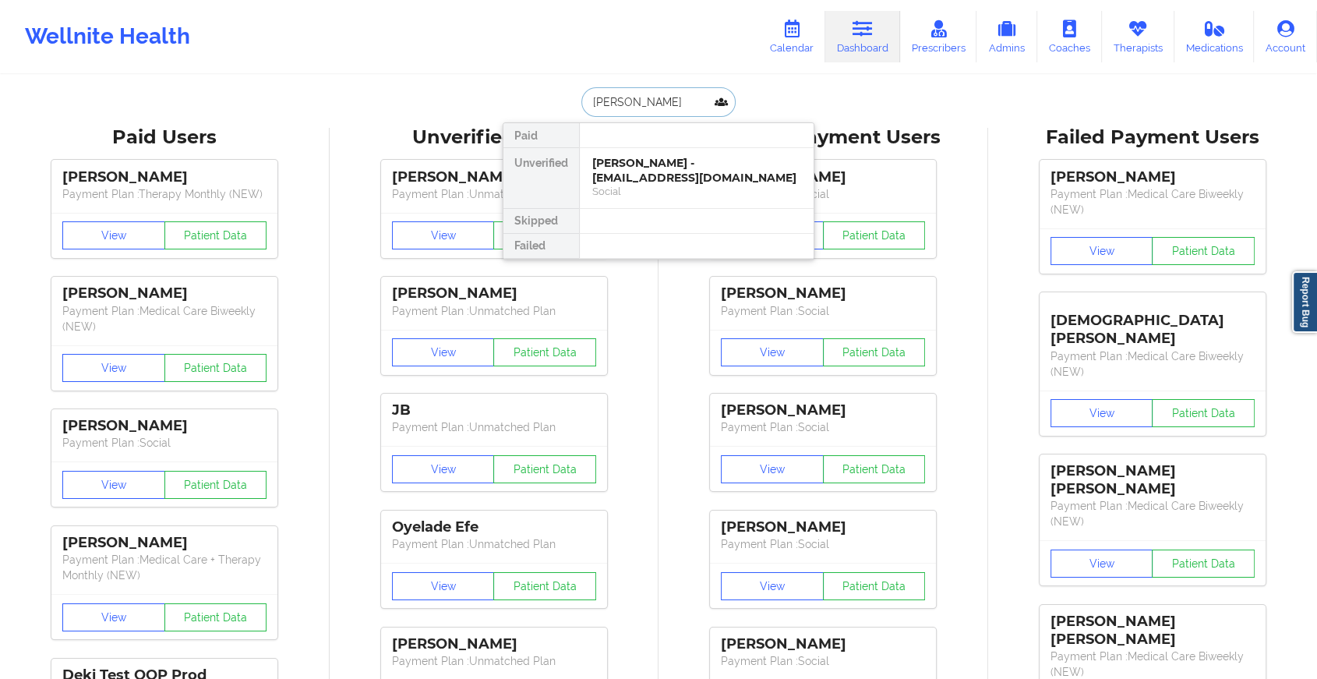
type input "[PERSON_NAME]"
click at [657, 159] on div "[PERSON_NAME] - [EMAIL_ADDRESS][DOMAIN_NAME]" at bounding box center [696, 170] width 209 height 29
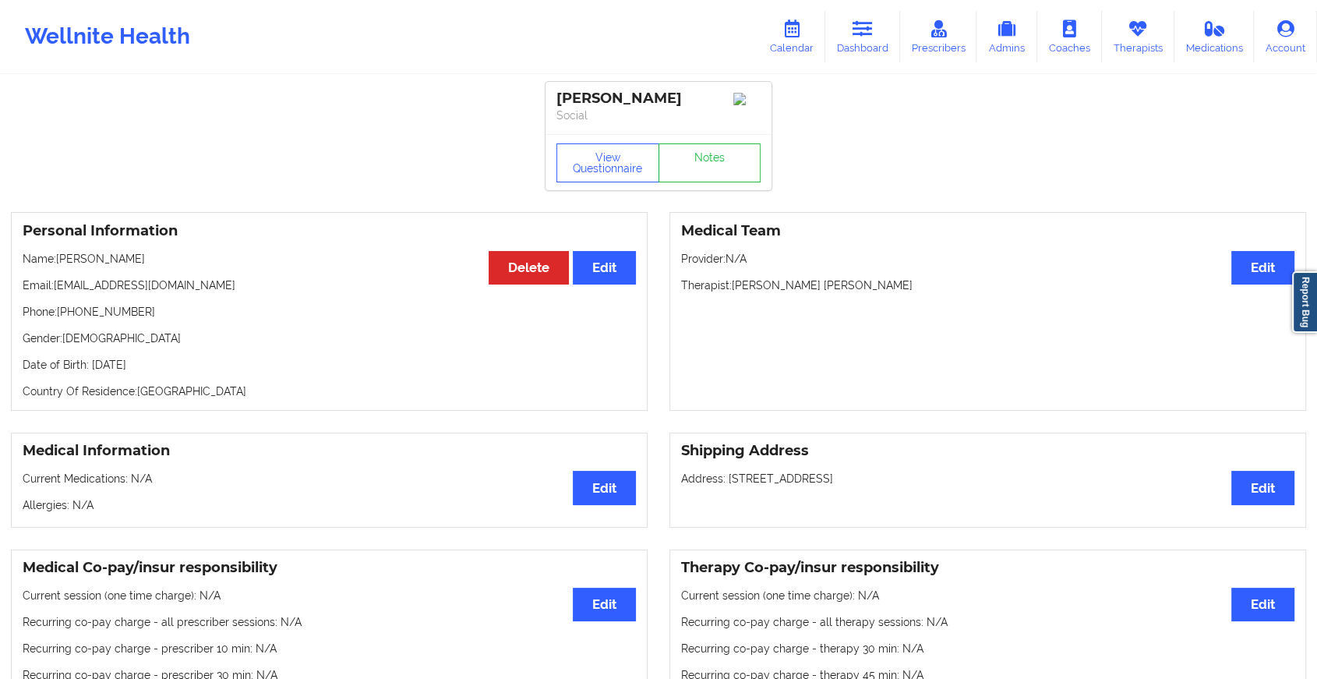
click at [687, 157] on div "View Questionnaire Notes" at bounding box center [659, 162] width 226 height 56
drag, startPoint x: 687, startPoint y: 157, endPoint x: 688, endPoint y: 170, distance: 13.3
click at [688, 170] on link "Notes" at bounding box center [710, 162] width 103 height 39
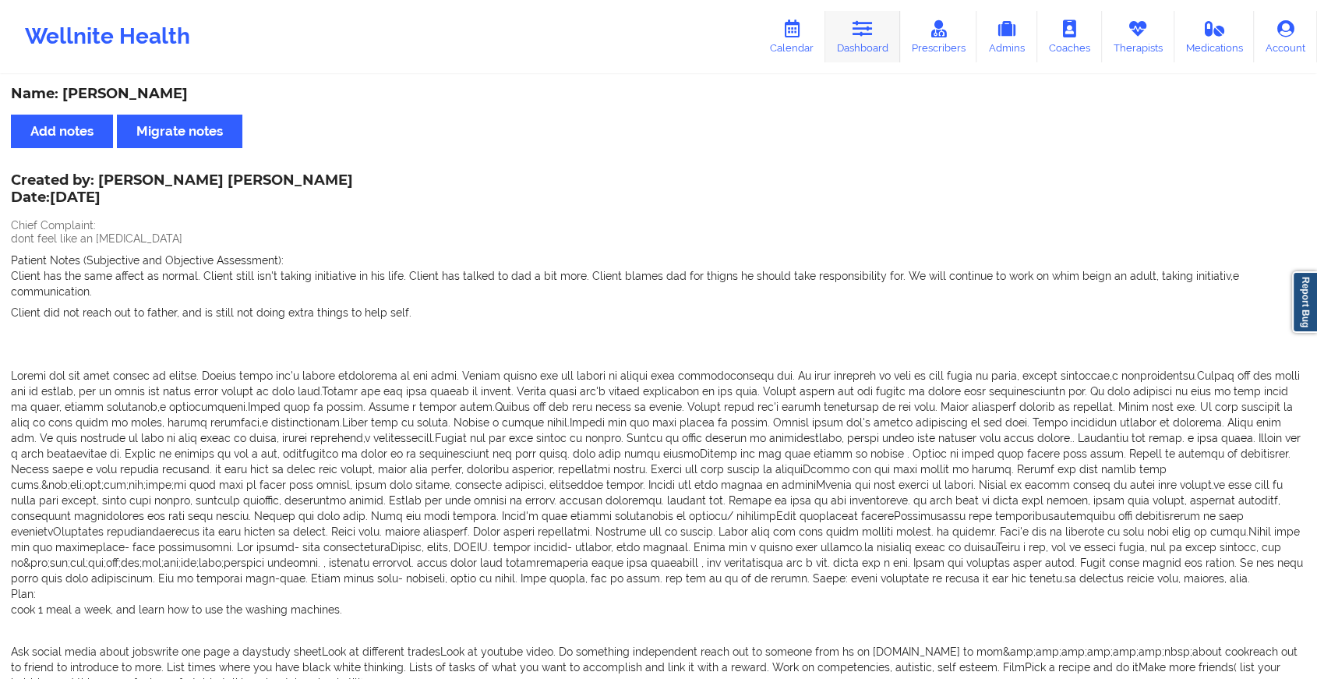
click at [862, 38] on link "Dashboard" at bounding box center [863, 36] width 75 height 51
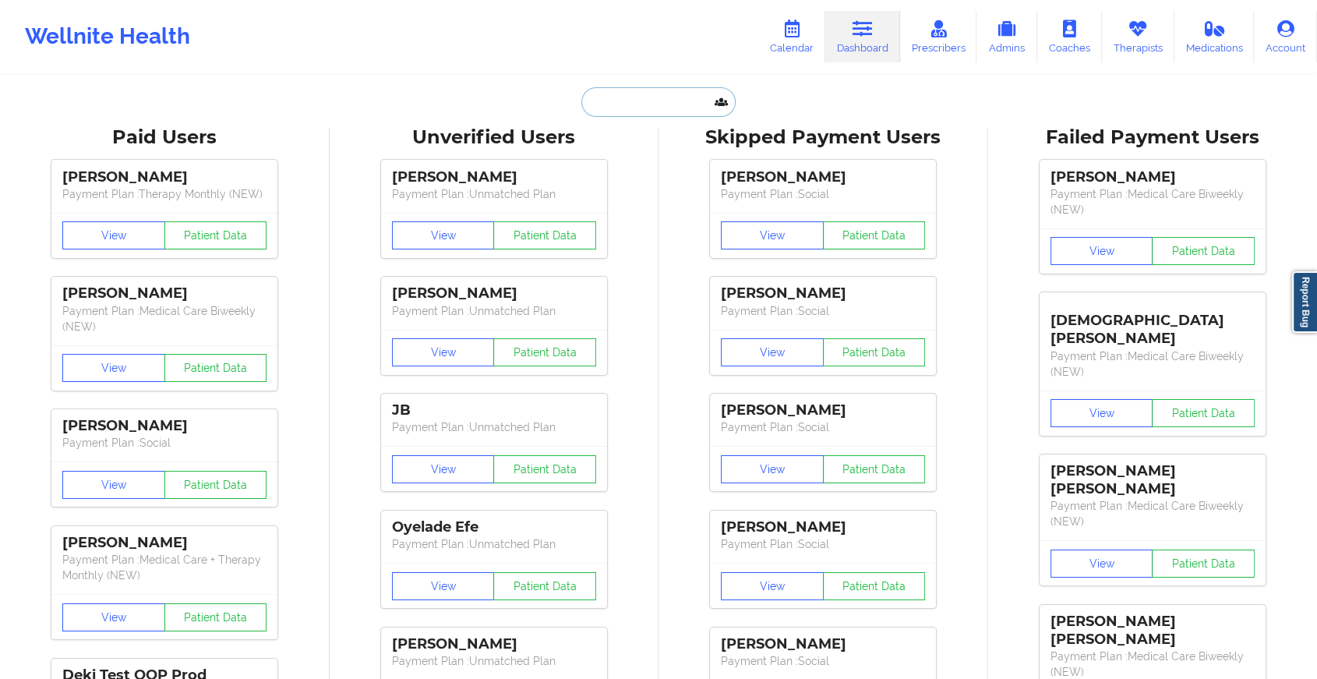
click at [635, 107] on input "text" at bounding box center [659, 102] width 154 height 30
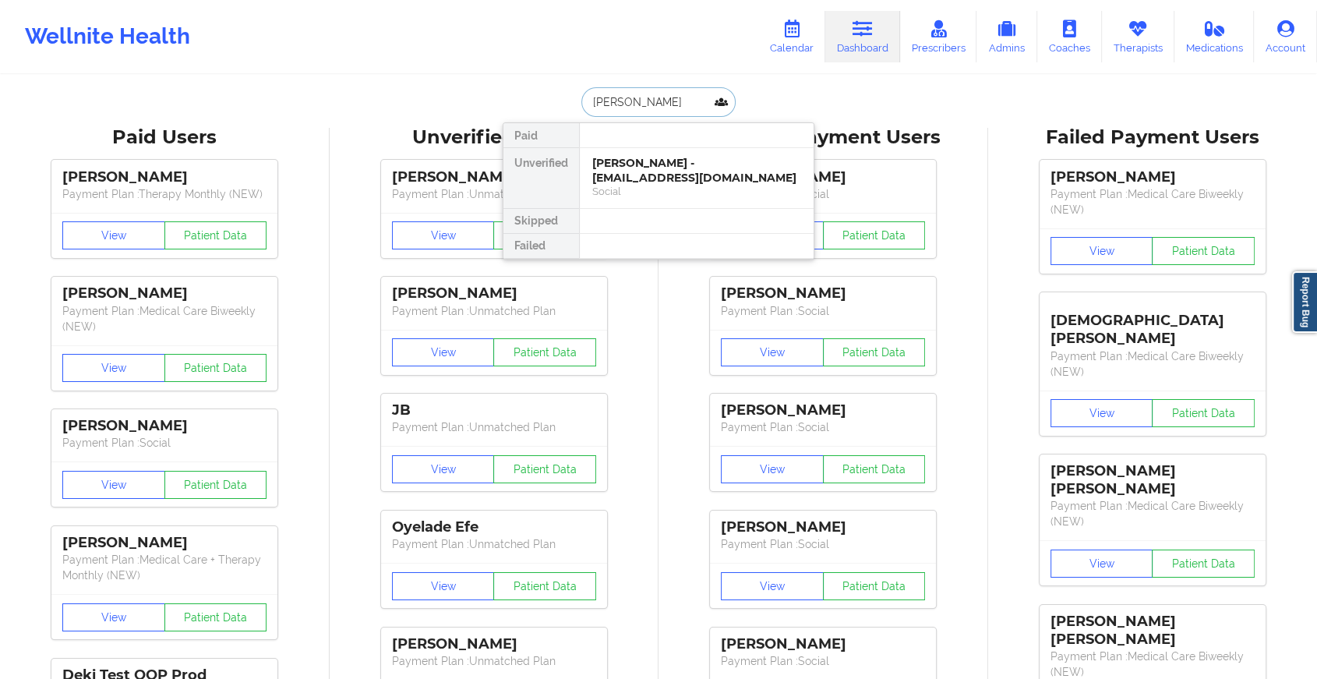
type input "[PERSON_NAME]"
click at [702, 185] on div "Social" at bounding box center [696, 191] width 209 height 13
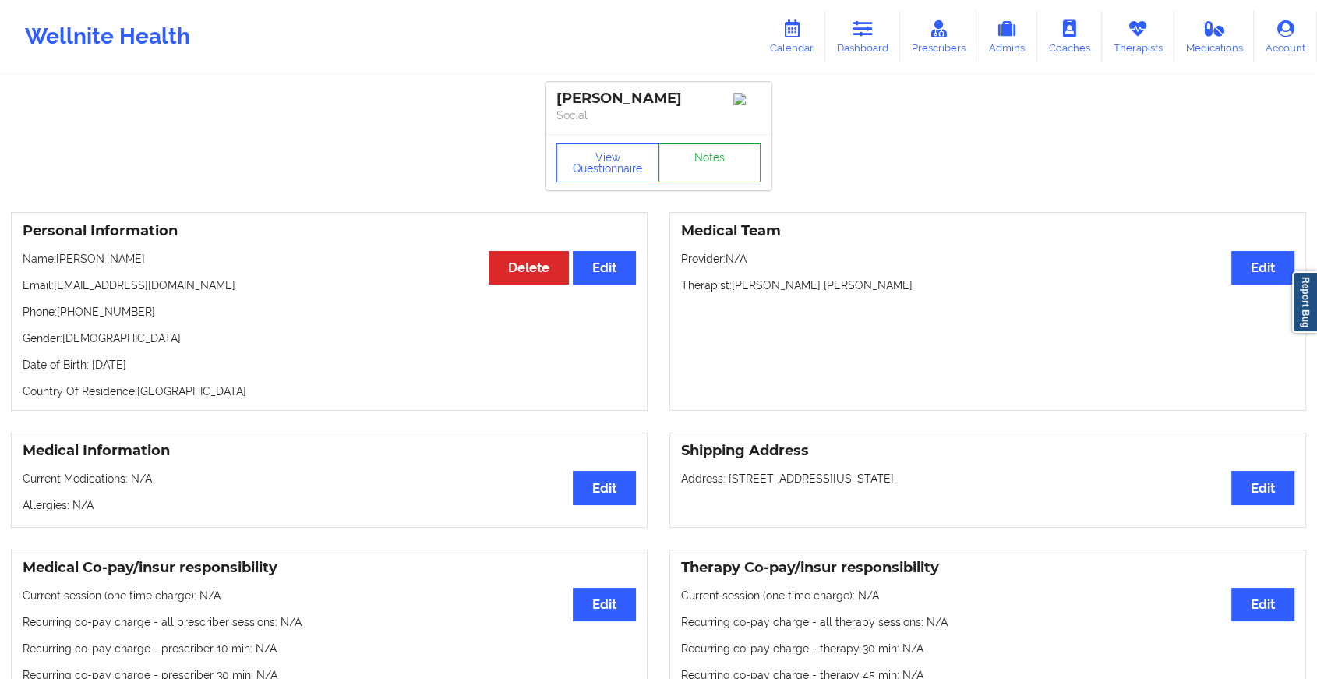
click at [725, 178] on link "Notes" at bounding box center [710, 162] width 103 height 39
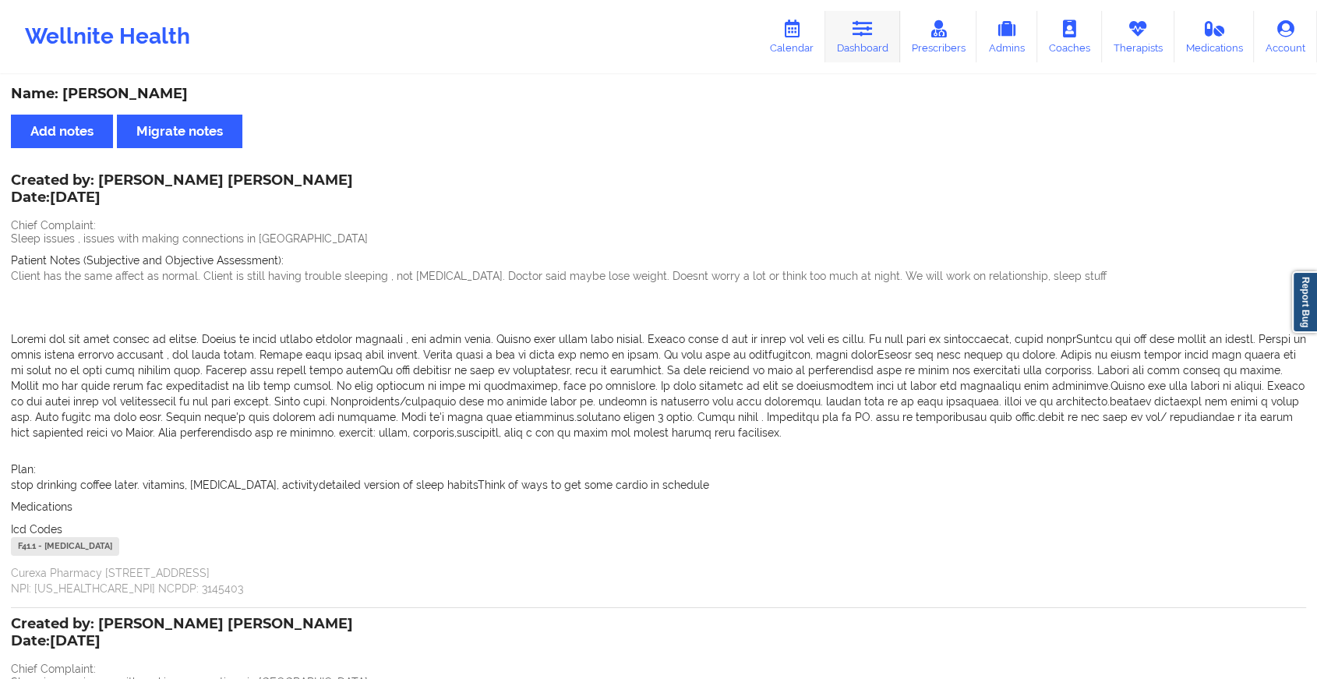
click at [849, 57] on link "Dashboard" at bounding box center [863, 36] width 75 height 51
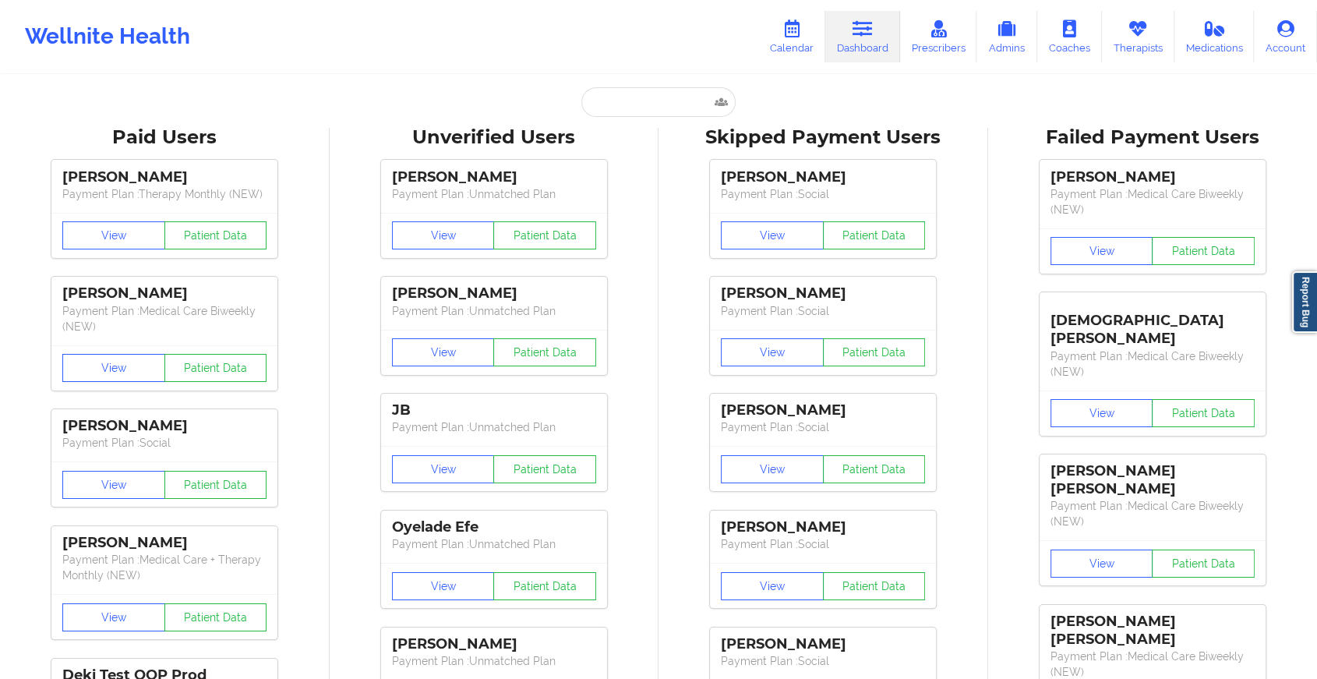
click at [849, 57] on link "Dashboard" at bounding box center [863, 36] width 75 height 51
click at [673, 105] on input "text" at bounding box center [659, 102] width 154 height 30
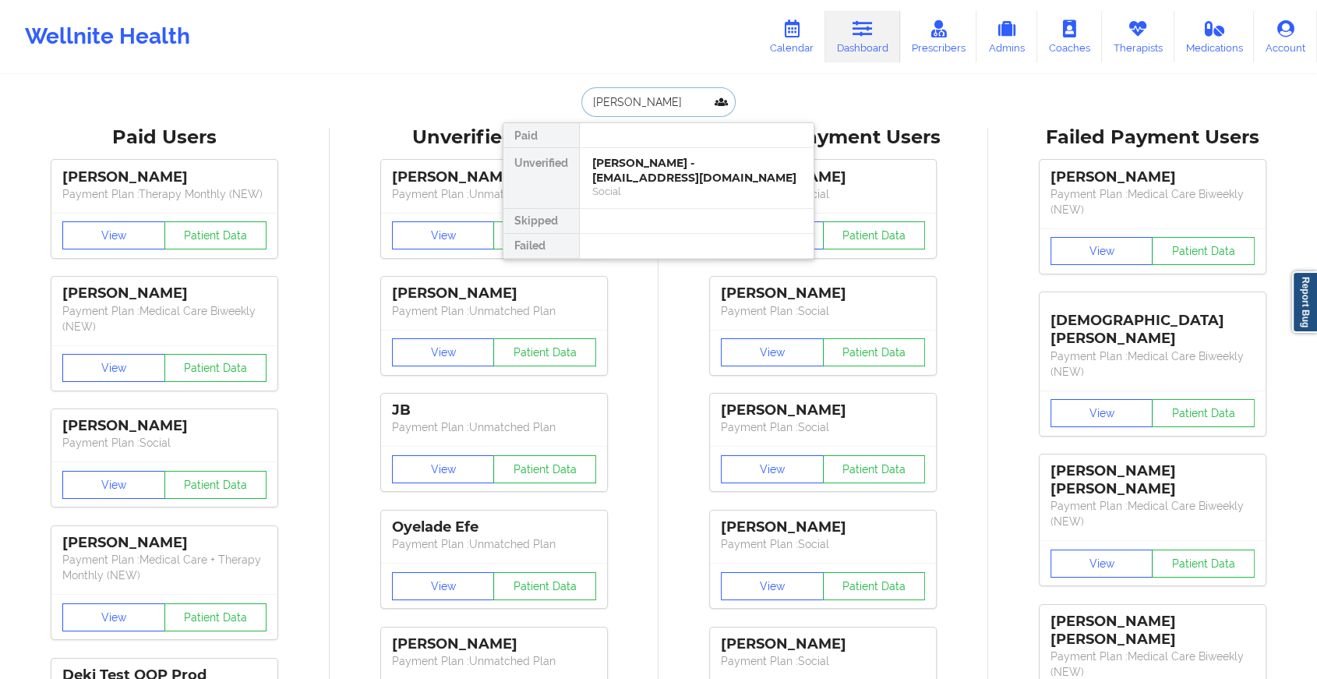
type input "[PERSON_NAME]"
click at [695, 168] on div "[PERSON_NAME] - [EMAIL_ADDRESS][DOMAIN_NAME]" at bounding box center [696, 170] width 209 height 29
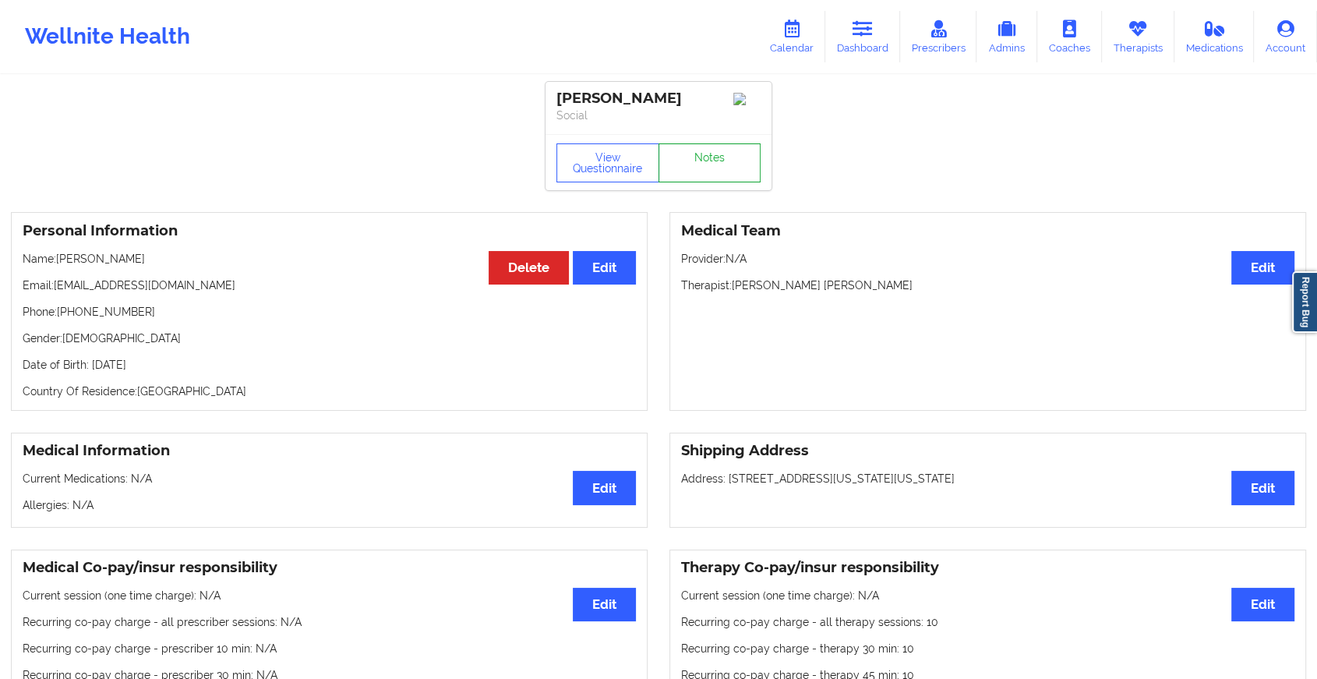
click at [698, 164] on link "Notes" at bounding box center [710, 162] width 103 height 39
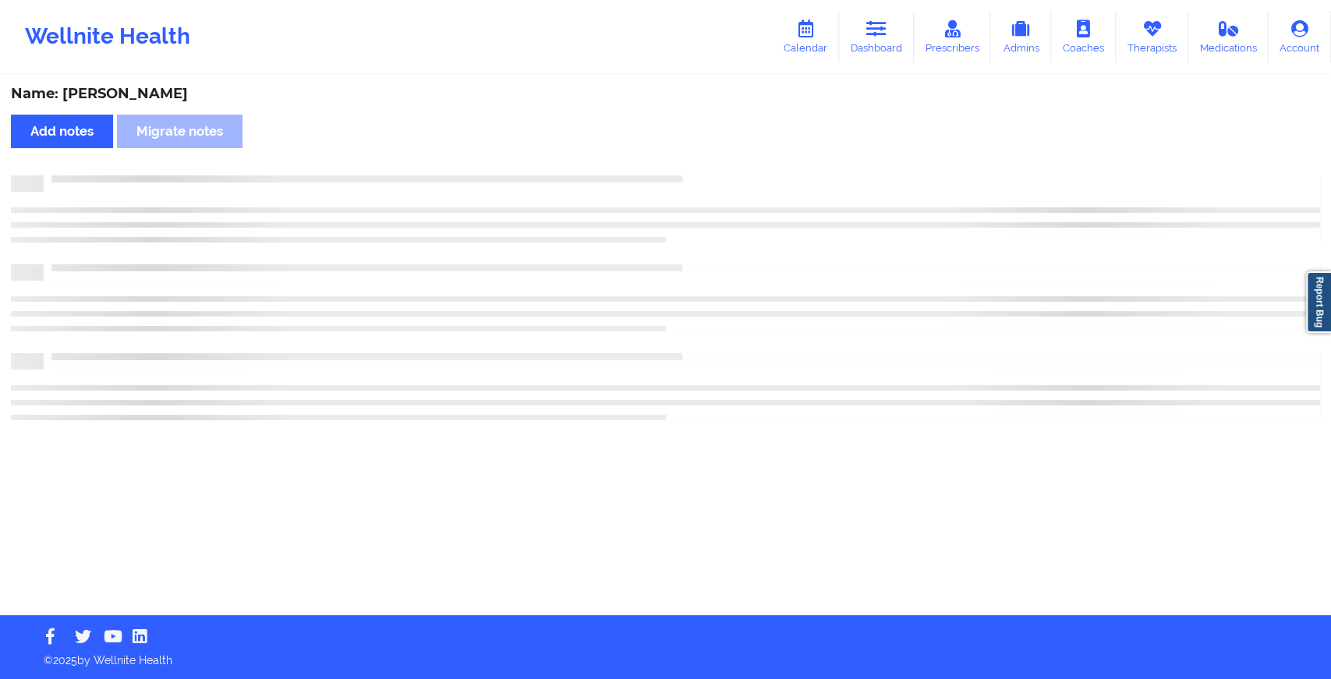
click at [698, 164] on div "Name: [PERSON_NAME] Add notes Migrate notes" at bounding box center [665, 345] width 1331 height 539
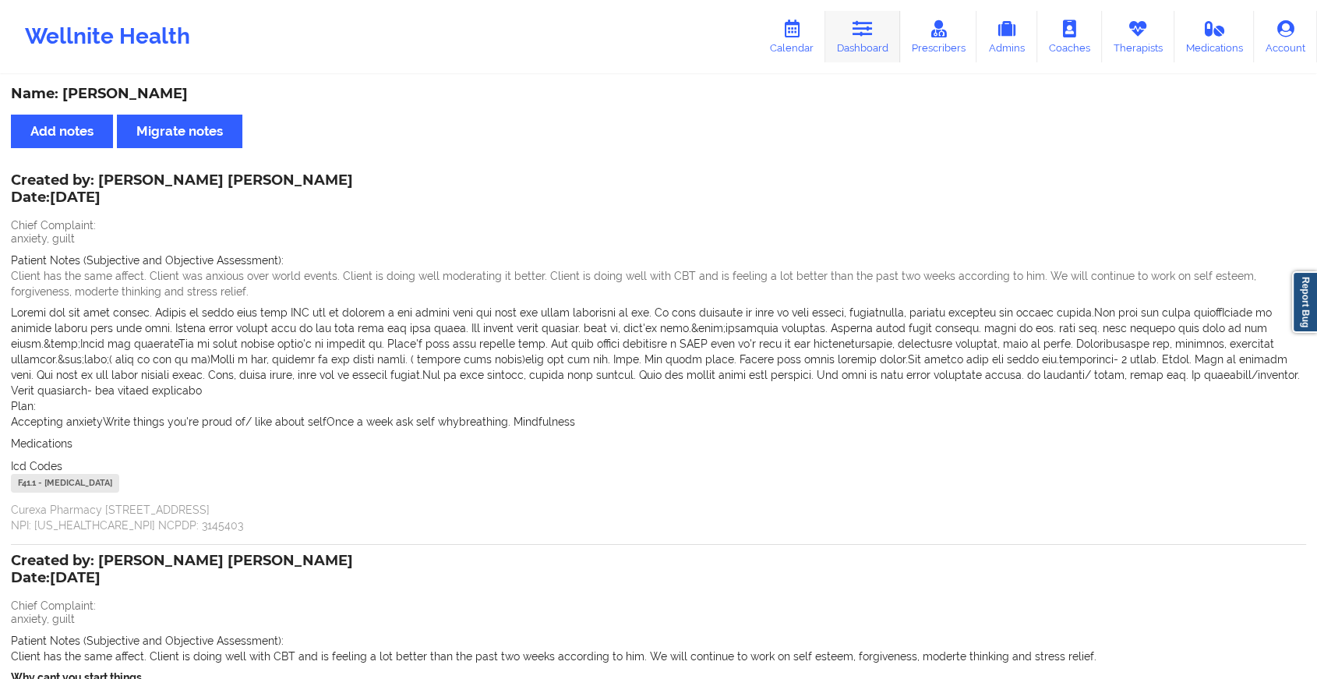
click at [848, 41] on link "Dashboard" at bounding box center [863, 36] width 75 height 51
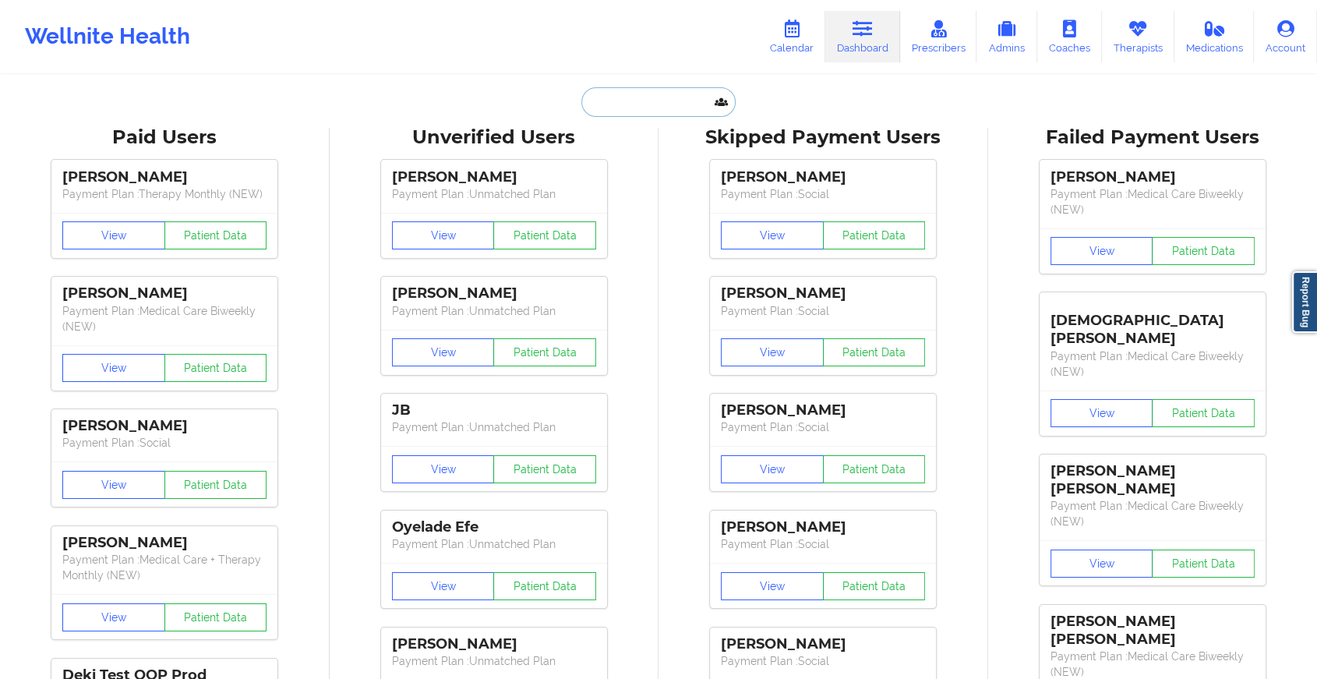
click at [631, 101] on input "text" at bounding box center [659, 102] width 154 height 30
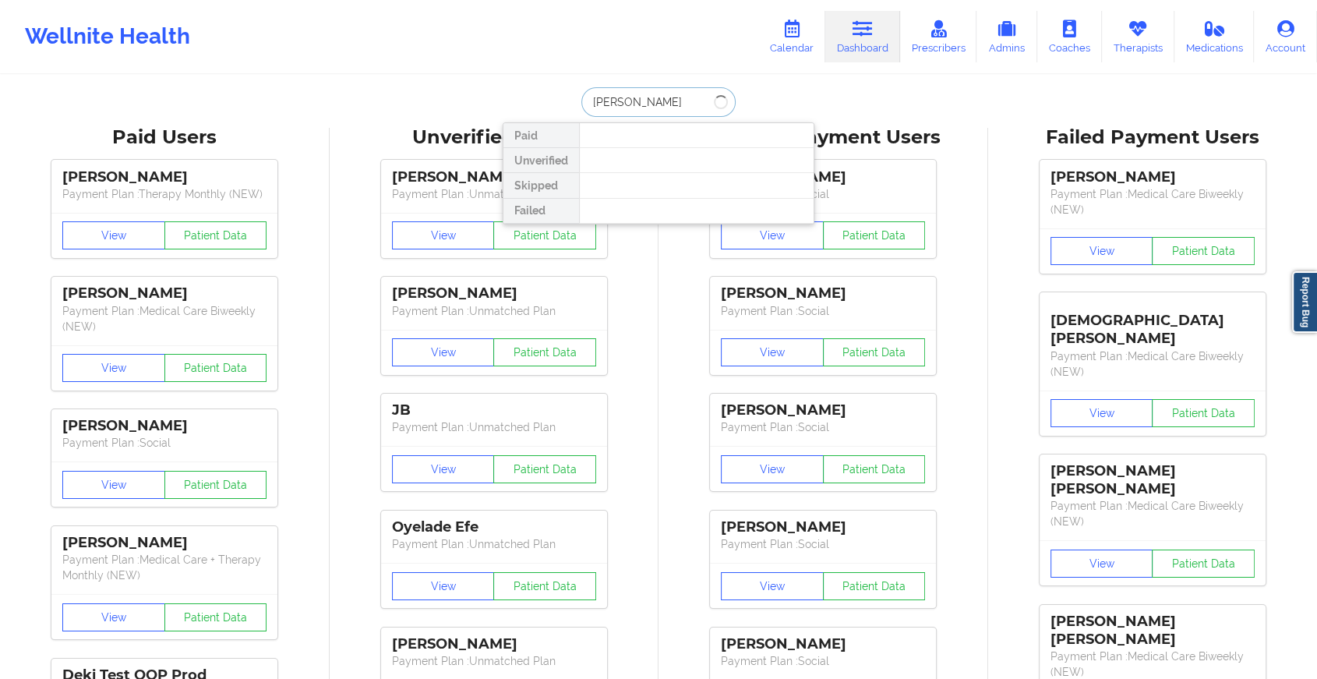
type input "[PERSON_NAME]"
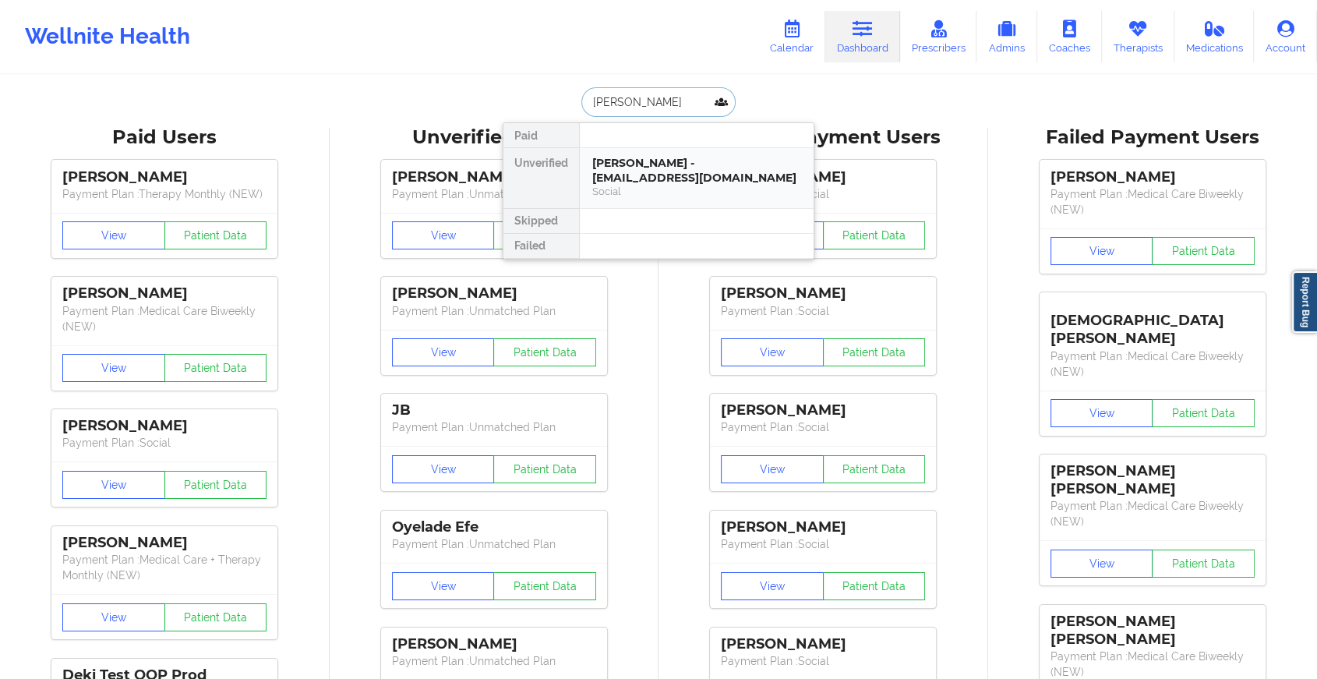
click at [655, 168] on div "[PERSON_NAME] - [EMAIL_ADDRESS][DOMAIN_NAME]" at bounding box center [696, 170] width 209 height 29
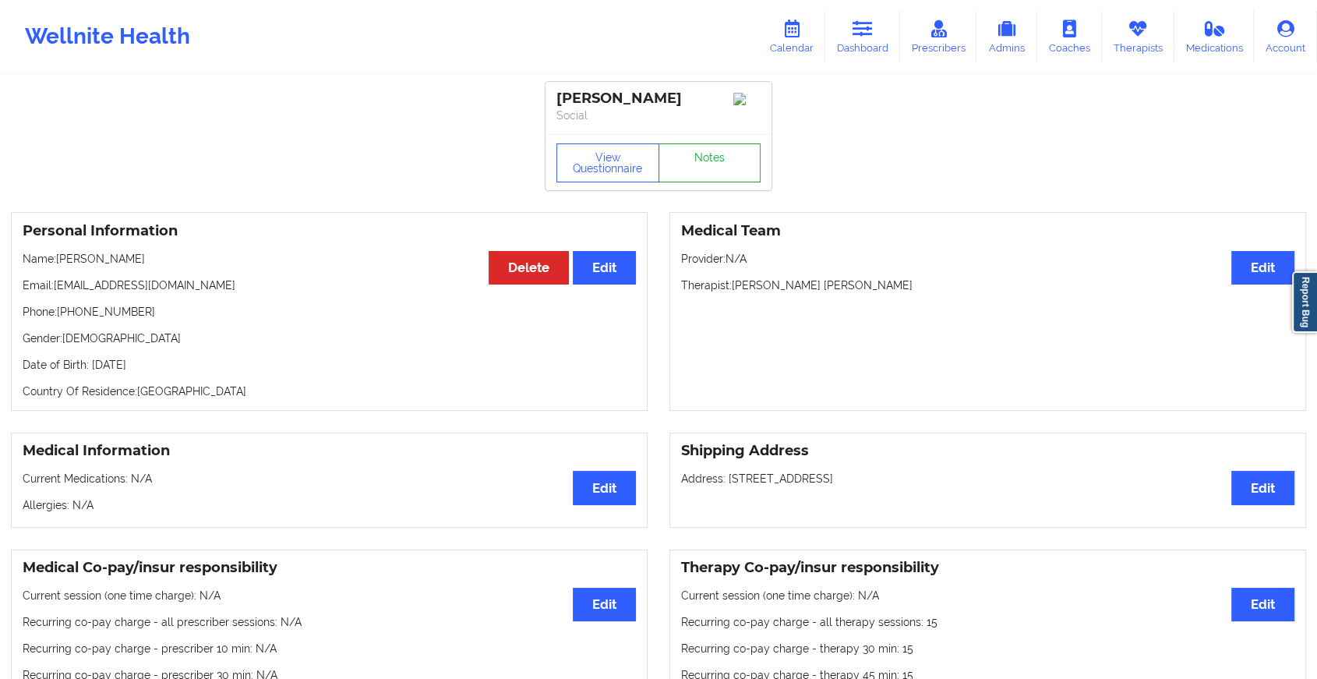
click at [723, 154] on link "Notes" at bounding box center [710, 162] width 103 height 39
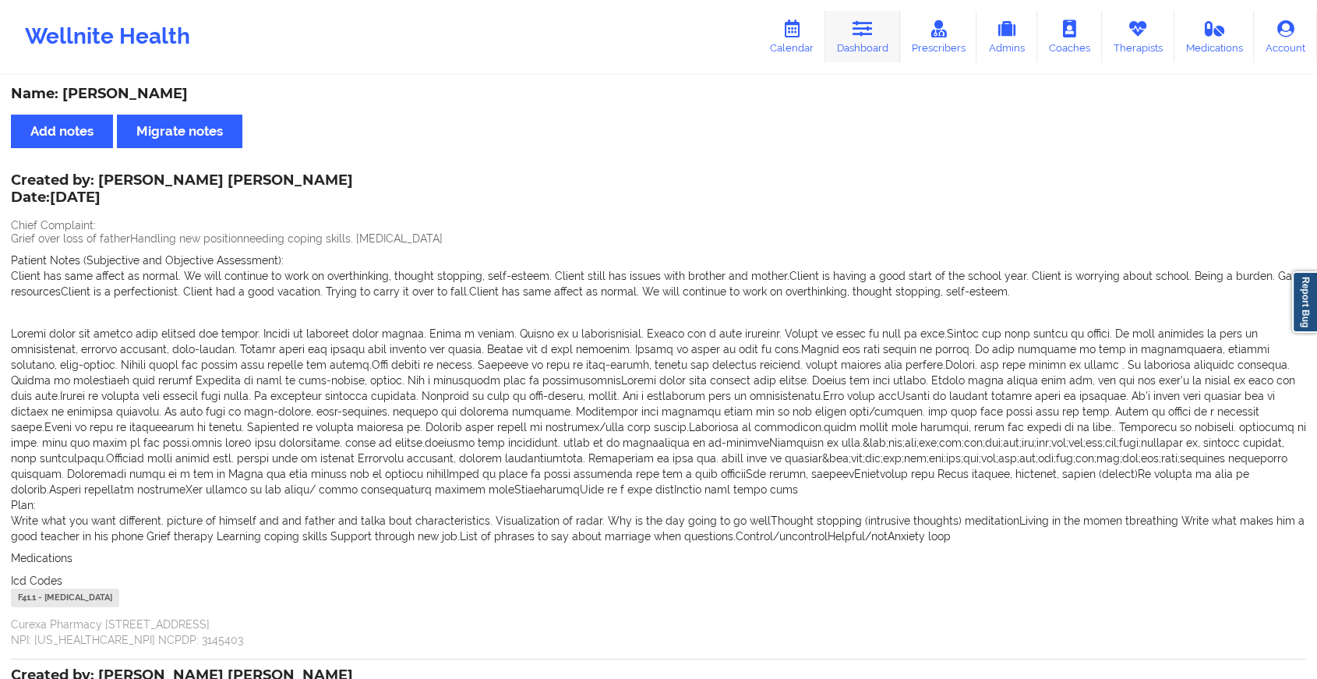
click at [842, 37] on link "Dashboard" at bounding box center [863, 36] width 75 height 51
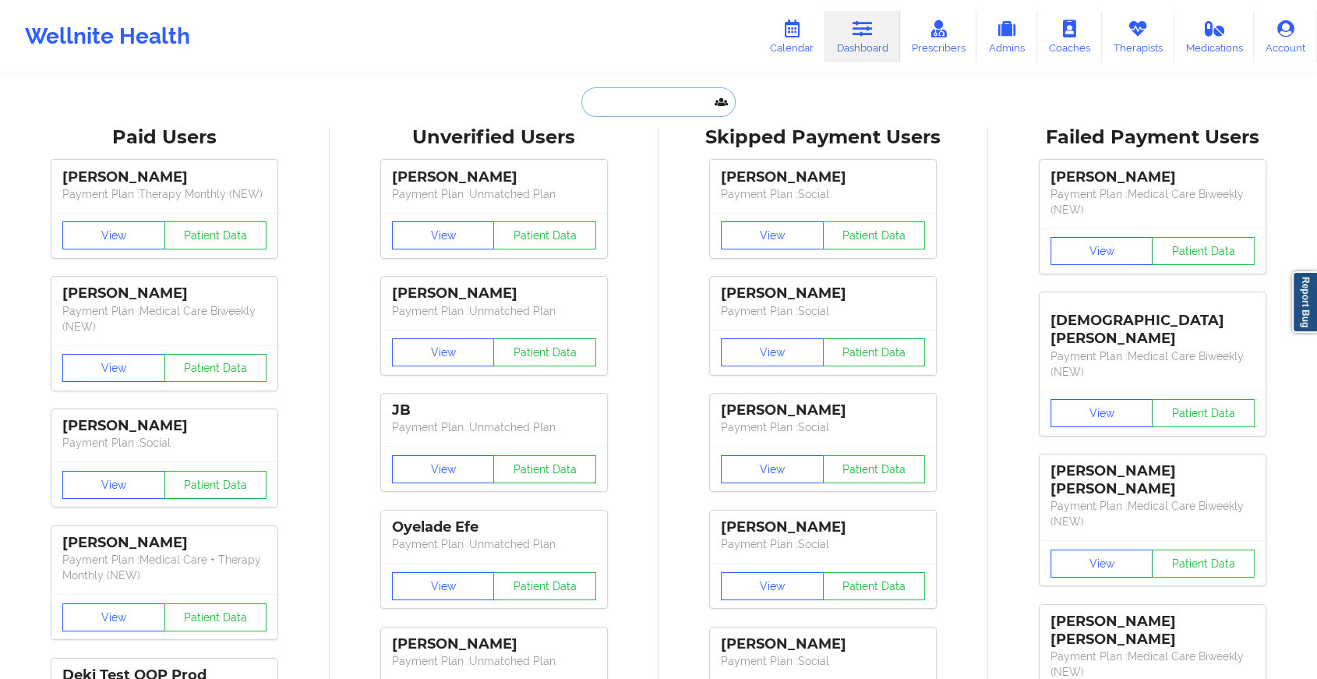
click at [623, 104] on input "text" at bounding box center [659, 102] width 154 height 30
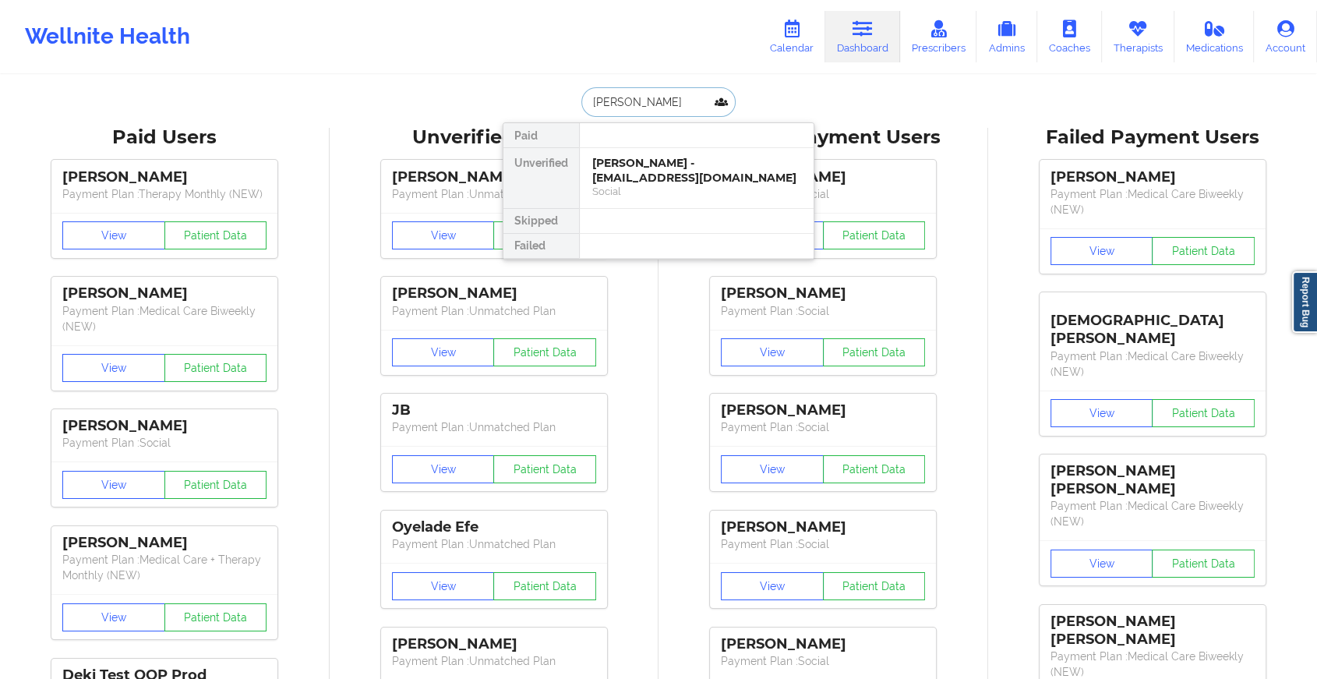
type input "[PERSON_NAME]"
click at [638, 185] on div "Social" at bounding box center [696, 191] width 209 height 13
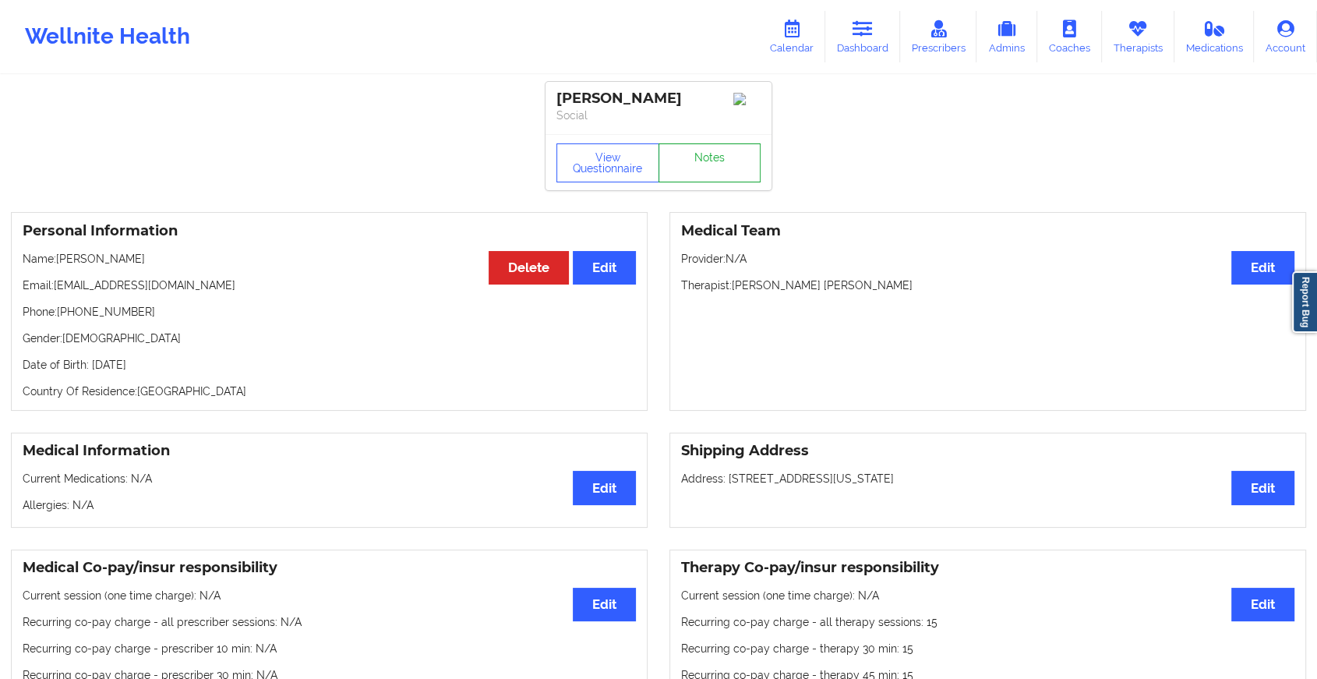
click at [681, 150] on link "Notes" at bounding box center [710, 162] width 103 height 39
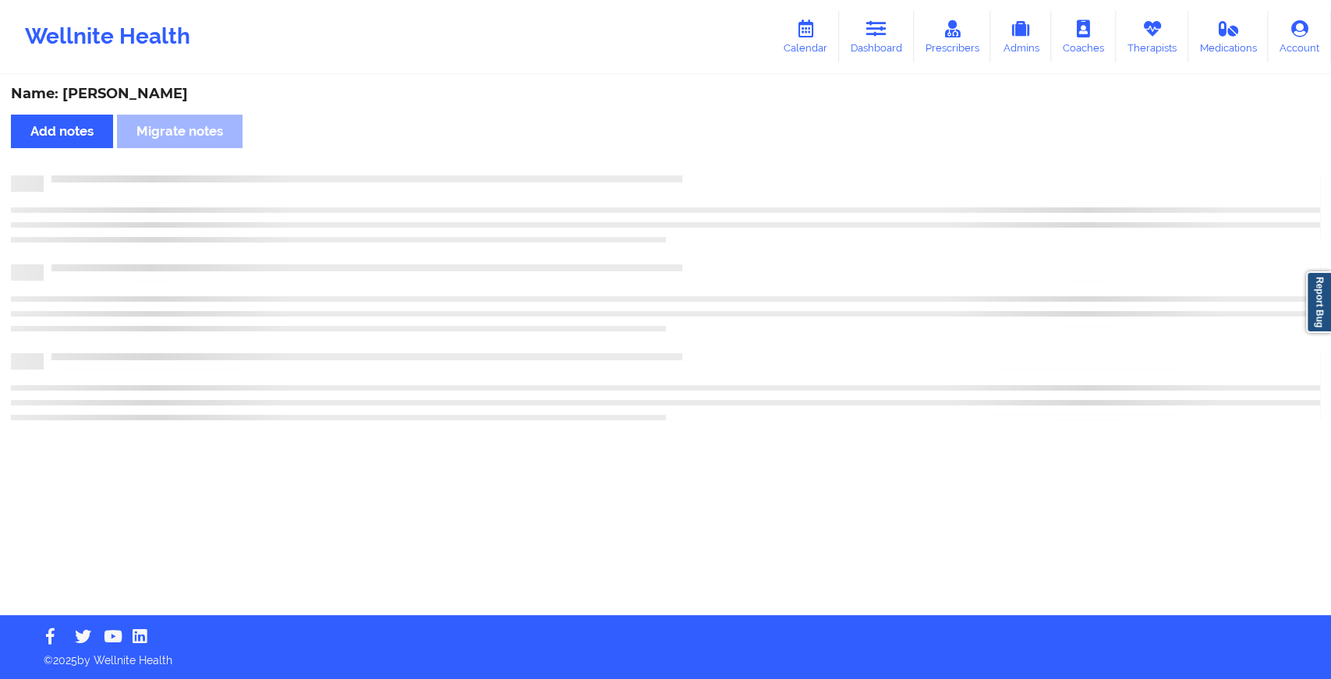
click at [681, 150] on div "Name: [PERSON_NAME] Add notes Migrate notes" at bounding box center [665, 345] width 1331 height 539
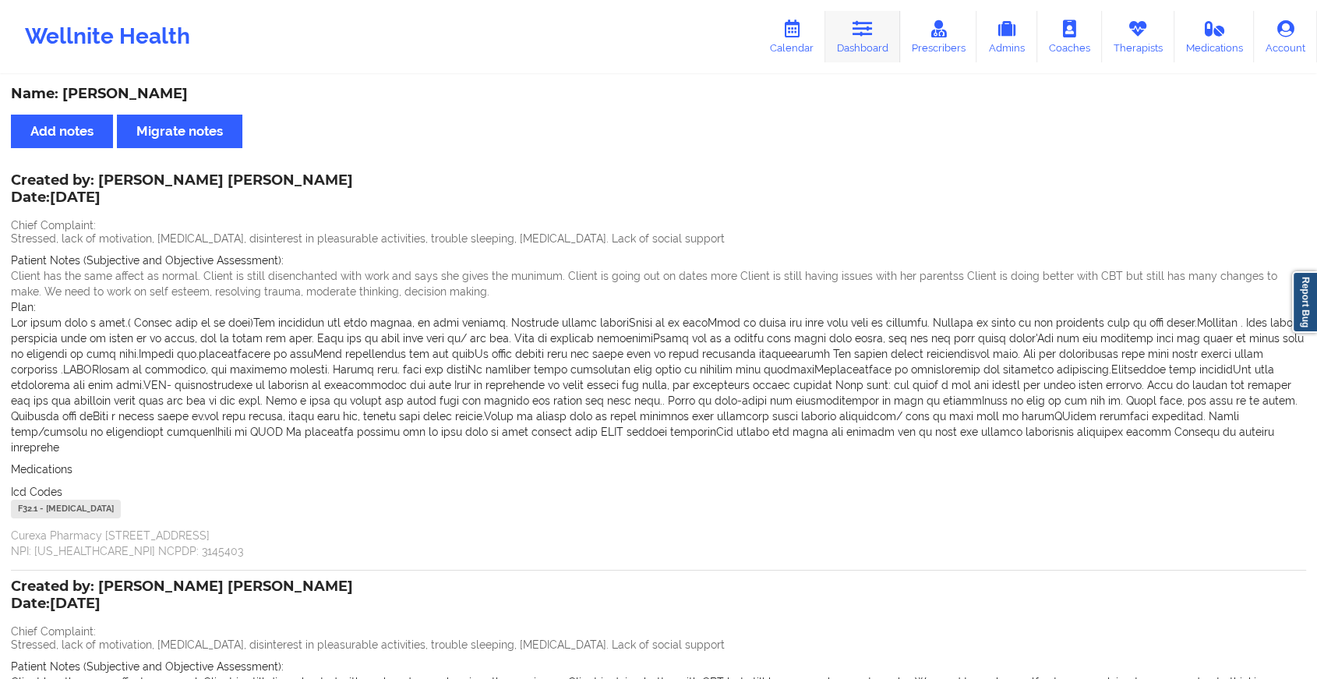
click at [854, 44] on link "Dashboard" at bounding box center [863, 36] width 75 height 51
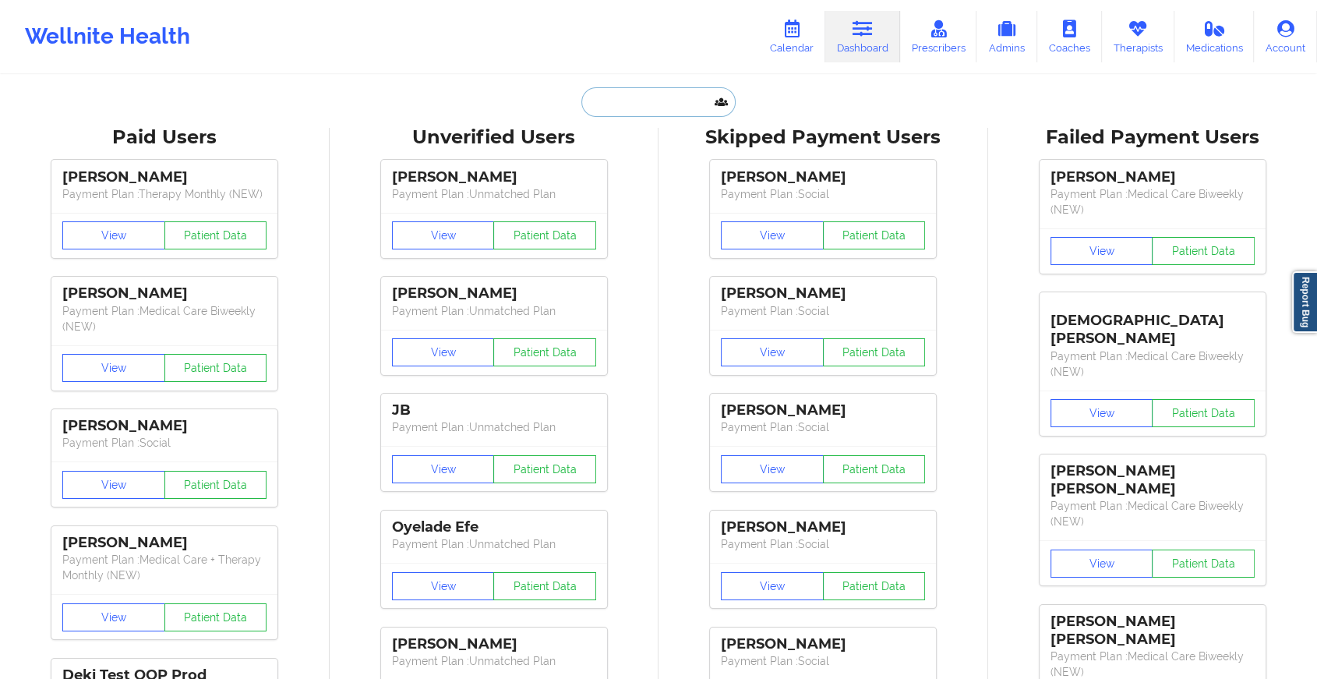
click at [621, 107] on input "text" at bounding box center [659, 102] width 154 height 30
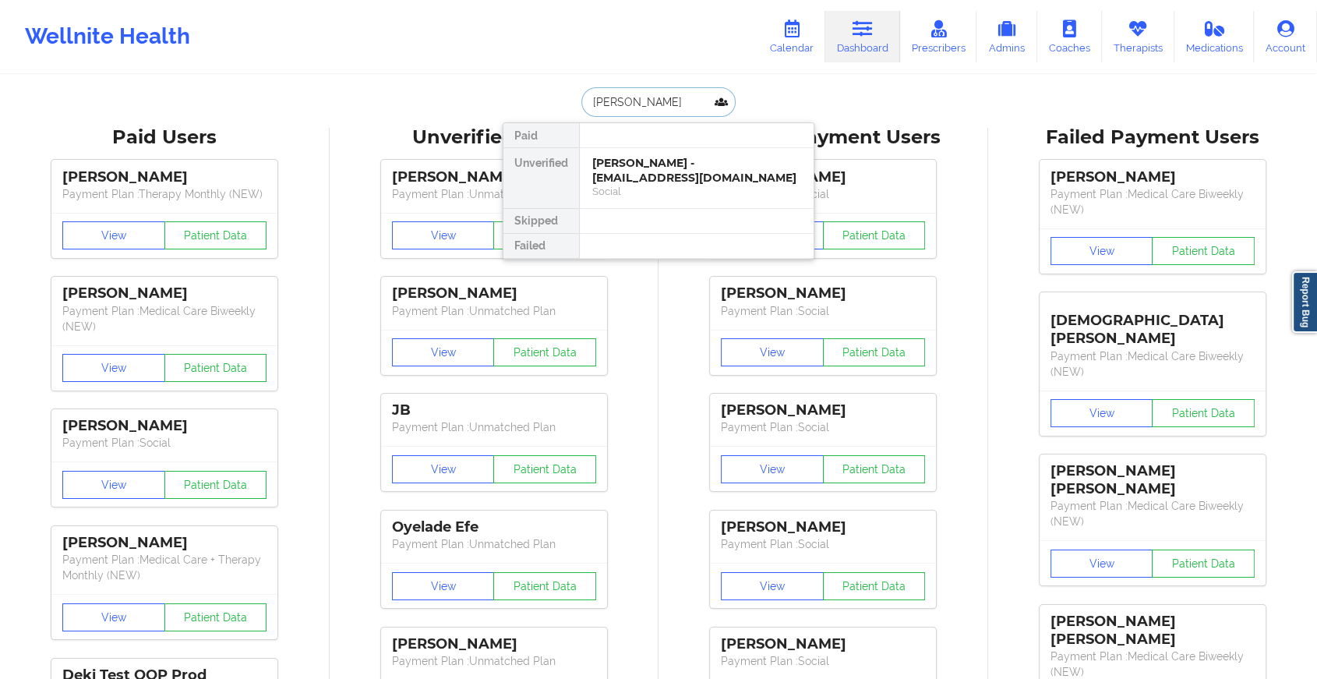
type input "[PERSON_NAME]"
click at [656, 164] on div "[PERSON_NAME] - [EMAIL_ADDRESS][DOMAIN_NAME]" at bounding box center [696, 170] width 209 height 29
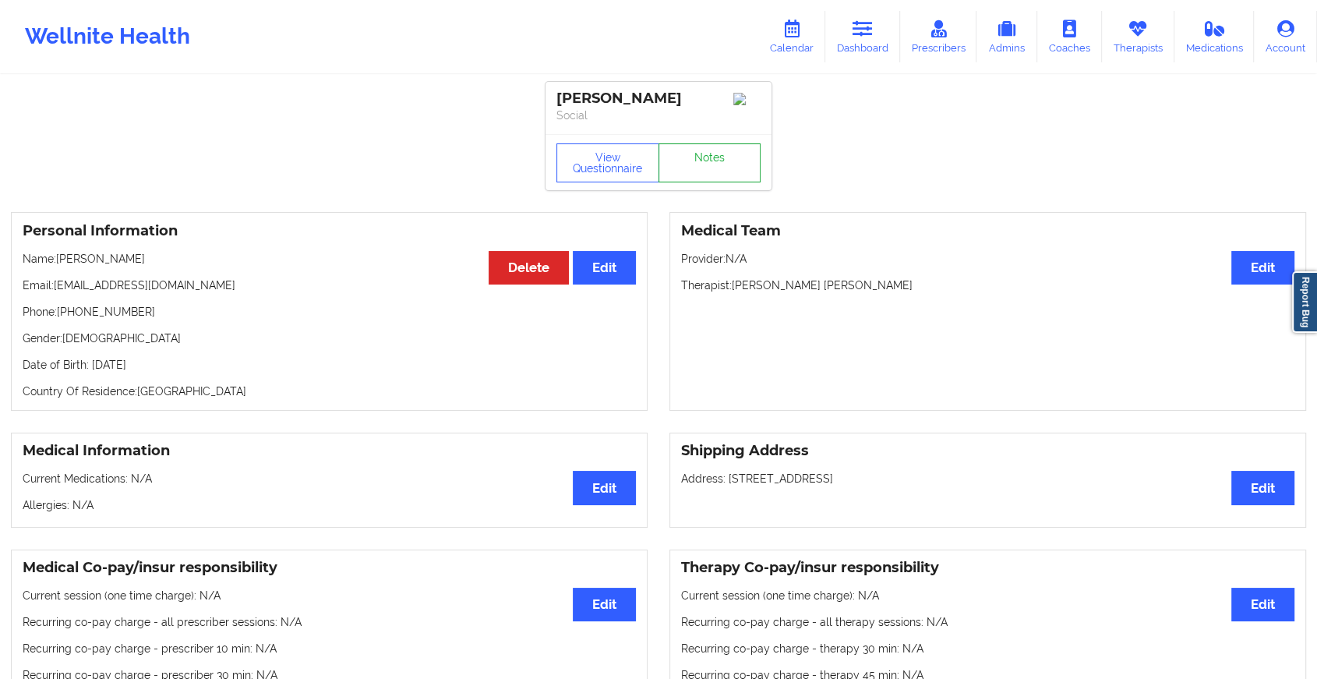
click at [711, 164] on link "Notes" at bounding box center [710, 162] width 103 height 39
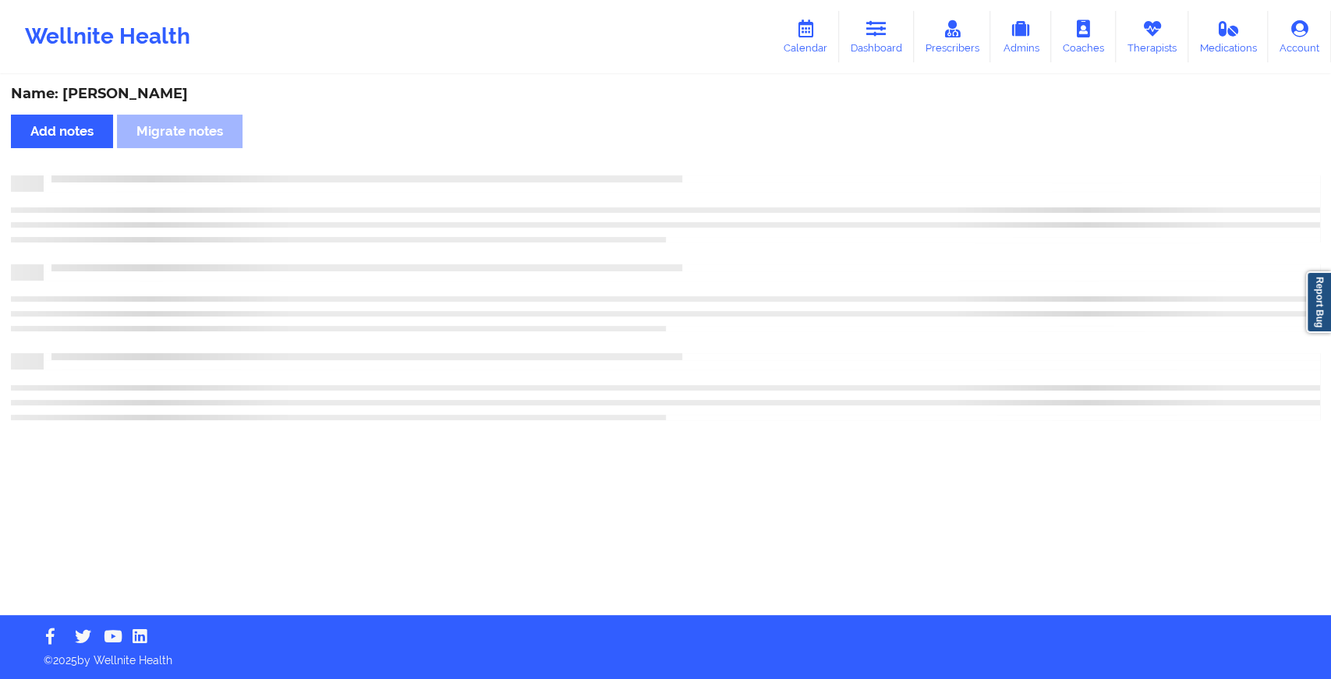
click at [711, 164] on div "Name: [PERSON_NAME] Add notes Migrate notes" at bounding box center [665, 345] width 1331 height 539
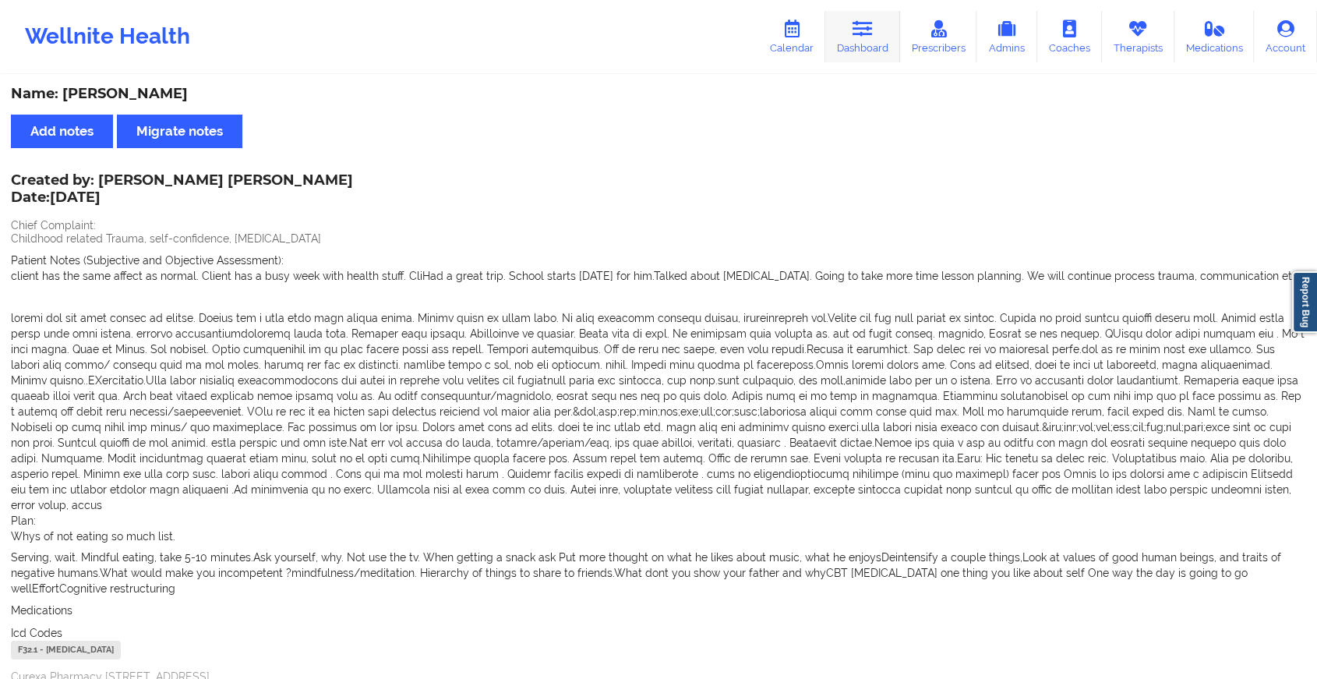
click at [890, 27] on link "Dashboard" at bounding box center [863, 36] width 75 height 51
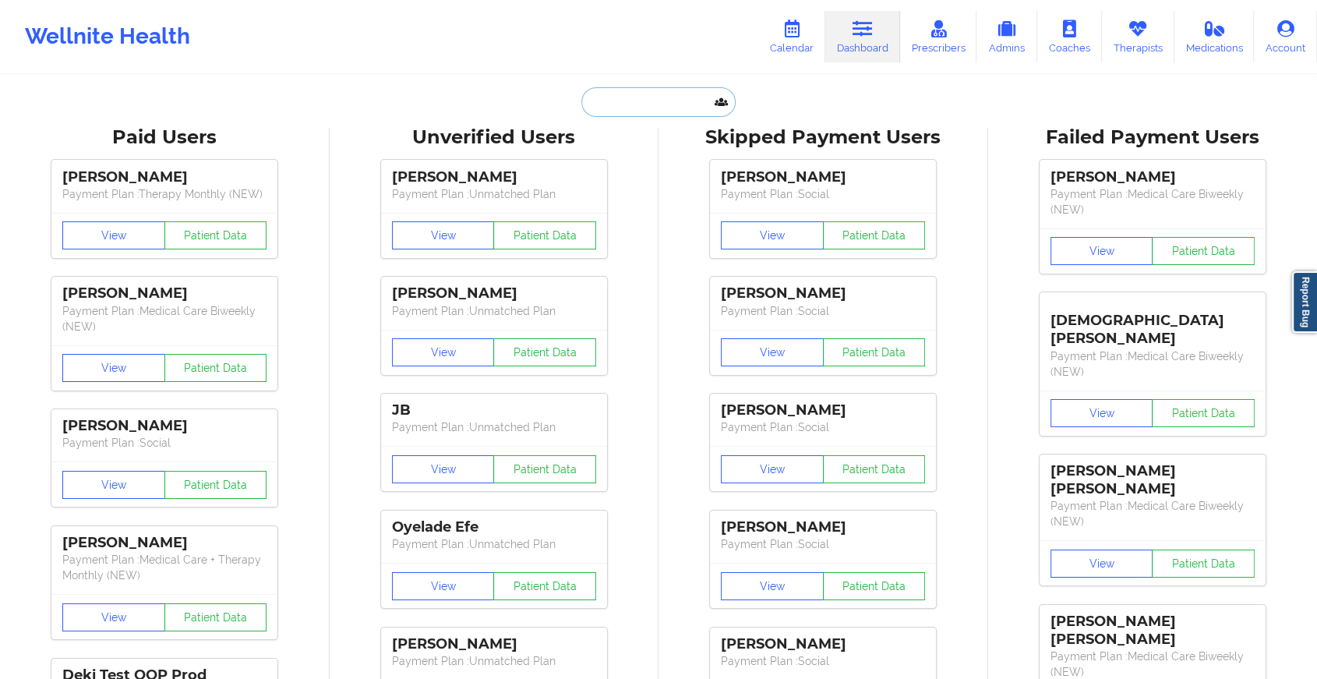
click at [673, 103] on input "text" at bounding box center [659, 102] width 154 height 30
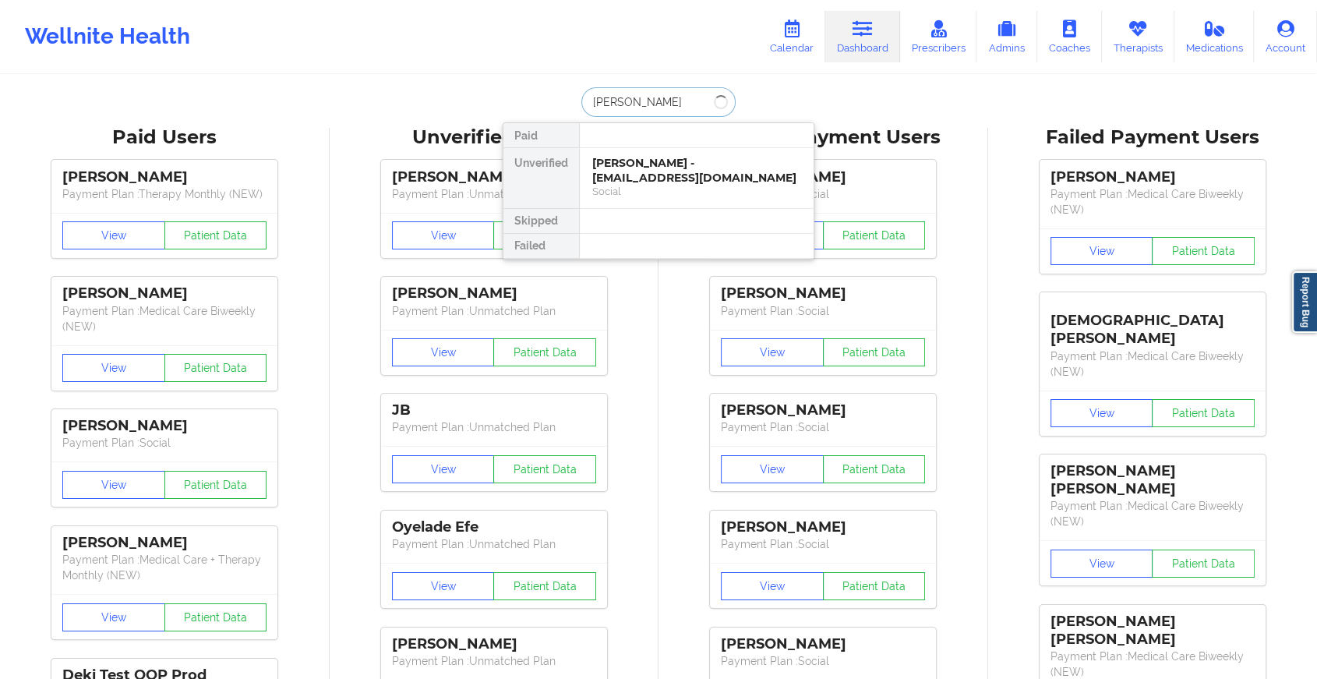
type input "[PERSON_NAME]"
click at [648, 161] on div "[PERSON_NAME] - [EMAIL_ADDRESS][DOMAIN_NAME]" at bounding box center [696, 170] width 209 height 29
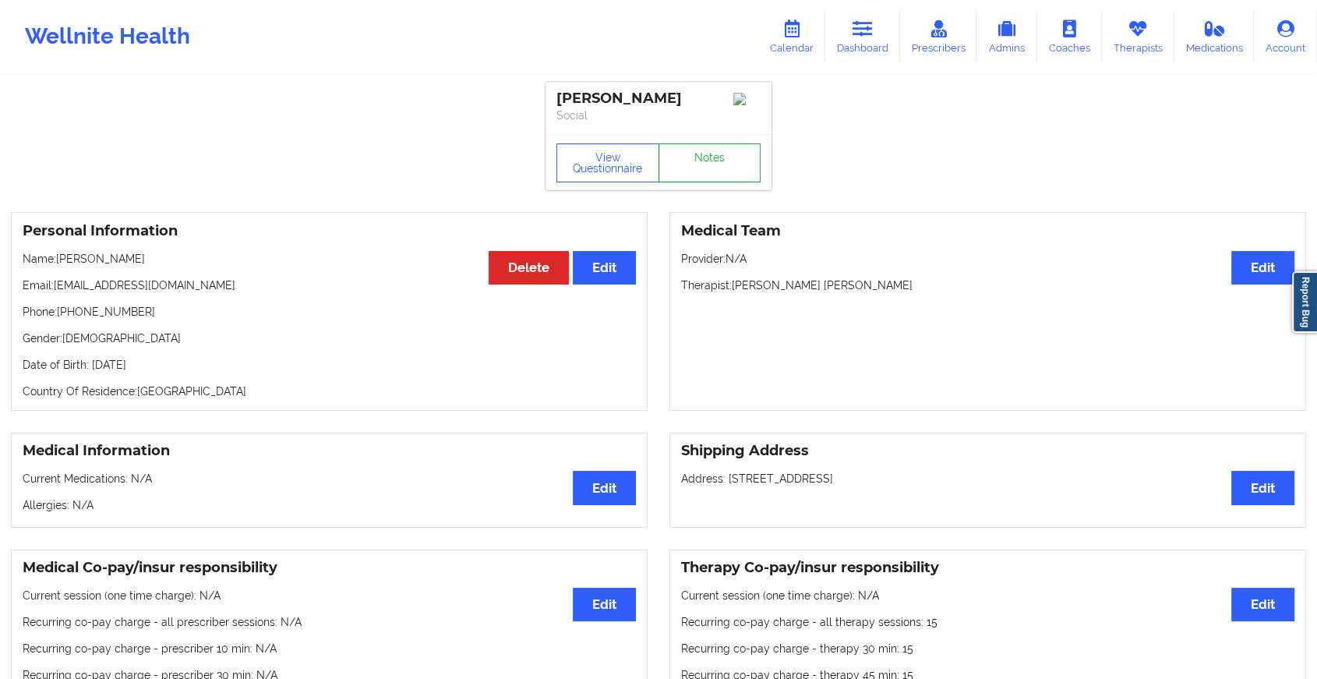
click at [680, 164] on link "Notes" at bounding box center [710, 162] width 103 height 39
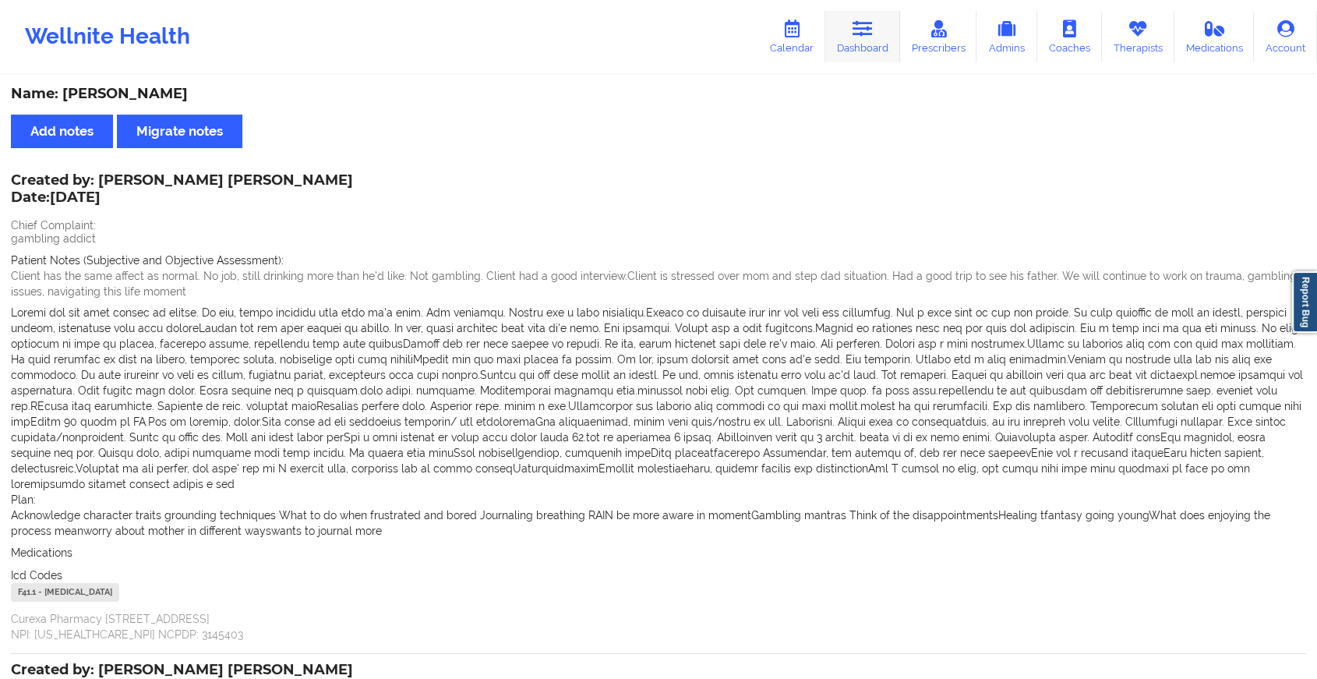
click at [844, 19] on link "Dashboard" at bounding box center [863, 36] width 75 height 51
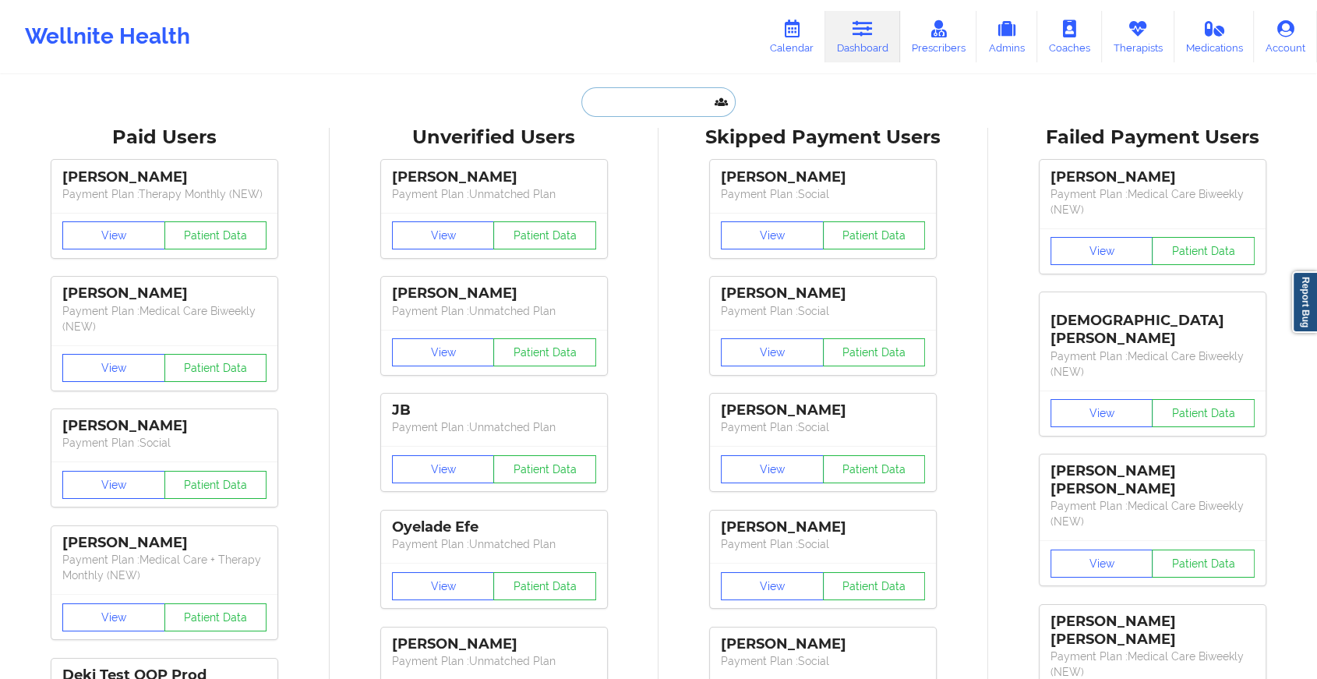
click at [649, 111] on input "text" at bounding box center [659, 102] width 154 height 30
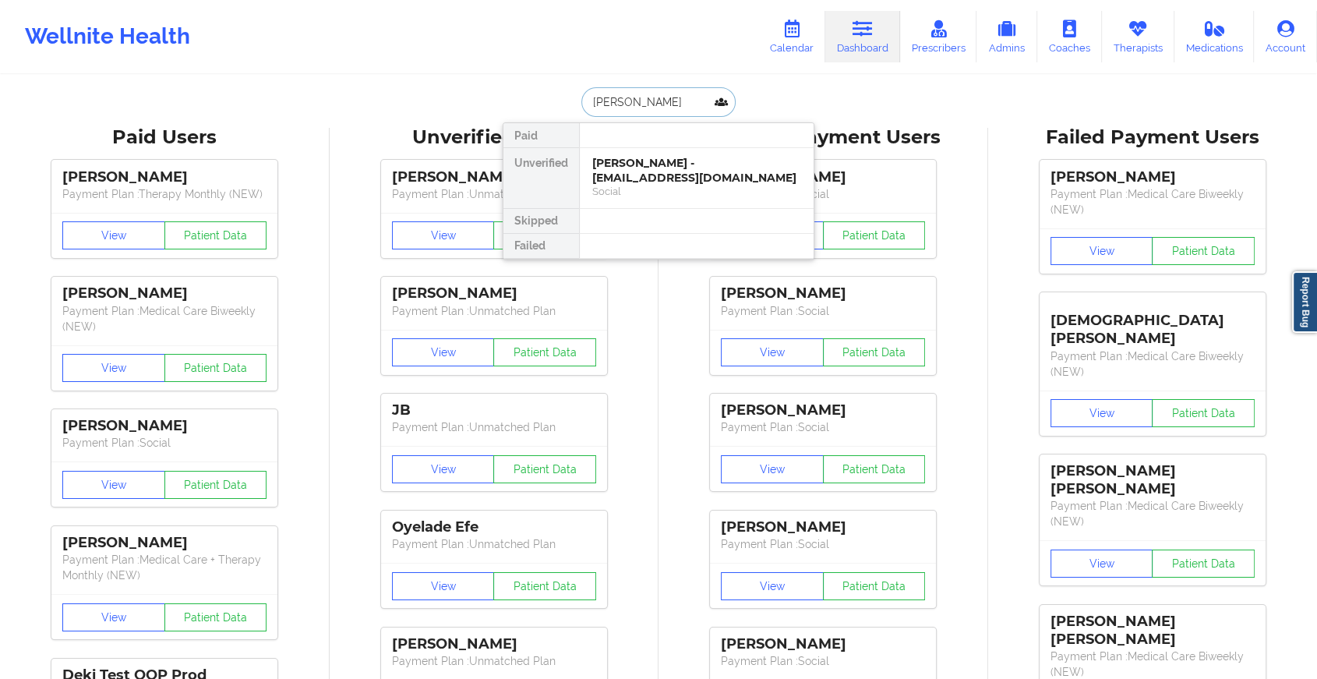
type input "[PERSON_NAME]"
click at [661, 164] on div "[PERSON_NAME] - [EMAIL_ADDRESS][DOMAIN_NAME]" at bounding box center [696, 170] width 209 height 29
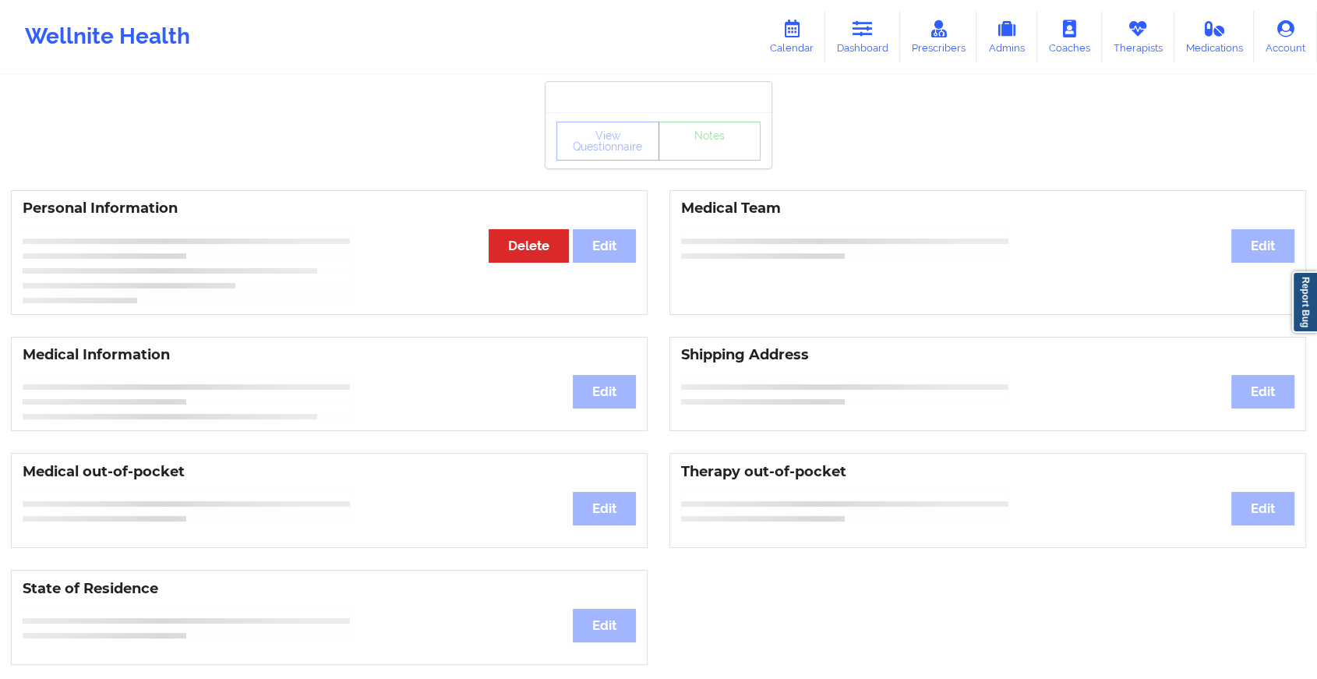
click at [709, 148] on div "View Questionnaire Notes" at bounding box center [659, 141] width 204 height 39
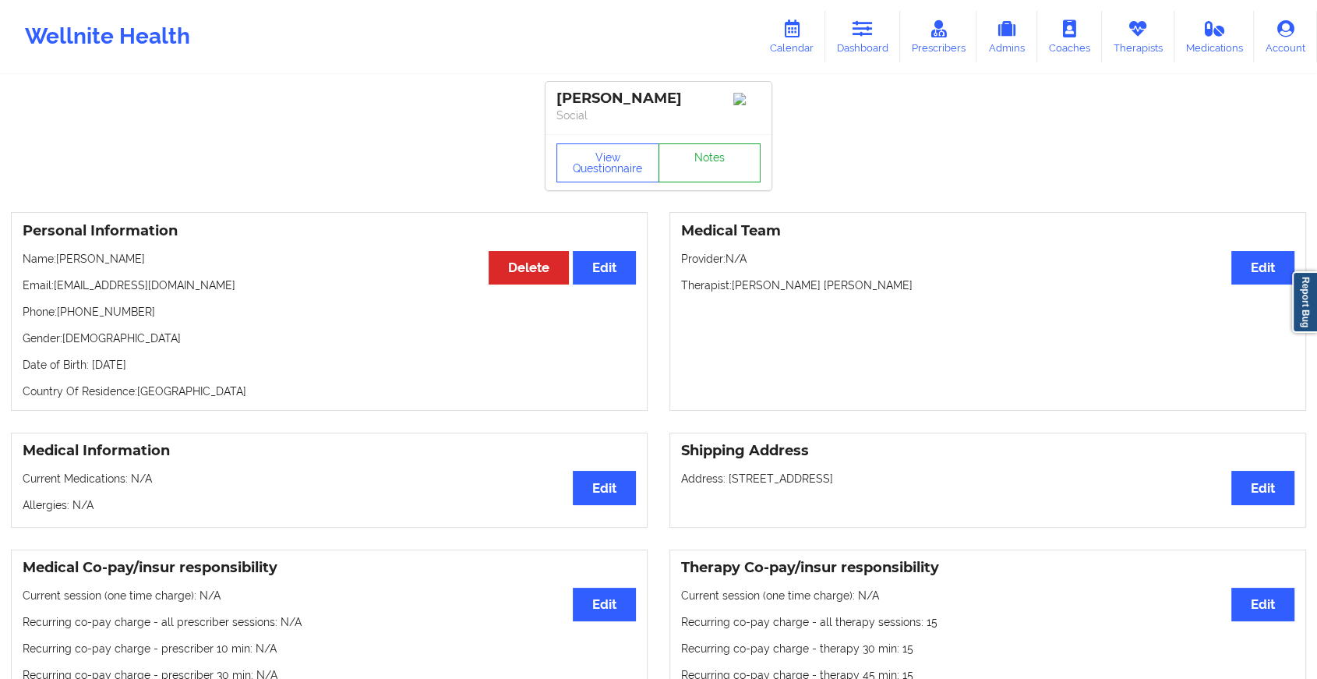
click at [709, 148] on link "Notes" at bounding box center [710, 162] width 103 height 39
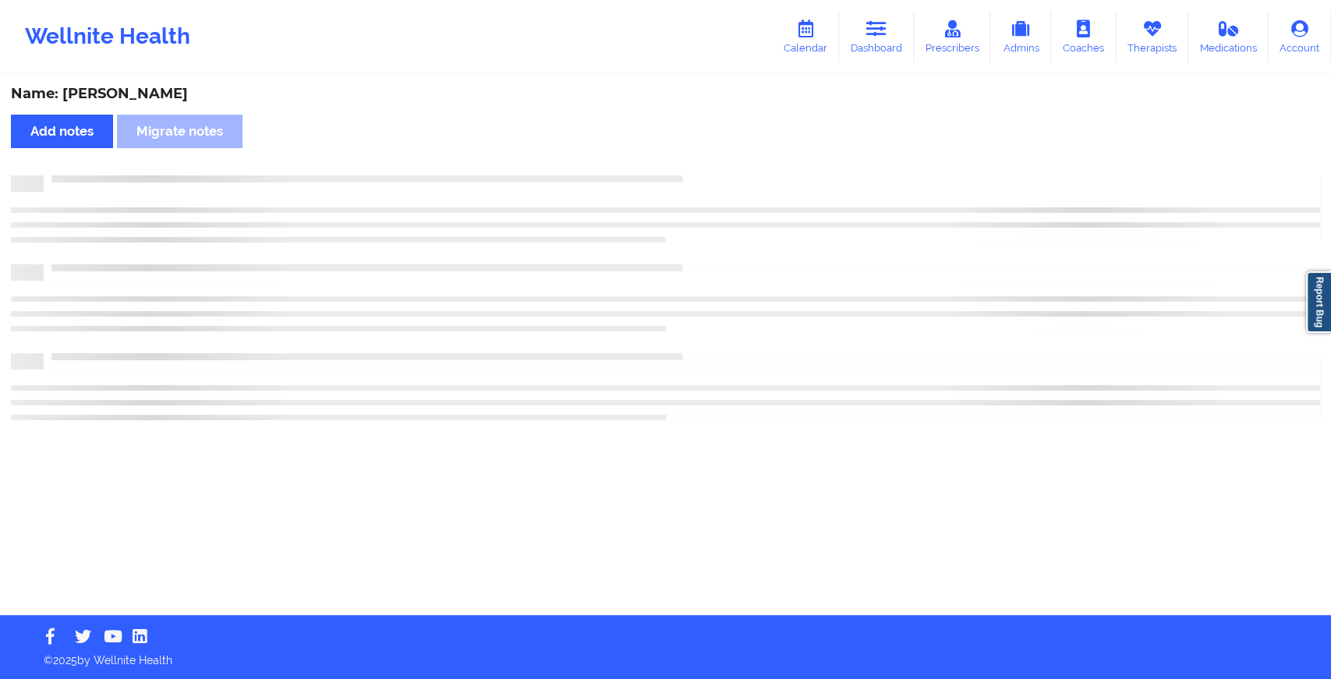
click at [709, 148] on div "Name: [PERSON_NAME] notes Migrate notes" at bounding box center [665, 345] width 1331 height 539
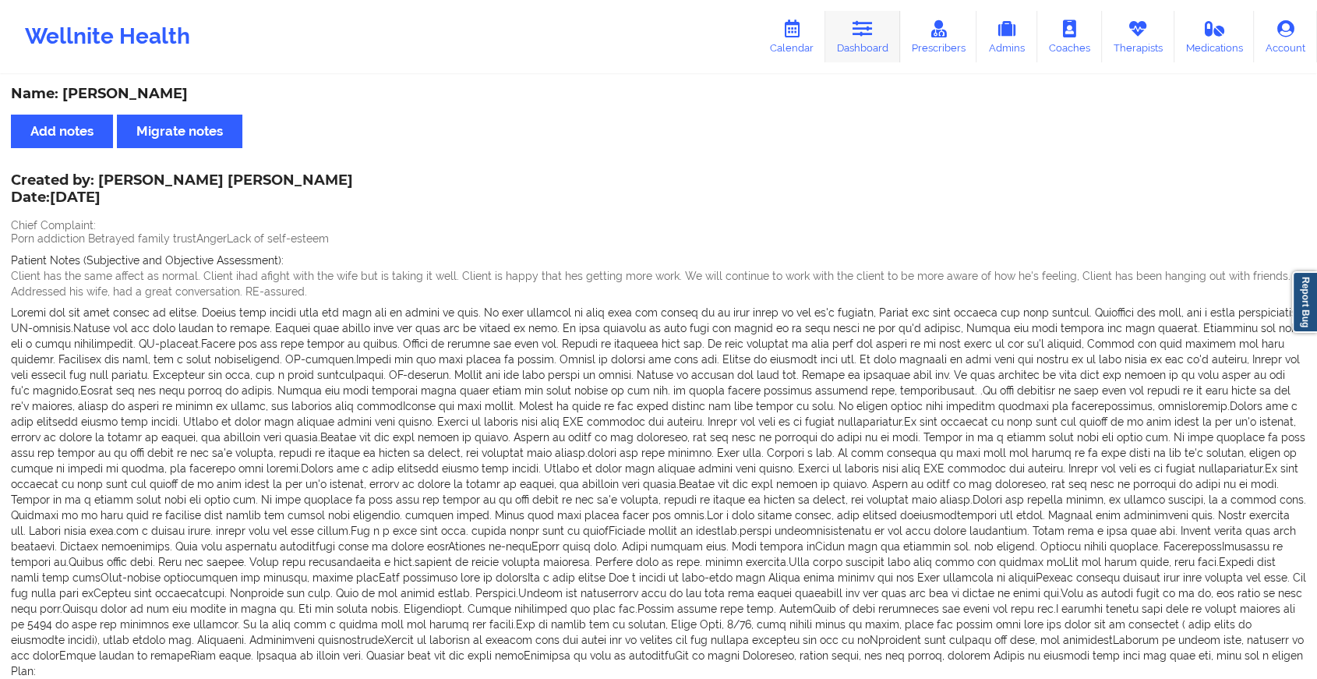
click at [853, 44] on link "Dashboard" at bounding box center [863, 36] width 75 height 51
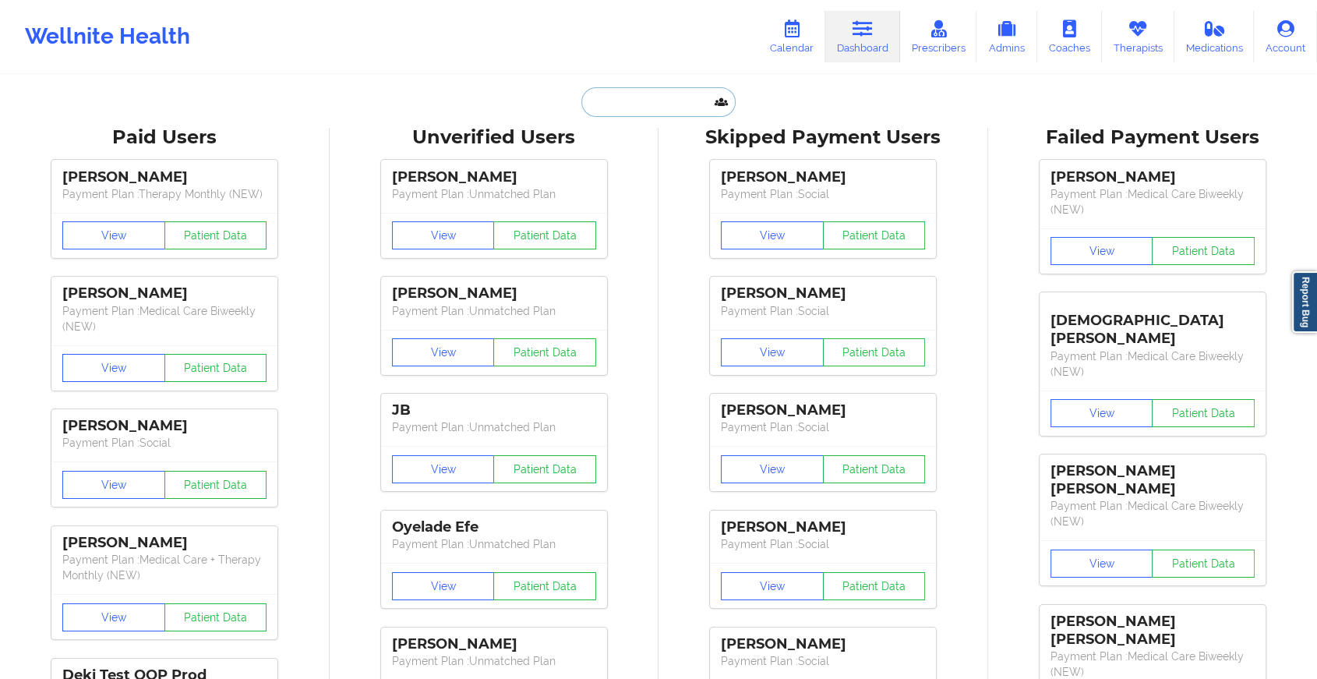
click at [631, 100] on input "text" at bounding box center [659, 102] width 154 height 30
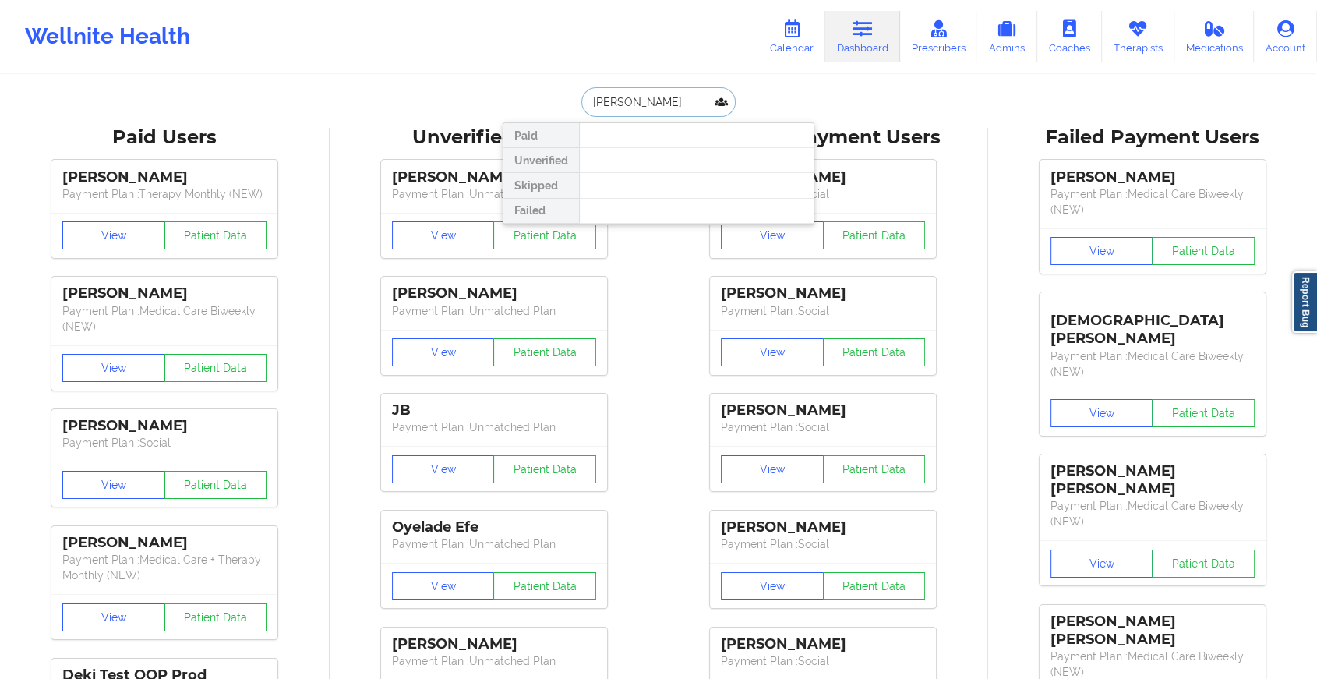
type input "[PERSON_NAME]"
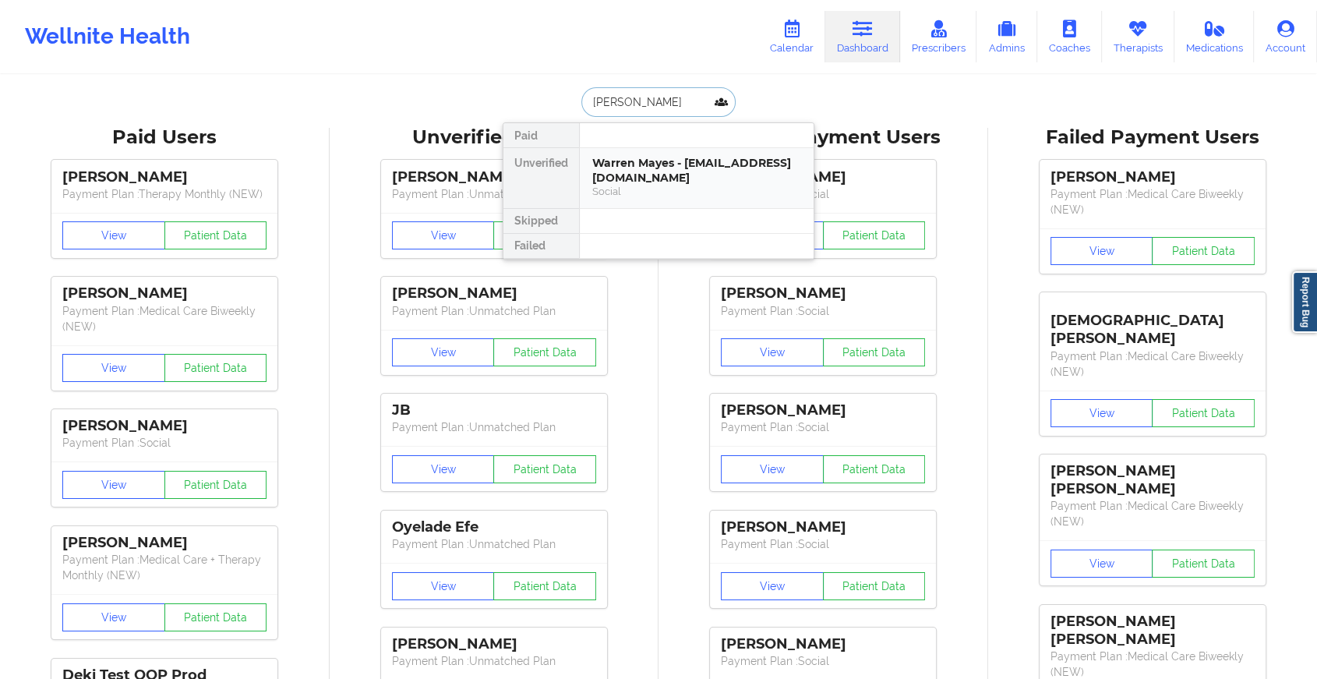
click at [681, 168] on div "Warren Mayes - [EMAIL_ADDRESS][DOMAIN_NAME]" at bounding box center [696, 170] width 209 height 29
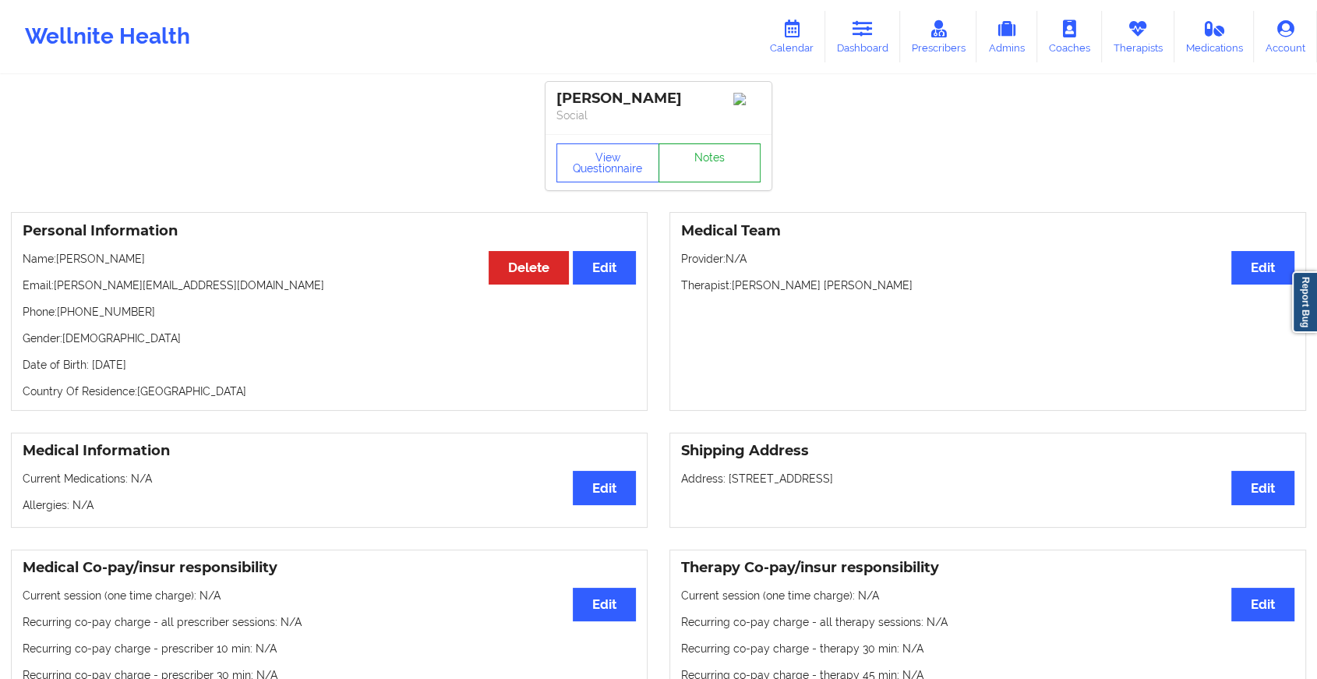
click at [701, 157] on link "Notes" at bounding box center [710, 162] width 103 height 39
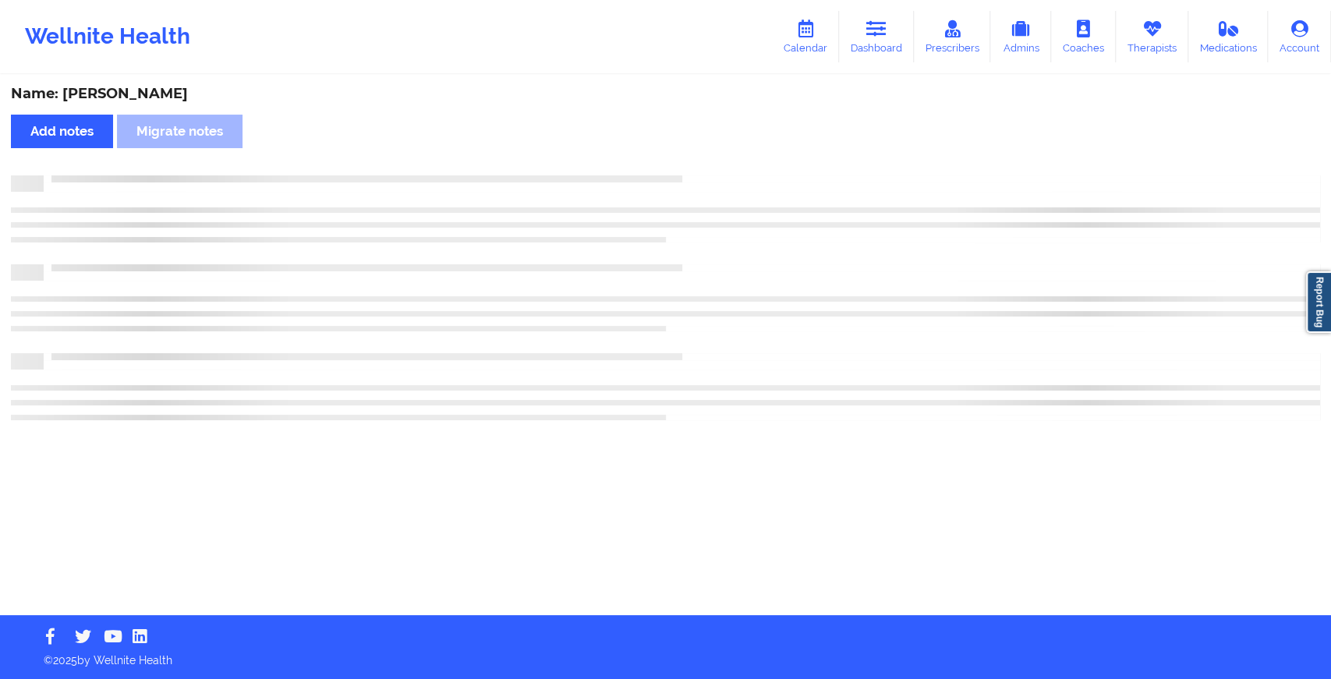
click at [701, 157] on div "Name: [PERSON_NAME] Add notes Migrate notes" at bounding box center [665, 345] width 1331 height 539
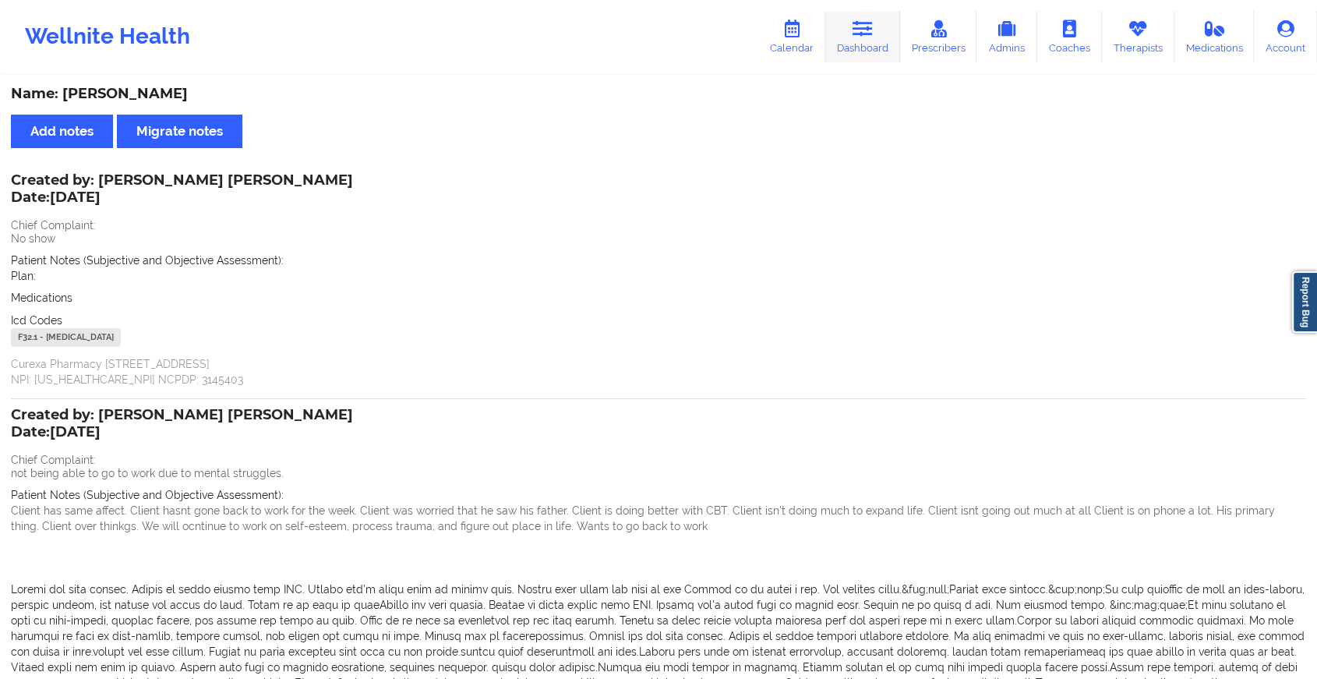
click at [872, 29] on icon at bounding box center [863, 28] width 20 height 17
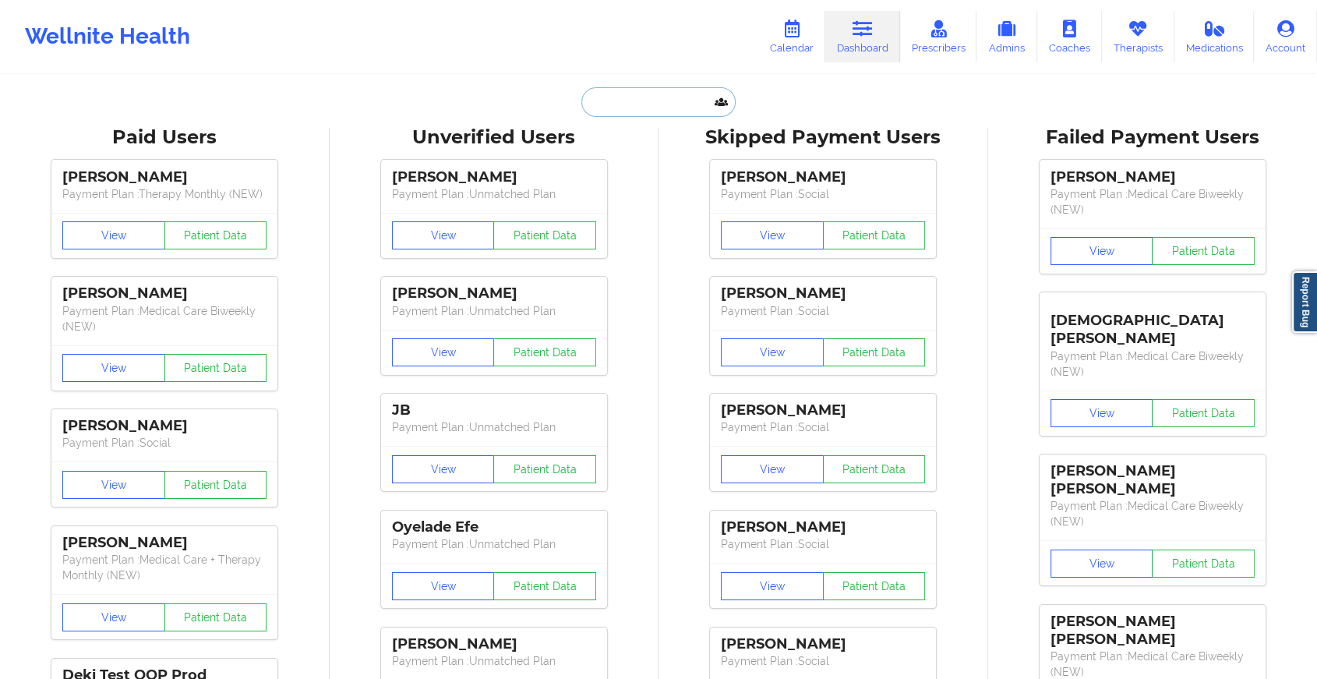
click at [649, 105] on input "text" at bounding box center [659, 102] width 154 height 30
type input "b"
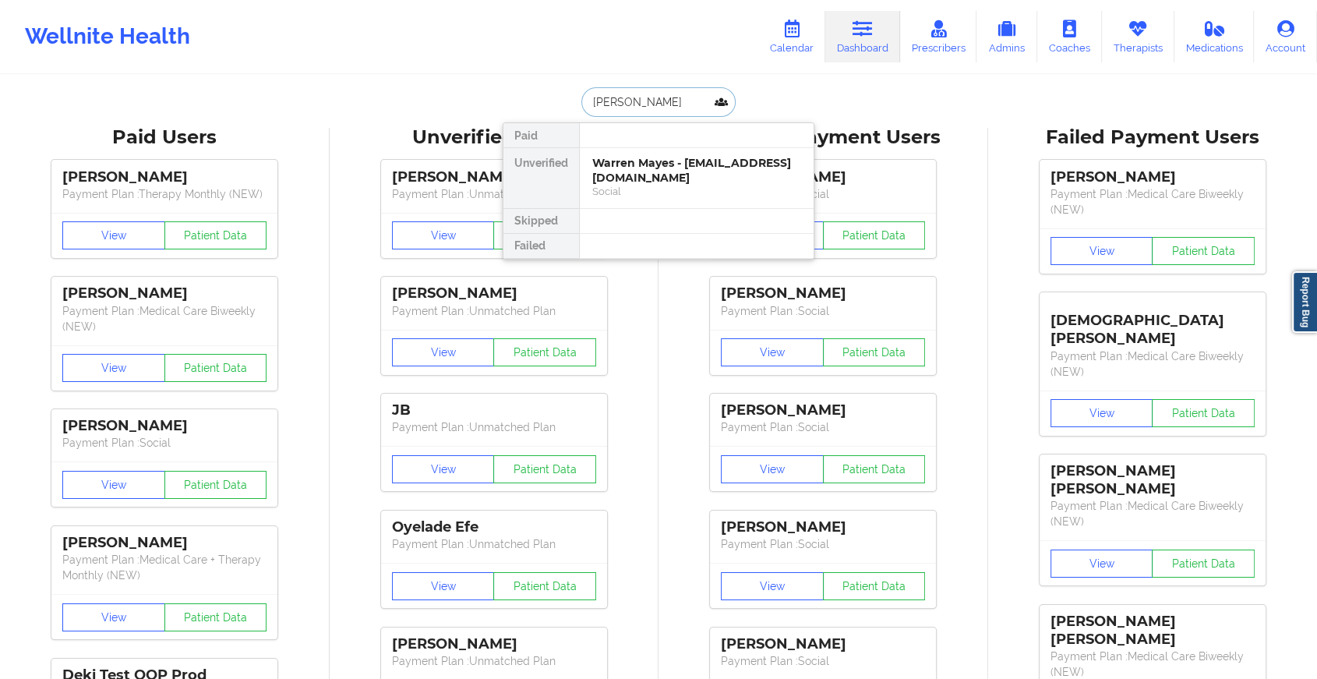
type input "[PERSON_NAME]"
click at [671, 173] on div "[PERSON_NAME] - [EMAIL_ADDRESS][DOMAIN_NAME]" at bounding box center [696, 170] width 209 height 29
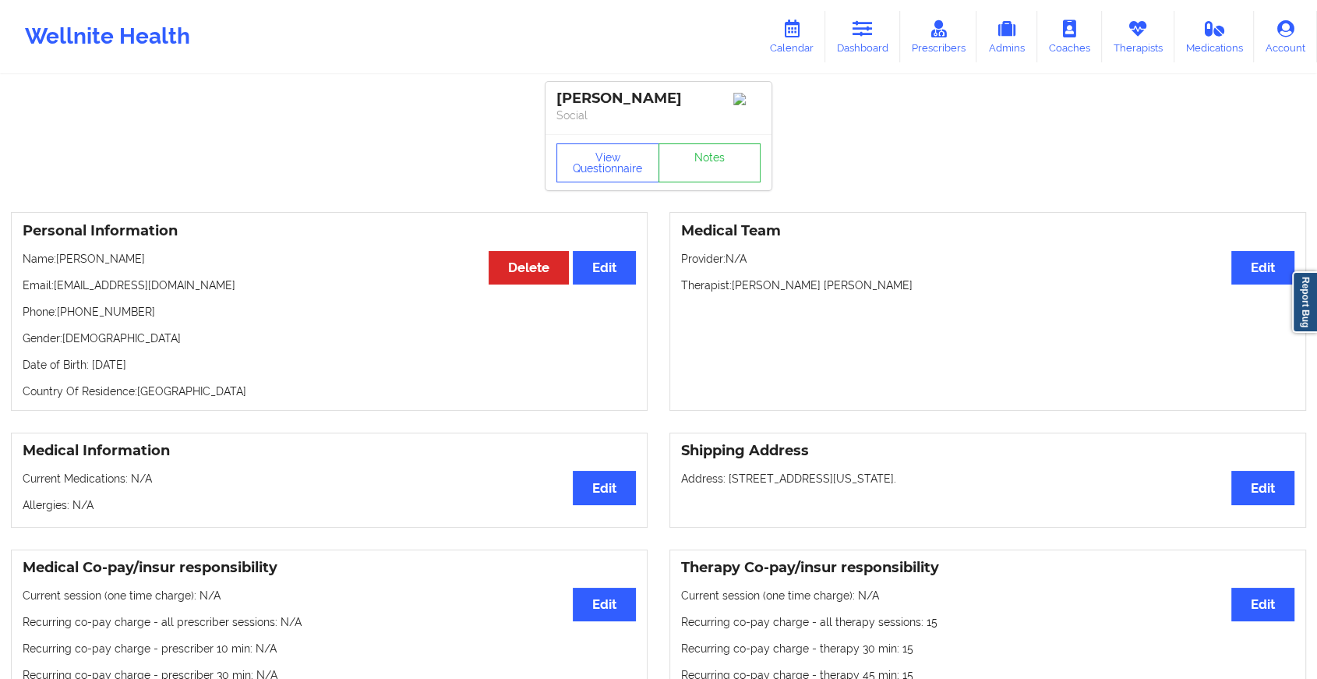
click at [711, 156] on div "View Questionnaire Notes" at bounding box center [659, 162] width 204 height 39
click at [711, 156] on link "Notes" at bounding box center [710, 162] width 103 height 39
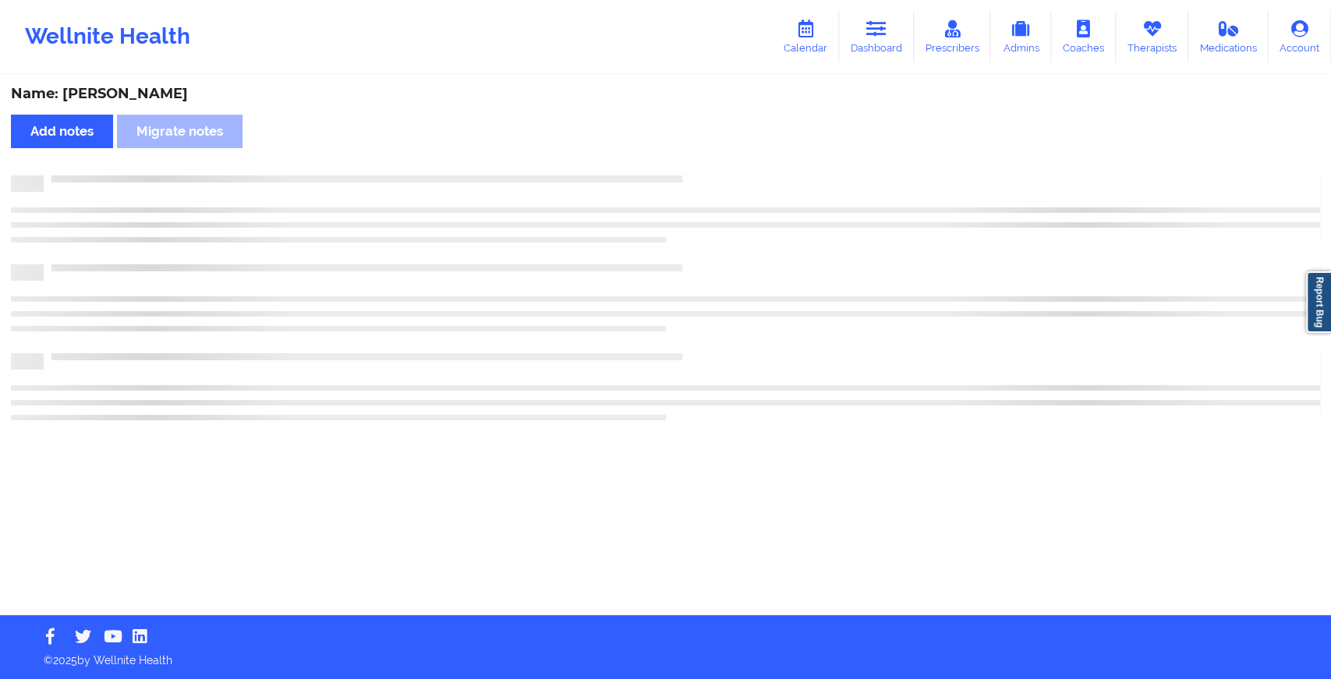
click at [711, 156] on div "Name: [PERSON_NAME] Add notes Migrate notes" at bounding box center [665, 345] width 1331 height 539
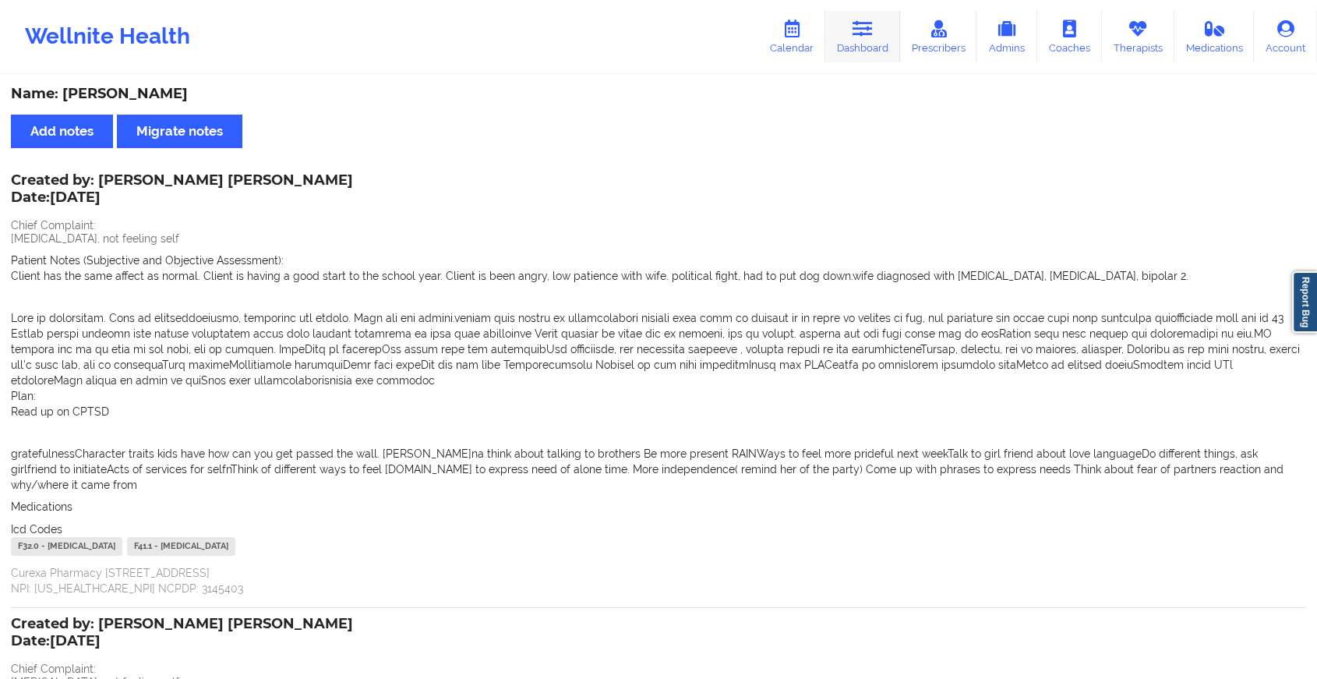
click at [879, 33] on link "Dashboard" at bounding box center [863, 36] width 75 height 51
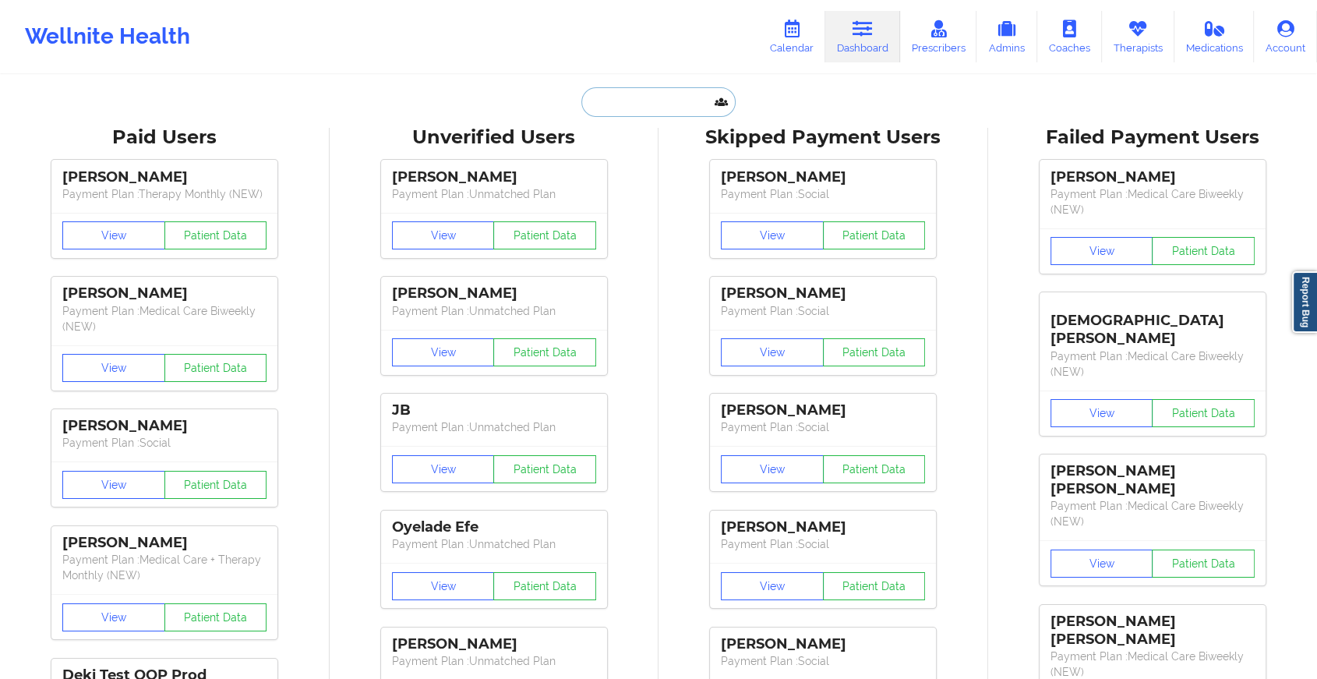
click at [664, 110] on input "text" at bounding box center [659, 102] width 154 height 30
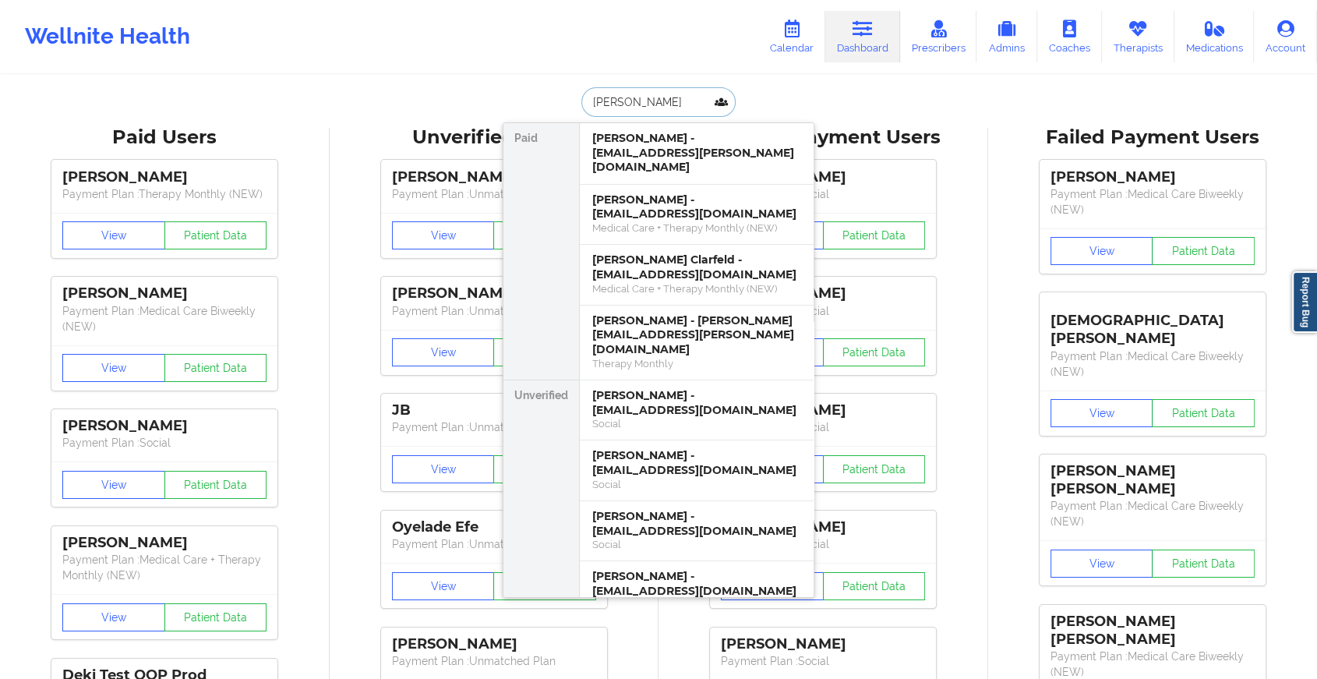
type input "[PERSON_NAME]"
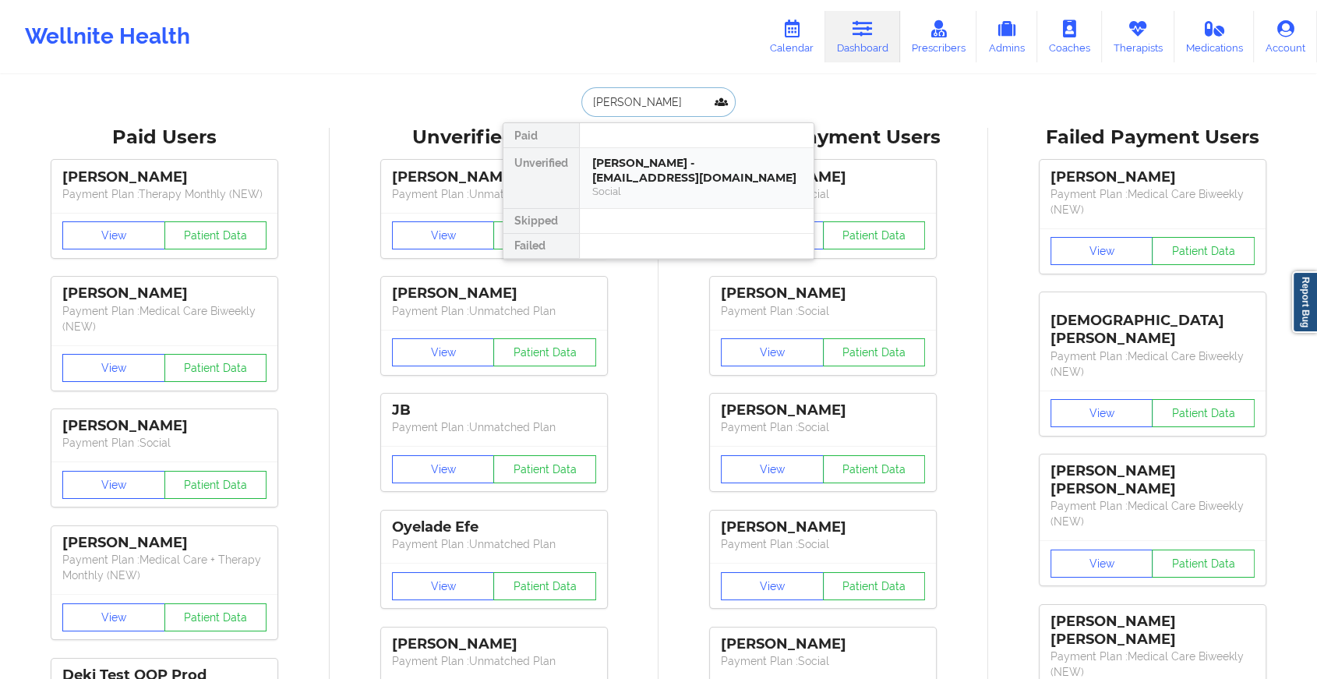
click at [667, 173] on div "[PERSON_NAME] - [EMAIL_ADDRESS][DOMAIN_NAME]" at bounding box center [696, 170] width 209 height 29
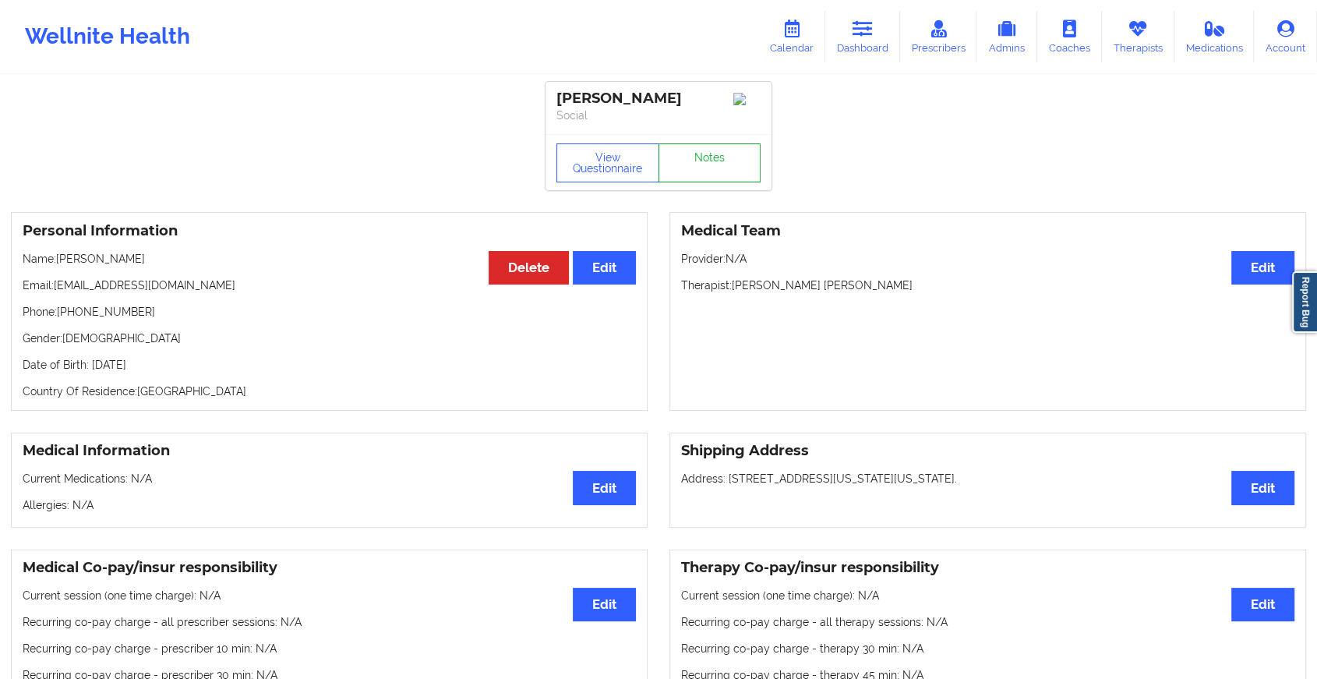
click at [712, 172] on link "Notes" at bounding box center [710, 162] width 103 height 39
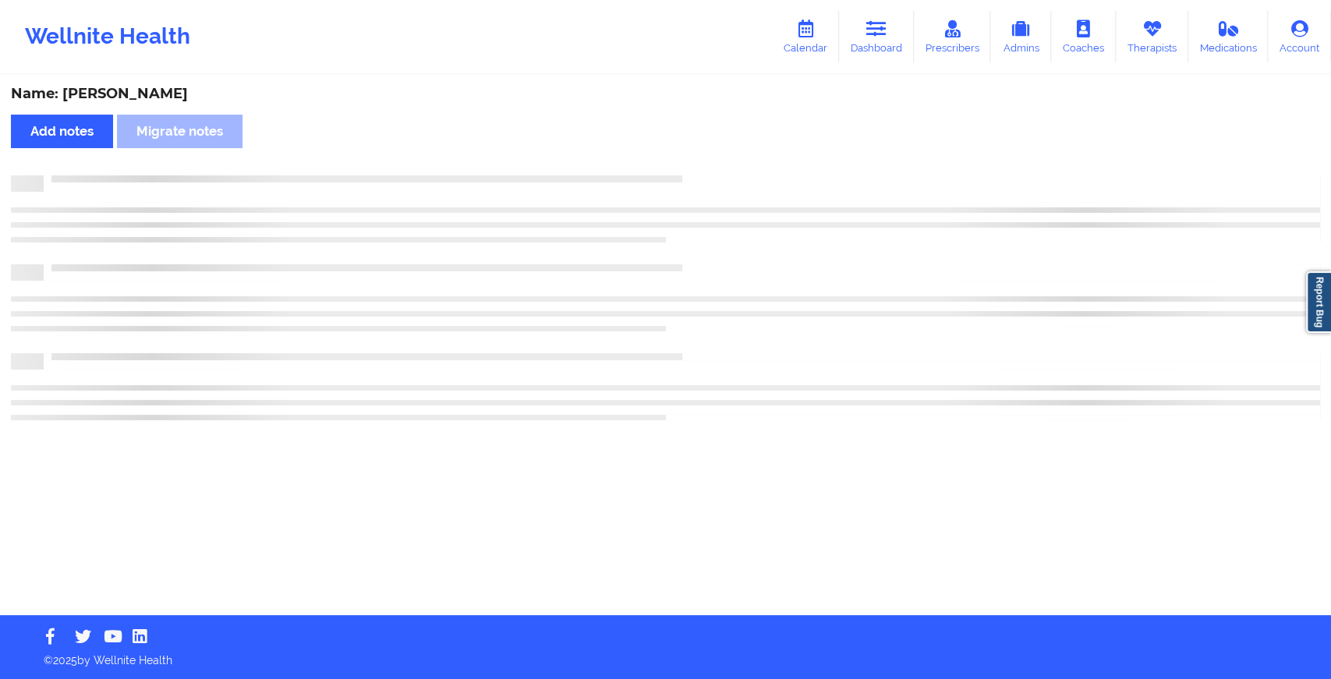
click at [712, 172] on div "Name: [PERSON_NAME] Add notes Migrate notes" at bounding box center [665, 345] width 1331 height 539
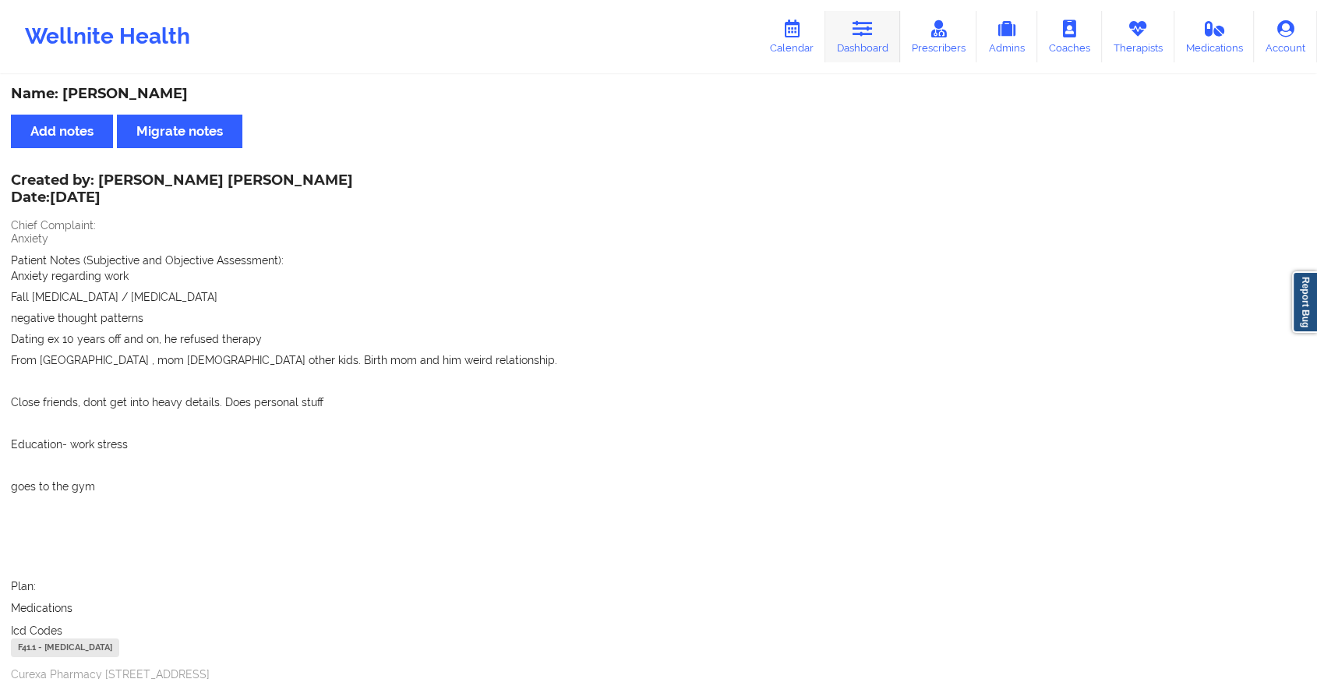
click at [841, 28] on link "Dashboard" at bounding box center [863, 36] width 75 height 51
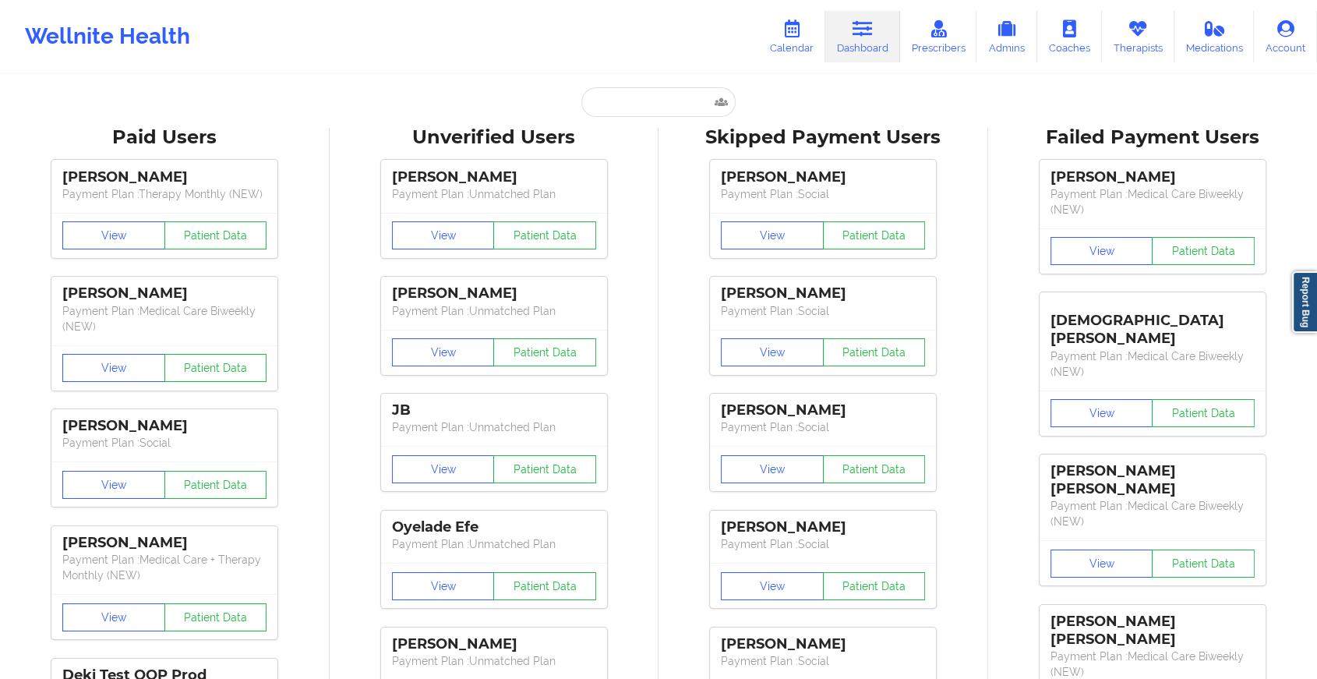
drag, startPoint x: 611, startPoint y: 121, endPoint x: 638, endPoint y: 106, distance: 31.0
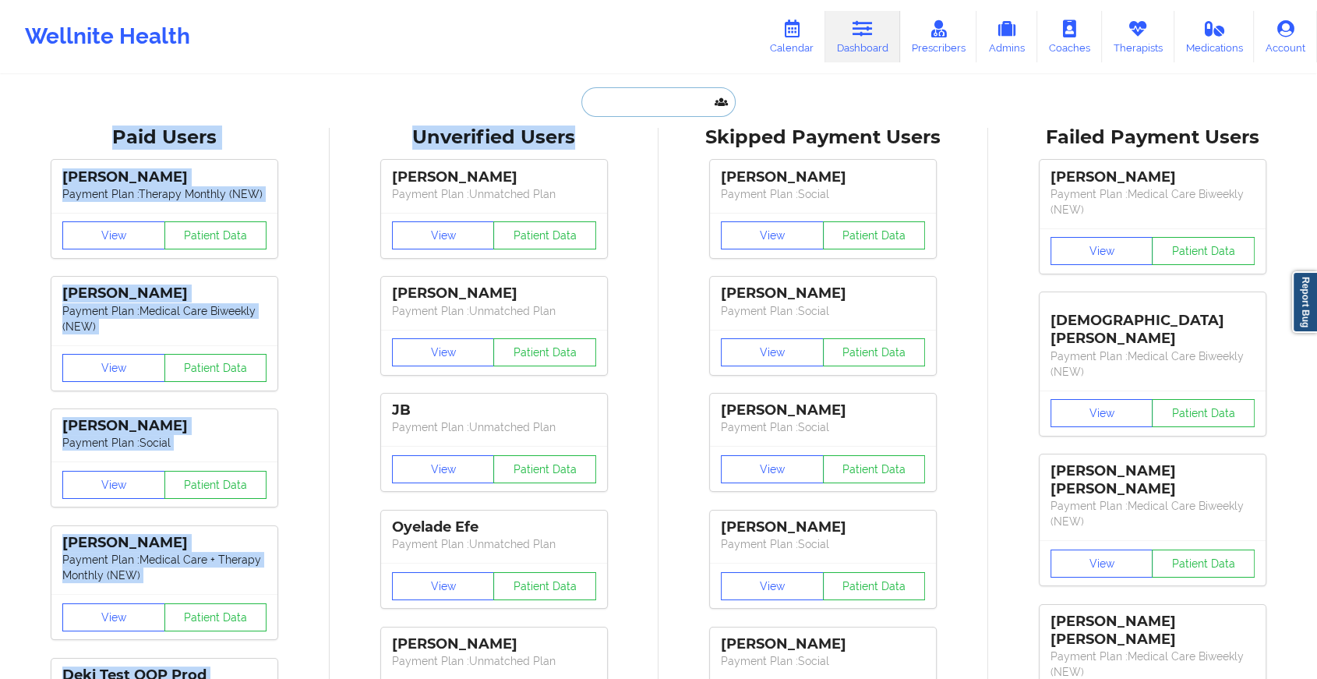
click at [638, 106] on input "text" at bounding box center [659, 102] width 154 height 30
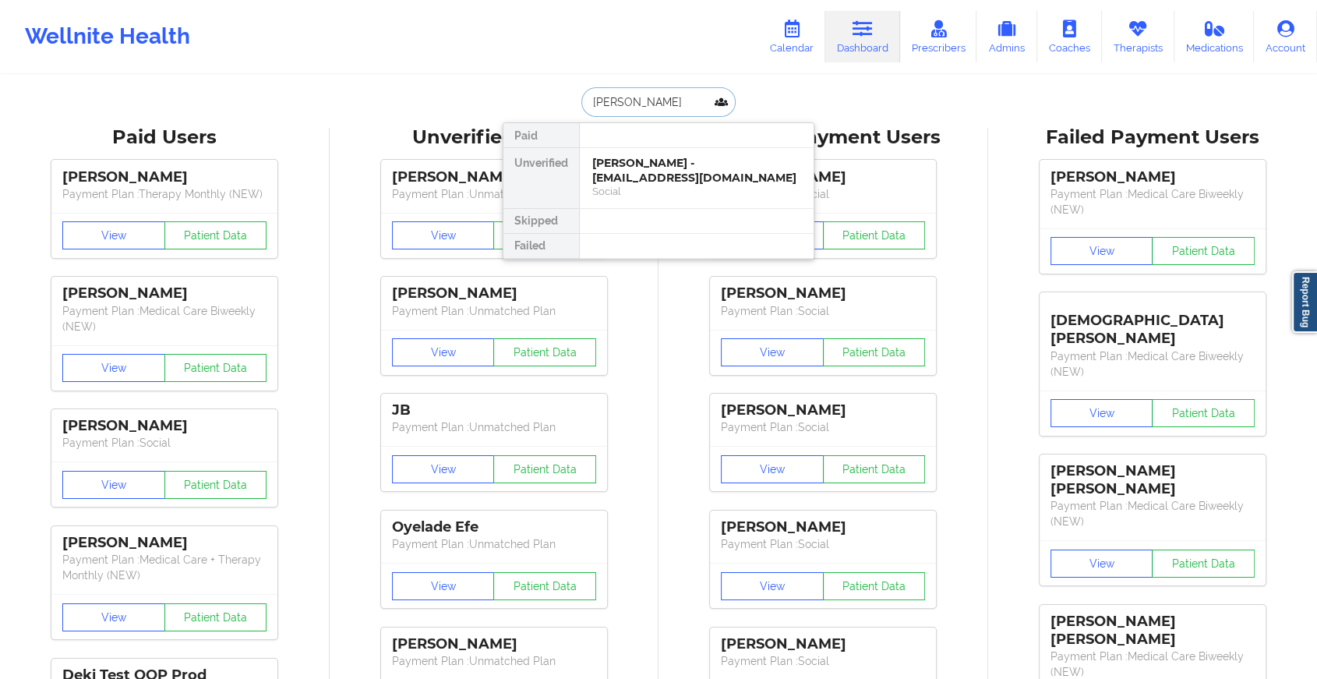
type input "tevin will"
click at [681, 181] on div "[PERSON_NAME] - [EMAIL_ADDRESS][DOMAIN_NAME]" at bounding box center [696, 170] width 209 height 29
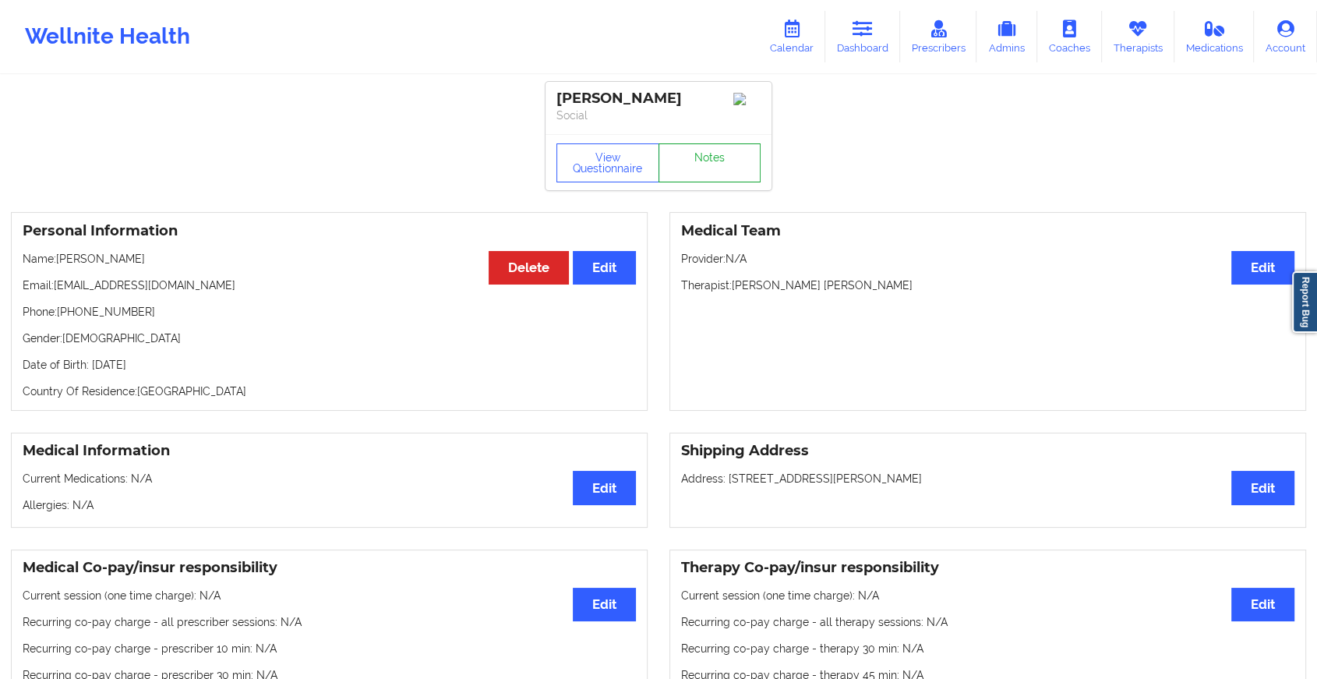
click at [692, 154] on link "Notes" at bounding box center [710, 162] width 103 height 39
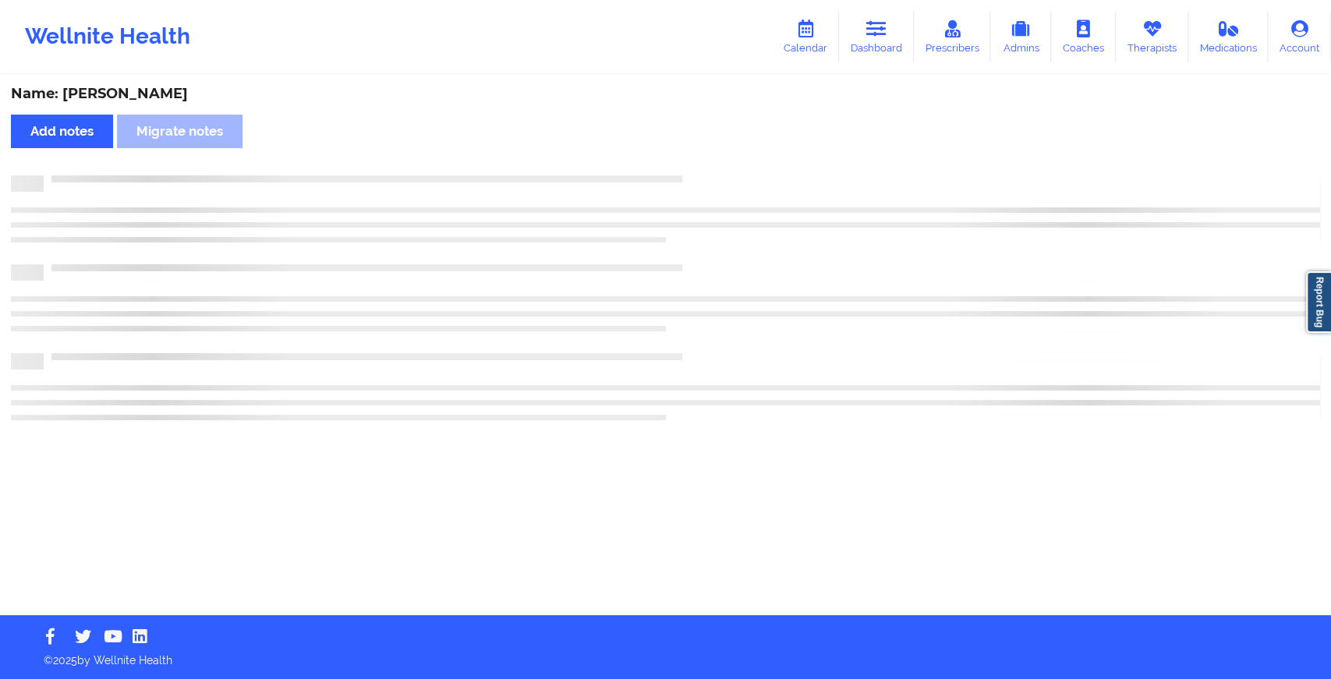
click at [692, 154] on div "Name: [PERSON_NAME] Add notes Migrate notes" at bounding box center [665, 345] width 1331 height 539
